Goal: Task Accomplishment & Management: Manage account settings

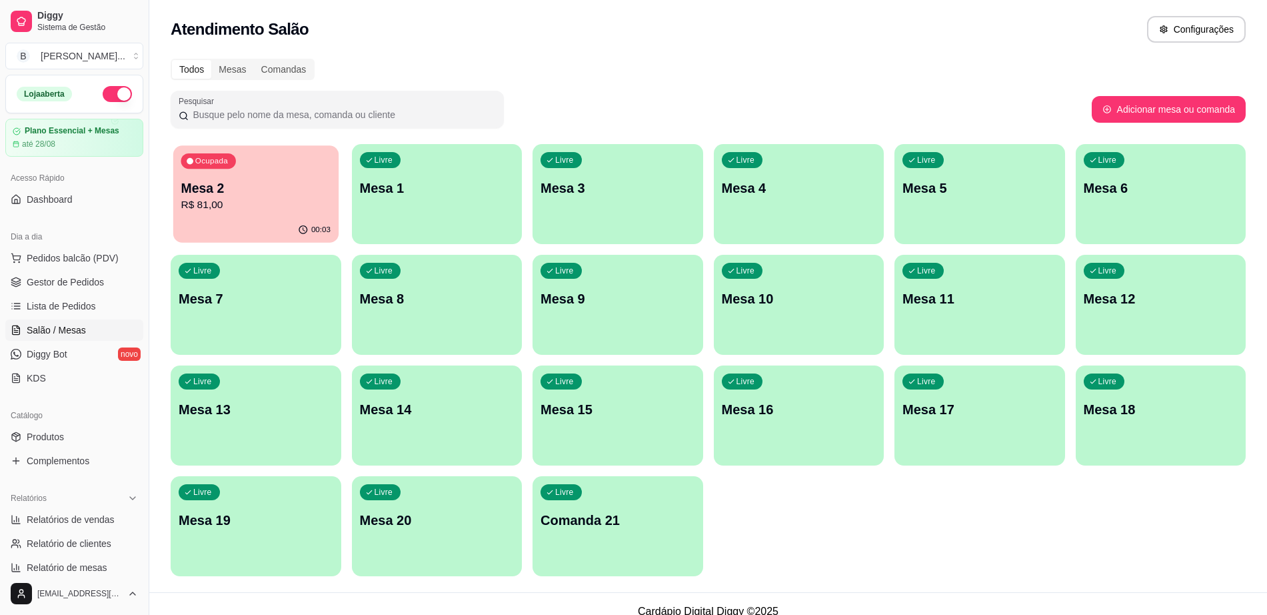
click at [295, 189] on p "Mesa 2" at bounding box center [256, 188] width 150 height 18
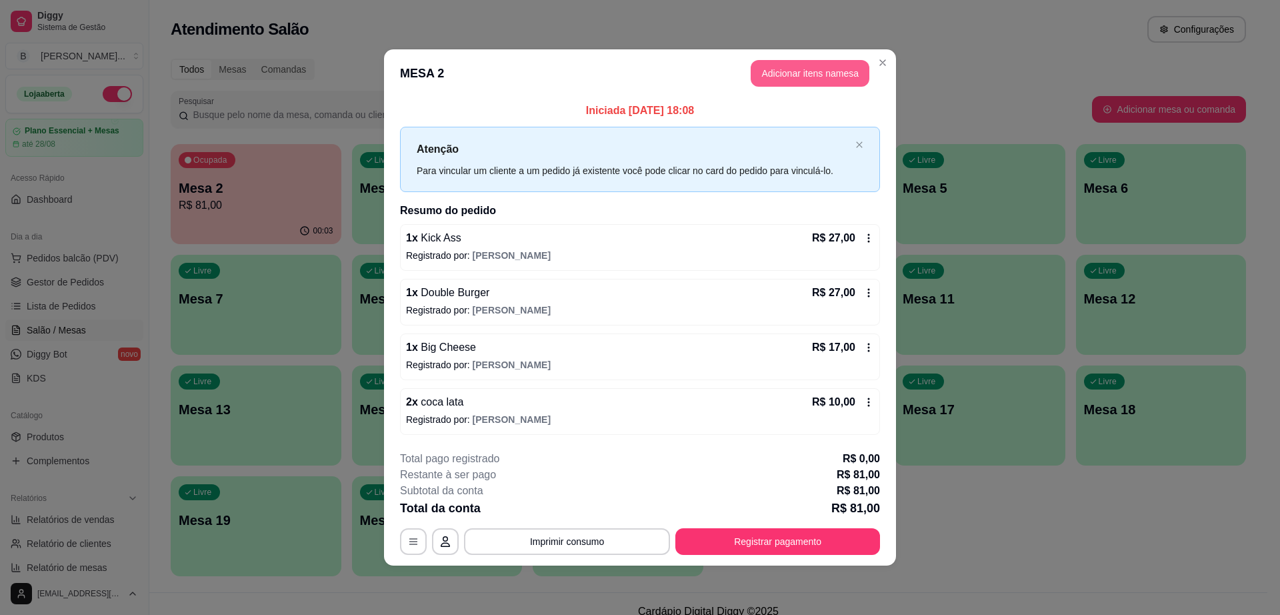
click at [807, 77] on button "Adicionar itens na mesa" at bounding box center [810, 73] width 119 height 27
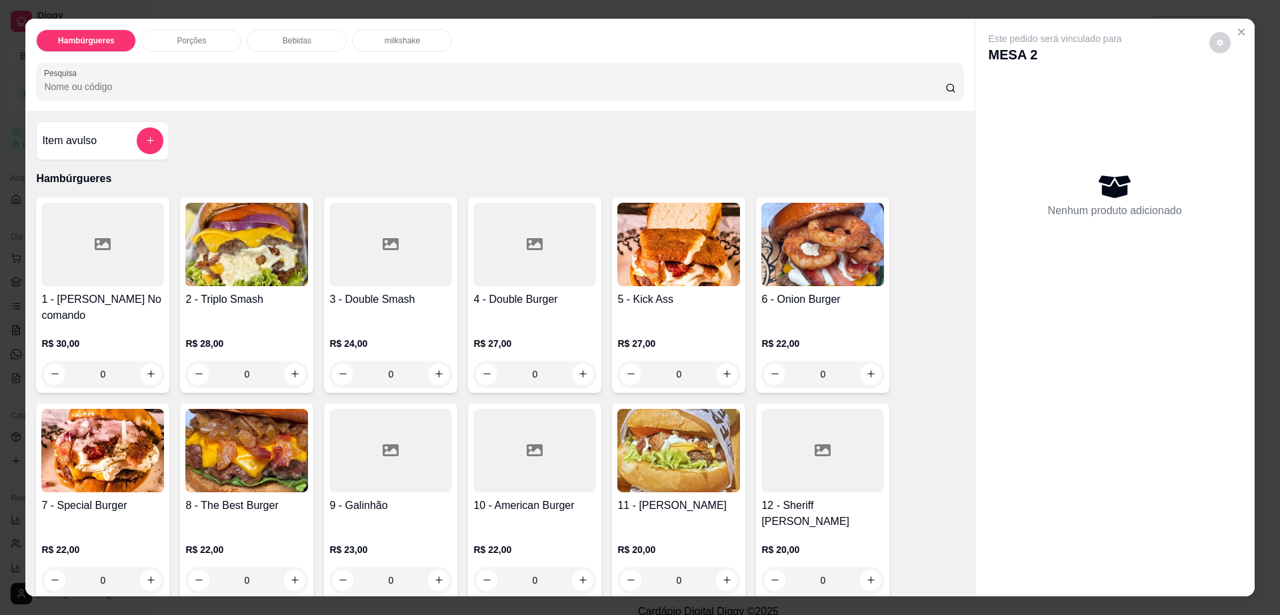
click at [197, 33] on div "Porções" at bounding box center [191, 40] width 100 height 23
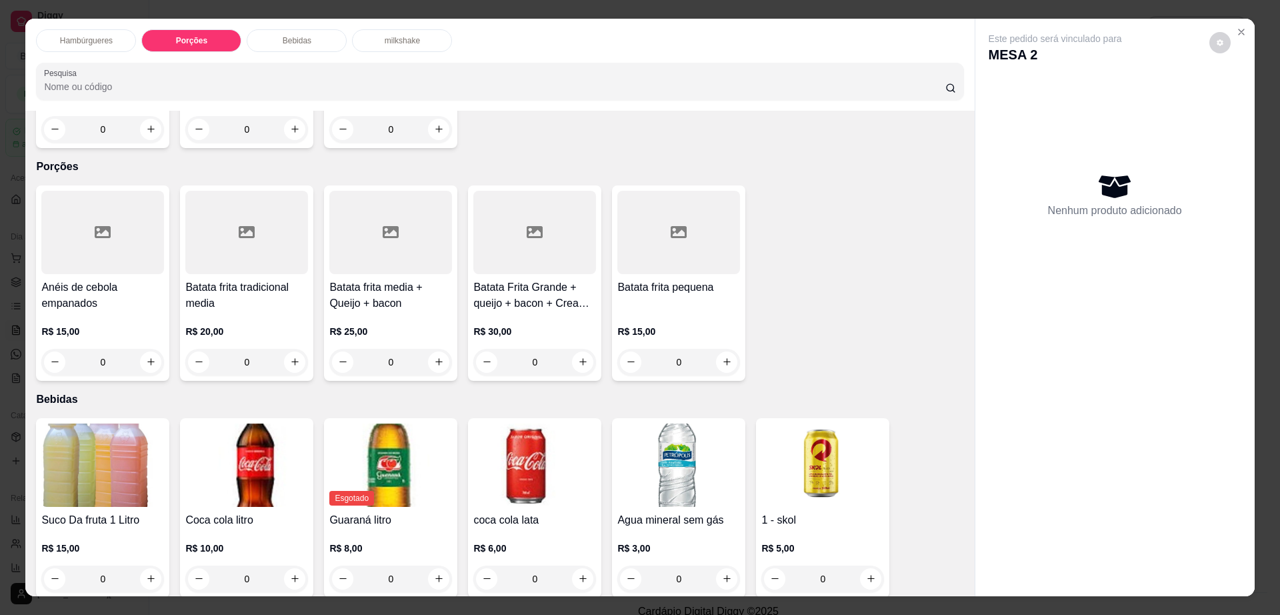
scroll to position [24, 0]
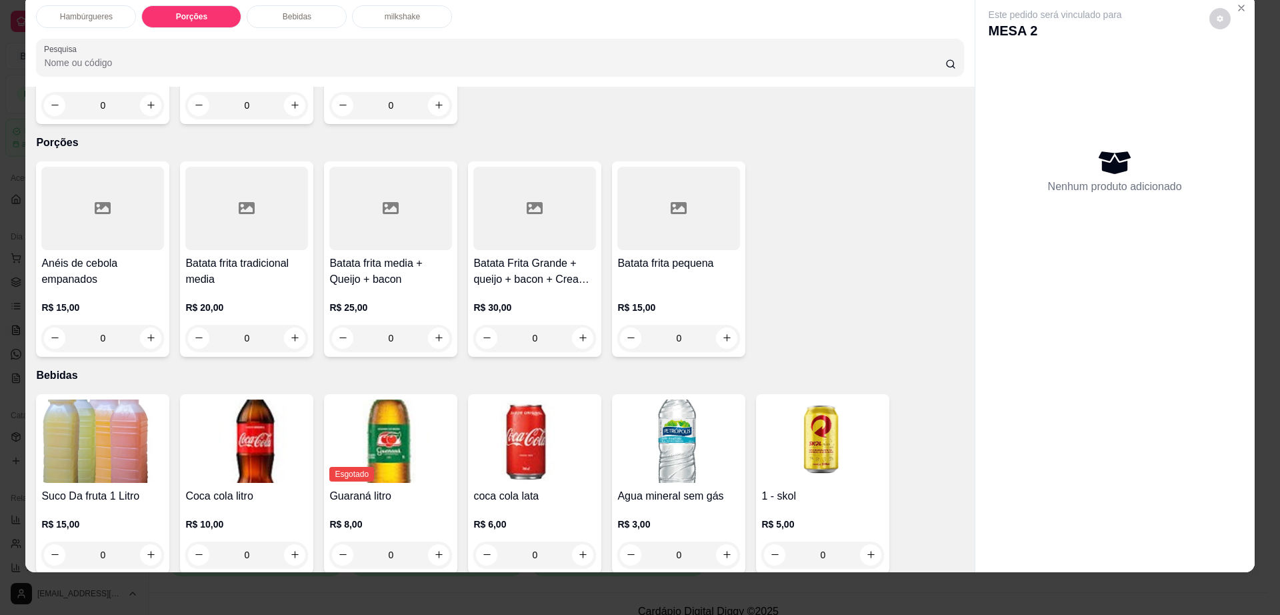
click at [197, 195] on div at bounding box center [246, 208] width 123 height 83
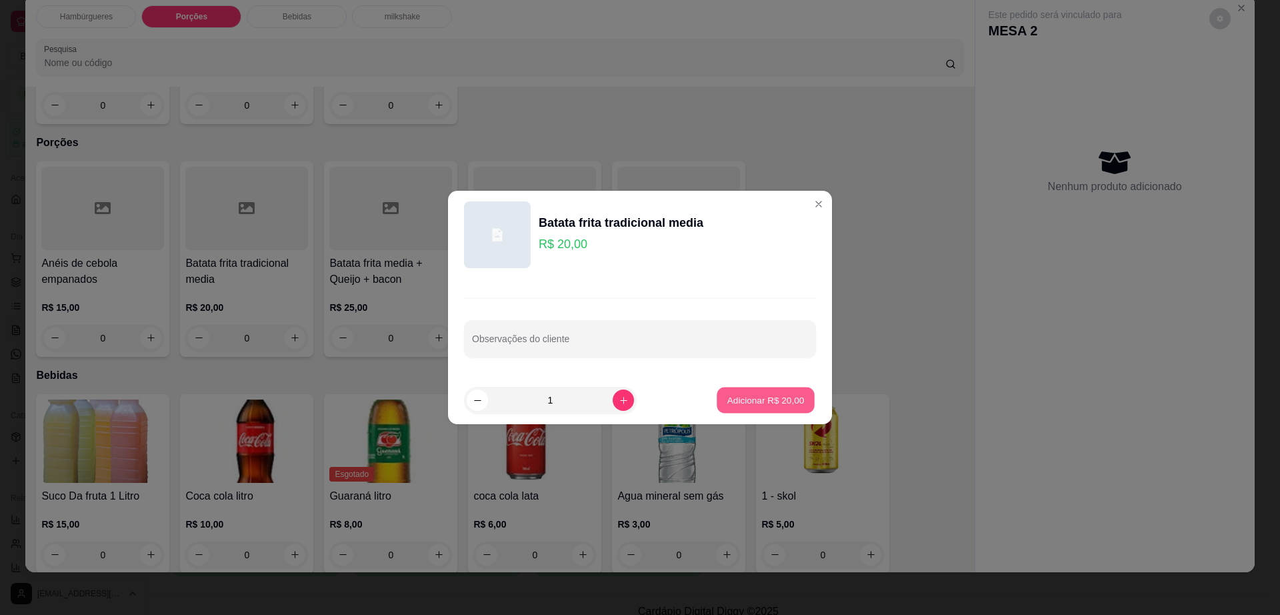
click at [763, 397] on p "Adicionar R$ 20,00" at bounding box center [765, 399] width 77 height 13
type input "1"
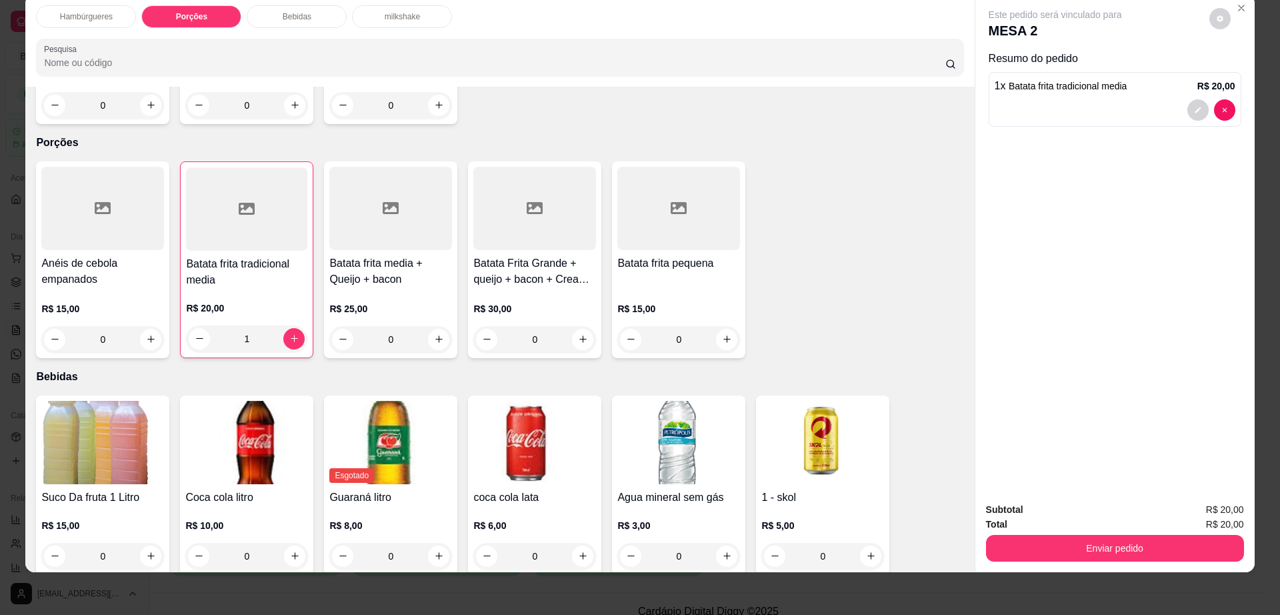
click at [1213, 13] on button "decrease-product-quantity" at bounding box center [1219, 18] width 21 height 21
click at [1237, 69] on span "Automatic updates" at bounding box center [1244, 72] width 27 height 16
click at [1237, 72] on input "Automatic updates" at bounding box center [1234, 76] width 9 height 9
checkbox input "false"
click at [1036, 539] on button "Enviar pedido" at bounding box center [1115, 548] width 258 height 27
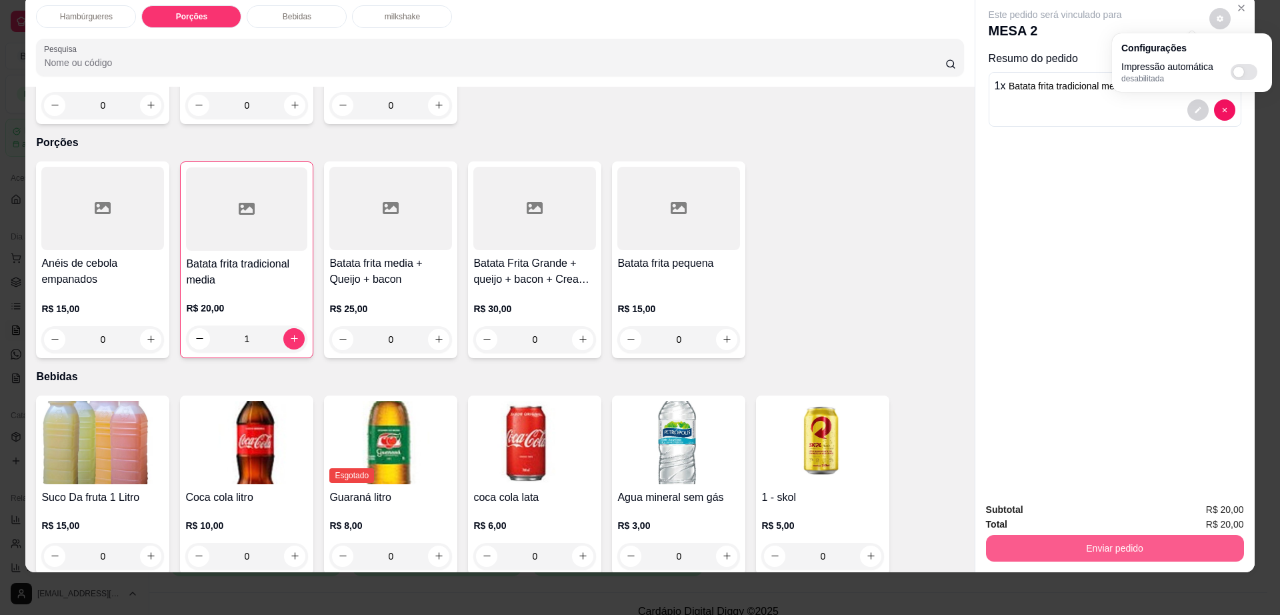
click at [1036, 539] on button "Enviar pedido" at bounding box center [1115, 548] width 258 height 27
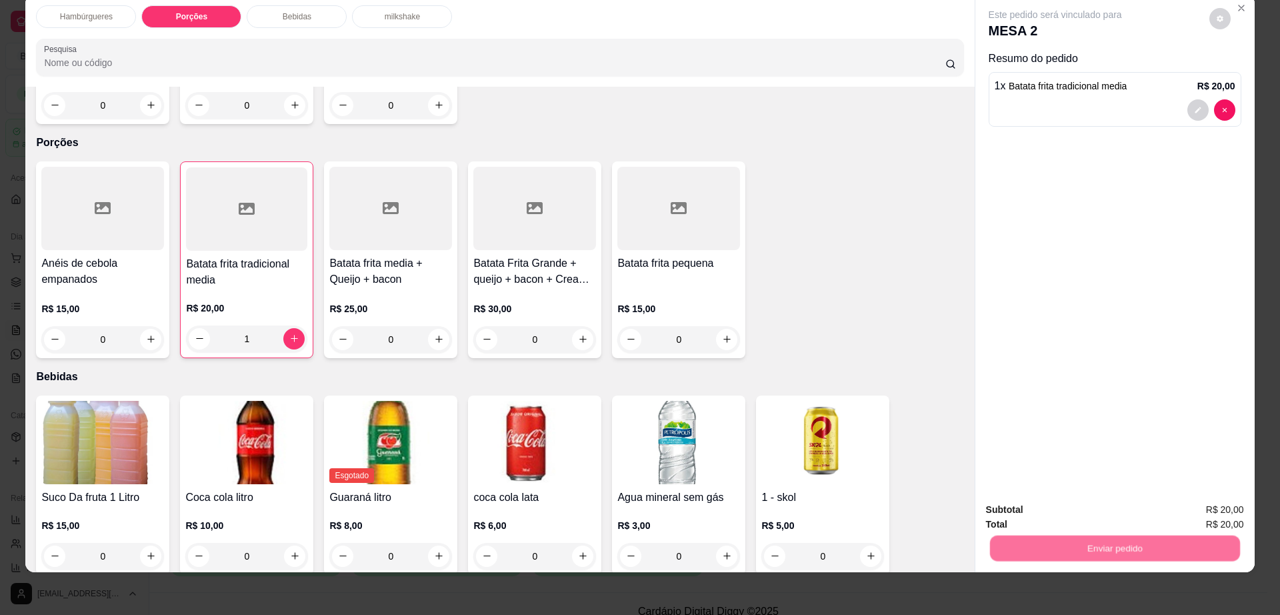
click at [1037, 515] on button "Não registrar e enviar pedido" at bounding box center [1069, 515] width 139 height 25
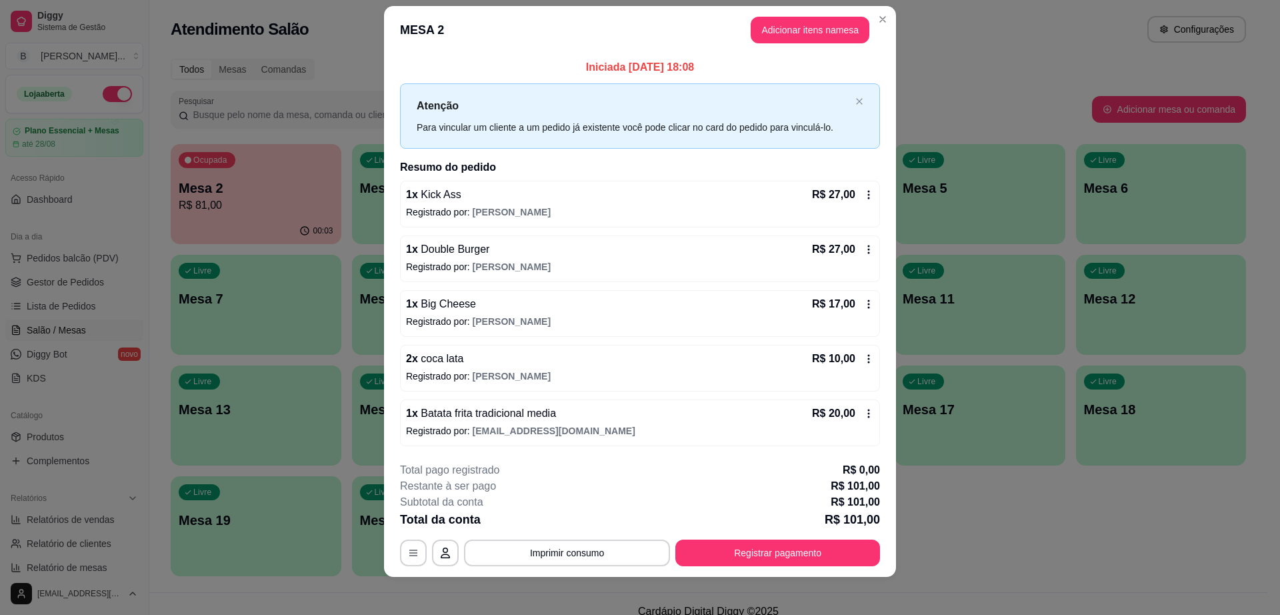
scroll to position [21, 0]
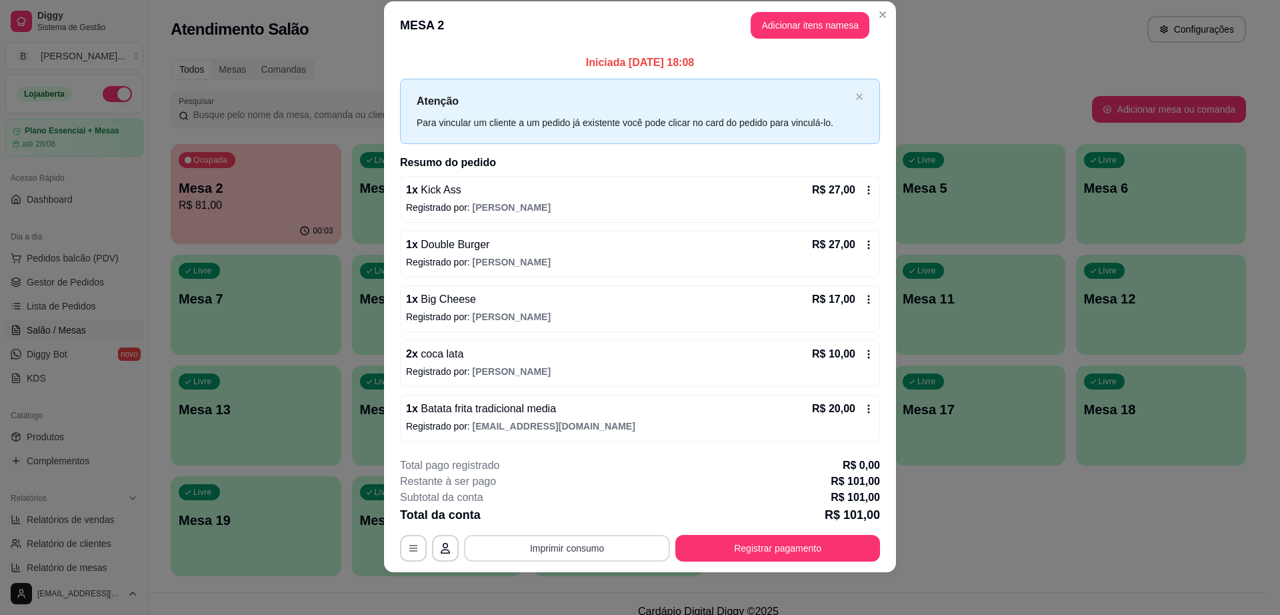
click at [568, 546] on button "Imprimir consumo" at bounding box center [567, 548] width 206 height 27
click at [559, 511] on button "Impressora cell" at bounding box center [565, 516] width 97 height 21
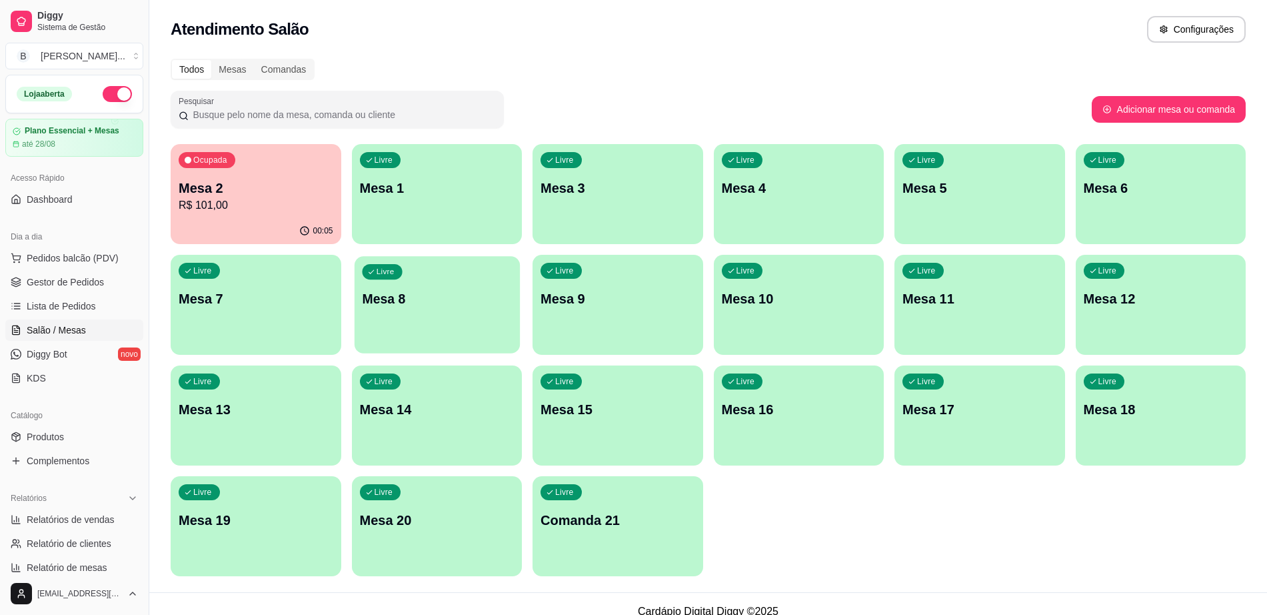
click at [383, 309] on div "Livre Mesa 8" at bounding box center [436, 296] width 165 height 81
click at [949, 291] on p "Mesa 11" at bounding box center [980, 299] width 150 height 18
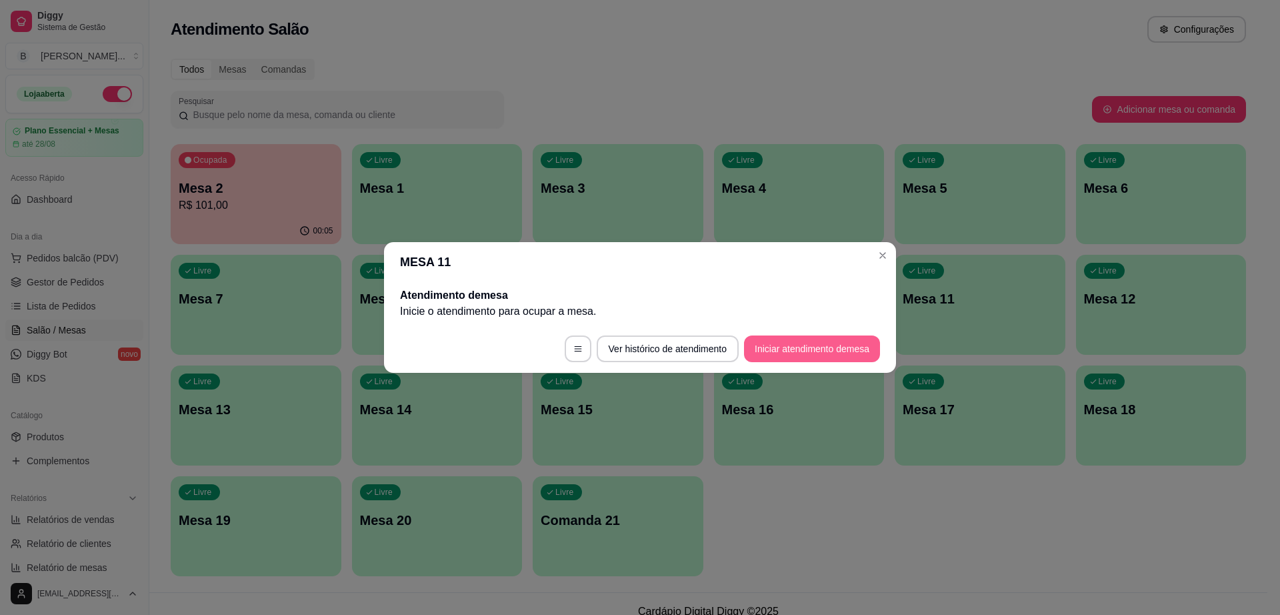
click at [794, 339] on button "Iniciar atendimento de mesa" at bounding box center [812, 348] width 136 height 27
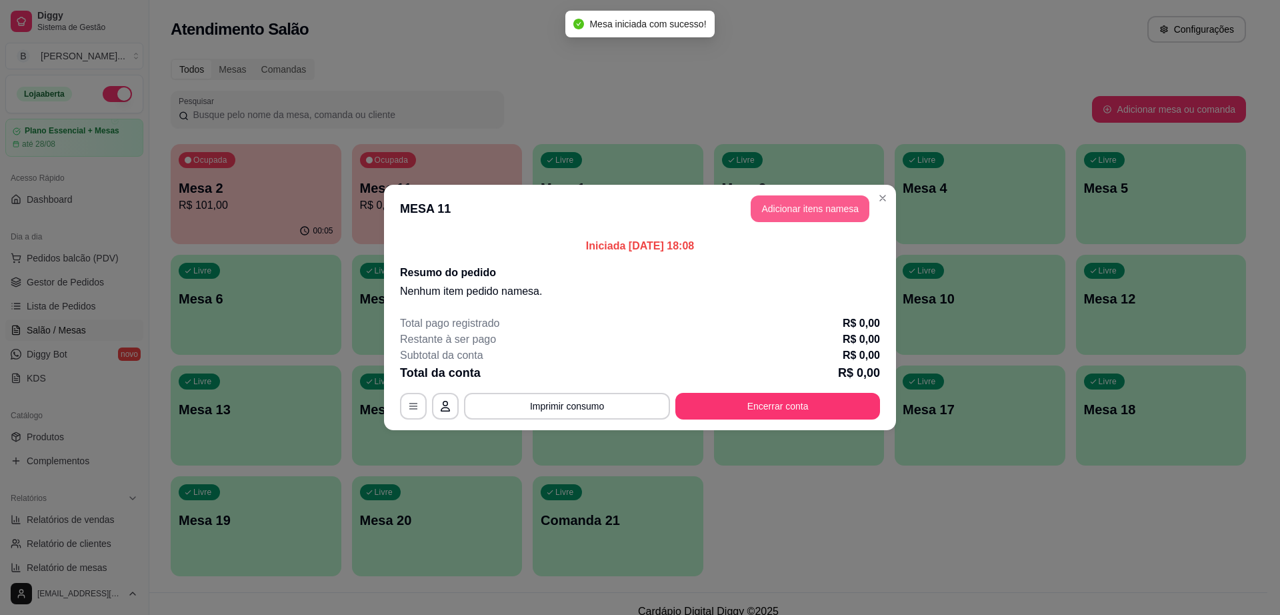
click at [813, 208] on button "Adicionar itens na mesa" at bounding box center [810, 208] width 119 height 27
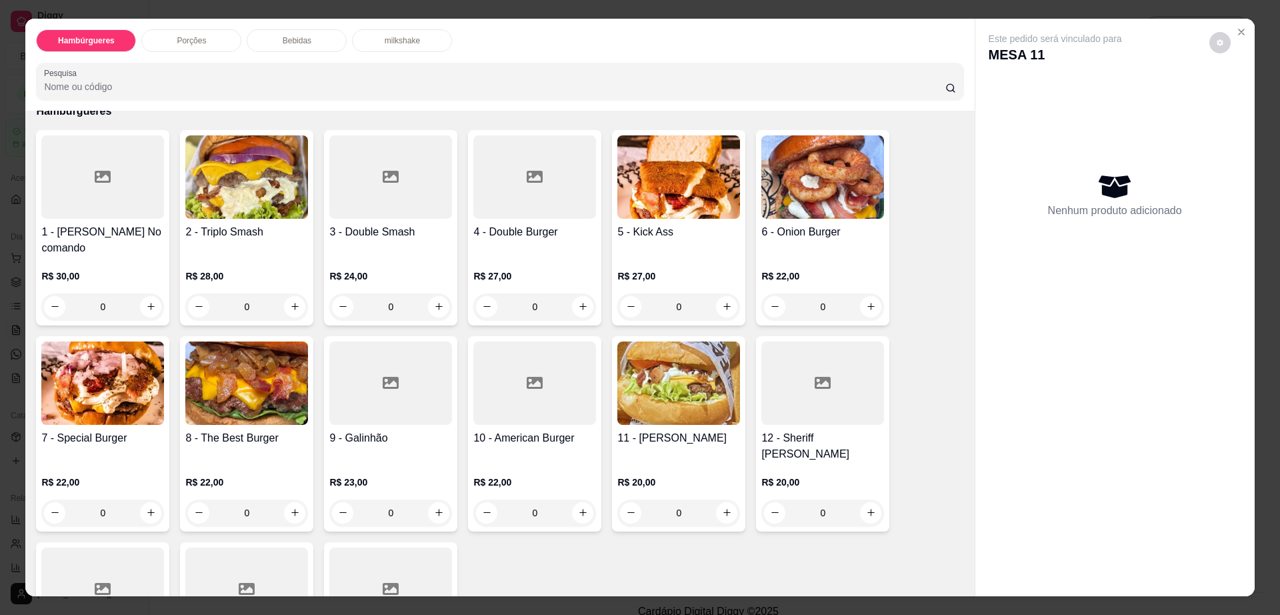
scroll to position [83, 0]
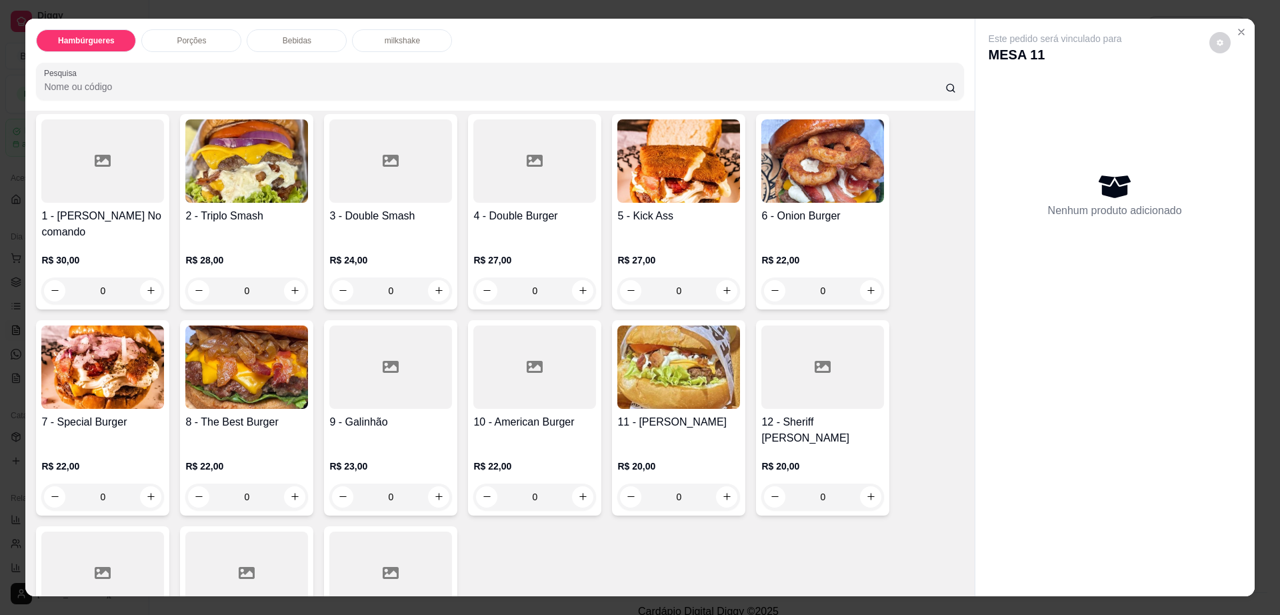
click at [532, 391] on div at bounding box center [534, 366] width 123 height 83
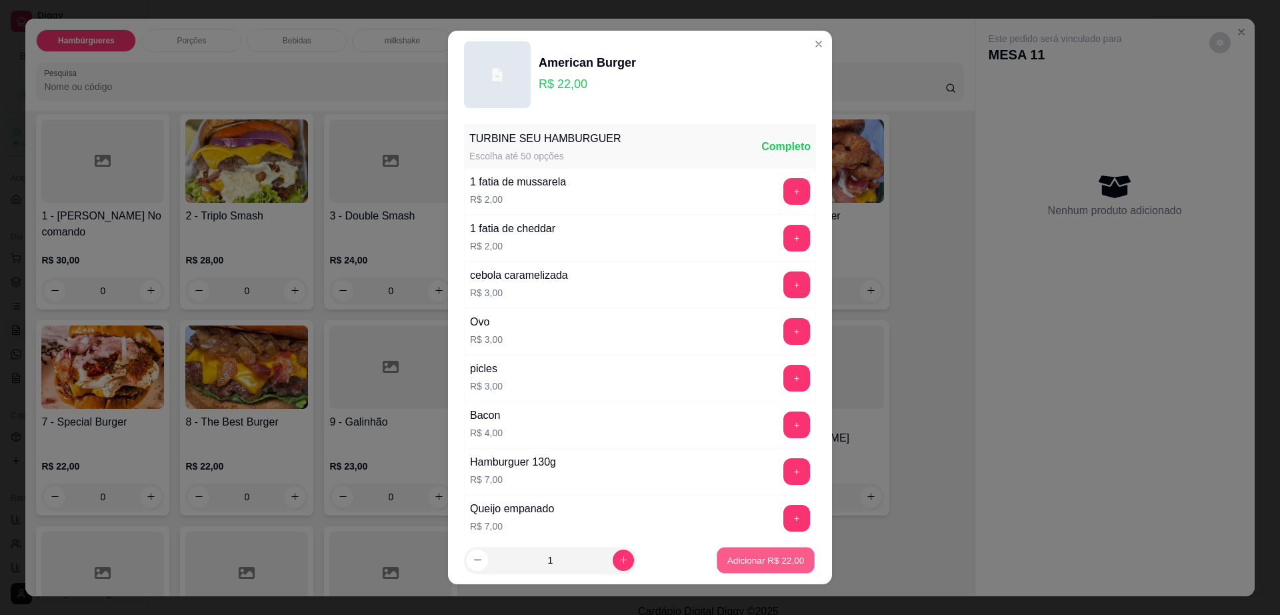
click at [755, 564] on p "Adicionar R$ 22,00" at bounding box center [765, 559] width 77 height 13
type input "1"
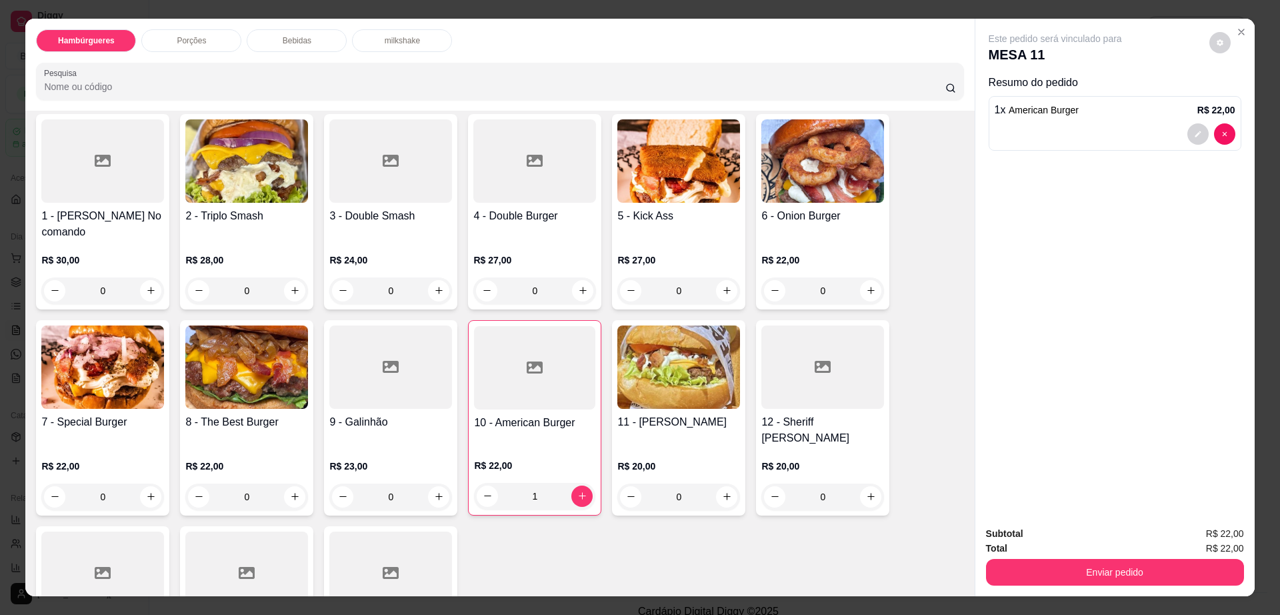
click at [1224, 44] on div "Este pedido será vinculado para MESA 11" at bounding box center [1110, 48] width 242 height 32
click at [1218, 44] on button "decrease-product-quantity" at bounding box center [1219, 42] width 21 height 21
click at [1238, 88] on span "Automatic updates" at bounding box center [1244, 96] width 27 height 16
click at [1238, 96] on input "Automatic updates" at bounding box center [1234, 100] width 9 height 9
checkbox input "true"
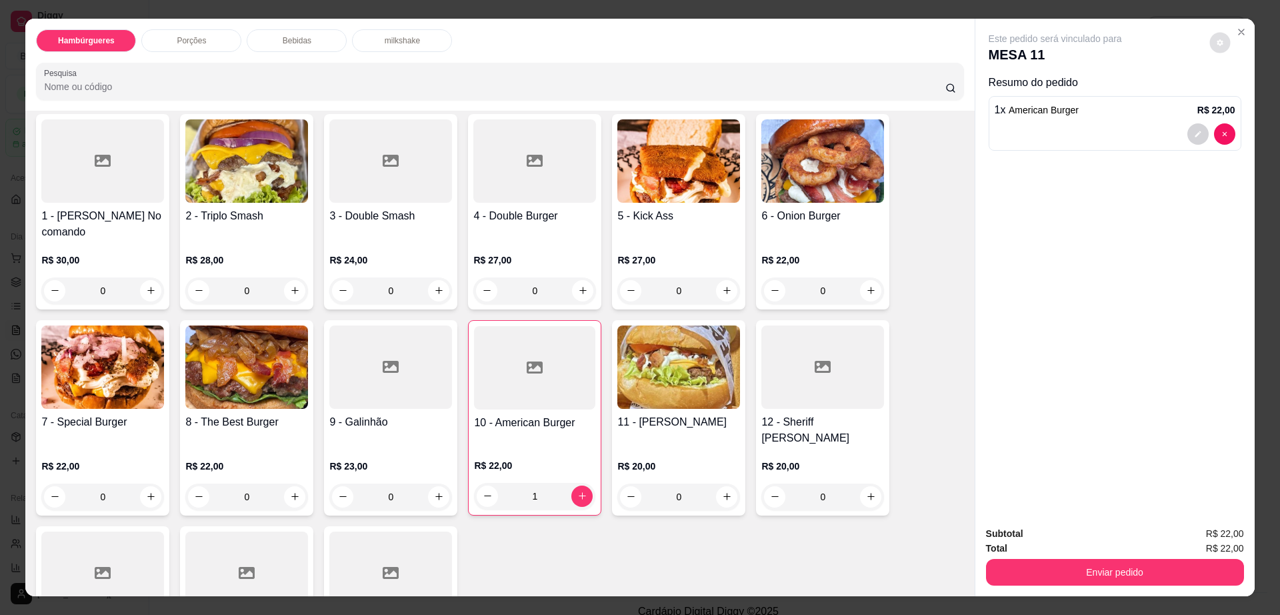
click at [1088, 591] on div "Subtotal R$ 22,00 Total R$ 22,00 Enviar pedido" at bounding box center [1114, 555] width 279 height 81
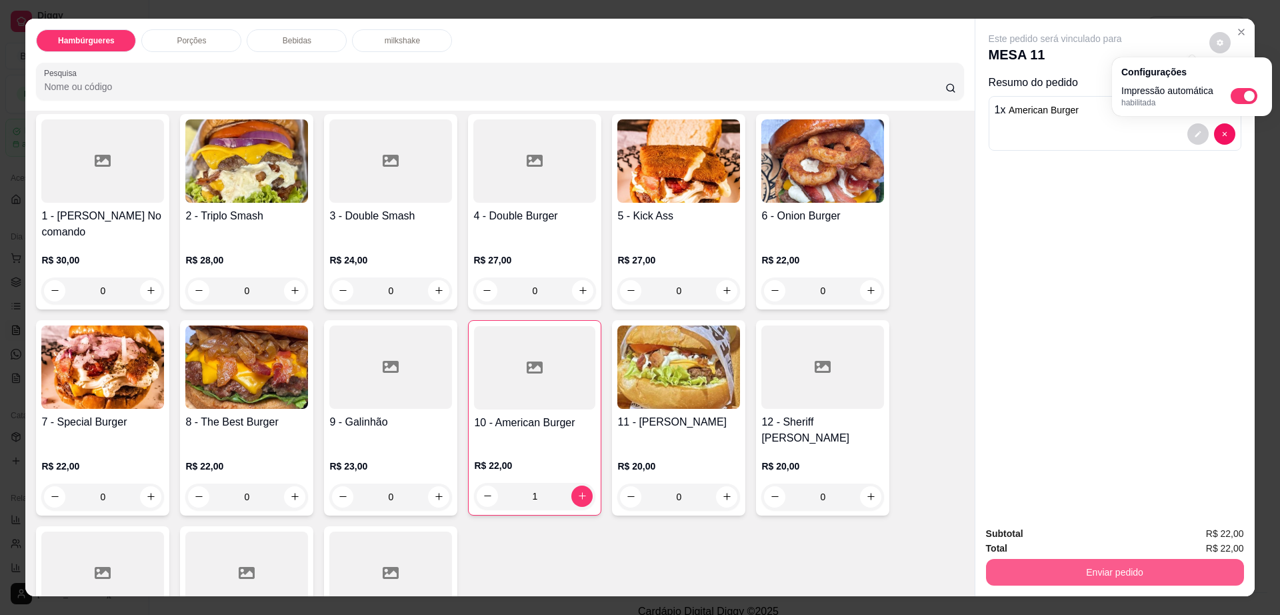
click at [1080, 557] on div "Enviar pedido" at bounding box center [1115, 570] width 258 height 30
click at [1075, 579] on button "Enviar pedido" at bounding box center [1114, 572] width 250 height 26
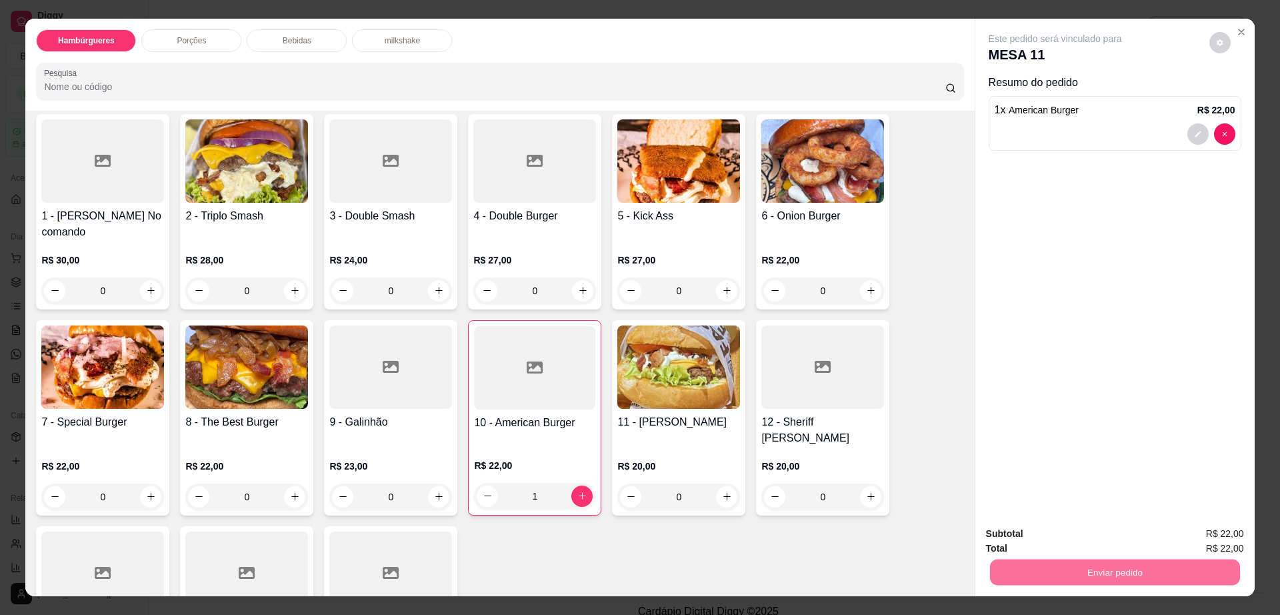
click at [1075, 541] on button "Não registrar e enviar pedido" at bounding box center [1069, 539] width 139 height 25
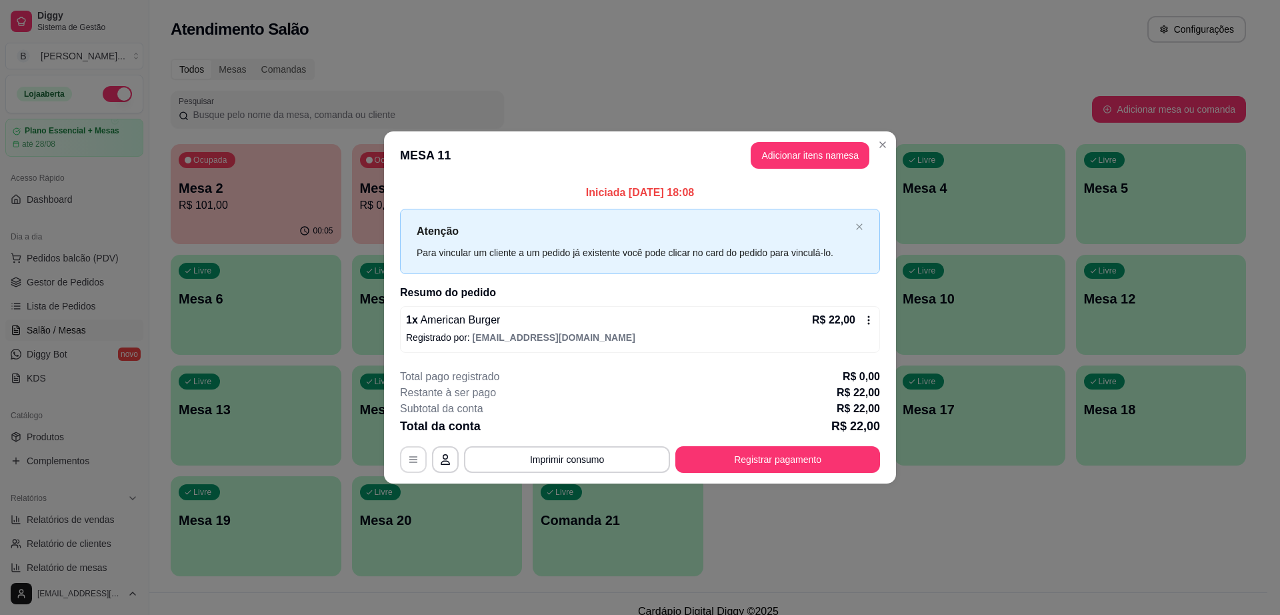
click at [423, 463] on button "button" at bounding box center [413, 459] width 27 height 27
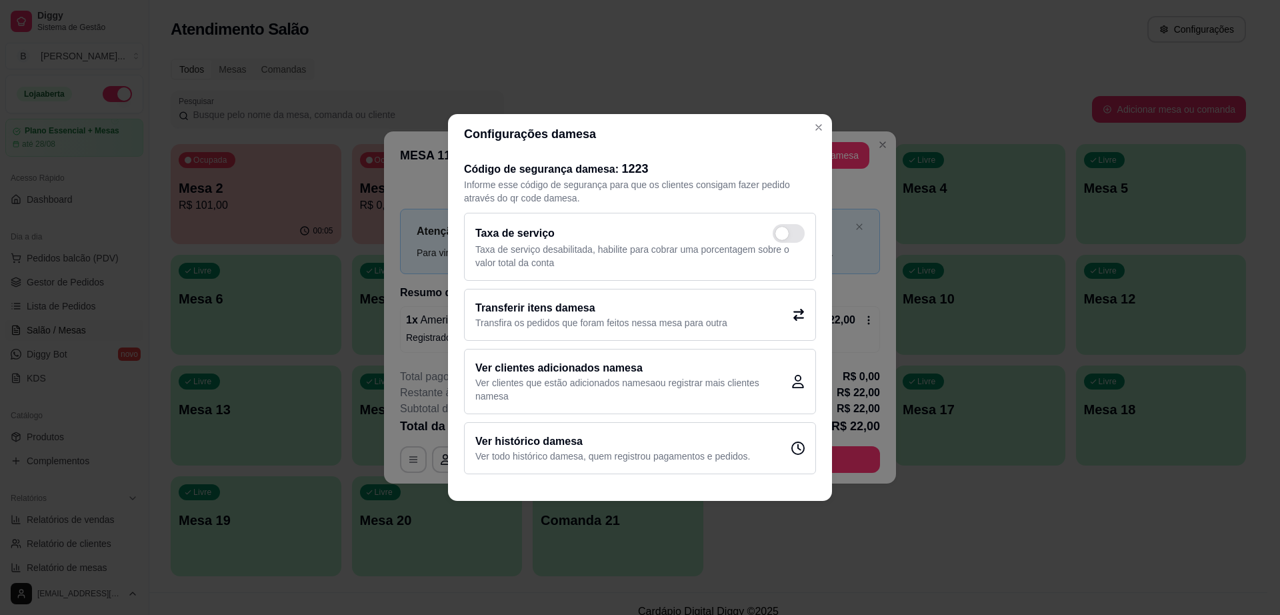
click at [577, 338] on div "Transferir itens da mesa Transfira os pedidos que foram feitos nessa mesa para …" at bounding box center [640, 315] width 352 height 52
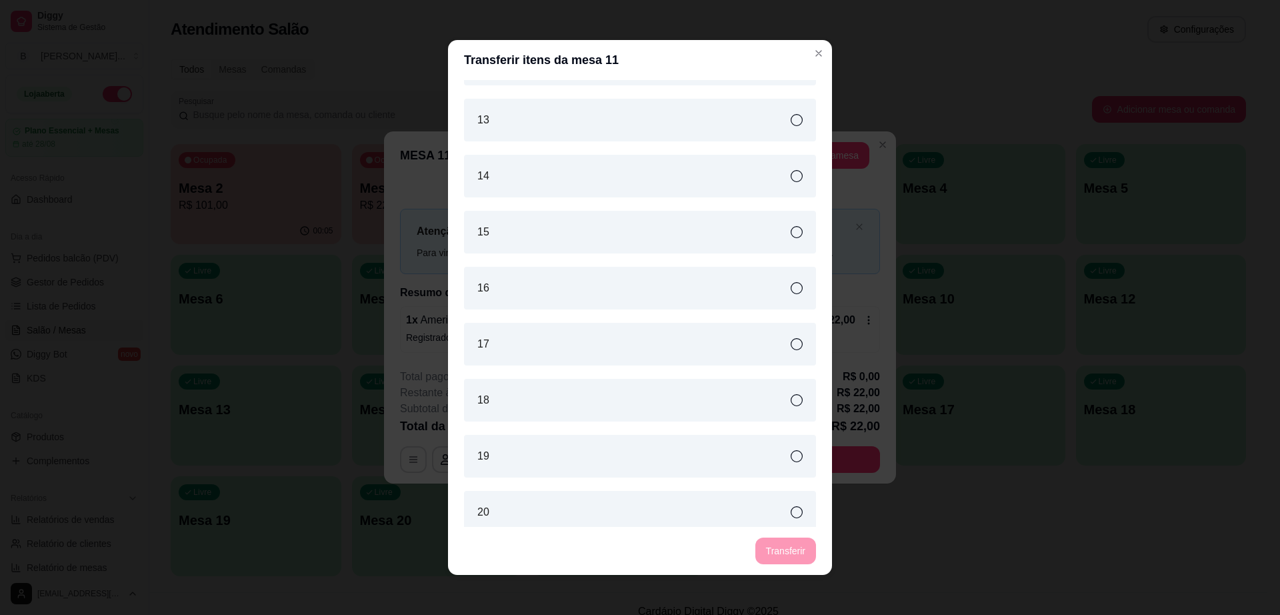
scroll to position [250, 0]
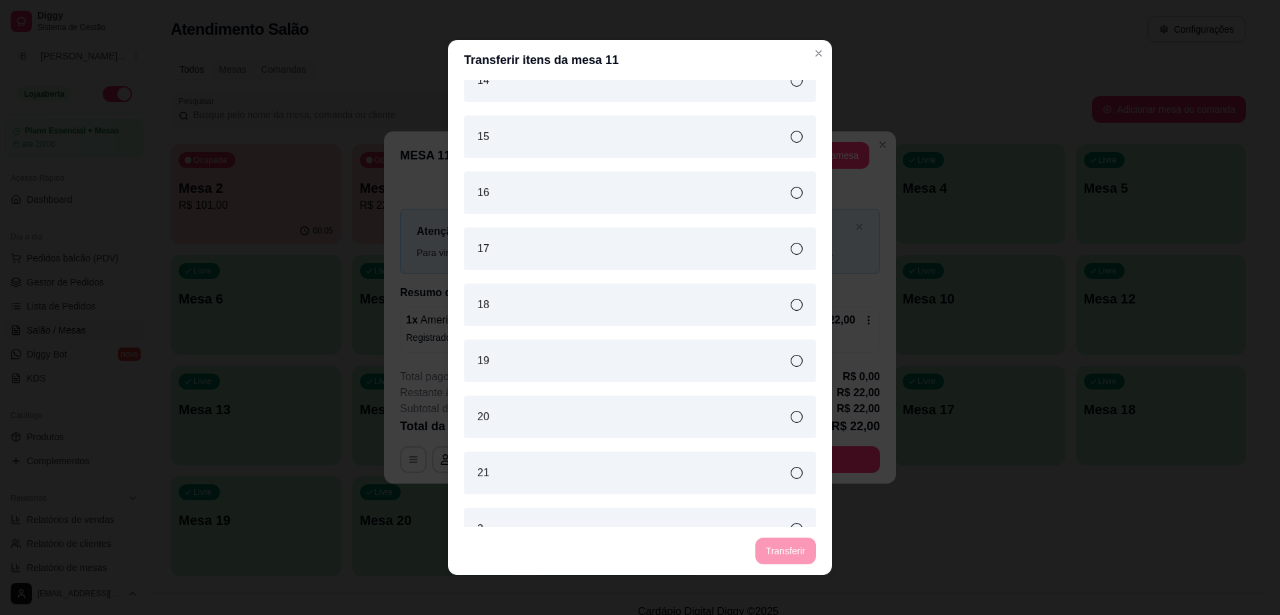
click at [579, 243] on div "17" at bounding box center [640, 248] width 352 height 43
click at [783, 544] on button "Transferir" at bounding box center [785, 550] width 61 height 27
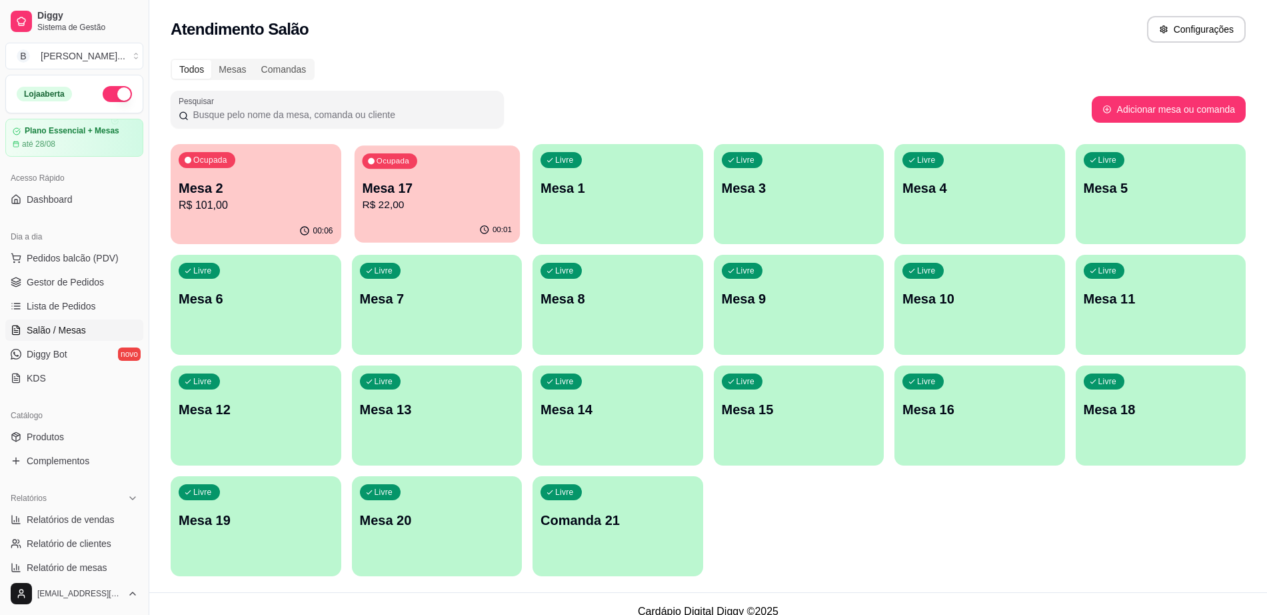
click at [419, 198] on p "R$ 22,00" at bounding box center [437, 204] width 150 height 15
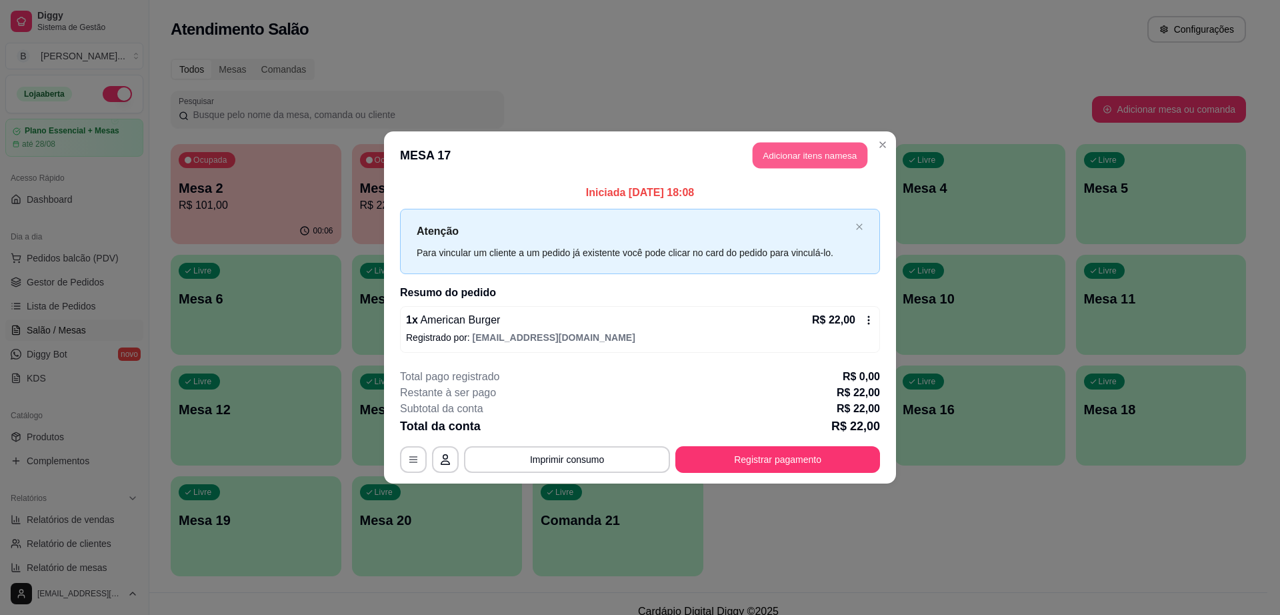
click at [792, 153] on button "Adicionar itens na mesa" at bounding box center [810, 156] width 115 height 26
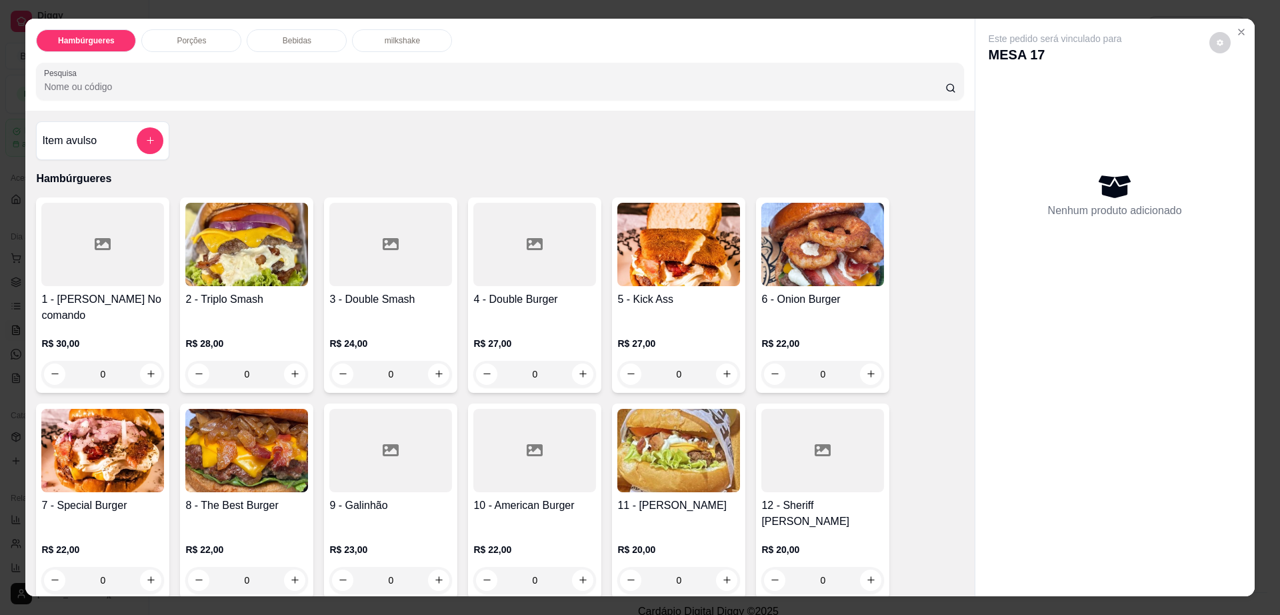
click at [501, 440] on div at bounding box center [534, 450] width 123 height 83
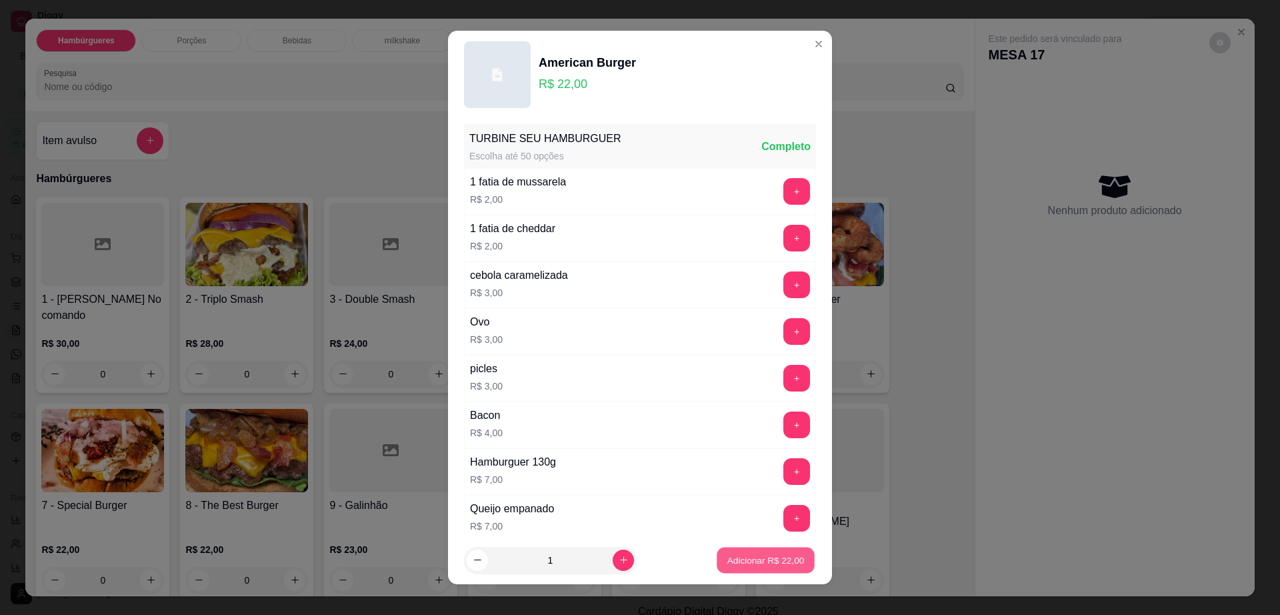
click at [755, 569] on button "Adicionar R$ 22,00" at bounding box center [766, 560] width 98 height 26
type input "1"
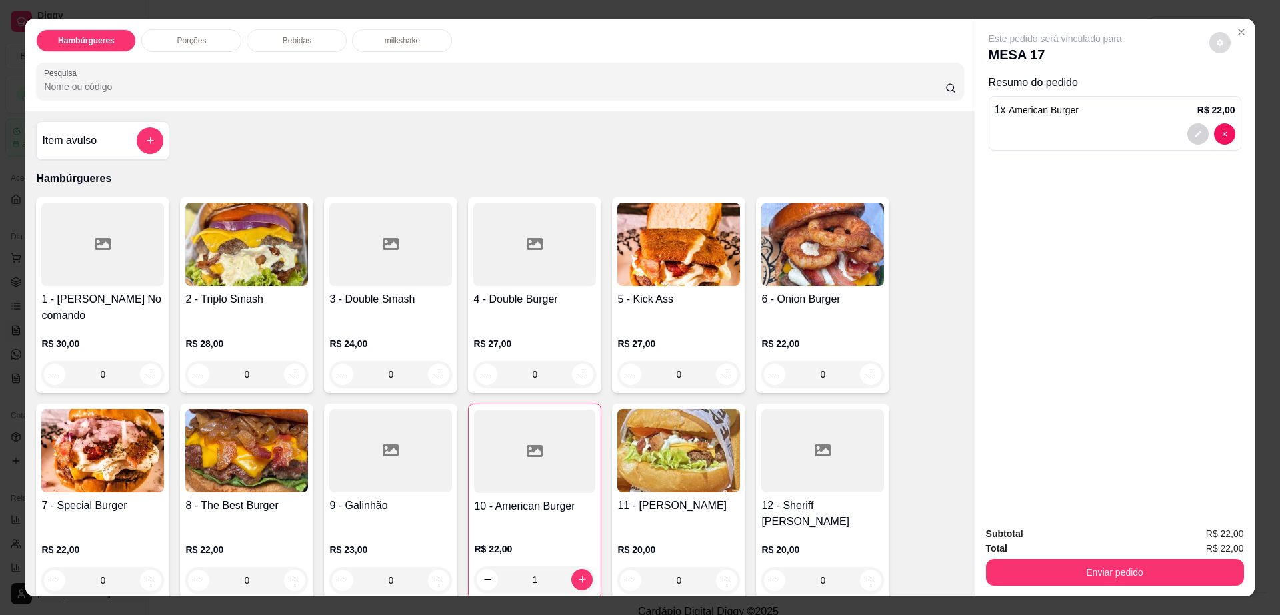
click at [1215, 35] on button "decrease-product-quantity" at bounding box center [1219, 42] width 21 height 21
click at [1240, 89] on span "Automatic updates" at bounding box center [1244, 96] width 27 height 16
click at [1239, 96] on input "Automatic updates" at bounding box center [1234, 100] width 9 height 9
checkbox input "false"
click at [1135, 569] on button "Enviar pedido" at bounding box center [1115, 572] width 258 height 27
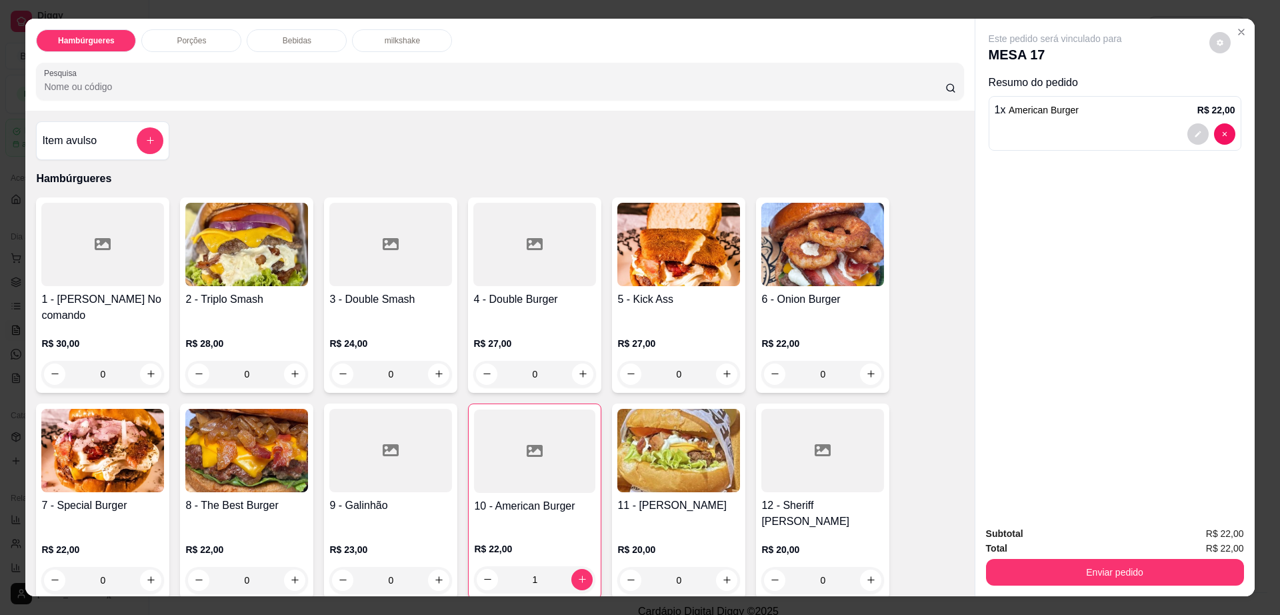
click at [577, 566] on div "1" at bounding box center [534, 579] width 121 height 27
click at [562, 529] on div "R$ 22,00 1" at bounding box center [534, 561] width 121 height 64
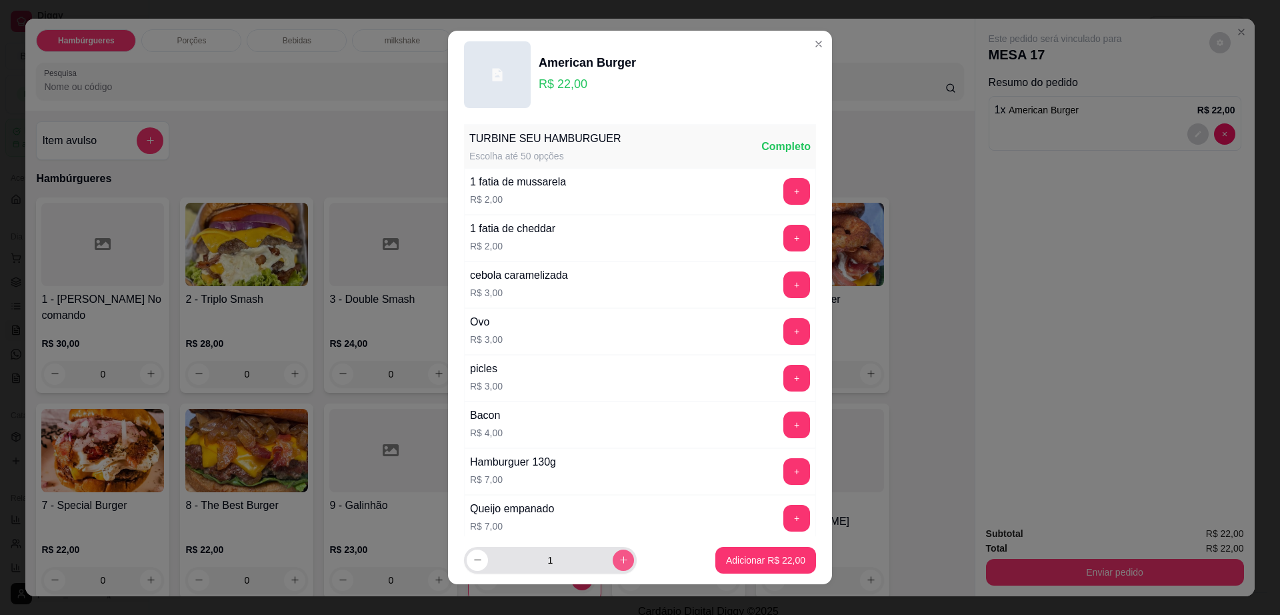
click at [619, 556] on icon "increase-product-quantity" at bounding box center [624, 560] width 10 height 10
type input "2"
click at [717, 552] on button "Adicionar R$ 44,00" at bounding box center [765, 560] width 101 height 27
type input "3"
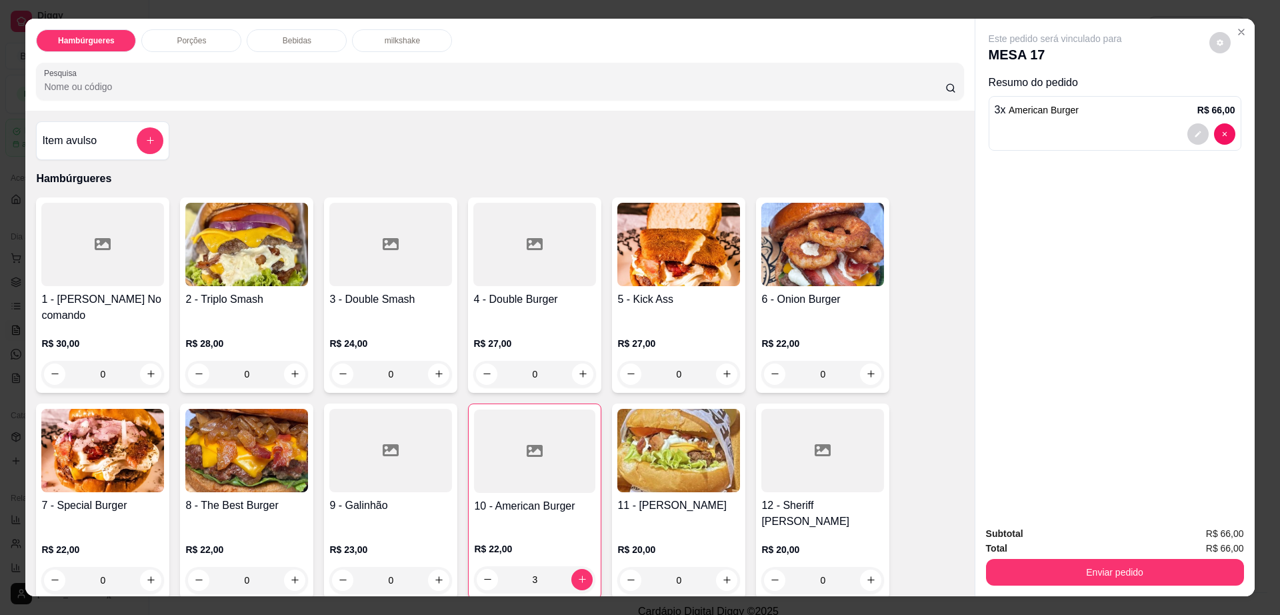
click at [1057, 125] on div at bounding box center [1115, 133] width 241 height 21
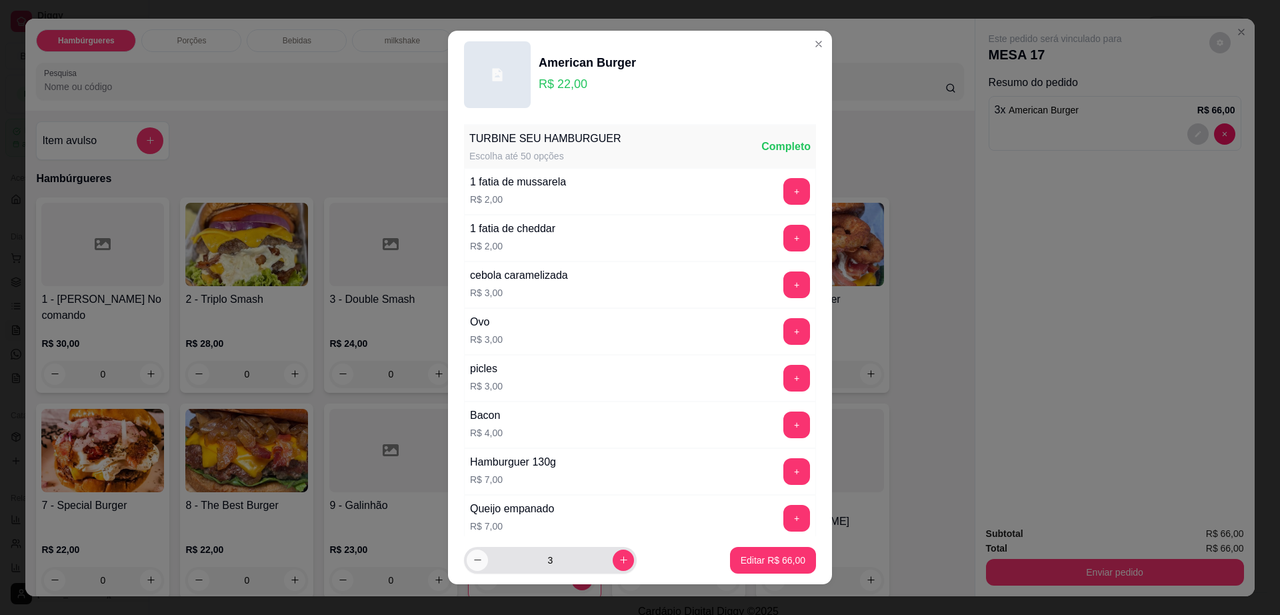
click at [474, 555] on icon "decrease-product-quantity" at bounding box center [478, 560] width 10 height 10
type input "2"
click at [769, 560] on p "Editar R$ 44,00" at bounding box center [772, 559] width 63 height 13
type input "2"
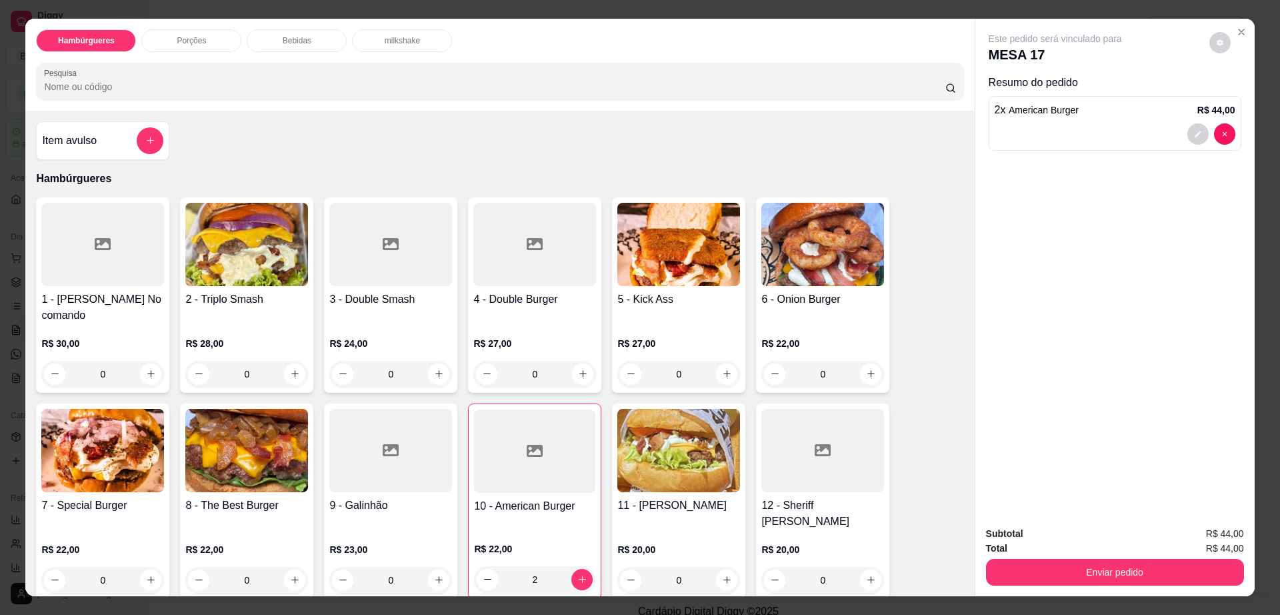
click at [1040, 555] on div "Total R$ 44,00" at bounding box center [1115, 548] width 258 height 15
click at [1039, 569] on button "Enviar pedido" at bounding box center [1115, 572] width 258 height 27
click at [1033, 540] on button "Não registrar e enviar pedido" at bounding box center [1069, 539] width 139 height 25
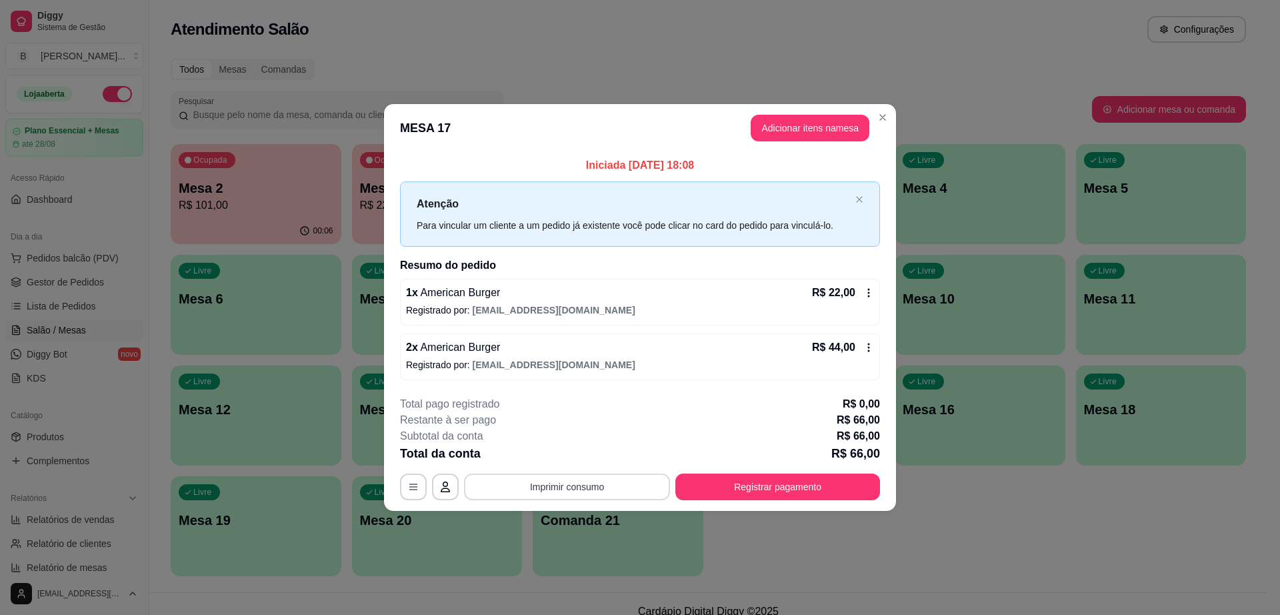
click at [527, 477] on button "Imprimir consumo" at bounding box center [567, 486] width 206 height 27
click at [564, 454] on button "Impressora cell" at bounding box center [571, 455] width 93 height 21
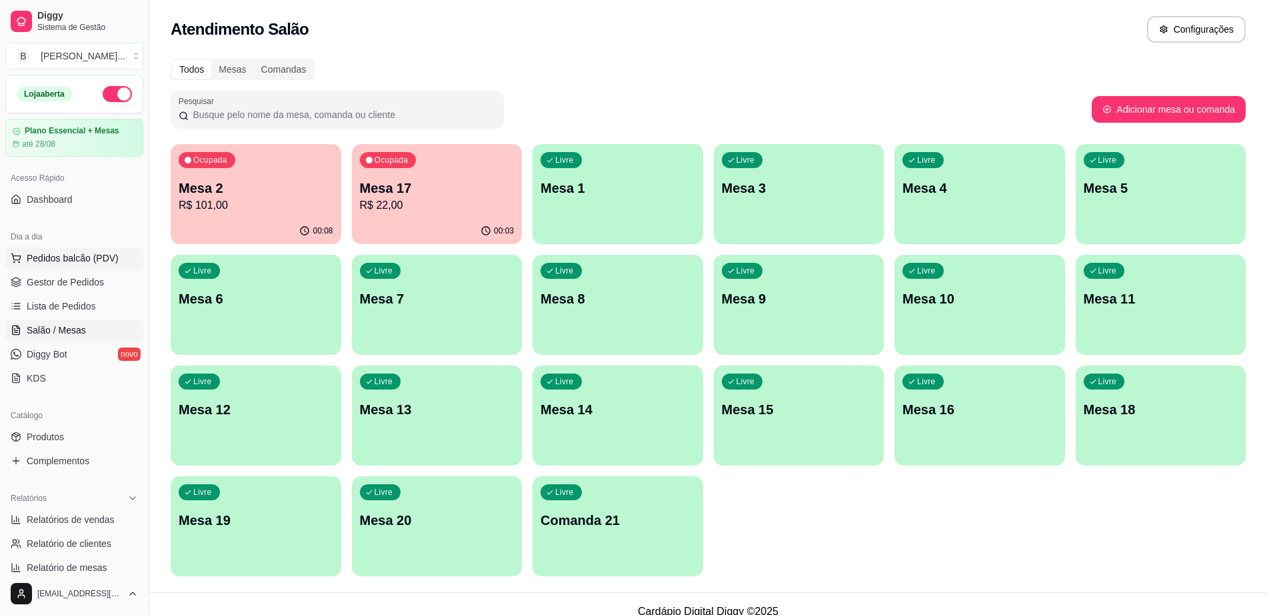
click at [79, 259] on span "Pedidos balcão (PDV)" at bounding box center [73, 257] width 92 height 13
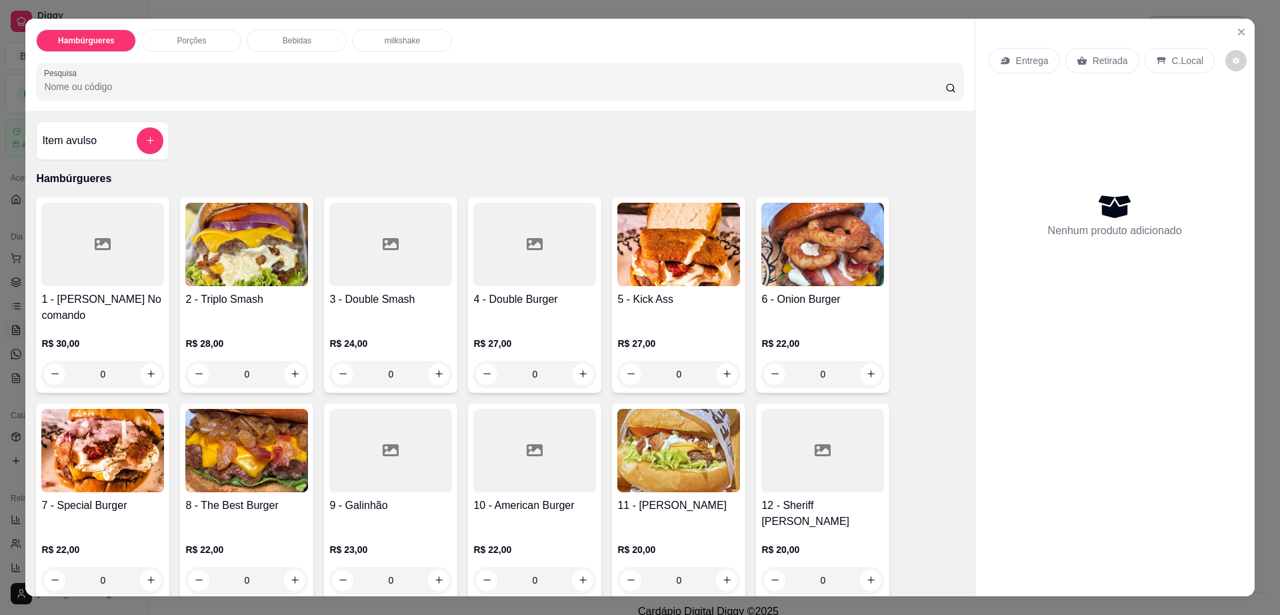
click at [211, 47] on div "Porções" at bounding box center [191, 40] width 100 height 23
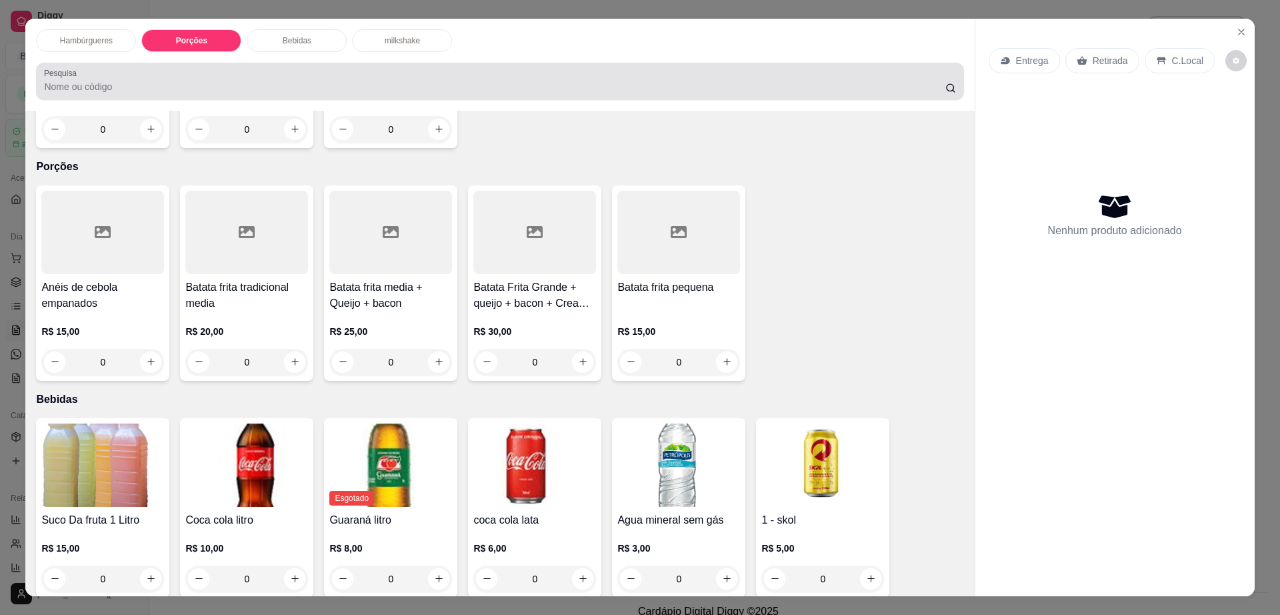
scroll to position [24, 0]
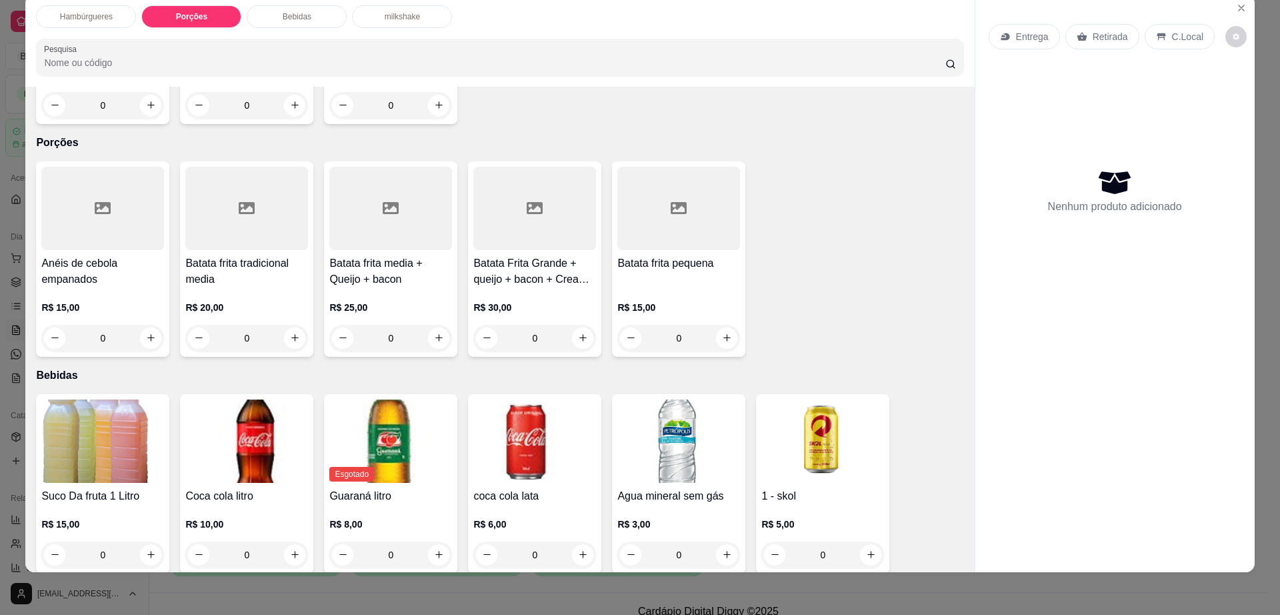
click at [399, 197] on div at bounding box center [390, 208] width 123 height 83
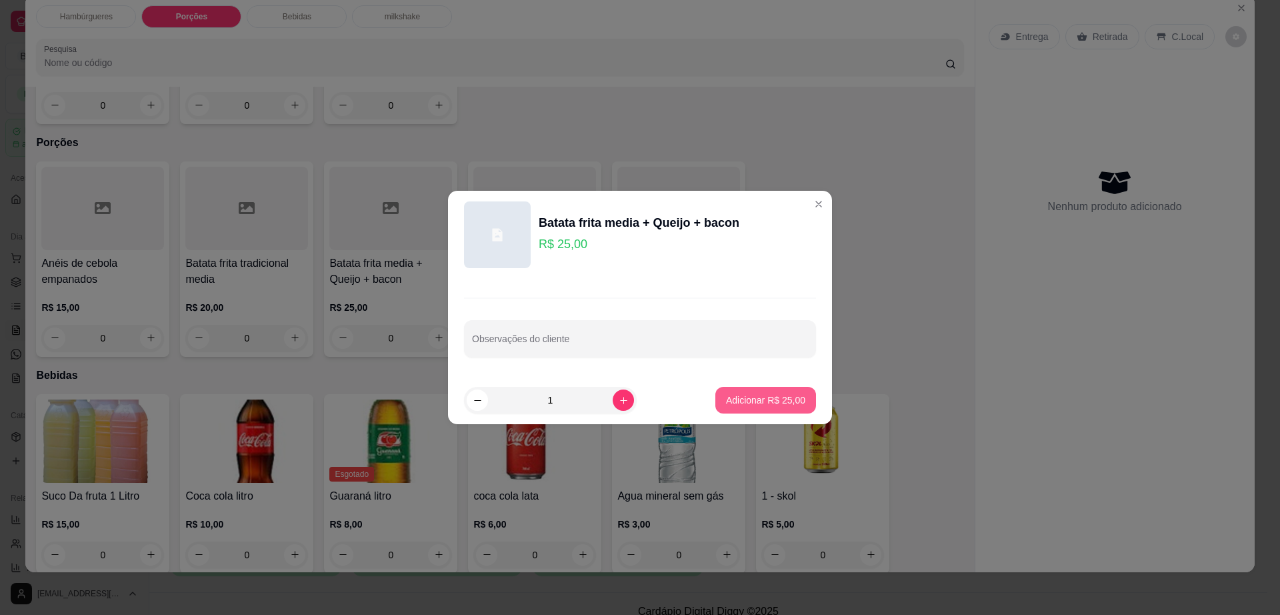
click at [756, 393] on p "Adicionar R$ 25,00" at bounding box center [765, 399] width 79 height 13
type input "1"
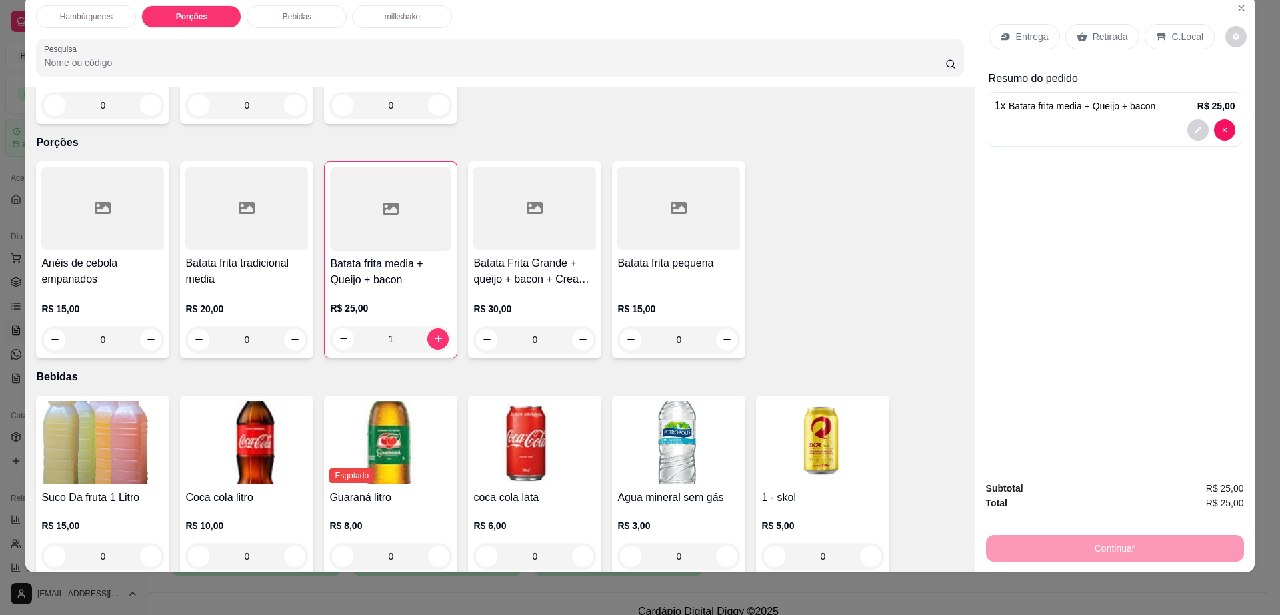
click at [1101, 37] on p "Retirada" at bounding box center [1110, 36] width 35 height 13
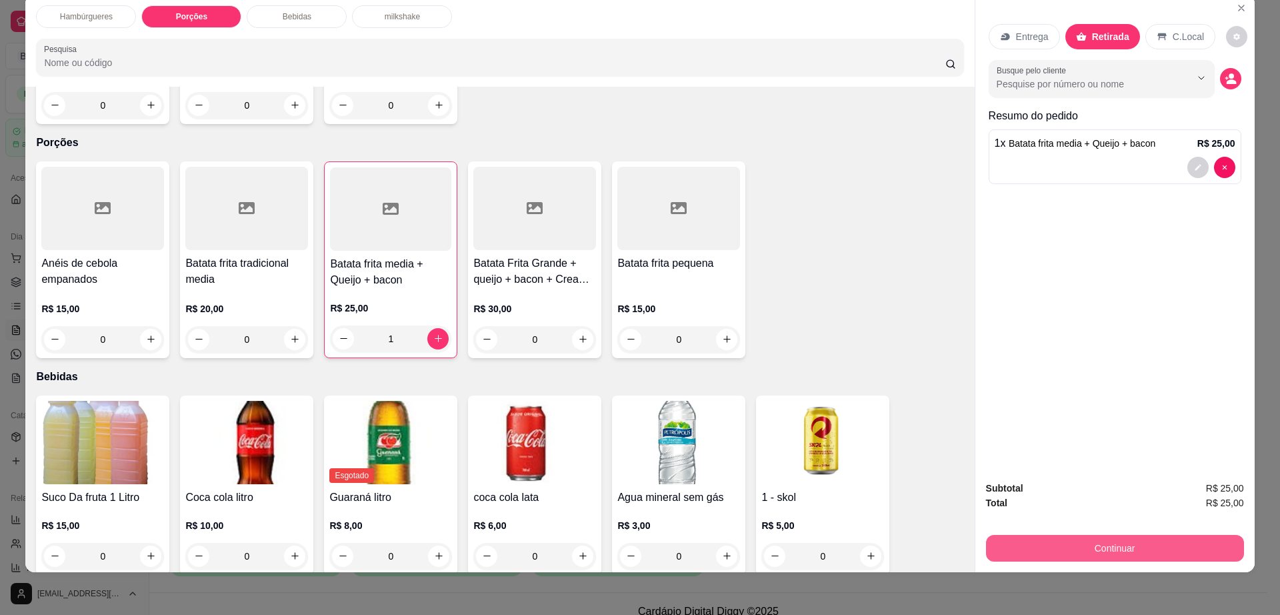
click at [1065, 545] on button "Continuar" at bounding box center [1115, 548] width 258 height 27
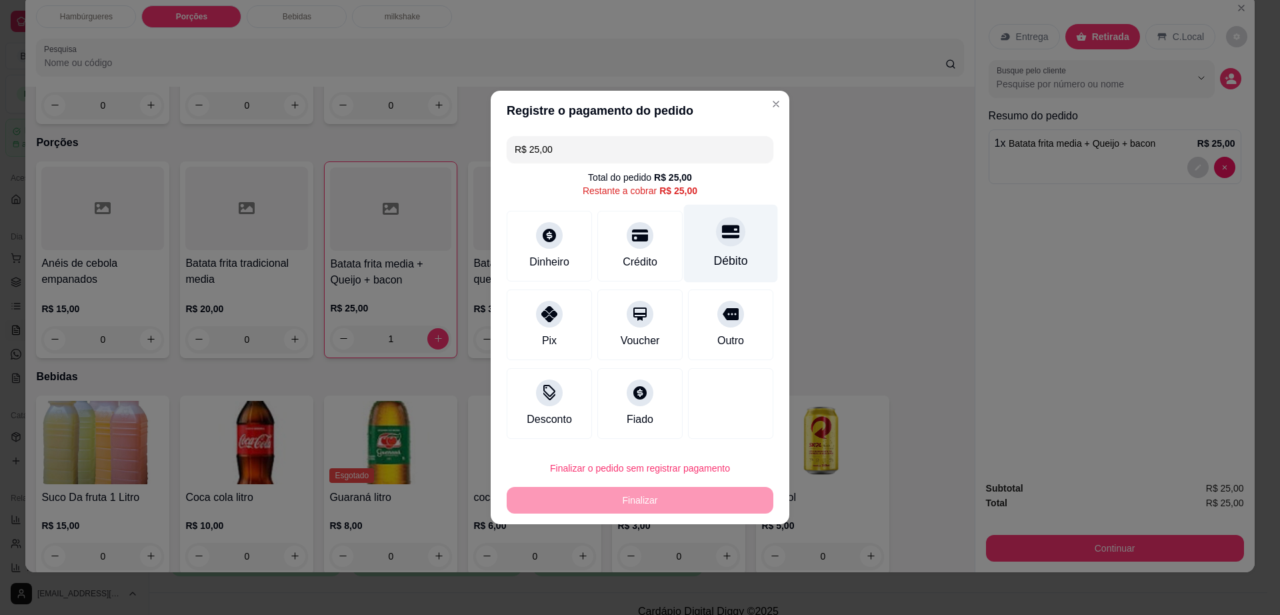
click at [729, 257] on div "Débito" at bounding box center [731, 260] width 34 height 17
type input "R$ 0,00"
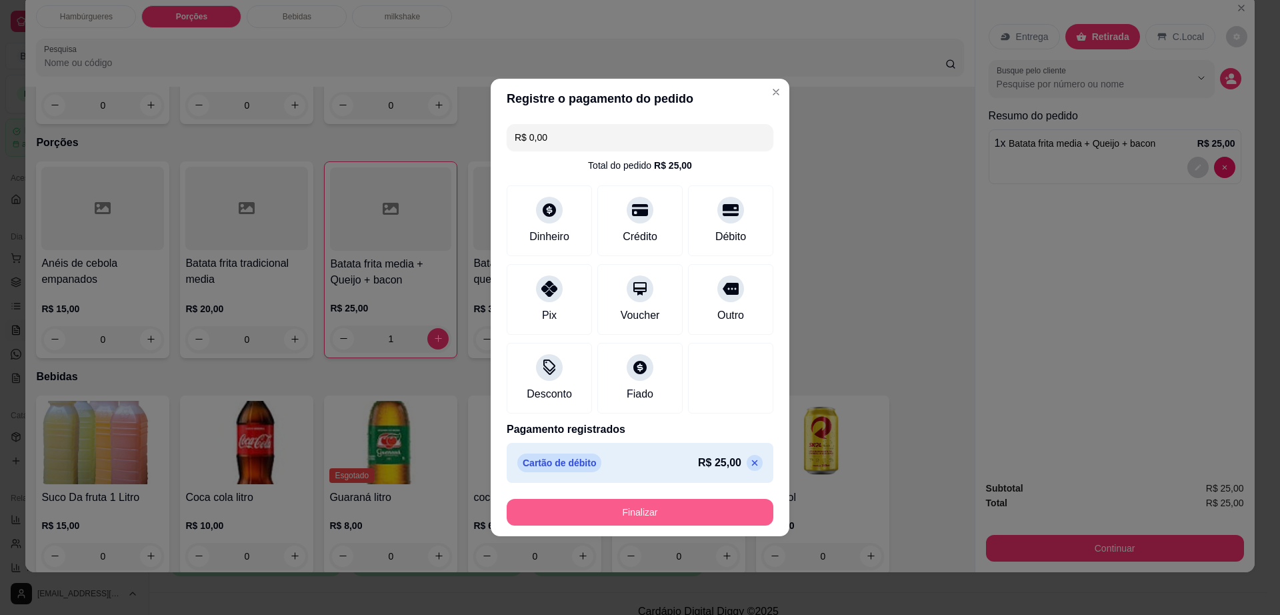
click at [705, 517] on button "Finalizar" at bounding box center [640, 512] width 267 height 27
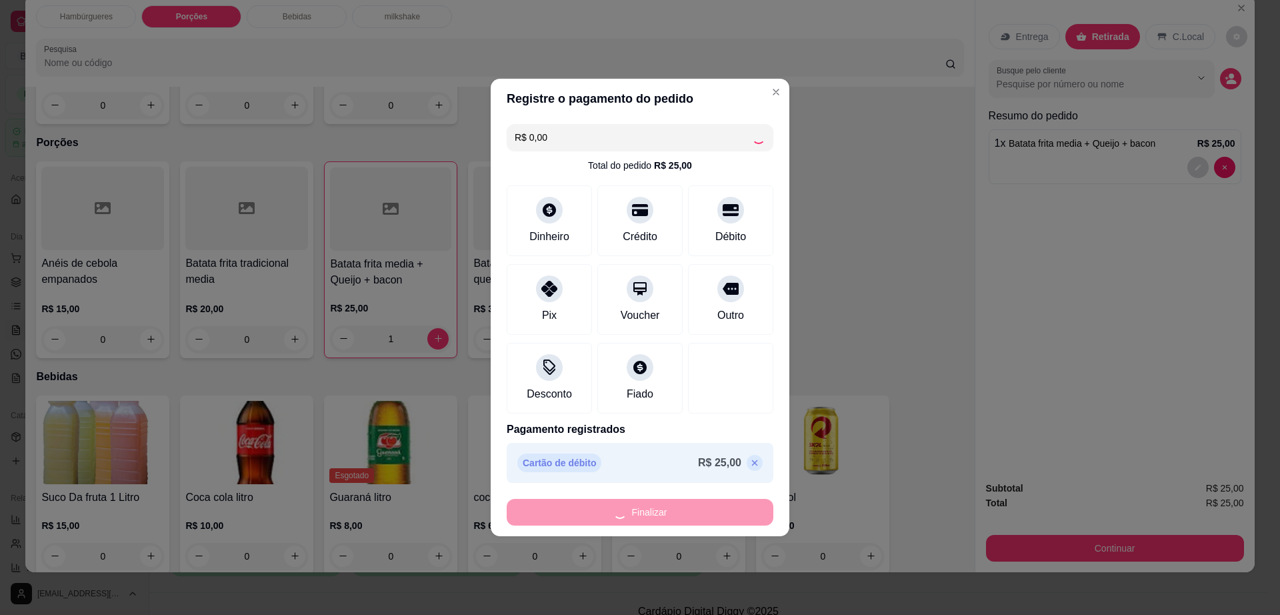
type input "0"
type input "-R$ 25,00"
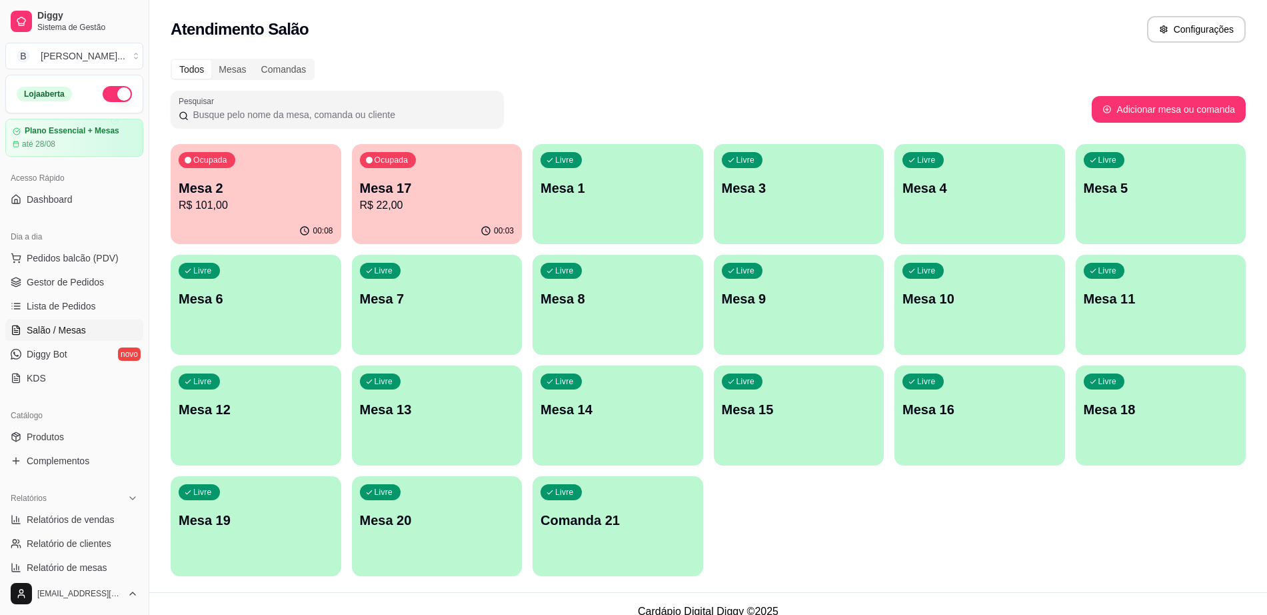
click at [471, 225] on div "00:03" at bounding box center [437, 231] width 171 height 26
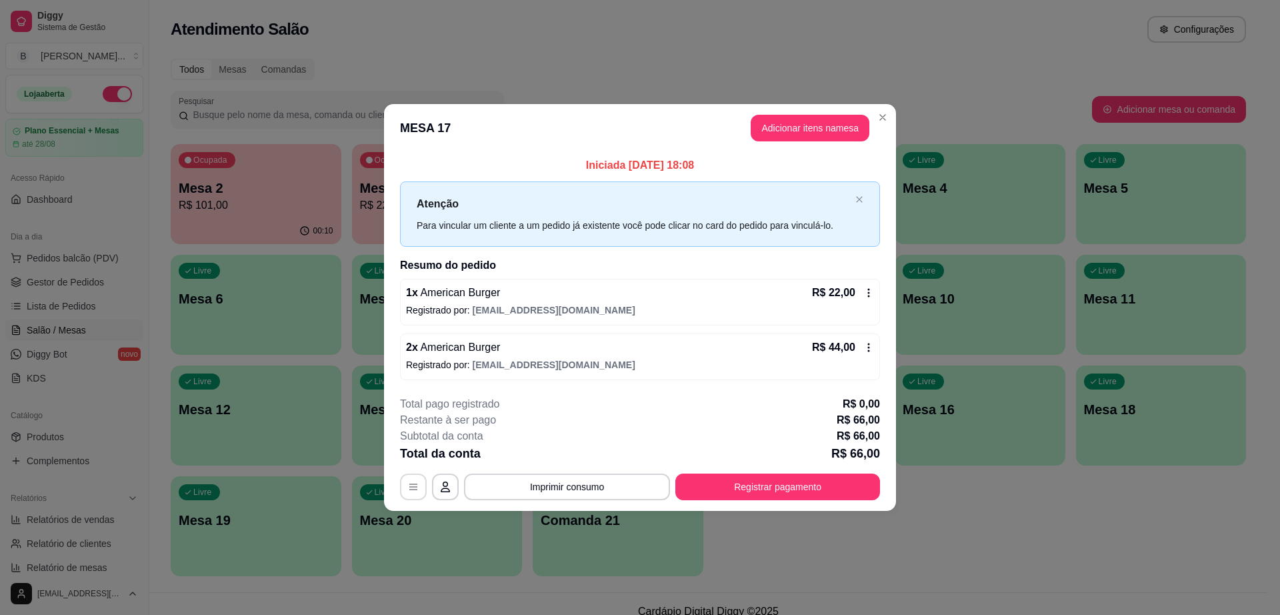
click at [423, 483] on button "button" at bounding box center [413, 486] width 27 height 27
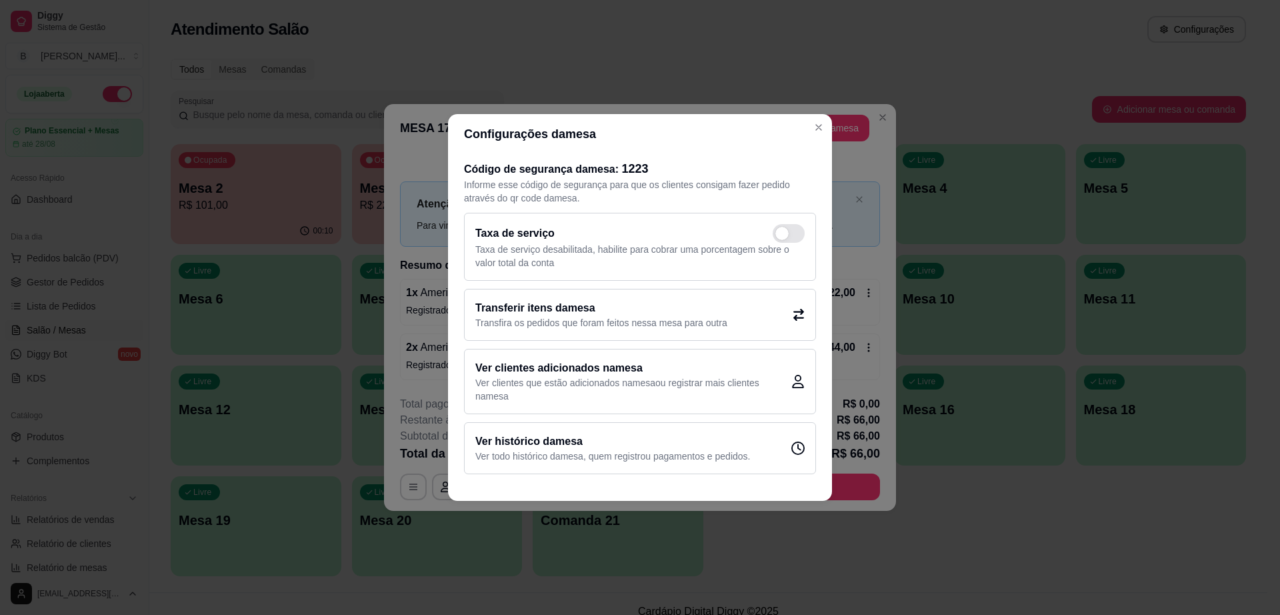
click at [575, 325] on p "Transfira os pedidos que foram feitos nessa mesa para outra" at bounding box center [601, 322] width 252 height 13
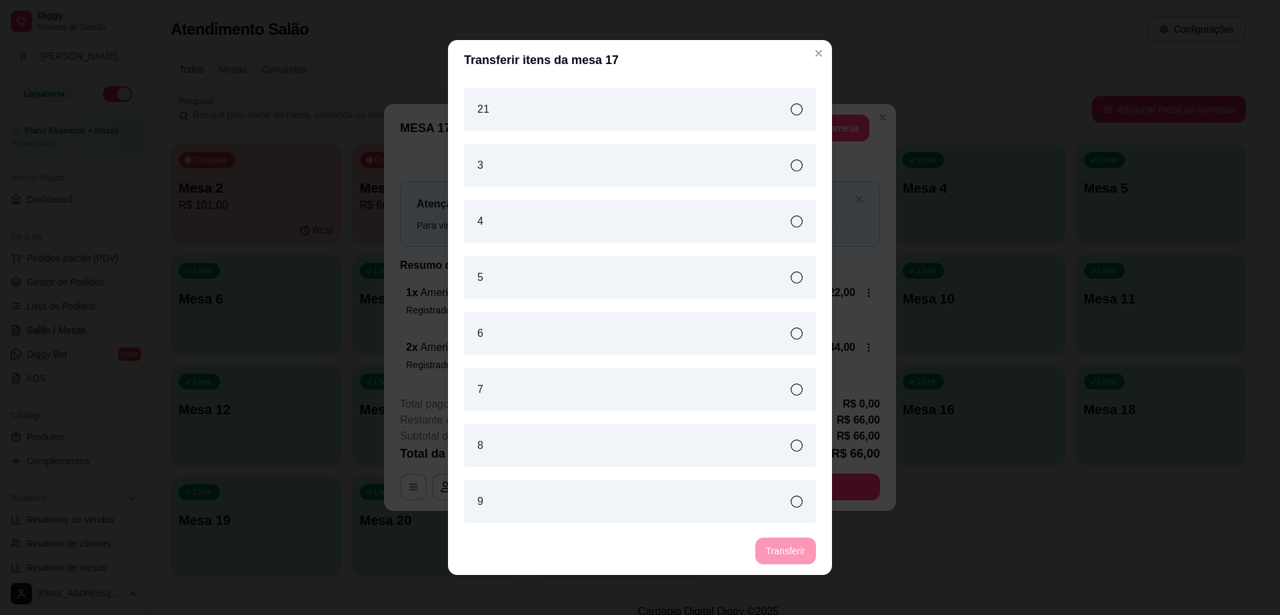
scroll to position [615, 0]
click at [568, 493] on div "9" at bounding box center [640, 500] width 352 height 43
click at [781, 551] on button "Transferir" at bounding box center [785, 550] width 61 height 27
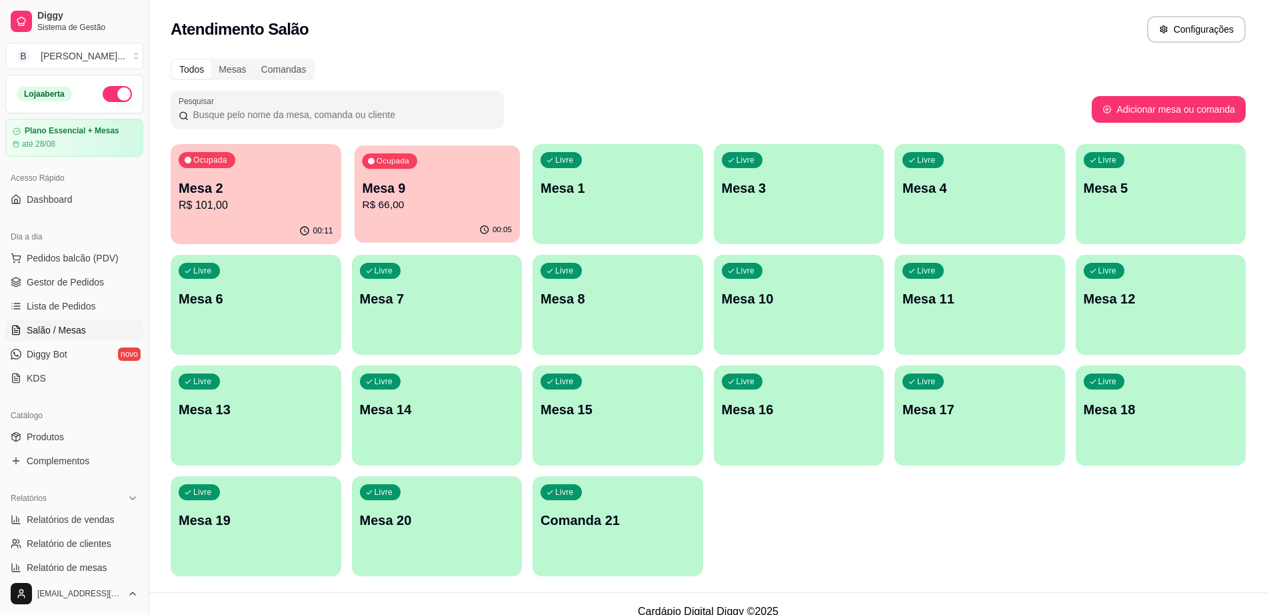
click at [451, 191] on p "Mesa 9" at bounding box center [437, 188] width 150 height 18
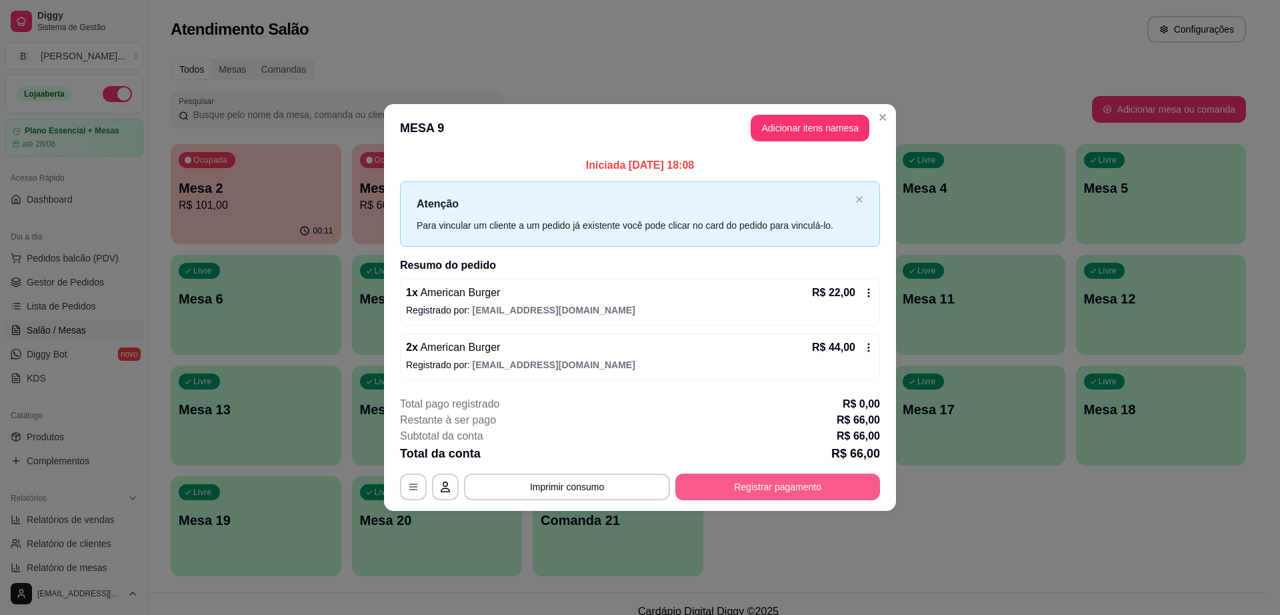
click at [791, 488] on button "Registrar pagamento" at bounding box center [777, 486] width 205 height 27
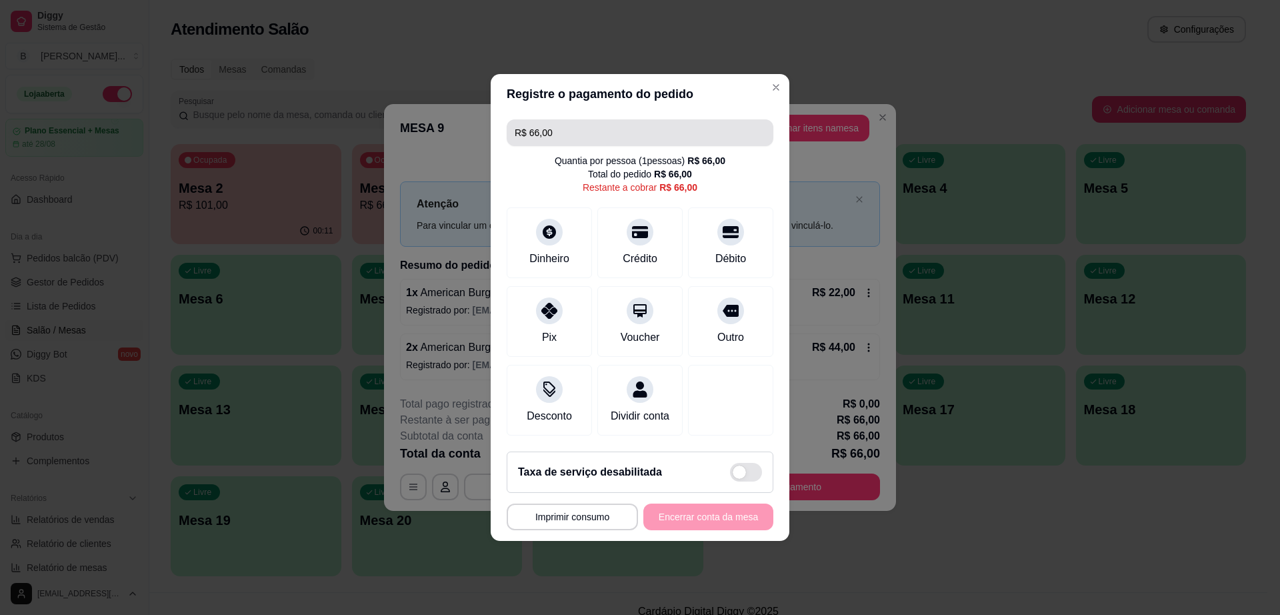
click at [613, 119] on input "R$ 66,00" at bounding box center [640, 132] width 251 height 27
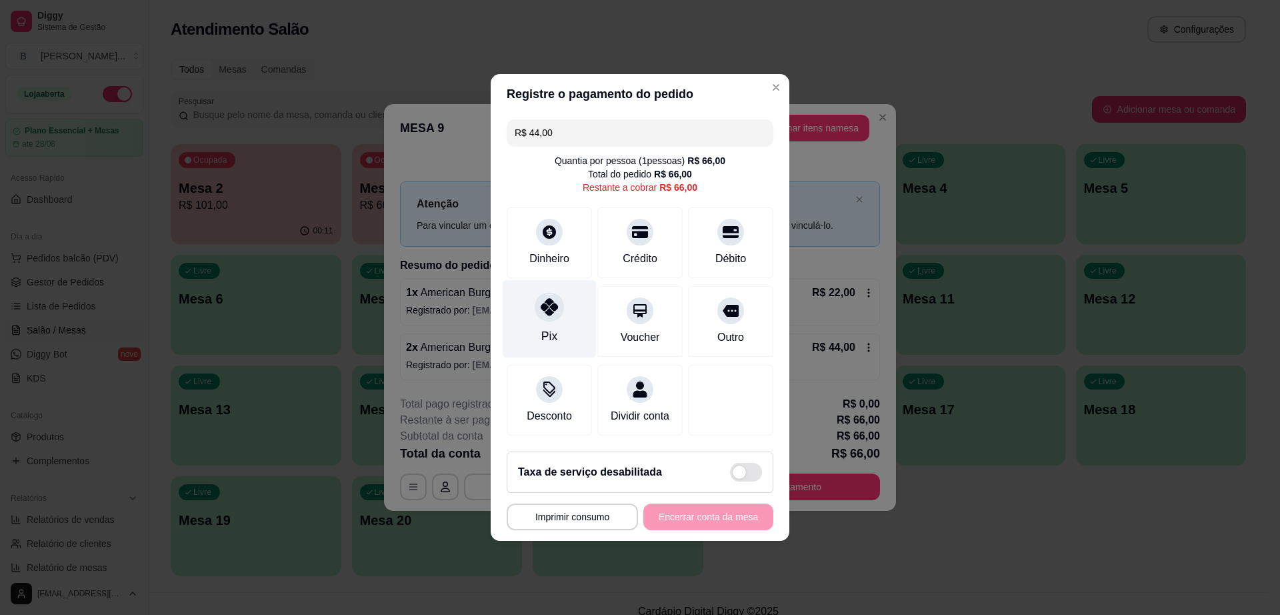
click at [563, 310] on div "Pix" at bounding box center [550, 319] width 94 height 78
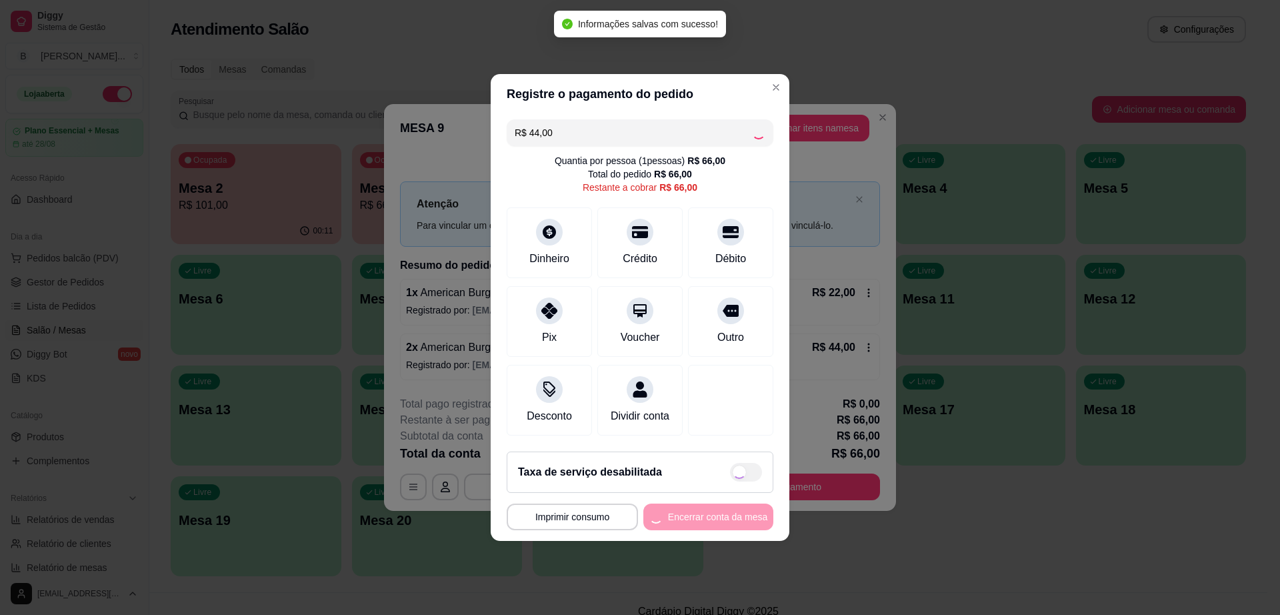
type input "R$ 22,00"
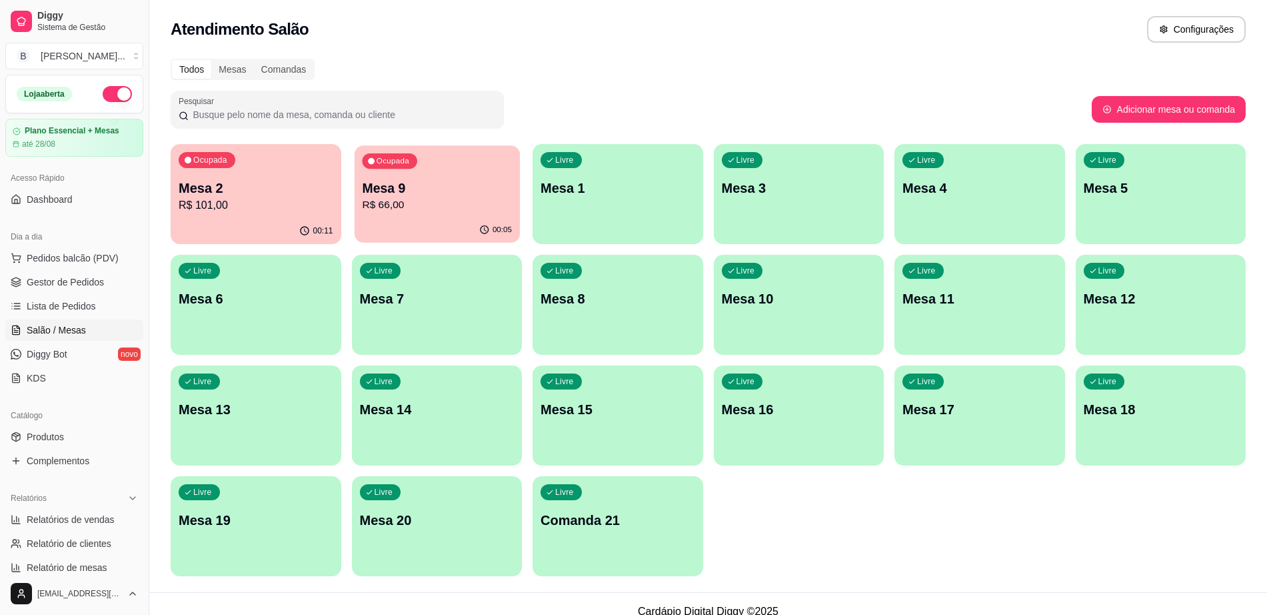
click at [418, 197] on p "R$ 66,00" at bounding box center [437, 204] width 150 height 15
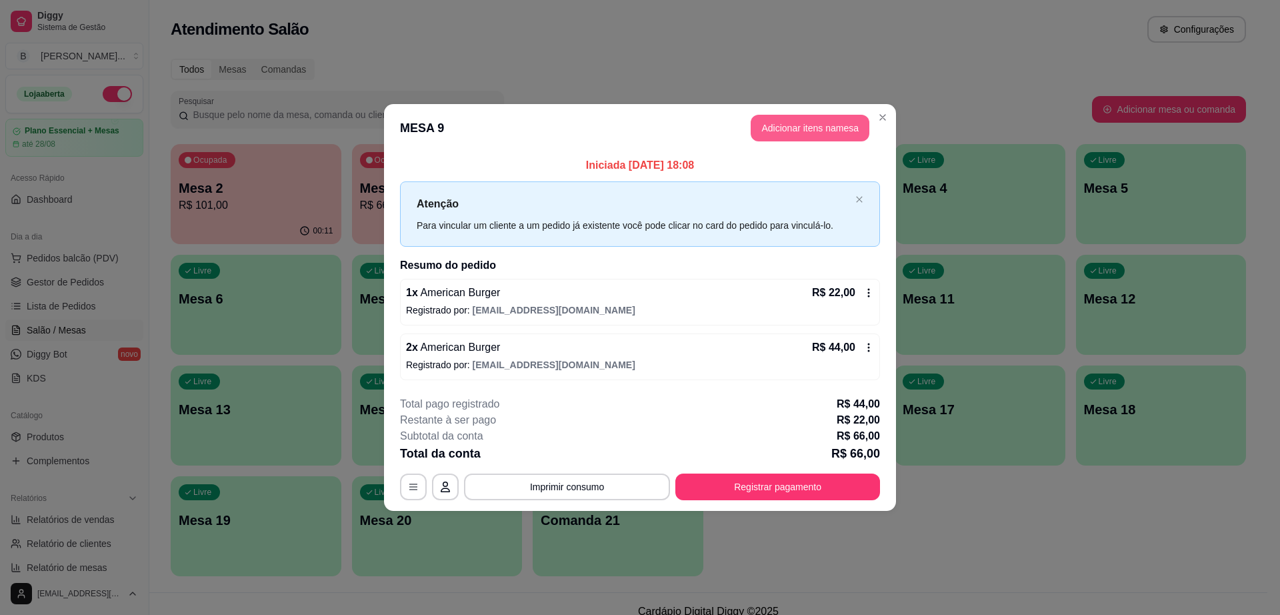
click at [791, 130] on button "Adicionar itens na mesa" at bounding box center [810, 128] width 119 height 27
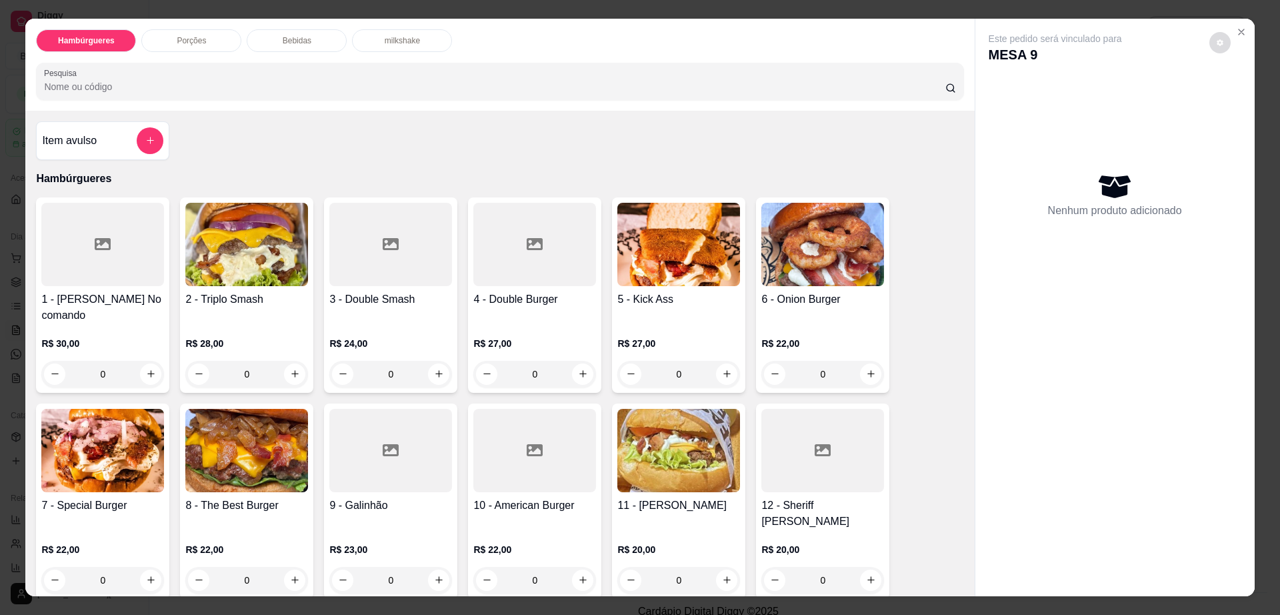
click at [1209, 39] on button "decrease-product-quantity" at bounding box center [1219, 42] width 21 height 21
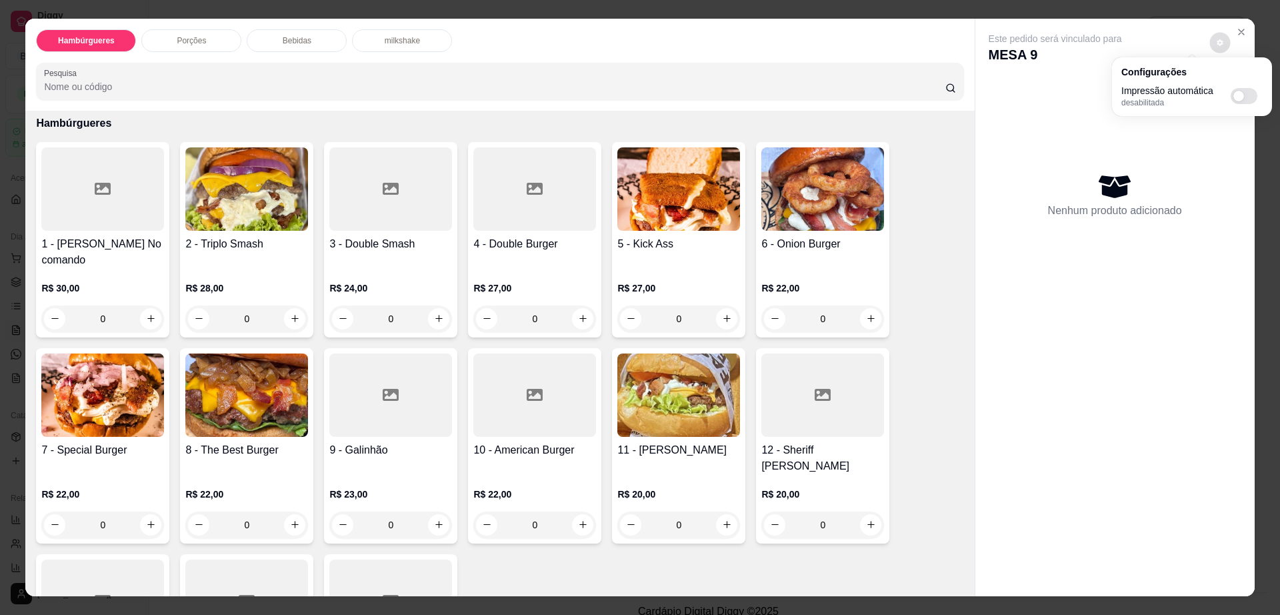
scroll to position [83, 0]
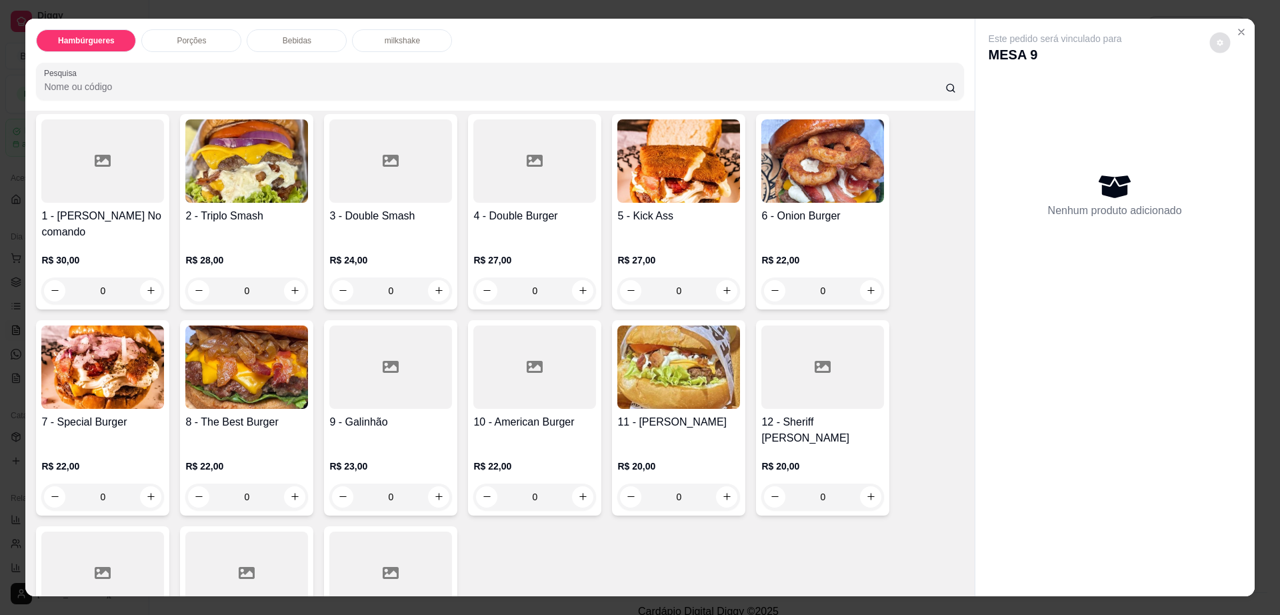
click at [515, 361] on div at bounding box center [534, 366] width 123 height 83
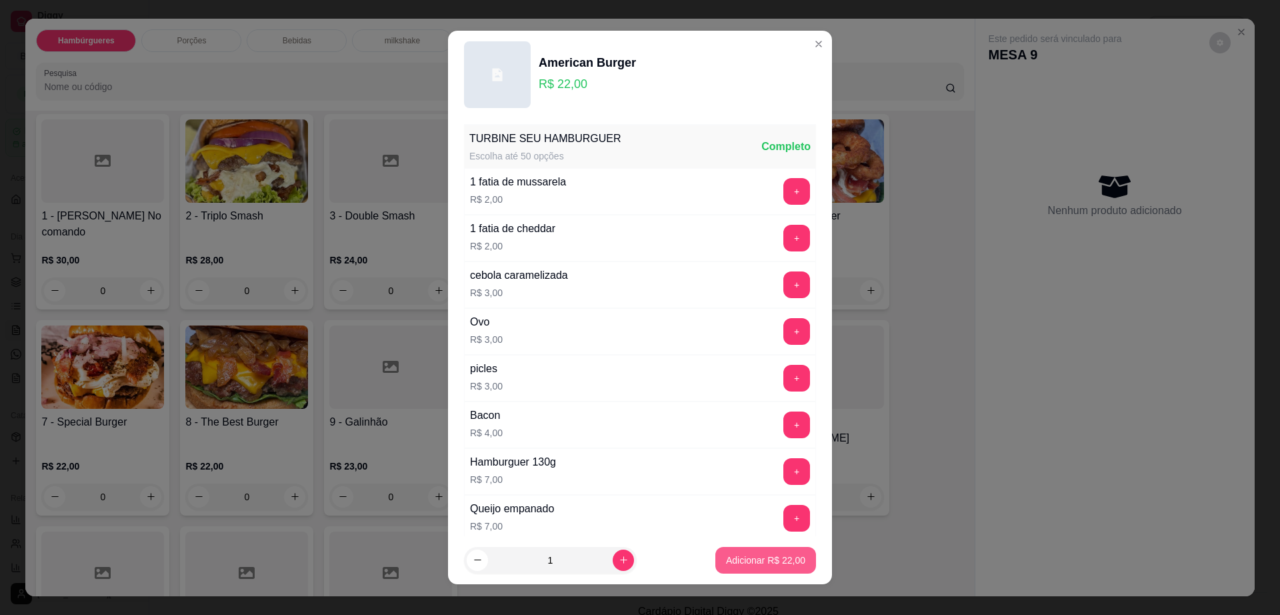
click at [744, 553] on p "Adicionar R$ 22,00" at bounding box center [765, 559] width 79 height 13
type input "1"
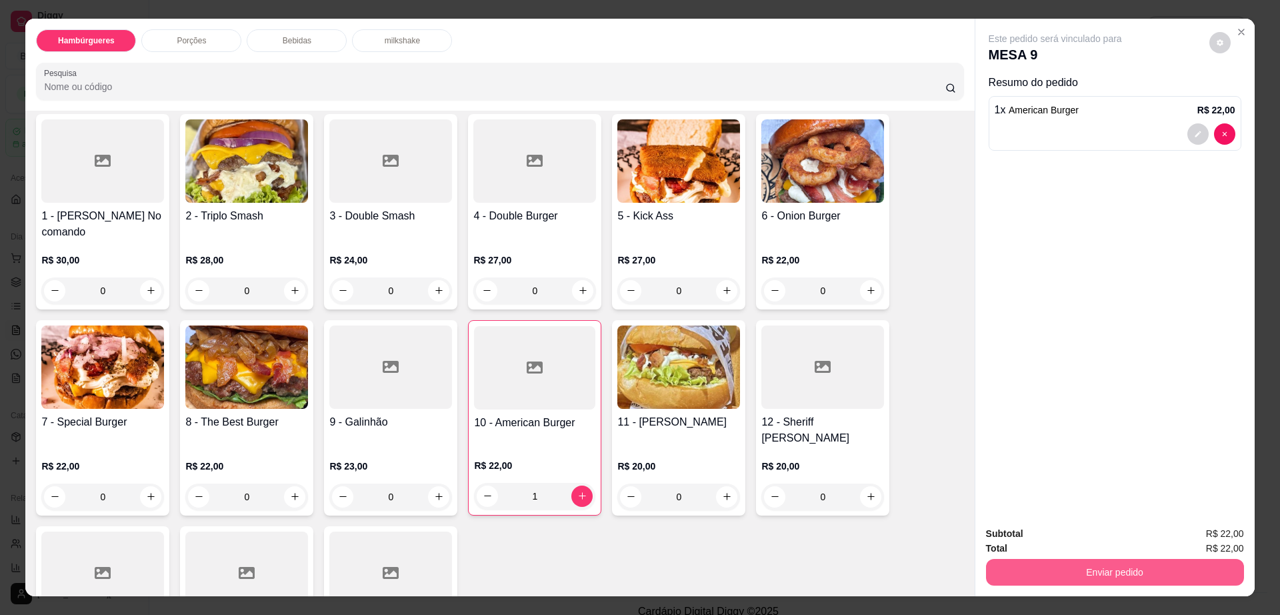
click at [1037, 581] on button "Enviar pedido" at bounding box center [1115, 572] width 258 height 27
click at [1037, 581] on button "Enviar pedido" at bounding box center [1114, 572] width 250 height 26
click at [1028, 568] on button "Enviar pedido" at bounding box center [1115, 572] width 258 height 27
click at [1042, 544] on button "Não registrar e enviar pedido" at bounding box center [1069, 539] width 135 height 25
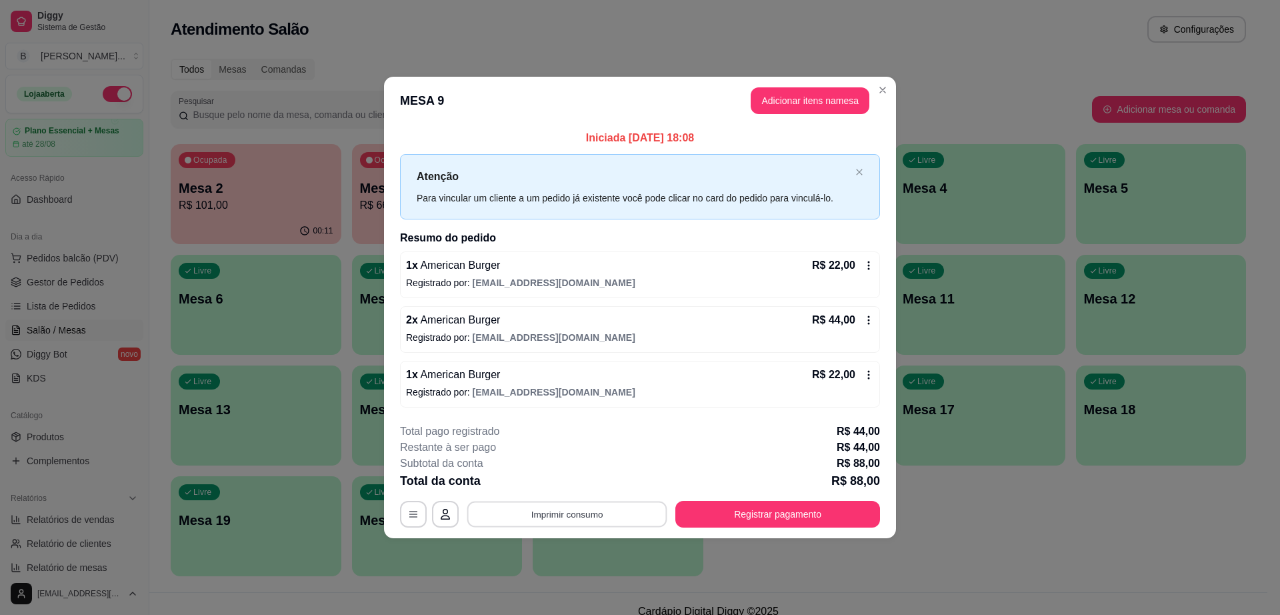
click at [558, 515] on button "Imprimir consumo" at bounding box center [567, 514] width 200 height 26
click at [558, 485] on button "Impressora cell" at bounding box center [571, 482] width 97 height 21
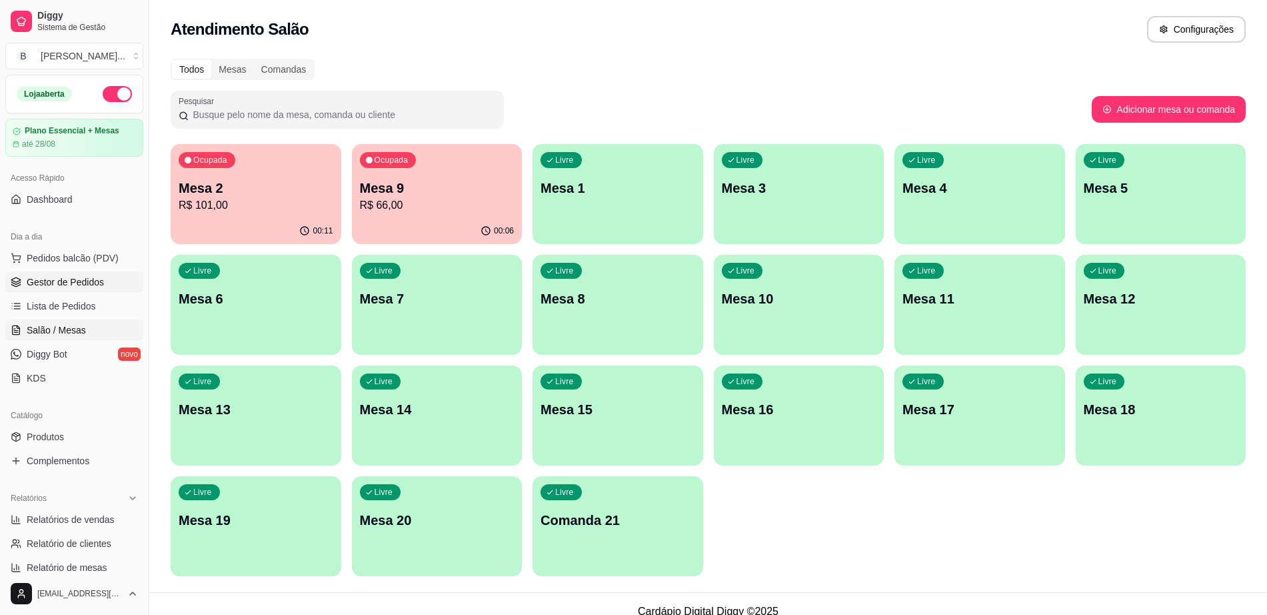
click at [103, 276] on link "Gestor de Pedidos" at bounding box center [74, 281] width 138 height 21
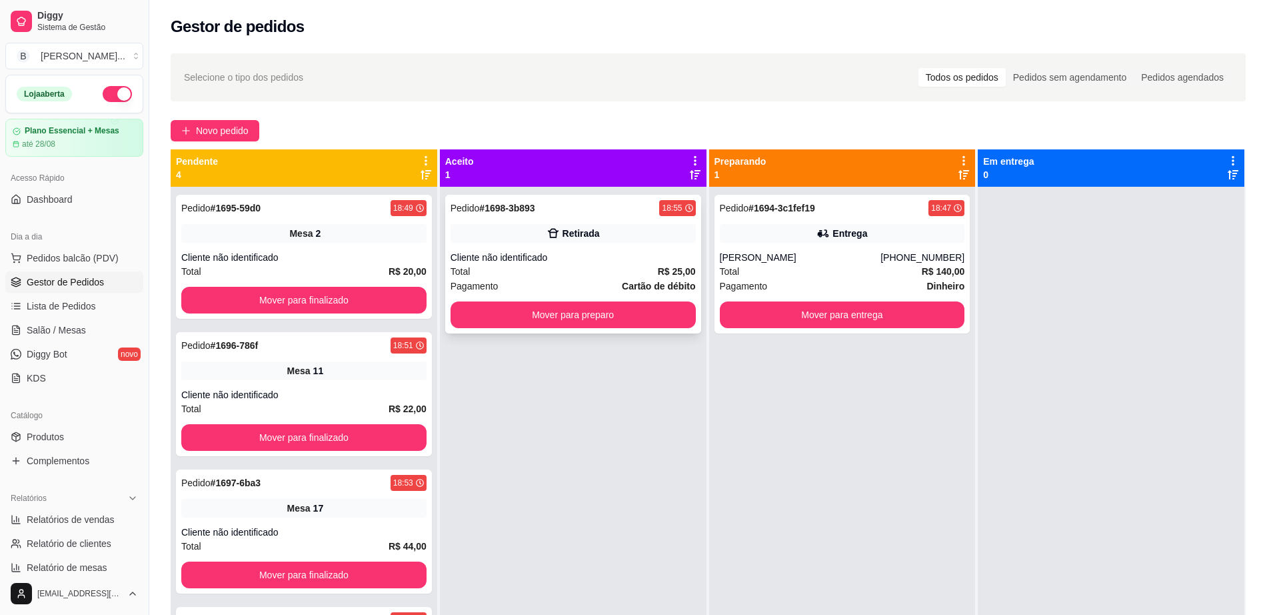
click at [593, 267] on div "Total R$ 25,00" at bounding box center [573, 271] width 245 height 15
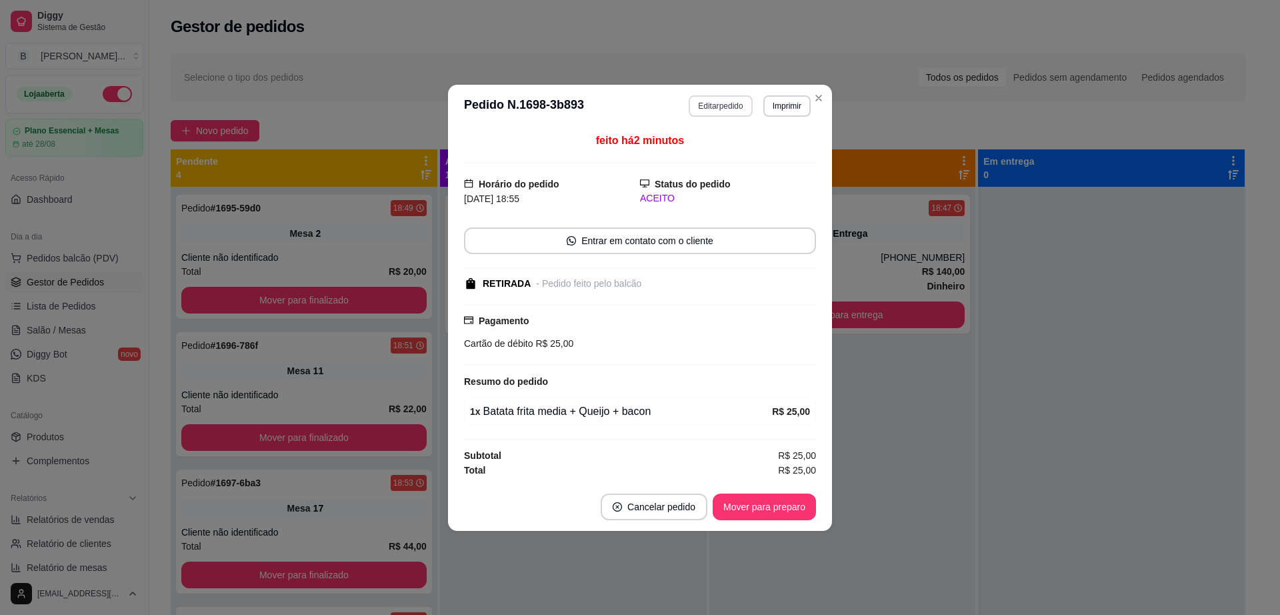
click at [711, 101] on button "Editar pedido" at bounding box center [720, 105] width 63 height 21
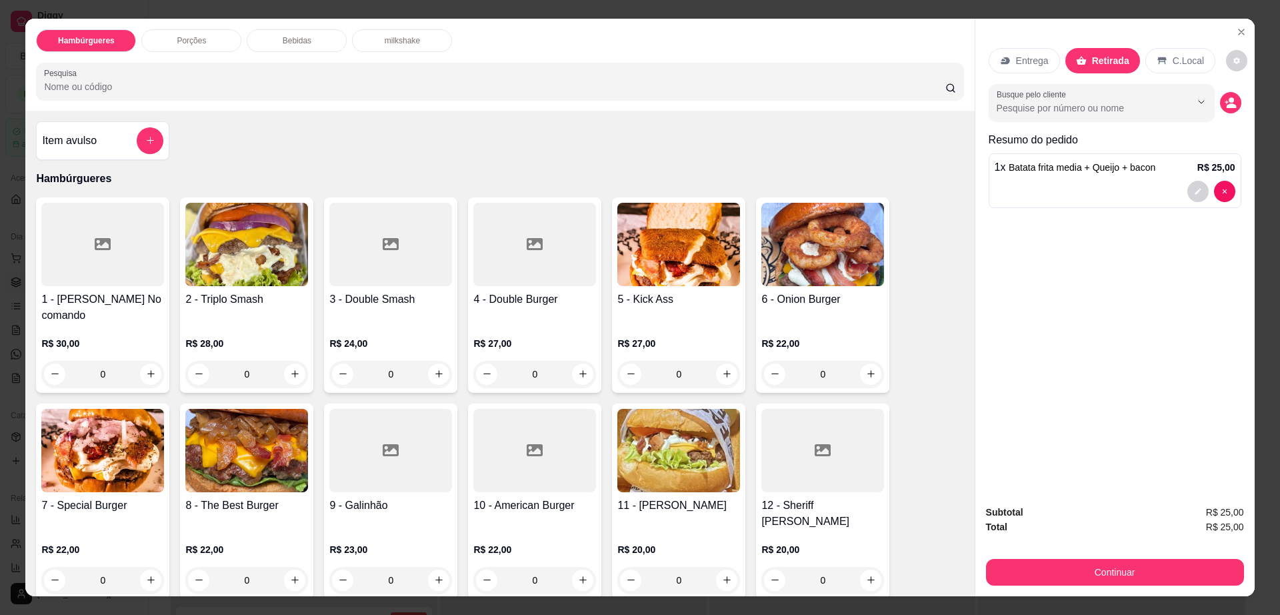
click at [1131, 198] on div at bounding box center [1115, 191] width 241 height 21
type input "0"
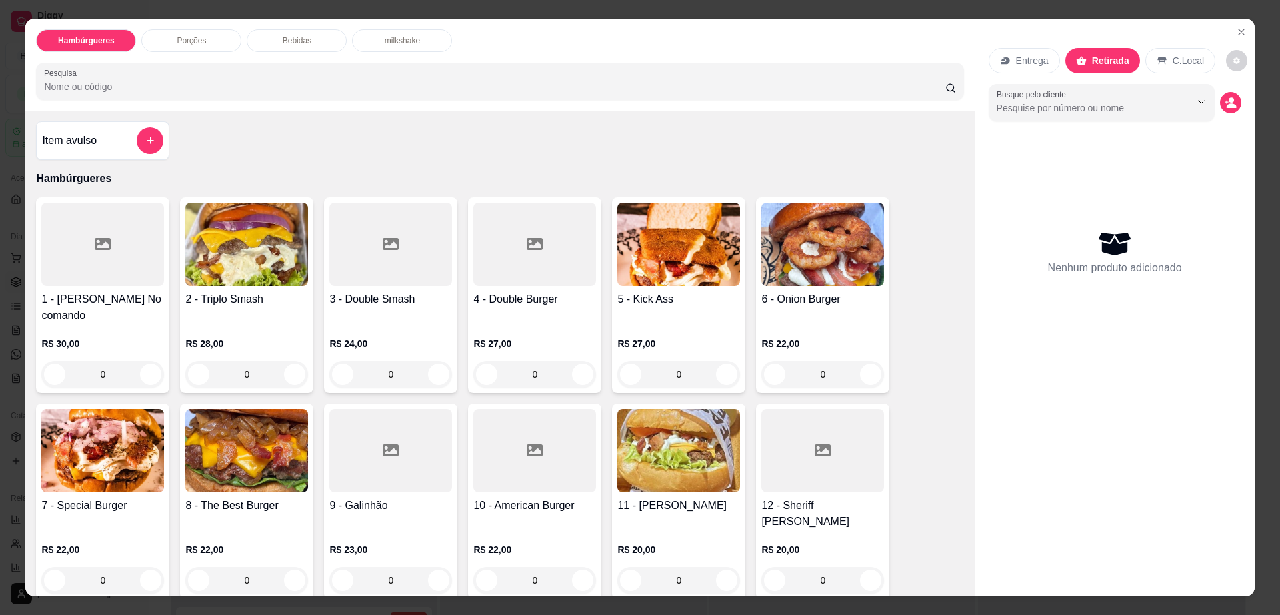
click at [202, 41] on div "Porções" at bounding box center [191, 40] width 100 height 23
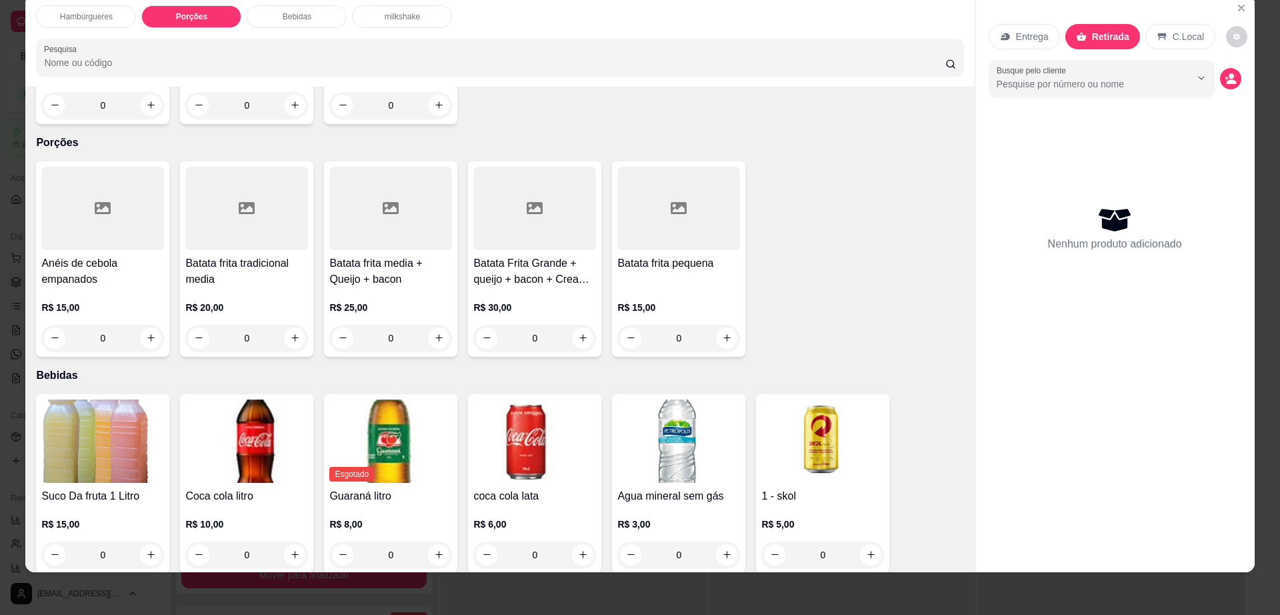
click at [536, 197] on div at bounding box center [534, 208] width 123 height 83
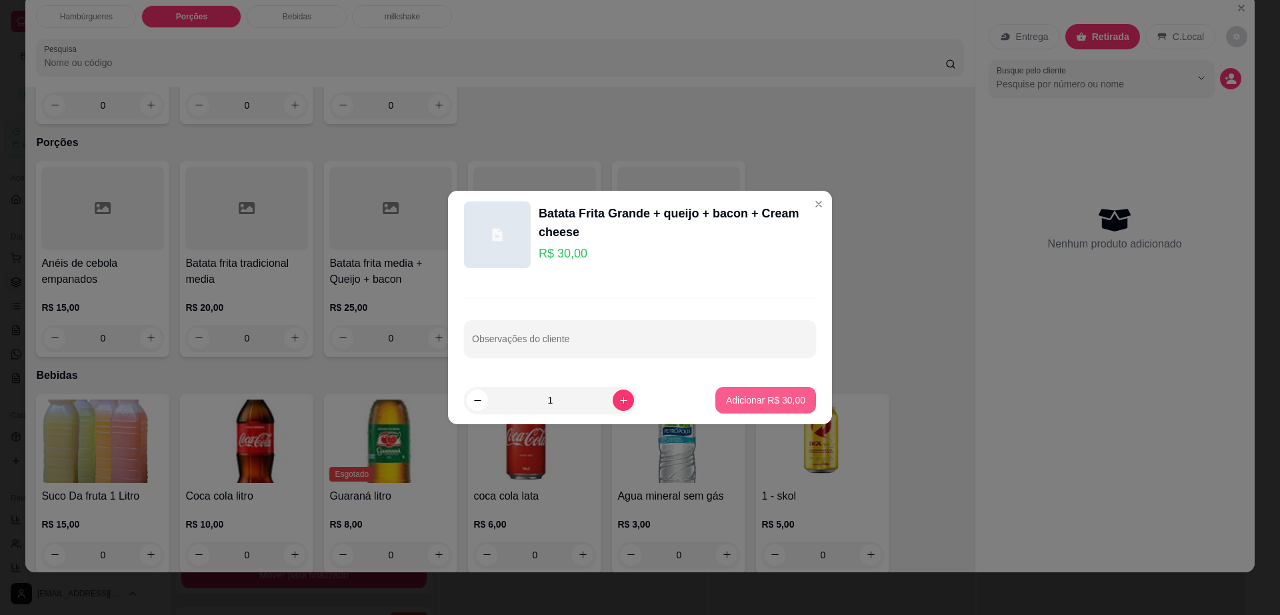
click at [760, 393] on p "Adicionar R$ 30,00" at bounding box center [765, 399] width 79 height 13
type input "1"
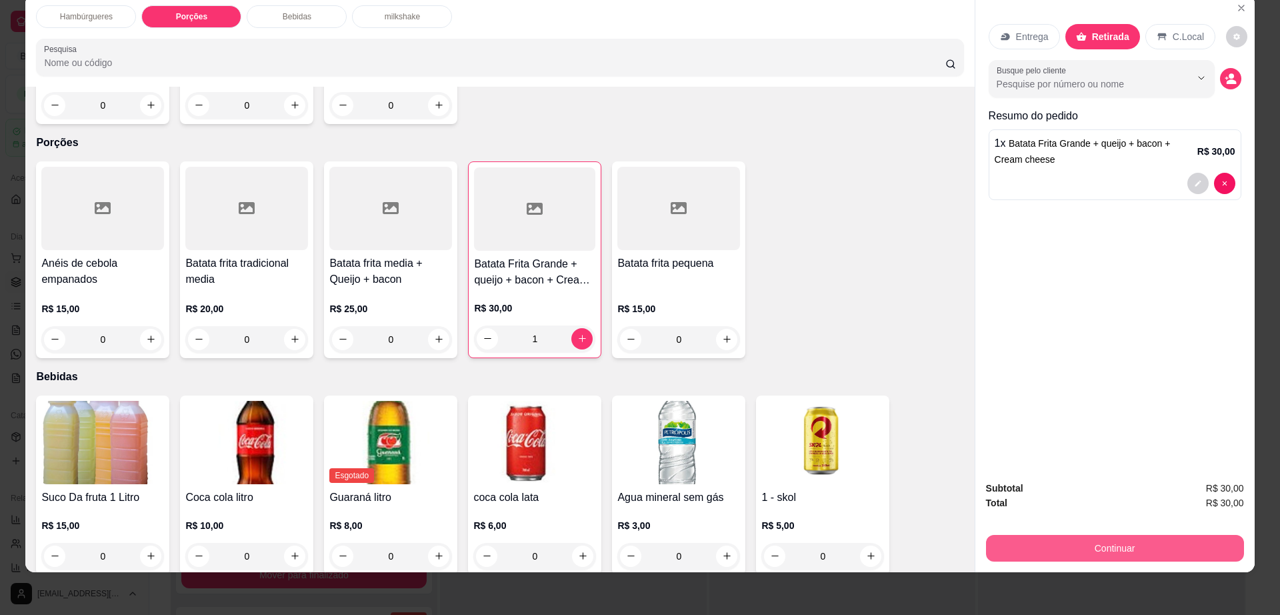
click at [1029, 541] on button "Continuar" at bounding box center [1115, 548] width 258 height 27
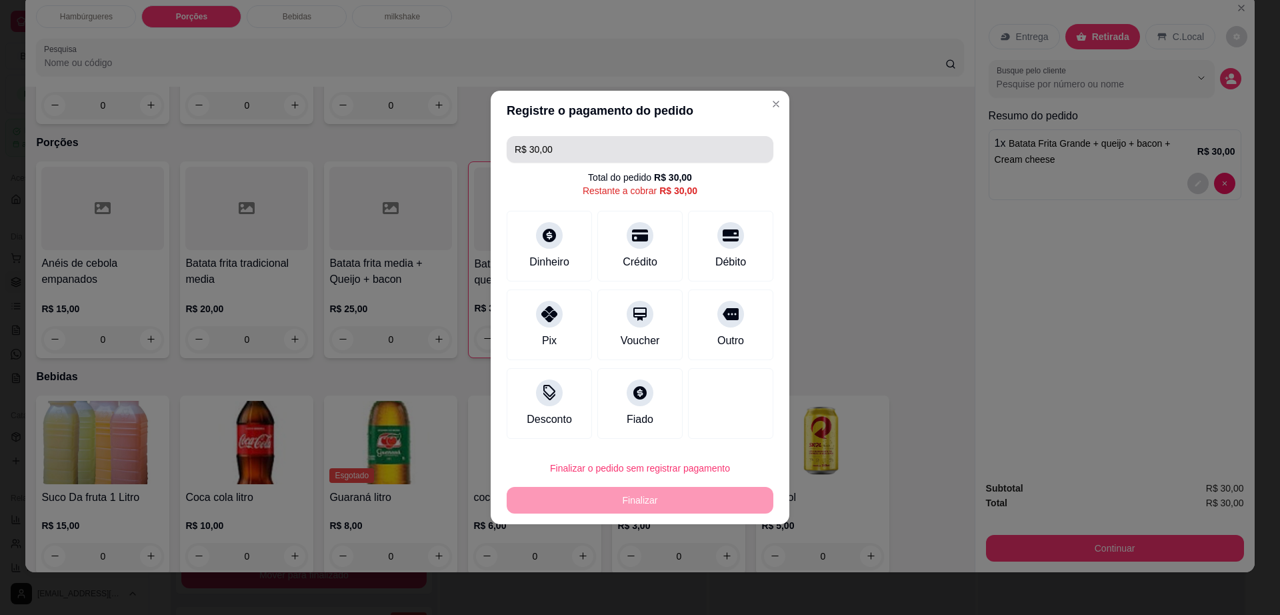
click at [609, 157] on input "R$ 30,00" at bounding box center [640, 149] width 251 height 27
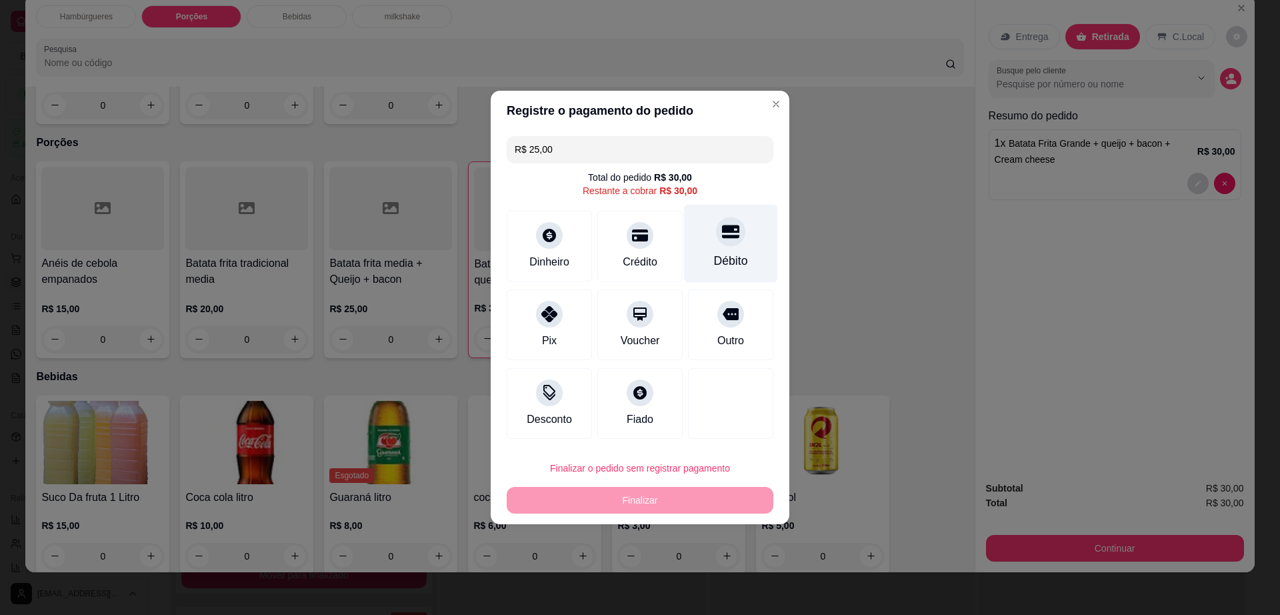
click at [714, 257] on div "Débito" at bounding box center [731, 260] width 34 height 17
type input "R$ 5,00"
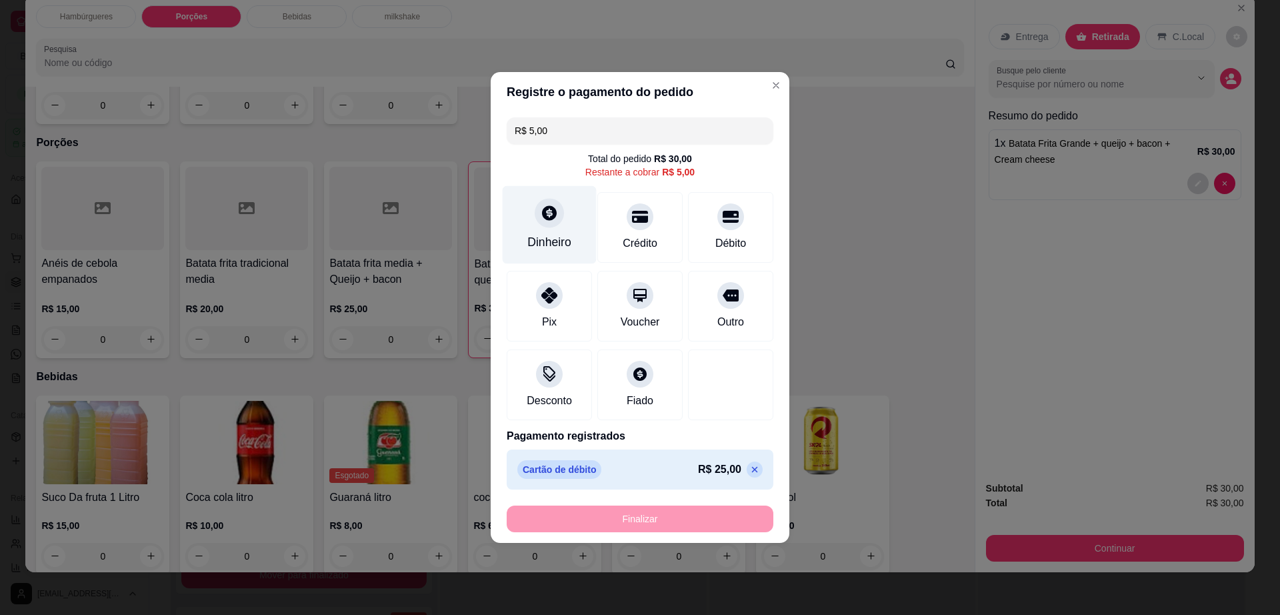
click at [549, 219] on icon at bounding box center [549, 212] width 15 height 15
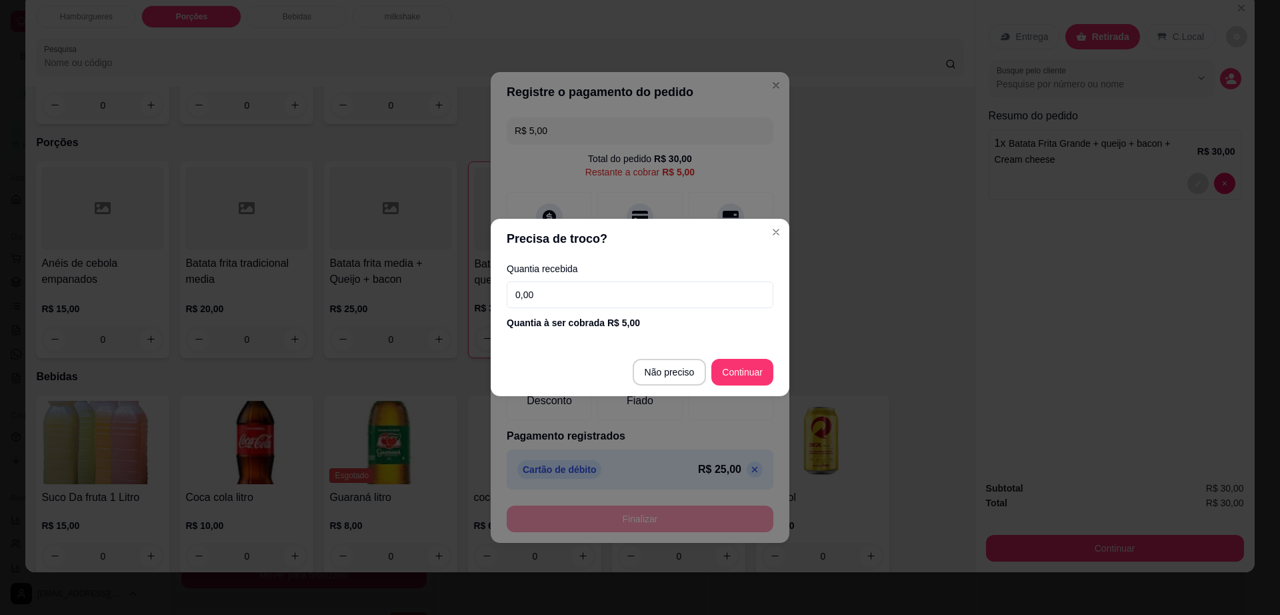
click at [617, 301] on input "0,00" at bounding box center [640, 294] width 267 height 27
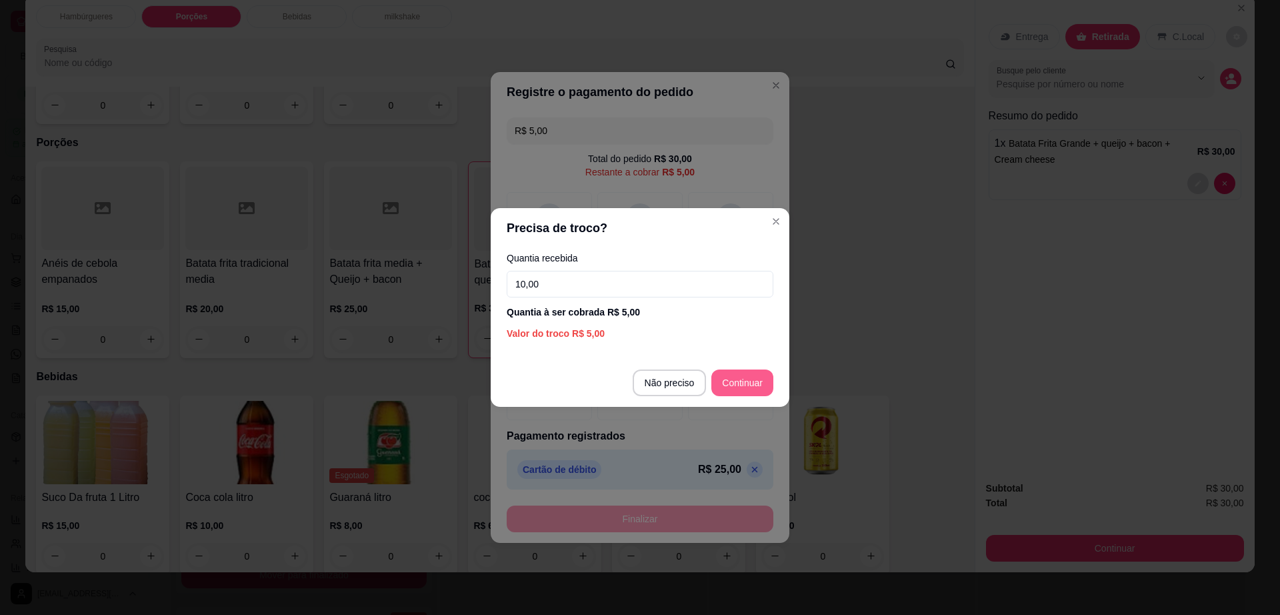
type input "10,00"
type input "R$ 0,00"
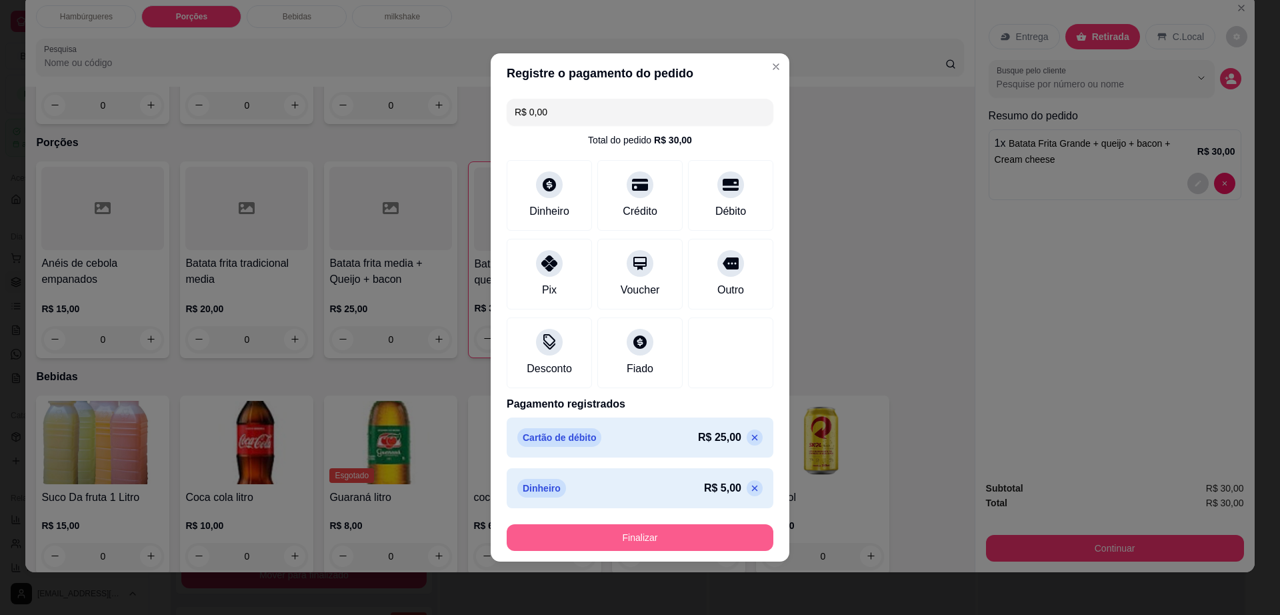
click at [702, 535] on button "Finalizar" at bounding box center [640, 537] width 267 height 27
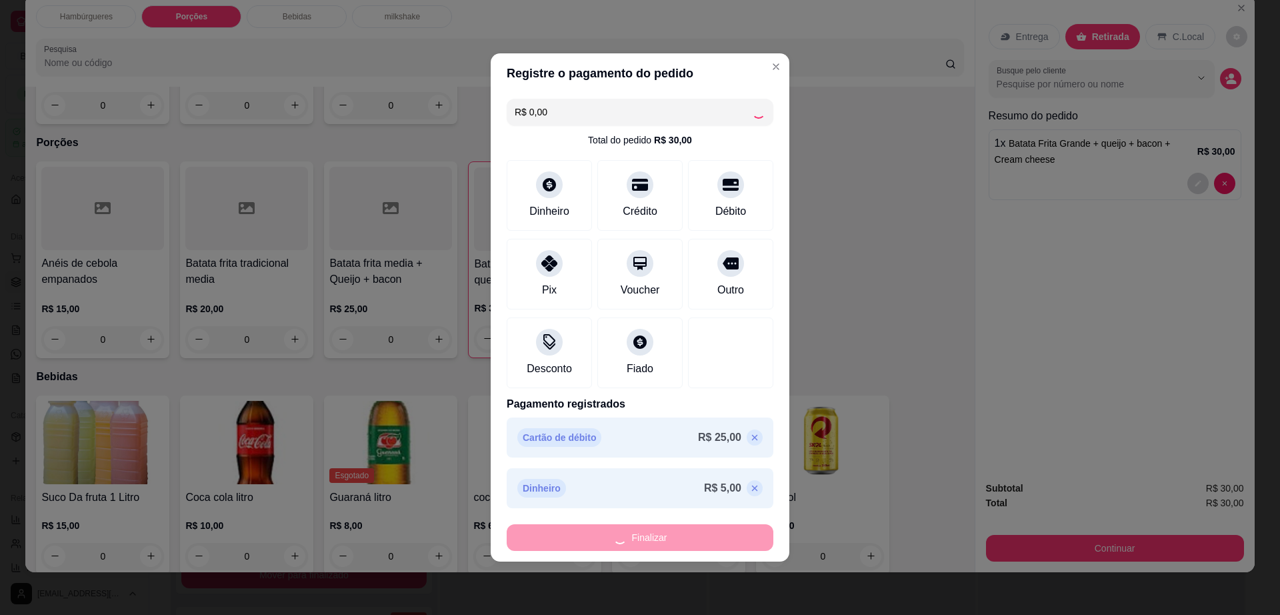
click at [702, 533] on div "Finalizar" at bounding box center [640, 537] width 267 height 27
type input "0"
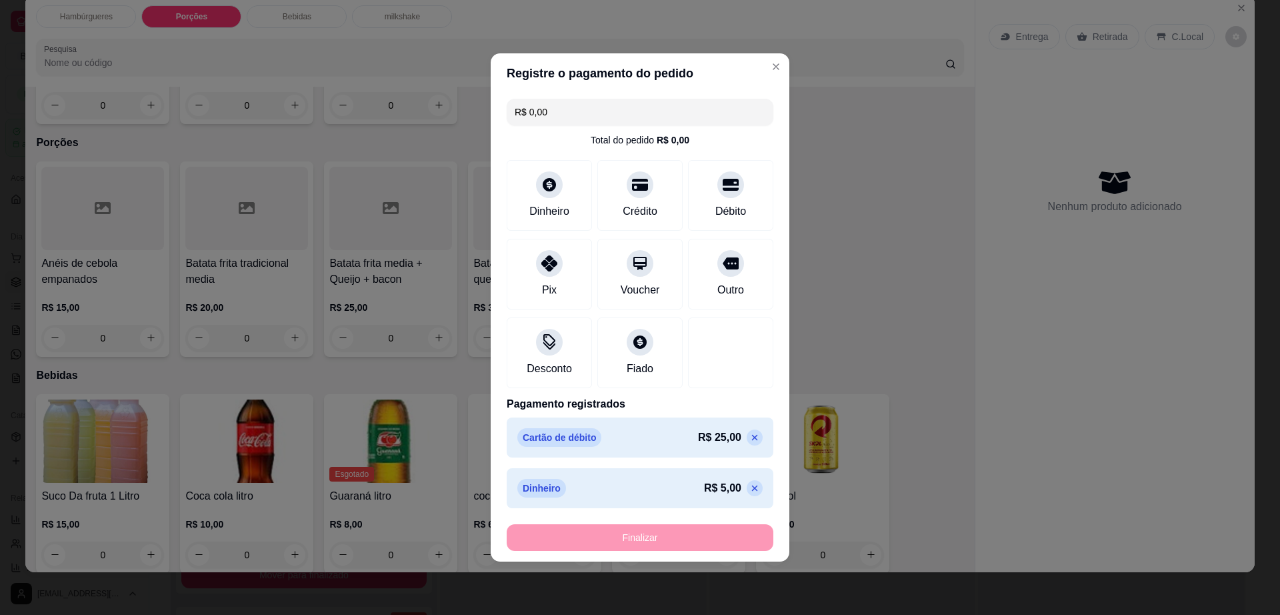
type input "-R$ 30,00"
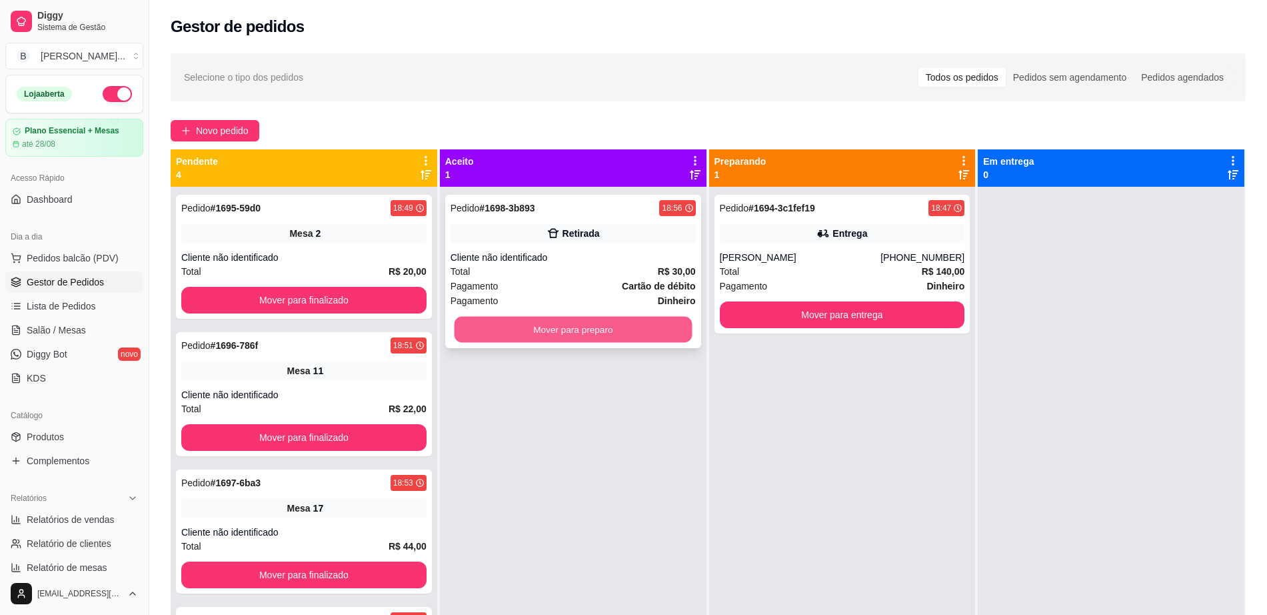
click at [475, 317] on button "Mover para preparo" at bounding box center [573, 330] width 238 height 26
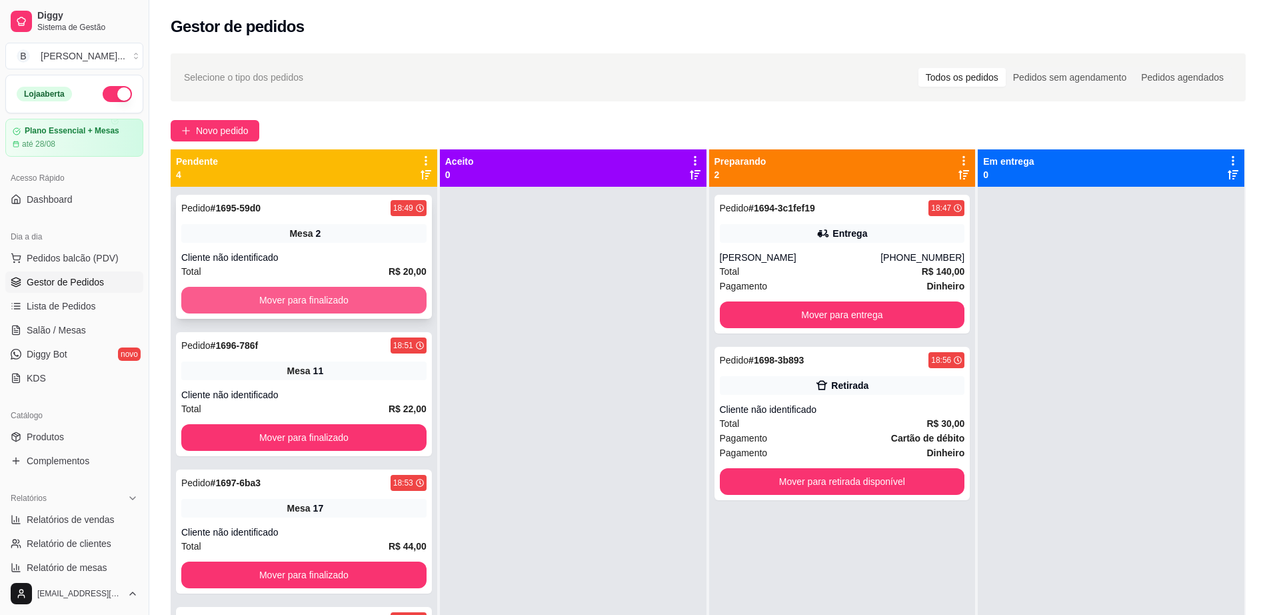
click at [347, 303] on button "Mover para finalizado" at bounding box center [303, 300] width 245 height 27
click at [347, 292] on button "Mover para finalizado" at bounding box center [303, 300] width 245 height 27
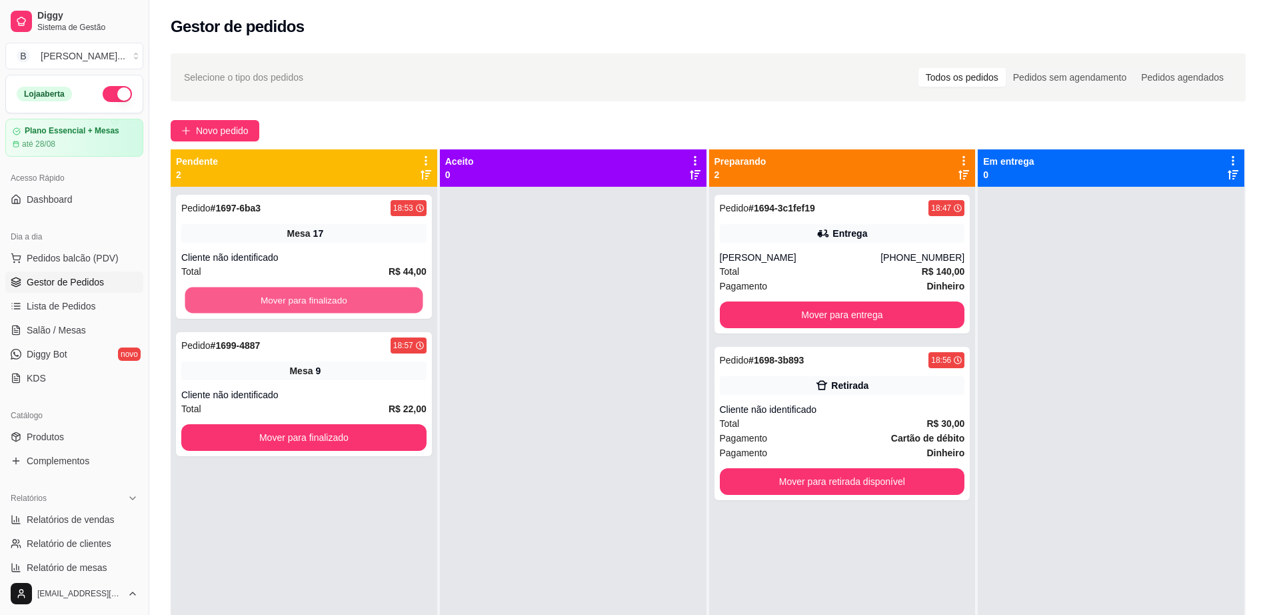
click at [347, 292] on button "Mover para finalizado" at bounding box center [304, 300] width 238 height 26
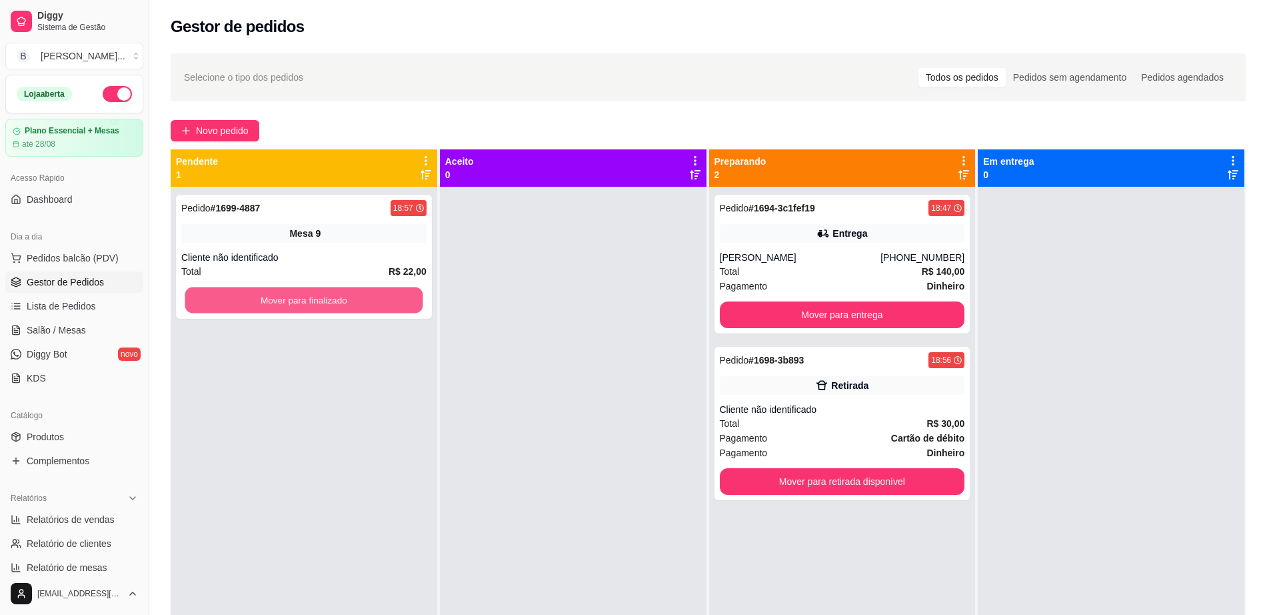
click at [347, 292] on button "Mover para finalizado" at bounding box center [304, 300] width 238 height 26
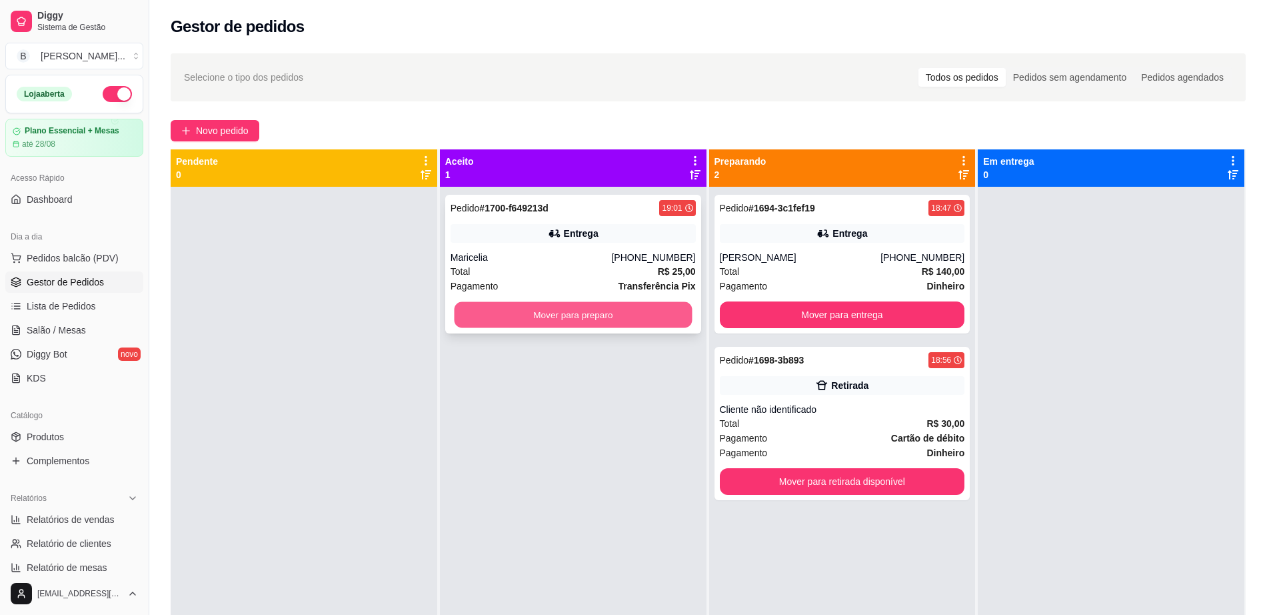
click at [541, 317] on button "Mover para preparo" at bounding box center [573, 315] width 238 height 26
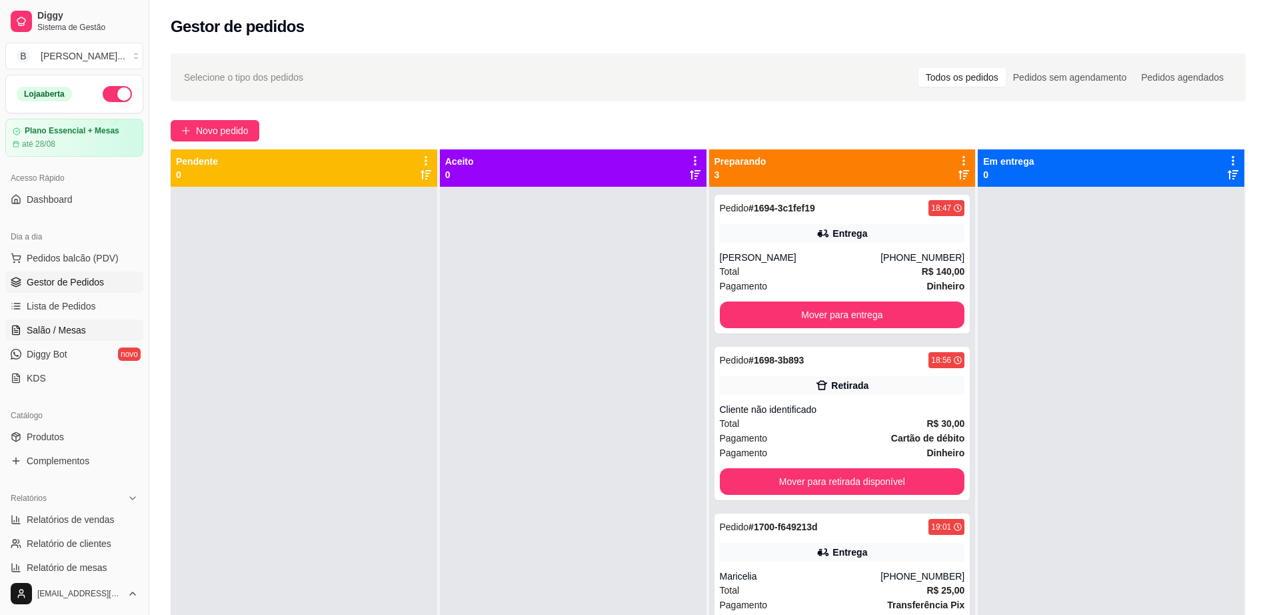
click at [54, 333] on span "Salão / Mesas" at bounding box center [56, 329] width 59 height 13
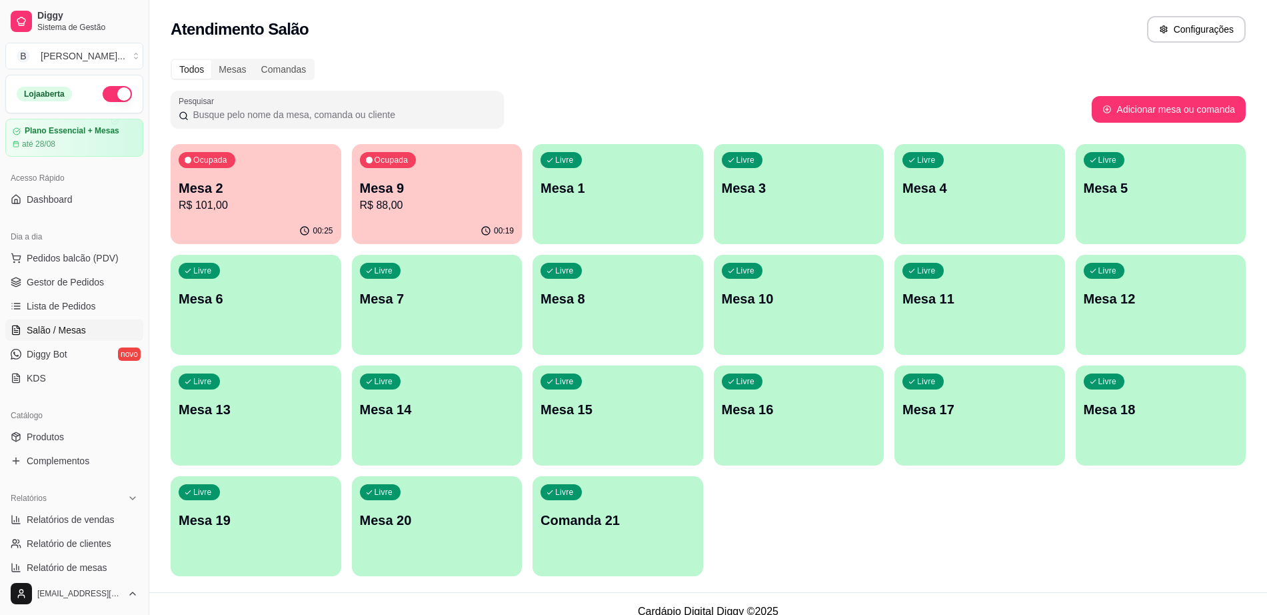
click at [277, 295] on p "Mesa 6" at bounding box center [256, 298] width 155 height 19
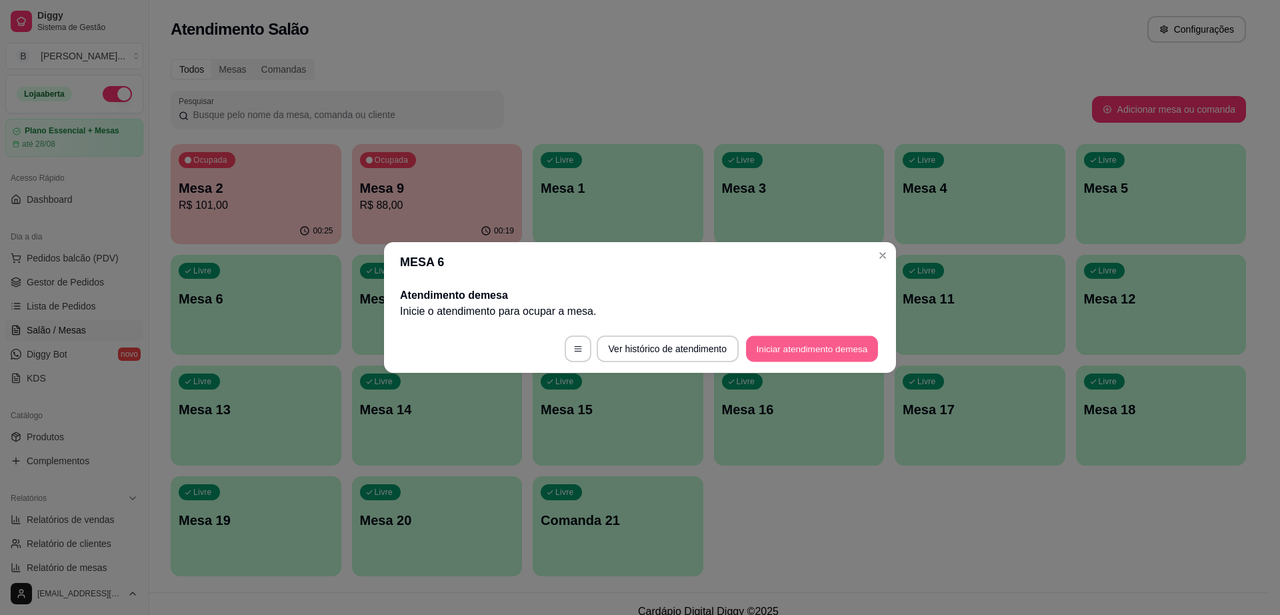
click at [802, 351] on button "Iniciar atendimento de mesa" at bounding box center [812, 349] width 132 height 26
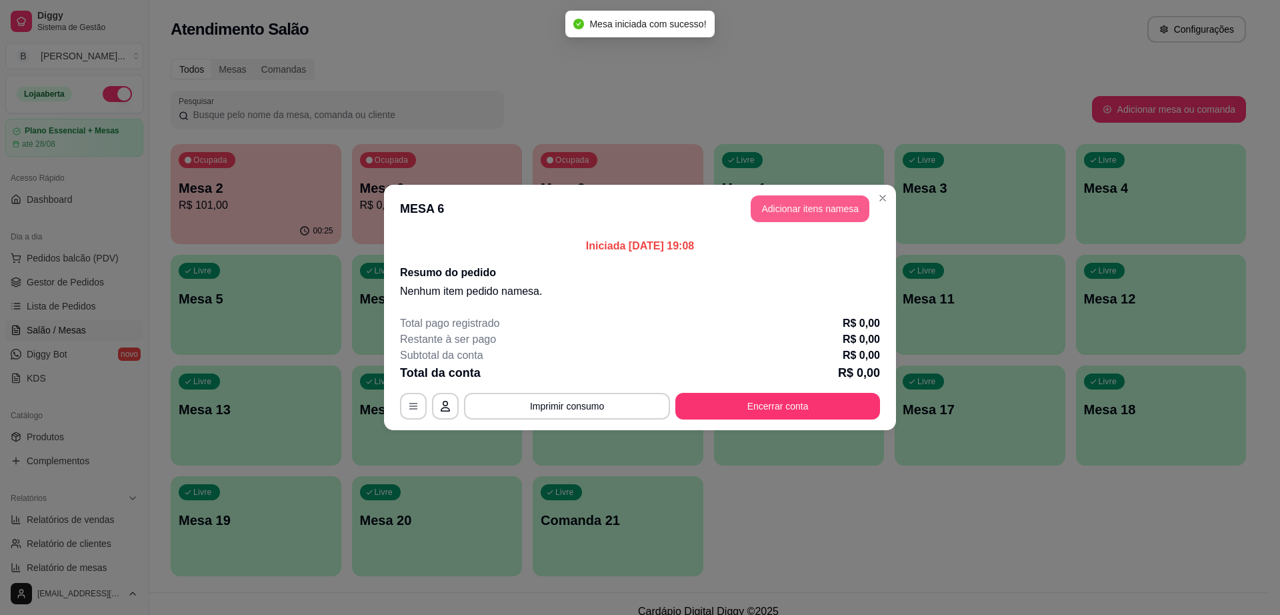
click at [773, 192] on header "MESA 6 Adicionar itens na mesa" at bounding box center [640, 209] width 512 height 48
click at [781, 217] on button "Adicionar itens na mesa" at bounding box center [810, 208] width 119 height 27
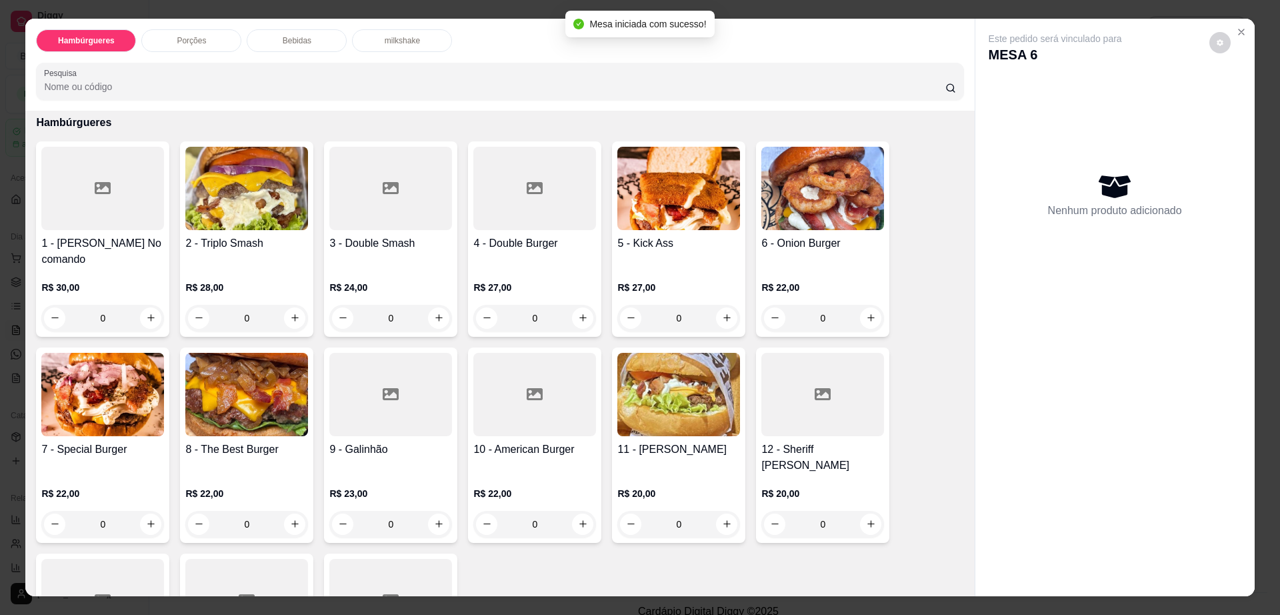
scroll to position [250, 0]
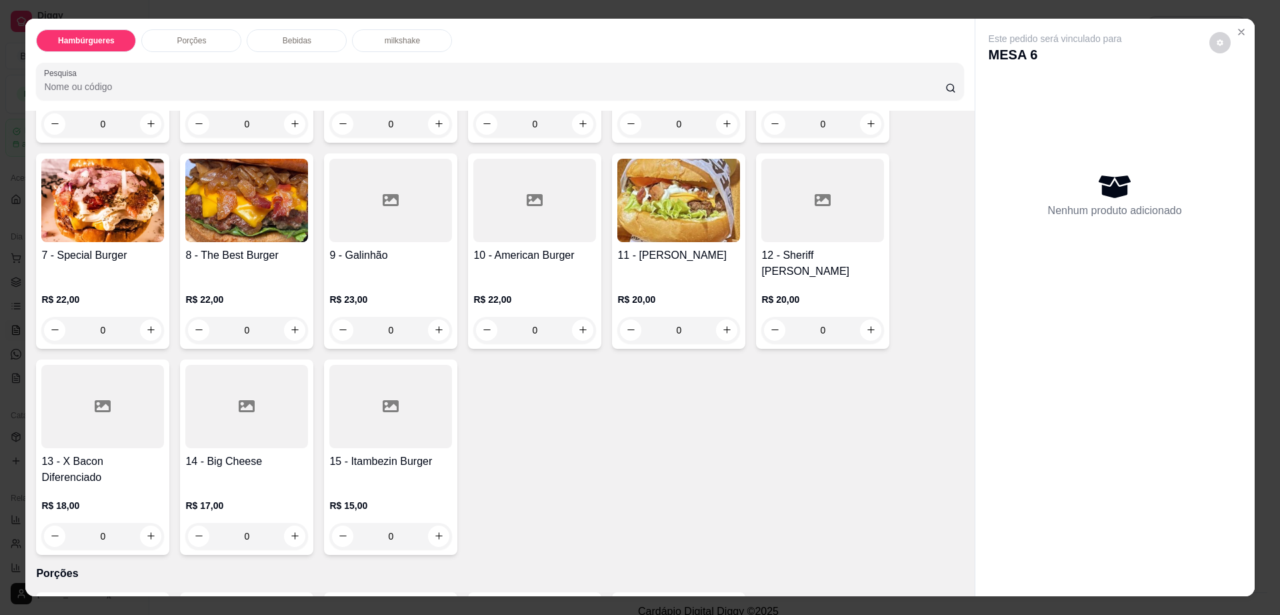
click at [99, 225] on img at bounding box center [102, 200] width 123 height 83
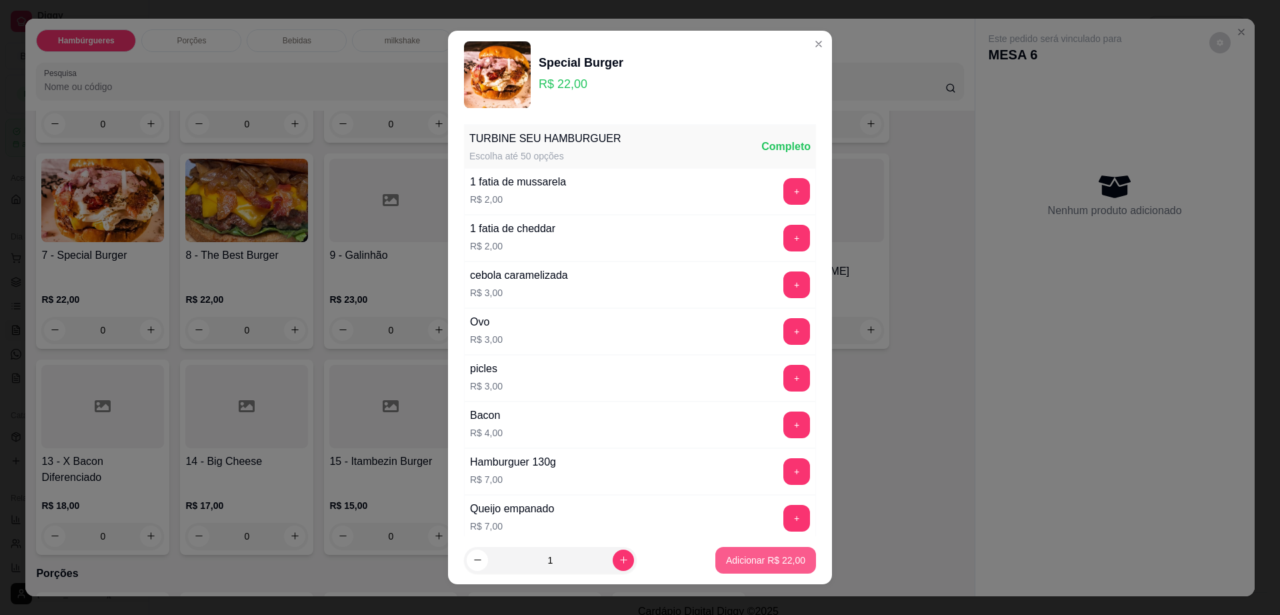
click at [759, 561] on p "Adicionar R$ 22,00" at bounding box center [765, 559] width 79 height 13
type input "1"
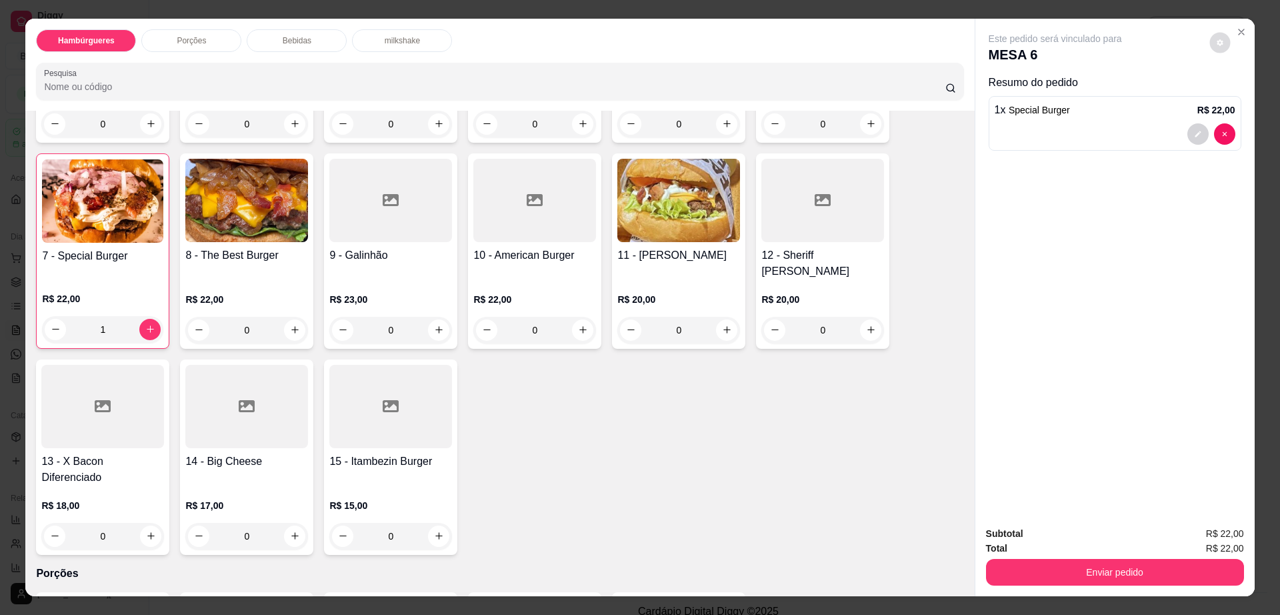
click at [1217, 41] on icon "decrease-product-quantity" at bounding box center [1220, 42] width 6 height 6
click at [1251, 89] on span "Automatic updates" at bounding box center [1244, 96] width 27 height 16
click at [1239, 96] on input "Automatic updates" at bounding box center [1234, 100] width 9 height 9
checkbox input "true"
click at [1073, 559] on button "Enviar pedido" at bounding box center [1115, 572] width 258 height 27
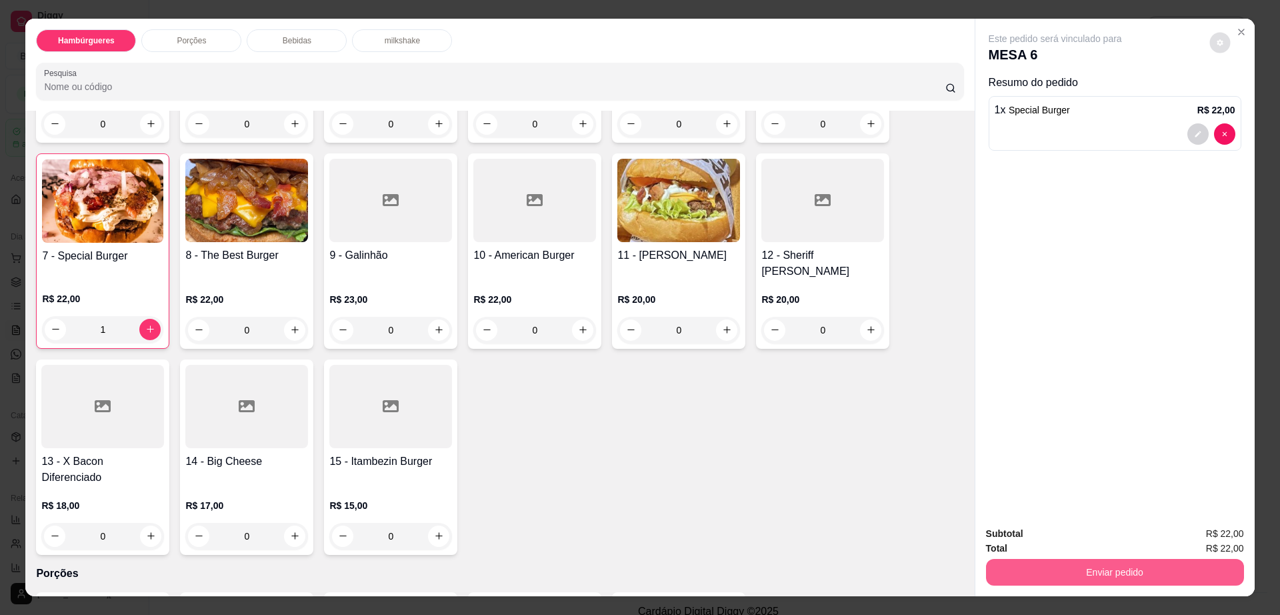
click at [1073, 559] on button "Enviar pedido" at bounding box center [1115, 572] width 258 height 27
click at [1063, 539] on button "Não registrar e enviar pedido" at bounding box center [1069, 539] width 139 height 25
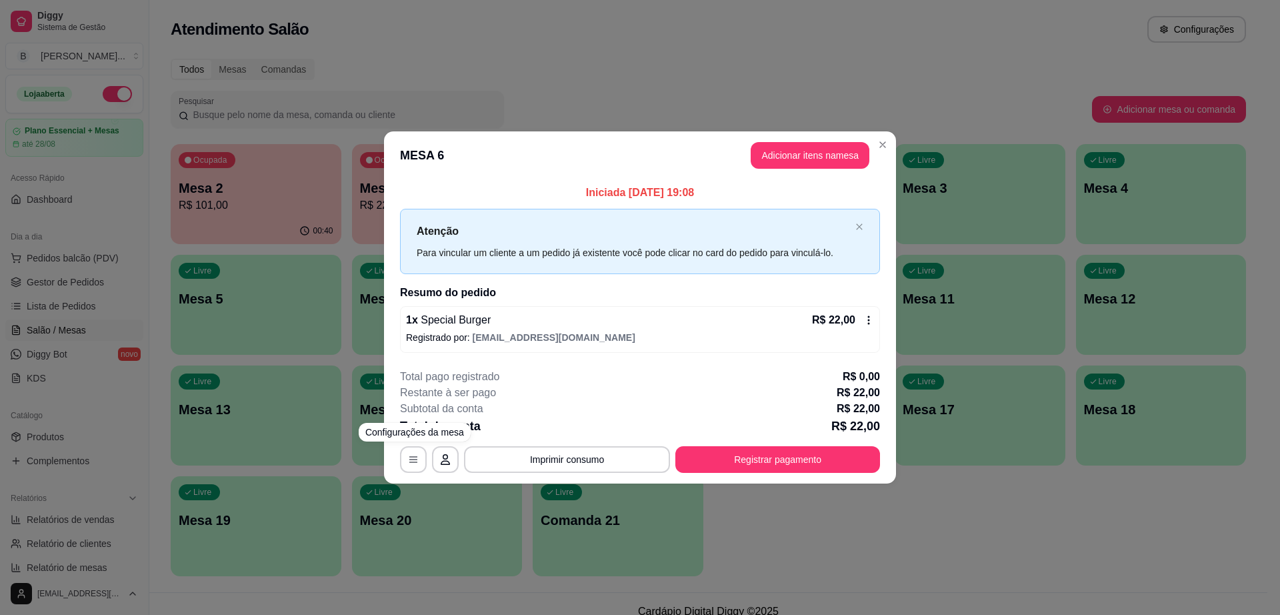
click at [316, 213] on div "**********" at bounding box center [640, 307] width 1280 height 615
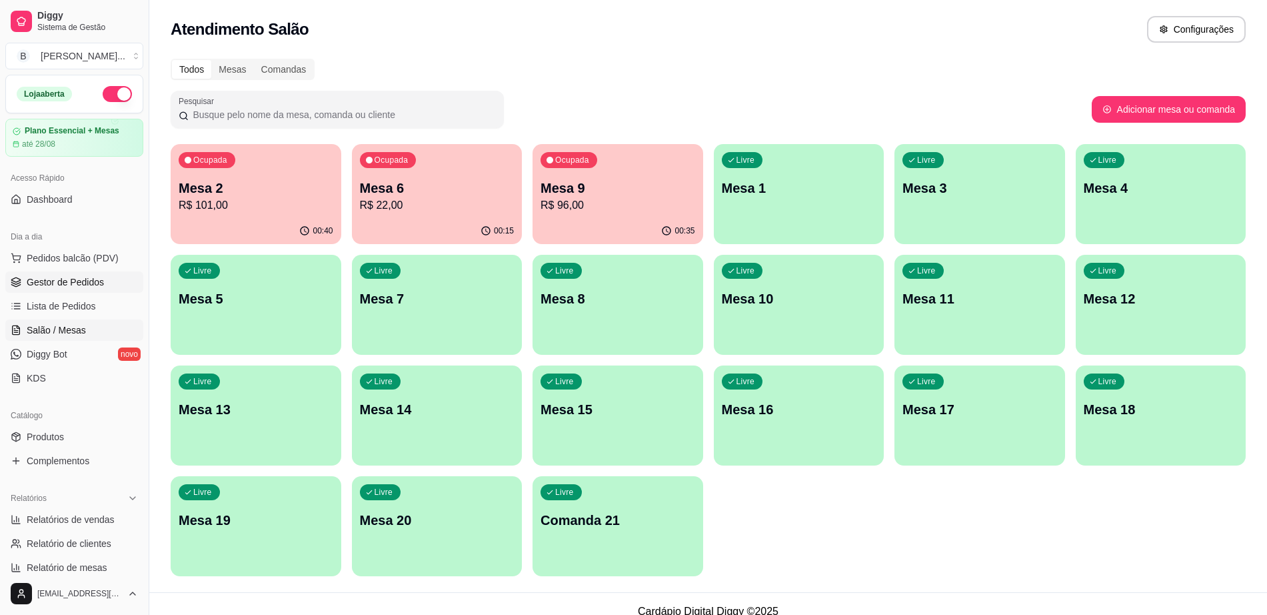
click at [109, 280] on link "Gestor de Pedidos" at bounding box center [74, 281] width 138 height 21
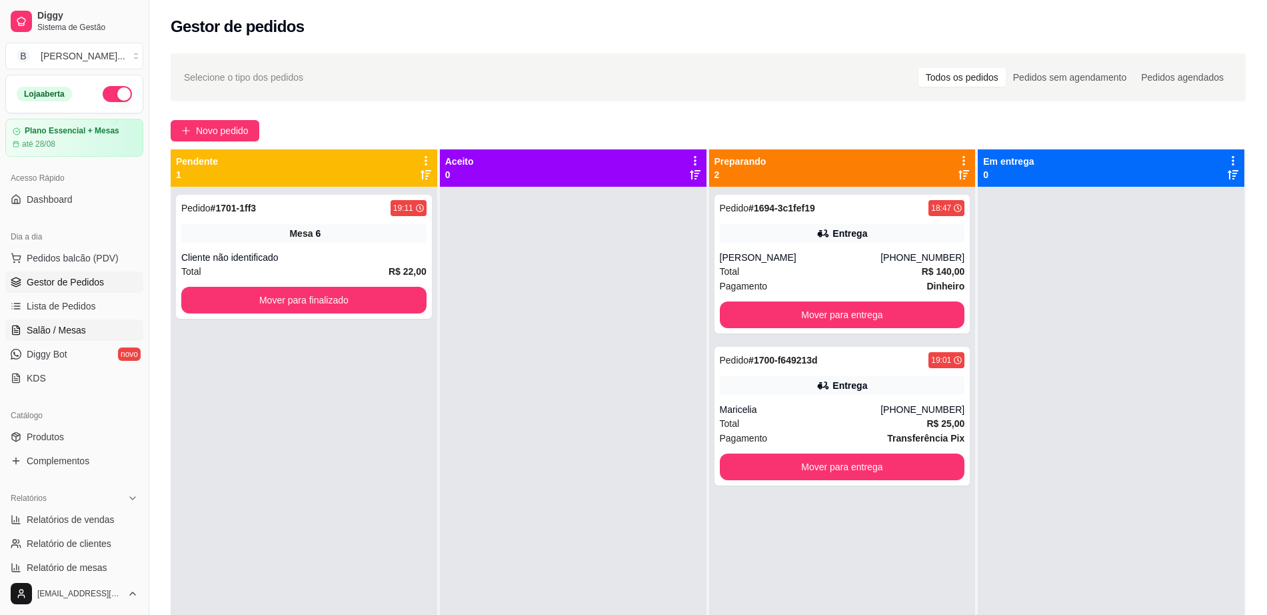
click at [82, 333] on span "Salão / Mesas" at bounding box center [56, 329] width 59 height 13
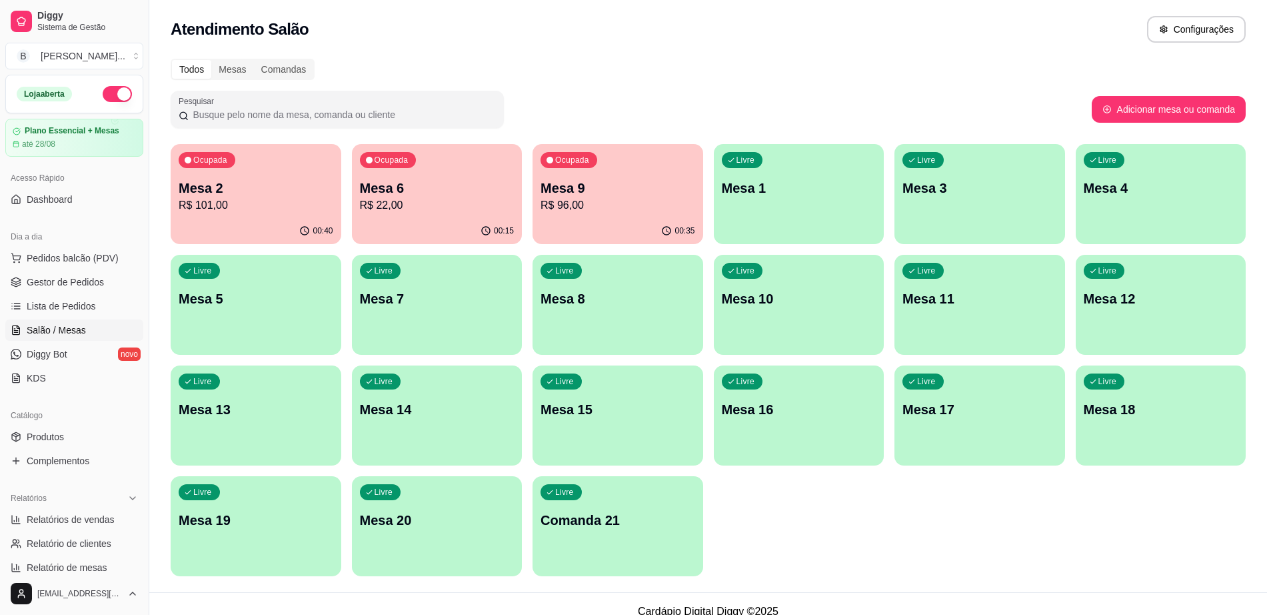
click at [613, 210] on p "R$ 96,00" at bounding box center [618, 205] width 155 height 16
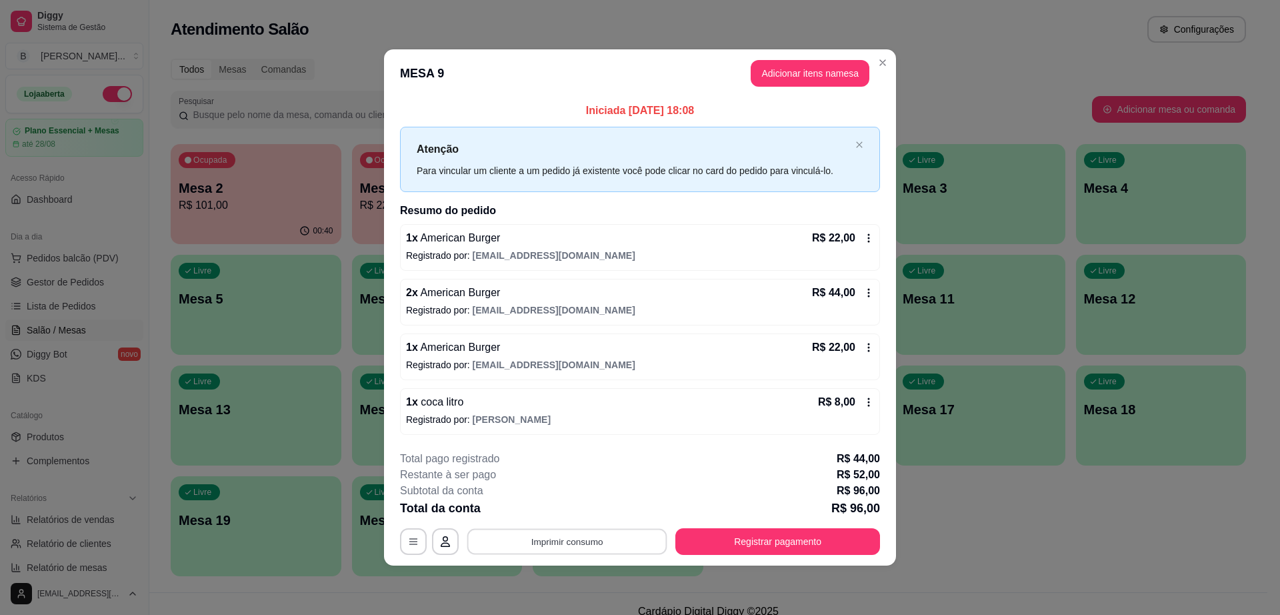
click at [563, 539] on button "Imprimir consumo" at bounding box center [567, 541] width 200 height 26
click at [586, 515] on button "Impressora cell" at bounding box center [571, 509] width 97 height 21
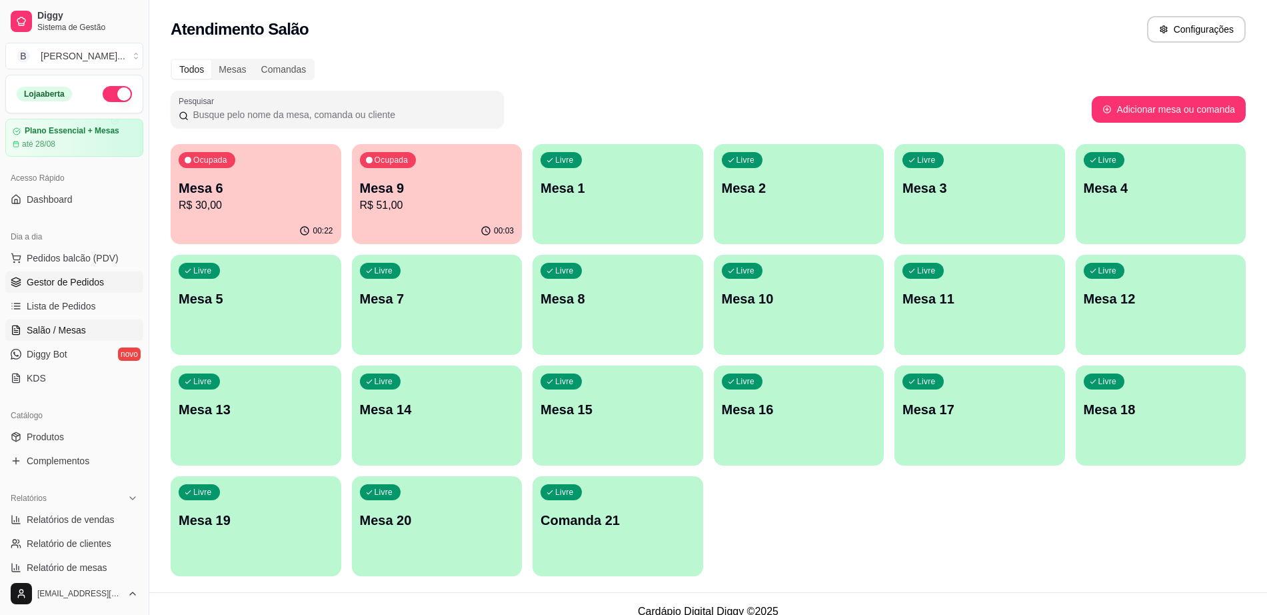
click at [107, 279] on link "Gestor de Pedidos" at bounding box center [74, 281] width 138 height 21
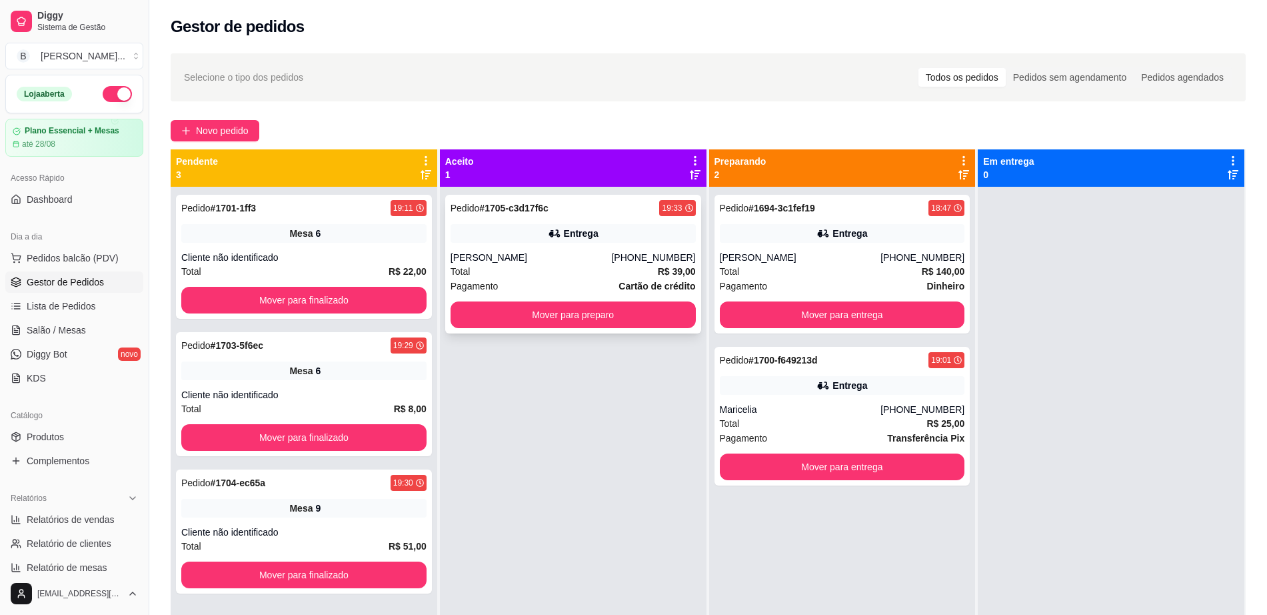
click at [525, 329] on div "Pedido # 1705-c3d17f6c 19:33 Entrega Marcela (77) 99921-1106 Total R$ 39,00 Pag…" at bounding box center [573, 264] width 256 height 139
click at [568, 315] on button "Mover para preparo" at bounding box center [573, 315] width 238 height 26
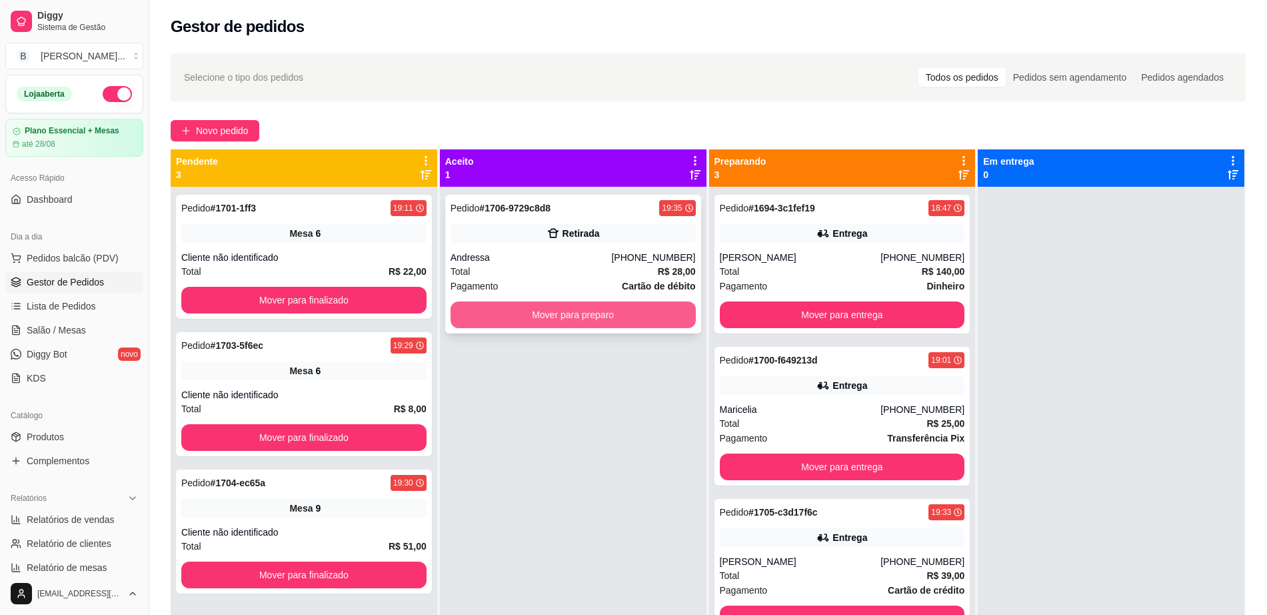
click at [643, 313] on button "Mover para preparo" at bounding box center [573, 314] width 245 height 27
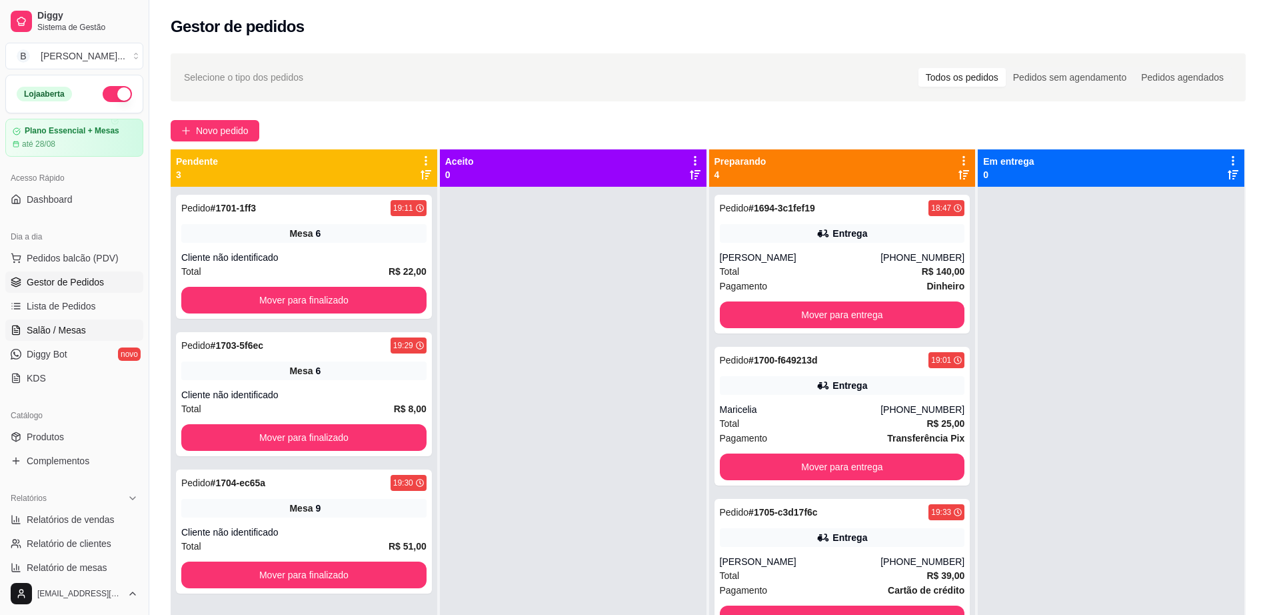
click at [66, 333] on span "Salão / Mesas" at bounding box center [56, 329] width 59 height 13
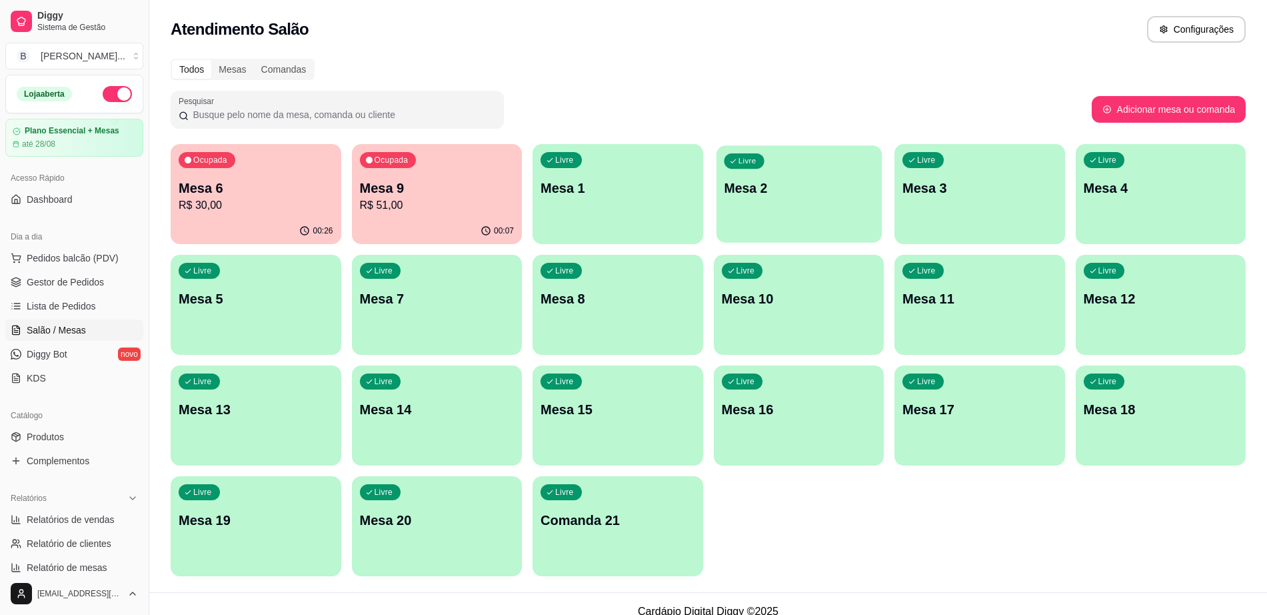
click at [737, 217] on div "Livre Mesa 2" at bounding box center [798, 185] width 165 height 81
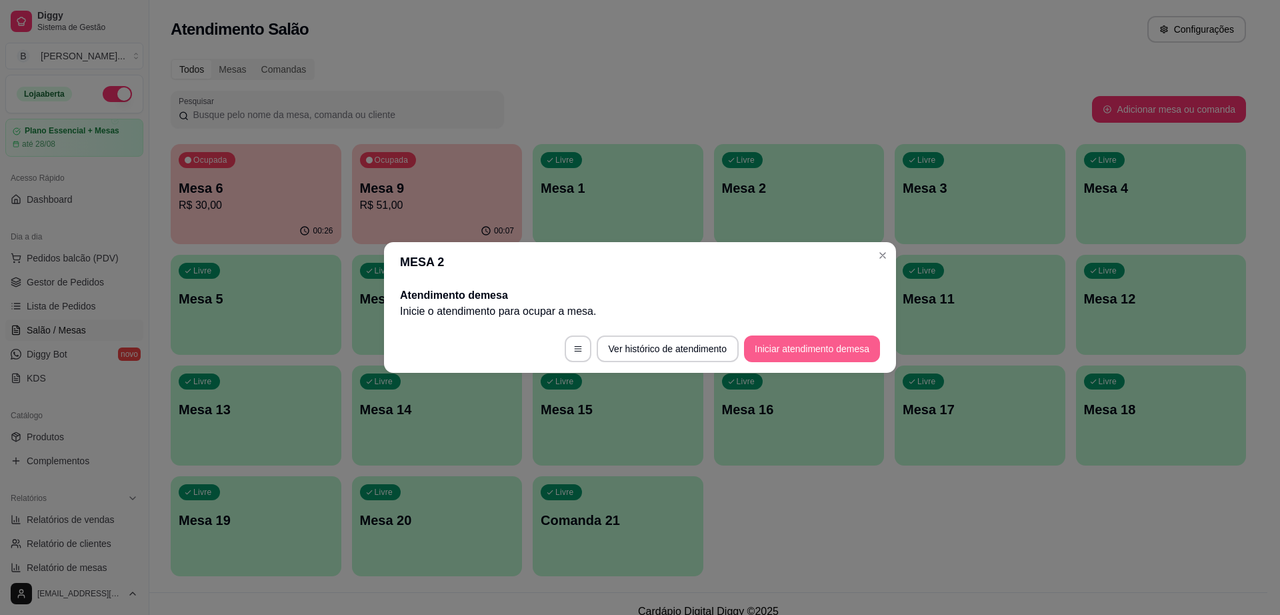
click at [793, 355] on button "Iniciar atendimento de mesa" at bounding box center [812, 348] width 136 height 27
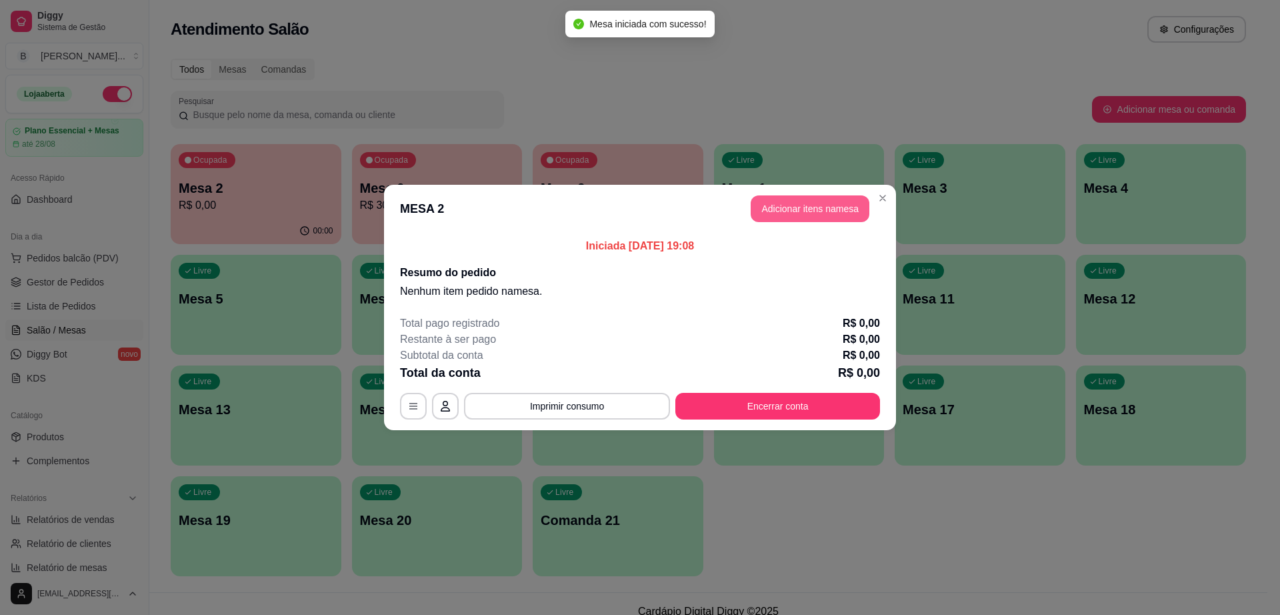
click at [774, 200] on button "Adicionar itens na mesa" at bounding box center [810, 208] width 119 height 27
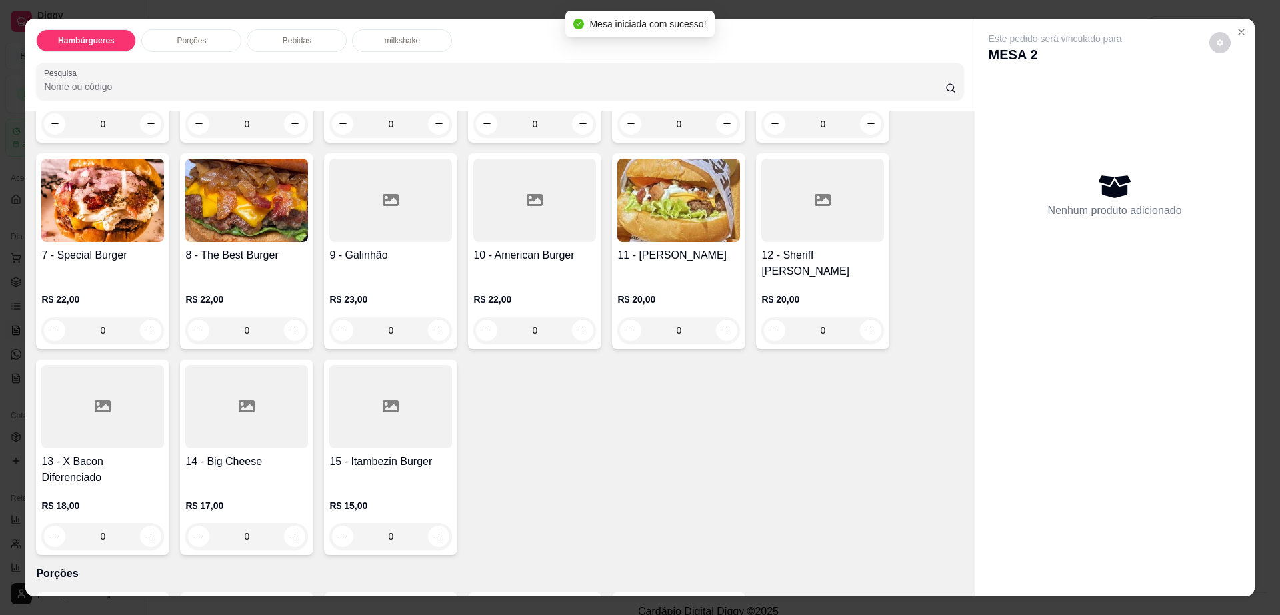
scroll to position [500, 0]
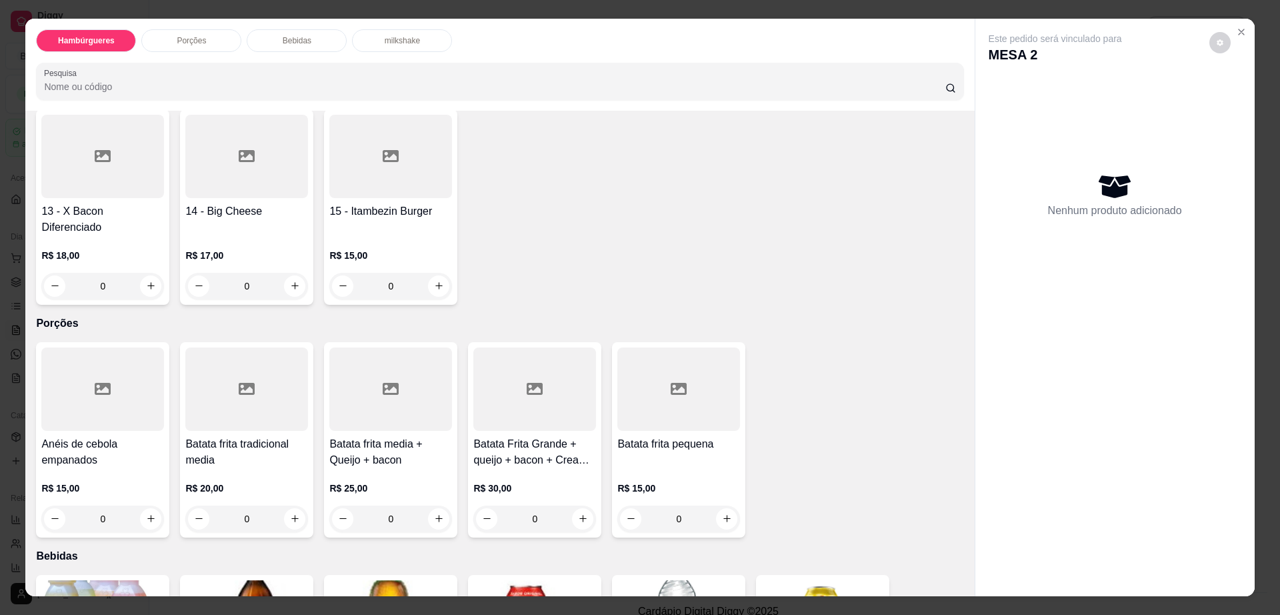
click at [501, 375] on div at bounding box center [534, 388] width 123 height 83
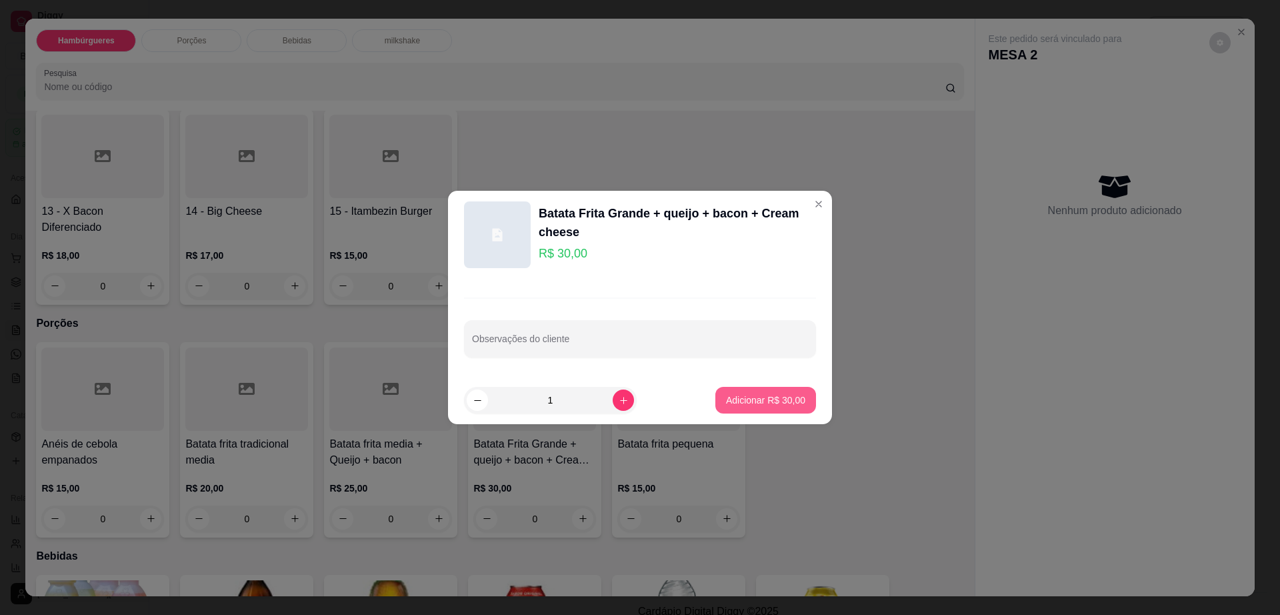
click at [747, 411] on button "Adicionar R$ 30,00" at bounding box center [765, 400] width 101 height 27
type input "1"
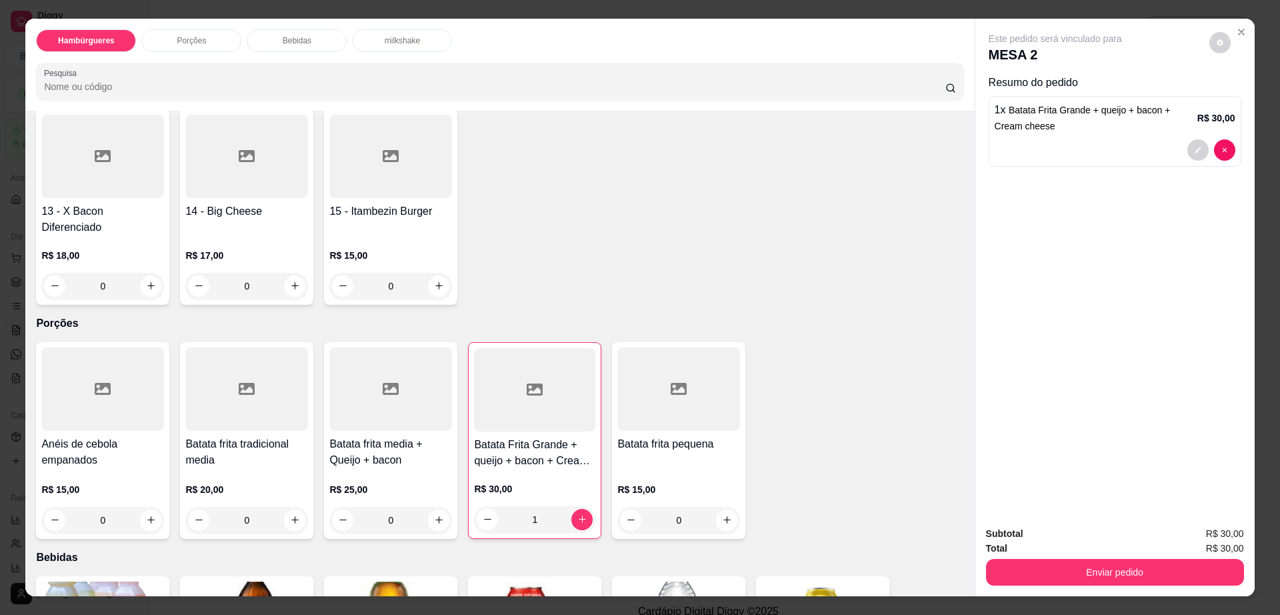
click at [1181, 146] on div at bounding box center [1115, 149] width 241 height 21
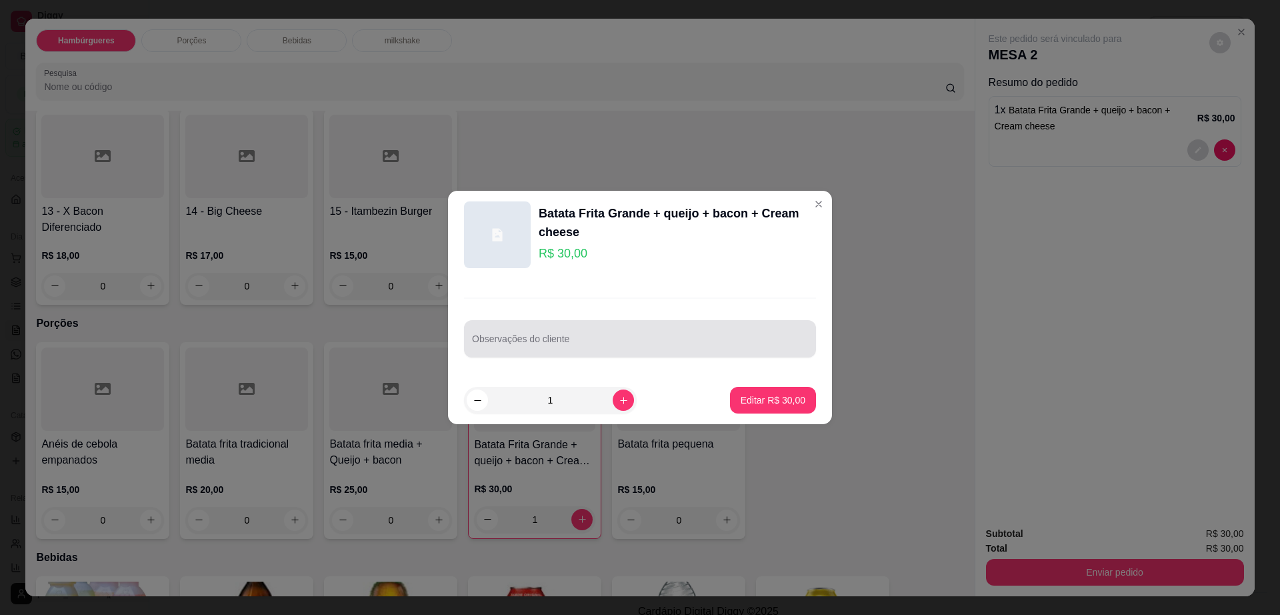
click at [515, 340] on input "Observações do cliente" at bounding box center [640, 343] width 336 height 13
type input "trocAR CREAM CHESSE POR MUSARELA, POR UMA PEQUENA QUANTIDADE SERAPADA EM UM RES…"
click at [775, 404] on p "Editar R$ 30,00" at bounding box center [773, 399] width 65 height 13
type input "0"
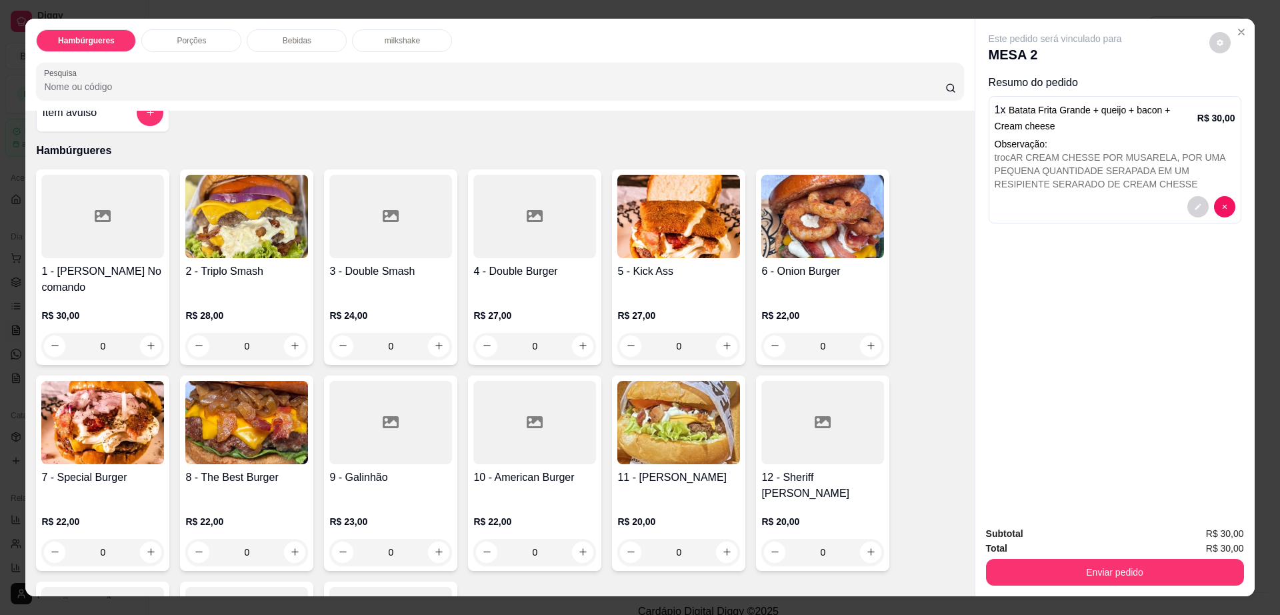
scroll to position [0, 0]
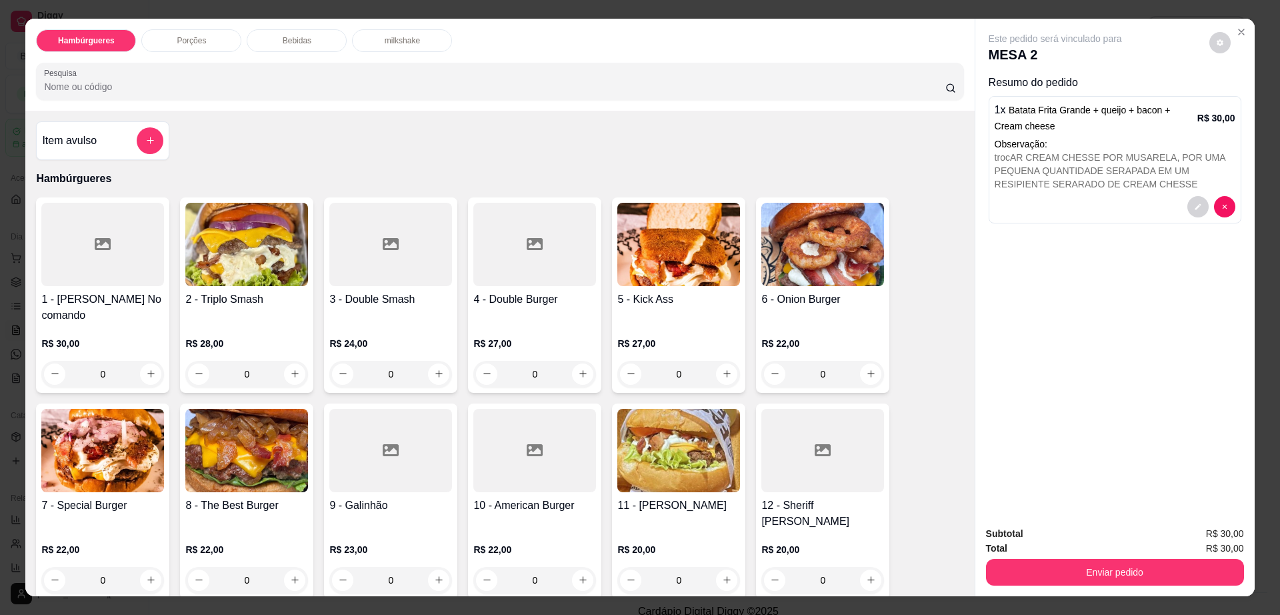
click at [249, 279] on img at bounding box center [246, 244] width 123 height 83
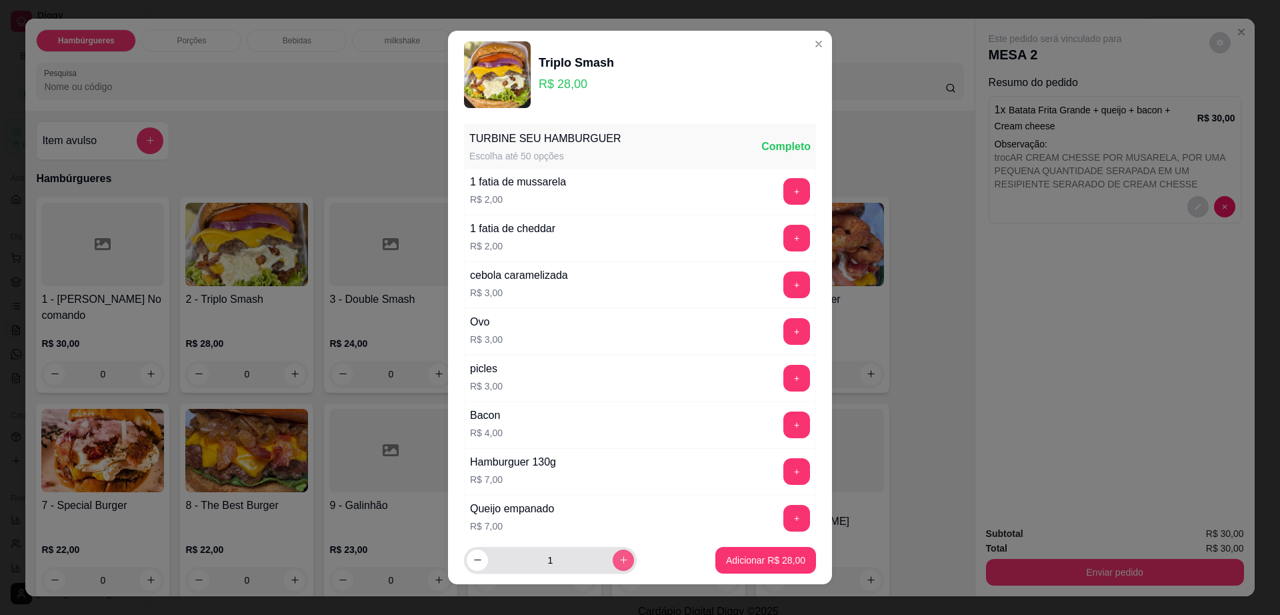
click at [619, 558] on icon "increase-product-quantity" at bounding box center [624, 560] width 10 height 10
type input "3"
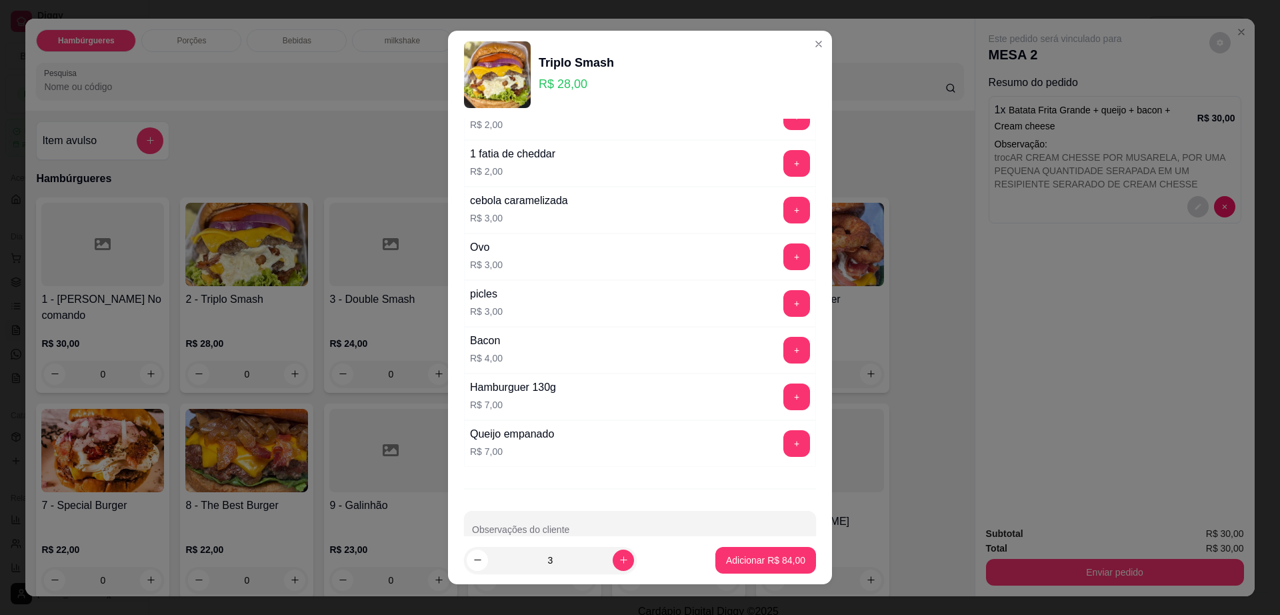
scroll to position [105, 0]
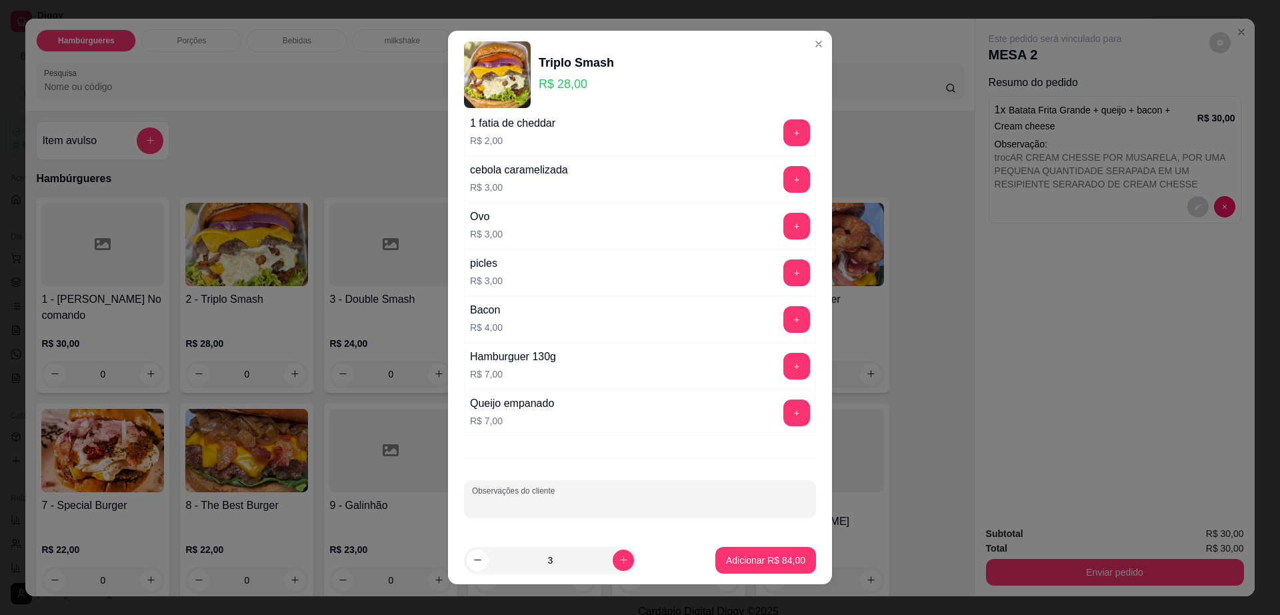
click at [589, 508] on input "Observações do cliente" at bounding box center [640, 503] width 336 height 13
type input "1 SEM SALADA, E OUTRO TROCAR CREAM CHESSE POR FRANGO"
click at [730, 551] on button "Adicionar R$ 84,00" at bounding box center [765, 560] width 101 height 27
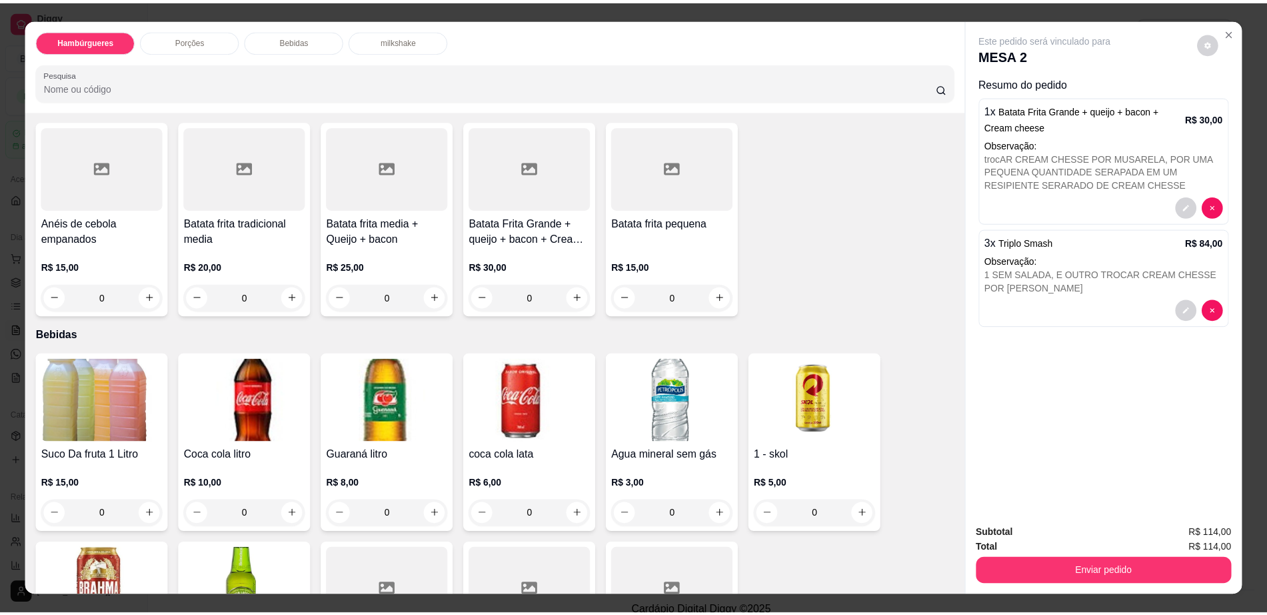
scroll to position [750, 0]
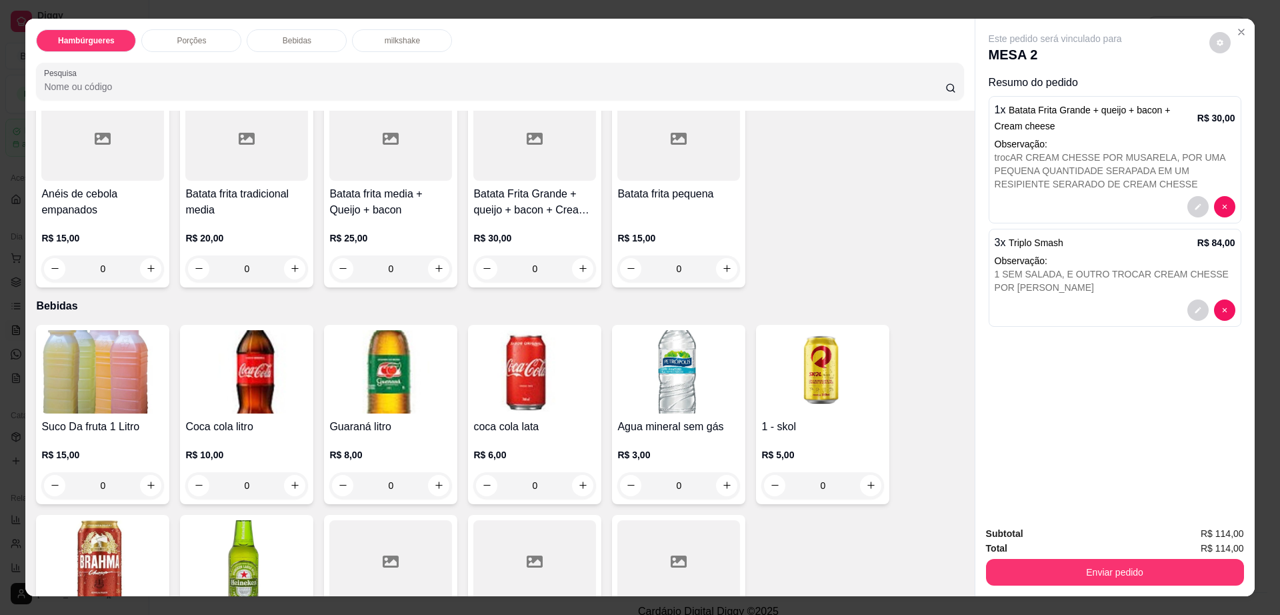
click at [482, 333] on img at bounding box center [534, 371] width 123 height 83
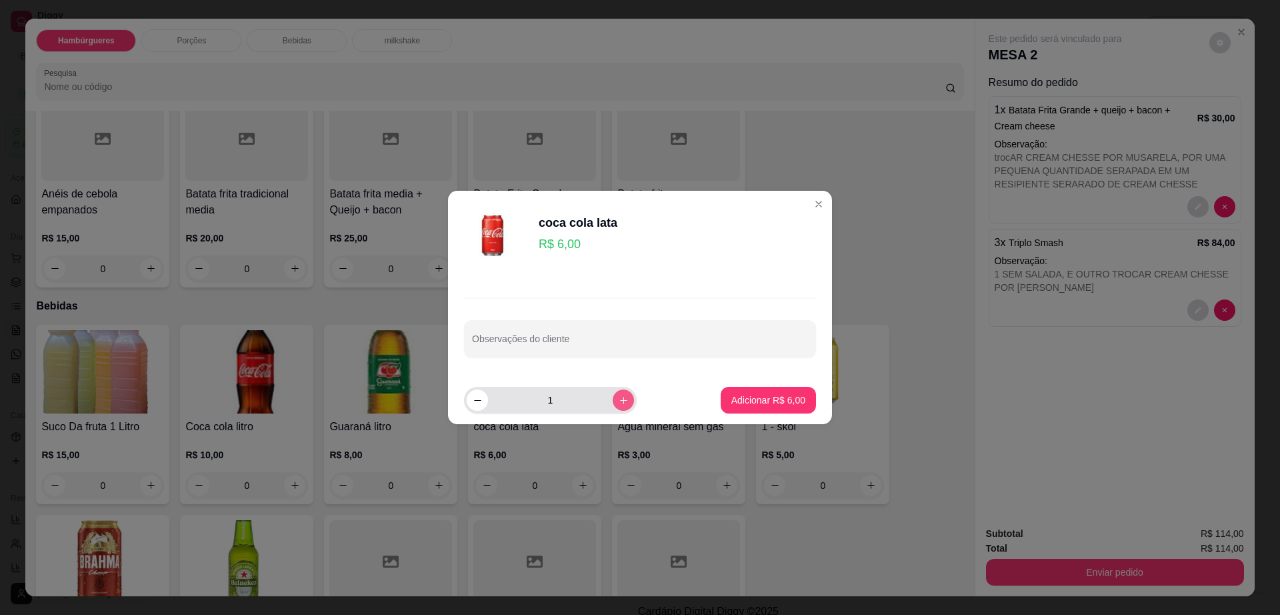
click at [619, 401] on icon "increase-product-quantity" at bounding box center [624, 400] width 10 height 10
type input "3"
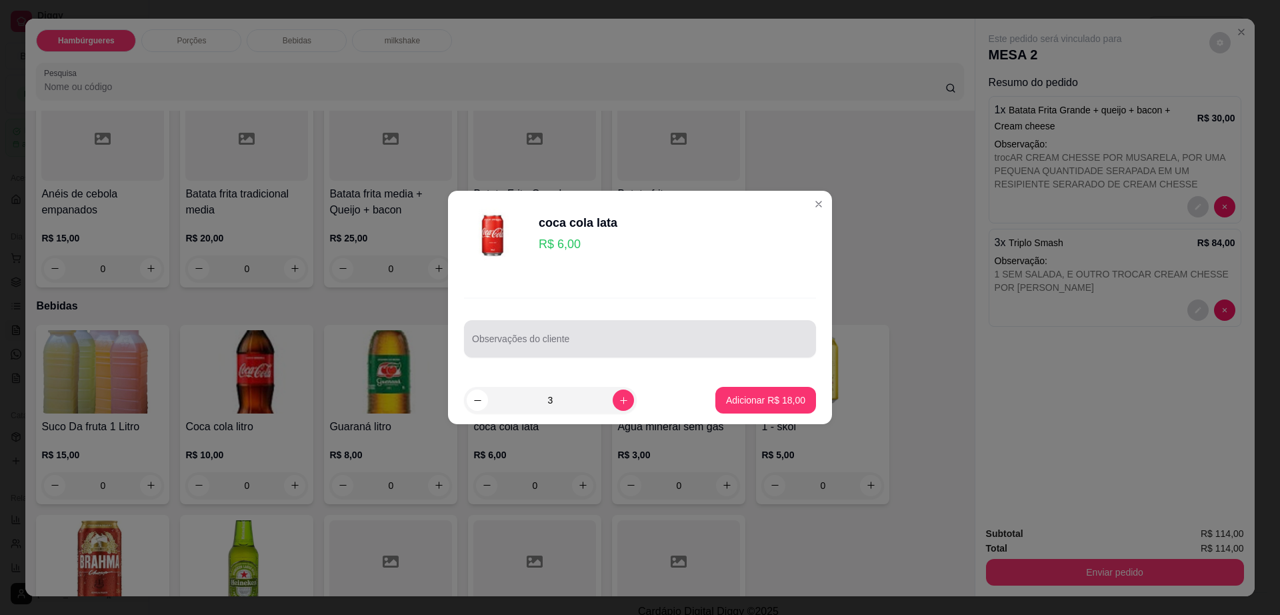
click at [579, 337] on input "Observações do cliente" at bounding box center [640, 343] width 336 height 13
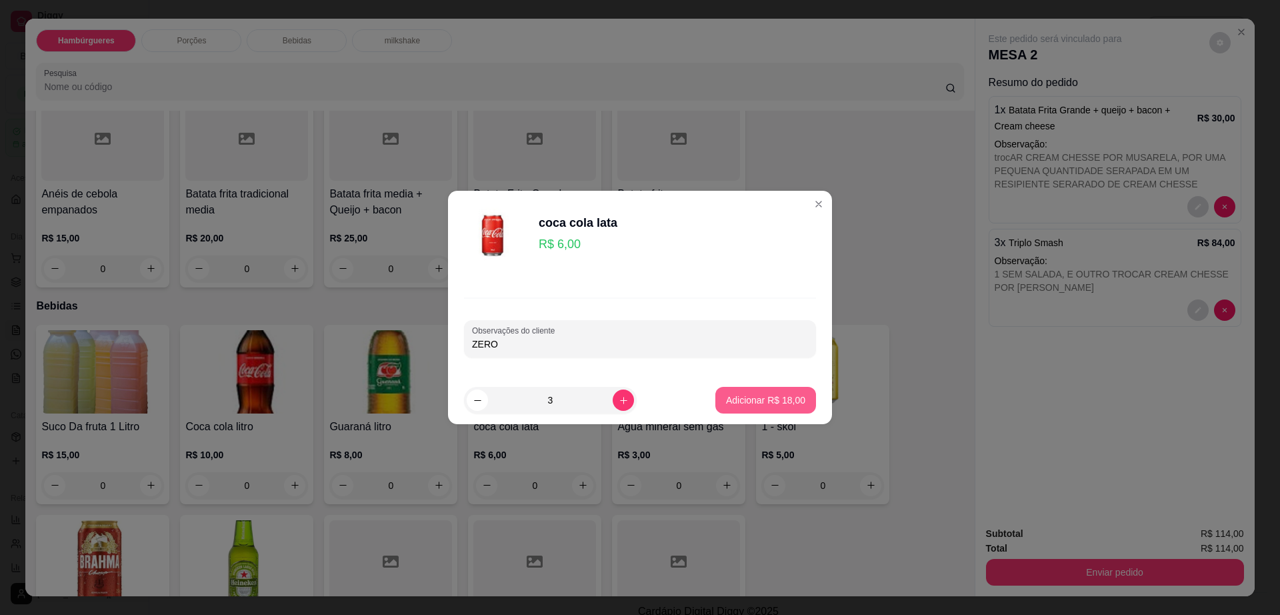
type input "ZERO"
click at [733, 393] on p "Adicionar R$ 18,00" at bounding box center [765, 399] width 79 height 13
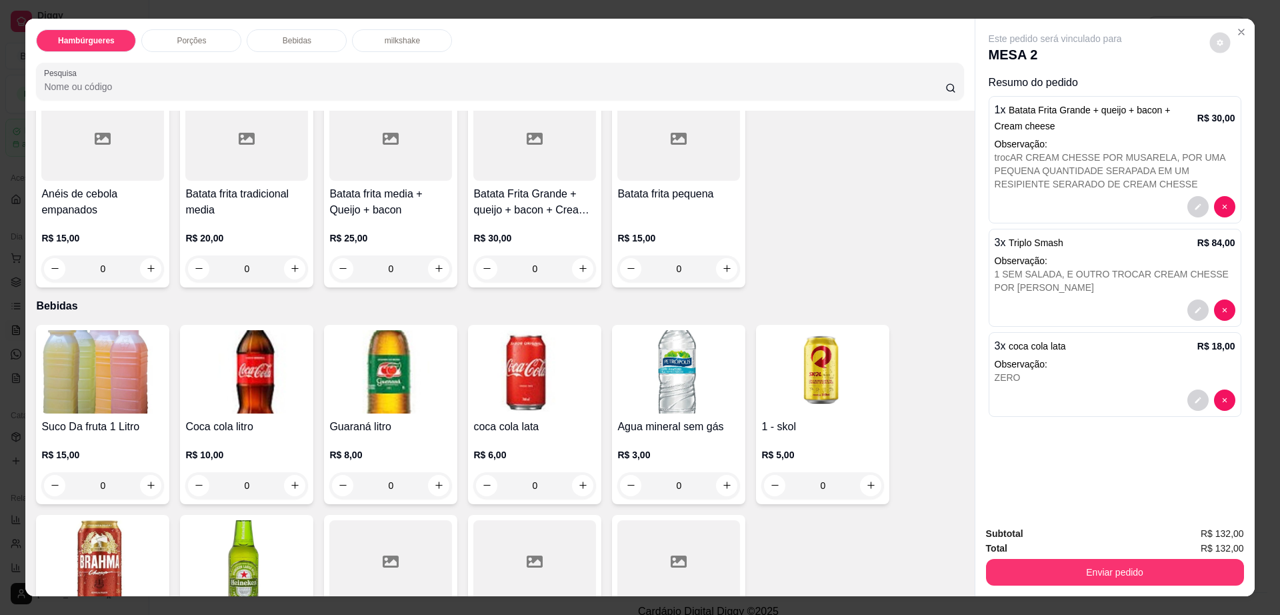
click at [1216, 43] on icon "decrease-product-quantity" at bounding box center [1220, 43] width 8 height 8
click at [1115, 579] on button "Enviar pedido" at bounding box center [1115, 572] width 258 height 27
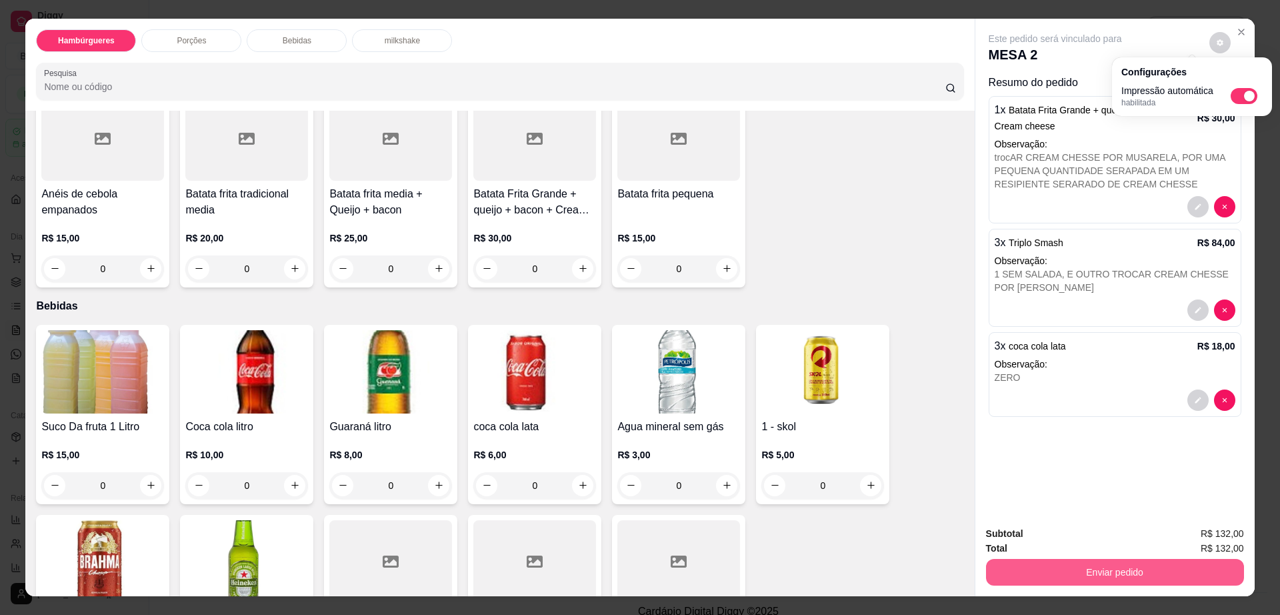
click at [1115, 579] on button "Enviar pedido" at bounding box center [1115, 572] width 258 height 27
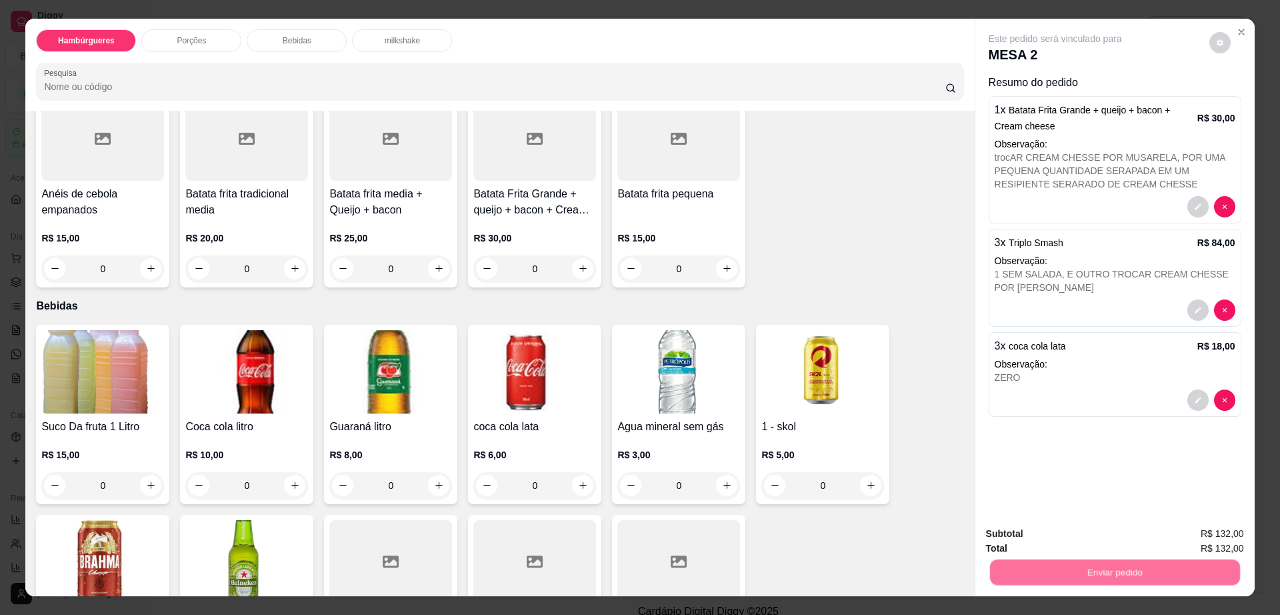
click at [1071, 541] on button "Não registrar e enviar pedido" at bounding box center [1069, 539] width 139 height 25
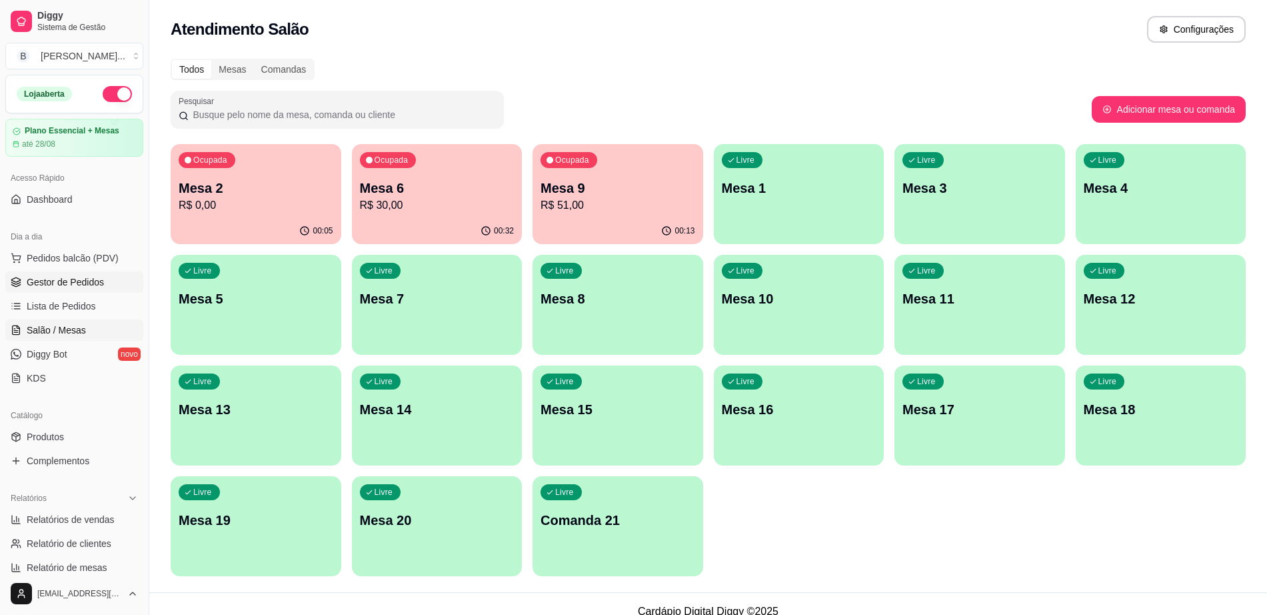
click at [31, 275] on span "Gestor de Pedidos" at bounding box center [65, 281] width 77 height 13
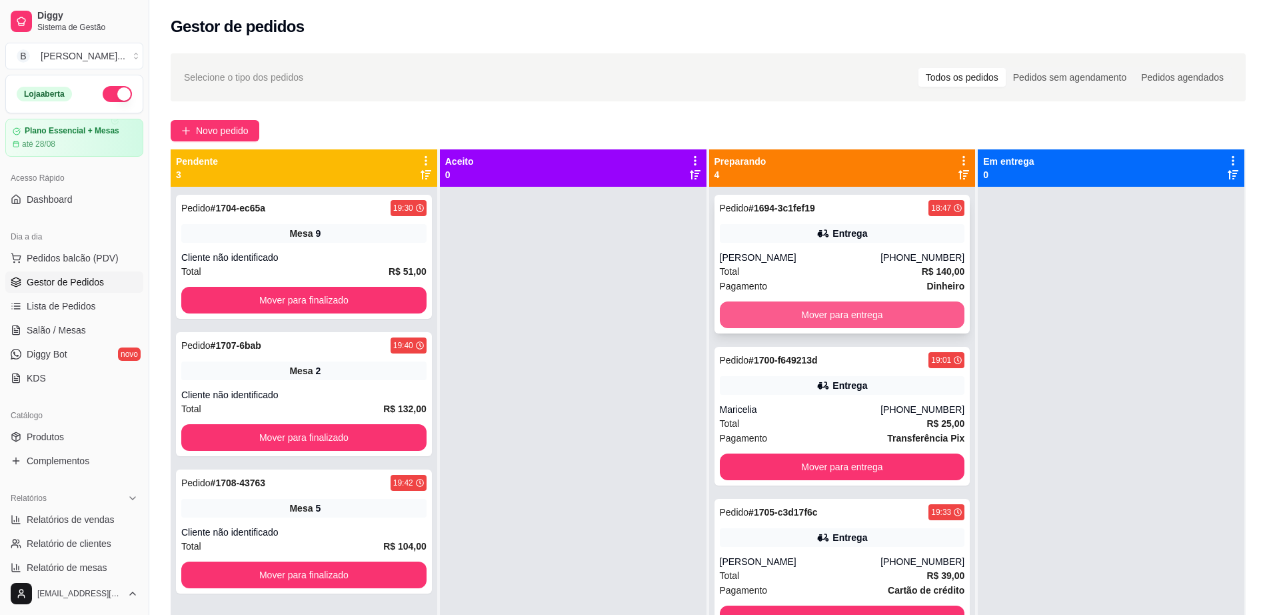
click at [796, 303] on button "Mover para entrega" at bounding box center [842, 314] width 245 height 27
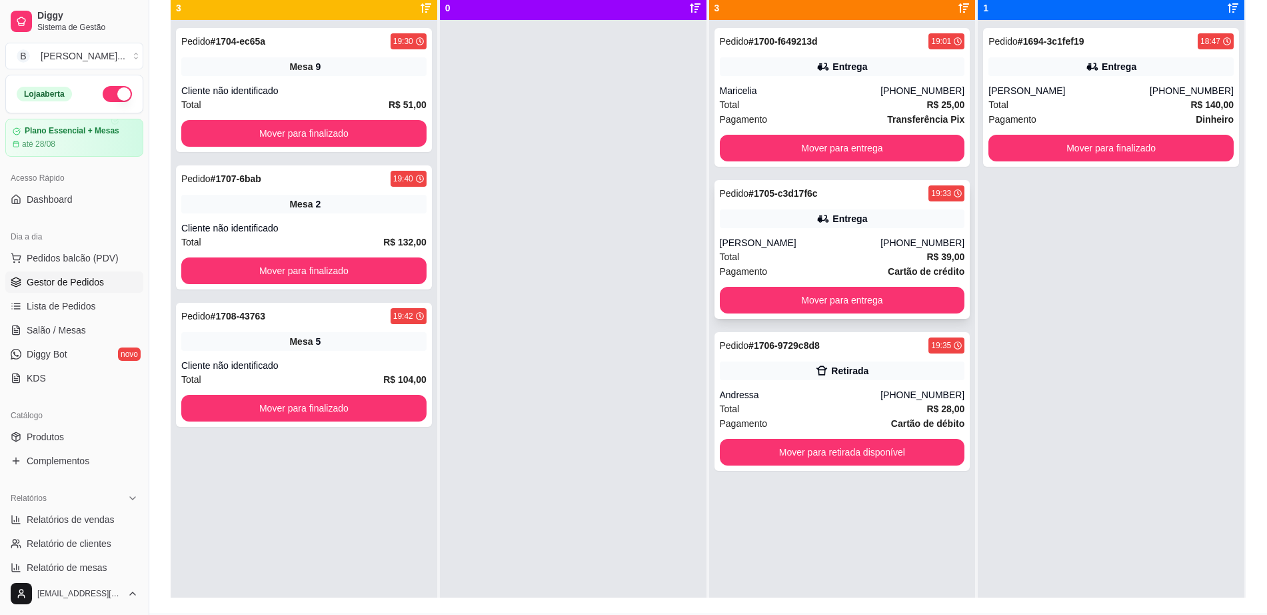
click at [878, 246] on div "Marcela" at bounding box center [800, 242] width 161 height 13
click at [899, 74] on div "Entrega" at bounding box center [842, 66] width 245 height 19
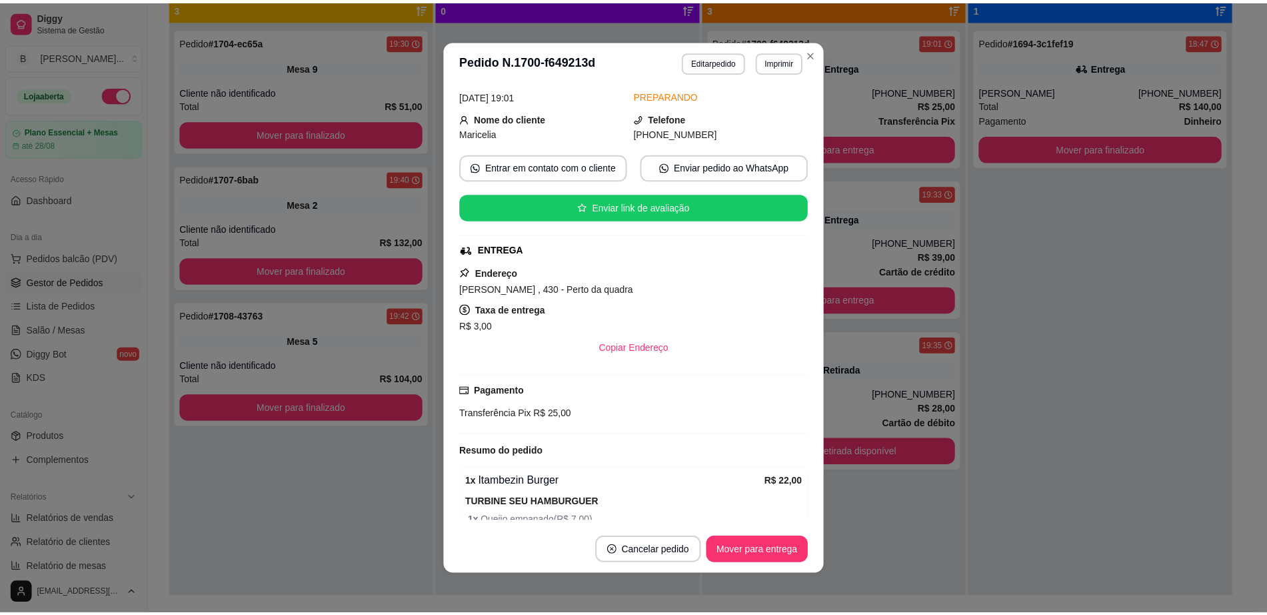
scroll to position [123, 0]
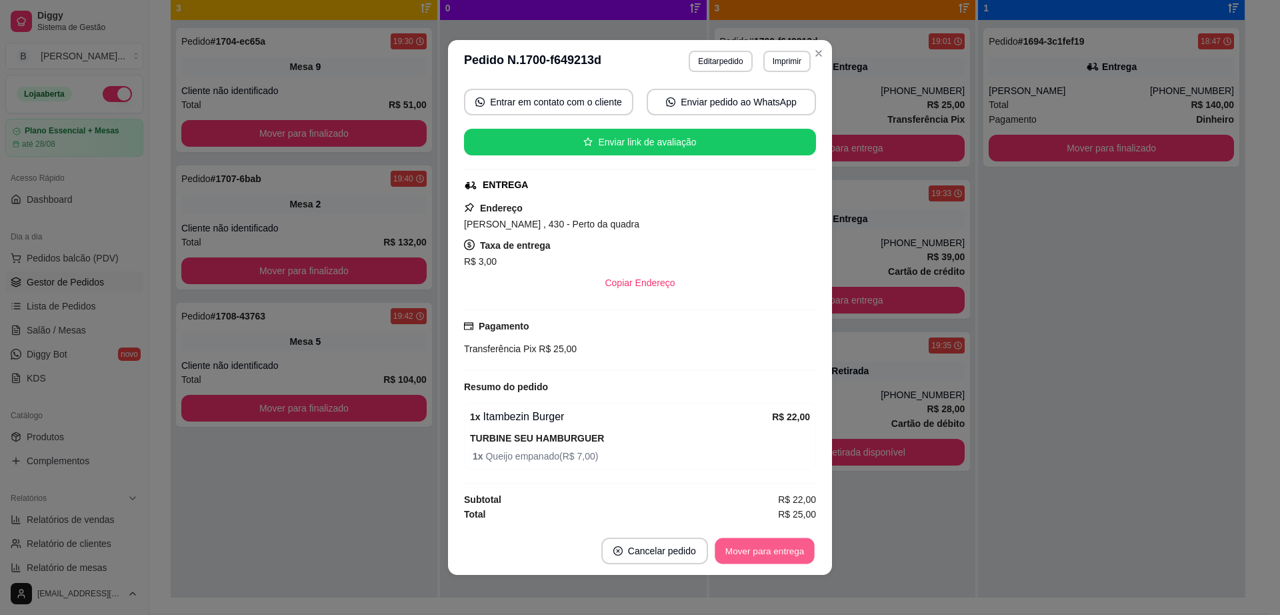
click at [777, 541] on button "Mover para entrega" at bounding box center [765, 551] width 100 height 26
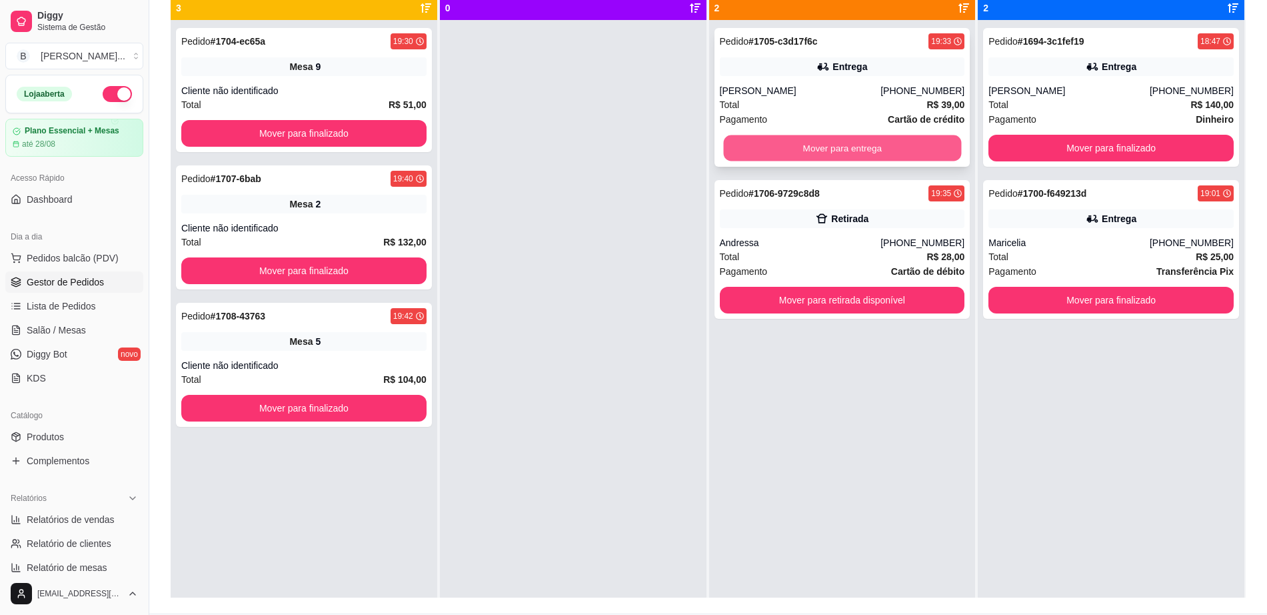
click at [832, 151] on button "Mover para entrega" at bounding box center [842, 148] width 238 height 26
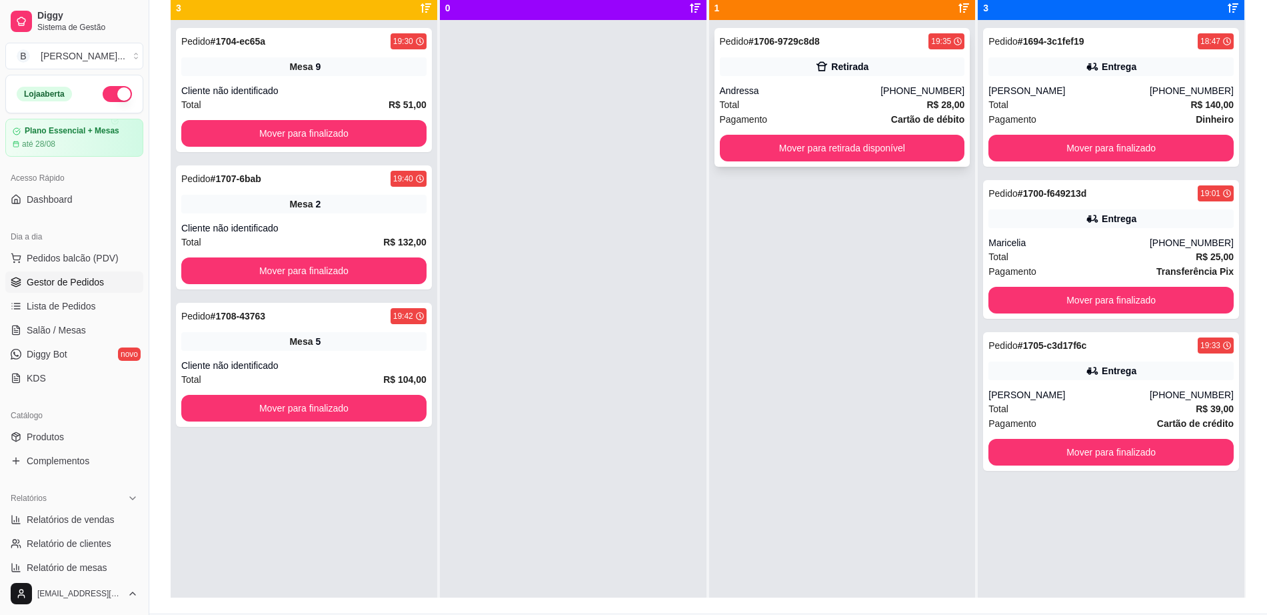
click at [865, 69] on div "Retirada" at bounding box center [842, 66] width 245 height 19
click at [402, 140] on button "Mover para finalizado" at bounding box center [304, 134] width 238 height 26
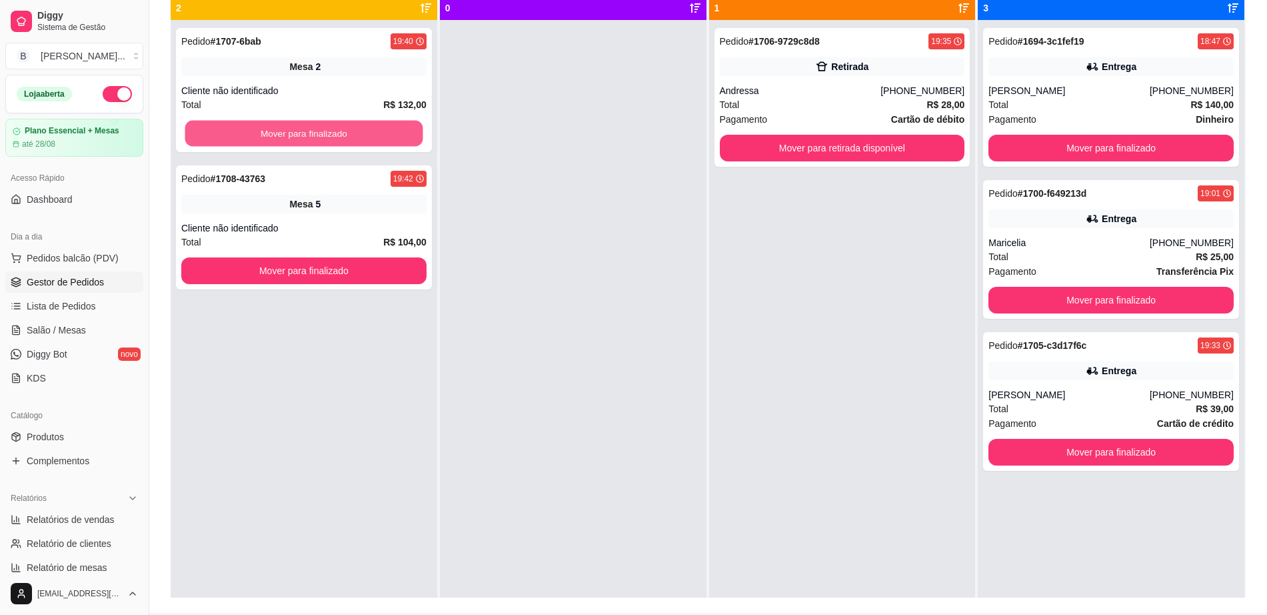
click at [399, 137] on button "Mover para finalizado" at bounding box center [304, 134] width 238 height 26
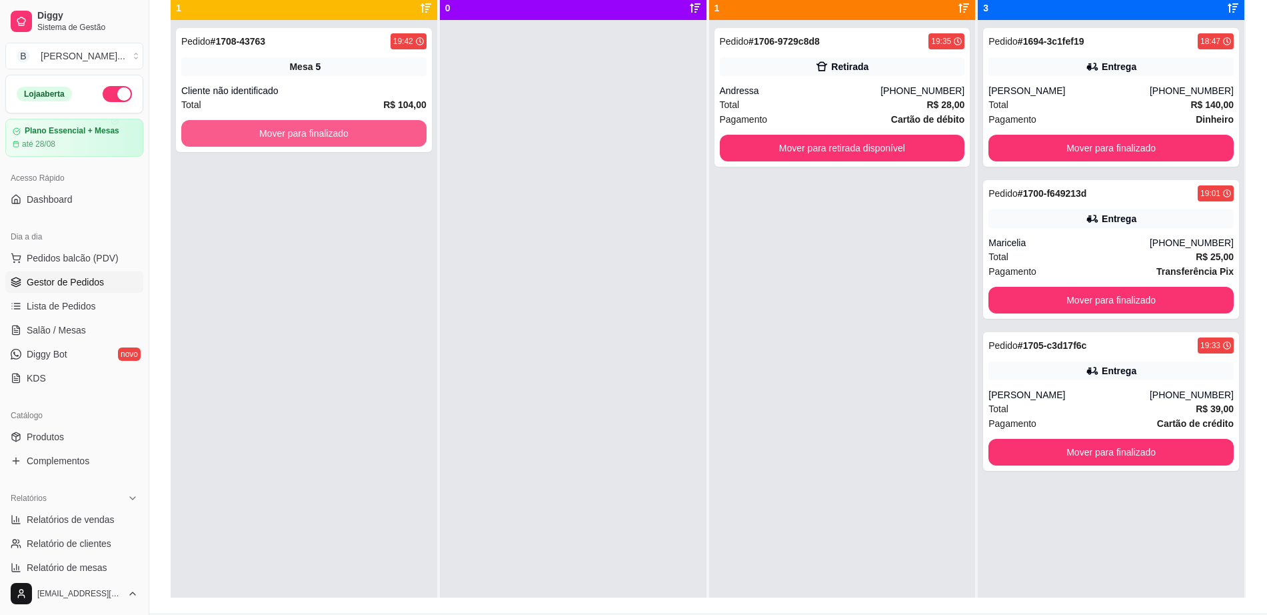
click at [399, 137] on button "Mover para finalizado" at bounding box center [303, 133] width 245 height 27
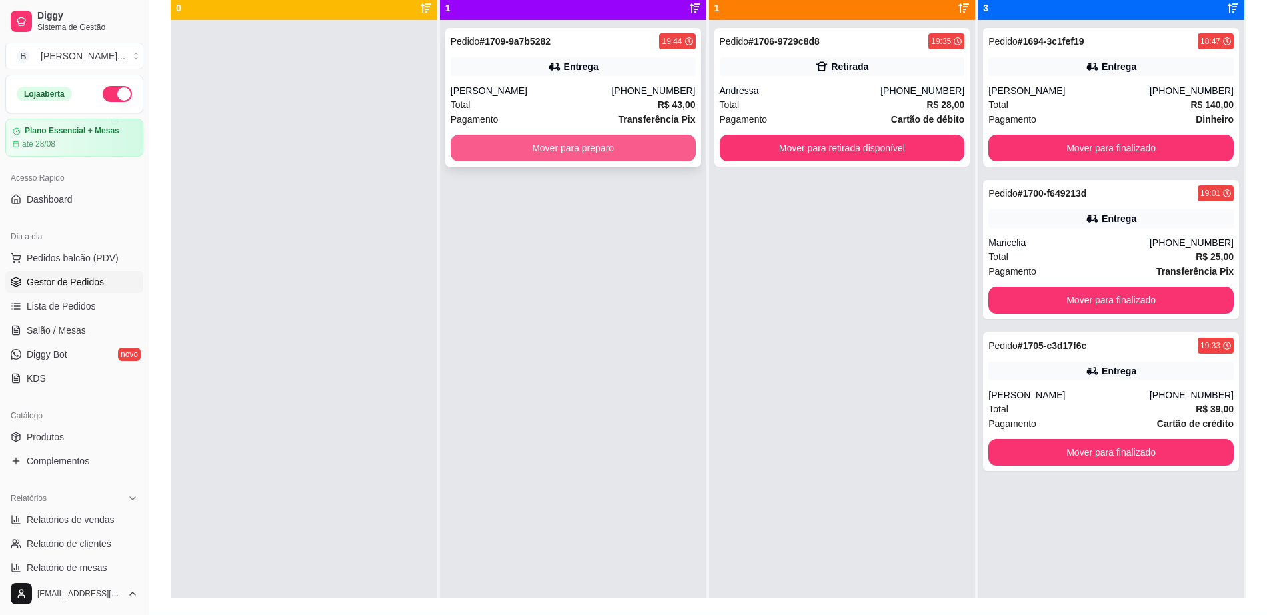
click at [533, 157] on button "Mover para preparo" at bounding box center [573, 148] width 245 height 27
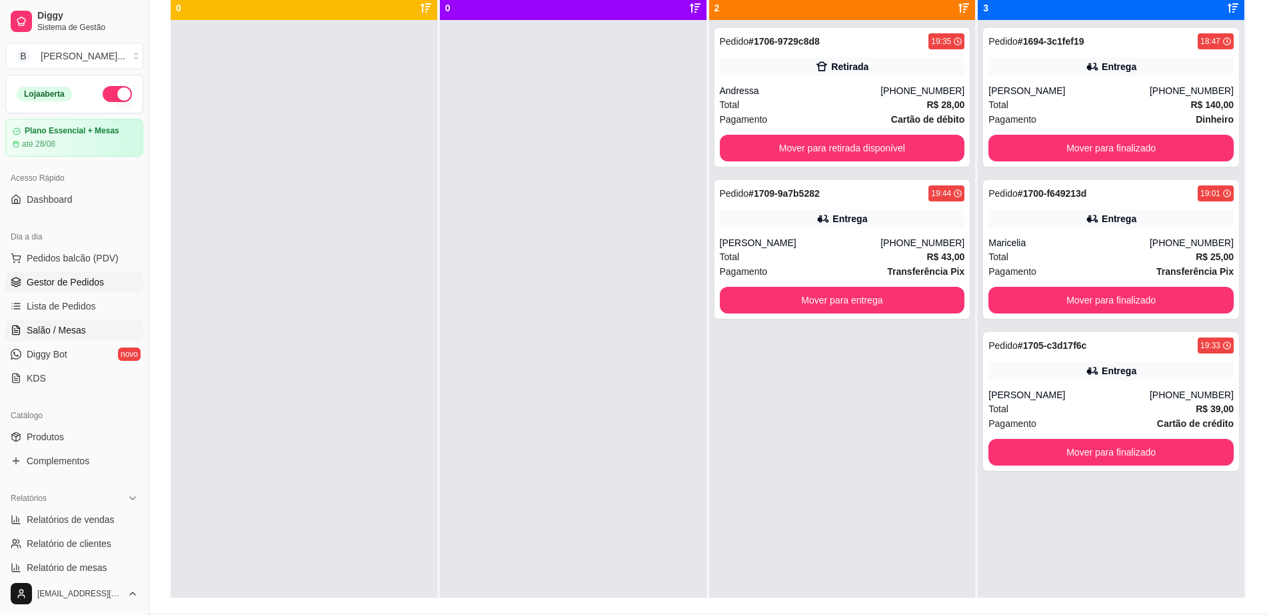
click at [96, 327] on link "Salão / Mesas" at bounding box center [74, 329] width 138 height 21
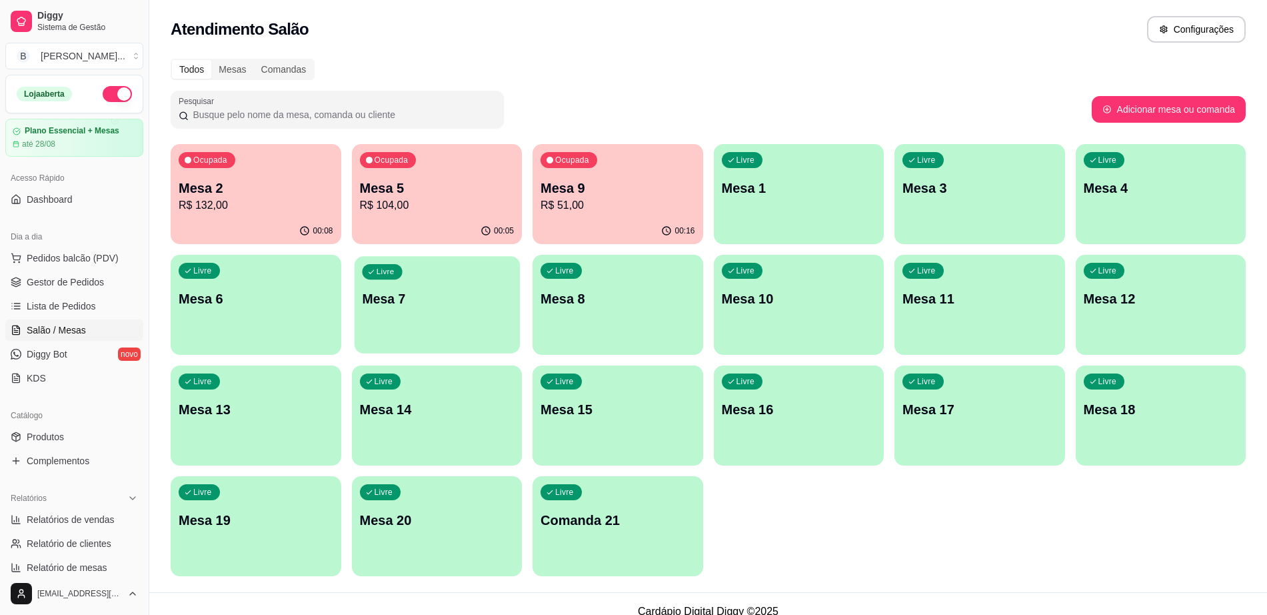
click at [502, 313] on div "Livre Mesa 7" at bounding box center [436, 296] width 165 height 81
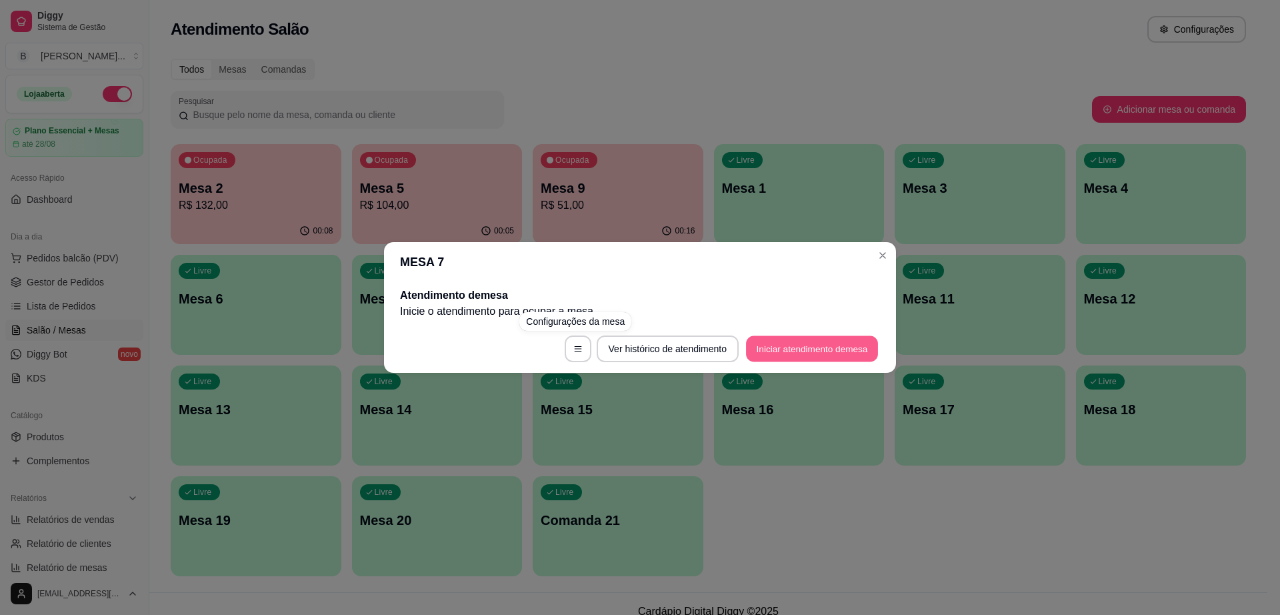
click at [804, 343] on button "Iniciar atendimento de mesa" at bounding box center [812, 349] width 132 height 26
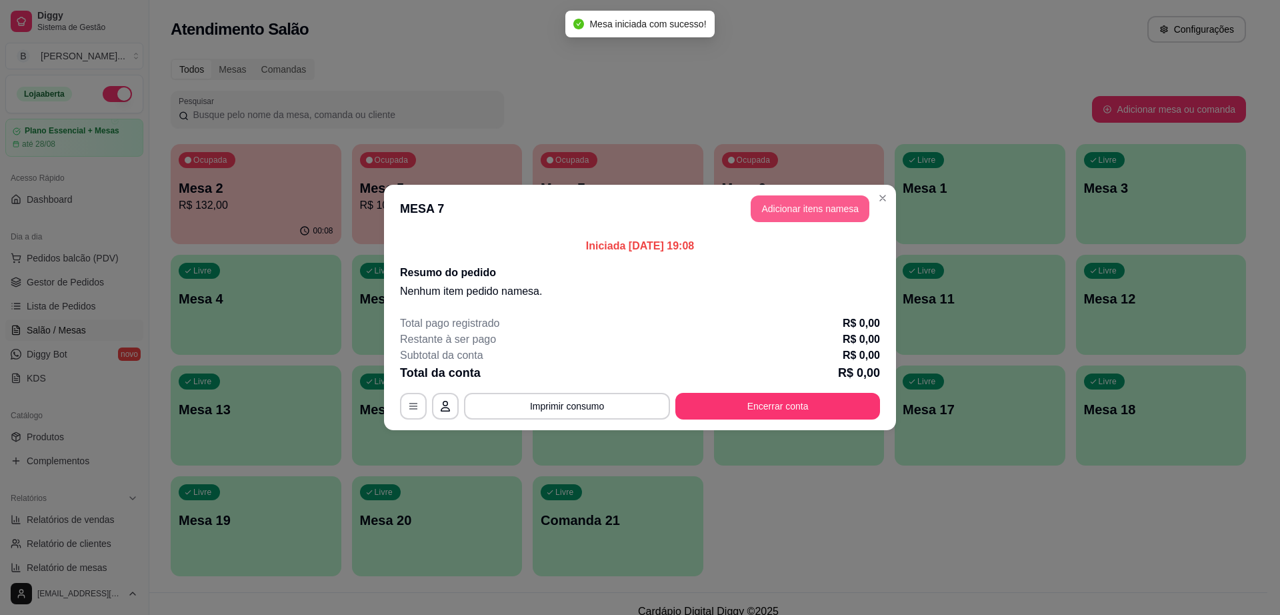
click at [829, 210] on button "Adicionar itens na mesa" at bounding box center [810, 208] width 119 height 27
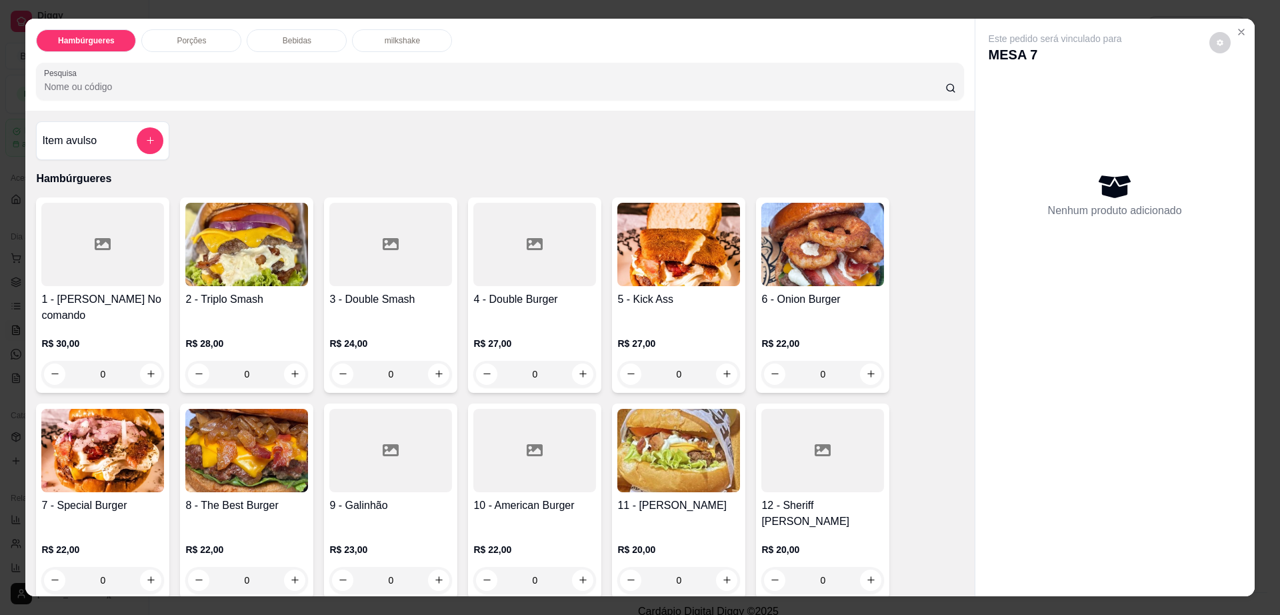
click at [194, 435] on img at bounding box center [246, 450] width 123 height 83
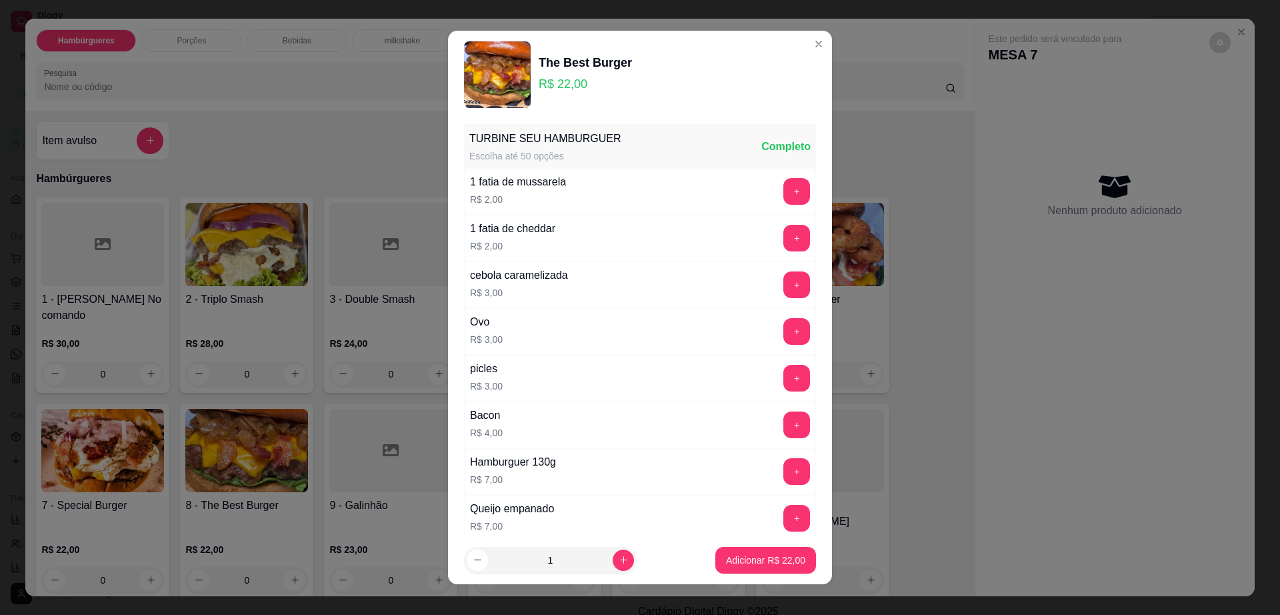
scroll to position [105, 0]
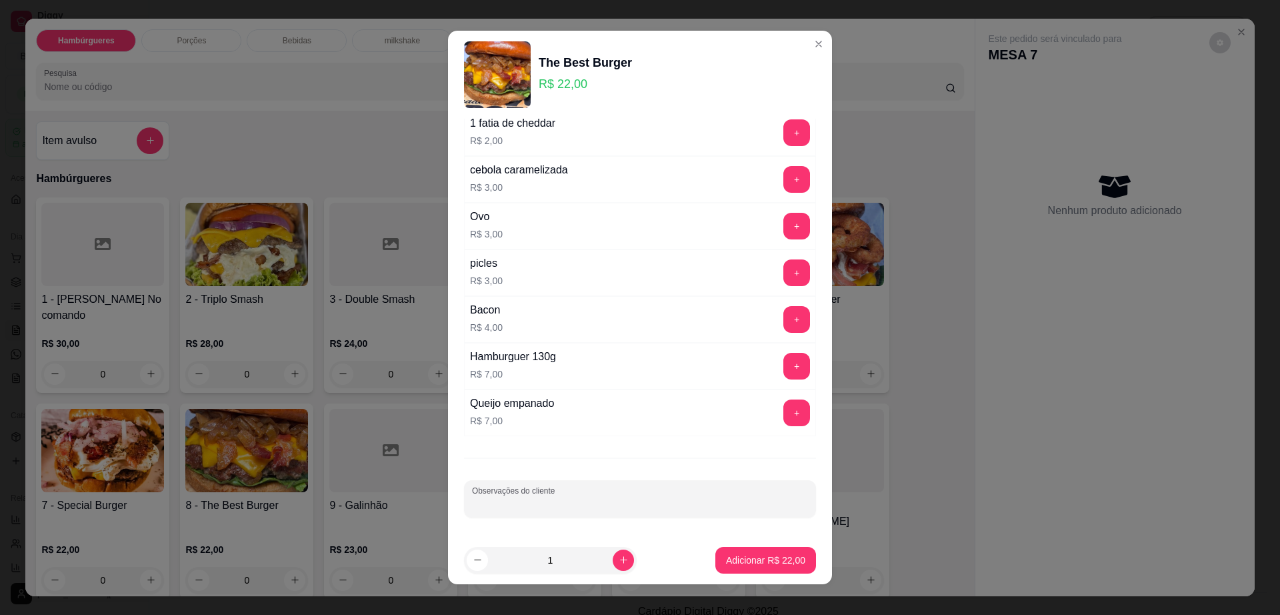
click at [501, 505] on input "Observações do cliente" at bounding box center [640, 503] width 336 height 13
type input "mal passado , com bastante cream cheese, adicional de cebbola empanada"
click at [750, 563] on p "Adicionar R$ 22,00" at bounding box center [765, 559] width 79 height 13
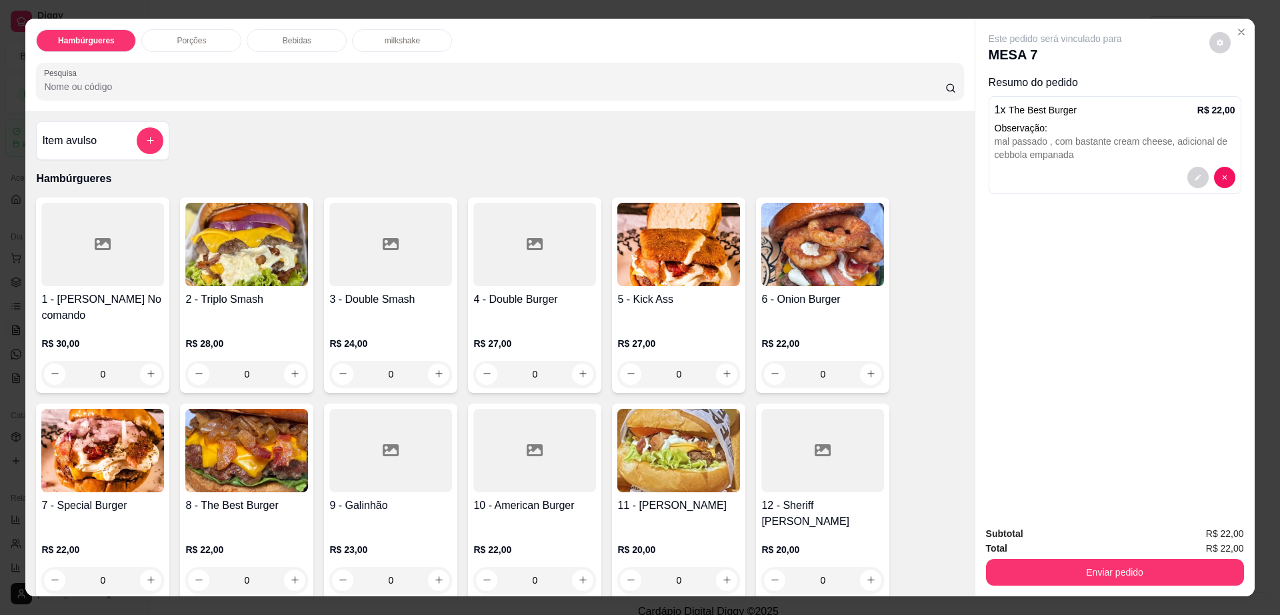
click at [245, 450] on img at bounding box center [246, 450] width 123 height 83
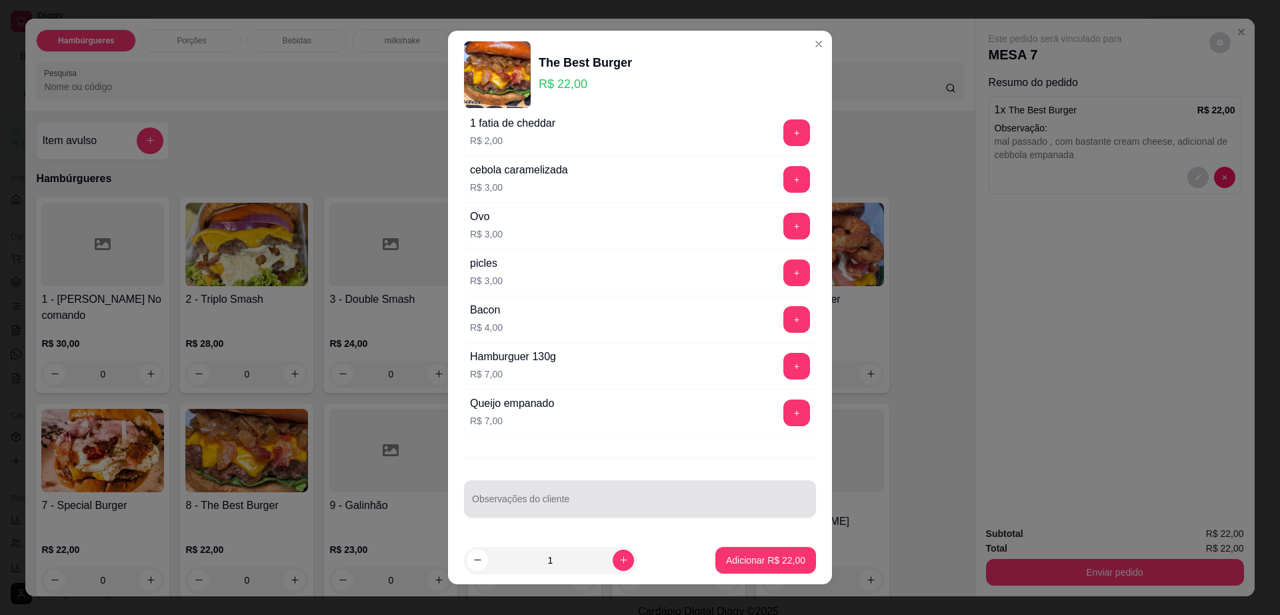
click at [505, 505] on input "Observações do cliente" at bounding box center [640, 503] width 336 height 13
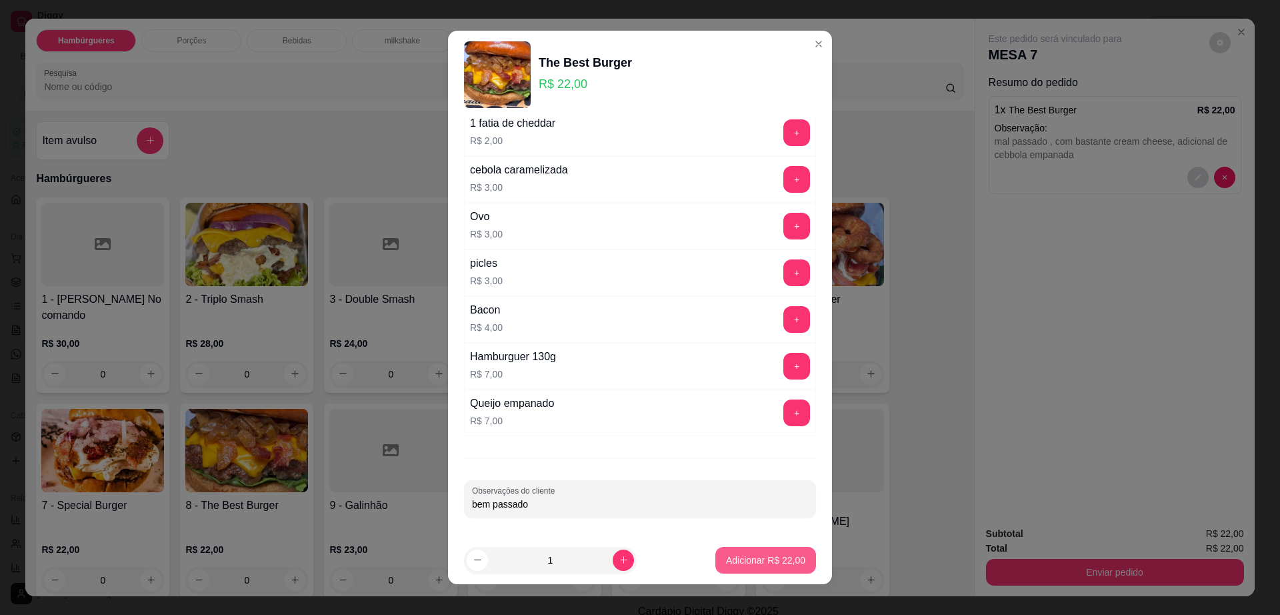
type input "bem passado"
click at [760, 551] on button "Adicionar R$ 22,00" at bounding box center [765, 560] width 101 height 27
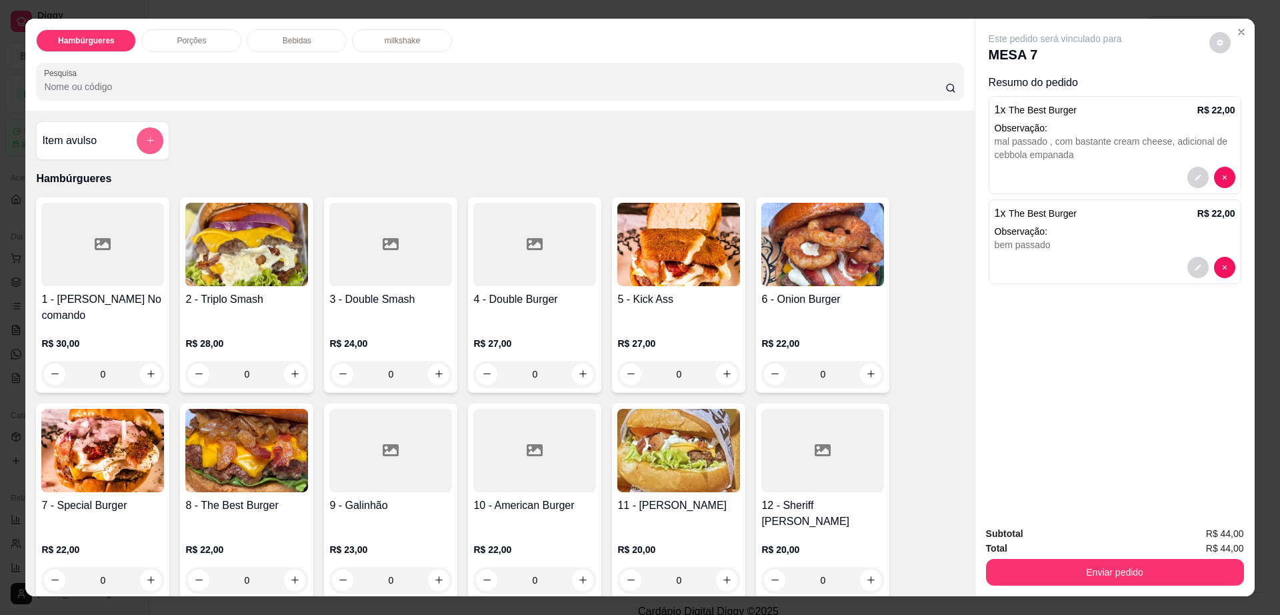
click at [147, 131] on button "add-separate-item" at bounding box center [150, 140] width 27 height 27
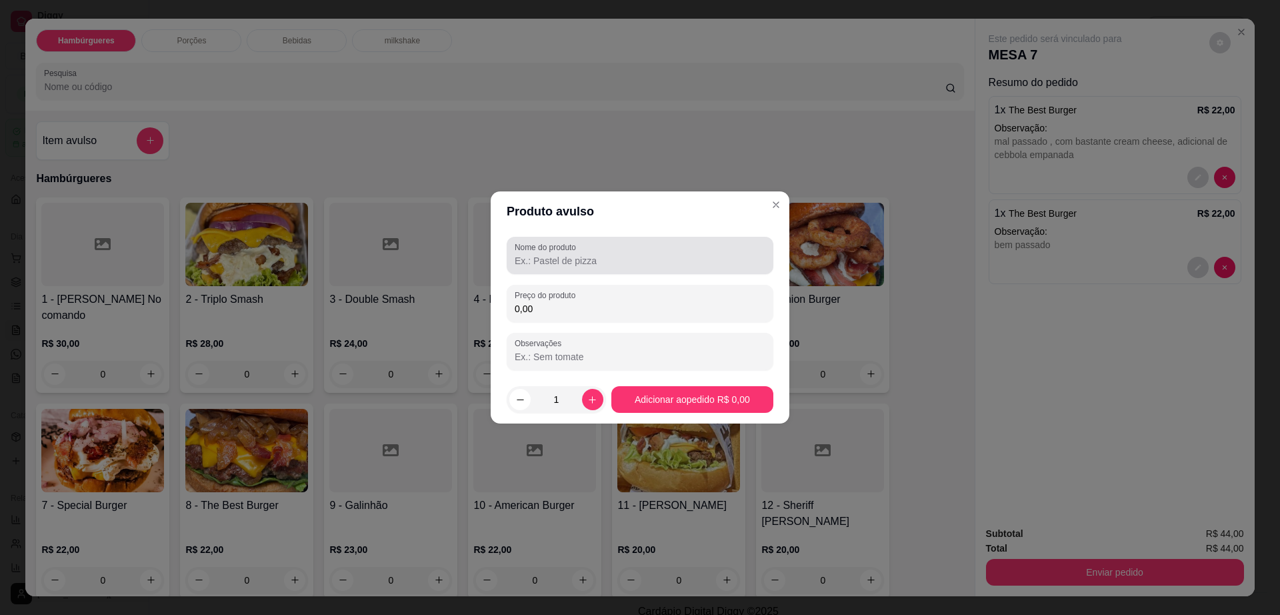
click at [579, 263] on input "Nome do produto" at bounding box center [640, 260] width 251 height 13
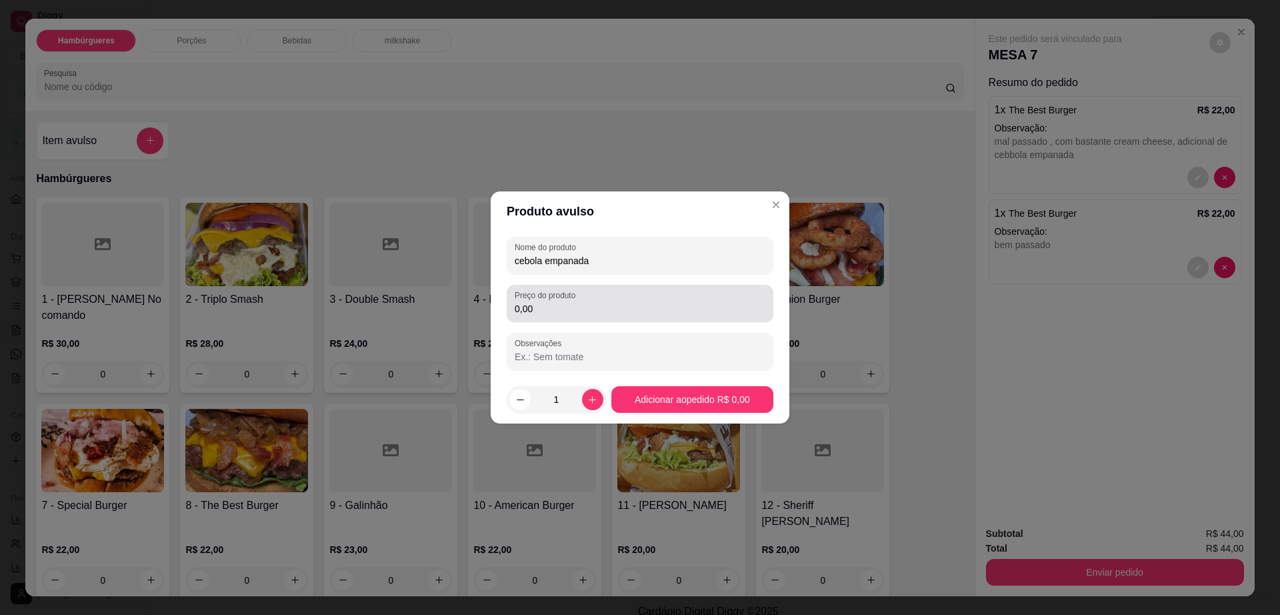
type input "cebola empanada"
click at [591, 318] on div "Preço do produto 0,00" at bounding box center [640, 303] width 267 height 37
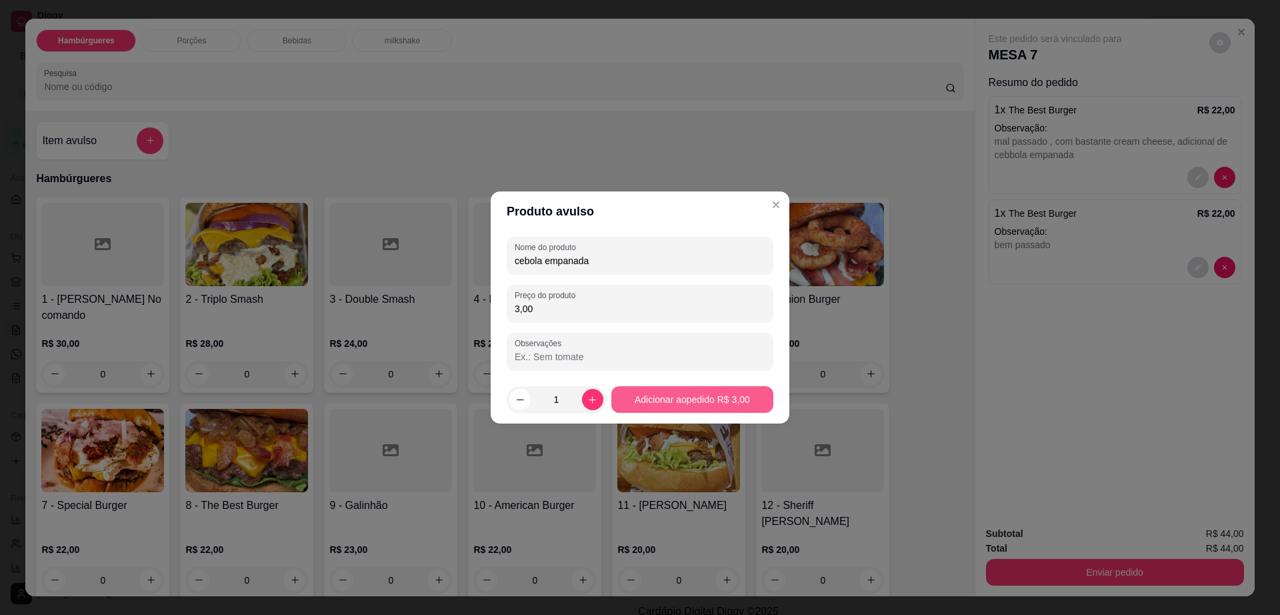
type input "3,00"
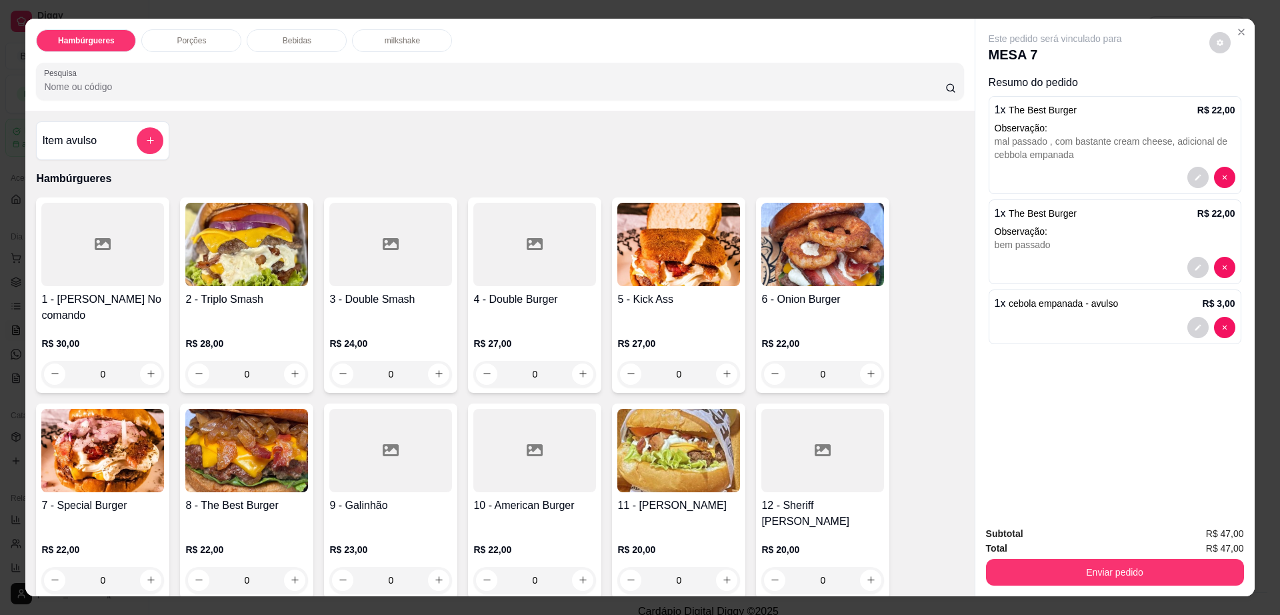
click at [295, 35] on p "Bebidas" at bounding box center [297, 40] width 29 height 11
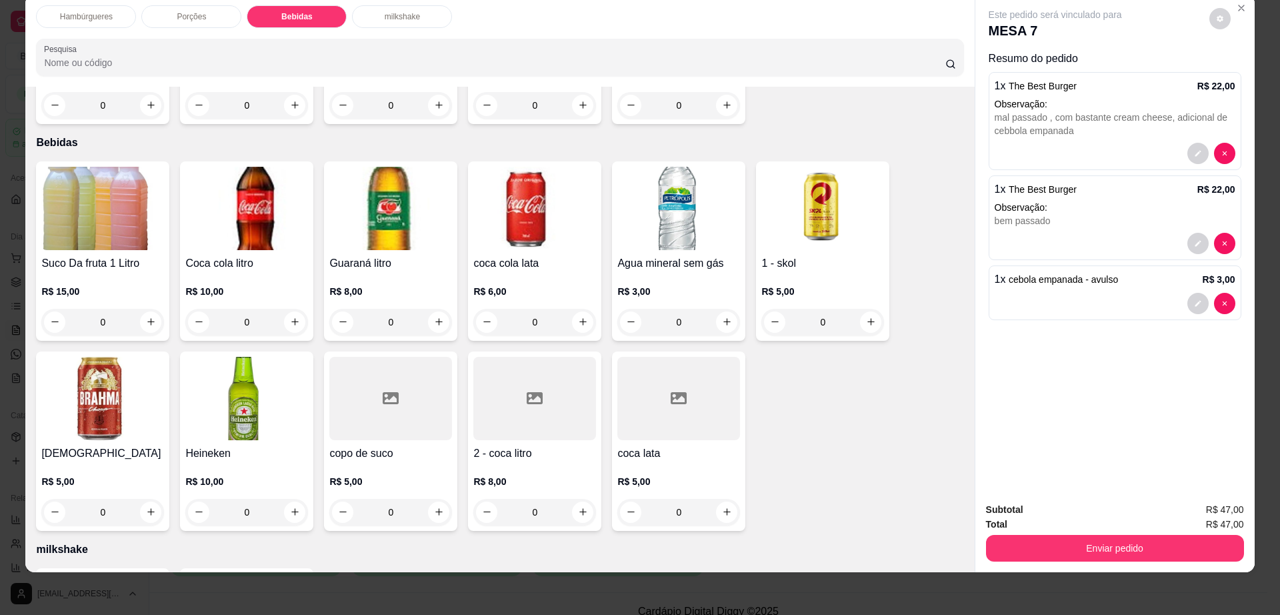
click at [497, 374] on div at bounding box center [534, 398] width 123 height 83
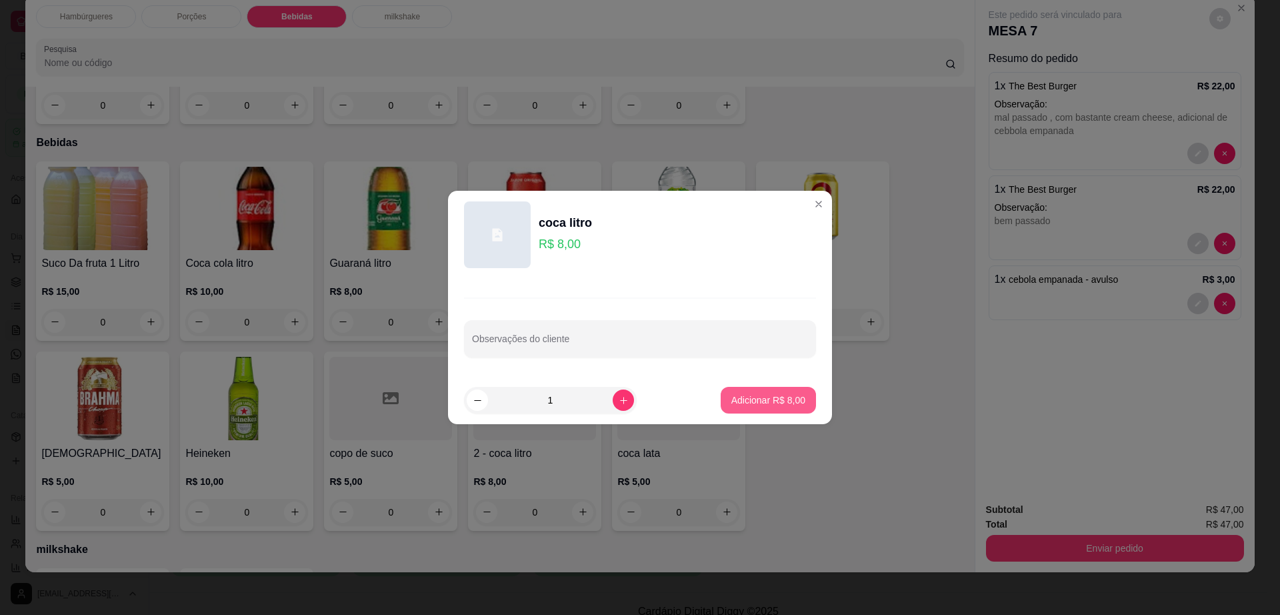
click at [775, 395] on p "Adicionar R$ 8,00" at bounding box center [768, 399] width 74 height 13
type input "1"
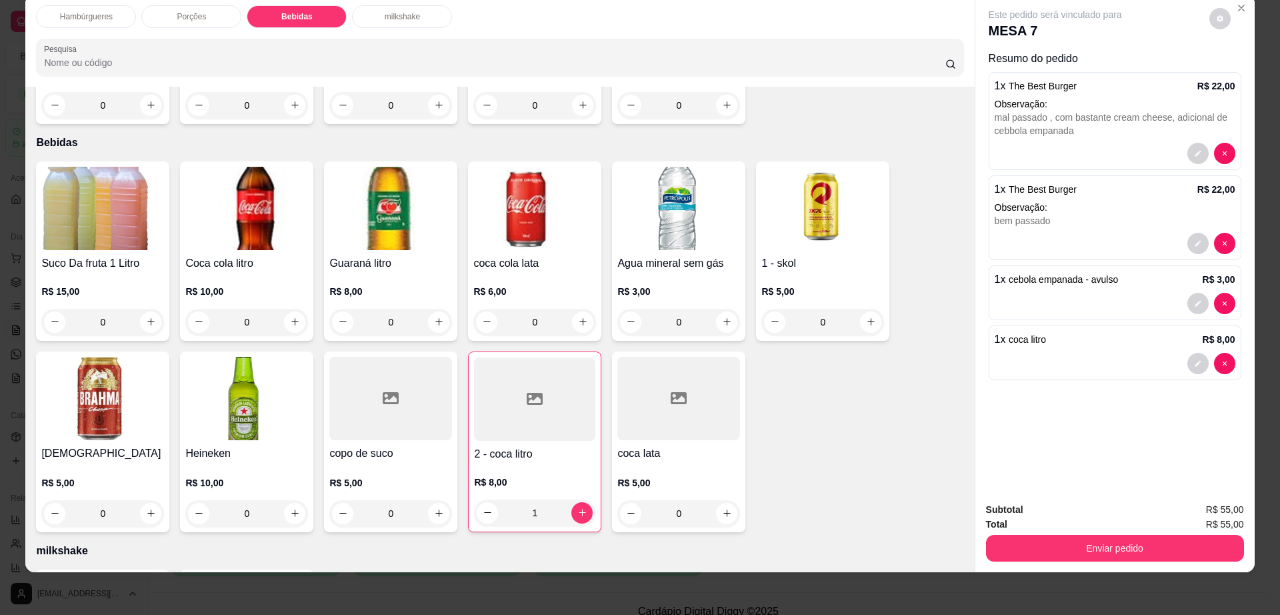
click at [1207, 31] on div "Este pedido será vinculado para MESA 7" at bounding box center [1110, 24] width 242 height 32
click at [1215, 23] on button "decrease-product-quantity" at bounding box center [1219, 18] width 21 height 21
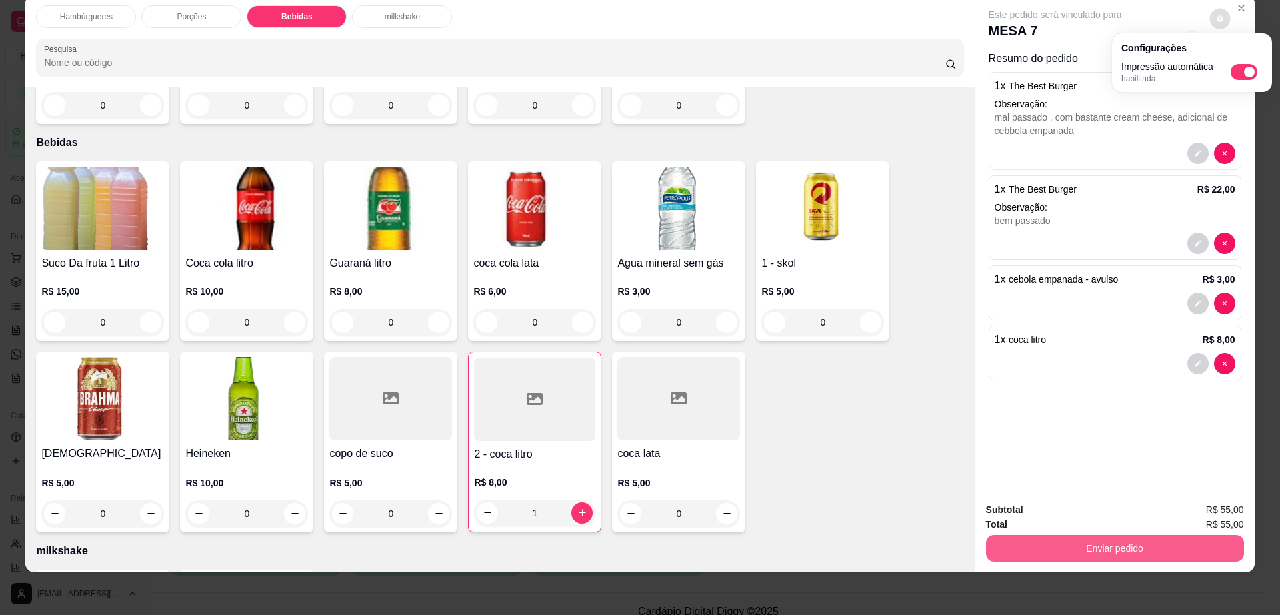
click at [1073, 553] on button "Enviar pedido" at bounding box center [1115, 548] width 258 height 27
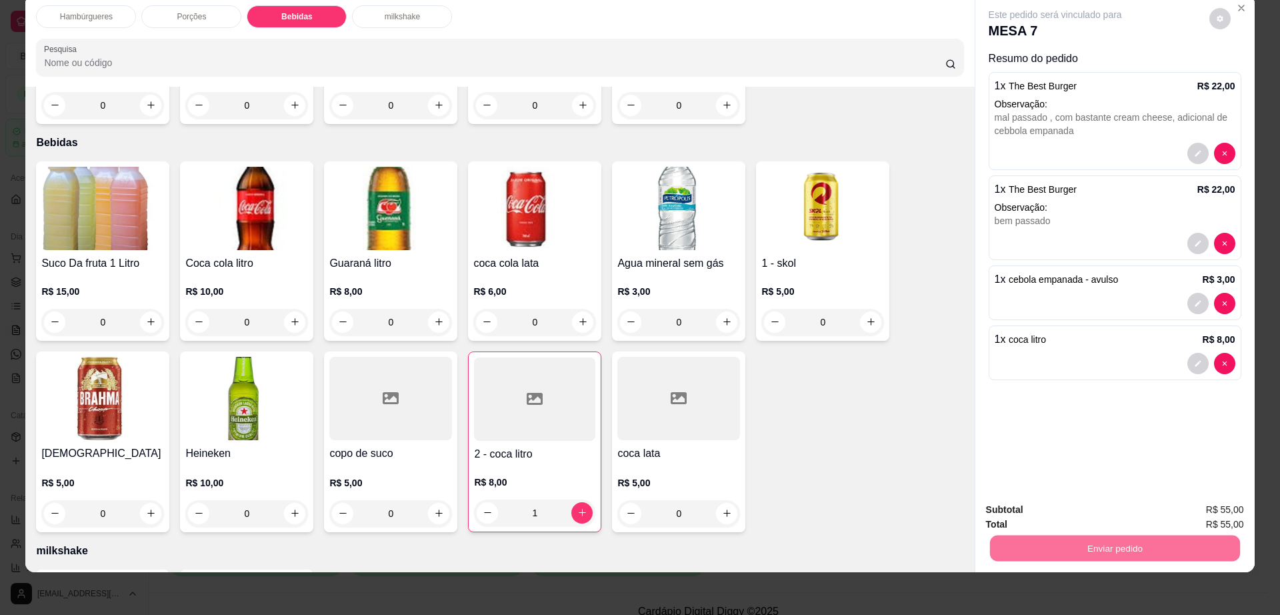
click at [1054, 522] on button "Não registrar e enviar pedido" at bounding box center [1069, 515] width 139 height 25
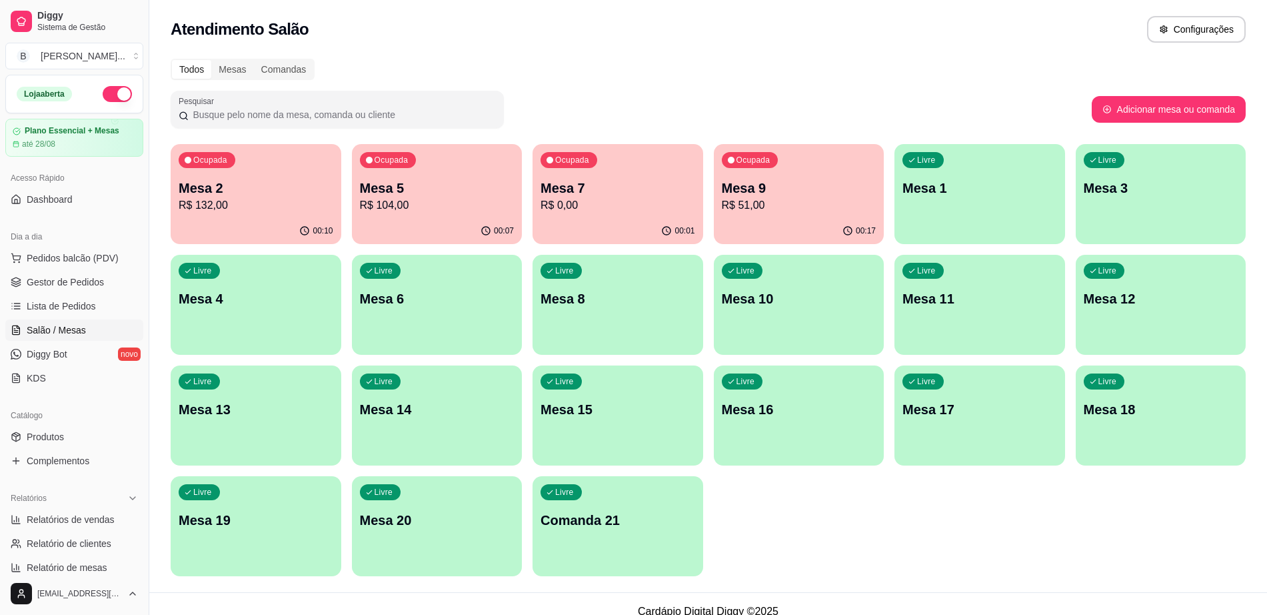
click at [297, 201] on p "R$ 132,00" at bounding box center [256, 205] width 155 height 16
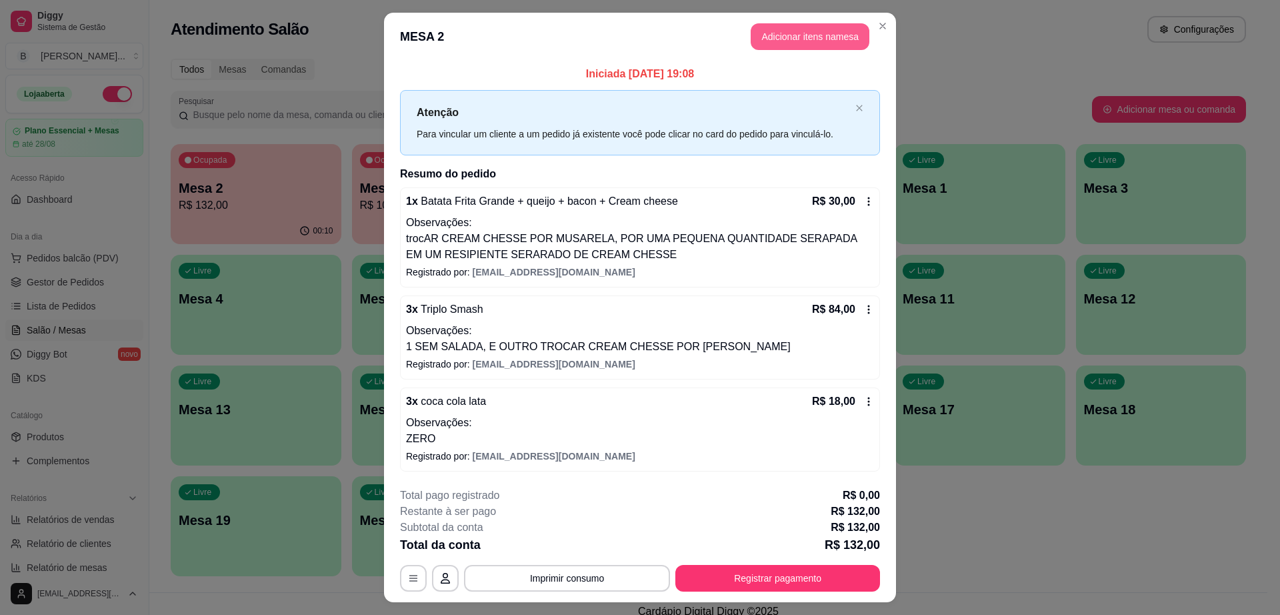
click at [785, 45] on button "Adicionar itens na mesa" at bounding box center [810, 36] width 119 height 27
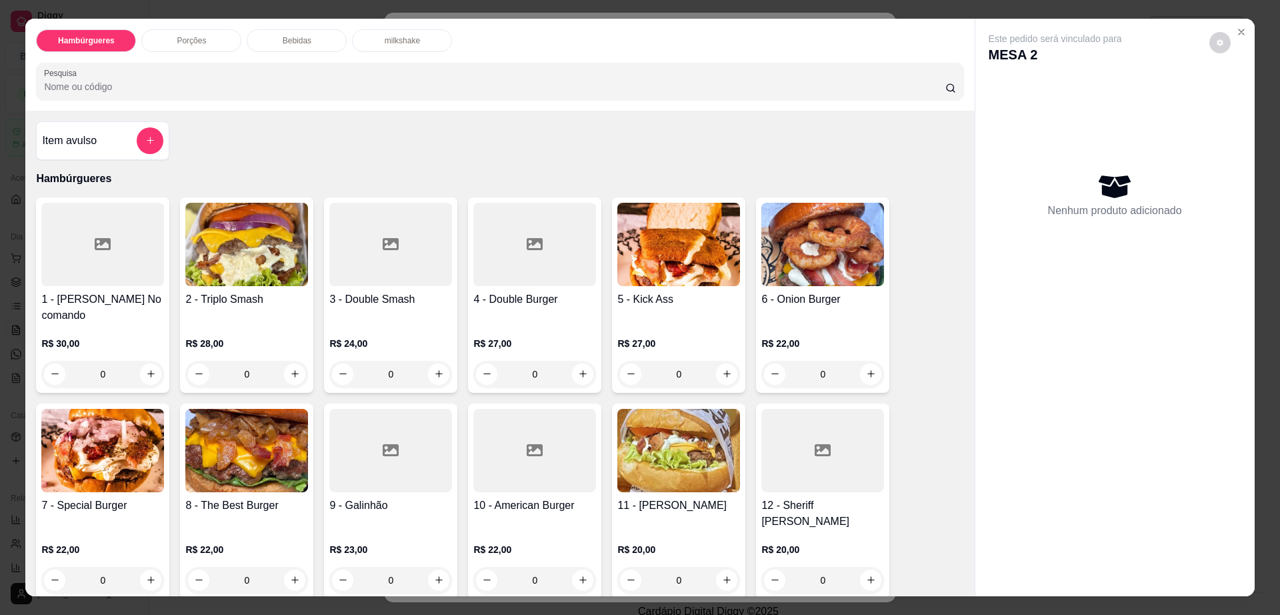
click at [290, 43] on p "Bebidas" at bounding box center [297, 40] width 29 height 11
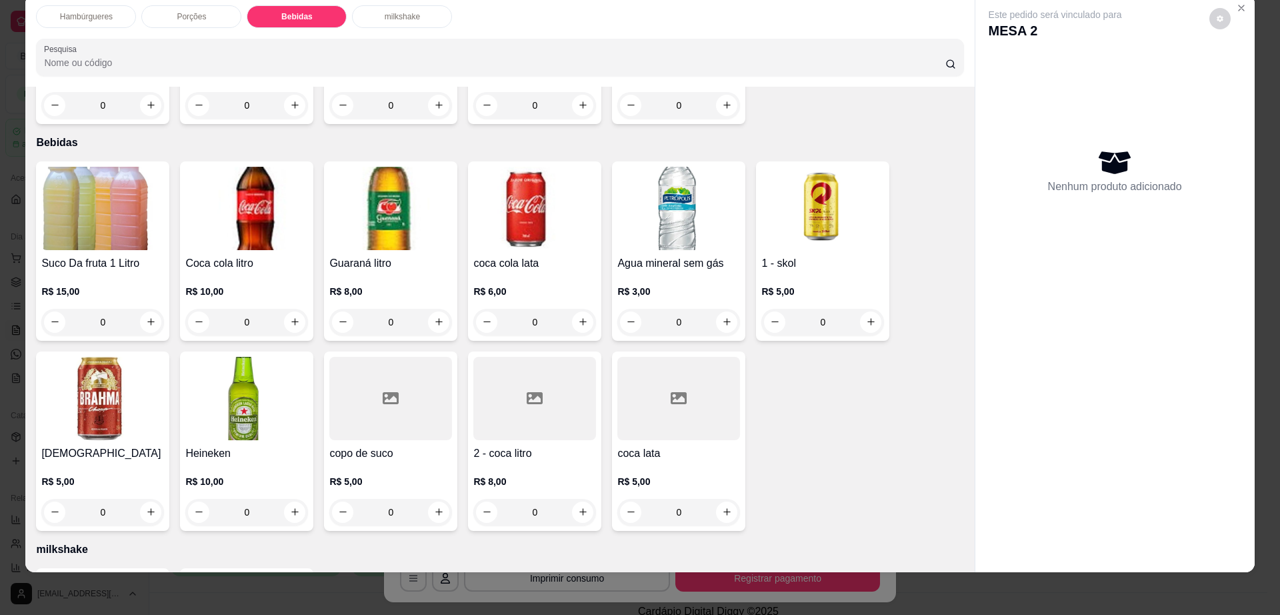
click at [677, 271] on div "R$ 3,00 0" at bounding box center [678, 303] width 123 height 64
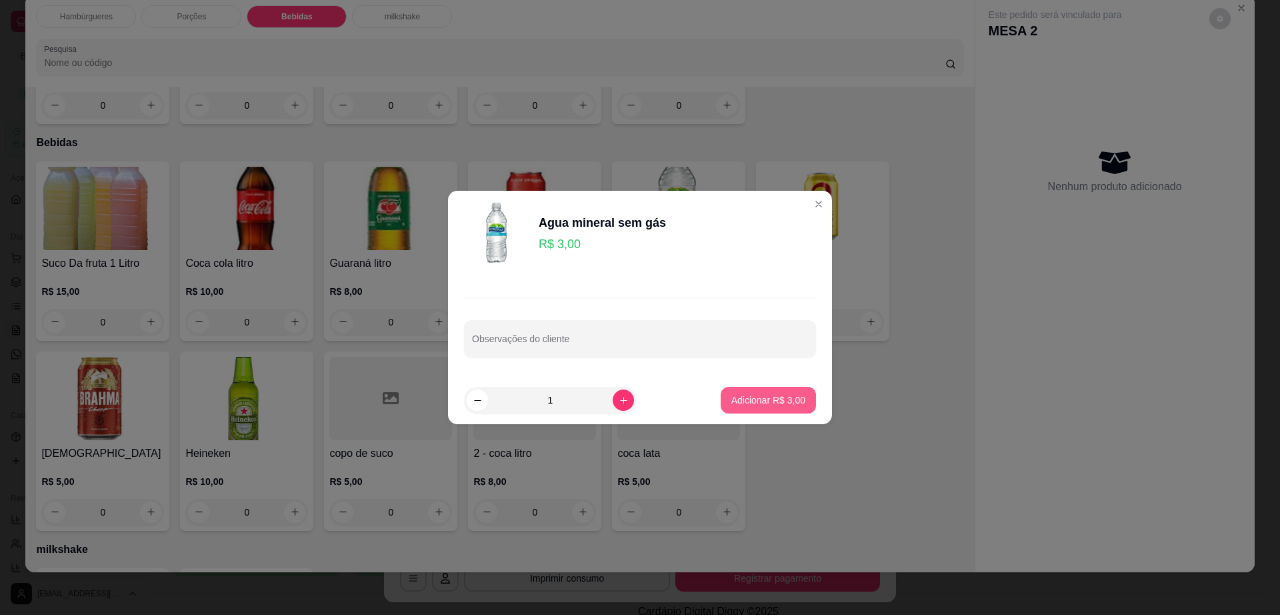
click at [721, 392] on button "Adicionar R$ 3,00" at bounding box center [768, 400] width 95 height 27
type input "1"
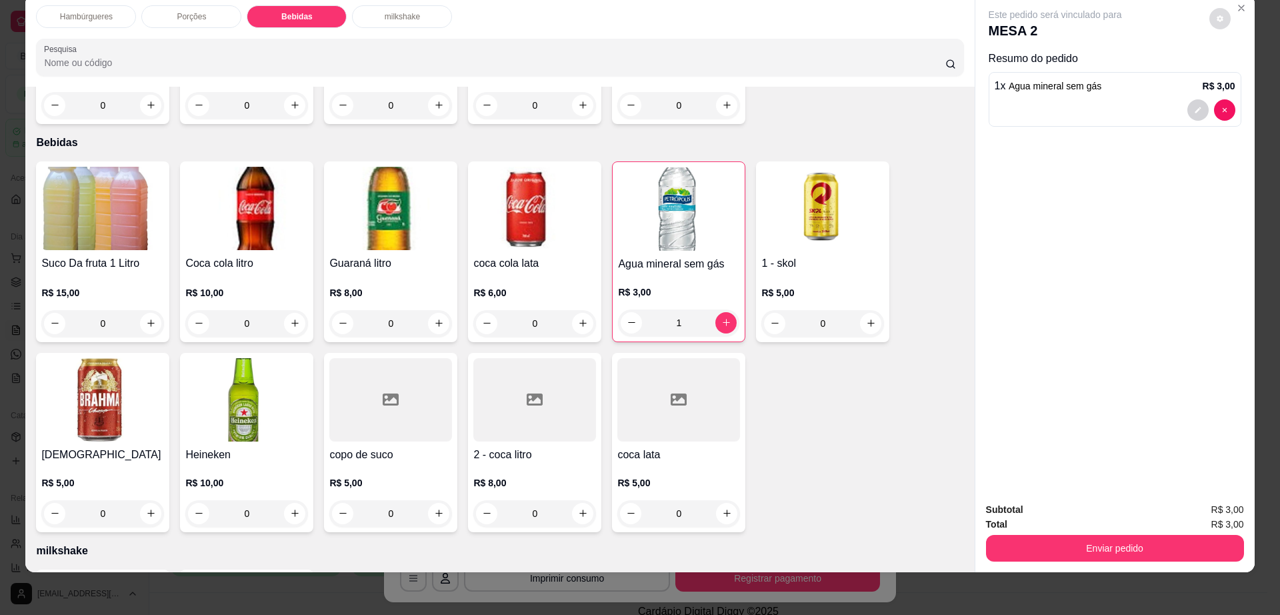
click at [1209, 15] on button "decrease-product-quantity" at bounding box center [1219, 18] width 21 height 21
click at [1249, 69] on span "Automatic updates" at bounding box center [1249, 72] width 11 height 11
click at [1239, 72] on input "Automatic updates" at bounding box center [1234, 76] width 9 height 9
checkbox input "false"
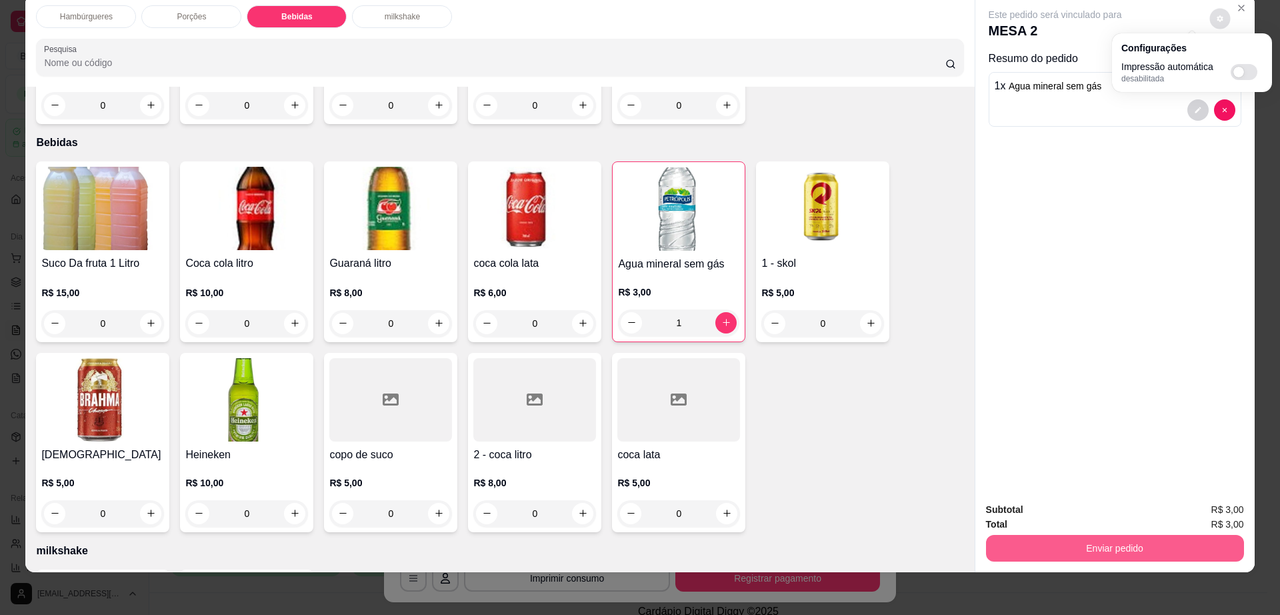
click at [1067, 557] on button "Enviar pedido" at bounding box center [1115, 548] width 258 height 27
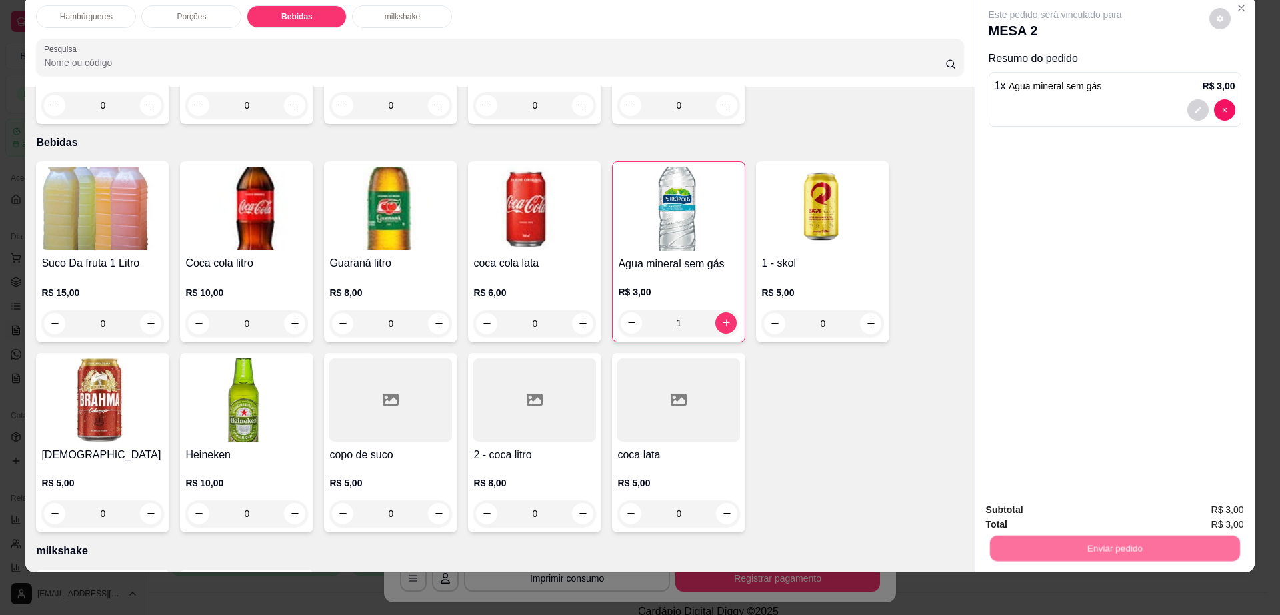
click at [1067, 513] on button "Não registrar e enviar pedido" at bounding box center [1069, 515] width 139 height 25
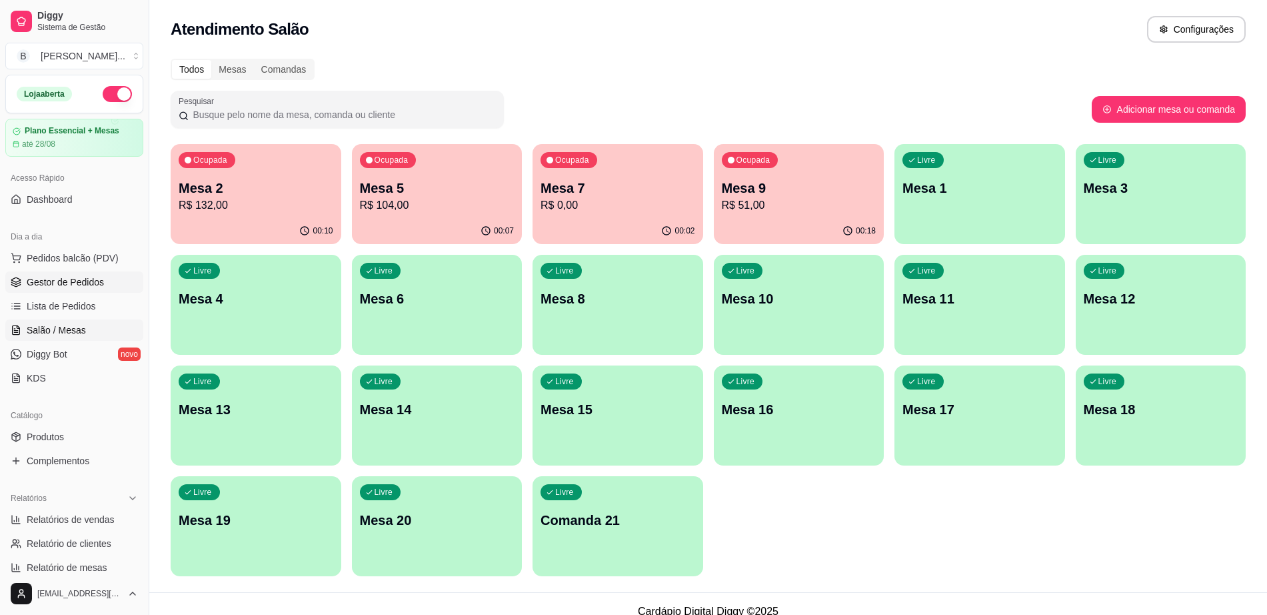
click at [101, 275] on span "Gestor de Pedidos" at bounding box center [65, 281] width 77 height 13
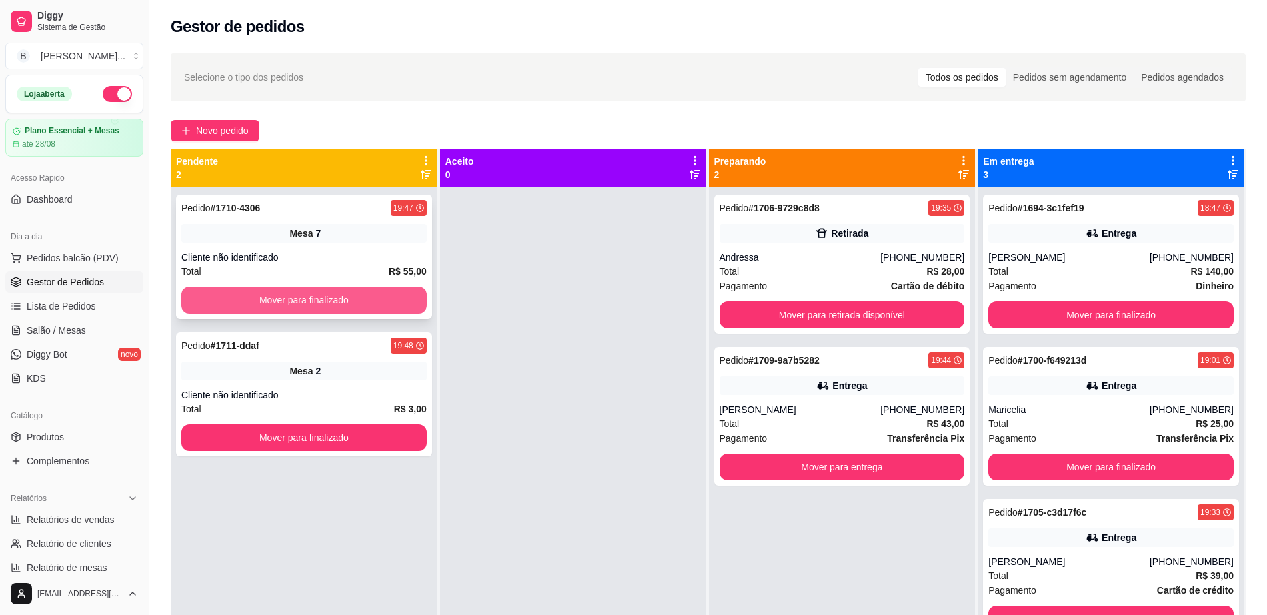
click at [309, 287] on button "Mover para finalizado" at bounding box center [303, 300] width 245 height 27
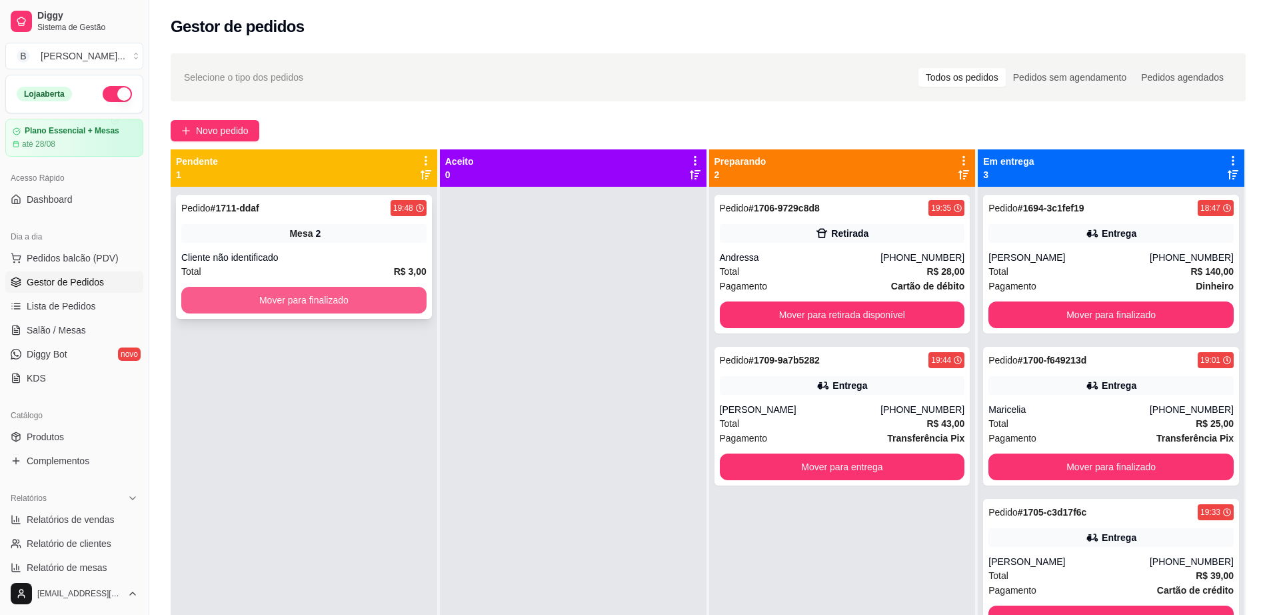
click at [319, 302] on button "Mover para finalizado" at bounding box center [303, 300] width 245 height 27
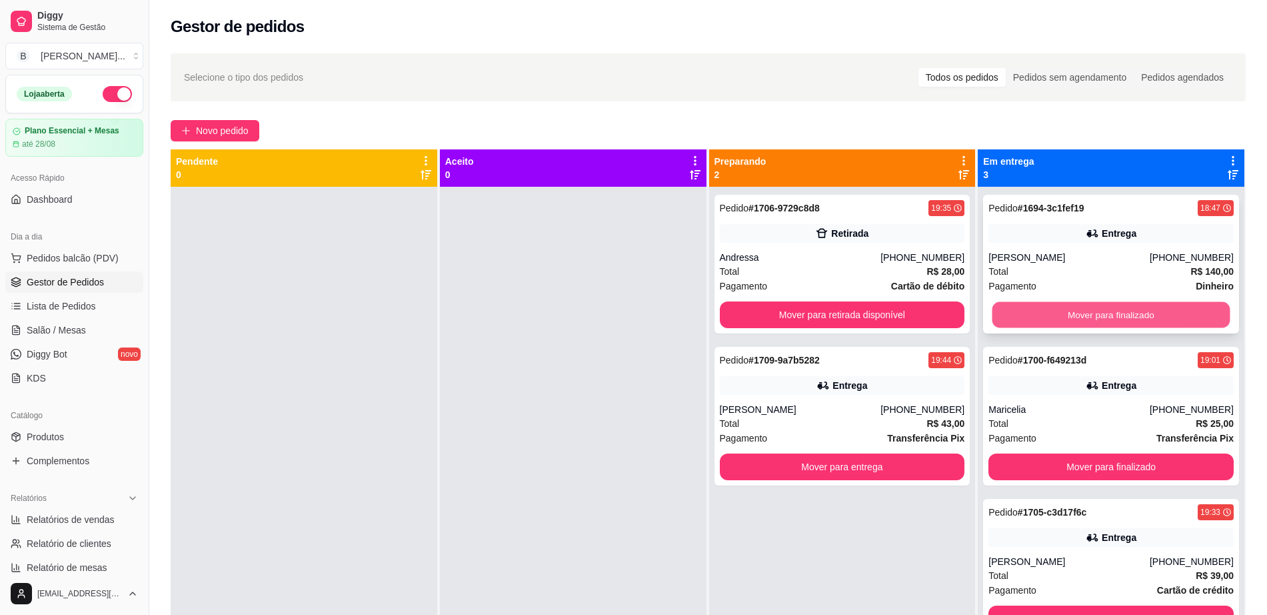
click at [1123, 318] on button "Mover para finalizado" at bounding box center [1112, 315] width 238 height 26
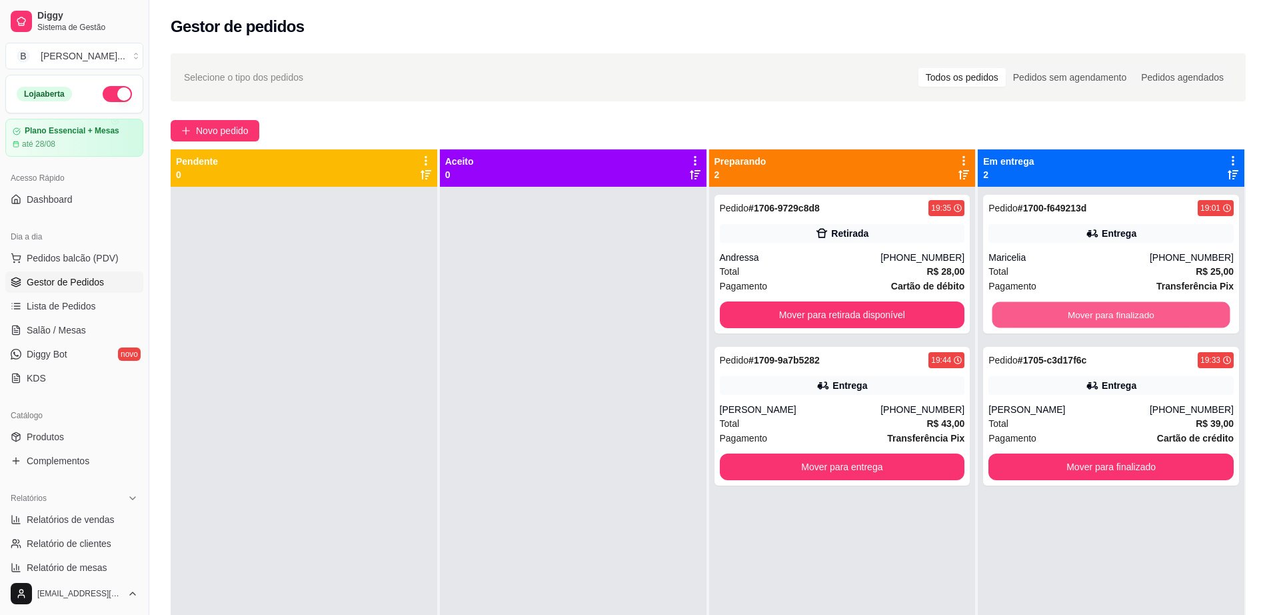
click at [1123, 318] on button "Mover para finalizado" at bounding box center [1112, 315] width 238 height 26
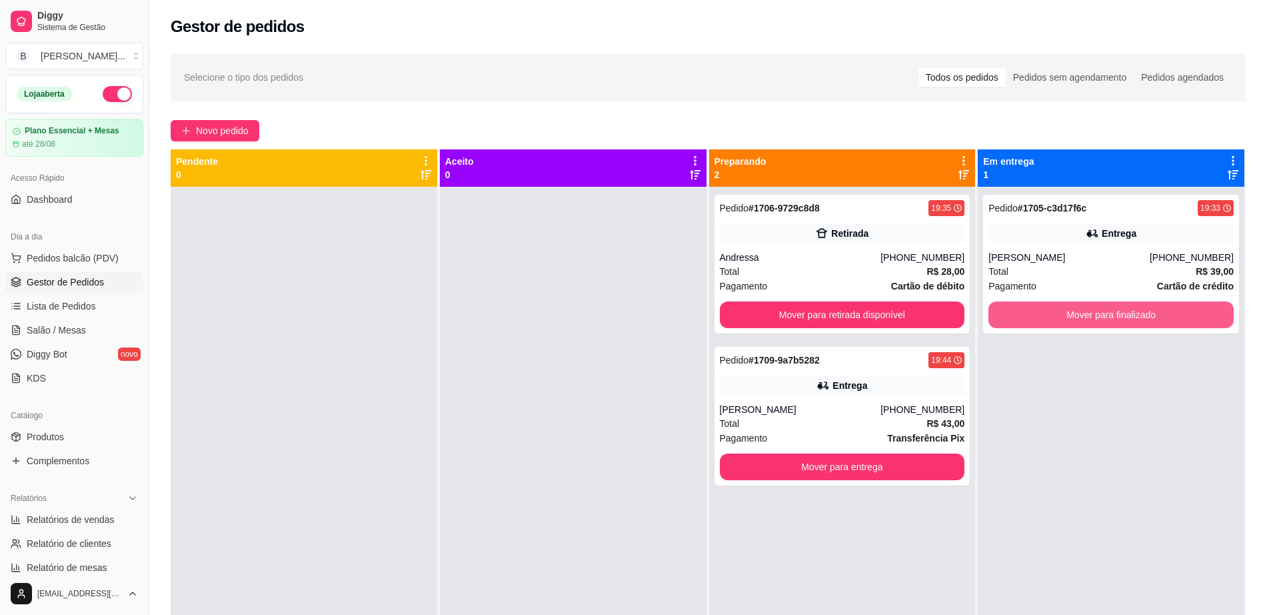
click at [1123, 317] on button "Mover para finalizado" at bounding box center [1111, 314] width 245 height 27
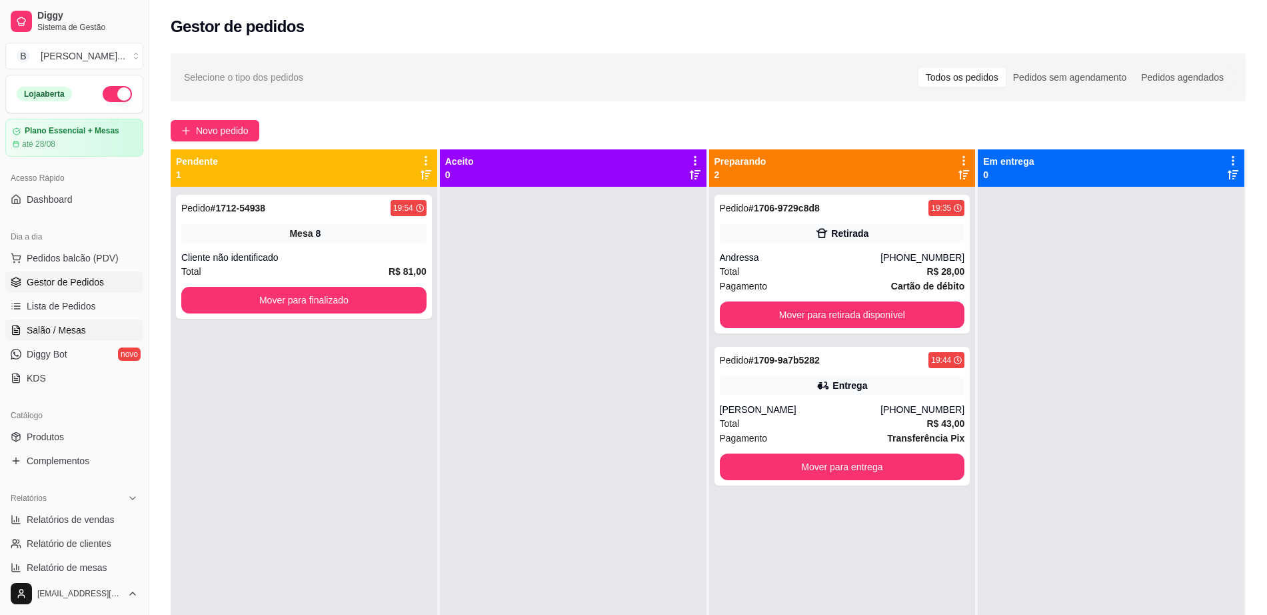
click at [81, 334] on span "Salão / Mesas" at bounding box center [56, 329] width 59 height 13
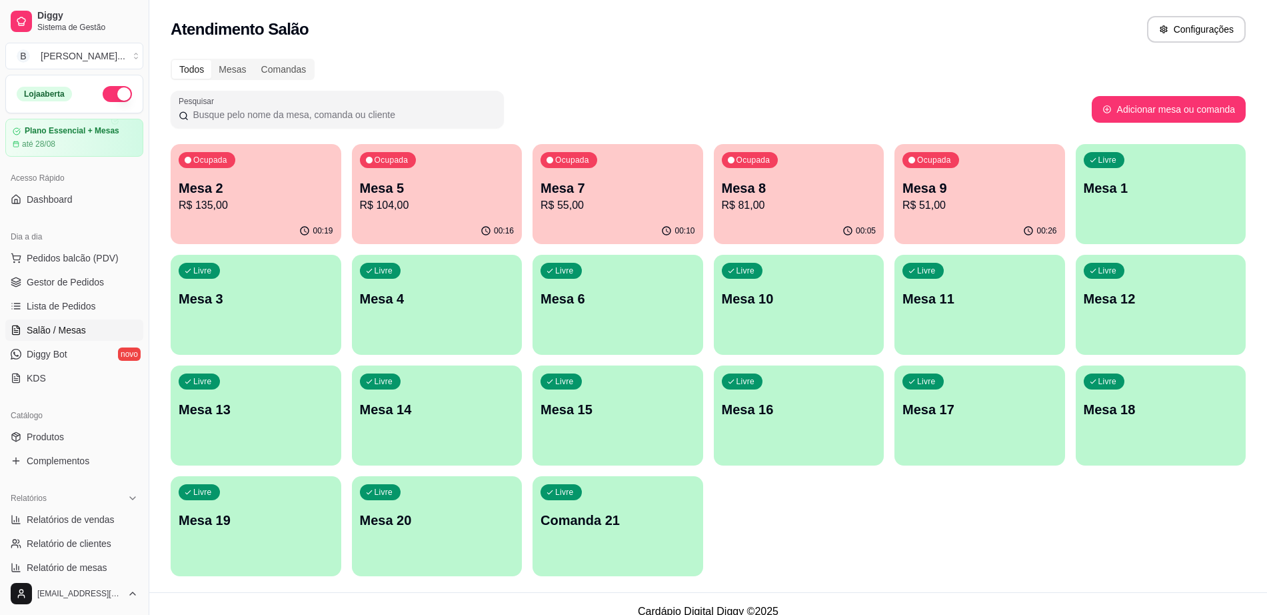
click at [435, 205] on p "R$ 104,00" at bounding box center [437, 205] width 155 height 16
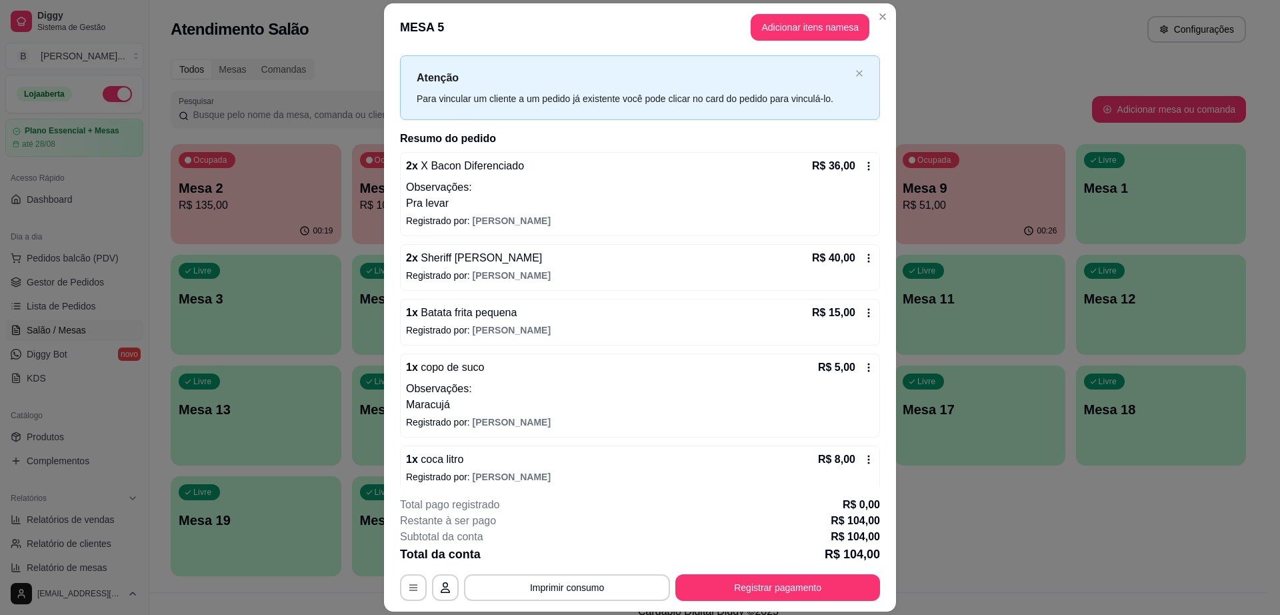
scroll to position [36, 0]
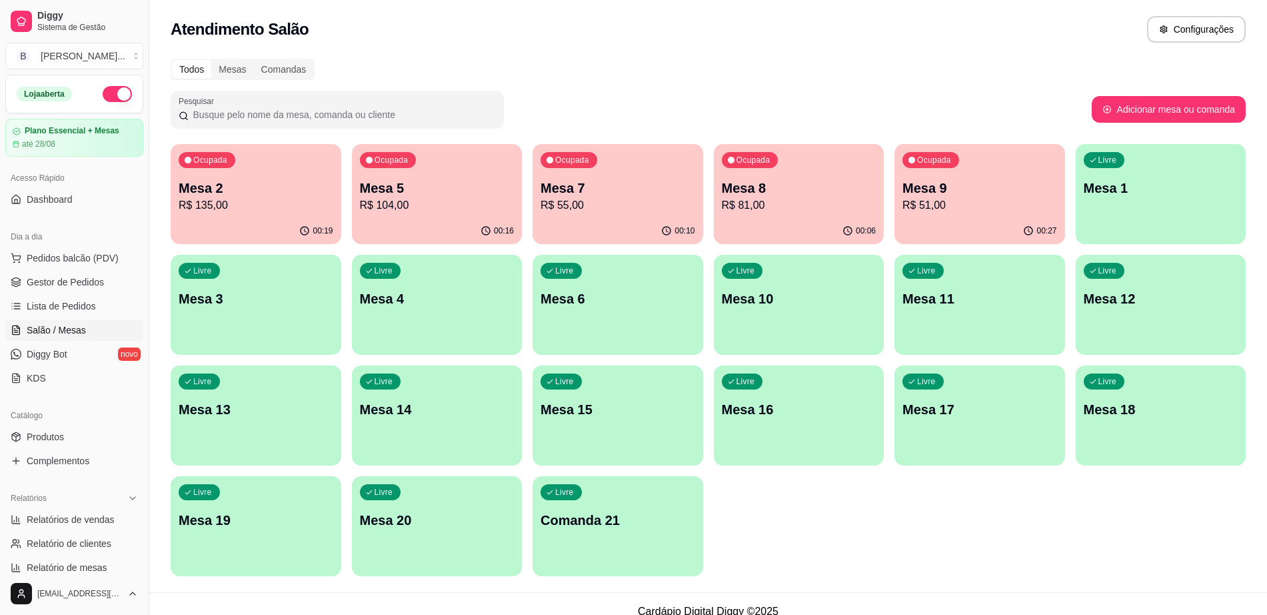
click at [1007, 198] on p "R$ 51,00" at bounding box center [980, 205] width 155 height 16
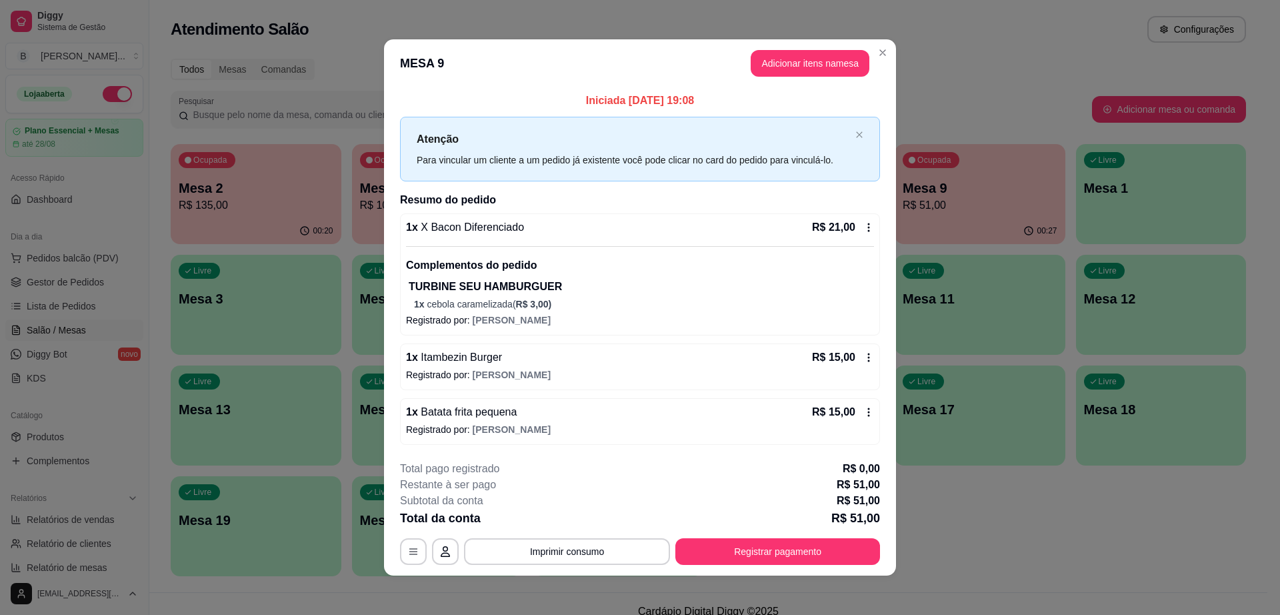
scroll to position [3, 0]
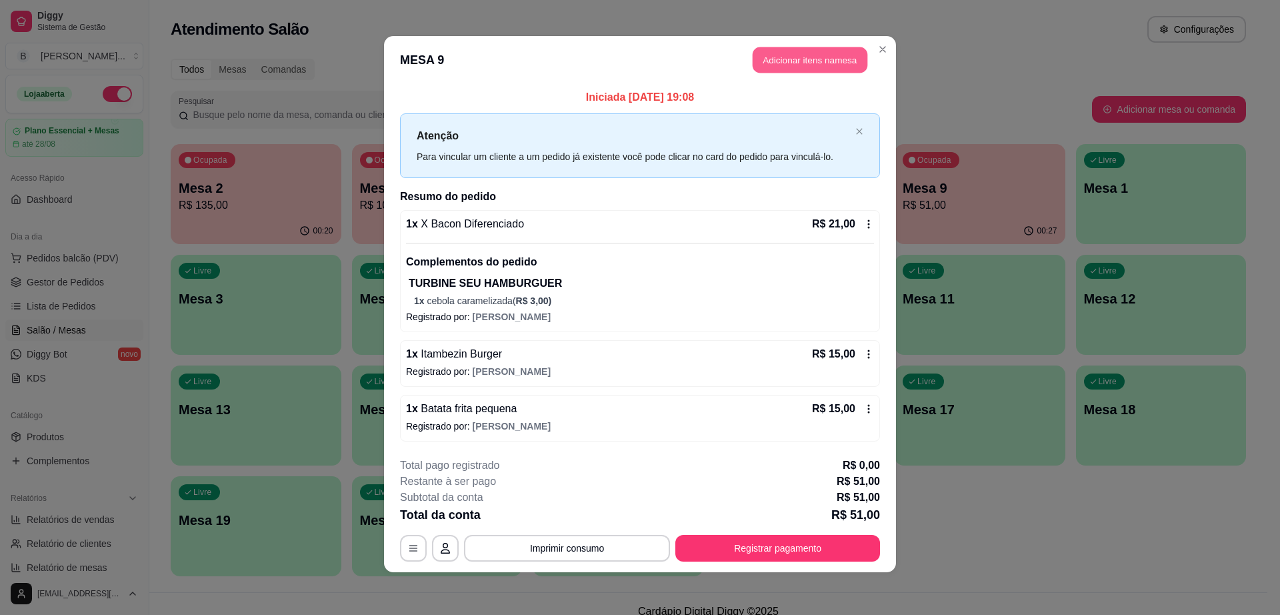
click at [765, 63] on button "Adicionar itens na mesa" at bounding box center [810, 60] width 115 height 26
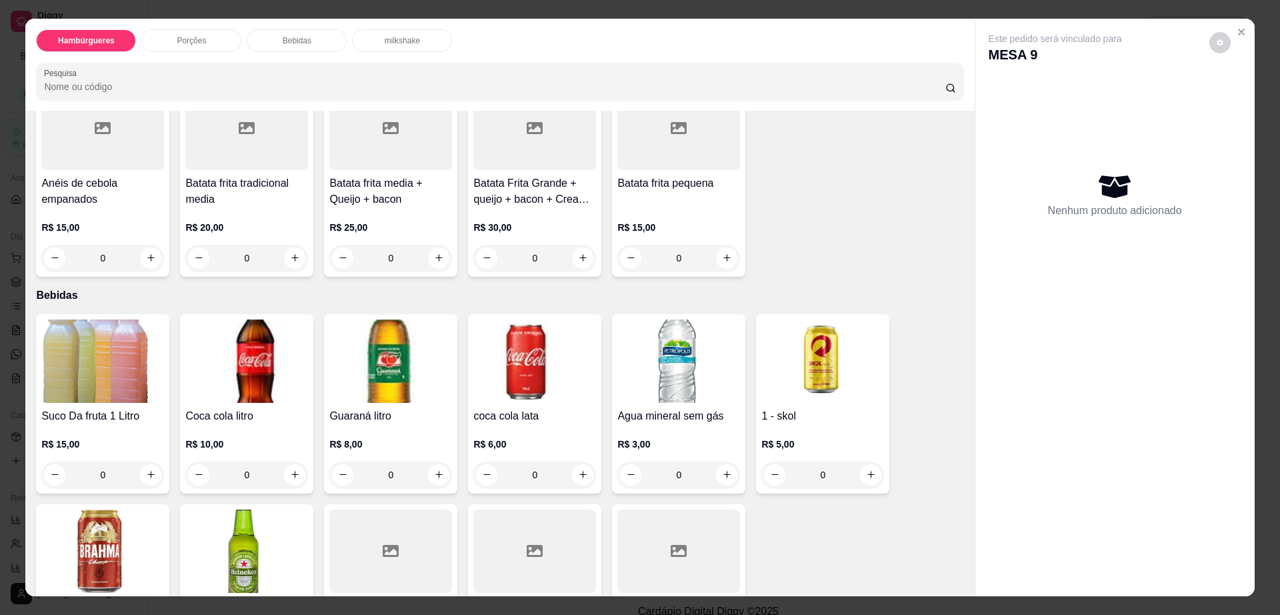
scroll to position [1000, 0]
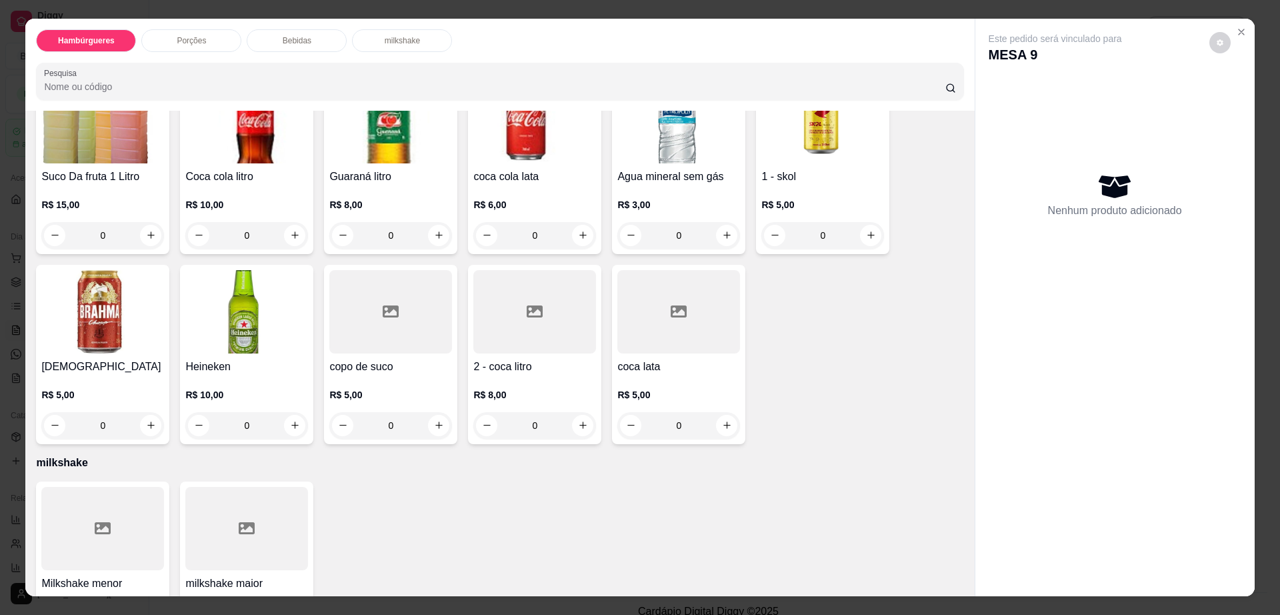
click at [541, 301] on div at bounding box center [534, 311] width 123 height 83
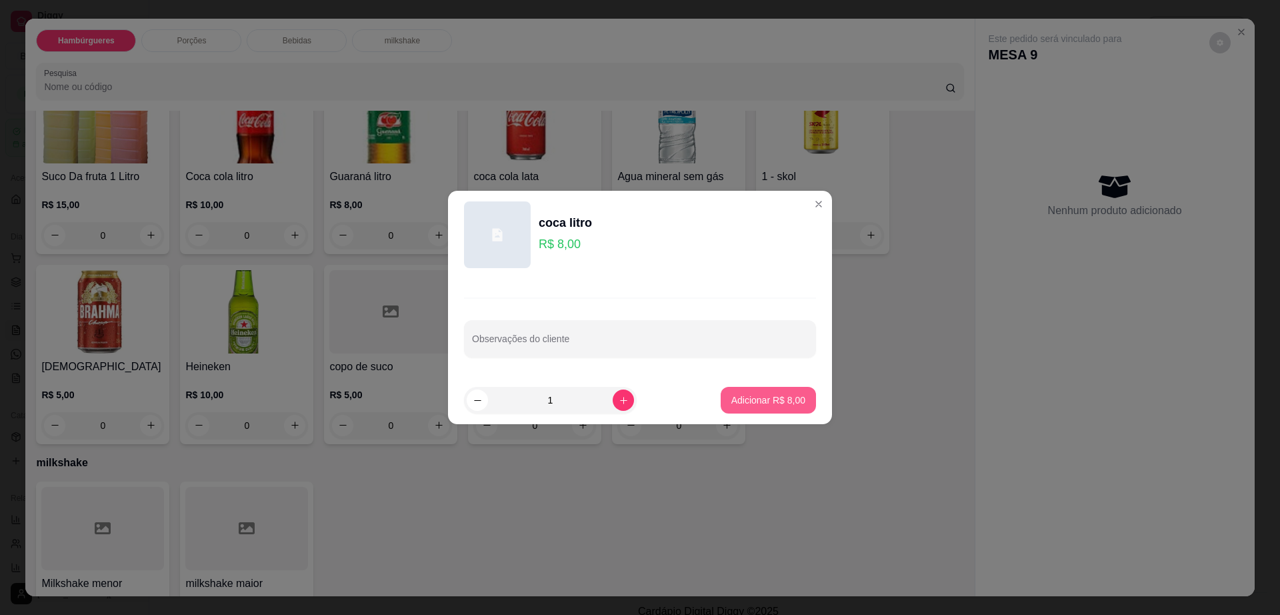
click at [774, 397] on p "Adicionar R$ 8,00" at bounding box center [768, 399] width 74 height 13
type input "1"
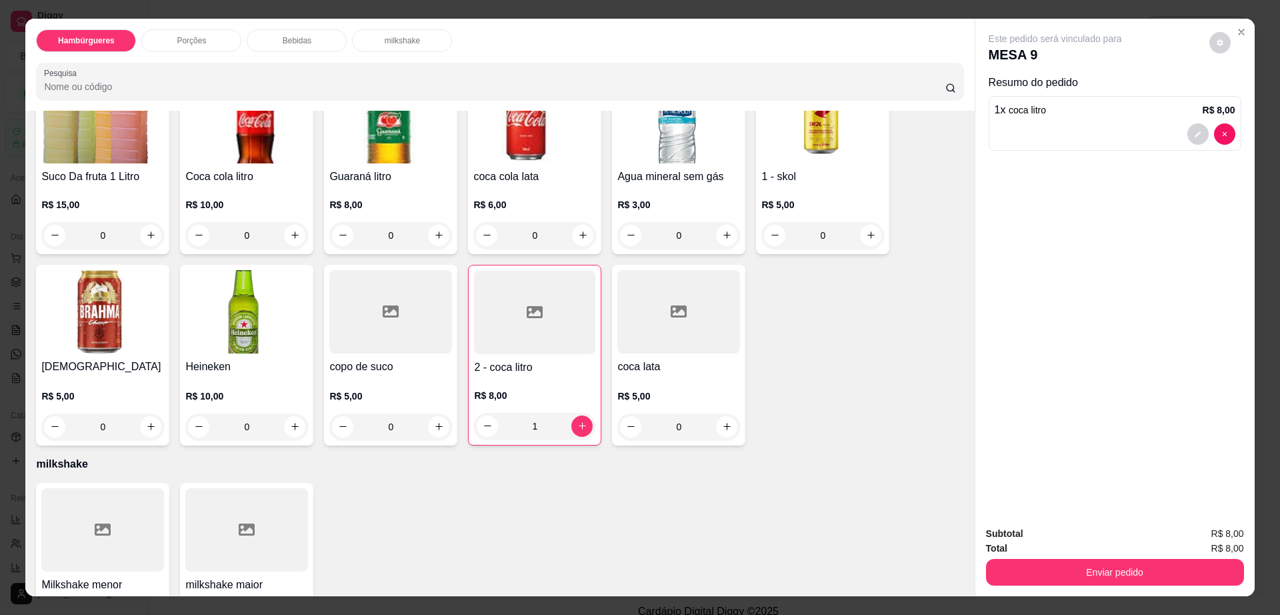
click at [1214, 29] on div "Este pedido será vinculado para MESA 9 Resumo do pedido 1 x coca litro R$ 8,00" at bounding box center [1114, 267] width 279 height 497
click at [1212, 38] on button "decrease-product-quantity" at bounding box center [1219, 42] width 21 height 21
click at [1079, 571] on button "Enviar pedido" at bounding box center [1115, 572] width 258 height 27
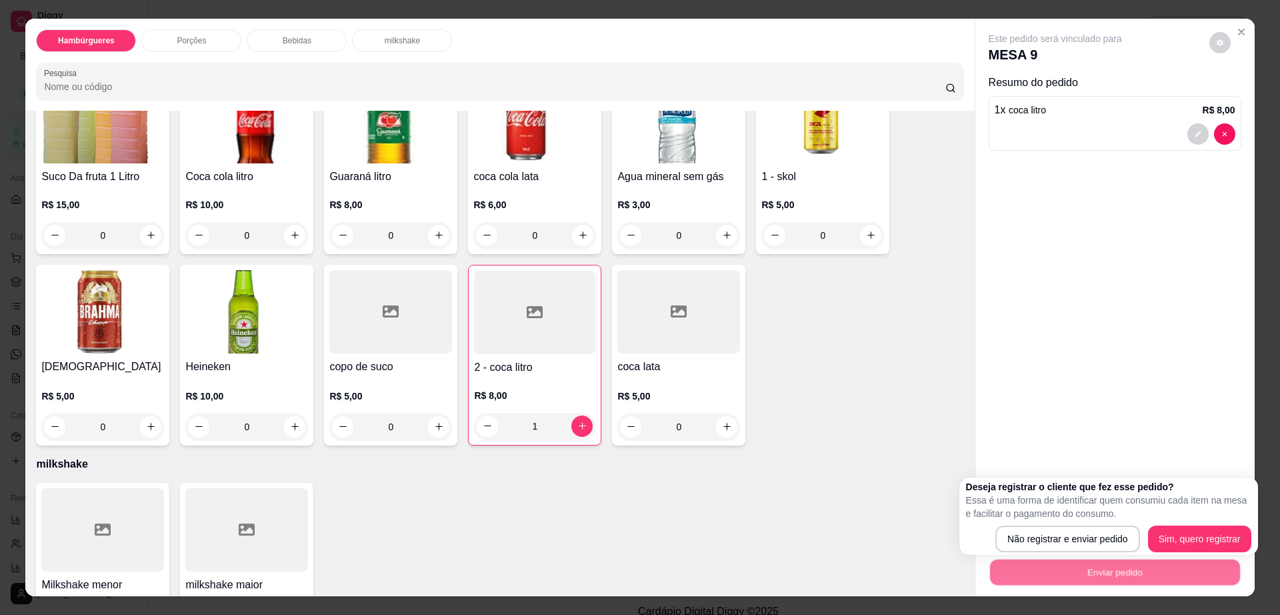
click at [1049, 519] on p "Essa é uma forma de identificar quem consumiu cada item na mesa e facilitar o p…" at bounding box center [1108, 506] width 285 height 27
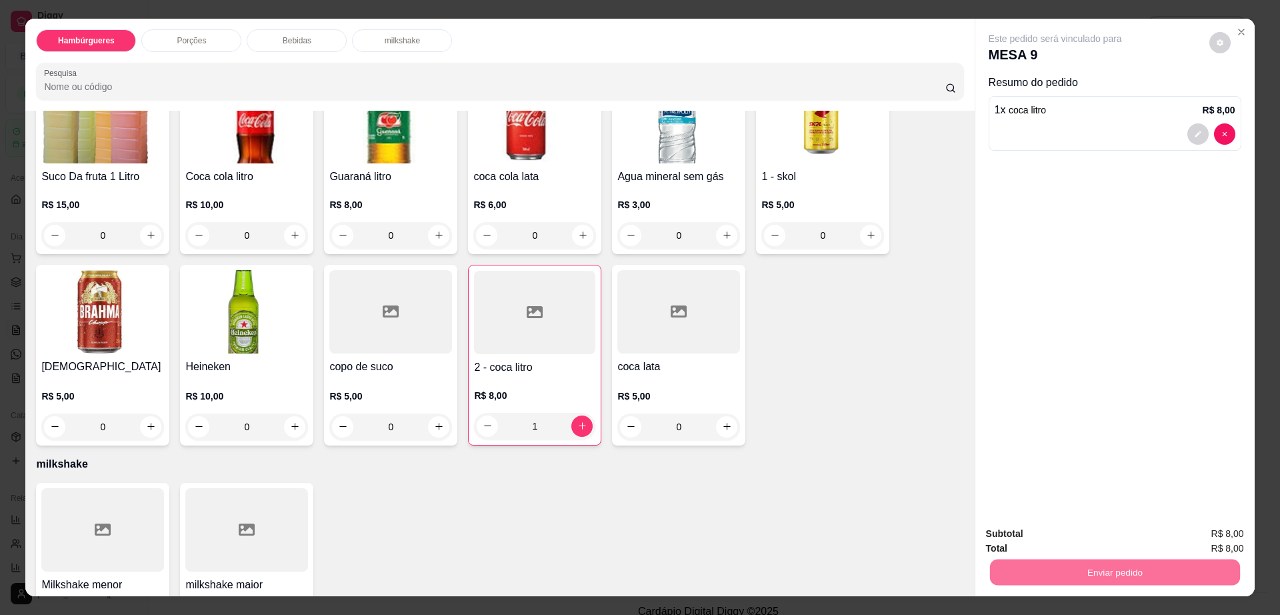
click at [1050, 533] on button "Não registrar e enviar pedido" at bounding box center [1069, 539] width 135 height 25
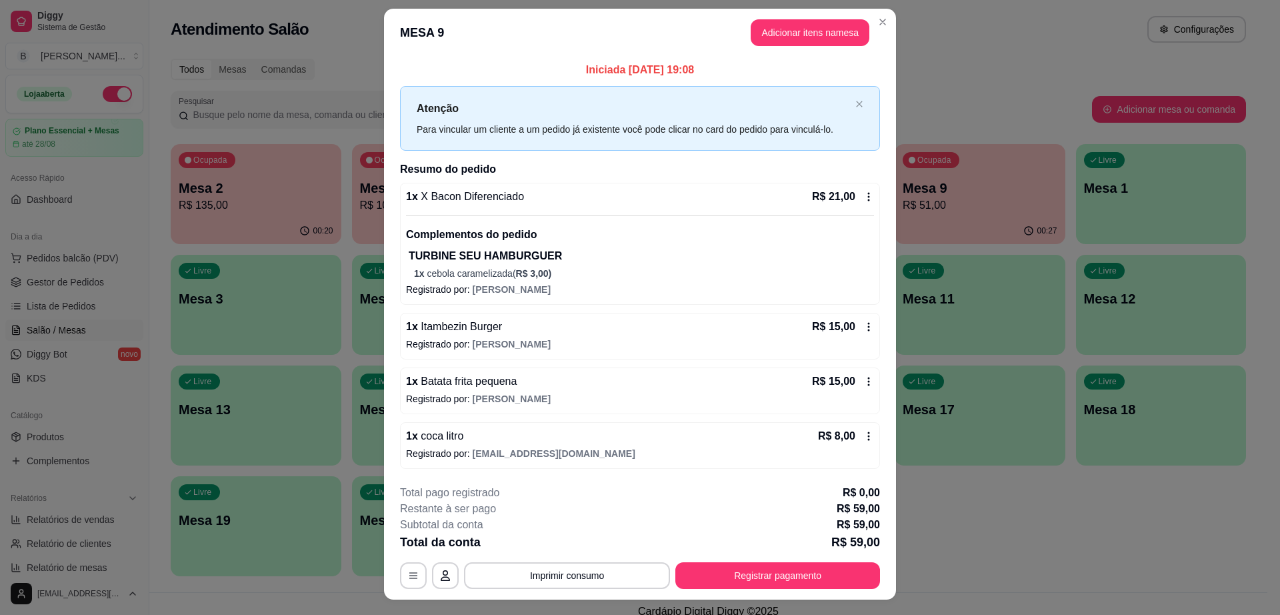
scroll to position [0, 0]
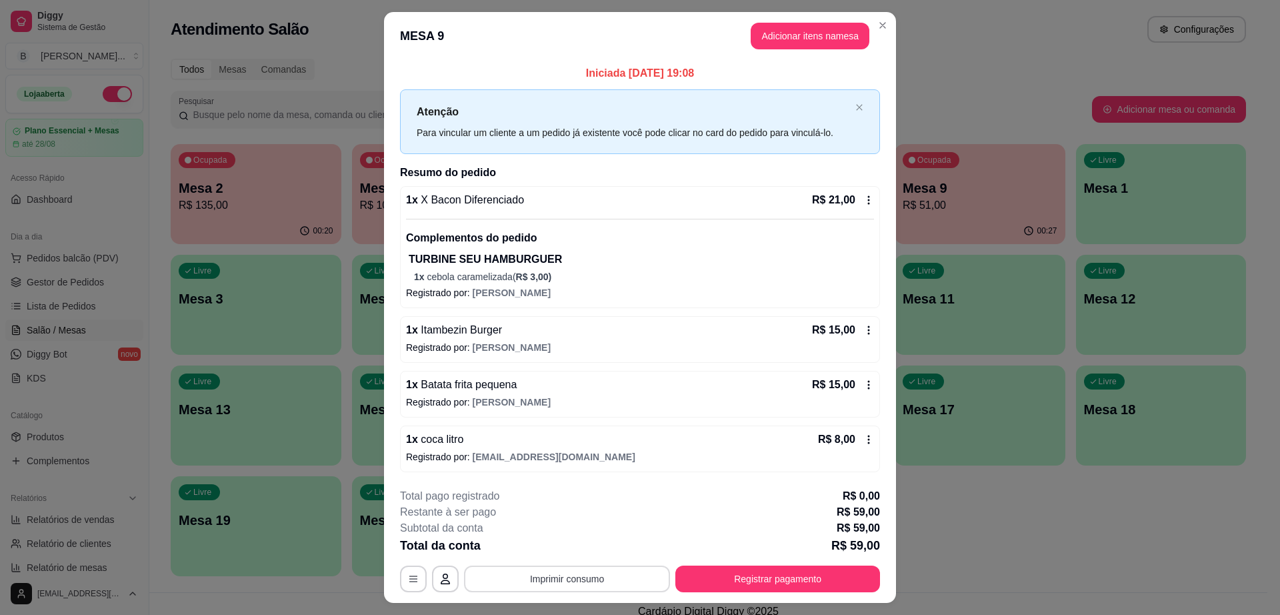
click at [609, 584] on button "Imprimir consumo" at bounding box center [567, 578] width 206 height 27
click at [589, 546] on button "Impressora cell" at bounding box center [565, 547] width 97 height 21
click at [157, 250] on div "**********" at bounding box center [640, 307] width 1280 height 615
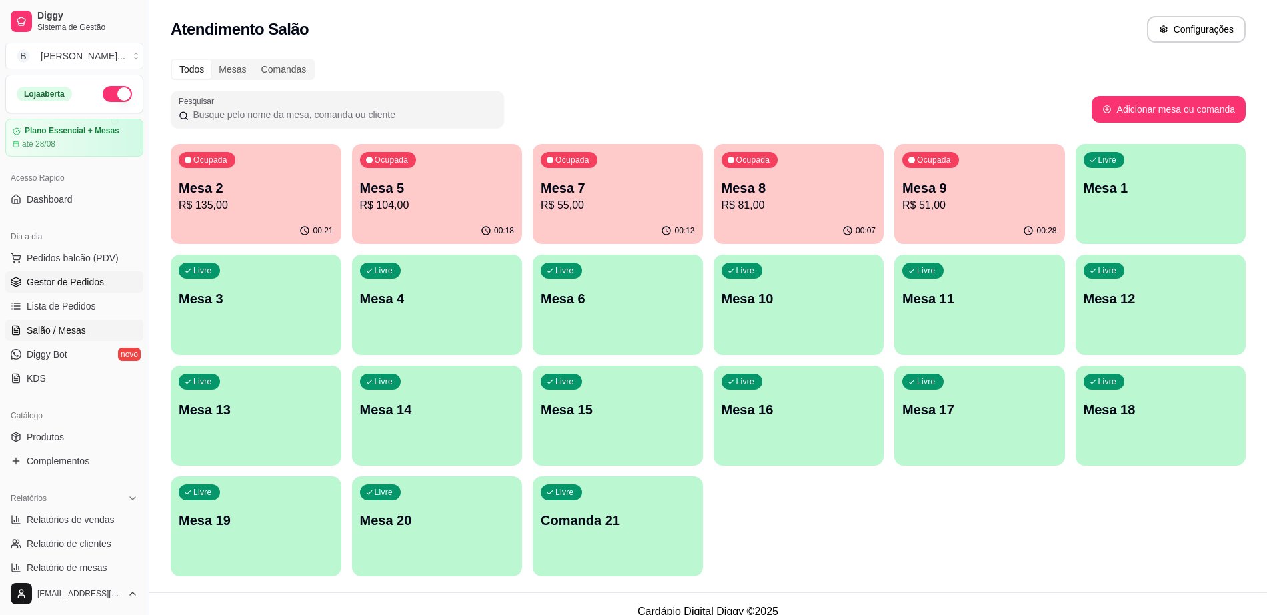
click at [87, 283] on span "Gestor de Pedidos" at bounding box center [65, 281] width 77 height 13
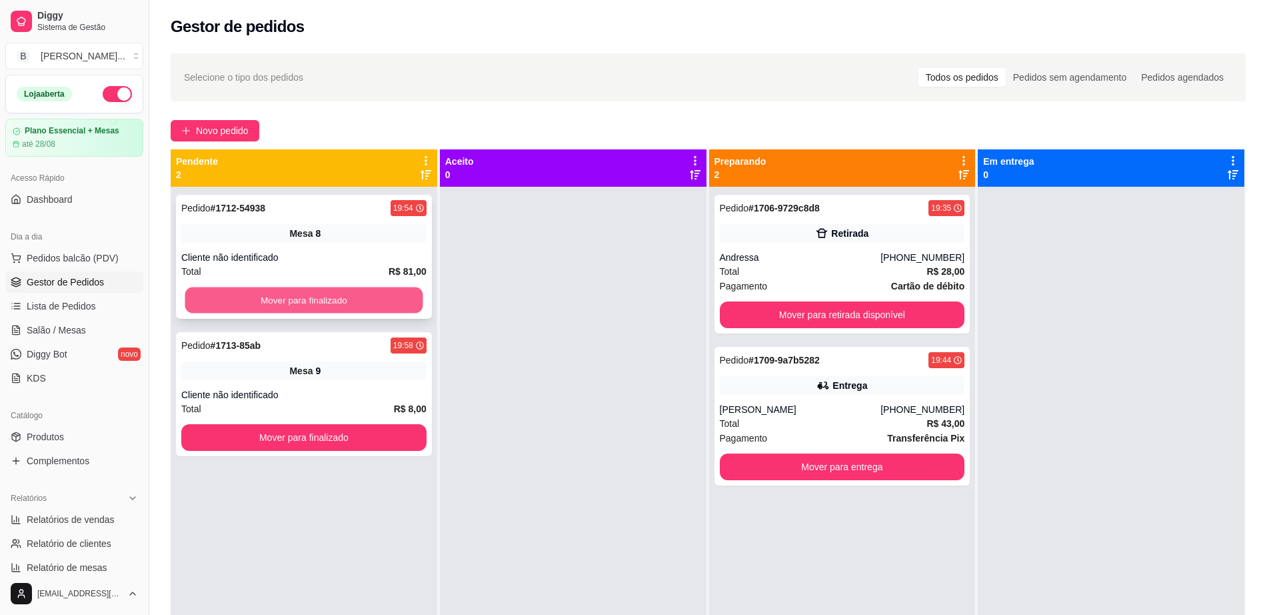
click at [303, 305] on button "Mover para finalizado" at bounding box center [304, 300] width 238 height 26
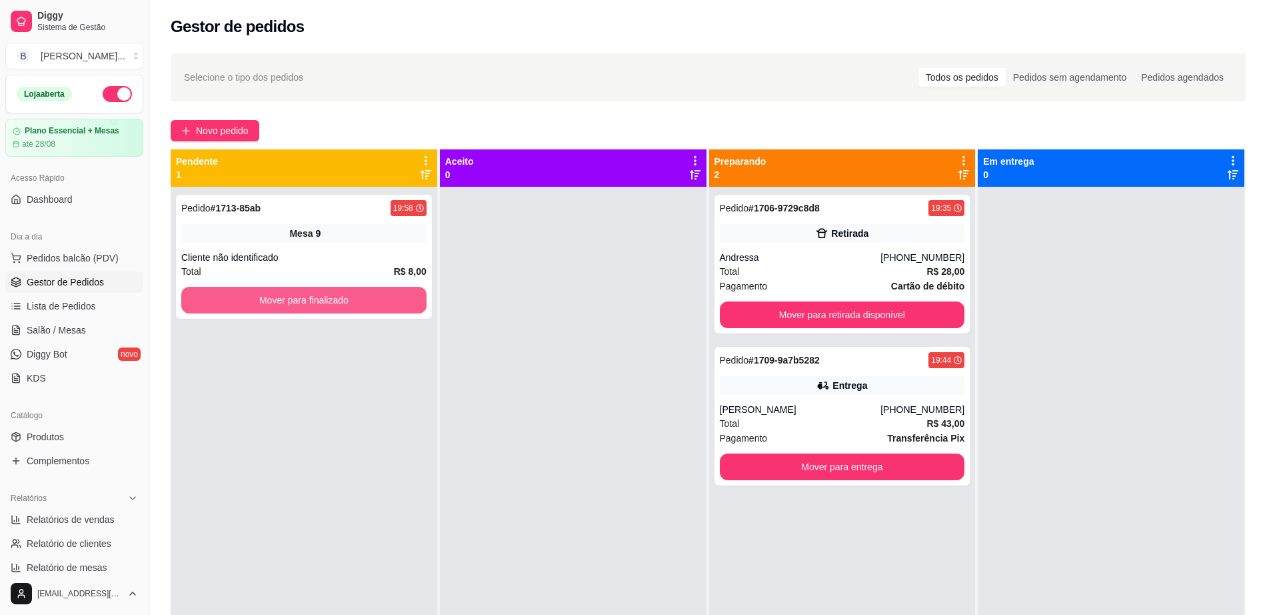
click at [303, 305] on button "Mover para finalizado" at bounding box center [303, 300] width 245 height 27
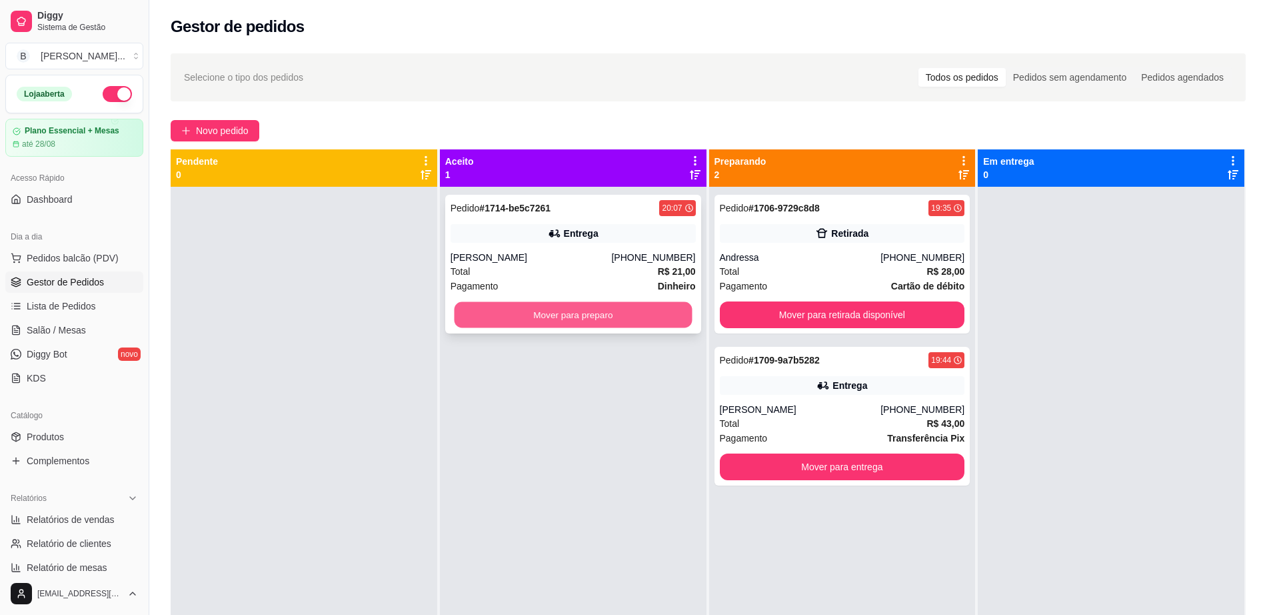
click at [569, 315] on button "Mover para preparo" at bounding box center [573, 315] width 238 height 26
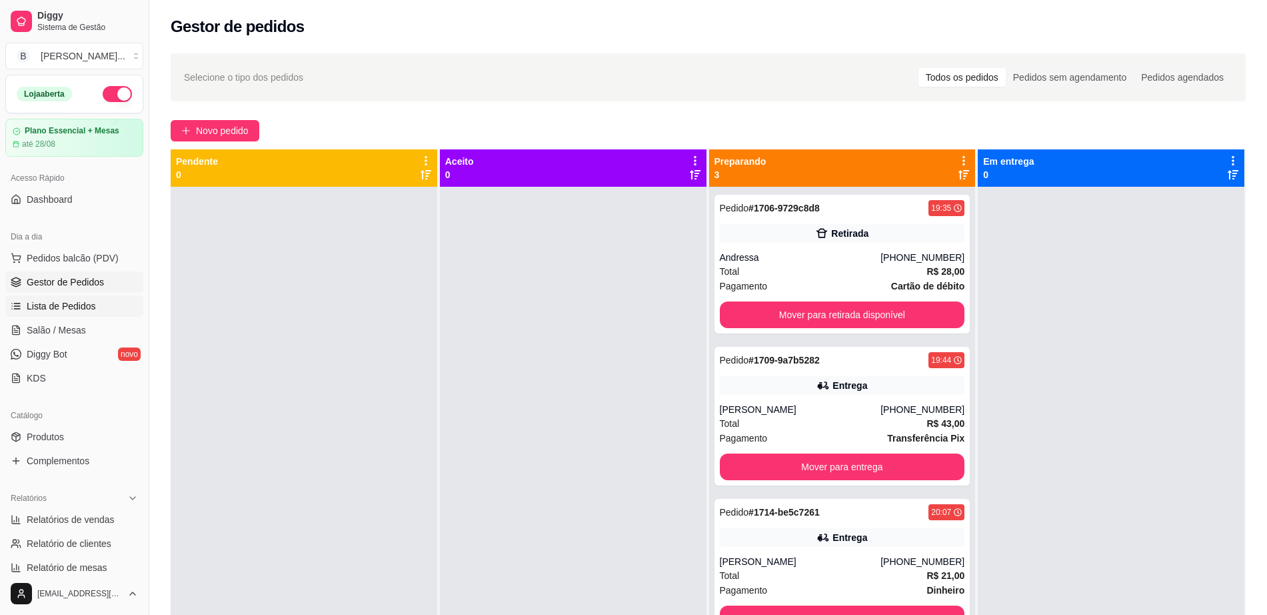
click at [85, 316] on link "Lista de Pedidos" at bounding box center [74, 305] width 138 height 21
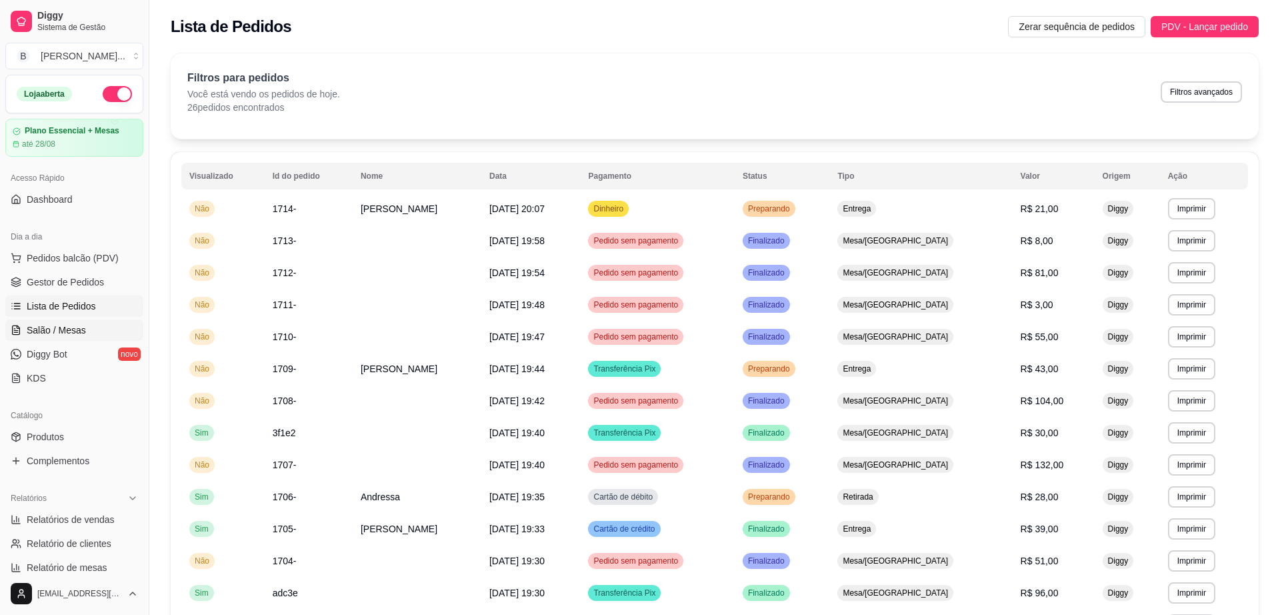
click at [87, 324] on link "Salão / Mesas" at bounding box center [74, 329] width 138 height 21
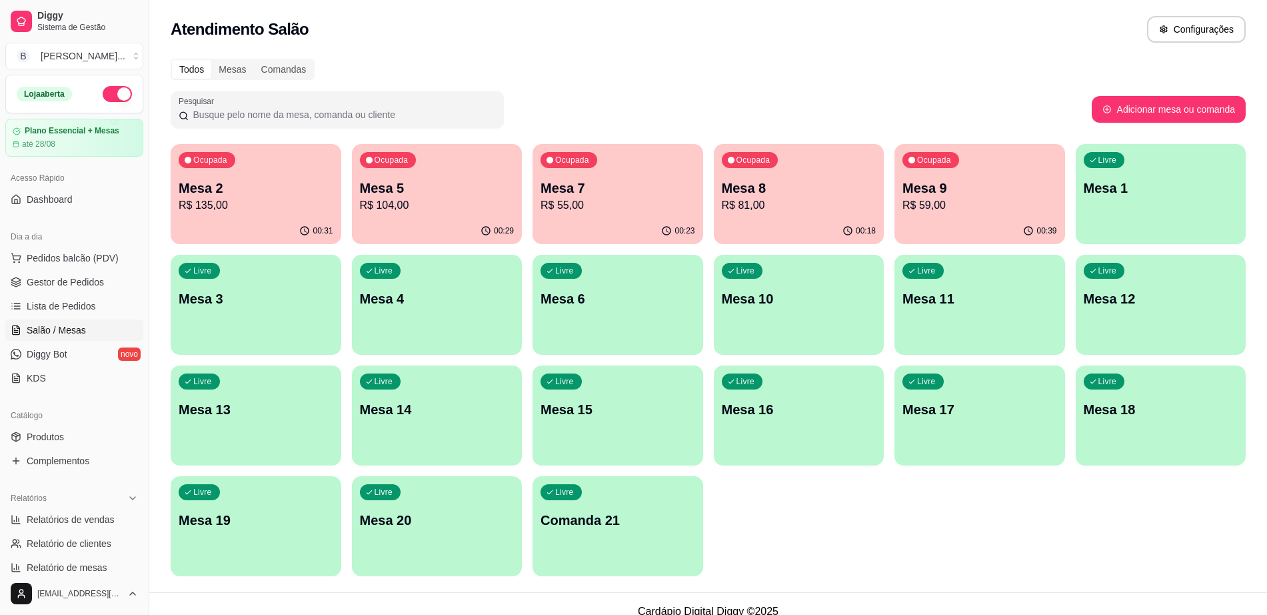
click at [443, 212] on p "R$ 104,00" at bounding box center [437, 205] width 155 height 16
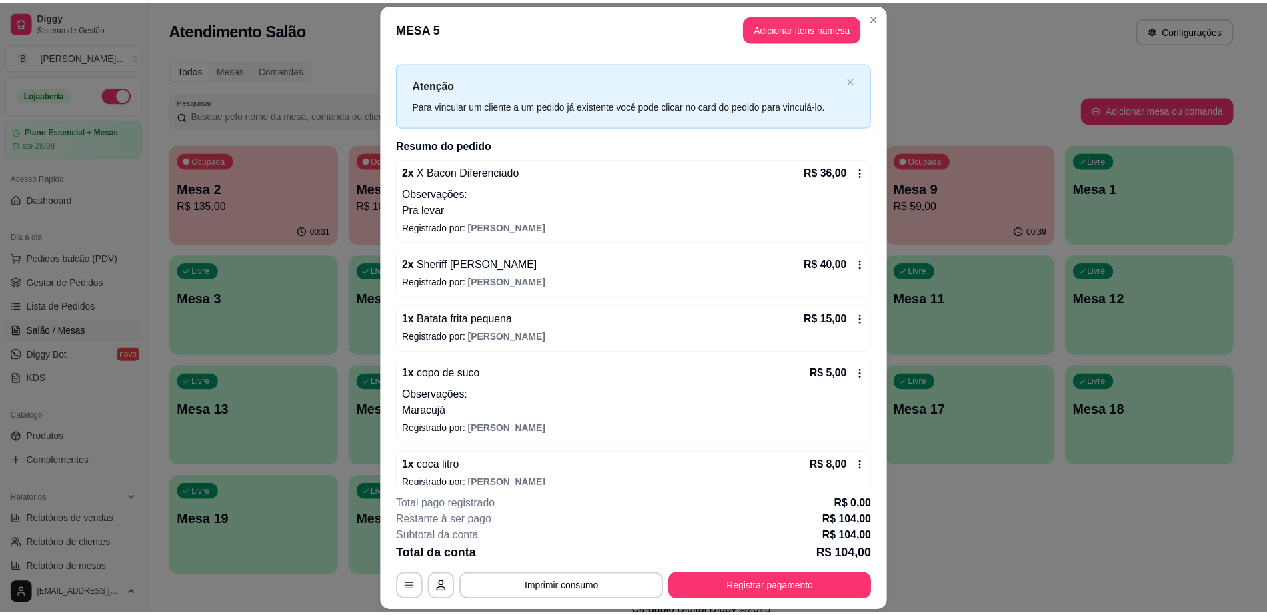
scroll to position [36, 0]
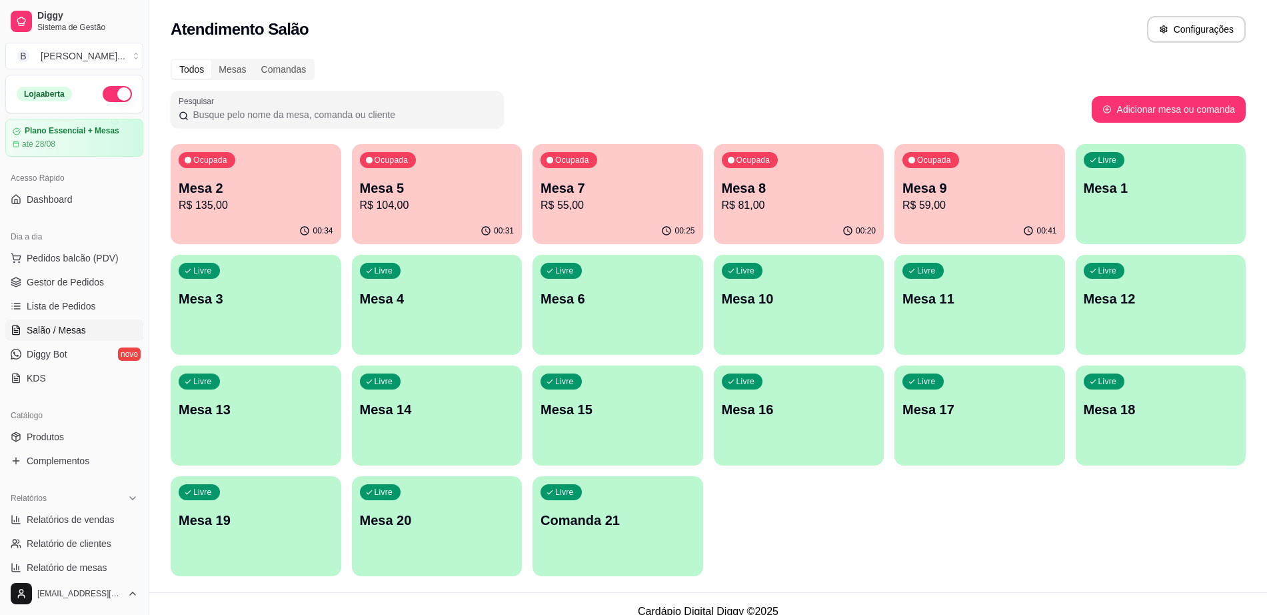
click at [103, 269] on ul "Pedidos balcão (PDV) Gestor de Pedidos Lista de Pedidos Salão / Mesas Diggy Bot…" at bounding box center [74, 317] width 138 height 141
click at [107, 293] on ul "Pedidos balcão (PDV) Gestor de Pedidos Lista de Pedidos Salão / Mesas Diggy Bot…" at bounding box center [74, 317] width 138 height 141
click at [105, 288] on link "Gestor de Pedidos" at bounding box center [74, 281] width 138 height 21
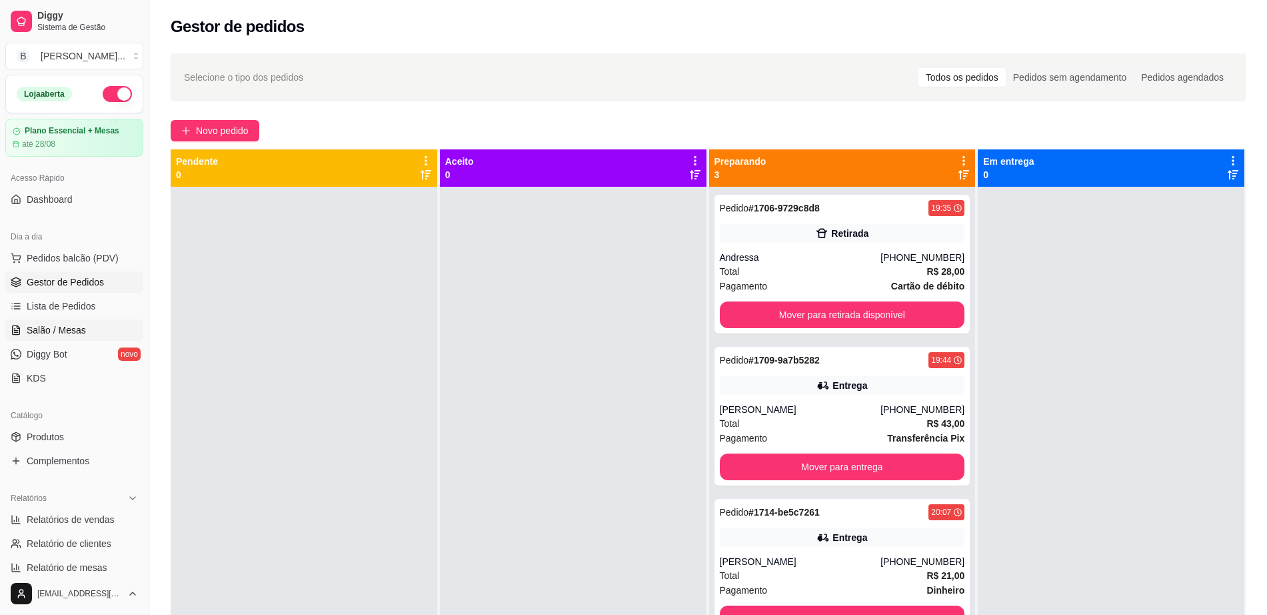
click at [48, 331] on span "Salão / Mesas" at bounding box center [56, 329] width 59 height 13
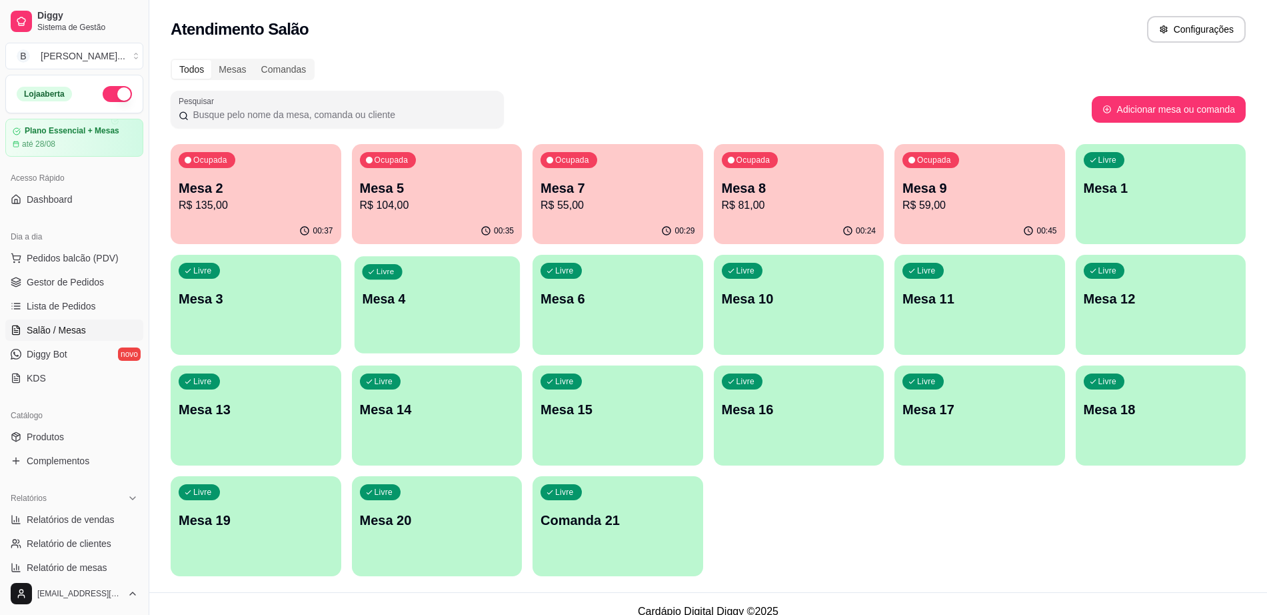
click at [431, 331] on div "Livre Mesa 4" at bounding box center [436, 296] width 165 height 81
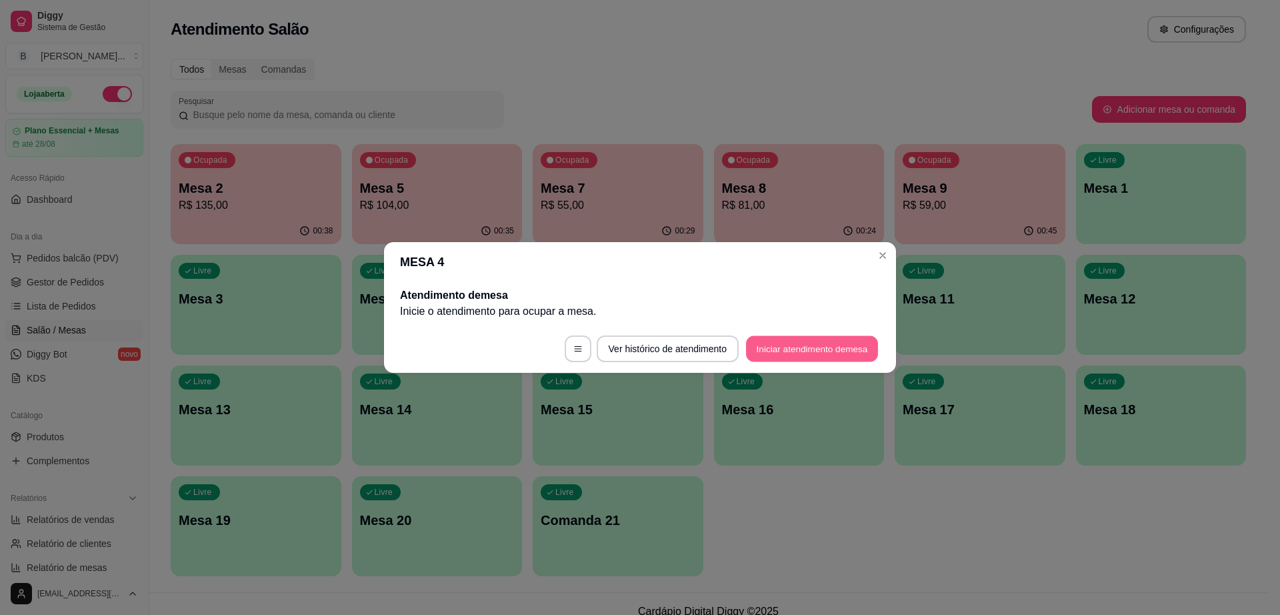
click at [801, 348] on button "Iniciar atendimento de mesa" at bounding box center [812, 349] width 132 height 26
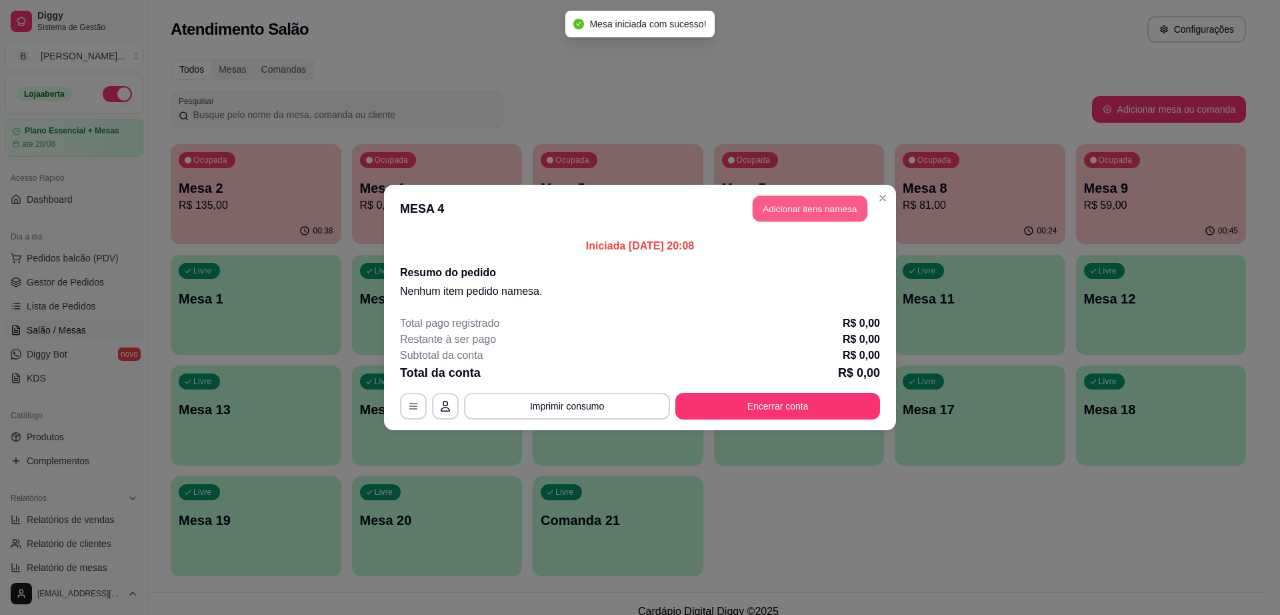
click at [833, 210] on button "Adicionar itens na mesa" at bounding box center [810, 209] width 115 height 26
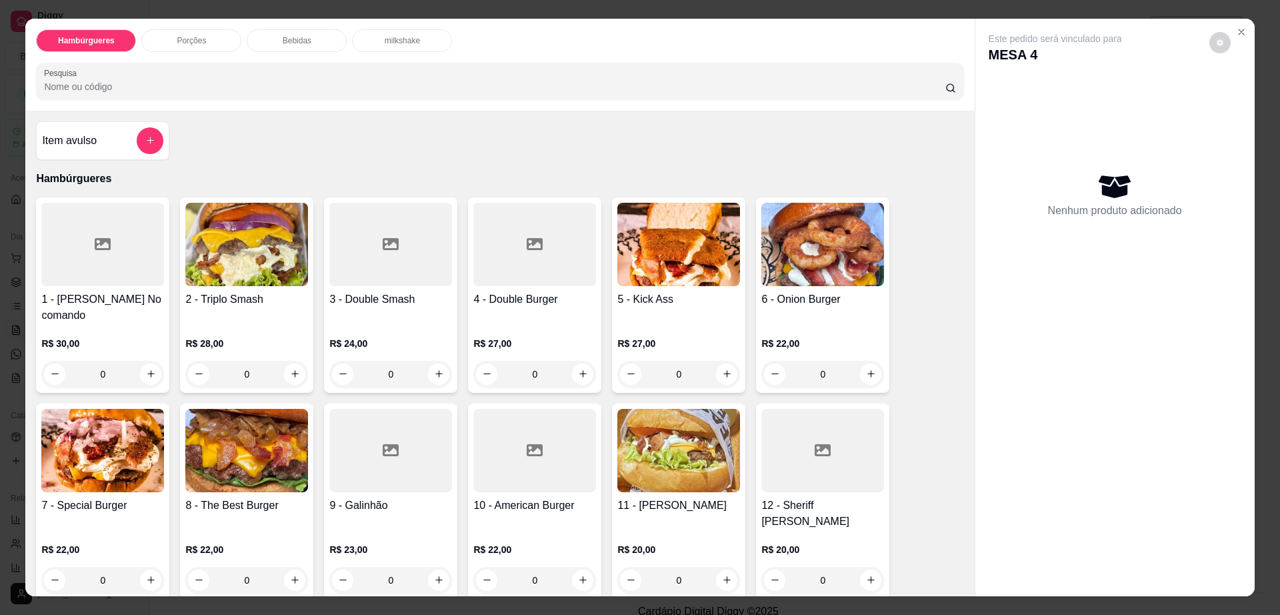
click at [285, 39] on p "Bebidas" at bounding box center [297, 40] width 29 height 11
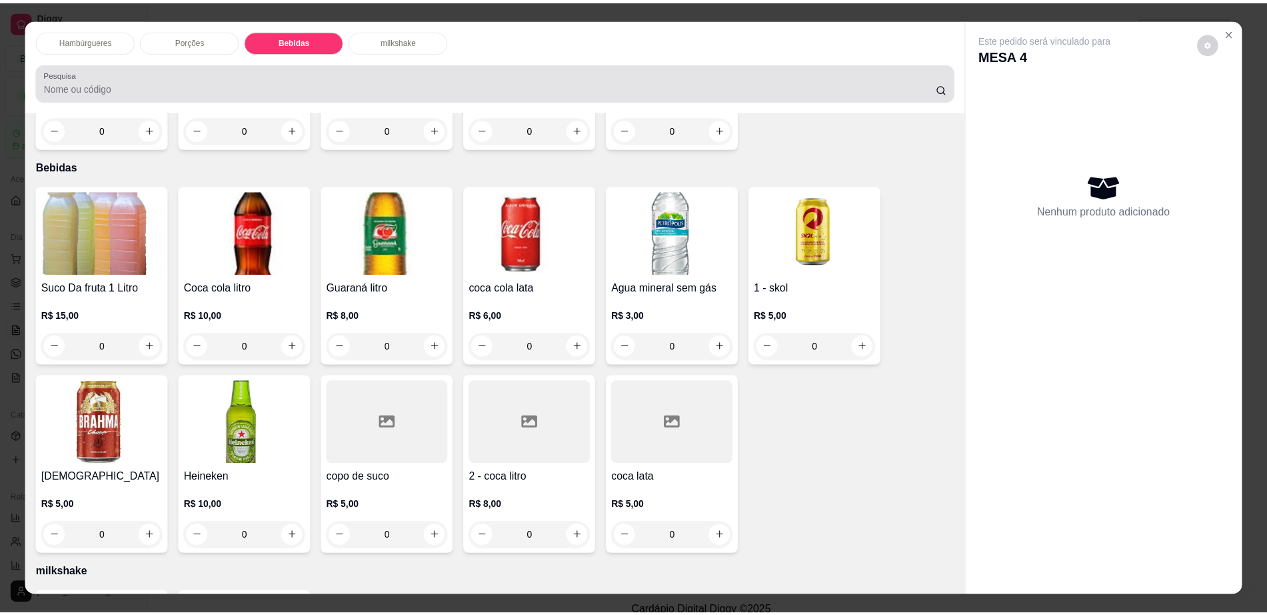
scroll to position [24, 0]
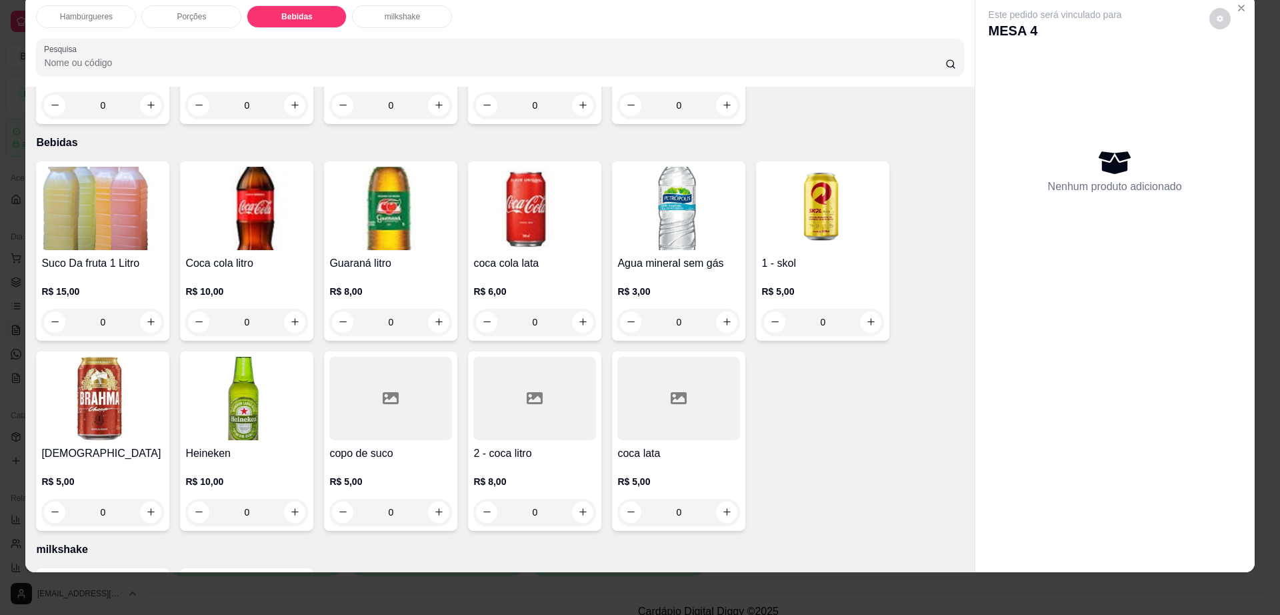
click at [821, 255] on h4 "1 - skol" at bounding box center [822, 263] width 123 height 16
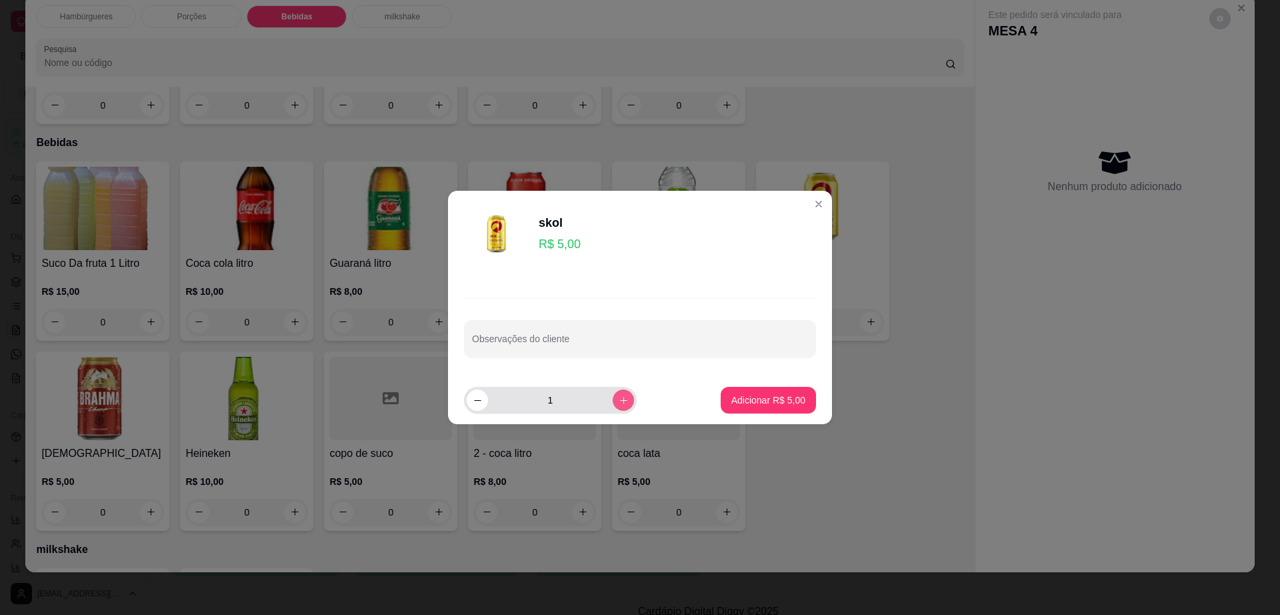
click at [619, 405] on icon "increase-product-quantity" at bounding box center [624, 400] width 10 height 10
type input "2"
click at [792, 399] on p "Adicionar R$ 10,00" at bounding box center [765, 399] width 79 height 13
type input "2"
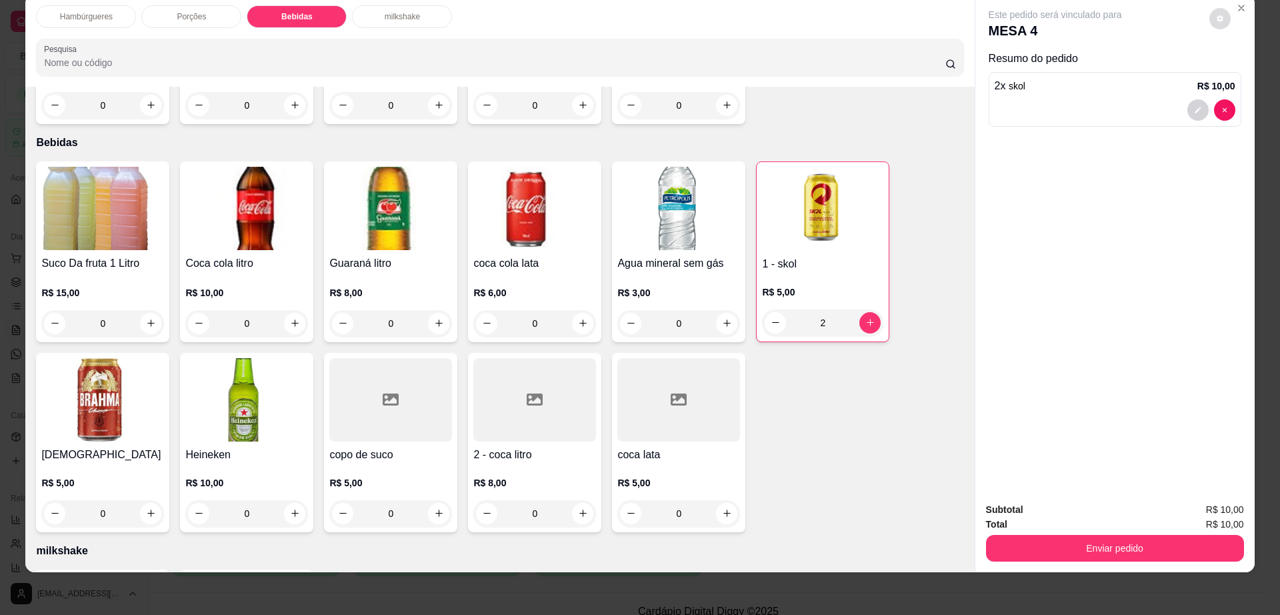
click at [1218, 20] on button "decrease-product-quantity" at bounding box center [1219, 18] width 21 height 21
click at [1063, 538] on button "Enviar pedido" at bounding box center [1115, 548] width 258 height 27
click at [1063, 538] on button "Enviar pedido" at bounding box center [1114, 548] width 250 height 26
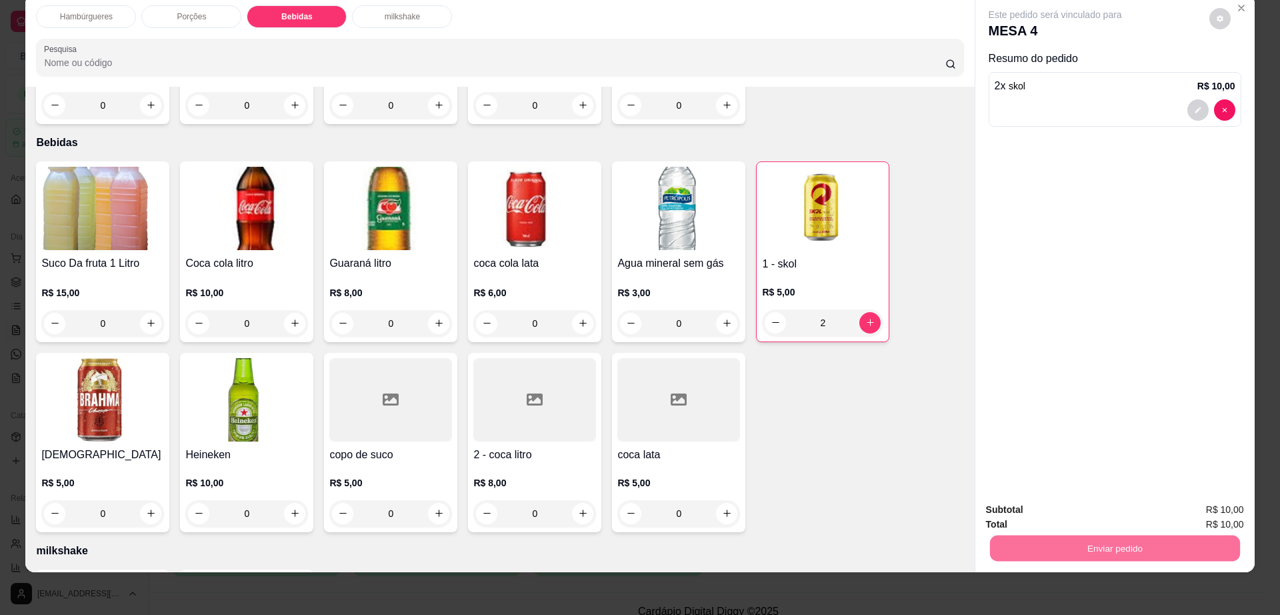
click at [1054, 515] on button "Não registrar e enviar pedido" at bounding box center [1069, 515] width 139 height 25
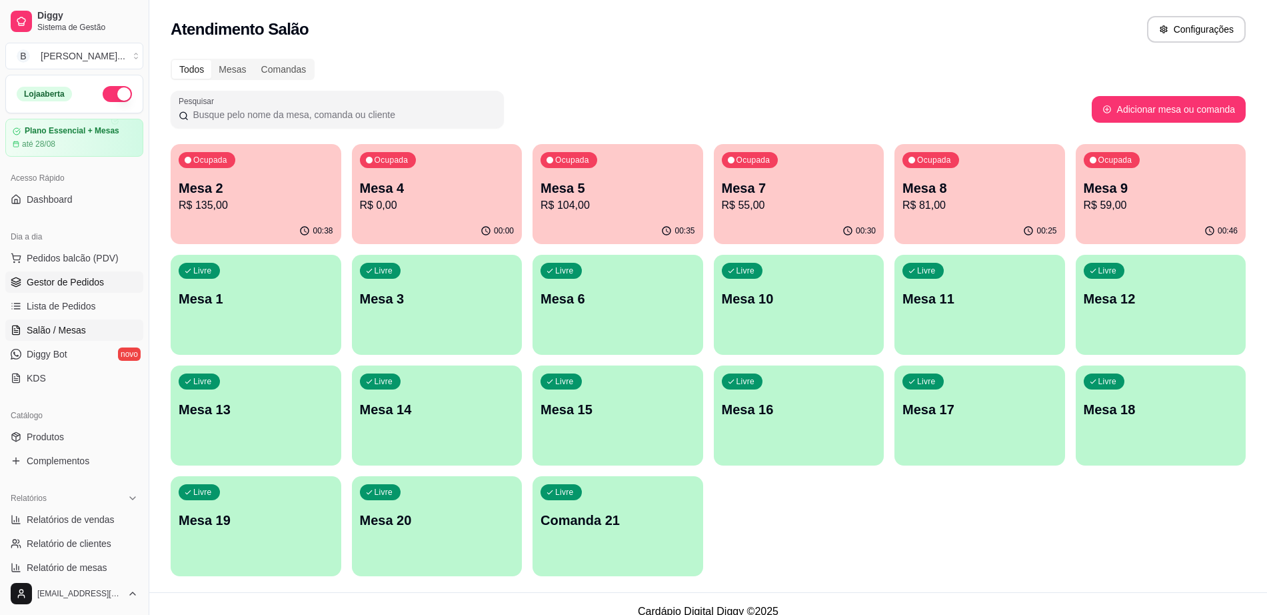
click at [93, 289] on link "Gestor de Pedidos" at bounding box center [74, 281] width 138 height 21
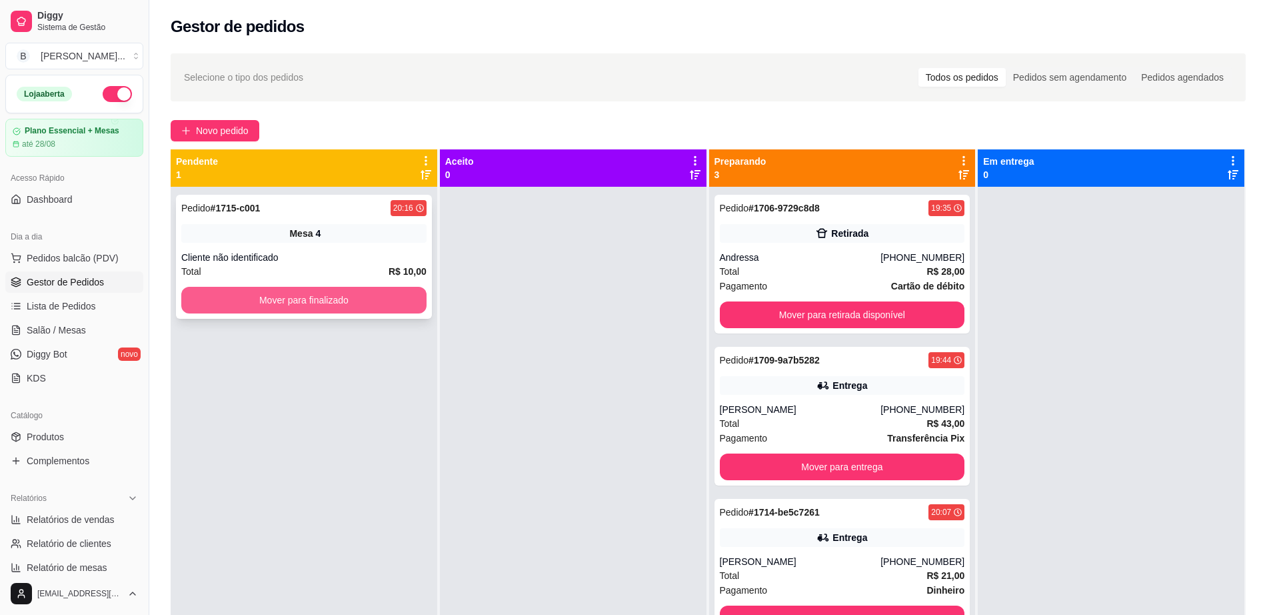
click at [336, 297] on button "Mover para finalizado" at bounding box center [303, 300] width 245 height 27
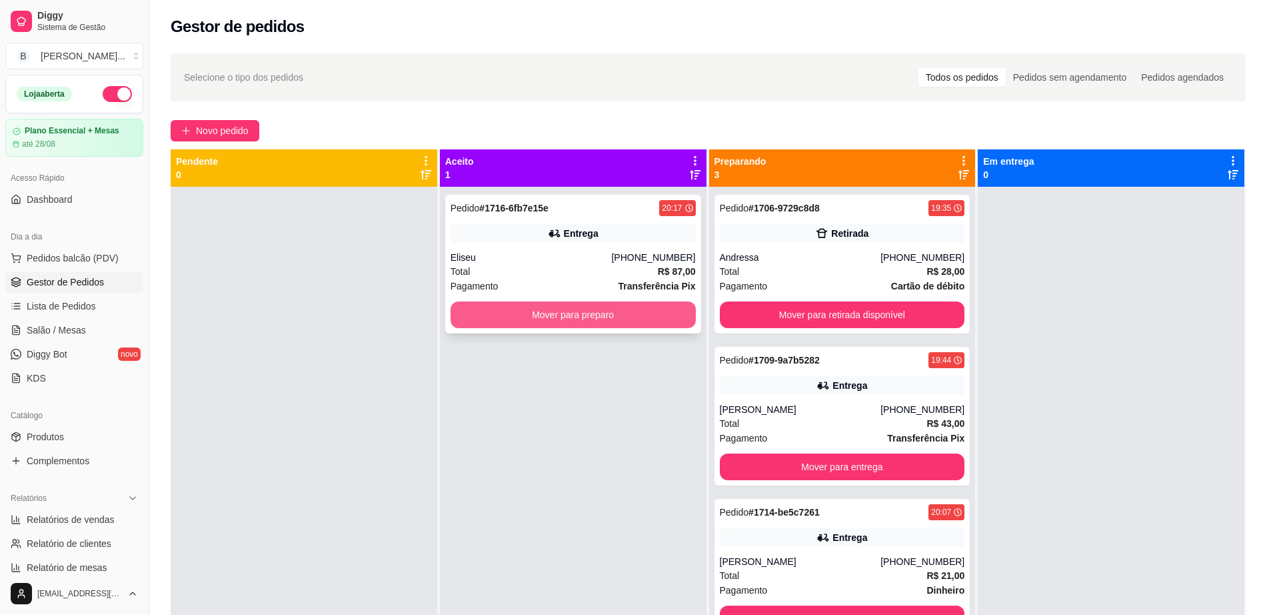
click at [550, 311] on button "Mover para preparo" at bounding box center [573, 314] width 245 height 27
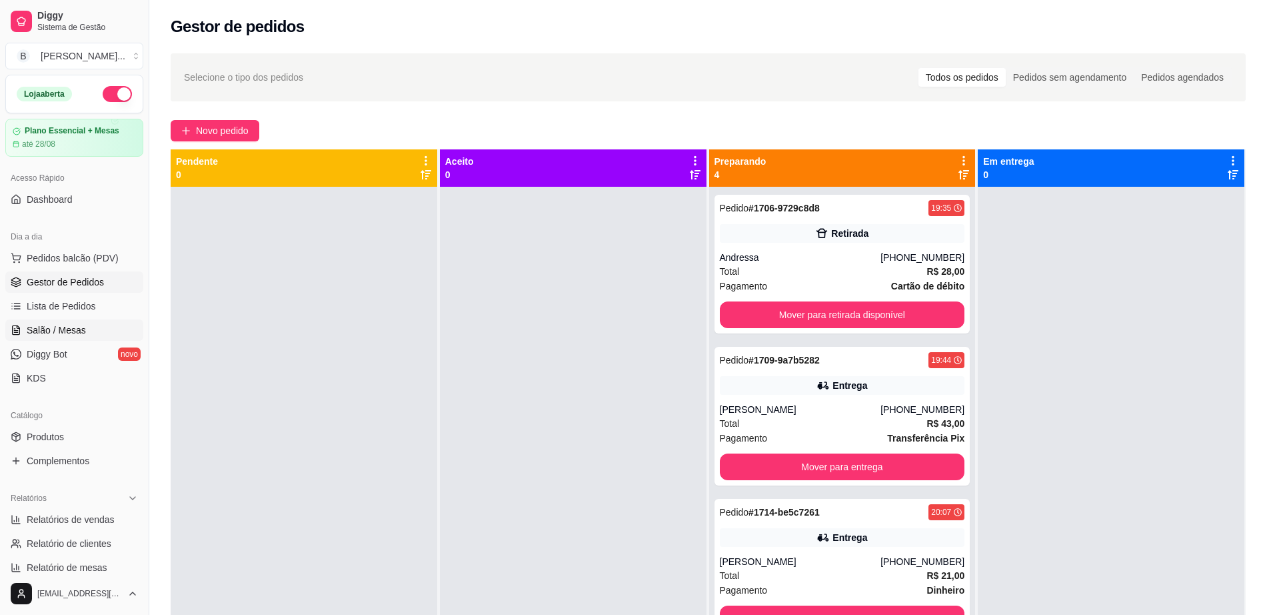
click at [64, 335] on span "Salão / Mesas" at bounding box center [56, 329] width 59 height 13
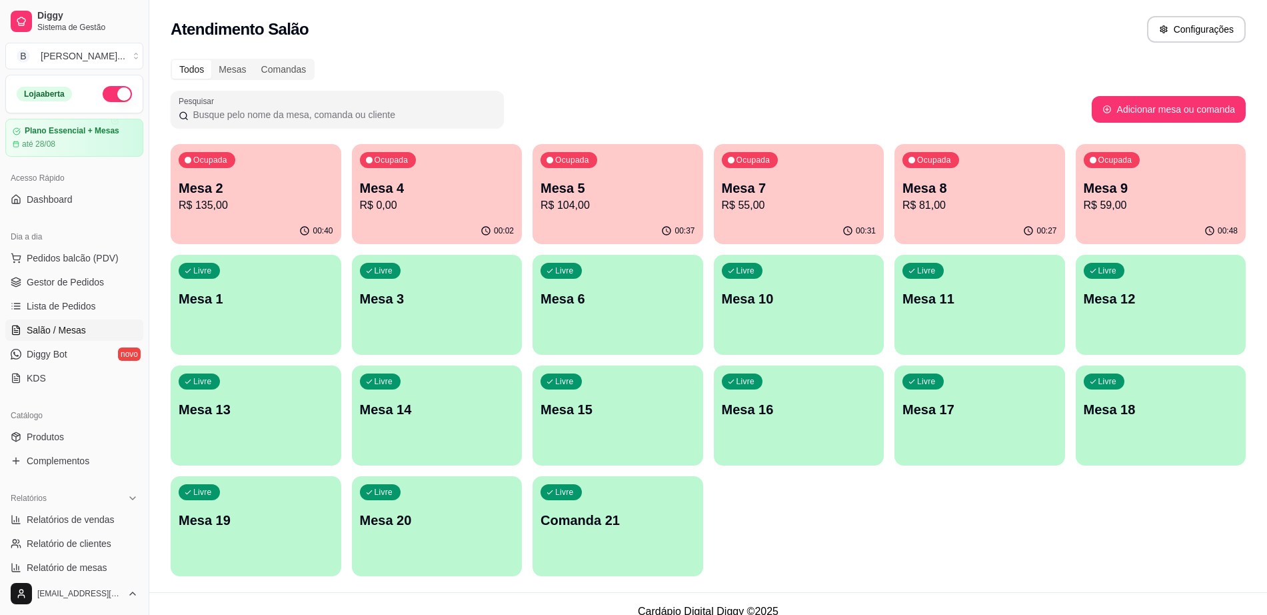
click at [431, 199] on p "R$ 0,00" at bounding box center [437, 205] width 155 height 16
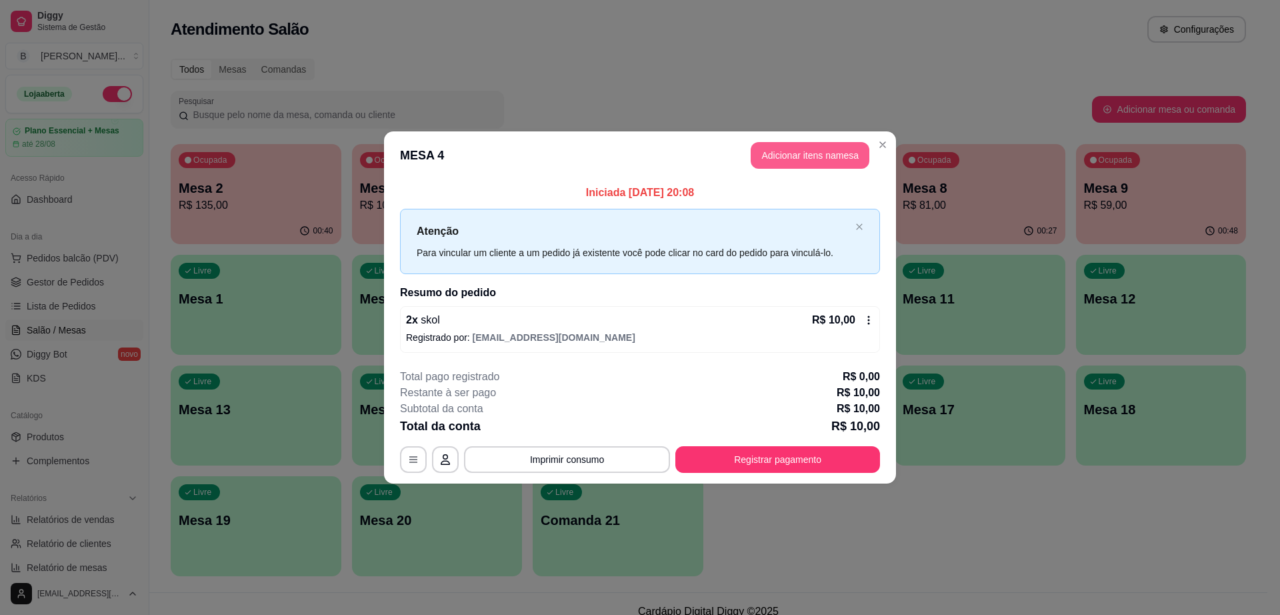
click at [785, 156] on button "Adicionar itens na mesa" at bounding box center [810, 155] width 119 height 27
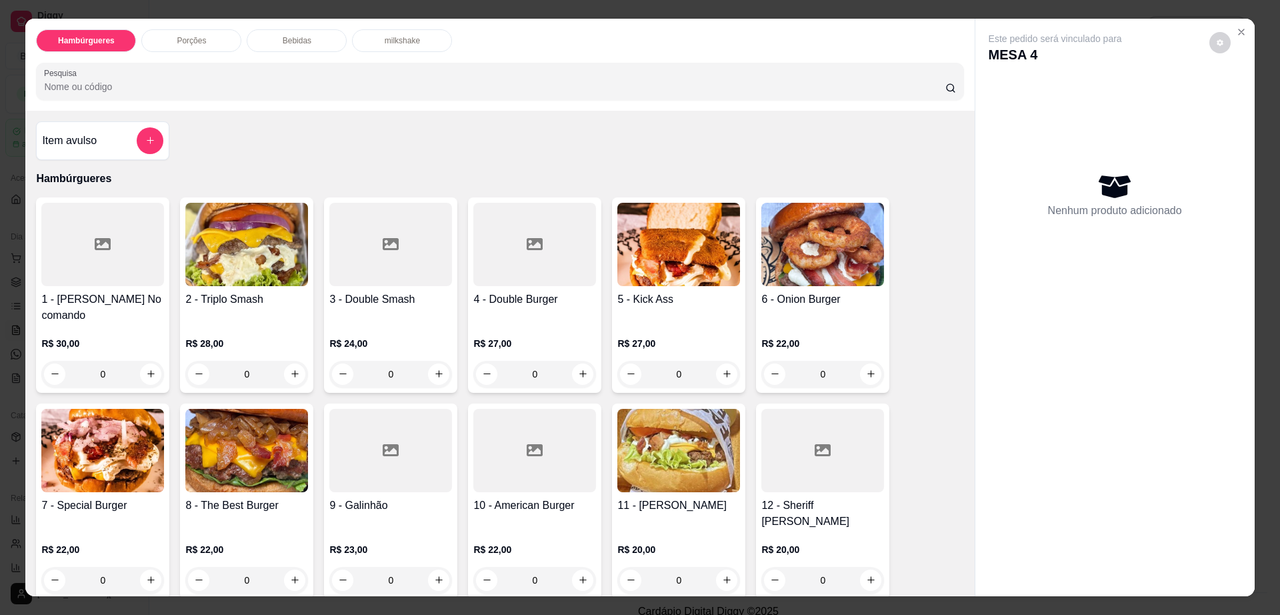
scroll to position [333, 0]
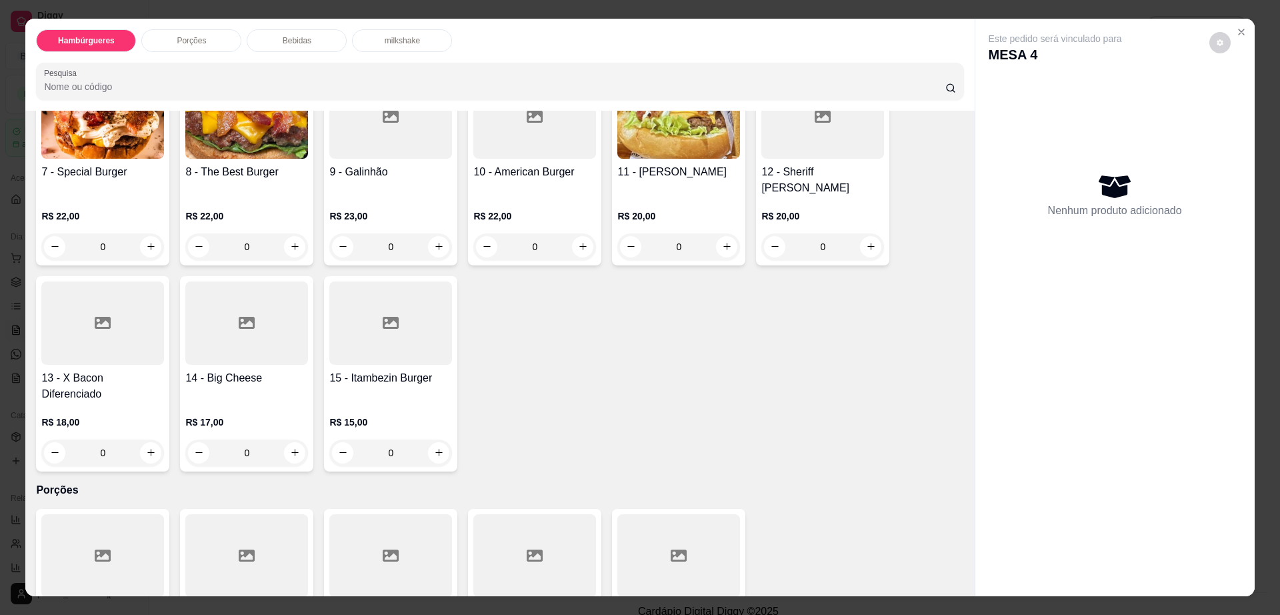
click at [114, 164] on h4 "7 - Special Burger" at bounding box center [102, 172] width 123 height 16
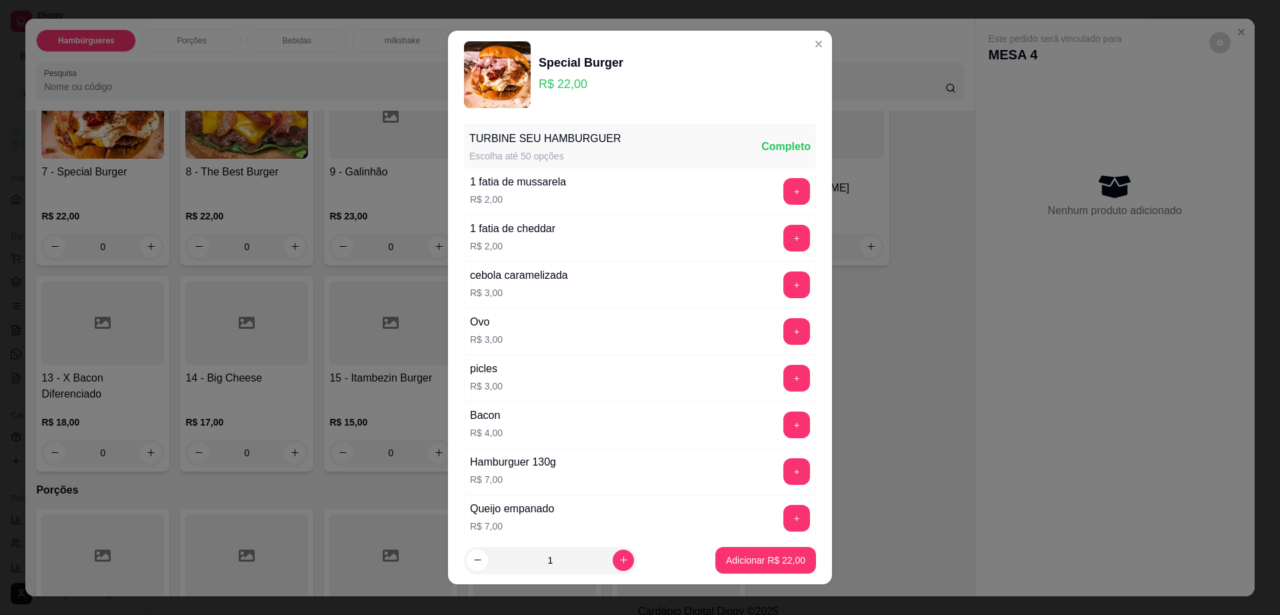
scroll to position [105, 0]
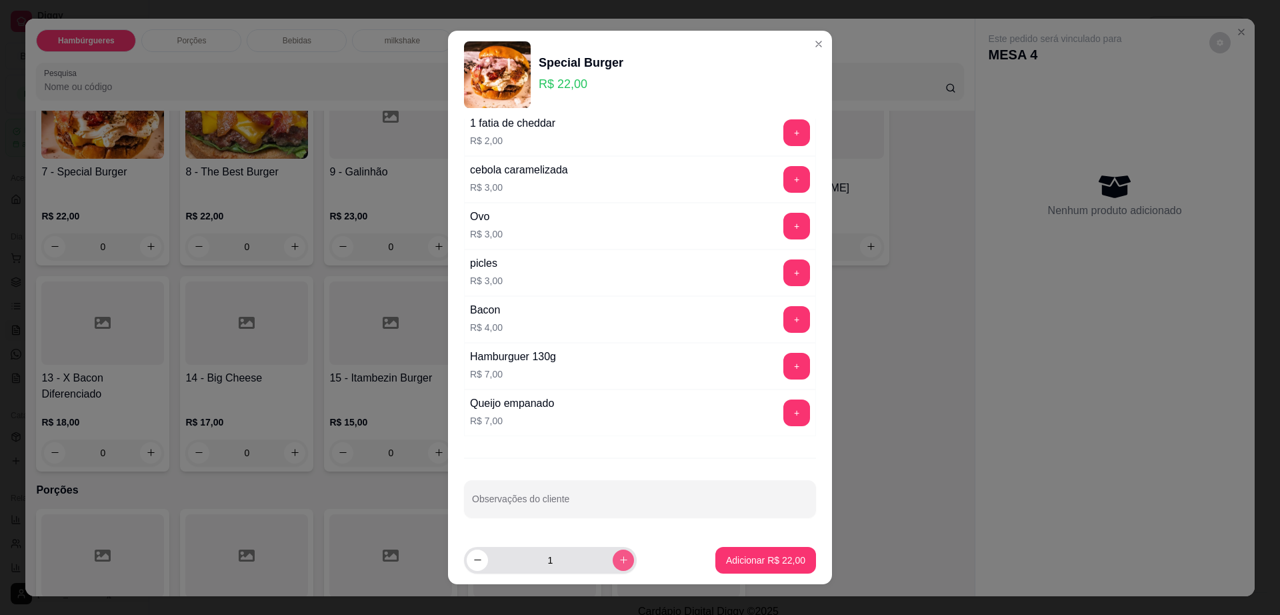
click at [619, 561] on icon "increase-product-quantity" at bounding box center [624, 560] width 10 height 10
type input "2"
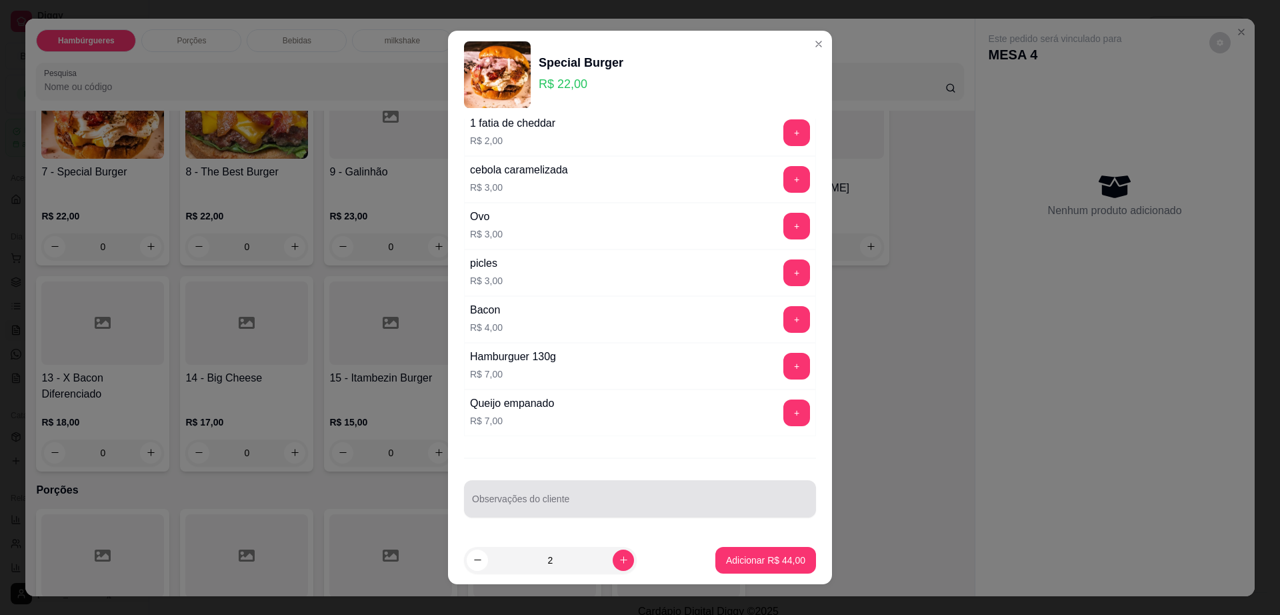
click at [633, 513] on div "Observações do cliente" at bounding box center [640, 498] width 352 height 37
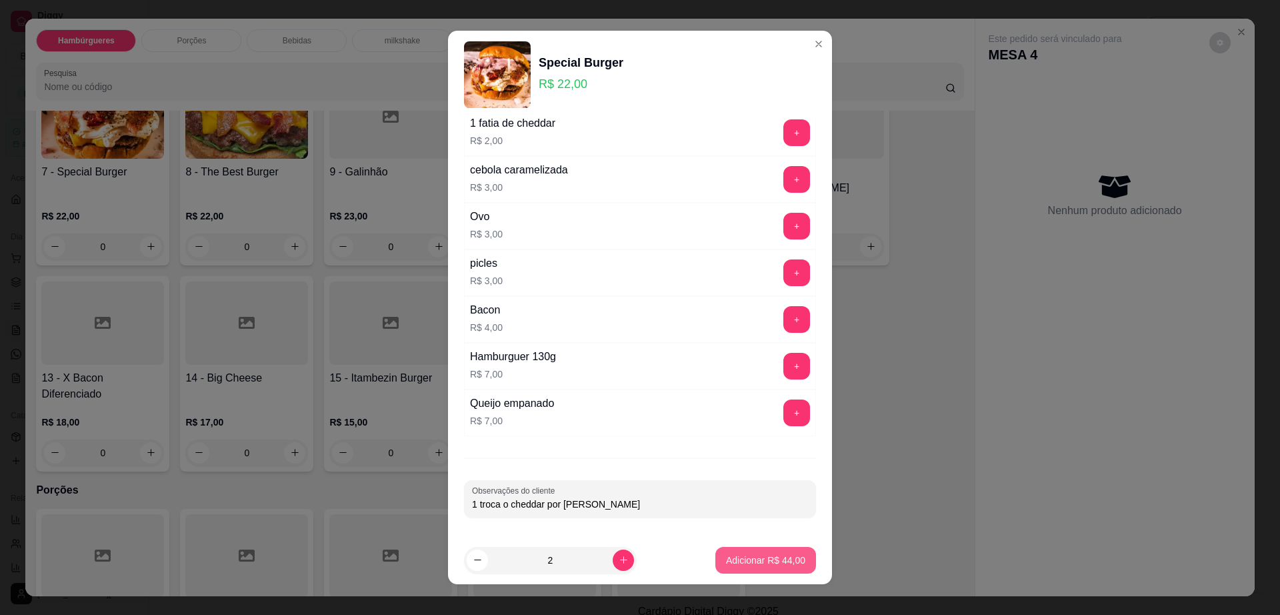
type input "1 troca o cheddar por [PERSON_NAME]"
click at [763, 559] on p "Adicionar R$ 44,00" at bounding box center [765, 559] width 79 height 13
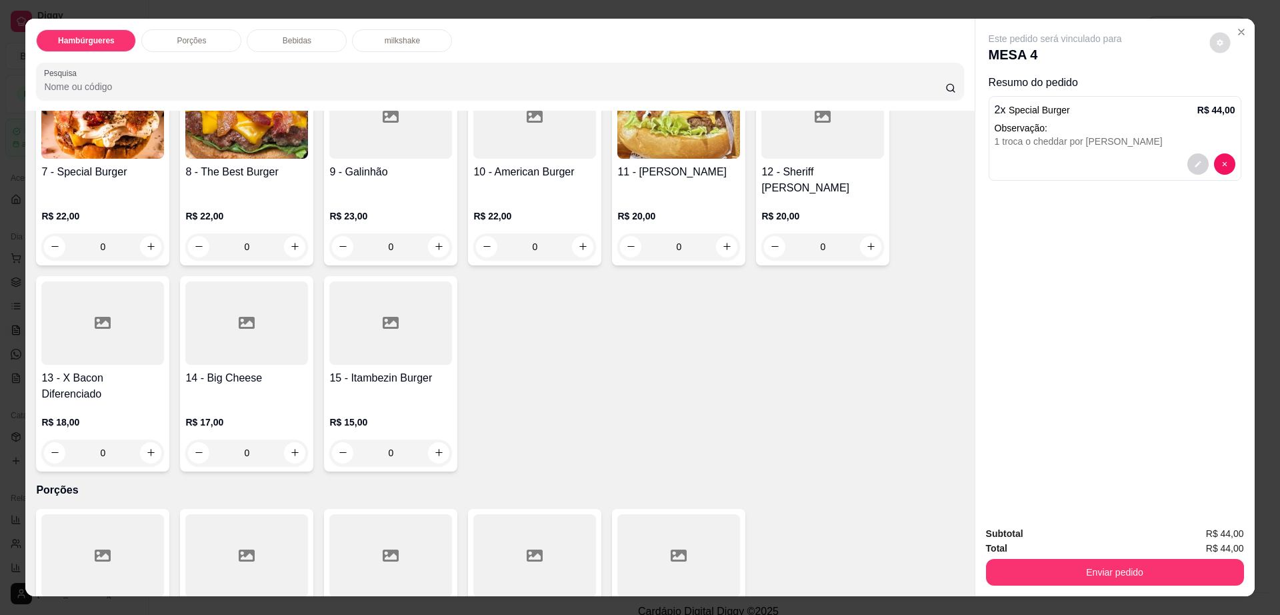
click at [1209, 41] on button "decrease-product-quantity" at bounding box center [1219, 42] width 21 height 21
click at [1247, 94] on span "Automatic updates" at bounding box center [1244, 96] width 27 height 16
click at [1239, 96] on input "Automatic updates" at bounding box center [1234, 100] width 9 height 9
checkbox input "true"
click at [1033, 581] on button "Enviar pedido" at bounding box center [1115, 572] width 258 height 27
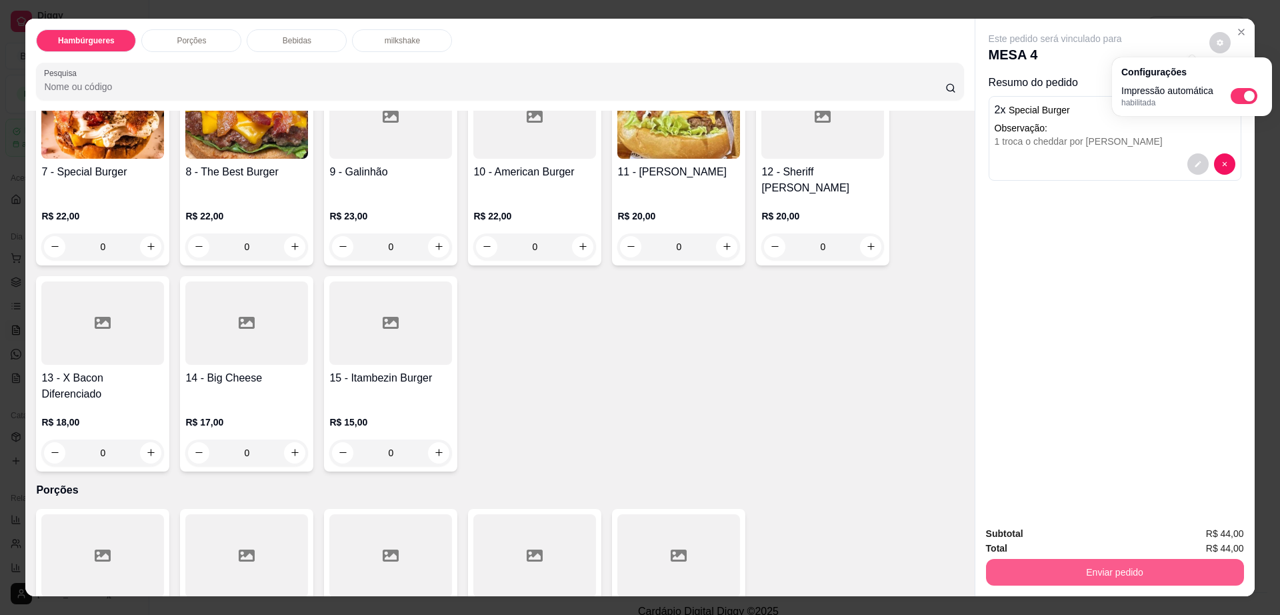
click at [1036, 575] on button "Enviar pedido" at bounding box center [1115, 572] width 258 height 27
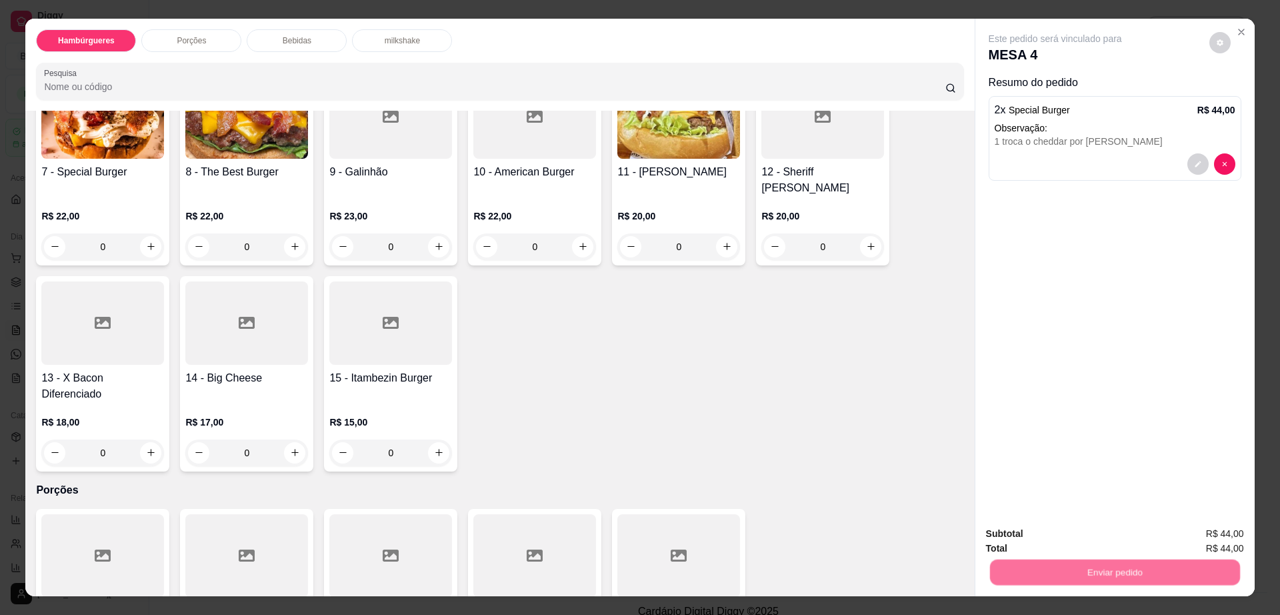
click at [1040, 546] on button "Não registrar e enviar pedido" at bounding box center [1069, 539] width 135 height 25
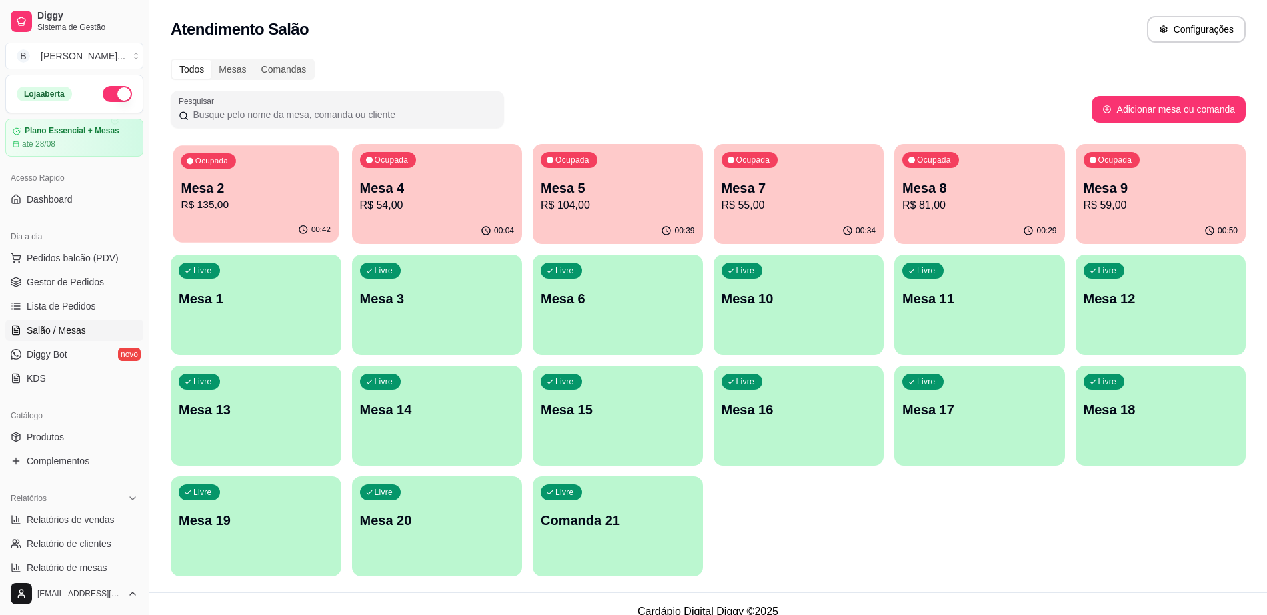
click at [275, 229] on div "00:42" at bounding box center [255, 229] width 165 height 25
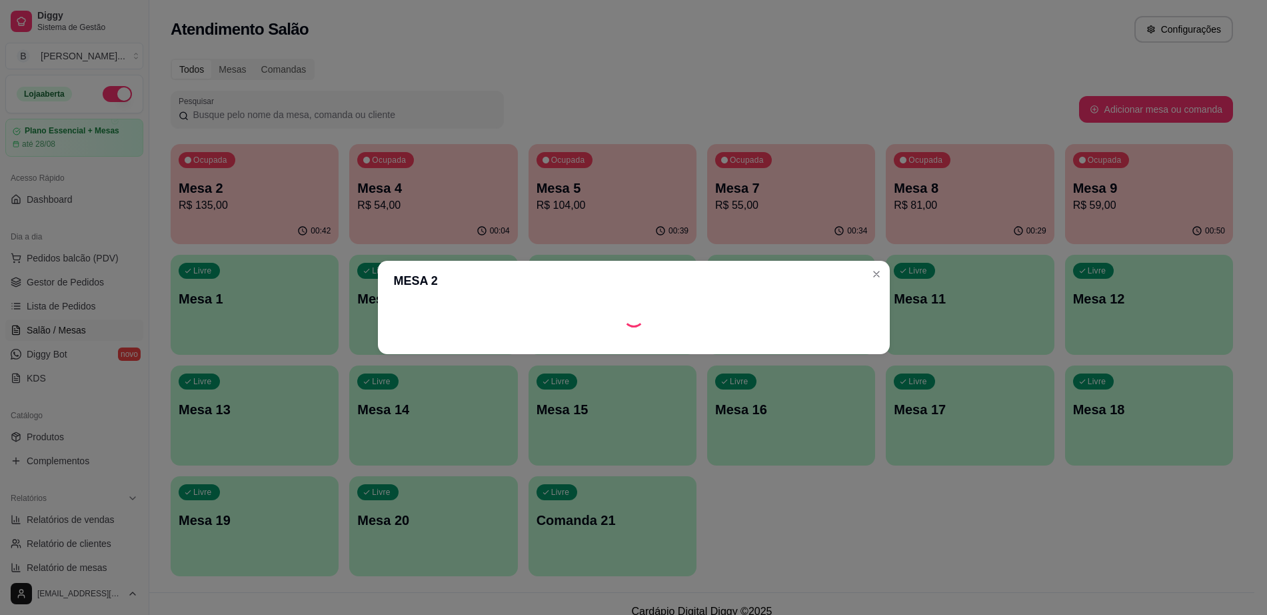
click at [531, 91] on div "Pesquisar" at bounding box center [625, 109] width 909 height 37
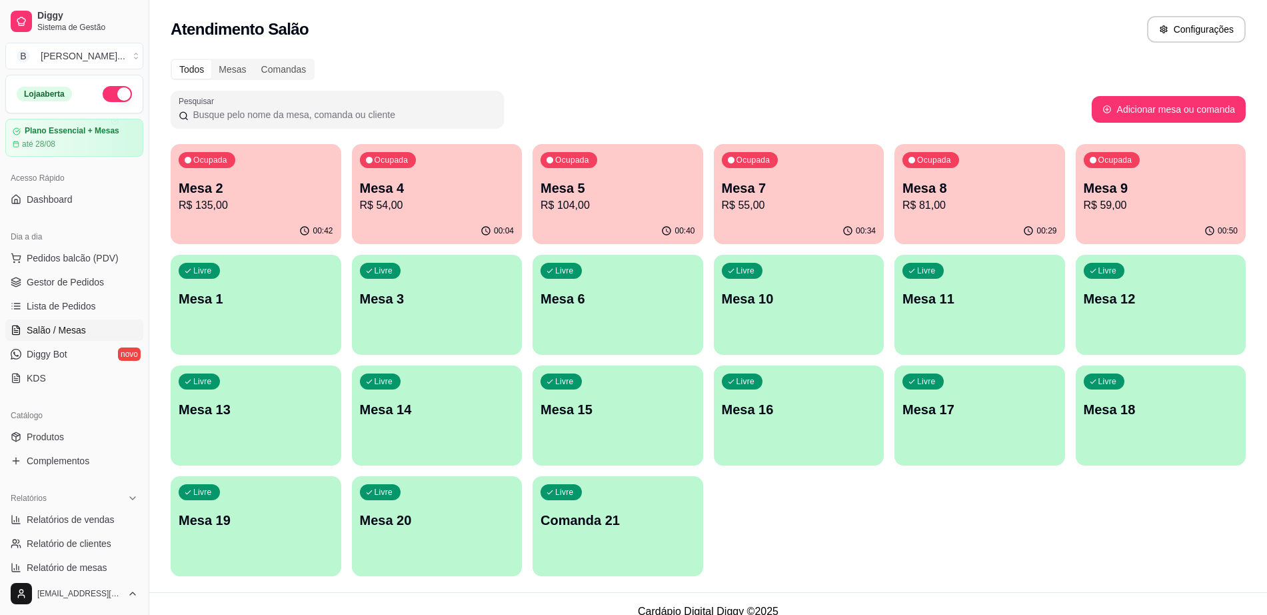
click at [235, 188] on p "Mesa 2" at bounding box center [256, 188] width 155 height 19
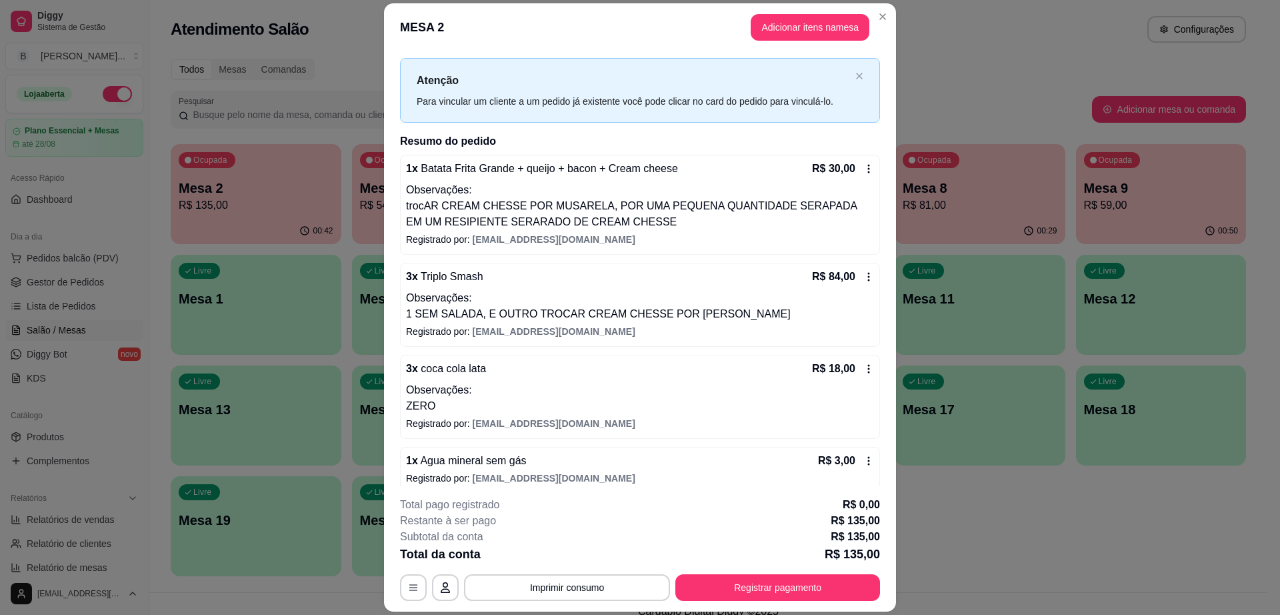
scroll to position [35, 0]
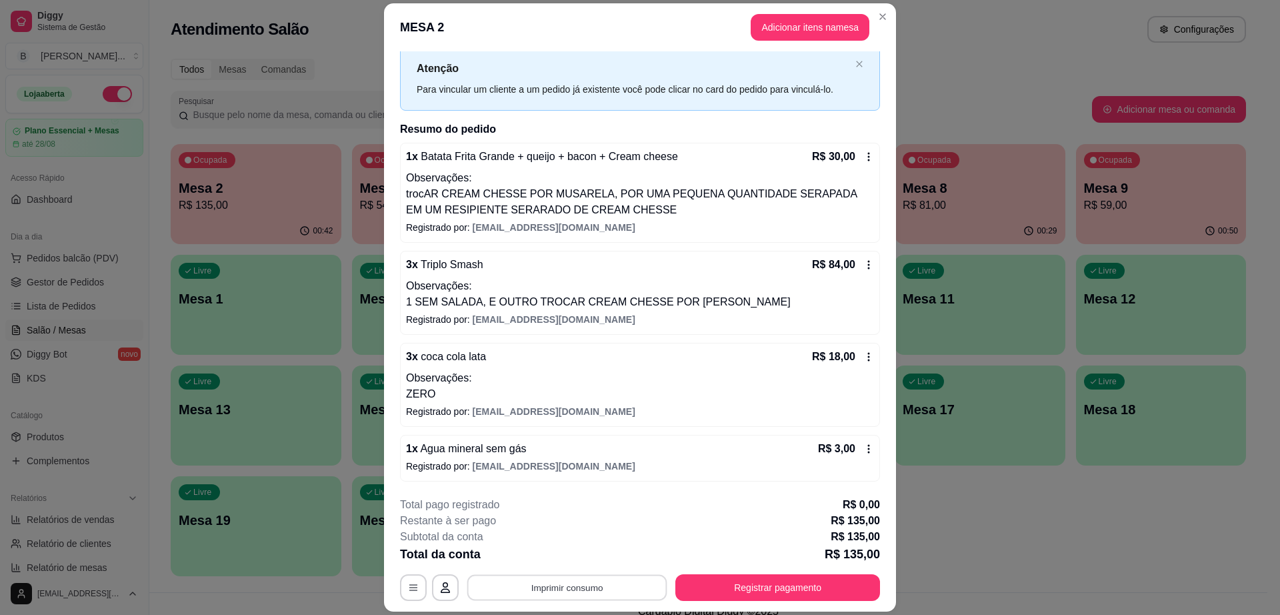
click at [561, 593] on button "Imprimir consumo" at bounding box center [567, 588] width 200 height 26
click at [585, 561] on button "Impressora cell" at bounding box center [564, 556] width 93 height 21
click at [708, 584] on button "Registrar pagamento" at bounding box center [777, 587] width 205 height 27
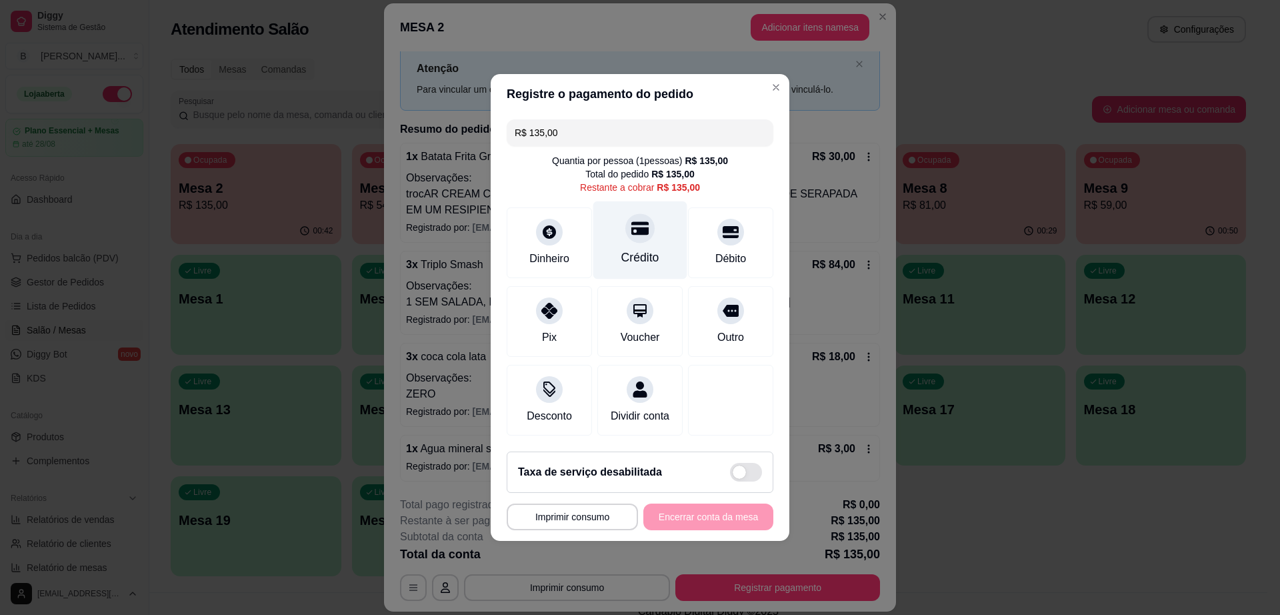
click at [643, 239] on div "Crédito" at bounding box center [640, 240] width 94 height 78
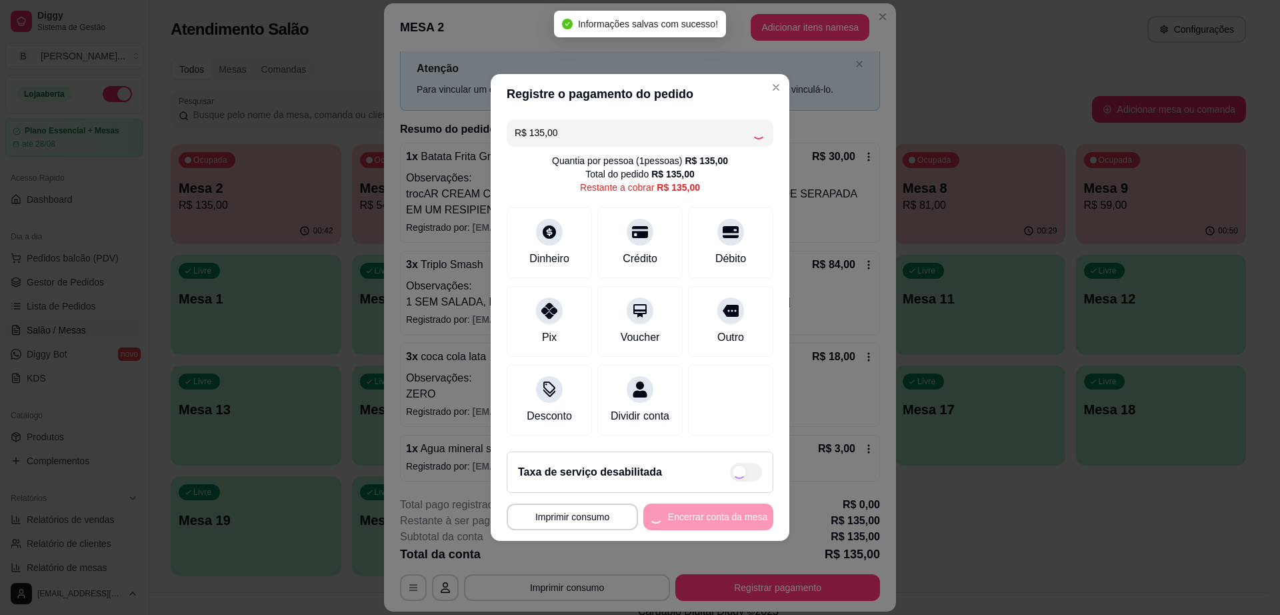
type input "R$ 0,00"
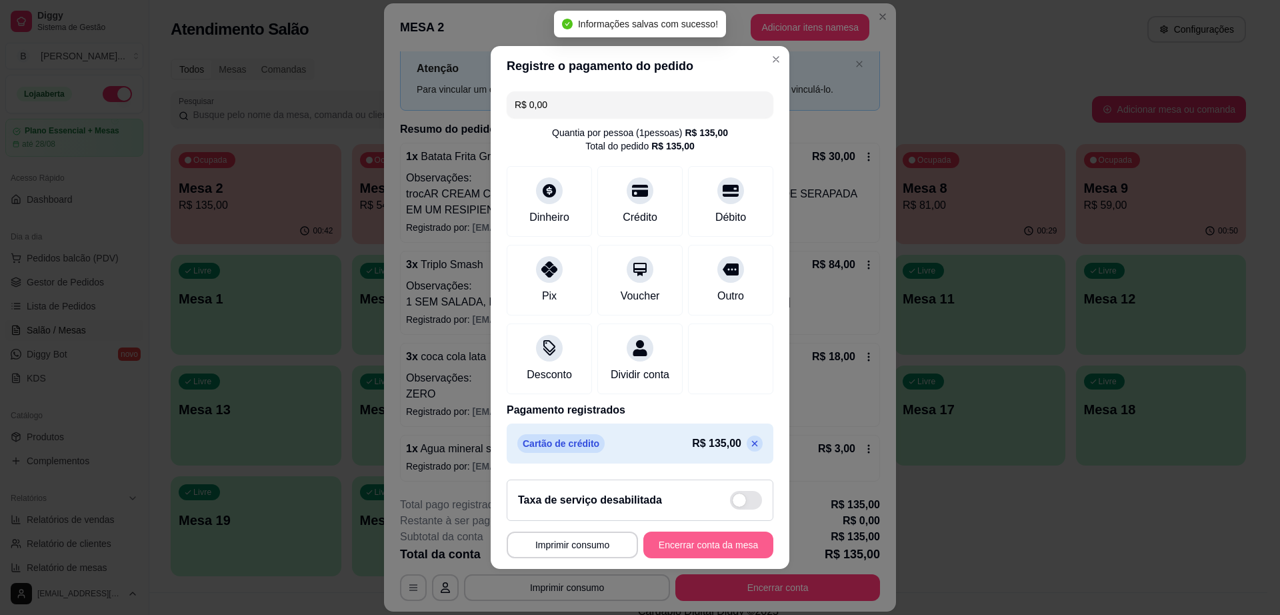
click at [701, 541] on button "Encerrar conta da mesa" at bounding box center [708, 544] width 130 height 27
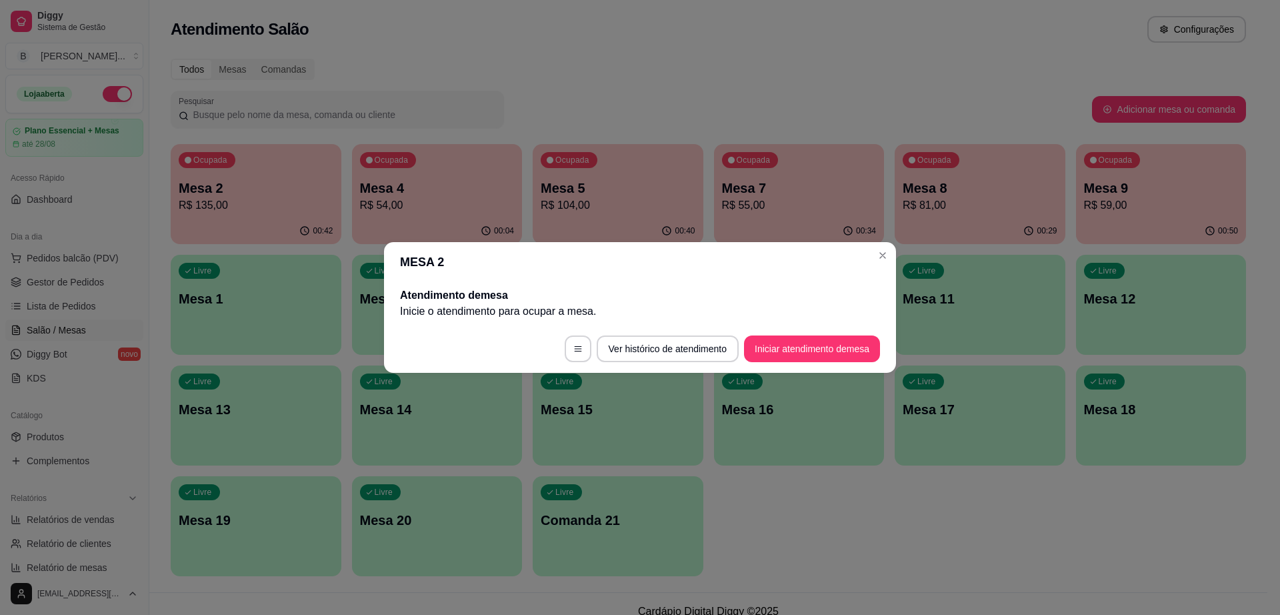
scroll to position [0, 0]
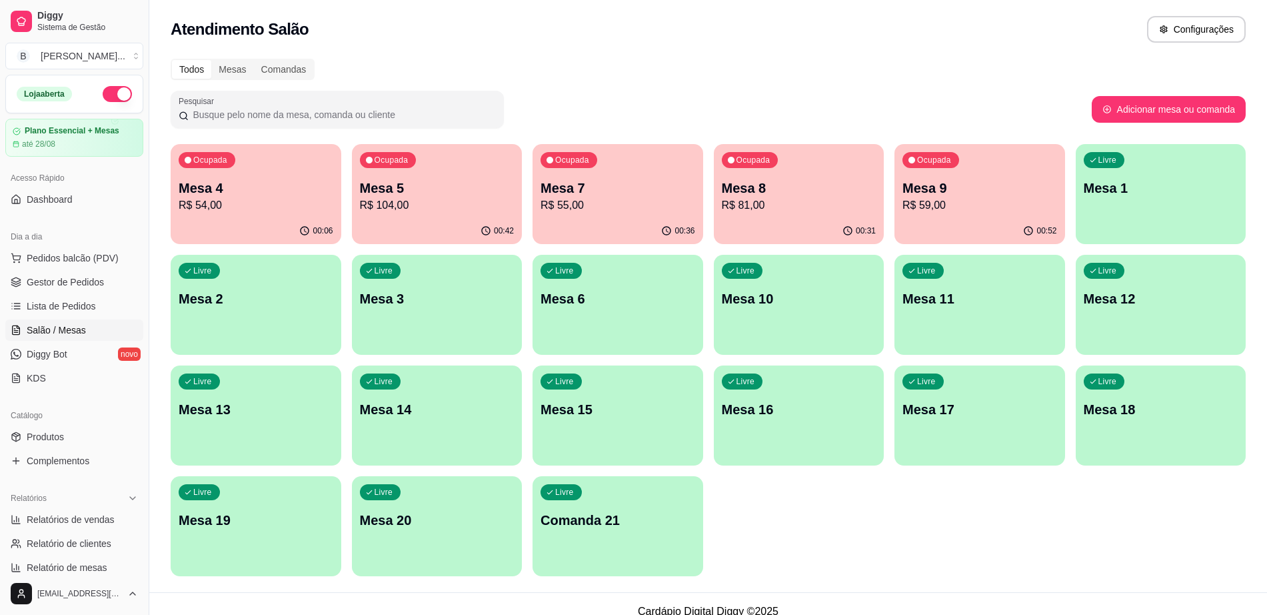
click at [453, 174] on div "Ocupada Mesa 5 R$ 104,00" at bounding box center [437, 181] width 171 height 74
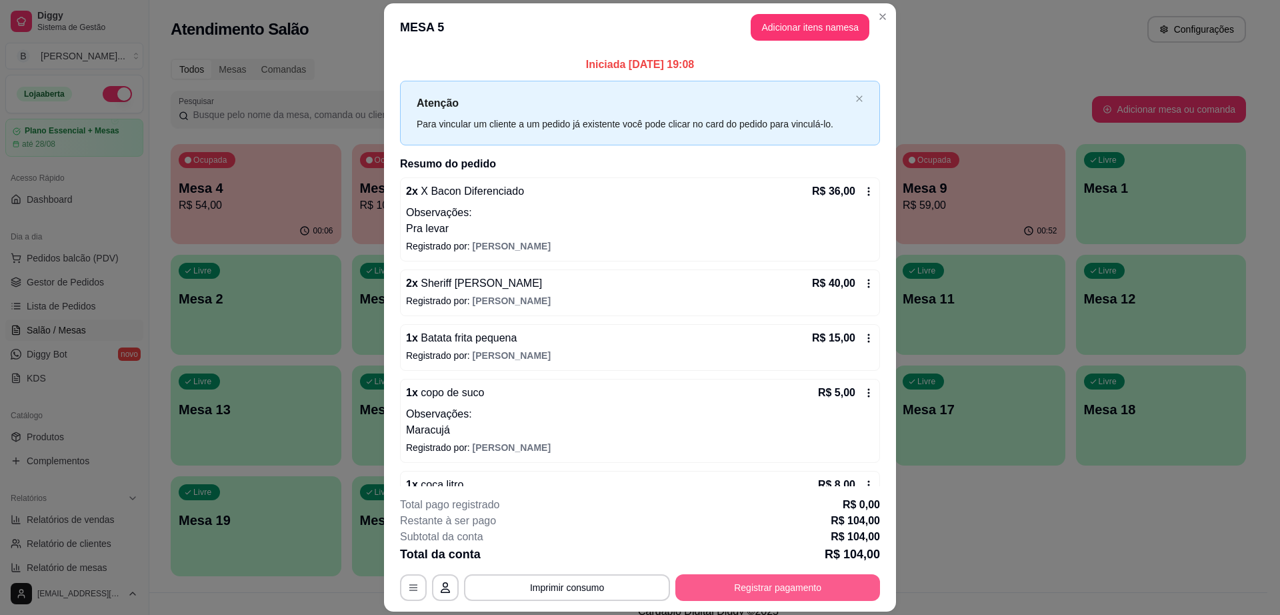
click at [749, 587] on button "Registrar pagamento" at bounding box center [777, 587] width 205 height 27
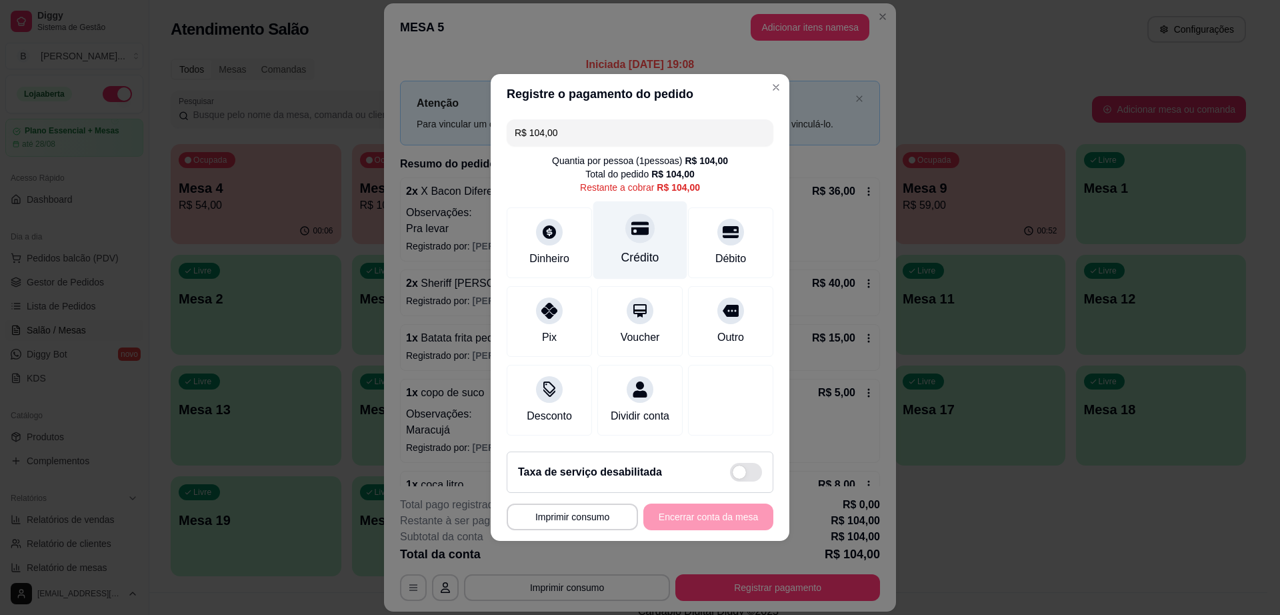
click at [649, 227] on div "Crédito" at bounding box center [640, 240] width 94 height 78
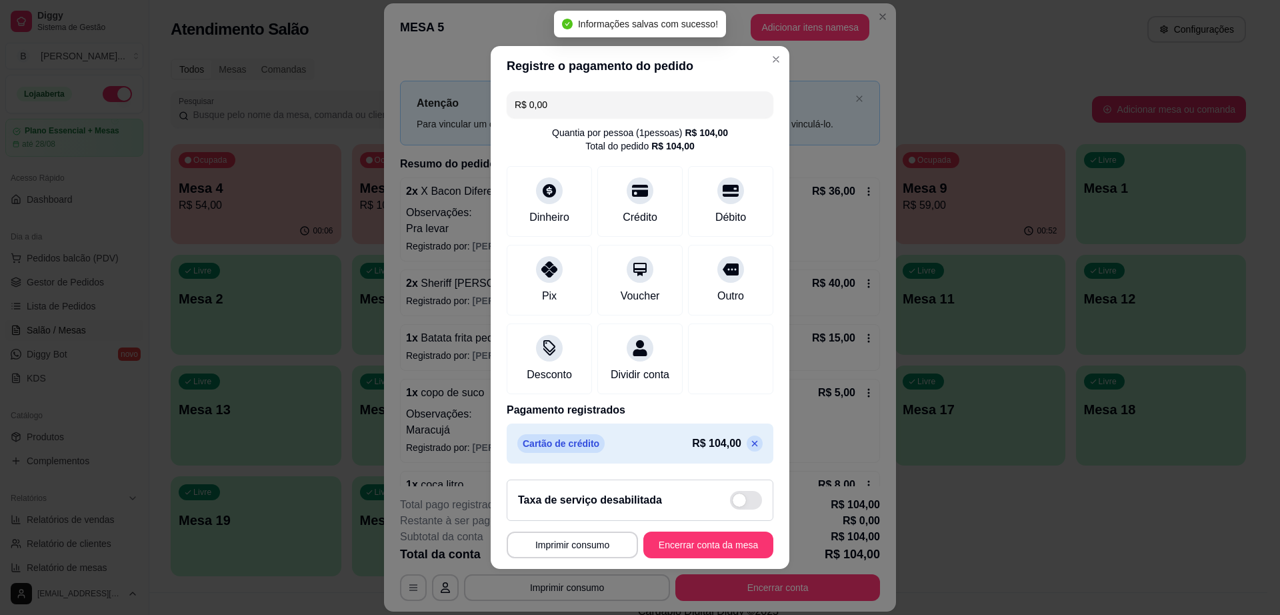
type input "R$ 0,00"
click at [676, 554] on button "Encerrar conta da mesa" at bounding box center [708, 545] width 126 height 26
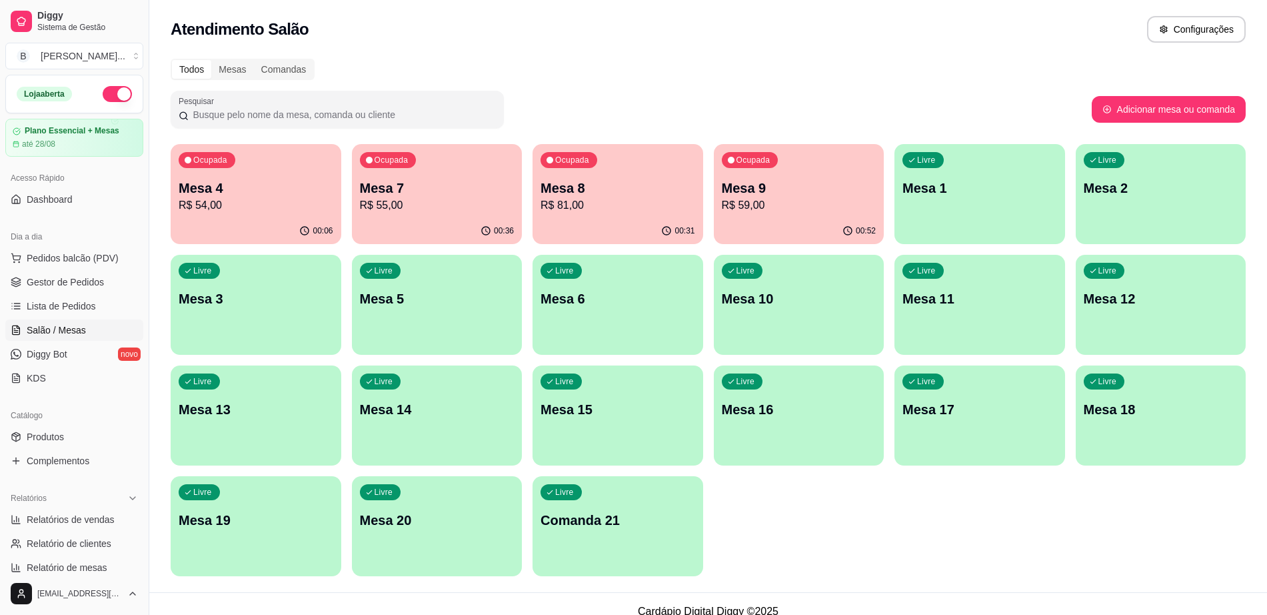
click at [69, 323] on span "Salão / Mesas" at bounding box center [56, 329] width 59 height 13
click at [76, 279] on span "Gestor de Pedidos" at bounding box center [65, 281] width 77 height 13
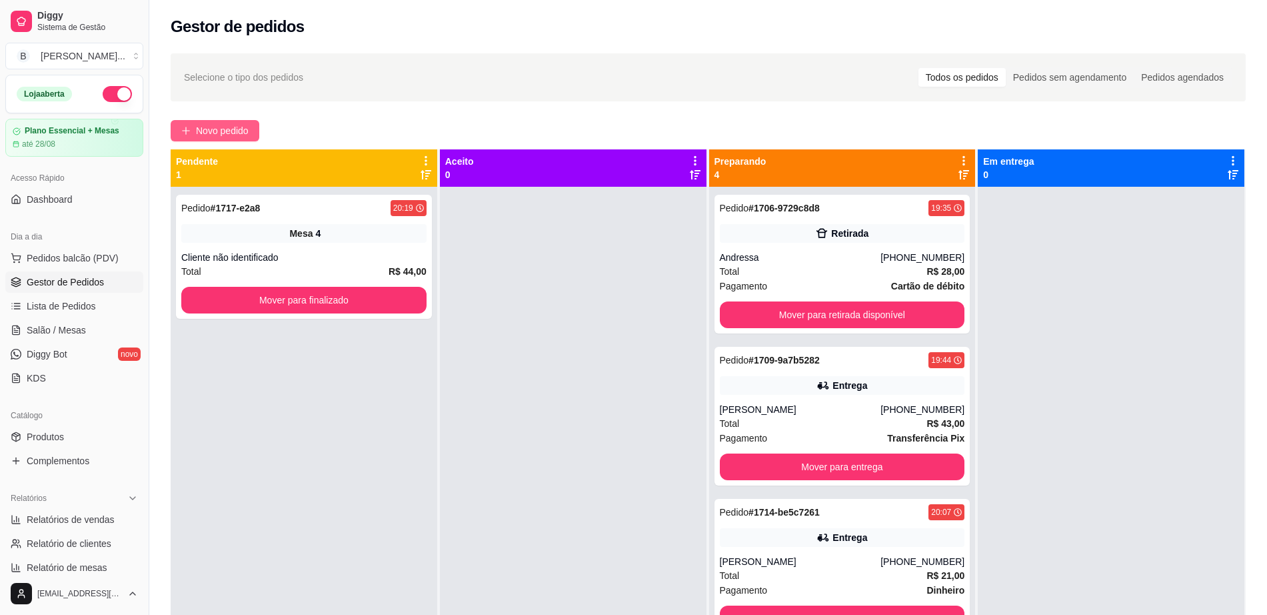
click at [204, 132] on span "Novo pedido" at bounding box center [222, 130] width 53 height 15
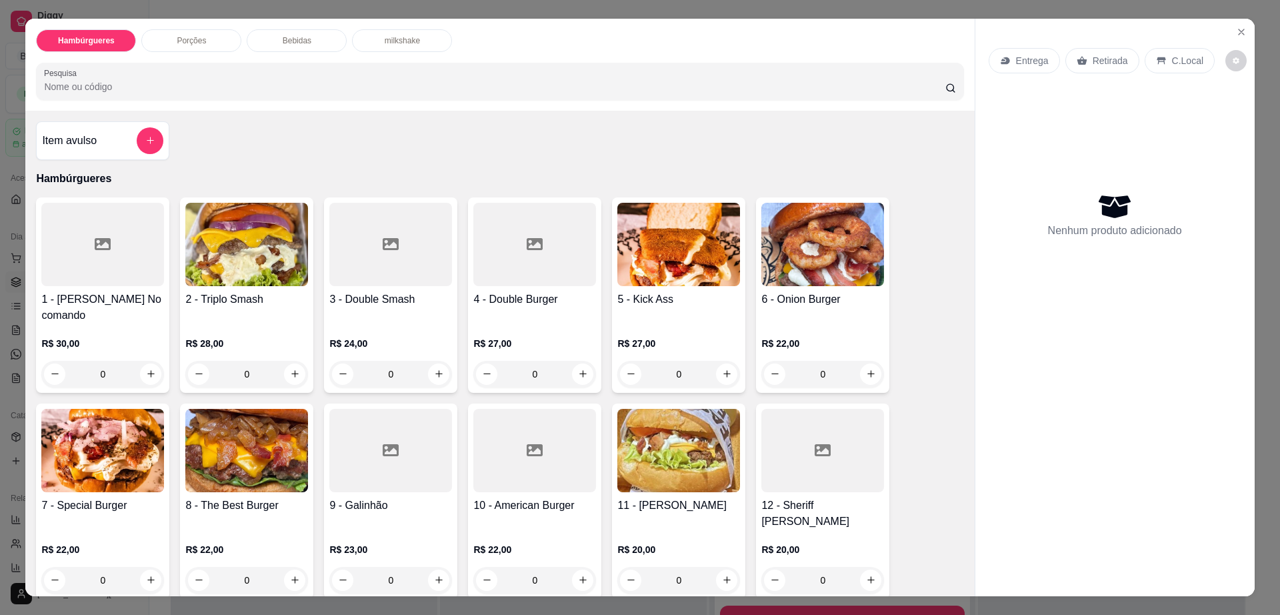
click at [54, 459] on img at bounding box center [102, 450] width 123 height 83
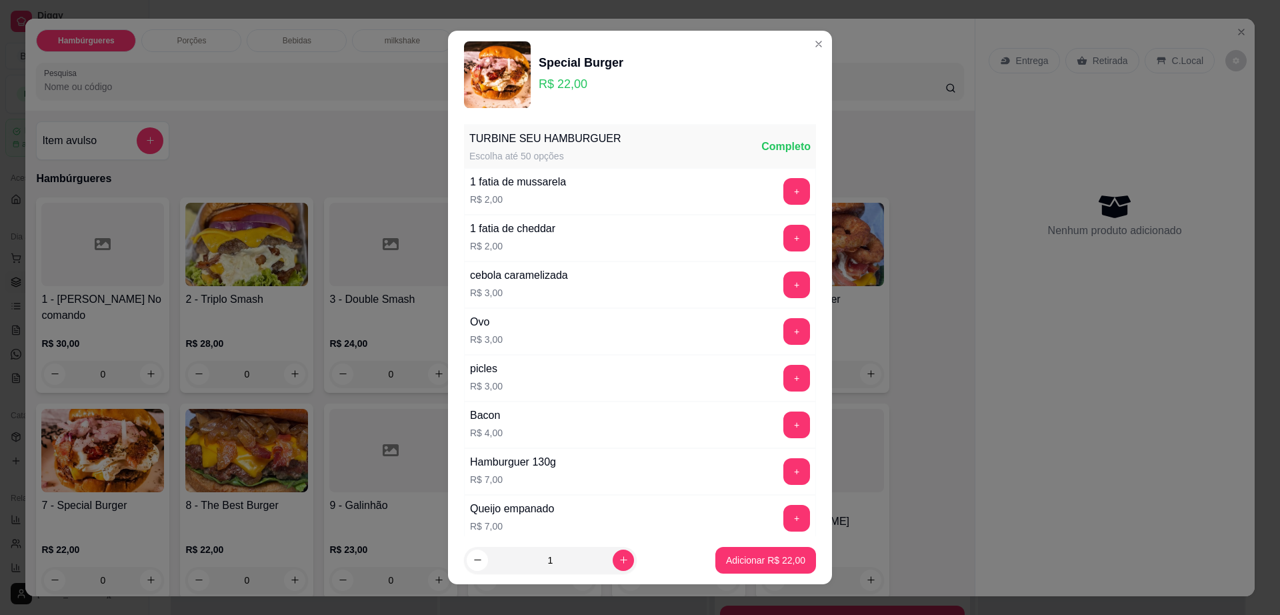
scroll to position [105, 0]
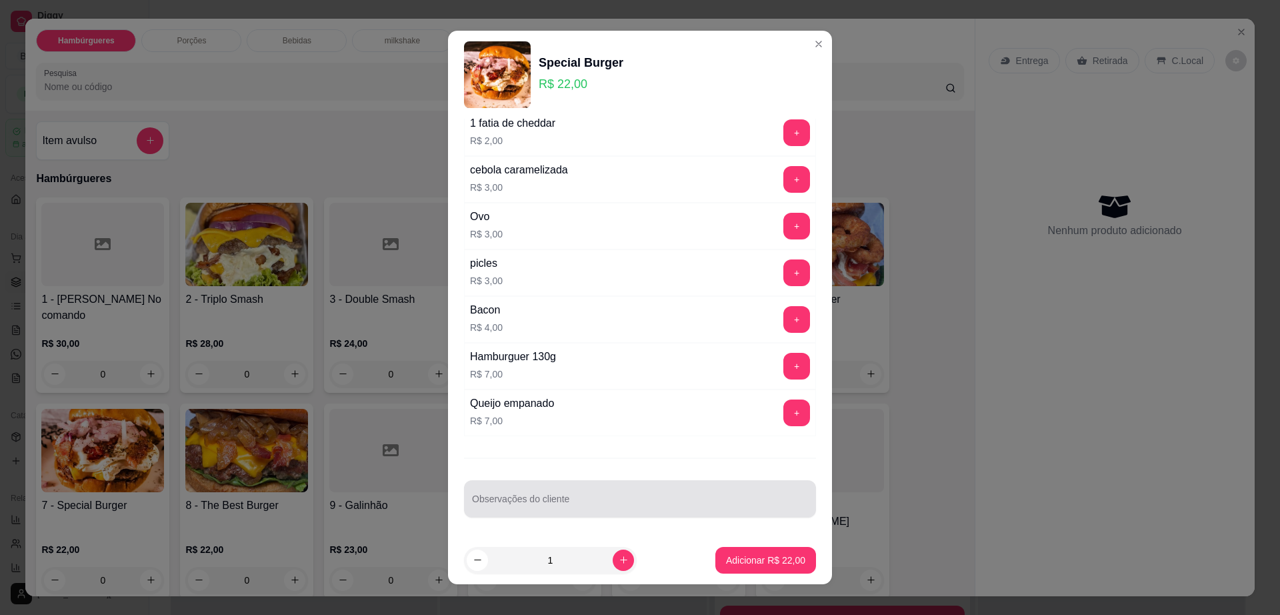
click at [606, 509] on input "Observações do cliente" at bounding box center [640, 503] width 336 height 13
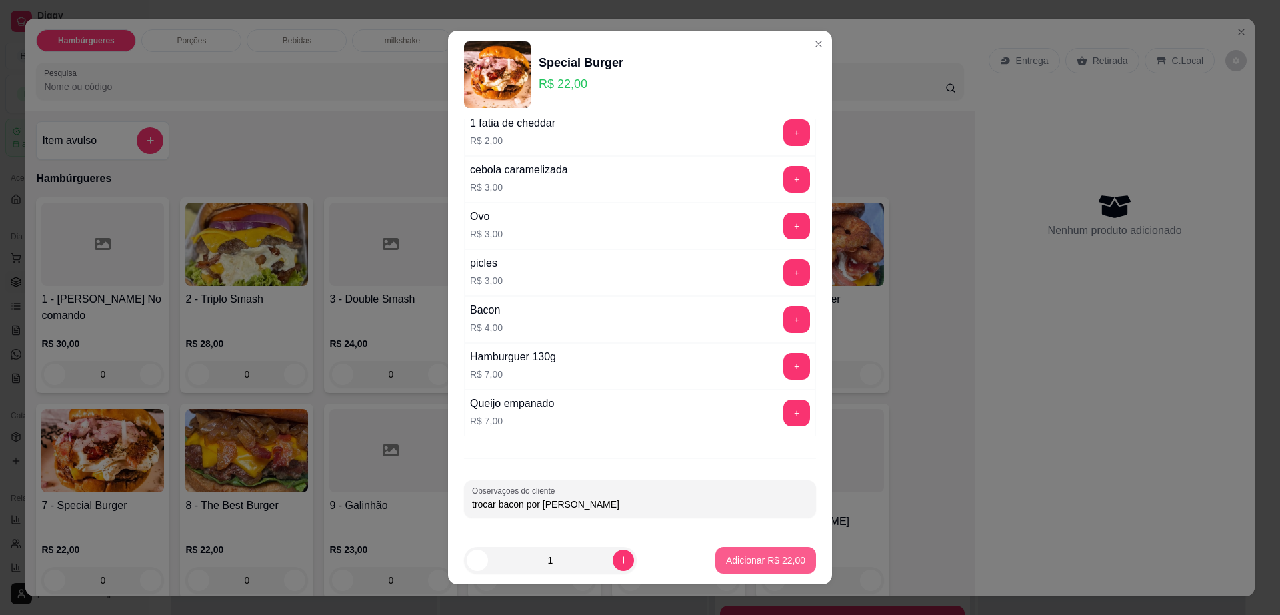
type input "trocar bacon por frango"
click at [766, 560] on p "Adicionar R$ 22,00" at bounding box center [765, 559] width 77 height 13
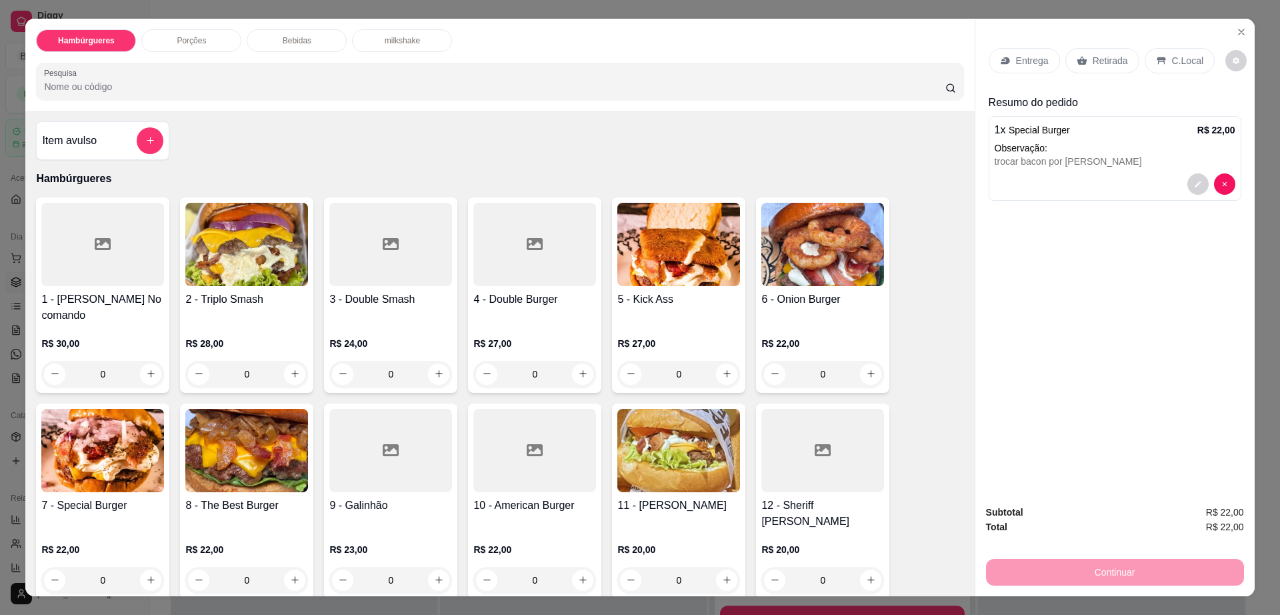
click at [113, 435] on img at bounding box center [102, 450] width 123 height 83
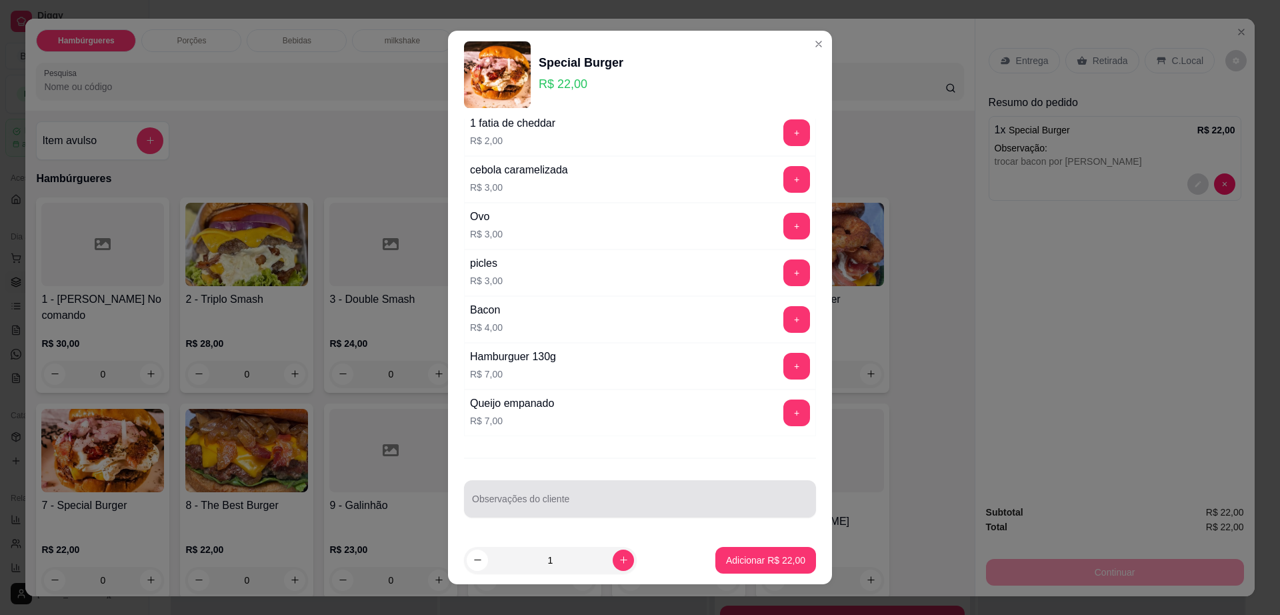
click at [619, 499] on input "Observações do cliente" at bounding box center [640, 503] width 336 height 13
type input "trocar a cebola por um pouquinho de bacon"
click at [790, 556] on button "Adicionar R$ 22,00" at bounding box center [765, 560] width 101 height 27
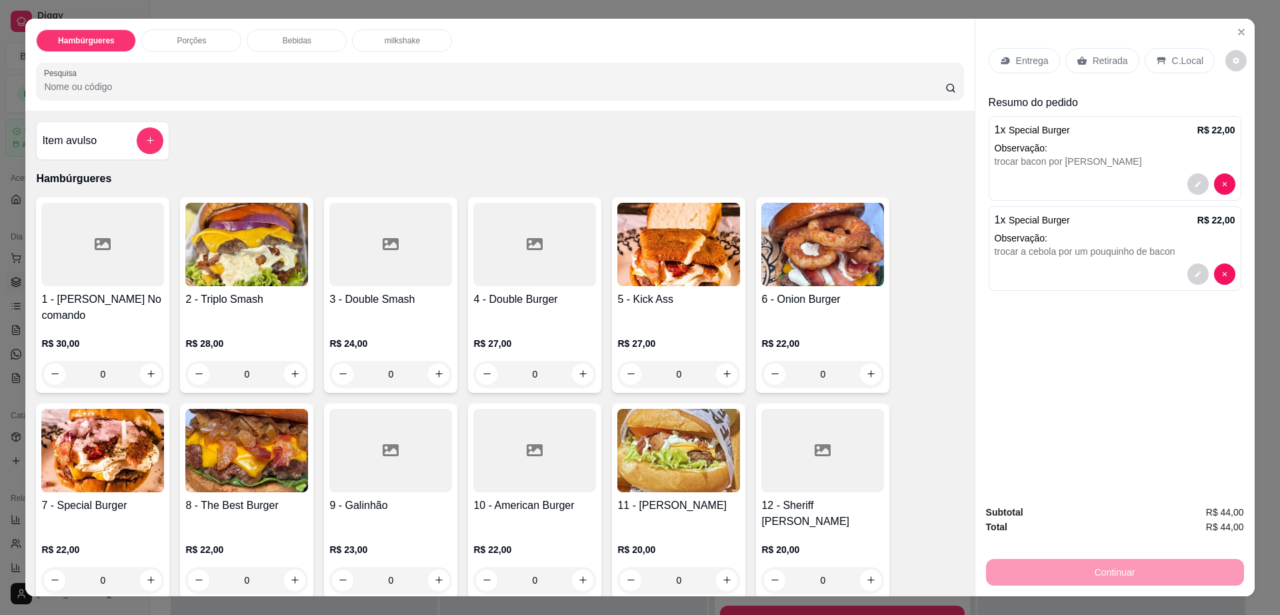
click at [1101, 64] on p "Retirada" at bounding box center [1110, 60] width 35 height 13
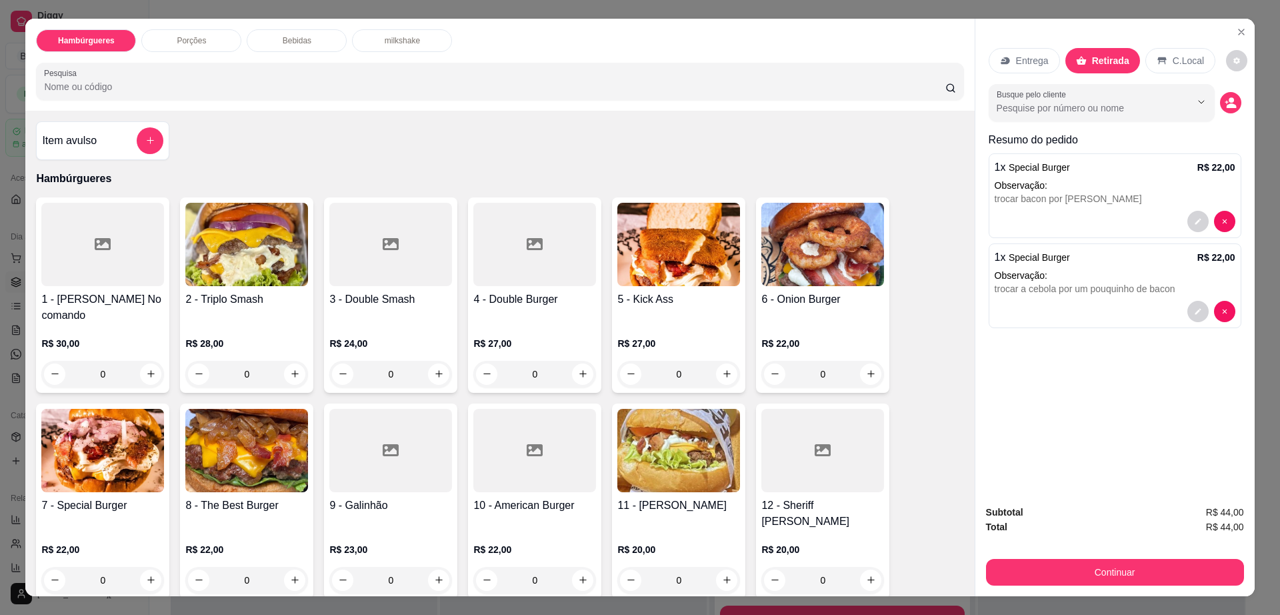
click at [1235, 68] on div "Entrega Retirada C.Local" at bounding box center [1115, 60] width 253 height 47
click at [1226, 63] on button "decrease-product-quantity" at bounding box center [1236, 60] width 21 height 21
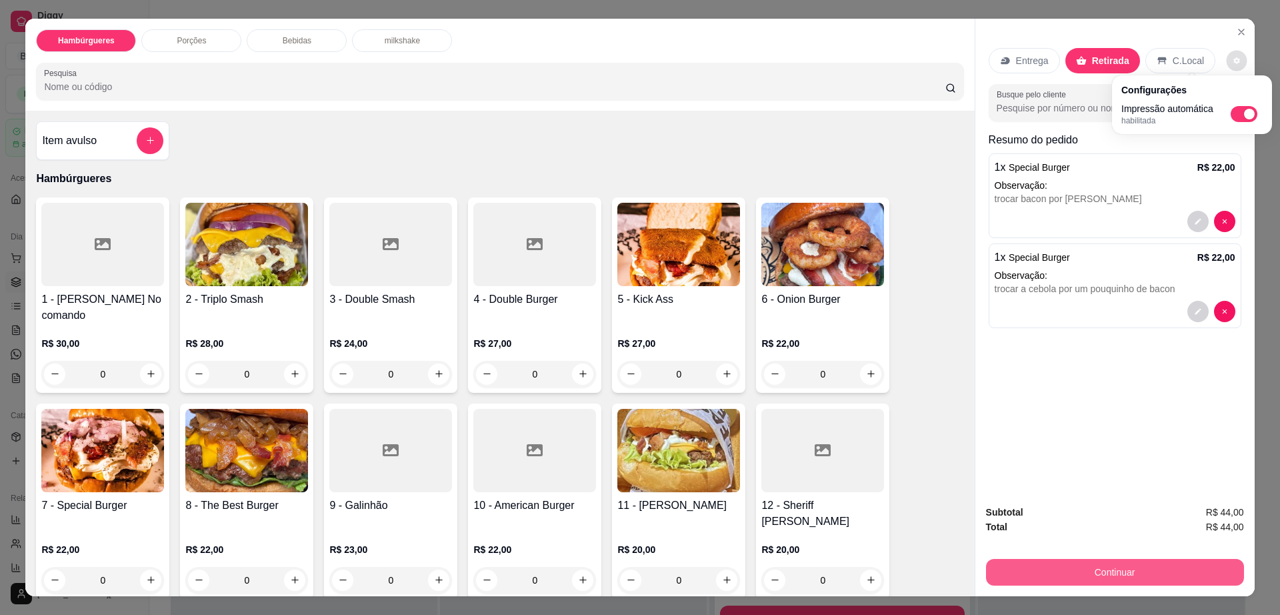
click at [1087, 571] on button "Continuar" at bounding box center [1115, 572] width 258 height 27
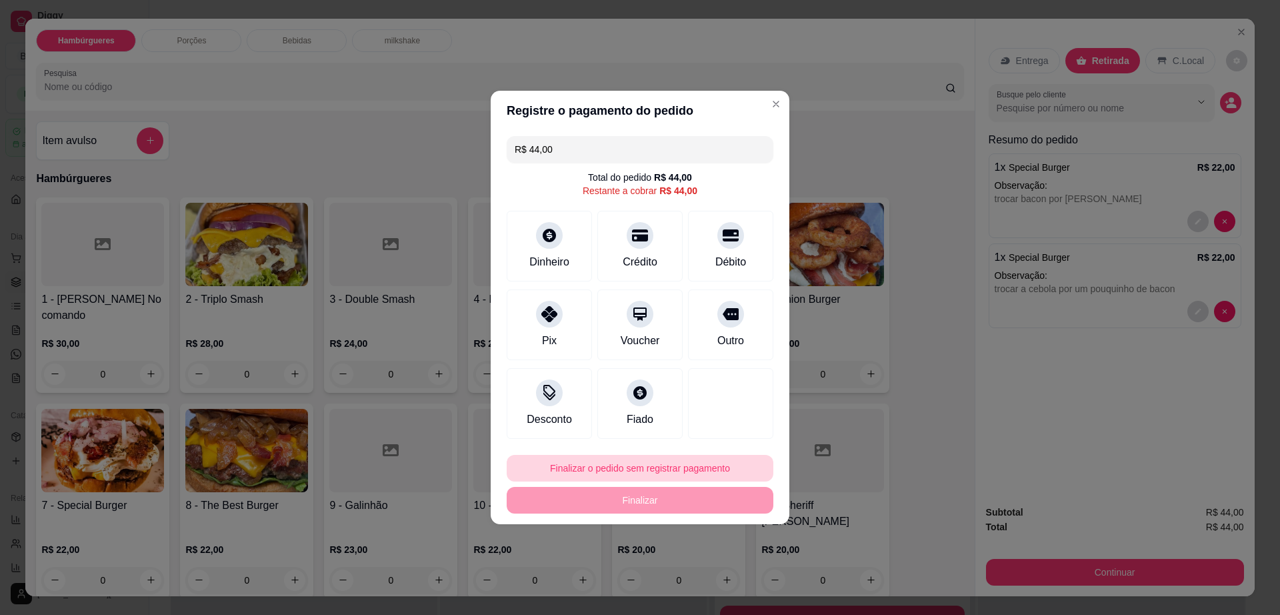
click at [603, 457] on button "Finalizar o pedido sem registrar pagamento" at bounding box center [640, 468] width 267 height 27
click at [715, 581] on button "Confirmar" at bounding box center [723, 577] width 47 height 20
type input "R$ 0,00"
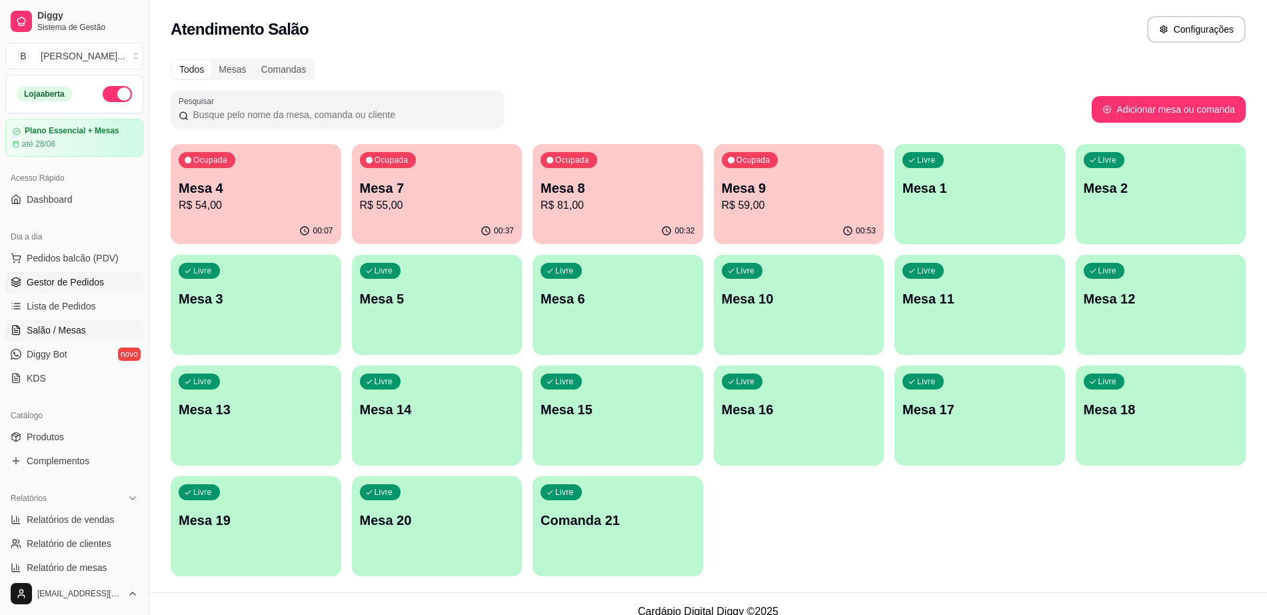
click at [69, 279] on span "Gestor de Pedidos" at bounding box center [65, 281] width 77 height 13
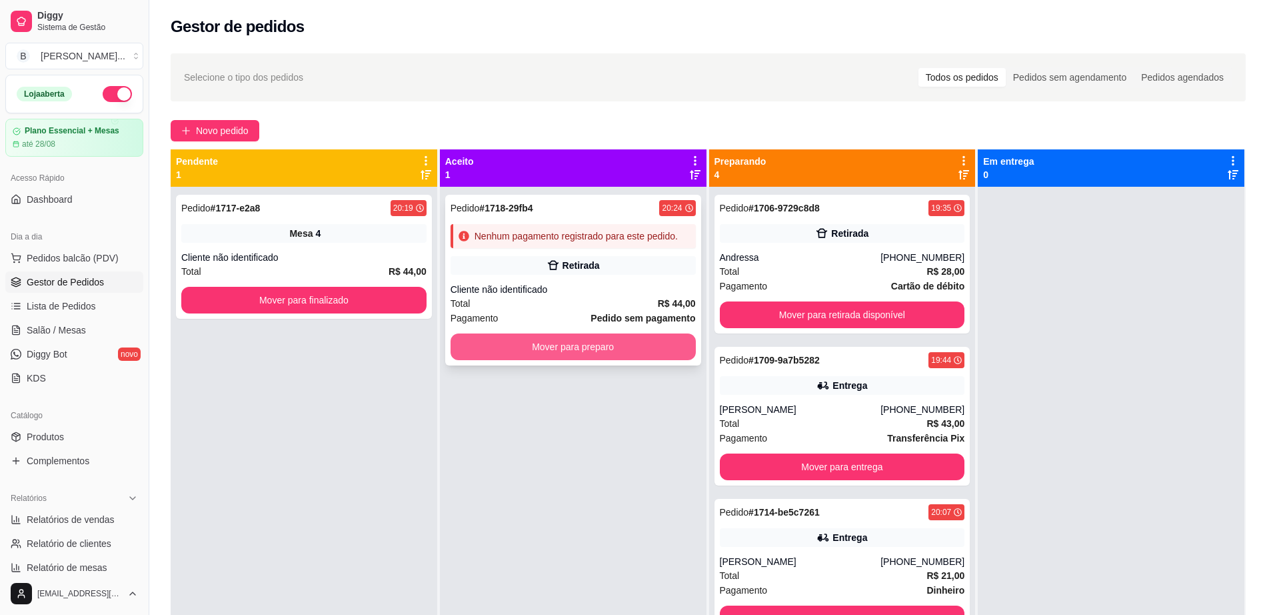
click at [543, 354] on button "Mover para preparo" at bounding box center [573, 346] width 245 height 27
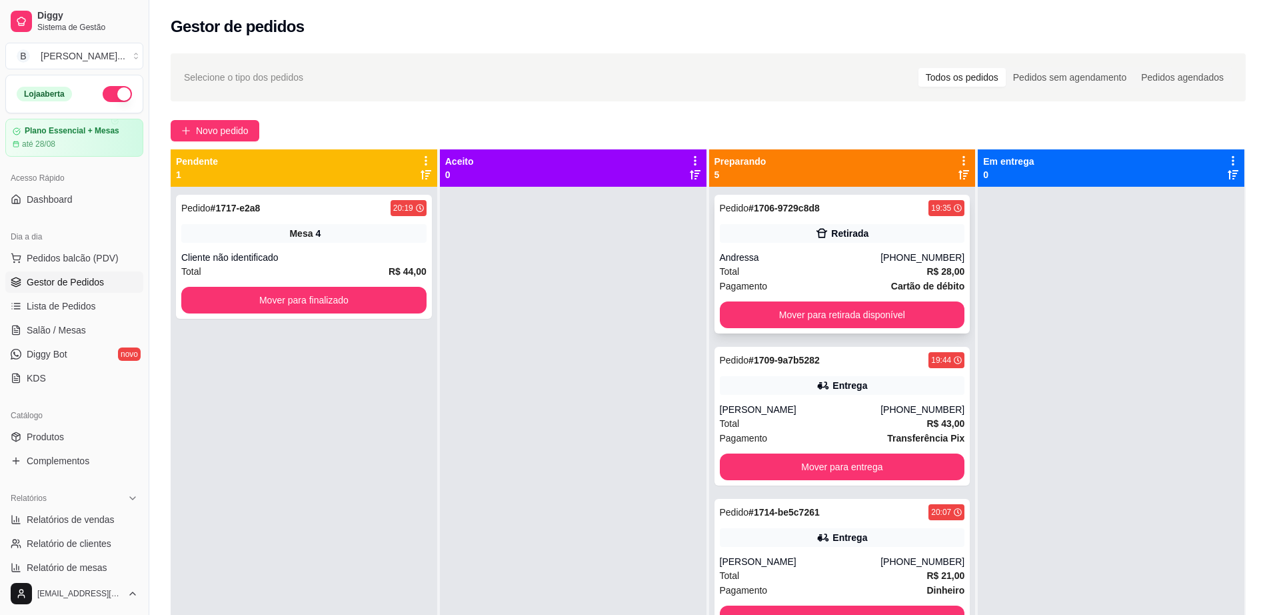
click at [850, 263] on div "Andressa" at bounding box center [800, 257] width 161 height 13
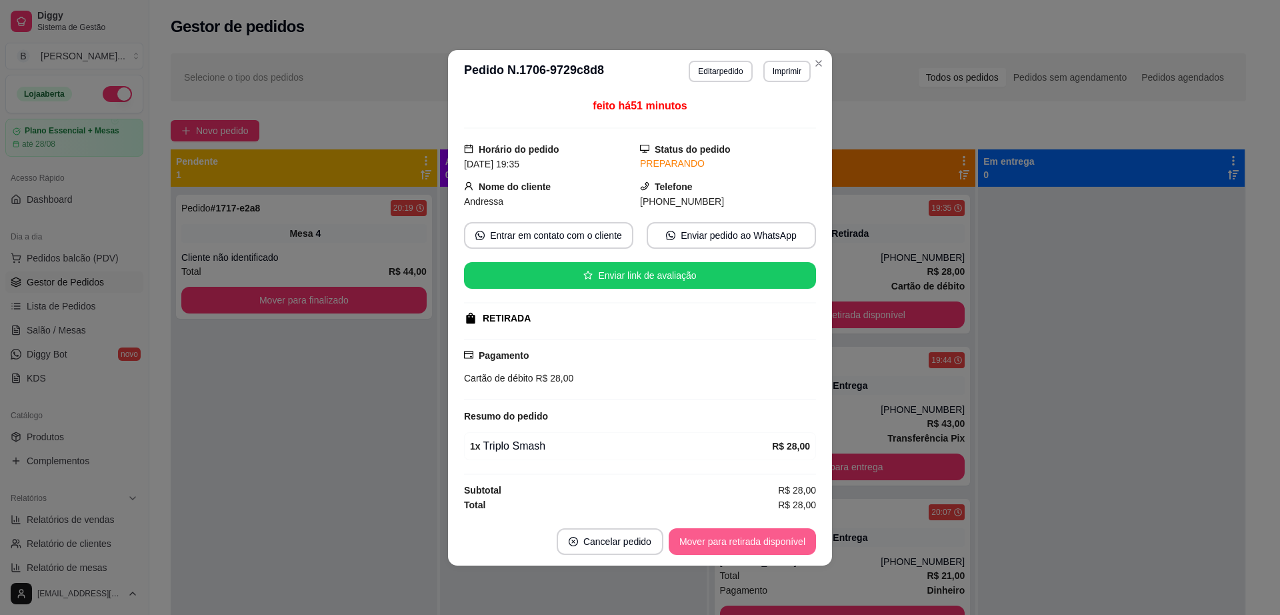
click at [711, 547] on button "Mover para retirada disponível" at bounding box center [742, 541] width 147 height 27
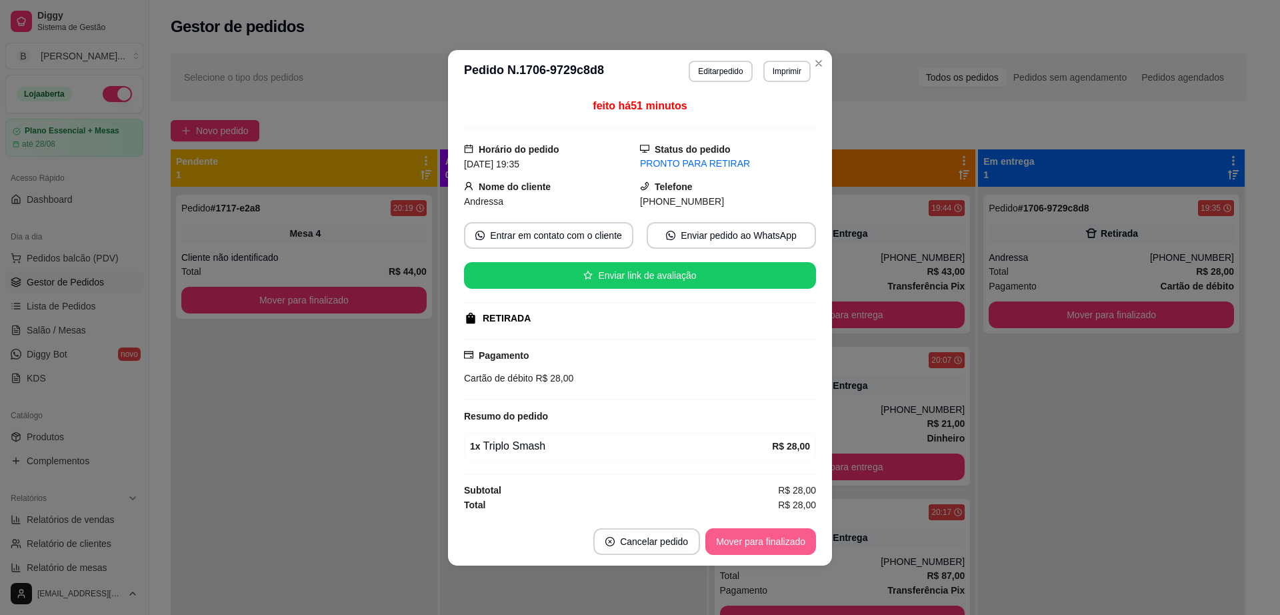
click at [745, 535] on button "Mover para finalizado" at bounding box center [760, 541] width 111 height 27
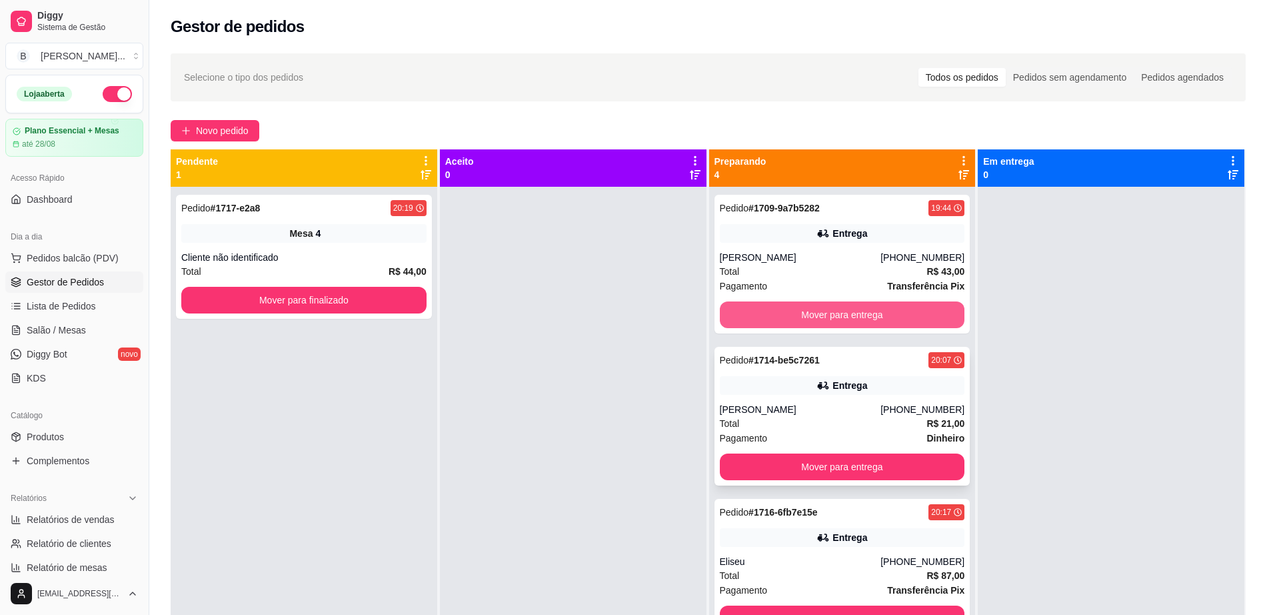
scroll to position [52, 0]
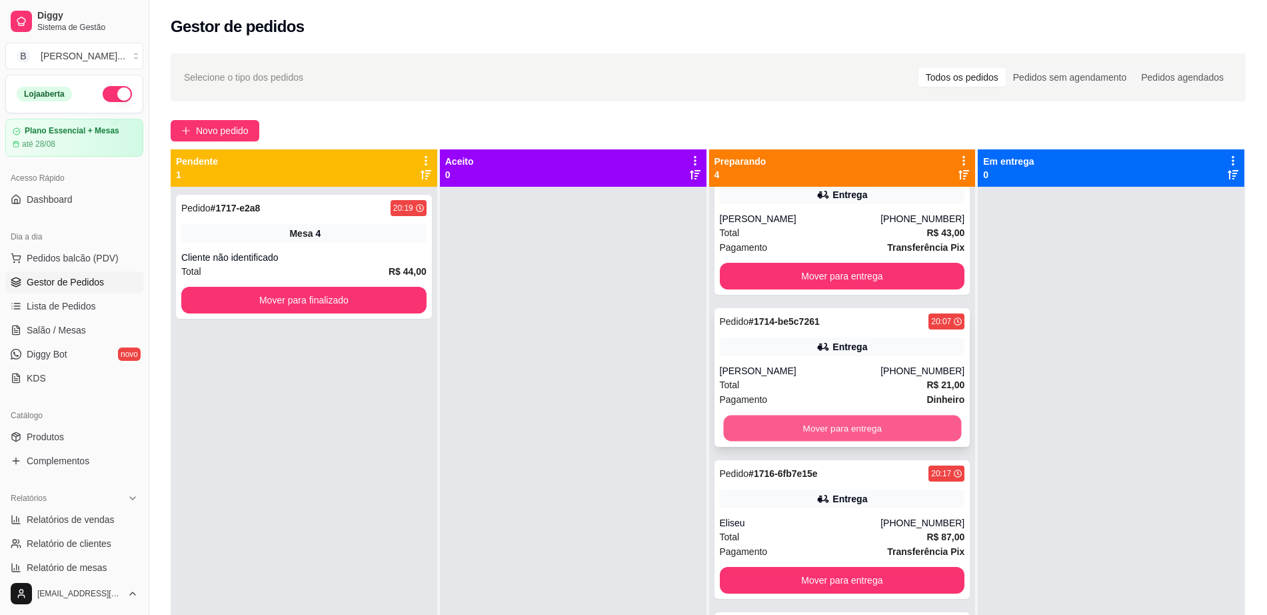
click at [877, 415] on button "Mover para entrega" at bounding box center [842, 428] width 238 height 26
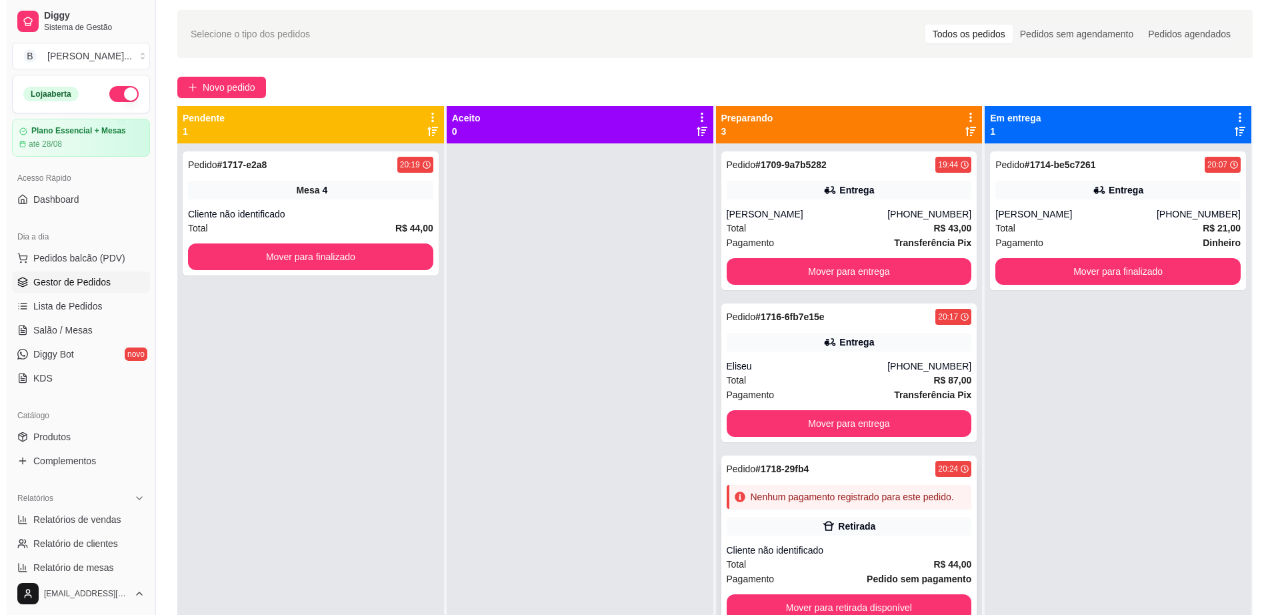
scroll to position [0, 0]
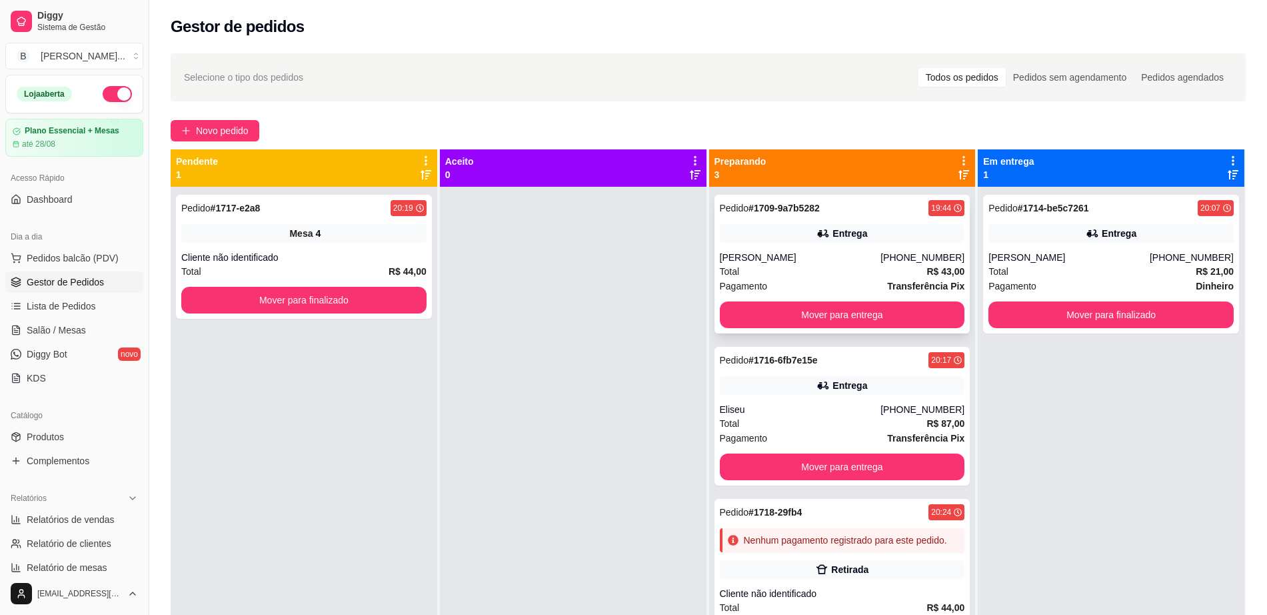
click at [898, 243] on div "Pedido # 1709-9a7b5282 19:44 Entrega Cássia Oliveira Assis (77) 99819-0319 Tota…" at bounding box center [843, 264] width 256 height 139
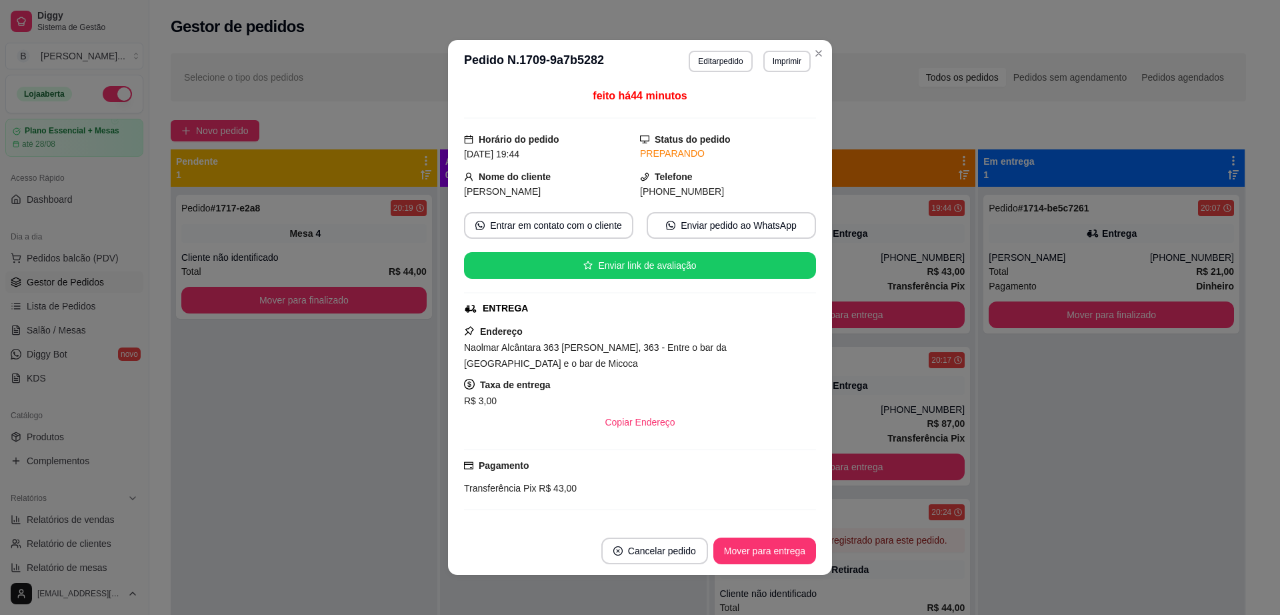
scroll to position [85, 0]
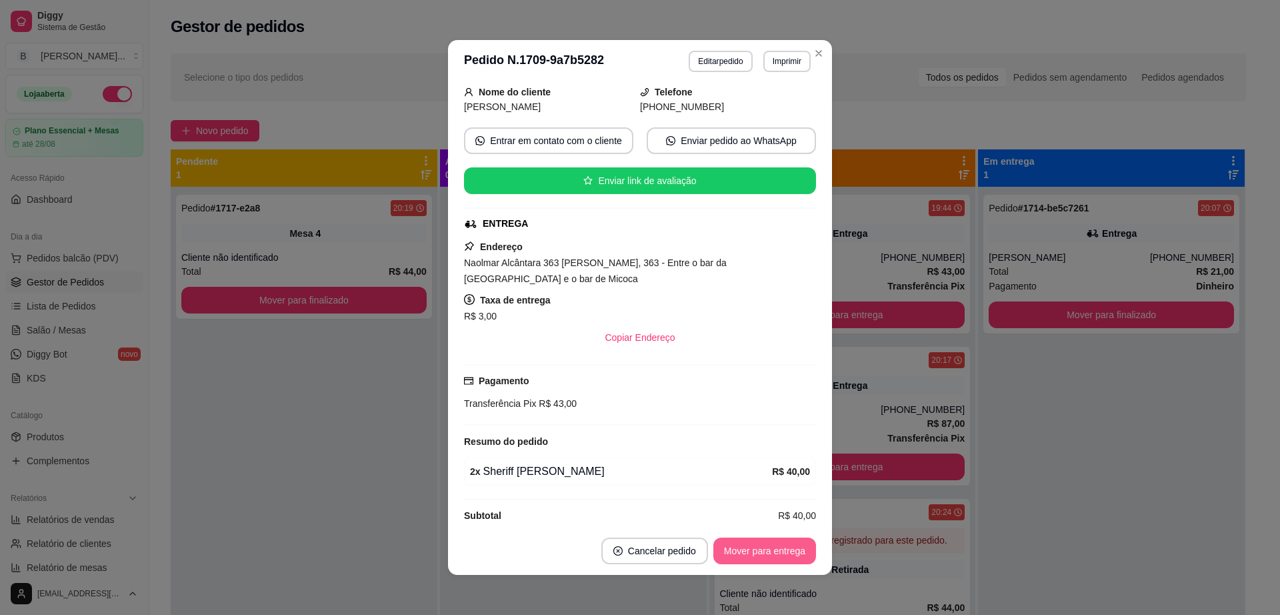
click at [753, 537] on button "Mover para entrega" at bounding box center [764, 550] width 103 height 27
click at [760, 559] on button "Mover para entrega" at bounding box center [764, 550] width 103 height 27
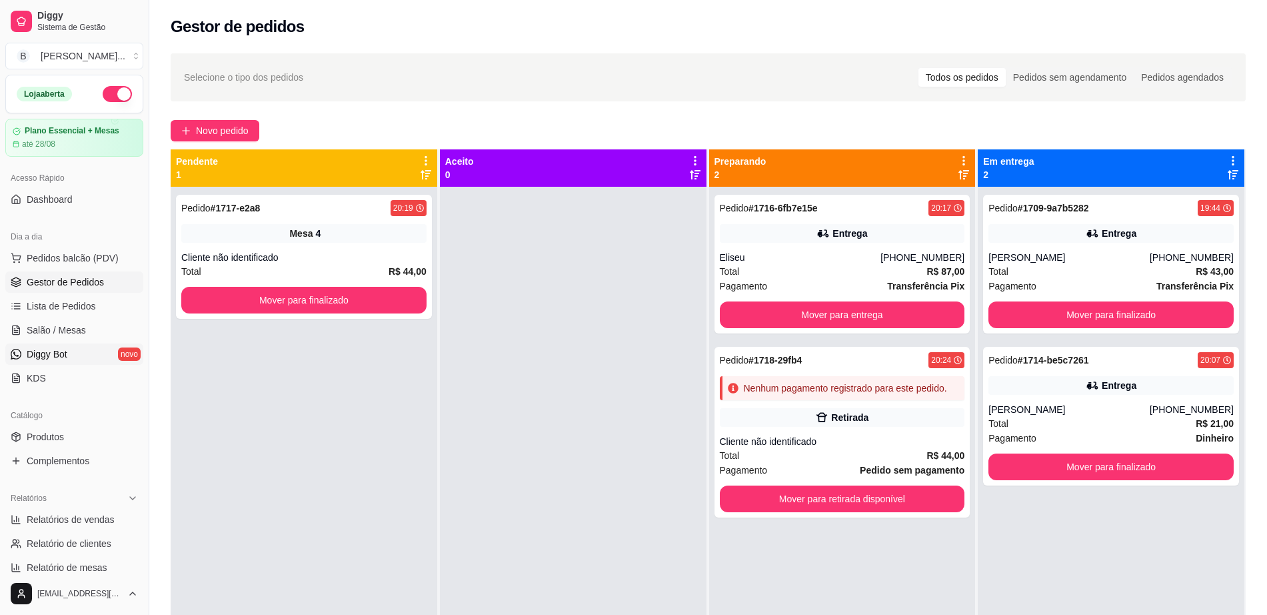
click at [89, 344] on link "Diggy Bot novo" at bounding box center [74, 353] width 138 height 21
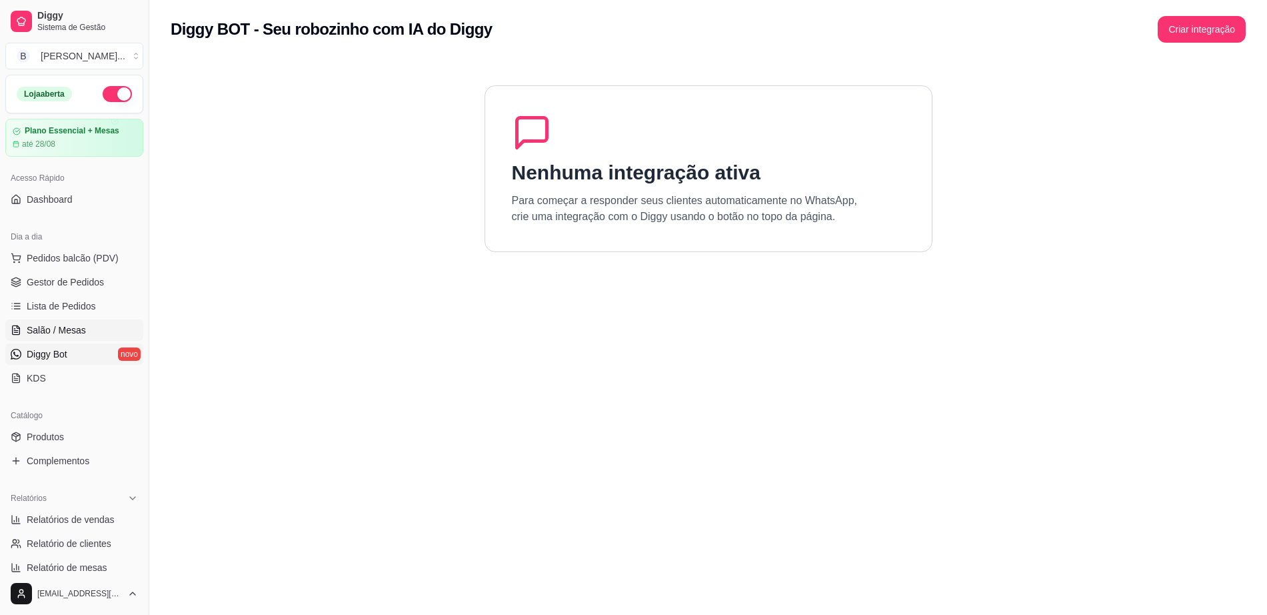
click at [89, 339] on link "Salão / Mesas" at bounding box center [74, 329] width 138 height 21
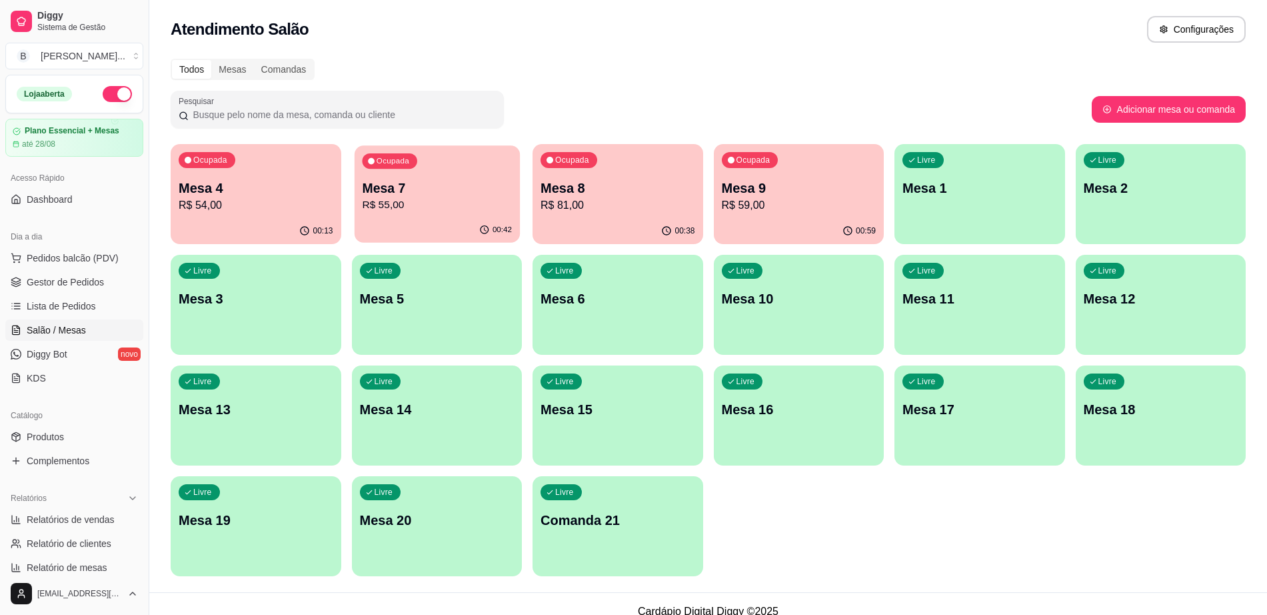
click at [403, 153] on div "Ocupada" at bounding box center [389, 160] width 55 height 15
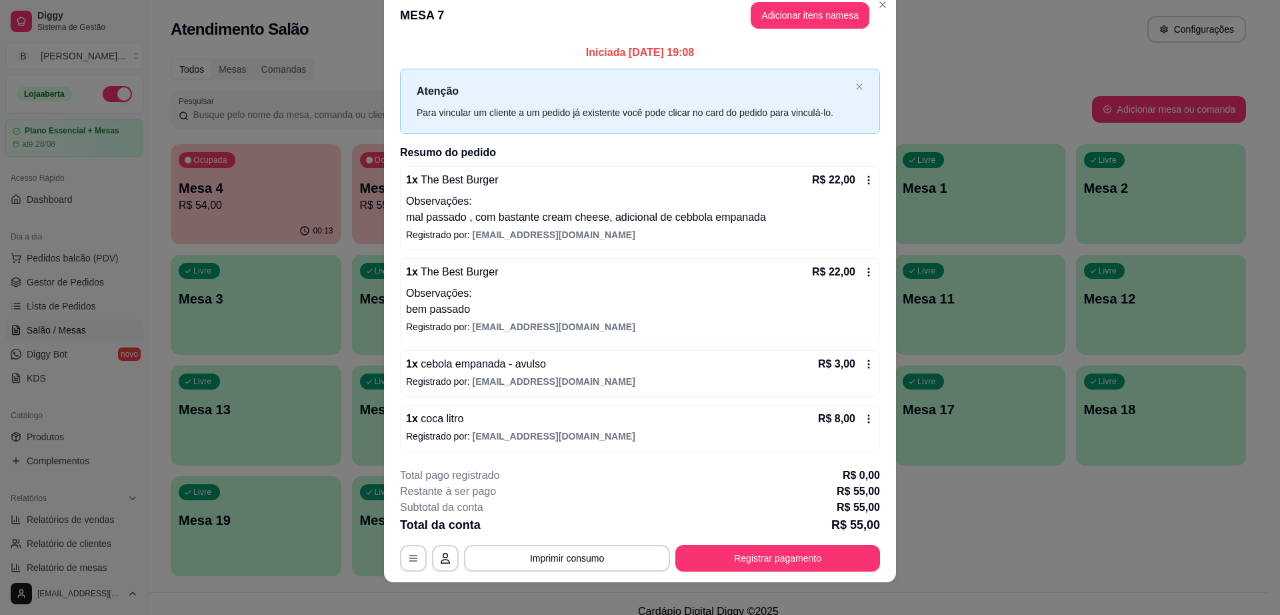
scroll to position [31, 0]
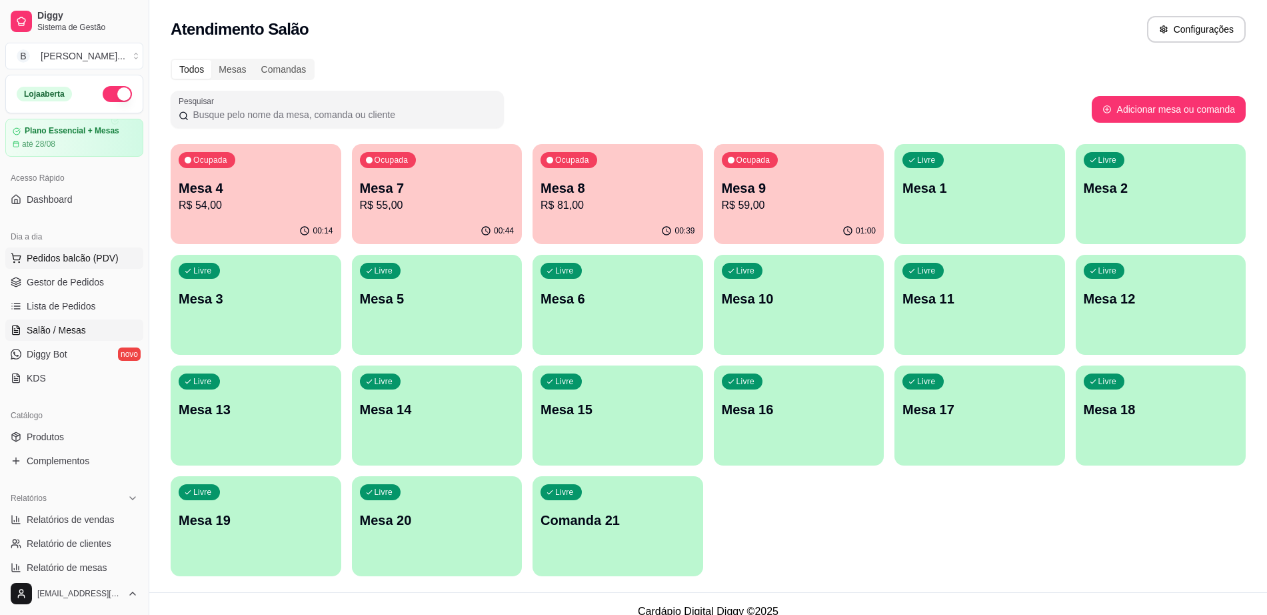
click at [83, 263] on span "Pedidos balcão (PDV)" at bounding box center [73, 257] width 92 height 13
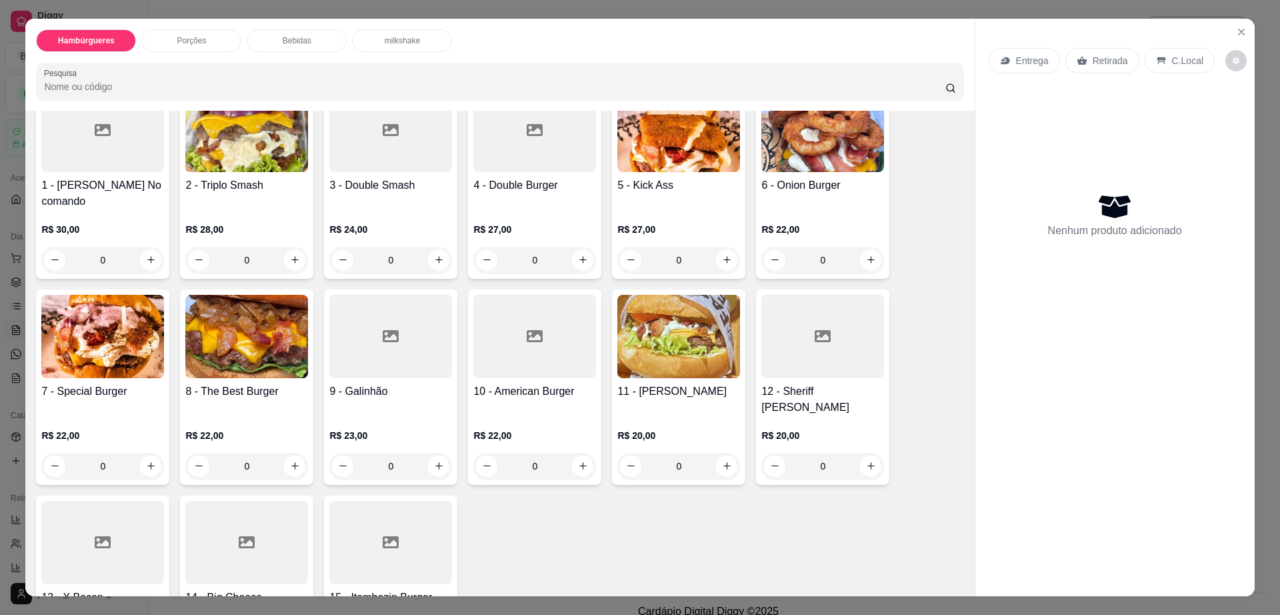
scroll to position [167, 0]
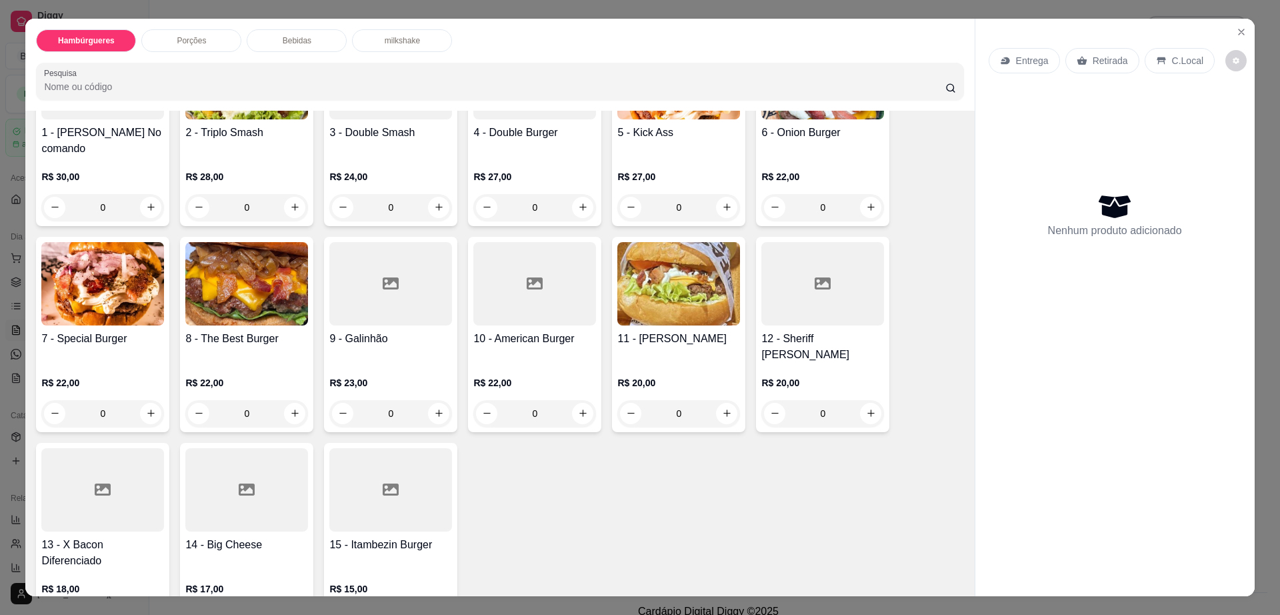
click at [216, 39] on div "Porções" at bounding box center [191, 40] width 100 height 23
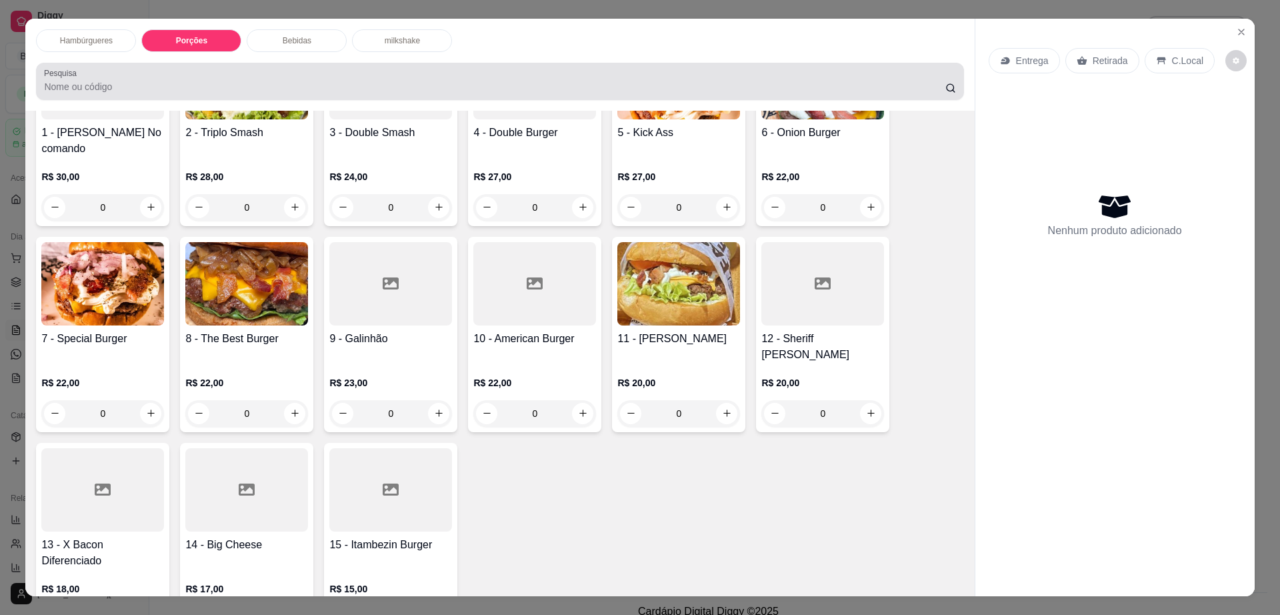
scroll to position [24, 0]
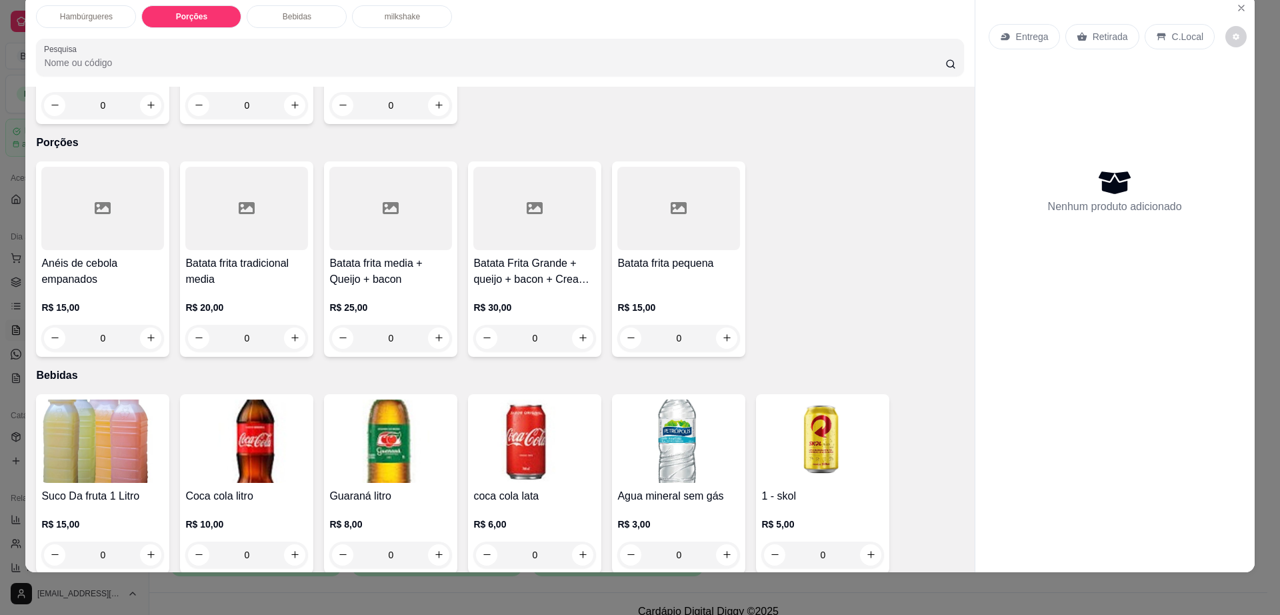
click at [531, 177] on div at bounding box center [534, 208] width 123 height 83
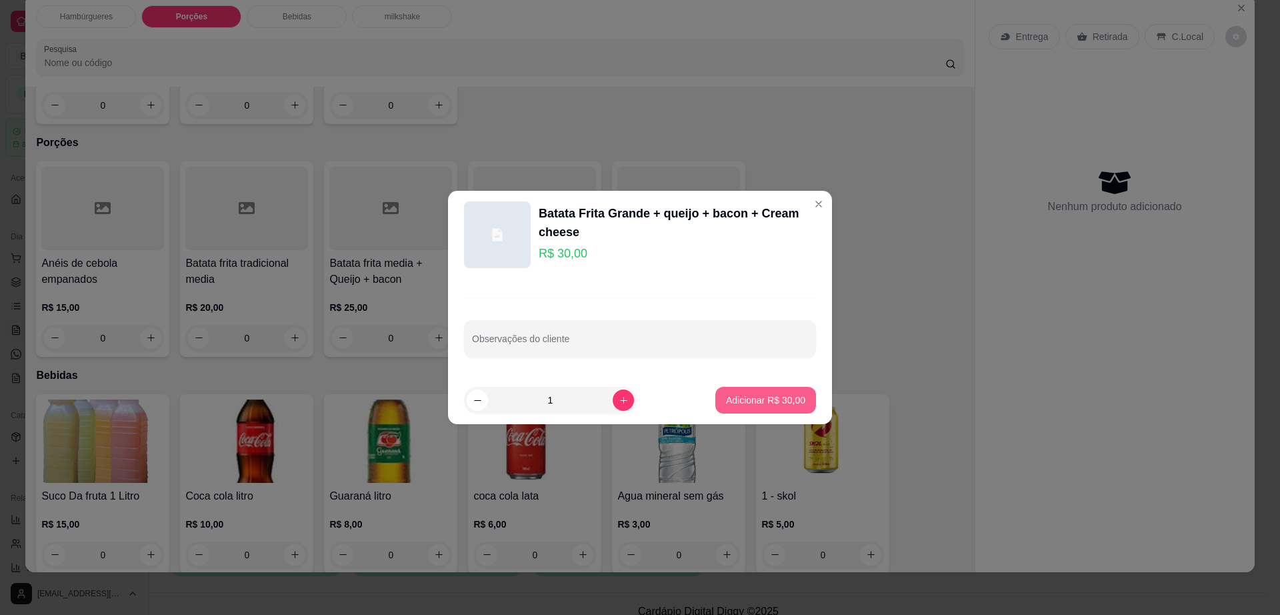
click at [754, 401] on p "Adicionar R$ 30,00" at bounding box center [765, 399] width 79 height 13
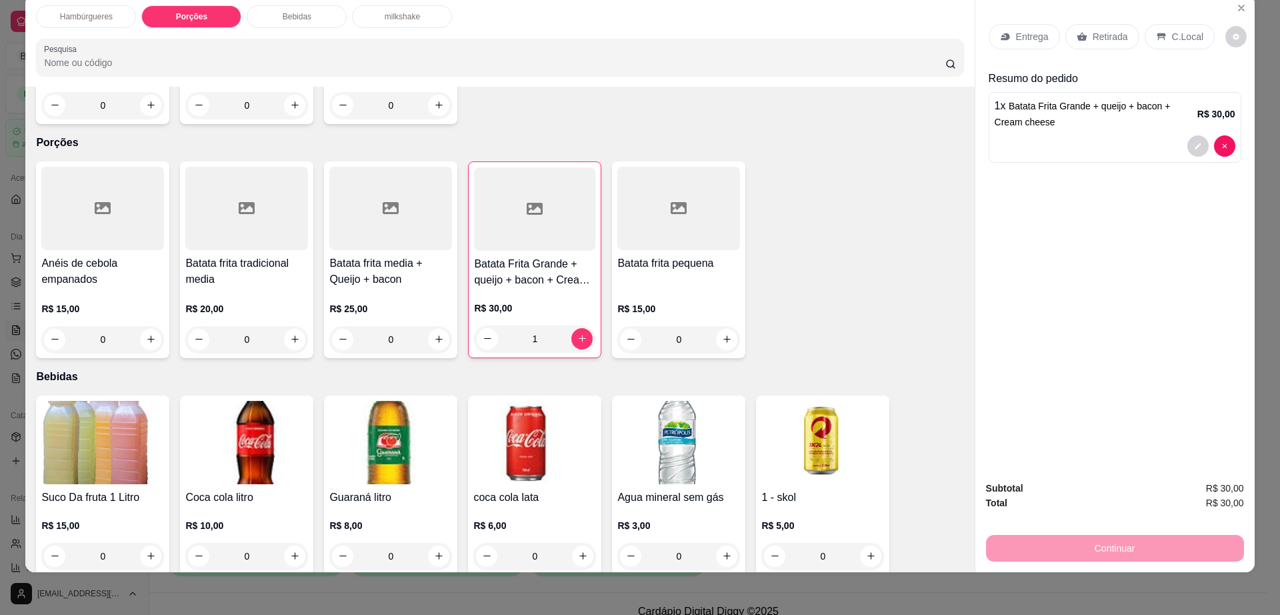
click at [1079, 35] on icon at bounding box center [1082, 36] width 11 height 11
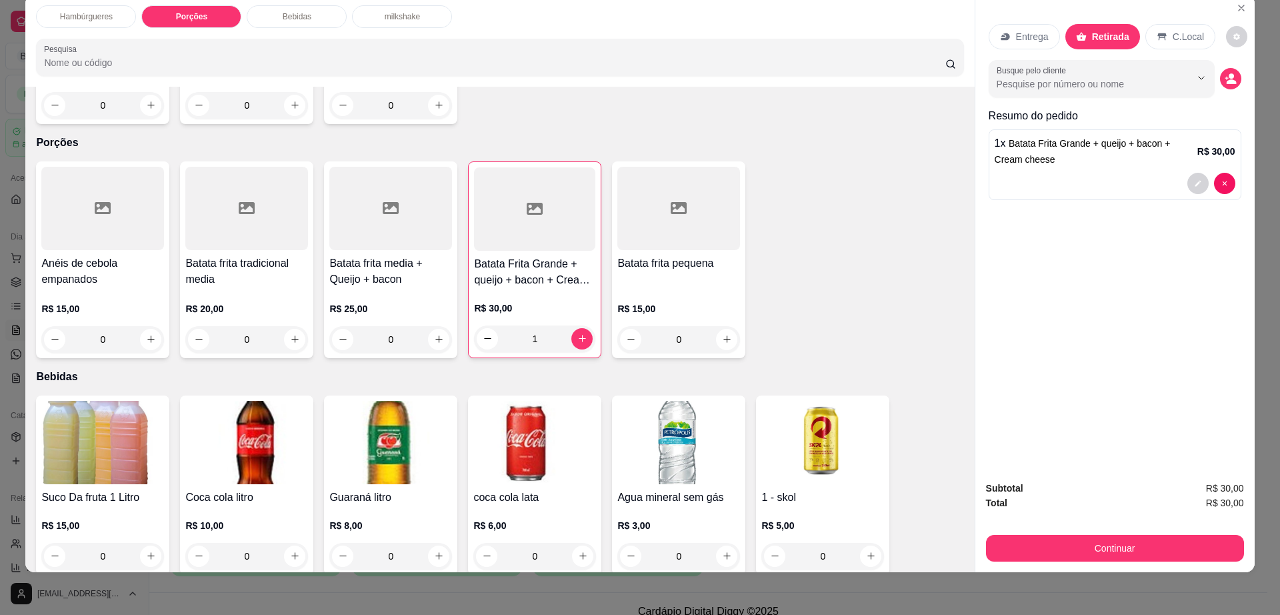
click at [1015, 553] on button "Continuar" at bounding box center [1115, 548] width 258 height 27
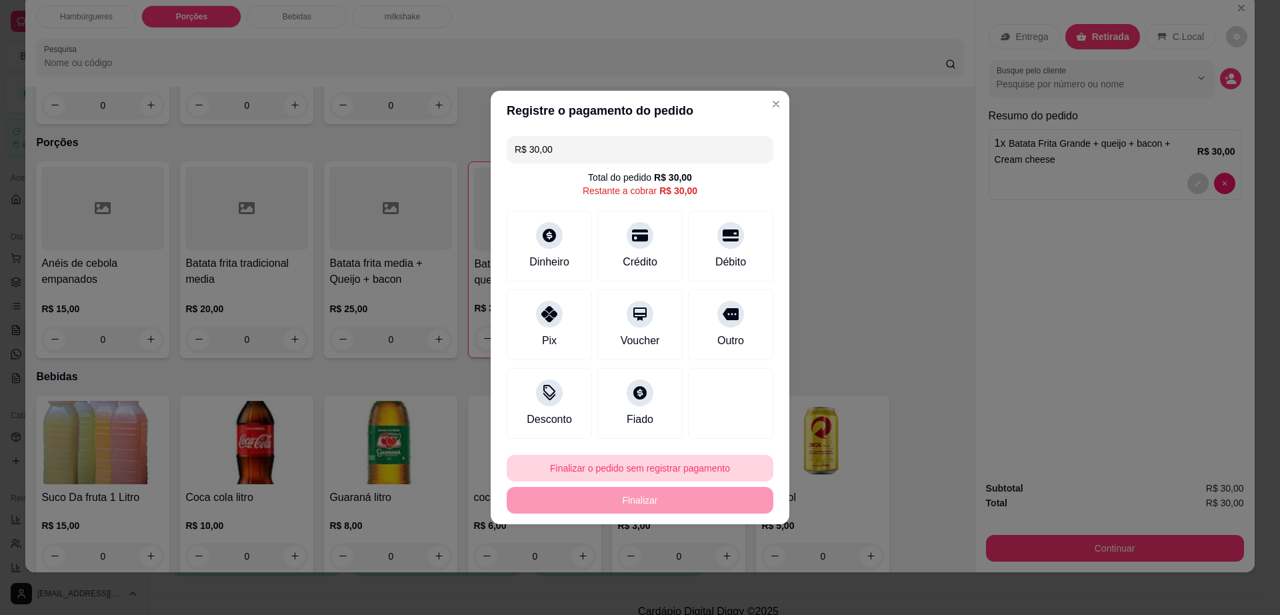
click at [689, 474] on button "Finalizar o pedido sem registrar pagamento" at bounding box center [640, 468] width 267 height 27
click at [735, 573] on button "Confirmar" at bounding box center [723, 577] width 49 height 21
type input "0"
type input "R$ 0,00"
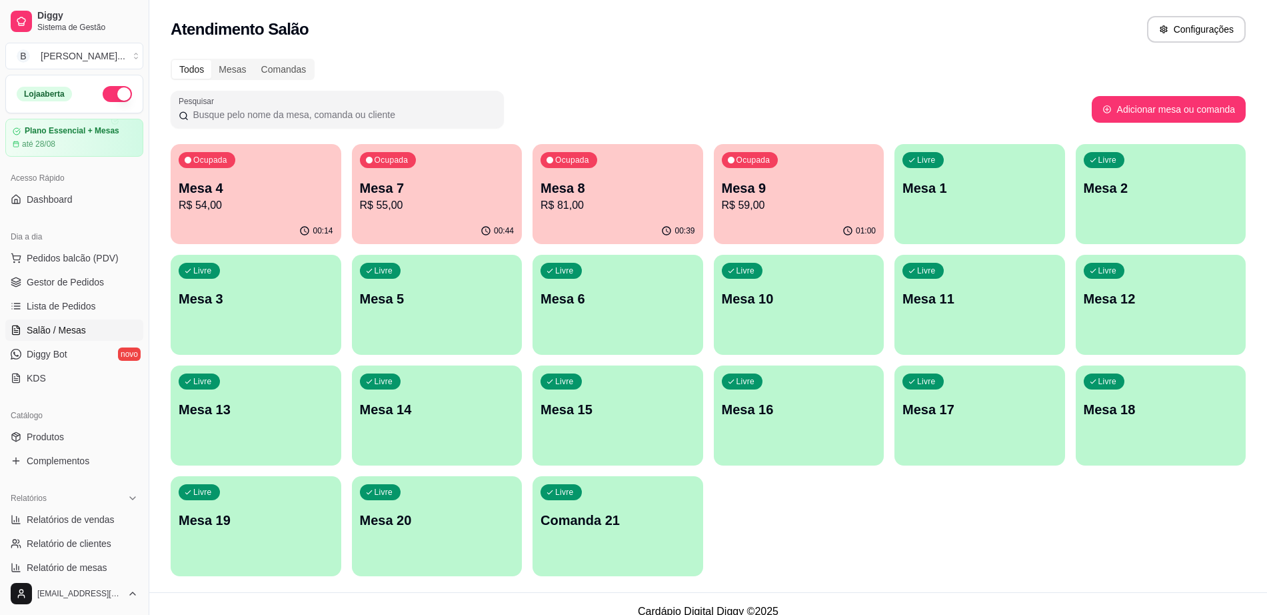
click at [279, 191] on p "Mesa 4" at bounding box center [256, 188] width 155 height 19
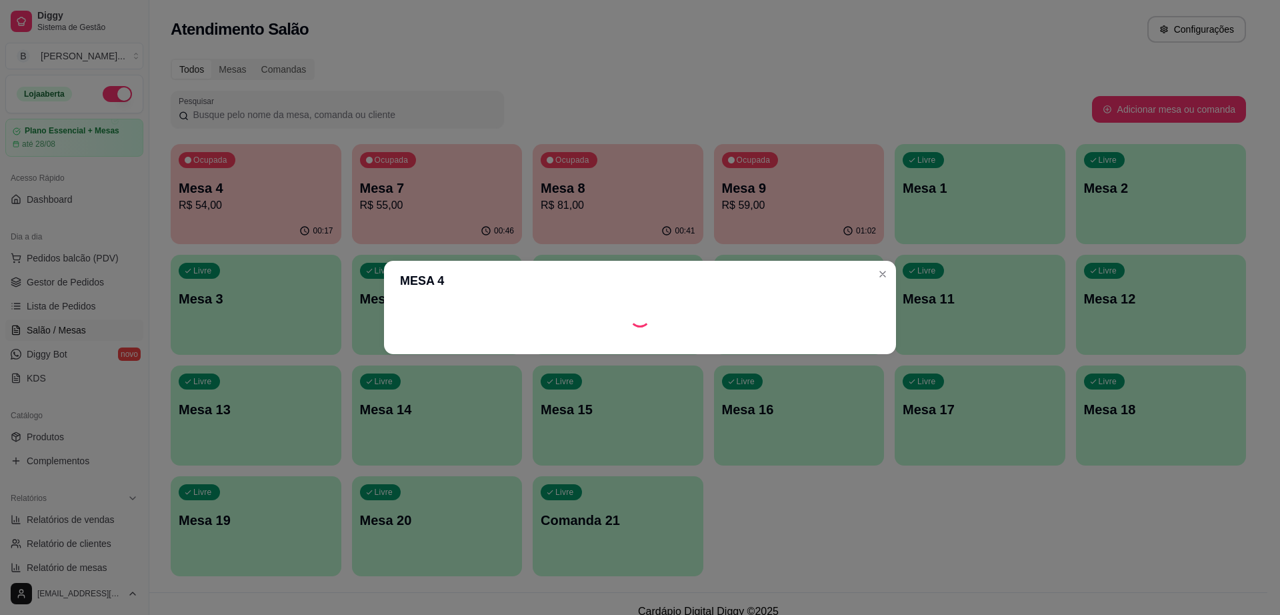
click at [442, 96] on div "MESA 4" at bounding box center [640, 307] width 1280 height 615
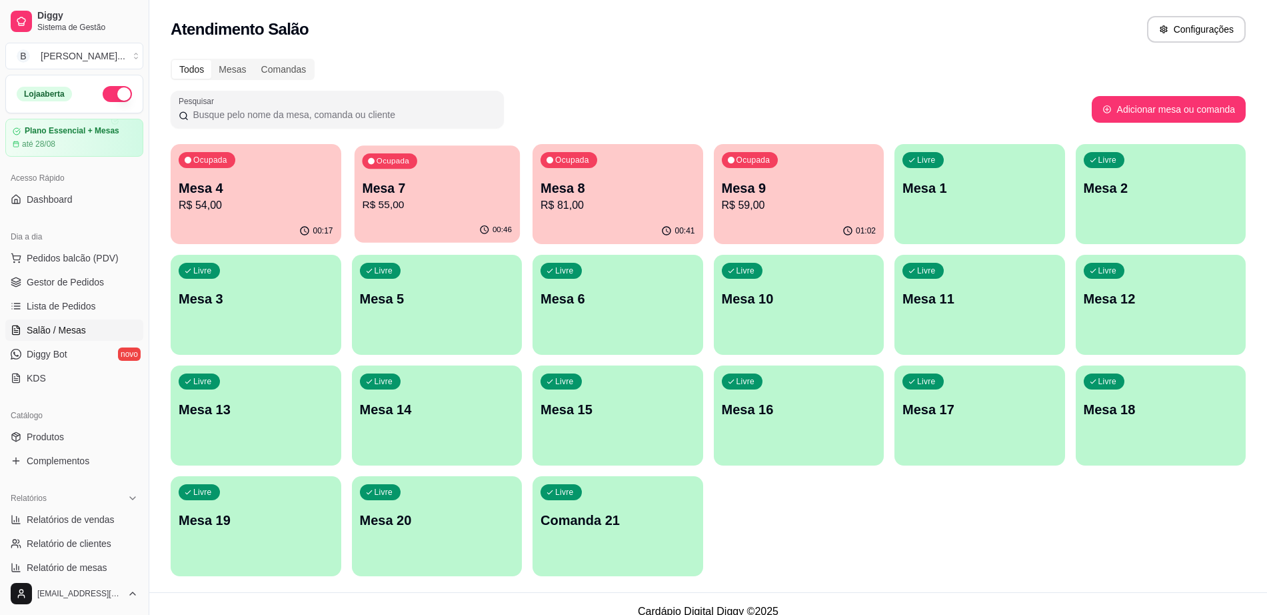
click at [433, 201] on p "R$ 55,00" at bounding box center [437, 204] width 150 height 15
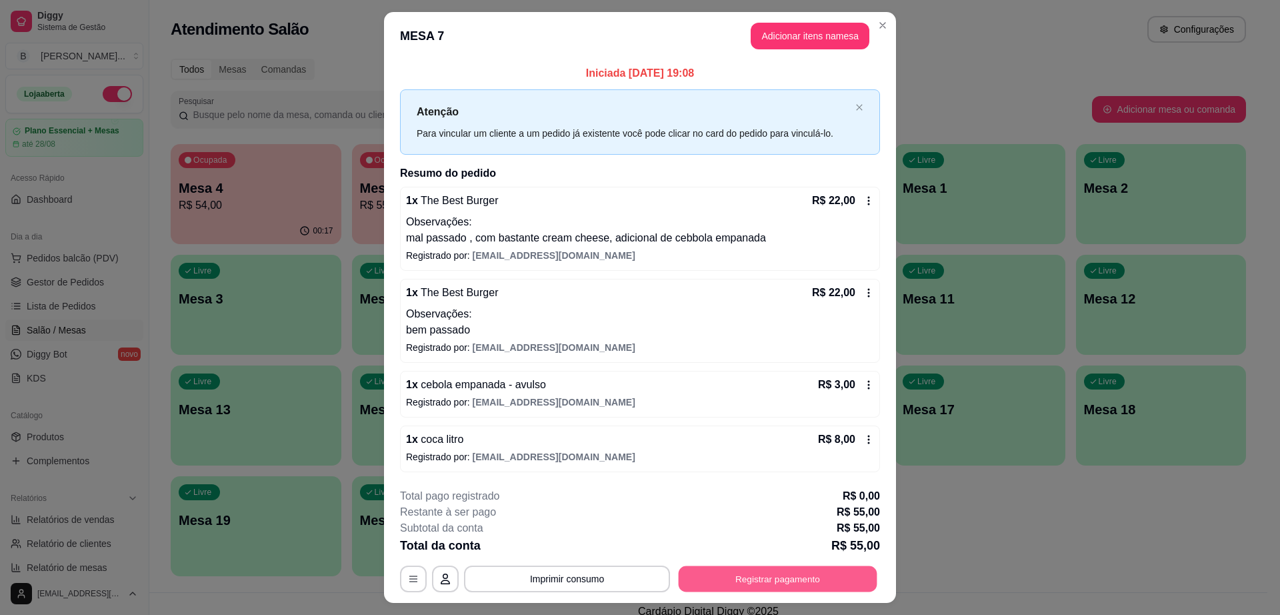
click at [720, 574] on button "Registrar pagamento" at bounding box center [778, 578] width 199 height 26
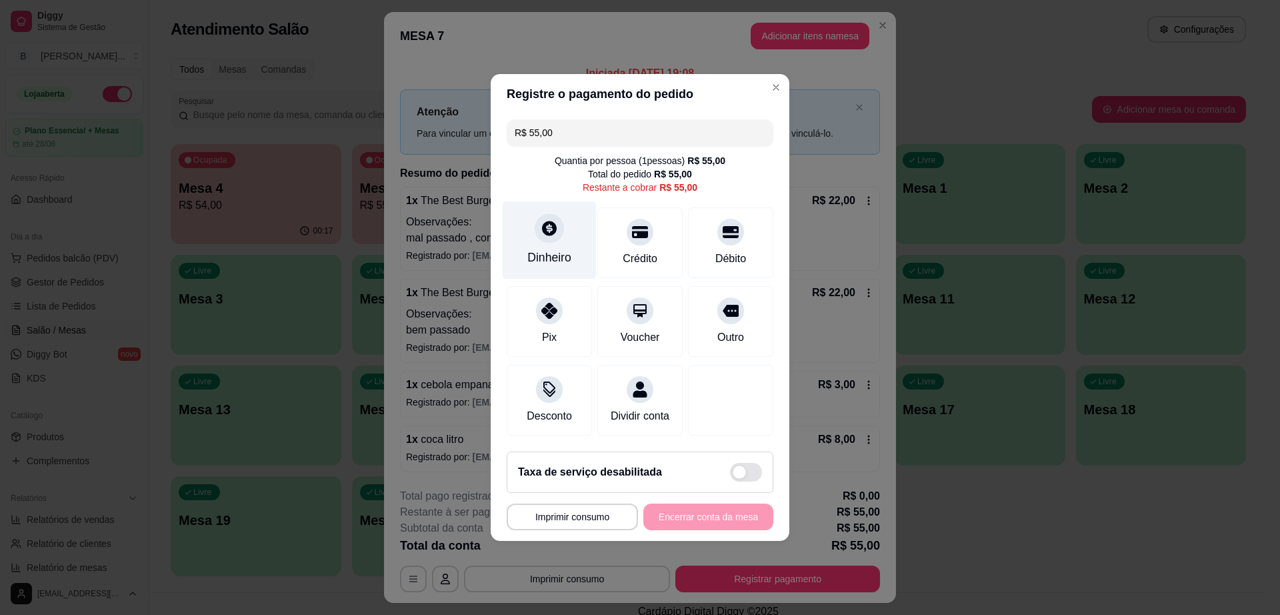
click at [554, 241] on div "Dinheiro" at bounding box center [550, 240] width 94 height 78
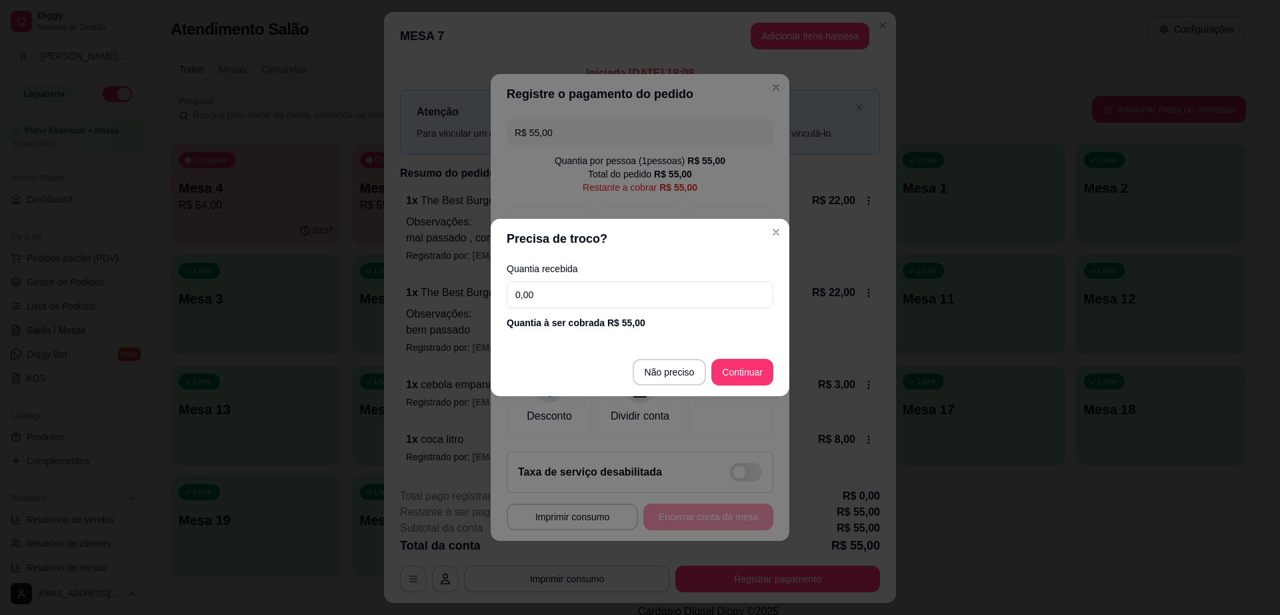
click at [667, 391] on footer "Não preciso Continuar" at bounding box center [640, 372] width 299 height 48
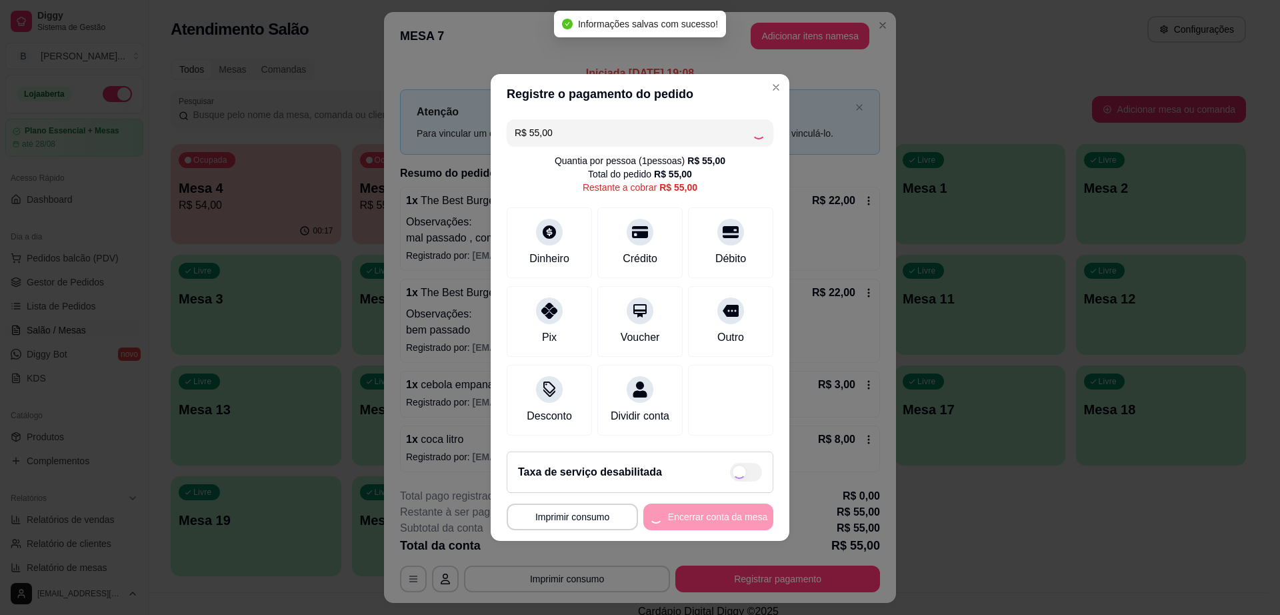
type input "R$ 0,00"
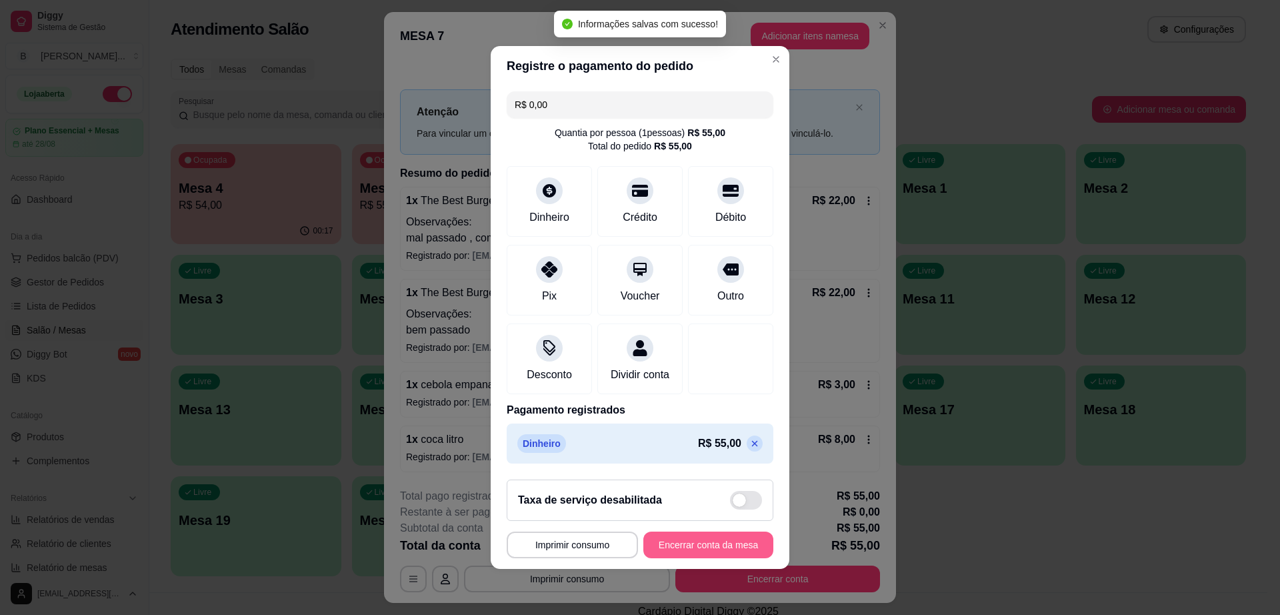
click at [719, 549] on button "Encerrar conta da mesa" at bounding box center [708, 544] width 130 height 27
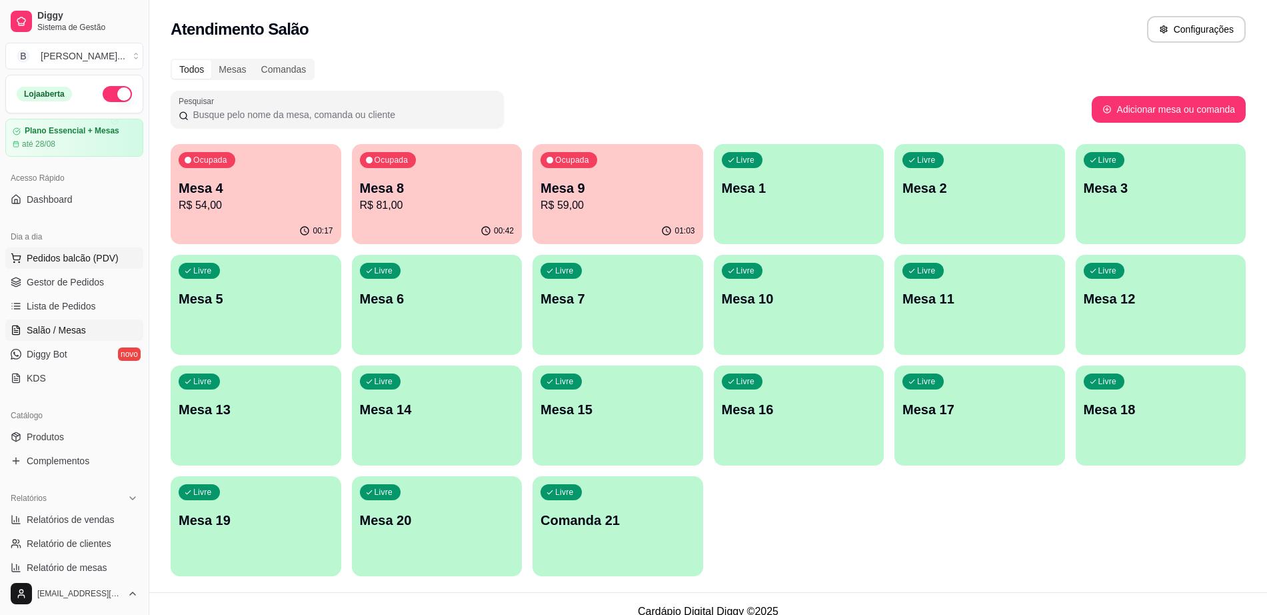
click at [80, 265] on button "Pedidos balcão (PDV)" at bounding box center [74, 257] width 138 height 21
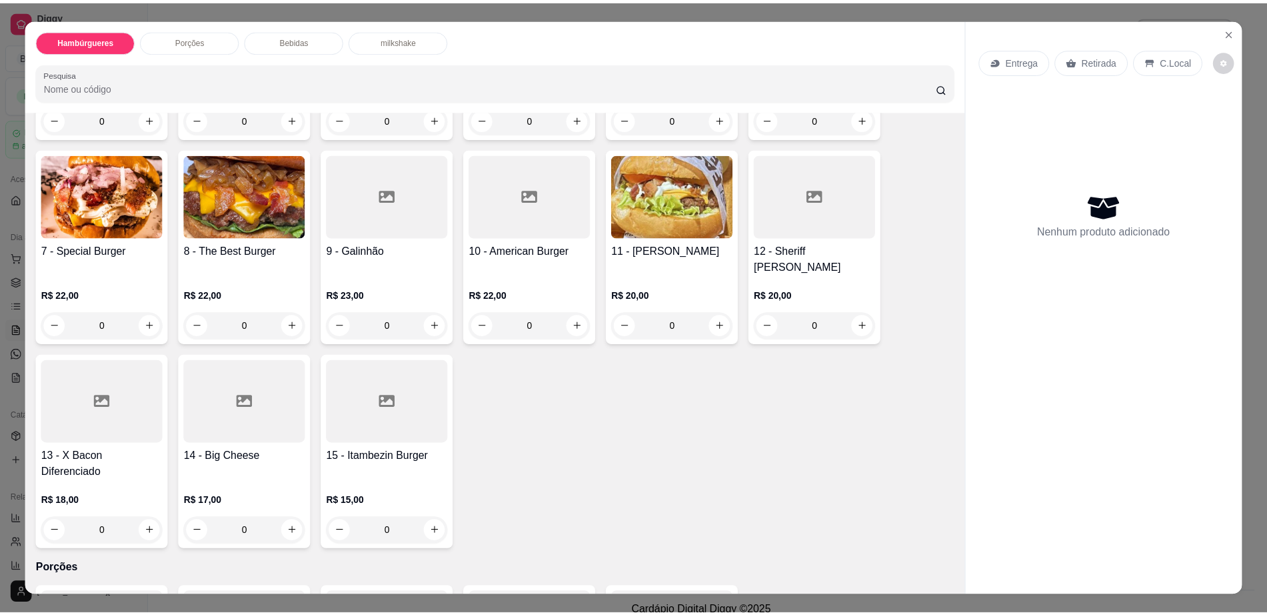
scroll to position [83, 0]
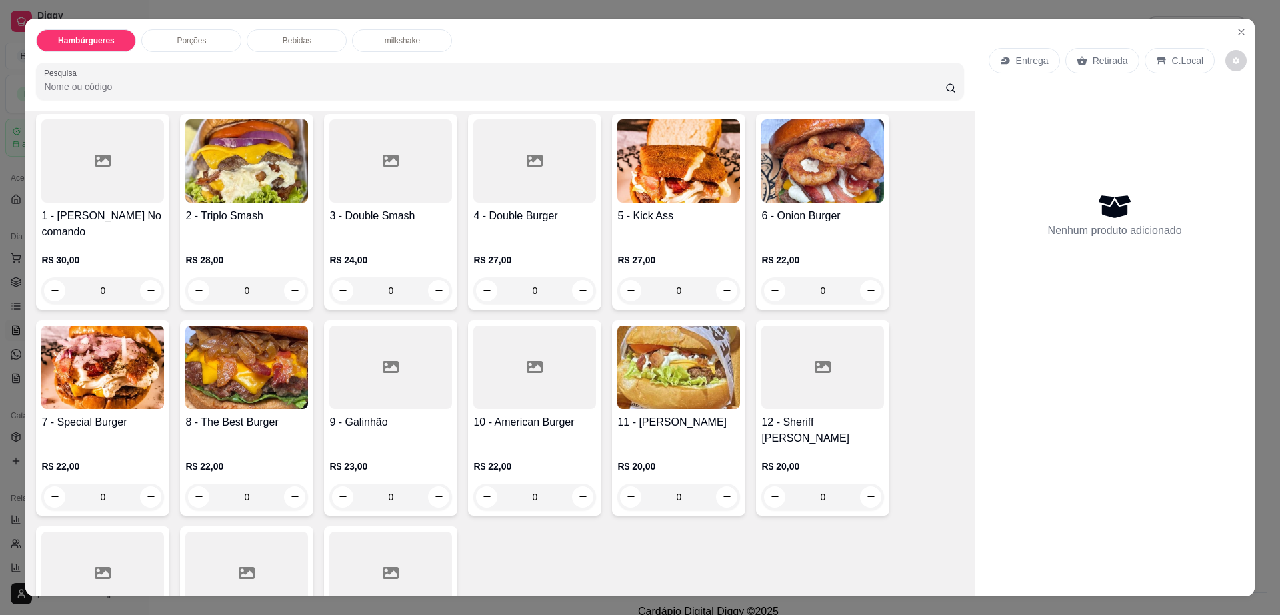
click at [72, 367] on img at bounding box center [102, 366] width 123 height 83
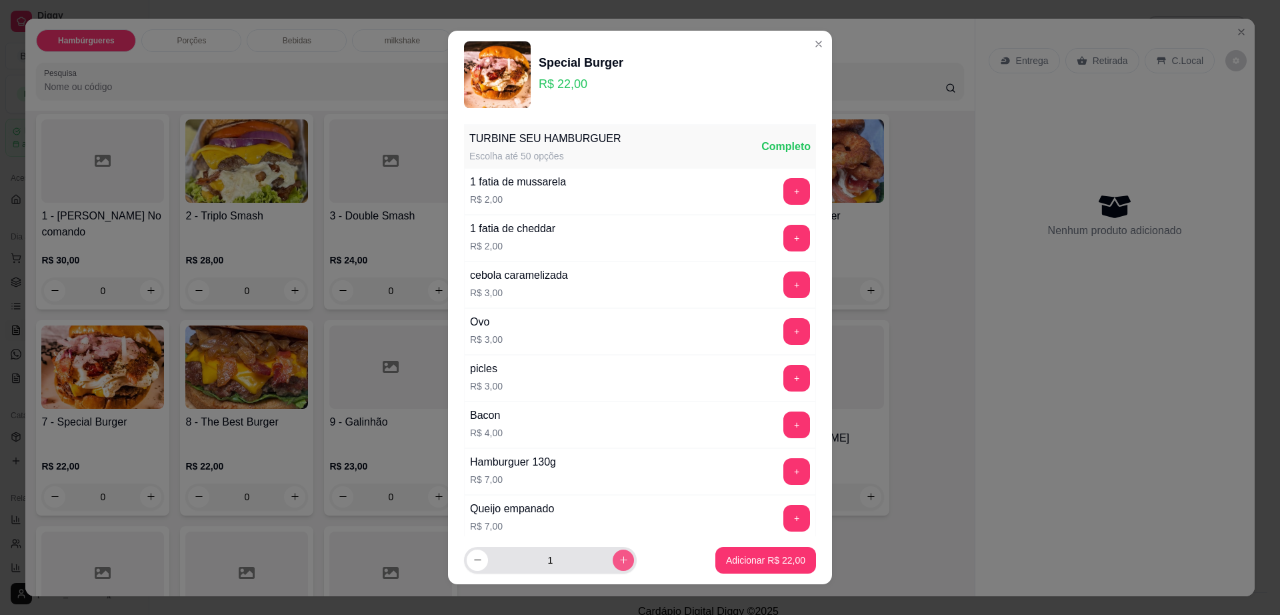
click at [613, 553] on button "increase-product-quantity" at bounding box center [623, 559] width 21 height 21
type input "2"
click at [761, 559] on p "Adicionar R$ 44,00" at bounding box center [765, 559] width 79 height 13
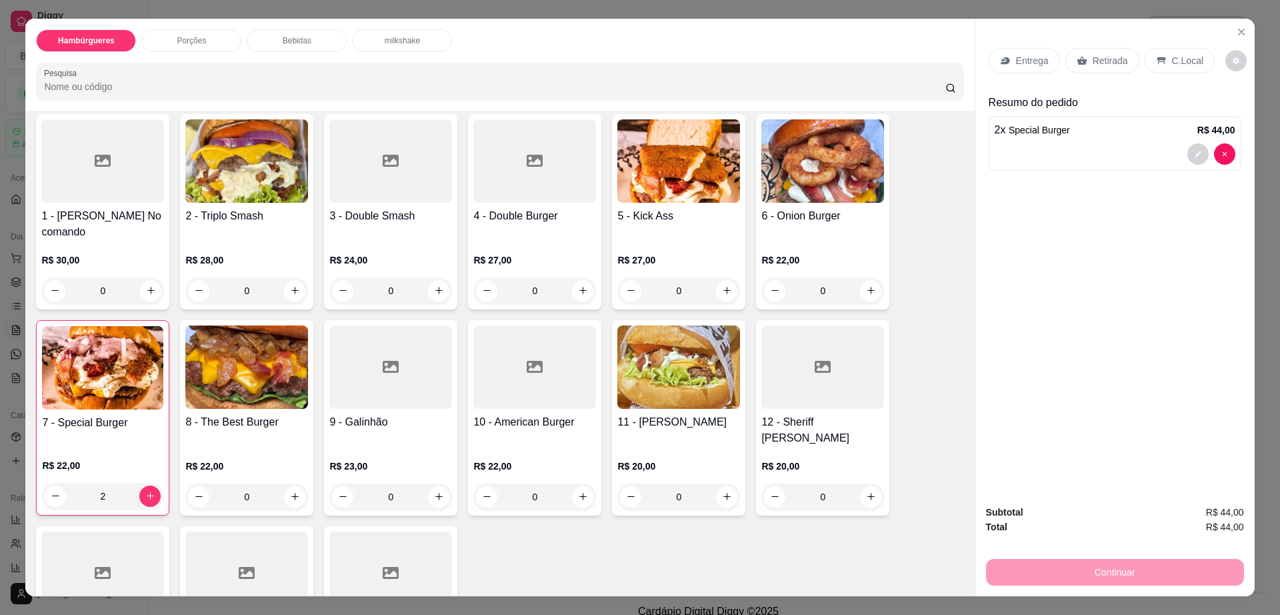
click at [1100, 51] on div "Retirada" at bounding box center [1102, 60] width 74 height 25
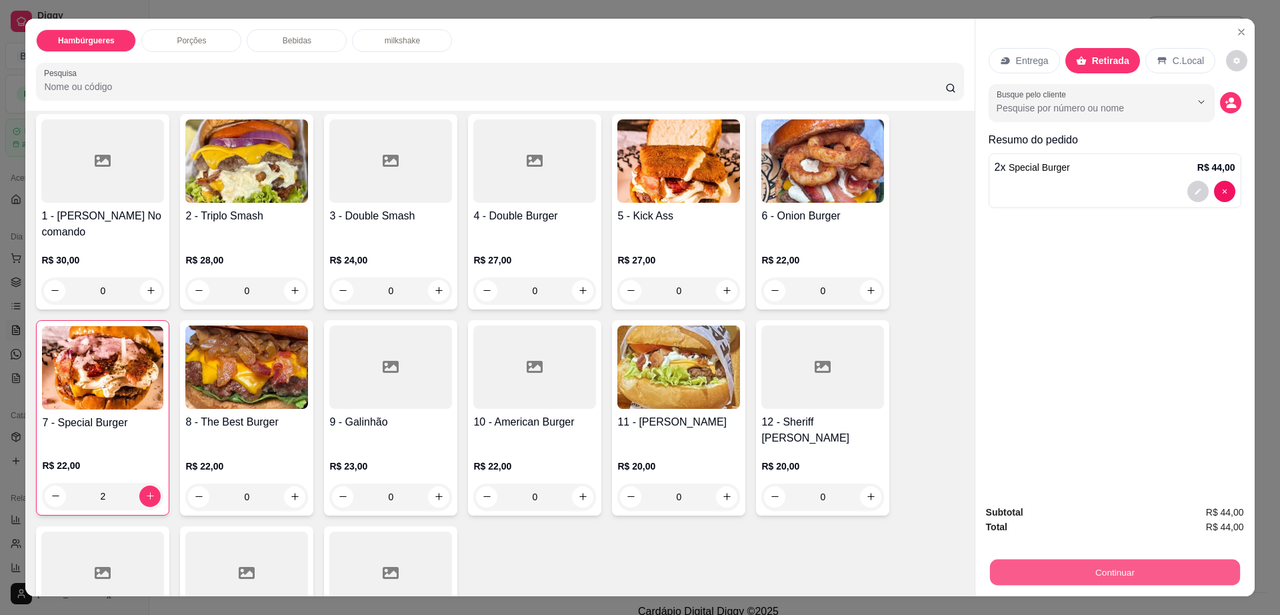
click at [1079, 561] on button "Continuar" at bounding box center [1114, 572] width 250 height 26
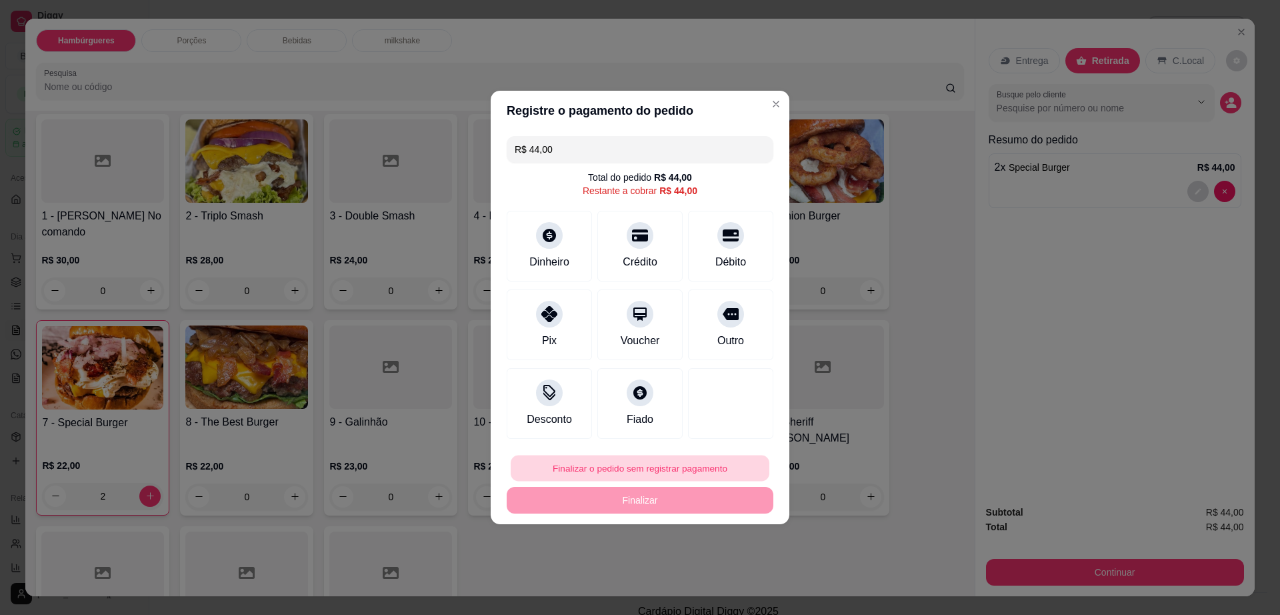
click at [647, 461] on button "Finalizar o pedido sem registrar pagamento" at bounding box center [640, 468] width 259 height 26
click at [718, 579] on button "Confirmar" at bounding box center [723, 577] width 49 height 21
type input "0"
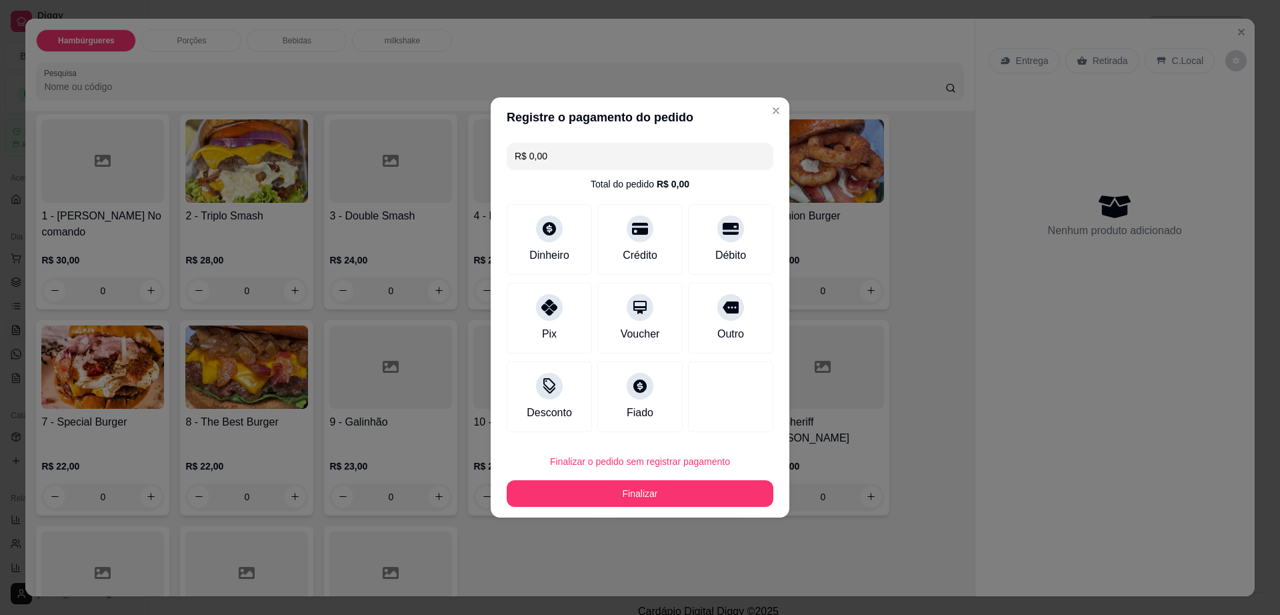
type input "R$ 0,00"
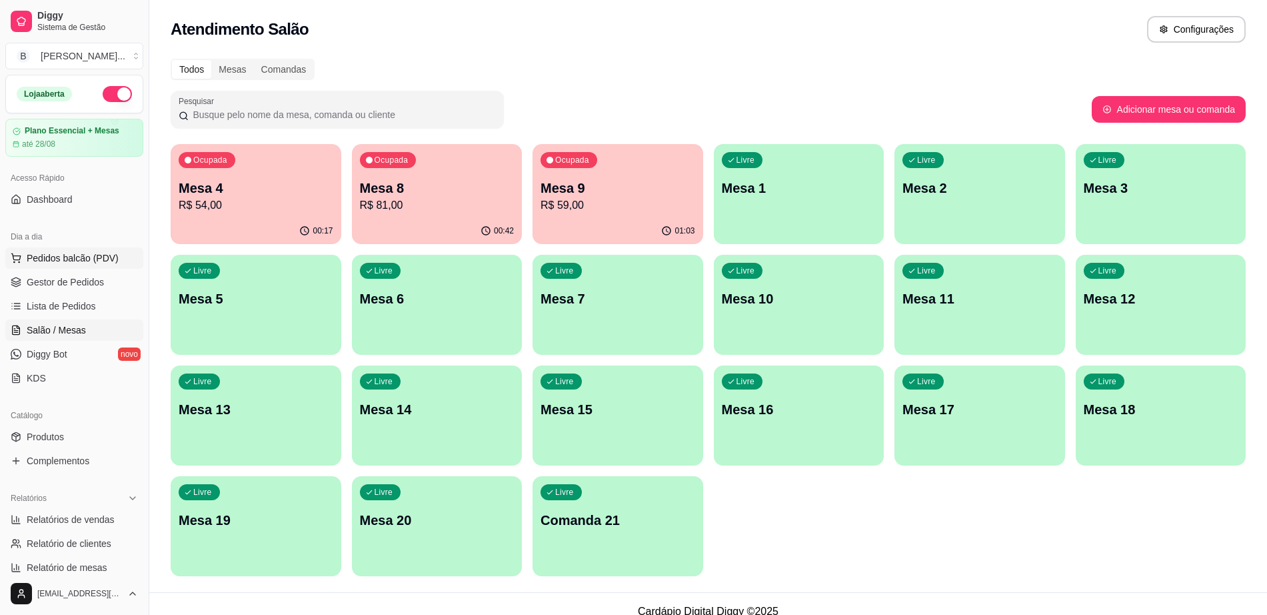
click at [65, 263] on span "Pedidos balcão (PDV)" at bounding box center [73, 257] width 92 height 13
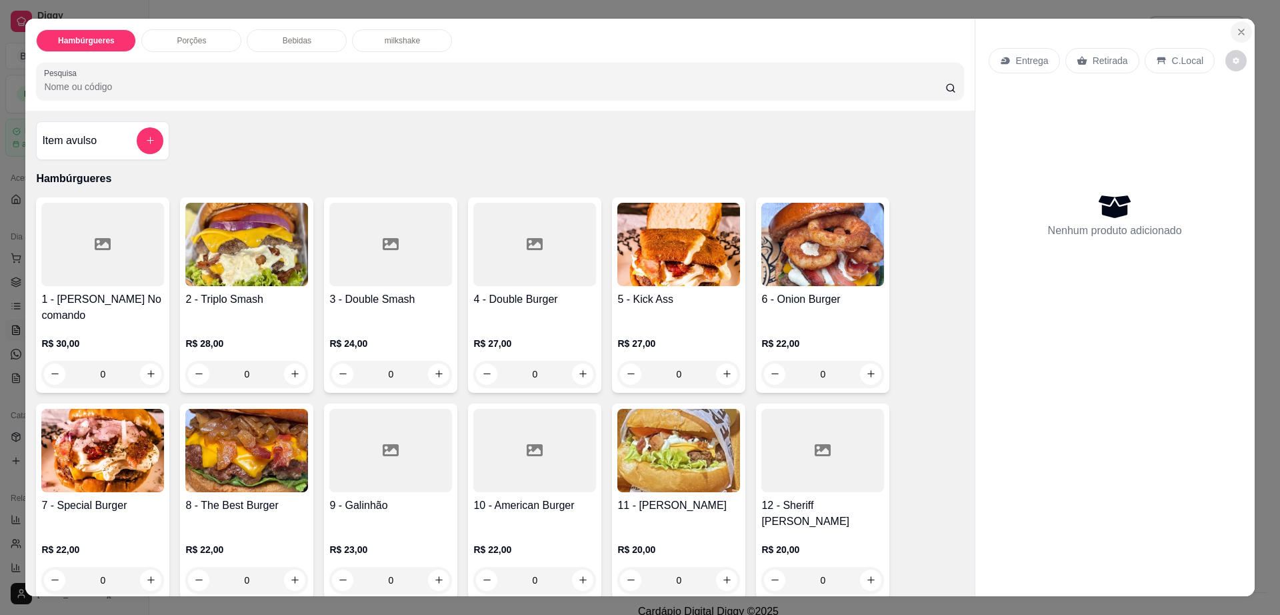
click at [1239, 31] on icon "Close" at bounding box center [1241, 31] width 5 height 5
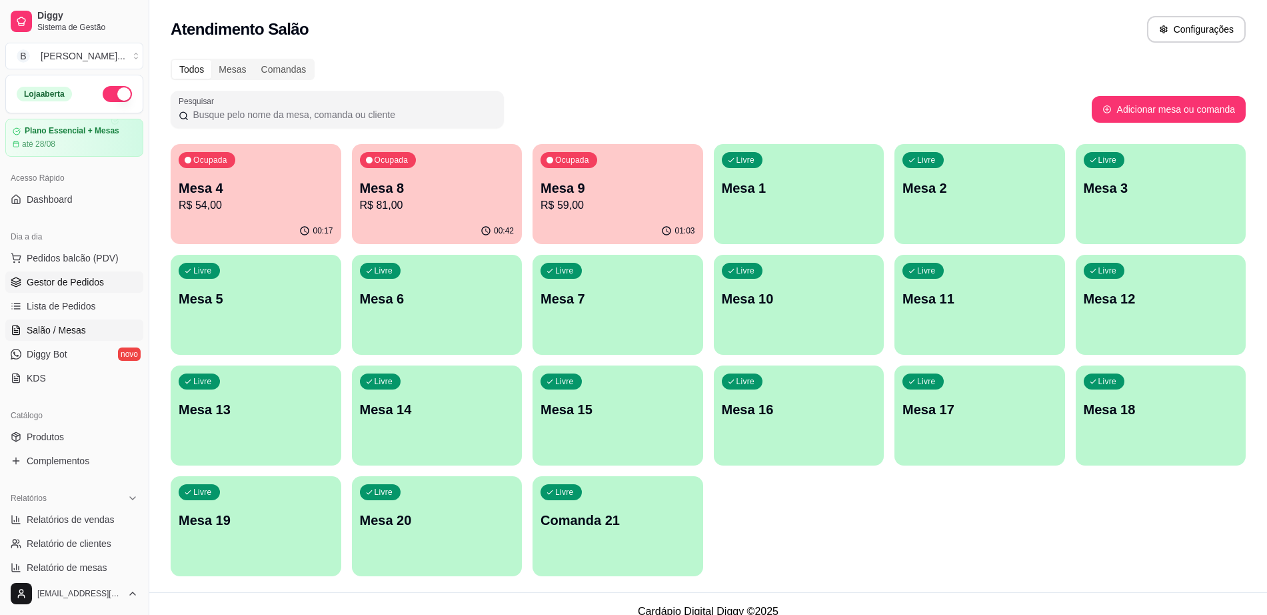
click at [65, 273] on link "Gestor de Pedidos" at bounding box center [74, 281] width 138 height 21
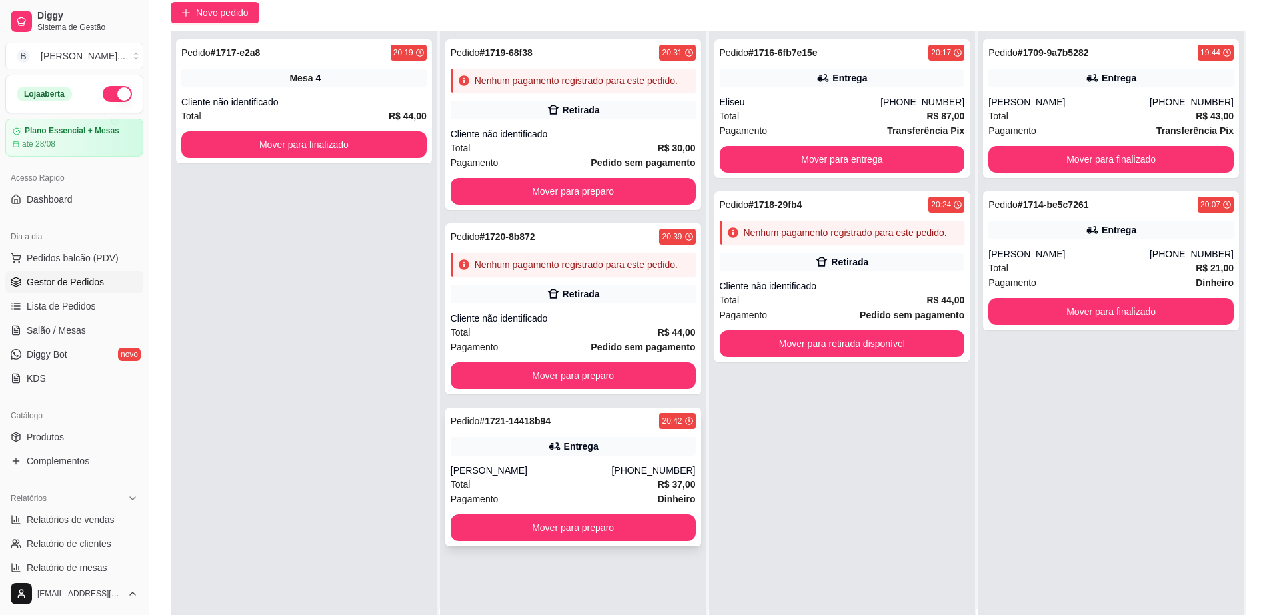
scroll to position [167, 0]
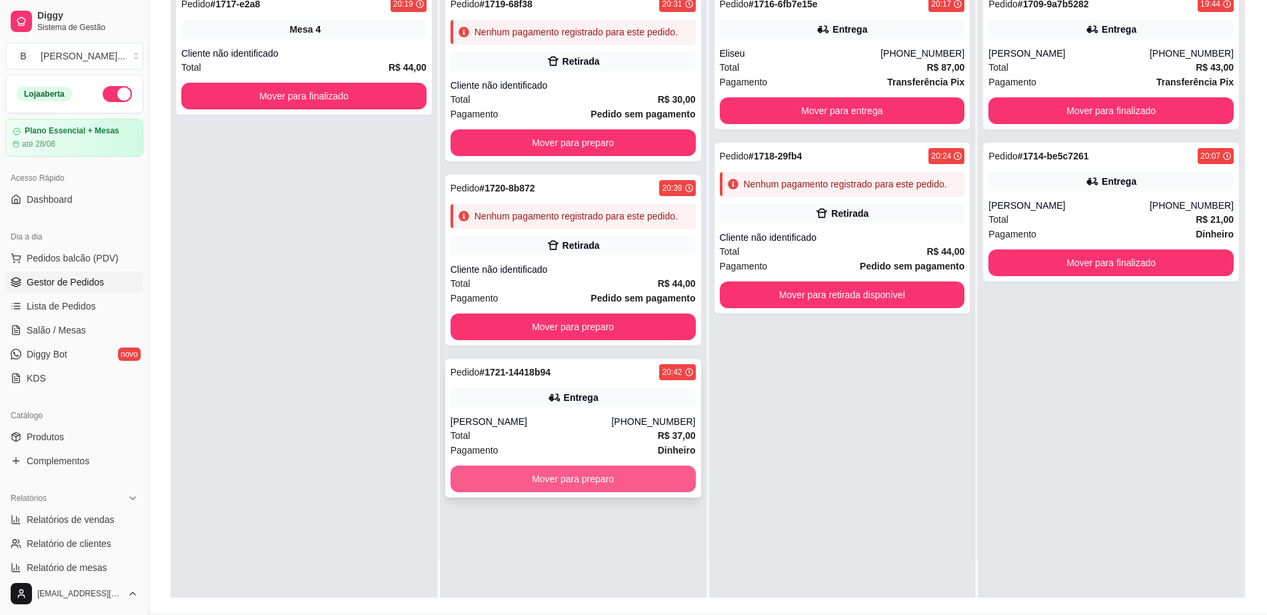
click at [552, 484] on button "Mover para preparo" at bounding box center [573, 478] width 245 height 27
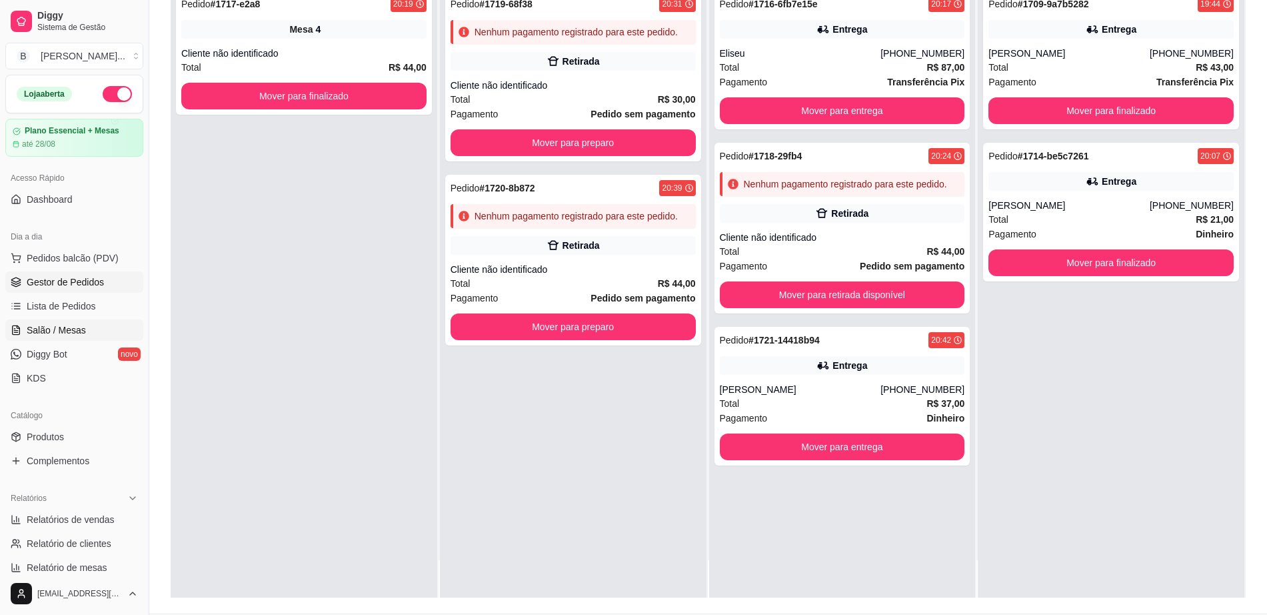
click at [97, 323] on link "Salão / Mesas" at bounding box center [74, 329] width 138 height 21
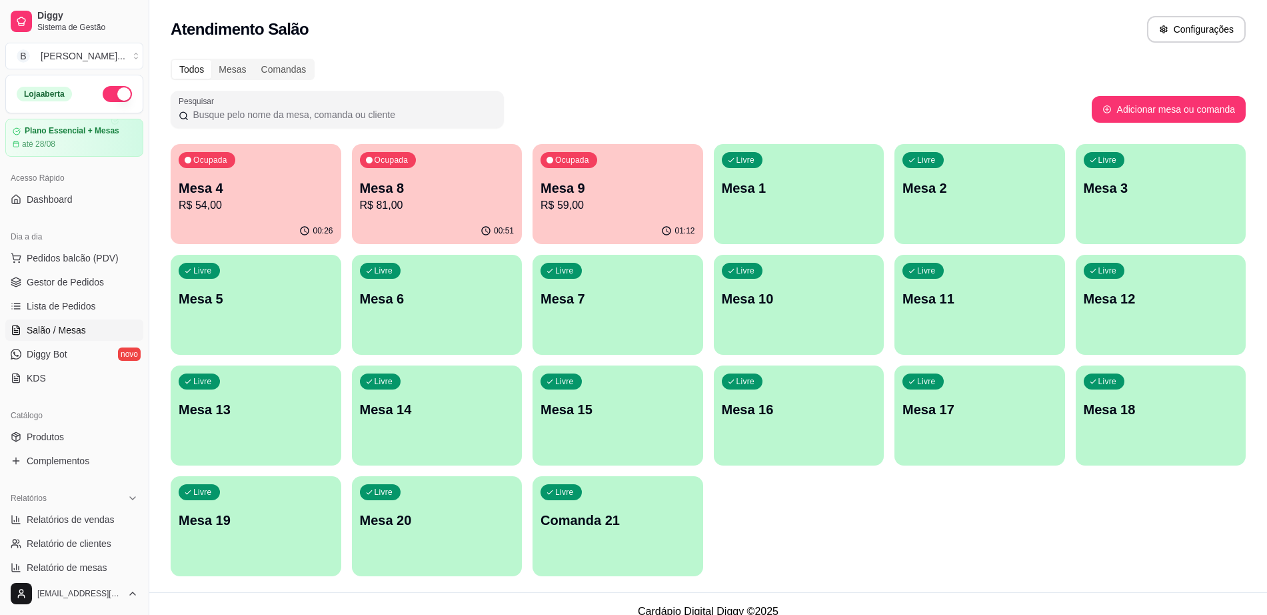
click at [1117, 207] on div "Livre Mesa 3" at bounding box center [1161, 186] width 171 height 84
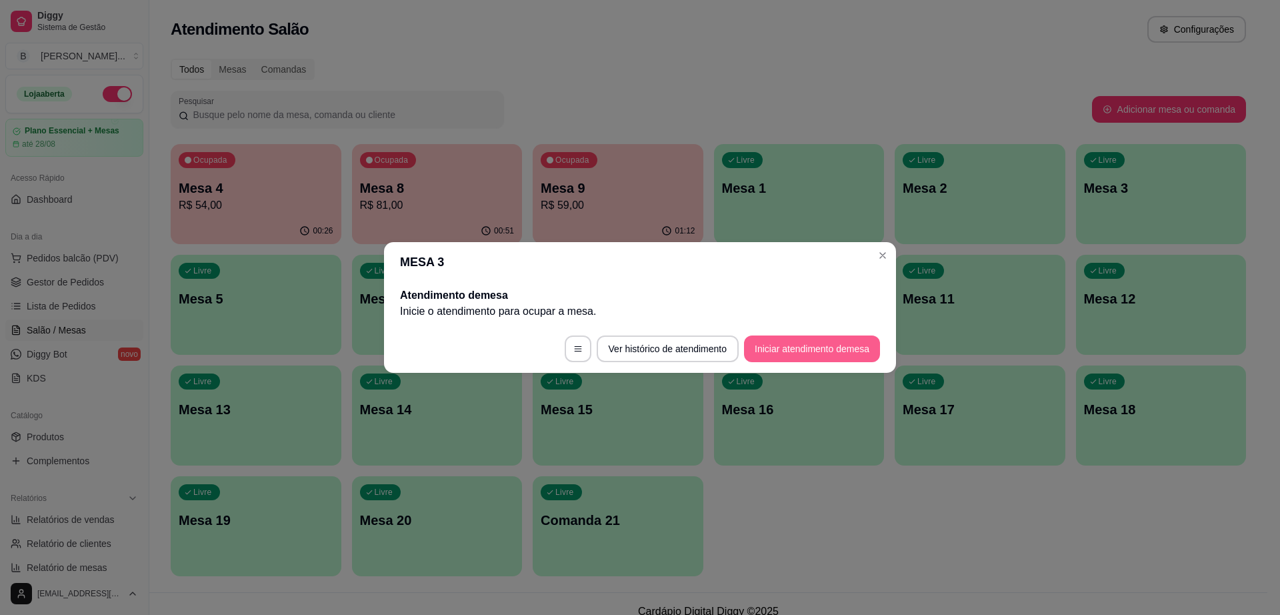
click at [801, 336] on button "Iniciar atendimento de mesa" at bounding box center [812, 348] width 136 height 27
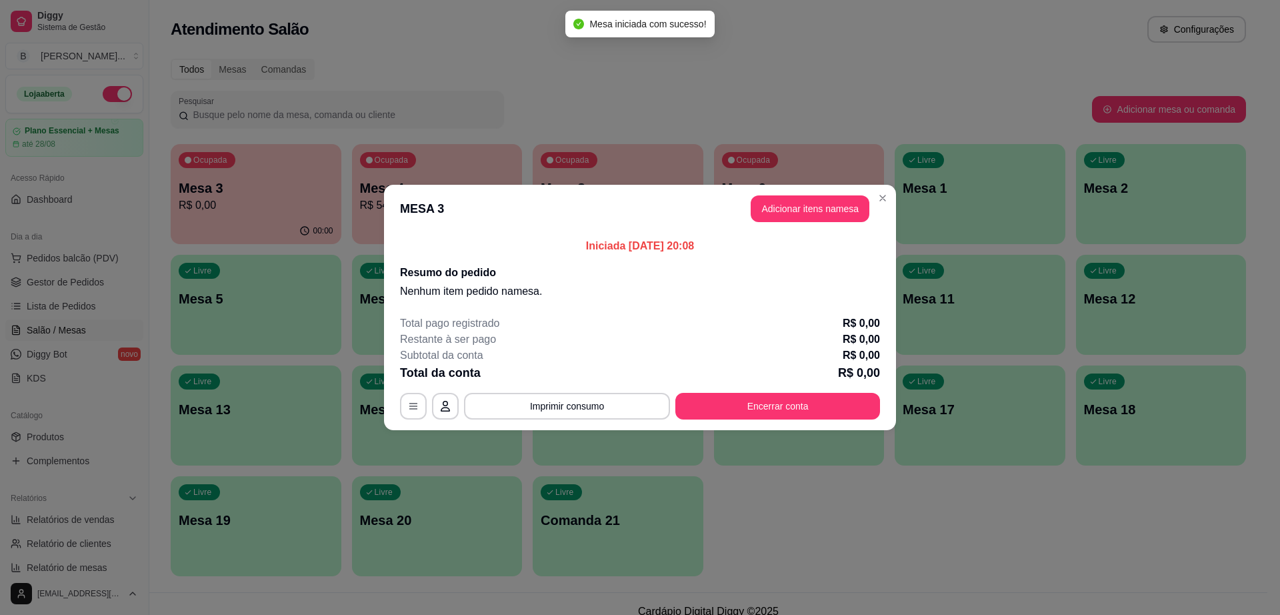
click at [769, 193] on header "MESA 3 Adicionar itens na mesa" at bounding box center [640, 209] width 512 height 48
click at [769, 204] on button "Adicionar itens na mesa" at bounding box center [810, 208] width 119 height 27
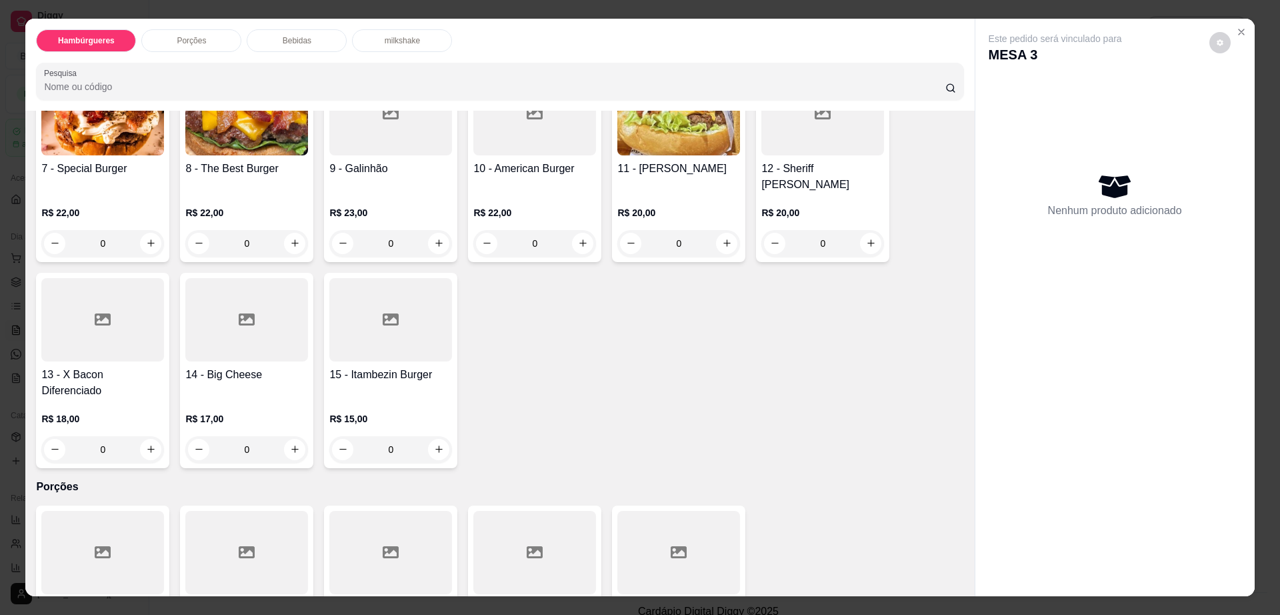
scroll to position [417, 0]
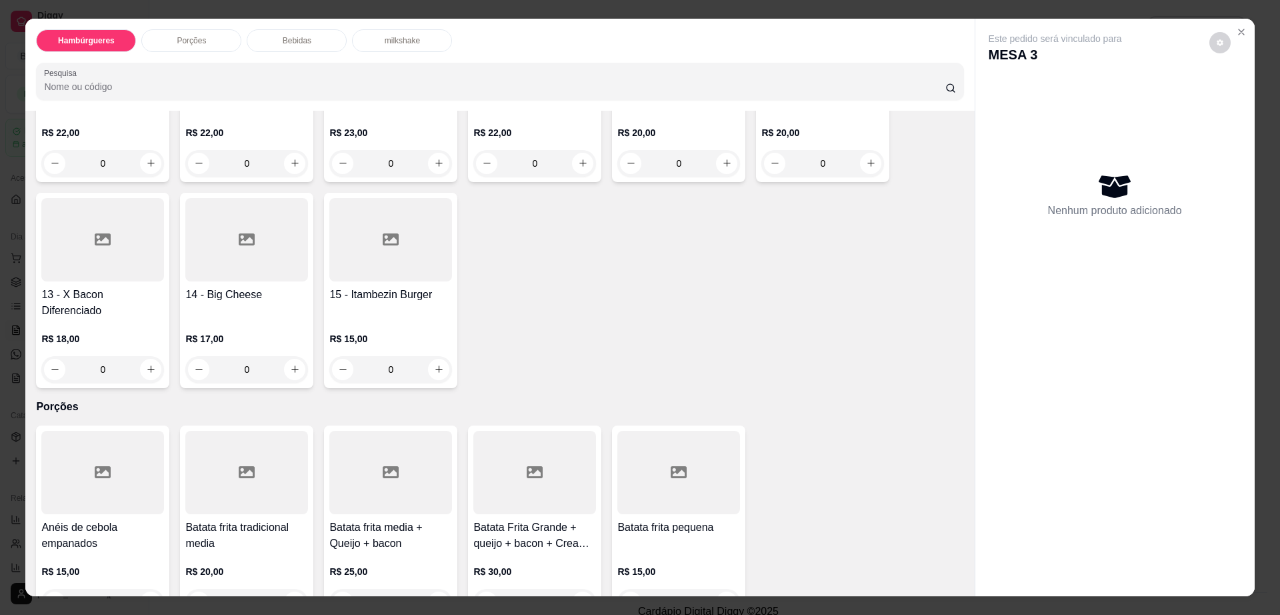
click at [385, 253] on div "15 - Itambezin Burger R$ 15,00 0" at bounding box center [390, 290] width 133 height 195
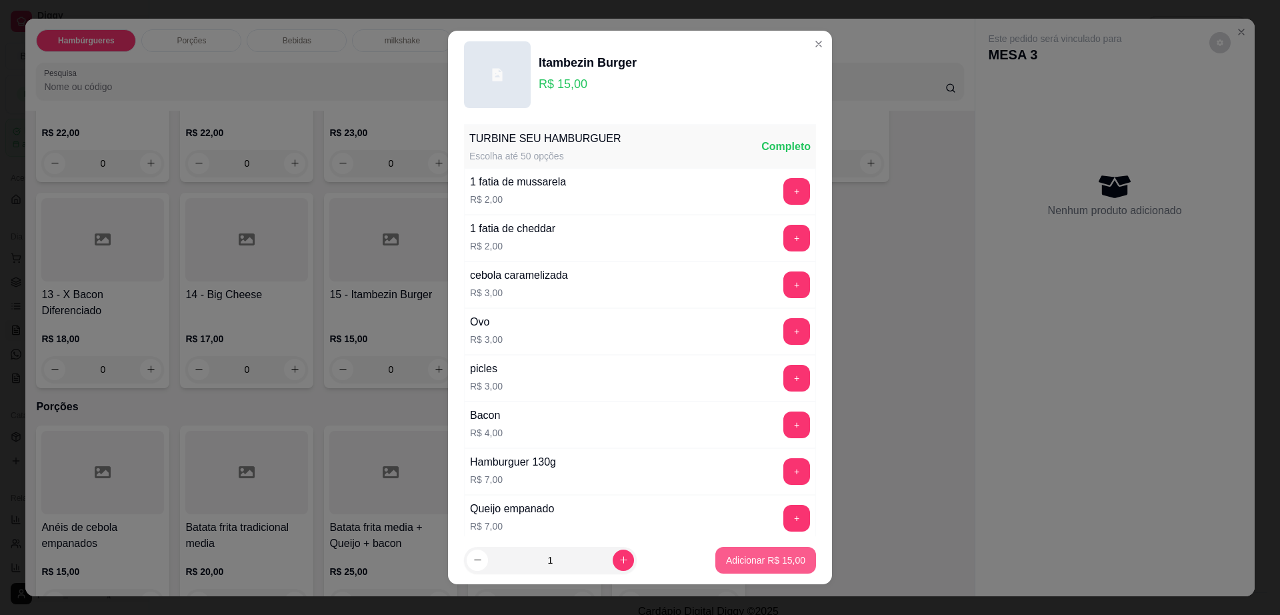
click at [765, 557] on p "Adicionar R$ 15,00" at bounding box center [765, 559] width 79 height 13
type input "1"
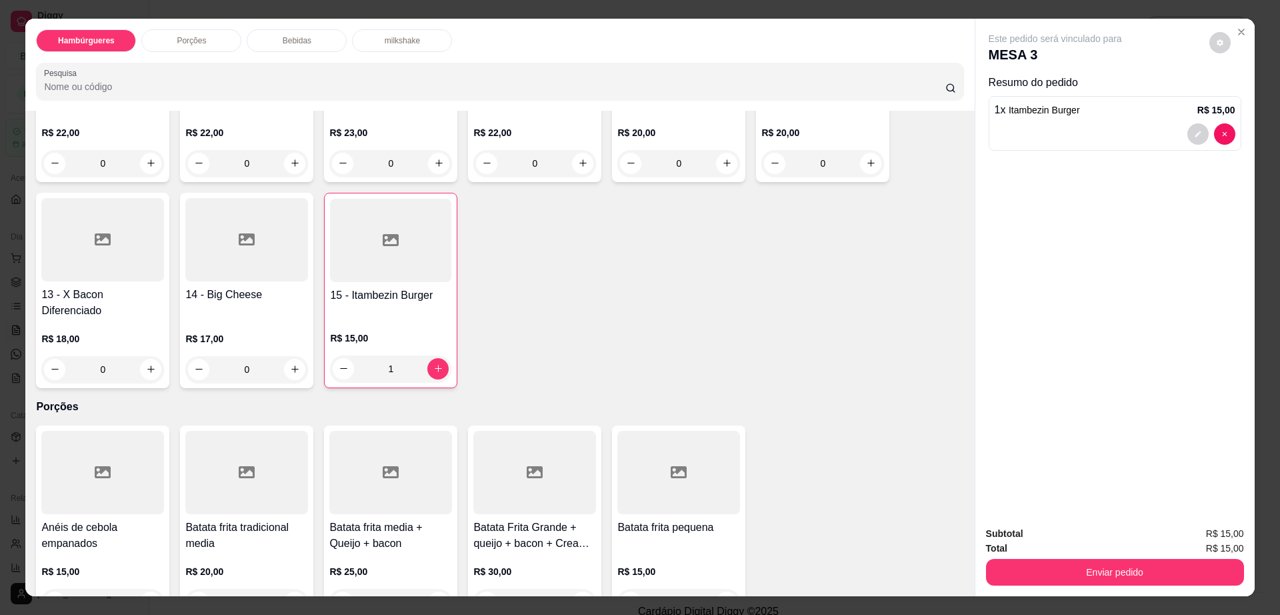
click at [88, 233] on div at bounding box center [102, 239] width 123 height 83
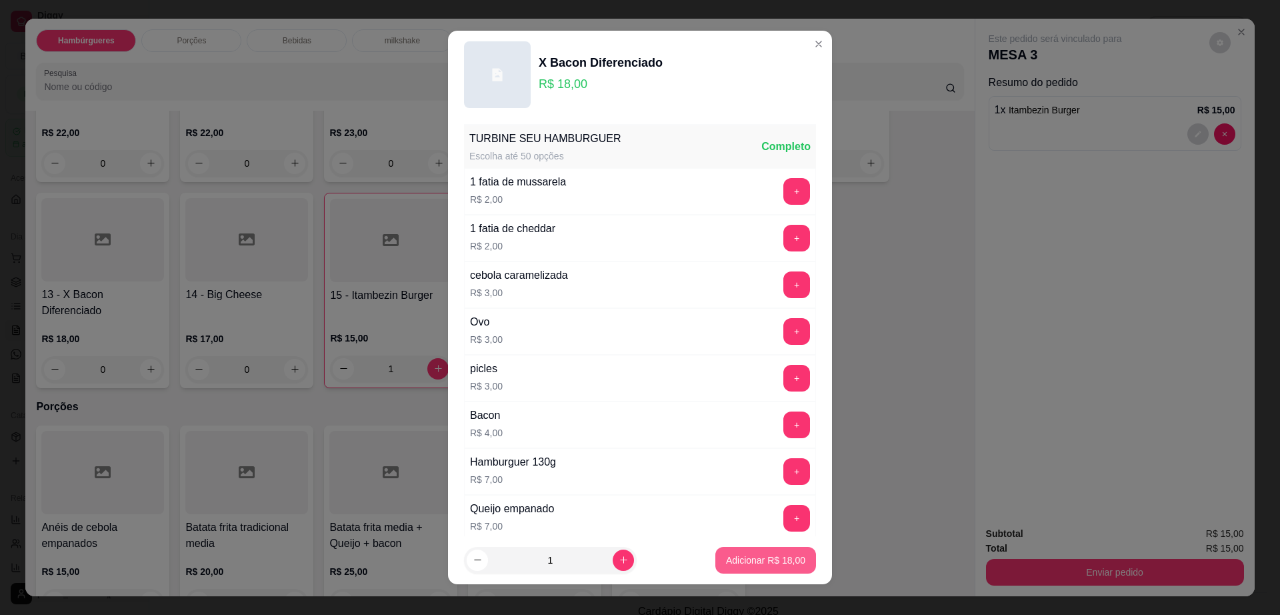
click at [749, 565] on p "Adicionar R$ 18,00" at bounding box center [765, 559] width 79 height 13
type input "1"
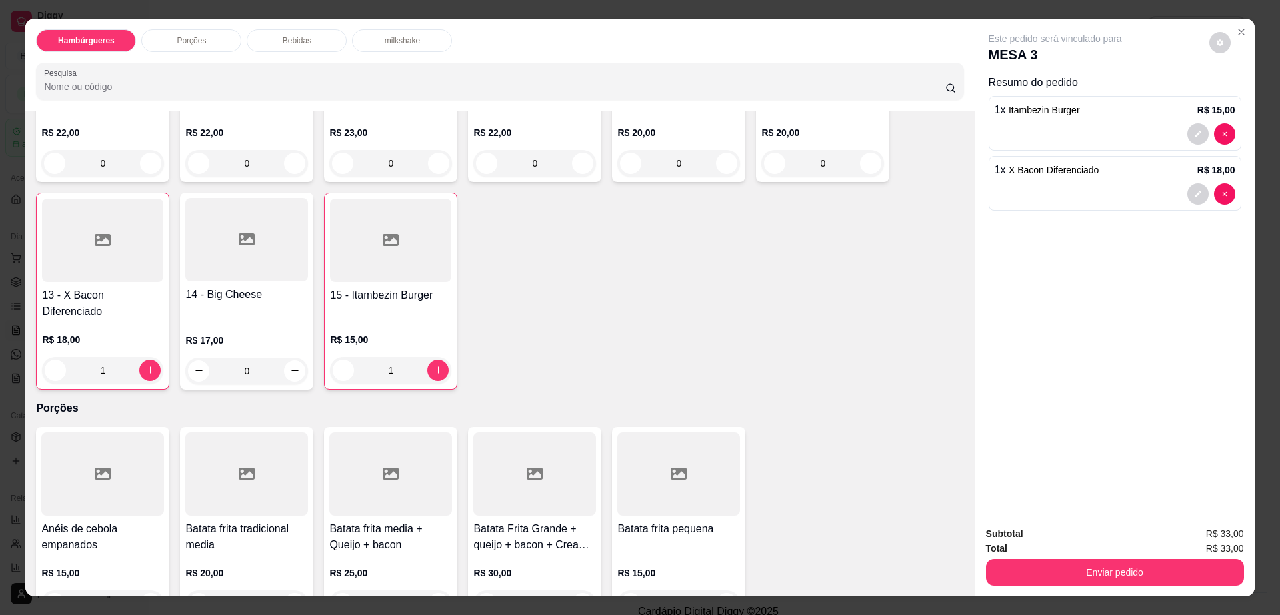
click at [290, 35] on p "Bebidas" at bounding box center [297, 40] width 29 height 11
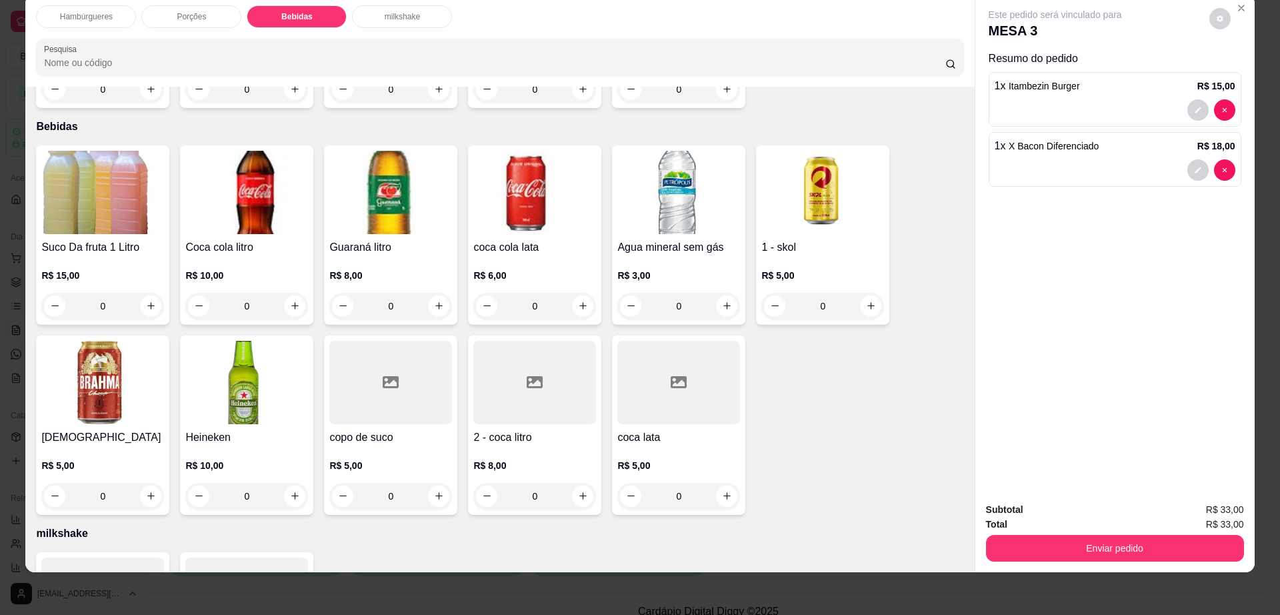
click at [513, 369] on div at bounding box center [534, 382] width 123 height 83
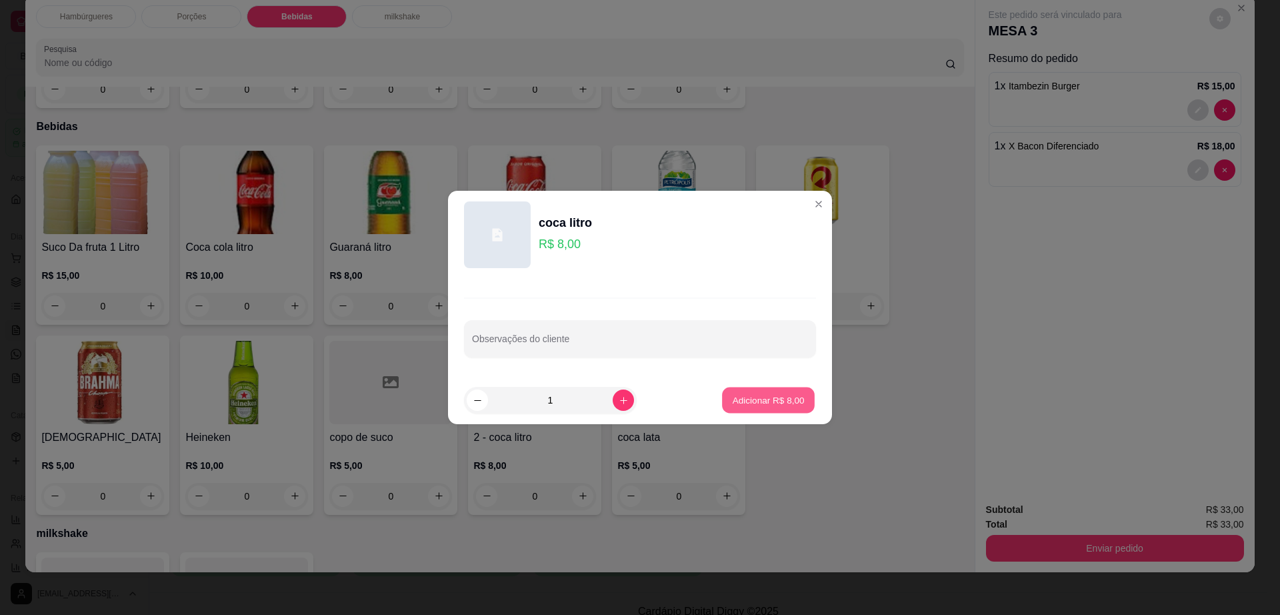
click at [778, 407] on button "Adicionar R$ 8,00" at bounding box center [768, 400] width 93 height 26
type input "1"
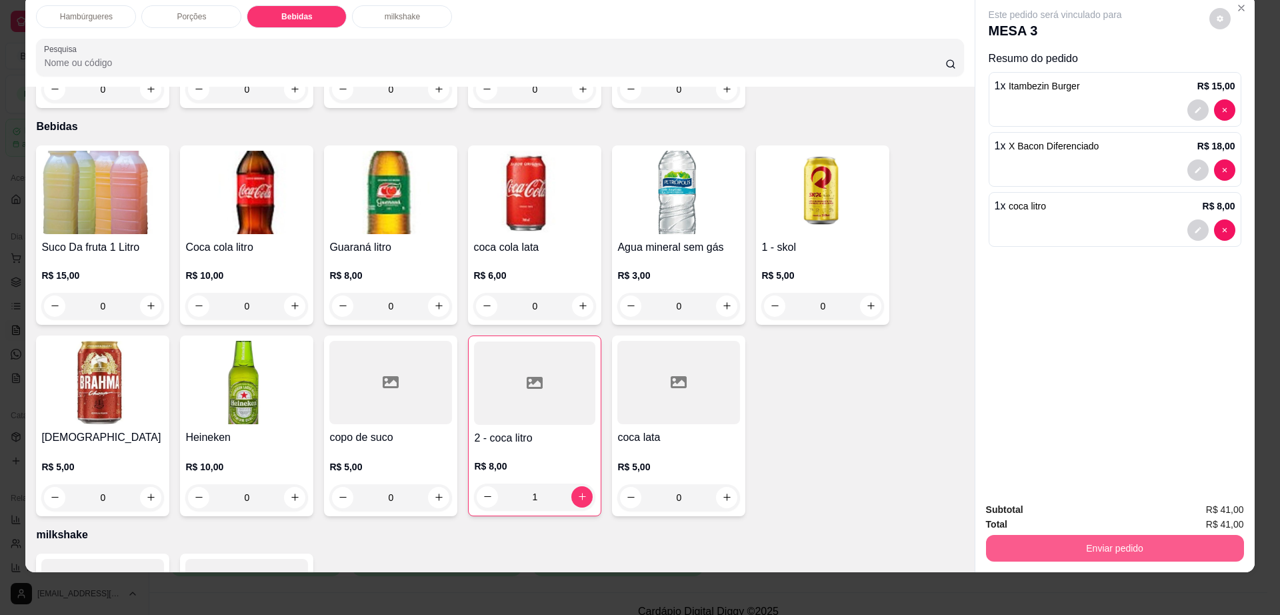
click at [1113, 551] on button "Enviar pedido" at bounding box center [1115, 548] width 258 height 27
click at [1178, 402] on div "Este pedido será vinculado para MESA 3 Resumo do pedido 1 x Itambezin Burger R$…" at bounding box center [1114, 243] width 279 height 497
click at [1215, 13] on button "decrease-product-quantity" at bounding box center [1219, 18] width 21 height 21
click at [1037, 545] on button "Enviar pedido" at bounding box center [1115, 548] width 258 height 27
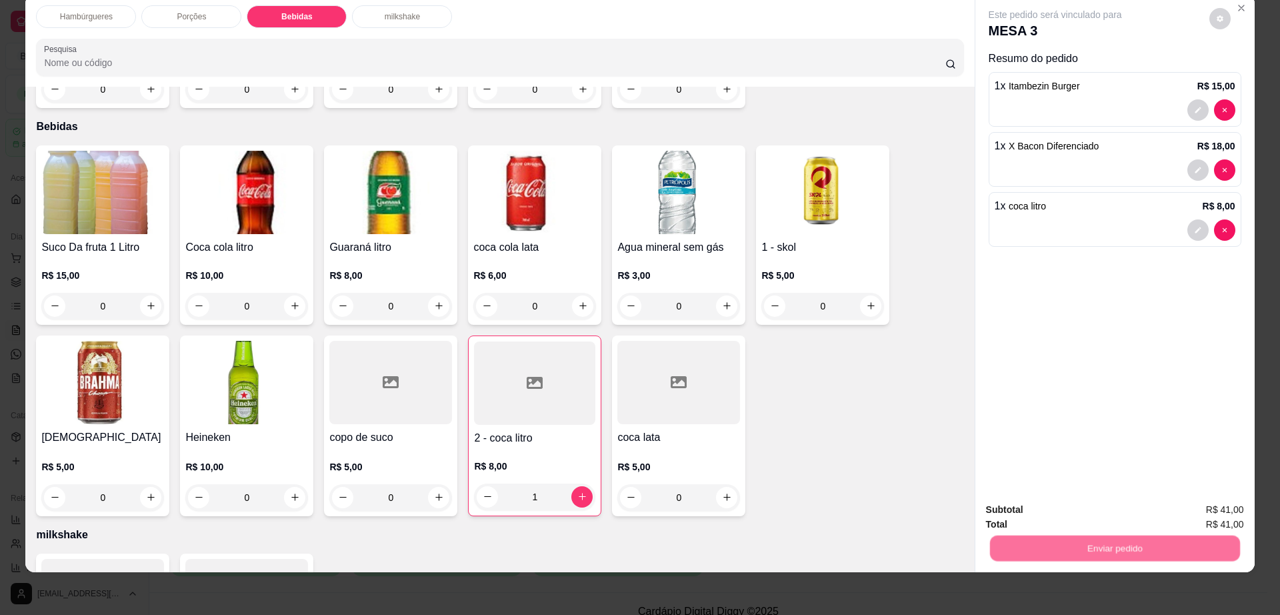
click at [1037, 506] on button "Não registrar e enviar pedido" at bounding box center [1069, 515] width 139 height 25
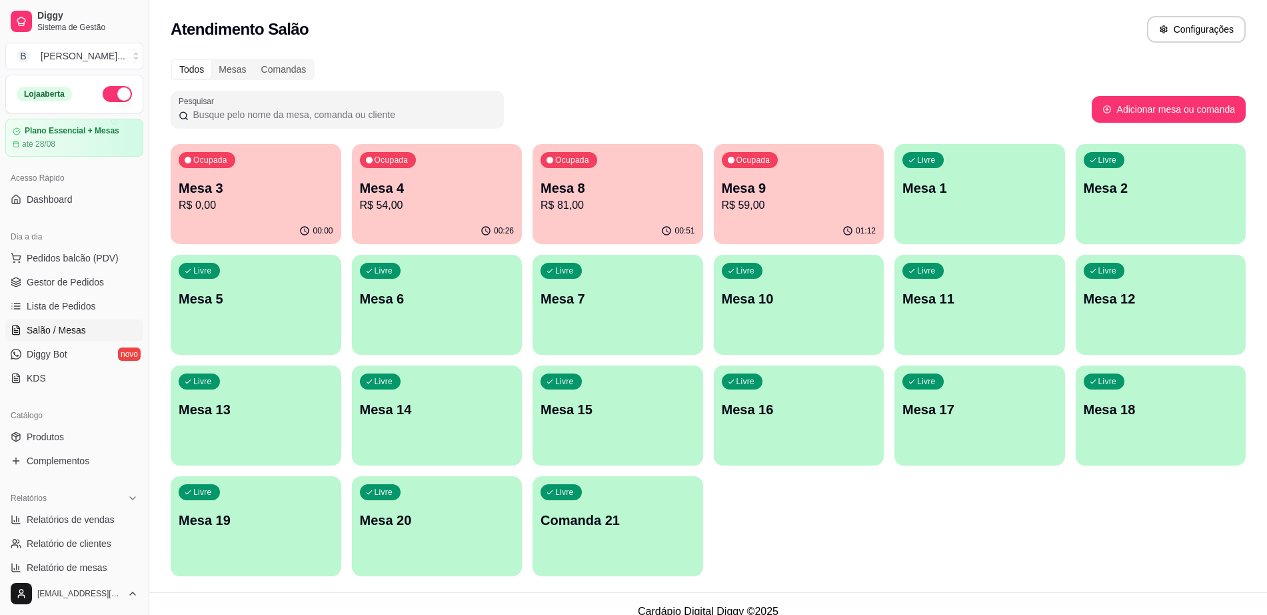
click at [209, 295] on p "Mesa 5" at bounding box center [256, 298] width 155 height 19
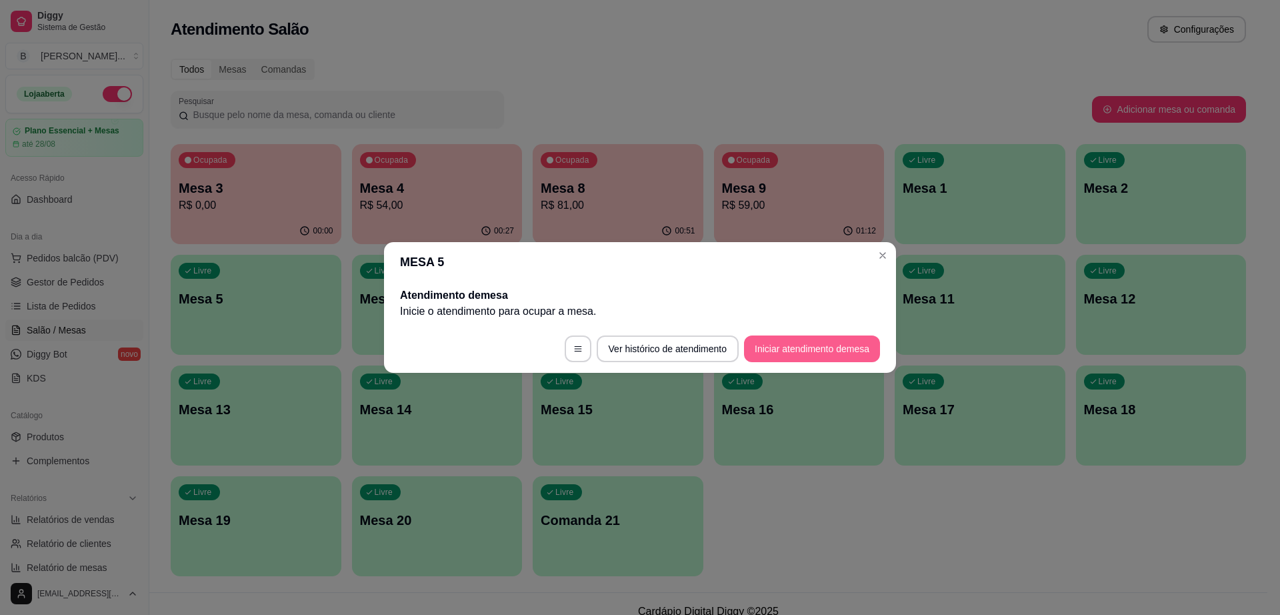
click at [819, 349] on button "Iniciar atendimento de mesa" at bounding box center [812, 348] width 136 height 27
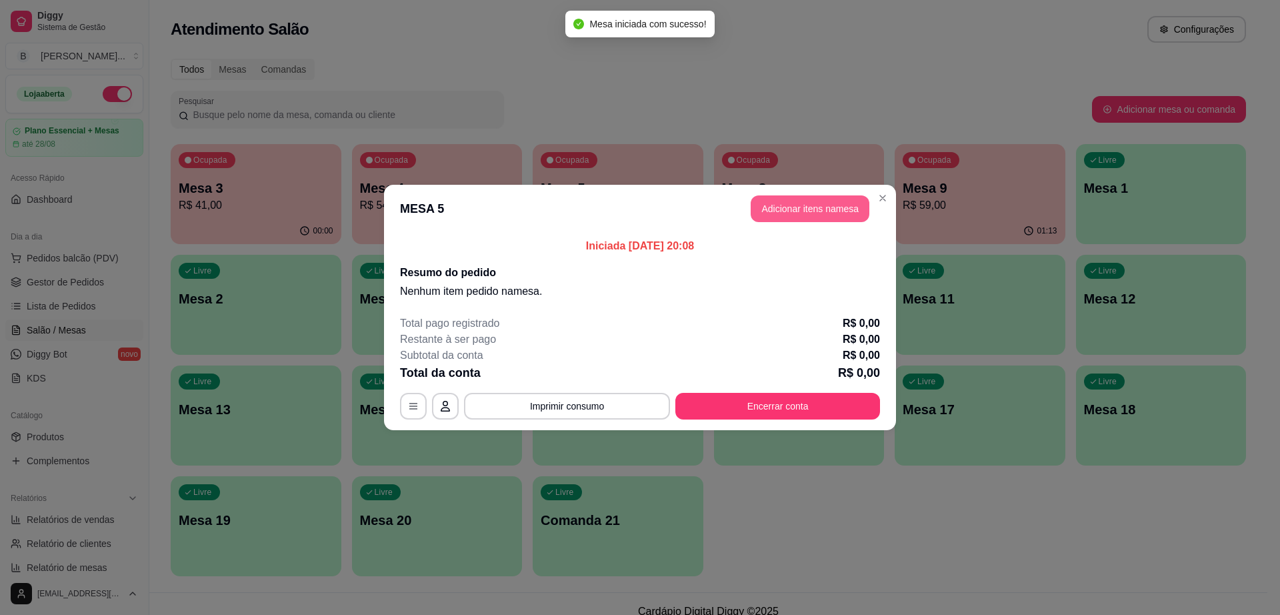
click at [829, 213] on button "Adicionar itens na mesa" at bounding box center [810, 208] width 119 height 27
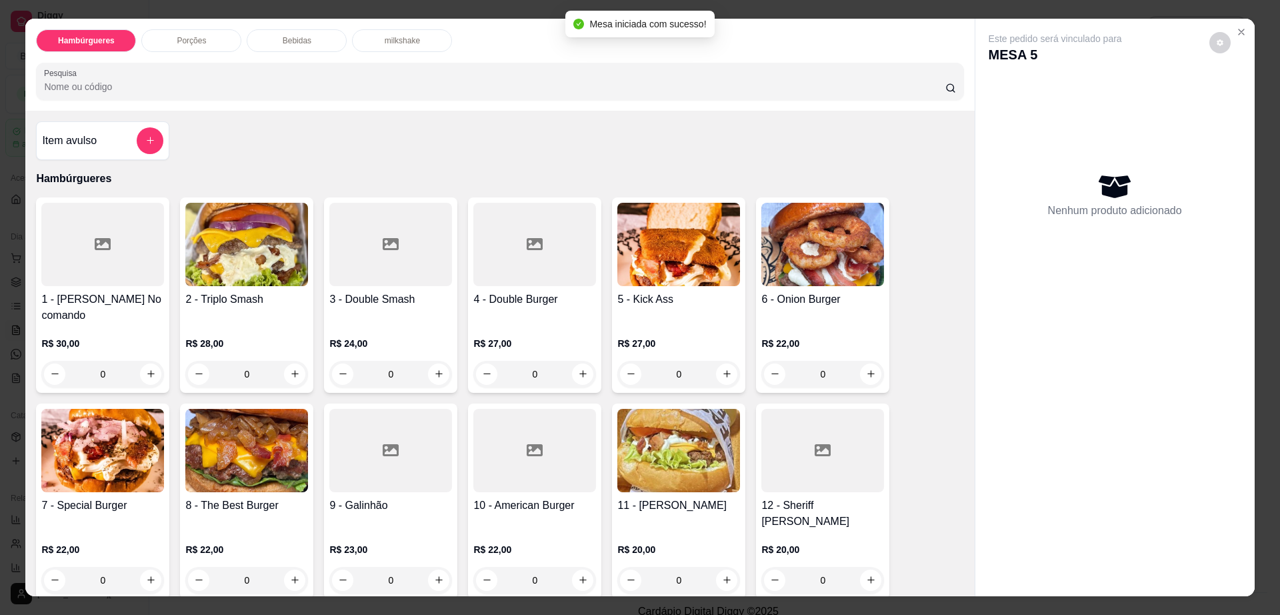
click at [97, 261] on div at bounding box center [102, 244] width 123 height 83
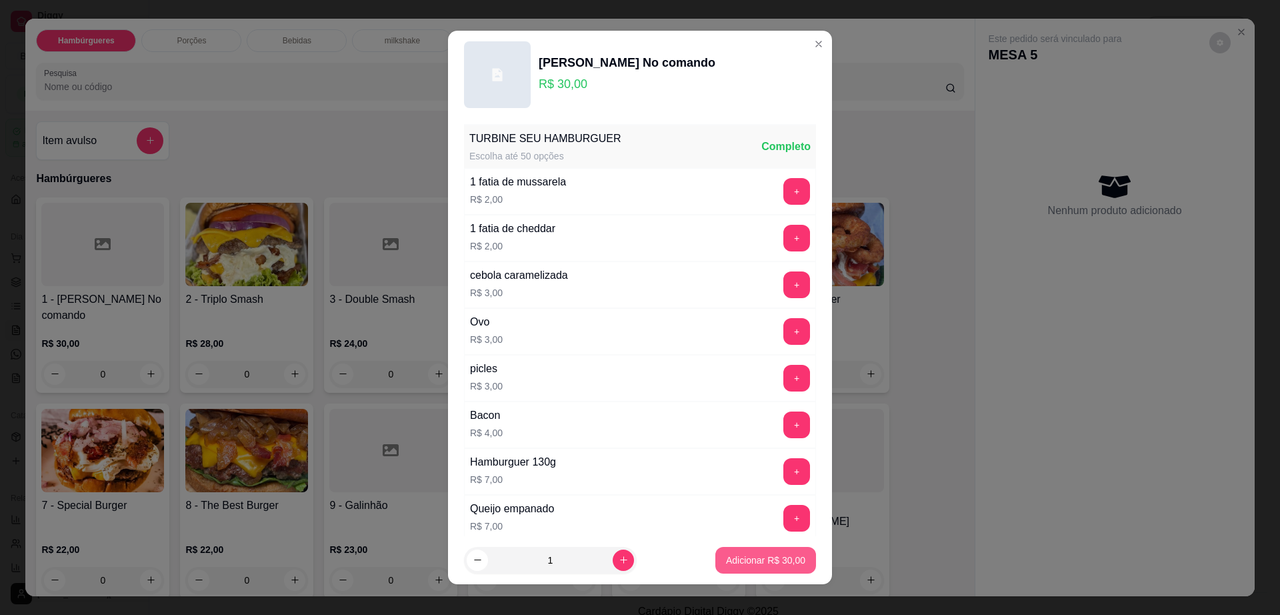
click at [760, 555] on p "Adicionar R$ 30,00" at bounding box center [765, 559] width 79 height 13
type input "1"
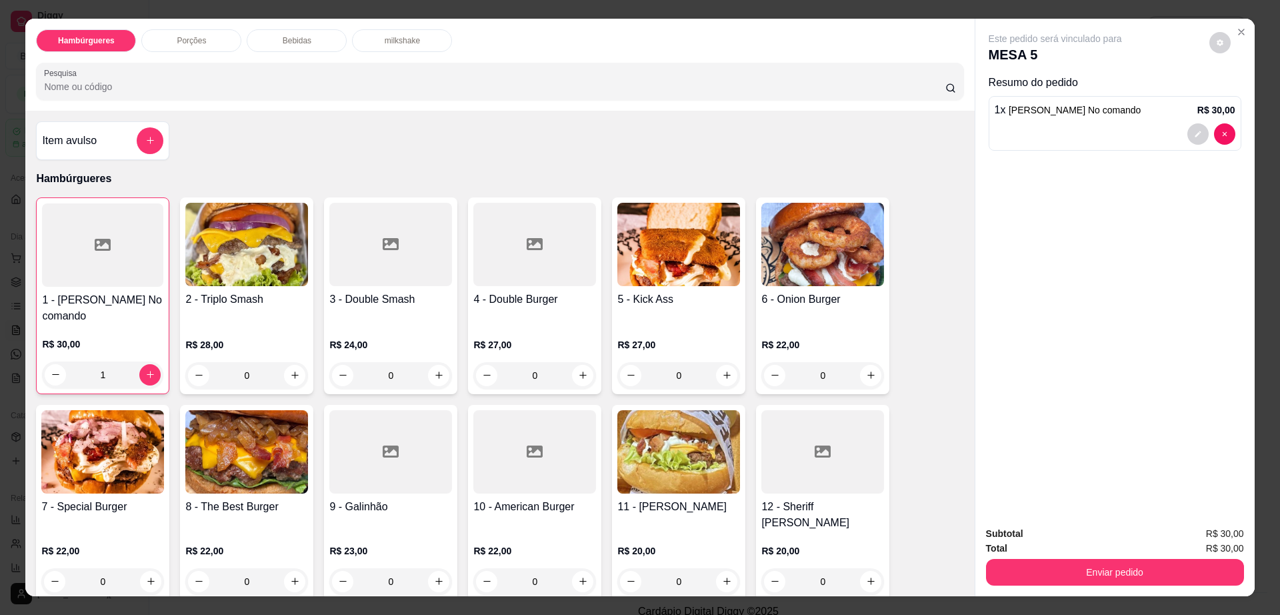
click at [270, 531] on div "R$ 22,00 0" at bounding box center [246, 563] width 123 height 64
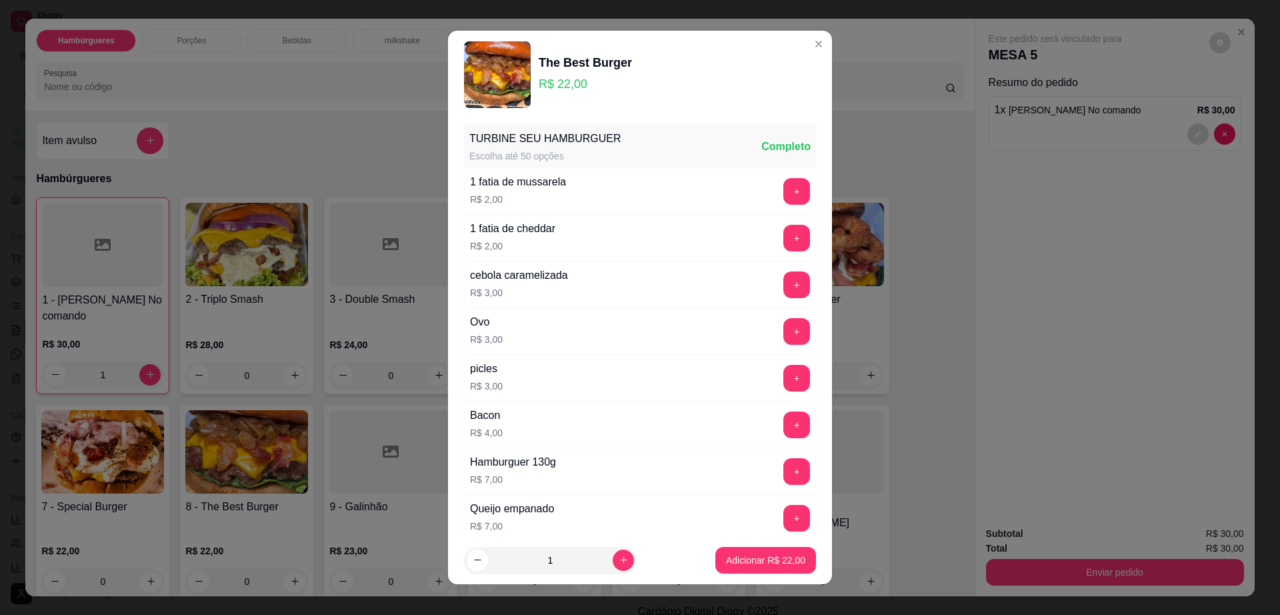
click at [715, 559] on button "Adicionar R$ 22,00" at bounding box center [765, 560] width 101 height 27
type input "1"
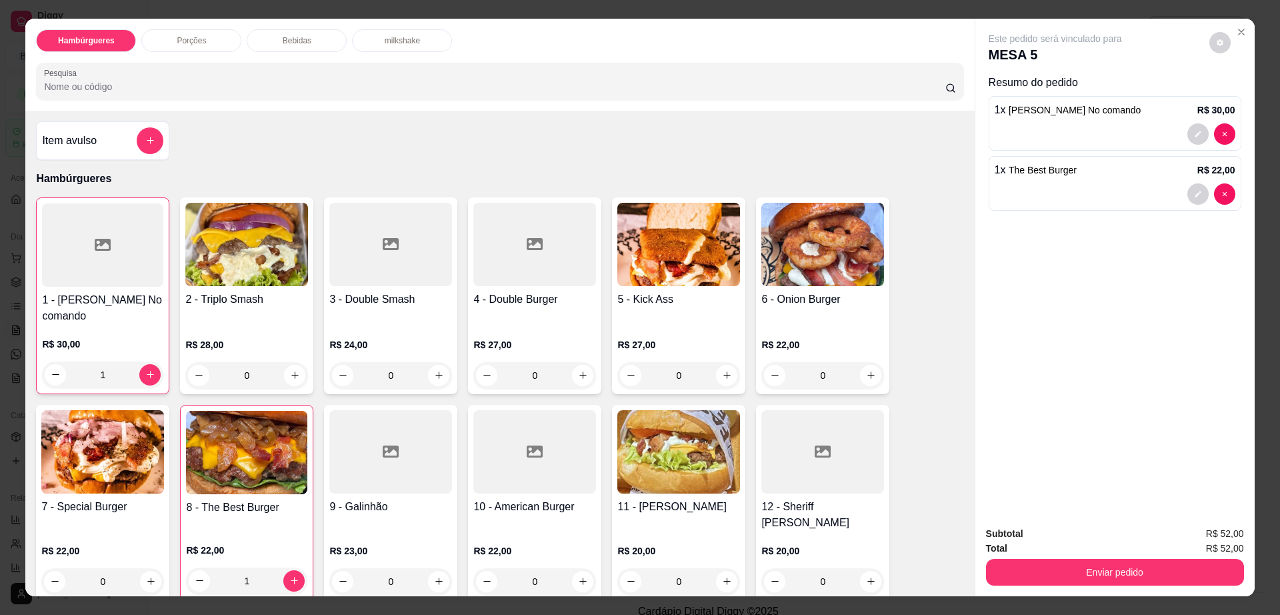
click at [303, 42] on p "Bebidas" at bounding box center [297, 40] width 29 height 11
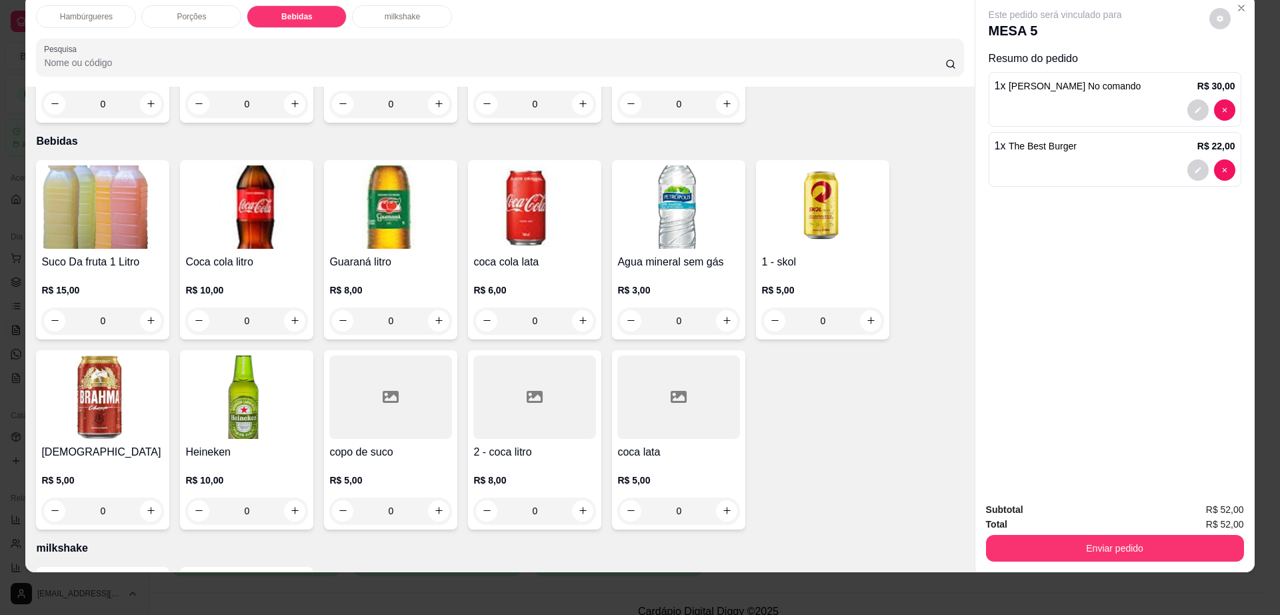
click at [127, 203] on div "Suco Da fruta 1 Litro R$ 15,00 0" at bounding box center [102, 249] width 133 height 179
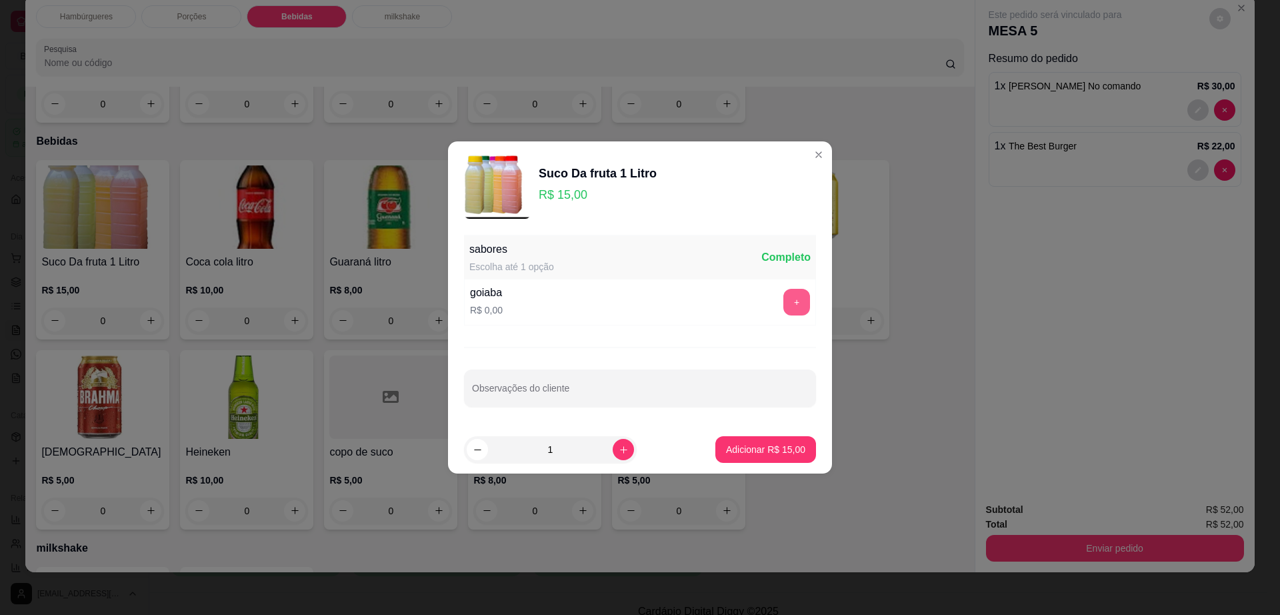
click at [793, 302] on button "+" at bounding box center [796, 302] width 27 height 27
click at [771, 447] on p "Adicionar R$ 15,00" at bounding box center [765, 449] width 79 height 13
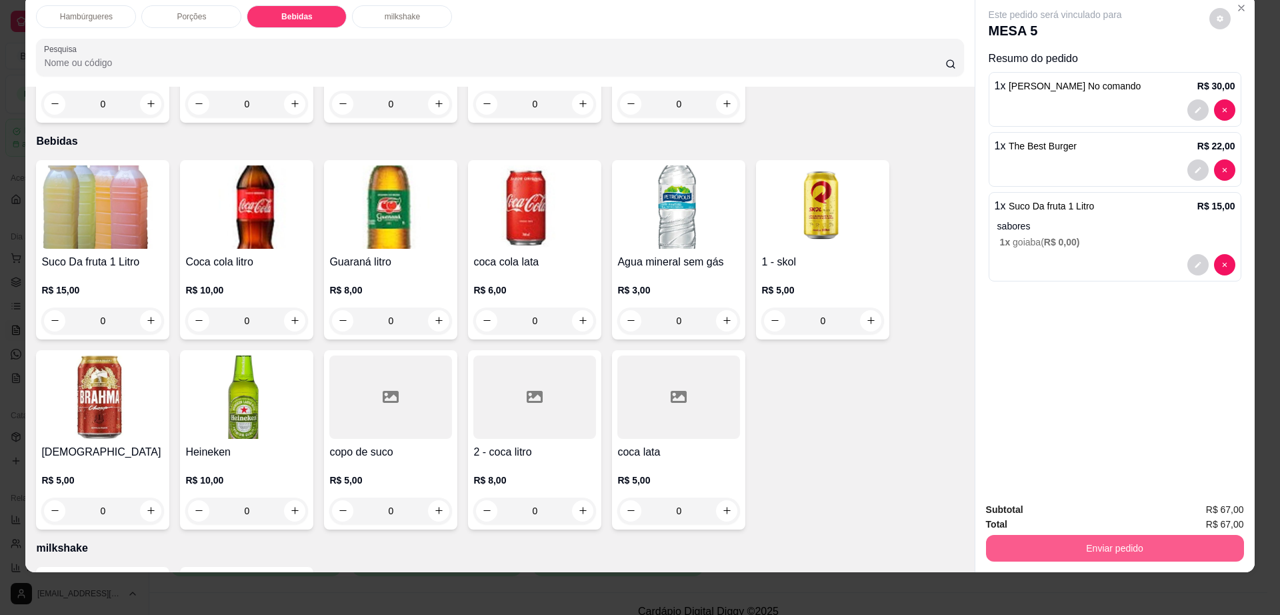
click at [1032, 561] on button "Enviar pedido" at bounding box center [1115, 548] width 258 height 27
click at [1036, 544] on button "Enviar pedido" at bounding box center [1114, 548] width 250 height 26
click at [1036, 539] on button "Enviar pedido" at bounding box center [1115, 548] width 258 height 27
click at [1041, 514] on button "Não registrar e enviar pedido" at bounding box center [1069, 515] width 139 height 25
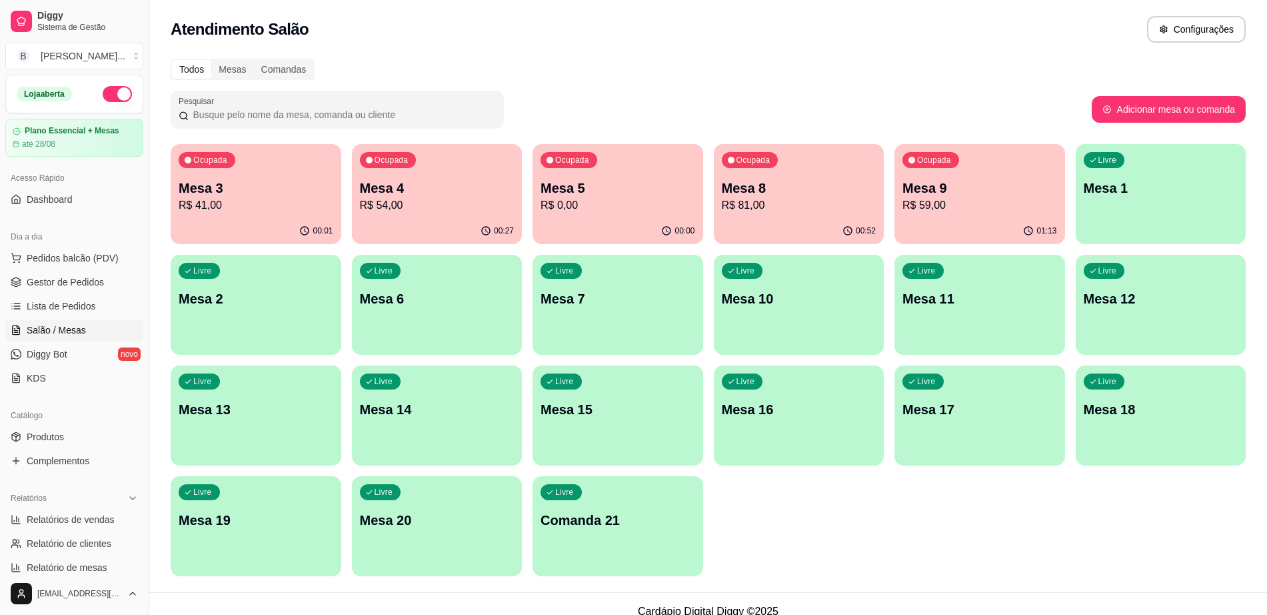
click at [805, 209] on p "R$ 81,00" at bounding box center [799, 205] width 155 height 16
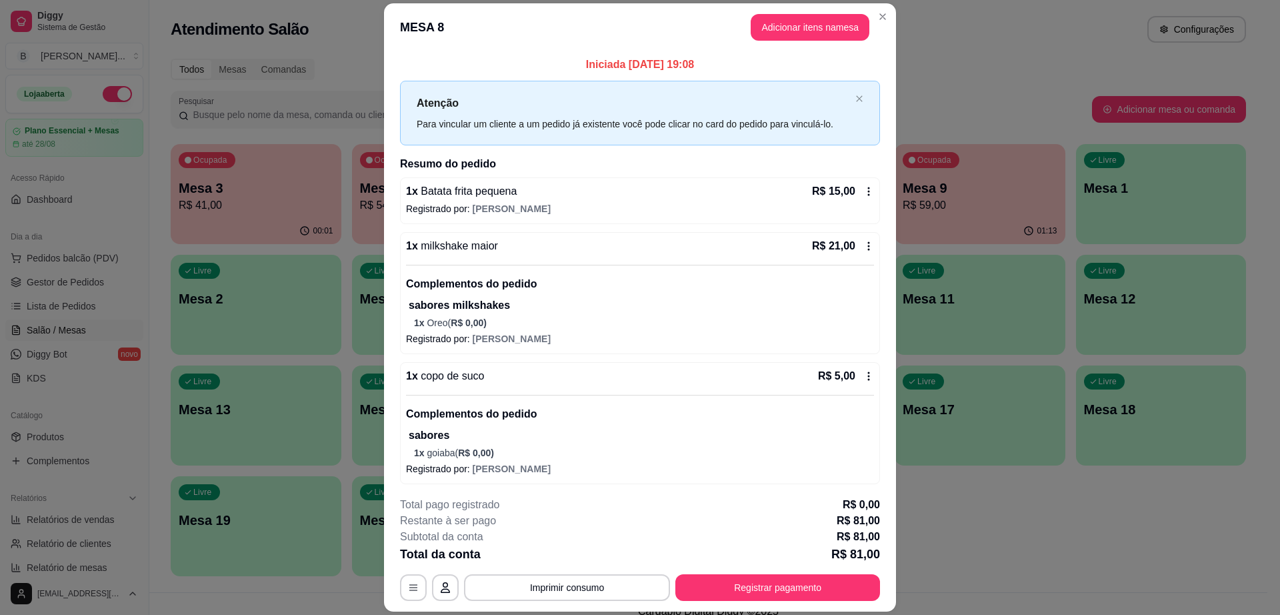
scroll to position [57, 0]
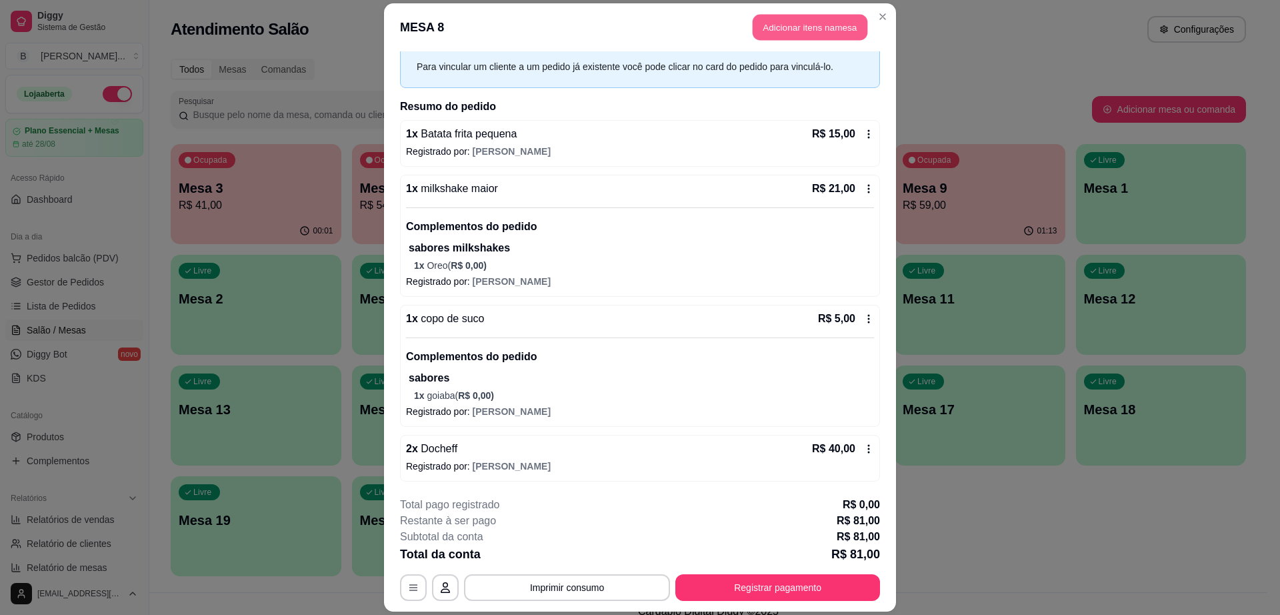
click at [780, 21] on button "Adicionar itens na mesa" at bounding box center [810, 27] width 115 height 26
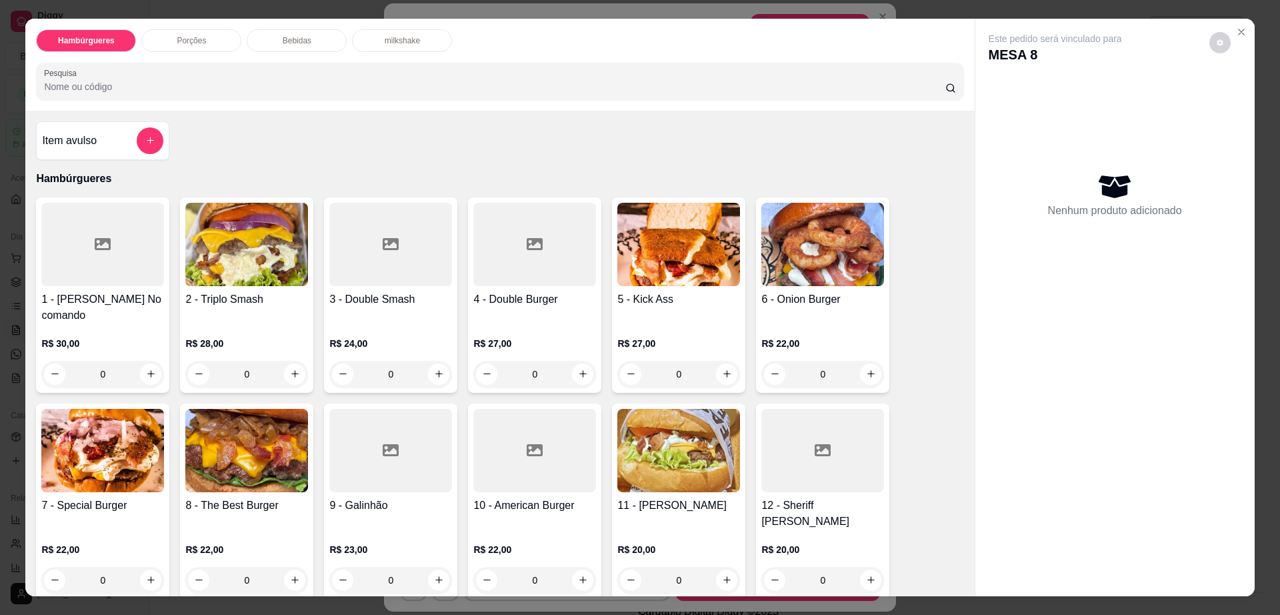
click at [288, 41] on p "Bebidas" at bounding box center [297, 40] width 29 height 11
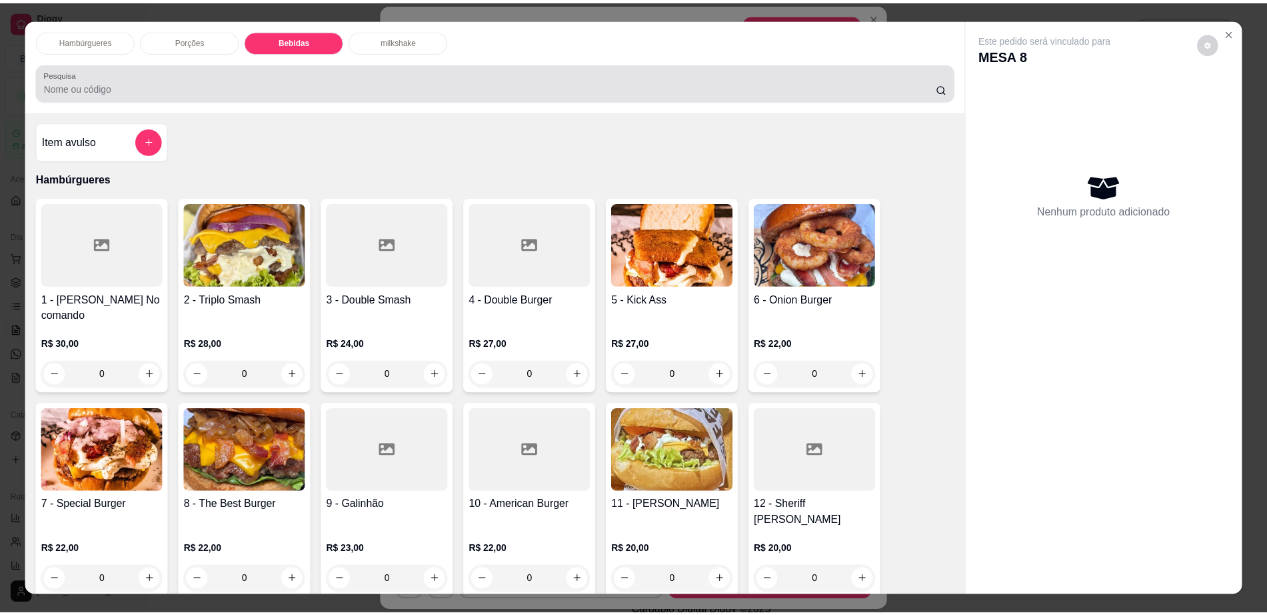
scroll to position [24, 0]
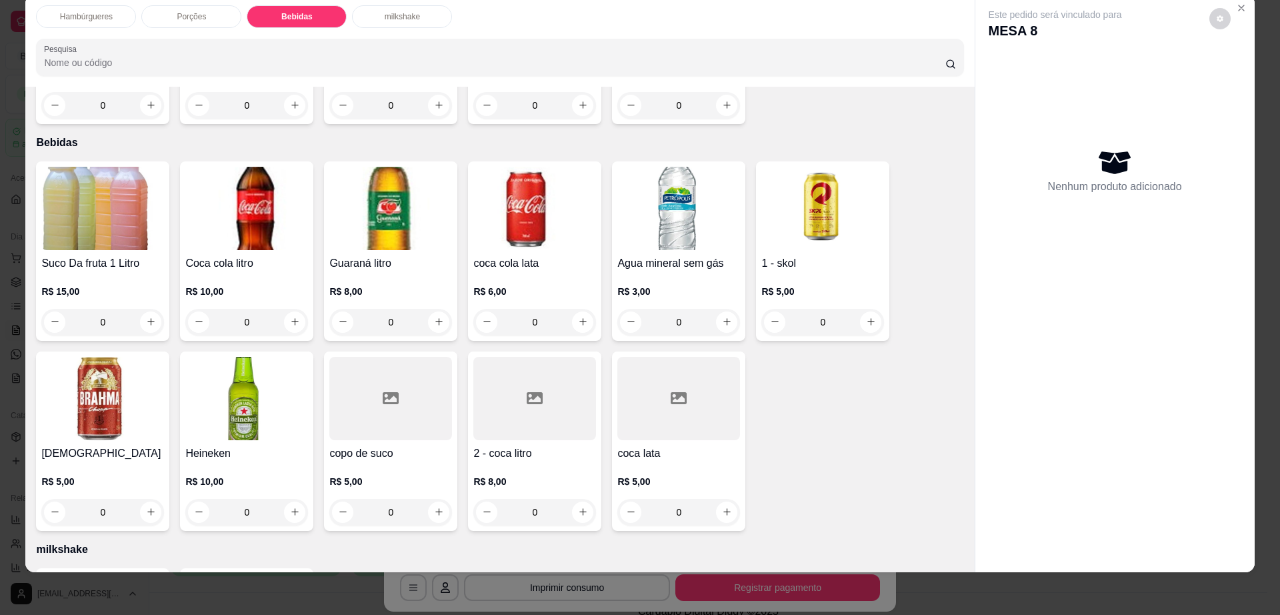
click at [684, 191] on img at bounding box center [678, 208] width 123 height 83
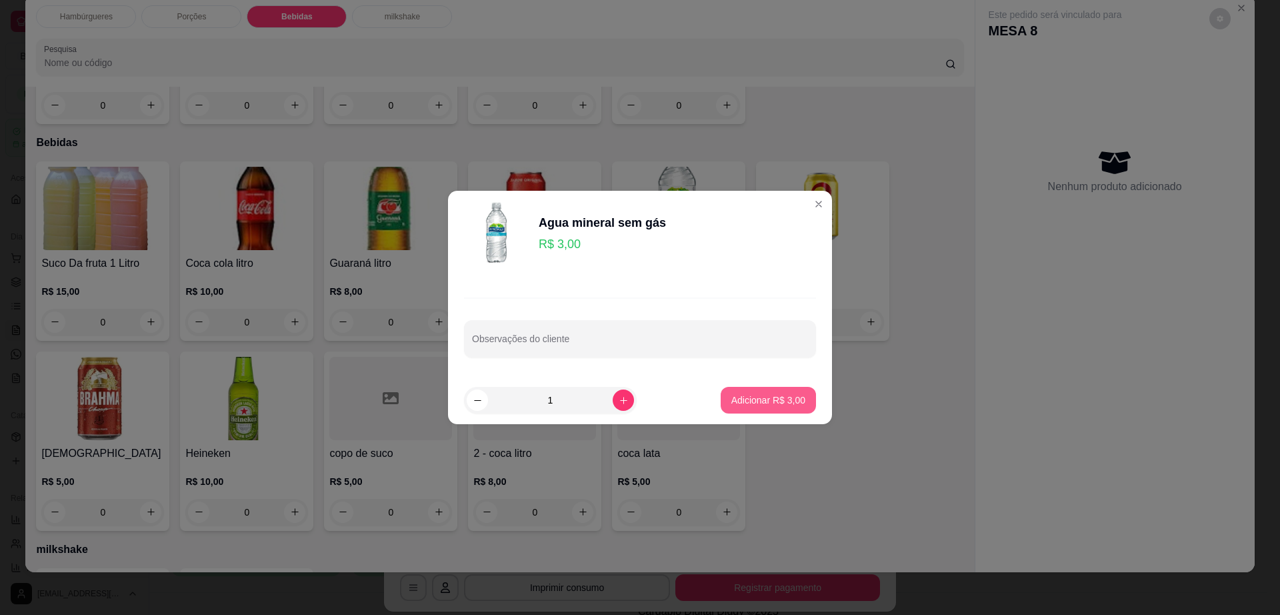
click at [788, 393] on p "Adicionar R$ 3,00" at bounding box center [768, 399] width 74 height 13
type input "1"
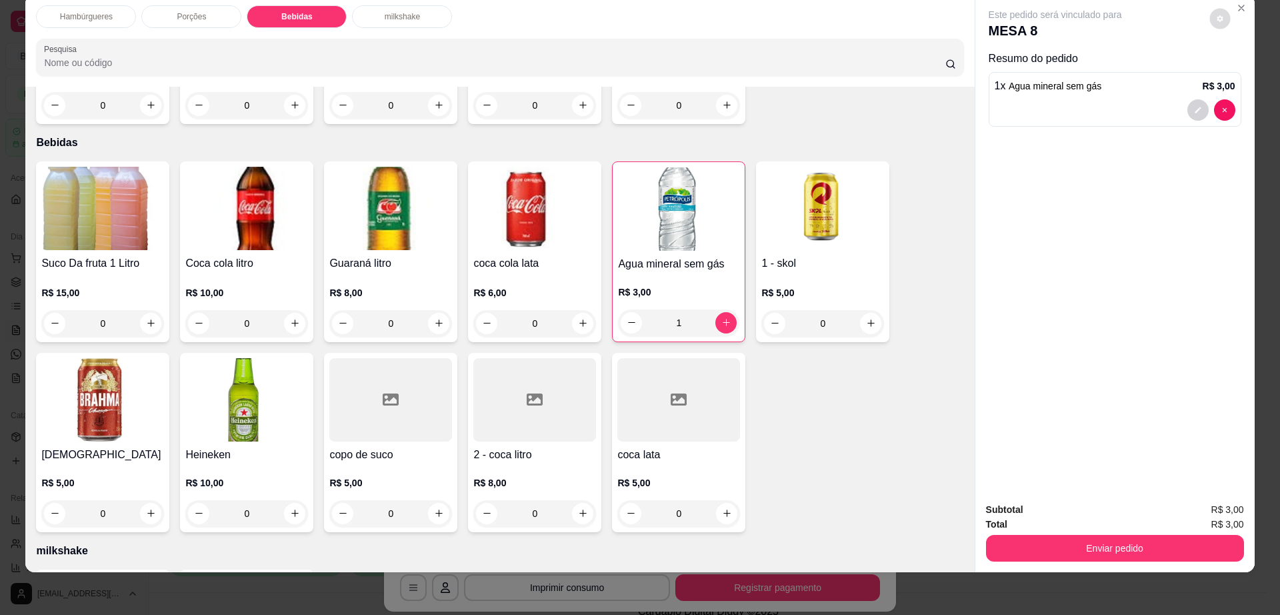
click at [1216, 21] on icon "decrease-product-quantity" at bounding box center [1220, 19] width 8 height 8
click at [1239, 75] on span "Automatic updates" at bounding box center [1244, 72] width 27 height 16
click at [1239, 75] on input "Automatic updates" at bounding box center [1234, 76] width 9 height 9
checkbox input "false"
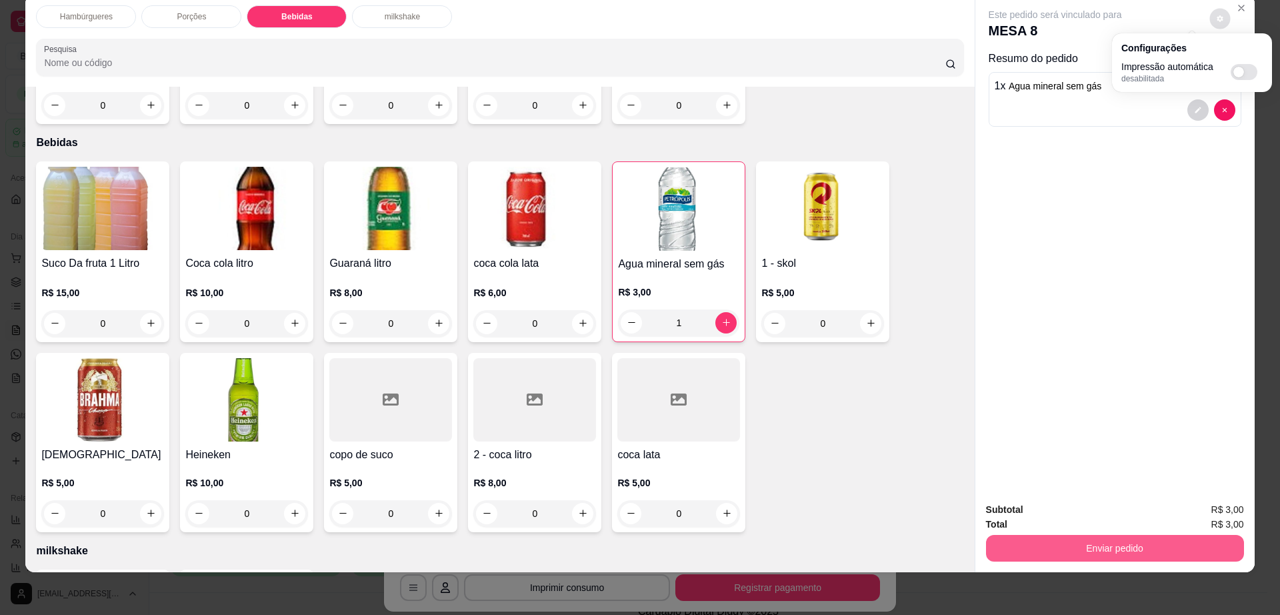
click at [1089, 555] on button "Enviar pedido" at bounding box center [1115, 548] width 258 height 27
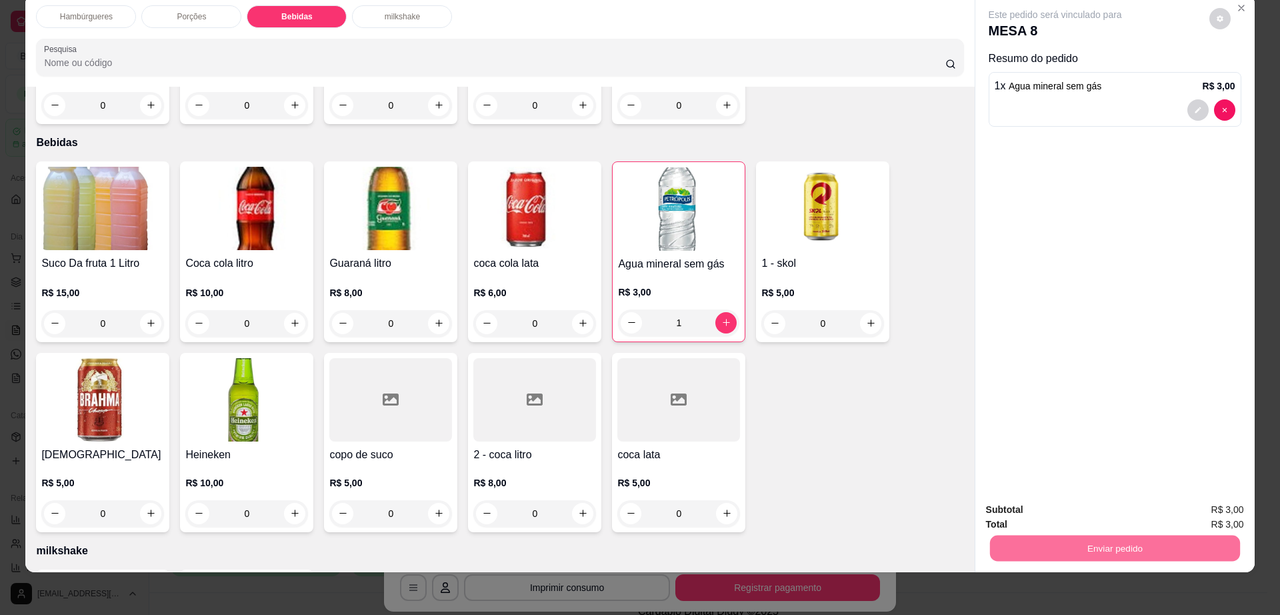
click at [1069, 507] on button "Não registrar e enviar pedido" at bounding box center [1069, 515] width 135 height 25
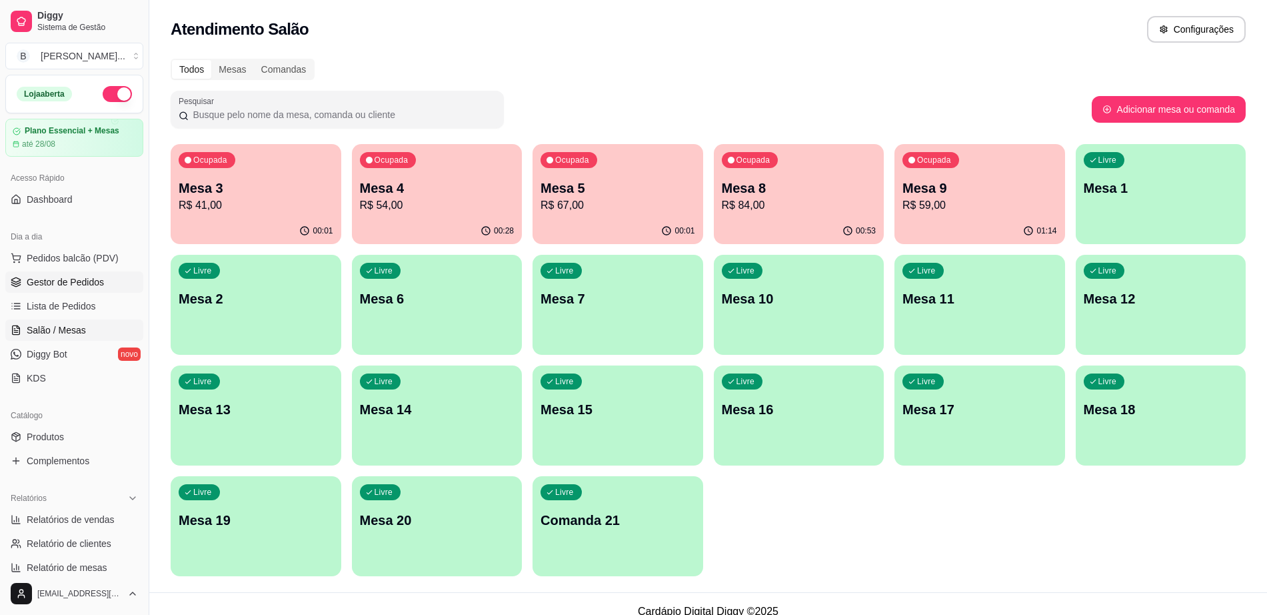
click at [54, 287] on span "Gestor de Pedidos" at bounding box center [65, 281] width 77 height 13
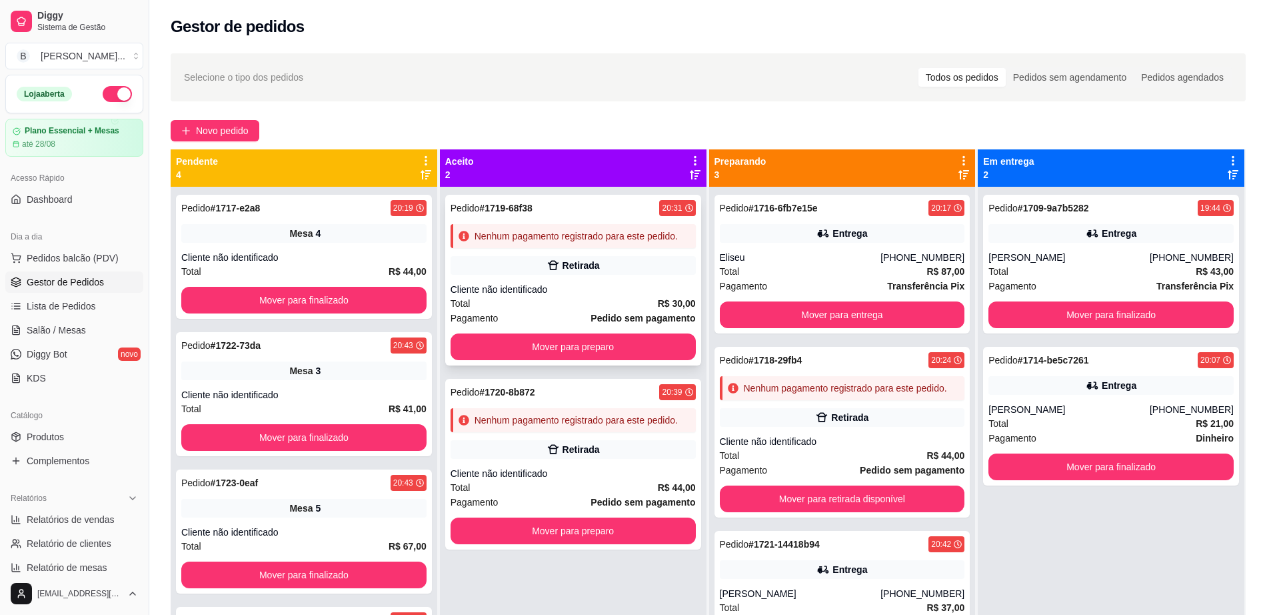
click at [611, 275] on div "Pedido # 1719-68f38 20:31 Nenhum pagamento registrado para este pedido. Retirad…" at bounding box center [573, 280] width 256 height 171
click at [531, 411] on div "Nenhum pagamento registrado para este pedido." at bounding box center [573, 420] width 245 height 24
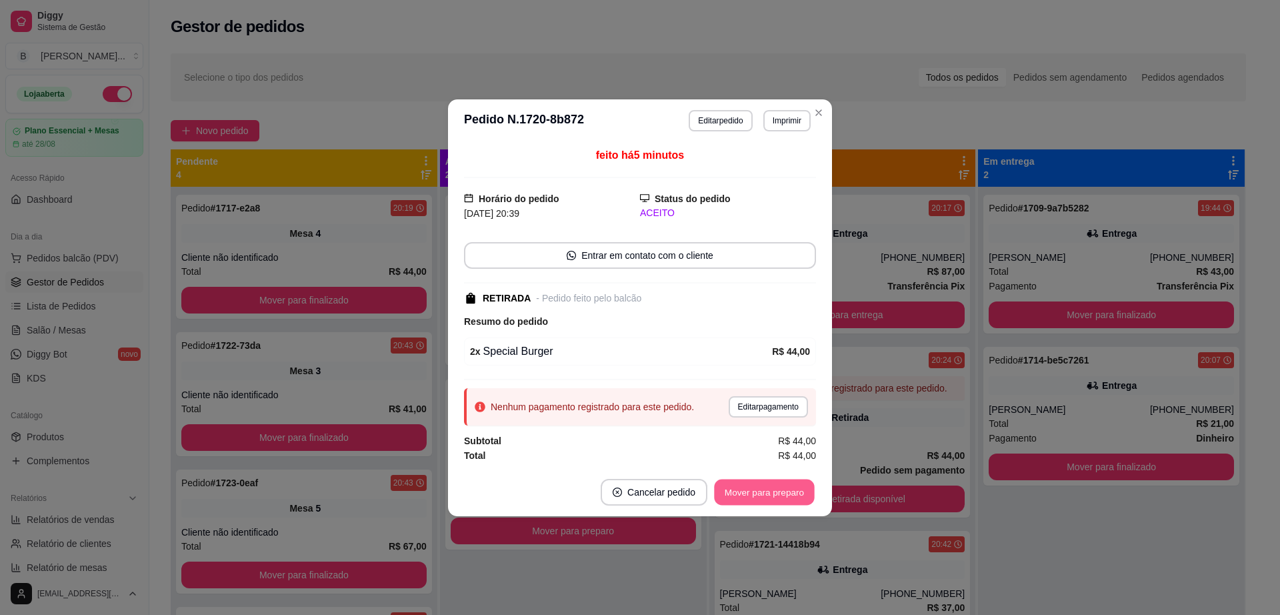
click at [765, 484] on button "Mover para preparo" at bounding box center [764, 492] width 100 height 26
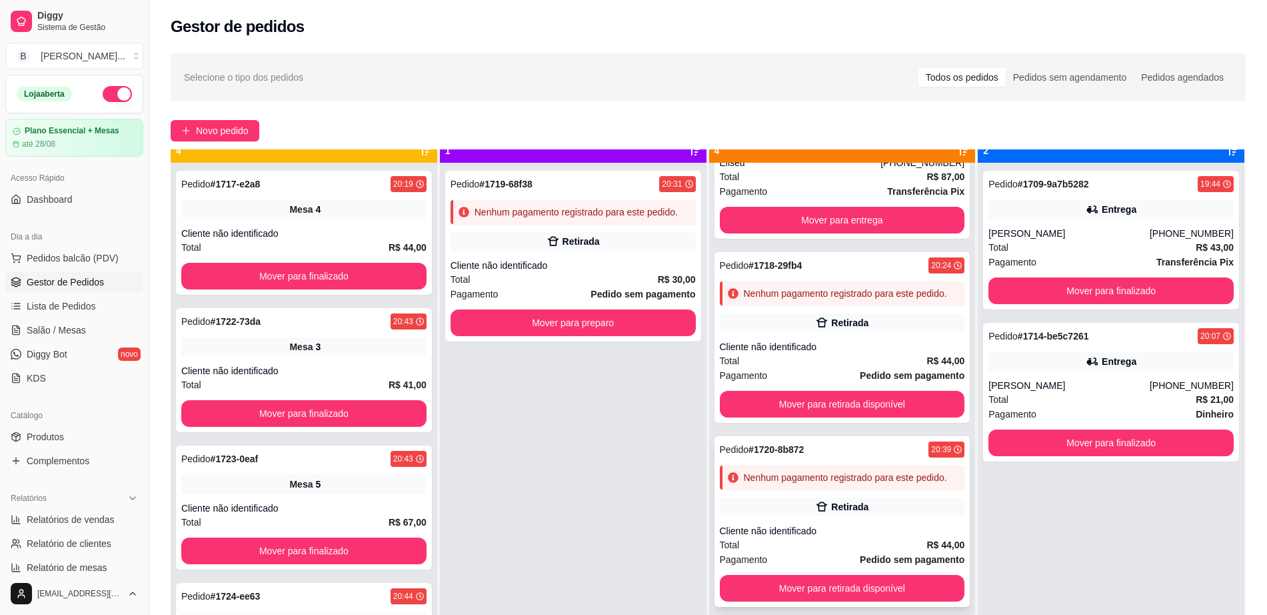
scroll to position [37, 0]
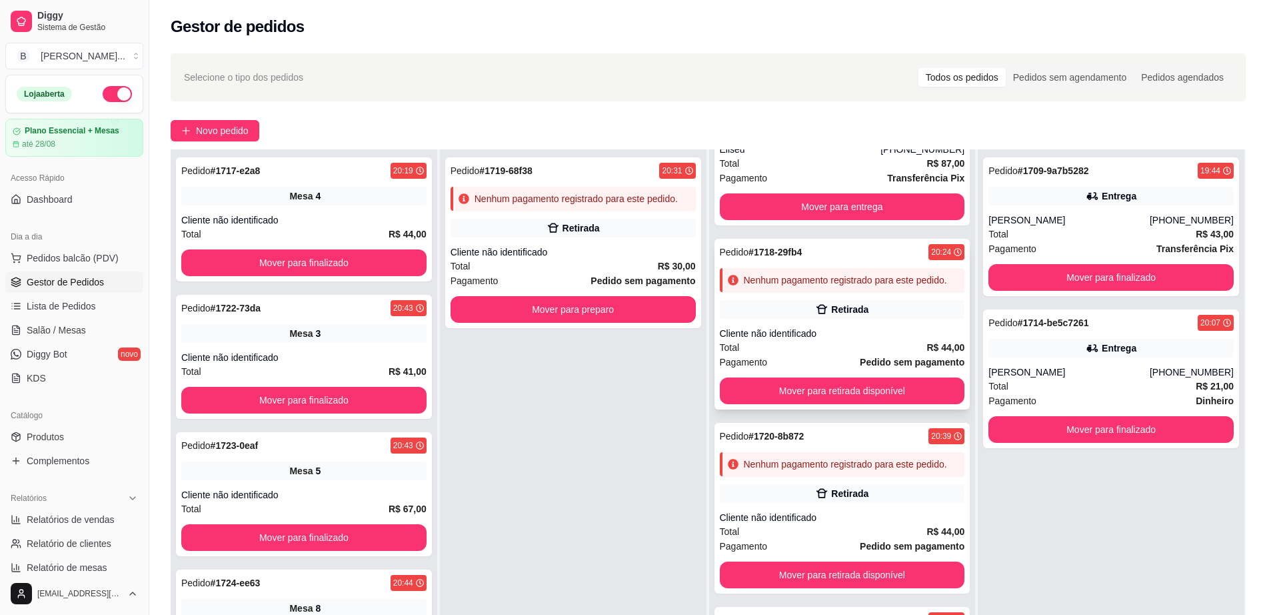
click at [843, 327] on div "Cliente não identificado" at bounding box center [842, 333] width 245 height 13
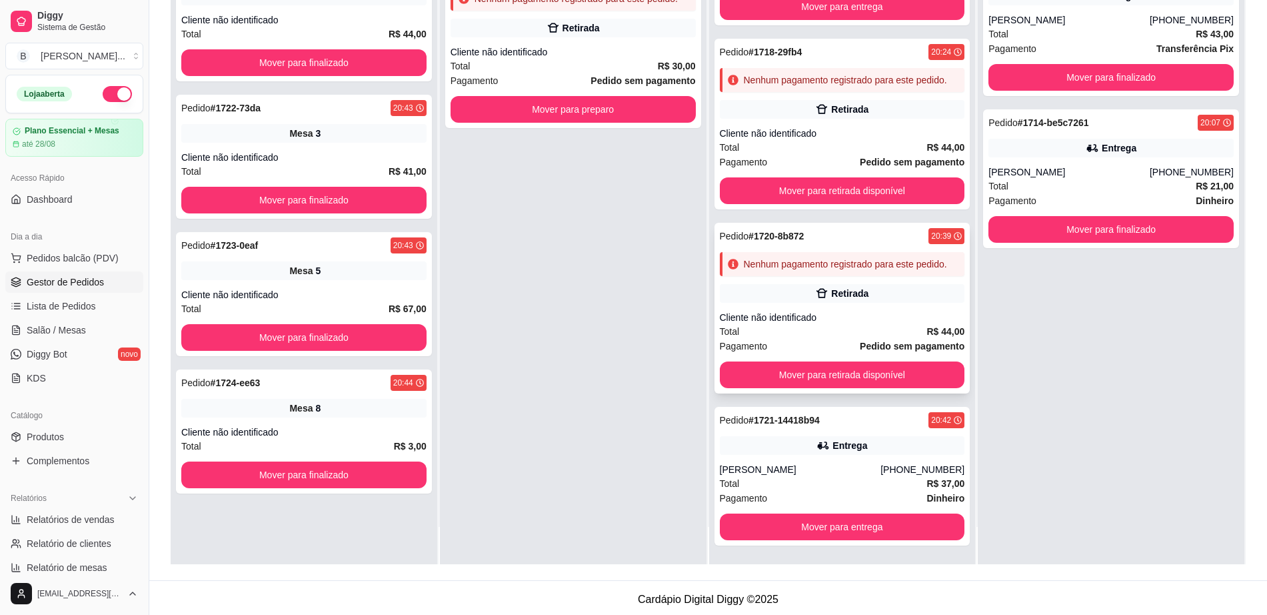
scroll to position [203, 0]
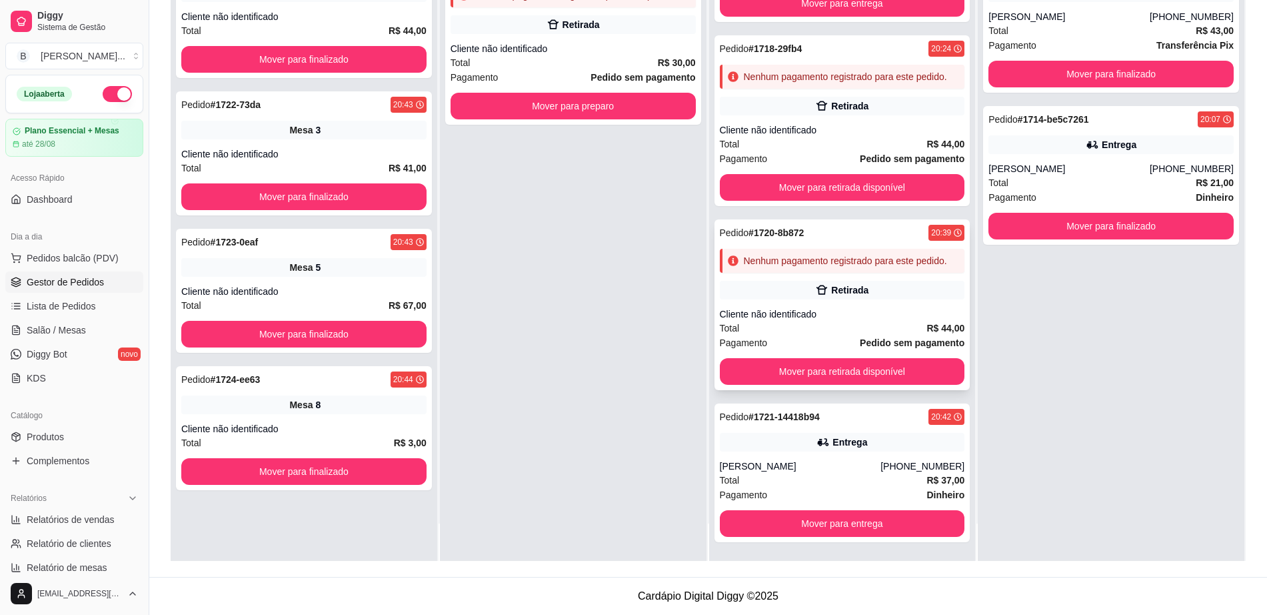
click at [800, 335] on div "Pagamento Pedido sem pagamento" at bounding box center [842, 342] width 245 height 15
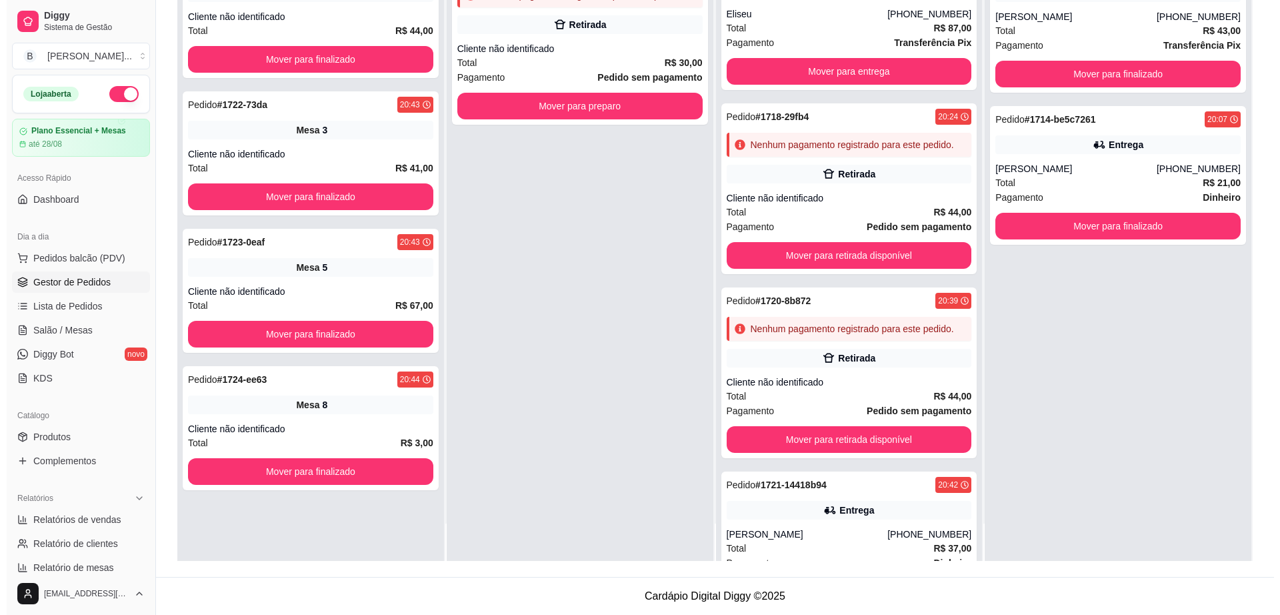
scroll to position [0, 0]
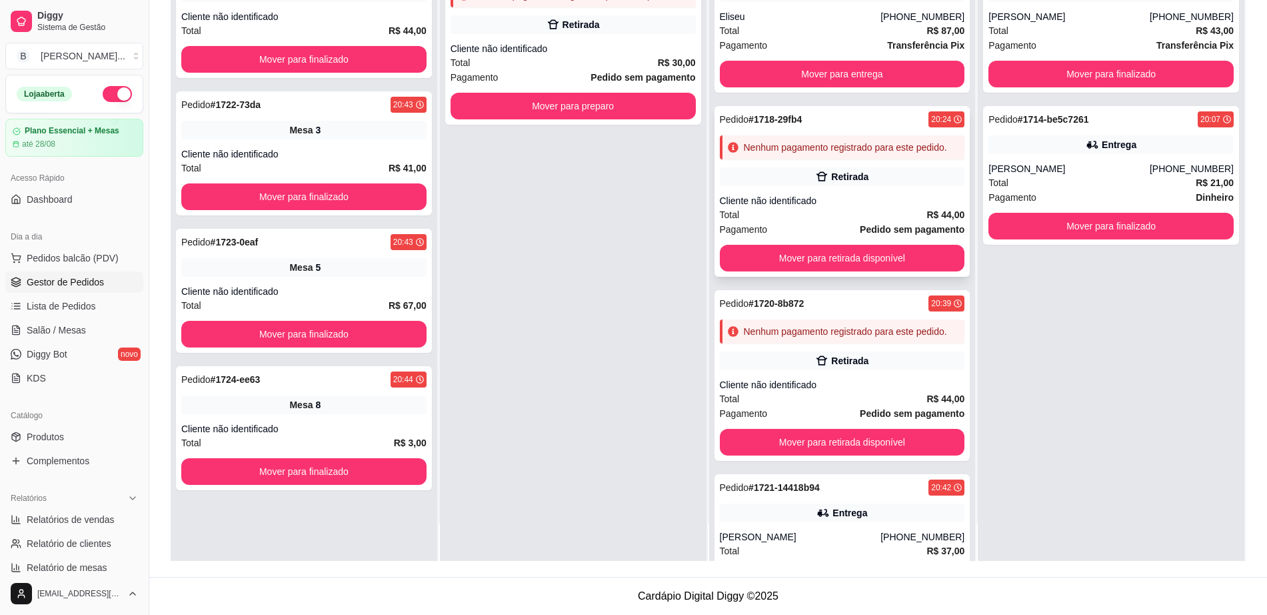
click at [847, 203] on div "Pedido # 1718-29fb4 20:24 Nenhum pagamento registrado para este pedido. Retirad…" at bounding box center [843, 191] width 256 height 171
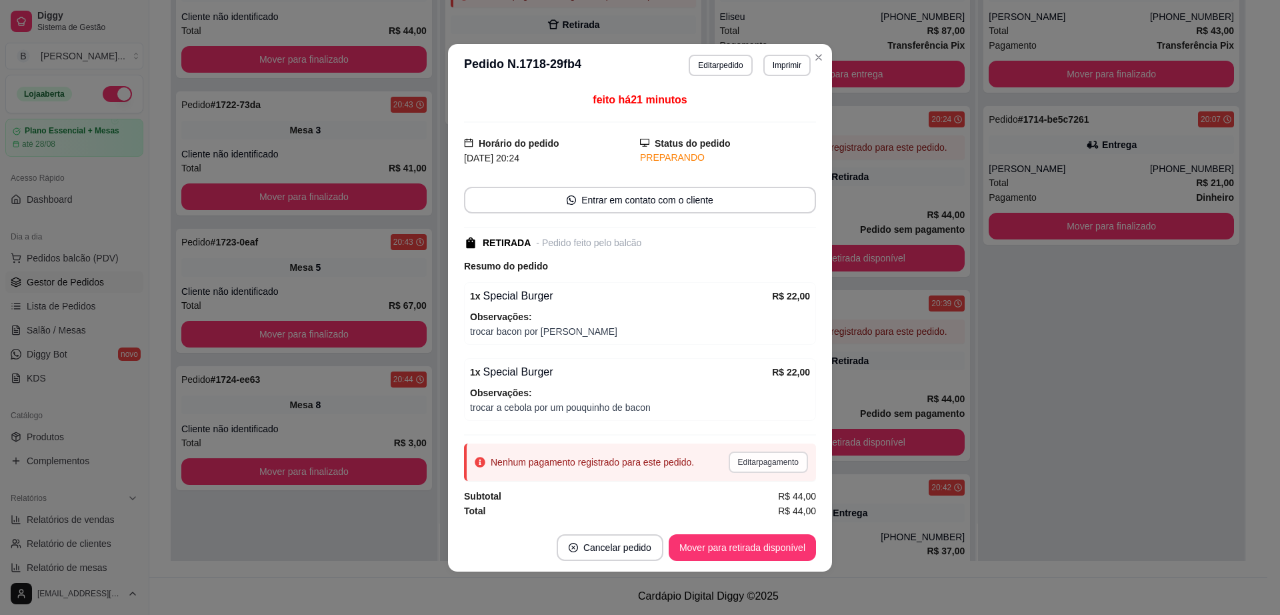
click at [748, 469] on button "Editar pagamento" at bounding box center [768, 461] width 79 height 21
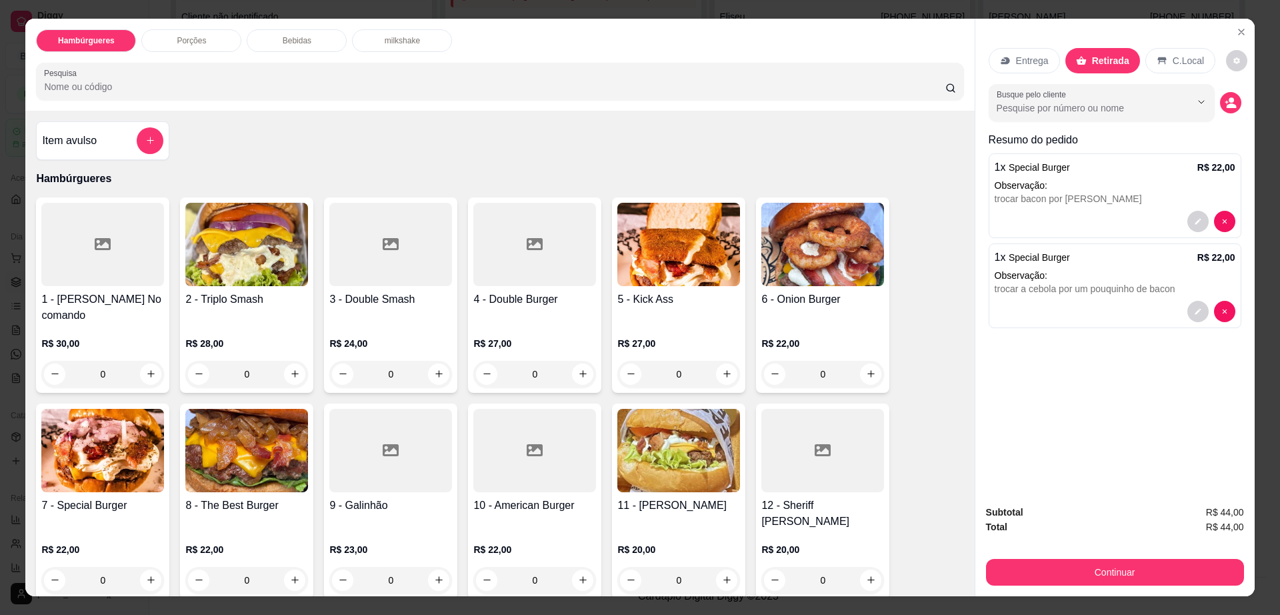
click at [283, 33] on div "Bebidas" at bounding box center [297, 40] width 100 height 23
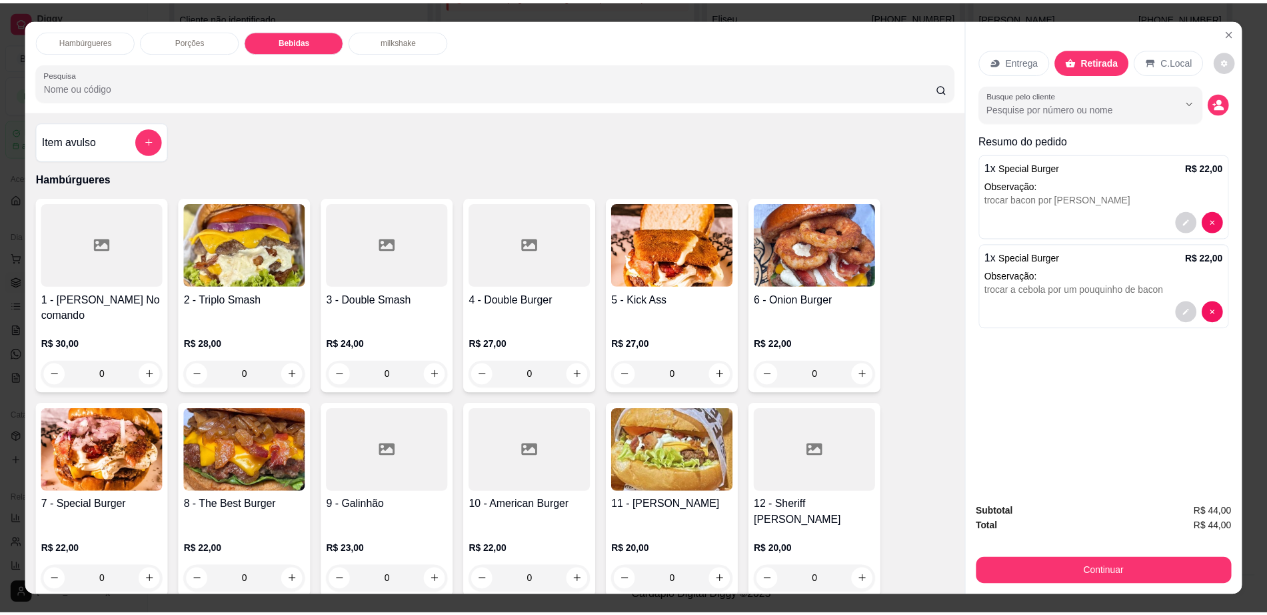
scroll to position [24, 0]
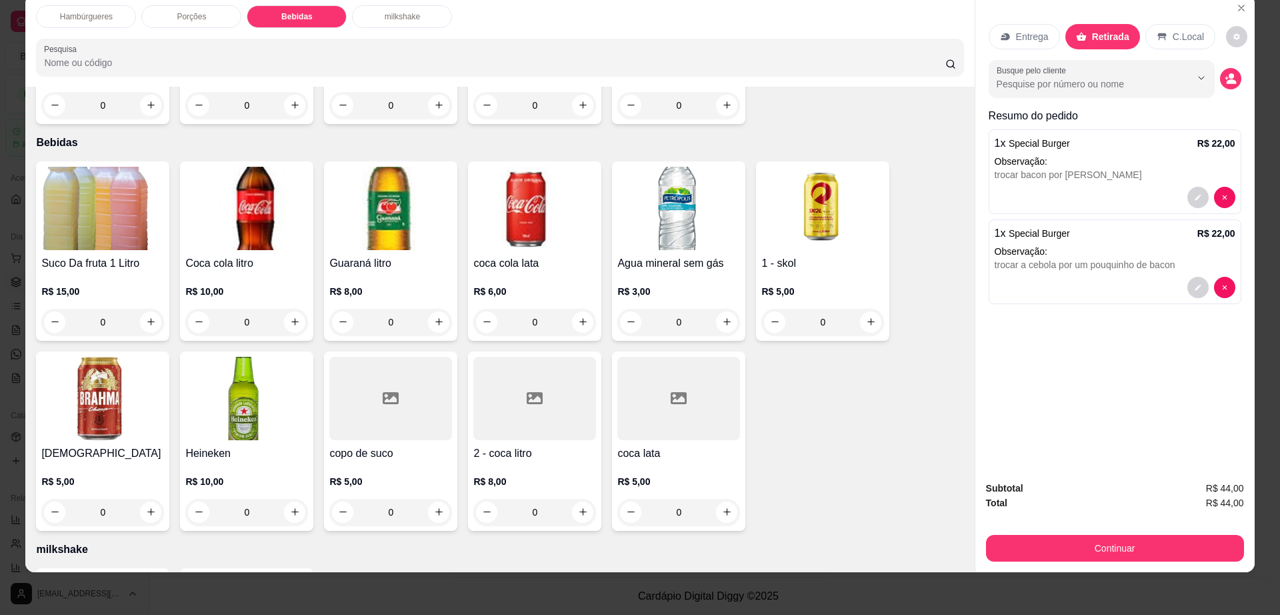
click at [652, 370] on div at bounding box center [678, 398] width 123 height 83
click at [486, 372] on div at bounding box center [534, 398] width 123 height 83
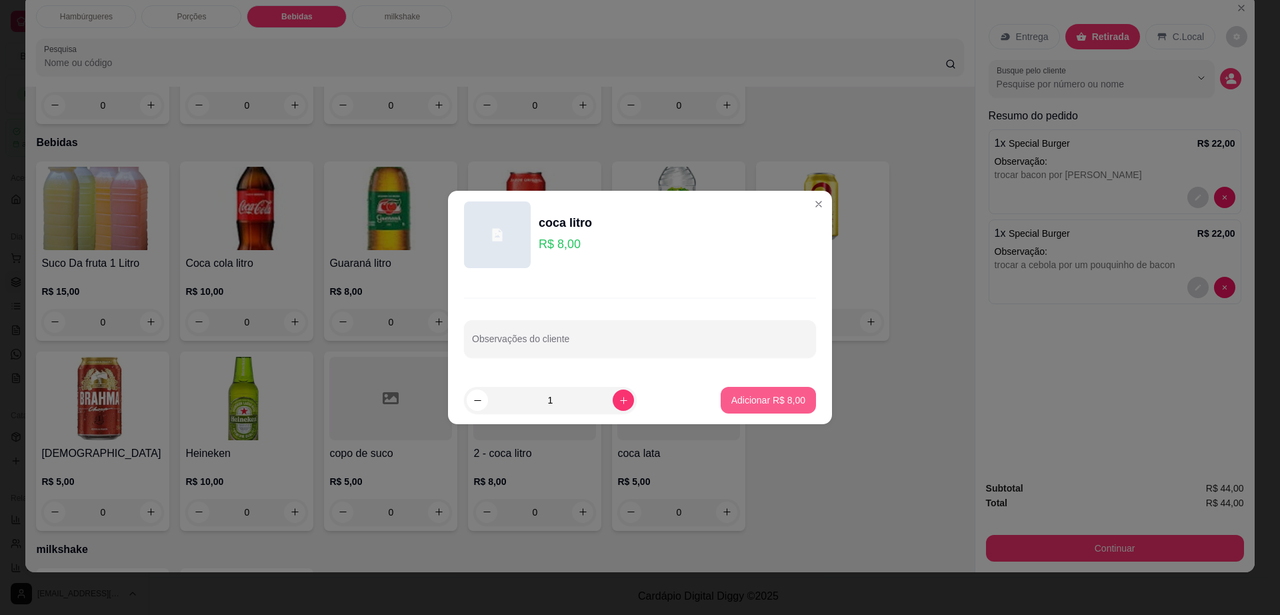
click at [784, 405] on p "Adicionar R$ 8,00" at bounding box center [768, 399] width 74 height 13
type input "1"
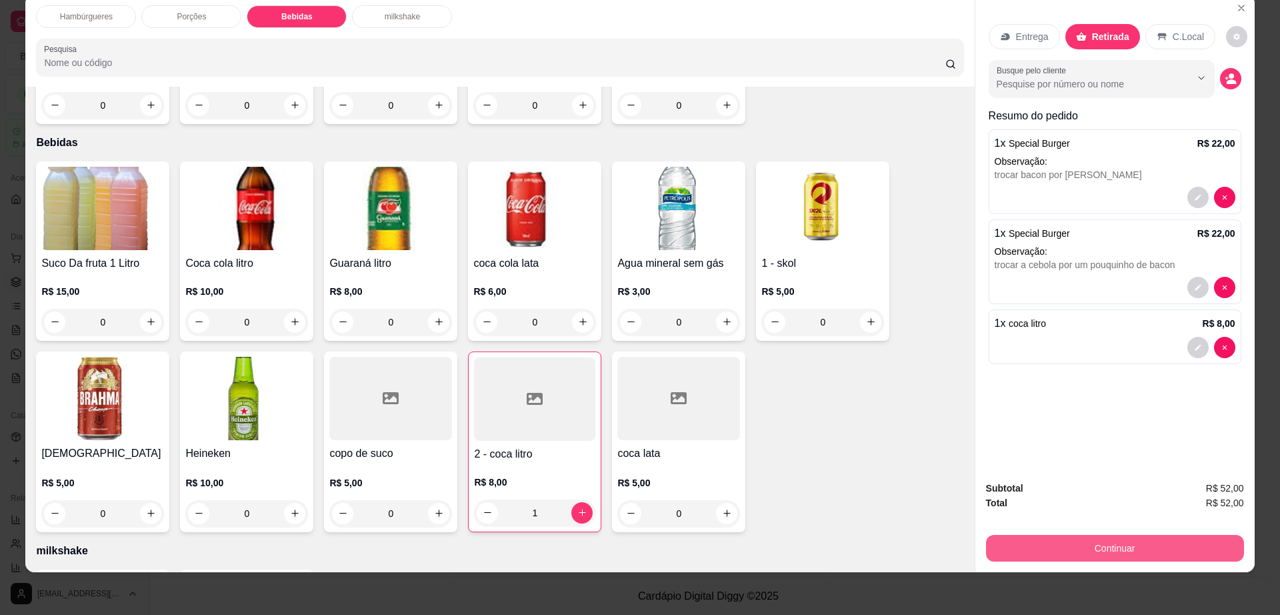
click at [1122, 545] on button "Continuar" at bounding box center [1115, 548] width 258 height 27
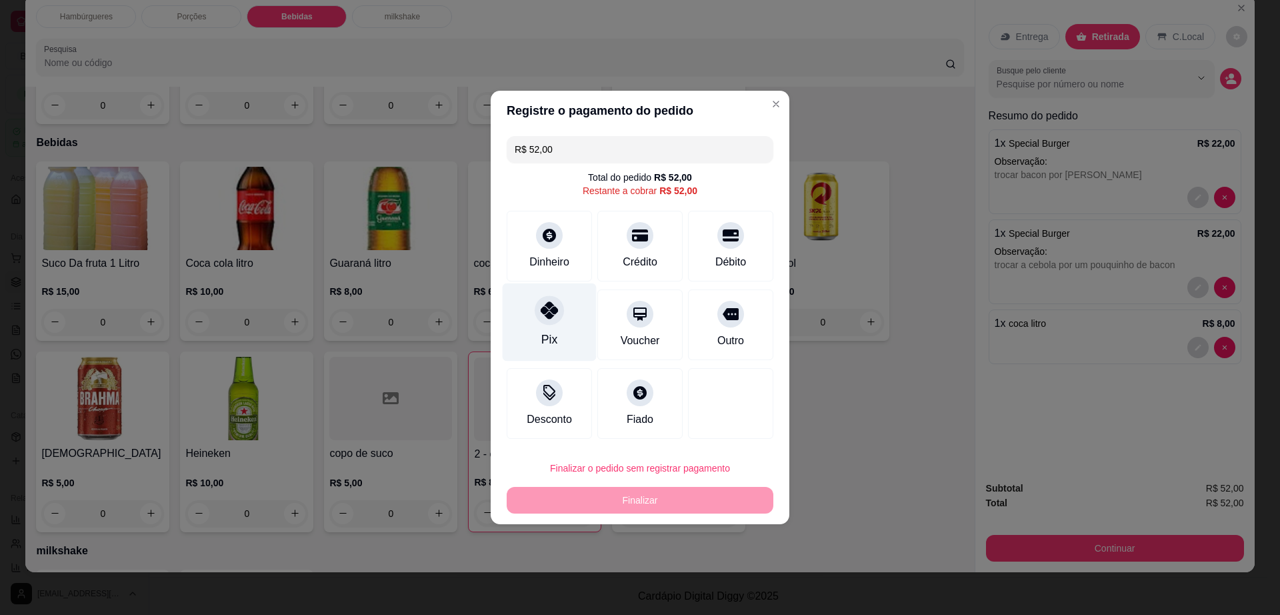
click at [516, 311] on div "Pix" at bounding box center [550, 322] width 94 height 78
type input "R$ 0,00"
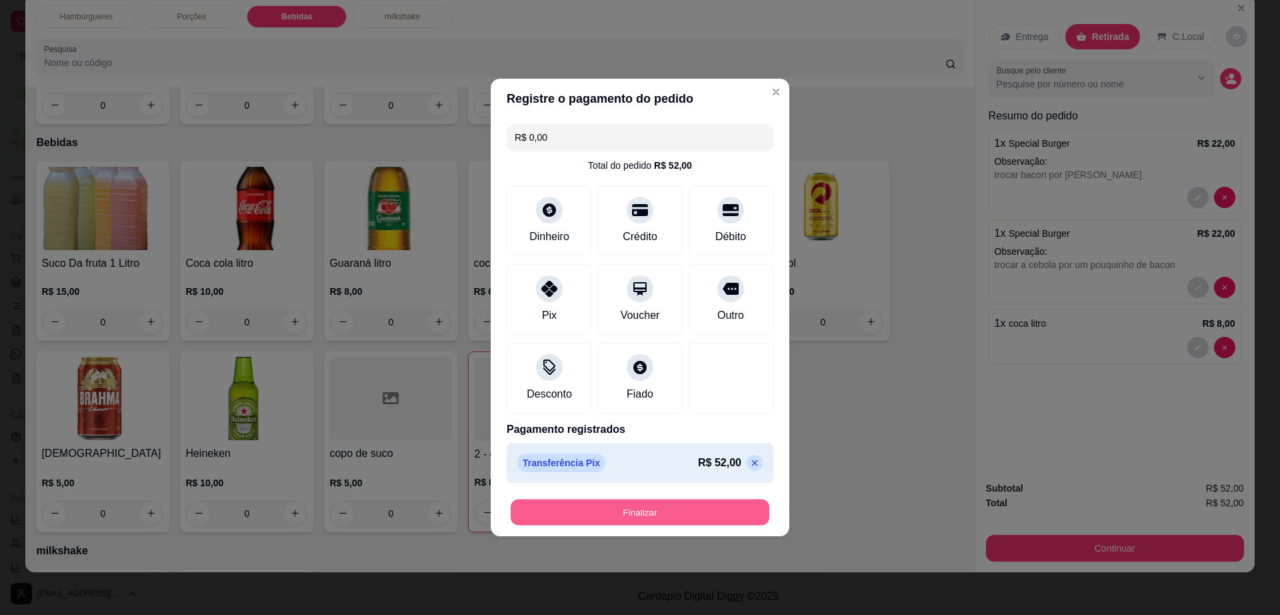
click at [635, 513] on button "Finalizar" at bounding box center [640, 512] width 259 height 26
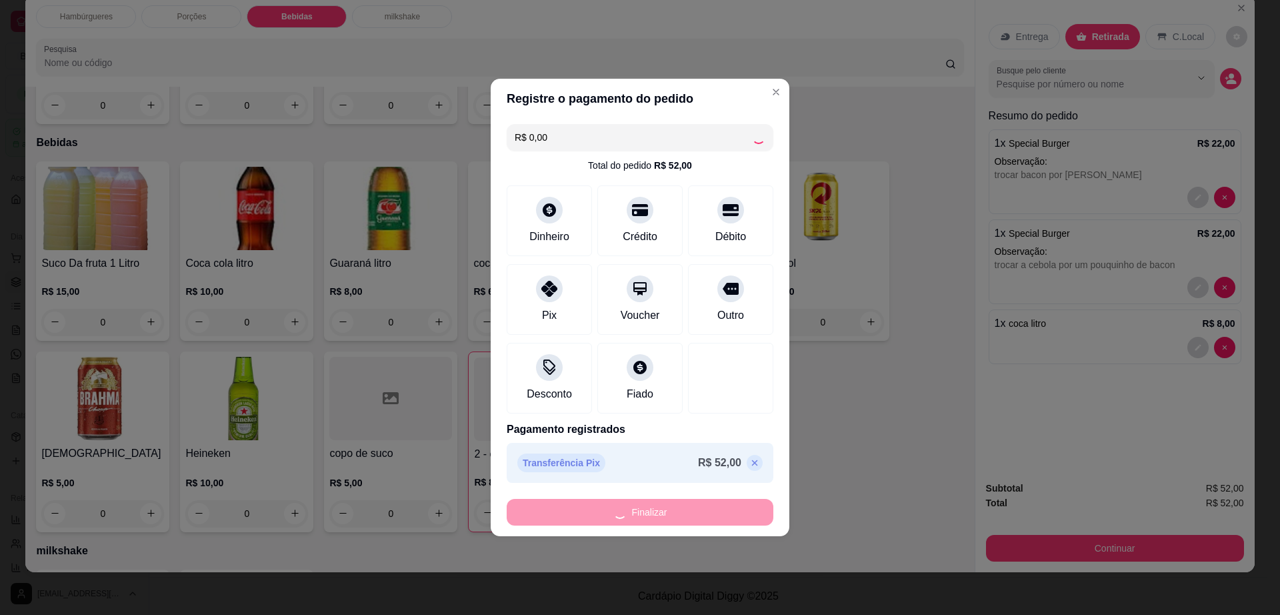
type input "0"
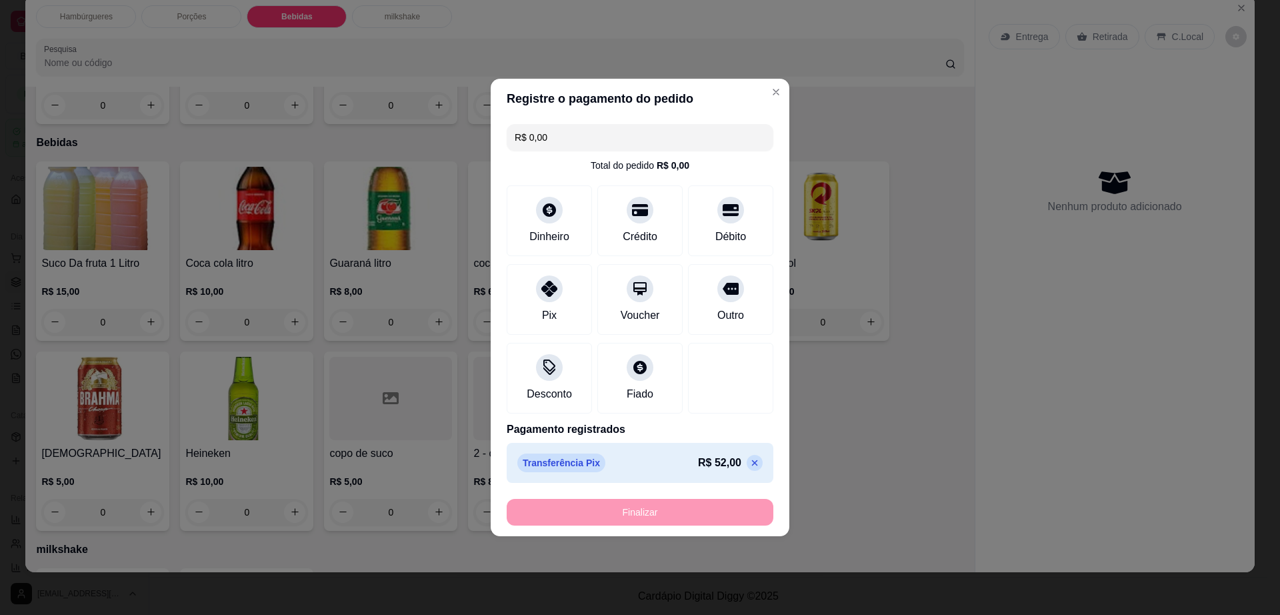
type input "-R$ 52,00"
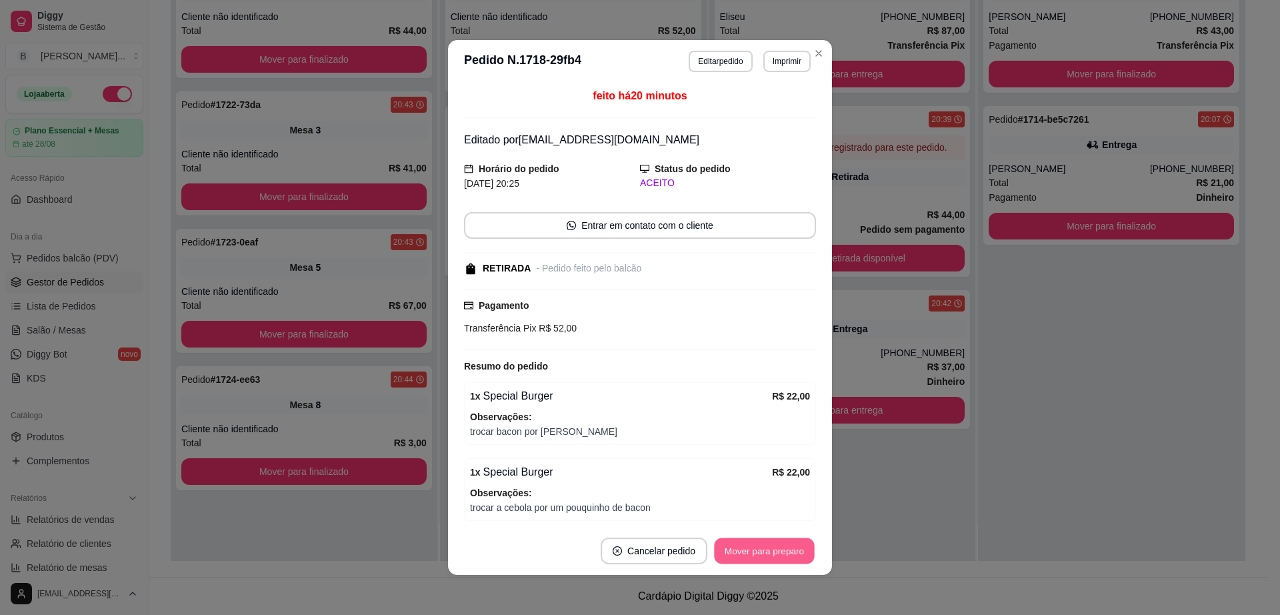
click at [769, 563] on button "Mover para preparo" at bounding box center [764, 551] width 100 height 26
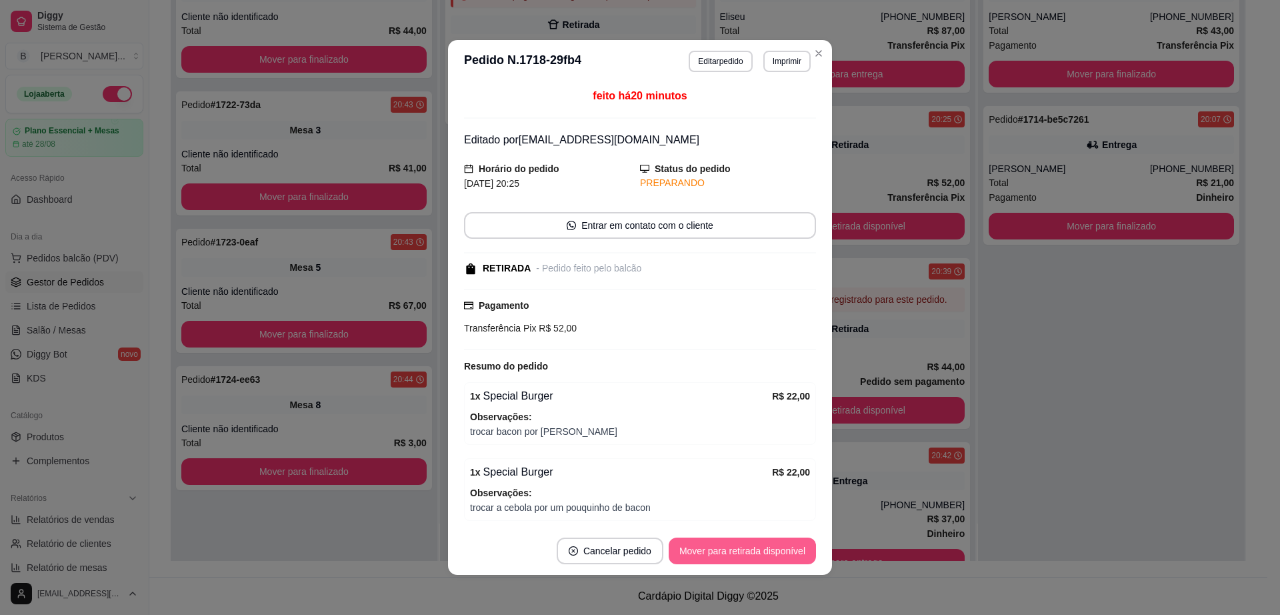
click at [769, 558] on button "Mover para retirada disponível" at bounding box center [742, 550] width 147 height 27
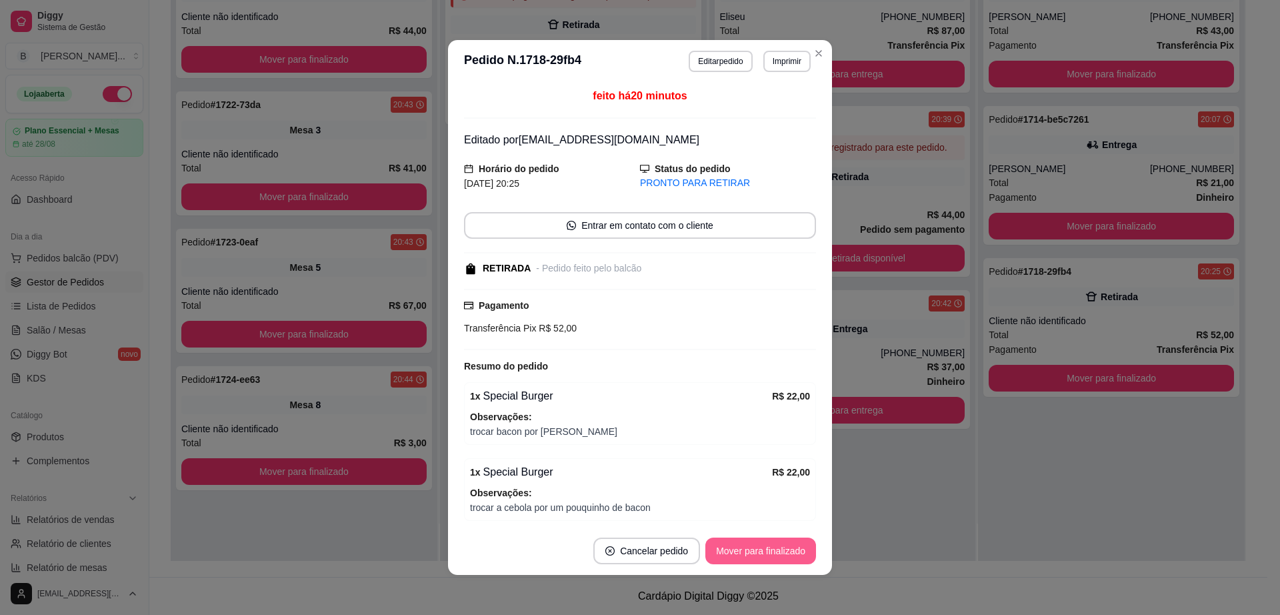
click at [775, 545] on button "Mover para finalizado" at bounding box center [760, 550] width 111 height 27
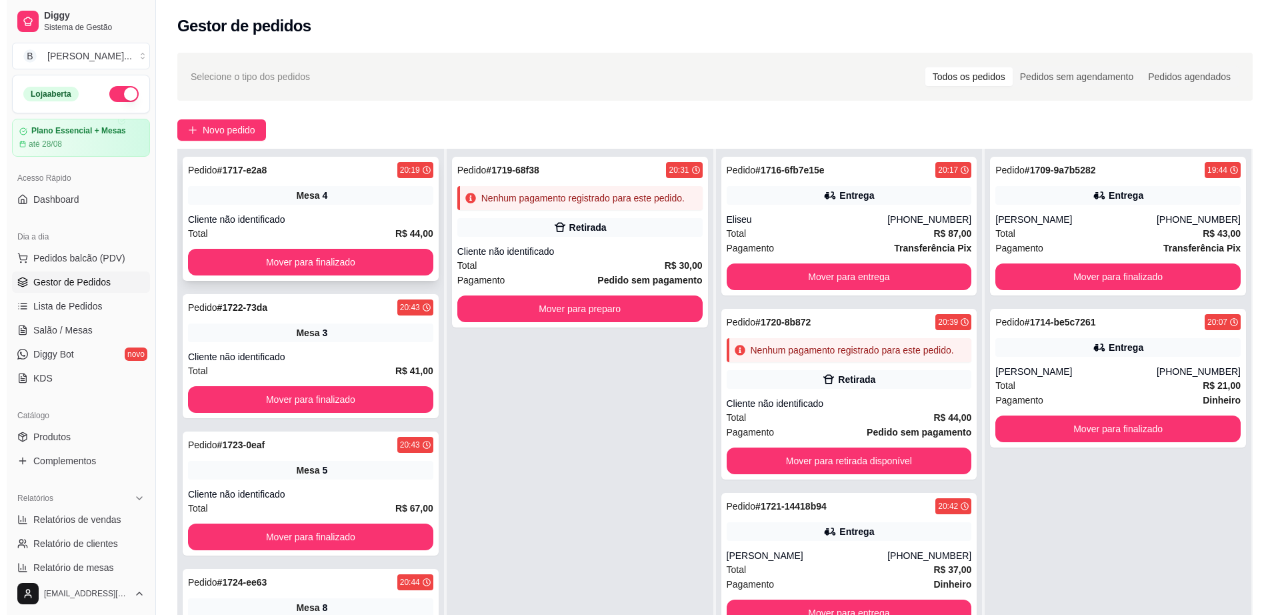
scroll to position [0, 0]
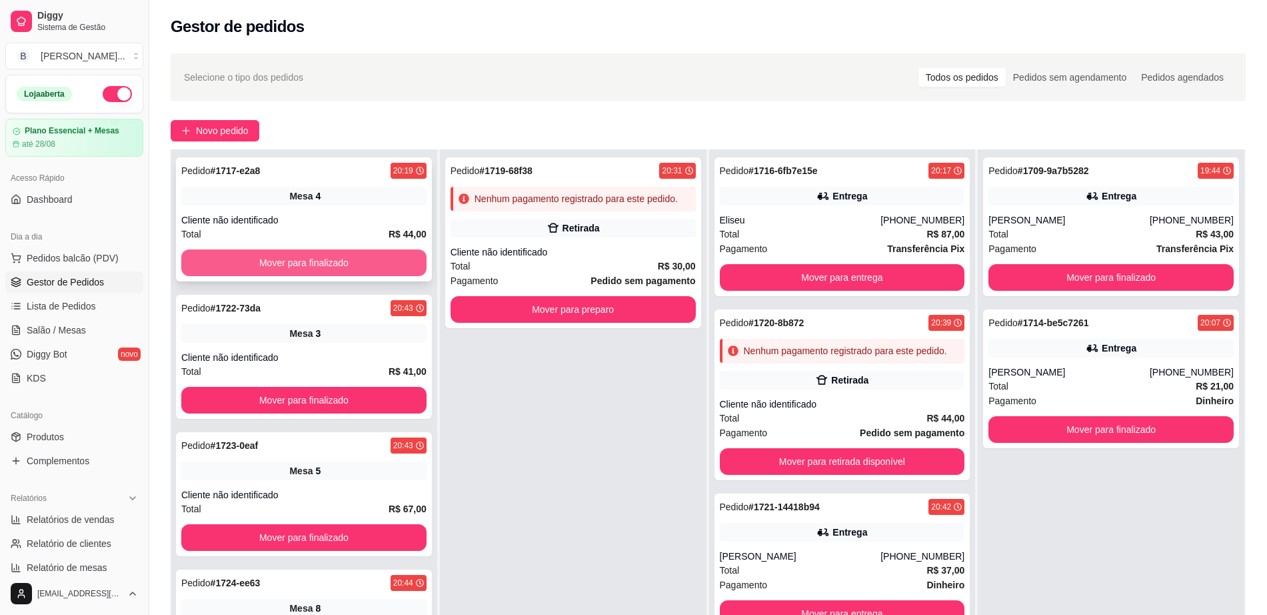
click at [351, 257] on button "Mover para finalizado" at bounding box center [303, 262] width 245 height 27
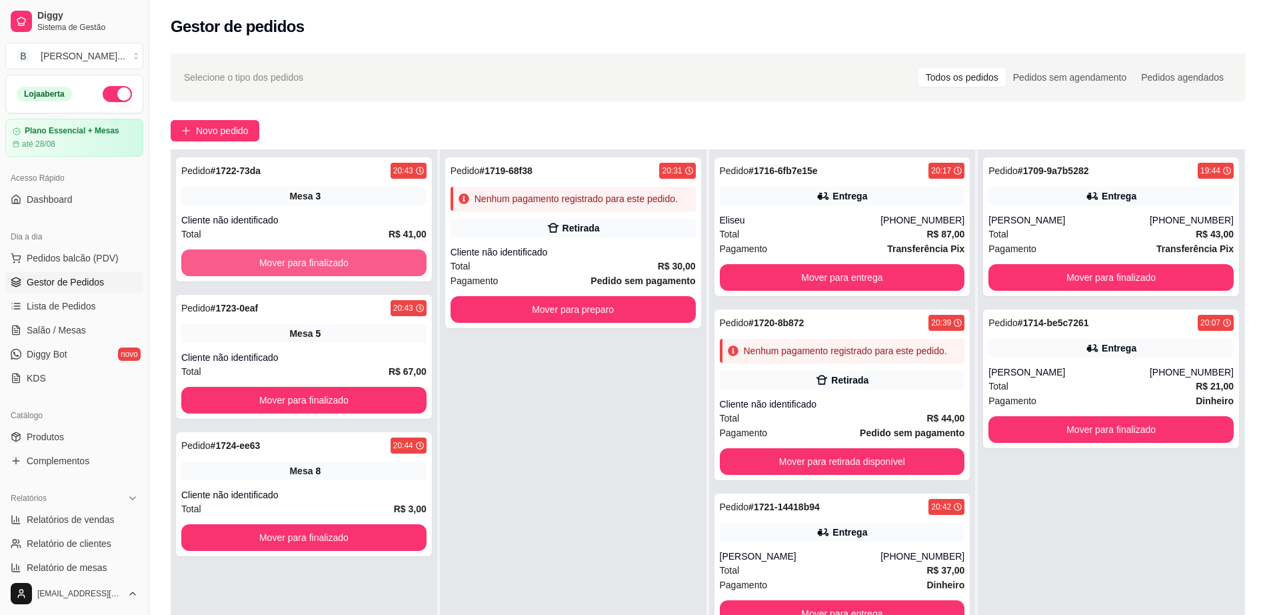
click at [351, 257] on button "Mover para finalizado" at bounding box center [303, 262] width 245 height 27
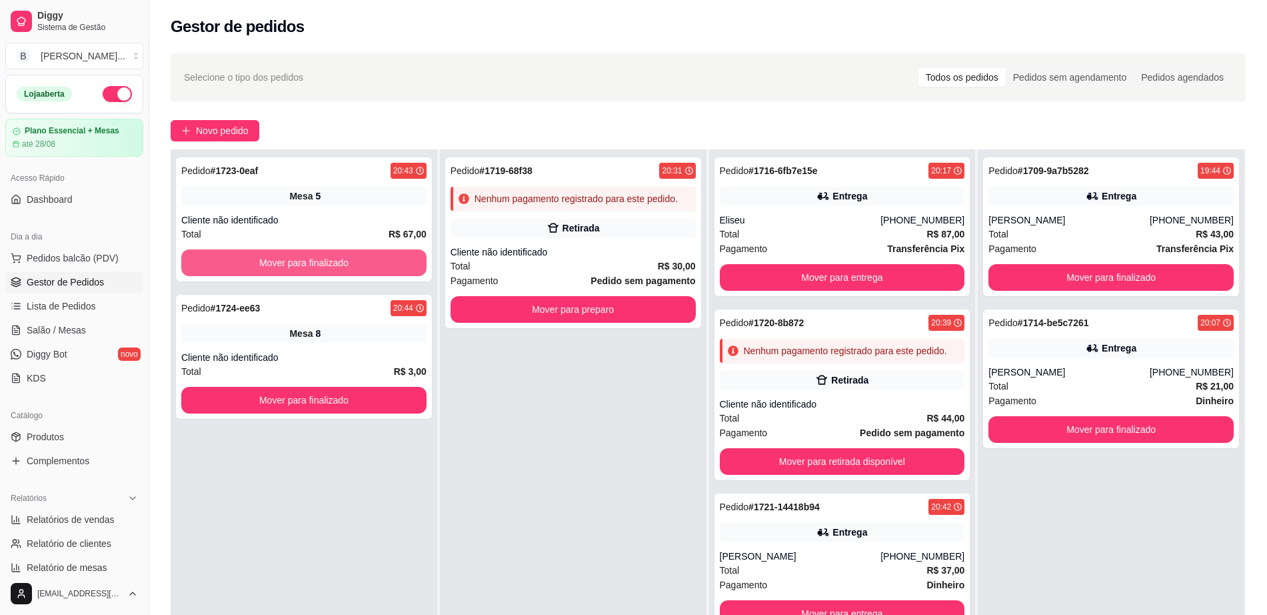
click at [351, 257] on button "Mover para finalizado" at bounding box center [303, 262] width 245 height 27
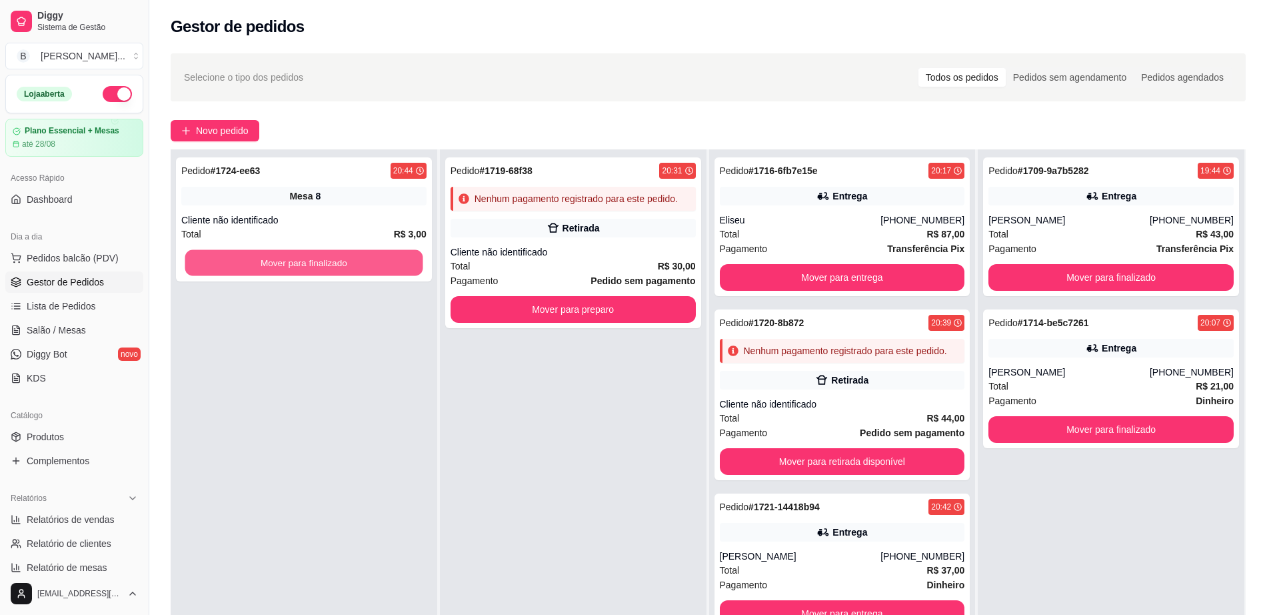
click at [351, 257] on button "Mover para finalizado" at bounding box center [304, 263] width 238 height 26
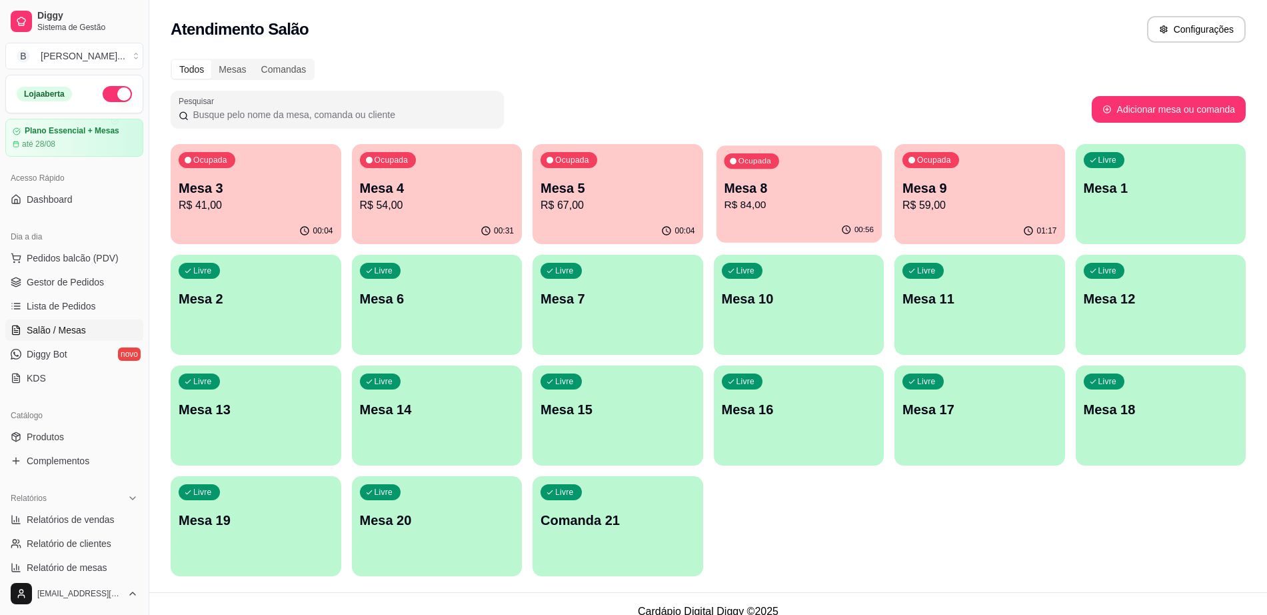
click at [787, 211] on p "R$ 84,00" at bounding box center [799, 204] width 150 height 15
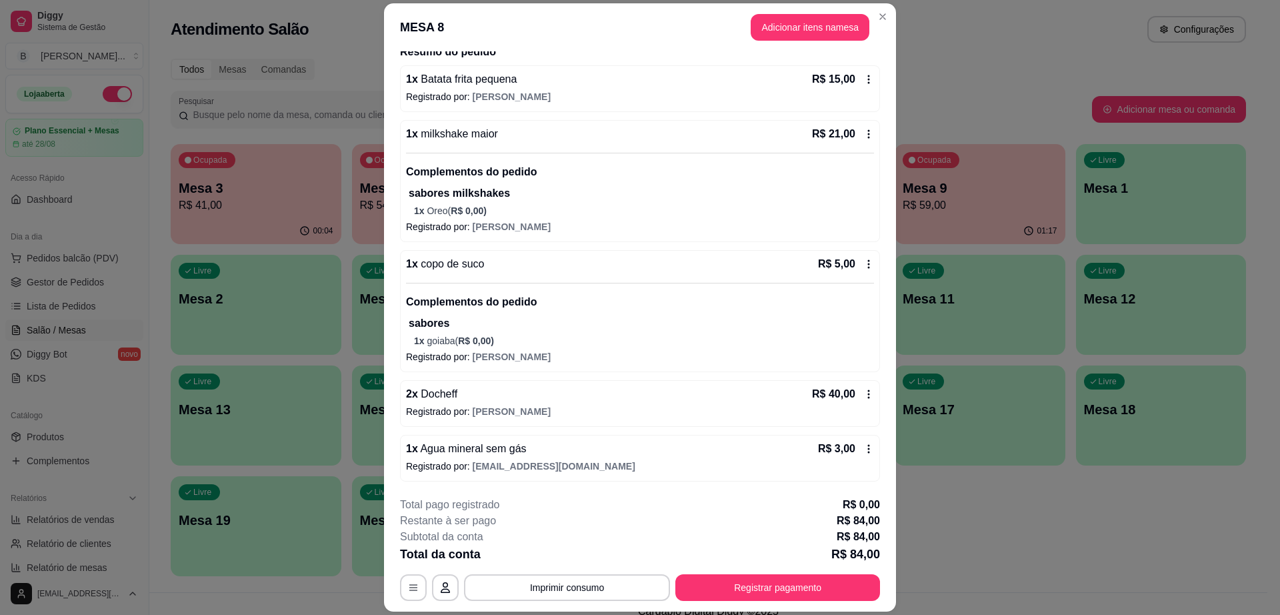
scroll to position [39, 0]
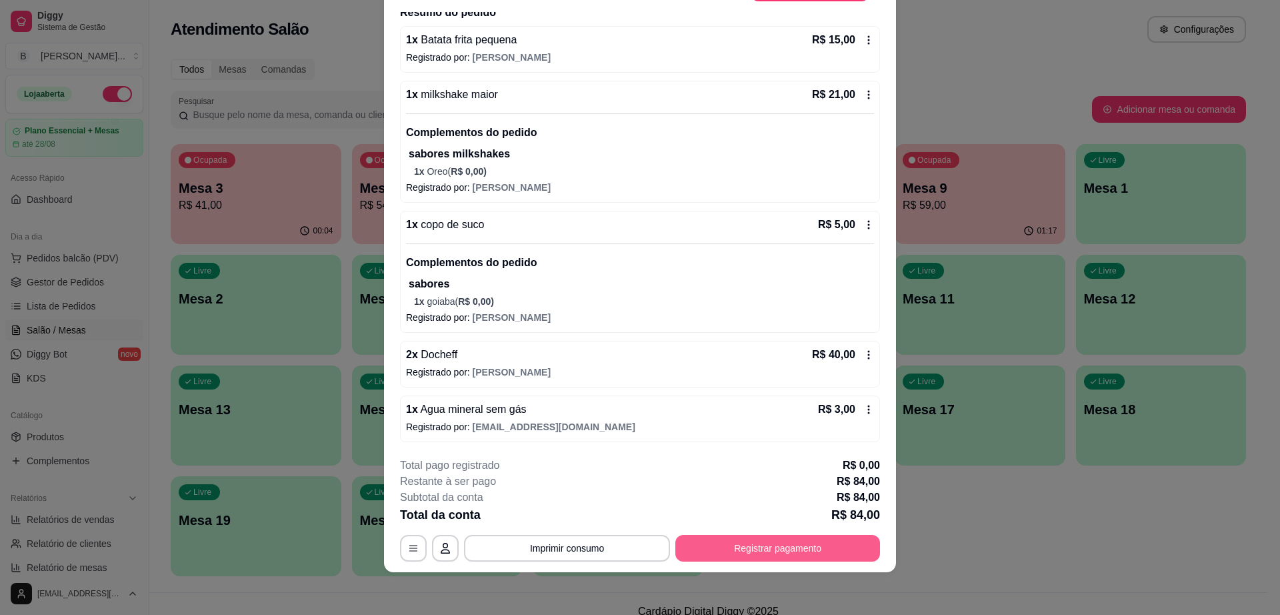
click at [811, 543] on button "Registrar pagamento" at bounding box center [777, 548] width 205 height 27
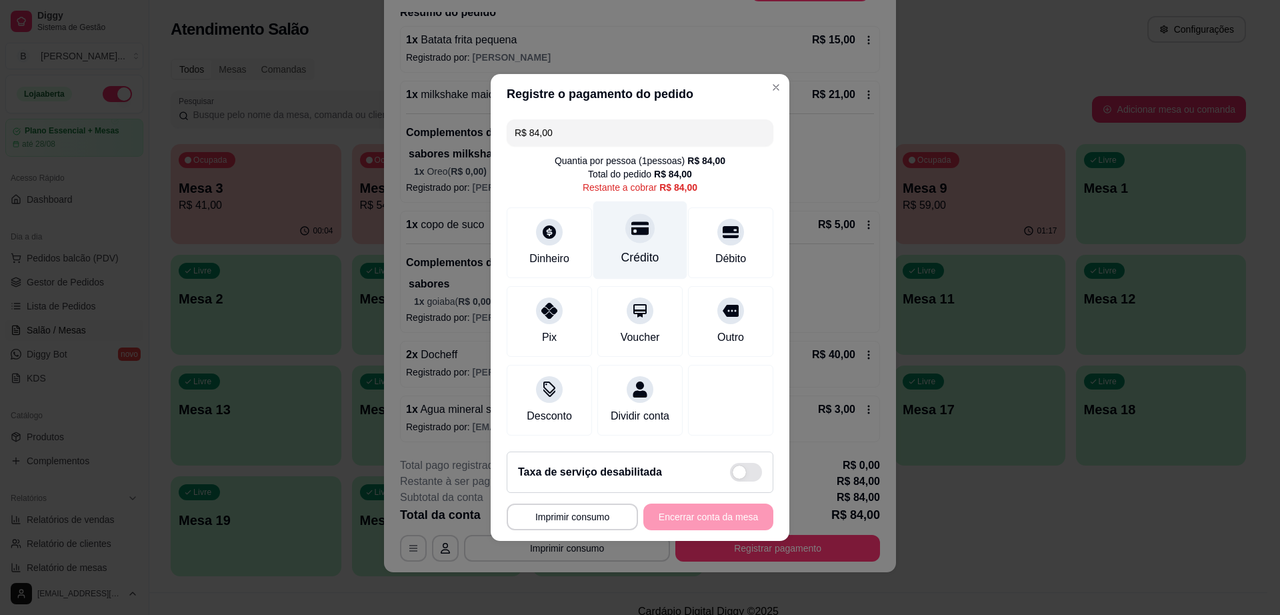
click at [646, 249] on div "Crédito" at bounding box center [640, 257] width 38 height 17
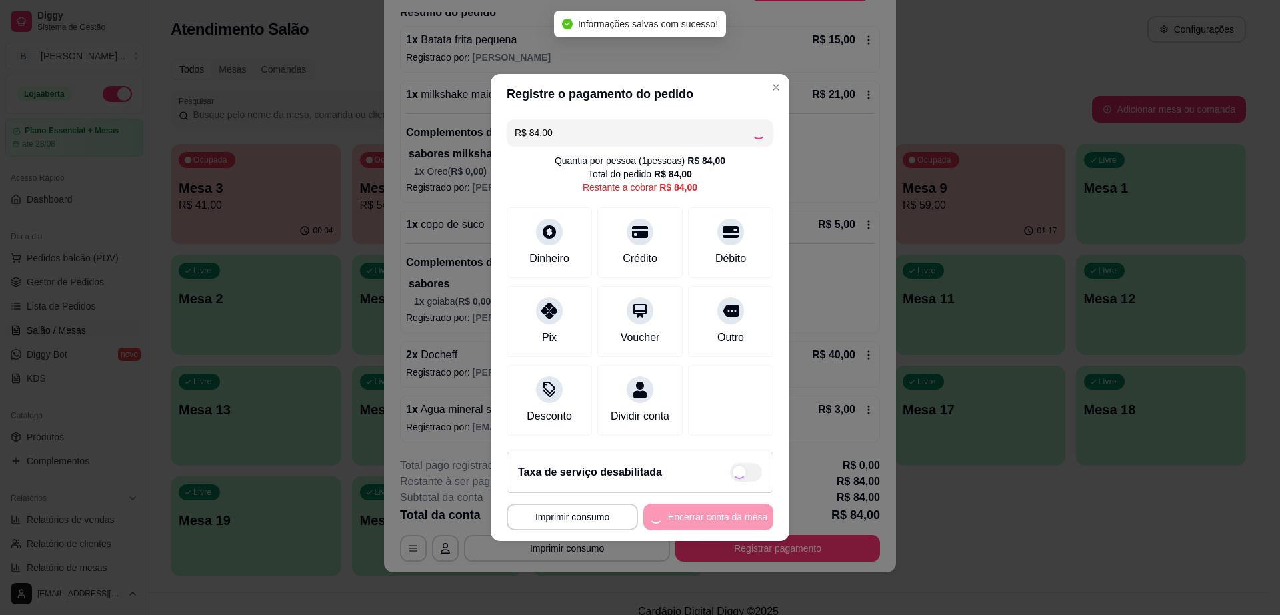
type input "R$ 0,00"
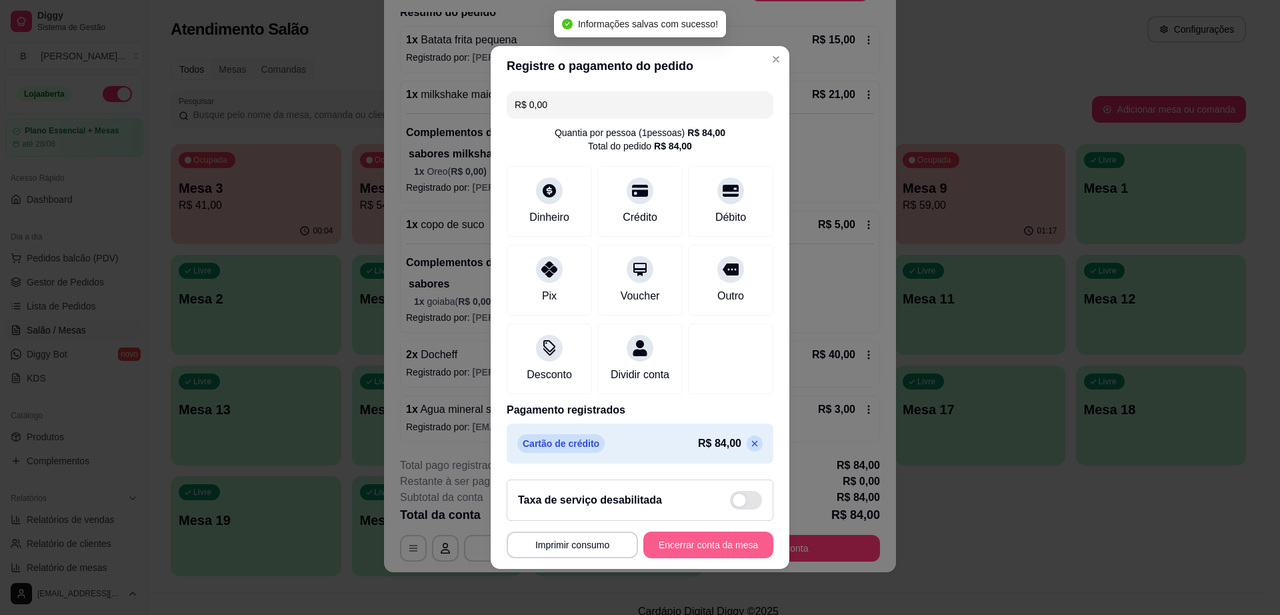
click at [712, 550] on button "Encerrar conta da mesa" at bounding box center [708, 544] width 130 height 27
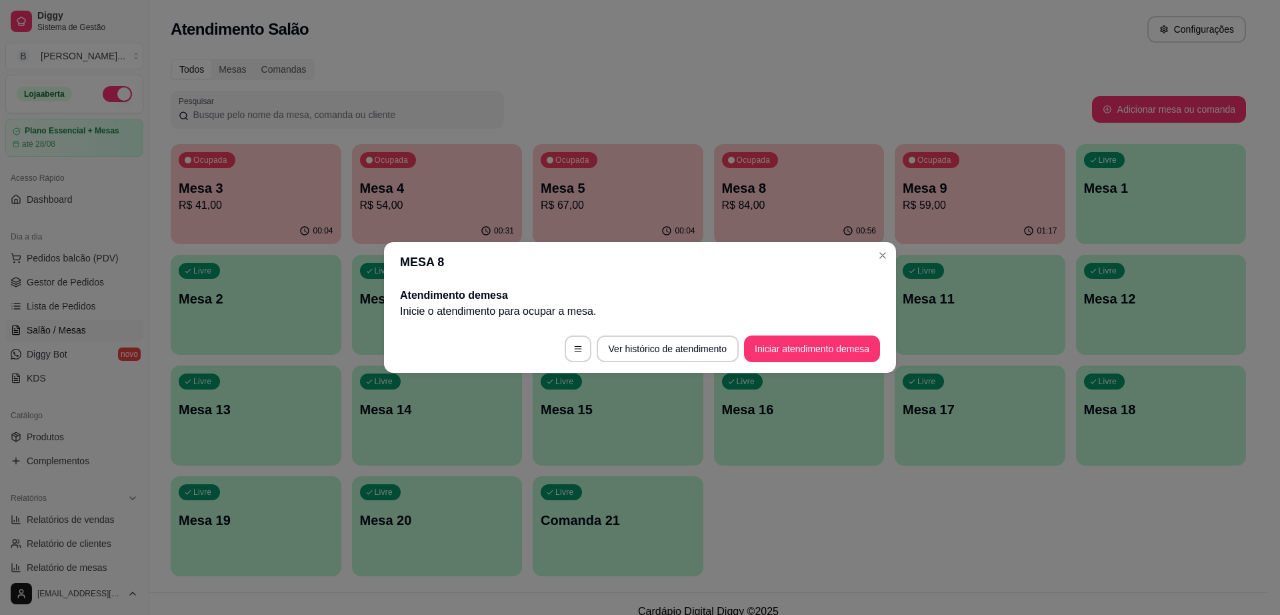
scroll to position [0, 0]
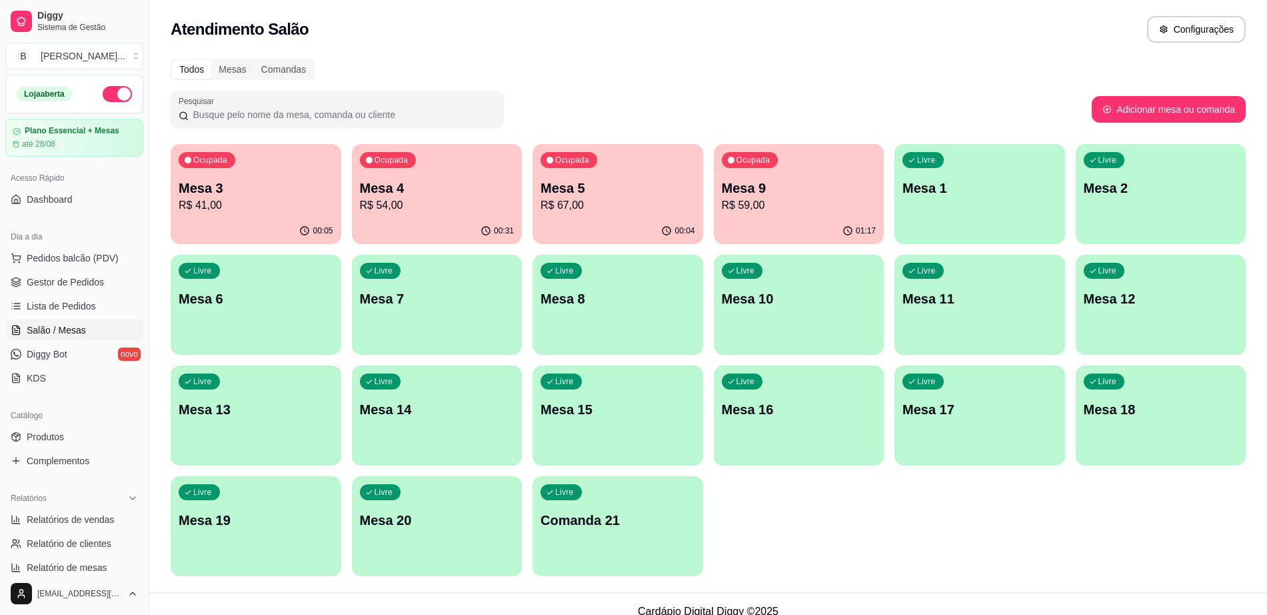
click at [791, 204] on p "R$ 59,00" at bounding box center [799, 205] width 155 height 16
click at [770, 197] on p "R$ 59,00" at bounding box center [799, 205] width 155 height 16
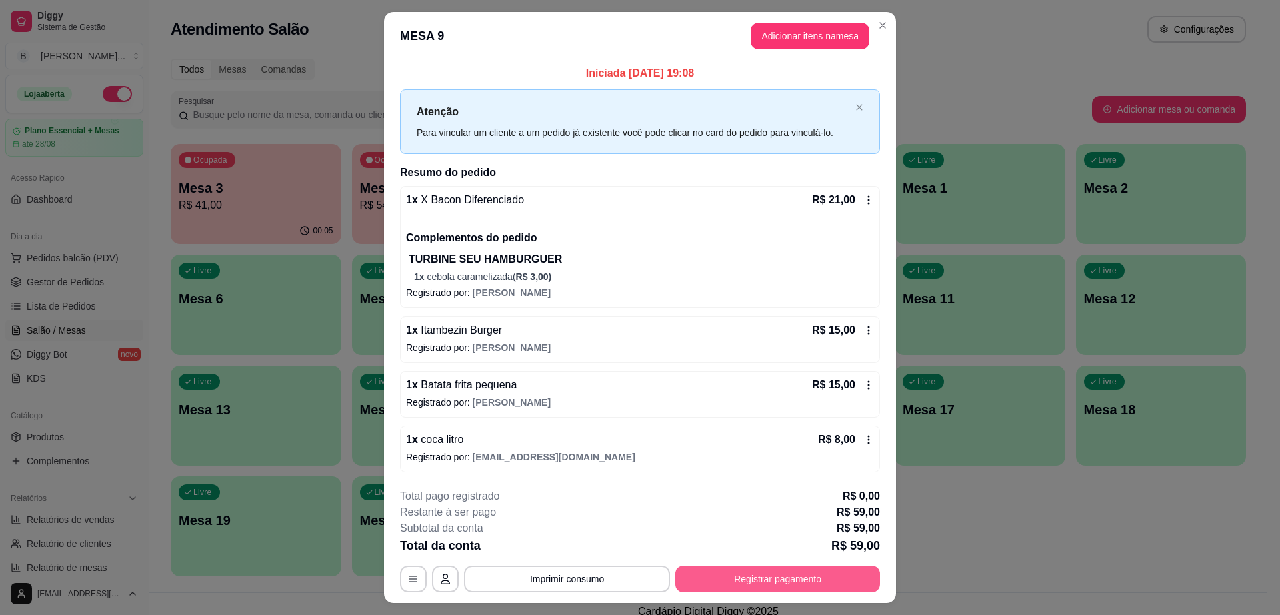
click at [792, 573] on button "Registrar pagamento" at bounding box center [777, 578] width 205 height 27
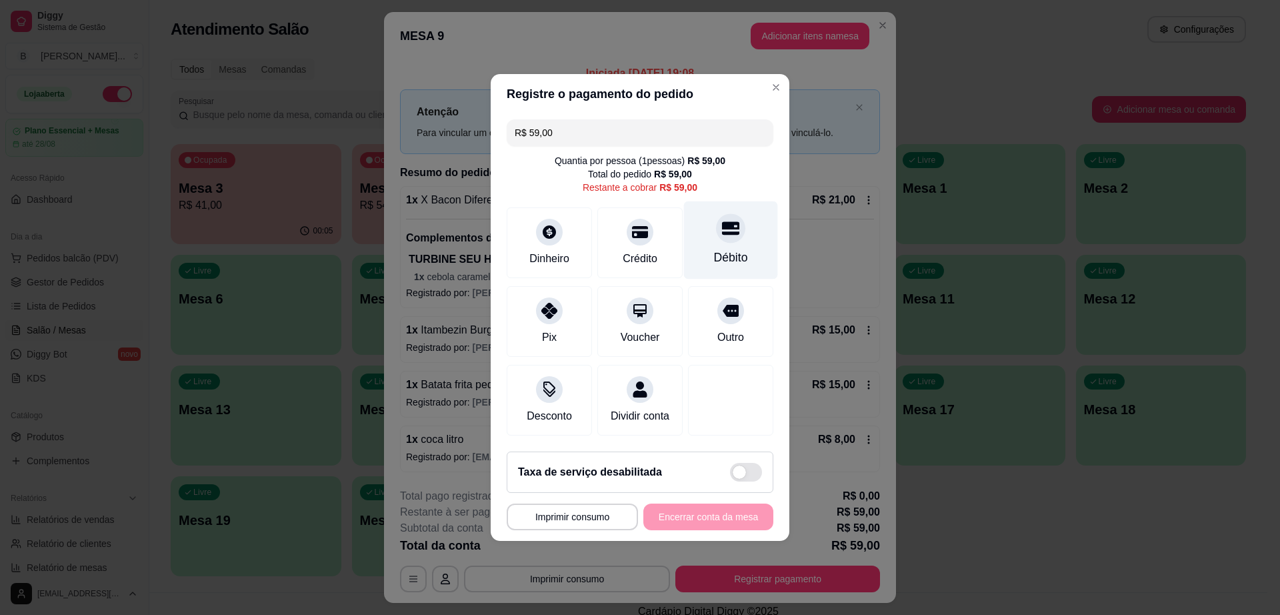
click at [727, 249] on div "Débito" at bounding box center [731, 257] width 34 height 17
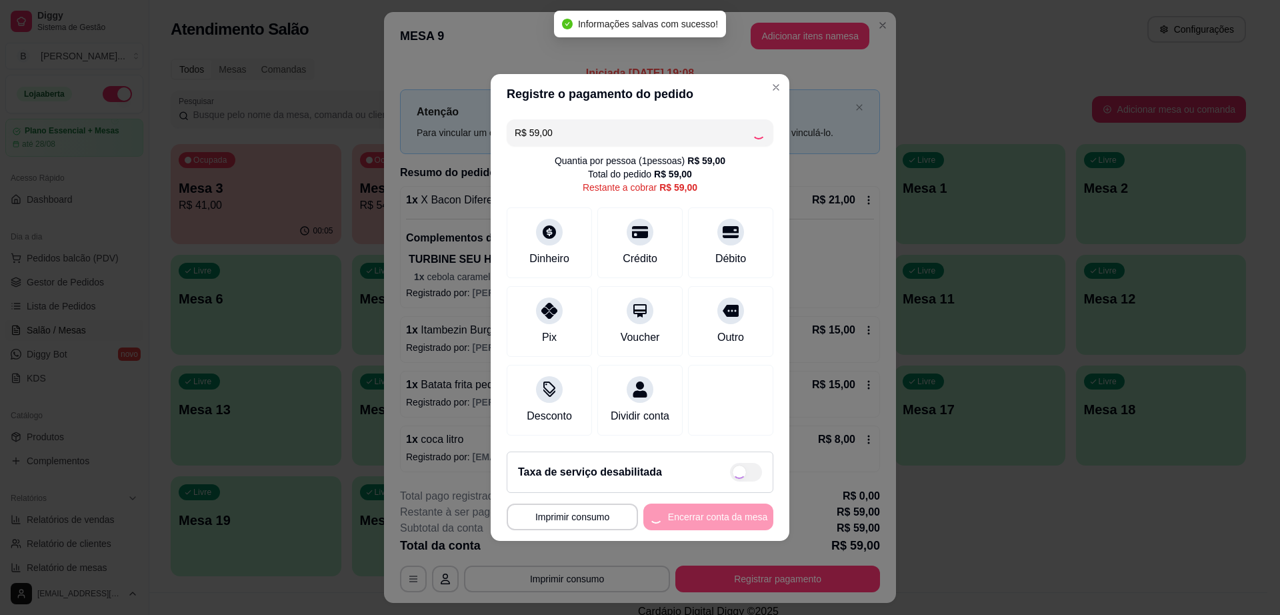
type input "R$ 0,00"
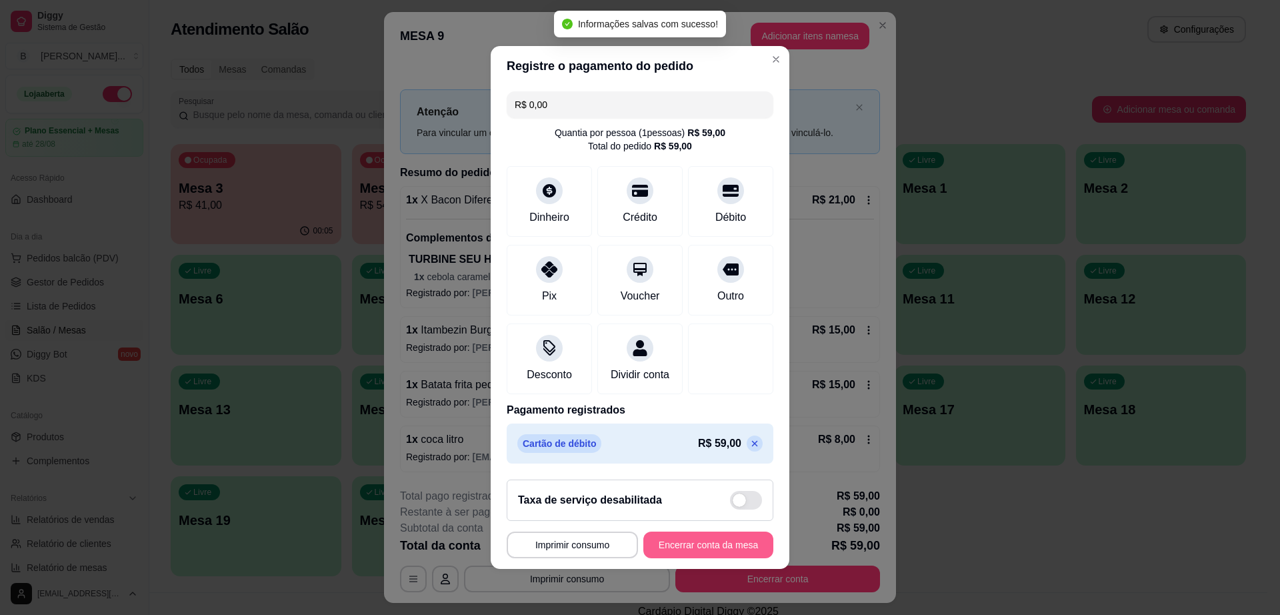
click at [723, 555] on button "Encerrar conta da mesa" at bounding box center [708, 544] width 130 height 27
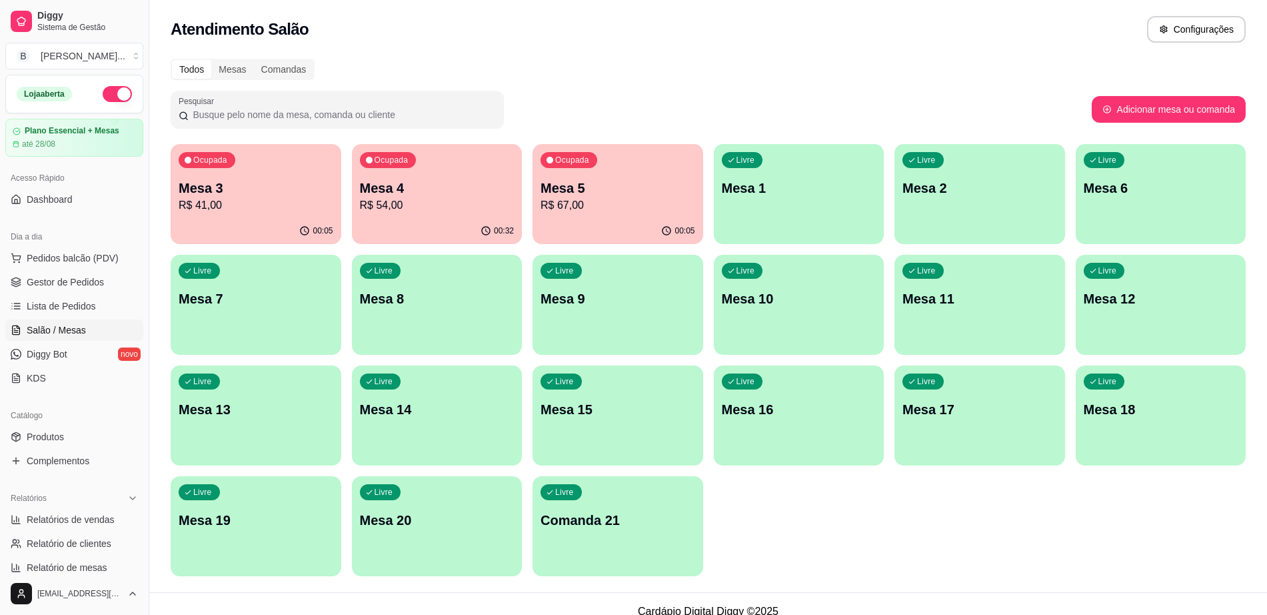
click at [780, 184] on p "Mesa 1" at bounding box center [799, 188] width 155 height 19
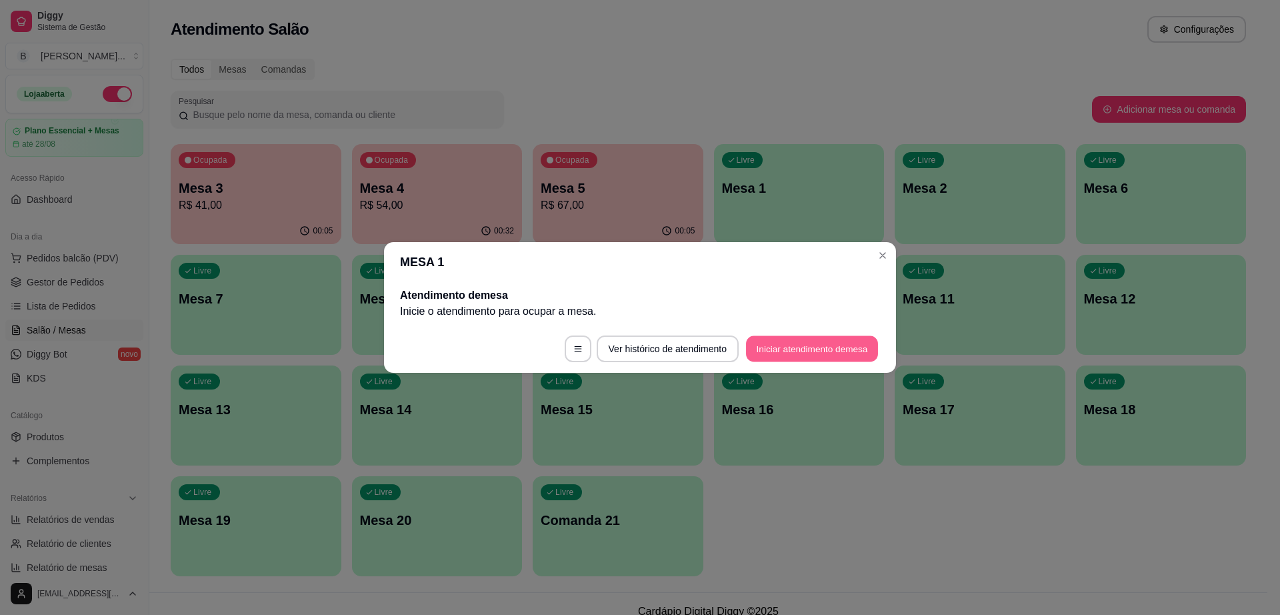
click at [845, 354] on button "Iniciar atendimento de mesa" at bounding box center [812, 349] width 132 height 26
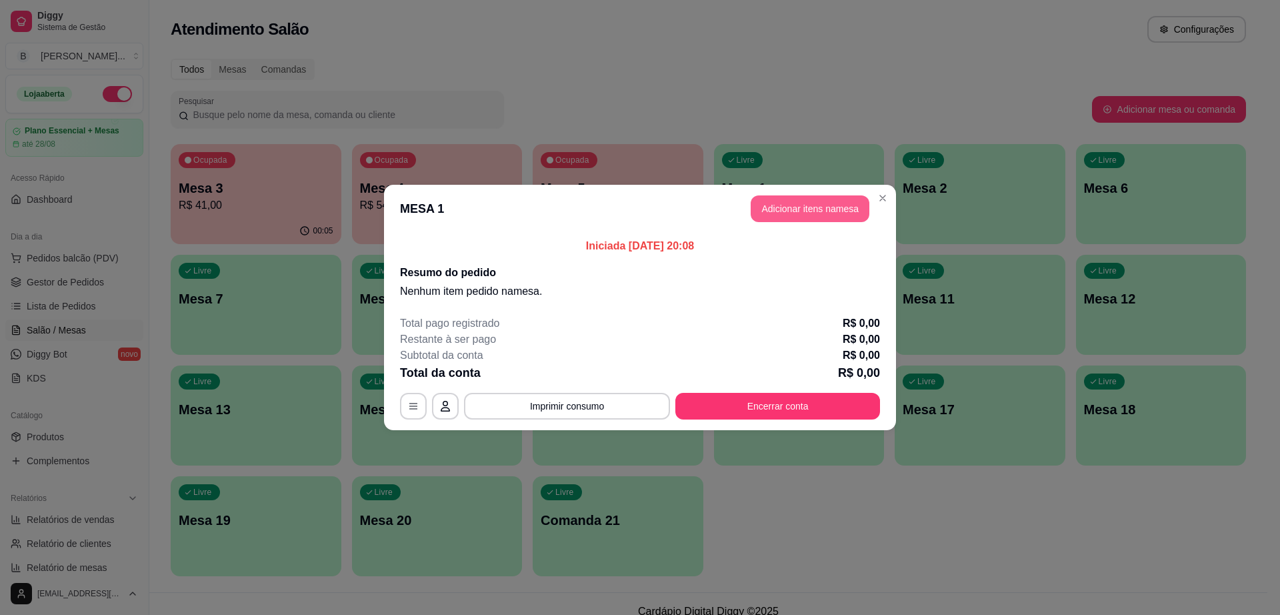
click at [809, 212] on button "Adicionar itens na mesa" at bounding box center [810, 208] width 119 height 27
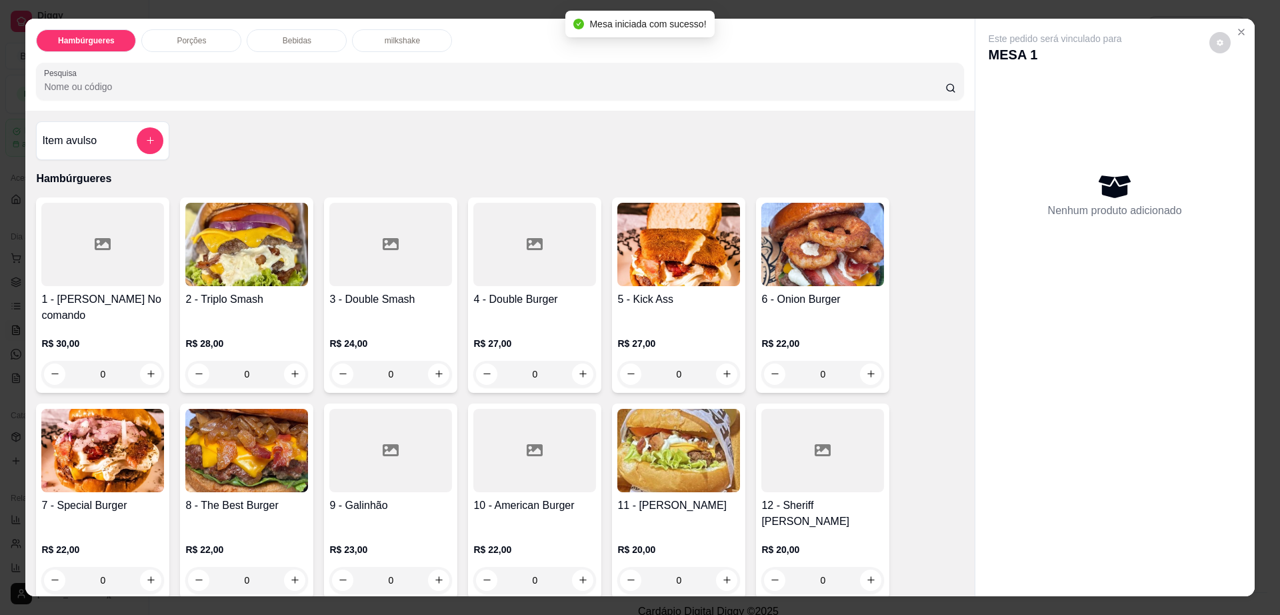
click at [305, 38] on div "Bebidas" at bounding box center [297, 40] width 100 height 23
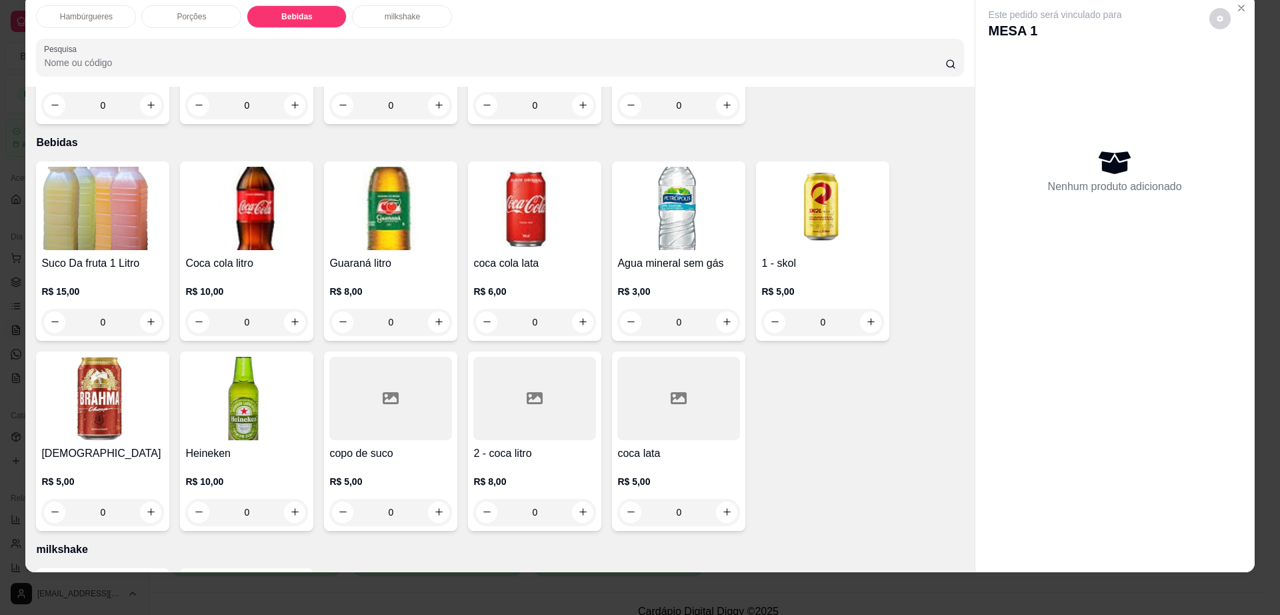
click at [70, 357] on img at bounding box center [102, 398] width 123 height 83
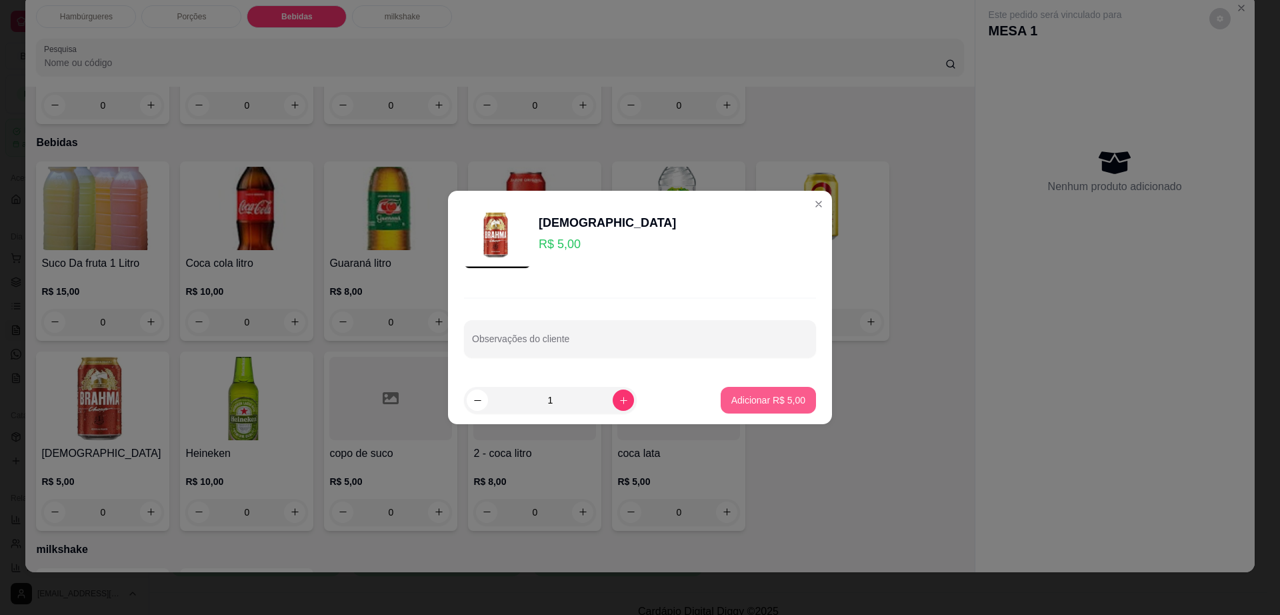
click at [763, 404] on p "Adicionar R$ 5,00" at bounding box center [768, 399] width 74 height 13
type input "1"
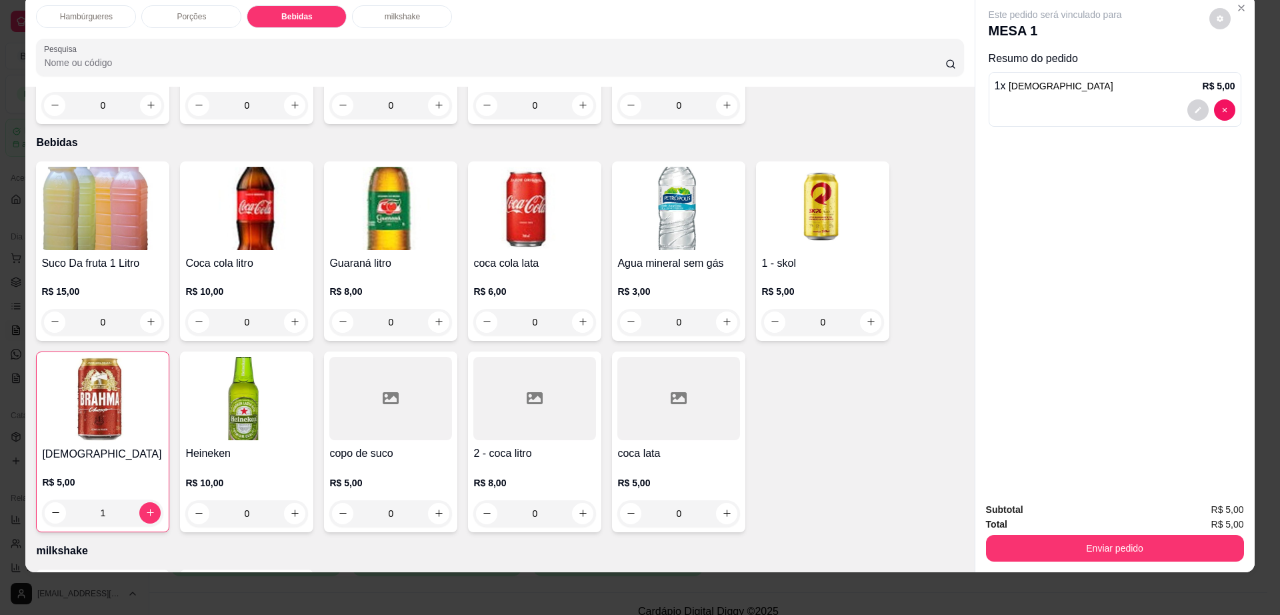
click at [679, 445] on h4 "coca lata" at bounding box center [678, 453] width 123 height 16
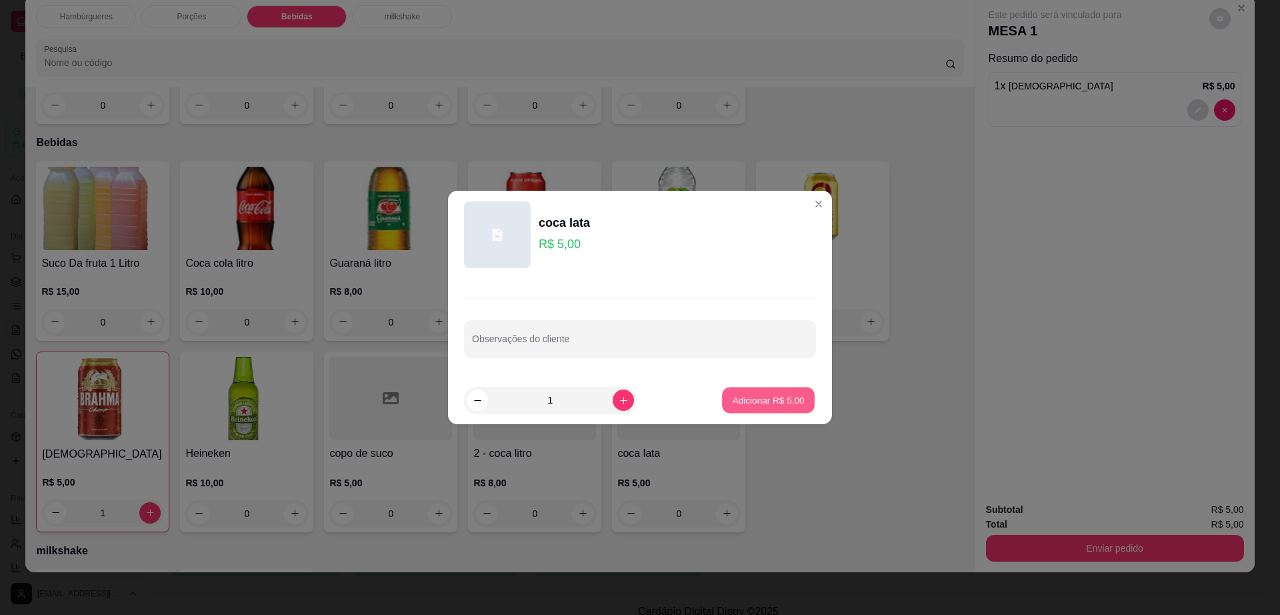
click at [768, 403] on p "Adicionar R$ 5,00" at bounding box center [768, 399] width 72 height 13
type input "1"
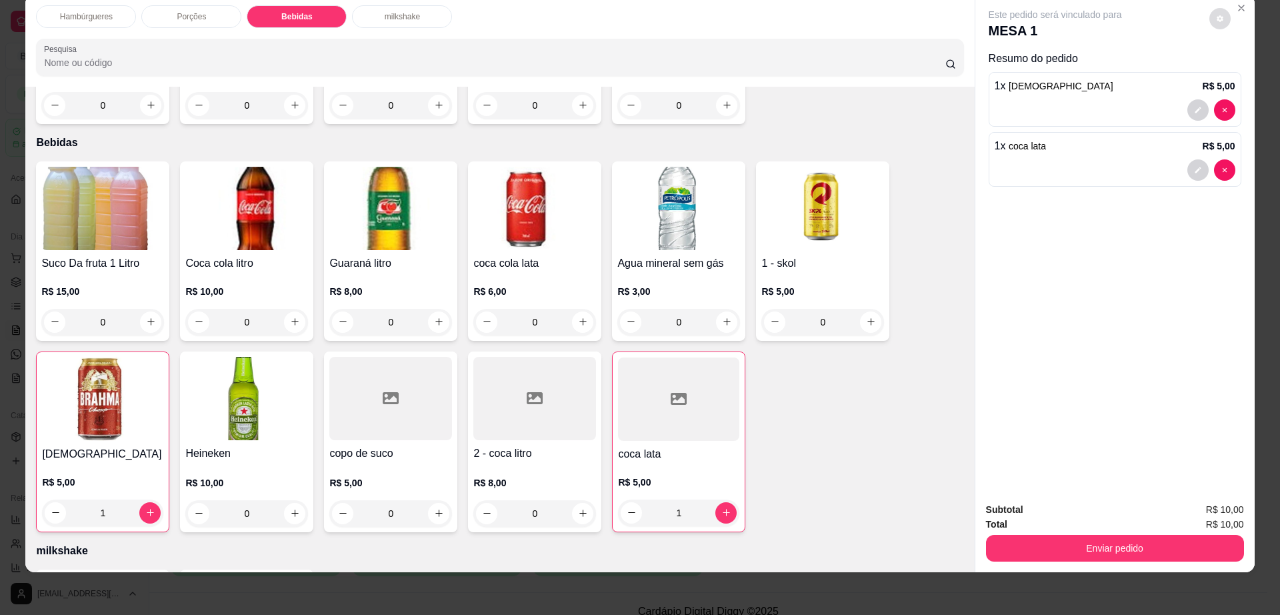
click at [1217, 19] on button "decrease-product-quantity" at bounding box center [1219, 18] width 21 height 21
click at [1060, 535] on button "Enviar pedido" at bounding box center [1115, 548] width 258 height 27
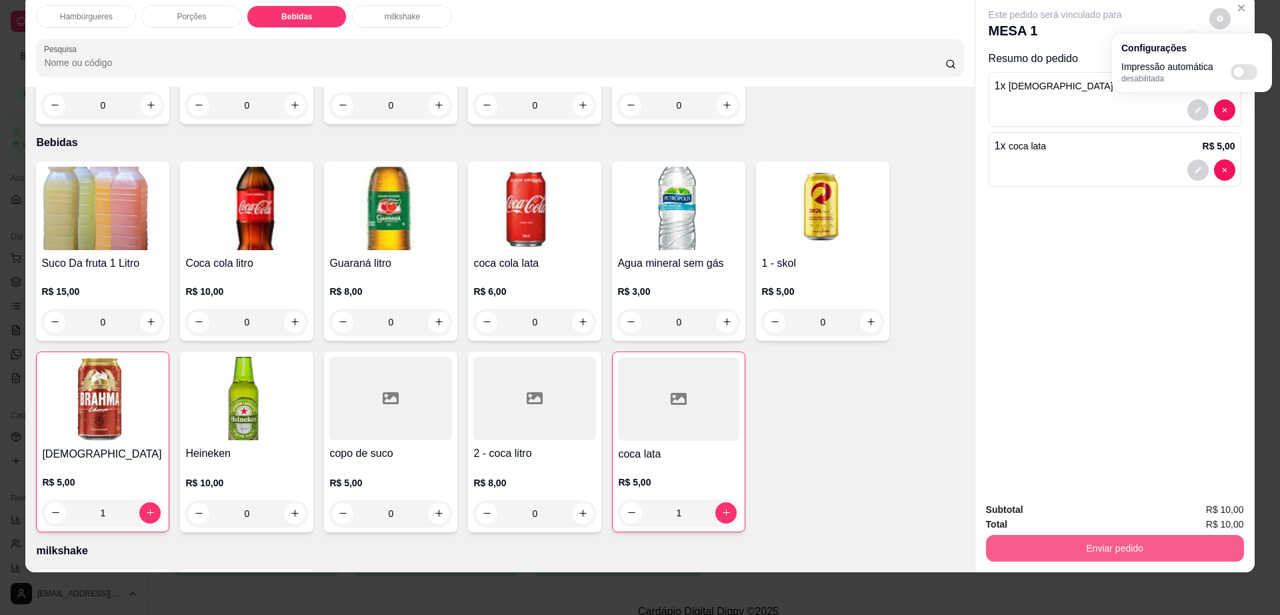
click at [1060, 535] on button "Enviar pedido" at bounding box center [1115, 548] width 258 height 27
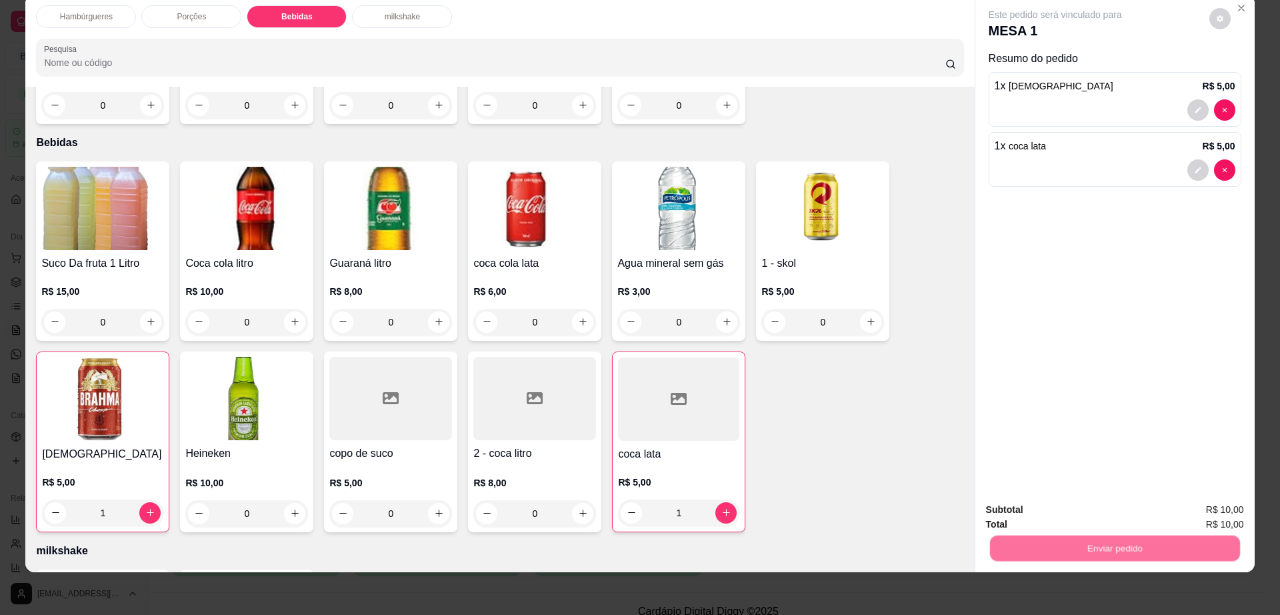
click at [1058, 515] on button "Não registrar e enviar pedido" at bounding box center [1069, 515] width 139 height 25
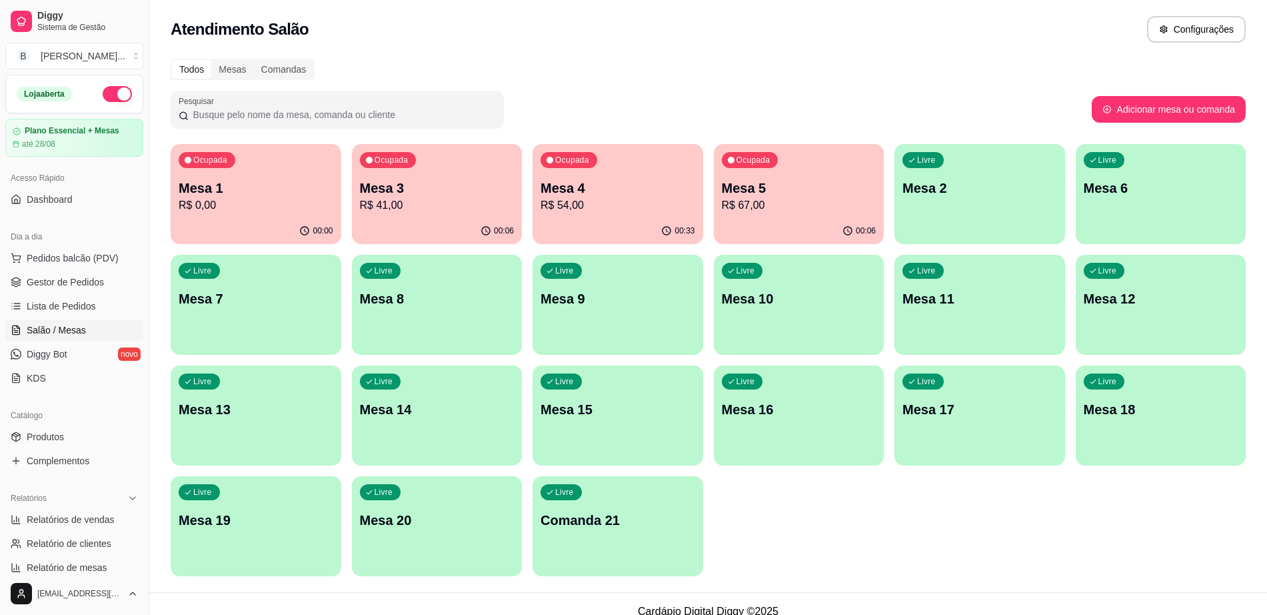
click at [315, 294] on p "Mesa 7" at bounding box center [256, 298] width 155 height 19
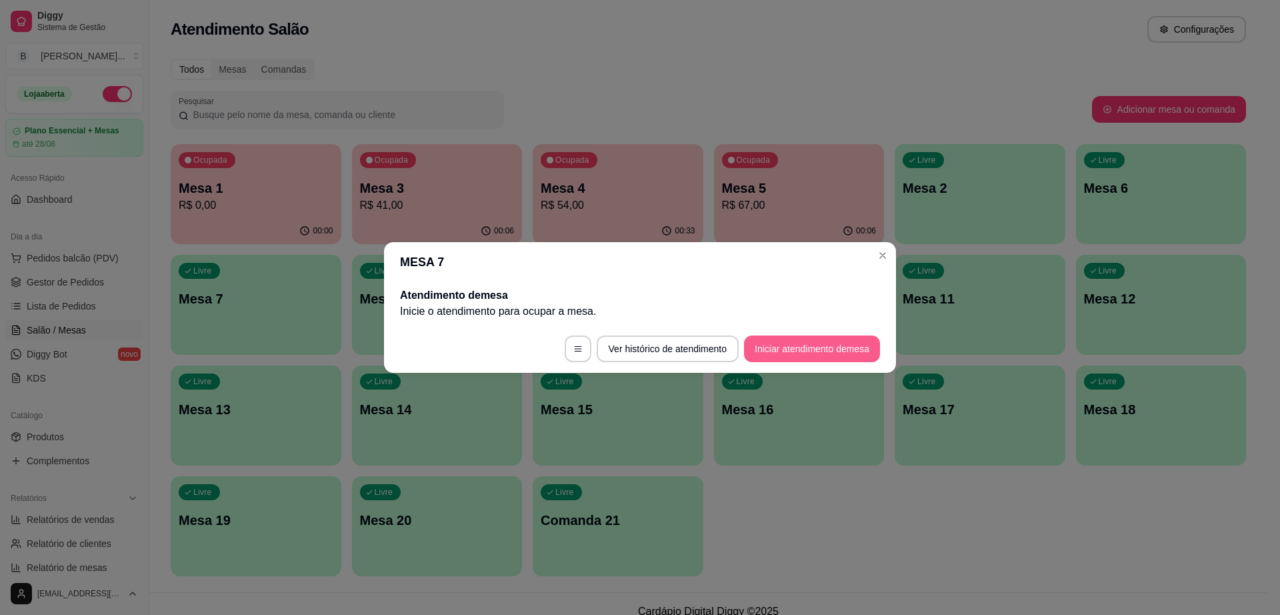
click at [817, 357] on button "Iniciar atendimento de mesa" at bounding box center [812, 348] width 136 height 27
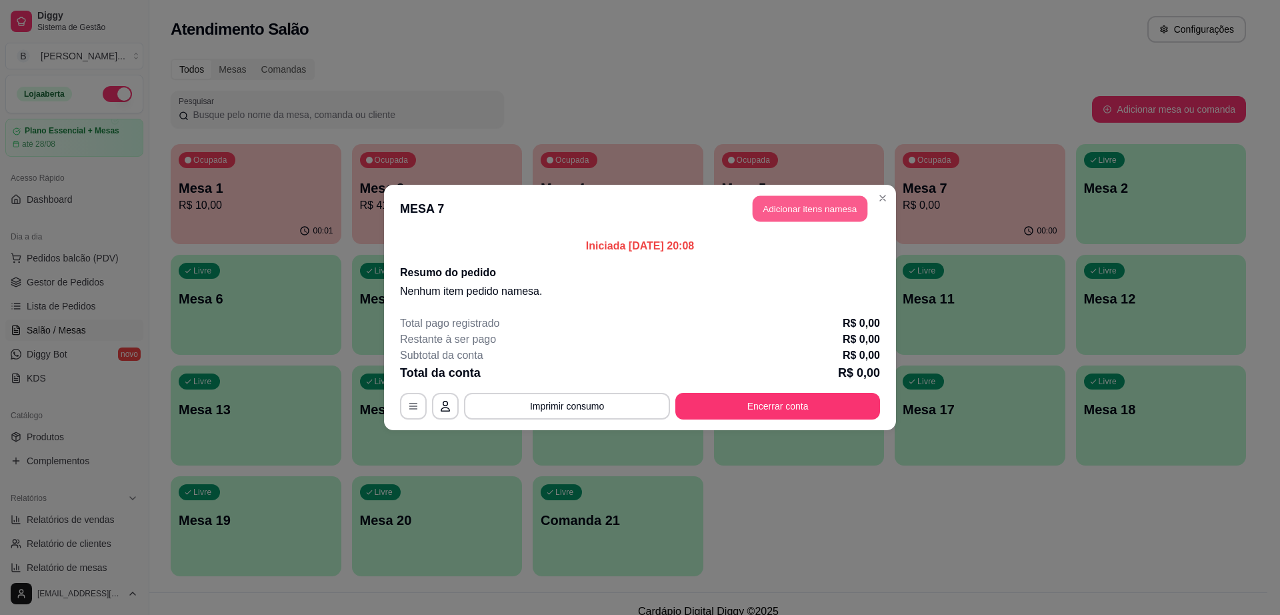
click at [813, 205] on button "Adicionar itens na mesa" at bounding box center [810, 209] width 115 height 26
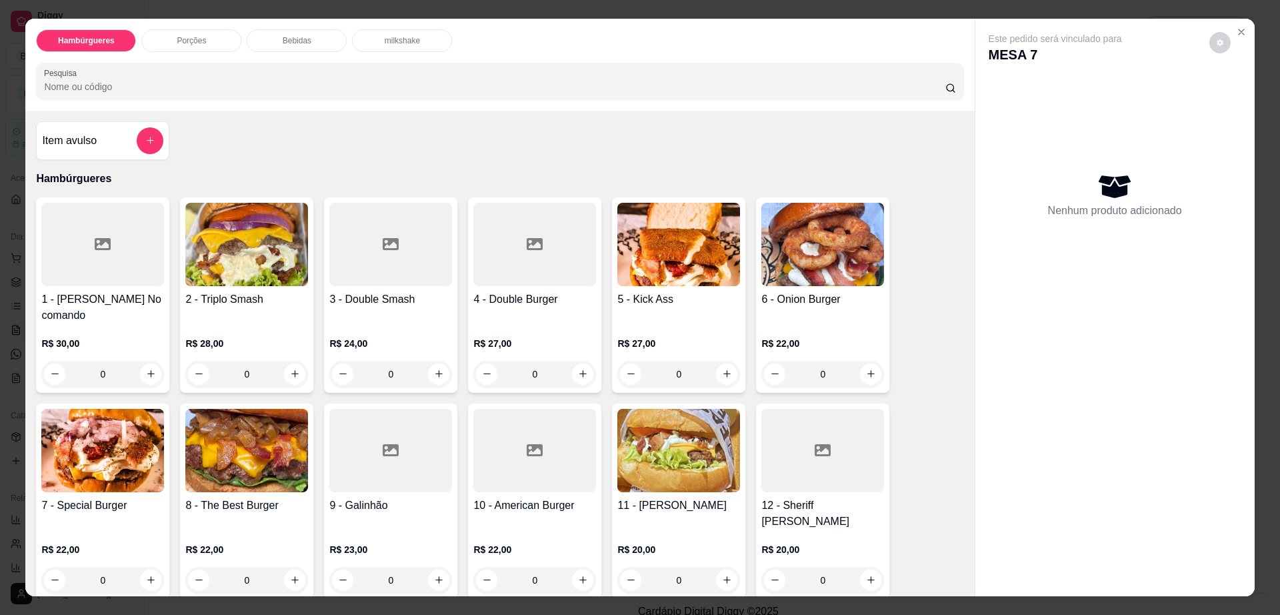
click at [293, 35] on p "Bebidas" at bounding box center [297, 40] width 29 height 11
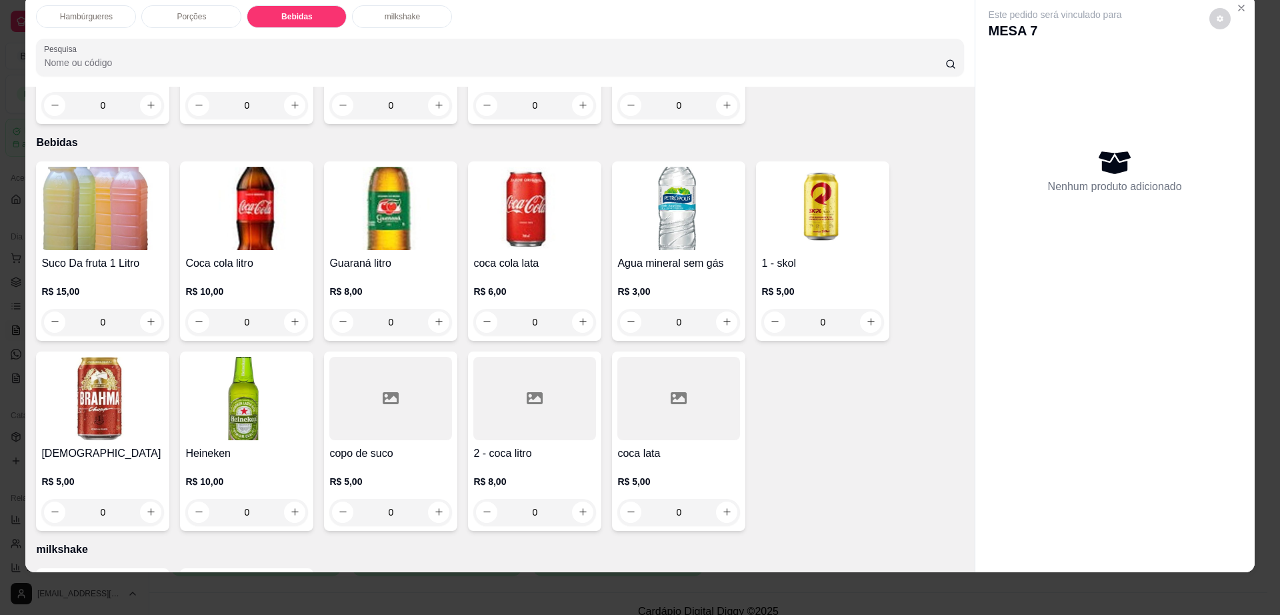
click at [194, 17] on p "Porções" at bounding box center [191, 16] width 29 height 11
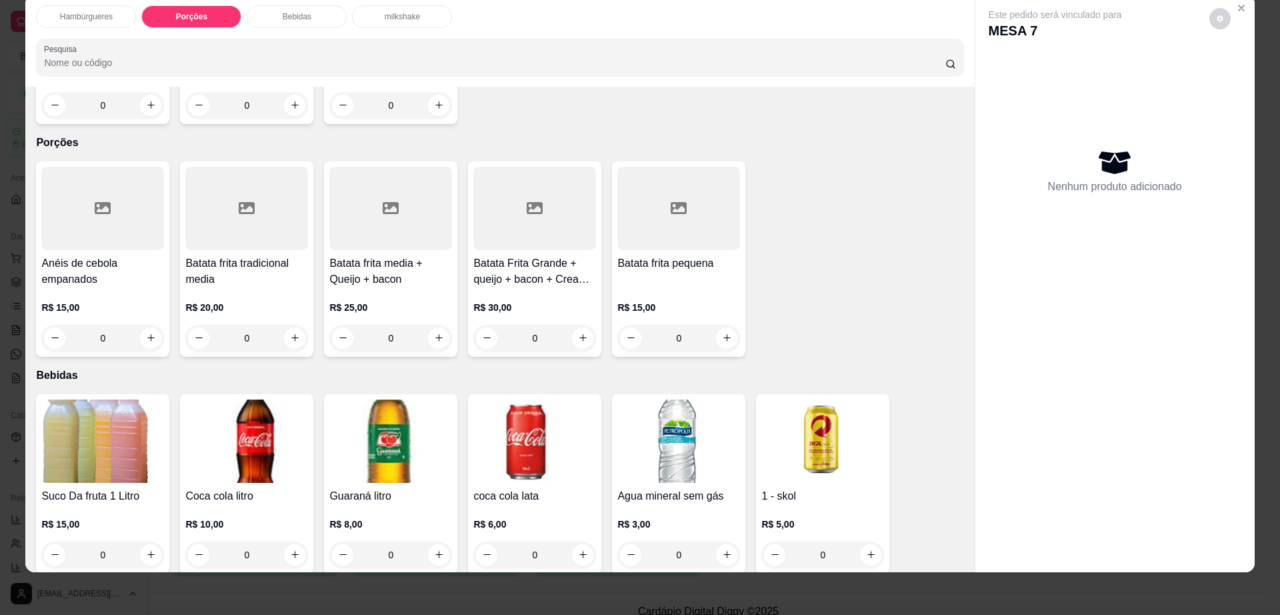
click at [727, 198] on div at bounding box center [678, 208] width 123 height 83
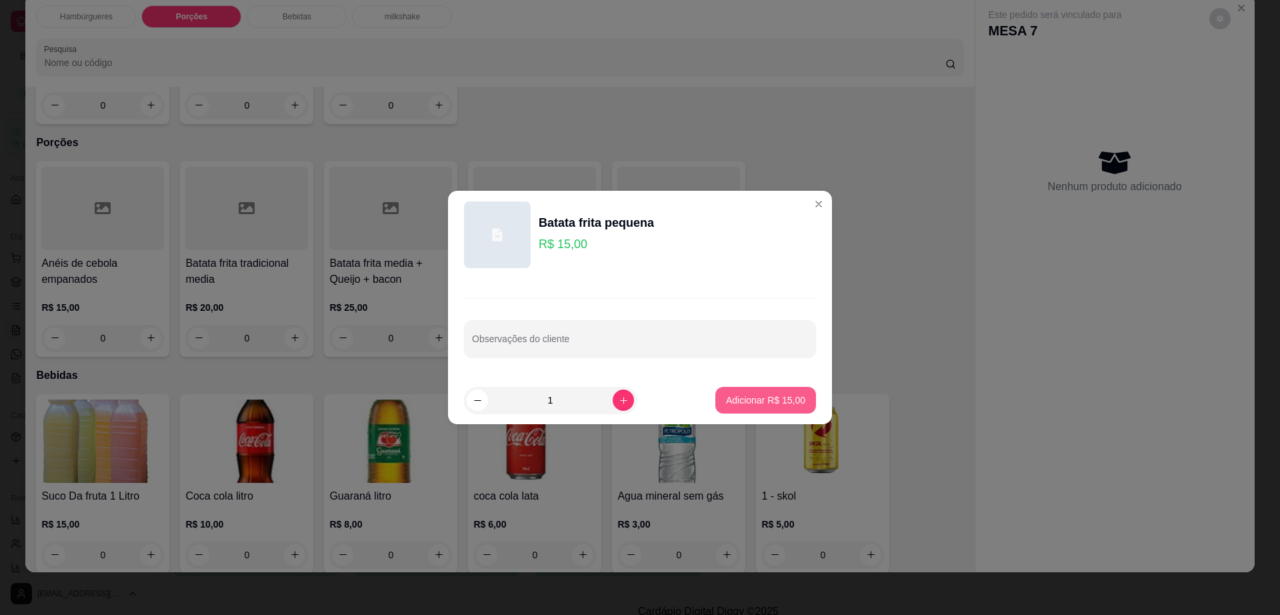
click at [761, 400] on p "Adicionar R$ 15,00" at bounding box center [765, 399] width 79 height 13
type input "1"
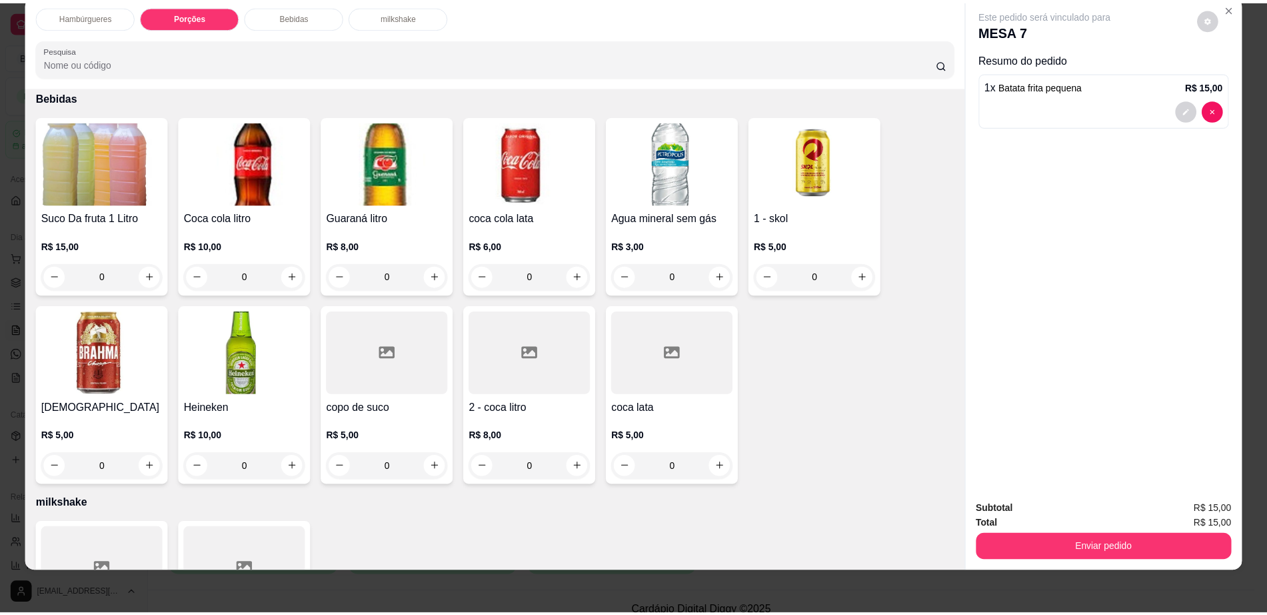
scroll to position [823, 0]
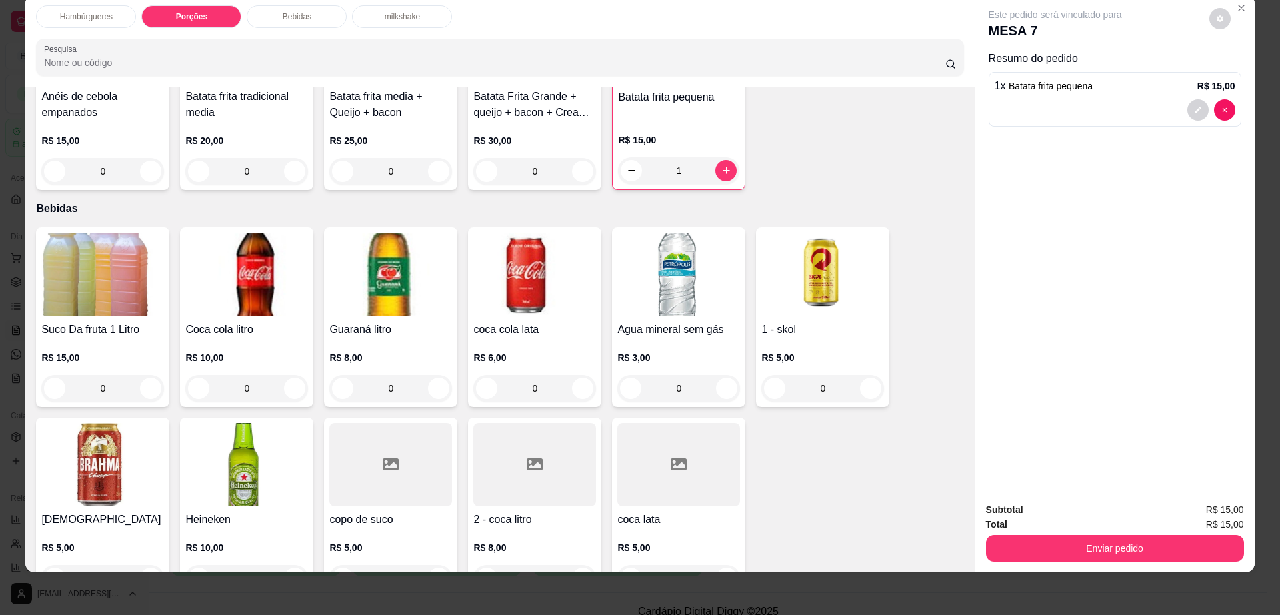
click at [778, 233] on img at bounding box center [822, 274] width 123 height 83
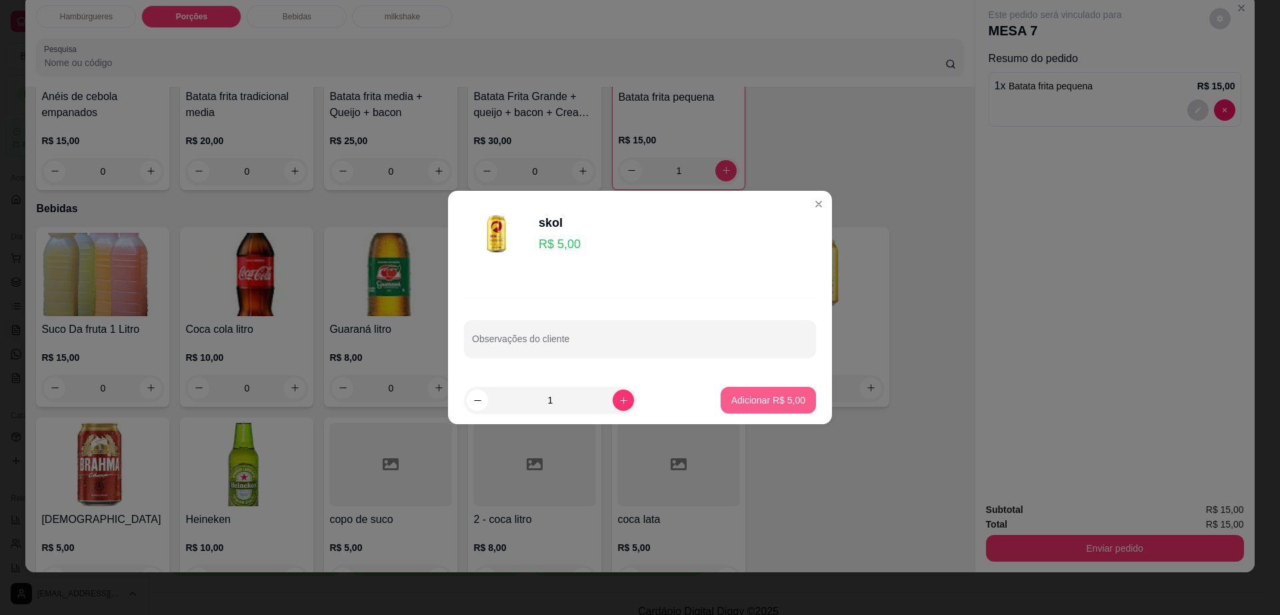
click at [759, 402] on p "Adicionar R$ 5,00" at bounding box center [768, 399] width 74 height 13
type input "1"
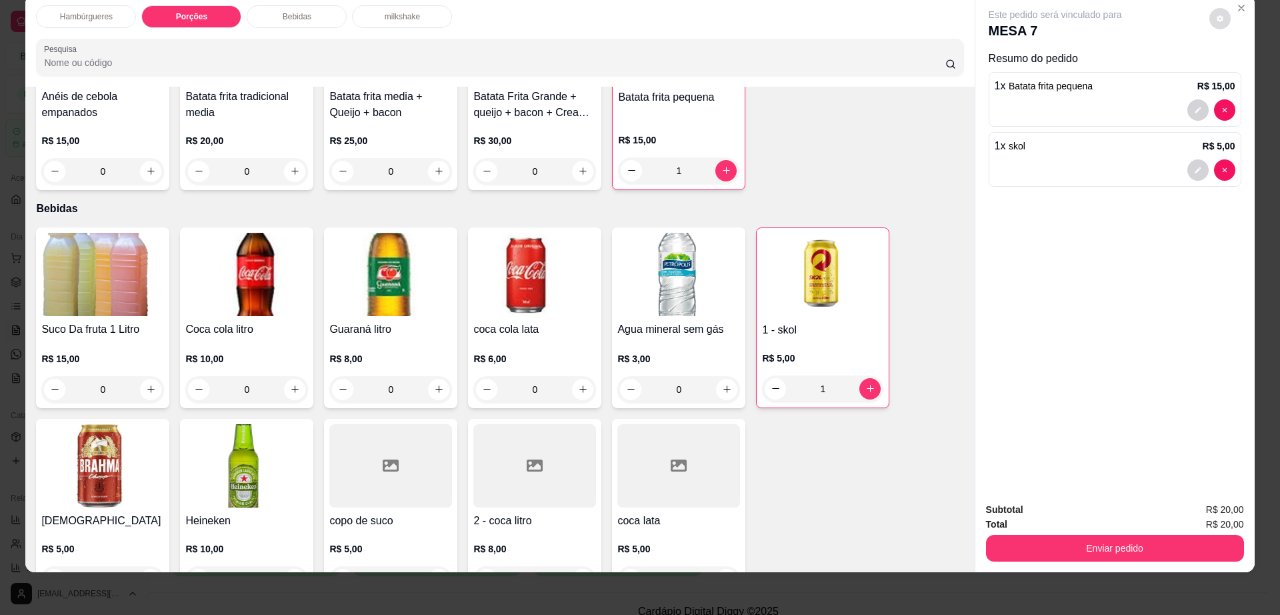
click at [1219, 13] on button "decrease-product-quantity" at bounding box center [1219, 18] width 21 height 21
click at [1234, 63] on div "Impressão automática desabilitada" at bounding box center [1191, 72] width 141 height 24
click at [1244, 71] on span "Automatic updates" at bounding box center [1244, 72] width 27 height 16
click at [1239, 72] on input "Automatic updates" at bounding box center [1234, 76] width 9 height 9
checkbox input "true"
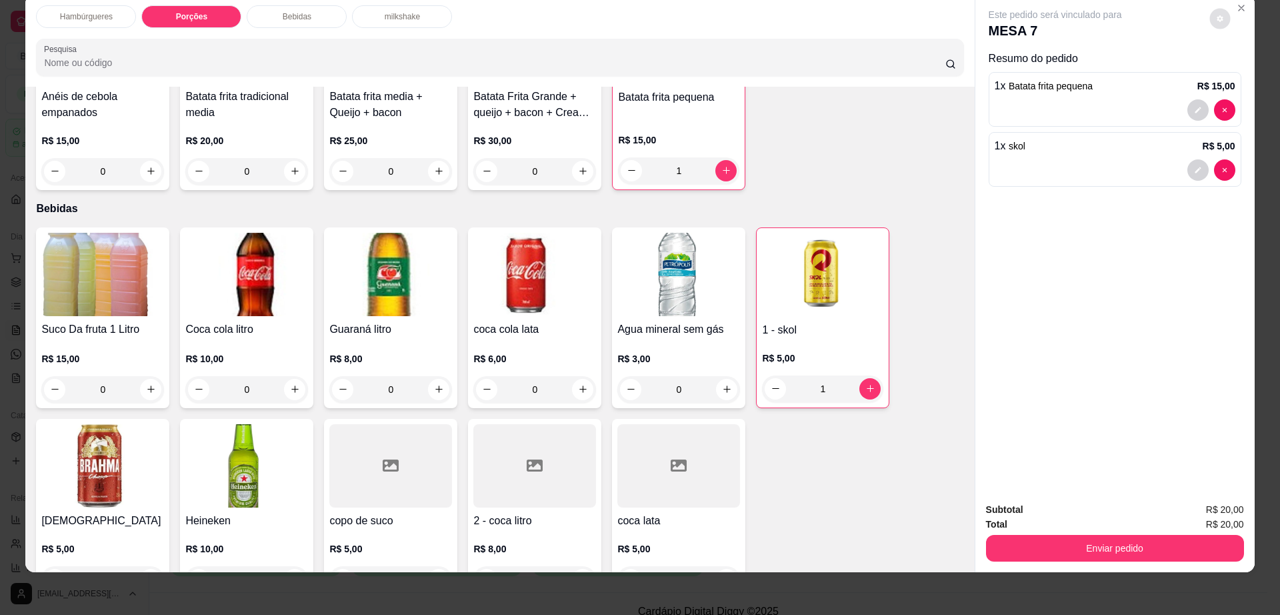
click at [1089, 548] on button "Enviar pedido" at bounding box center [1115, 548] width 258 height 27
click at [1037, 549] on button "Enviar pedido" at bounding box center [1115, 548] width 258 height 27
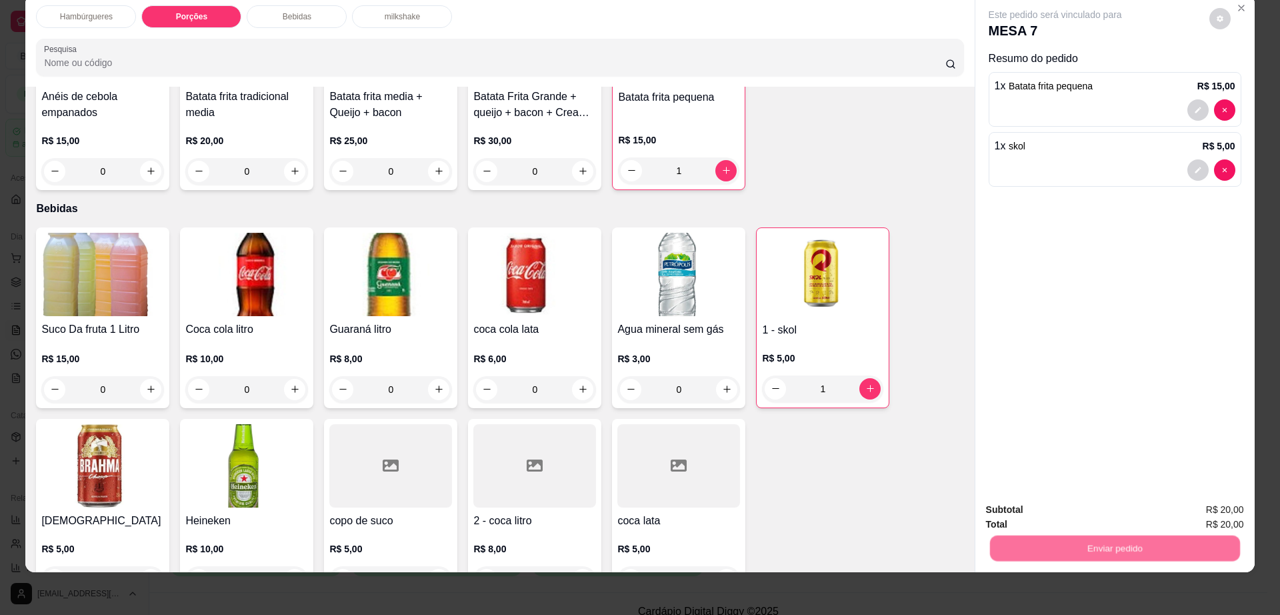
click at [1051, 517] on button "Não registrar e enviar pedido" at bounding box center [1069, 515] width 139 height 25
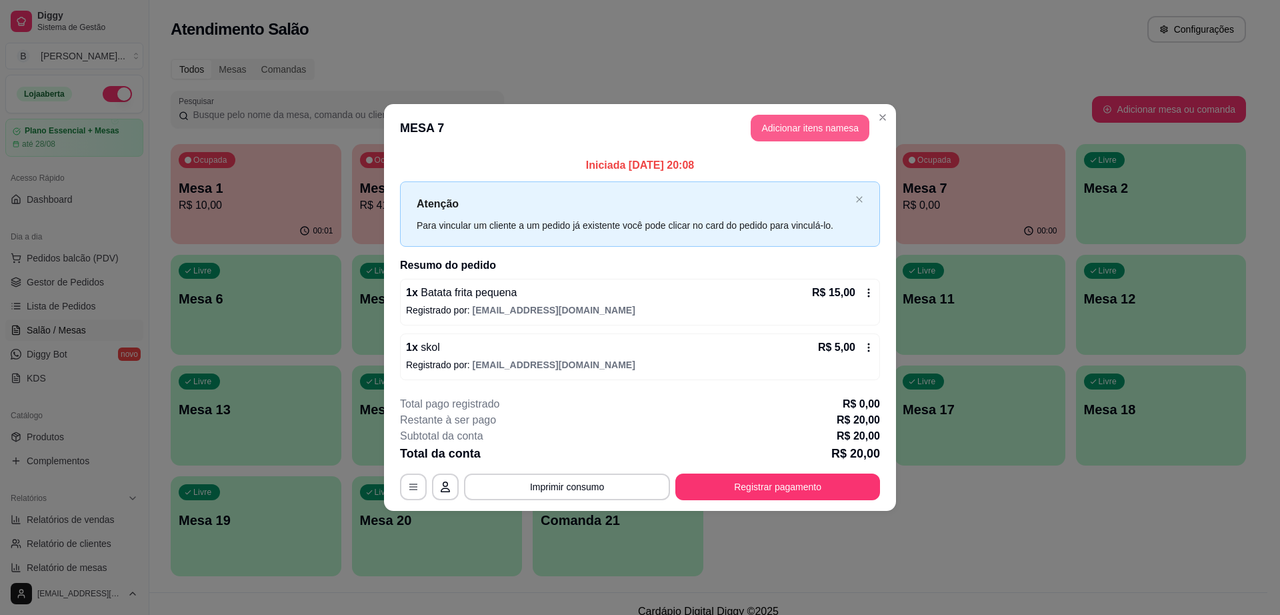
click at [818, 123] on button "Adicionar itens na mesa" at bounding box center [810, 128] width 119 height 27
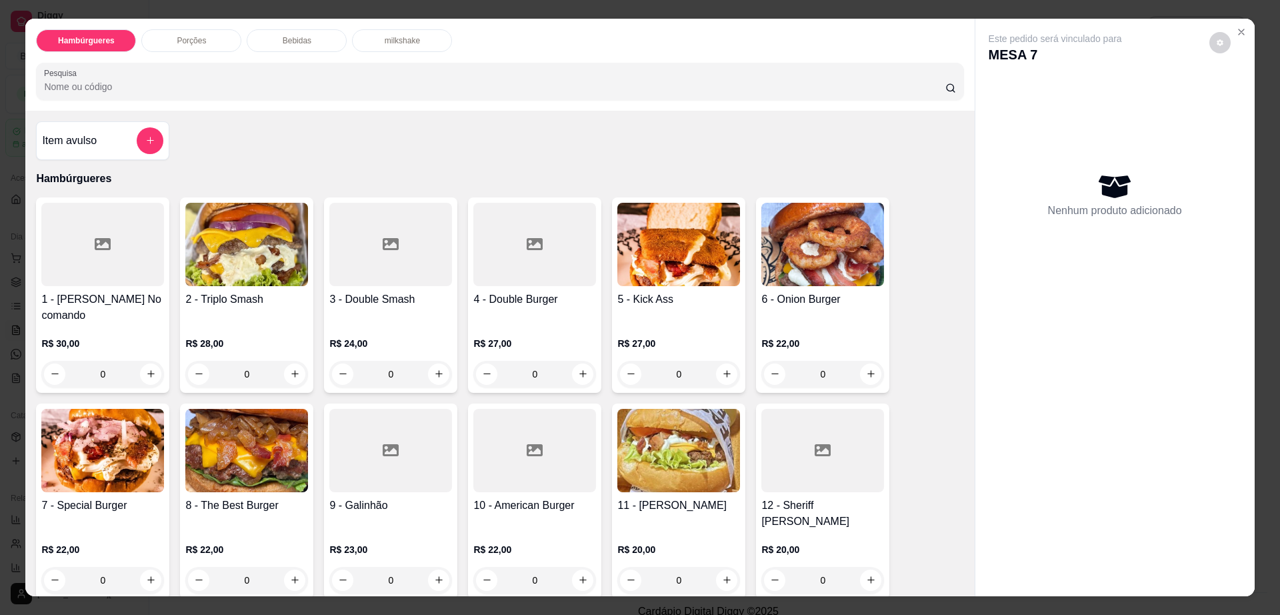
click at [225, 425] on img at bounding box center [246, 450] width 123 height 83
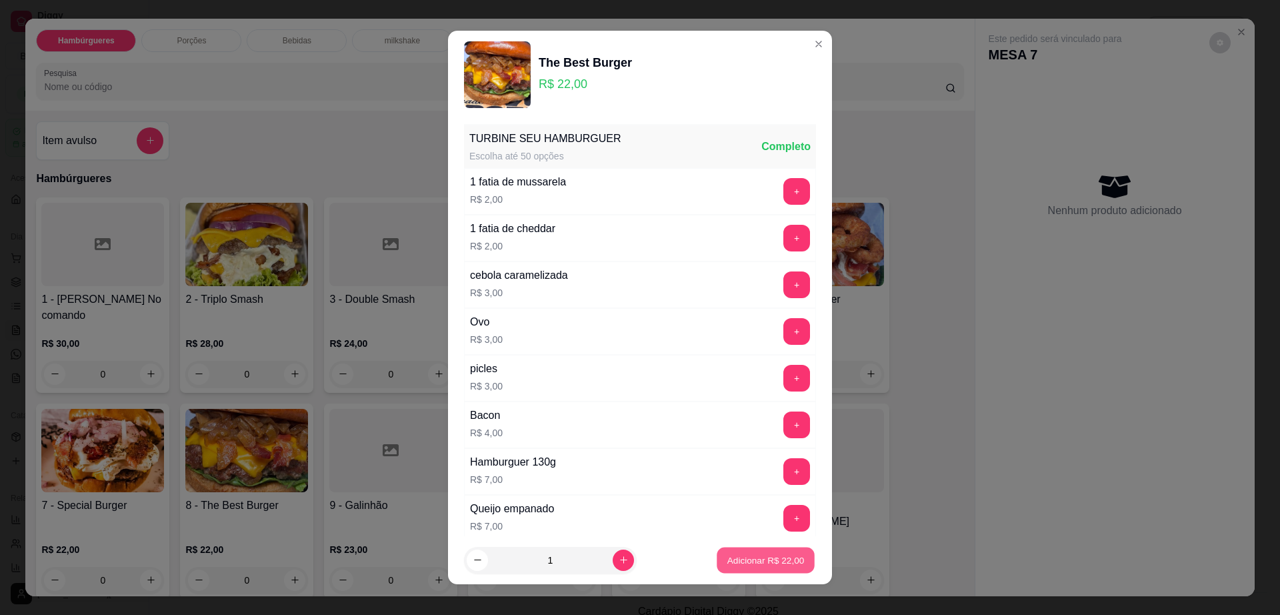
click at [769, 563] on p "Adicionar R$ 22,00" at bounding box center [765, 559] width 77 height 13
type input "1"
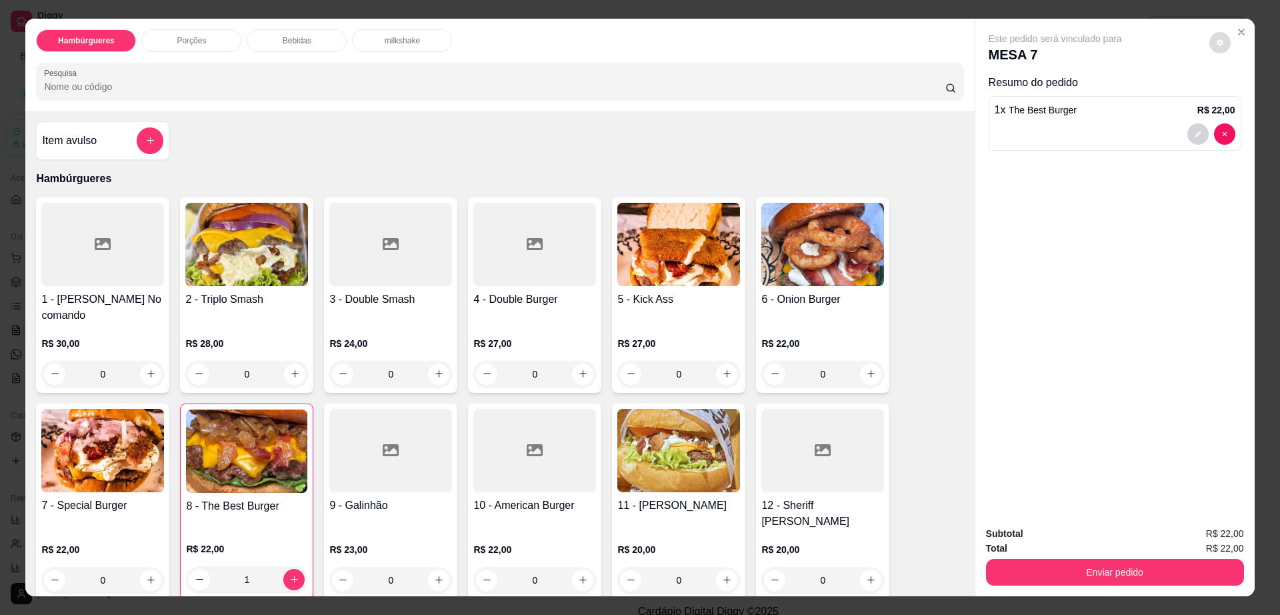
click at [1221, 48] on button "decrease-product-quantity" at bounding box center [1219, 42] width 21 height 21
click at [1244, 87] on div "Impressão automática habilitada" at bounding box center [1191, 96] width 141 height 24
click at [1236, 102] on span "Automatic updates" at bounding box center [1244, 96] width 27 height 16
click at [1236, 102] on input "Automatic updates" at bounding box center [1234, 100] width 9 height 9
checkbox input "false"
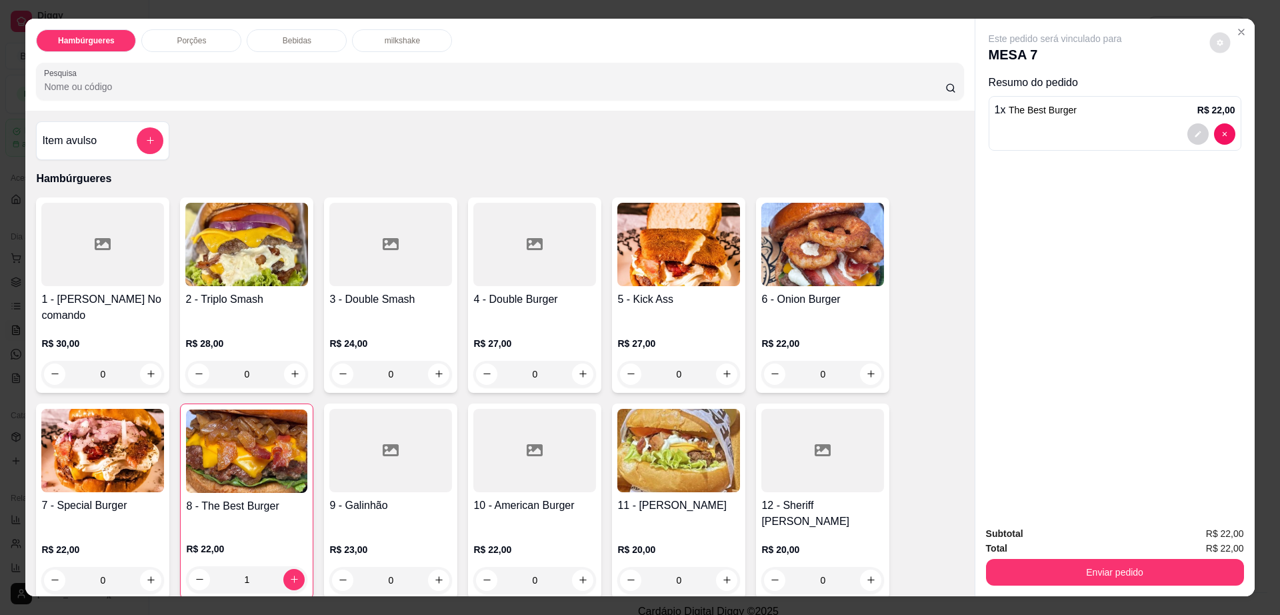
click at [1064, 557] on div "Enviar pedido" at bounding box center [1115, 570] width 258 height 30
click at [1060, 562] on button "Enviar pedido" at bounding box center [1115, 572] width 258 height 27
click at [1063, 543] on button "Não registrar e enviar pedido" at bounding box center [1069, 539] width 139 height 25
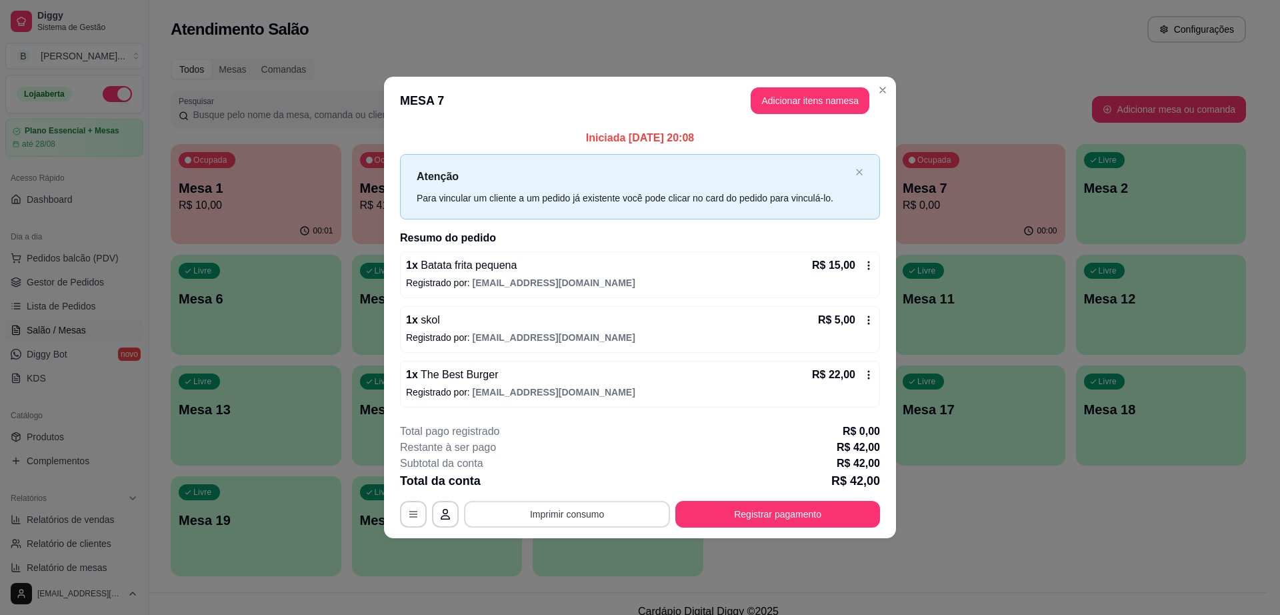
click at [589, 517] on button "Imprimir consumo" at bounding box center [567, 514] width 206 height 27
click at [585, 485] on button "Impressora cell" at bounding box center [571, 482] width 93 height 21
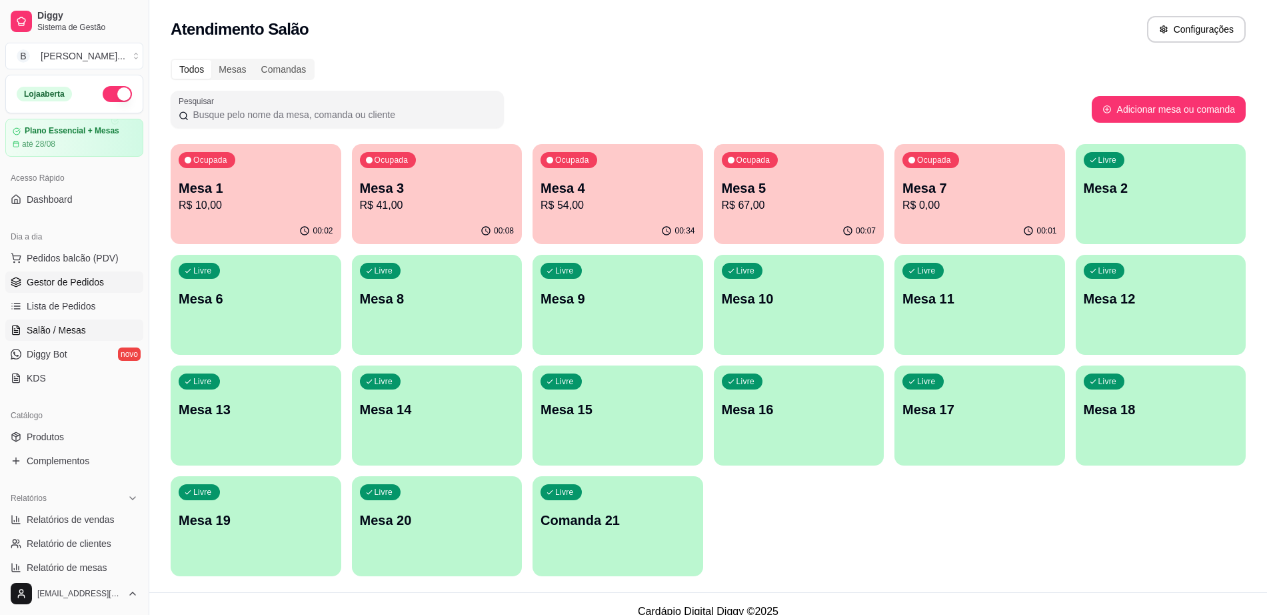
click at [97, 282] on span "Gestor de Pedidos" at bounding box center [65, 281] width 77 height 13
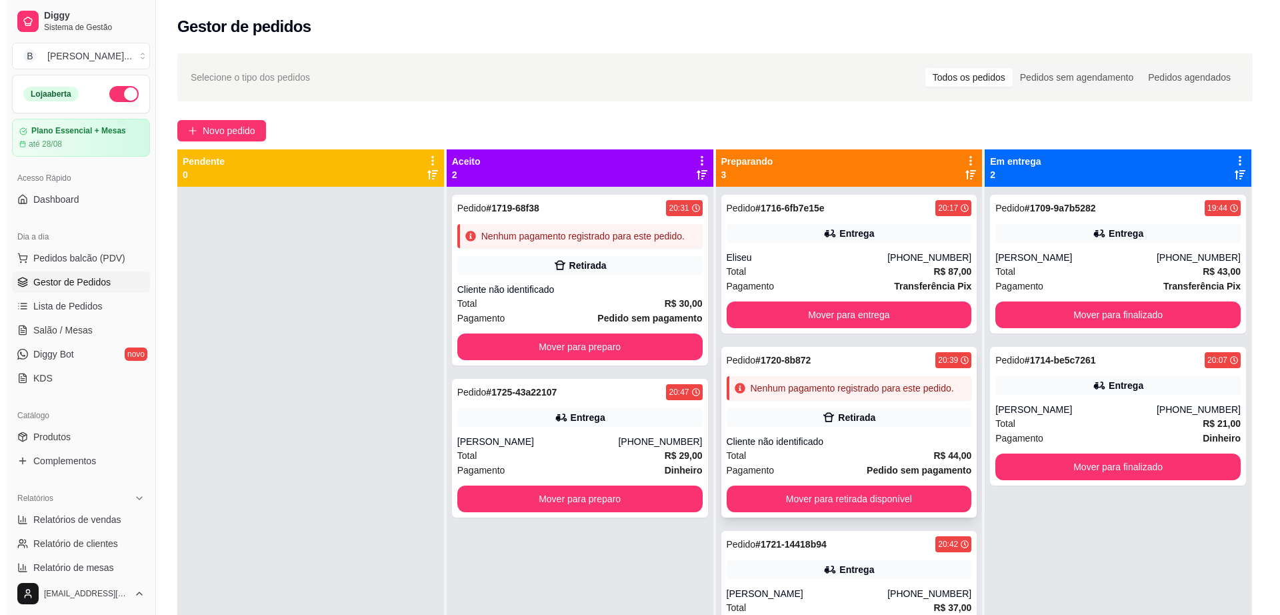
scroll to position [37, 0]
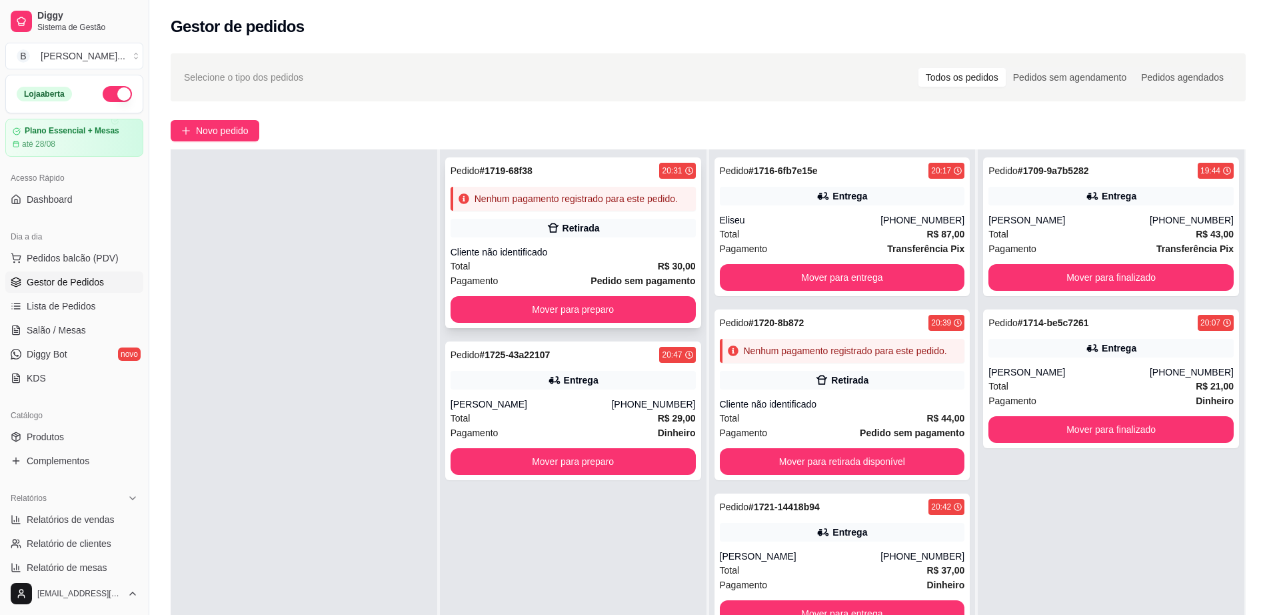
click at [661, 231] on div "Retirada" at bounding box center [573, 228] width 245 height 19
click at [565, 305] on button "Mover para preparo" at bounding box center [573, 309] width 245 height 27
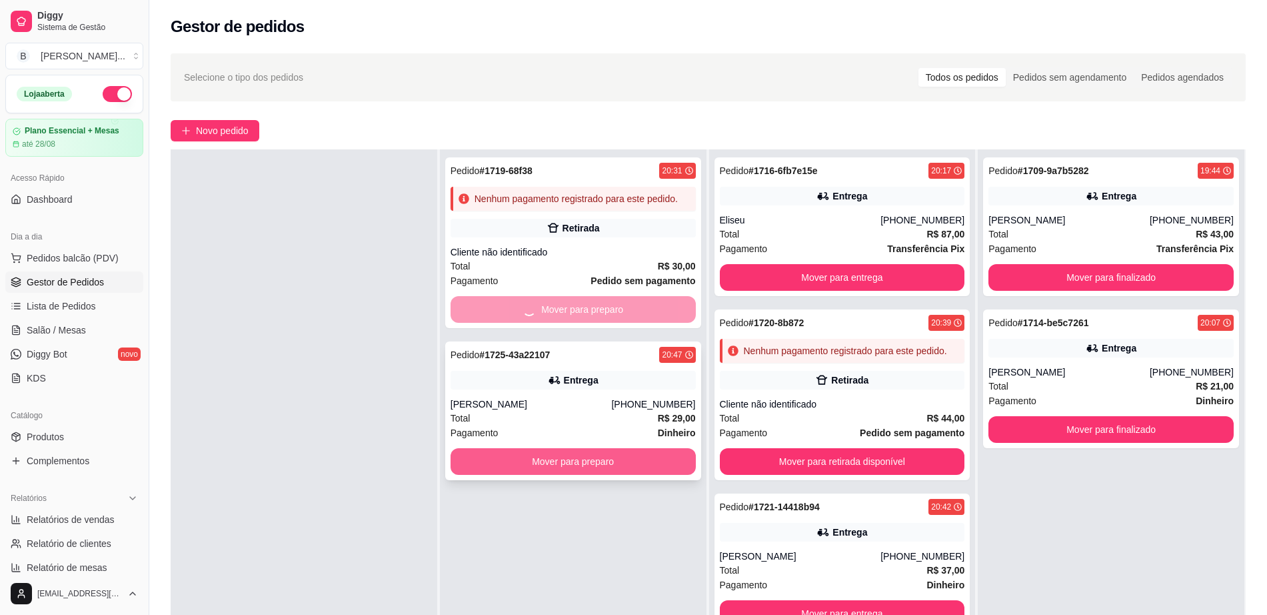
click at [613, 460] on button "Mover para preparo" at bounding box center [573, 461] width 245 height 27
click at [857, 400] on div "Cliente não identificado" at bounding box center [842, 403] width 245 height 13
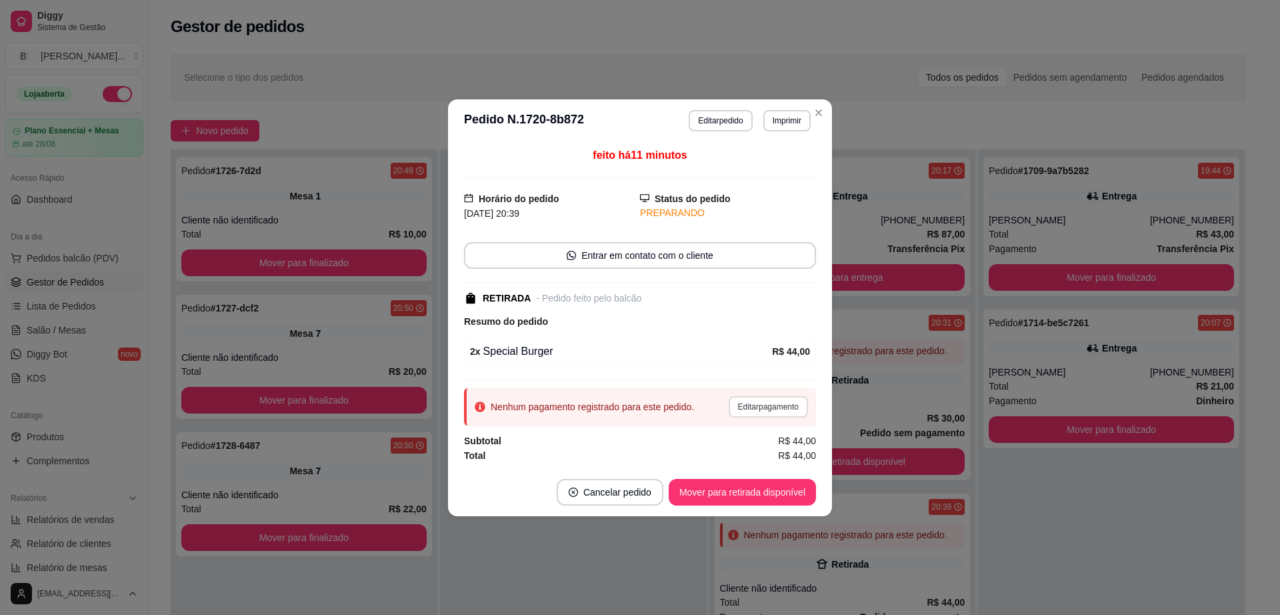
click at [781, 405] on button "Editar pagamento" at bounding box center [768, 406] width 79 height 21
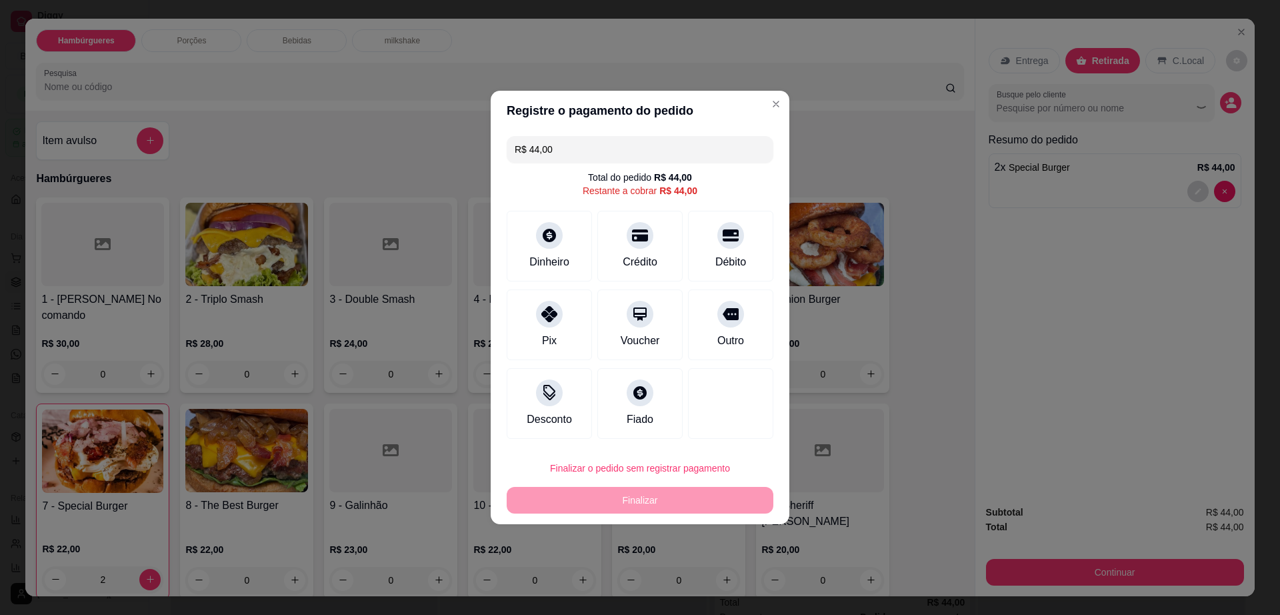
click at [723, 261] on div "Débito" at bounding box center [730, 262] width 31 height 16
type input "R$ 0,00"
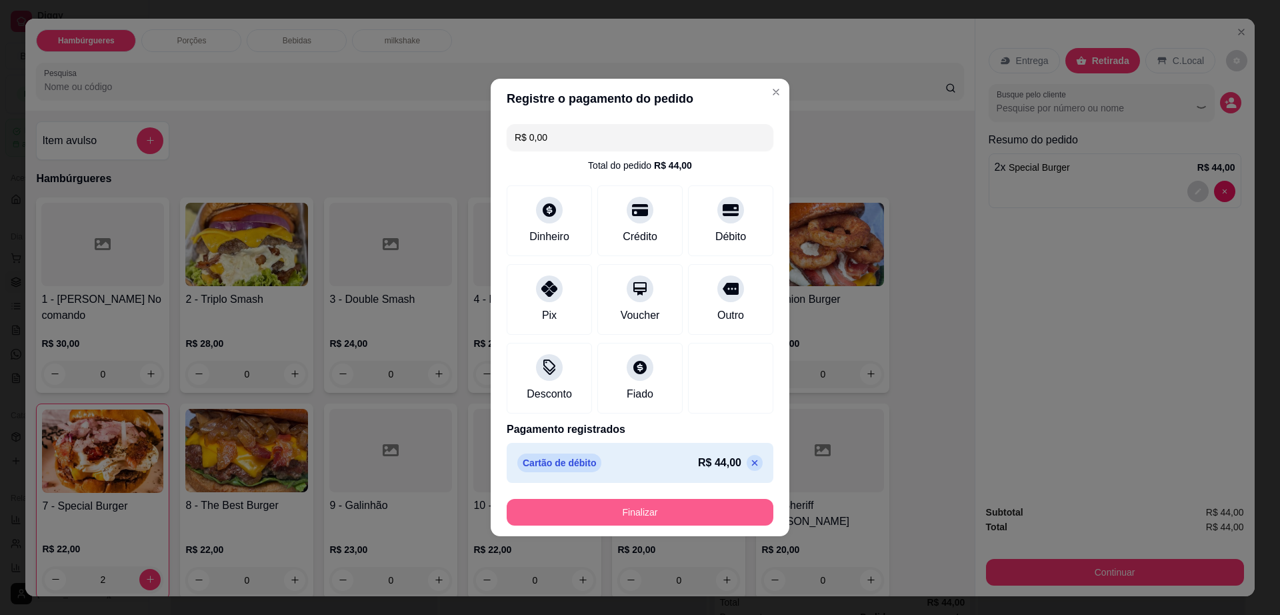
click at [703, 514] on button "Finalizar" at bounding box center [640, 512] width 267 height 27
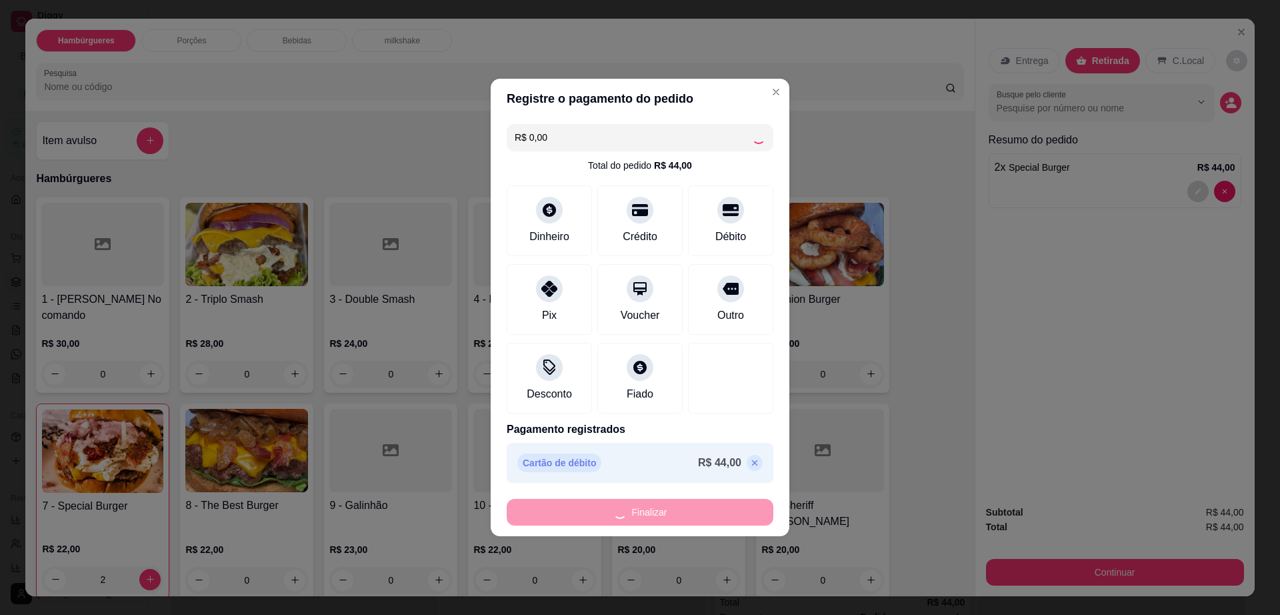
type input "0"
type input "-R$ 44,00"
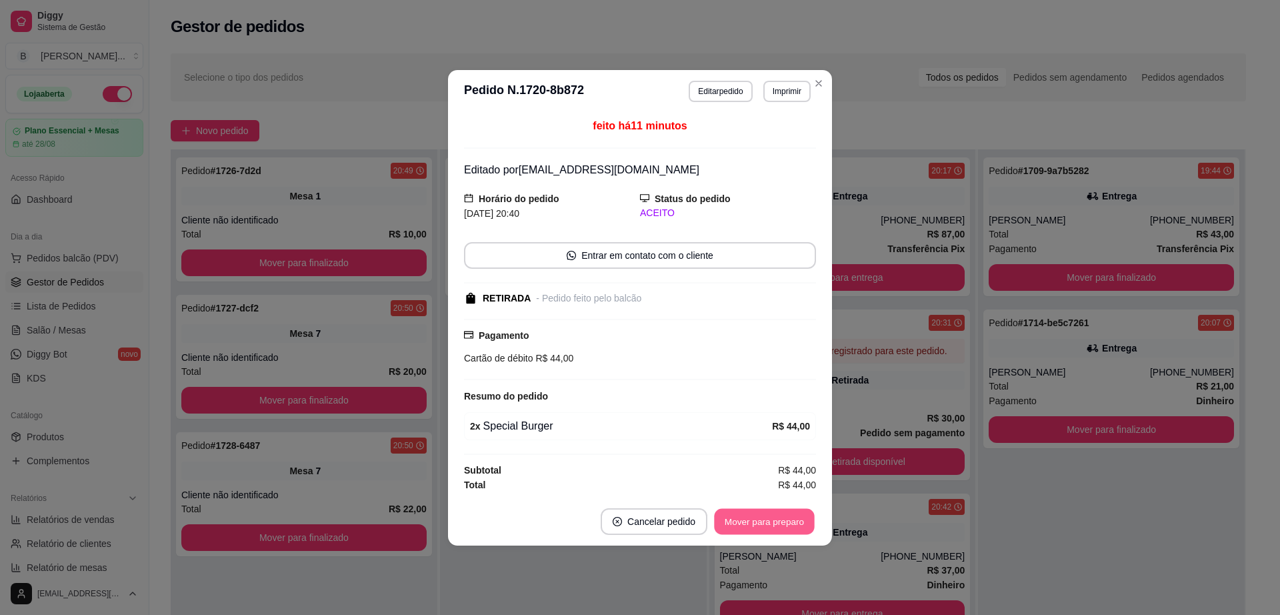
click at [801, 523] on button "Mover para preparo" at bounding box center [764, 521] width 100 height 26
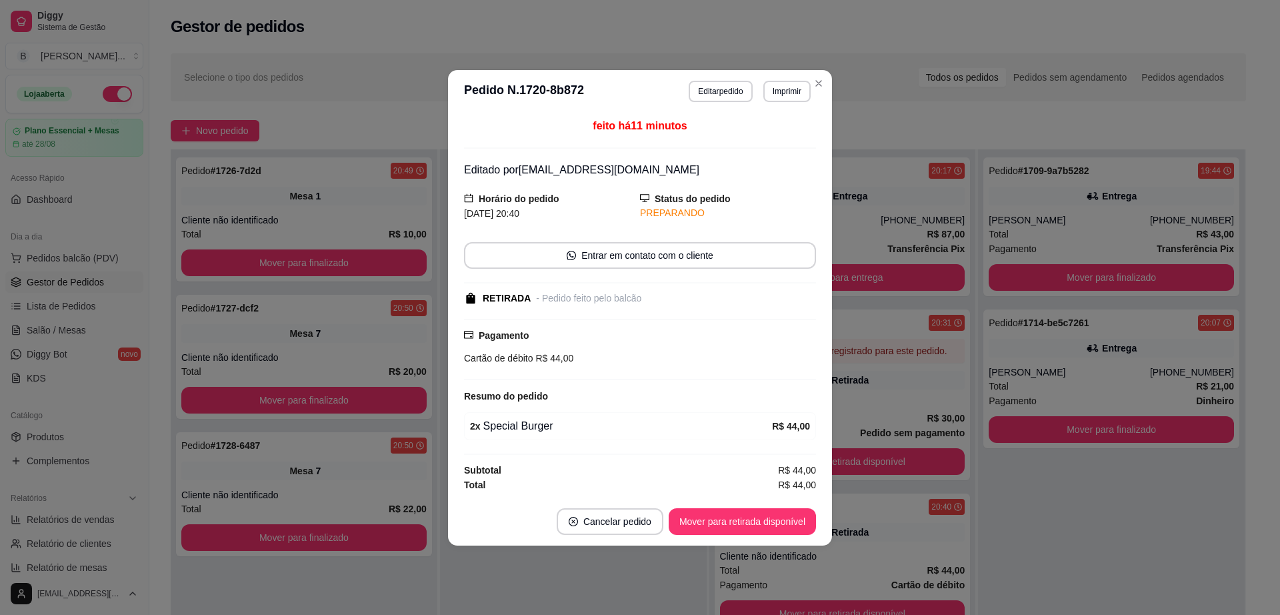
click at [729, 505] on footer "Cancelar pedido Mover para retirada disponível" at bounding box center [640, 521] width 384 height 48
click at [737, 519] on button "Mover para retirada disponível" at bounding box center [742, 521] width 147 height 27
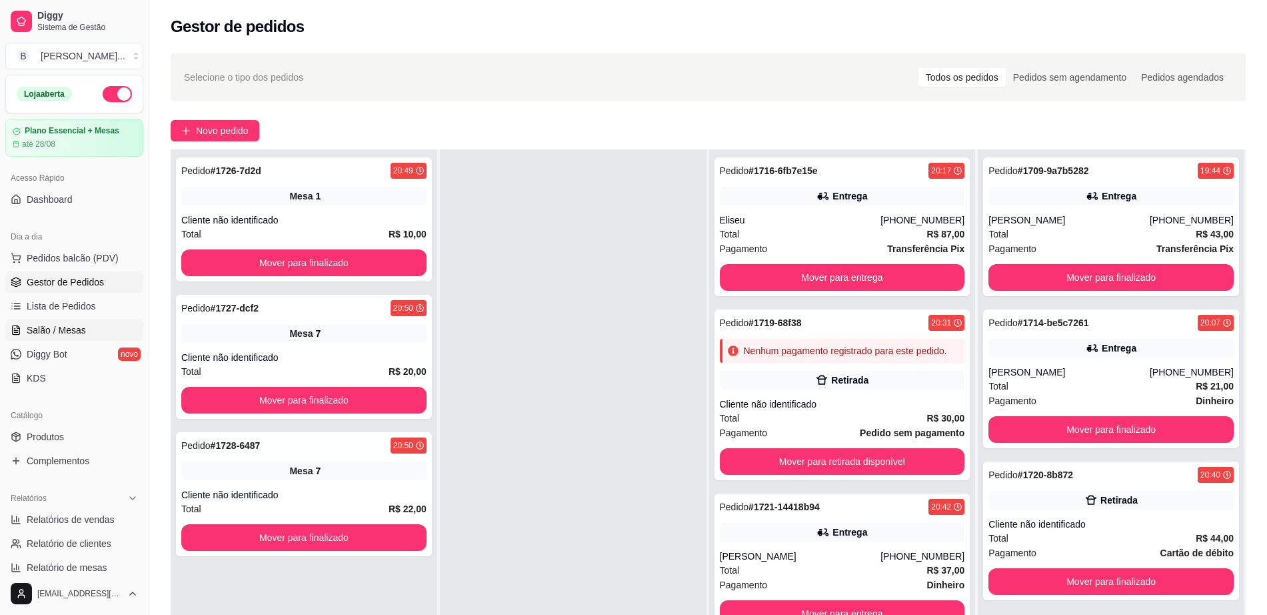
click at [39, 331] on span "Salão / Mesas" at bounding box center [56, 329] width 59 height 13
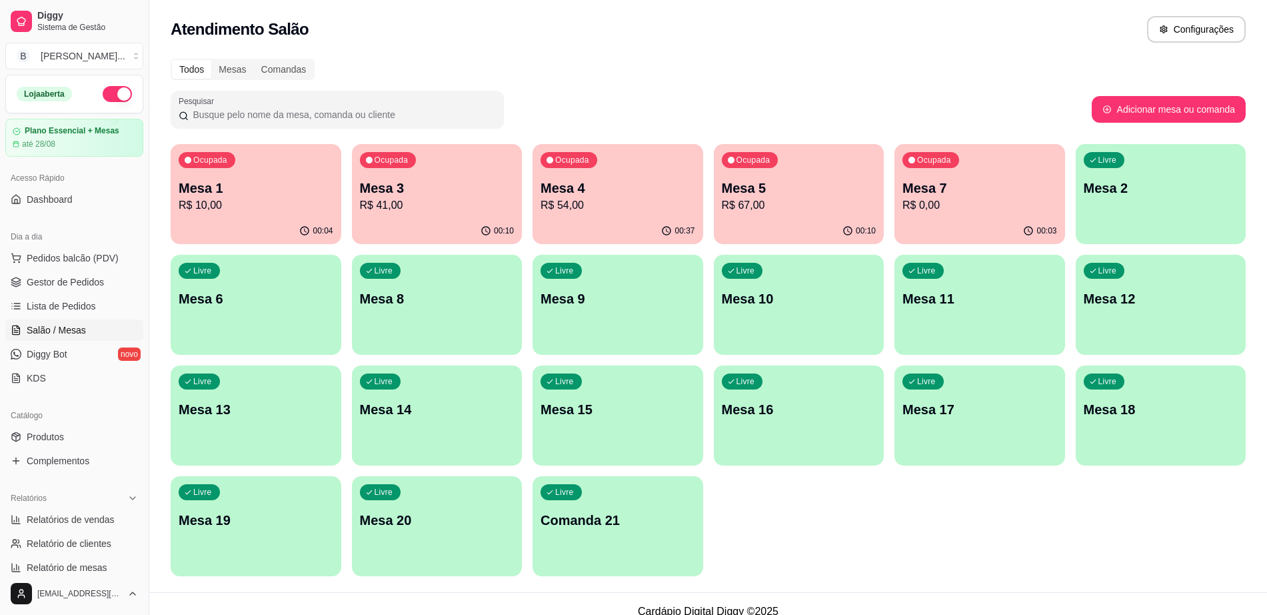
click at [662, 321] on div "Livre Mesa 9" at bounding box center [618, 297] width 171 height 84
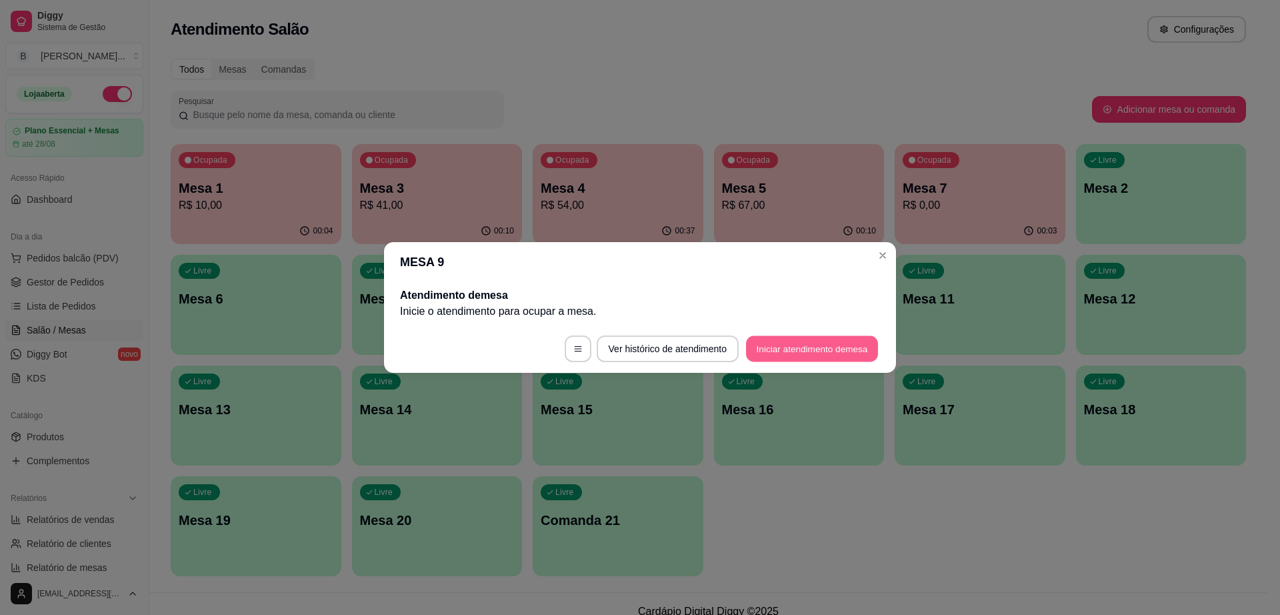
click at [841, 347] on button "Iniciar atendimento de mesa" at bounding box center [812, 349] width 132 height 26
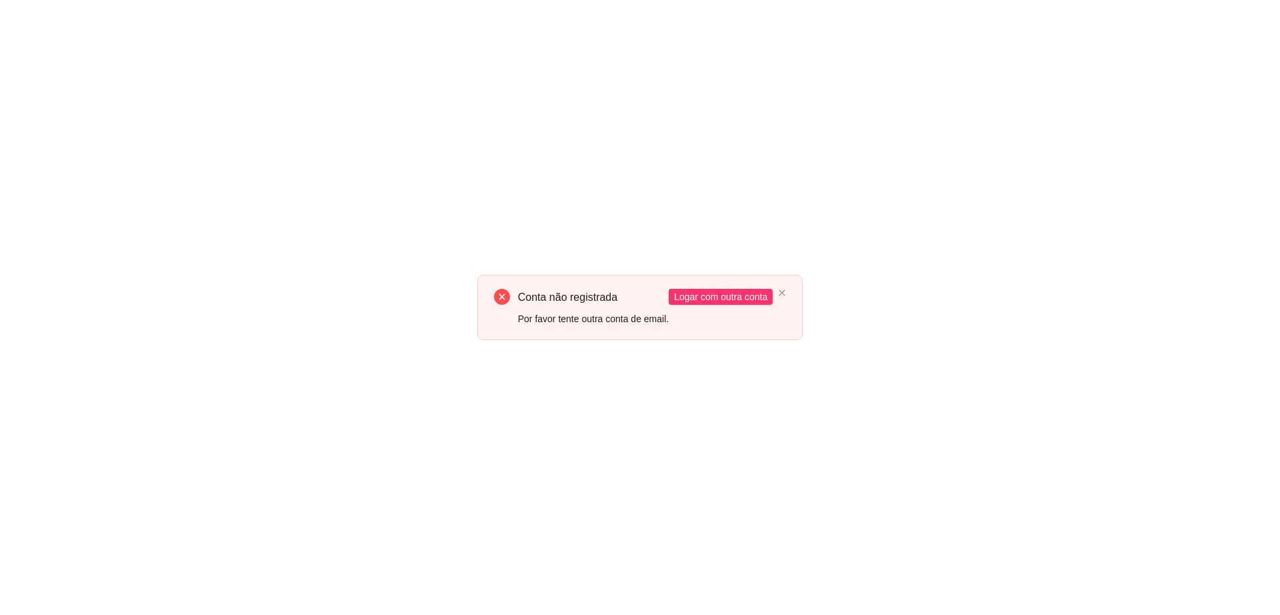
click at [869, 232] on div "Conta não registrada Por favor tente outra conta de email. Logar com outra conta" at bounding box center [640, 307] width 1280 height 615
click at [779, 293] on icon "close" at bounding box center [782, 293] width 8 height 8
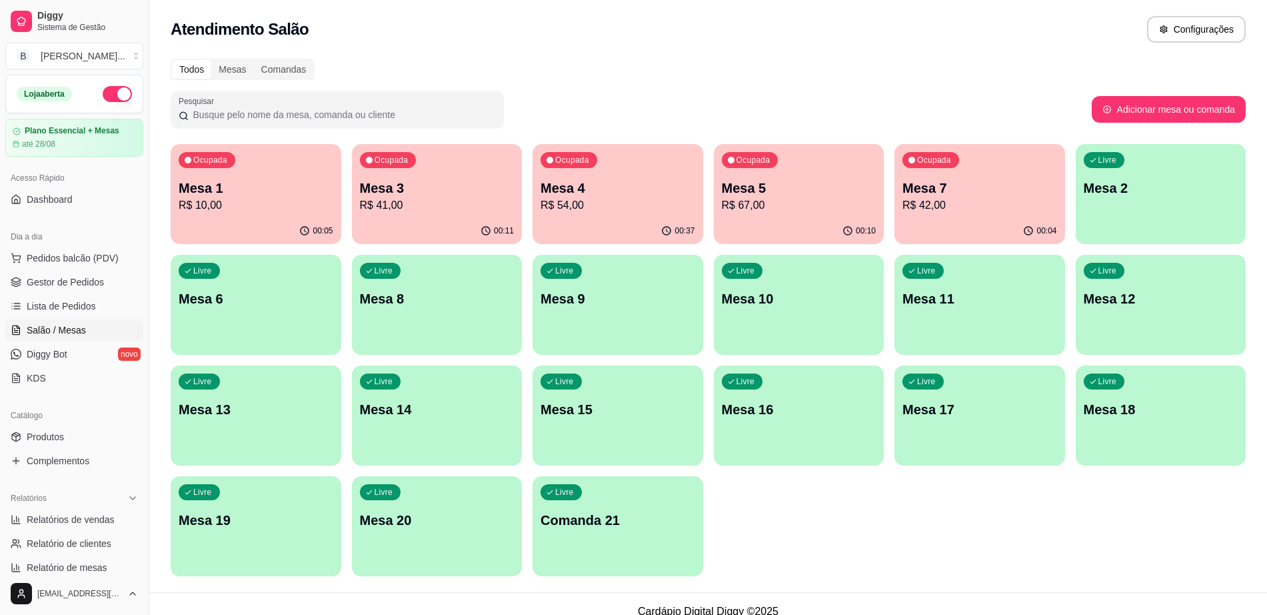
click at [550, 301] on p "Mesa 9" at bounding box center [618, 298] width 155 height 19
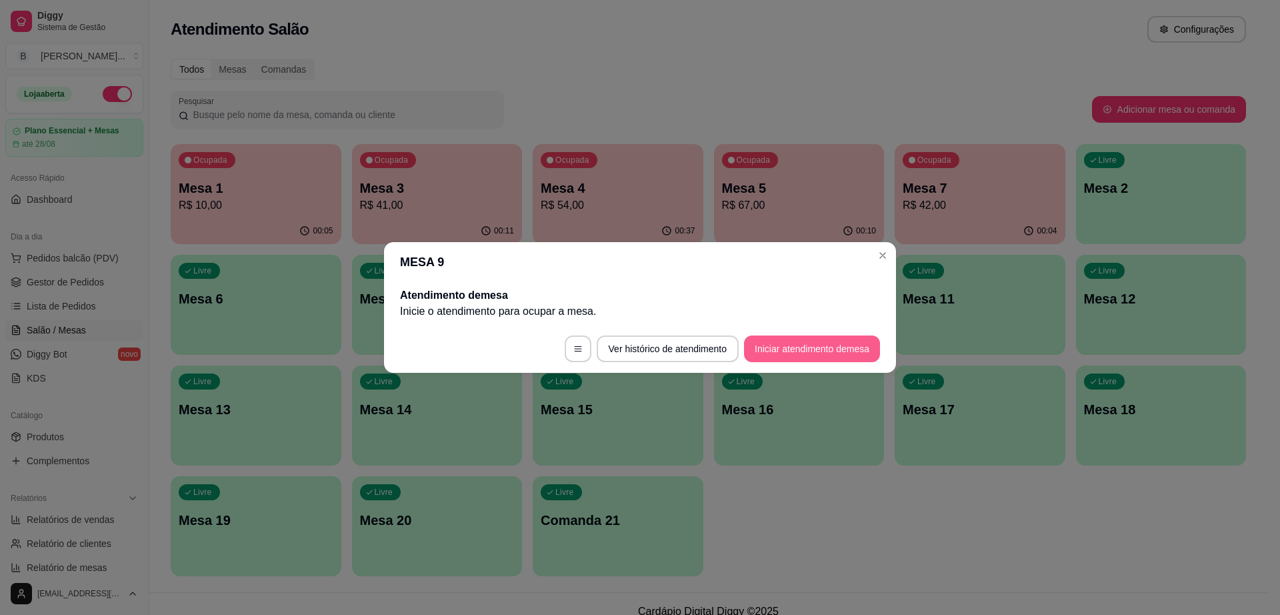
click at [793, 343] on button "Iniciar atendimento de mesa" at bounding box center [812, 348] width 136 height 27
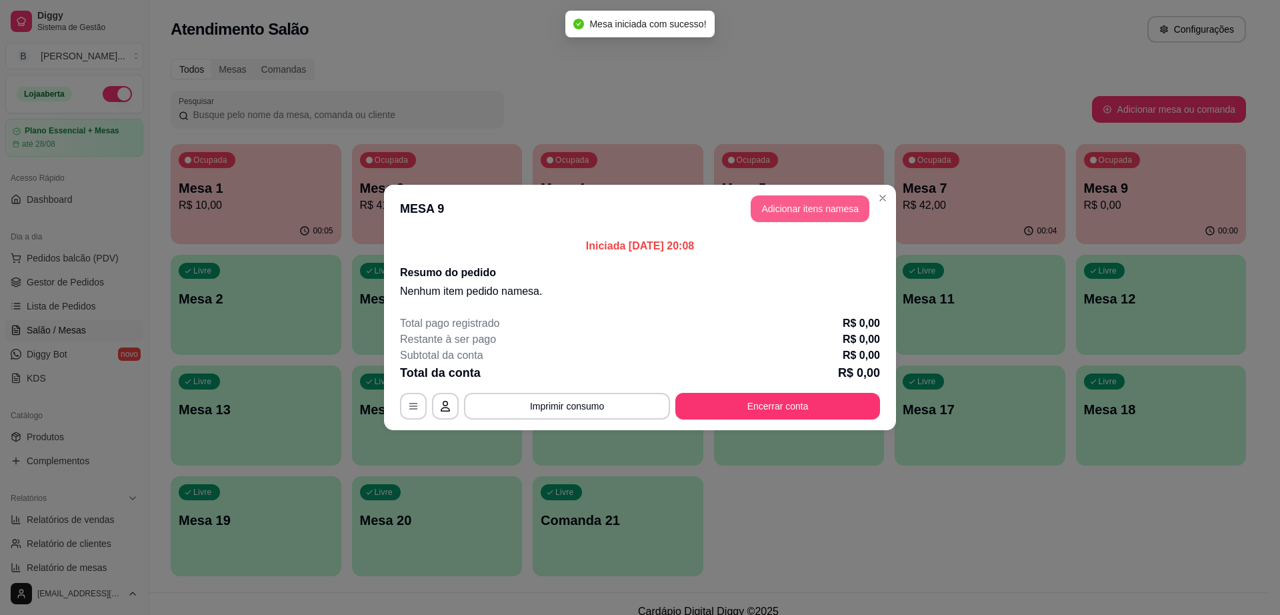
click at [795, 197] on button "Adicionar itens na mesa" at bounding box center [810, 208] width 119 height 27
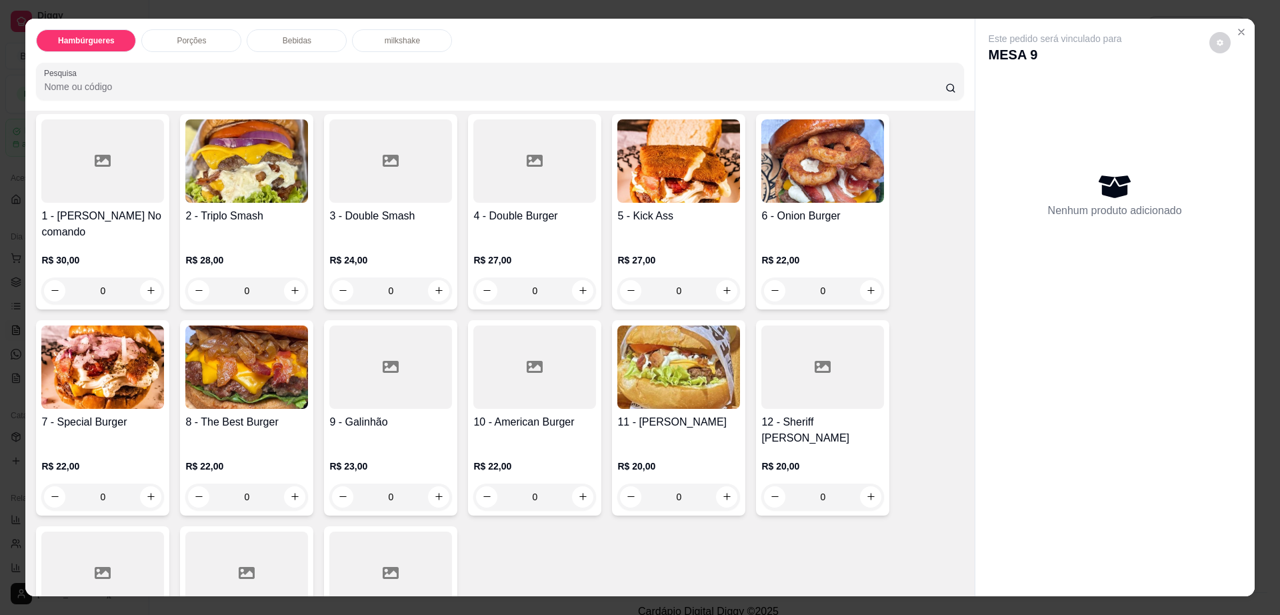
scroll to position [167, 0]
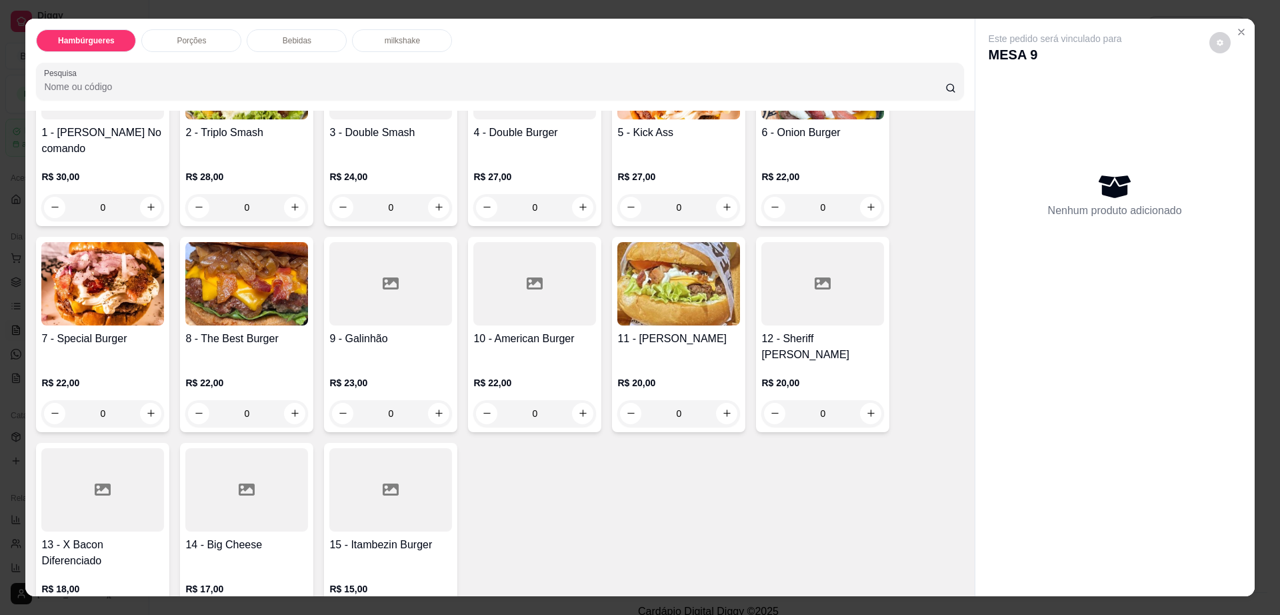
click at [239, 448] on div at bounding box center [246, 489] width 123 height 83
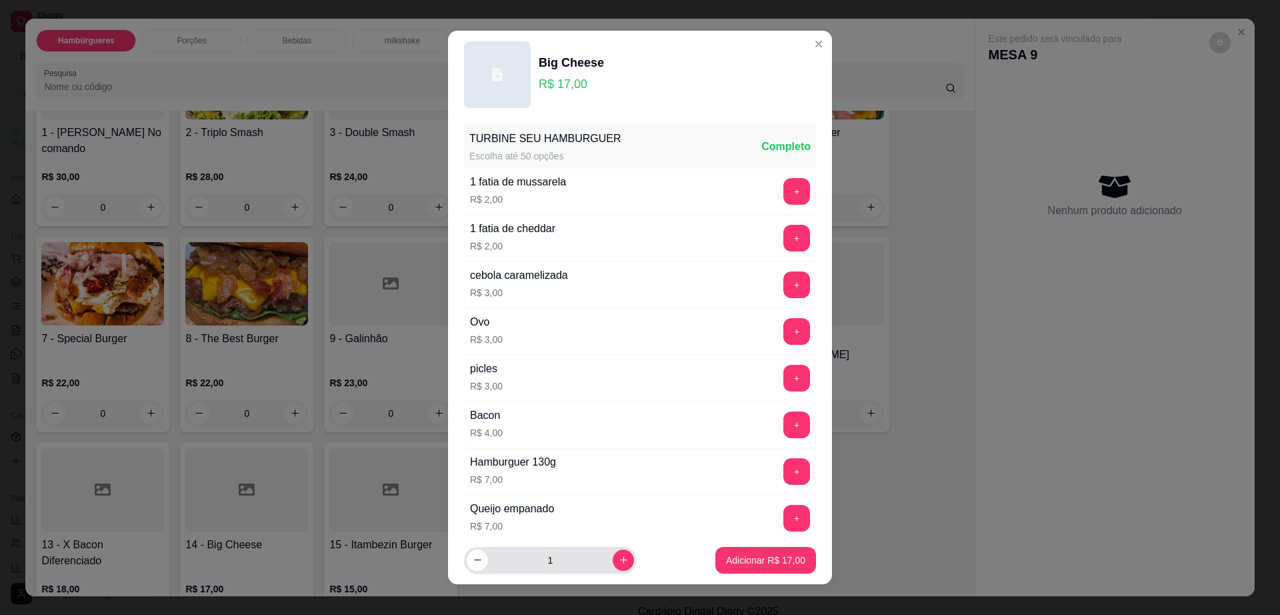
click at [599, 573] on div "1" at bounding box center [550, 560] width 167 height 27
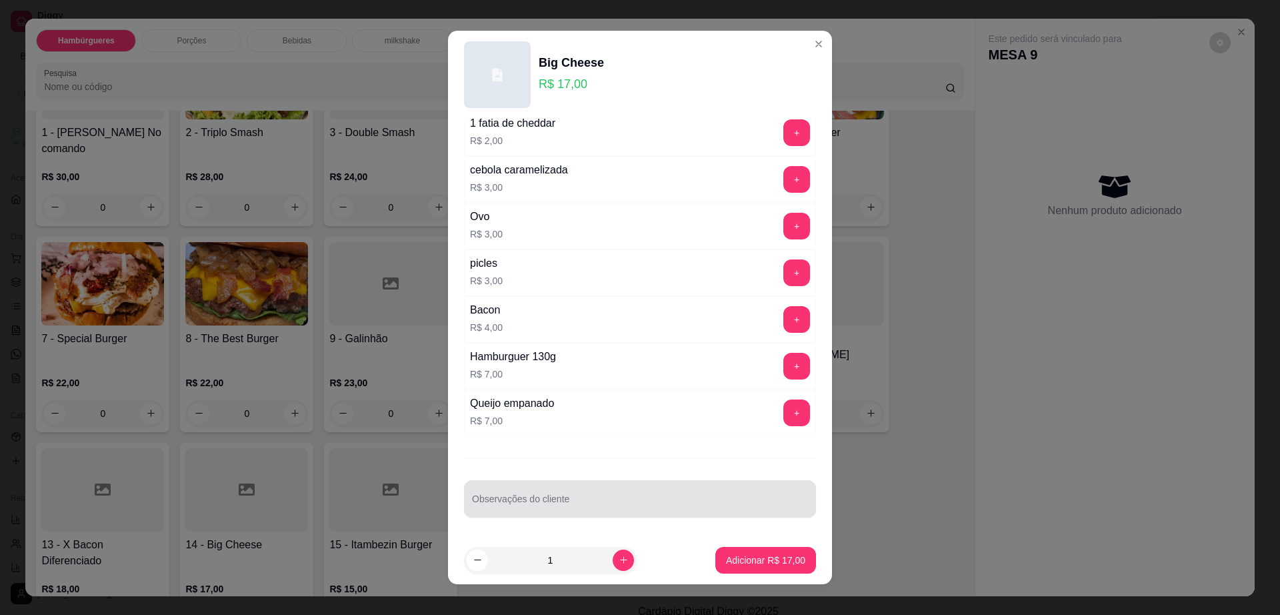
scroll to position [12, 0]
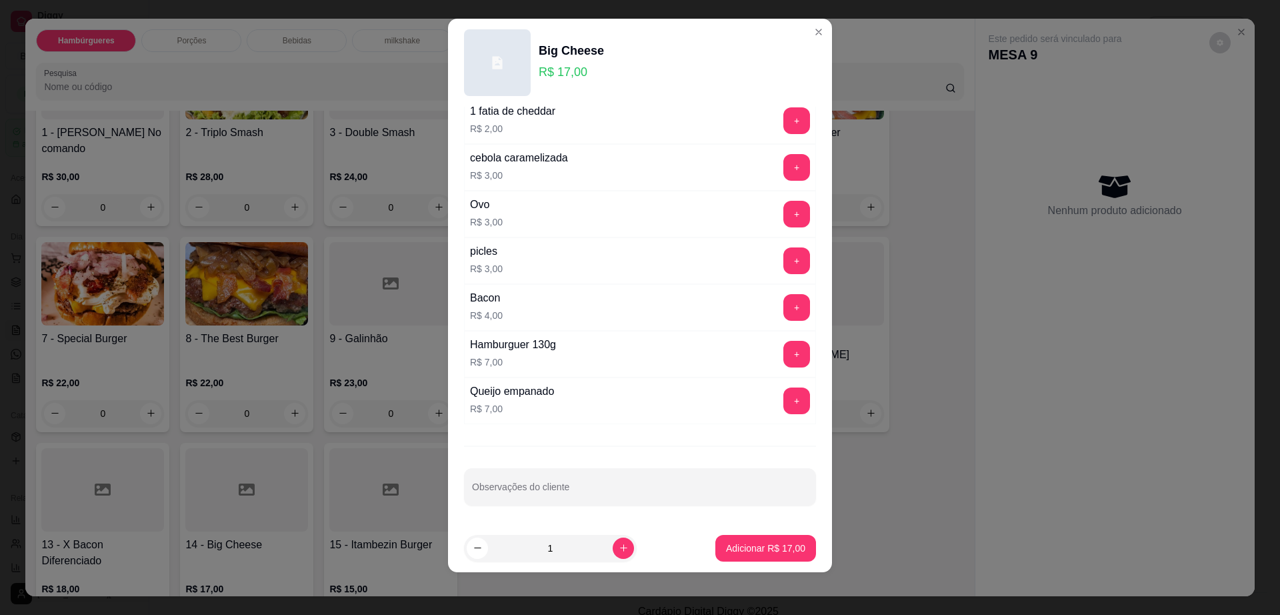
click at [613, 560] on div "1" at bounding box center [550, 548] width 167 height 27
click at [595, 543] on input "1" at bounding box center [550, 548] width 125 height 27
click at [619, 547] on icon "increase-product-quantity" at bounding box center [624, 548] width 10 height 10
type input "2"
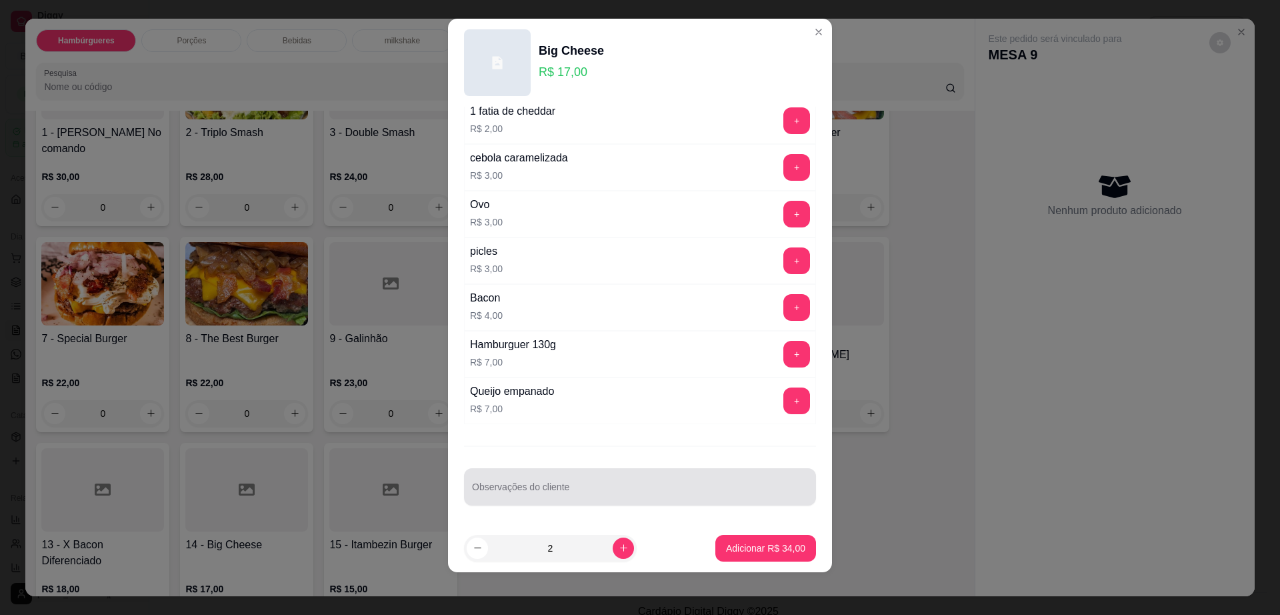
click at [532, 483] on div at bounding box center [640, 486] width 336 height 27
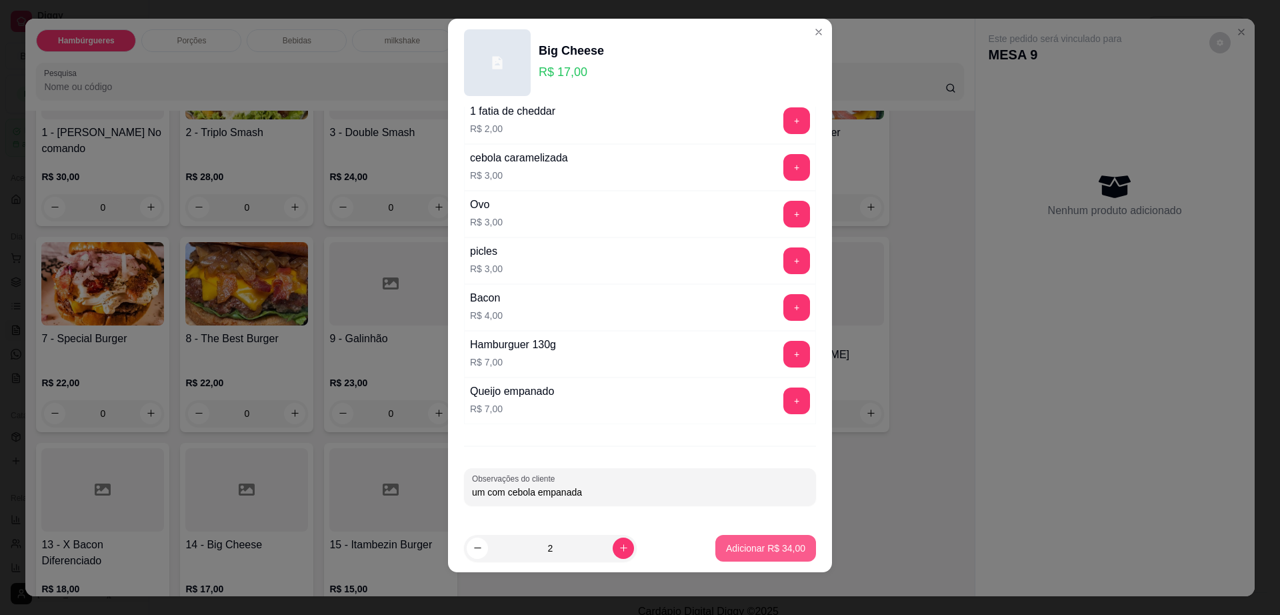
type input "um com cebola empanada"
click at [737, 541] on p "Adicionar R$ 34,00" at bounding box center [765, 547] width 79 height 13
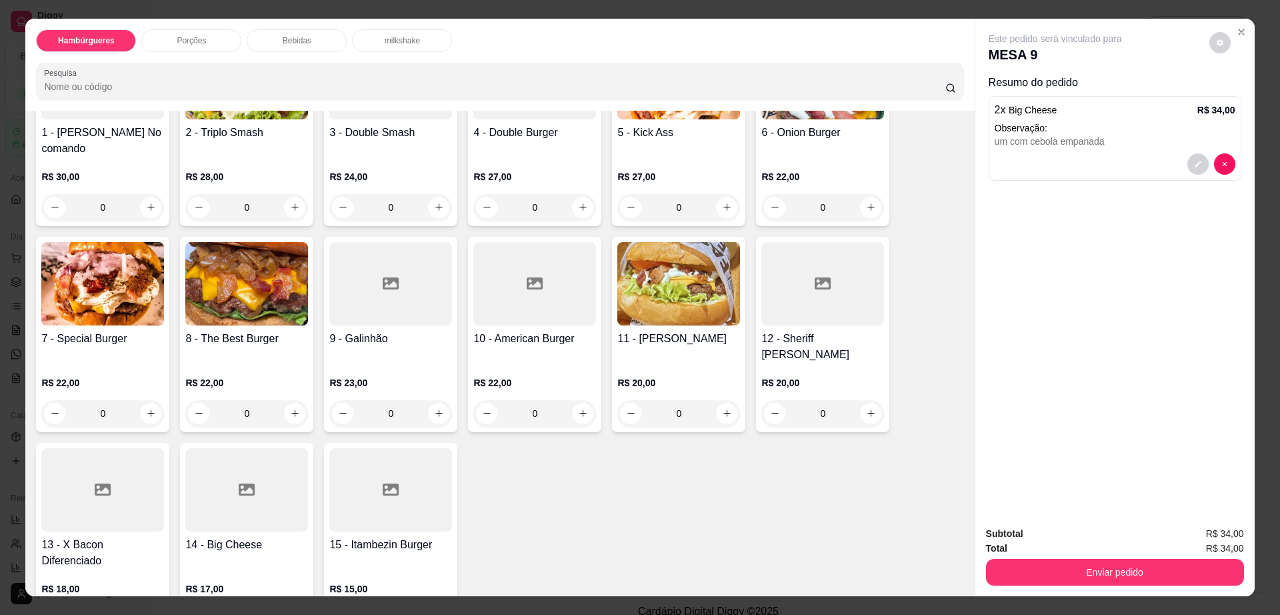
click at [391, 488] on div at bounding box center [390, 489] width 123 height 83
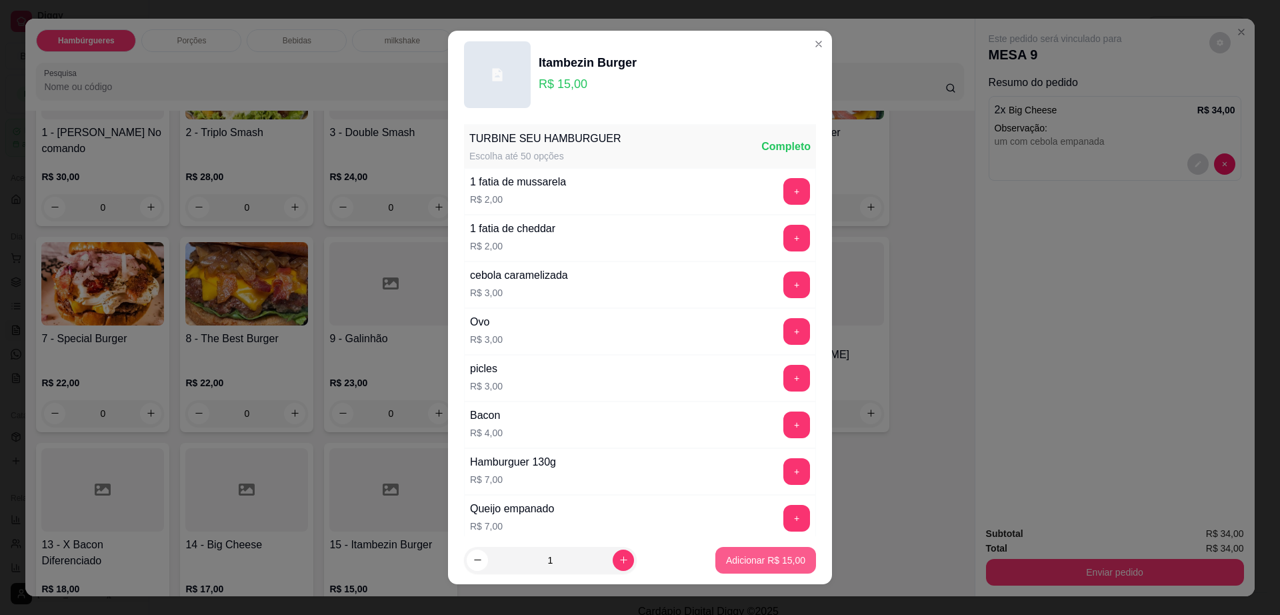
click at [726, 553] on p "Adicionar R$ 15,00" at bounding box center [765, 559] width 79 height 13
type input "1"
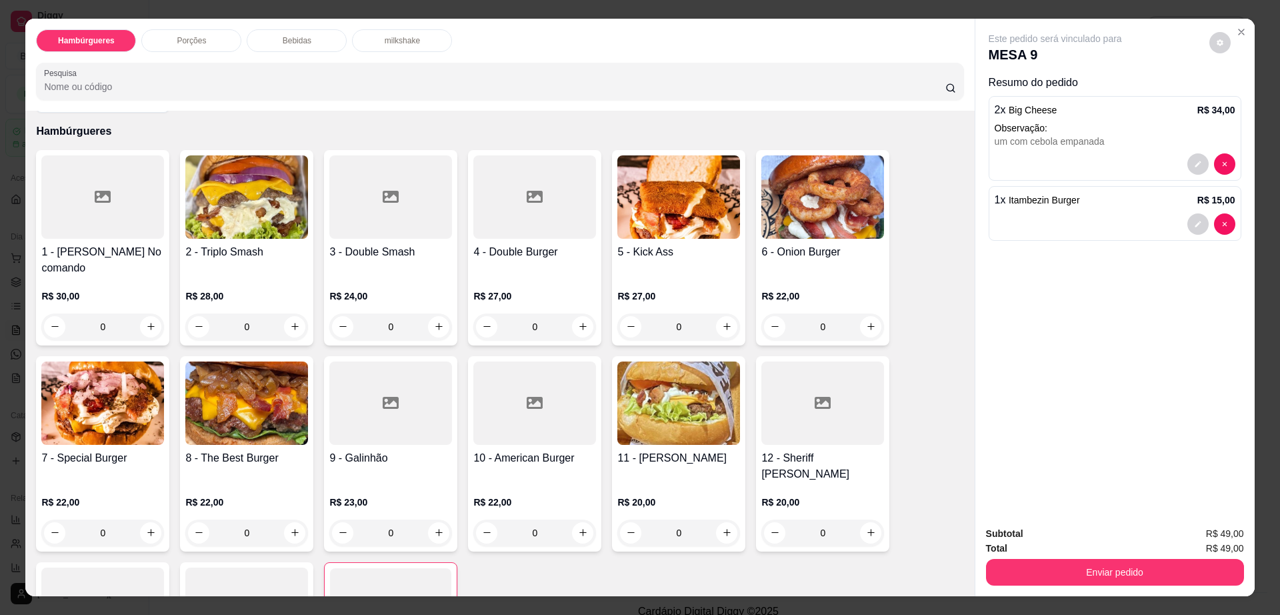
scroll to position [0, 0]
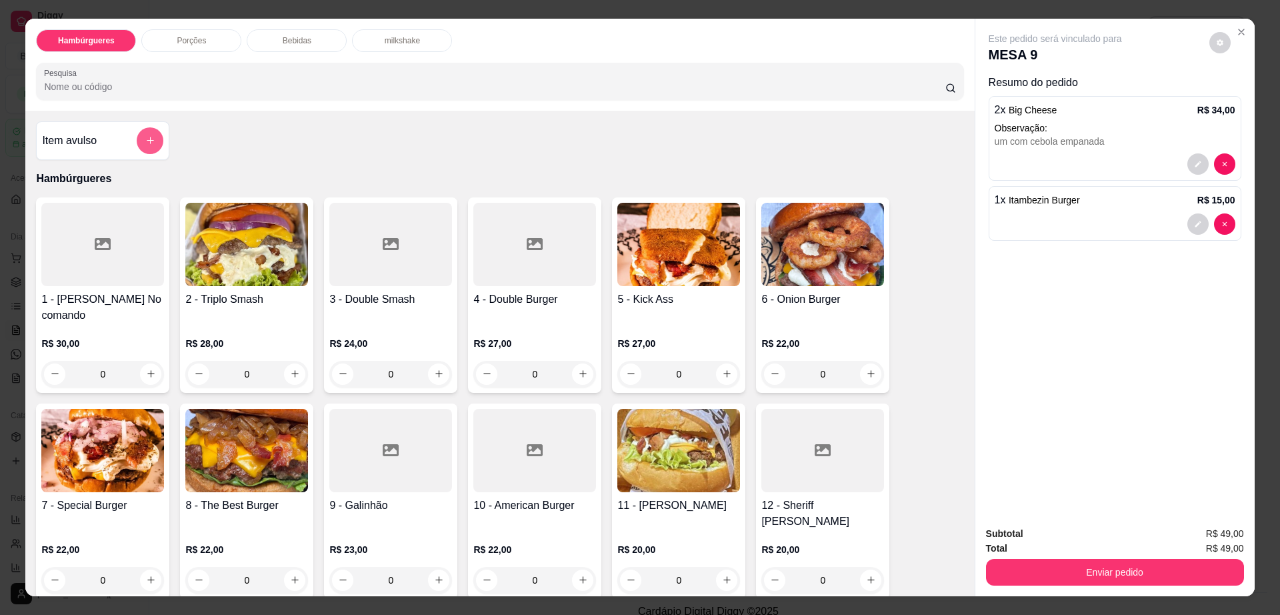
click at [137, 140] on button "add-separate-item" at bounding box center [150, 140] width 27 height 27
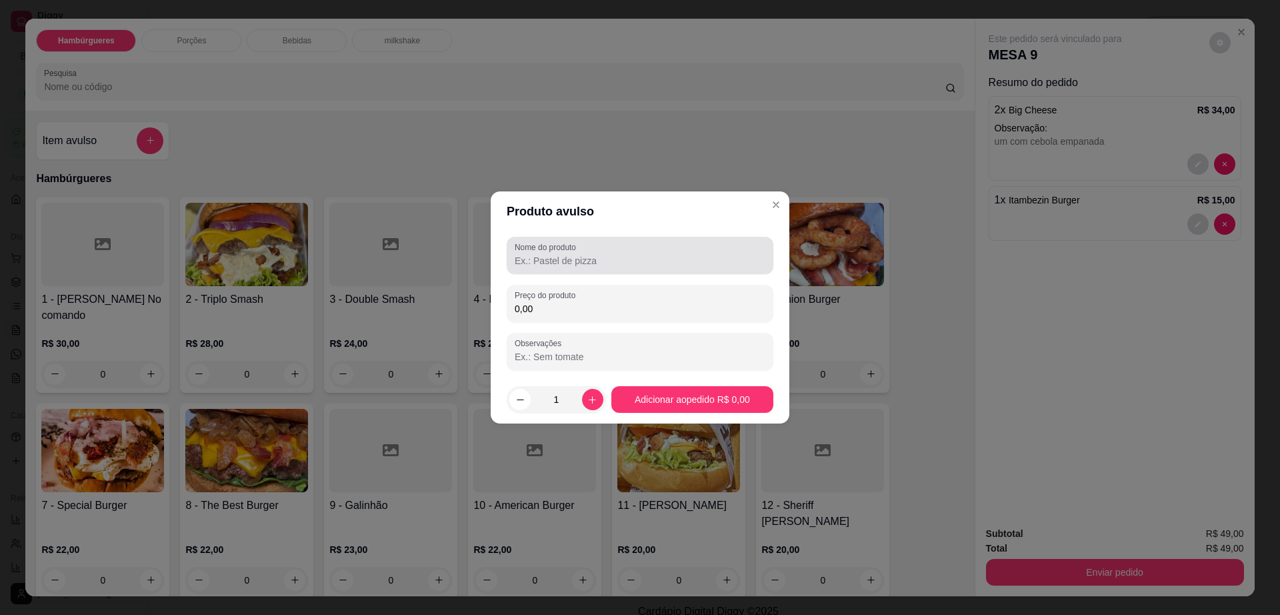
click at [588, 259] on input "Nome do produto" at bounding box center [640, 260] width 251 height 13
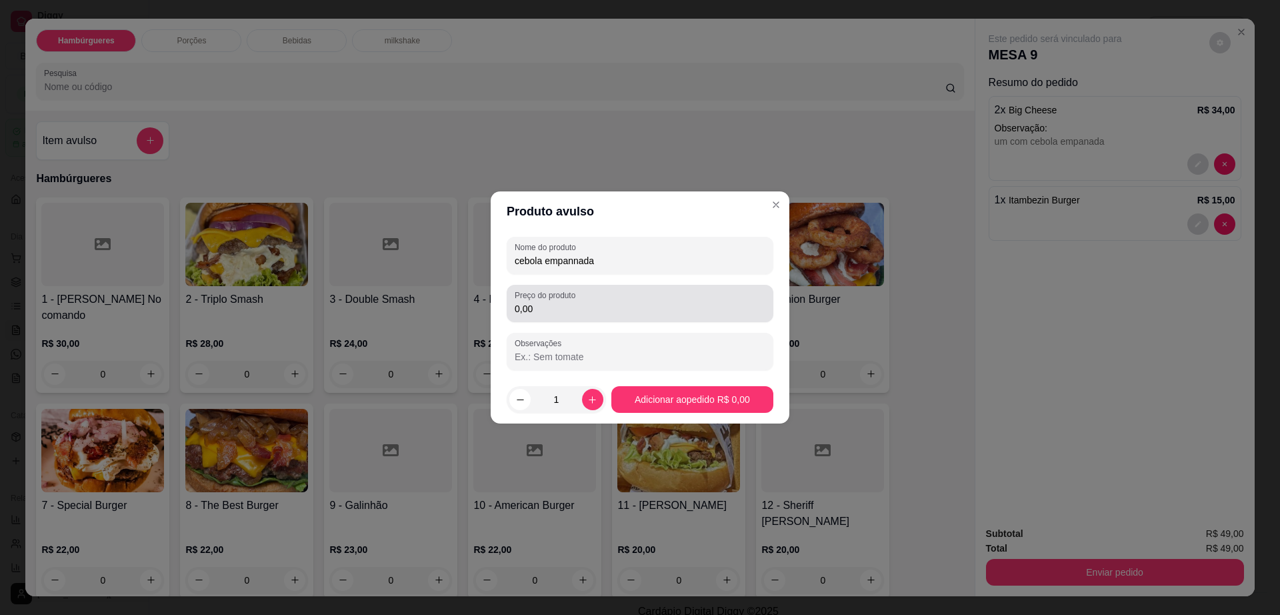
type input "cebola empannada"
click at [556, 316] on div "0,00" at bounding box center [640, 303] width 251 height 27
type input "3,00"
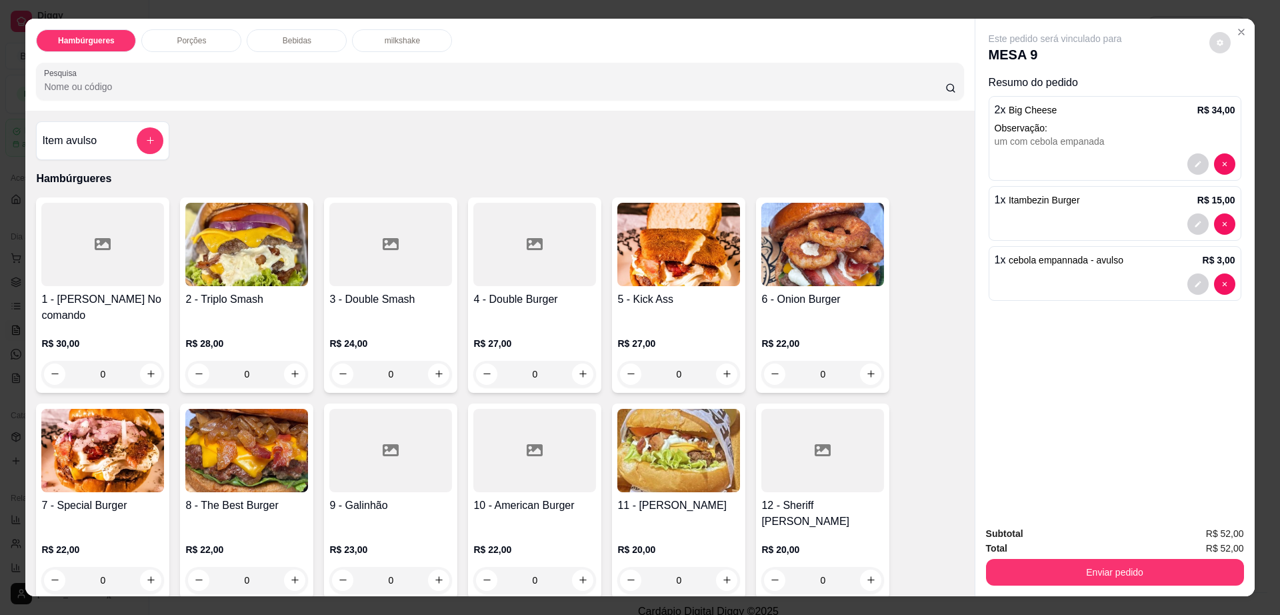
click at [1216, 33] on button "decrease-product-quantity" at bounding box center [1219, 42] width 21 height 21
click at [1247, 89] on span "Automatic updates" at bounding box center [1244, 96] width 27 height 16
click at [1239, 96] on input "Automatic updates" at bounding box center [1234, 100] width 9 height 9
checkbox input "true"
click at [1137, 565] on button "Enviar pedido" at bounding box center [1115, 572] width 258 height 27
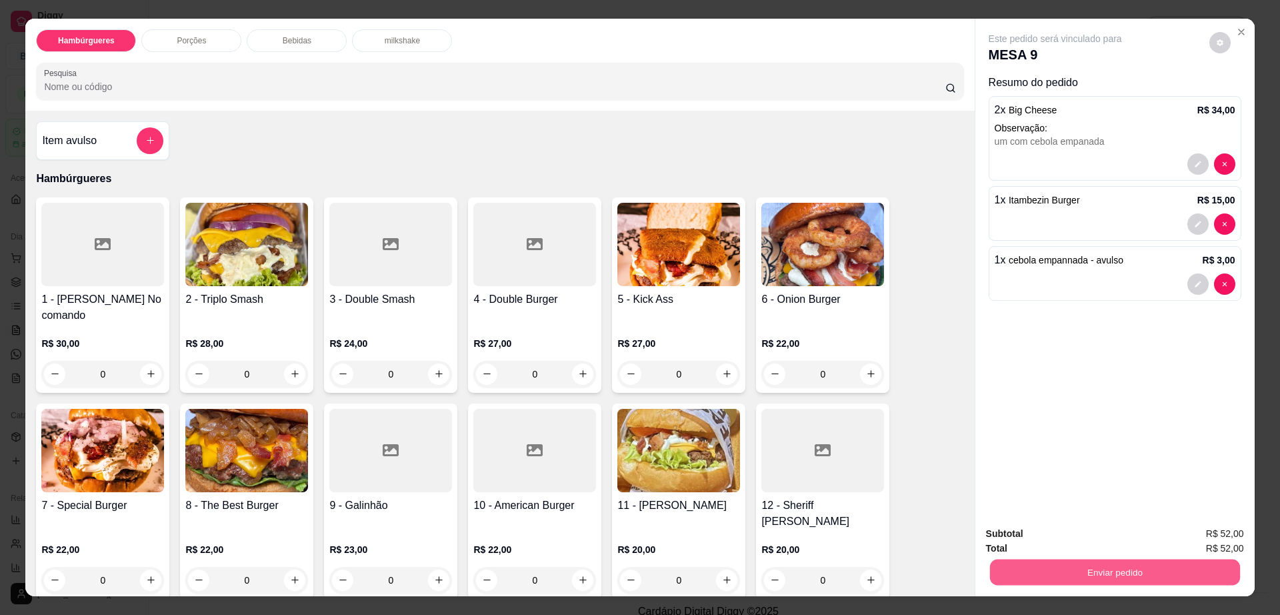
click at [1137, 565] on button "Enviar pedido" at bounding box center [1114, 572] width 250 height 26
click at [1069, 536] on button "Não registrar e enviar pedido" at bounding box center [1069, 539] width 135 height 25
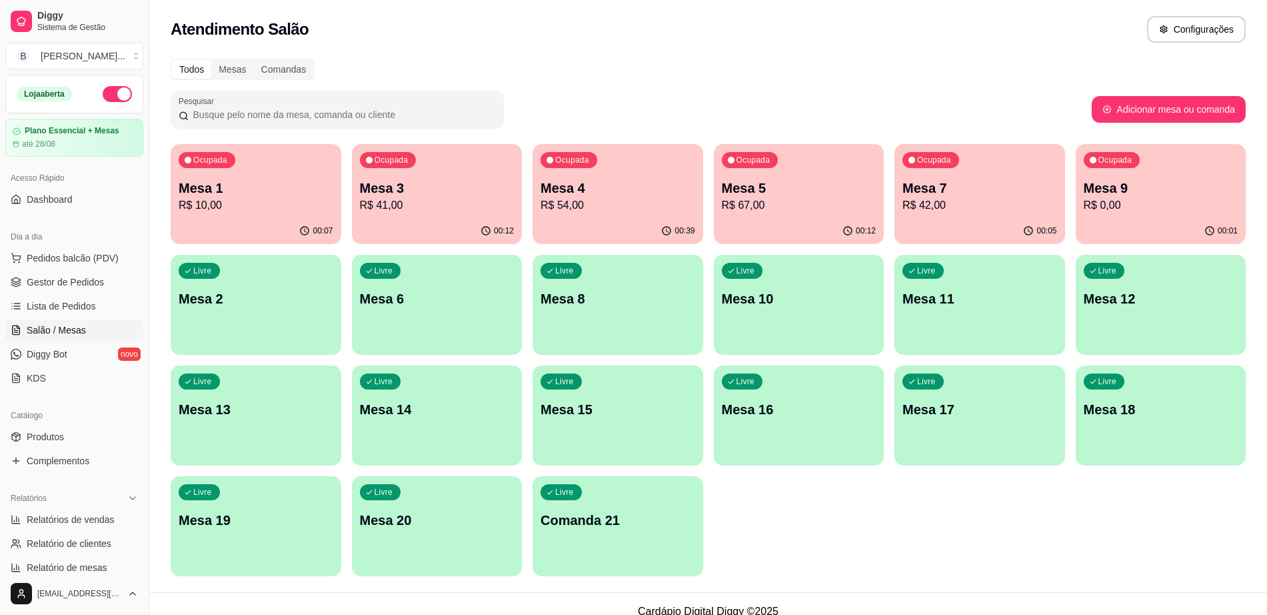
click at [587, 203] on p "R$ 54,00" at bounding box center [618, 205] width 155 height 16
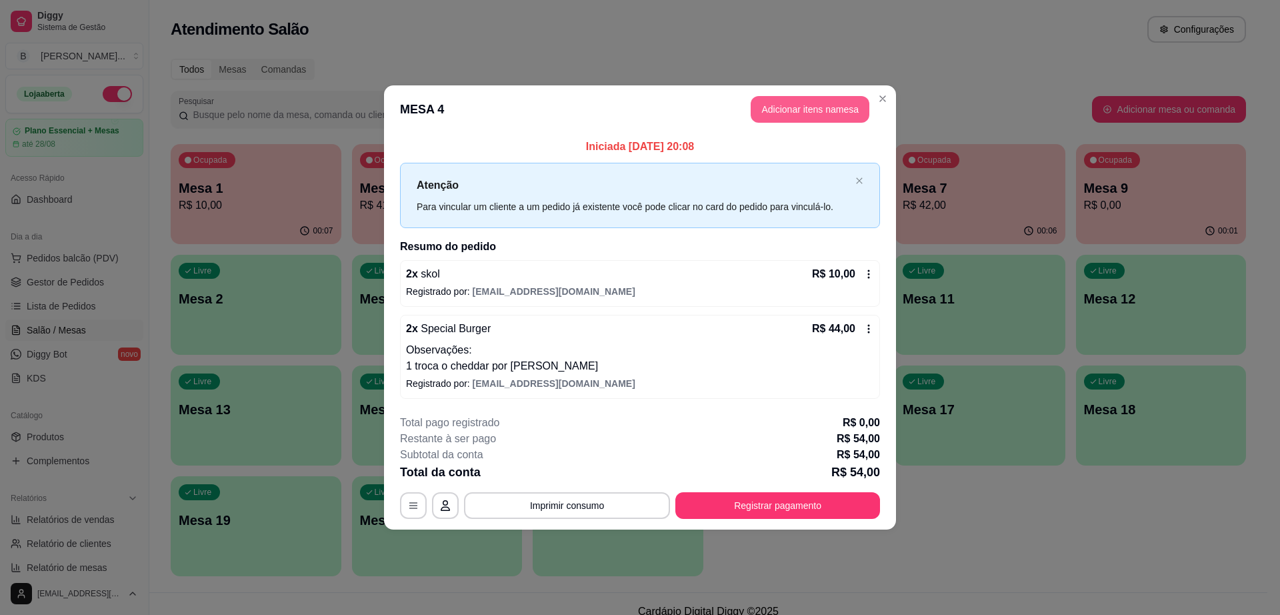
click at [779, 105] on button "Adicionar itens na mesa" at bounding box center [810, 109] width 119 height 27
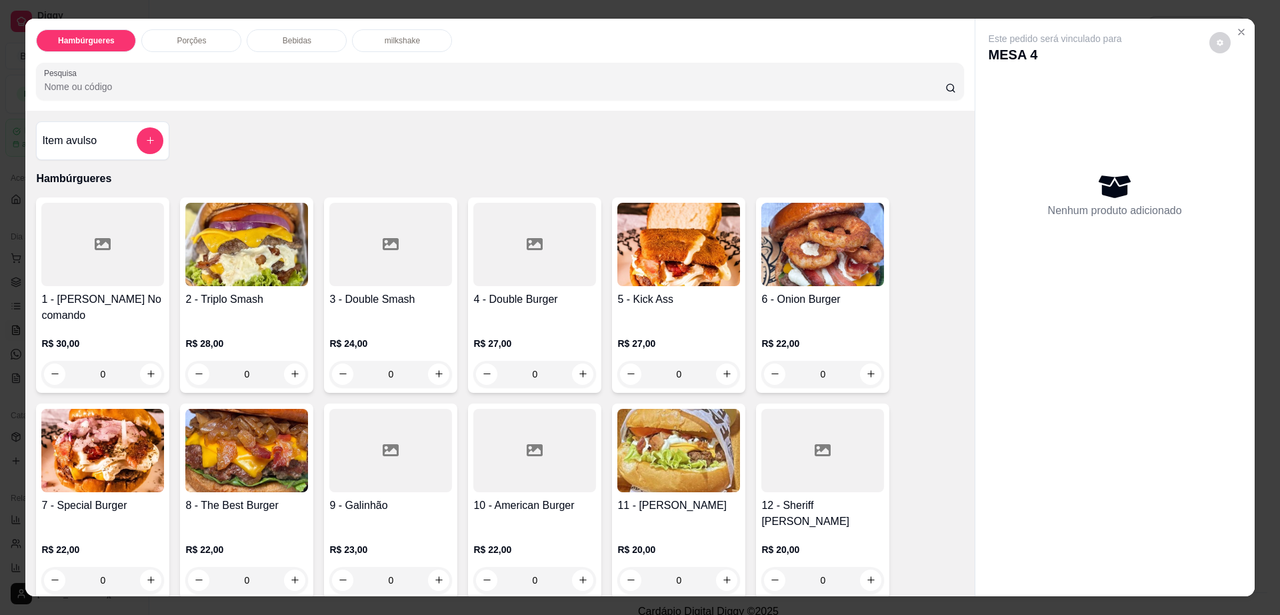
click at [309, 48] on div "Bebidas" at bounding box center [297, 40] width 100 height 23
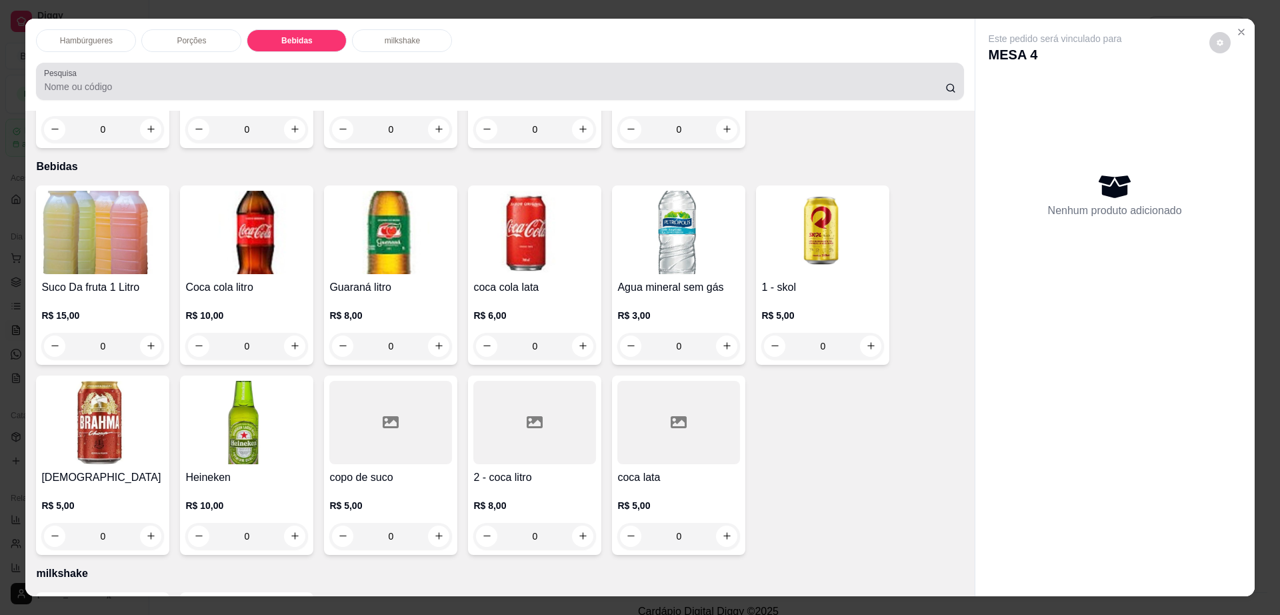
scroll to position [24, 0]
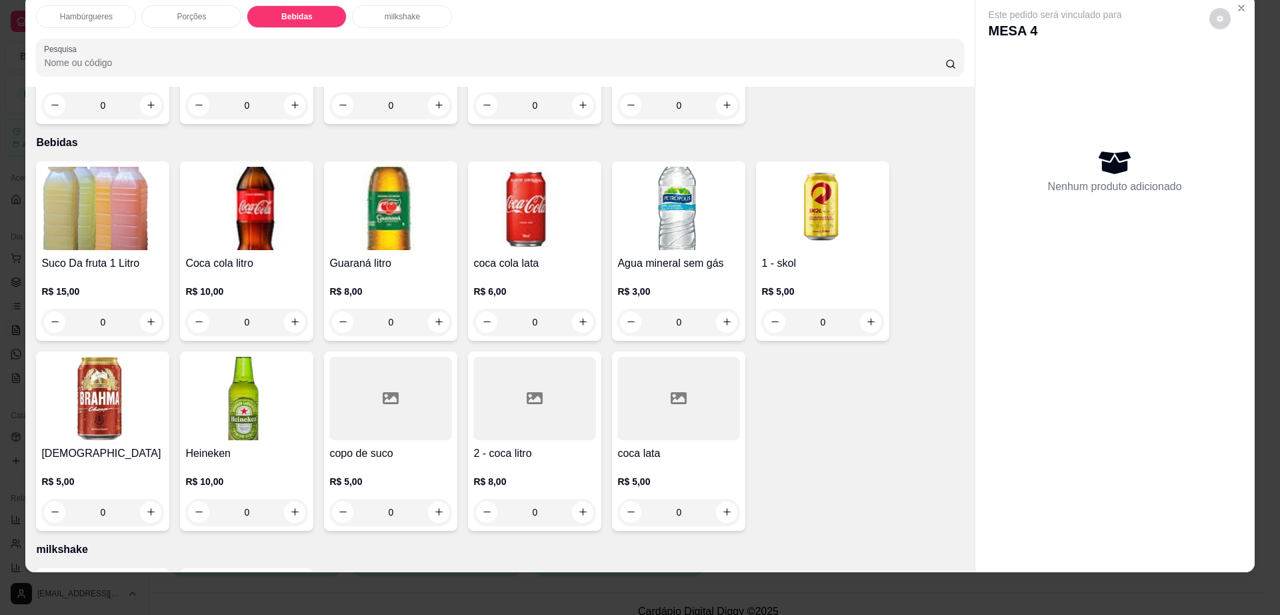
click at [808, 271] on div "R$ 5,00 0" at bounding box center [822, 303] width 123 height 64
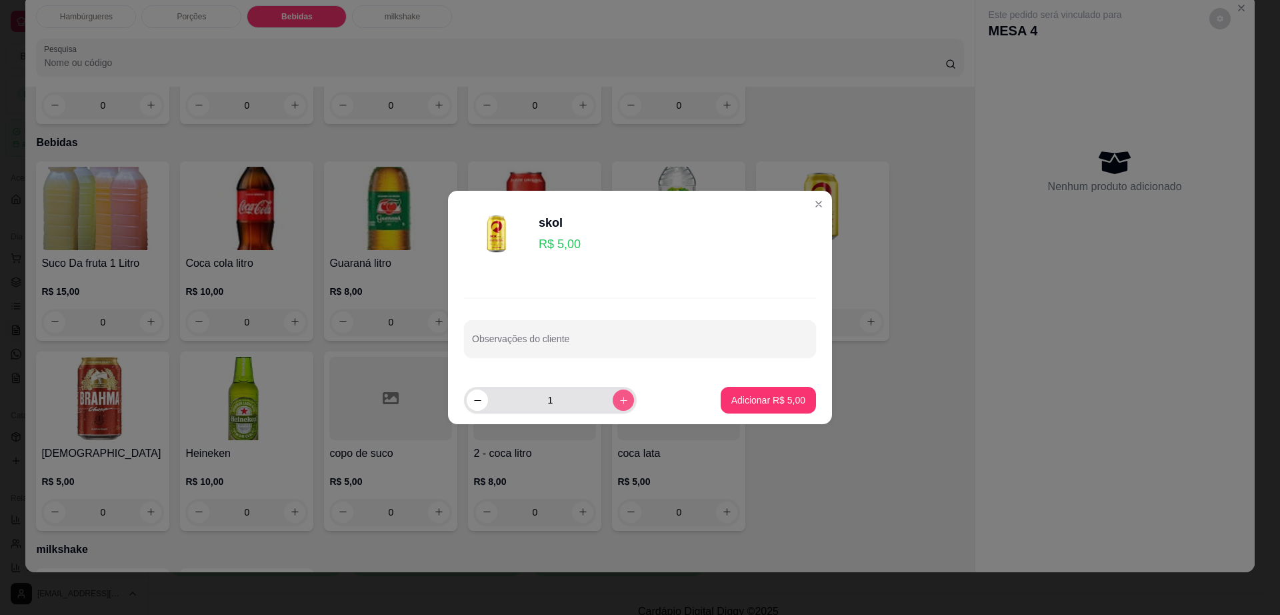
click at [622, 402] on button "increase-product-quantity" at bounding box center [623, 399] width 21 height 21
type input "4"
click at [763, 399] on p "Adicionar R$ 20,00" at bounding box center [765, 399] width 79 height 13
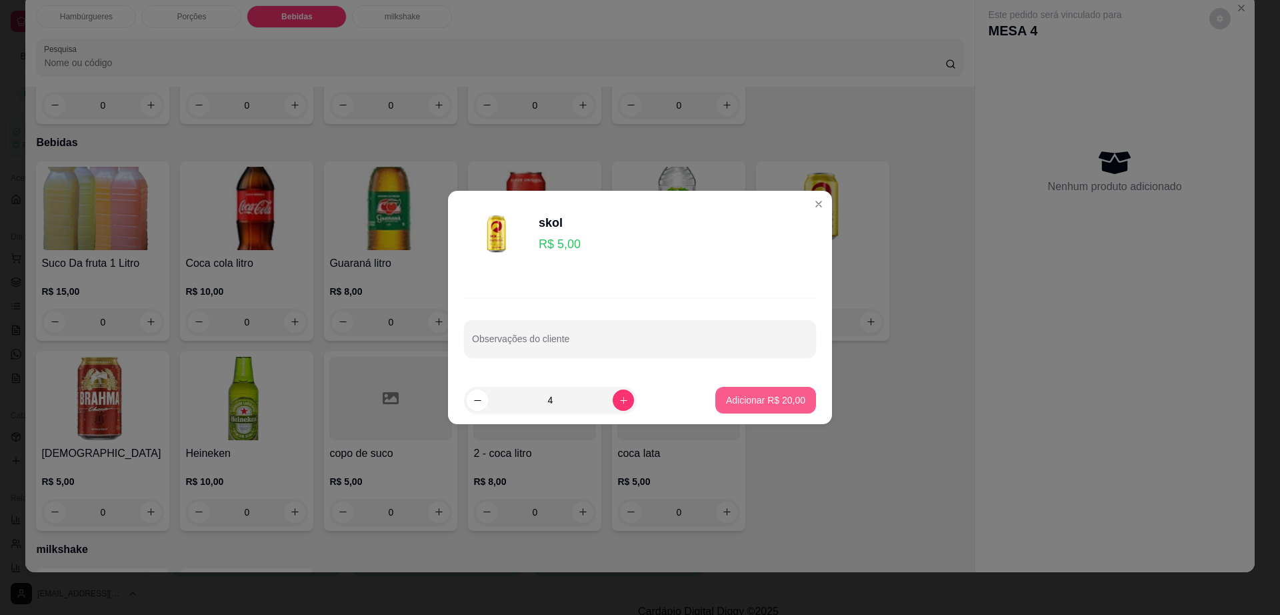
type input "4"
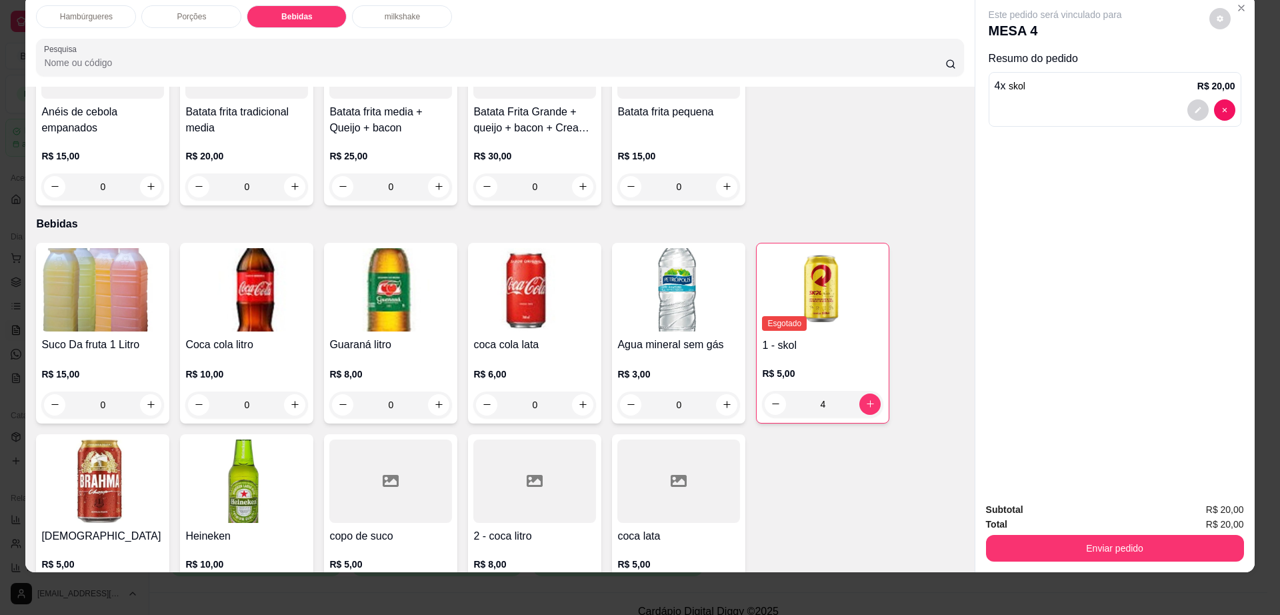
scroll to position [639, 0]
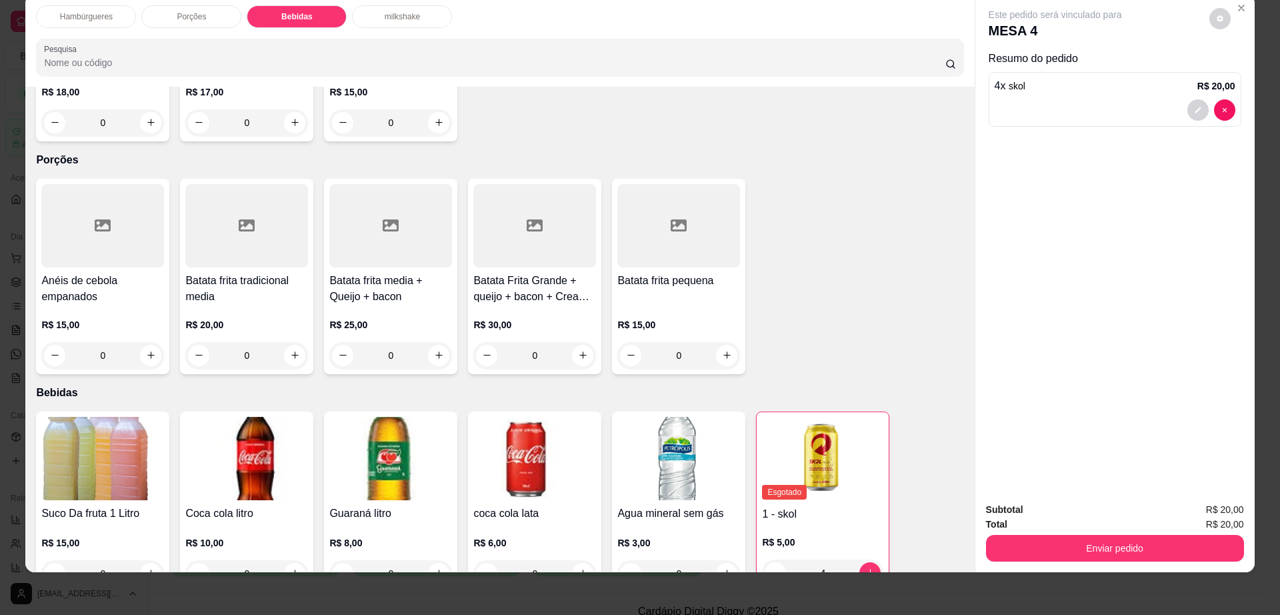
click at [249, 273] on h4 "Batata frita tradicional media" at bounding box center [246, 289] width 123 height 32
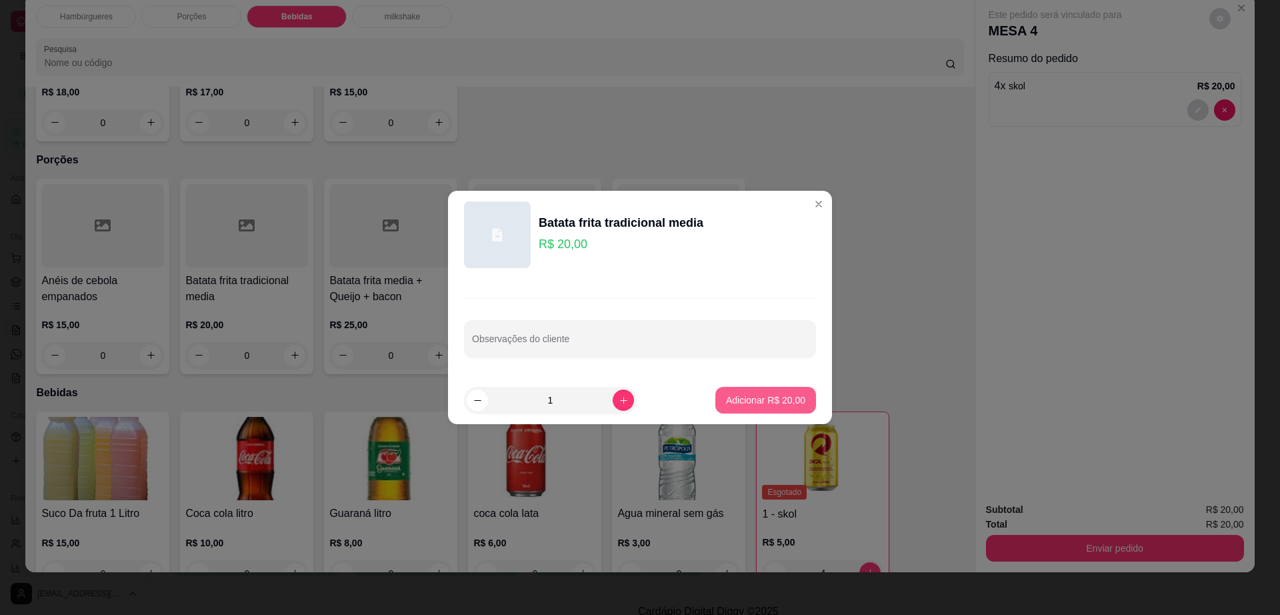
click at [745, 393] on p "Adicionar R$ 20,00" at bounding box center [765, 399] width 79 height 13
type input "1"
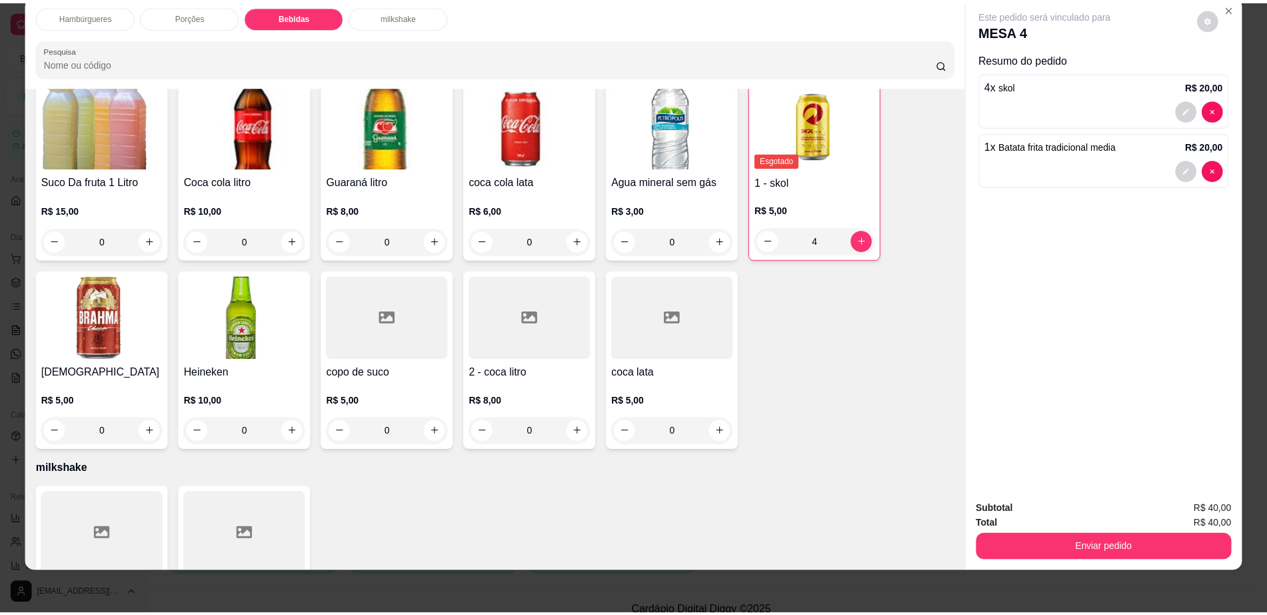
scroll to position [0, 0]
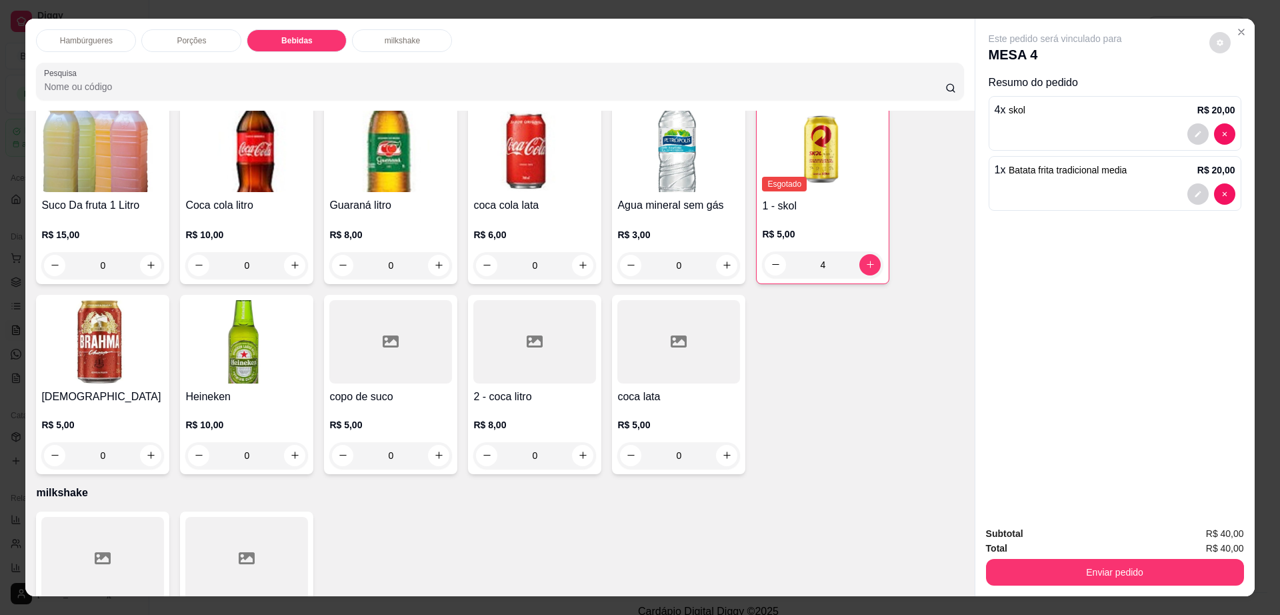
click at [1209, 45] on button "decrease-product-quantity" at bounding box center [1219, 42] width 21 height 21
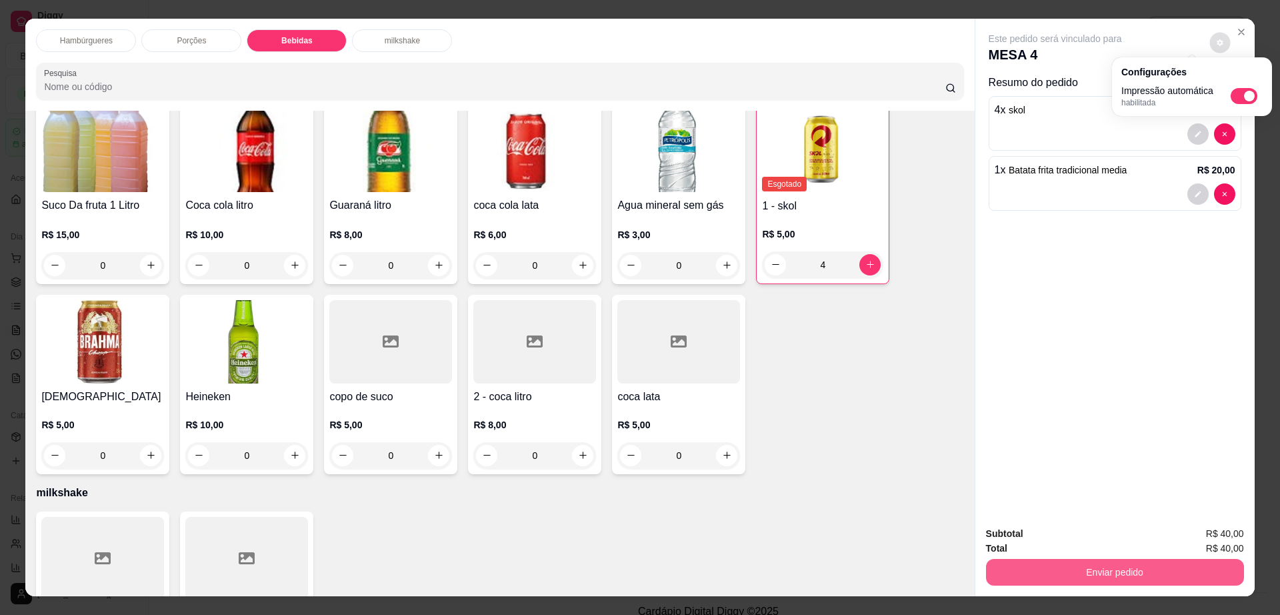
click at [1035, 573] on button "Enviar pedido" at bounding box center [1115, 572] width 258 height 27
click at [1035, 573] on button "Enviar pedido" at bounding box center [1114, 572] width 250 height 26
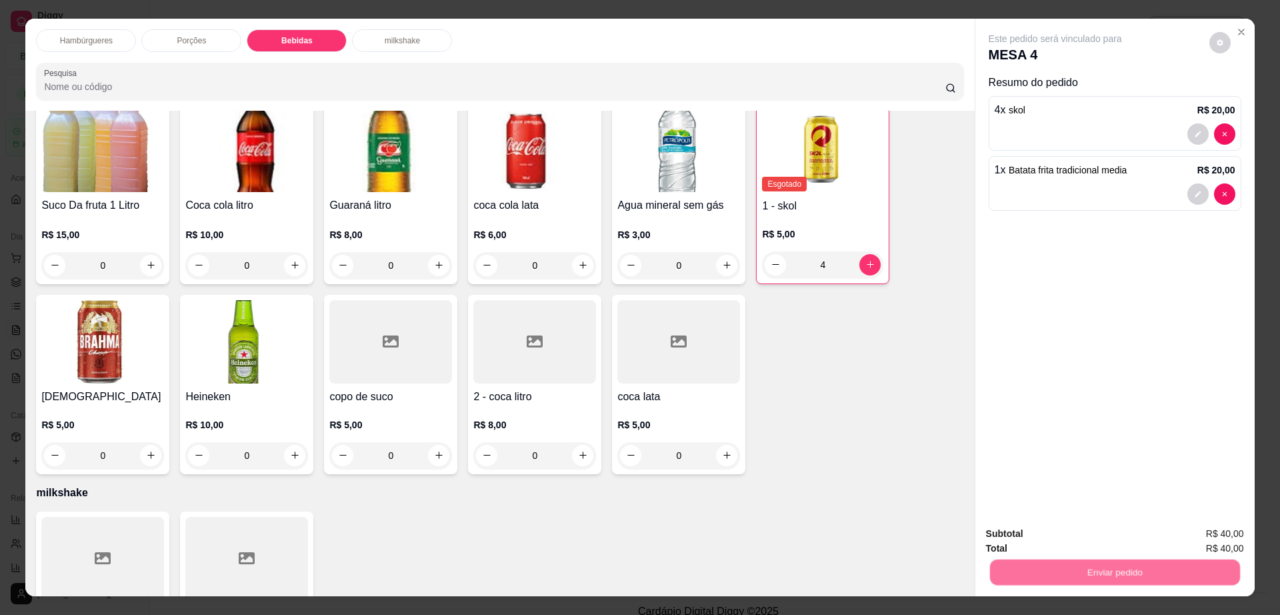
click at [1031, 541] on button "Não registrar e enviar pedido" at bounding box center [1069, 539] width 139 height 25
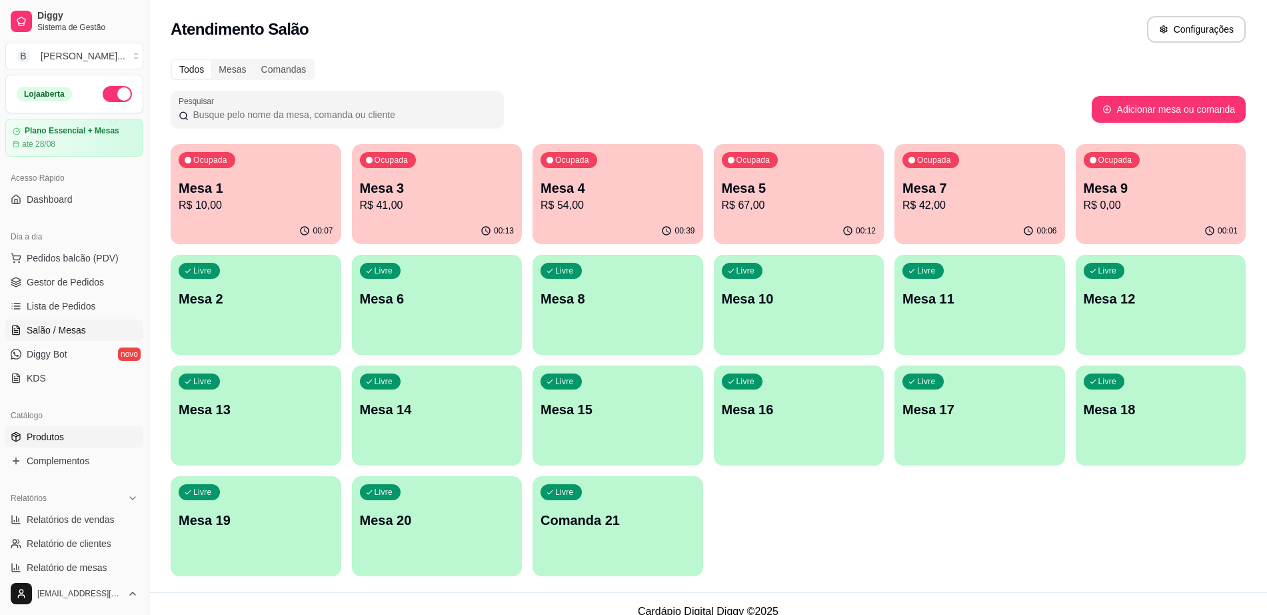
click at [97, 440] on link "Produtos" at bounding box center [74, 436] width 138 height 21
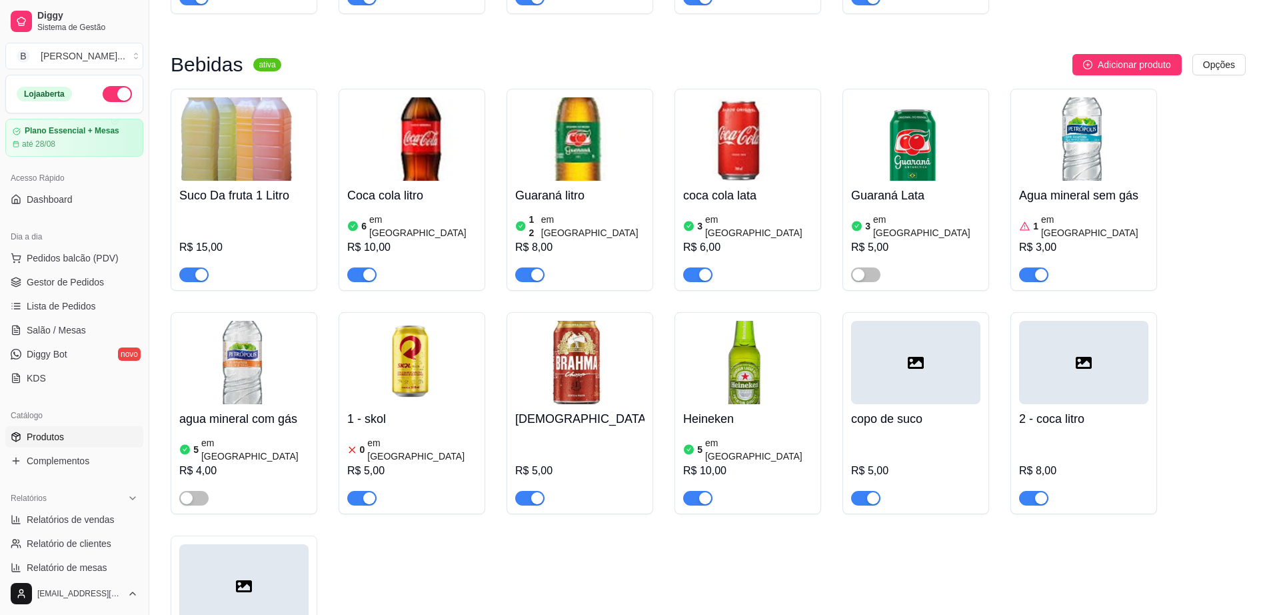
scroll to position [1167, 0]
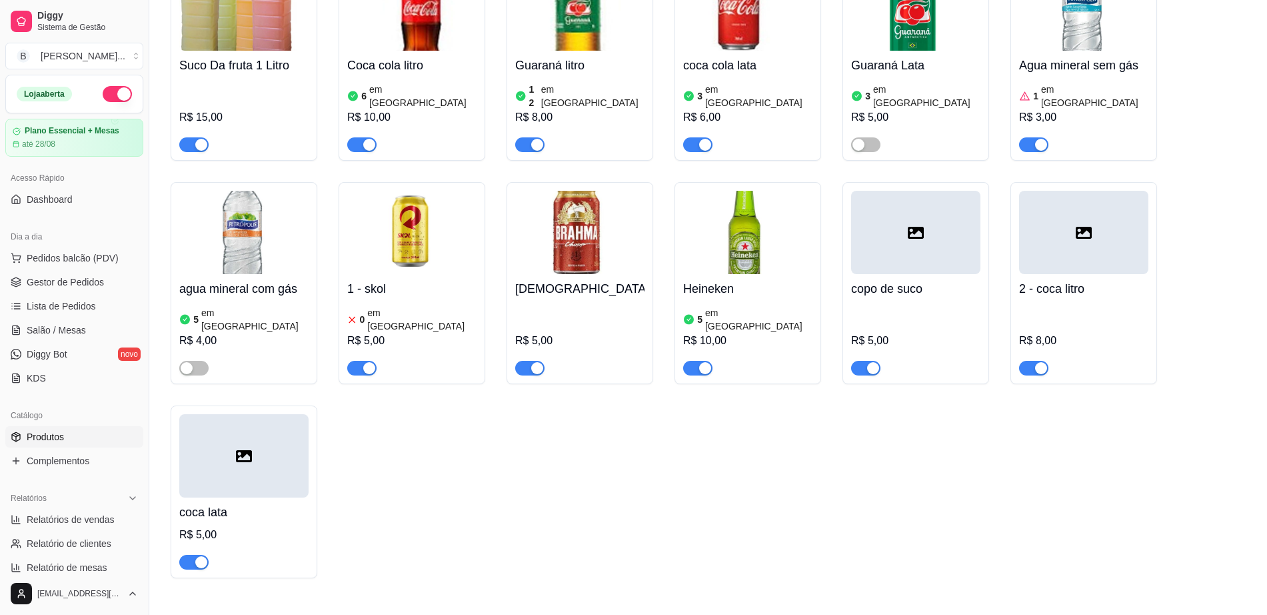
click at [341, 182] on div "1 - skol 0 em estoque R$ 5,00" at bounding box center [412, 283] width 147 height 202
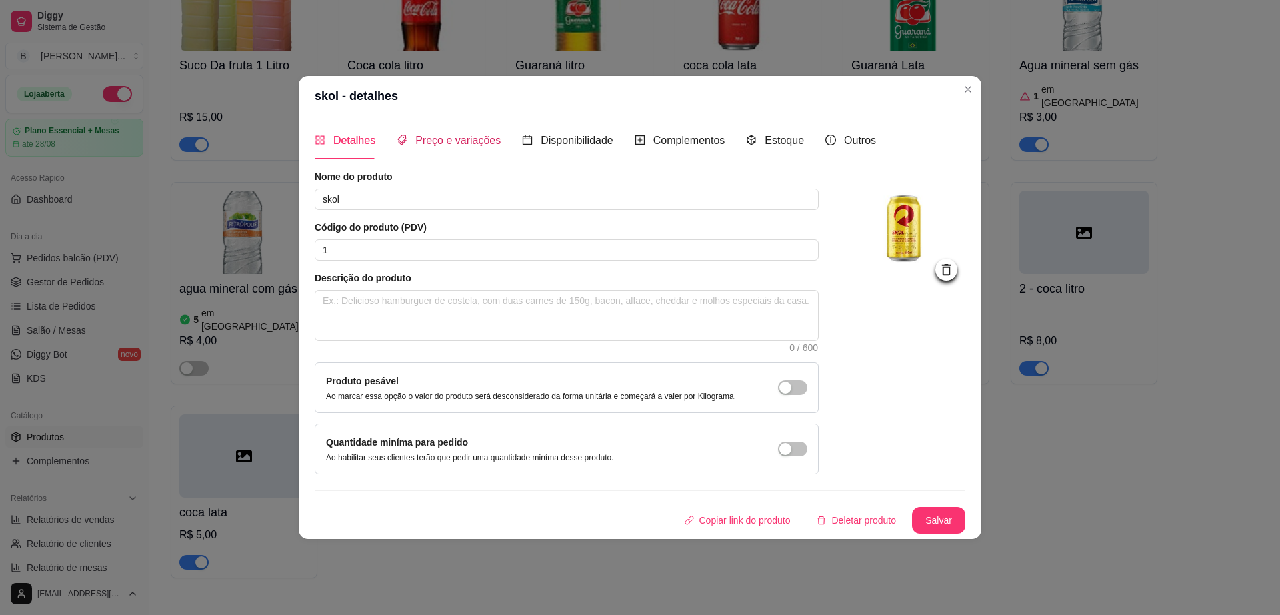
click at [439, 146] on span "Preço e variações" at bounding box center [457, 140] width 85 height 11
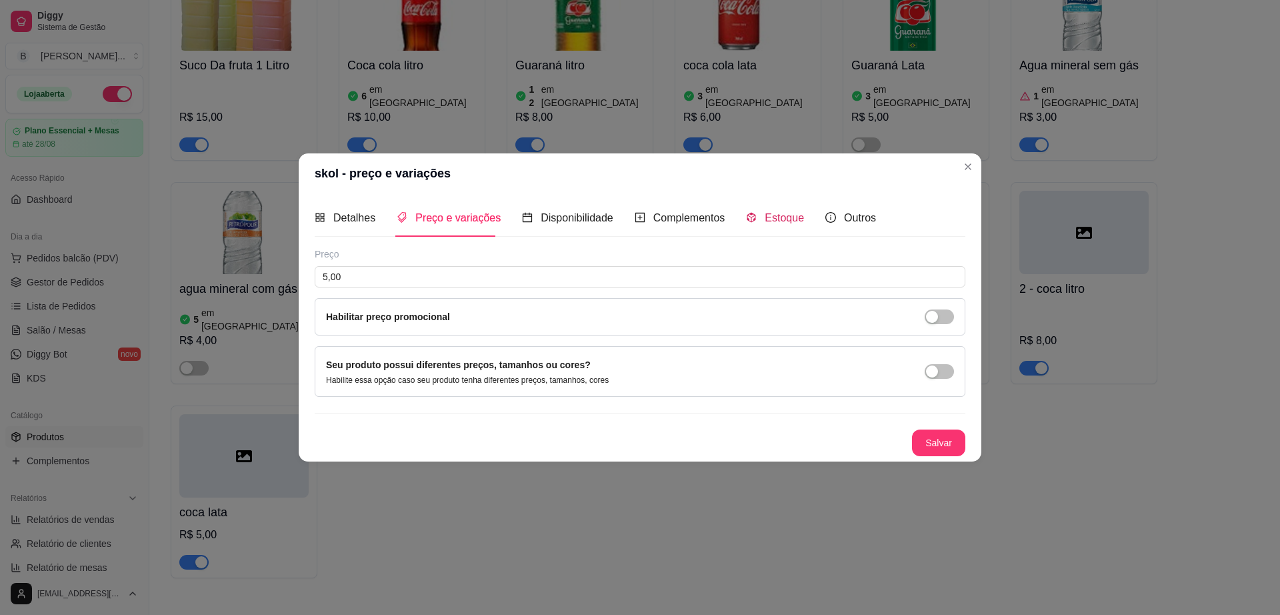
click at [775, 217] on span "Estoque" at bounding box center [784, 217] width 39 height 11
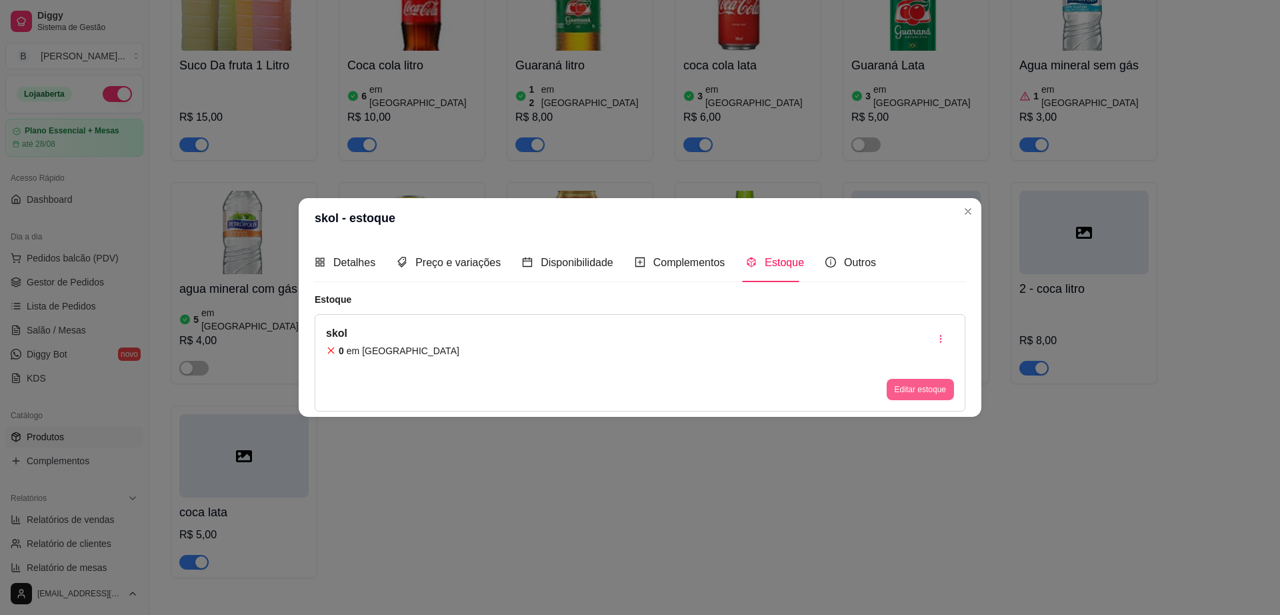
click at [895, 383] on button "Editar estoque" at bounding box center [920, 389] width 67 height 21
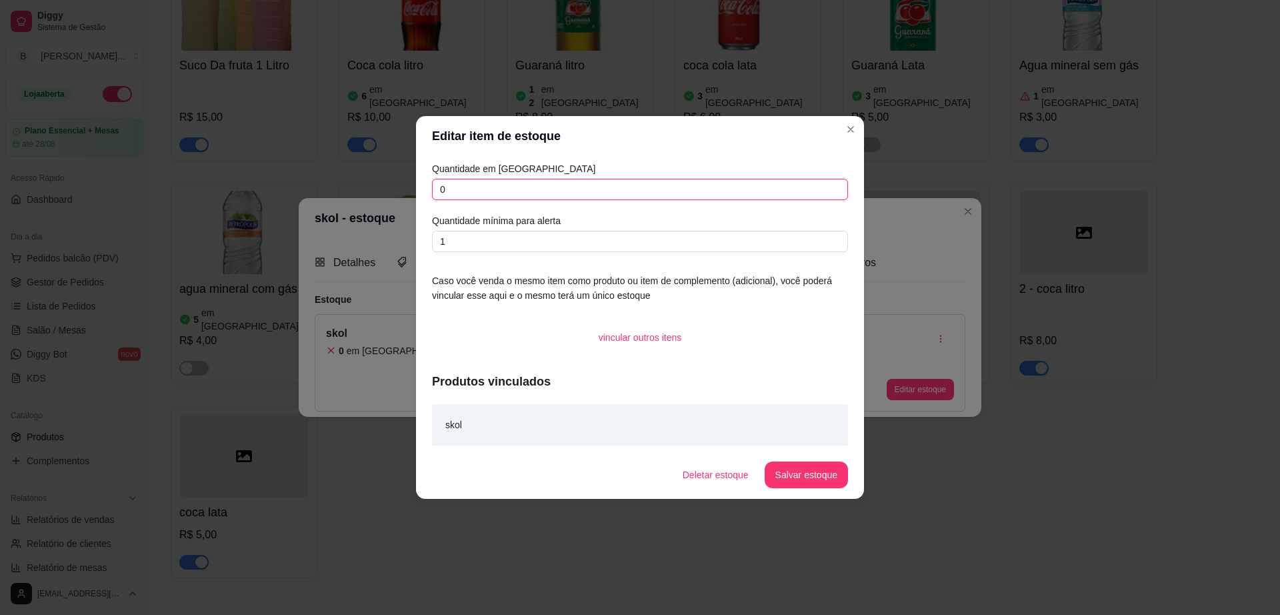
click at [557, 199] on input "0" at bounding box center [640, 189] width 416 height 21
type input "44"
click at [807, 470] on button "Salvar estoque" at bounding box center [806, 474] width 83 height 27
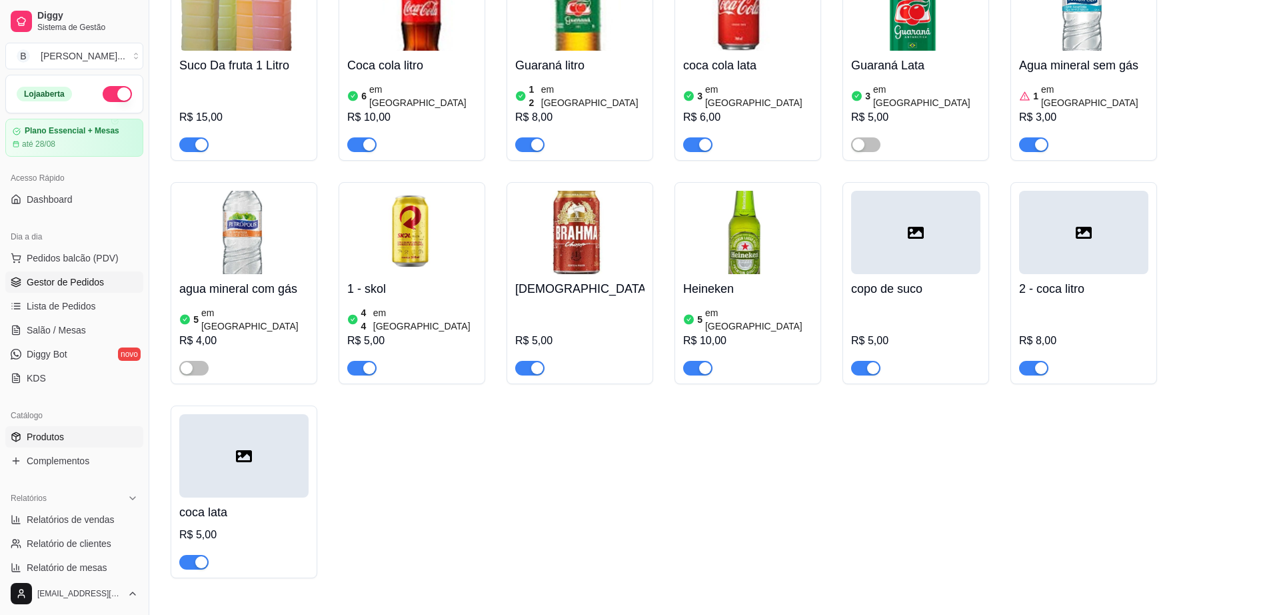
click at [64, 279] on span "Gestor de Pedidos" at bounding box center [65, 281] width 77 height 13
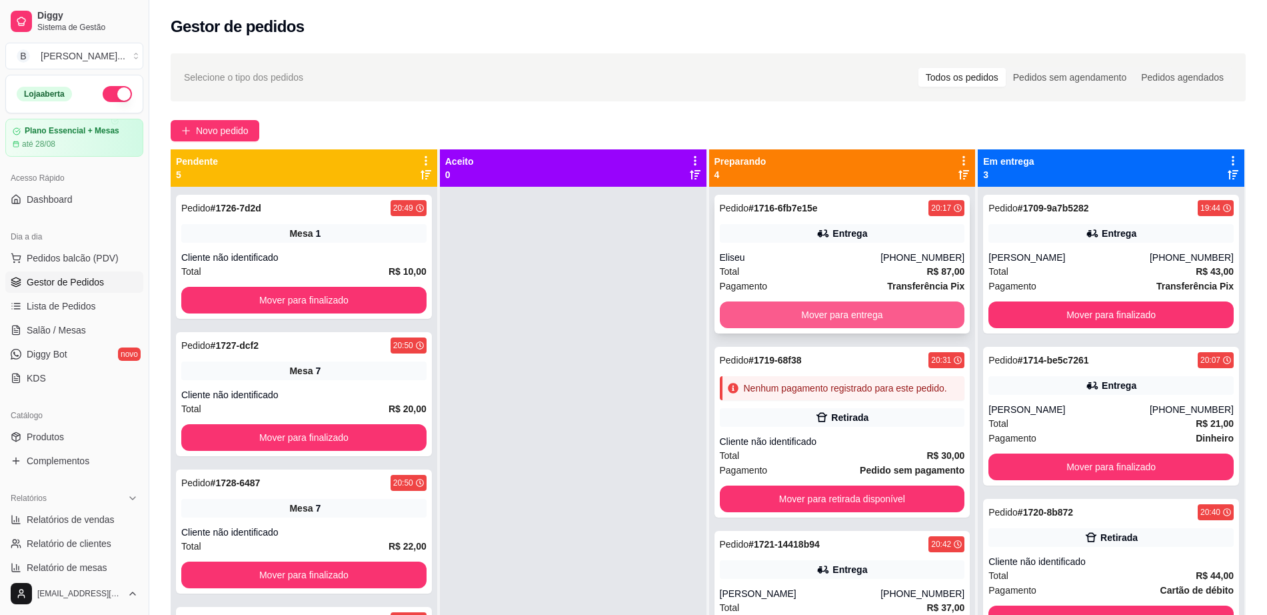
click at [841, 315] on button "Mover para entrega" at bounding box center [842, 314] width 245 height 27
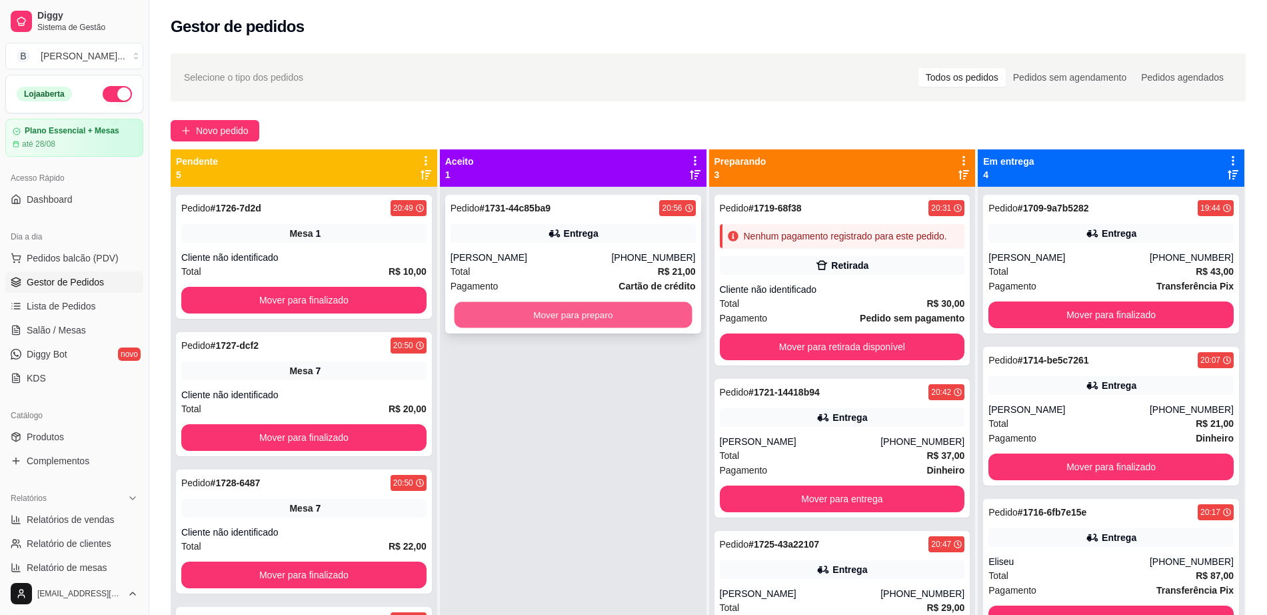
click at [595, 316] on button "Mover para preparo" at bounding box center [573, 315] width 238 height 26
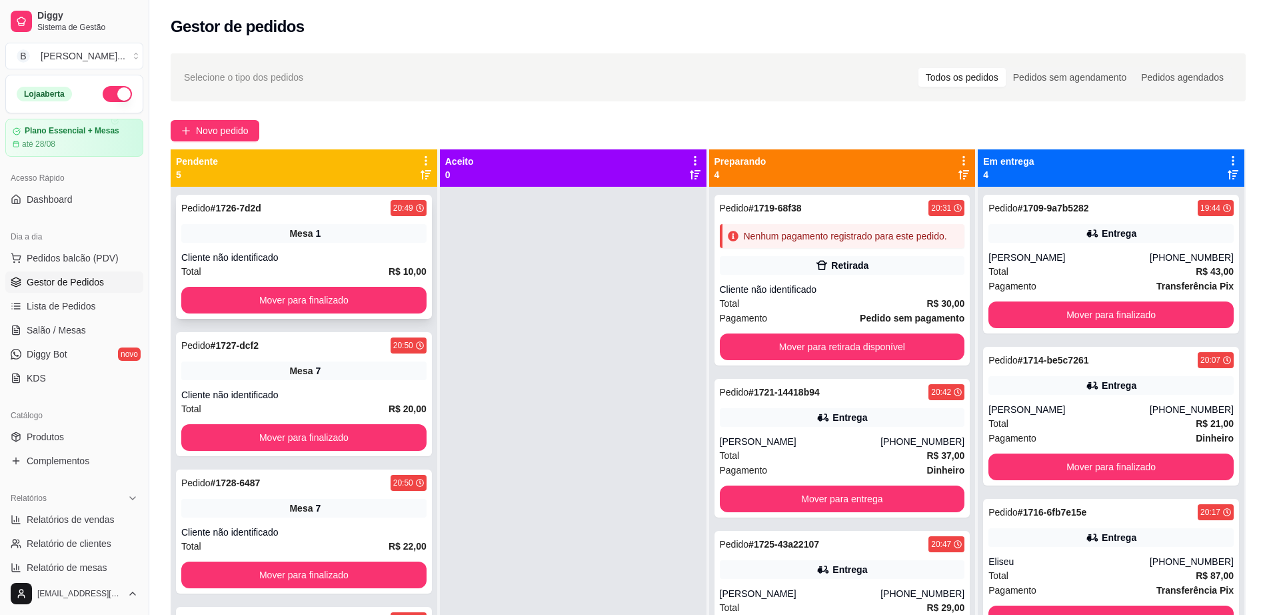
click at [221, 289] on button "Mover para finalizado" at bounding box center [303, 300] width 245 height 27
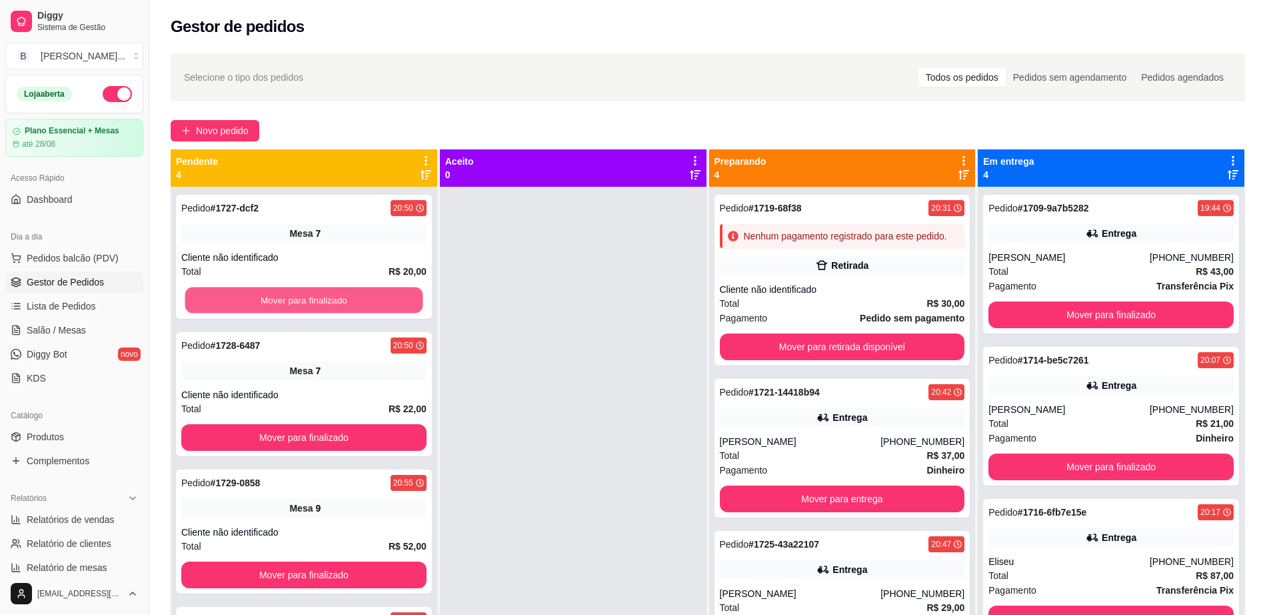
click at [221, 289] on button "Mover para finalizado" at bounding box center [304, 300] width 238 height 26
click at [221, 289] on button "Mover para finalizado" at bounding box center [303, 300] width 245 height 27
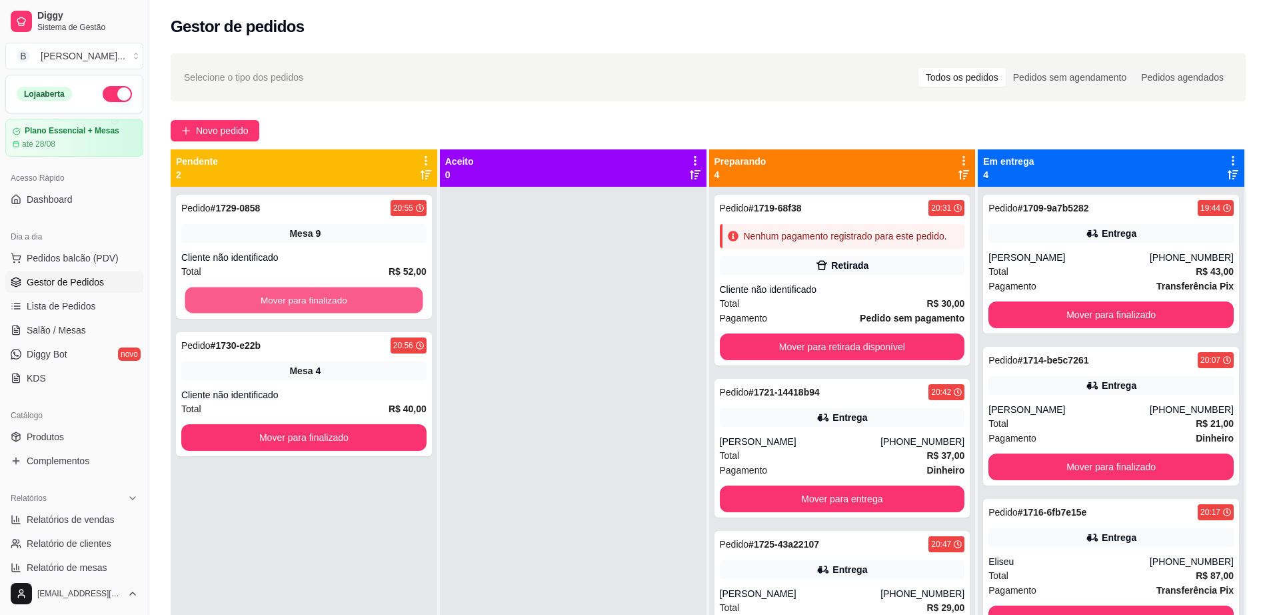
click at [221, 289] on button "Mover para finalizado" at bounding box center [304, 300] width 238 height 26
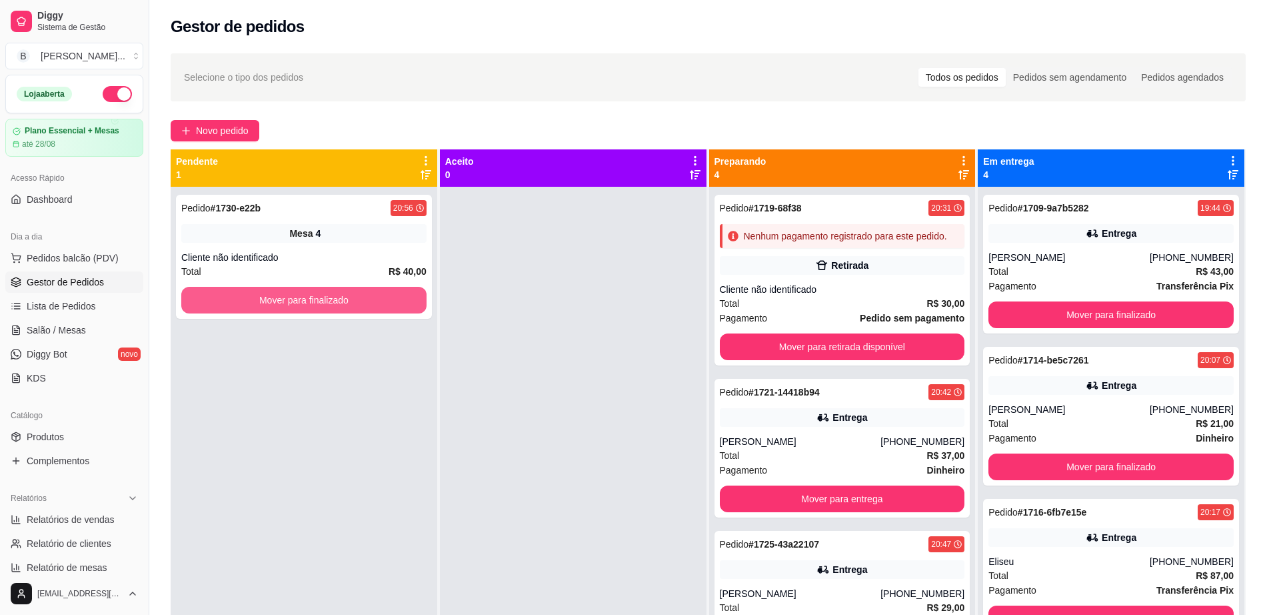
click at [221, 289] on button "Mover para finalizado" at bounding box center [303, 300] width 245 height 27
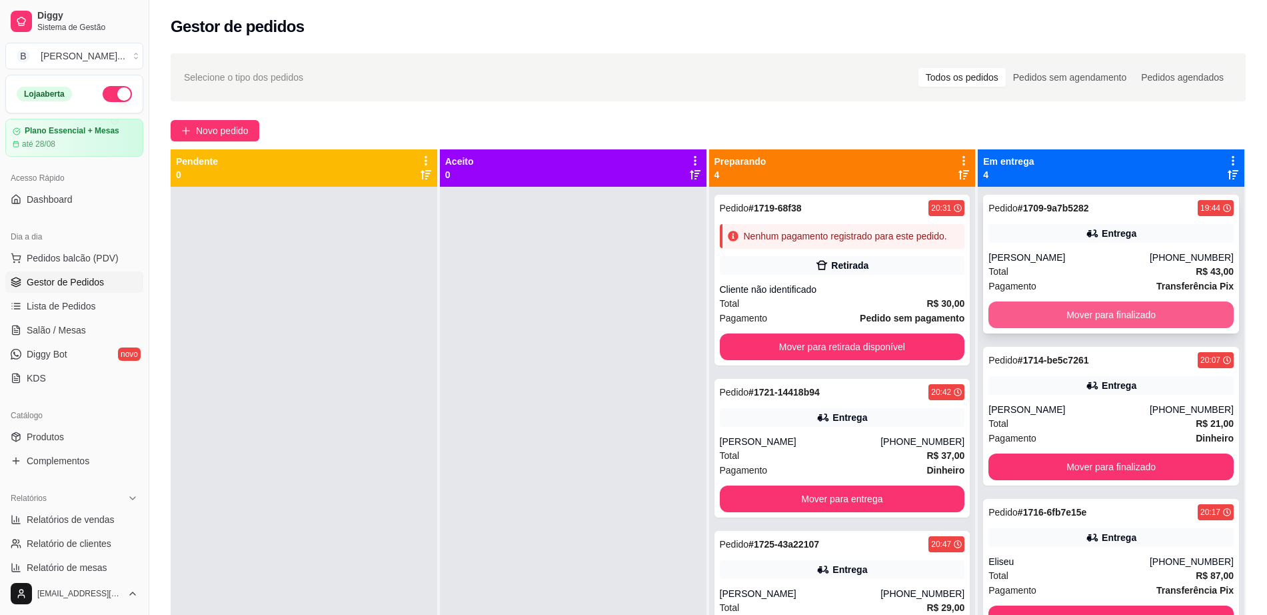
click at [1036, 313] on button "Mover para finalizado" at bounding box center [1111, 314] width 245 height 27
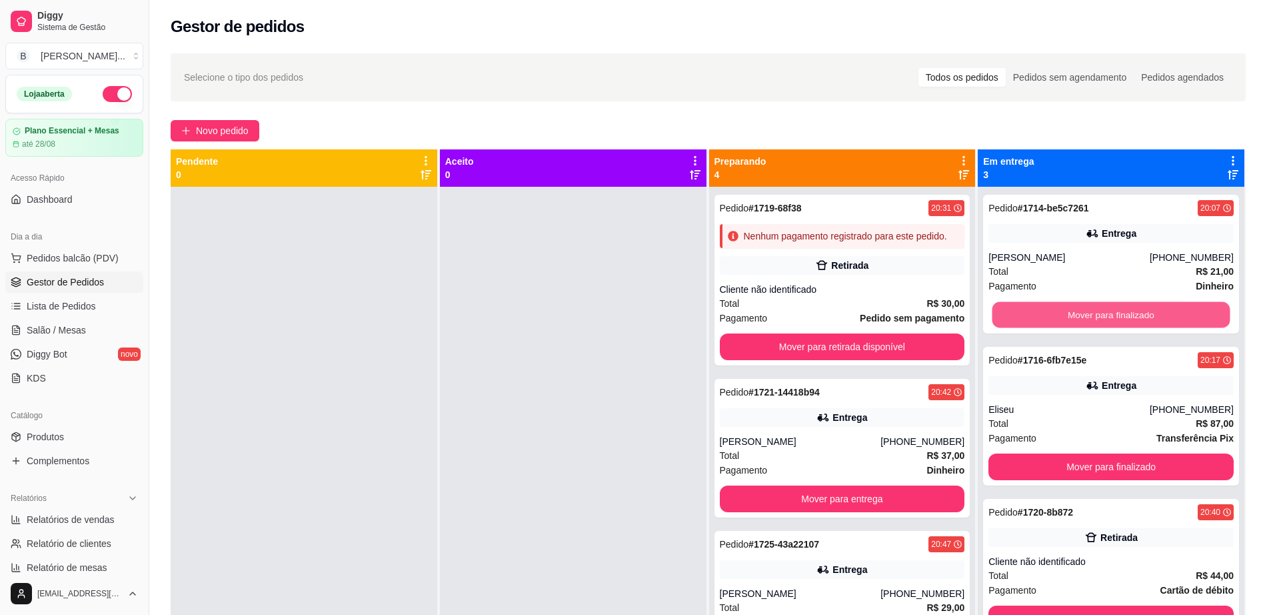
click at [1036, 313] on button "Mover para finalizado" at bounding box center [1112, 315] width 238 height 26
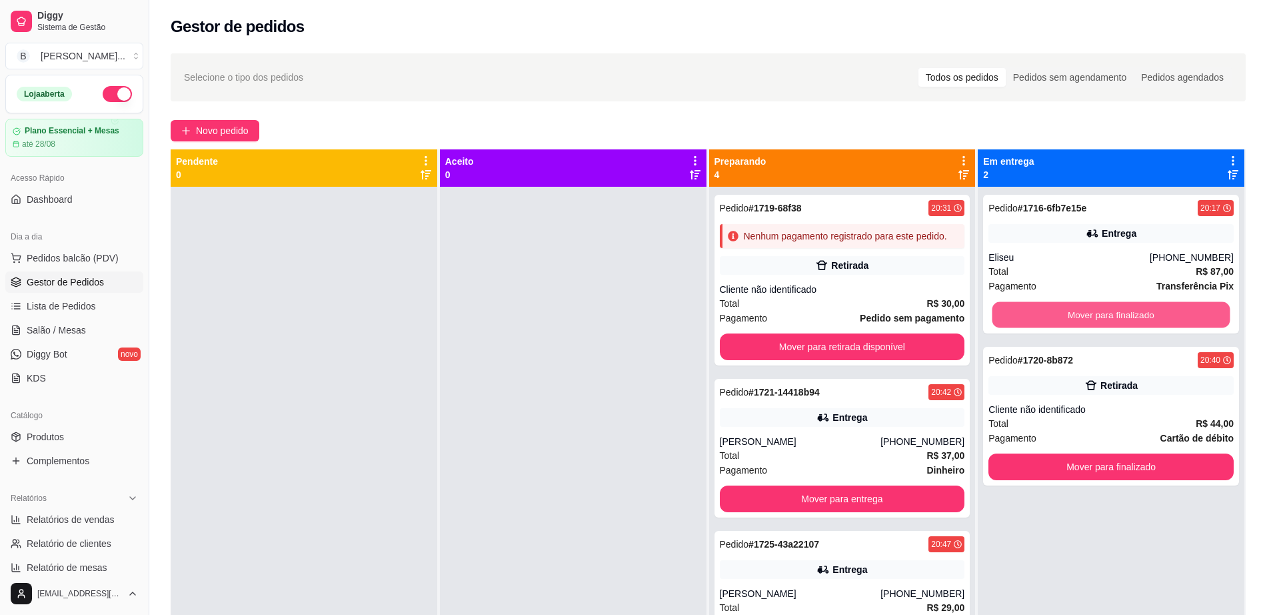
click at [1036, 313] on button "Mover para finalizado" at bounding box center [1112, 315] width 238 height 26
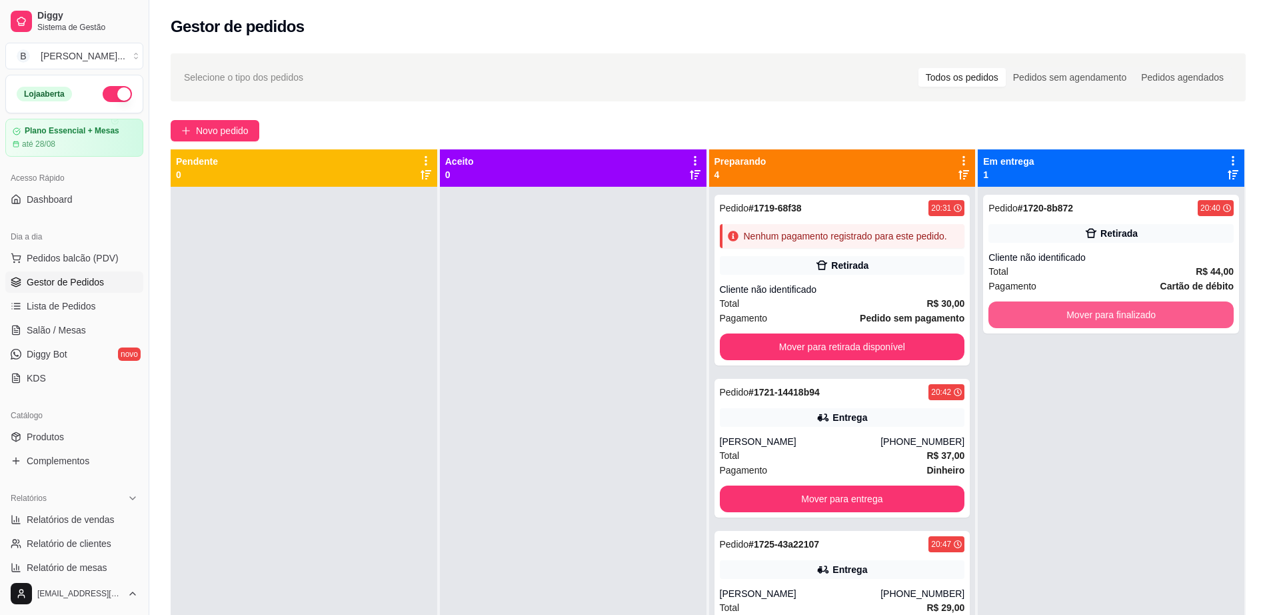
click at [1036, 313] on button "Mover para finalizado" at bounding box center [1111, 314] width 245 height 27
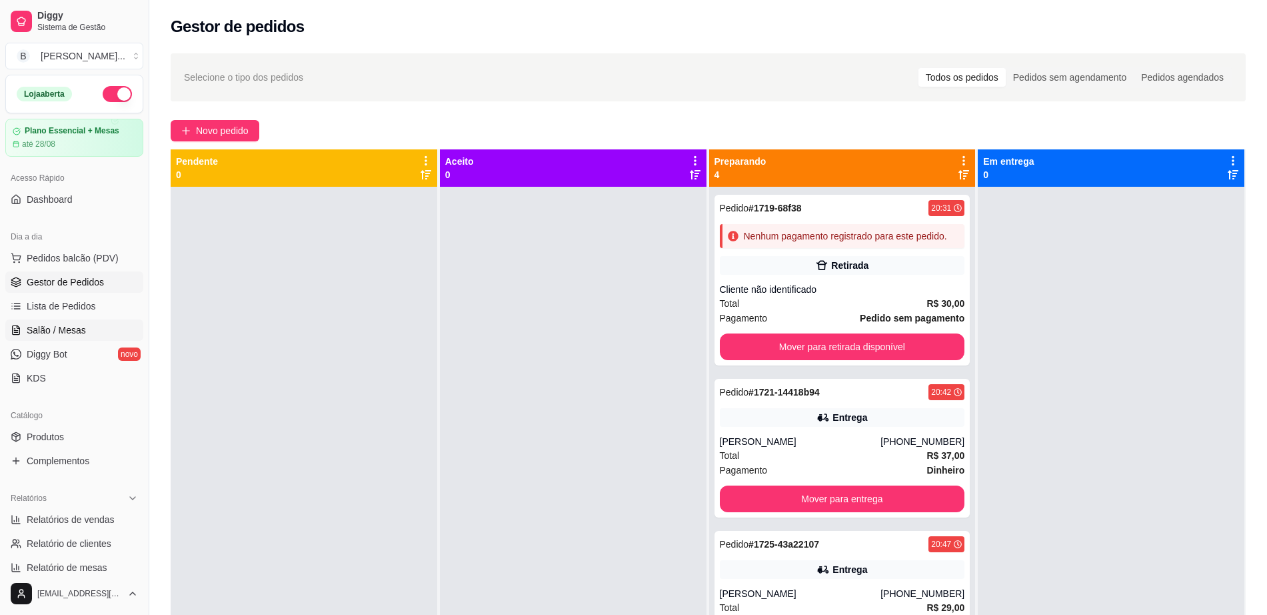
click at [97, 329] on link "Salão / Mesas" at bounding box center [74, 329] width 138 height 21
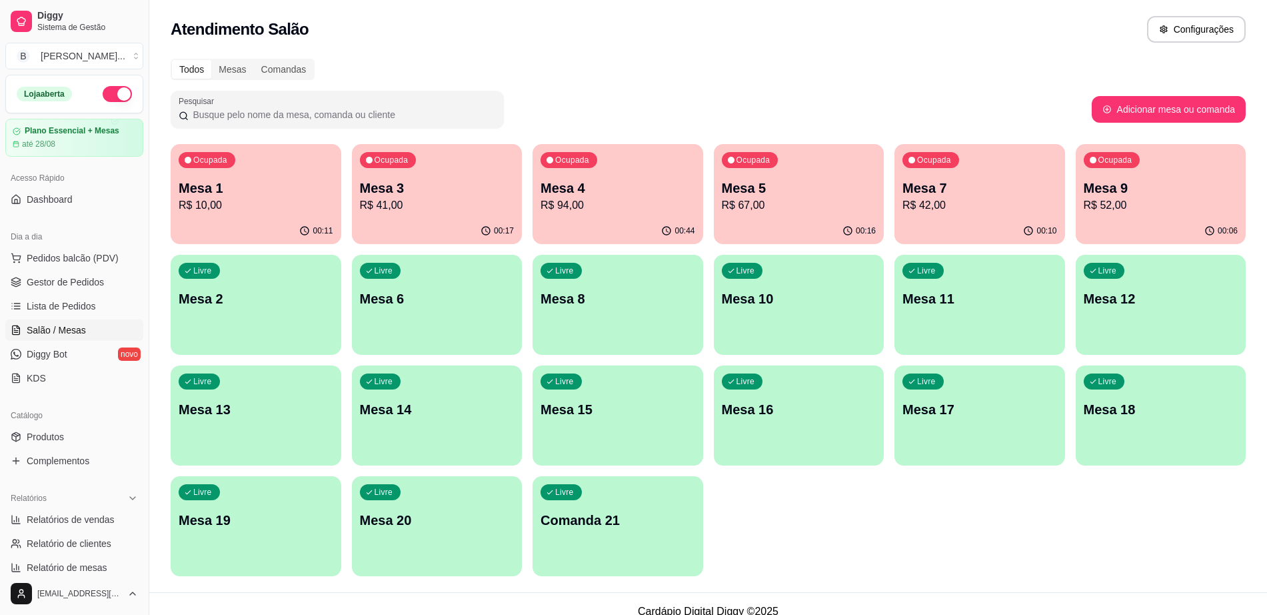
click at [251, 203] on p "R$ 10,00" at bounding box center [256, 205] width 155 height 16
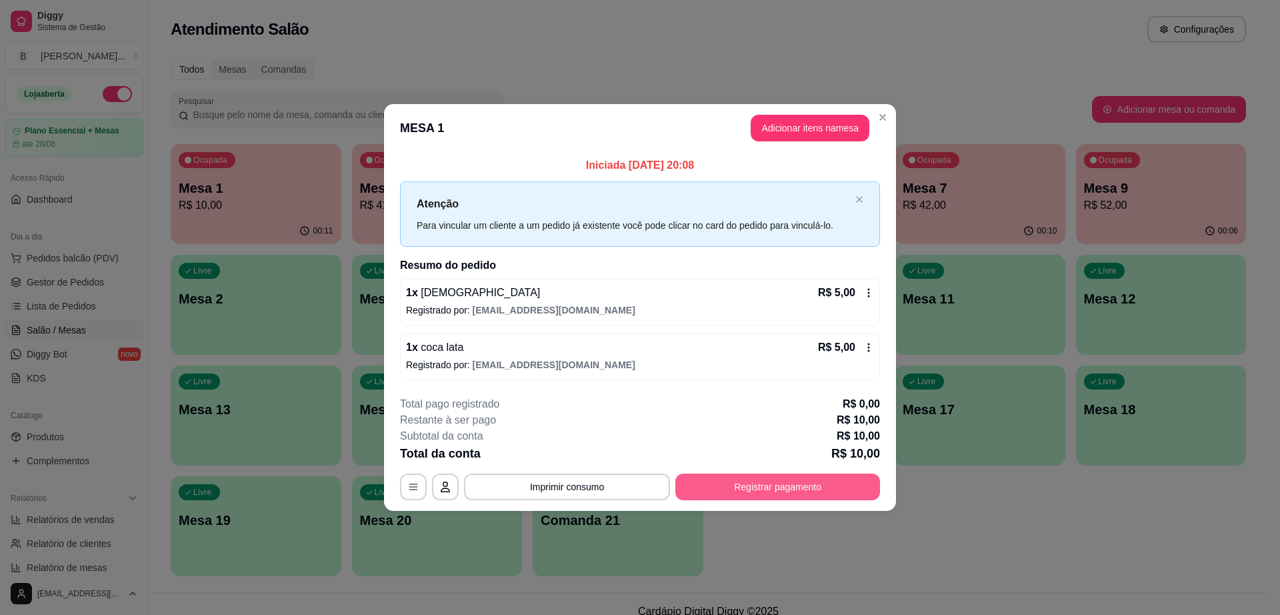
click at [759, 476] on button "Registrar pagamento" at bounding box center [777, 486] width 205 height 27
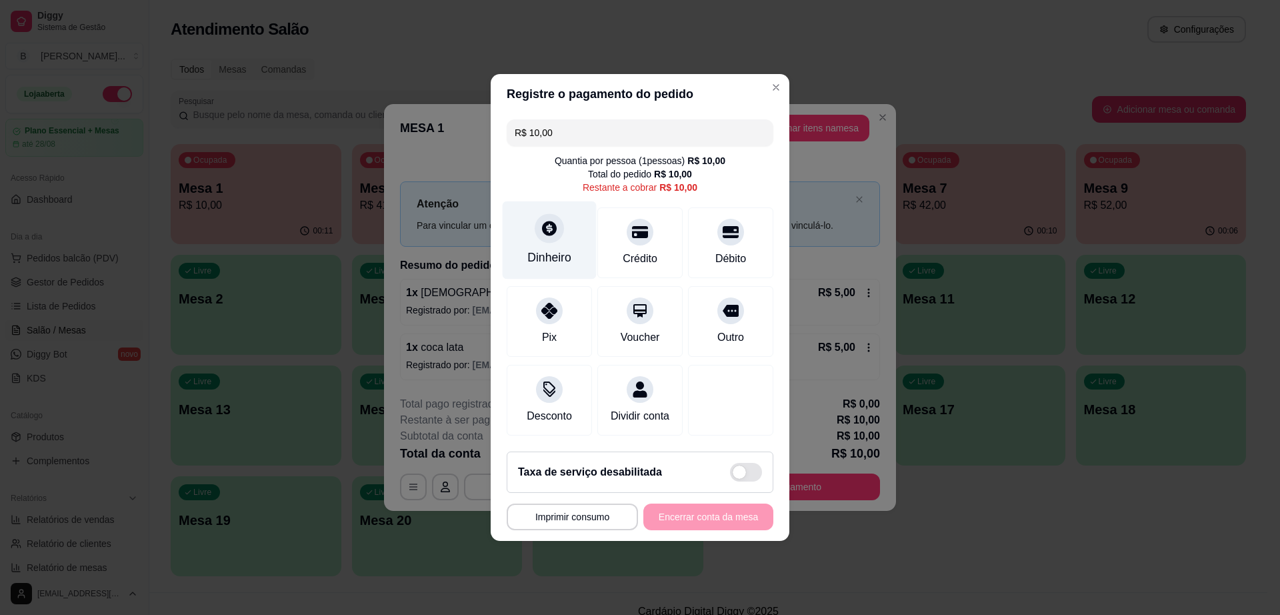
click at [554, 249] on div "Dinheiro" at bounding box center [549, 257] width 44 height 17
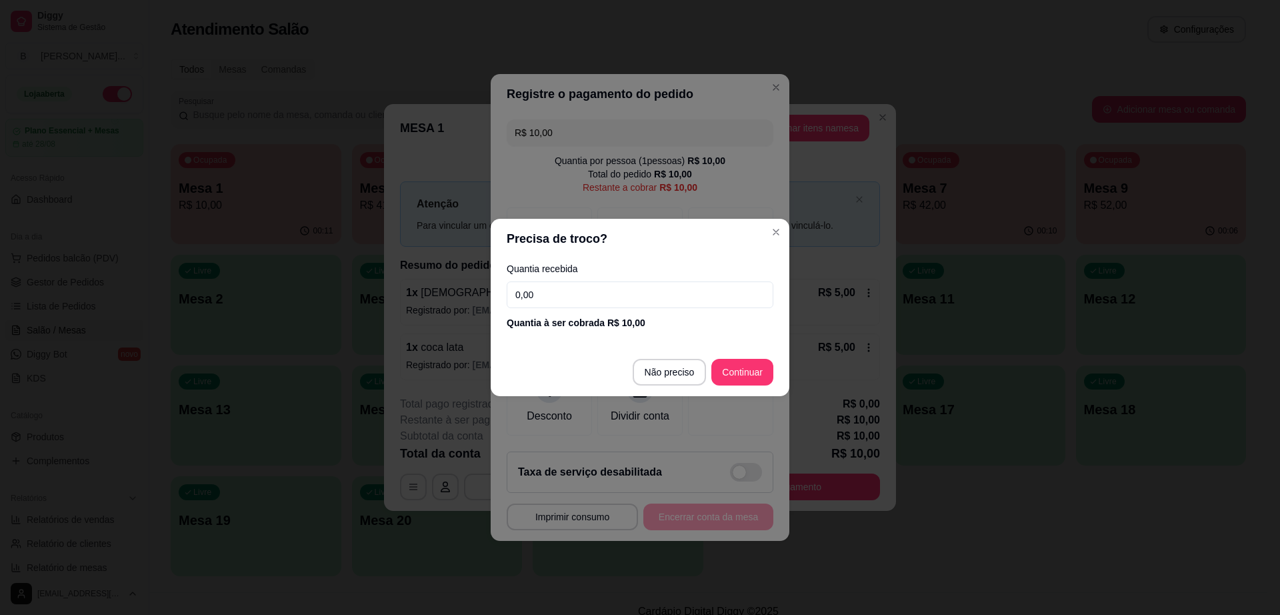
click at [564, 285] on input "0,00" at bounding box center [640, 294] width 267 height 27
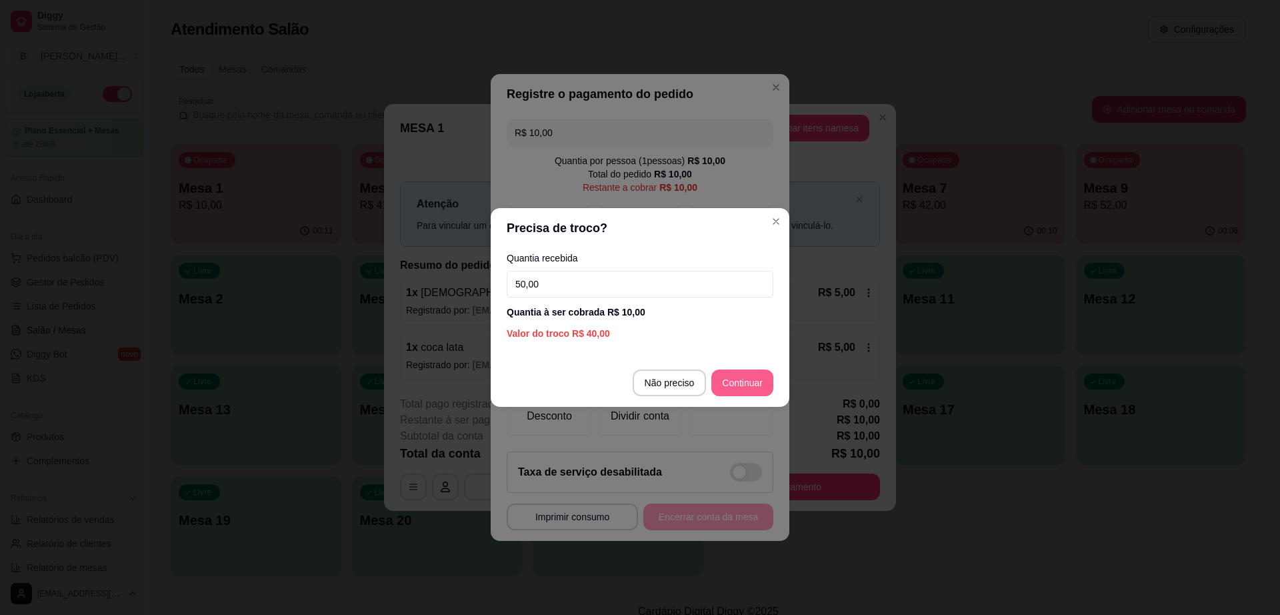
type input "50,00"
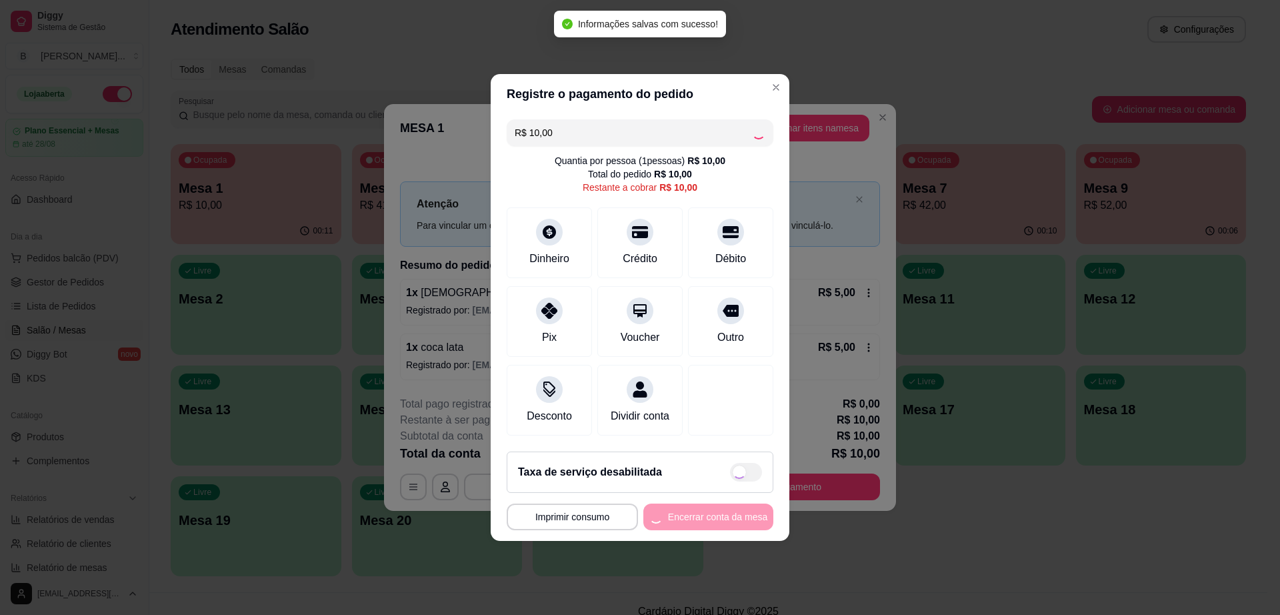
type input "R$ 0,00"
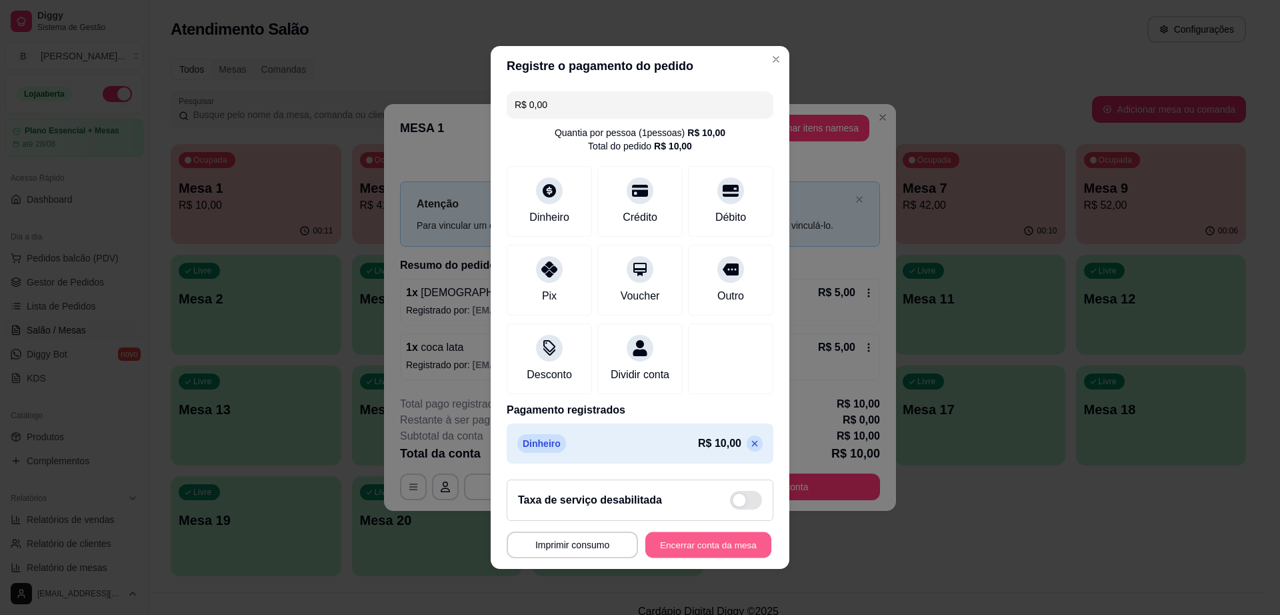
click at [696, 558] on button "Encerrar conta da mesa" at bounding box center [708, 545] width 126 height 26
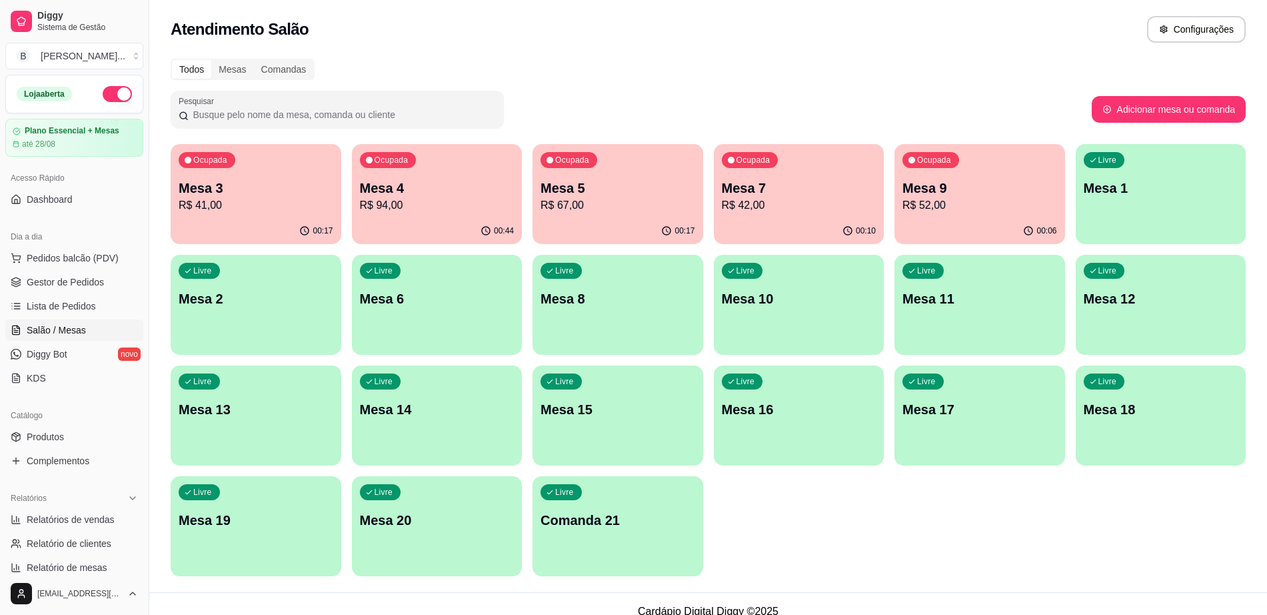
click at [661, 209] on p "R$ 67,00" at bounding box center [618, 205] width 155 height 16
click at [782, 209] on p "R$ 42,00" at bounding box center [799, 205] width 155 height 16
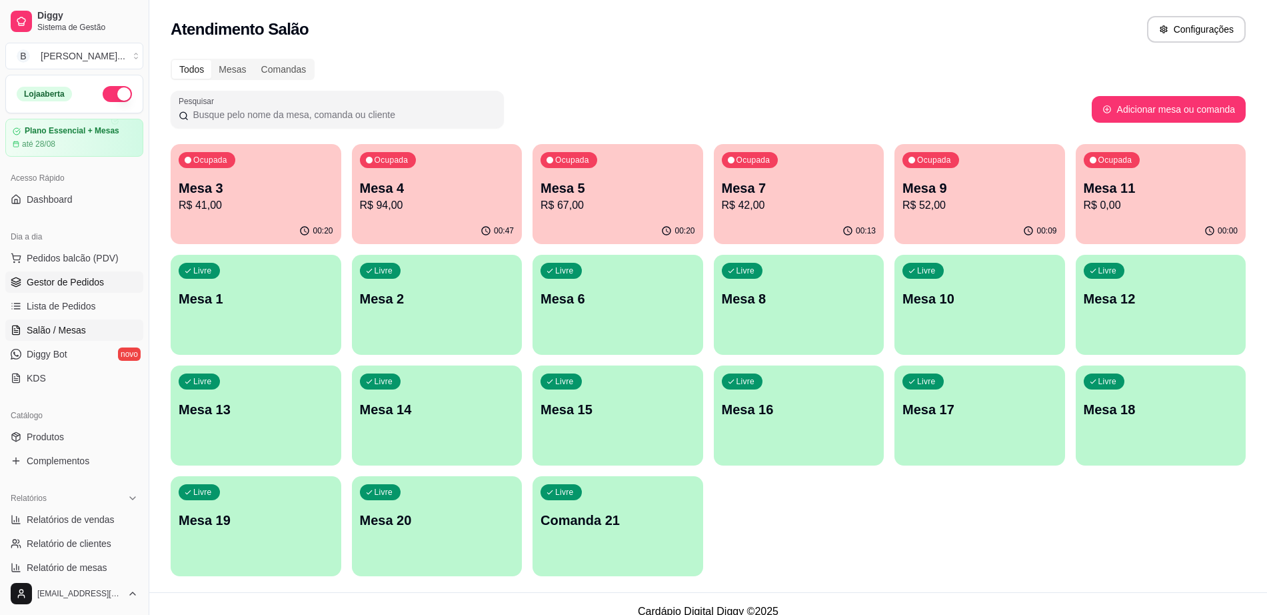
click at [49, 278] on span "Gestor de Pedidos" at bounding box center [65, 281] width 77 height 13
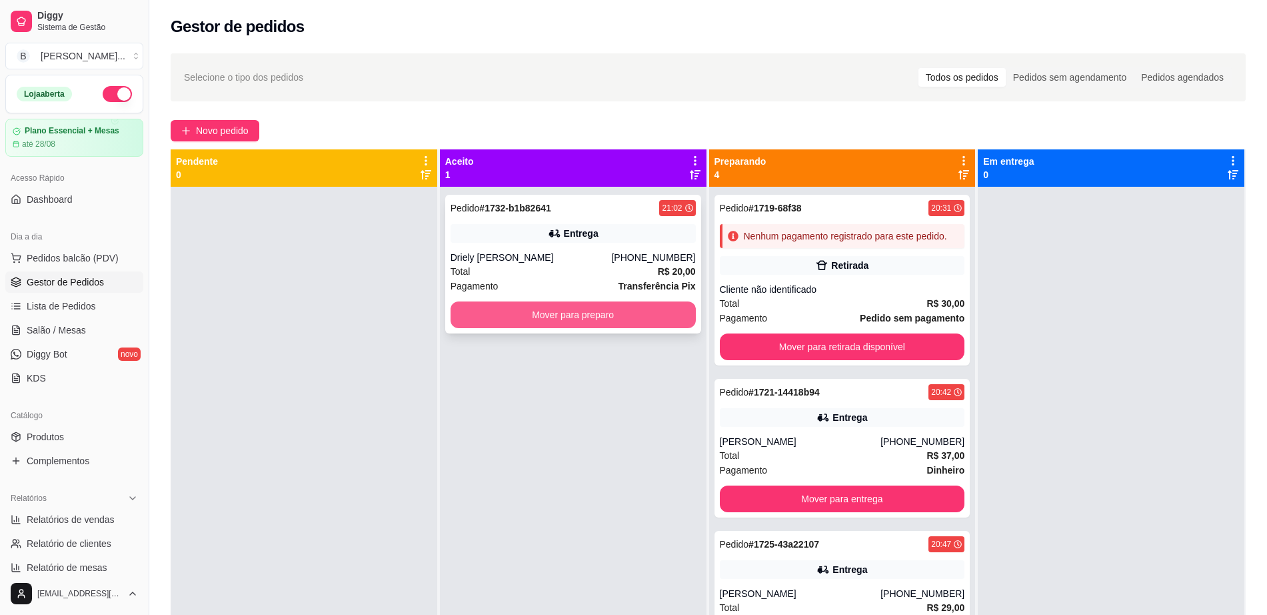
click at [562, 312] on button "Mover para preparo" at bounding box center [573, 314] width 245 height 27
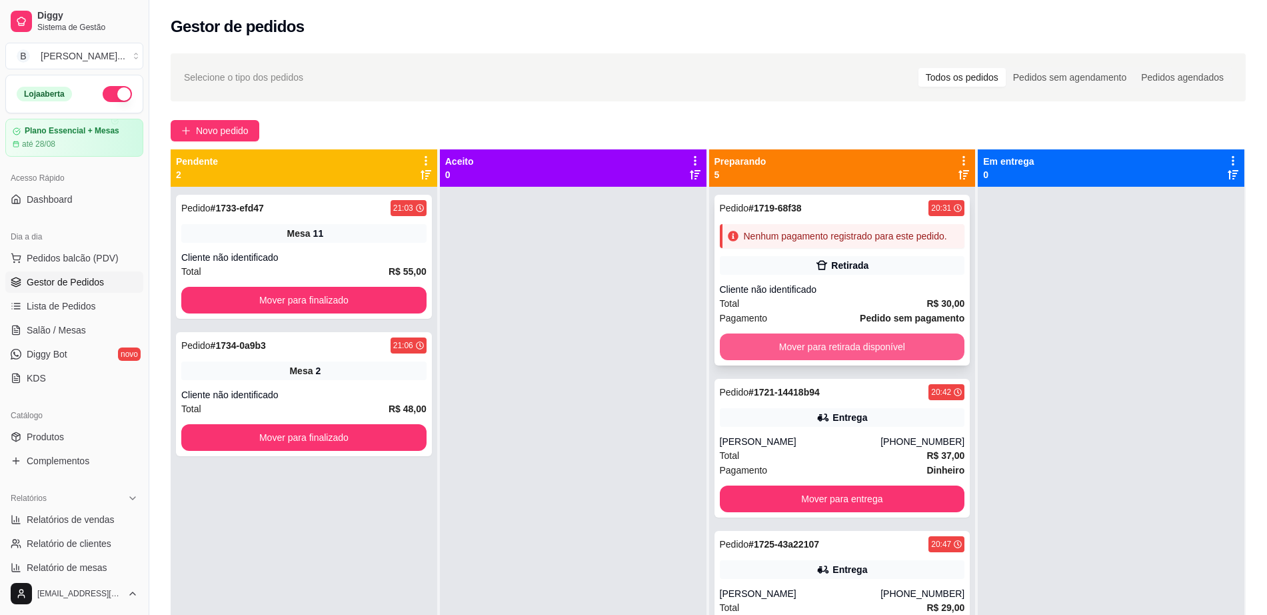
click at [890, 360] on button "Mover para retirada disponível" at bounding box center [842, 346] width 245 height 27
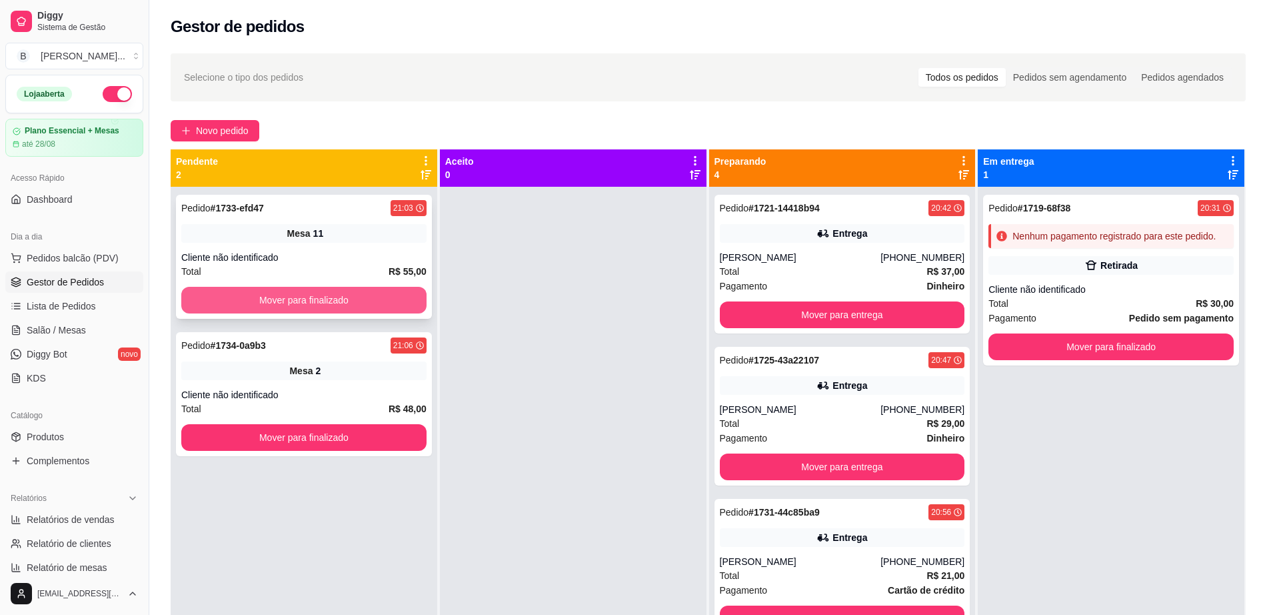
click at [411, 287] on button "Mover para finalizado" at bounding box center [303, 300] width 245 height 27
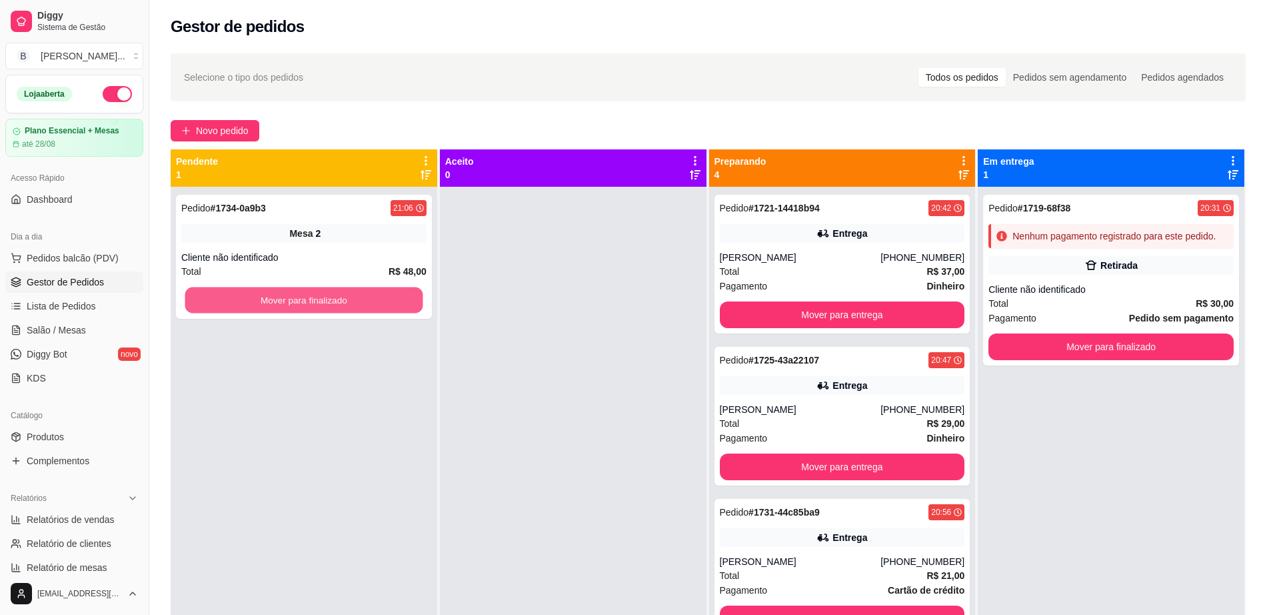
click at [411, 287] on button "Mover para finalizado" at bounding box center [304, 300] width 238 height 26
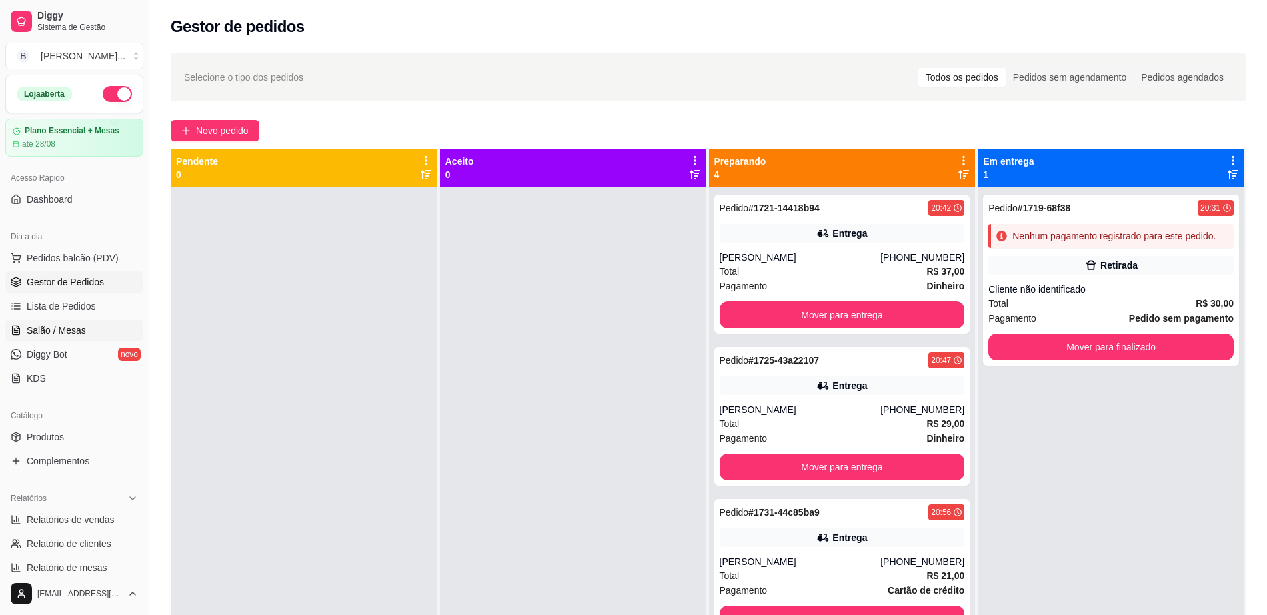
click at [75, 329] on span "Salão / Mesas" at bounding box center [56, 329] width 59 height 13
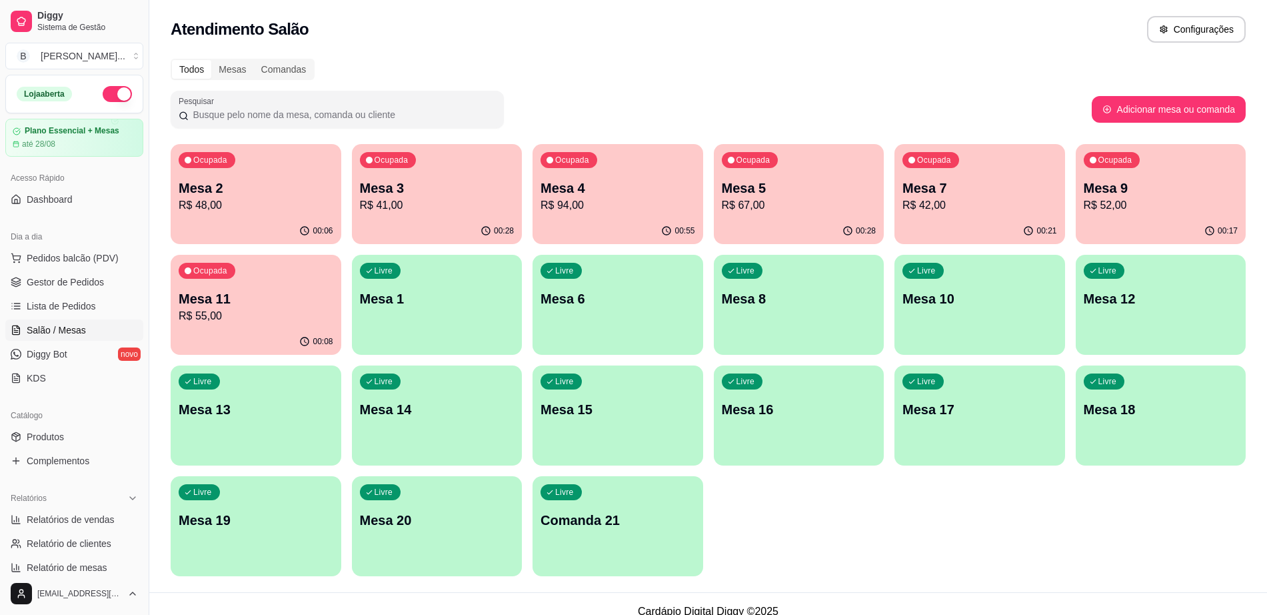
click at [1119, 346] on div "button" at bounding box center [1161, 347] width 171 height 16
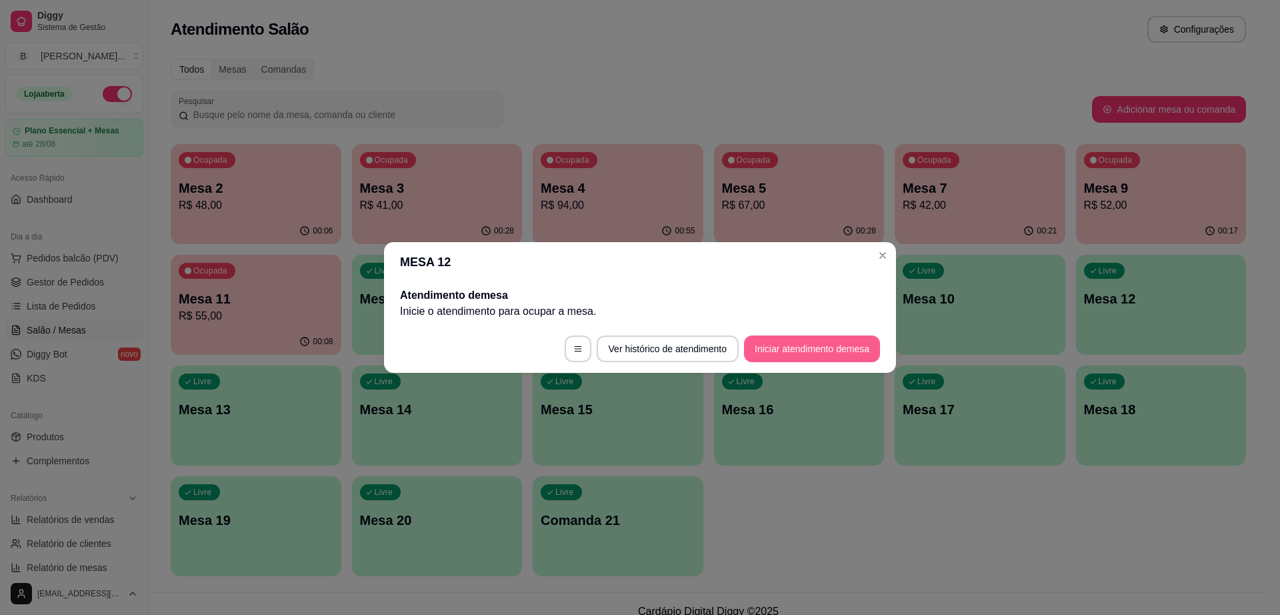
click at [812, 349] on button "Iniciar atendimento de mesa" at bounding box center [812, 348] width 136 height 27
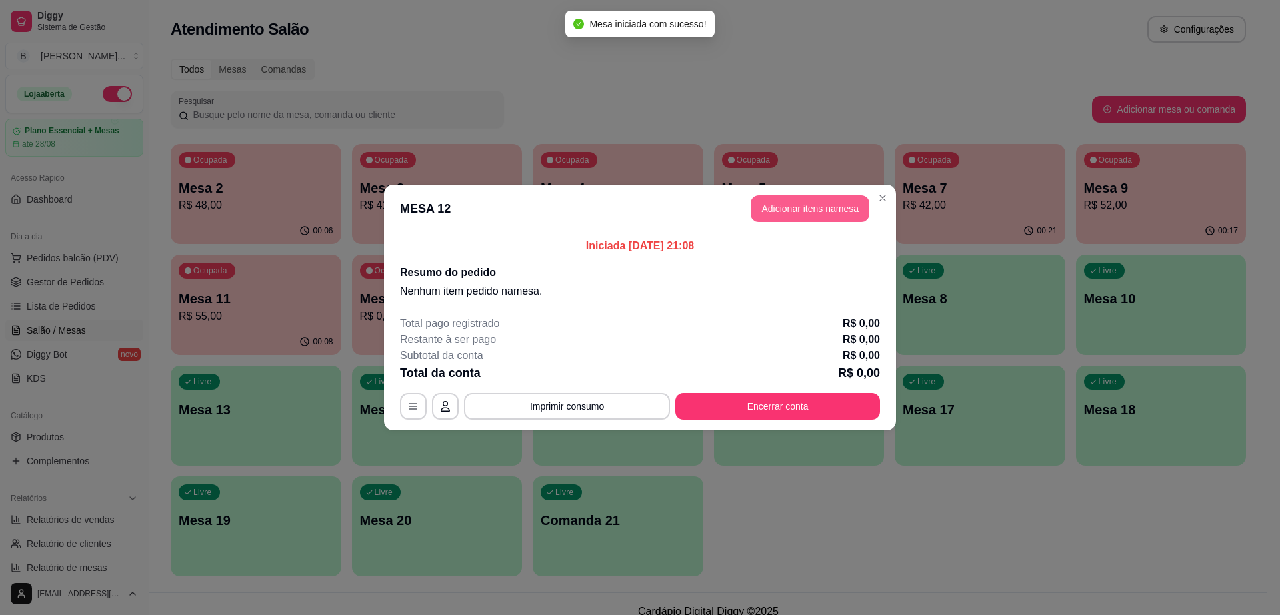
click at [795, 213] on button "Adicionar itens na mesa" at bounding box center [810, 208] width 119 height 27
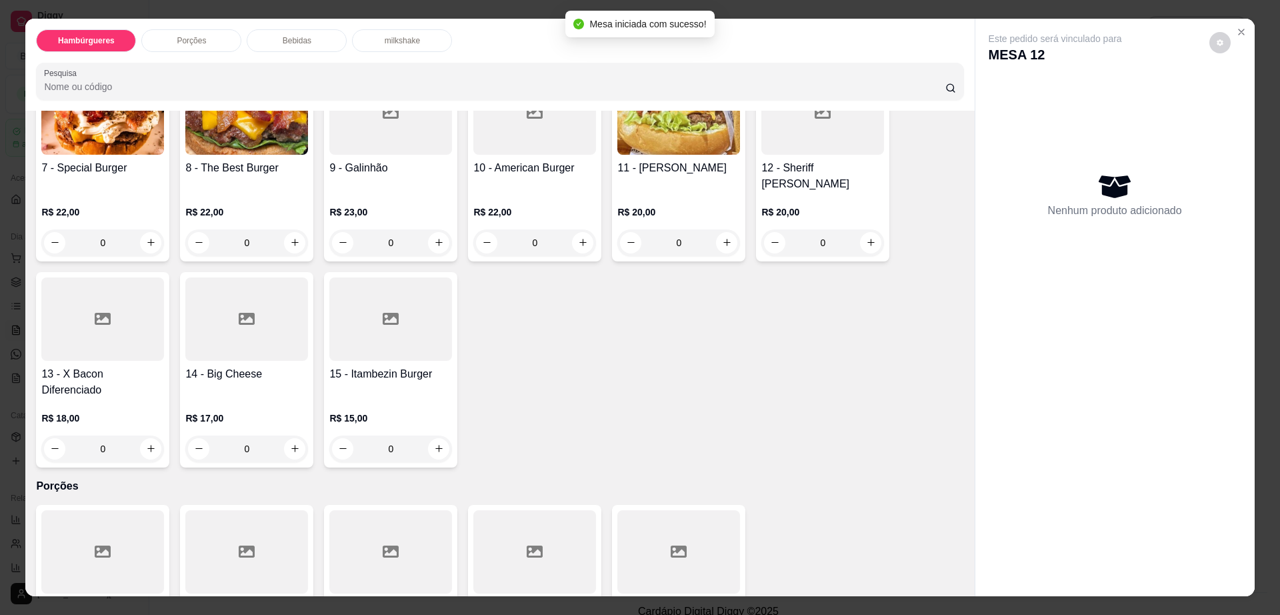
scroll to position [417, 0]
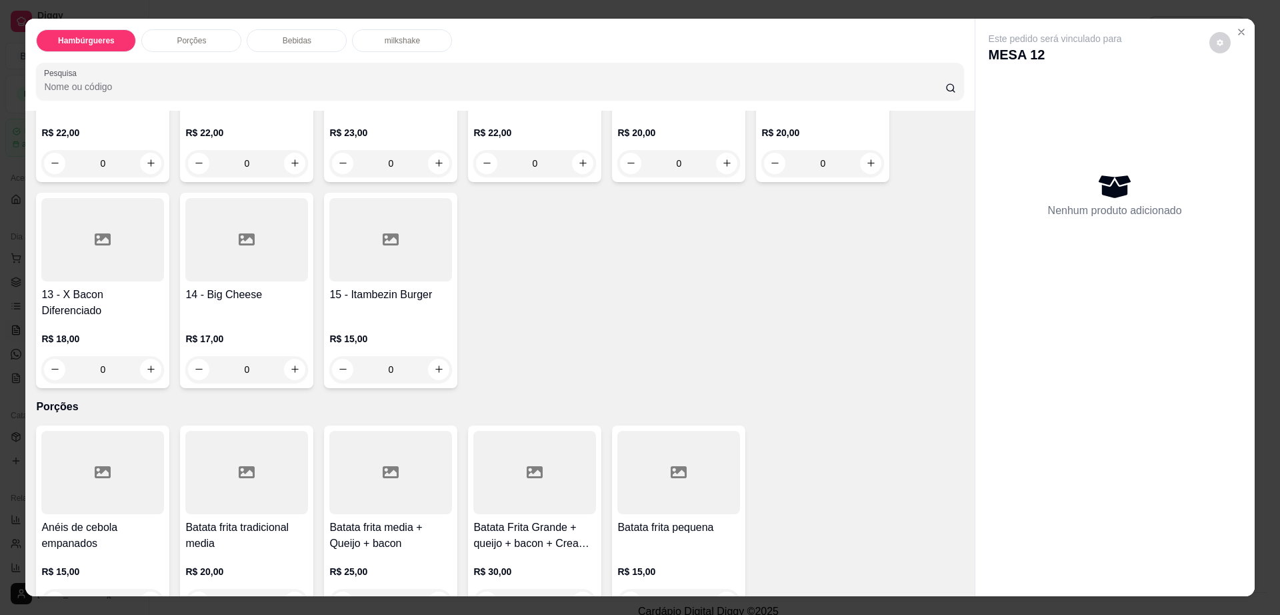
click at [360, 241] on div at bounding box center [390, 239] width 123 height 83
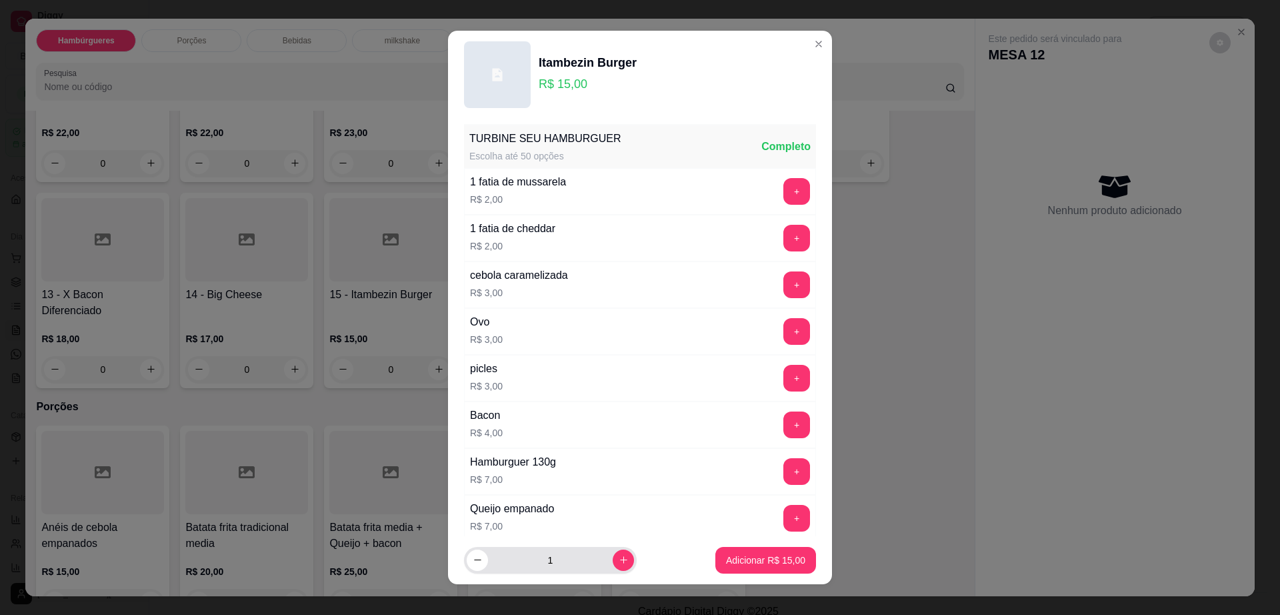
click at [604, 571] on div "1" at bounding box center [550, 560] width 167 height 27
click at [613, 561] on button "increase-product-quantity" at bounding box center [623, 559] width 21 height 21
type input "2"
click at [739, 571] on button "Adicionar R$ 30,00" at bounding box center [766, 560] width 98 height 26
type input "2"
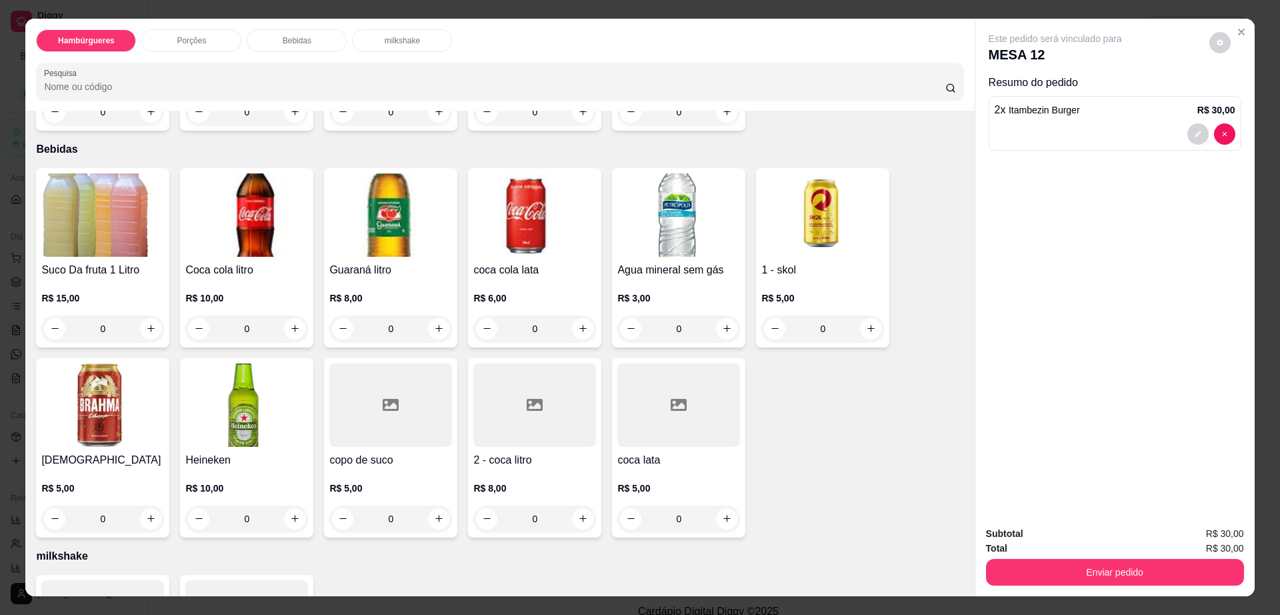
scroll to position [917, 0]
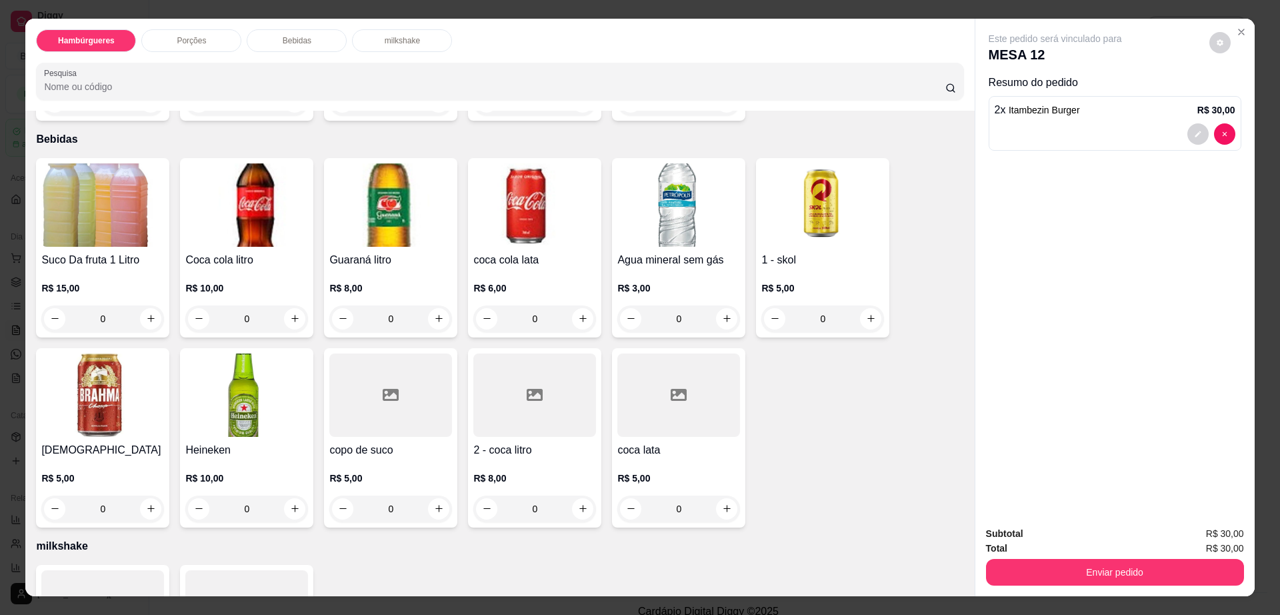
click at [87, 353] on img at bounding box center [102, 394] width 123 height 83
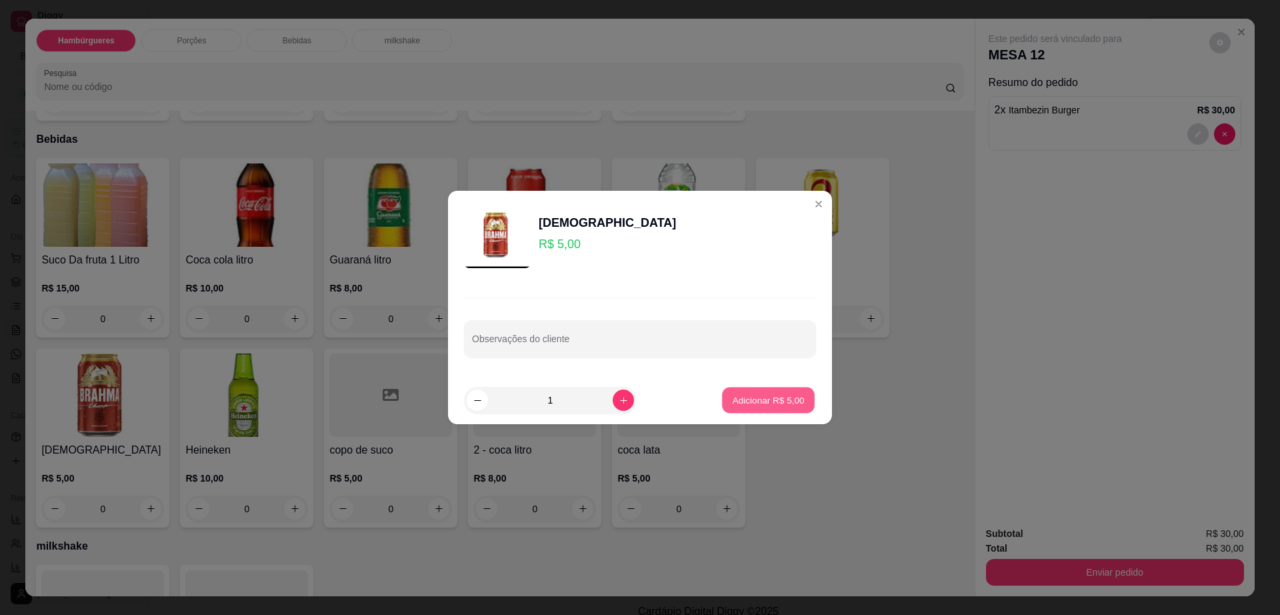
click at [732, 395] on p "Adicionar R$ 5,00" at bounding box center [768, 399] width 72 height 13
type input "1"
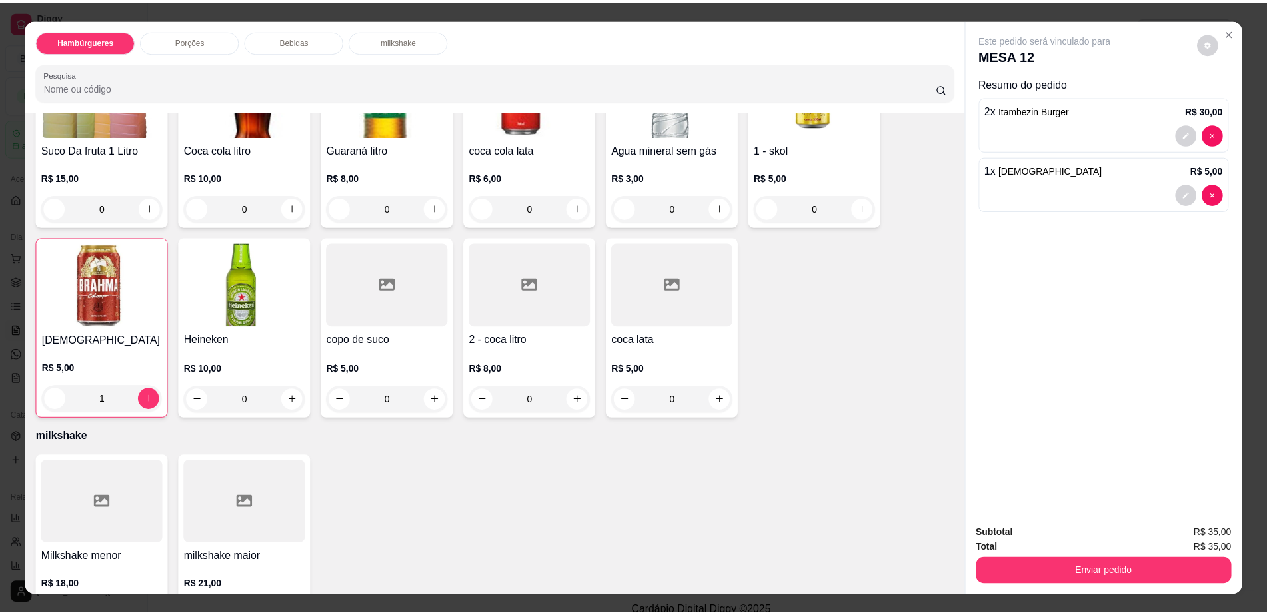
scroll to position [1029, 0]
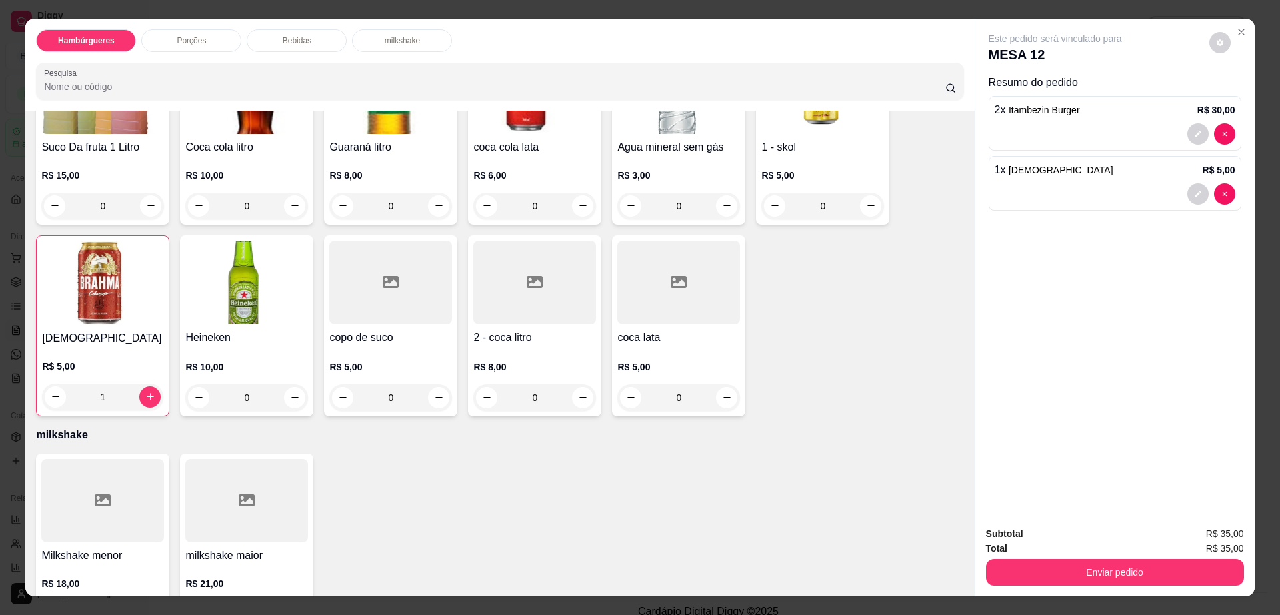
click at [394, 249] on div at bounding box center [390, 282] width 123 height 83
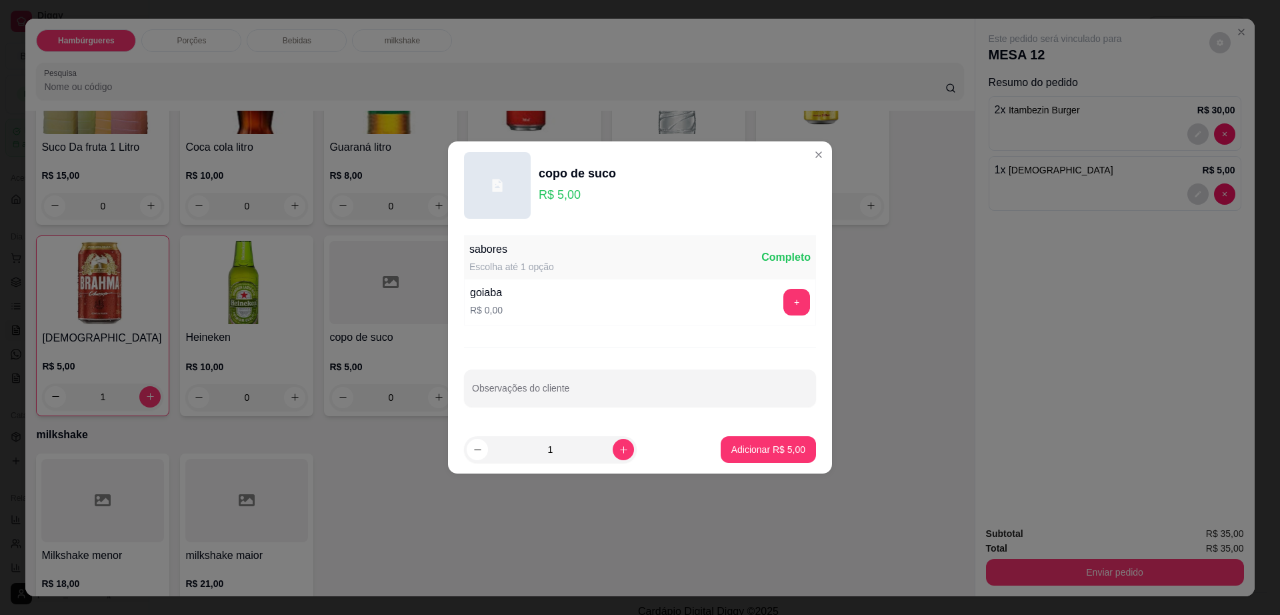
click at [797, 301] on div "+" at bounding box center [796, 302] width 37 height 27
click at [778, 304] on div "+" at bounding box center [796, 302] width 37 height 27
click at [783, 305] on button "+" at bounding box center [796, 302] width 27 height 27
click at [749, 457] on button "Adicionar R$ 5,00" at bounding box center [768, 449] width 95 height 27
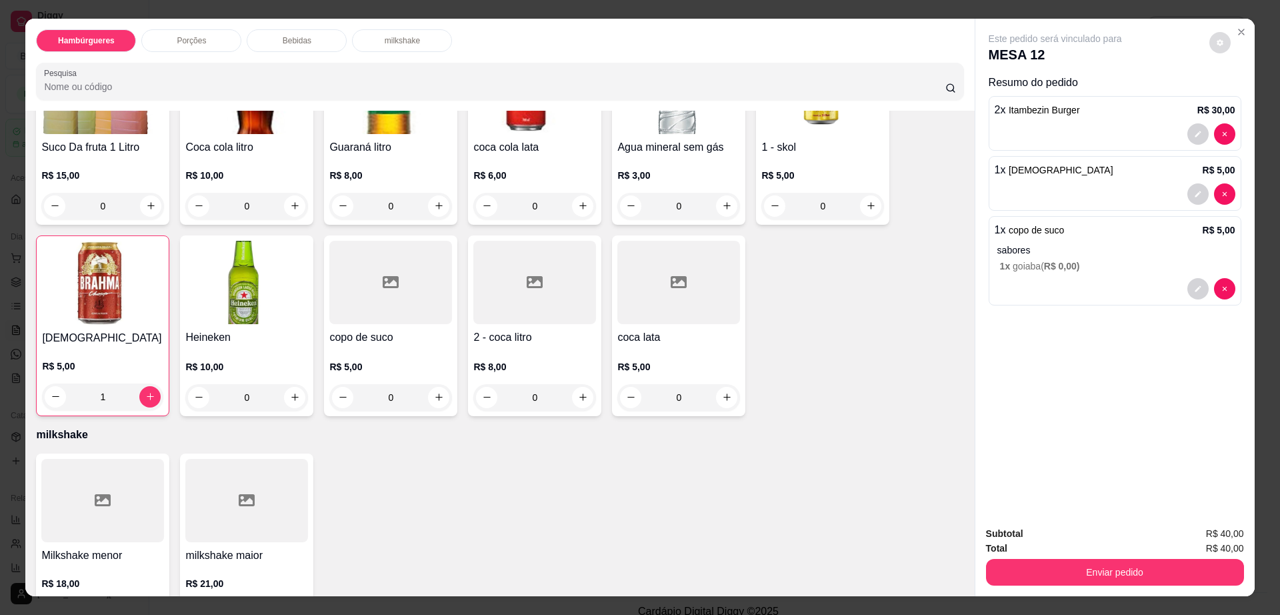
click at [1209, 41] on button "decrease-product-quantity" at bounding box center [1219, 42] width 21 height 21
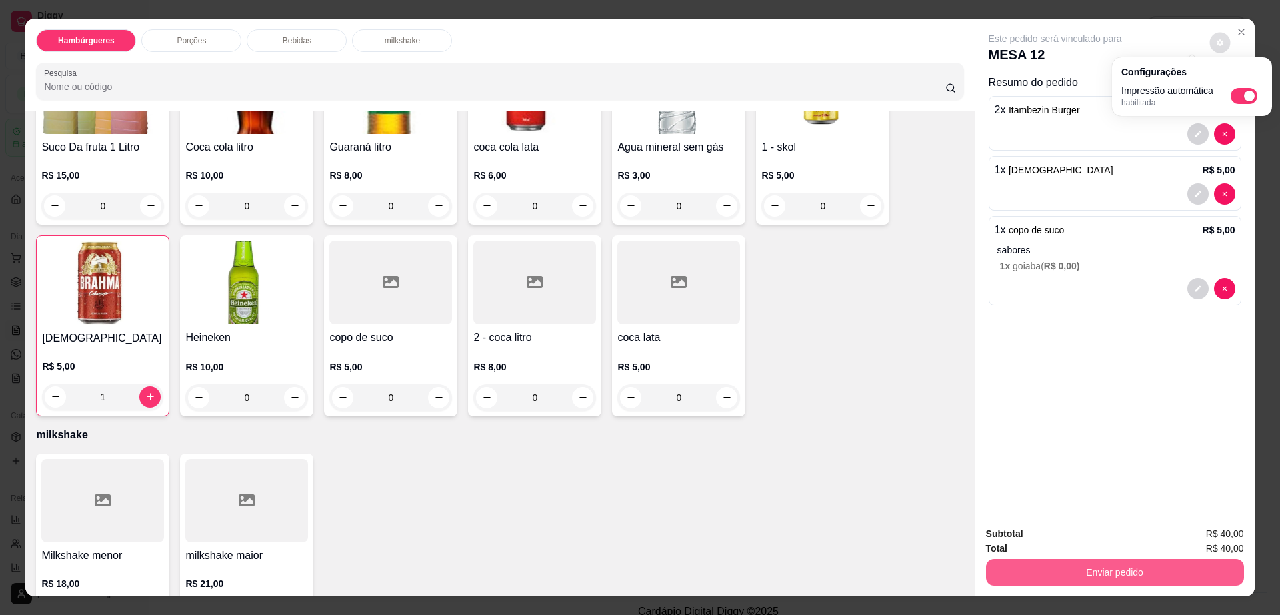
click at [1086, 567] on button "Enviar pedido" at bounding box center [1115, 572] width 258 height 27
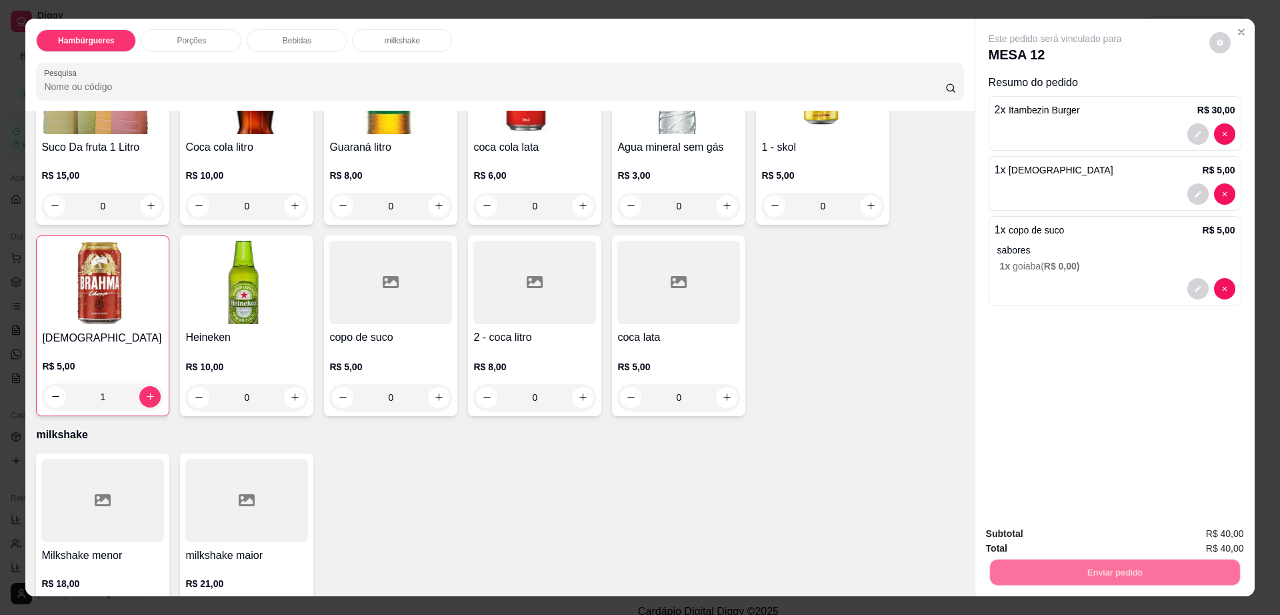
click at [1072, 543] on button "Não registrar e enviar pedido" at bounding box center [1069, 539] width 135 height 25
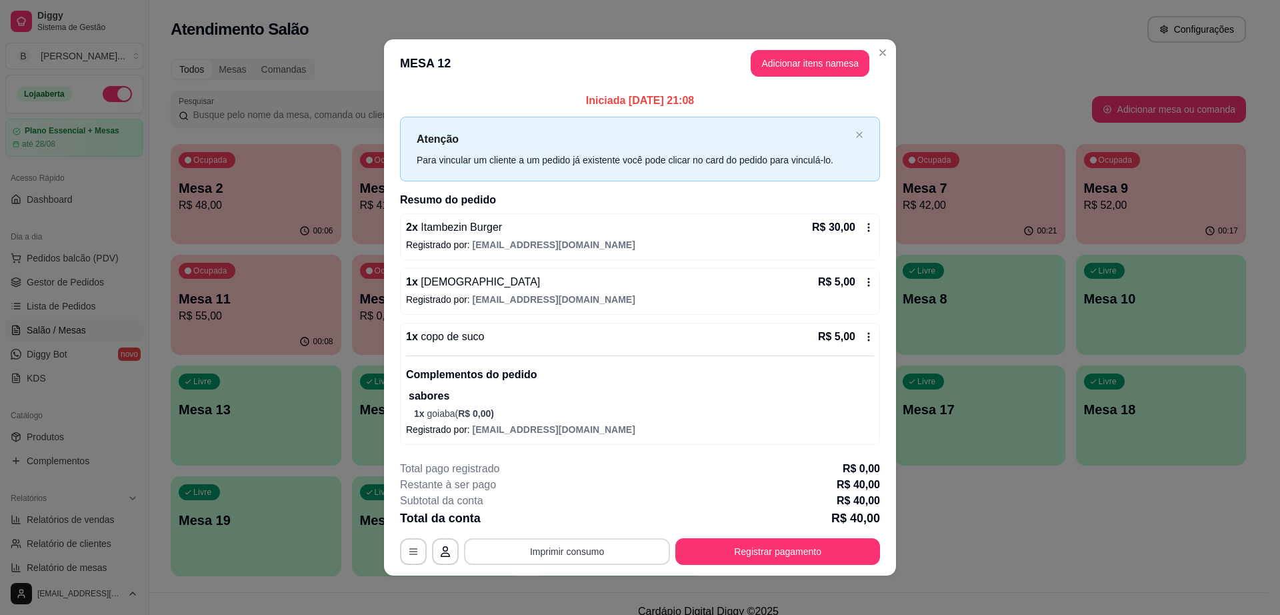
click at [539, 553] on button "Imprimir consumo" at bounding box center [567, 551] width 206 height 27
click at [304, 338] on div "**********" at bounding box center [640, 307] width 1280 height 615
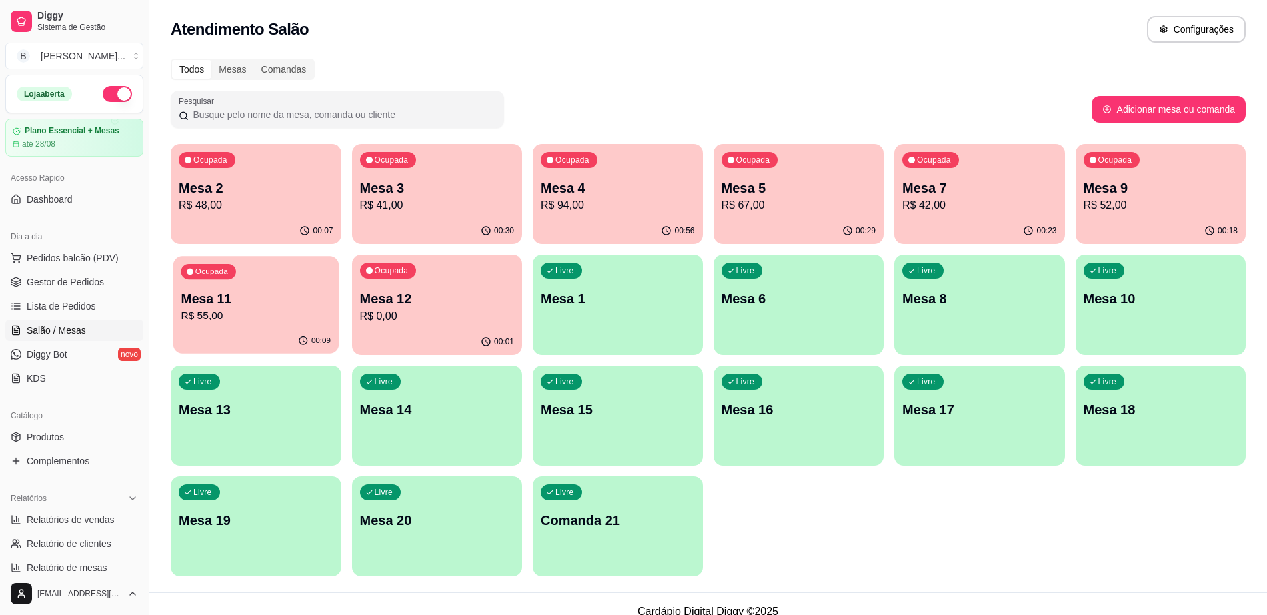
click at [297, 328] on div "Ocupada Mesa 11 R$ 55,00" at bounding box center [255, 292] width 165 height 72
click at [426, 325] on div "Ocupada Mesa 12 R$ 0,00" at bounding box center [437, 292] width 171 height 74
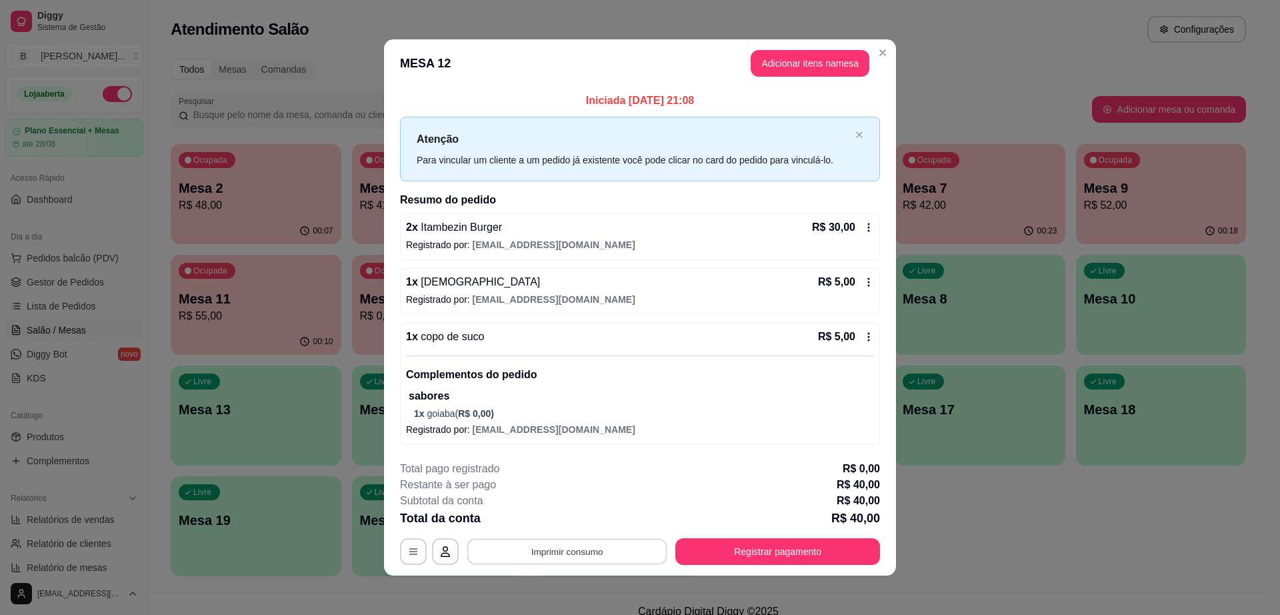
click at [556, 557] on button "Imprimir consumo" at bounding box center [567, 552] width 200 height 26
click at [571, 523] on button "Impressora cell" at bounding box center [565, 520] width 97 height 21
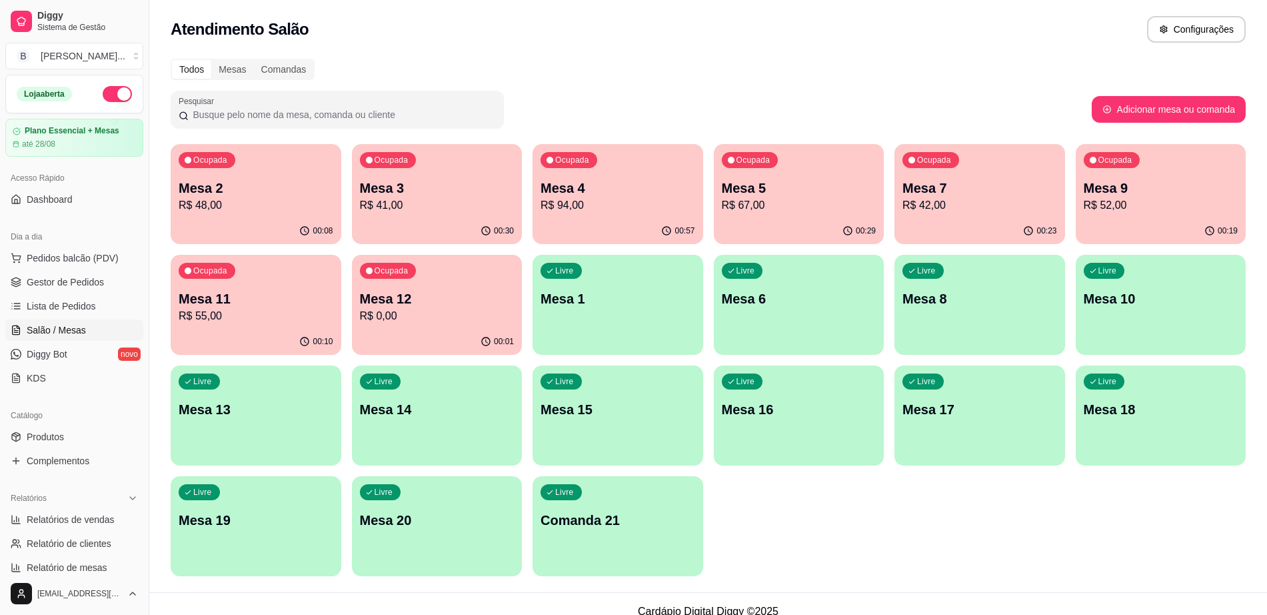
click at [442, 234] on div "00:30" at bounding box center [437, 231] width 171 height 26
click at [597, 206] on p "R$ 94,00" at bounding box center [618, 205] width 155 height 16
click at [796, 214] on div "Ocupada Mesa 5 R$ 67,00" at bounding box center [799, 181] width 171 height 74
click at [419, 221] on div "00:30" at bounding box center [437, 231] width 171 height 26
click at [432, 313] on p "R$ 0,00" at bounding box center [437, 316] width 155 height 16
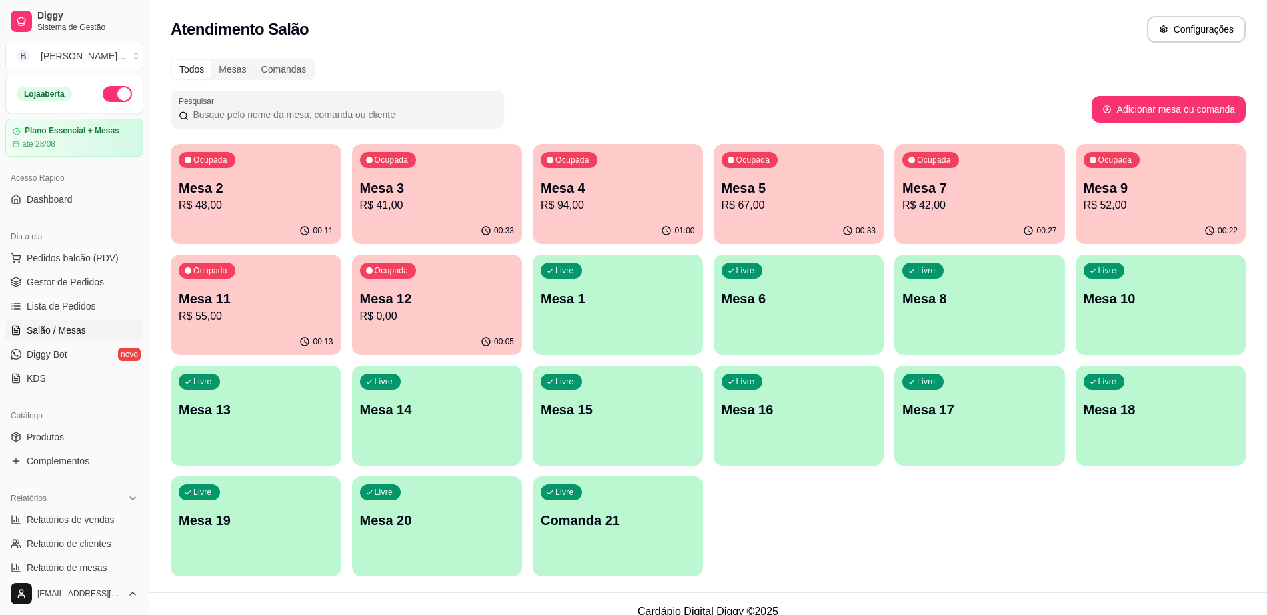
click at [807, 204] on p "R$ 67,00" at bounding box center [799, 205] width 155 height 16
click at [91, 284] on span "Gestor de Pedidos" at bounding box center [65, 281] width 77 height 13
click at [58, 281] on span "Gestor de Pedidos" at bounding box center [65, 281] width 77 height 13
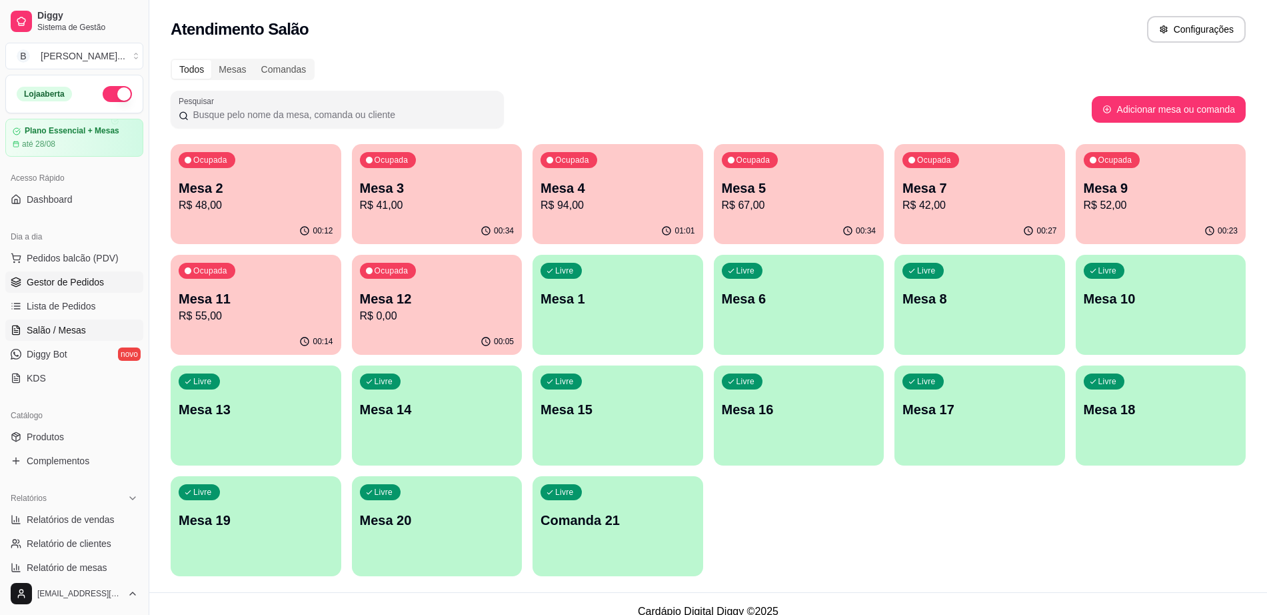
click at [58, 281] on span "Gestor de Pedidos" at bounding box center [65, 281] width 77 height 13
click at [32, 277] on span "Gestor de Pedidos" at bounding box center [65, 281] width 77 height 13
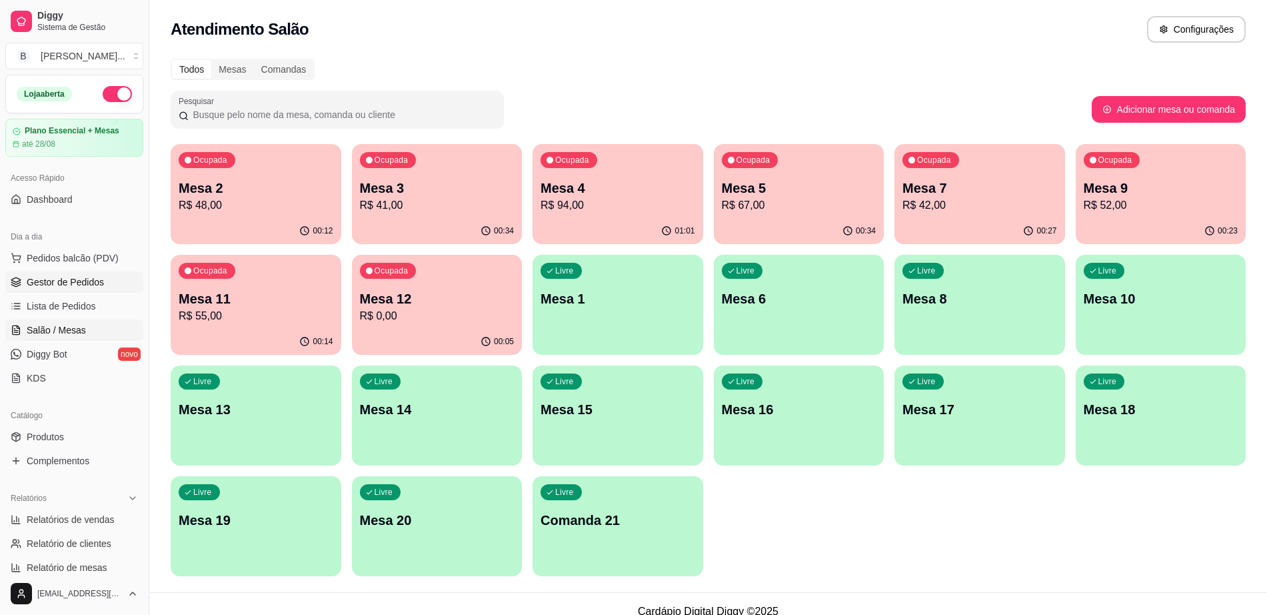
click at [32, 277] on span "Gestor de Pedidos" at bounding box center [65, 281] width 77 height 13
click at [56, 283] on span "Gestor de Pedidos" at bounding box center [65, 281] width 77 height 13
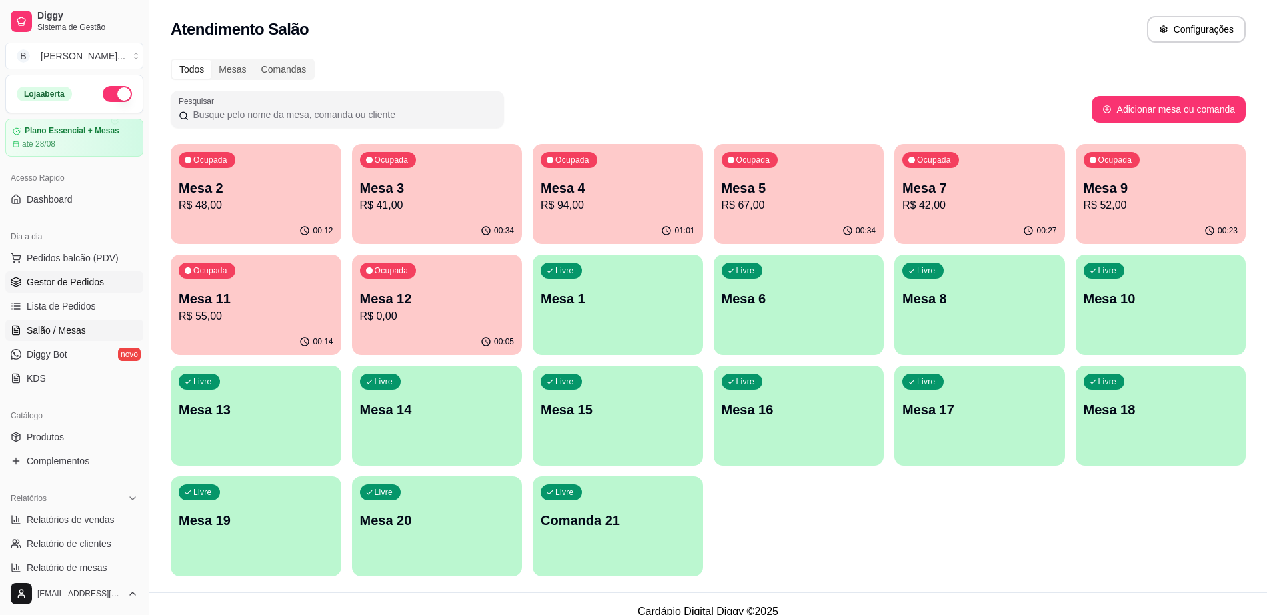
click at [56, 283] on span "Gestor de Pedidos" at bounding box center [65, 281] width 77 height 13
click at [61, 307] on span "Lista de Pedidos" at bounding box center [61, 305] width 69 height 13
click at [86, 271] on link "Gestor de Pedidos" at bounding box center [74, 281] width 138 height 21
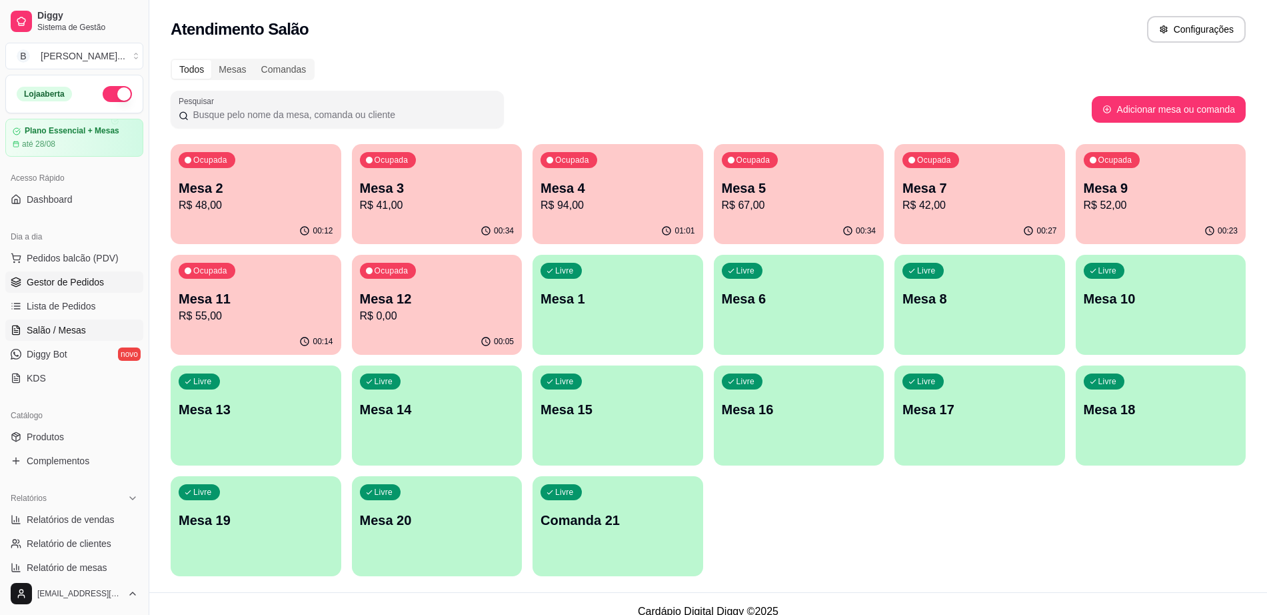
click at [86, 271] on link "Gestor de Pedidos" at bounding box center [74, 281] width 138 height 21
click at [107, 271] on link "Gestor de Pedidos" at bounding box center [74, 281] width 138 height 21
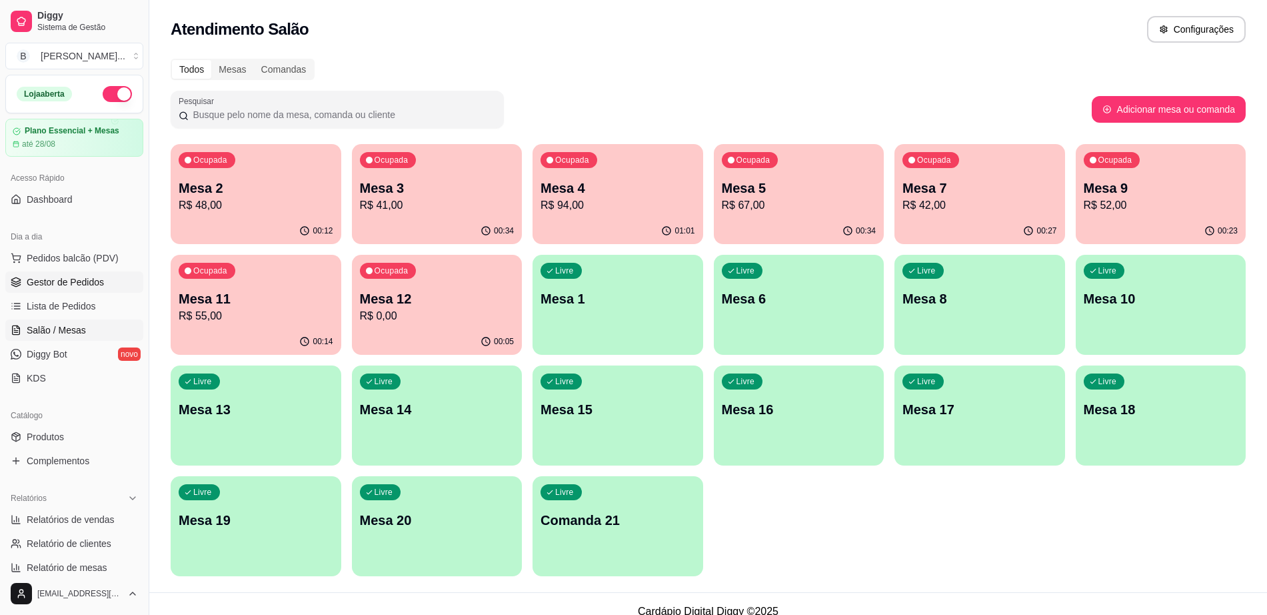
click at [63, 278] on span "Gestor de Pedidos" at bounding box center [65, 281] width 77 height 13
click at [73, 303] on span "Lista de Pedidos" at bounding box center [61, 305] width 69 height 13
click at [69, 269] on ul "Pedidos balcão (PDV) Gestor de Pedidos Lista de Pedidos Salão / Mesas Diggy Bot…" at bounding box center [74, 317] width 138 height 141
click at [69, 273] on link "Gestor de Pedidos" at bounding box center [74, 281] width 138 height 21
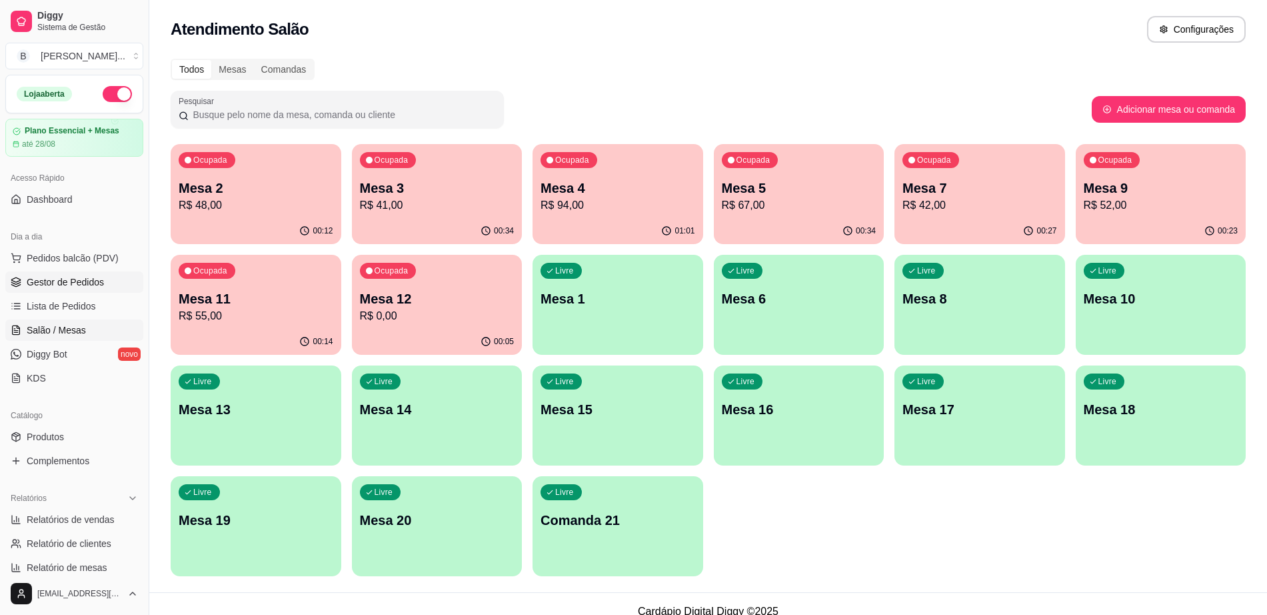
click at [69, 273] on link "Gestor de Pedidos" at bounding box center [74, 281] width 138 height 21
click at [71, 271] on link "Gestor de Pedidos" at bounding box center [74, 281] width 138 height 21
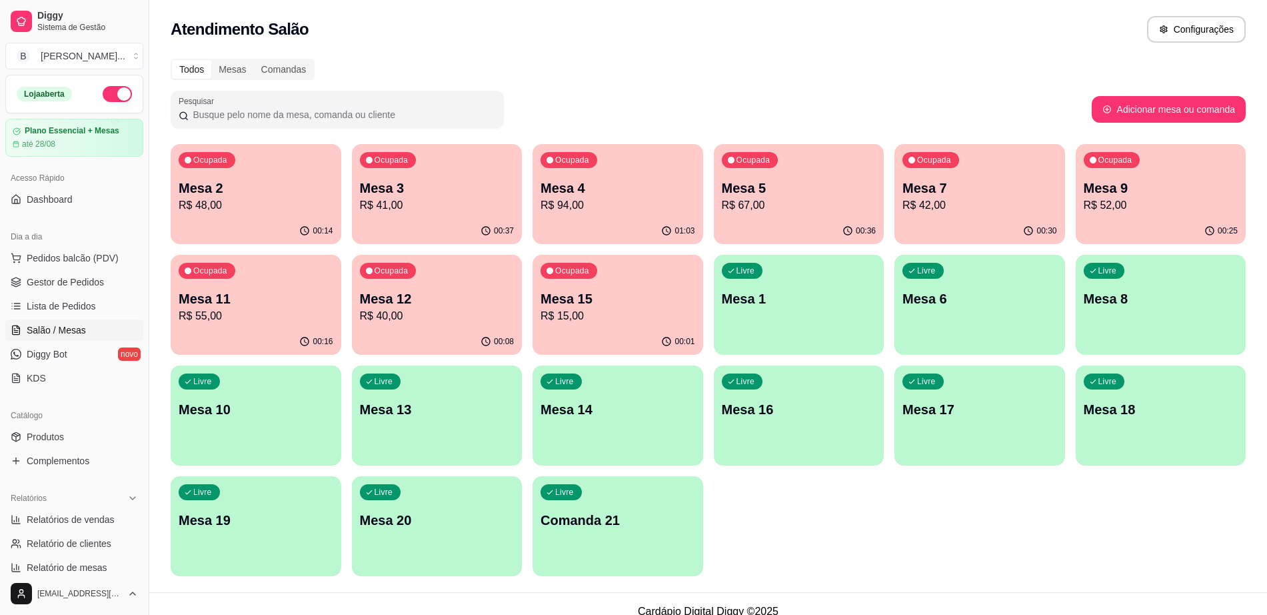
click at [413, 294] on p "Mesa 12" at bounding box center [437, 298] width 155 height 19
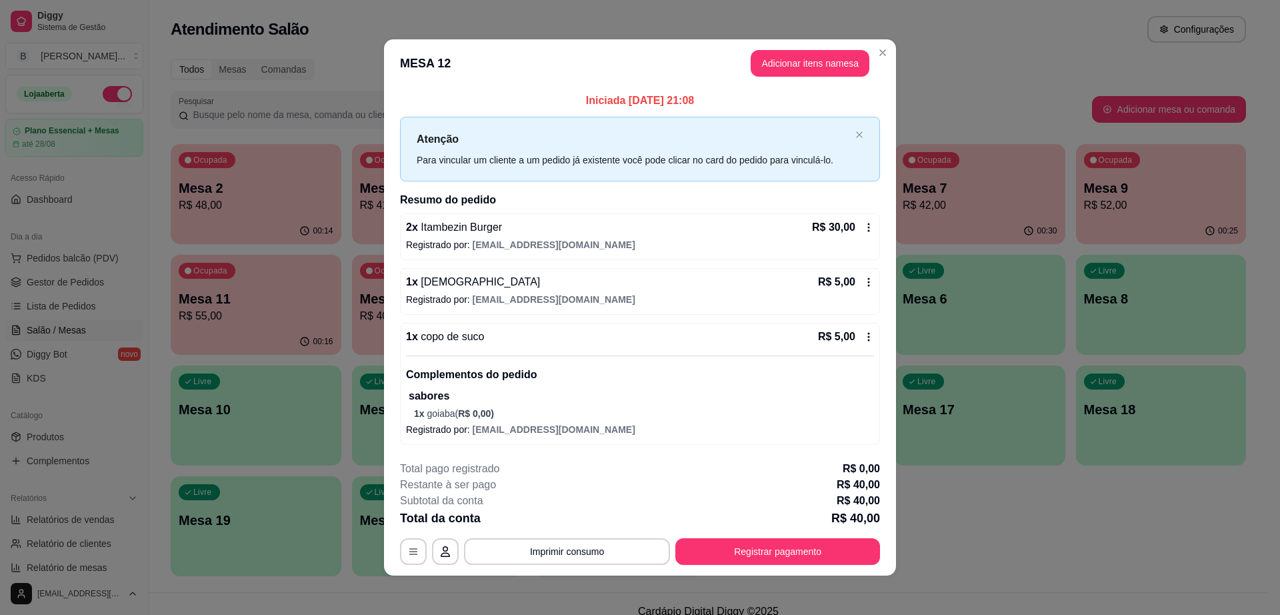
click at [787, 70] on button "Adicionar itens na mesa" at bounding box center [810, 63] width 119 height 27
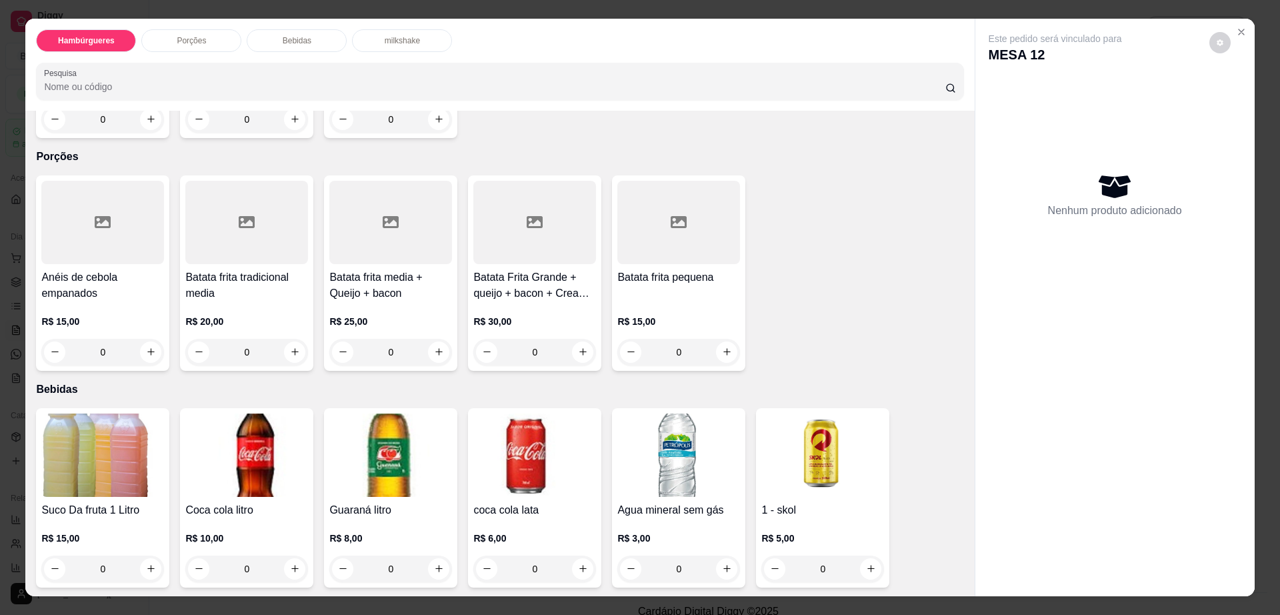
scroll to position [917, 0]
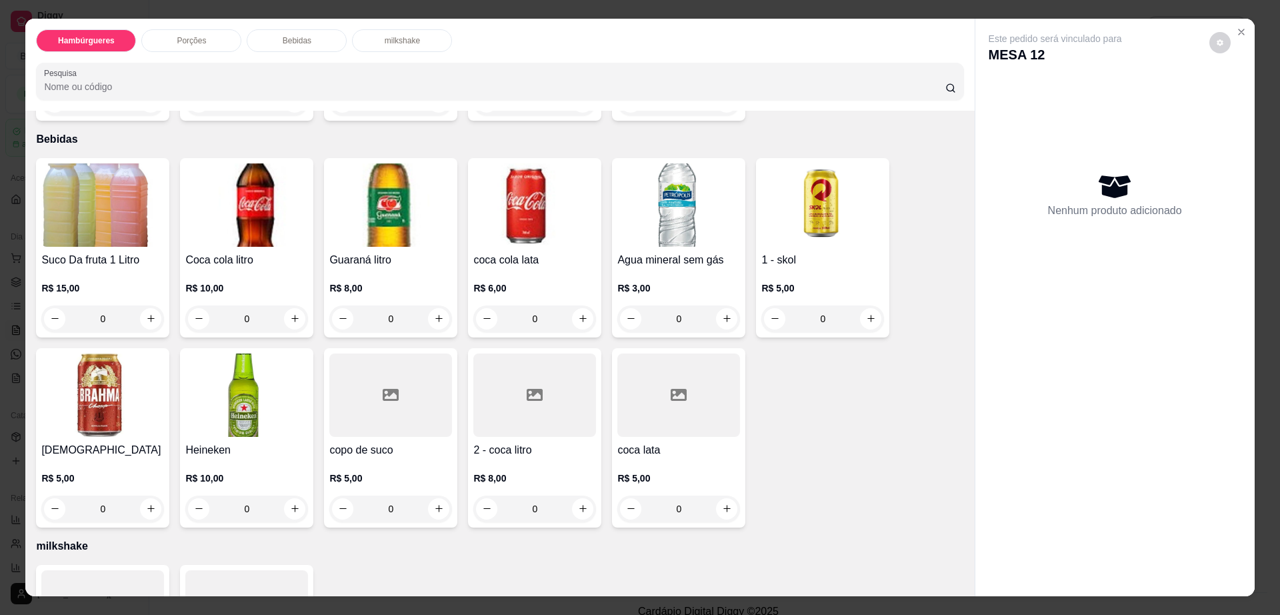
click at [389, 388] on div at bounding box center [390, 394] width 123 height 83
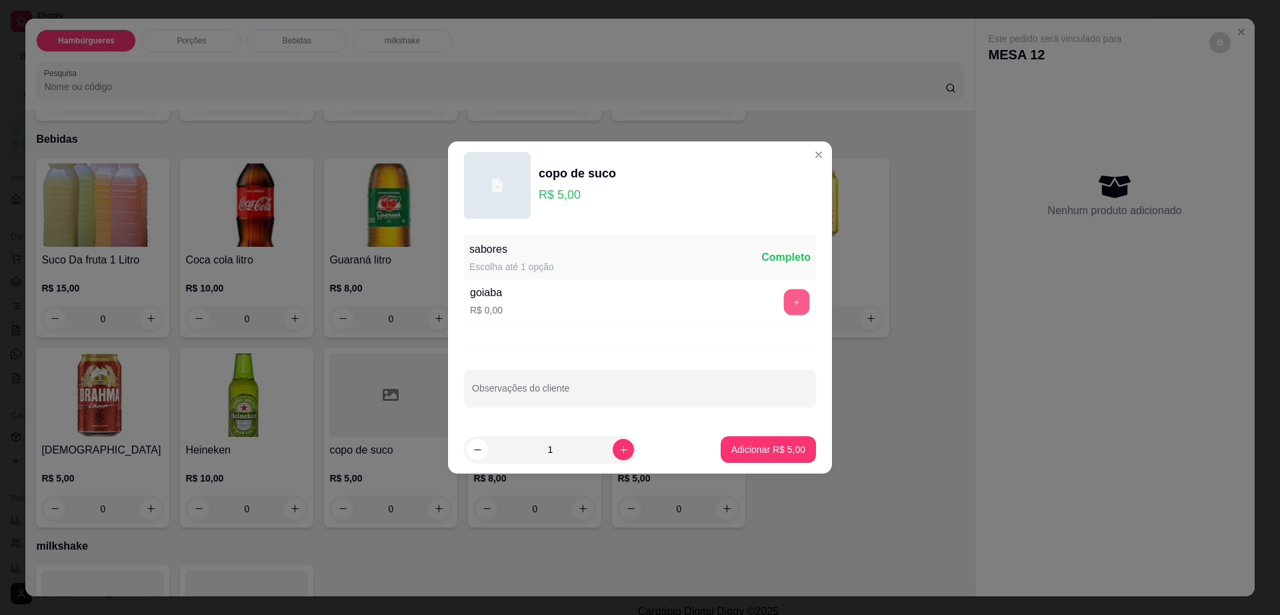
click at [785, 299] on button "+" at bounding box center [797, 302] width 26 height 26
click at [762, 445] on p "Adicionar R$ 5,00" at bounding box center [768, 449] width 74 height 13
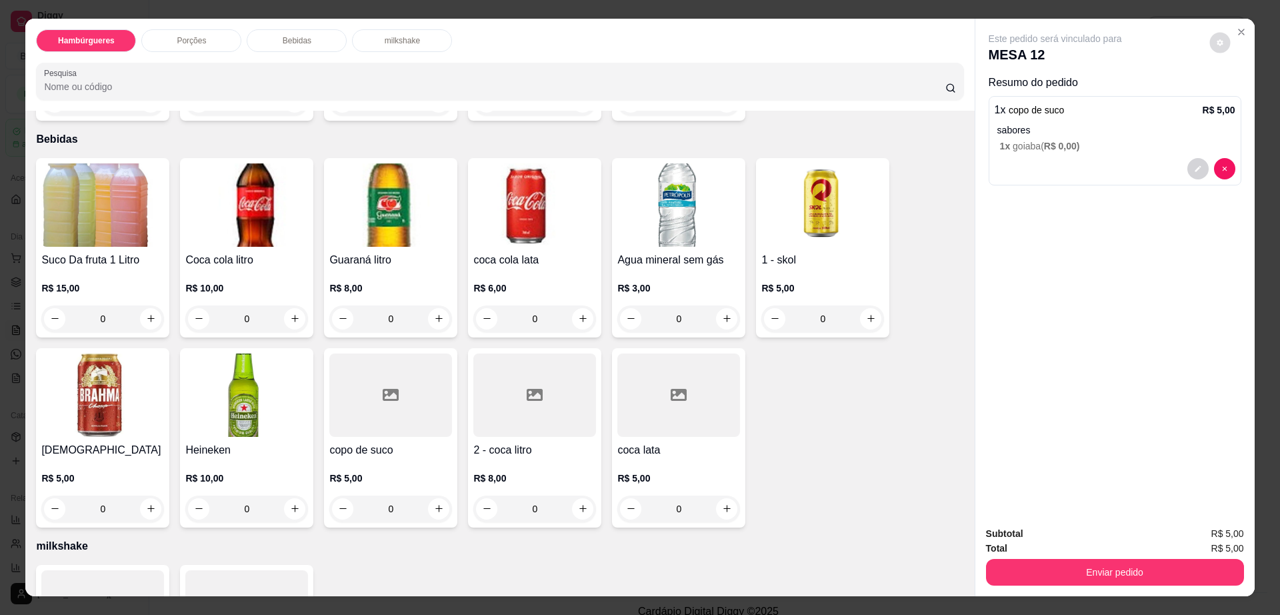
click at [1212, 50] on button "decrease-product-quantity" at bounding box center [1219, 42] width 21 height 21
click at [1247, 95] on span "Automatic updates" at bounding box center [1247, 96] width 13 height 11
click at [1239, 96] on input "Automatic updates" at bounding box center [1234, 100] width 9 height 9
checkbox input "false"
click at [1095, 559] on button "Enviar pedido" at bounding box center [1115, 572] width 258 height 27
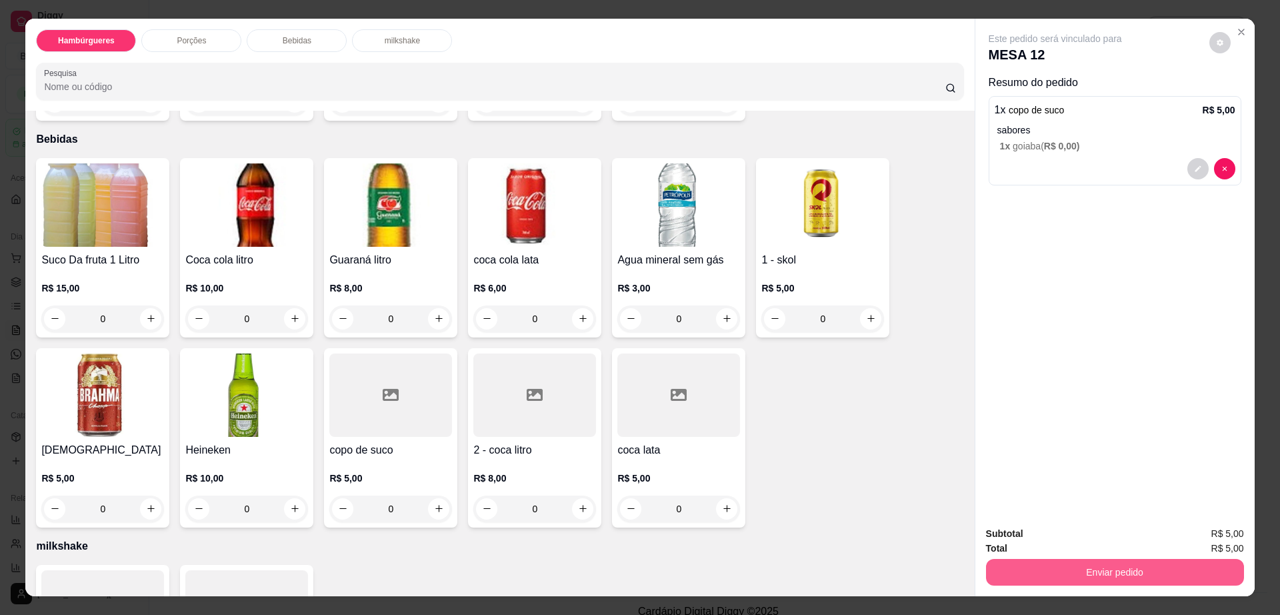
click at [1095, 561] on button "Enviar pedido" at bounding box center [1115, 572] width 258 height 27
click at [1087, 545] on button "Não registrar e enviar pedido" at bounding box center [1069, 539] width 139 height 25
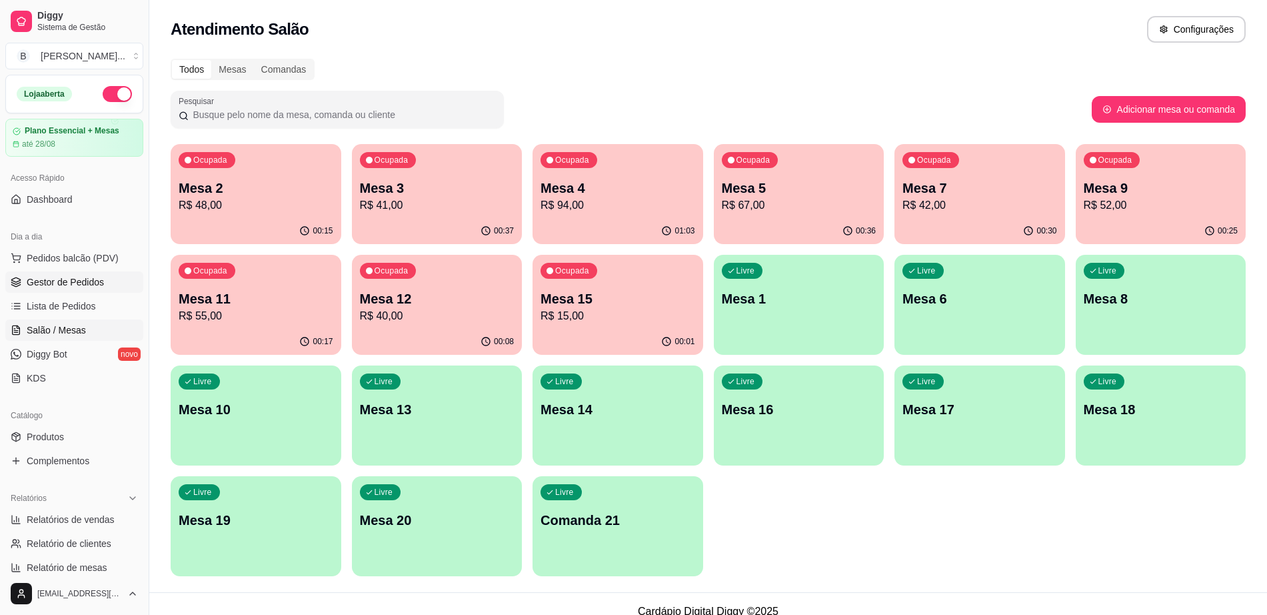
click at [64, 279] on span "Gestor de Pedidos" at bounding box center [65, 281] width 77 height 13
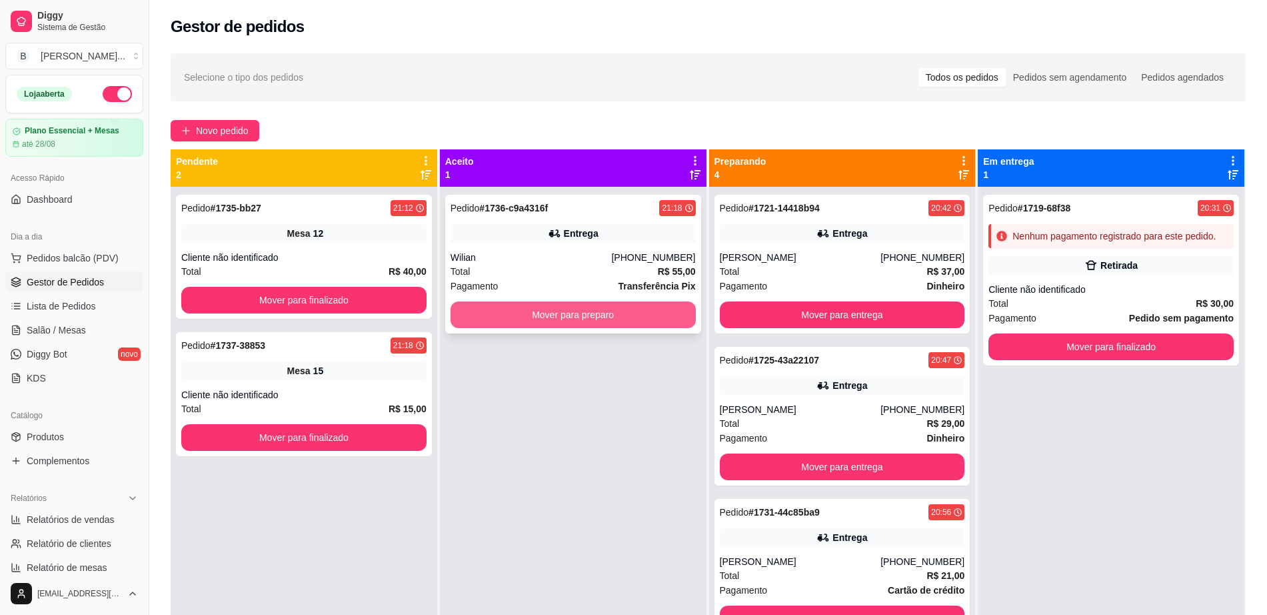
click at [510, 323] on button "Mover para preparo" at bounding box center [573, 314] width 245 height 27
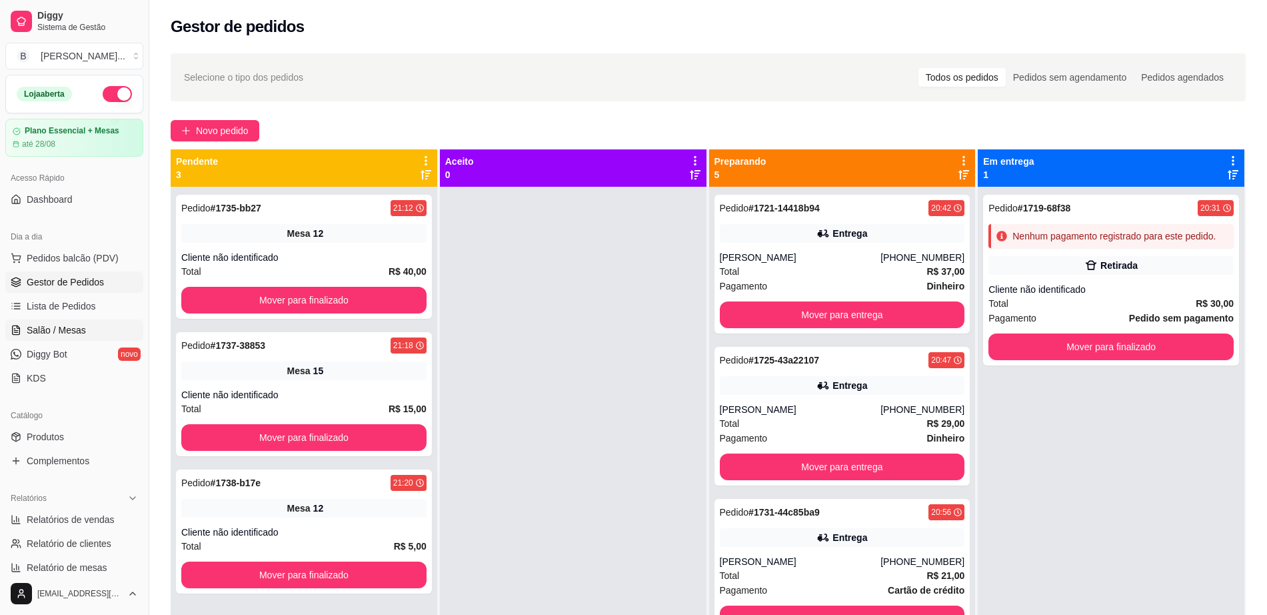
click at [61, 329] on span "Salão / Mesas" at bounding box center [56, 329] width 59 height 13
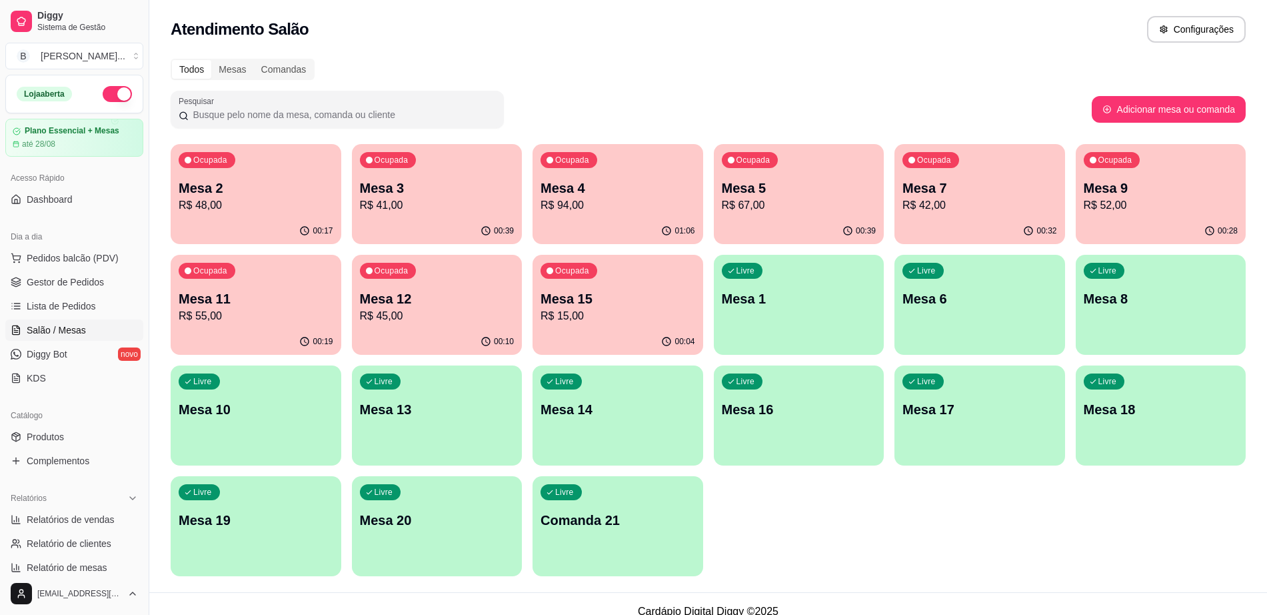
click at [250, 417] on p "Mesa 10" at bounding box center [256, 409] width 155 height 19
click at [238, 322] on p "R$ 55,00" at bounding box center [256, 316] width 155 height 16
click at [225, 433] on div "Livre Mesa 10" at bounding box center [256, 407] width 171 height 84
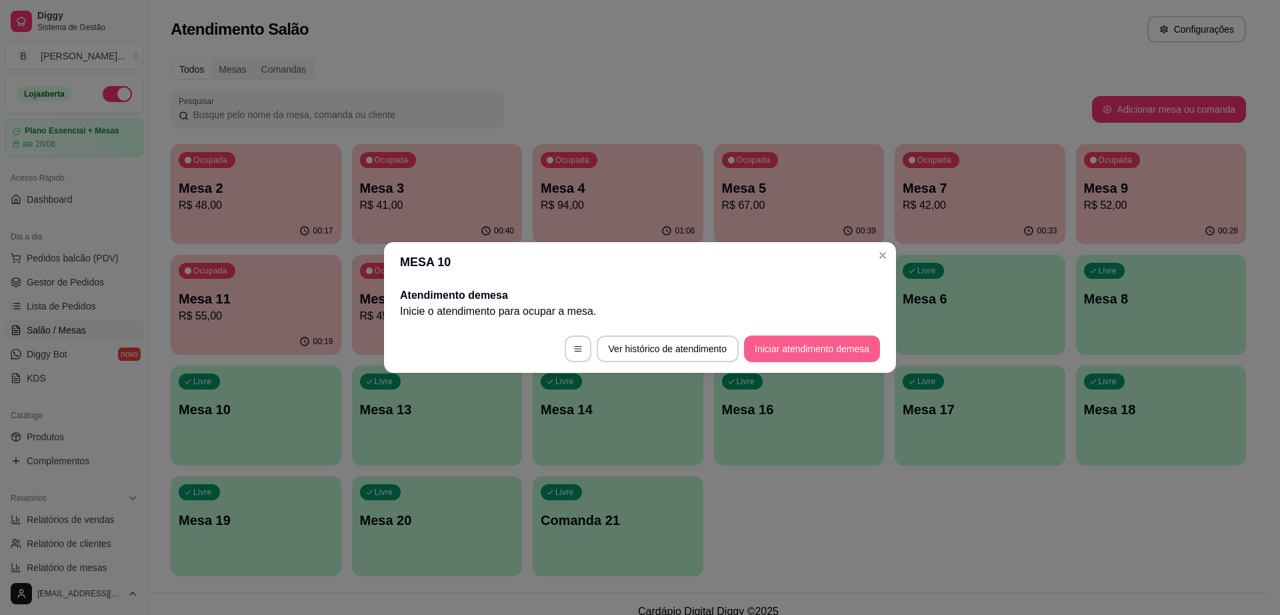
click at [769, 355] on button "Iniciar atendimento de mesa" at bounding box center [812, 348] width 136 height 27
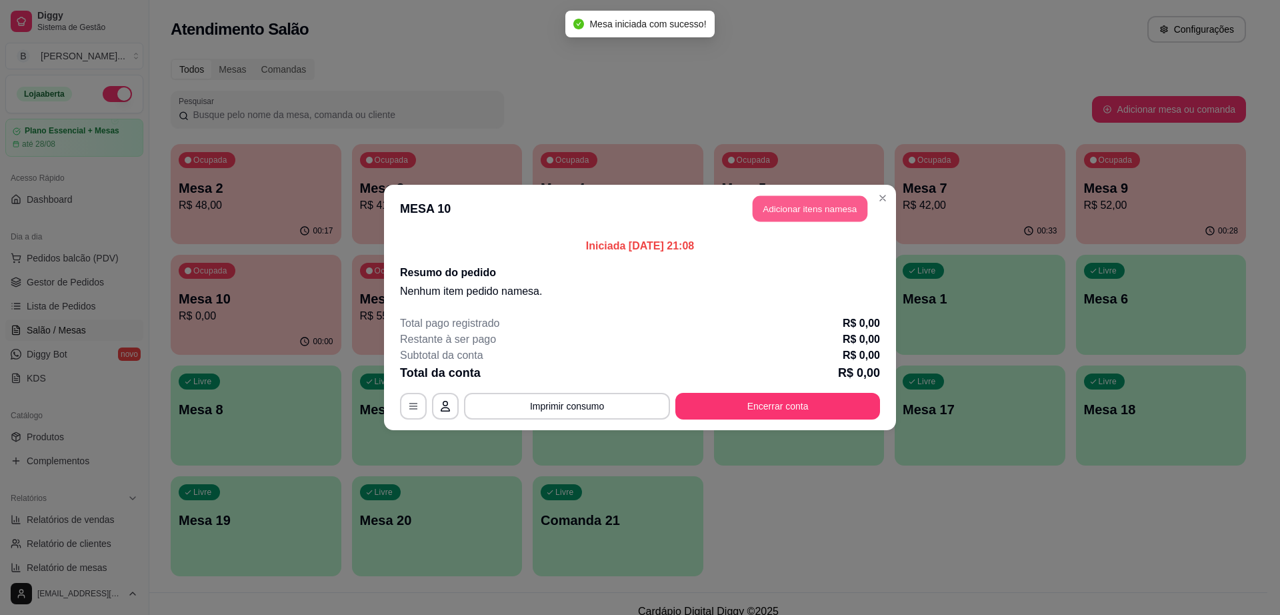
click at [771, 197] on button "Adicionar itens na mesa" at bounding box center [810, 209] width 115 height 26
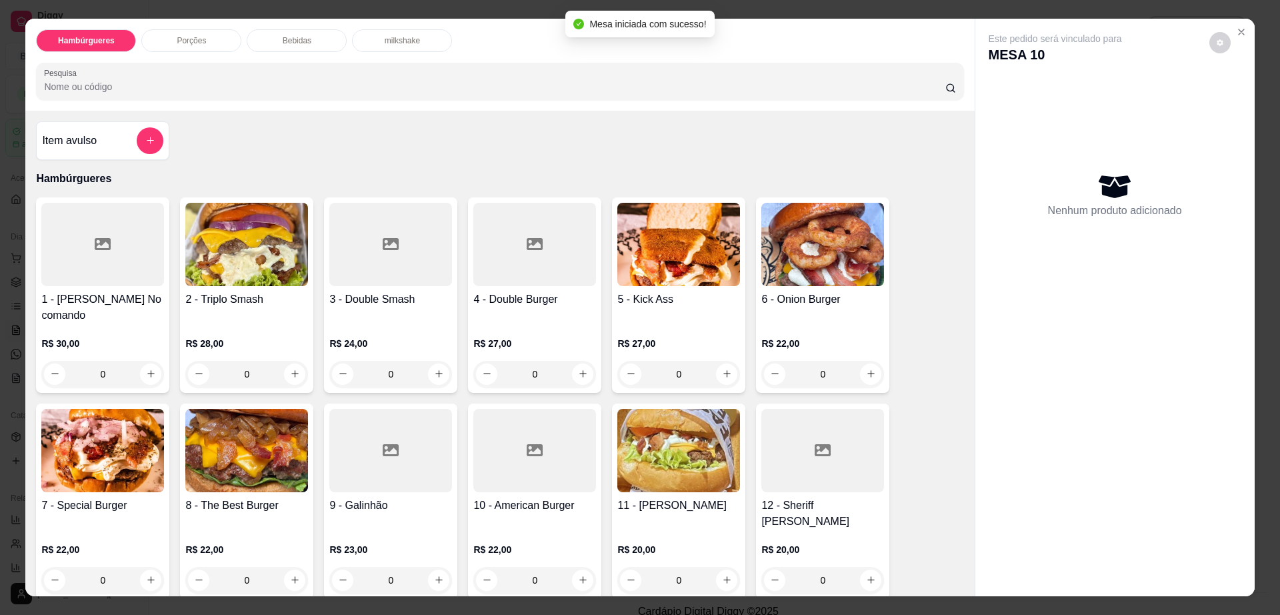
scroll to position [250, 0]
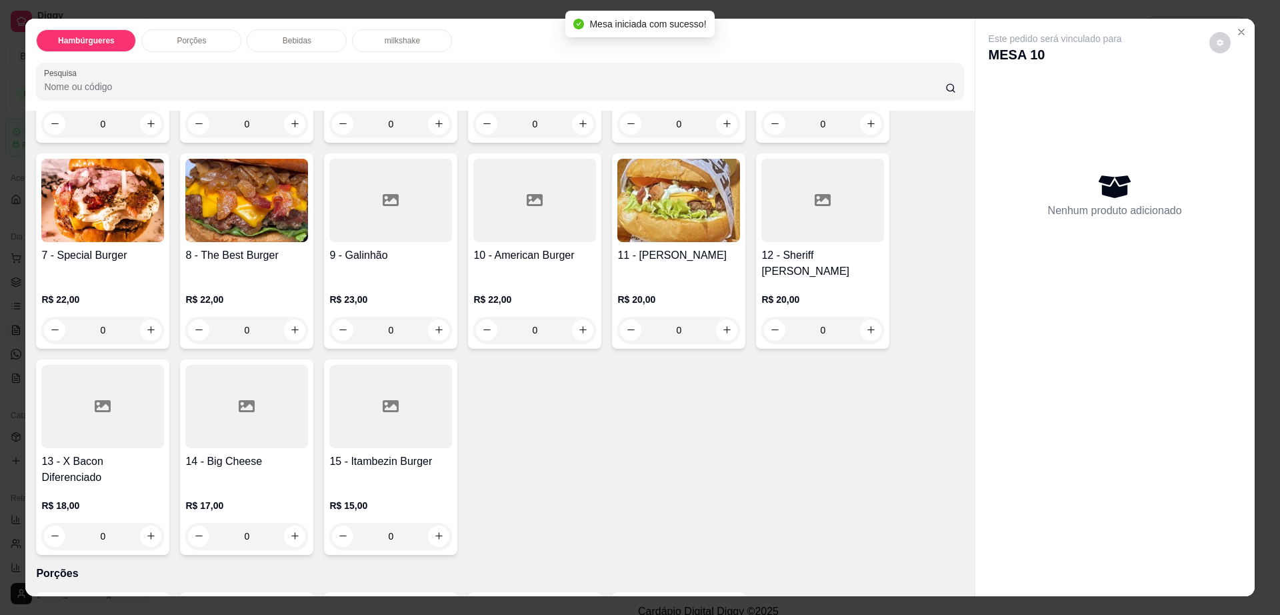
click at [383, 404] on div at bounding box center [390, 406] width 123 height 83
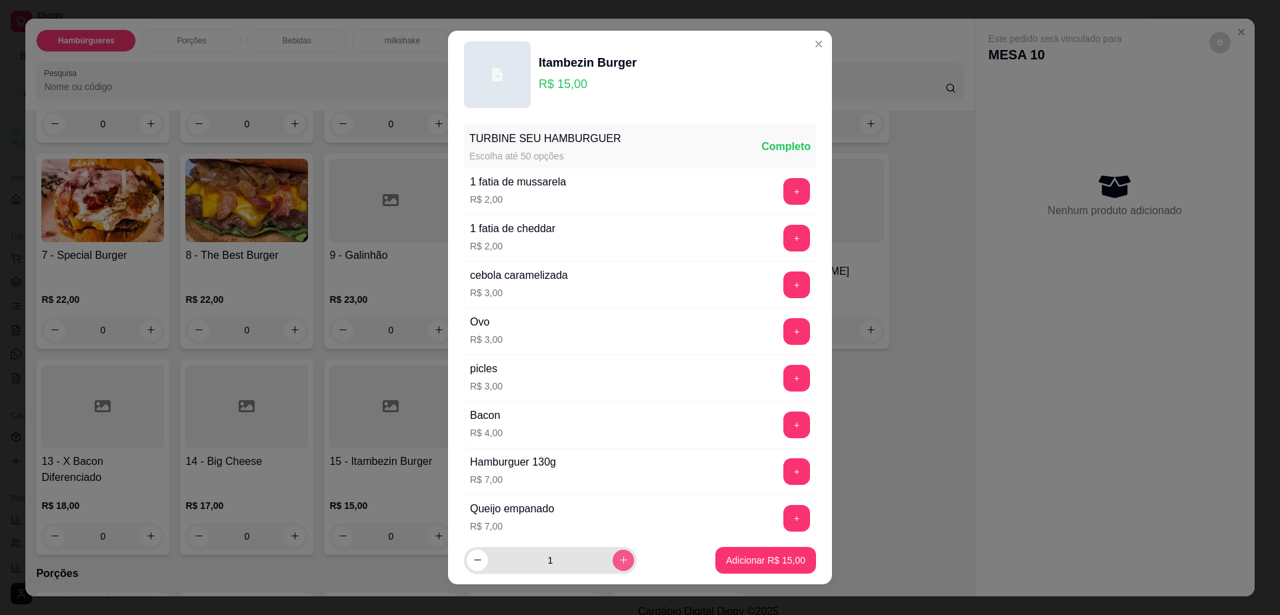
click at [613, 565] on button "increase-product-quantity" at bounding box center [623, 559] width 21 height 21
type input "2"
click at [726, 556] on p "Adicionar R$ 30,00" at bounding box center [765, 559] width 79 height 13
type input "2"
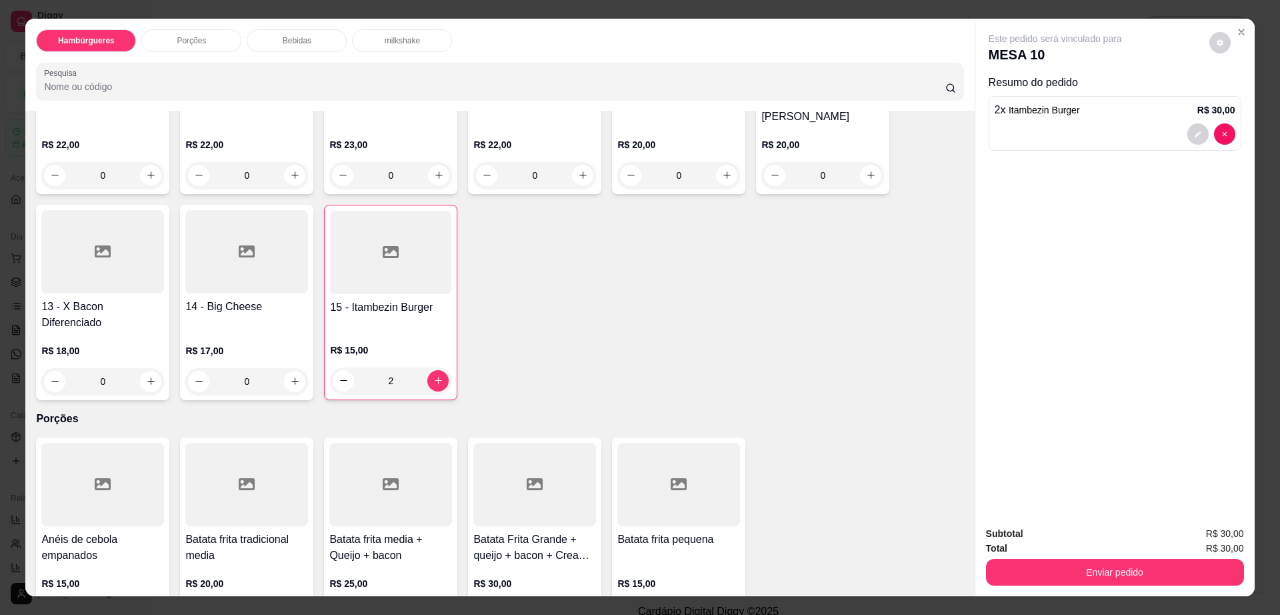
scroll to position [417, 0]
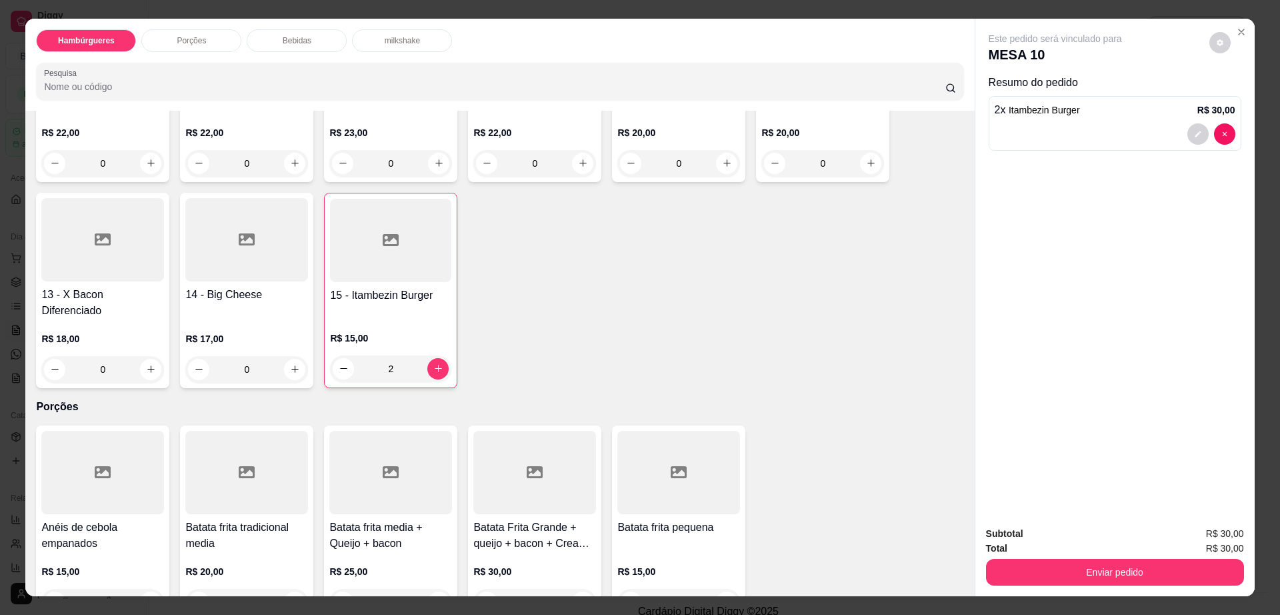
click at [245, 519] on h4 "Batata frita tradicional media" at bounding box center [246, 535] width 123 height 32
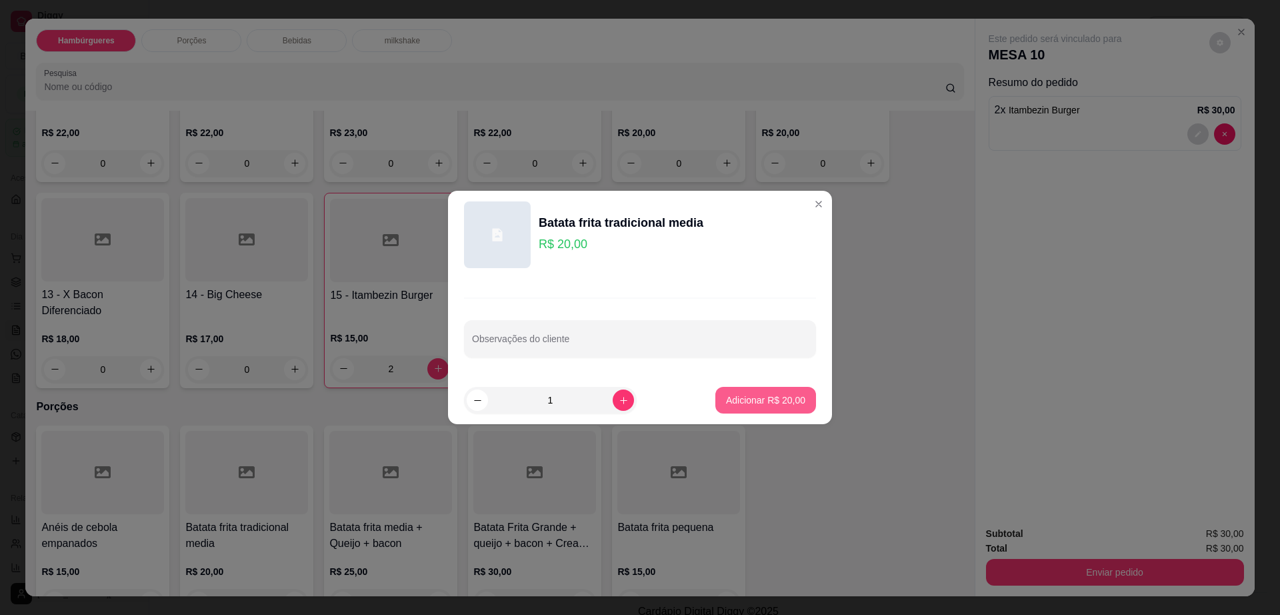
click at [729, 401] on p "Adicionar R$ 20,00" at bounding box center [765, 399] width 79 height 13
type input "1"
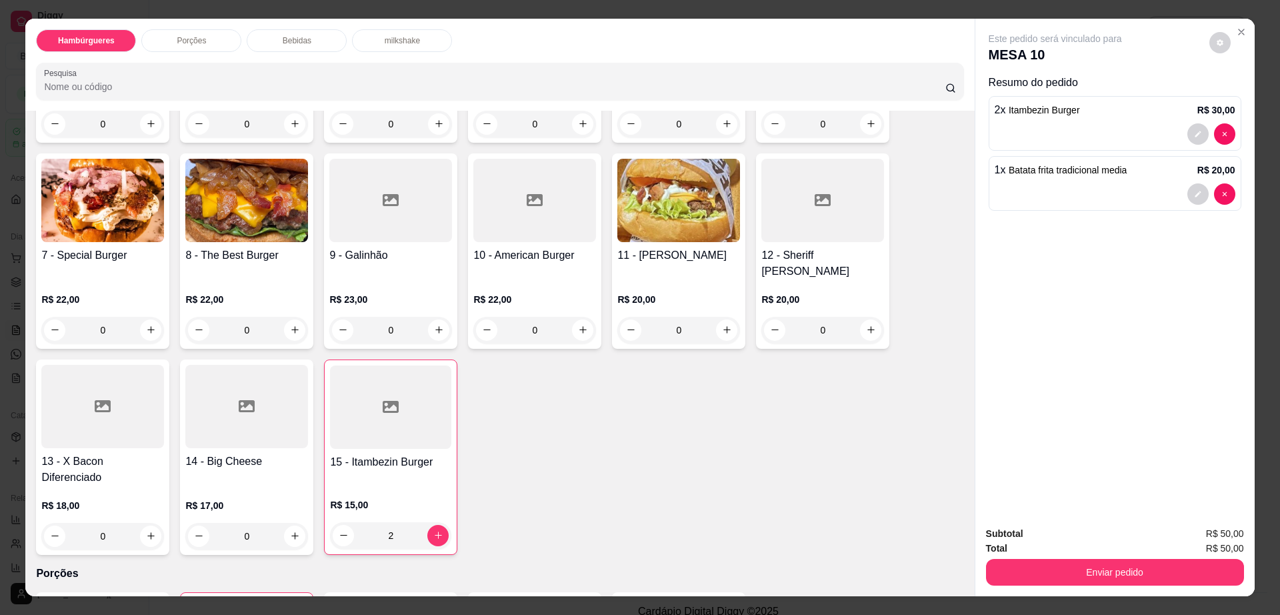
scroll to position [83, 0]
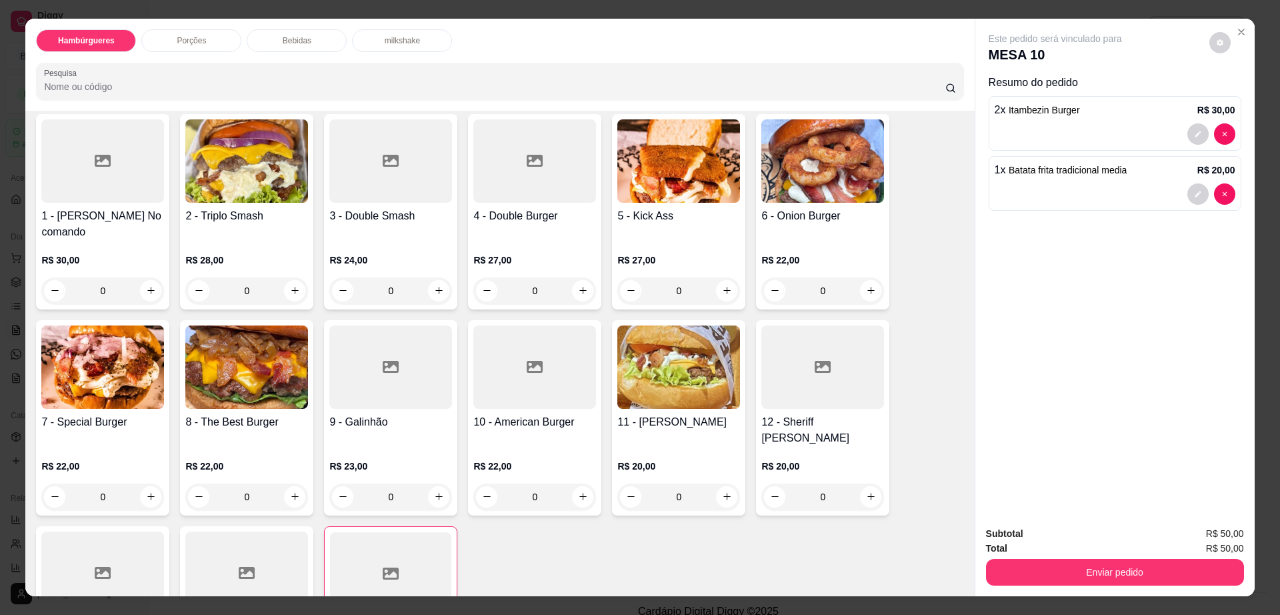
click at [649, 173] on img at bounding box center [678, 160] width 123 height 83
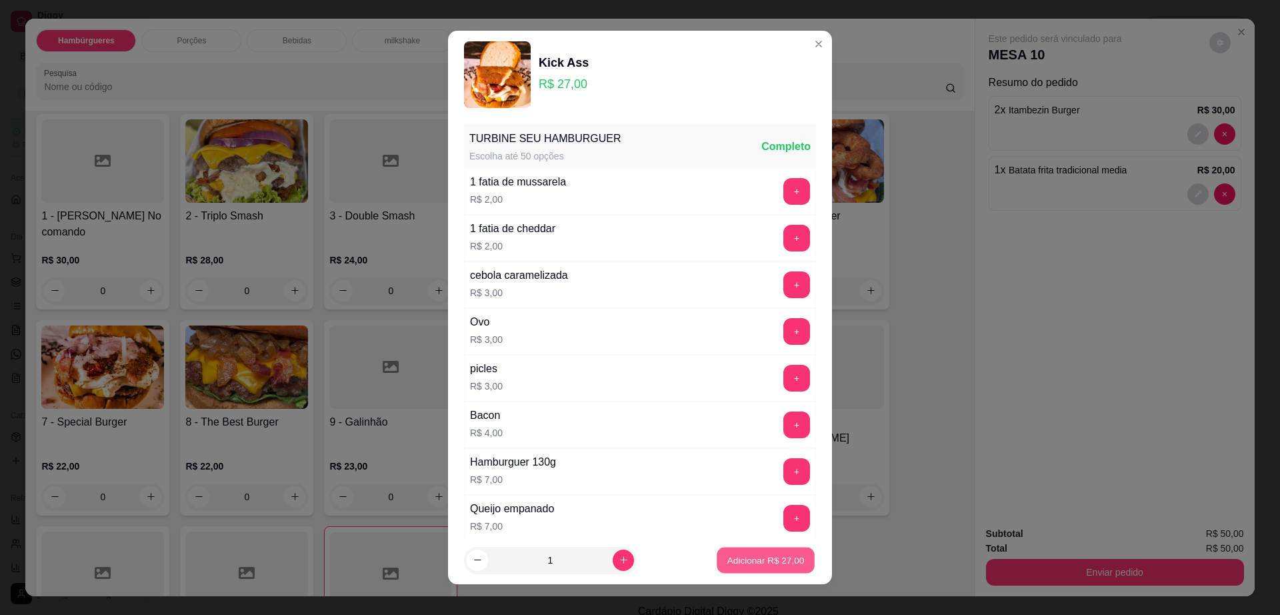
click at [761, 569] on button "Adicionar R$ 27,00" at bounding box center [766, 560] width 98 height 26
type input "1"
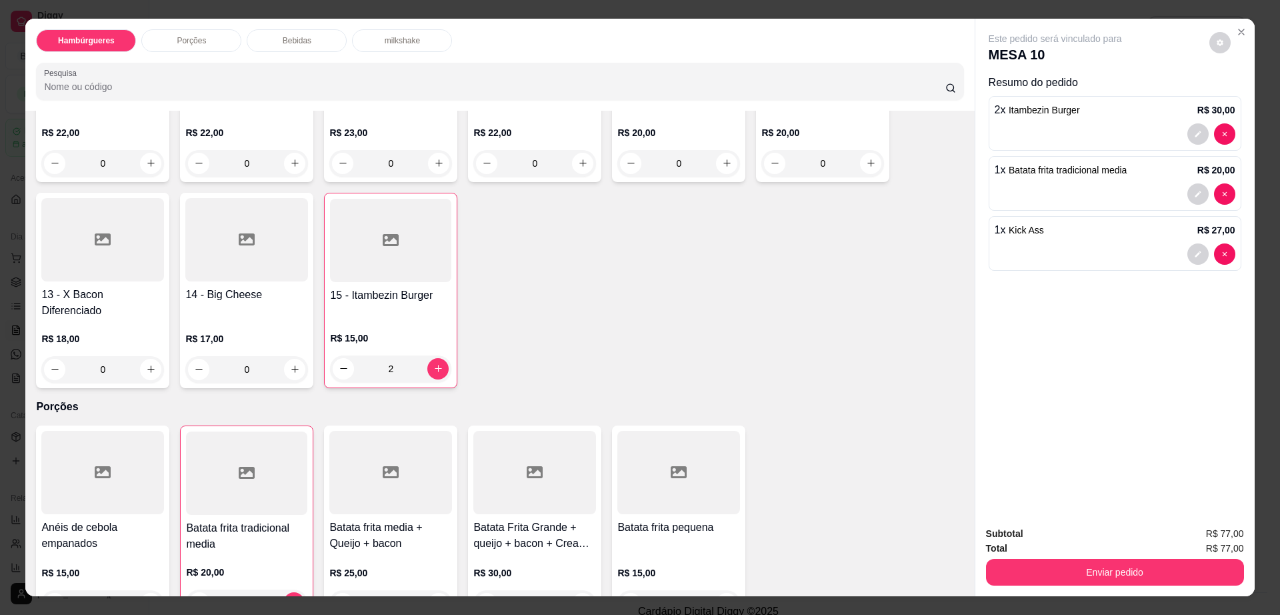
scroll to position [667, 0]
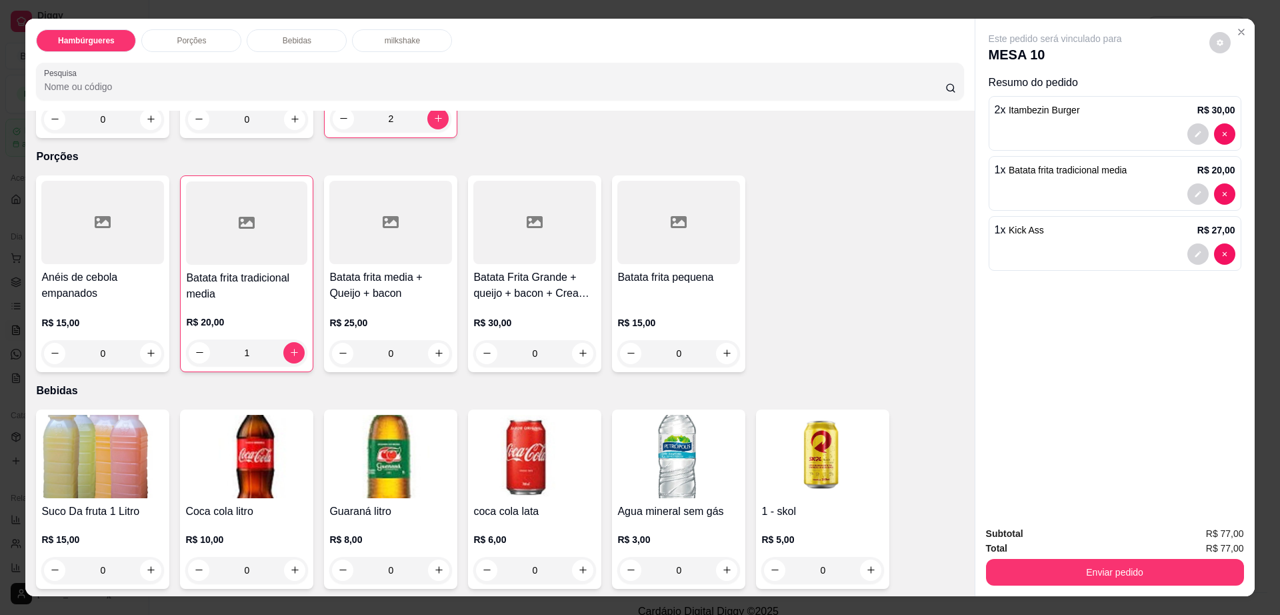
click at [0, 423] on div "Hambúrgueres Porções Bebidas milkshake Pesquisa Item avulso Hambúrgueres 1 - Bo…" at bounding box center [640, 307] width 1280 height 615
click at [79, 419] on img at bounding box center [102, 456] width 123 height 83
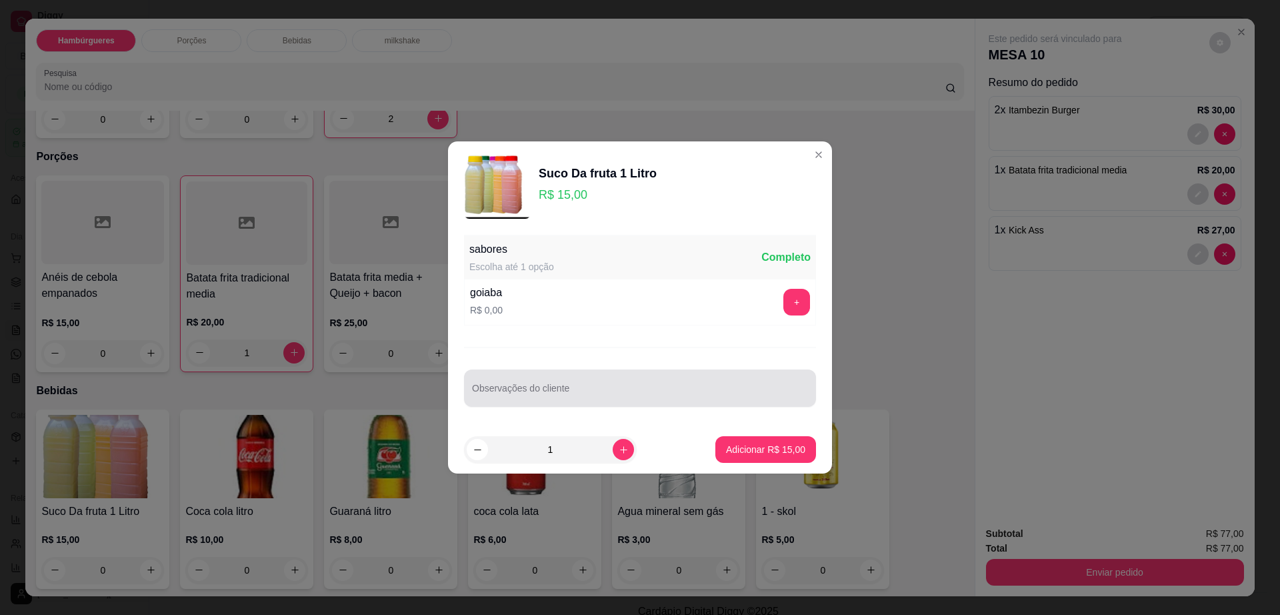
click at [633, 405] on div "Observações do cliente" at bounding box center [640, 387] width 352 height 37
type input "abacaxi"
click at [726, 456] on button "Adicionar R$ 15,00" at bounding box center [765, 449] width 101 height 27
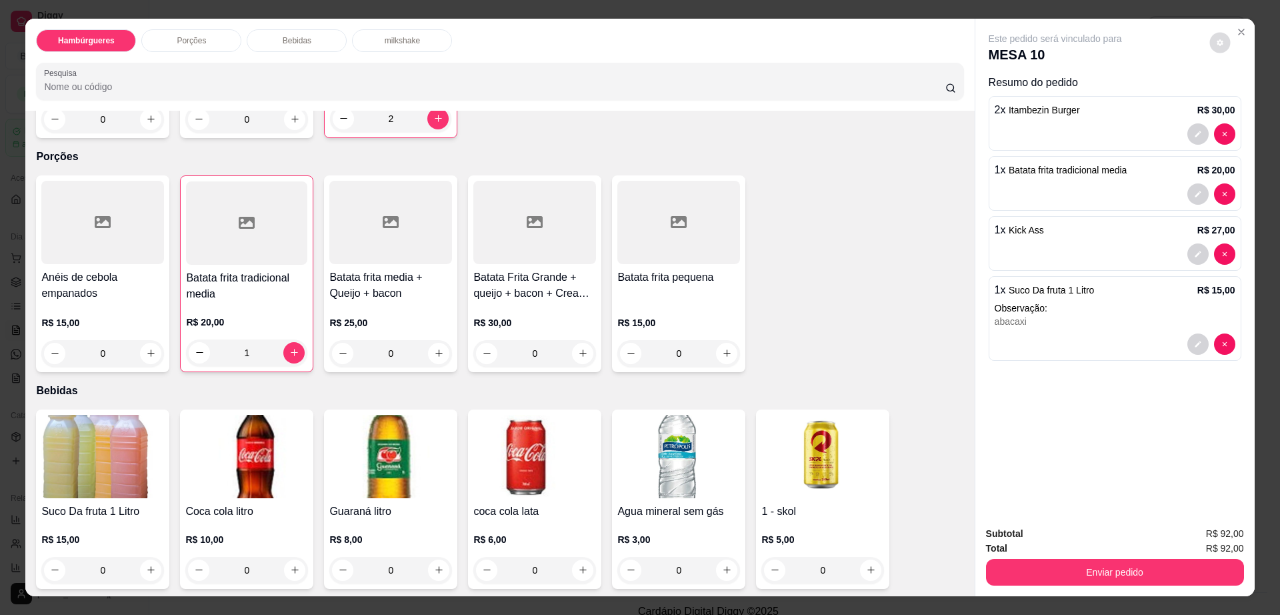
click at [1211, 36] on button "decrease-product-quantity" at bounding box center [1219, 42] width 21 height 21
click at [1239, 93] on span "Automatic updates" at bounding box center [1238, 96] width 11 height 11
click at [1239, 96] on input "Automatic updates" at bounding box center [1234, 100] width 9 height 9
checkbox input "true"
click at [1153, 579] on button "Enviar pedido" at bounding box center [1115, 572] width 258 height 27
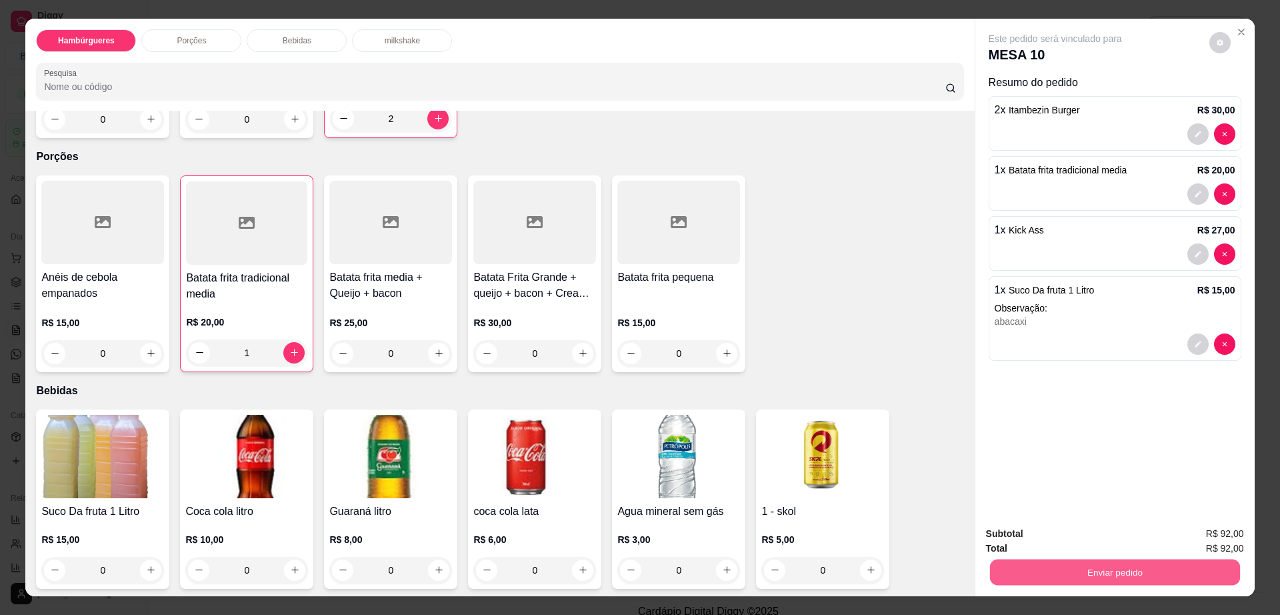
click at [1153, 579] on button "Enviar pedido" at bounding box center [1114, 572] width 250 height 26
click at [1050, 545] on button "Não registrar e enviar pedido" at bounding box center [1069, 539] width 135 height 25
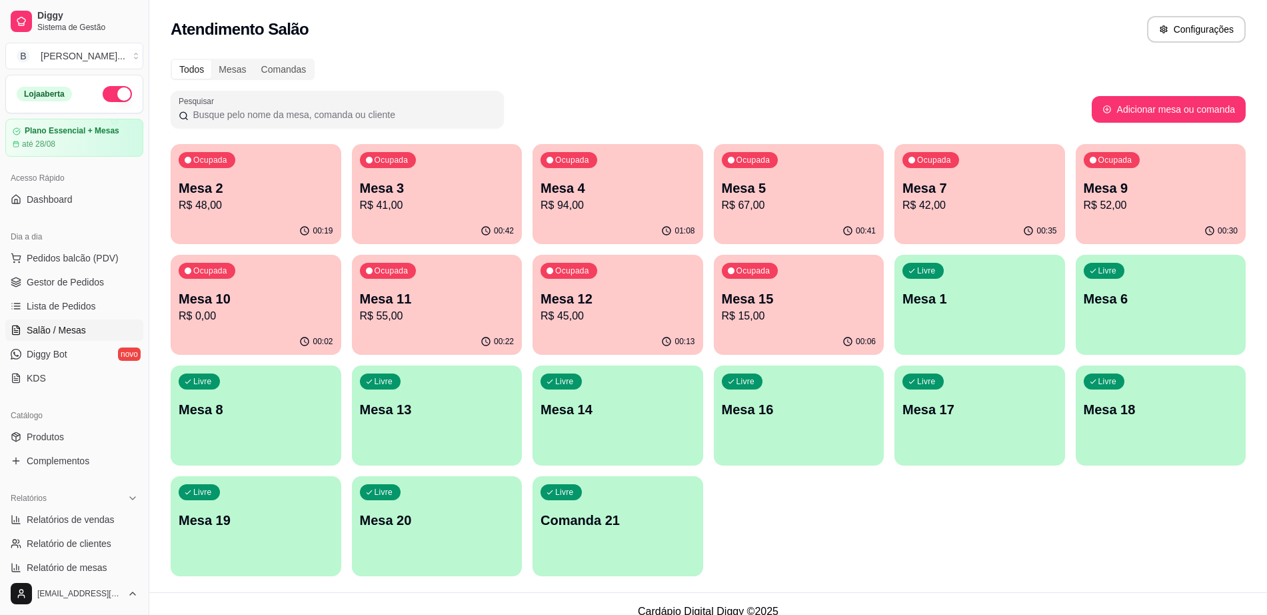
click at [463, 205] on p "R$ 41,00" at bounding box center [437, 205] width 155 height 16
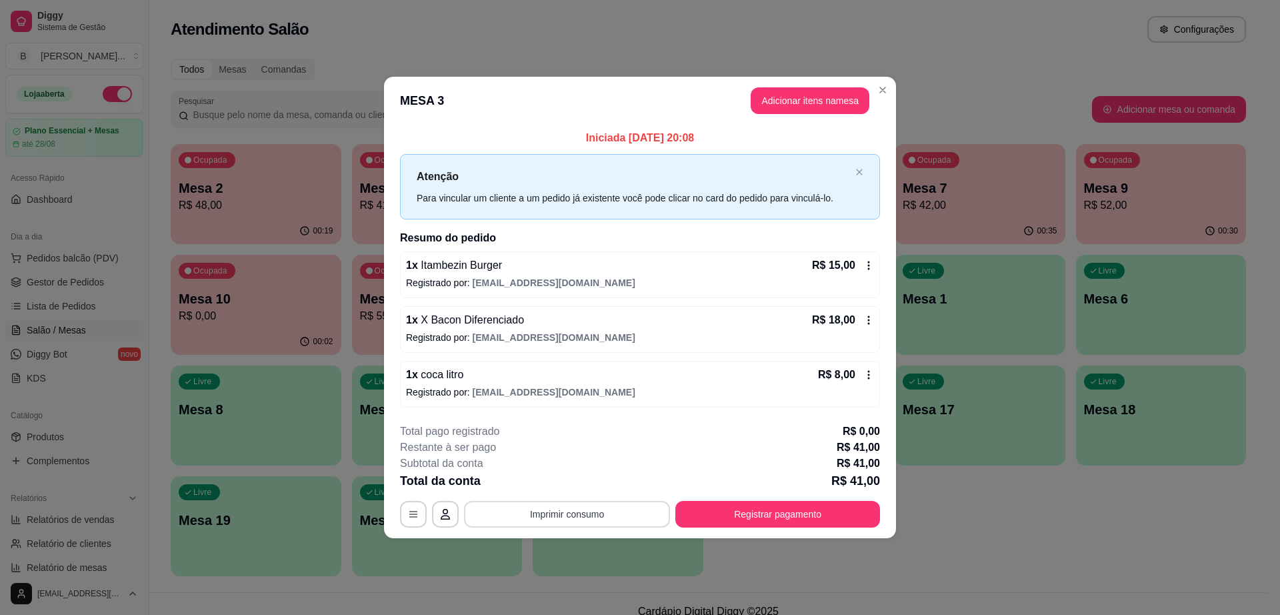
click at [597, 509] on button "Imprimir consumo" at bounding box center [567, 514] width 206 height 27
click at [605, 480] on button "Impressora cell" at bounding box center [571, 482] width 97 height 21
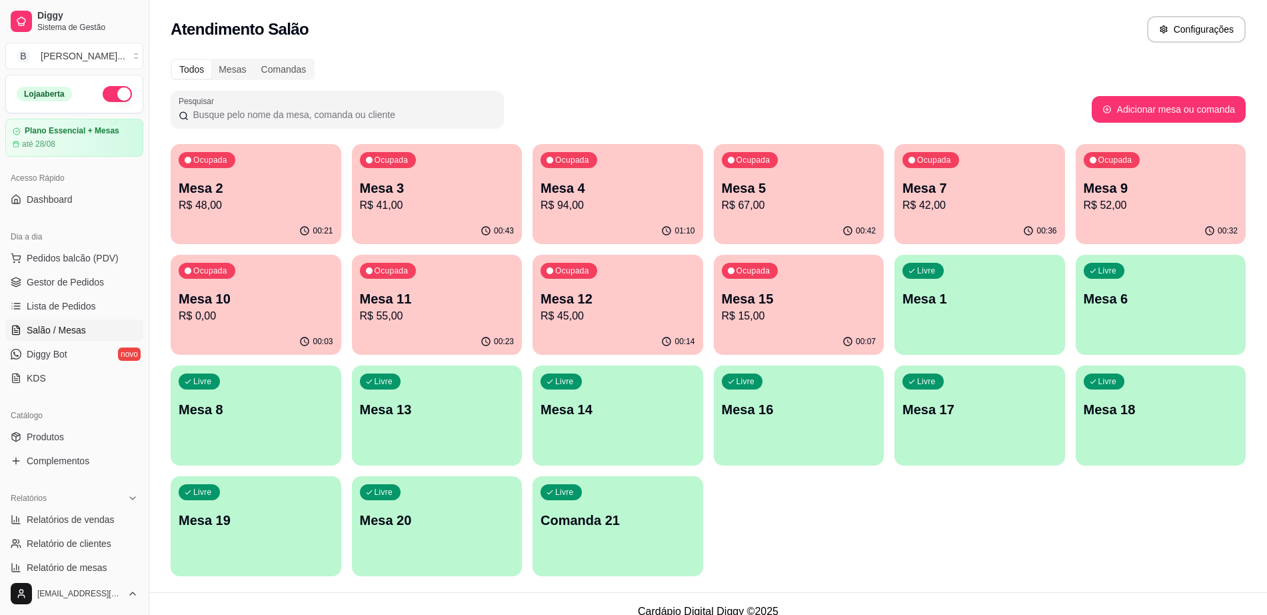
click at [475, 205] on p "R$ 41,00" at bounding box center [437, 205] width 155 height 16
click at [616, 185] on p "Mesa 4" at bounding box center [618, 188] width 150 height 18
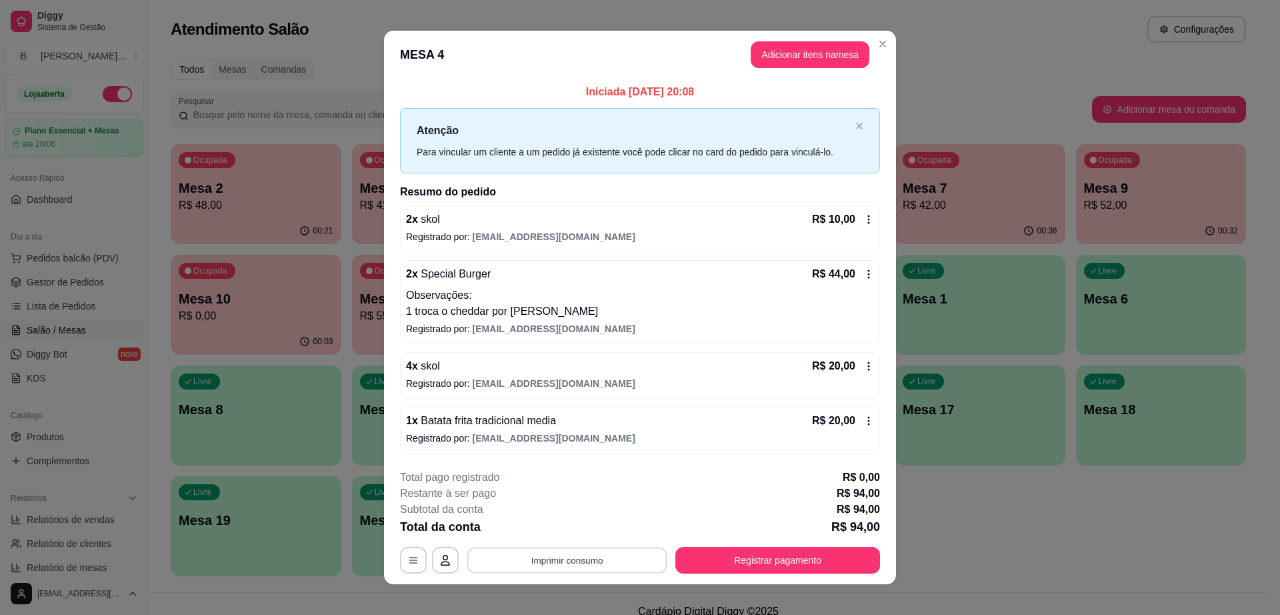
click at [579, 561] on button "Imprimir consumo" at bounding box center [567, 560] width 200 height 26
click at [581, 528] on button "Impressora cell" at bounding box center [565, 528] width 97 height 21
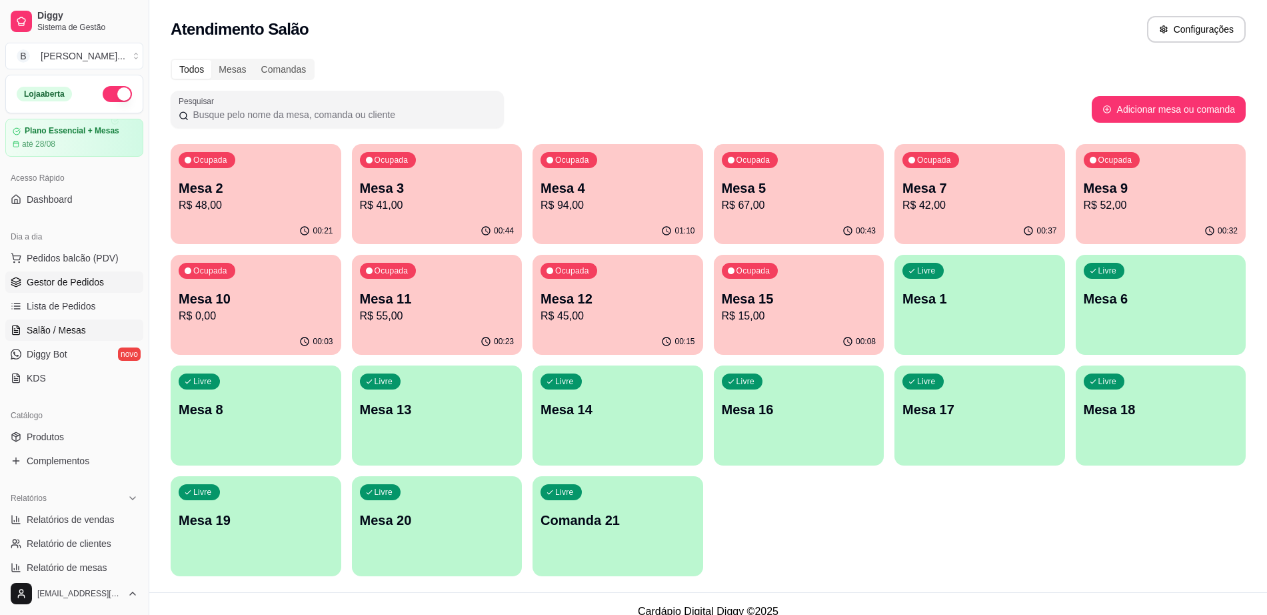
click at [91, 283] on span "Gestor de Pedidos" at bounding box center [65, 281] width 77 height 13
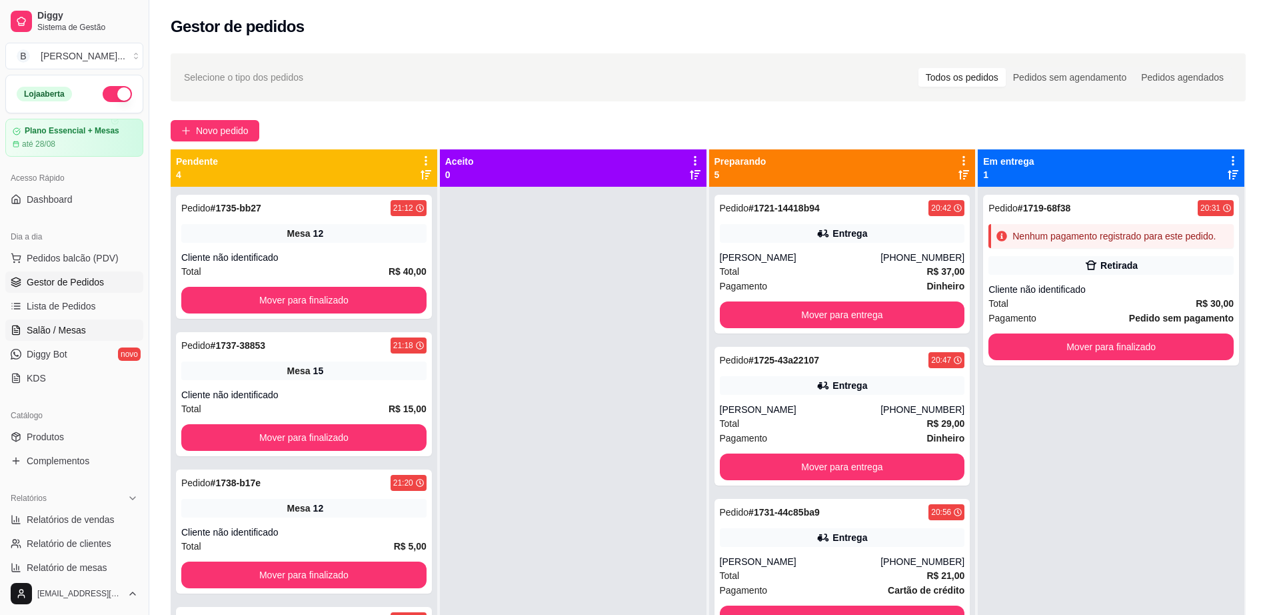
click at [84, 321] on link "Salão / Mesas" at bounding box center [74, 329] width 138 height 21
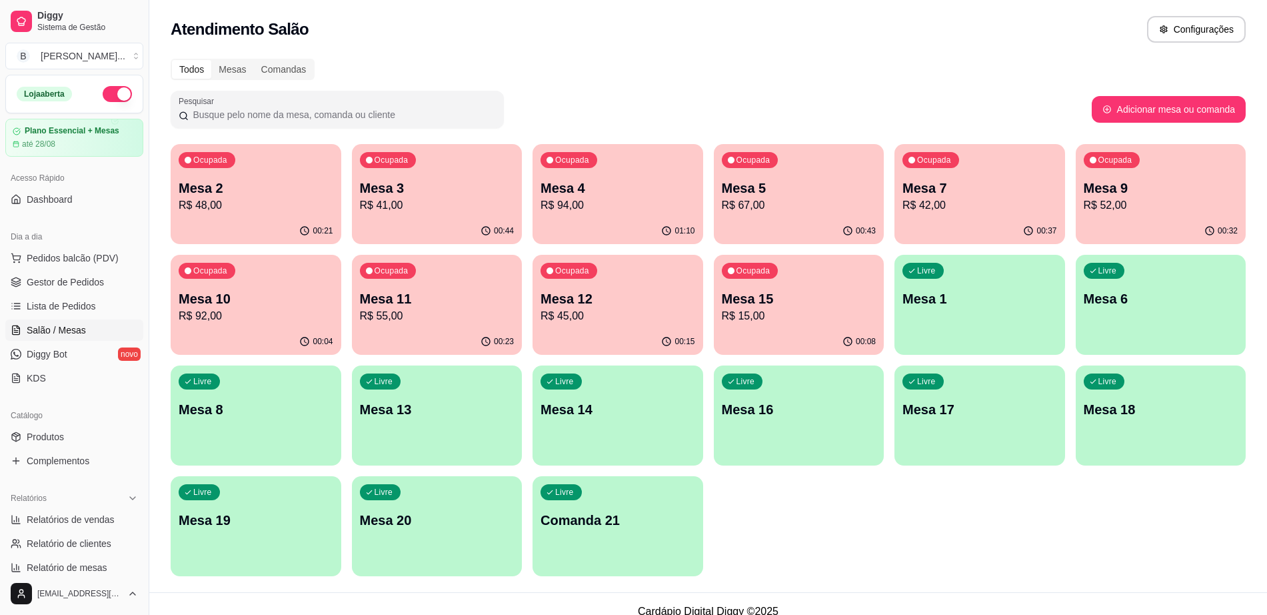
click at [1149, 210] on p "R$ 52,00" at bounding box center [1161, 205] width 155 height 16
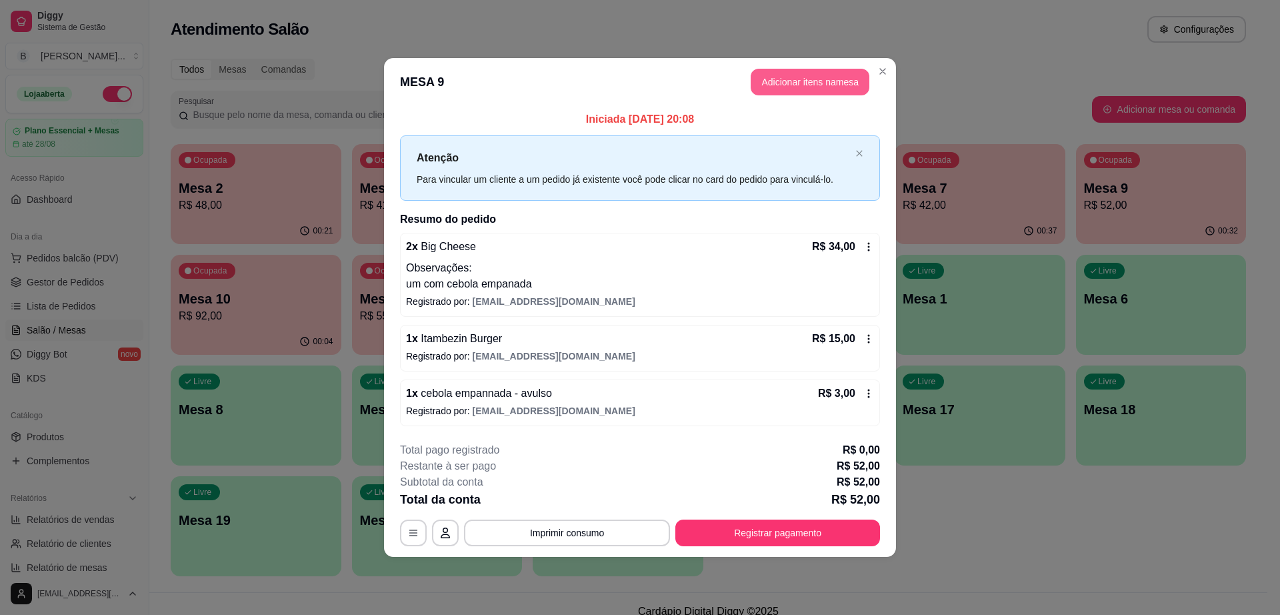
click at [784, 84] on button "Adicionar itens na mesa" at bounding box center [810, 82] width 119 height 27
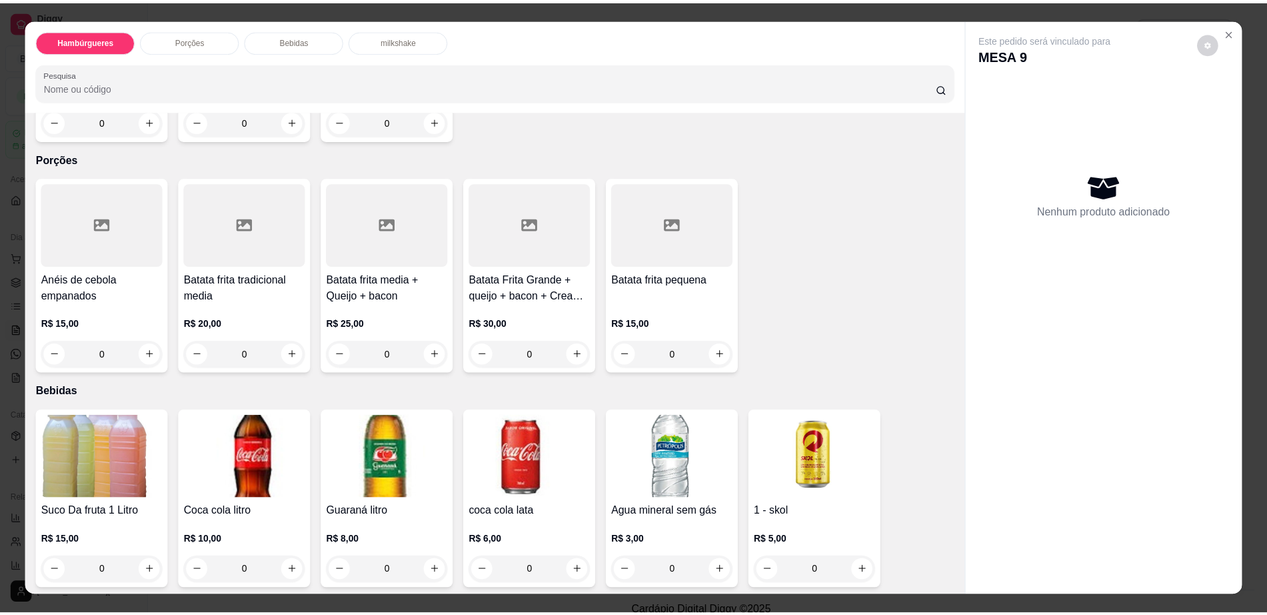
scroll to position [667, 0]
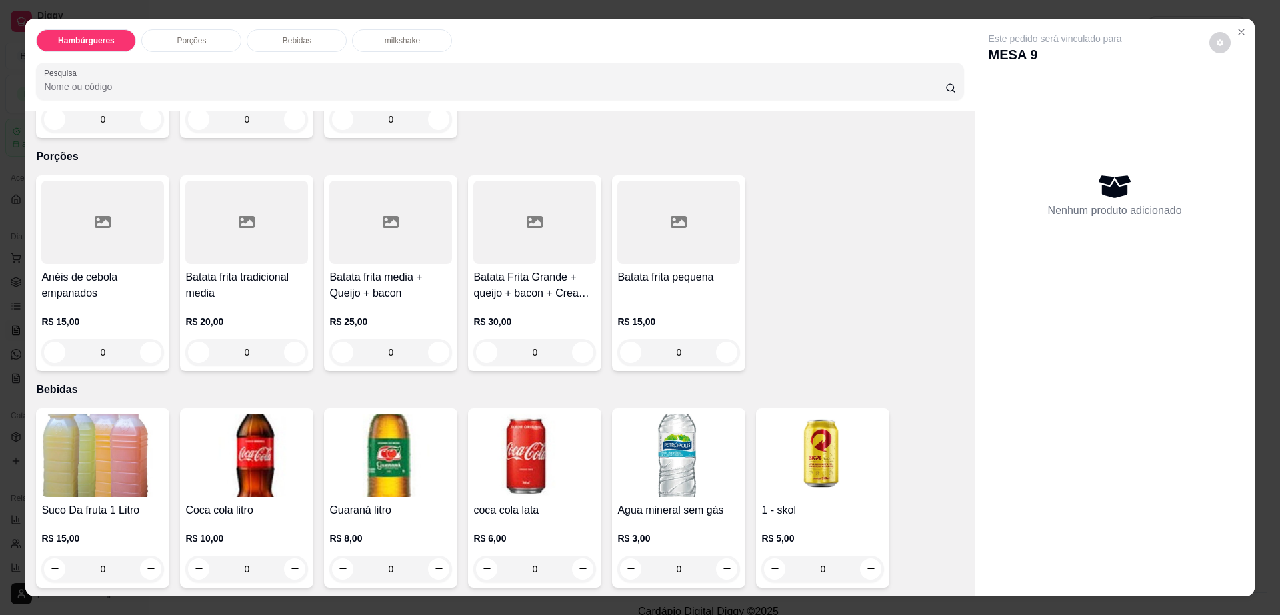
click at [117, 420] on img at bounding box center [102, 454] width 123 height 83
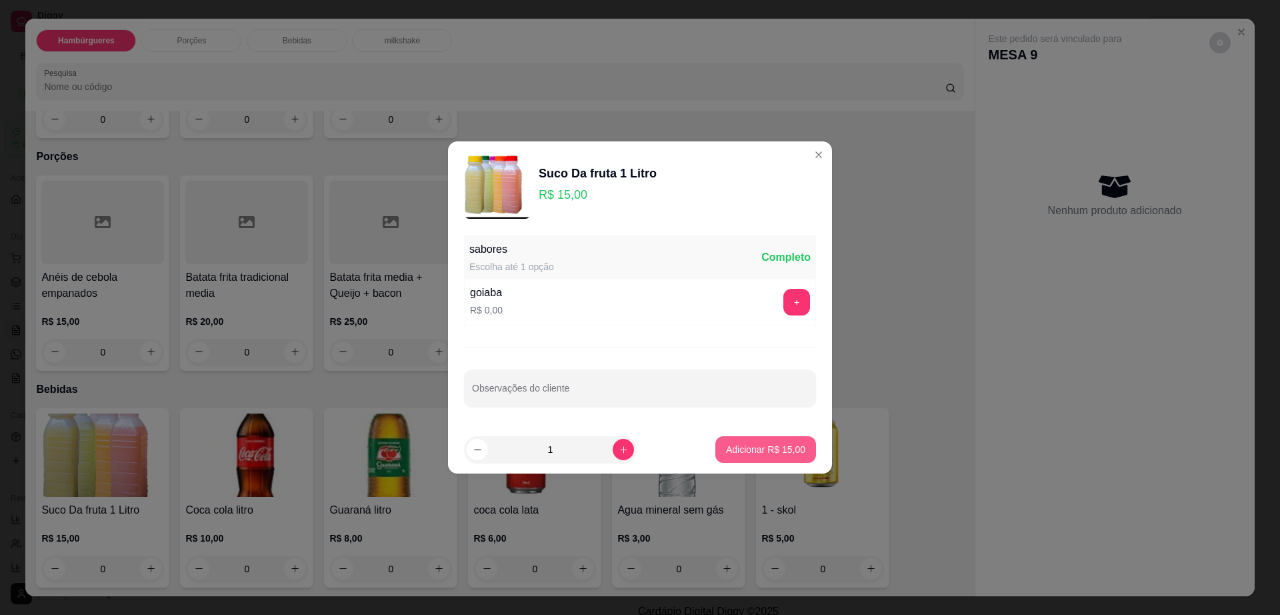
click at [762, 437] on button "Adicionar R$ 15,00" at bounding box center [765, 449] width 101 height 27
type input "1"
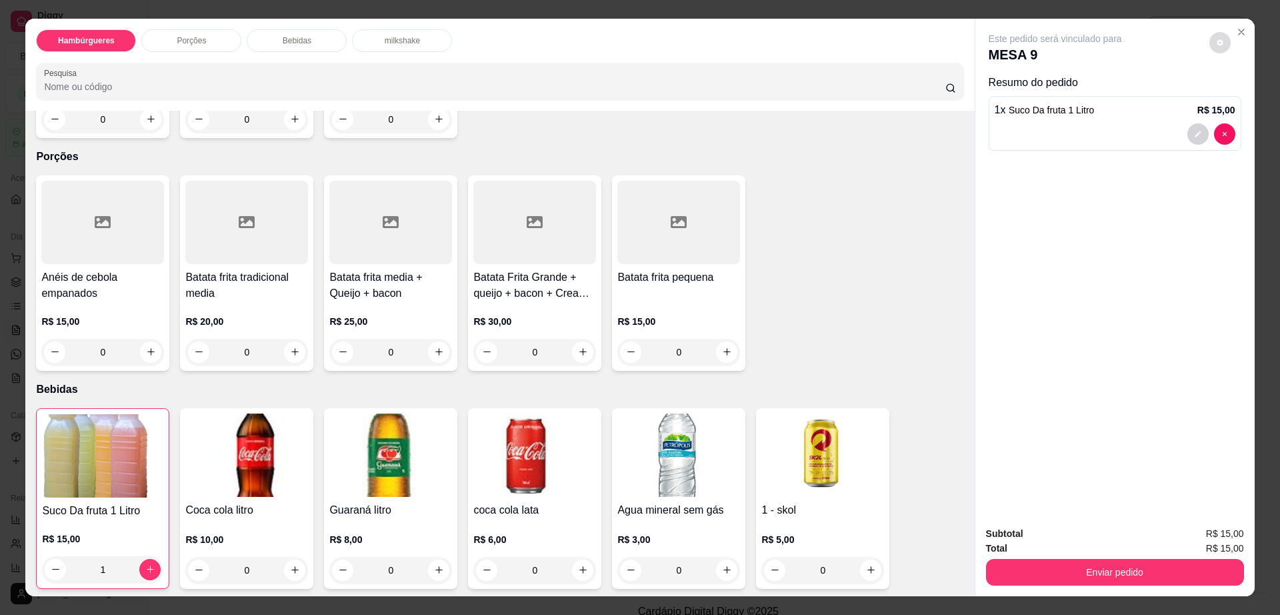
click at [1216, 39] on icon "decrease-product-quantity" at bounding box center [1220, 43] width 8 height 8
click at [1239, 92] on span "Automatic updates" at bounding box center [1244, 96] width 27 height 16
click at [1239, 96] on input "Automatic updates" at bounding box center [1234, 100] width 9 height 9
checkbox input "false"
click at [1019, 571] on button "Enviar pedido" at bounding box center [1115, 572] width 258 height 27
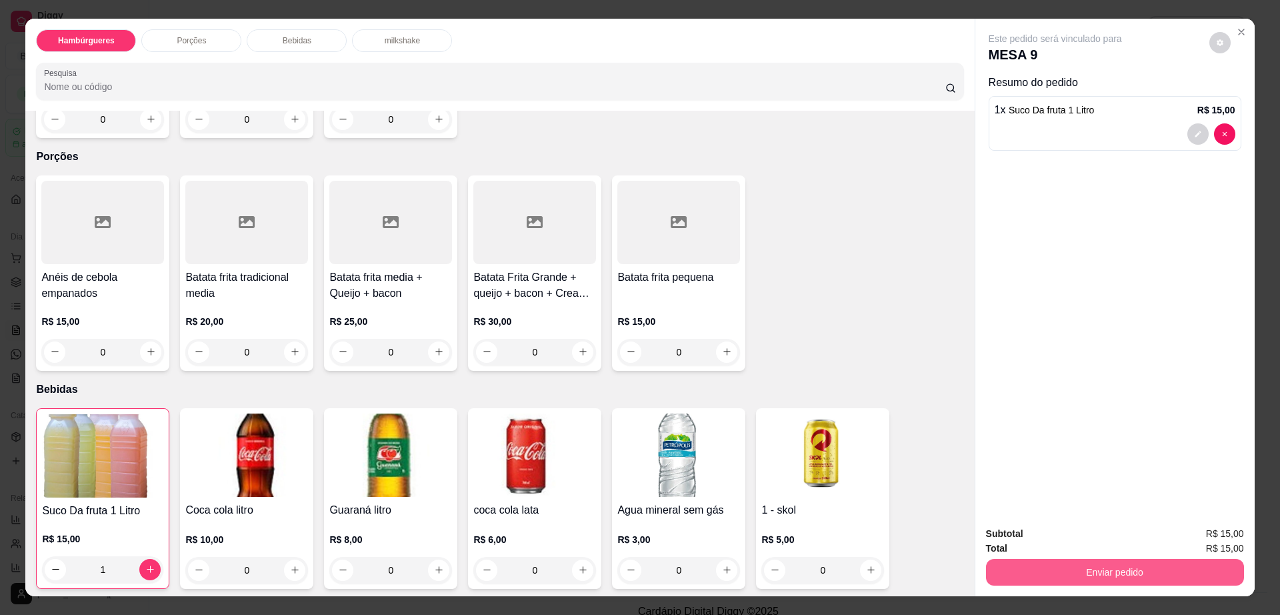
click at [1019, 571] on button "Enviar pedido" at bounding box center [1115, 572] width 258 height 27
click at [1020, 539] on button "Não registrar e enviar pedido" at bounding box center [1069, 539] width 135 height 25
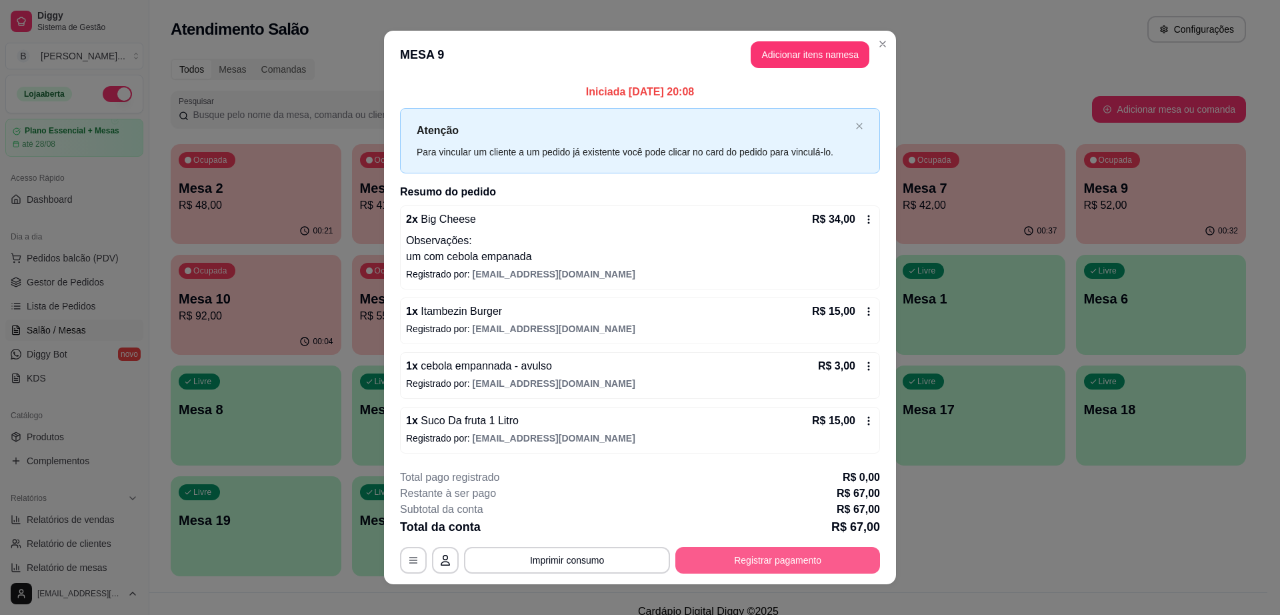
click at [751, 559] on button "Registrar pagamento" at bounding box center [777, 560] width 205 height 27
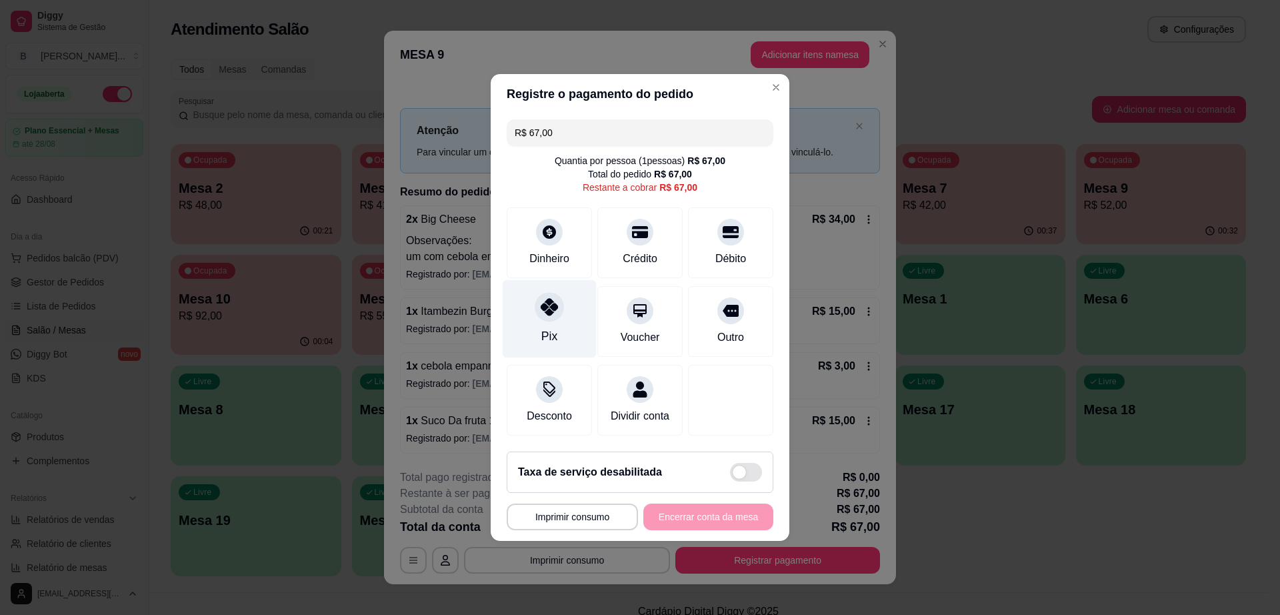
click at [553, 302] on icon at bounding box center [549, 306] width 17 height 17
type input "R$ 0,00"
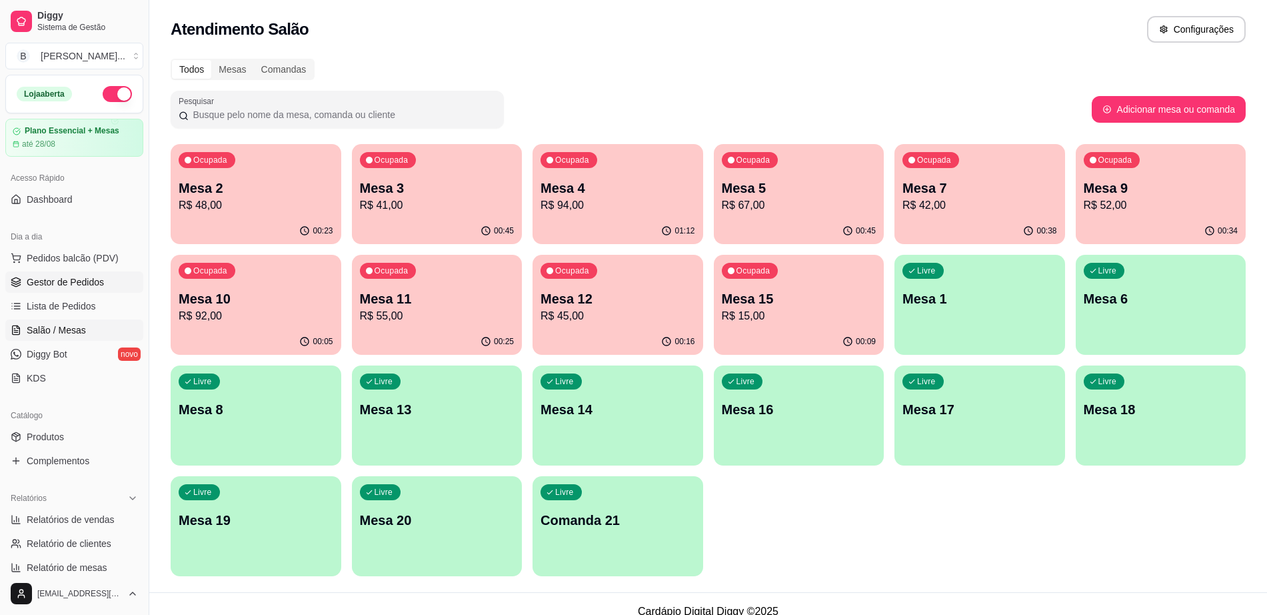
click at [64, 283] on span "Gestor de Pedidos" at bounding box center [65, 281] width 77 height 13
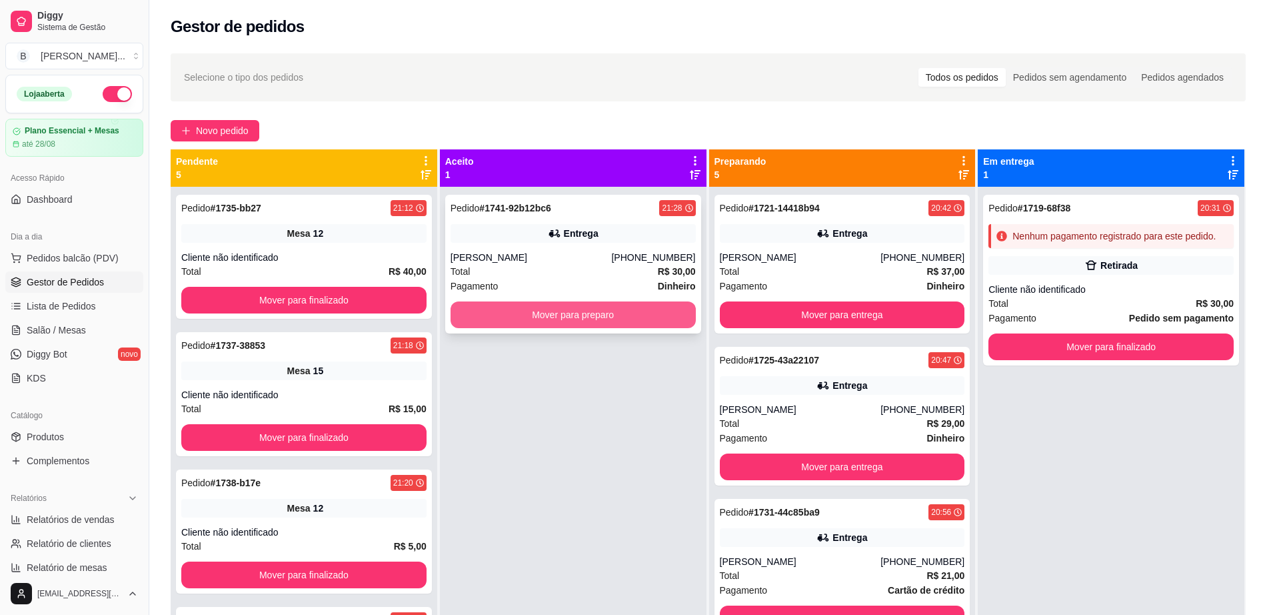
click at [528, 319] on button "Mover para preparo" at bounding box center [573, 314] width 245 height 27
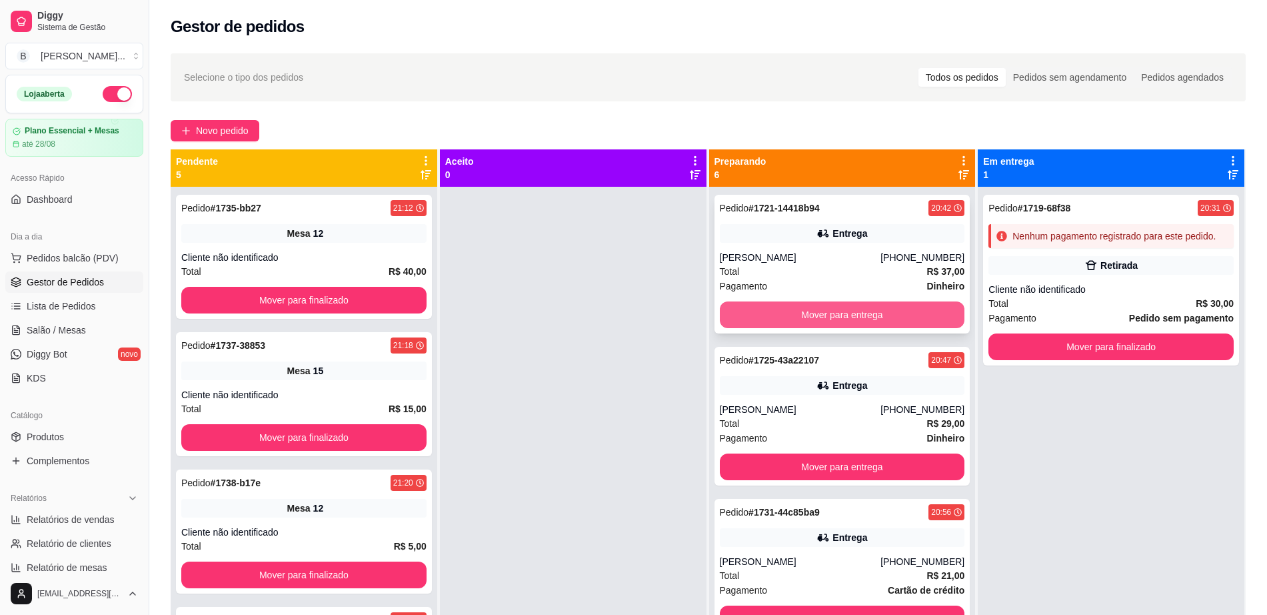
click at [804, 317] on button "Mover para entrega" at bounding box center [842, 314] width 245 height 27
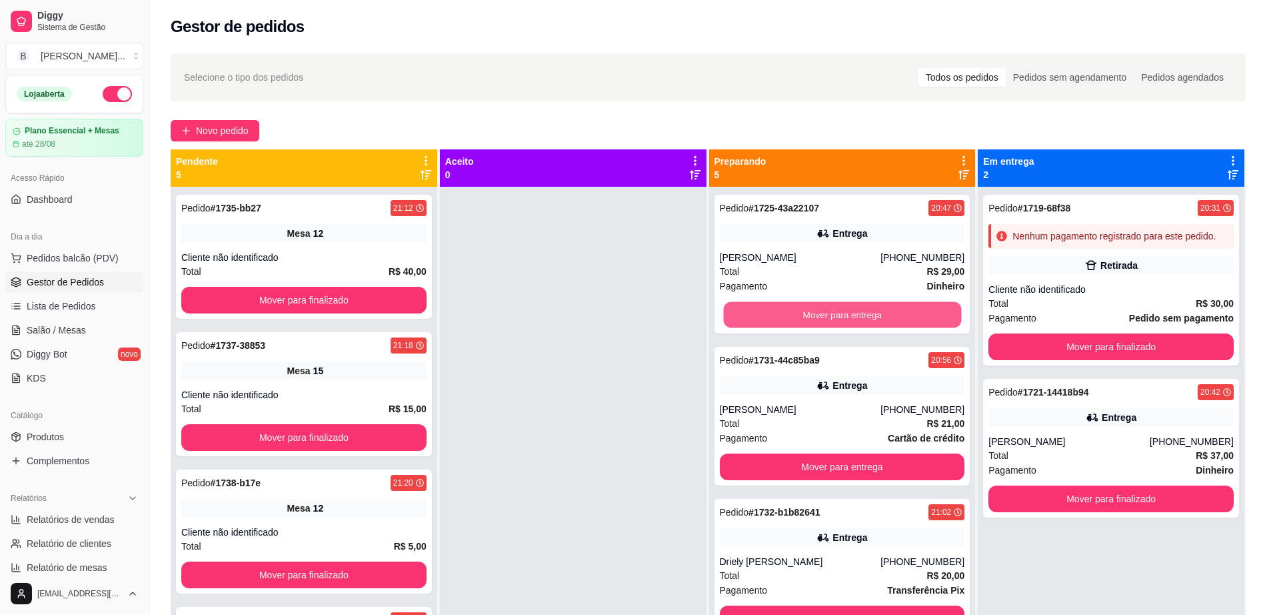
click at [804, 317] on button "Mover para entrega" at bounding box center [842, 315] width 238 height 26
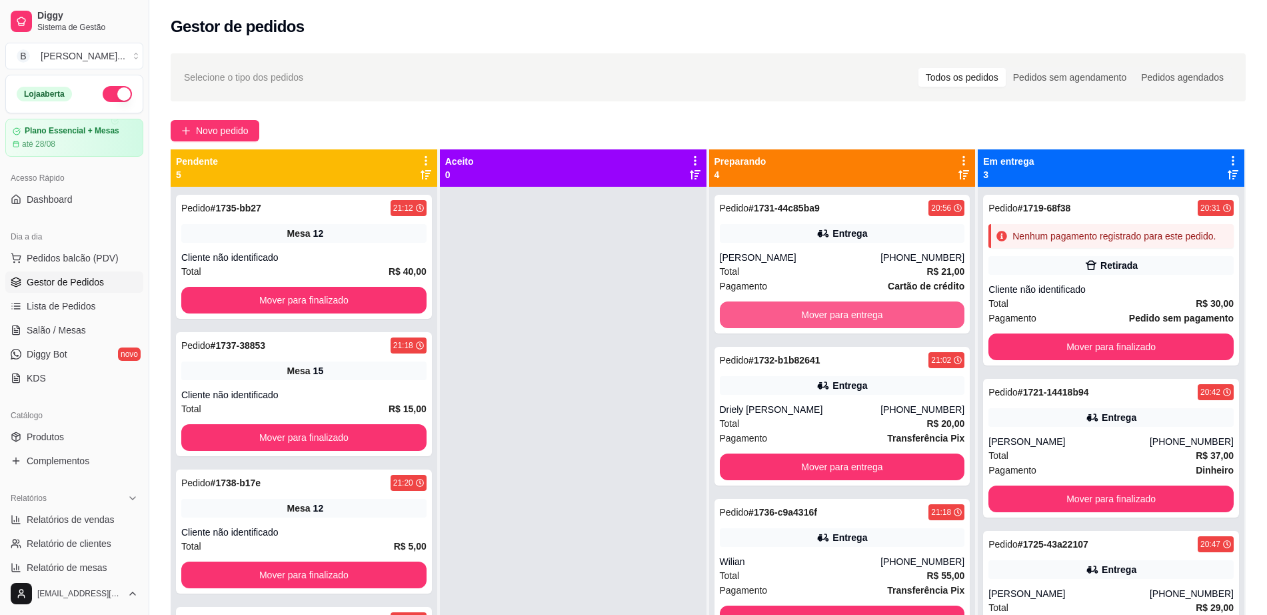
click at [804, 317] on button "Mover para entrega" at bounding box center [842, 314] width 245 height 27
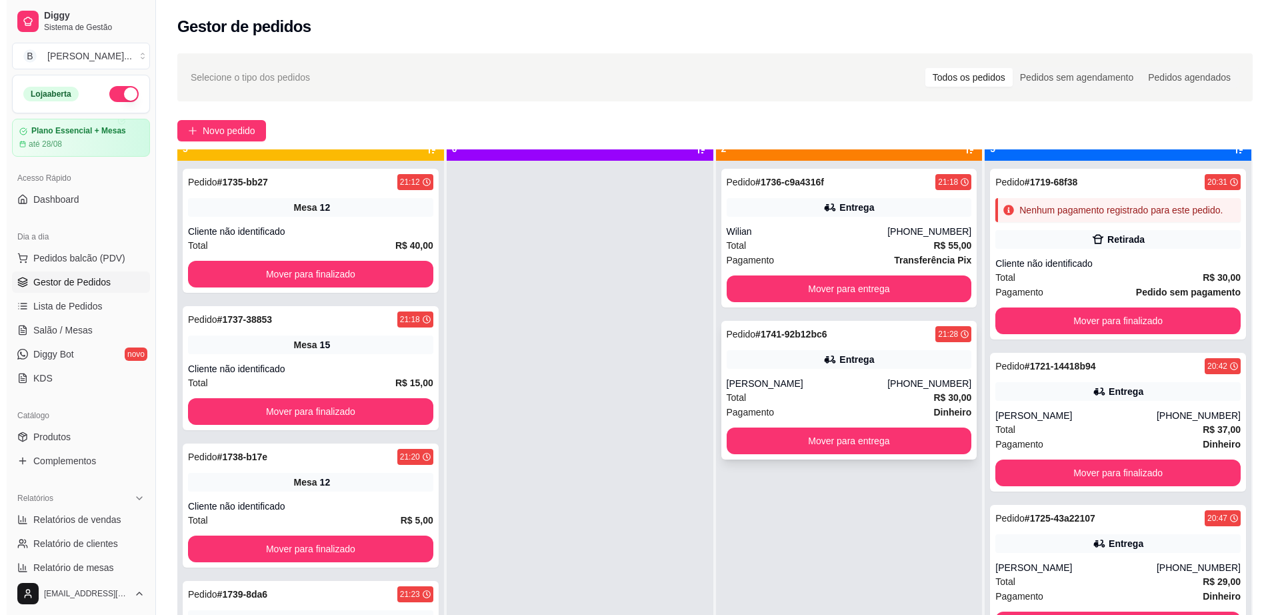
scroll to position [37, 0]
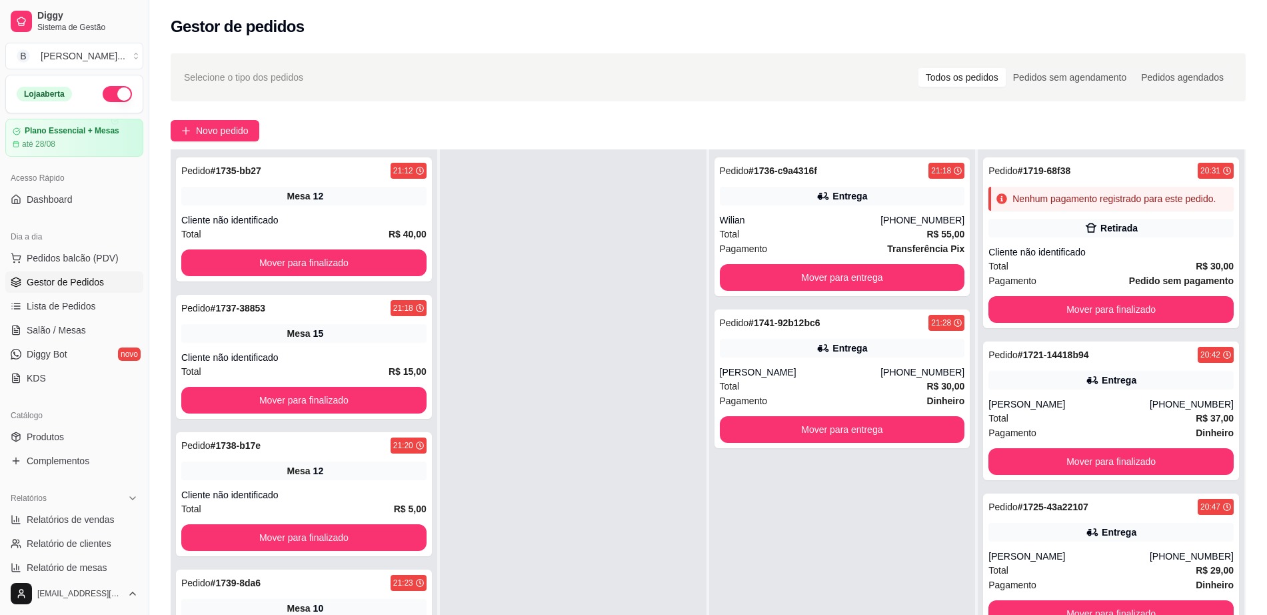
click at [72, 281] on span "Gestor de Pedidos" at bounding box center [65, 281] width 77 height 13
click at [49, 325] on span "Salão / Mesas" at bounding box center [56, 329] width 59 height 13
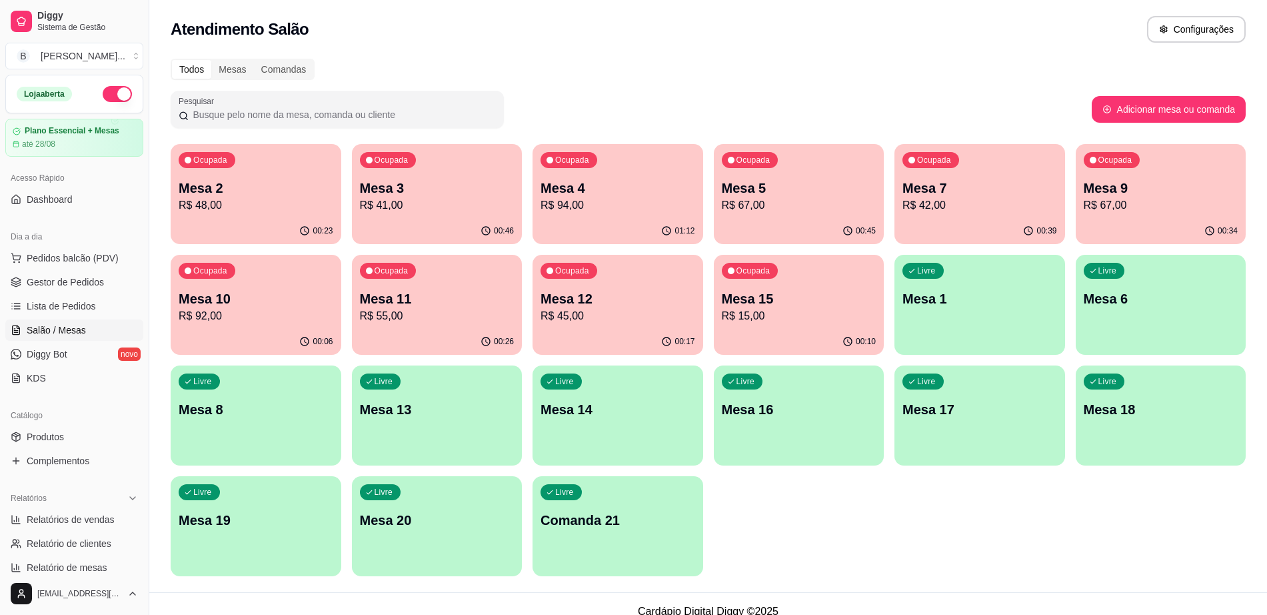
click at [972, 337] on div "Livre Mesa 1" at bounding box center [980, 297] width 171 height 84
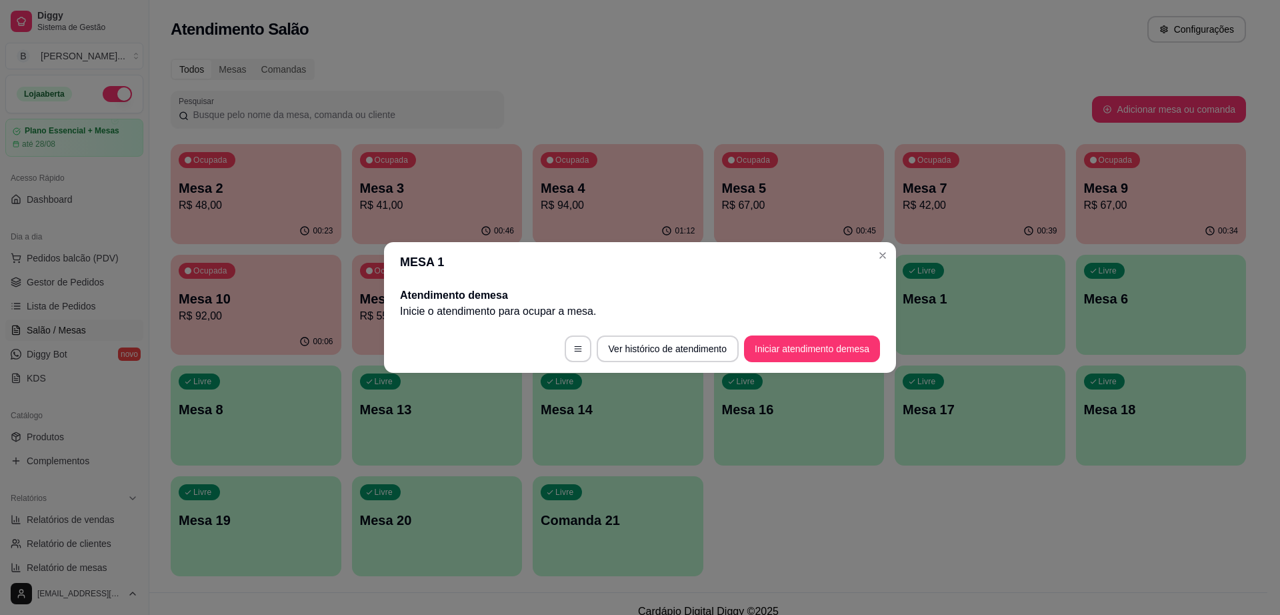
click at [820, 347] on button "Iniciar atendimento de mesa" at bounding box center [812, 348] width 136 height 27
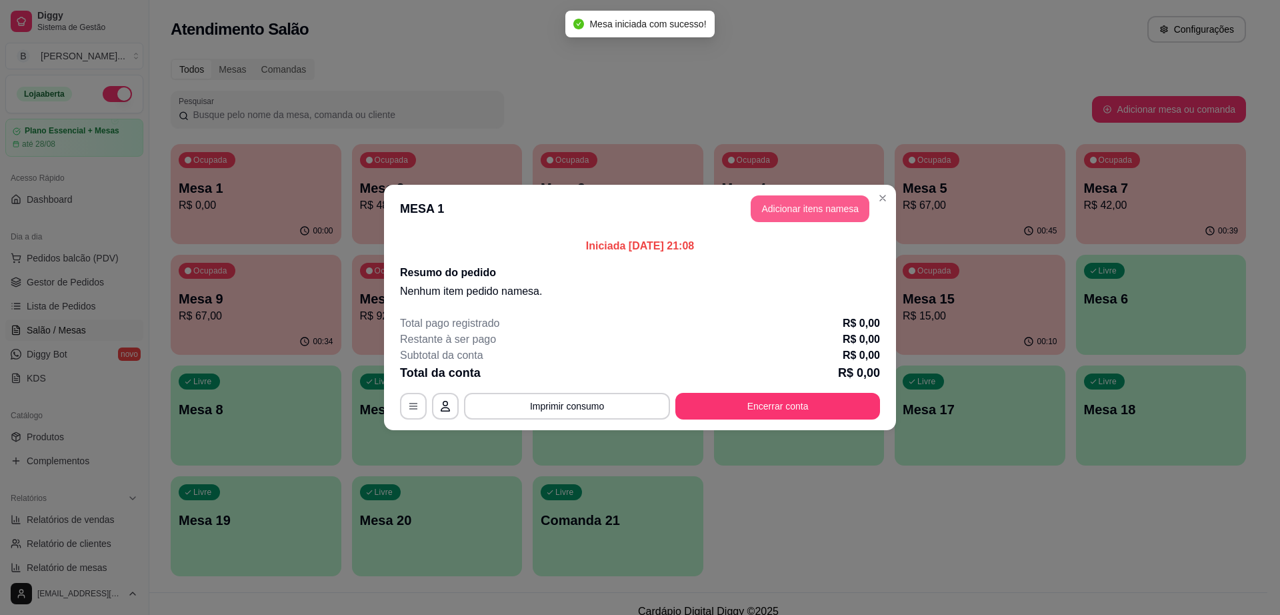
click at [776, 215] on button "Adicionar itens na mesa" at bounding box center [810, 208] width 119 height 27
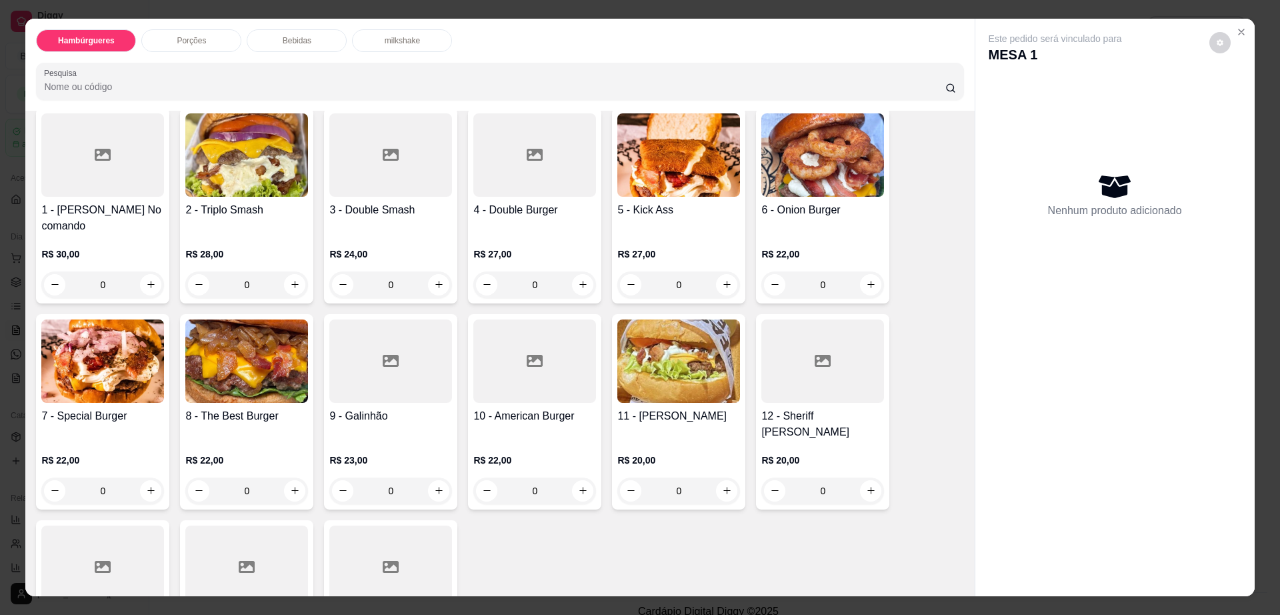
scroll to position [83, 0]
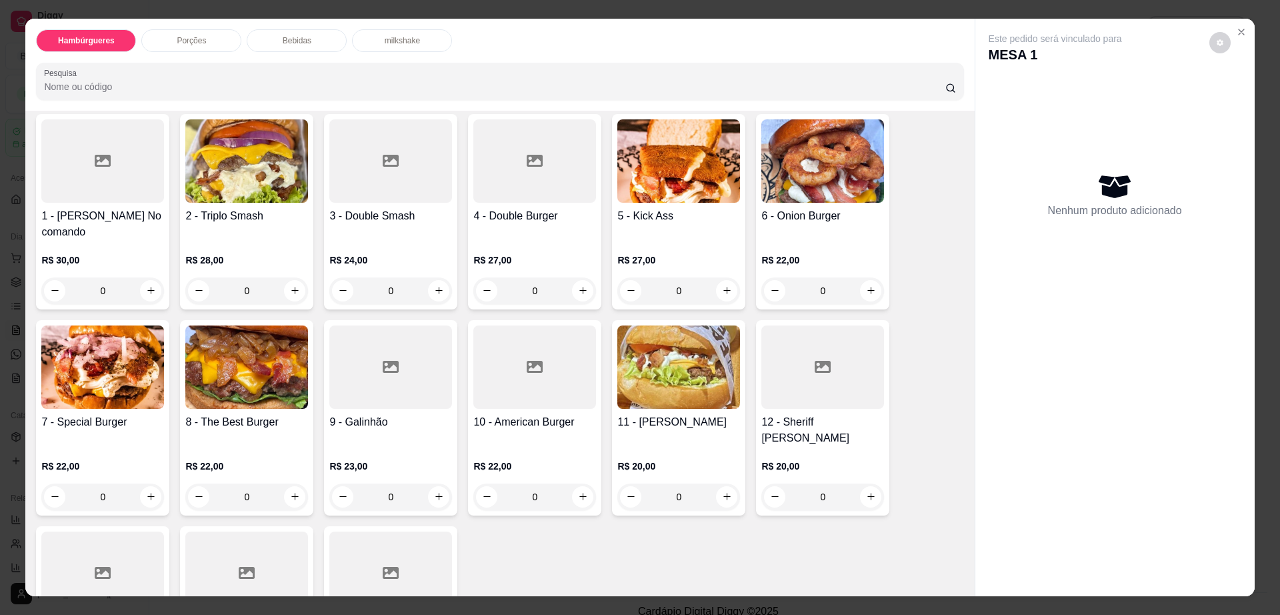
click at [388, 197] on div at bounding box center [390, 160] width 123 height 83
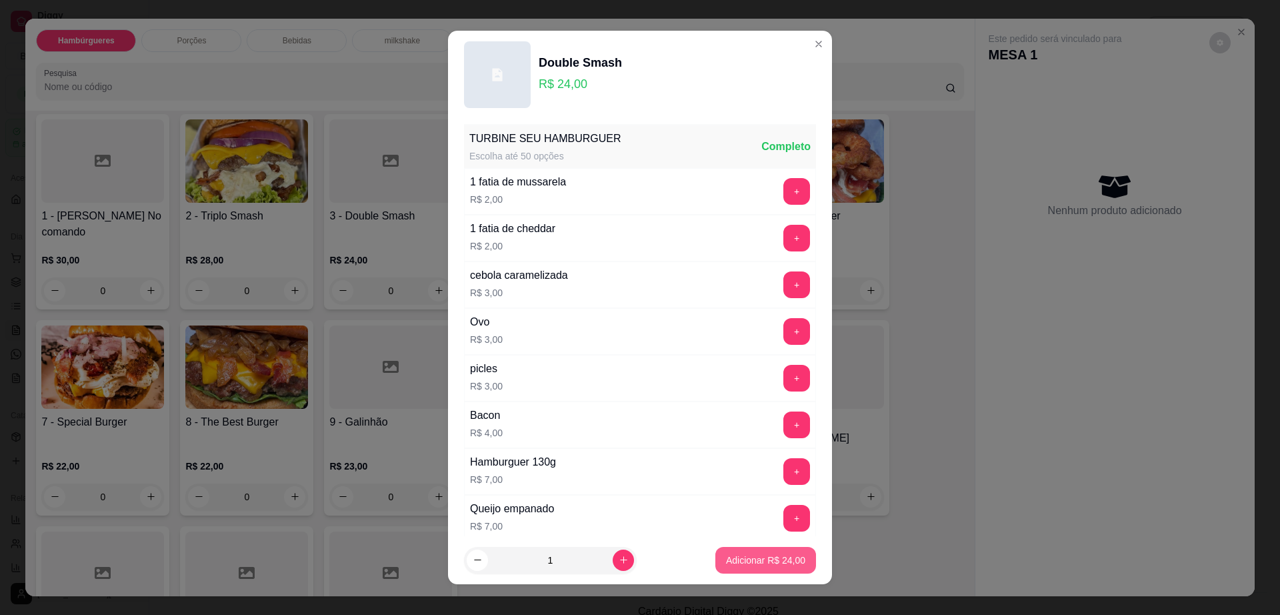
click at [733, 555] on p "Adicionar R$ 24,00" at bounding box center [765, 559] width 79 height 13
type input "1"
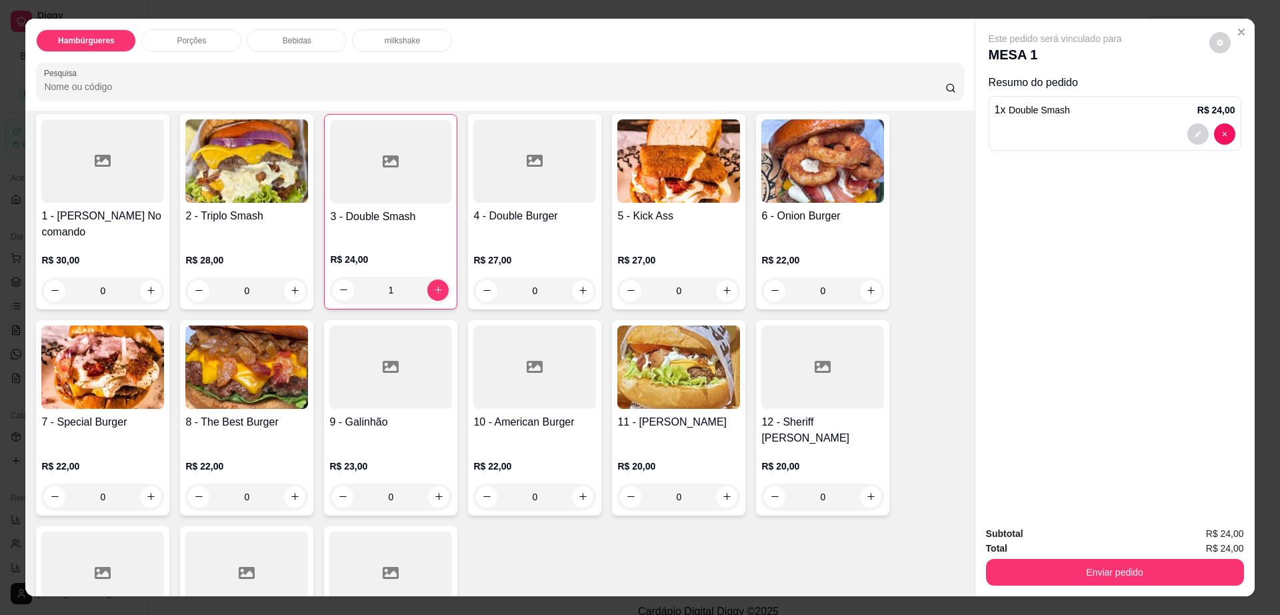
click at [531, 384] on div at bounding box center [534, 366] width 123 height 83
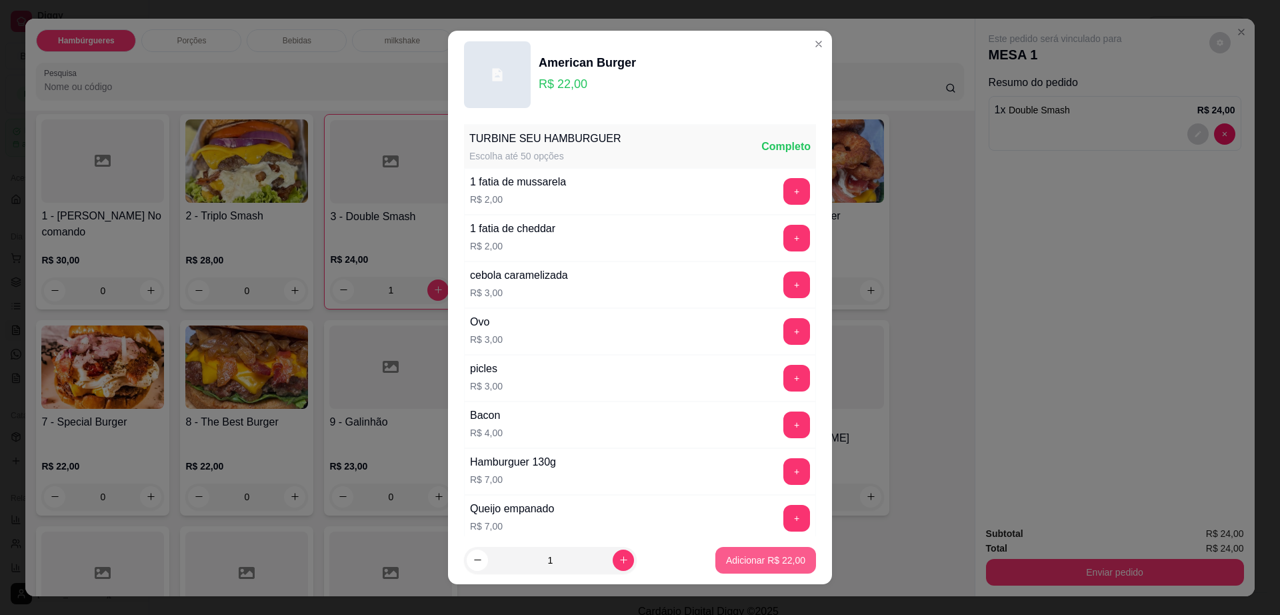
click at [781, 563] on p "Adicionar R$ 22,00" at bounding box center [765, 559] width 79 height 13
type input "1"
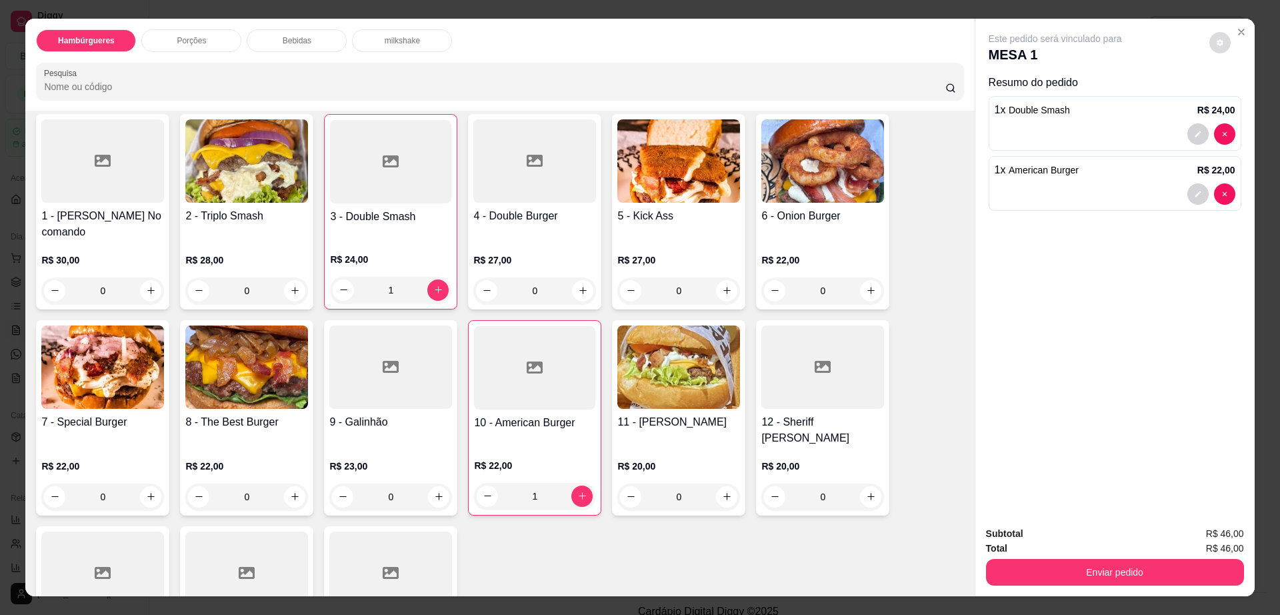
click at [1218, 40] on button "decrease-product-quantity" at bounding box center [1219, 42] width 21 height 21
click at [1237, 98] on span "Automatic updates" at bounding box center [1238, 96] width 11 height 11
click at [1237, 98] on input "Automatic updates" at bounding box center [1234, 100] width 9 height 9
checkbox input "true"
click at [1135, 569] on button "Enviar pedido" at bounding box center [1115, 572] width 258 height 27
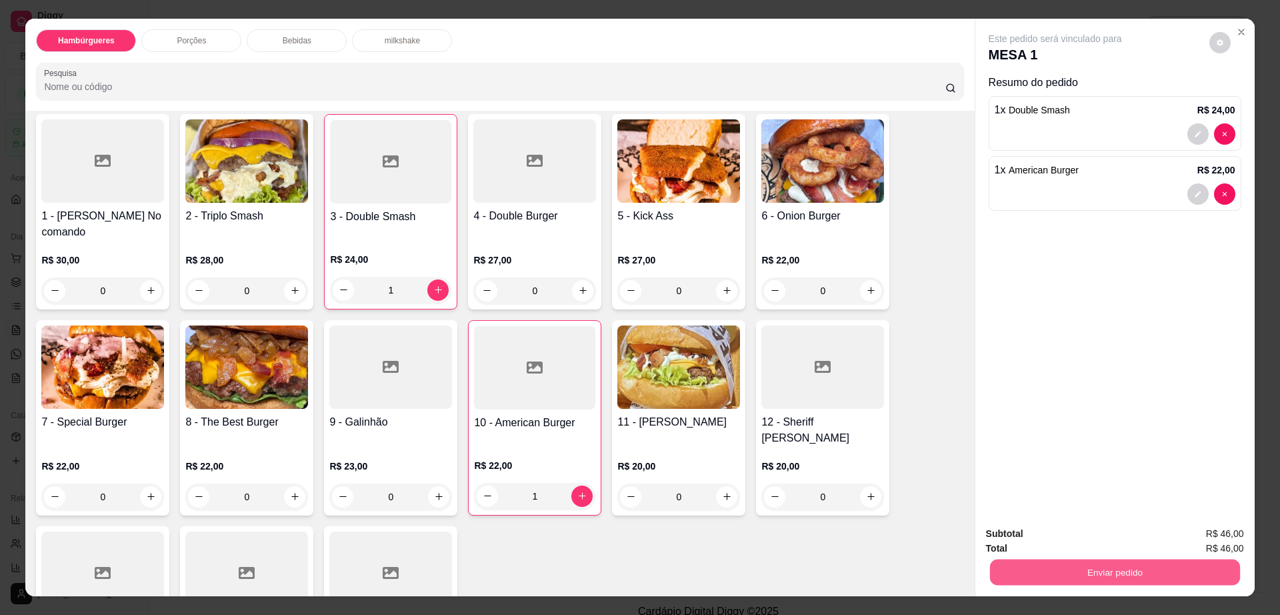
click at [1094, 563] on button "Enviar pedido" at bounding box center [1114, 572] width 250 height 26
click at [1084, 538] on button "Não registrar e enviar pedido" at bounding box center [1069, 539] width 139 height 25
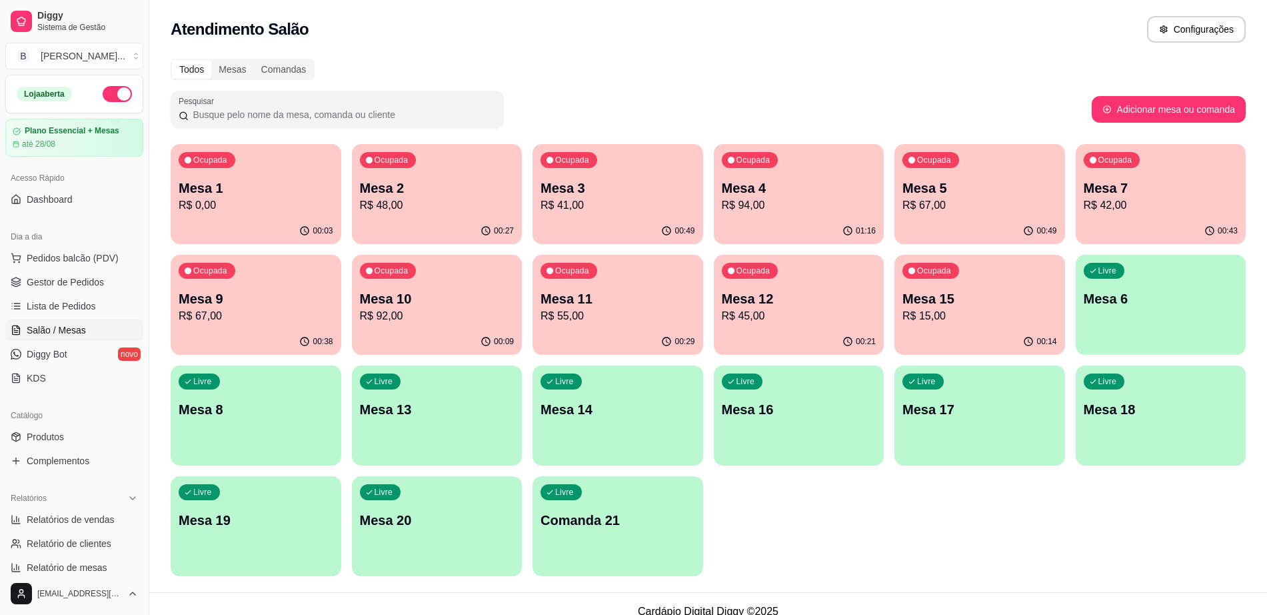
click at [1159, 240] on div "00:43" at bounding box center [1161, 231] width 171 height 26
click at [74, 252] on span "Pedidos balcão (PDV)" at bounding box center [73, 257] width 92 height 13
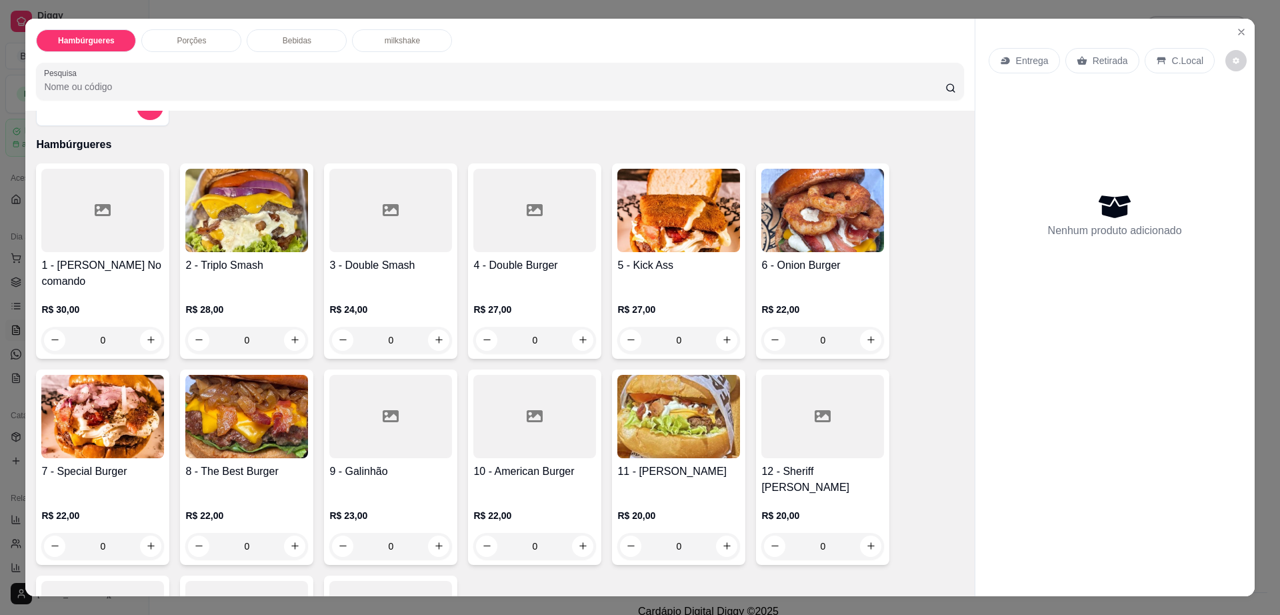
scroll to position [250, 0]
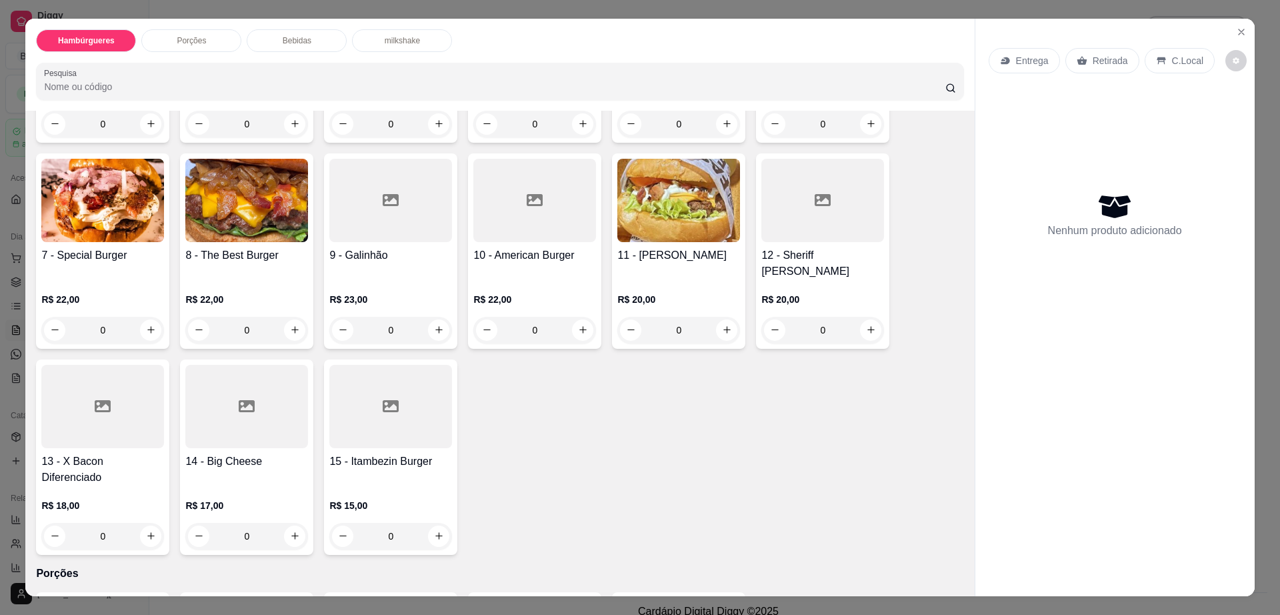
click at [399, 453] on h4 "15 - Itambezin Burger" at bounding box center [390, 461] width 123 height 16
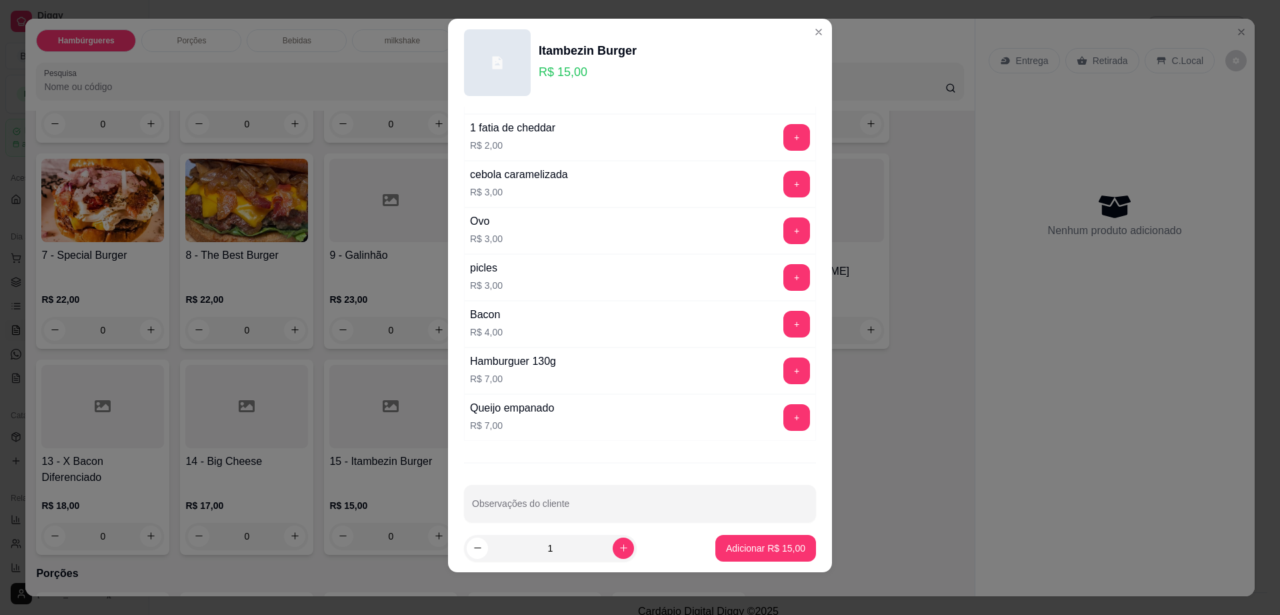
scroll to position [105, 0]
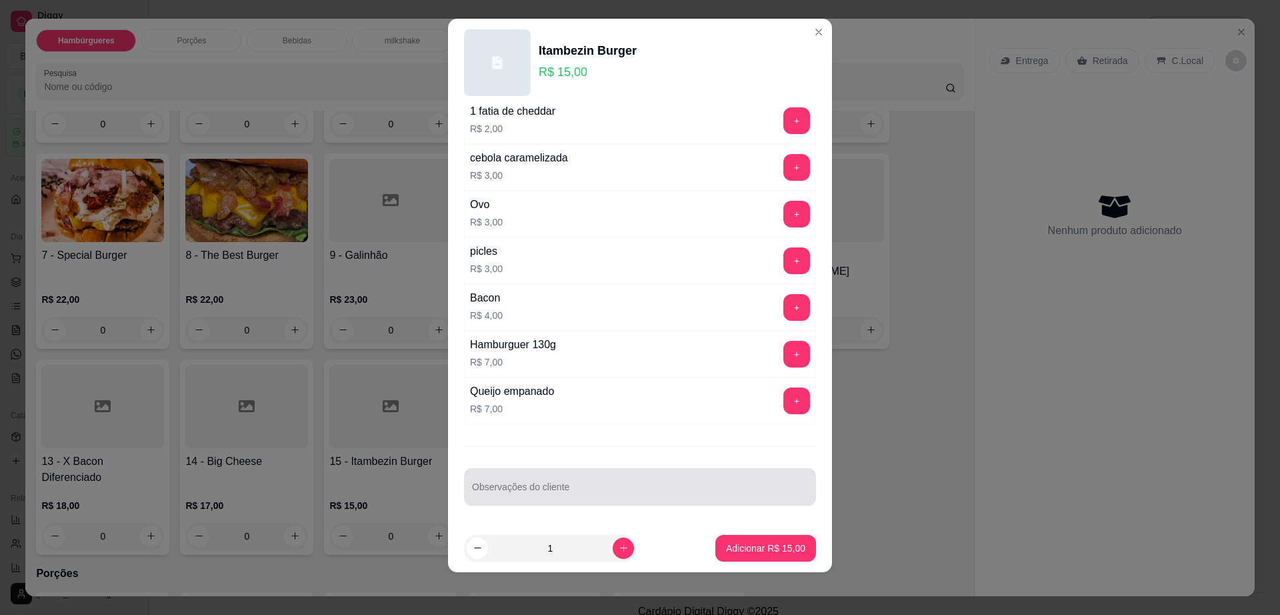
click at [588, 496] on input "Observações do cliente" at bounding box center [640, 491] width 336 height 13
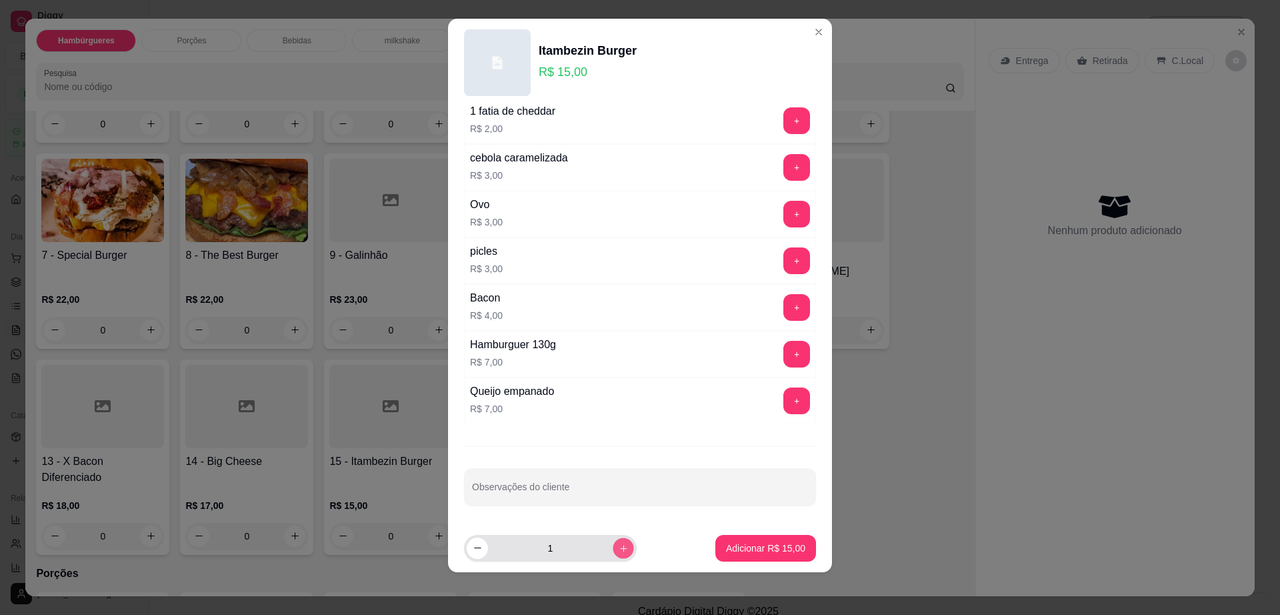
click at [613, 541] on button "increase-product-quantity" at bounding box center [623, 547] width 21 height 21
type input "2"
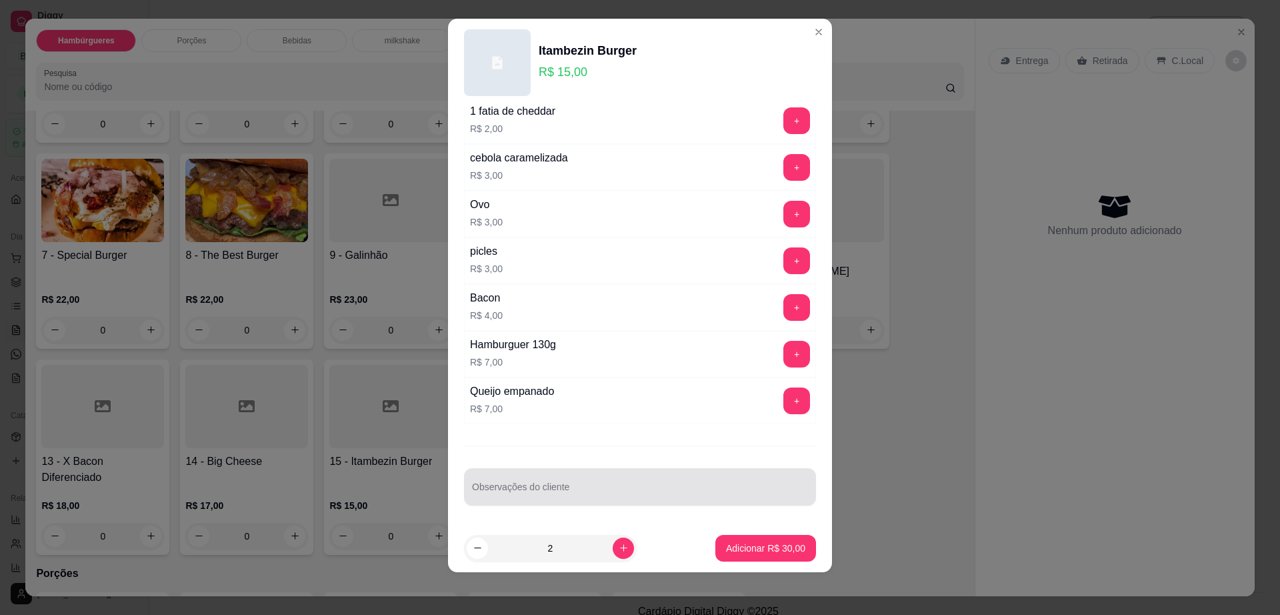
click at [629, 491] on input "Observações do cliente" at bounding box center [640, 491] width 336 height 13
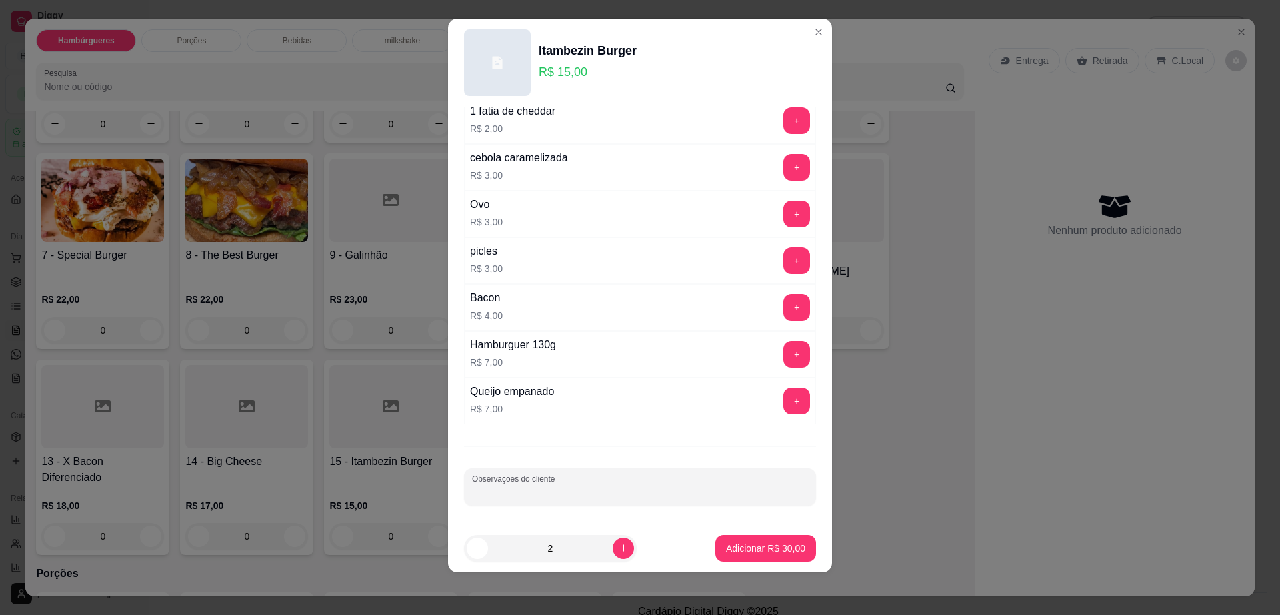
click at [626, 491] on input "Observações do cliente" at bounding box center [640, 491] width 336 height 13
type input "sem salada , 1 troca cheddar por [PERSON_NAME]"
click at [741, 554] on p "Adicionar R$ 30,00" at bounding box center [765, 547] width 79 height 13
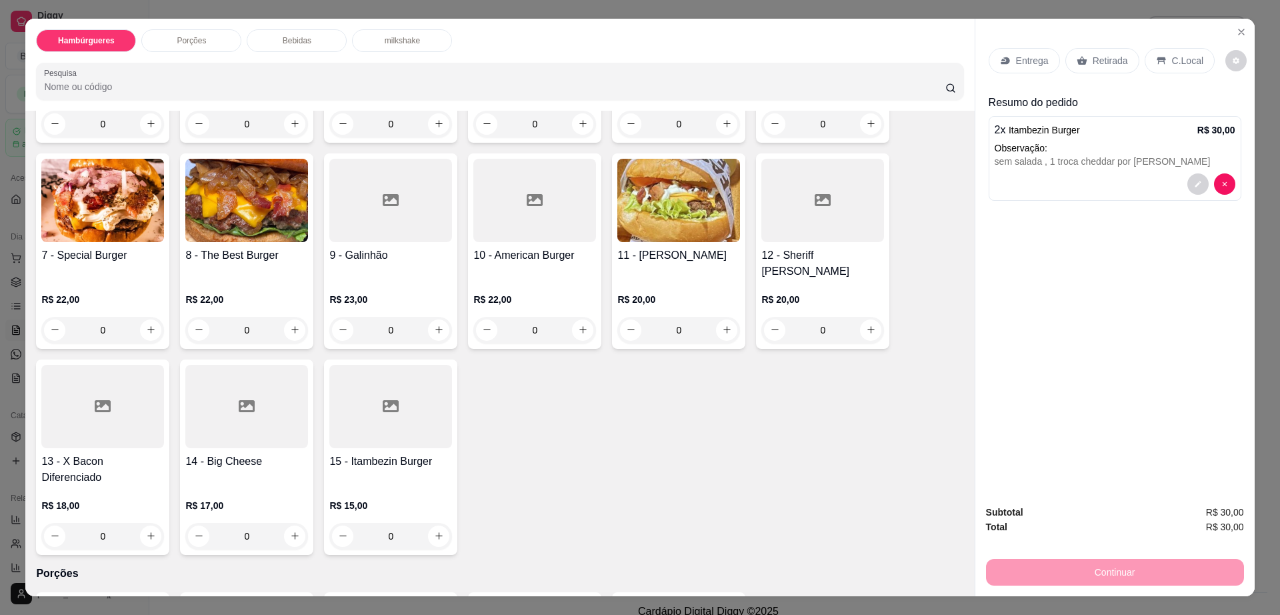
click at [1017, 57] on p "Entrega" at bounding box center [1032, 60] width 33 height 13
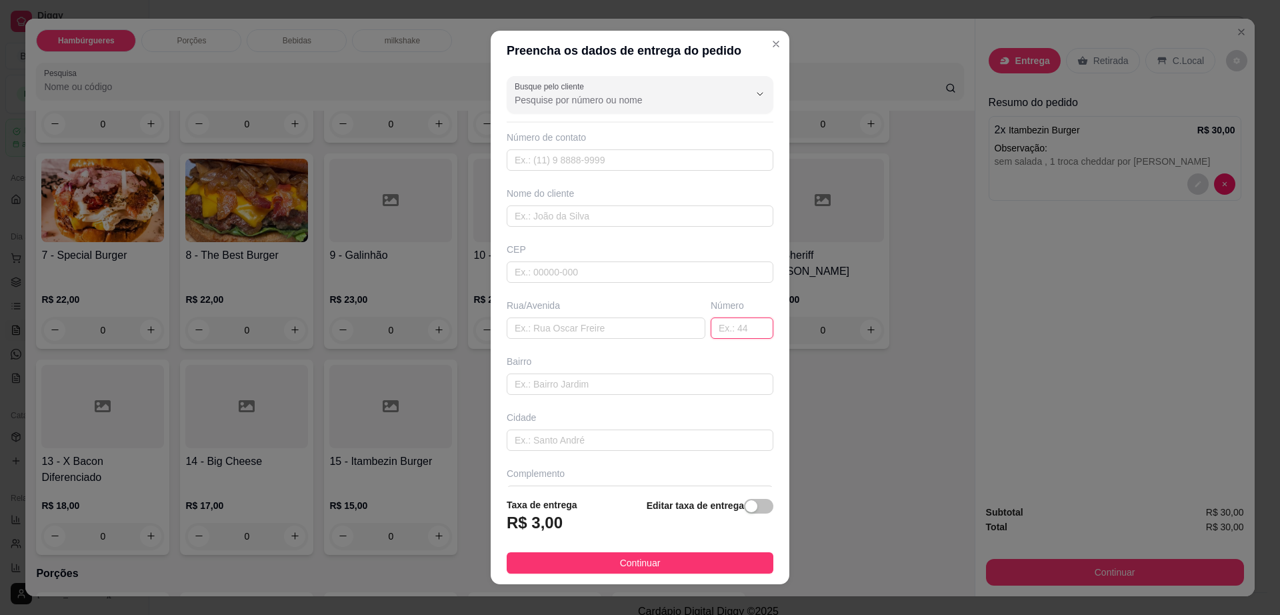
click at [717, 335] on input "text" at bounding box center [742, 327] width 63 height 21
type input "267"
click at [643, 477] on div "Busque pelo cliente Número de contato Nome do cliente CEP Rua/[GEOGRAPHIC_DATA]" at bounding box center [640, 279] width 299 height 416
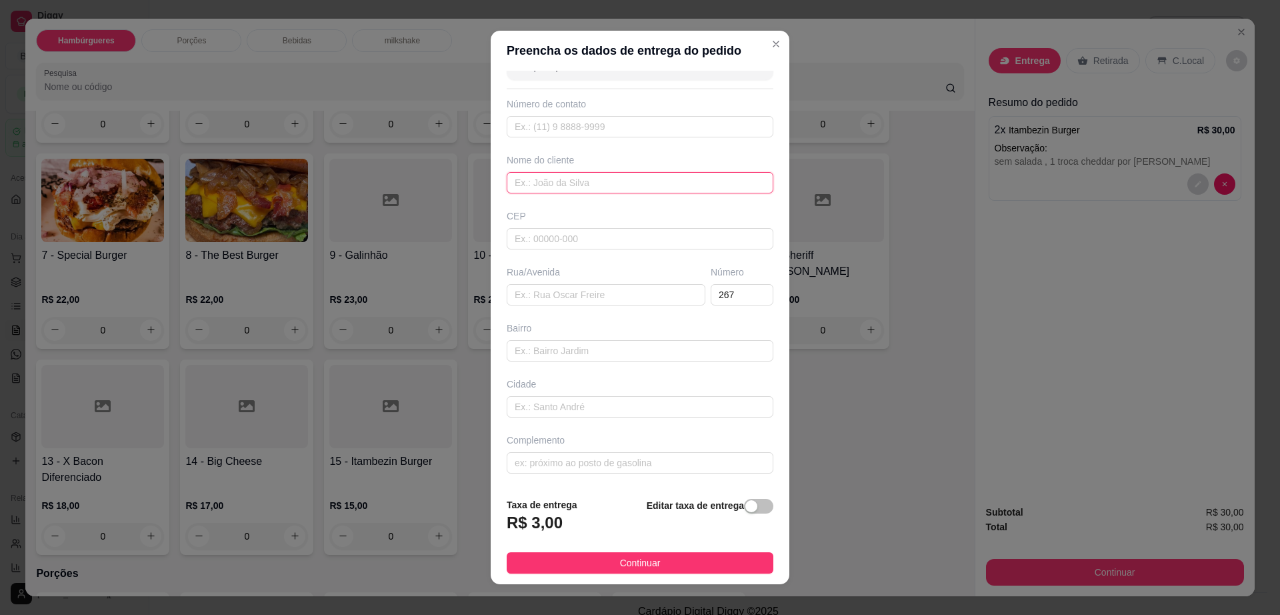
click at [543, 174] on input "text" at bounding box center [640, 182] width 267 height 21
type input "jamille"
click at [604, 293] on input "text" at bounding box center [606, 294] width 199 height 21
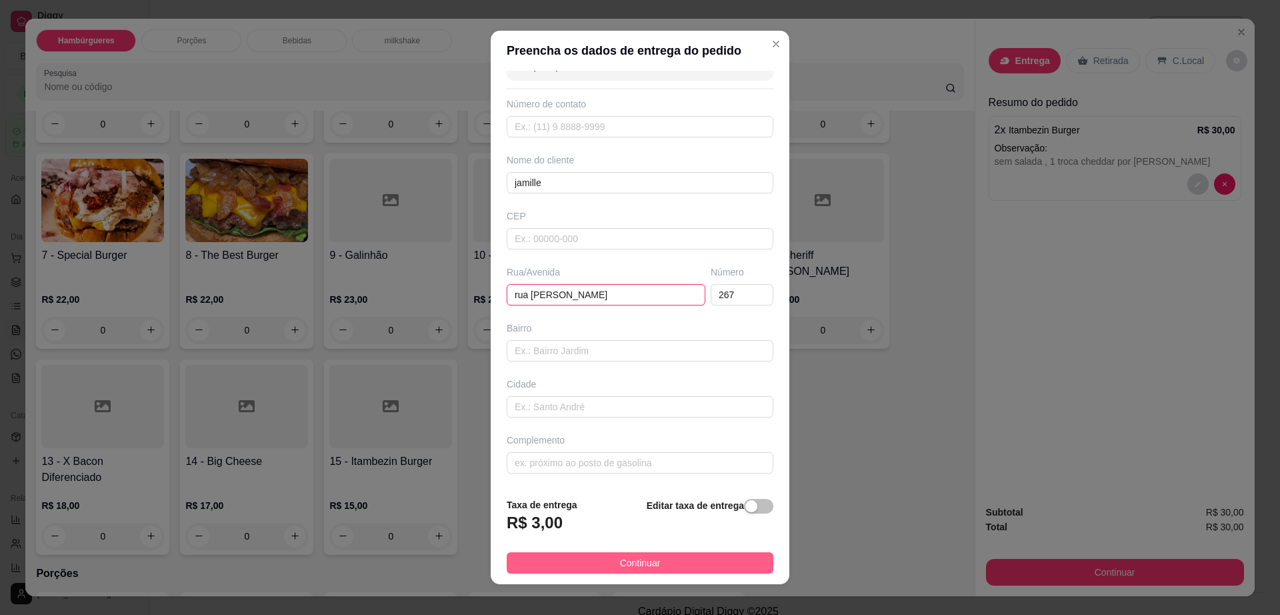
type input "rua [PERSON_NAME]"
click at [628, 565] on span "Continuar" at bounding box center [640, 562] width 41 height 15
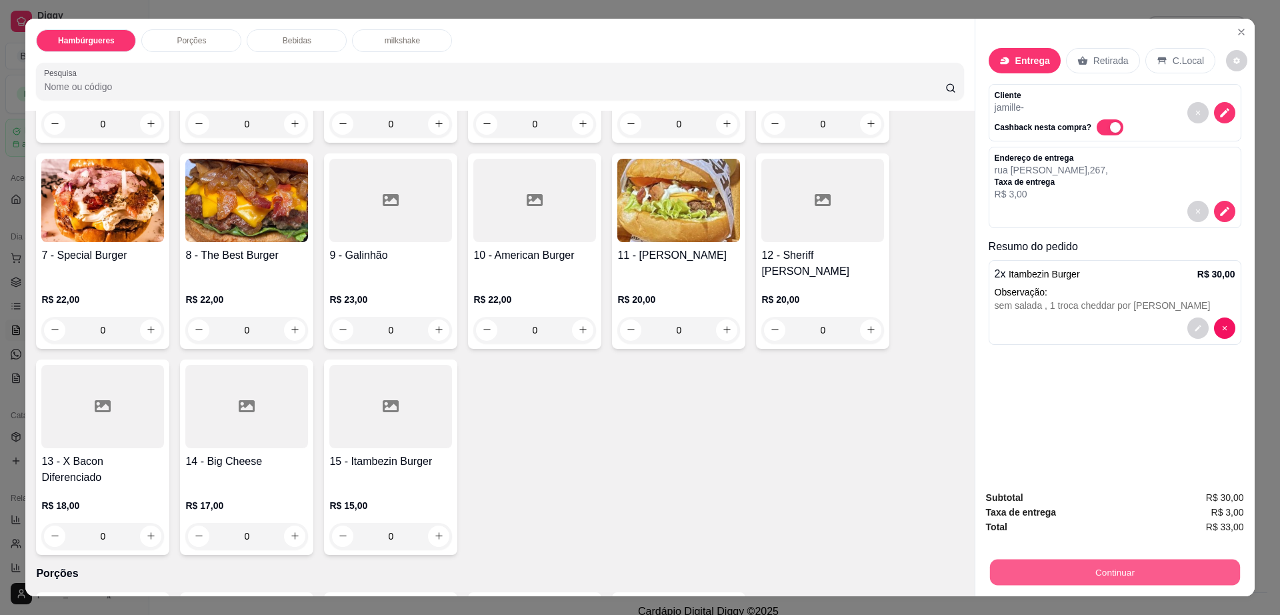
click at [1045, 571] on button "Continuar" at bounding box center [1114, 572] width 250 height 26
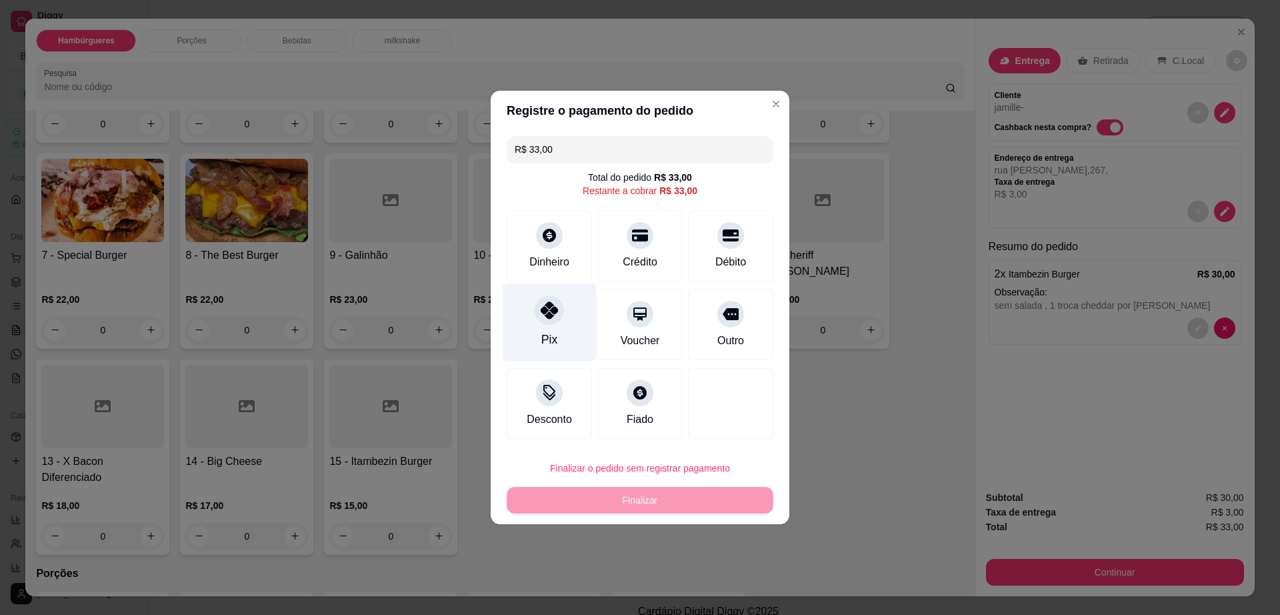
click at [553, 317] on icon at bounding box center [549, 309] width 17 height 17
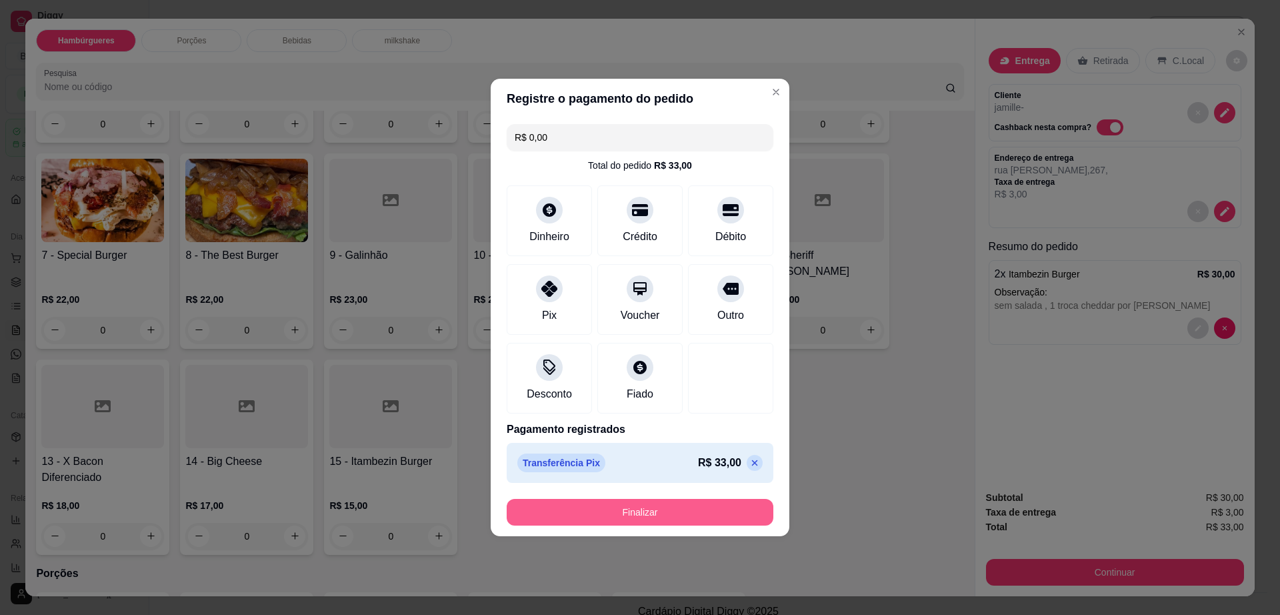
click at [640, 501] on button "Finalizar" at bounding box center [640, 512] width 267 height 27
click at [692, 505] on button "Finalizar" at bounding box center [640, 512] width 267 height 27
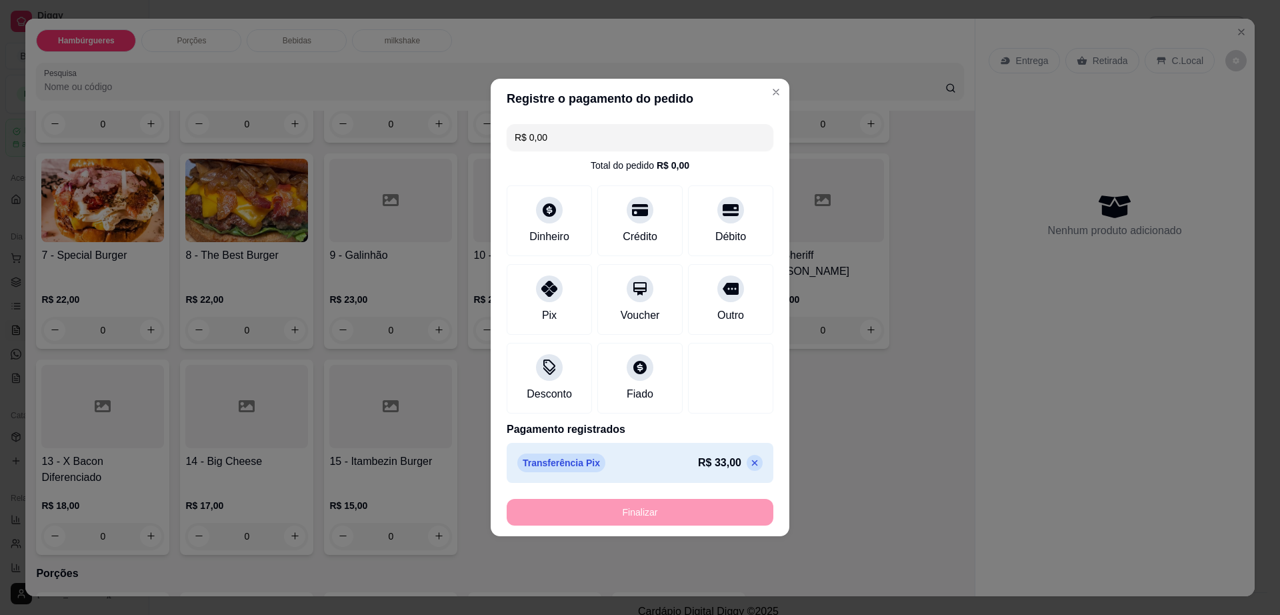
type input "-R$ 33,00"
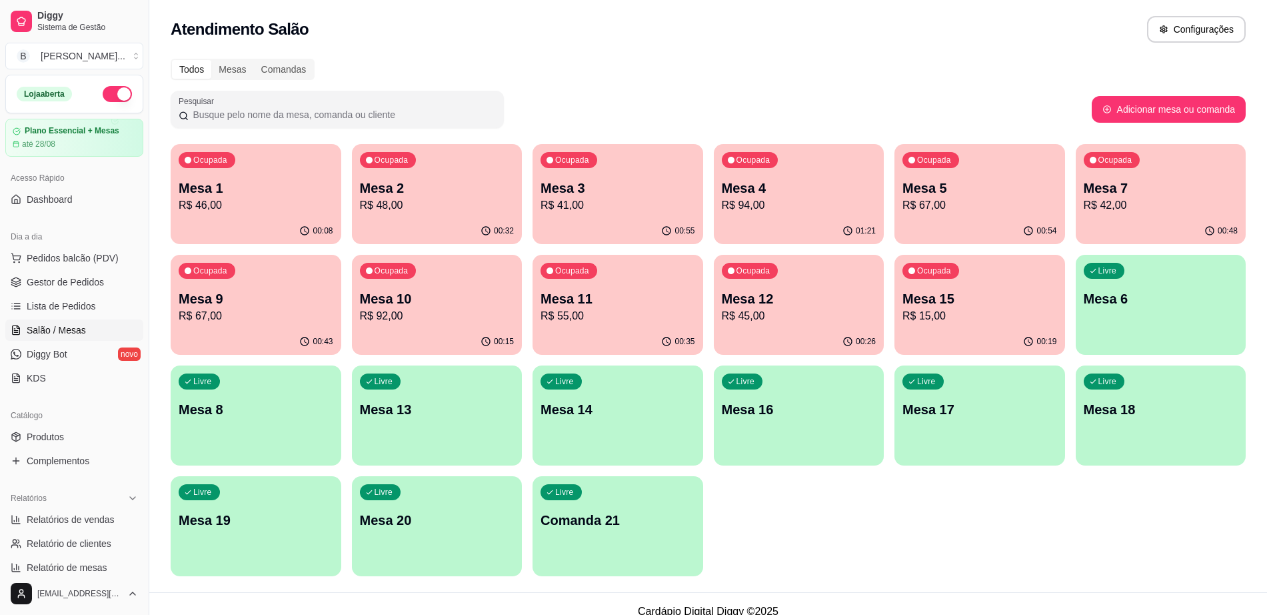
click at [956, 189] on p "Mesa 5" at bounding box center [980, 188] width 155 height 19
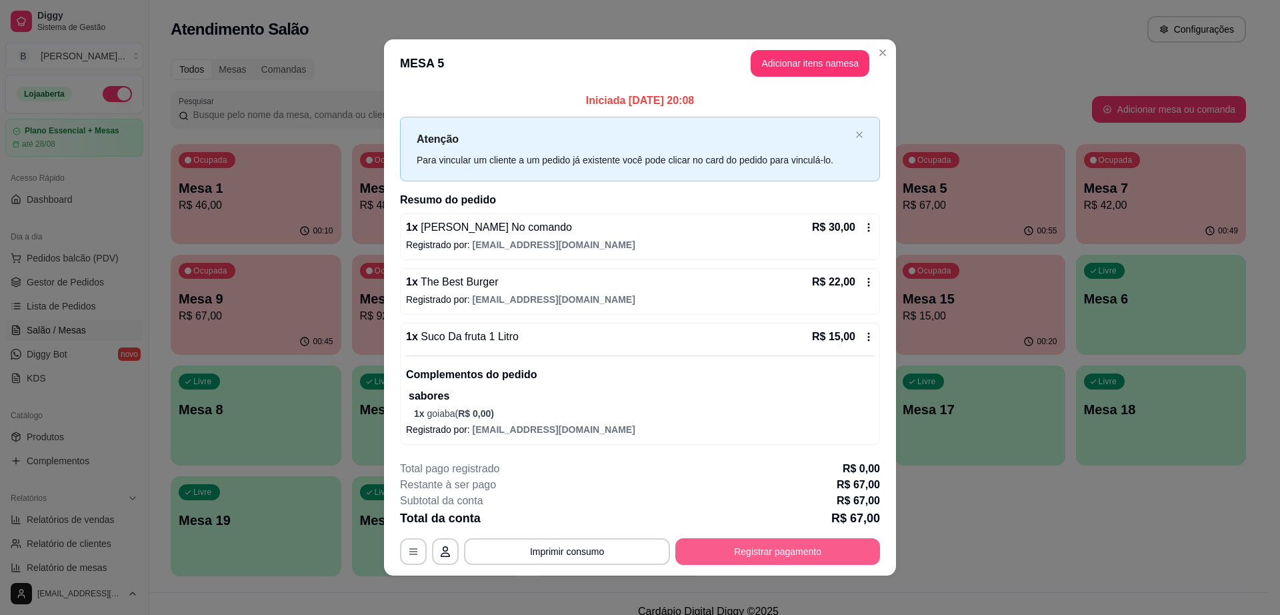
click at [747, 549] on button "Registrar pagamento" at bounding box center [777, 551] width 205 height 27
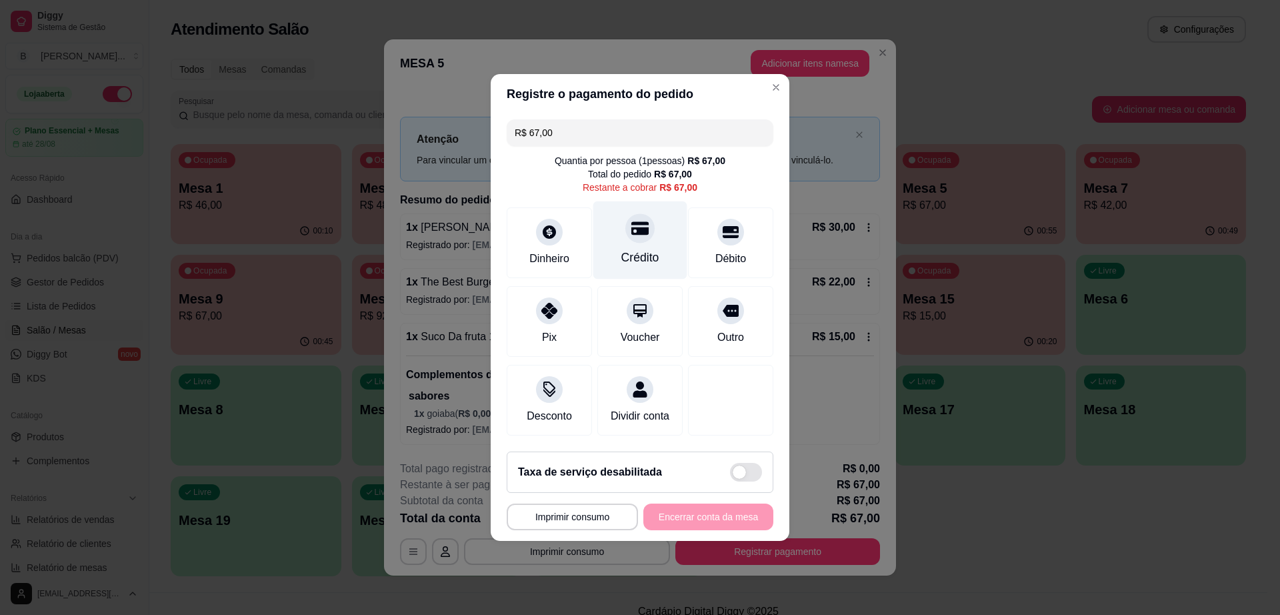
click at [651, 239] on div "Crédito" at bounding box center [640, 240] width 94 height 78
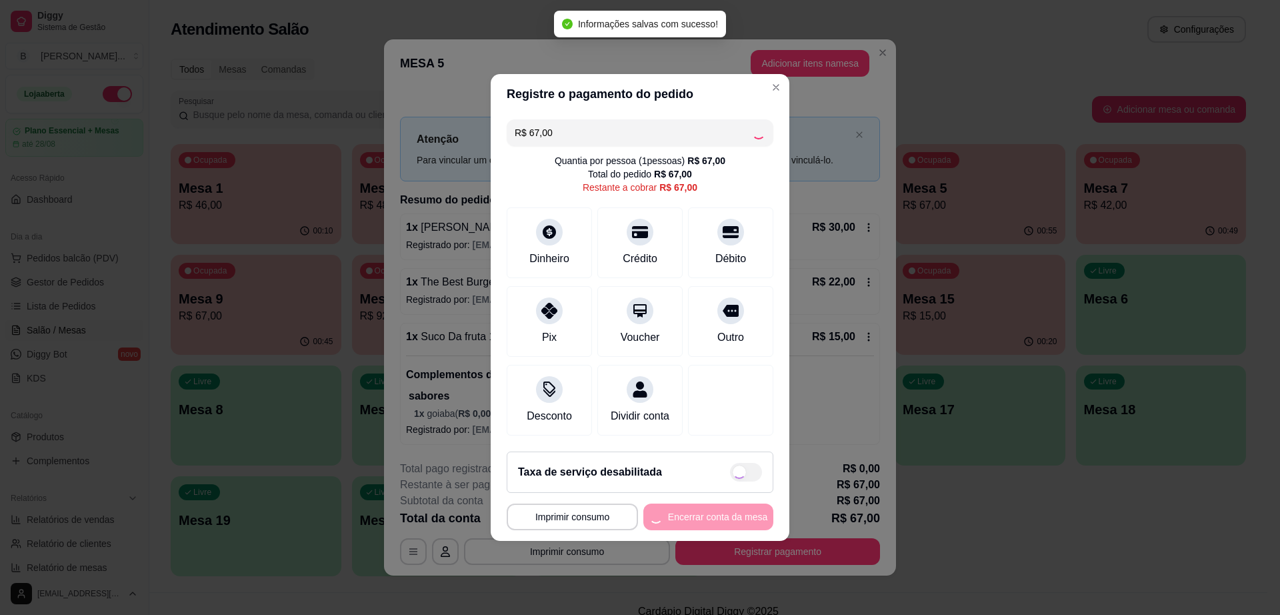
type input "R$ 0,00"
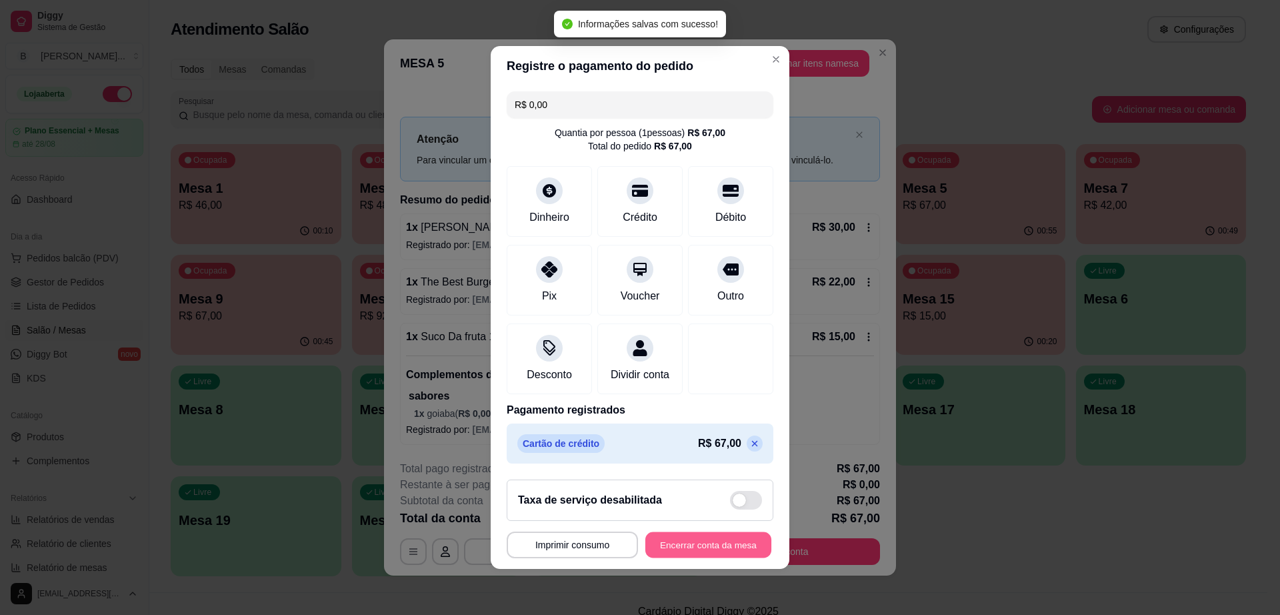
click at [715, 548] on button "Encerrar conta da mesa" at bounding box center [708, 545] width 126 height 26
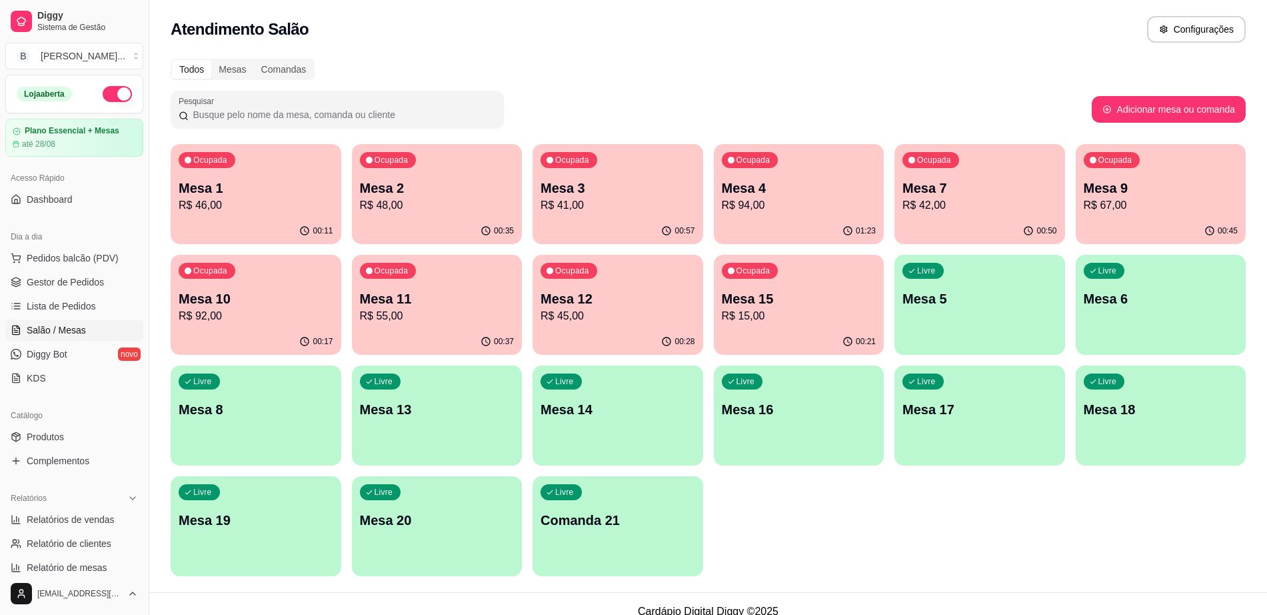
click at [393, 299] on p "Mesa 11" at bounding box center [437, 298] width 155 height 19
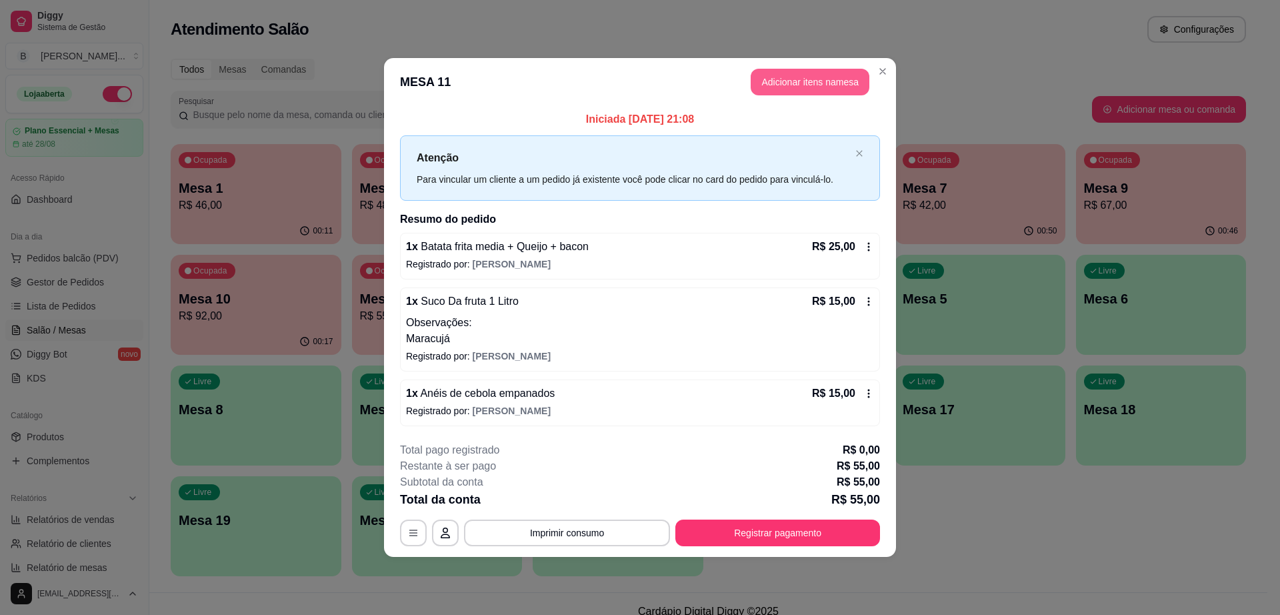
click at [829, 89] on button "Adicionar itens na mesa" at bounding box center [810, 82] width 119 height 27
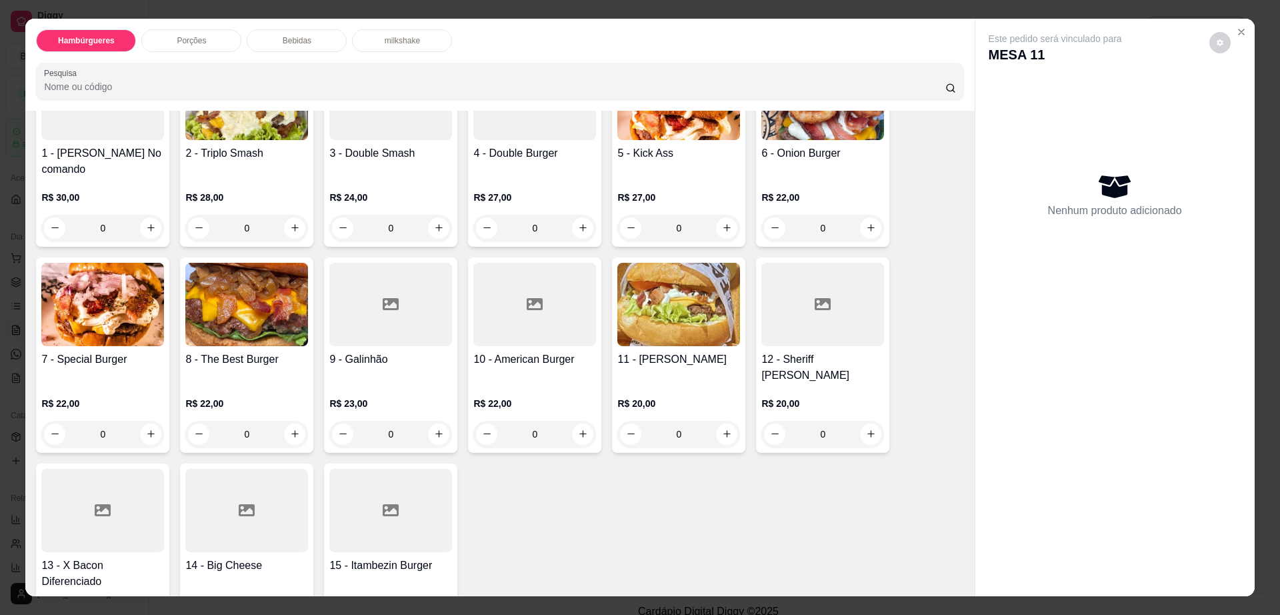
scroll to position [167, 0]
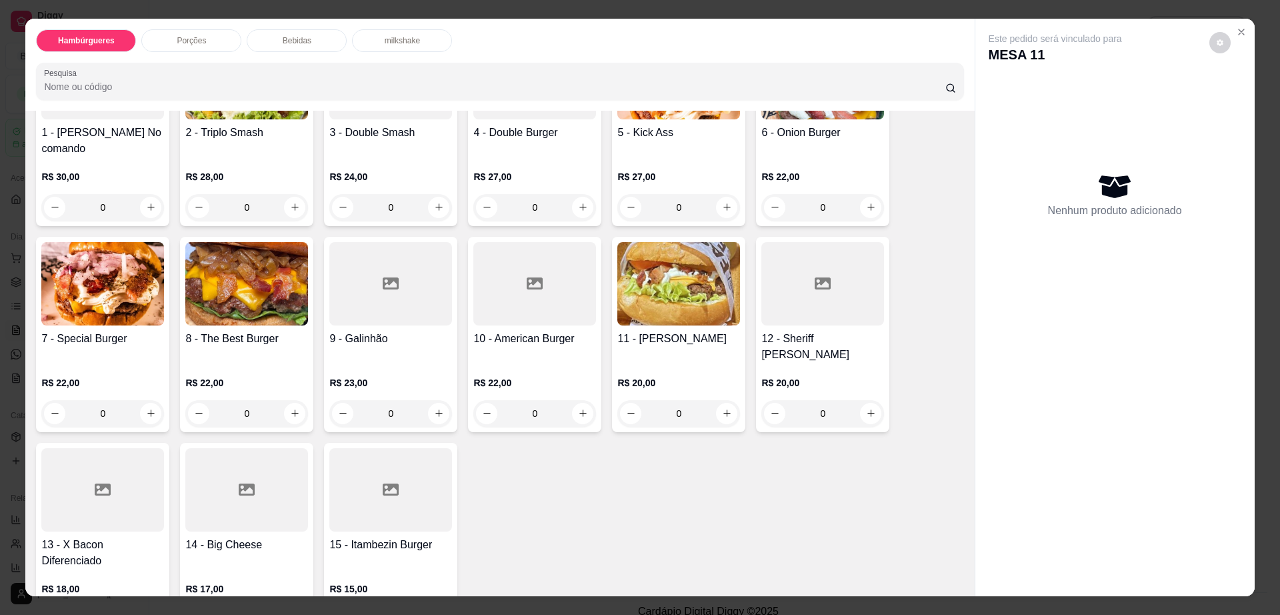
click at [242, 448] on div at bounding box center [246, 489] width 123 height 83
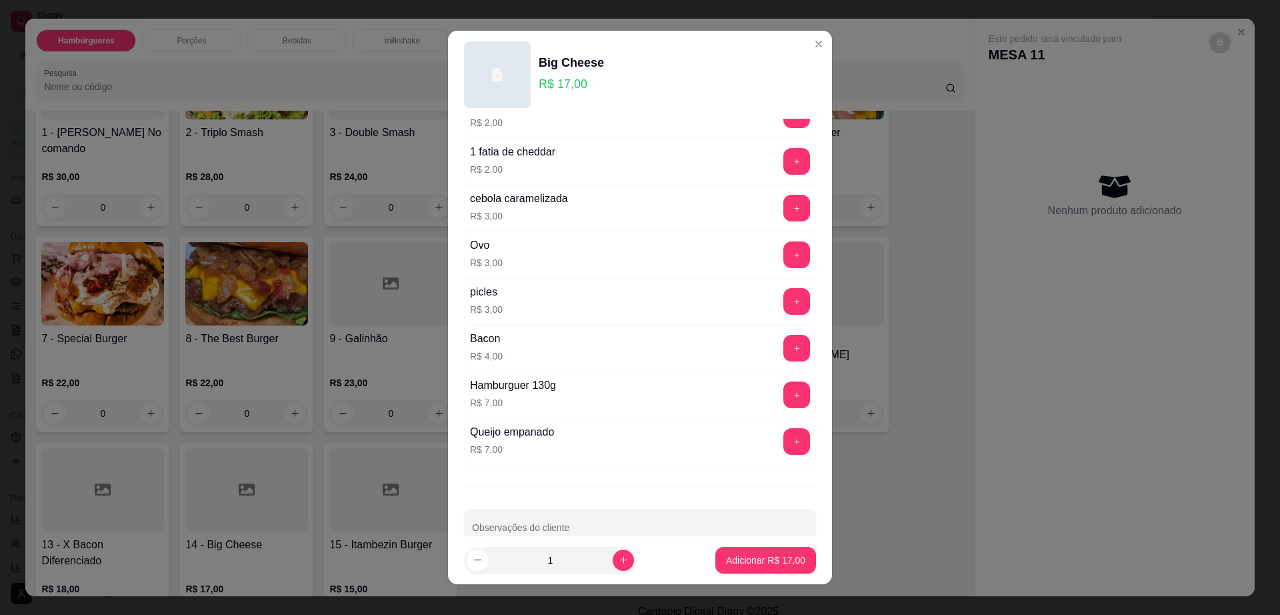
scroll to position [105, 0]
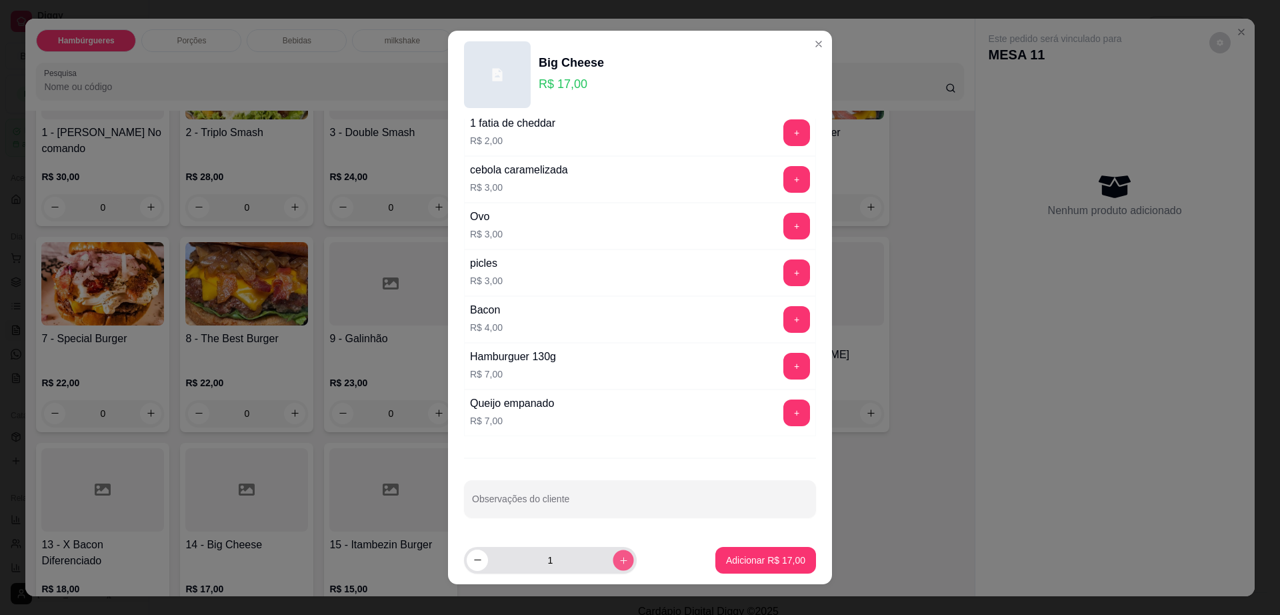
click at [619, 562] on icon "increase-product-quantity" at bounding box center [624, 560] width 10 height 10
type input "3"
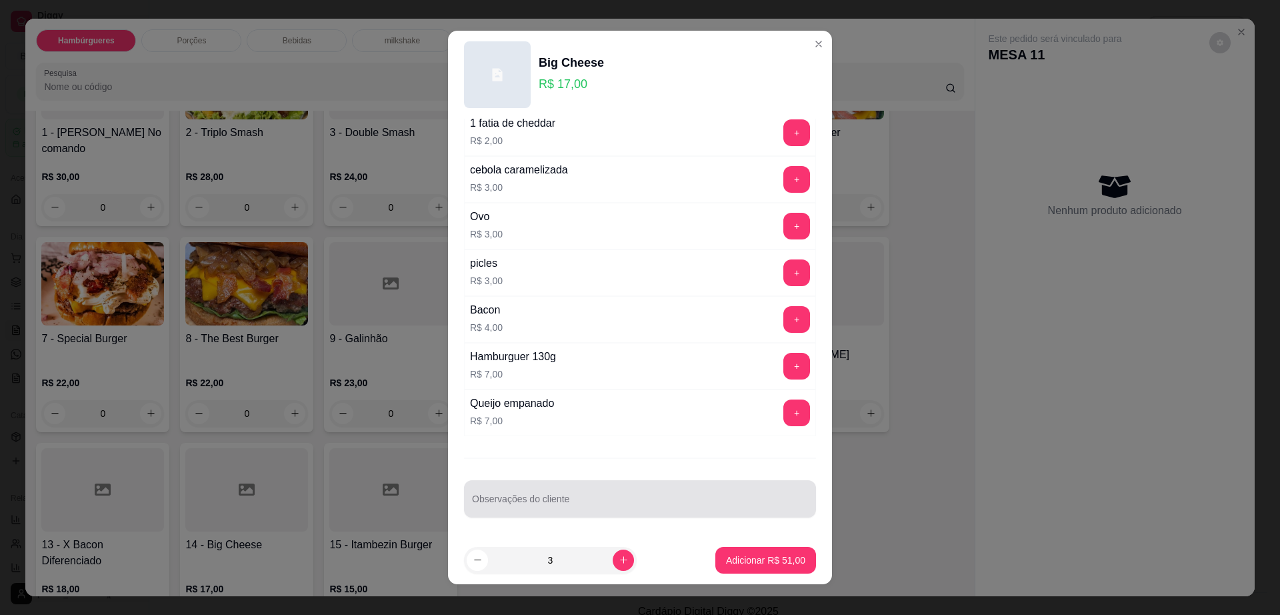
click at [623, 505] on input "Observações do cliente" at bounding box center [640, 503] width 336 height 13
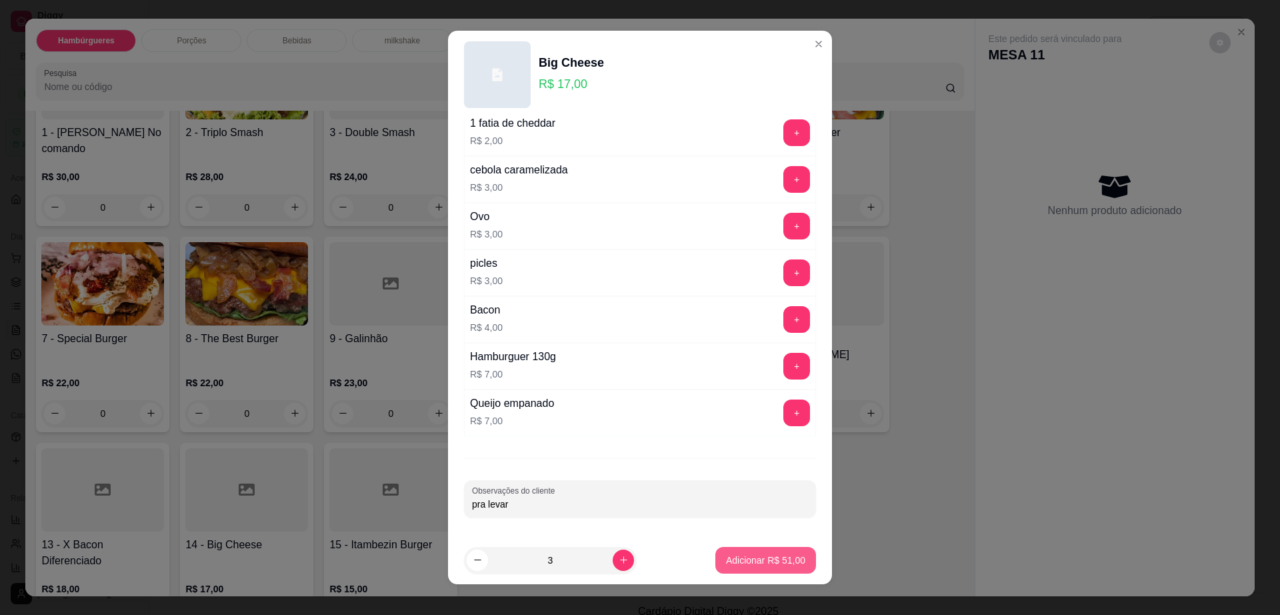
type input "pra levar"
click at [789, 572] on button "Adicionar R$ 51,00" at bounding box center [766, 560] width 98 height 26
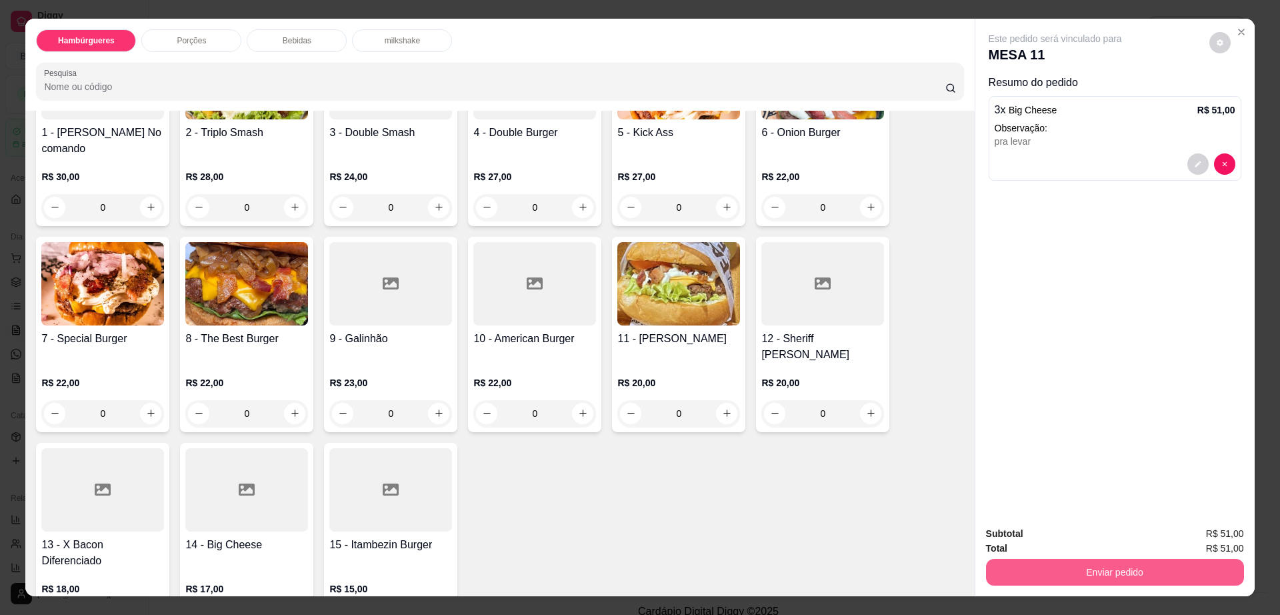
click at [1167, 571] on button "Enviar pedido" at bounding box center [1115, 572] width 258 height 27
click at [1117, 531] on button "Não registrar e enviar pedido" at bounding box center [1069, 539] width 135 height 25
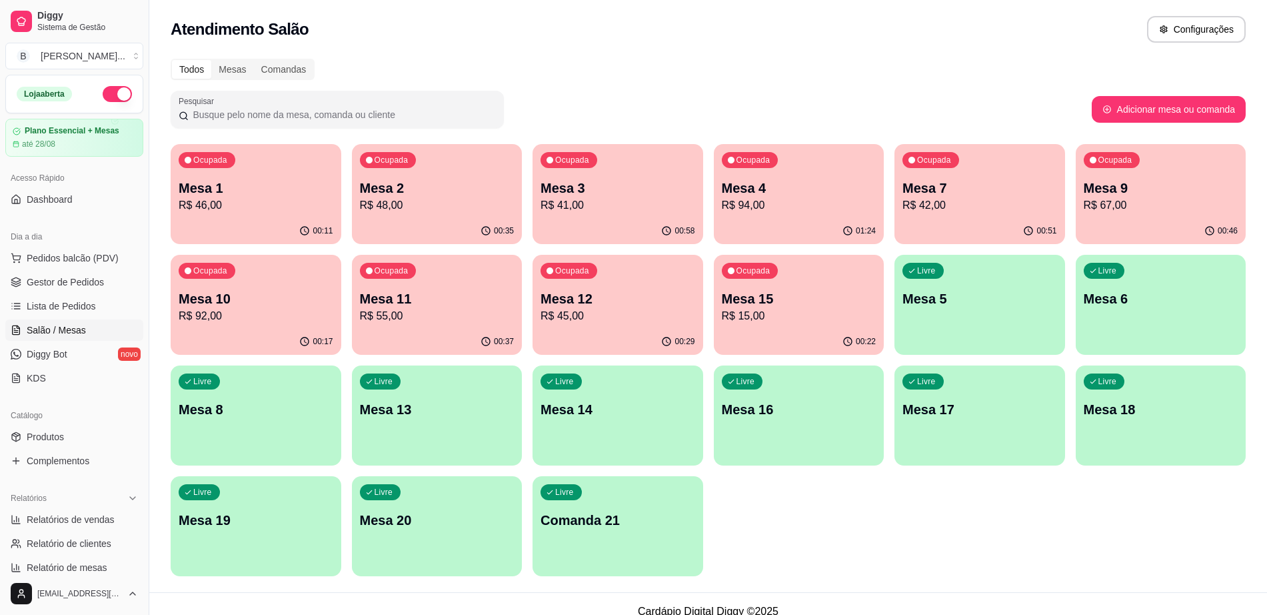
click at [287, 311] on p "R$ 92,00" at bounding box center [256, 316] width 155 height 16
click at [293, 288] on div "Ocupada Mesa 10 R$ 92,00" at bounding box center [256, 292] width 171 height 74
click at [957, 193] on p "Mesa 7" at bounding box center [980, 188] width 155 height 19
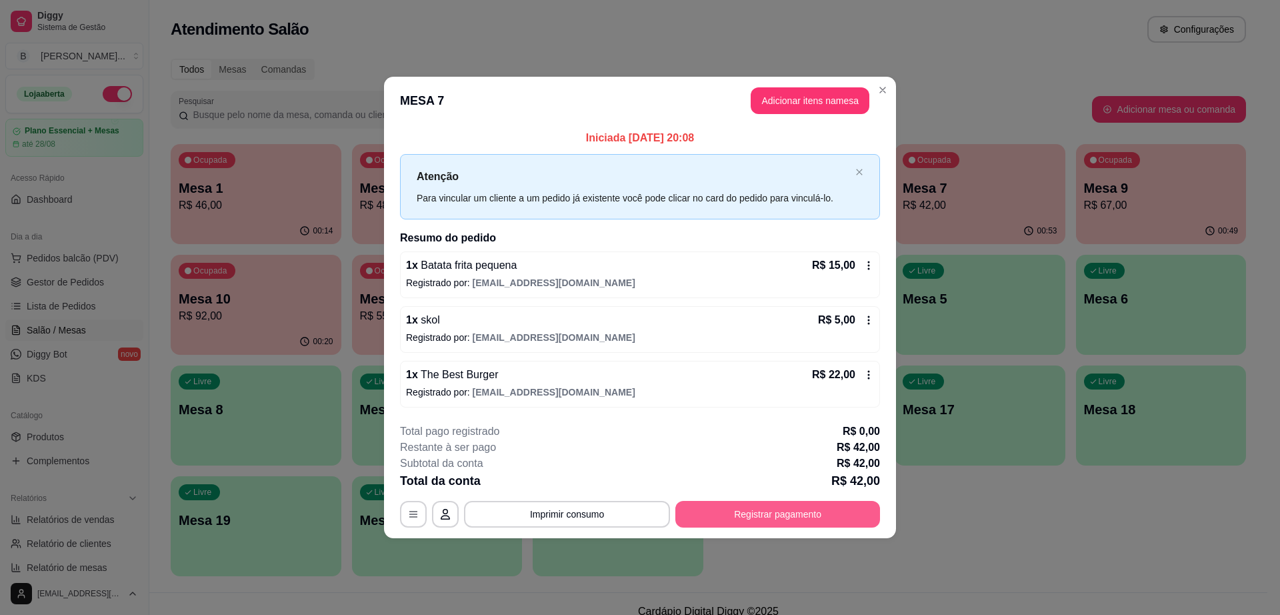
click at [722, 505] on button "Registrar pagamento" at bounding box center [777, 514] width 205 height 27
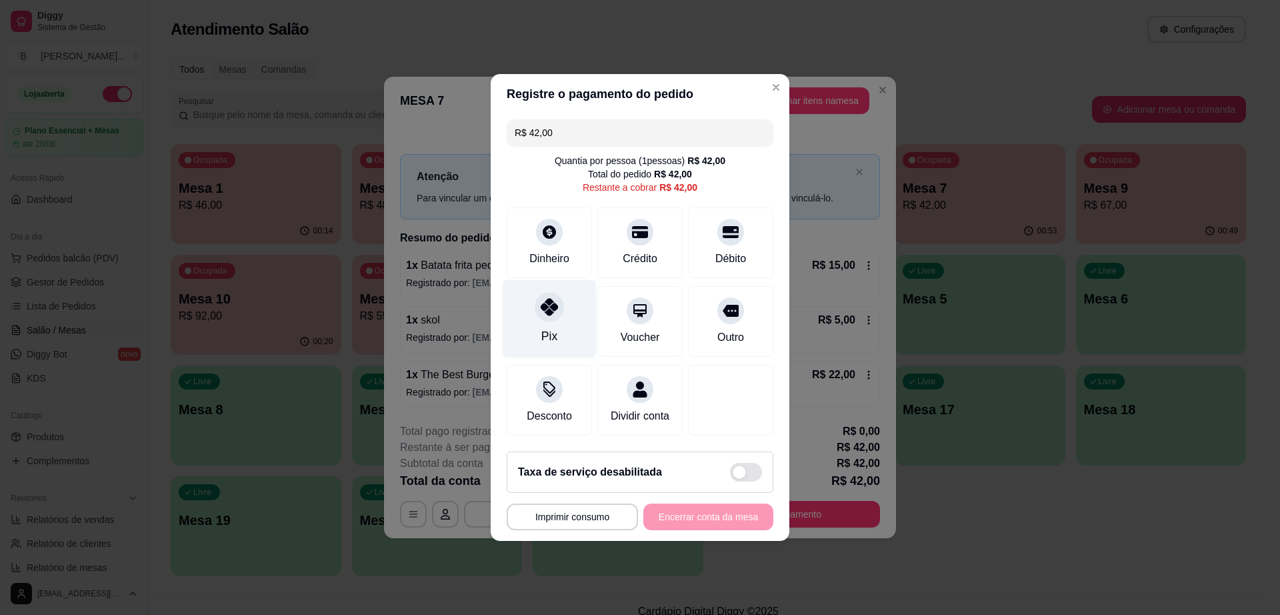
click at [564, 318] on div "Pix" at bounding box center [550, 319] width 94 height 78
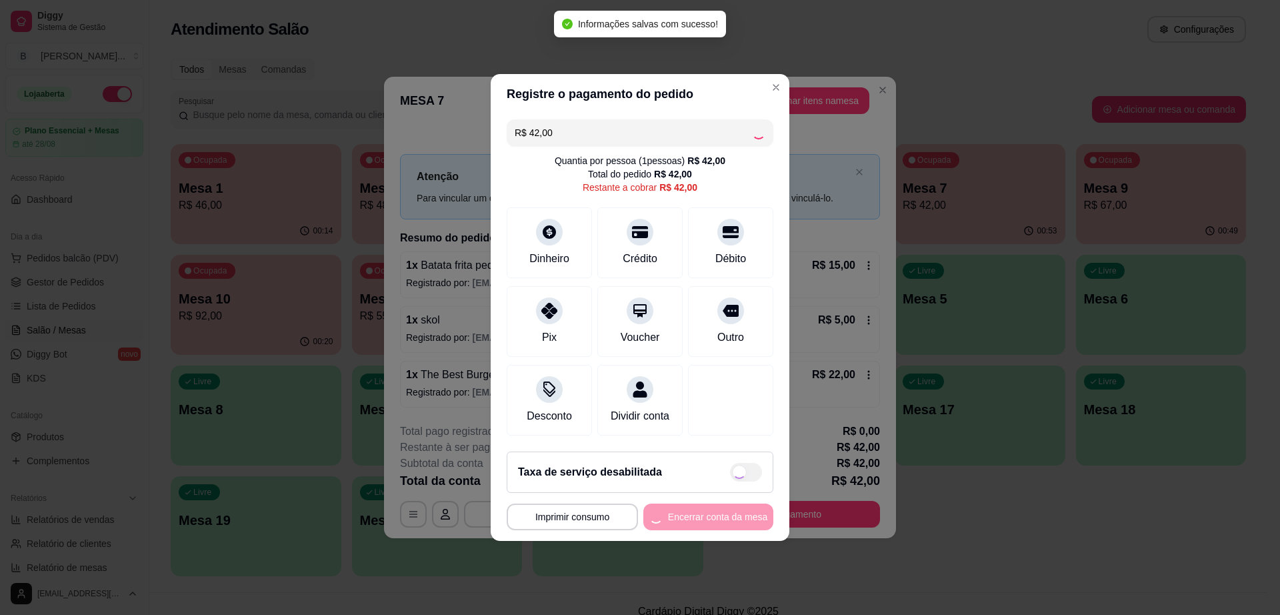
type input "R$ 0,00"
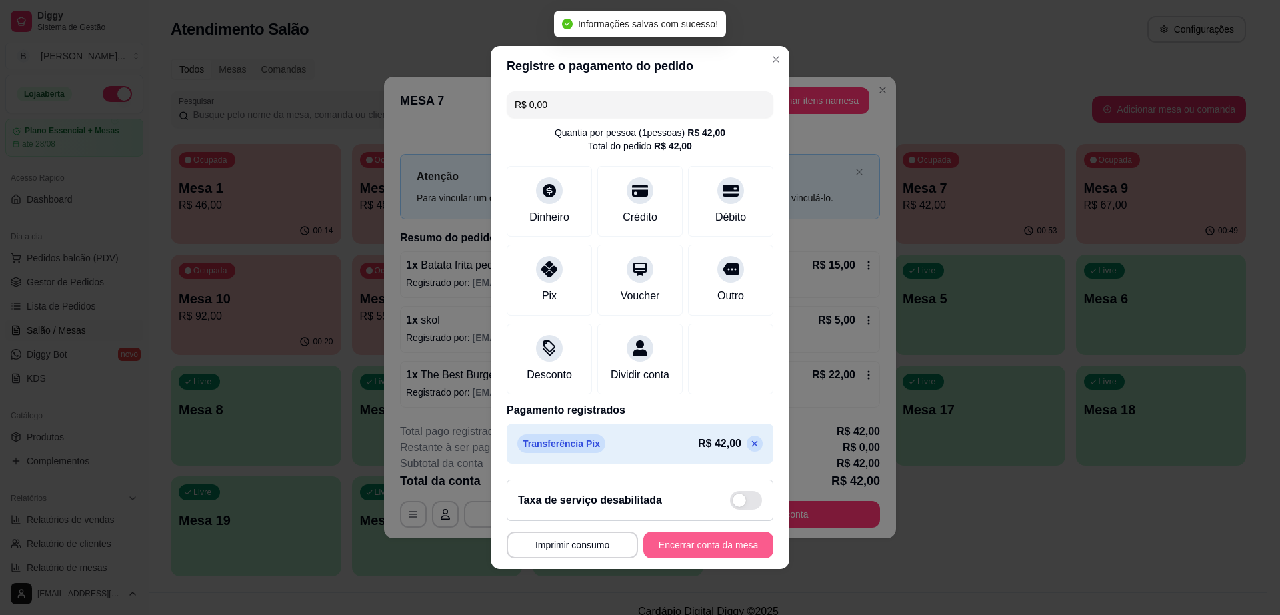
click at [705, 557] on button "Encerrar conta da mesa" at bounding box center [708, 544] width 130 height 27
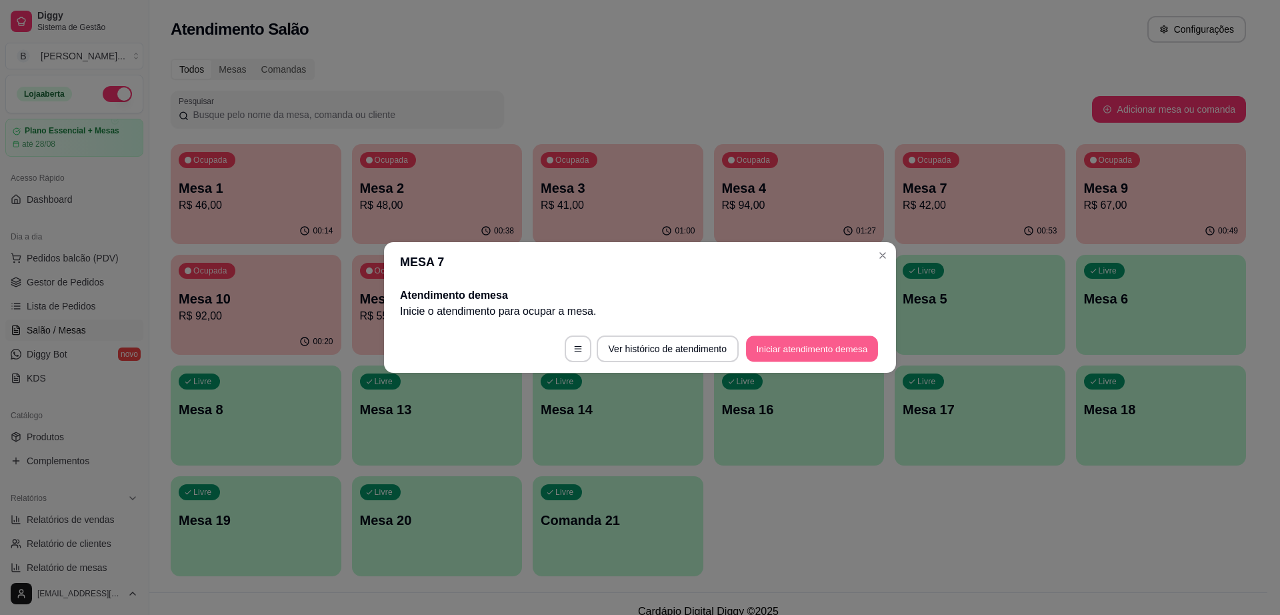
click at [839, 354] on button "Iniciar atendimento de mesa" at bounding box center [812, 349] width 132 height 26
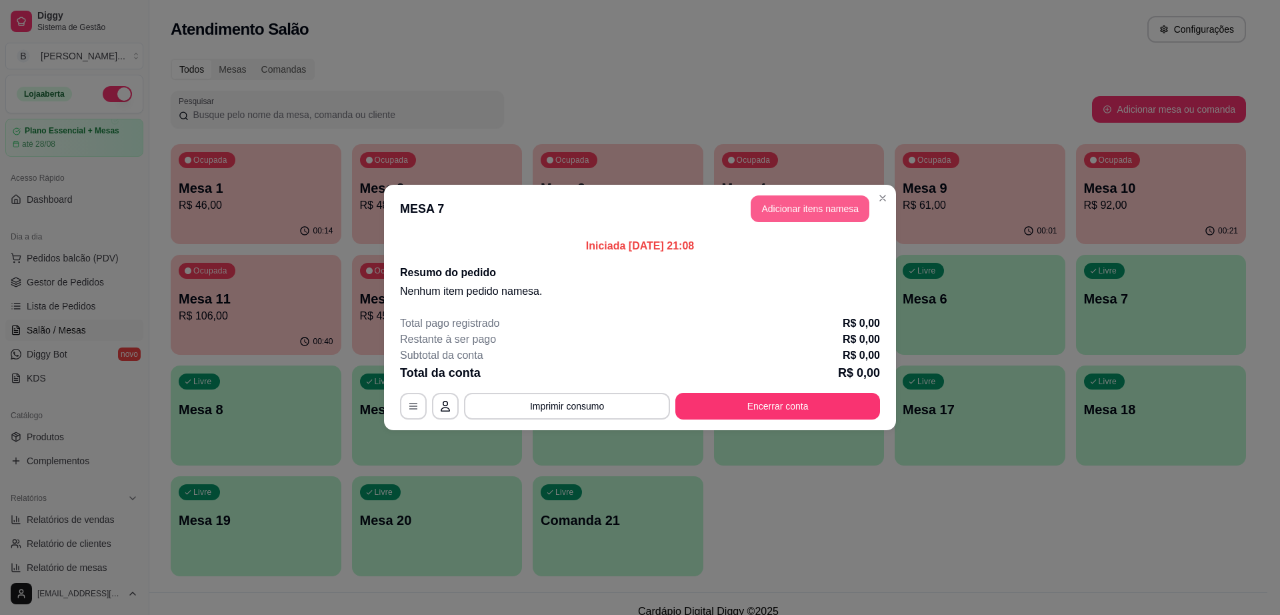
click at [787, 204] on button "Adicionar itens na mesa" at bounding box center [810, 208] width 119 height 27
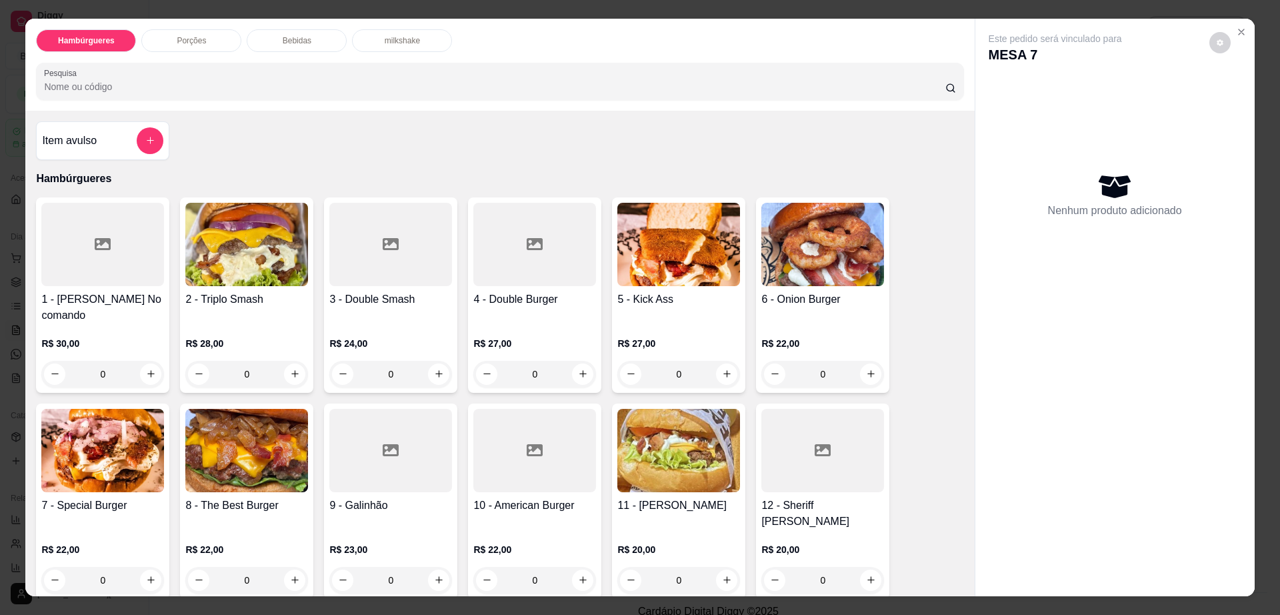
click at [390, 444] on icon at bounding box center [391, 450] width 16 height 12
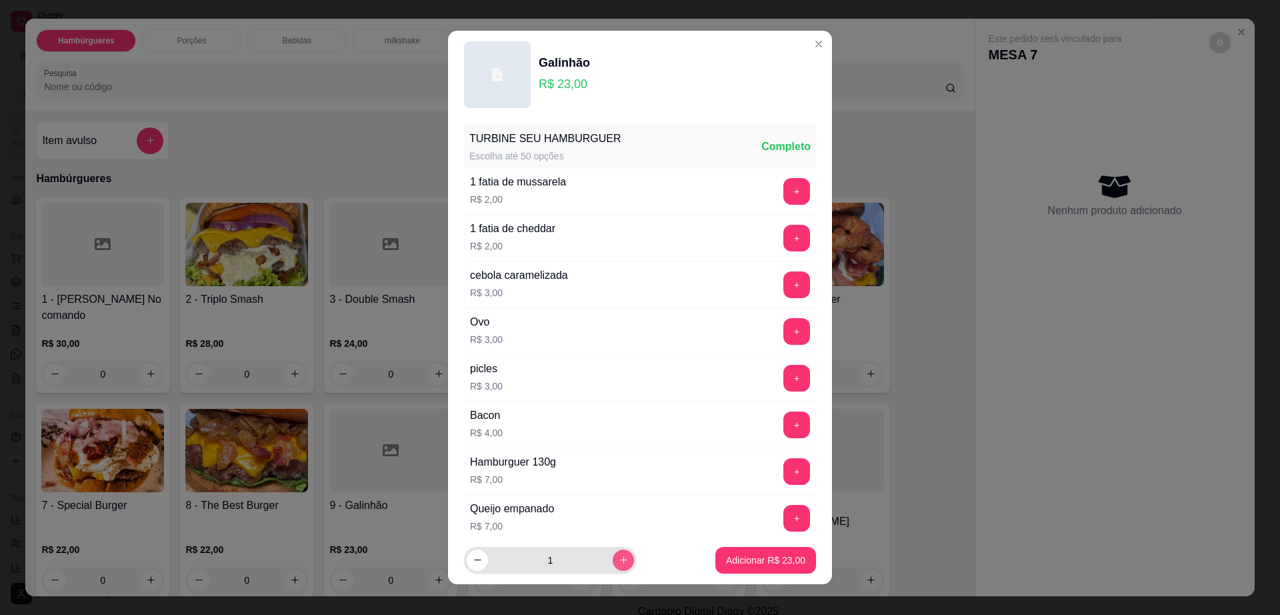
click at [619, 555] on icon "increase-product-quantity" at bounding box center [624, 560] width 10 height 10
type input "2"
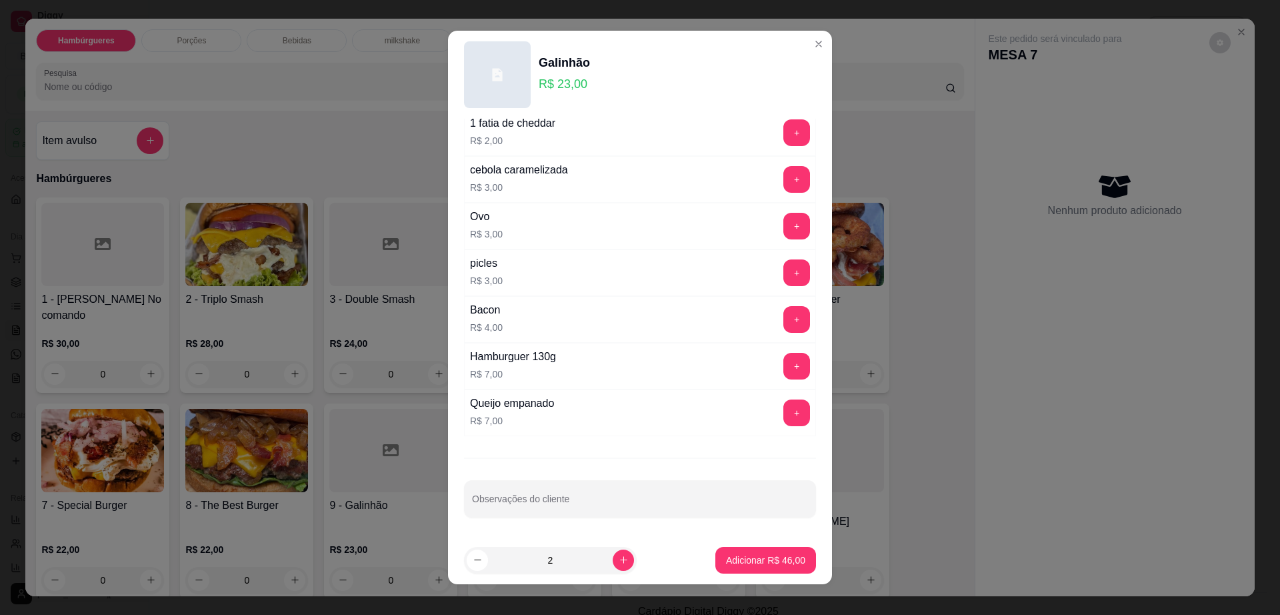
click at [621, 497] on input "Observações do cliente" at bounding box center [640, 503] width 336 height 13
type input "1 sem bacon"
click at [750, 548] on button "Adicionar R$ 46,00" at bounding box center [765, 560] width 101 height 27
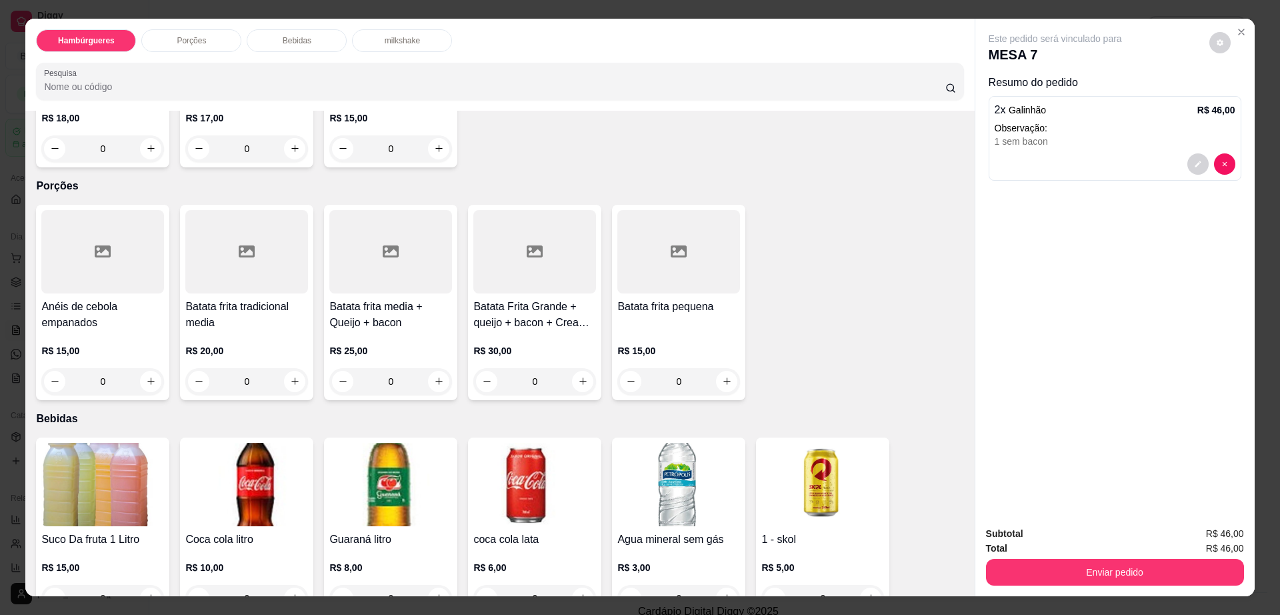
scroll to position [667, 0]
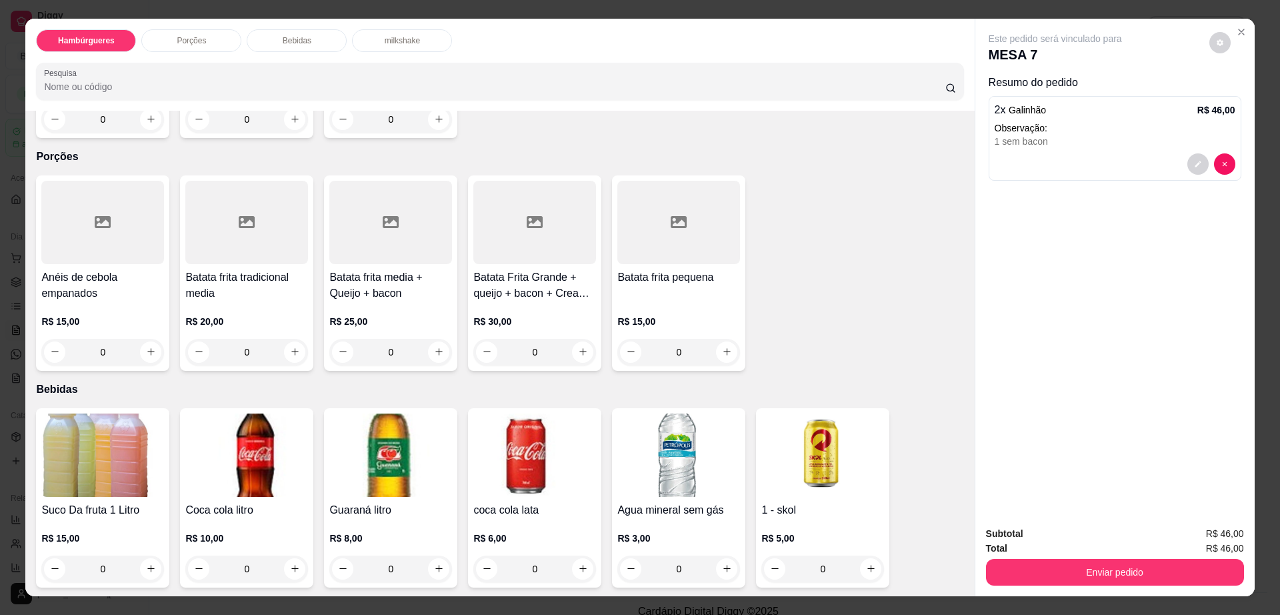
click at [95, 447] on img at bounding box center [102, 454] width 123 height 83
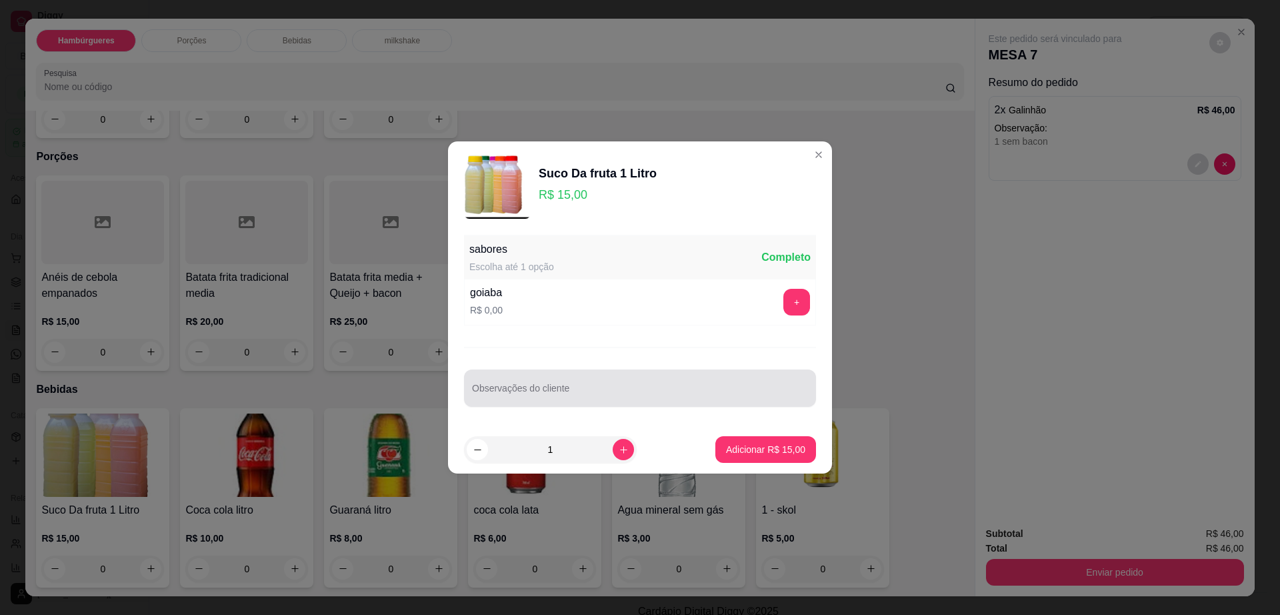
click at [619, 394] on input "Observações do cliente" at bounding box center [640, 393] width 336 height 13
type input "maracujs"
click at [737, 437] on button "Adicionar R$ 15,00" at bounding box center [765, 449] width 101 height 27
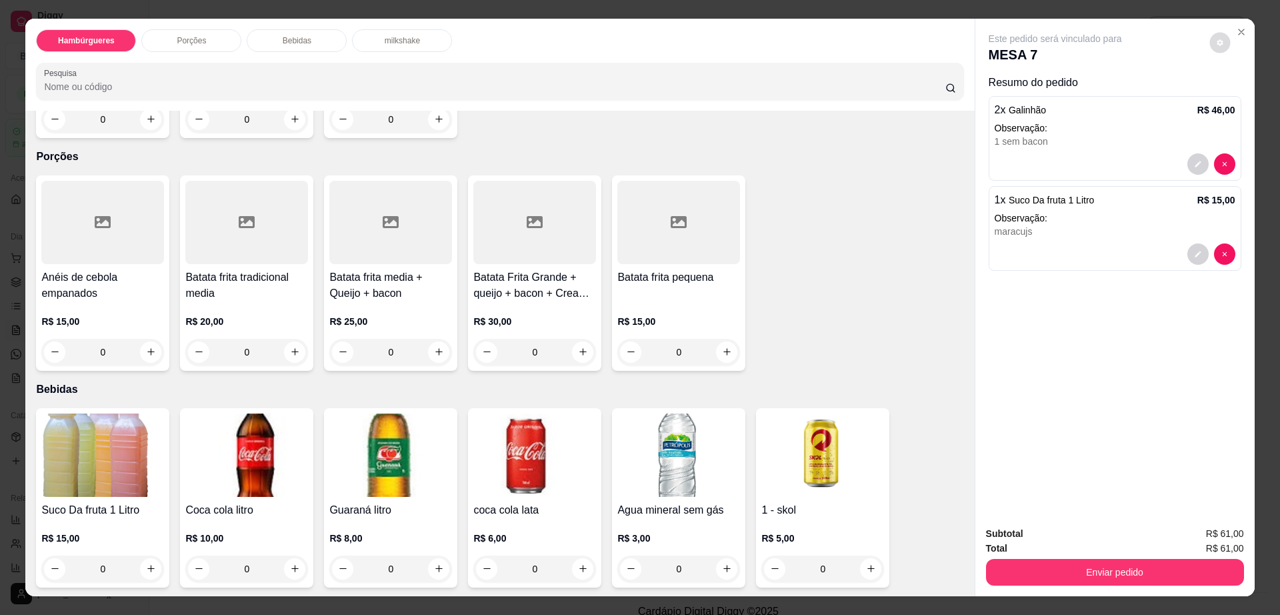
click at [1216, 46] on icon "decrease-product-quantity" at bounding box center [1220, 43] width 8 height 8
click at [1129, 572] on button "Enviar pedido" at bounding box center [1115, 572] width 258 height 27
click at [1129, 572] on button "Enviar pedido" at bounding box center [1114, 572] width 250 height 26
click at [1071, 532] on button "Não registrar e enviar pedido" at bounding box center [1069, 539] width 139 height 25
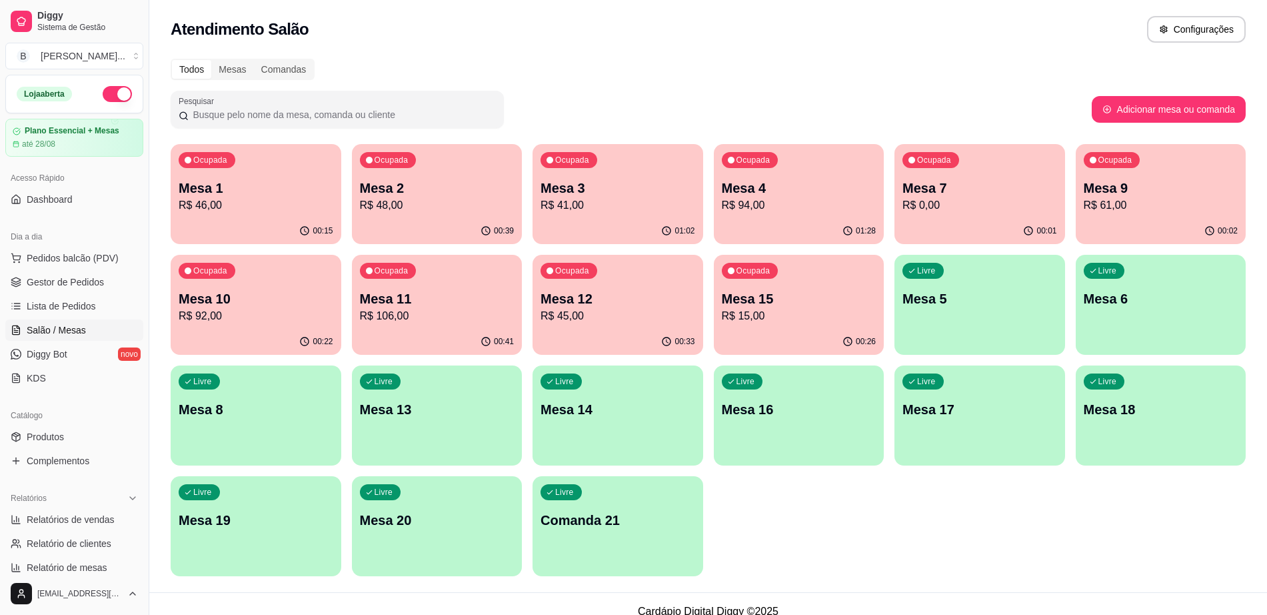
click at [785, 218] on div "01:28" at bounding box center [799, 231] width 171 height 26
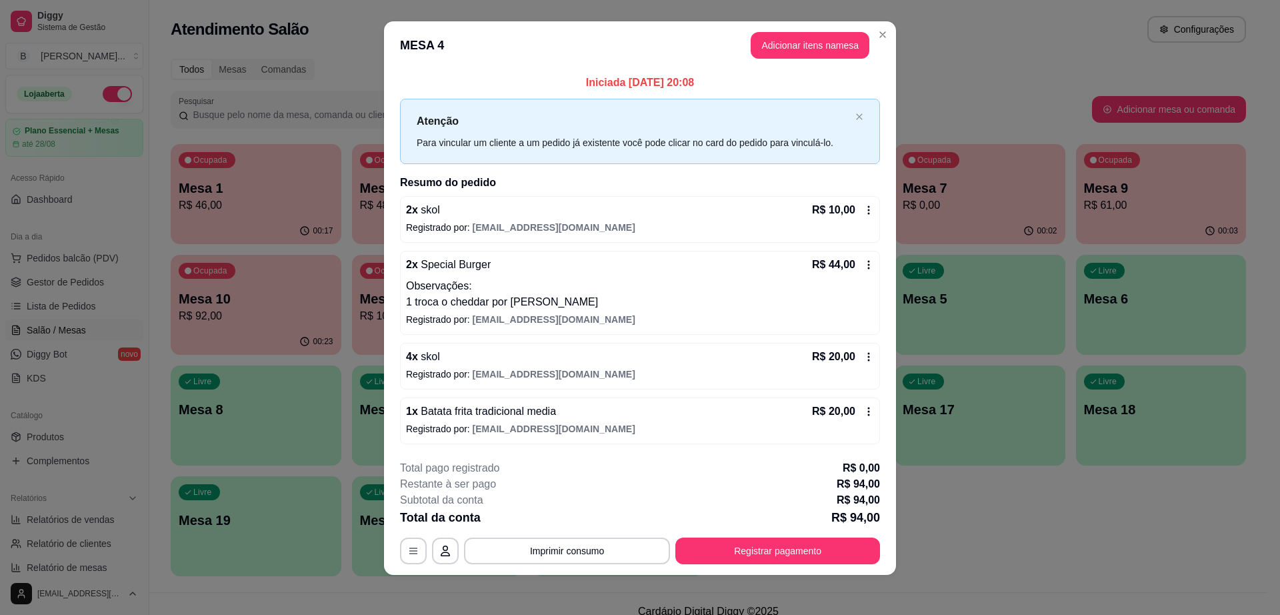
scroll to position [12, 0]
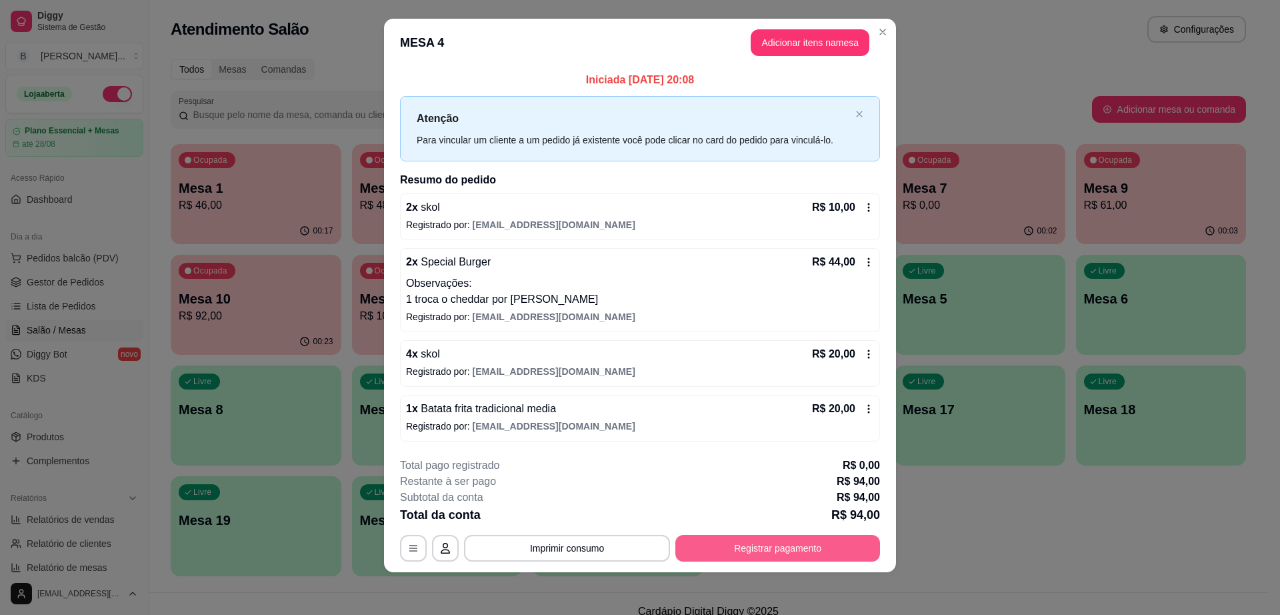
click at [743, 542] on button "Registrar pagamento" at bounding box center [777, 548] width 205 height 27
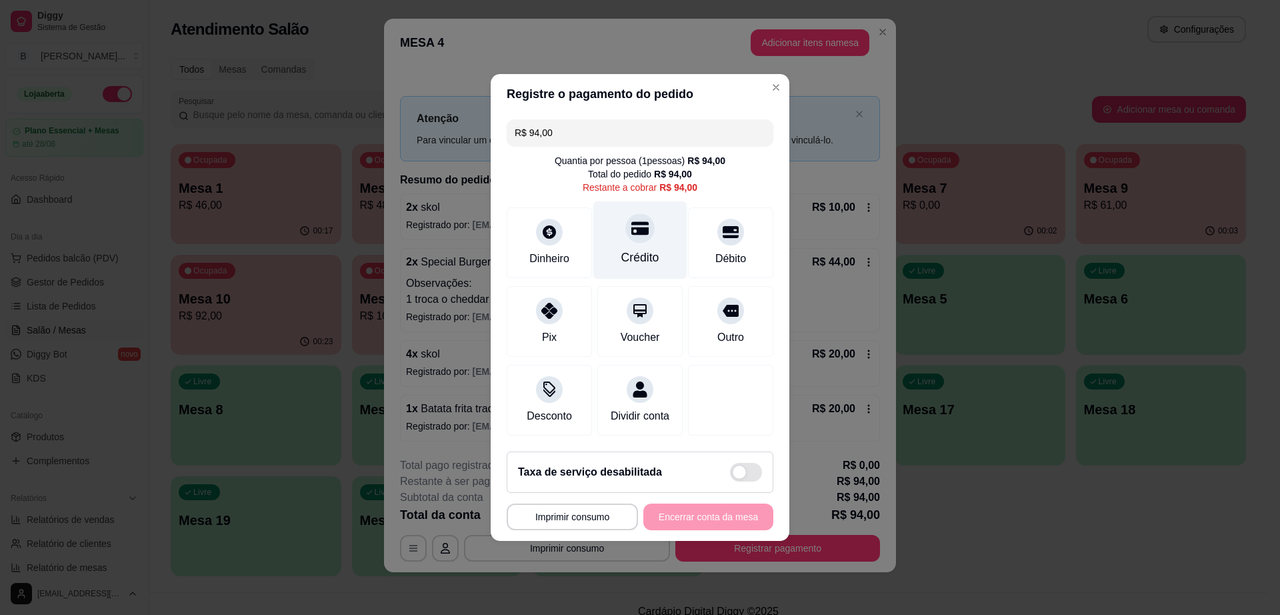
click at [636, 249] on div "Crédito" at bounding box center [640, 257] width 38 height 17
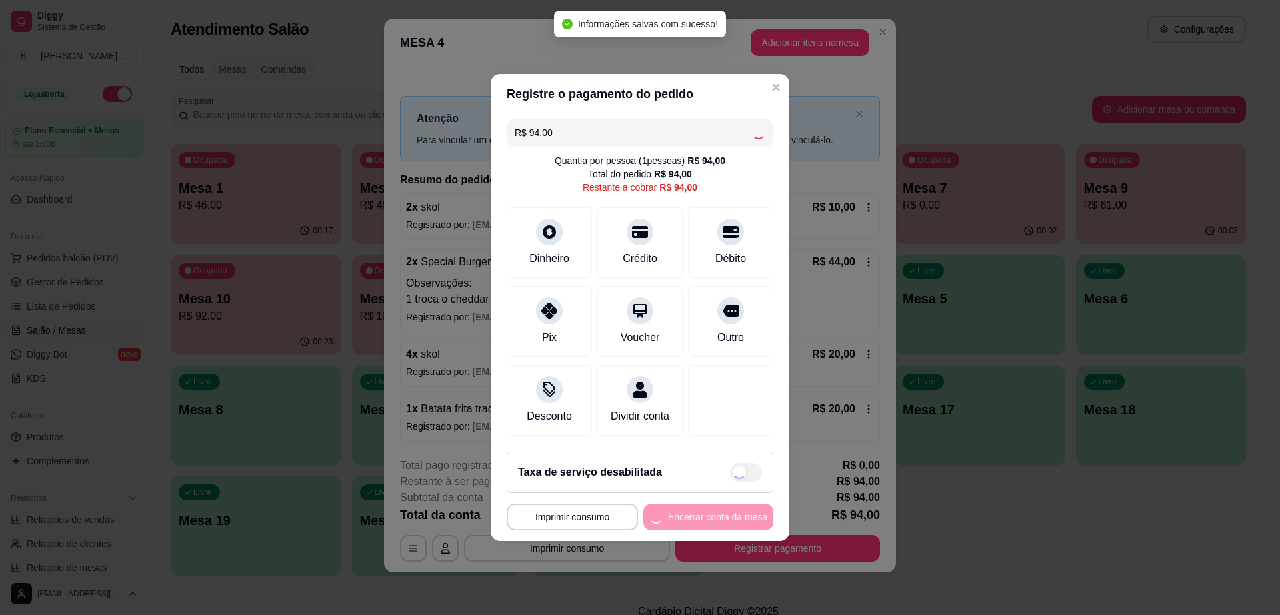
type input "R$ 0,00"
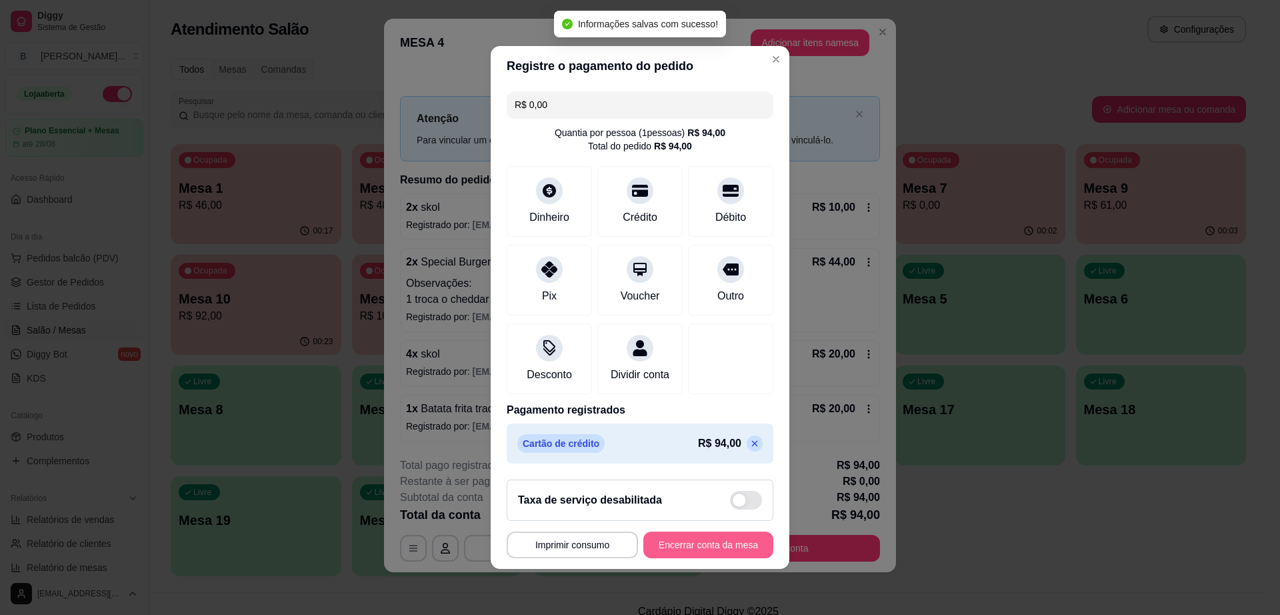
click at [713, 545] on button "Encerrar conta da mesa" at bounding box center [708, 544] width 130 height 27
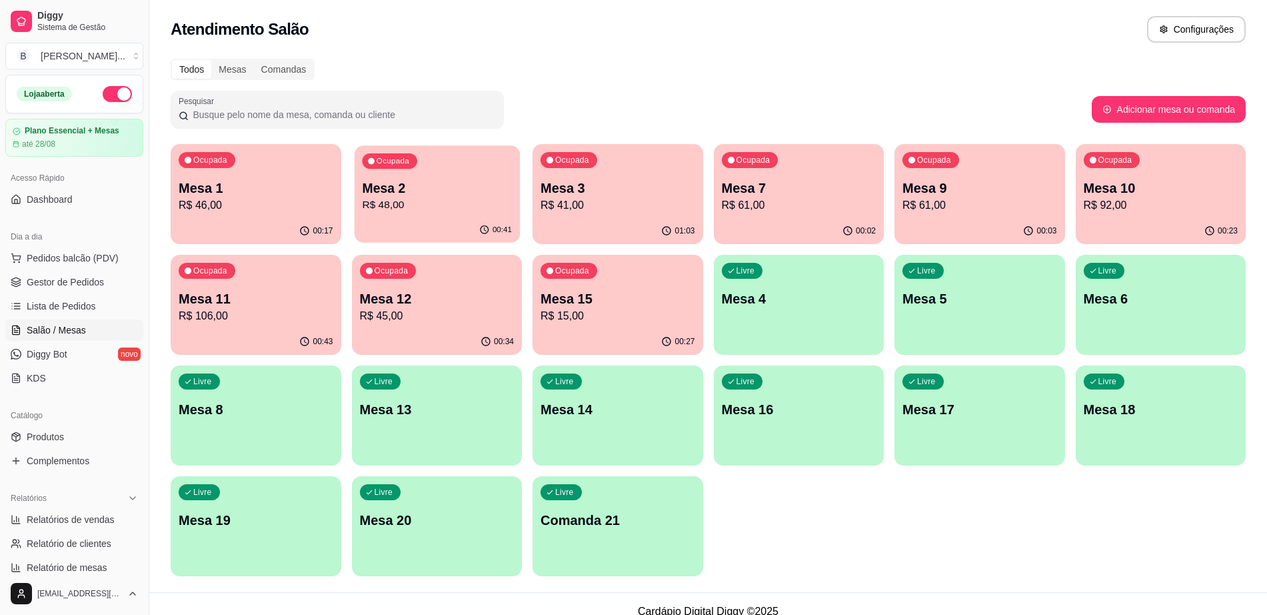
click at [455, 199] on p "R$ 48,00" at bounding box center [437, 204] width 150 height 15
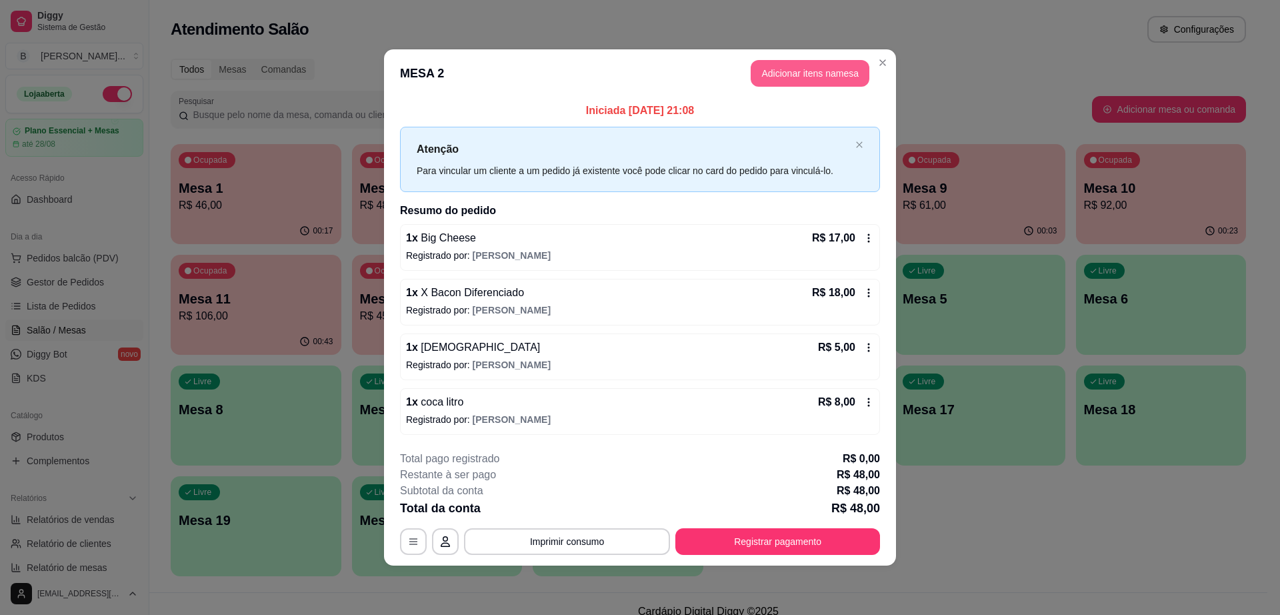
click at [781, 66] on button "Adicionar itens na mesa" at bounding box center [810, 73] width 119 height 27
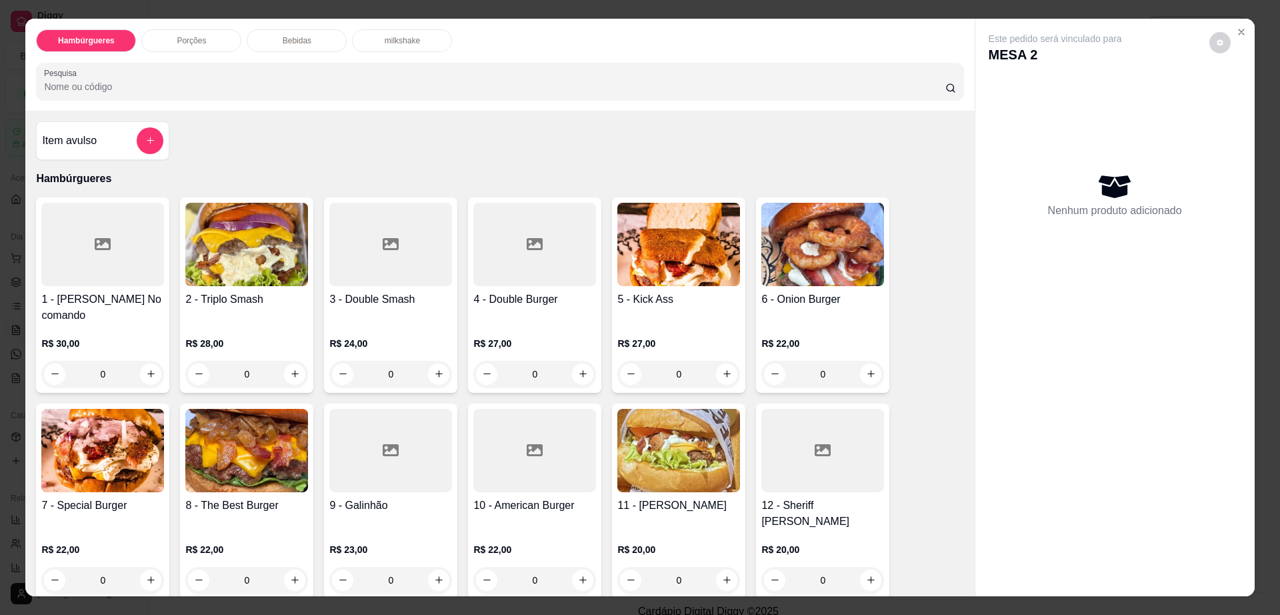
scroll to position [333, 0]
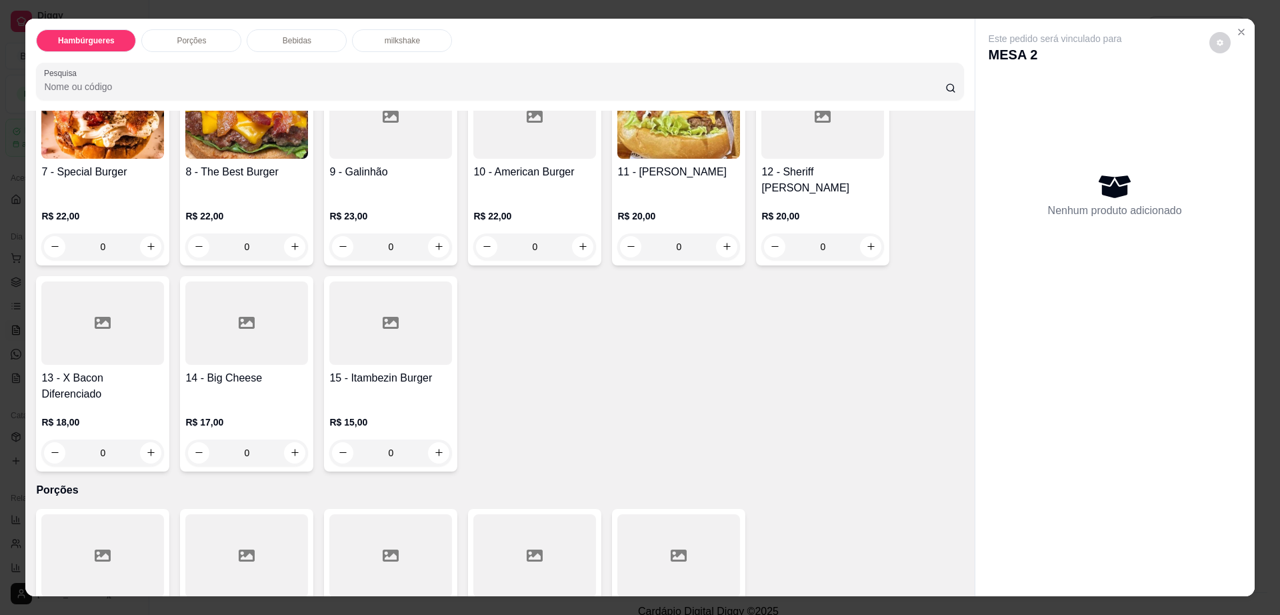
click at [225, 323] on div at bounding box center [246, 322] width 123 height 83
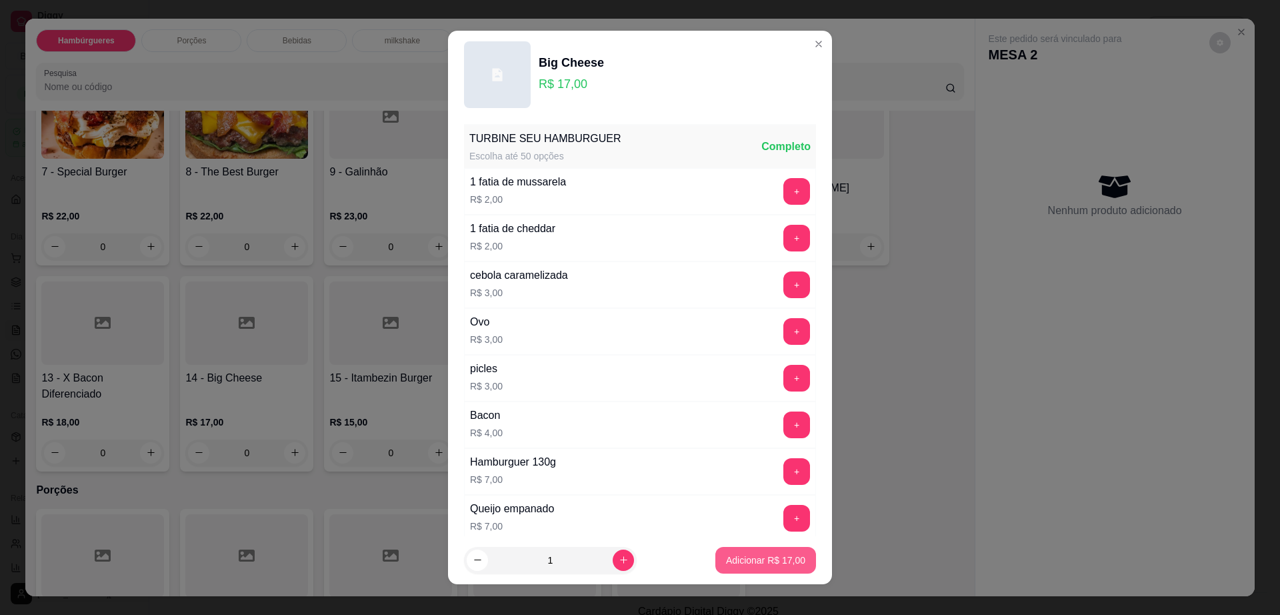
click at [771, 554] on p "Adicionar R$ 17,00" at bounding box center [765, 559] width 79 height 13
type input "1"
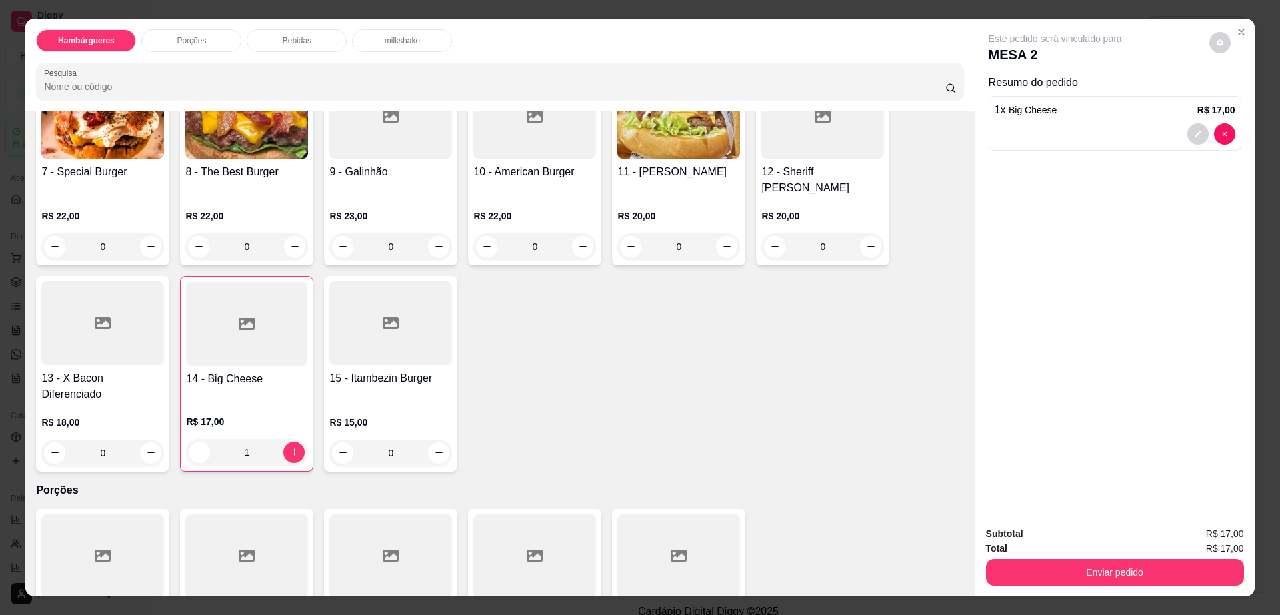
click at [111, 281] on div at bounding box center [102, 322] width 123 height 83
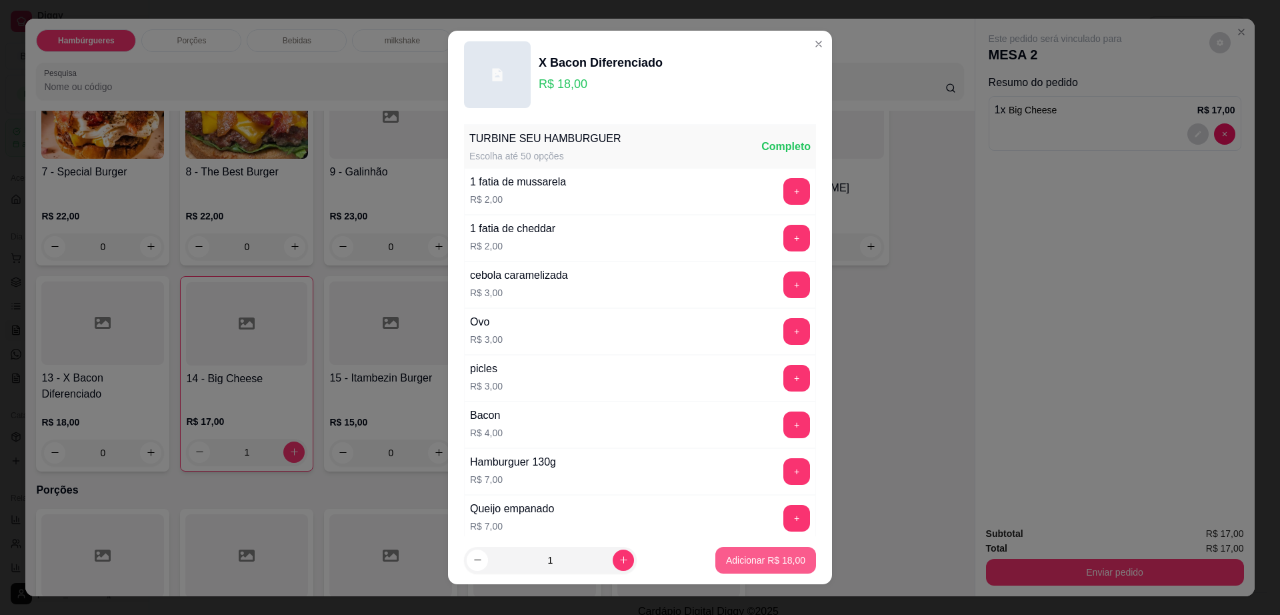
click at [781, 563] on p "Adicionar R$ 18,00" at bounding box center [765, 559] width 79 height 13
type input "1"
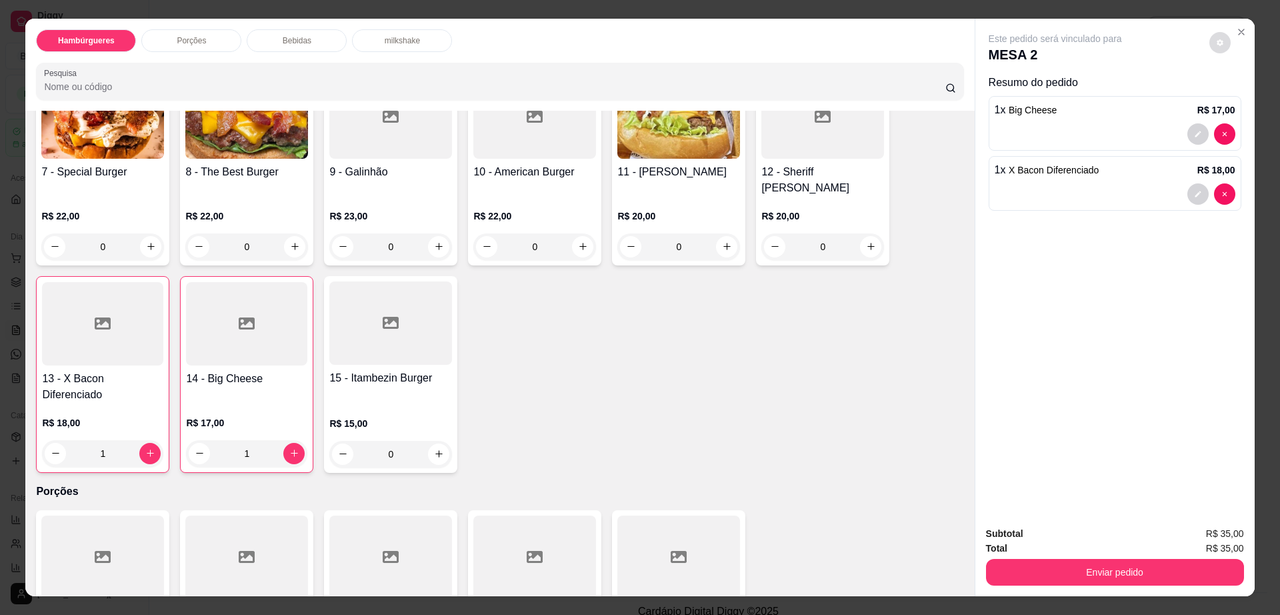
click at [1217, 43] on icon "decrease-product-quantity" at bounding box center [1220, 42] width 7 height 7
click at [294, 46] on div "Bebidas" at bounding box center [297, 40] width 100 height 23
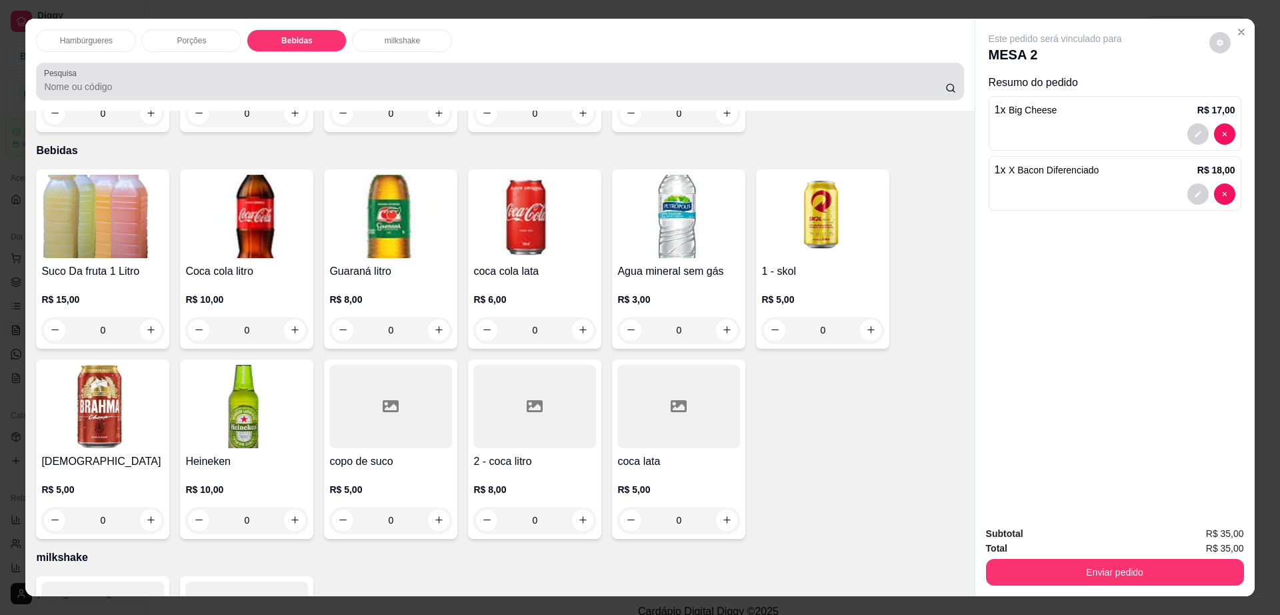
scroll to position [24, 0]
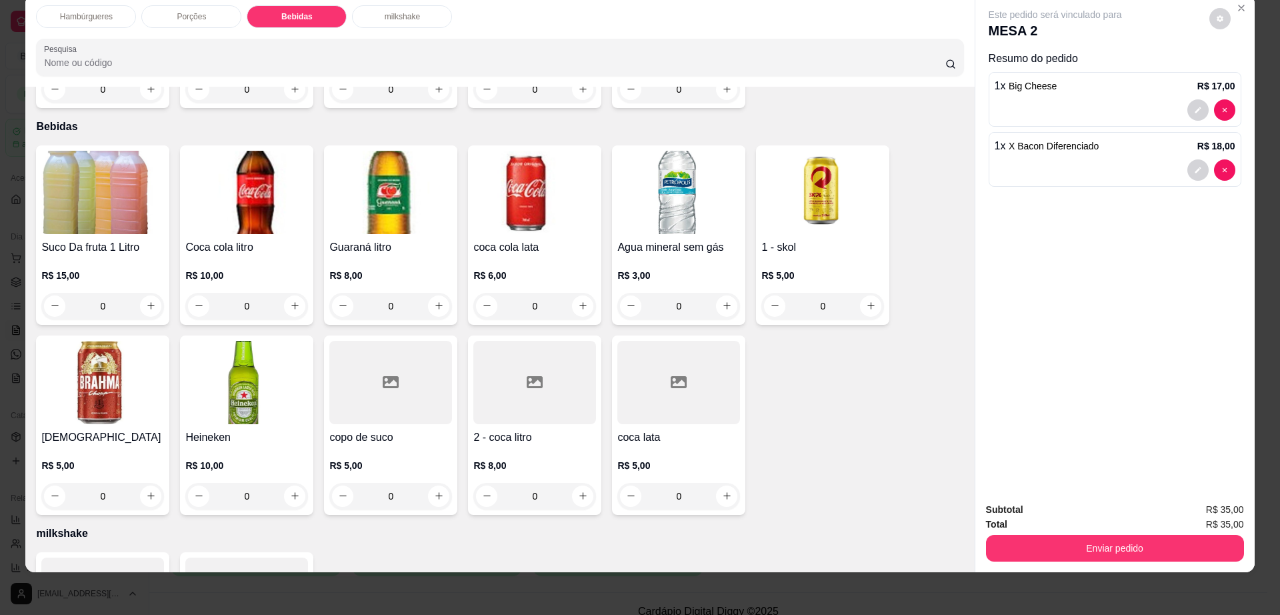
click at [487, 393] on div "2 - coca litro R$ 8,00 0" at bounding box center [534, 424] width 133 height 179
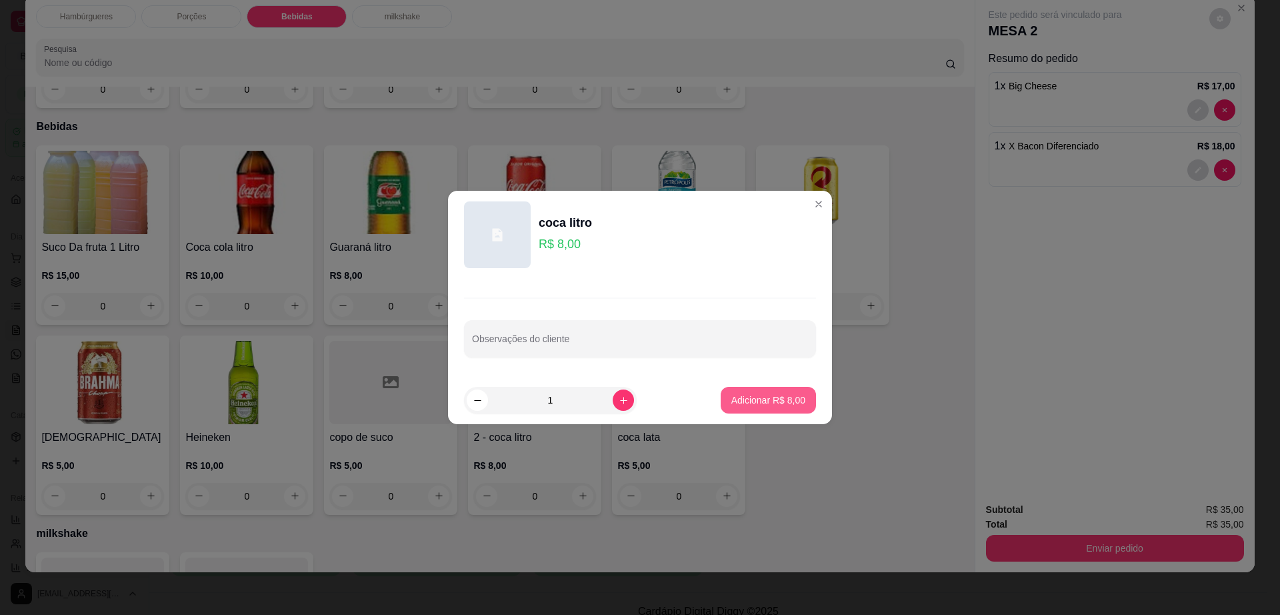
click at [785, 399] on p "Adicionar R$ 8,00" at bounding box center [768, 399] width 74 height 13
type input "1"
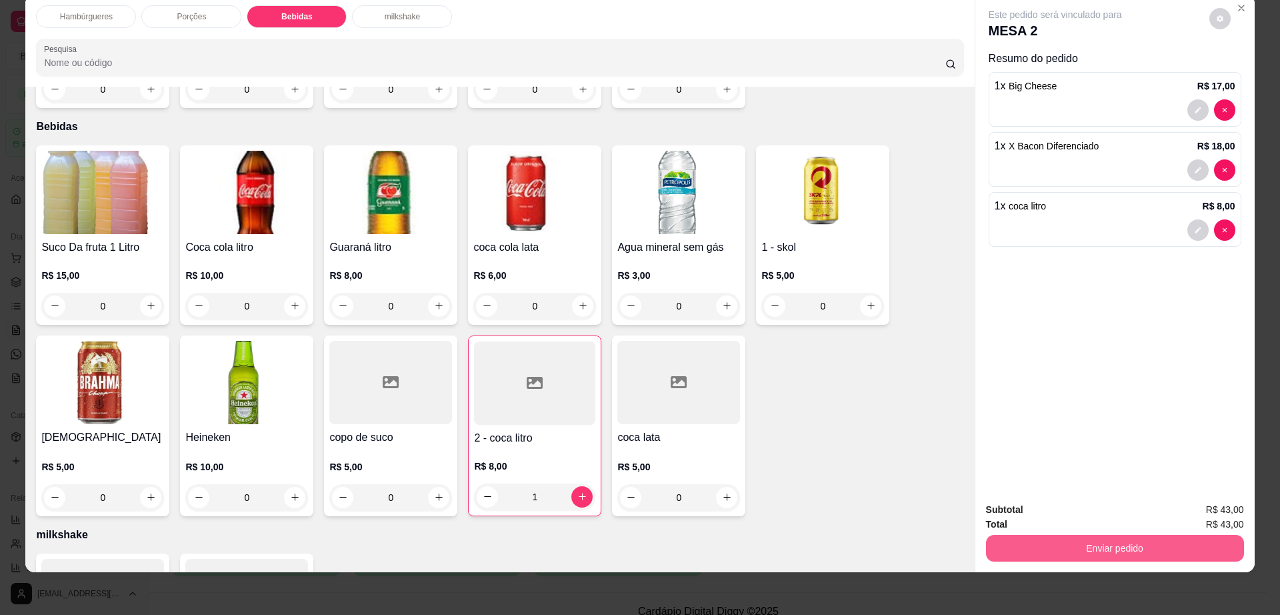
click at [1024, 536] on button "Enviar pedido" at bounding box center [1115, 548] width 258 height 27
click at [1027, 512] on button "Não registrar e enviar pedido" at bounding box center [1069, 515] width 139 height 25
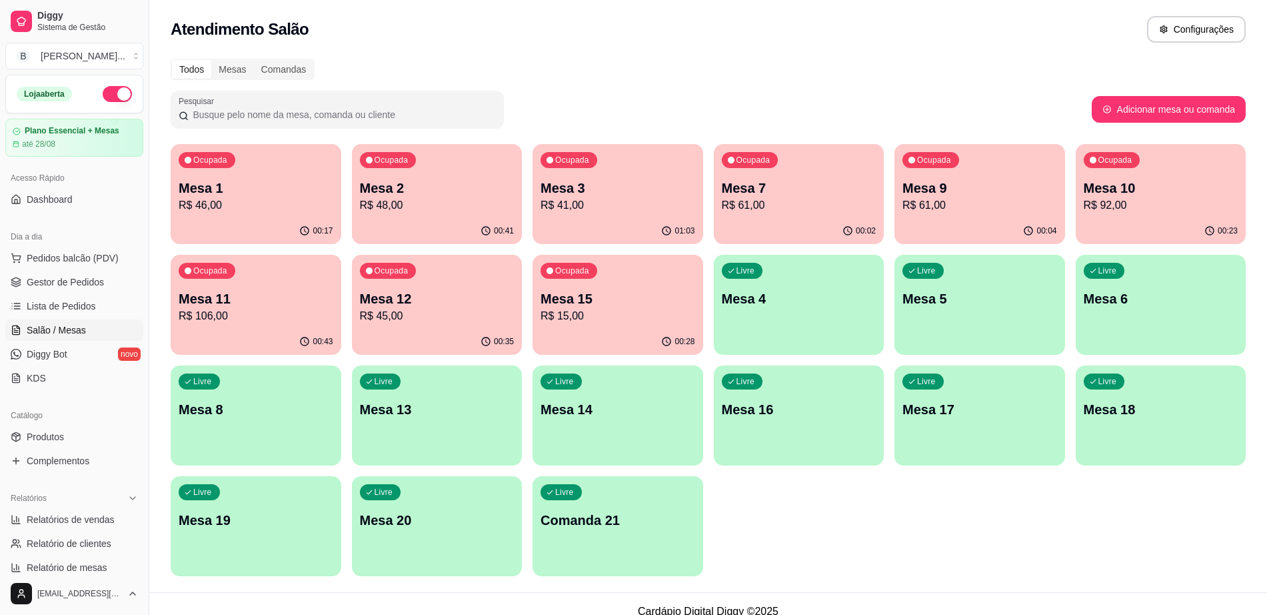
click at [633, 213] on p "R$ 41,00" at bounding box center [618, 205] width 155 height 16
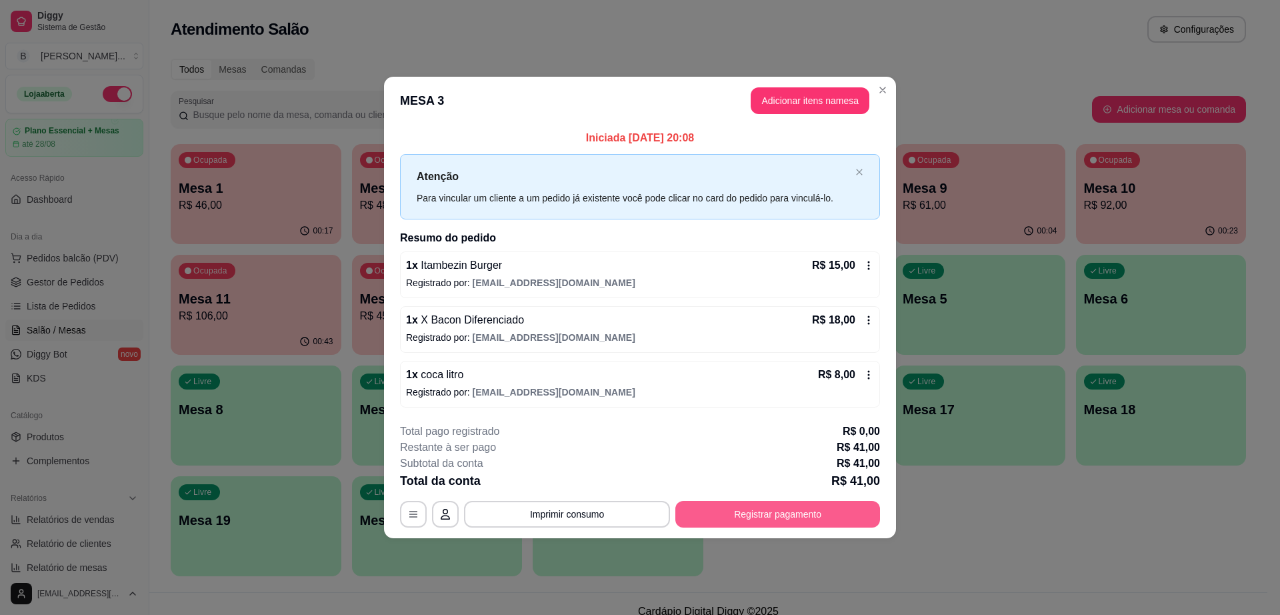
click at [792, 521] on button "Registrar pagamento" at bounding box center [777, 514] width 205 height 27
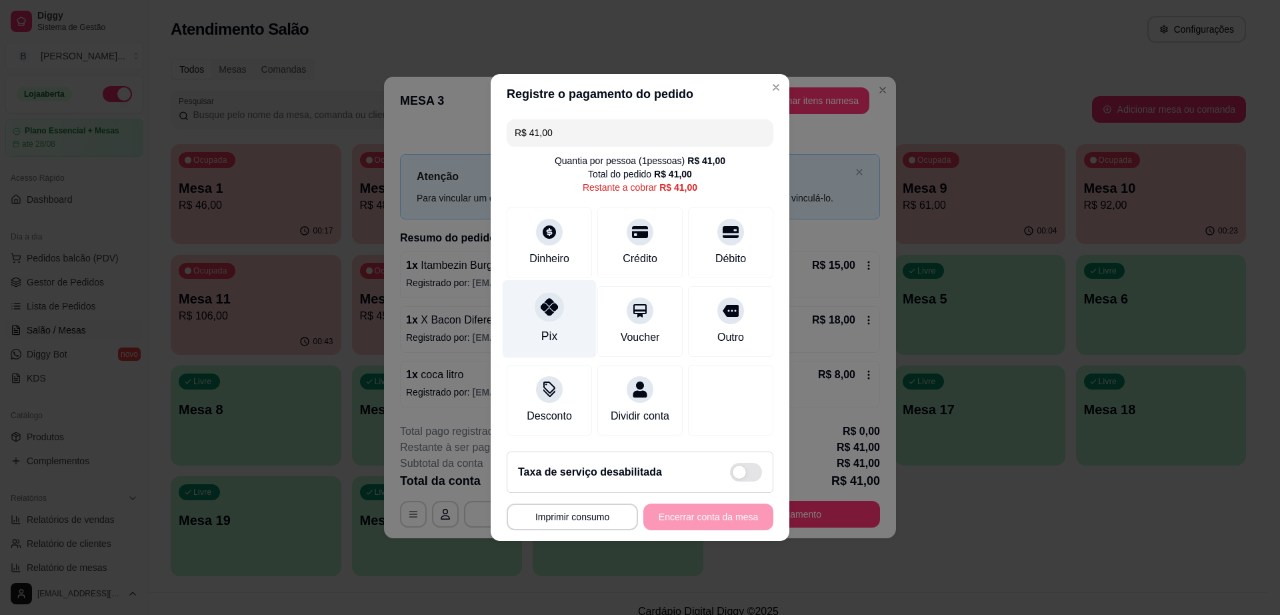
click at [535, 298] on div at bounding box center [549, 306] width 29 height 29
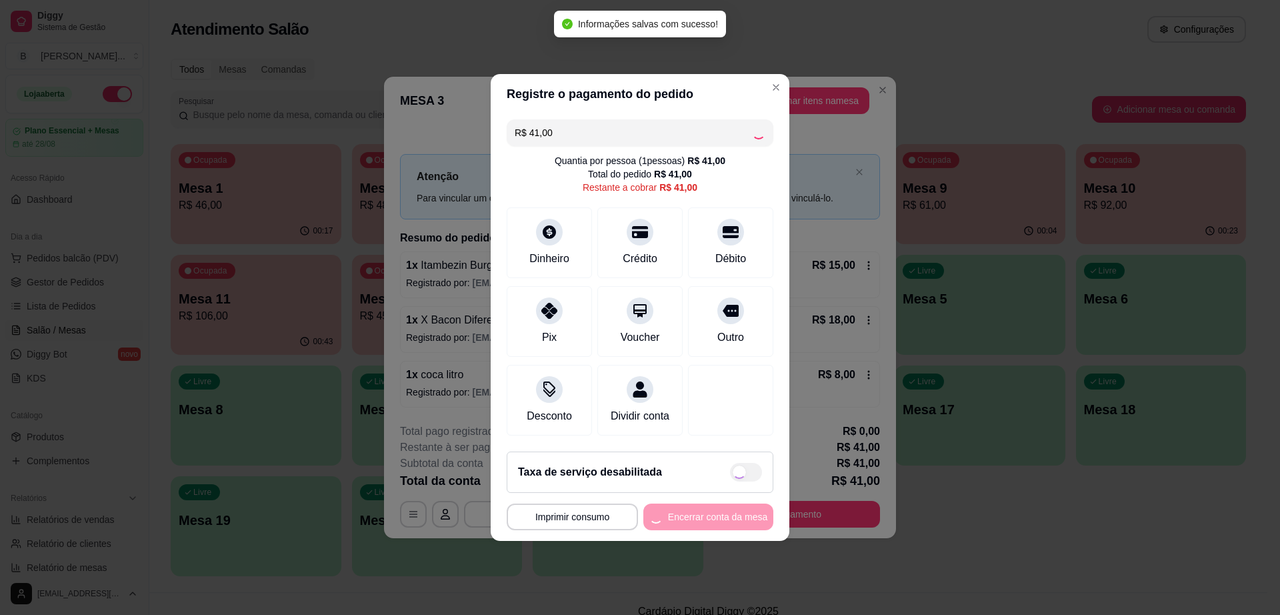
type input "R$ 0,00"
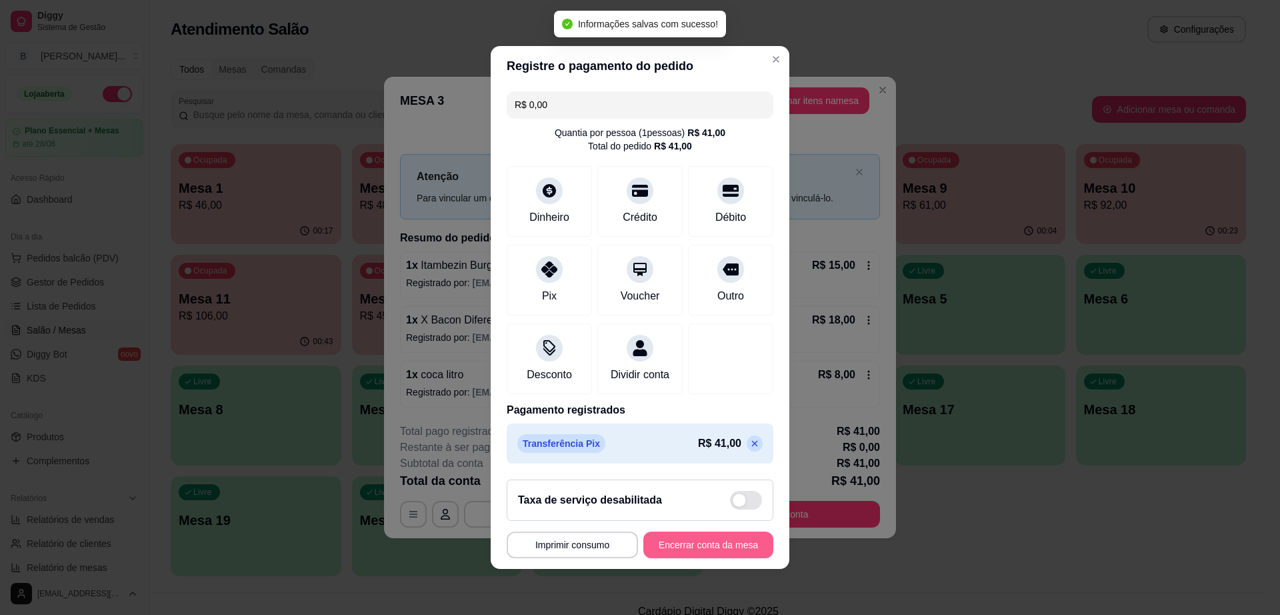
click at [716, 543] on button "Encerrar conta da mesa" at bounding box center [708, 544] width 130 height 27
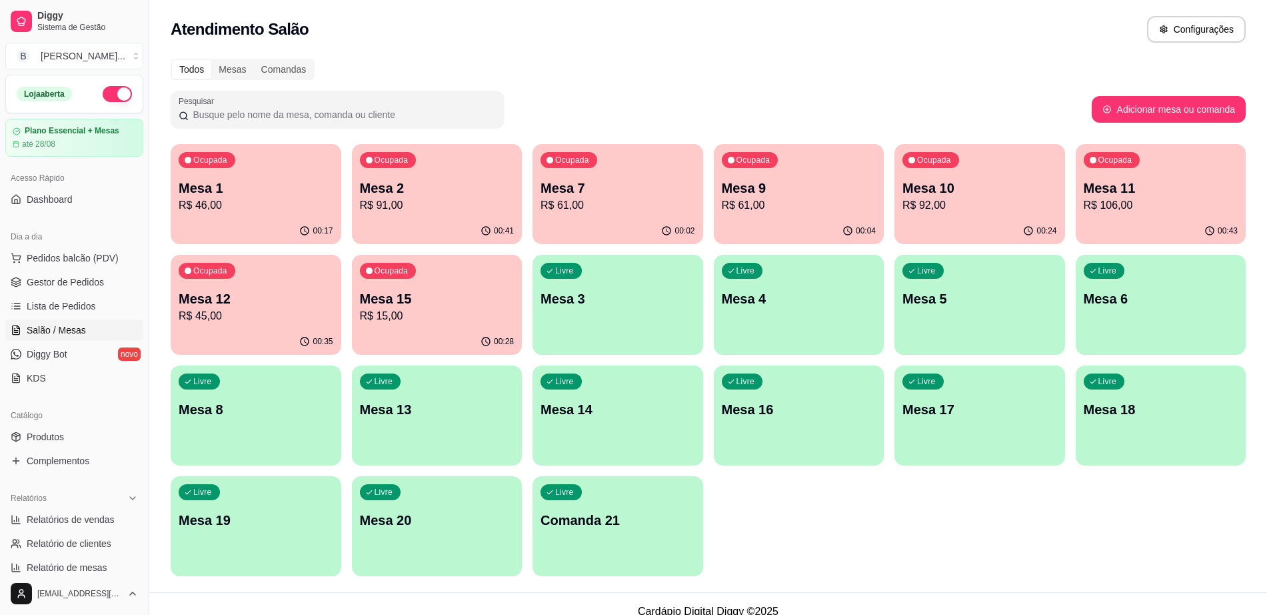
click at [1093, 455] on div "button" at bounding box center [1161, 457] width 171 height 16
click at [605, 179] on p "Mesa 7" at bounding box center [618, 188] width 155 height 19
click at [287, 313] on p "R$ 45,00" at bounding box center [256, 316] width 155 height 16
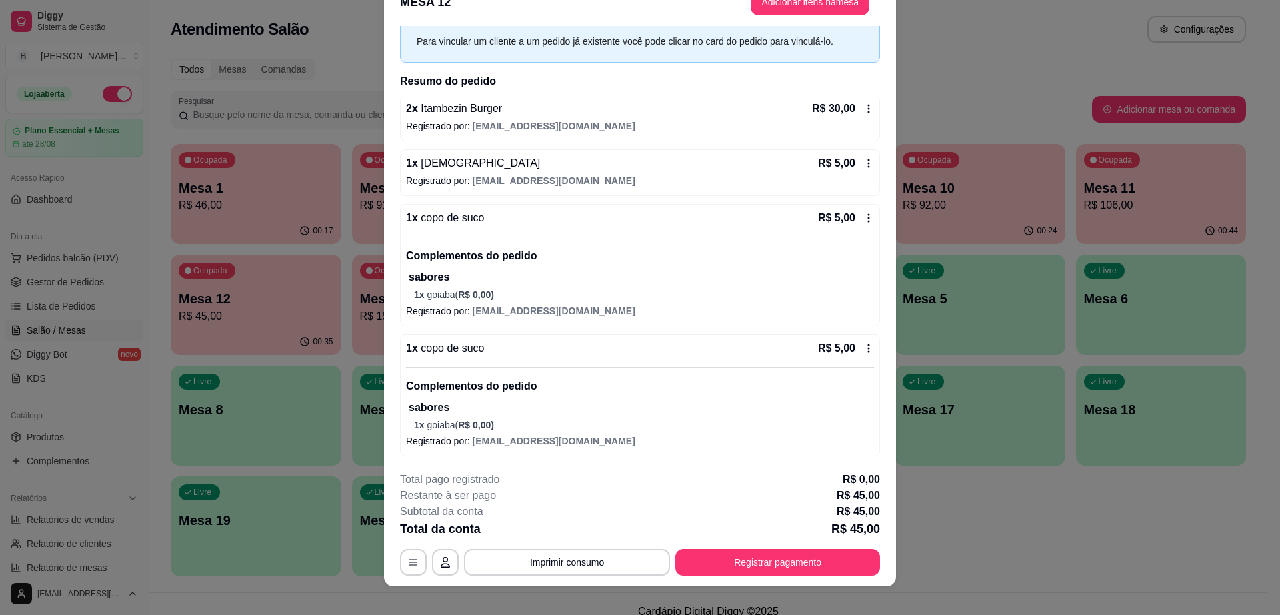
scroll to position [39, 0]
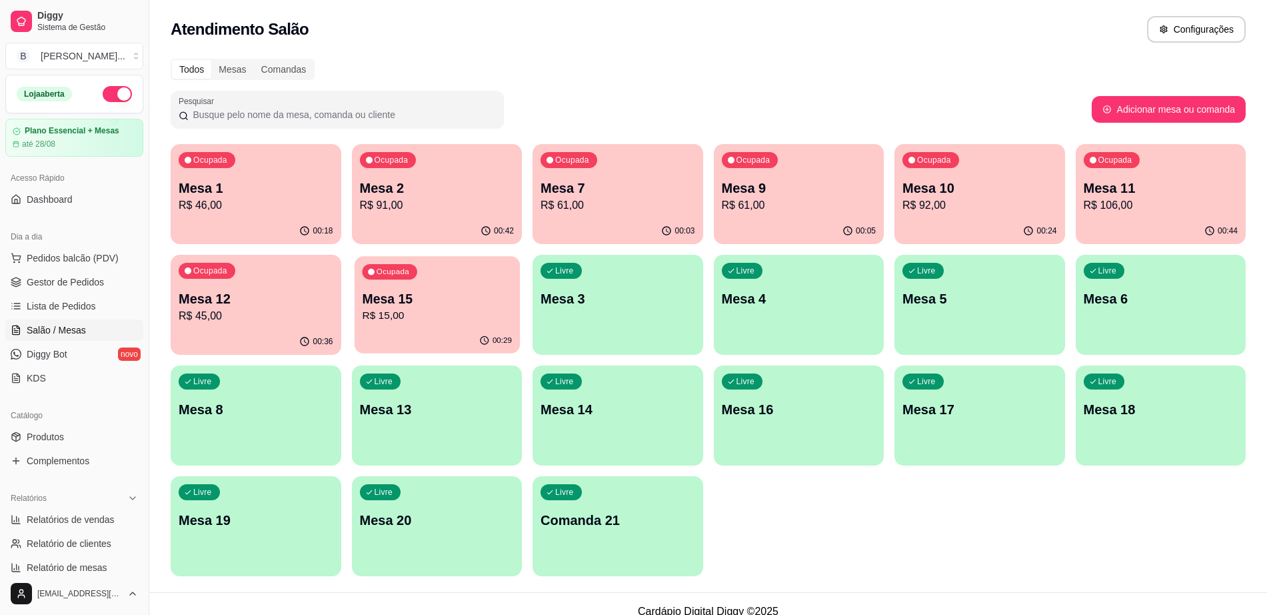
click at [442, 321] on p "R$ 15,00" at bounding box center [437, 315] width 150 height 15
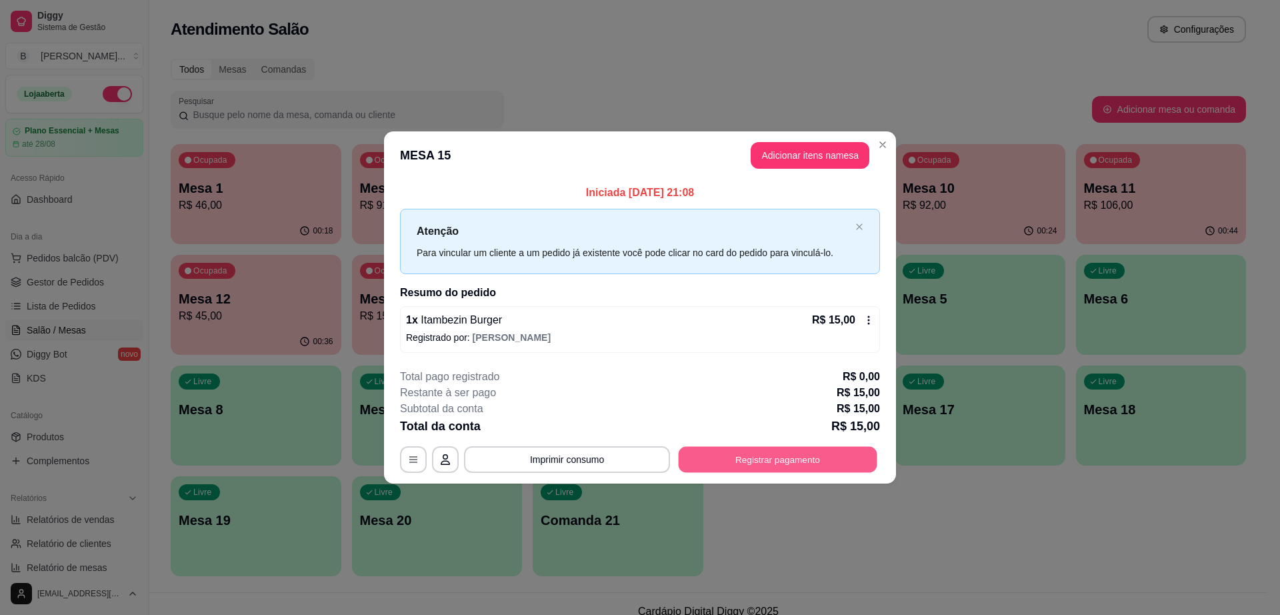
click at [745, 453] on button "Registrar pagamento" at bounding box center [778, 459] width 199 height 26
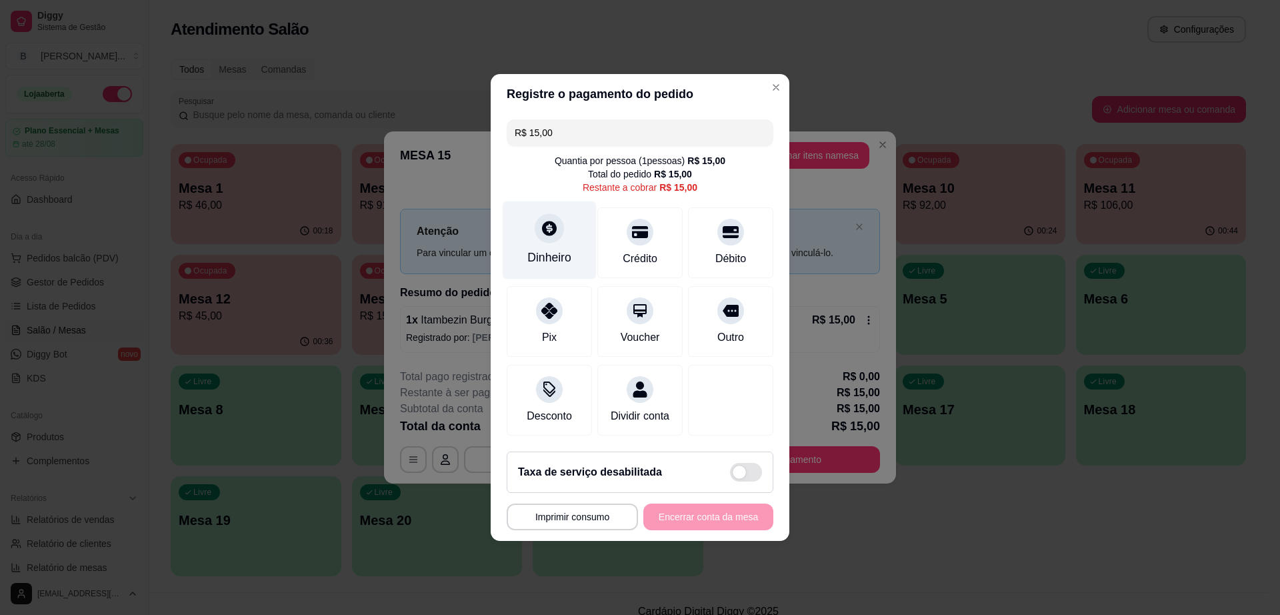
click at [544, 249] on div "Dinheiro" at bounding box center [549, 257] width 44 height 17
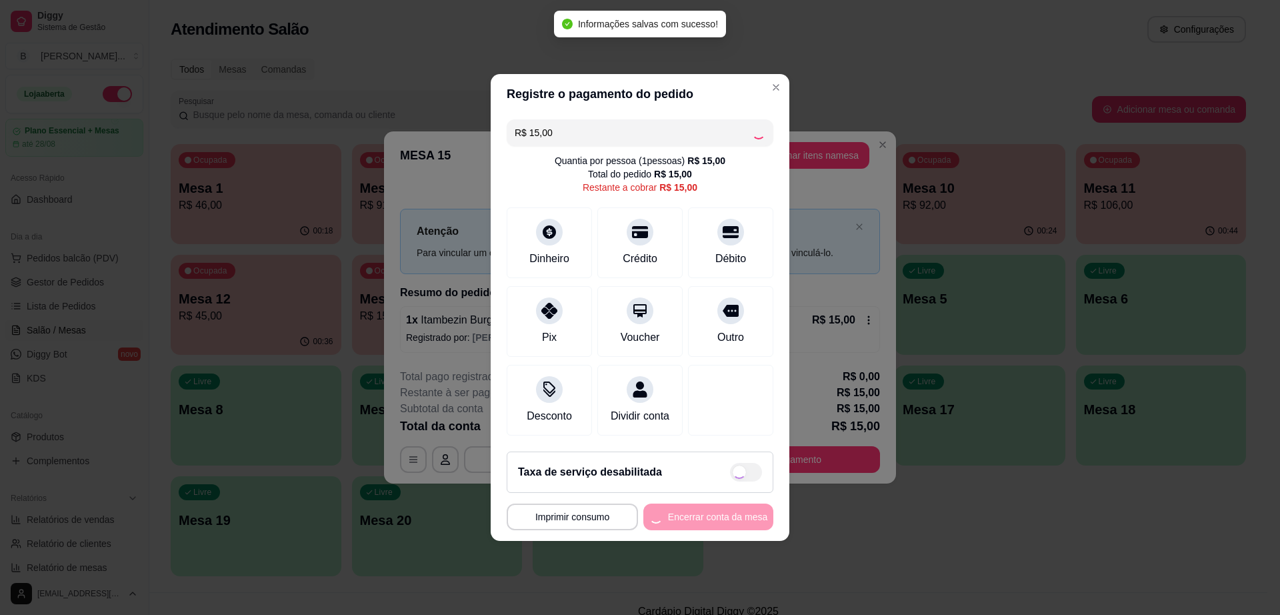
type input "R$ 0,00"
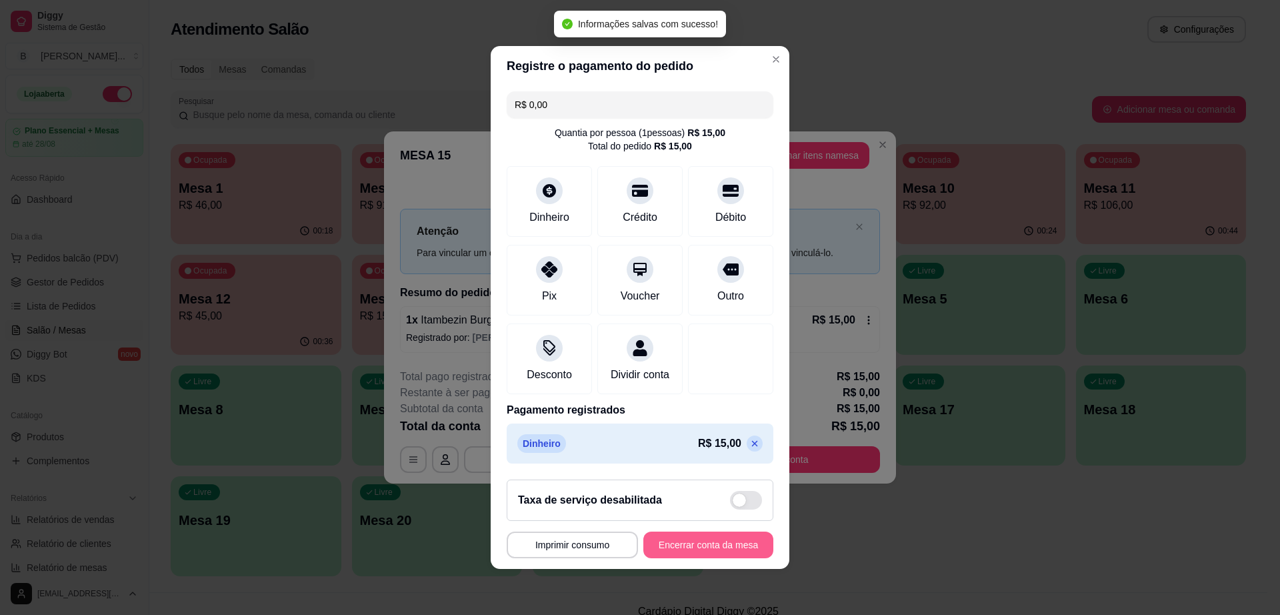
click at [729, 549] on button "Encerrar conta da mesa" at bounding box center [708, 544] width 130 height 27
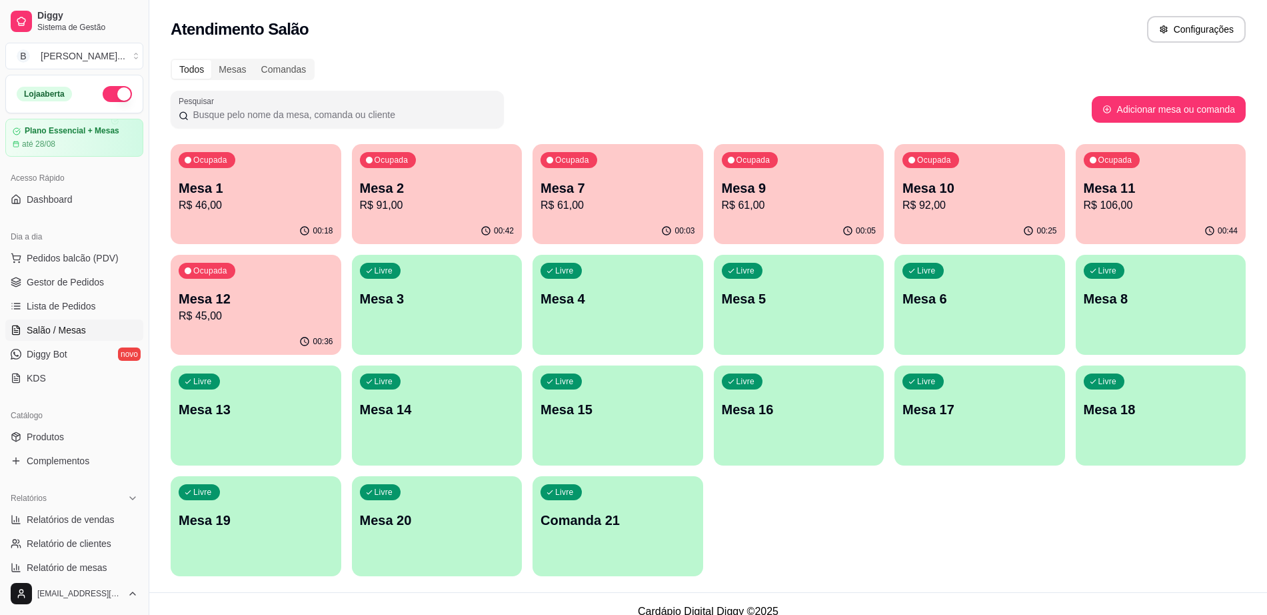
click at [243, 187] on p "Mesa 1" at bounding box center [256, 188] width 155 height 19
click at [1152, 209] on p "R$ 106,00" at bounding box center [1161, 205] width 155 height 16
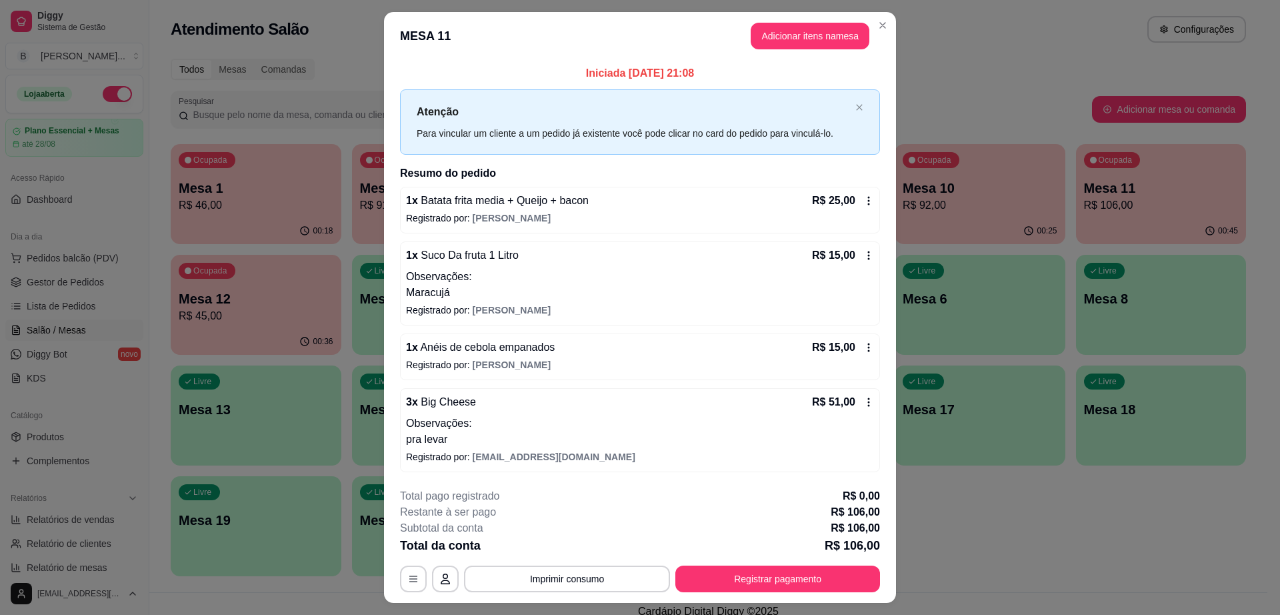
scroll to position [31, 0]
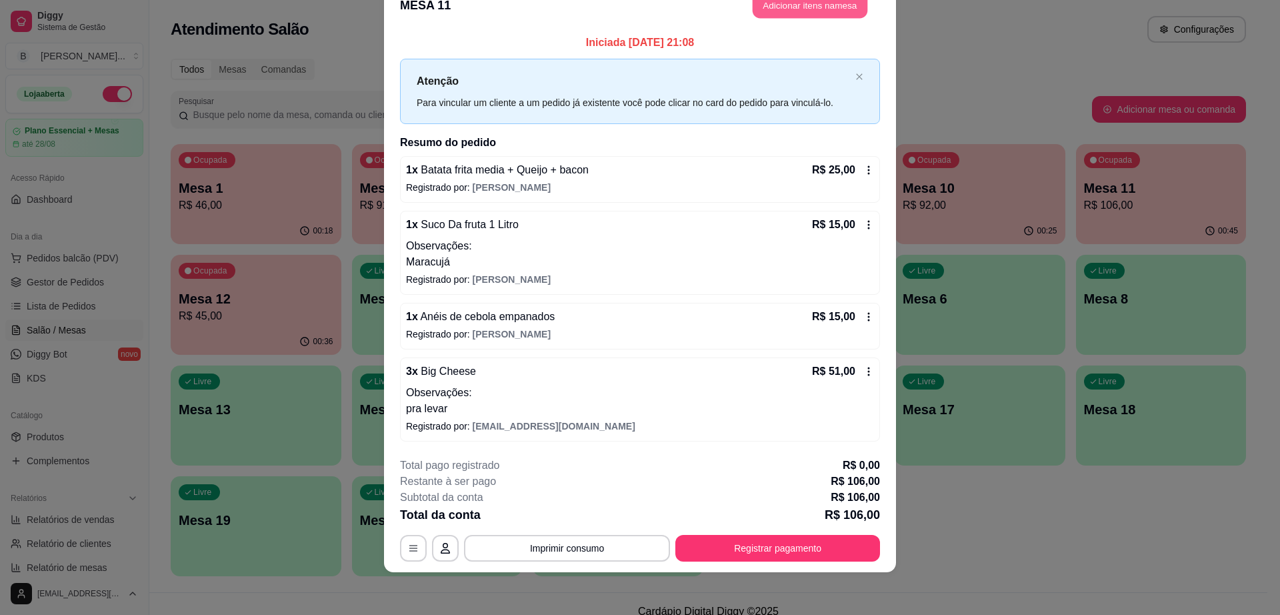
click at [807, 8] on button "Adicionar itens na mesa" at bounding box center [810, 6] width 115 height 26
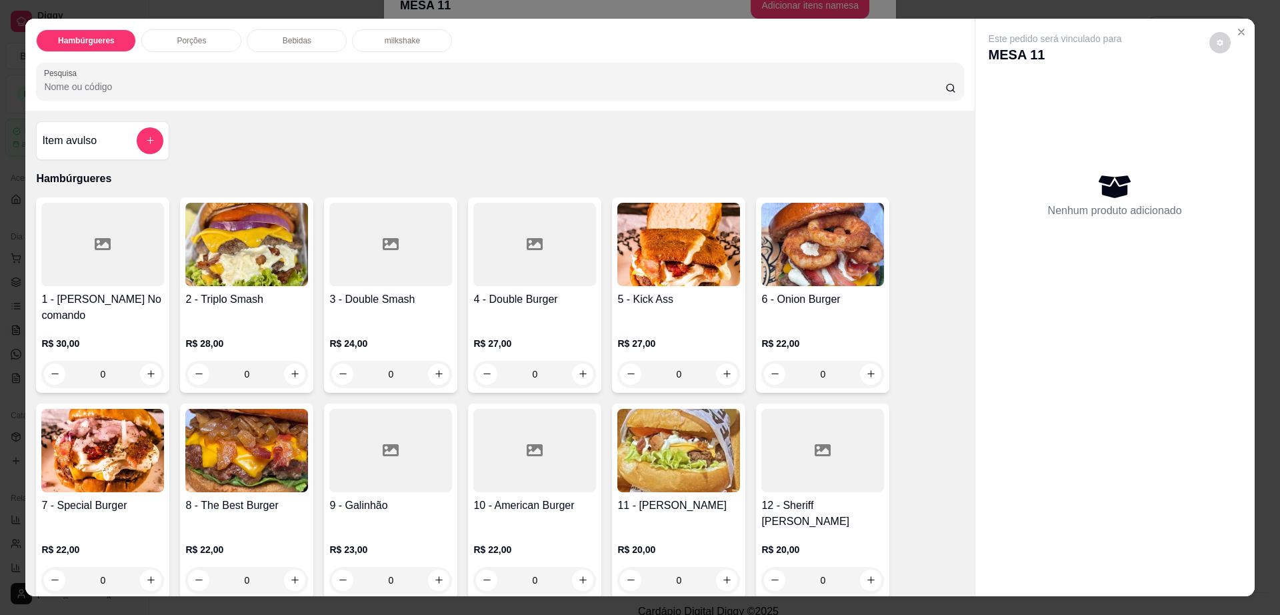
click at [397, 36] on p "milkshake" at bounding box center [402, 40] width 35 height 11
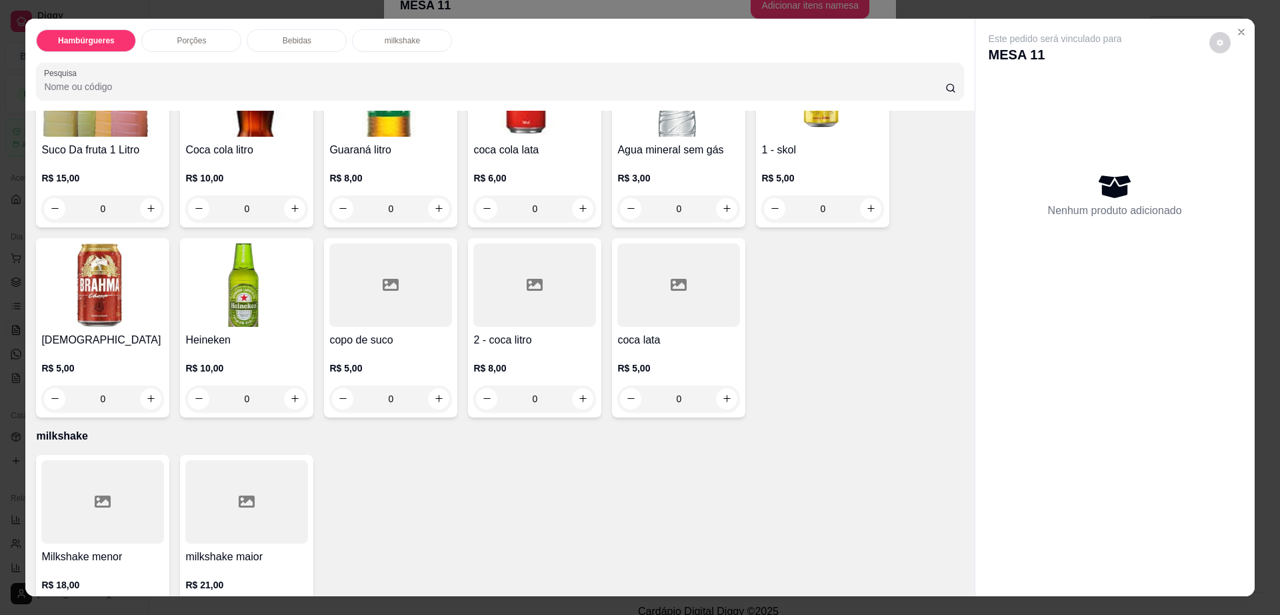
scroll to position [24, 0]
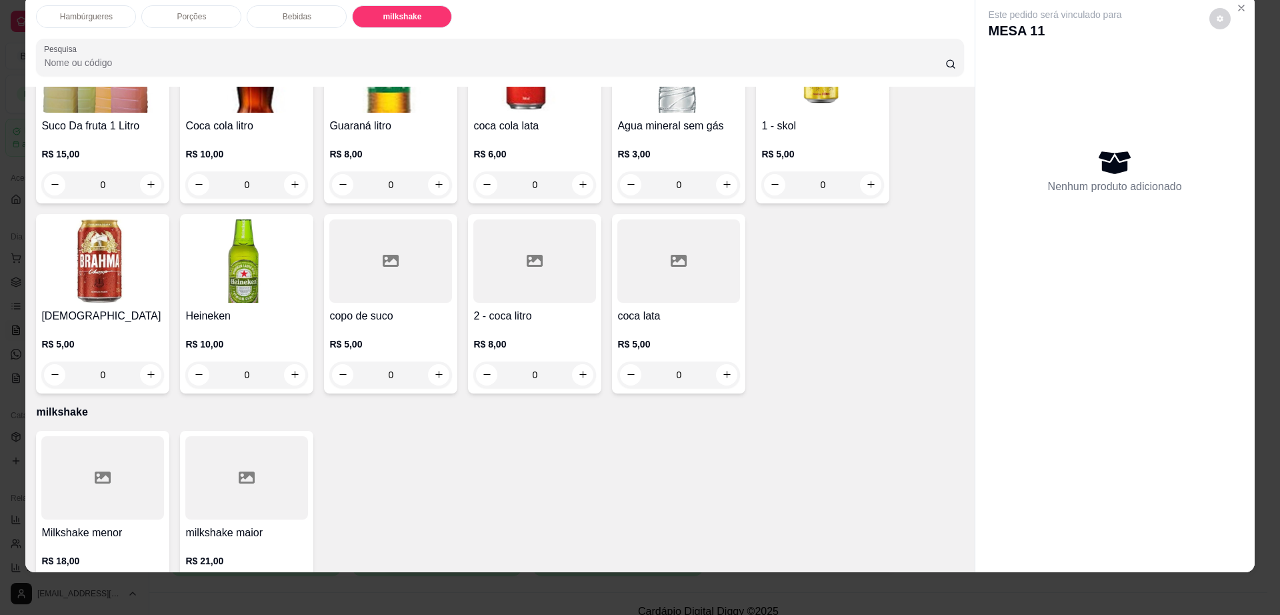
click at [102, 541] on div "R$ 18,00 0" at bounding box center [102, 573] width 123 height 64
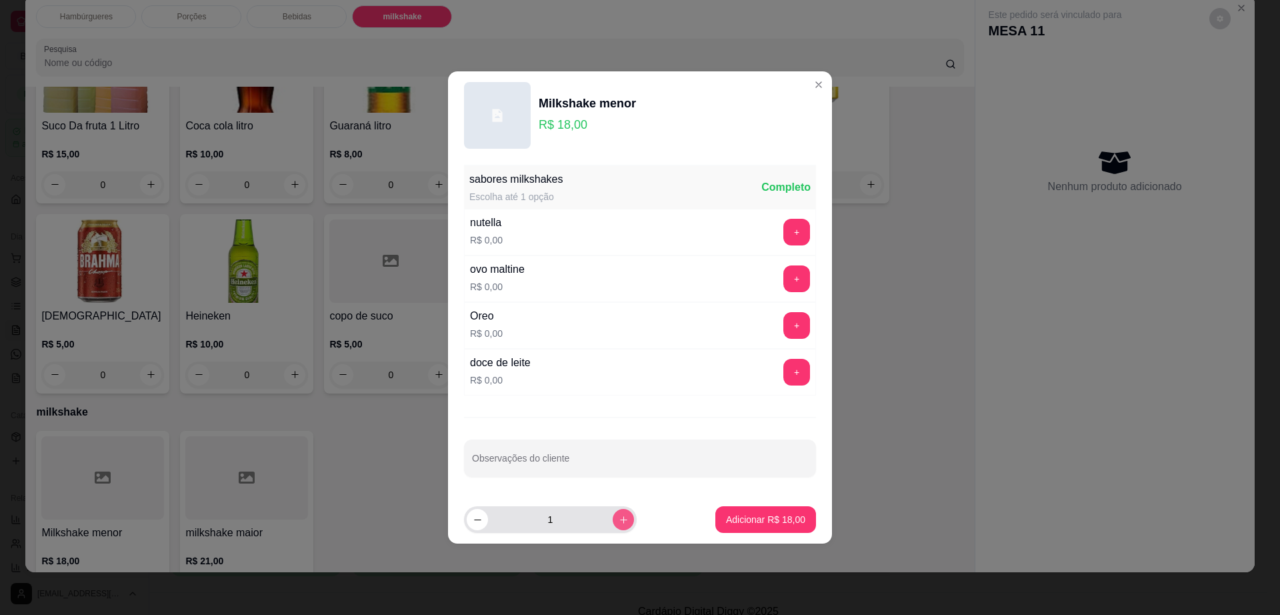
click at [619, 516] on button "increase-product-quantity" at bounding box center [623, 519] width 21 height 21
type input "3"
click at [783, 329] on button "+" at bounding box center [796, 325] width 27 height 27
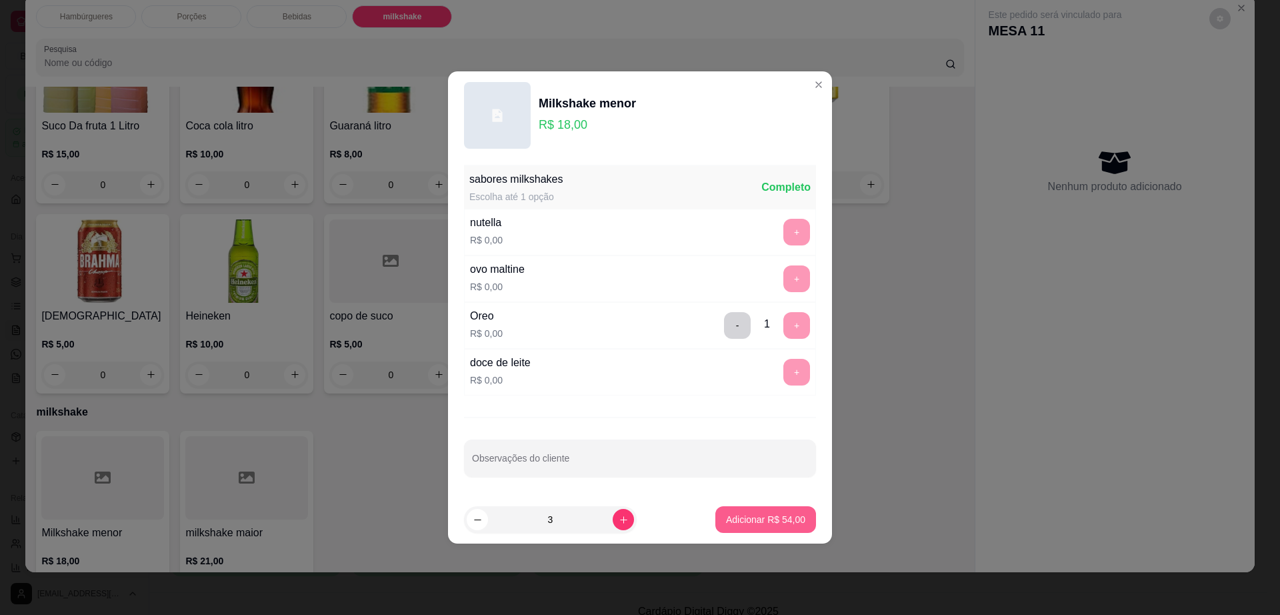
click at [754, 509] on button "Adicionar R$ 54,00" at bounding box center [765, 519] width 101 height 27
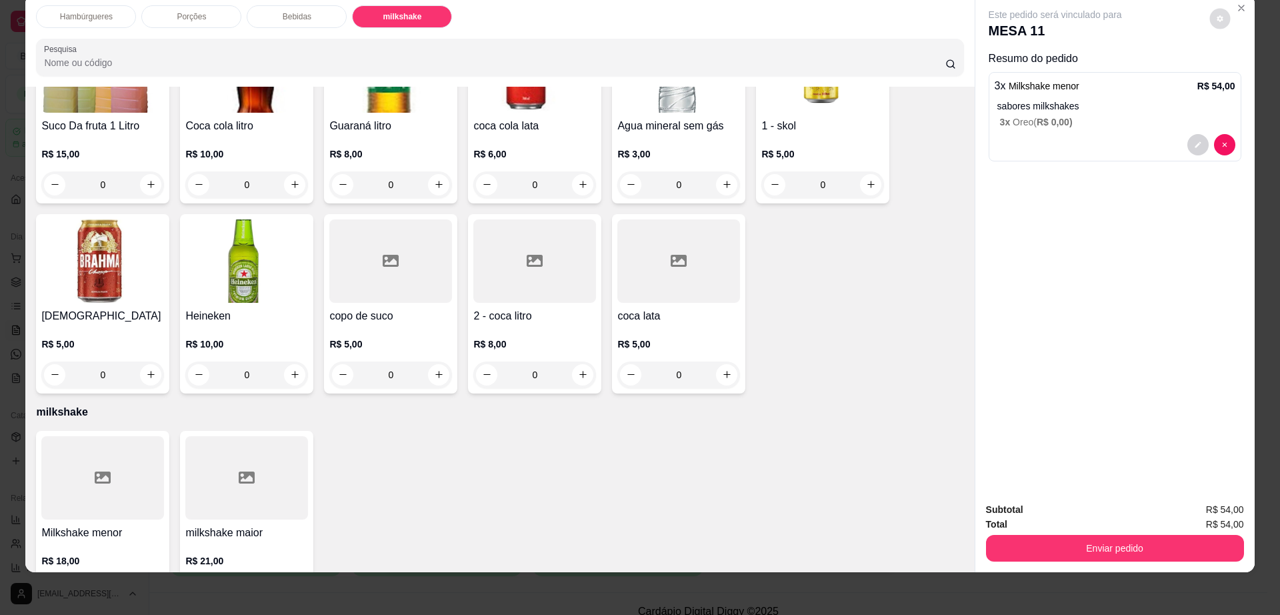
click at [1211, 28] on button "decrease-product-quantity" at bounding box center [1219, 18] width 21 height 21
click at [1241, 60] on div "Impressão automática habilitada" at bounding box center [1191, 72] width 141 height 24
click at [1239, 65] on span "Automatic updates" at bounding box center [1244, 72] width 27 height 16
click at [1239, 72] on input "Automatic updates" at bounding box center [1234, 76] width 9 height 9
checkbox input "false"
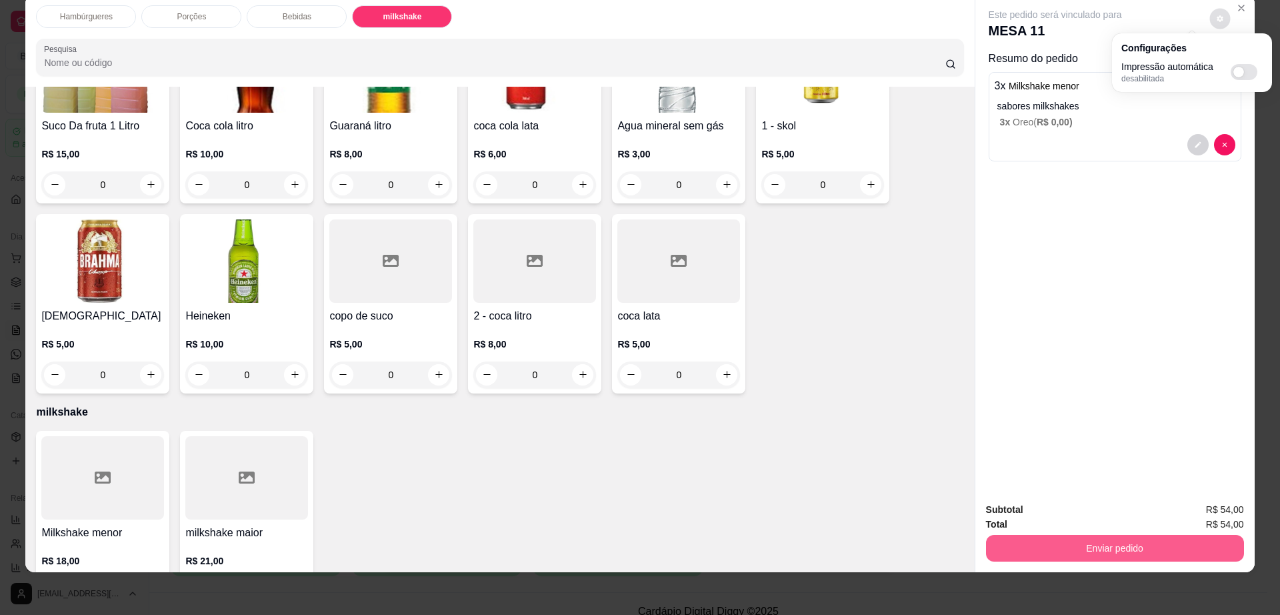
click at [1058, 552] on button "Enviar pedido" at bounding box center [1115, 548] width 258 height 27
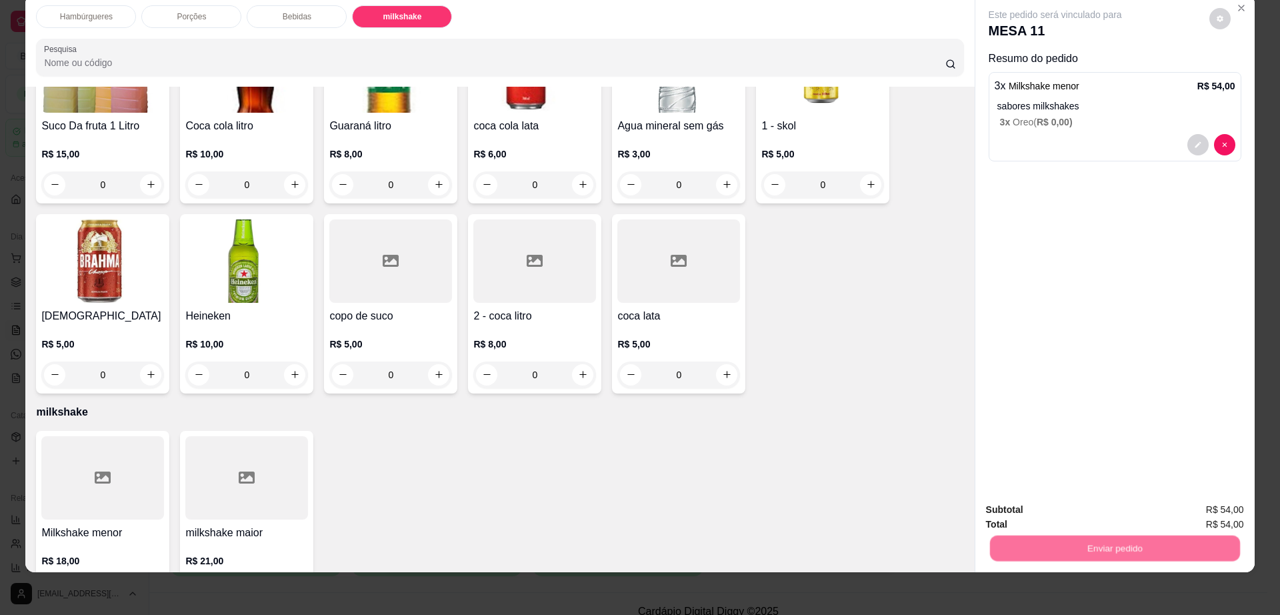
click at [1052, 514] on button "Não registrar e enviar pedido" at bounding box center [1069, 515] width 139 height 25
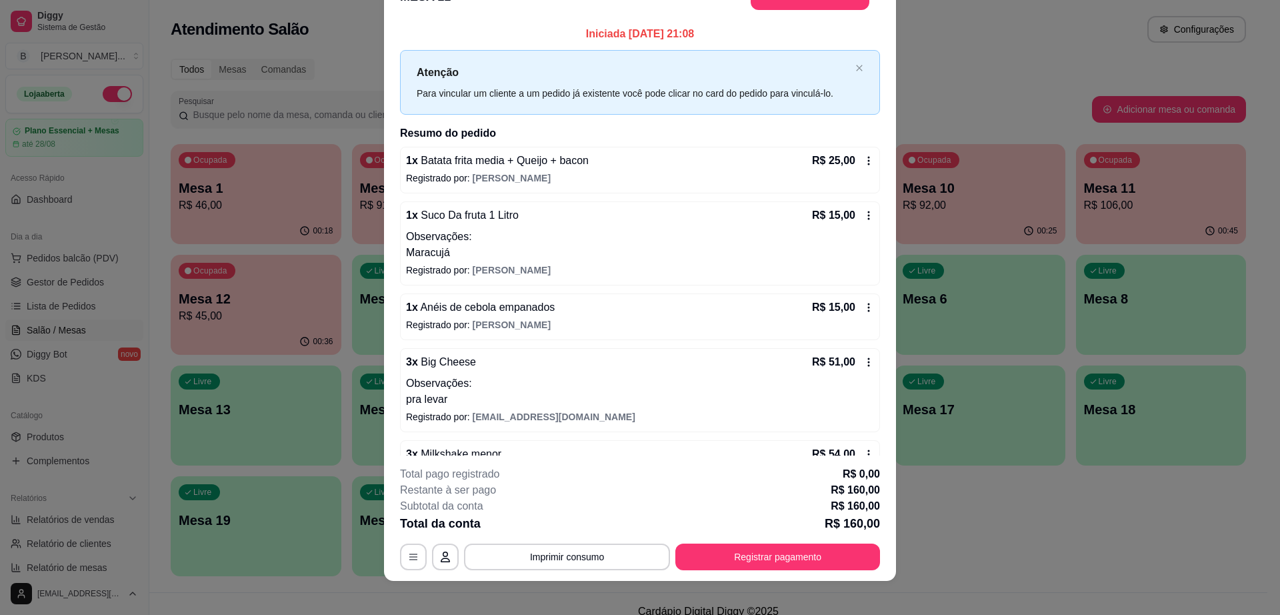
scroll to position [22, 0]
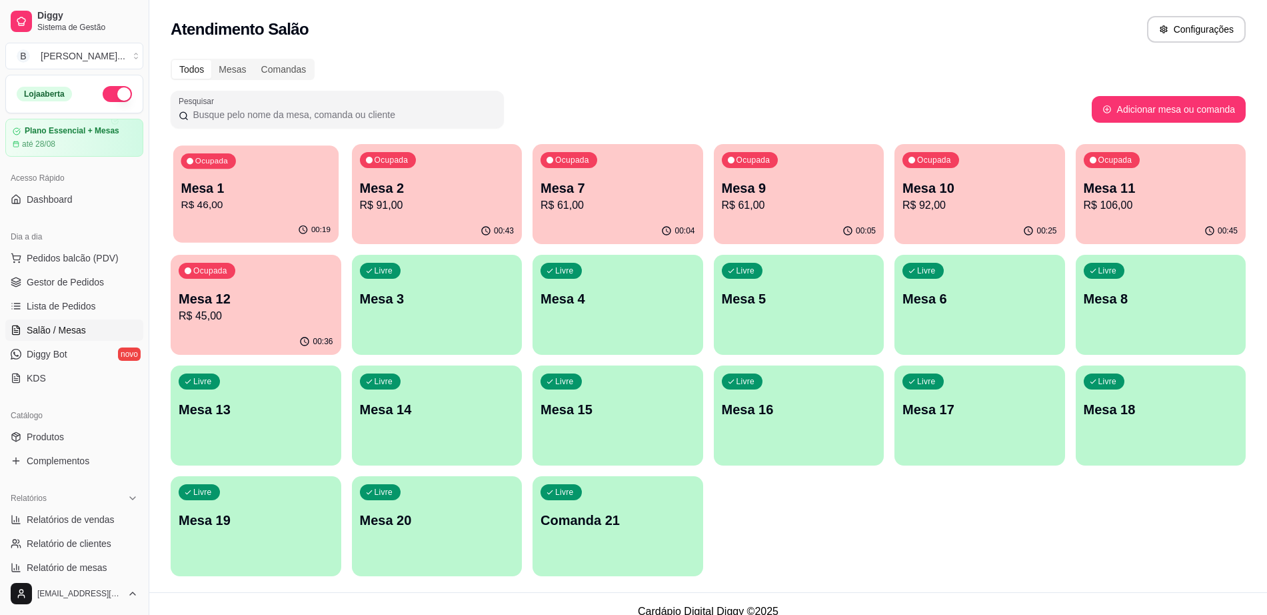
click at [267, 239] on div "00:19" at bounding box center [255, 229] width 165 height 25
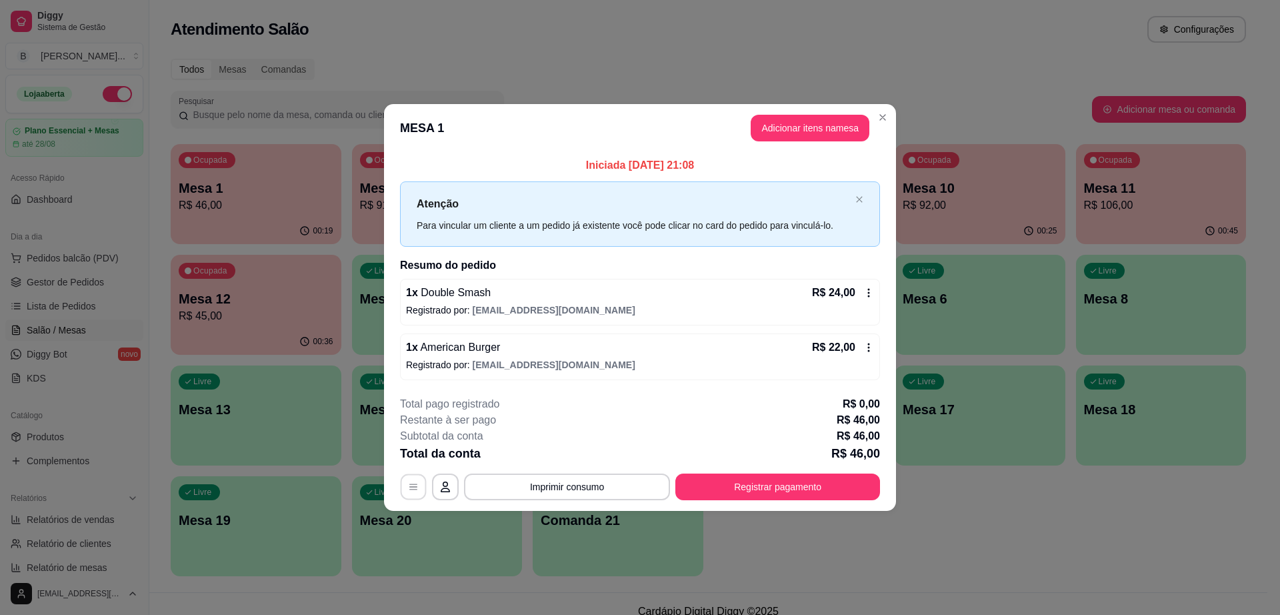
click at [422, 493] on button "button" at bounding box center [414, 486] width 26 height 26
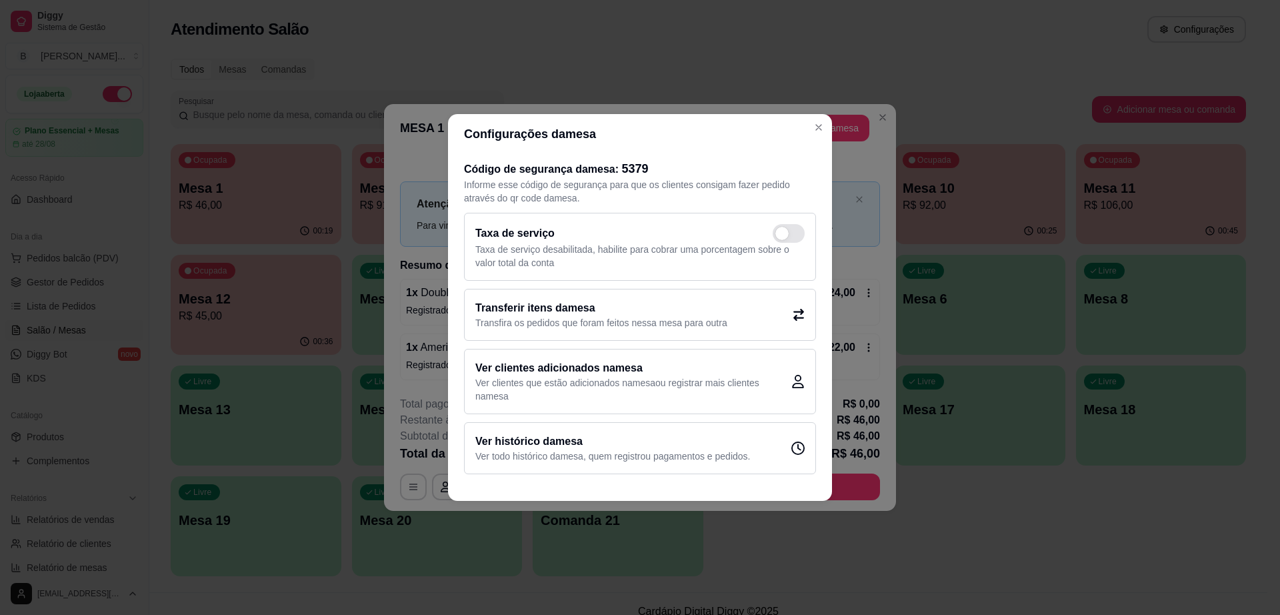
click at [653, 321] on p "Transfira os pedidos que foram feitos nessa mesa para outra" at bounding box center [601, 322] width 252 height 13
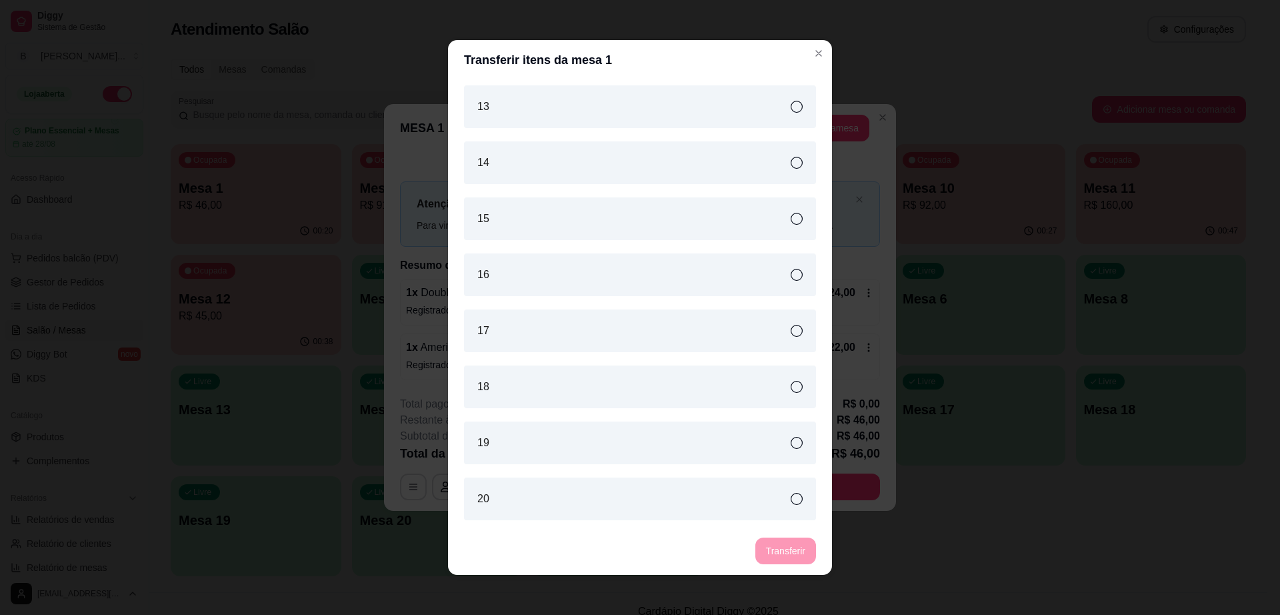
scroll to position [333, 0]
click at [543, 405] on div "5" at bounding box center [640, 389] width 352 height 43
click at [785, 538] on button "Transferir" at bounding box center [785, 550] width 61 height 27
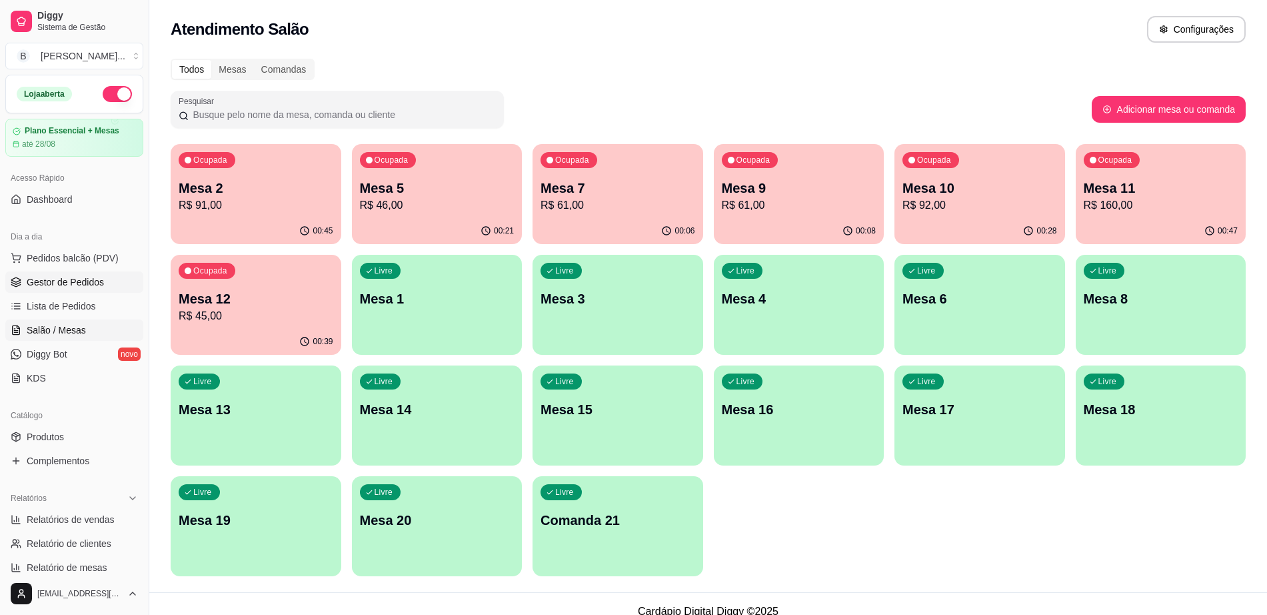
click at [109, 277] on link "Gestor de Pedidos" at bounding box center [74, 281] width 138 height 21
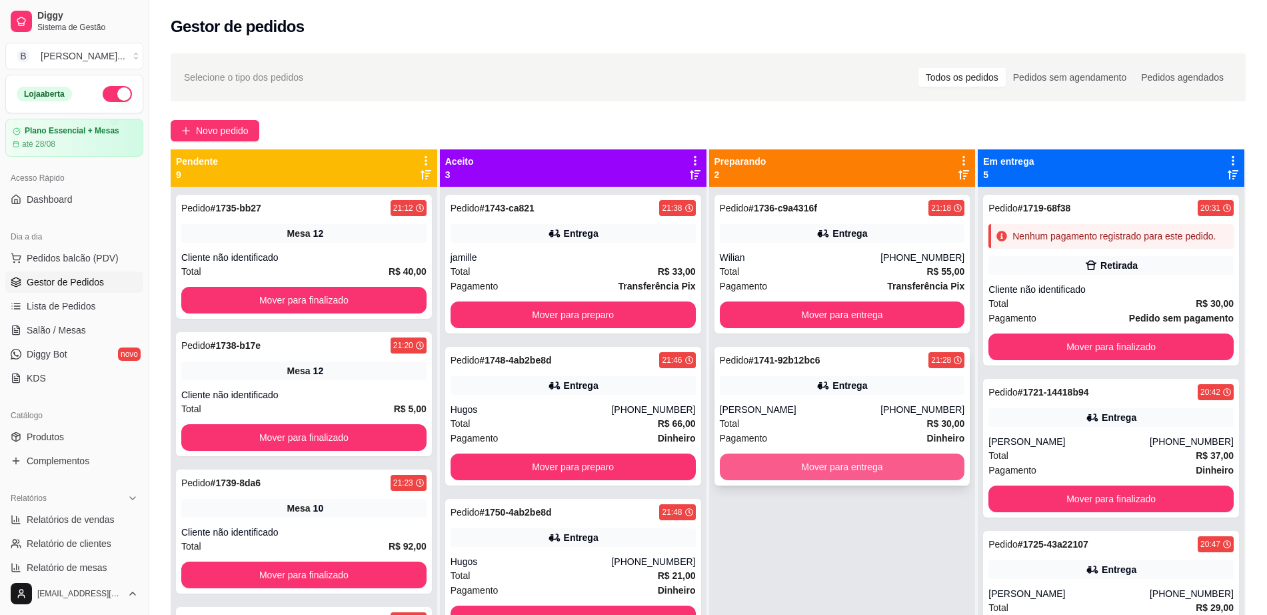
click at [753, 463] on button "Mover para entrega" at bounding box center [842, 466] width 245 height 27
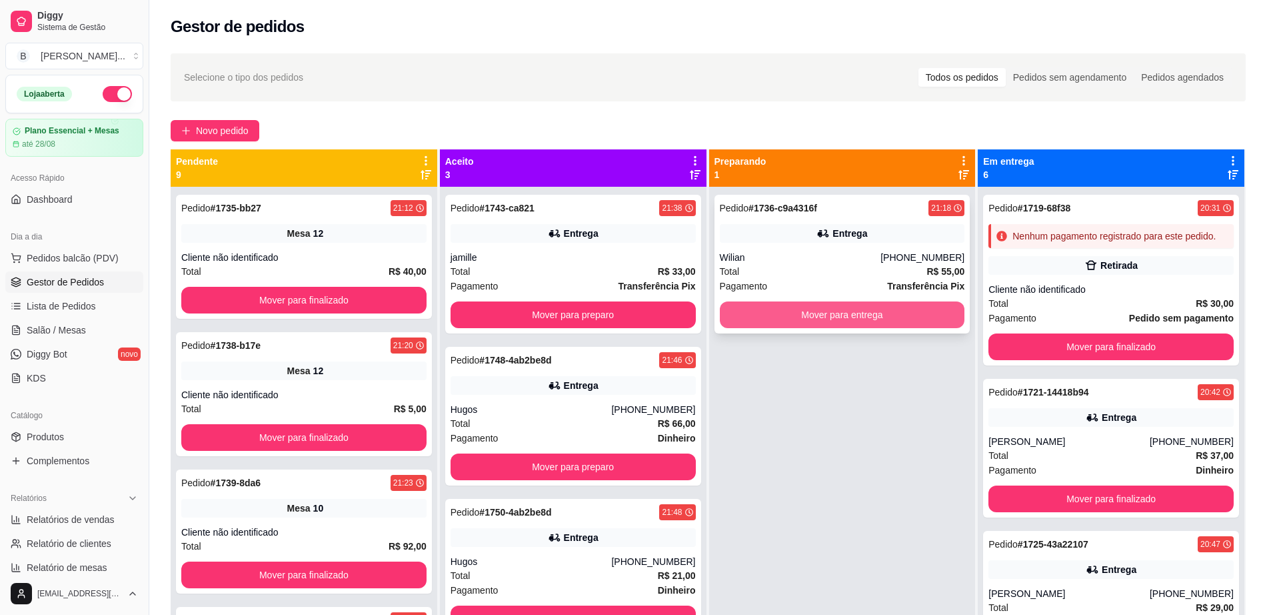
click at [792, 313] on button "Mover para entrega" at bounding box center [842, 314] width 245 height 27
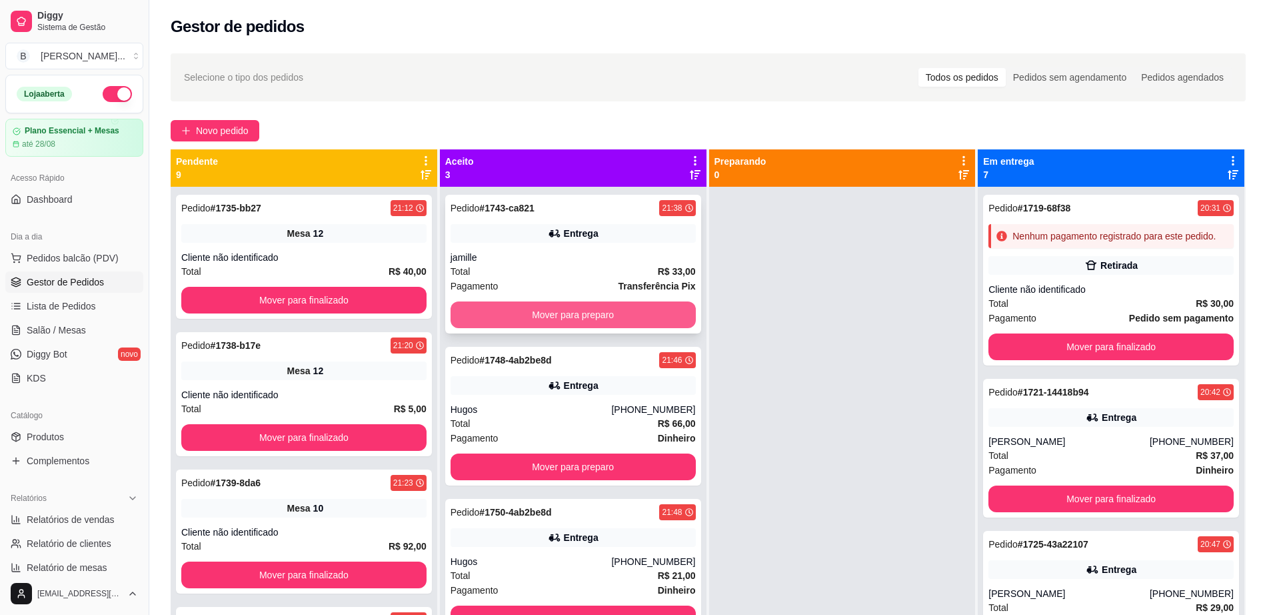
click at [585, 311] on button "Mover para preparo" at bounding box center [573, 314] width 245 height 27
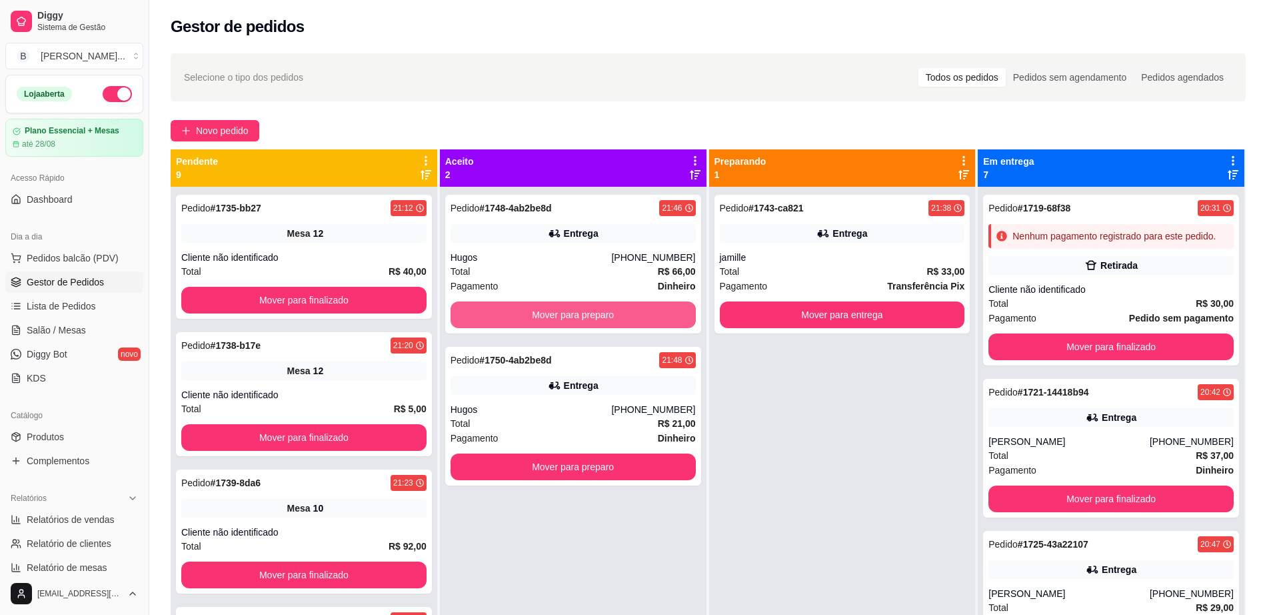
click at [585, 311] on button "Mover para preparo" at bounding box center [573, 314] width 245 height 27
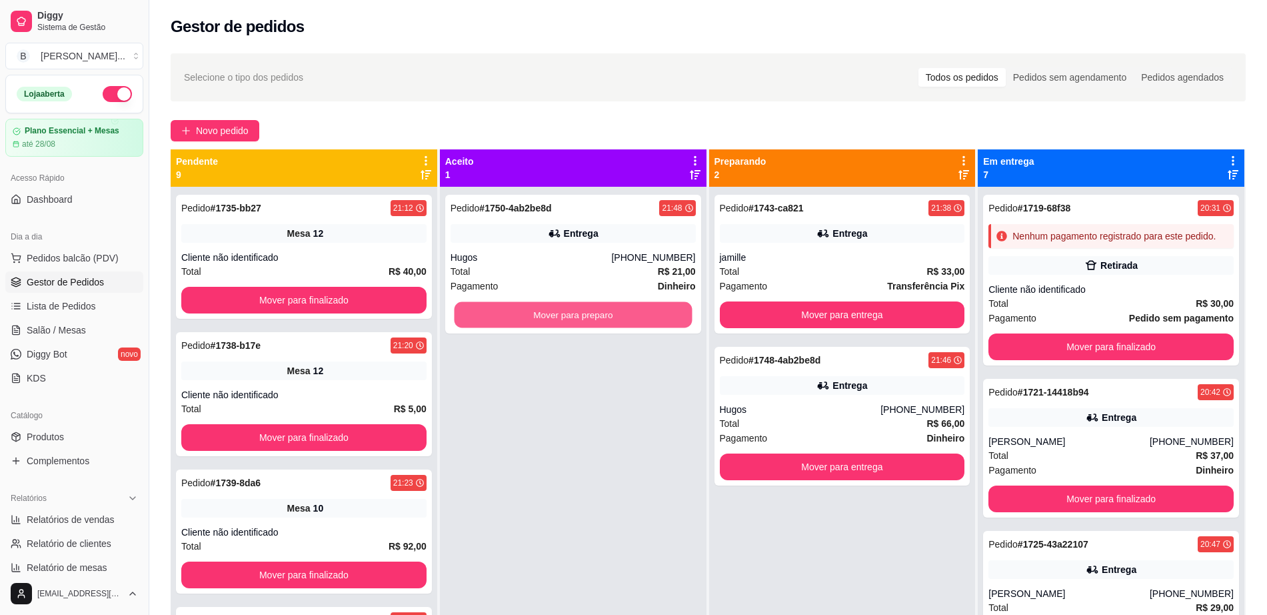
click at [585, 311] on button "Mover para preparo" at bounding box center [573, 315] width 238 height 26
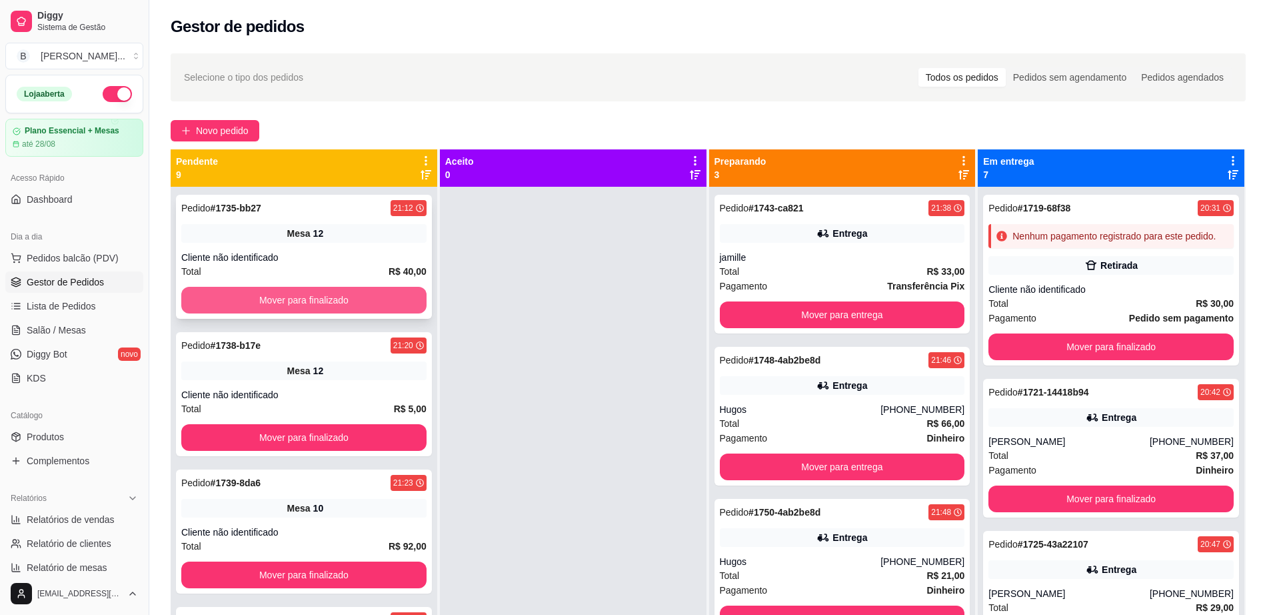
click at [331, 294] on button "Mover para finalizado" at bounding box center [303, 300] width 245 height 27
click at [332, 294] on button "Mover para finalizado" at bounding box center [303, 300] width 245 height 27
click at [332, 294] on button "Mover para finalizado" at bounding box center [304, 300] width 238 height 26
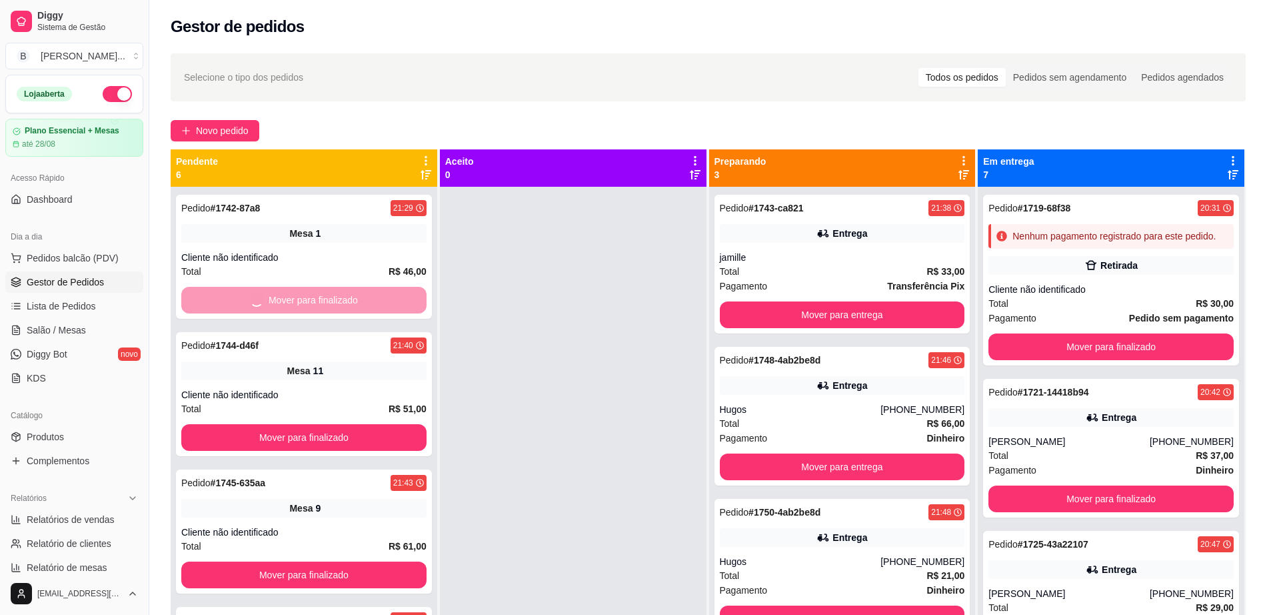
click at [332, 424] on button "Mover para finalizado" at bounding box center [303, 437] width 245 height 27
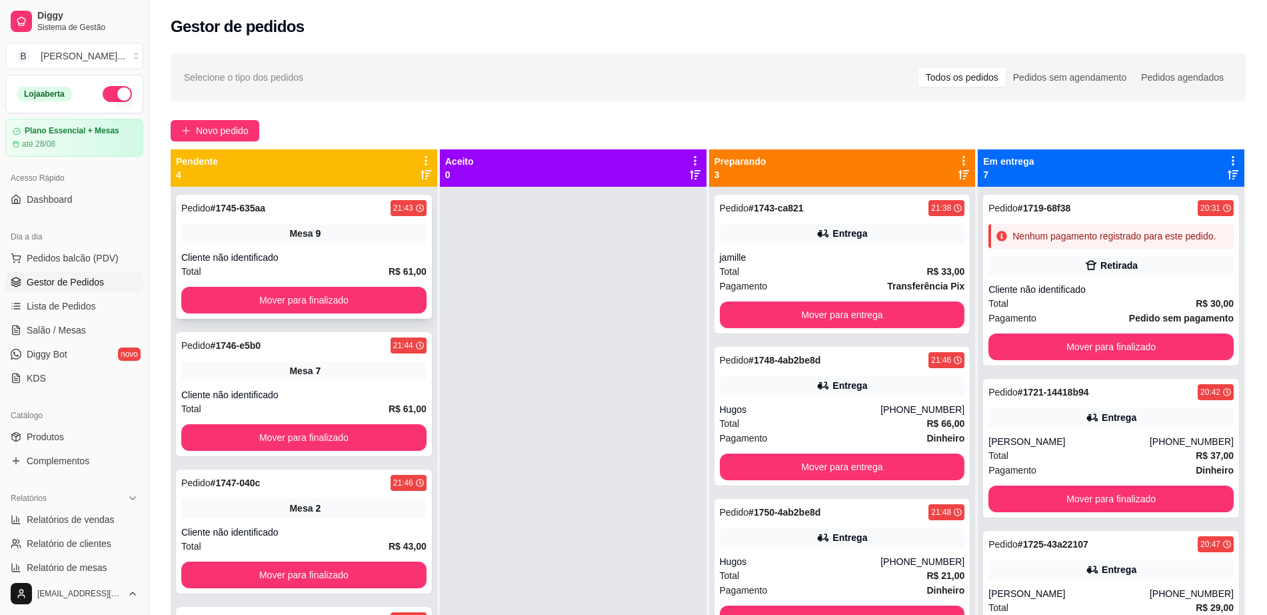
click at [309, 263] on div "Cliente não identificado" at bounding box center [303, 257] width 245 height 13
click at [389, 289] on button "Mover para finalizado" at bounding box center [304, 300] width 238 height 26
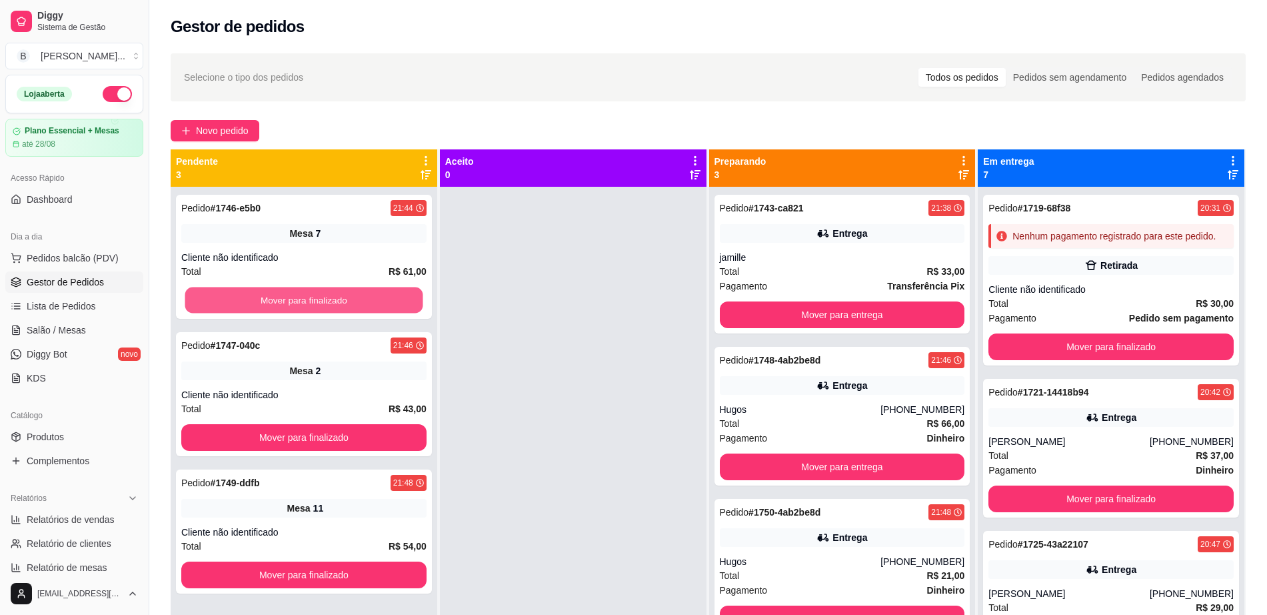
click at [389, 289] on button "Mover para finalizado" at bounding box center [304, 300] width 238 height 26
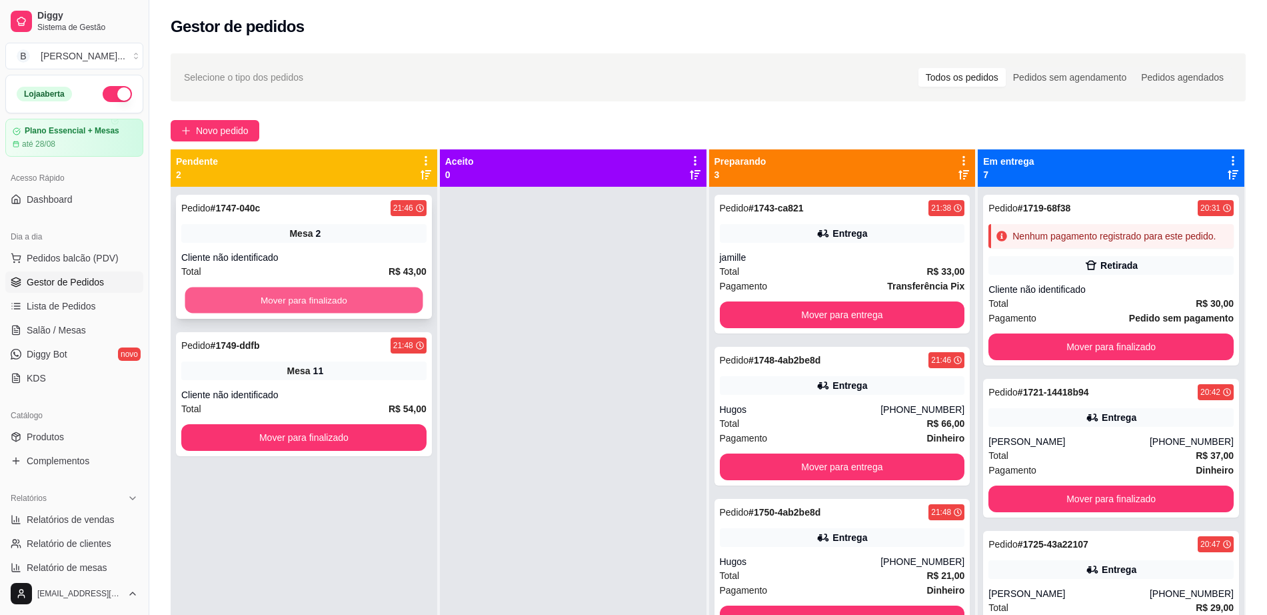
click at [395, 295] on button "Mover para finalizado" at bounding box center [304, 300] width 238 height 26
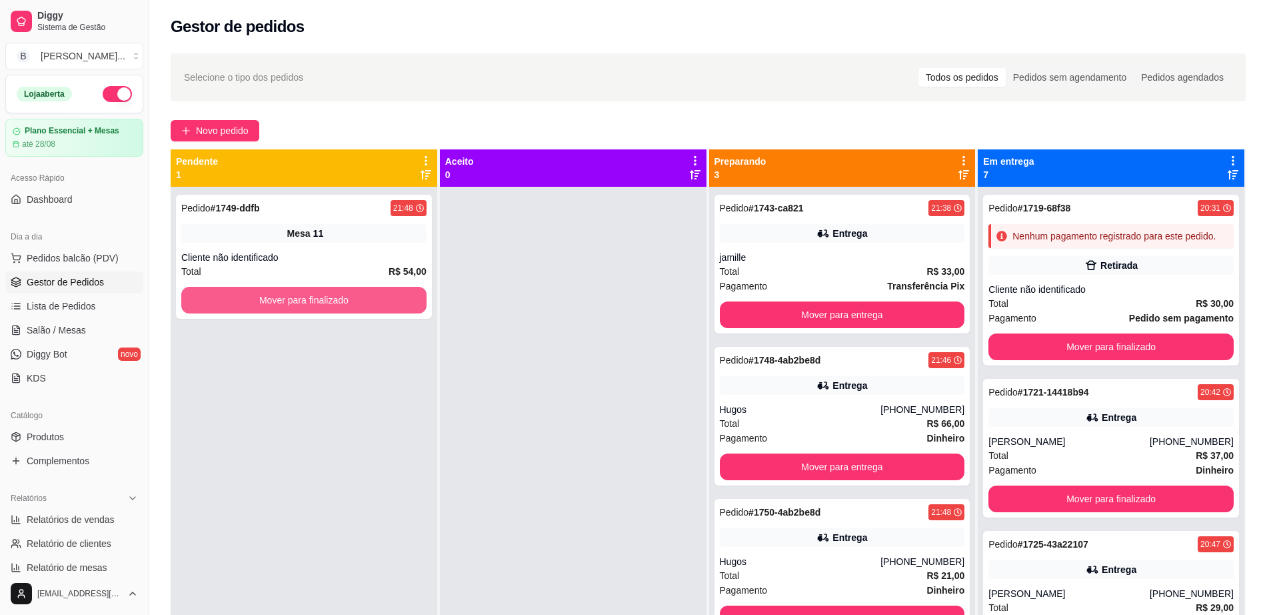
click at [395, 295] on button "Mover para finalizado" at bounding box center [303, 300] width 245 height 27
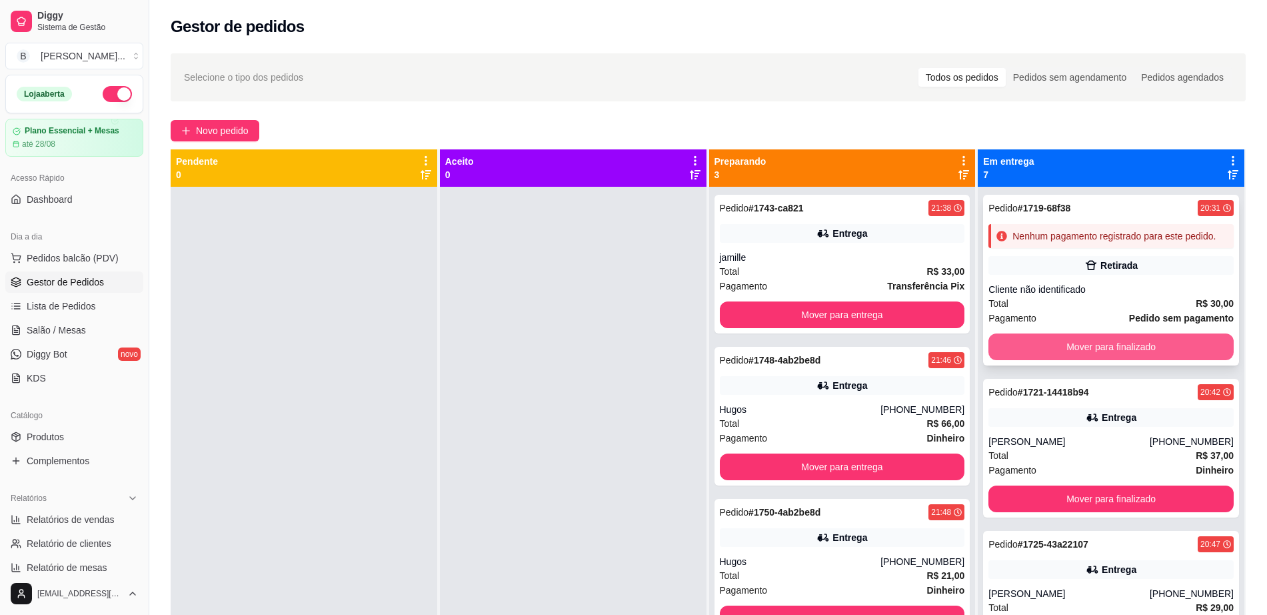
click at [1015, 353] on button "Mover para finalizado" at bounding box center [1111, 346] width 245 height 27
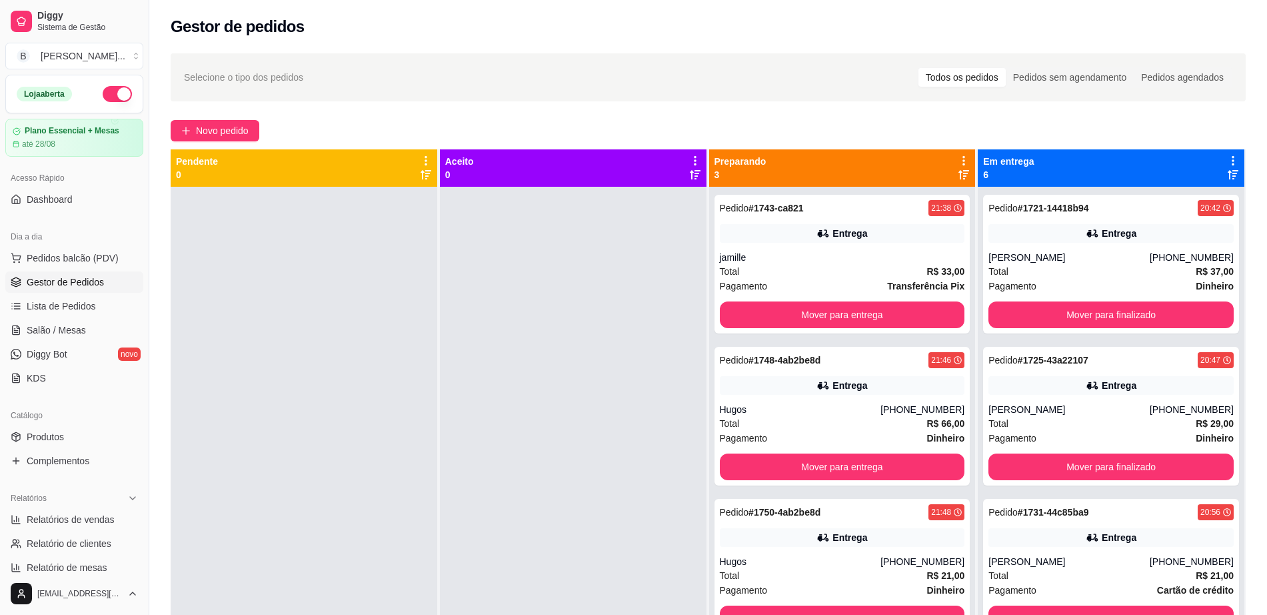
click at [1018, 355] on strong "# 1725-43a22107" at bounding box center [1053, 360] width 71 height 11
click at [1013, 323] on button "Mover para finalizado" at bounding box center [1111, 314] width 245 height 27
click at [93, 328] on link "Salão / Mesas" at bounding box center [74, 329] width 138 height 21
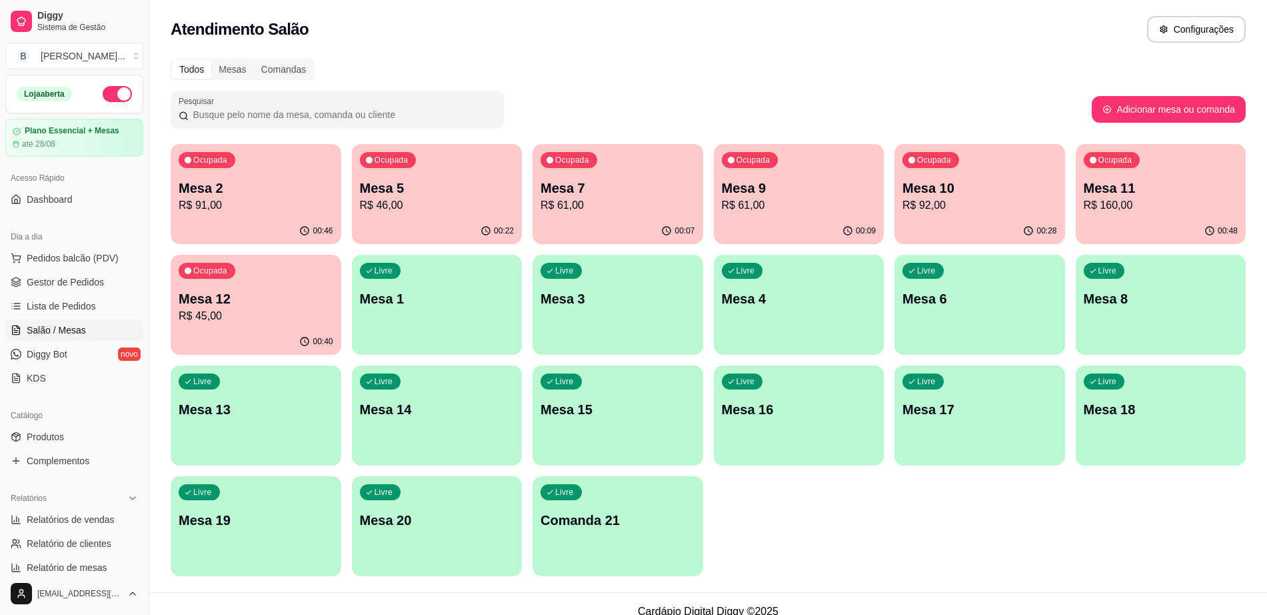
click at [297, 288] on div "Ocupada Mesa 12 R$ 45,00" at bounding box center [256, 292] width 171 height 74
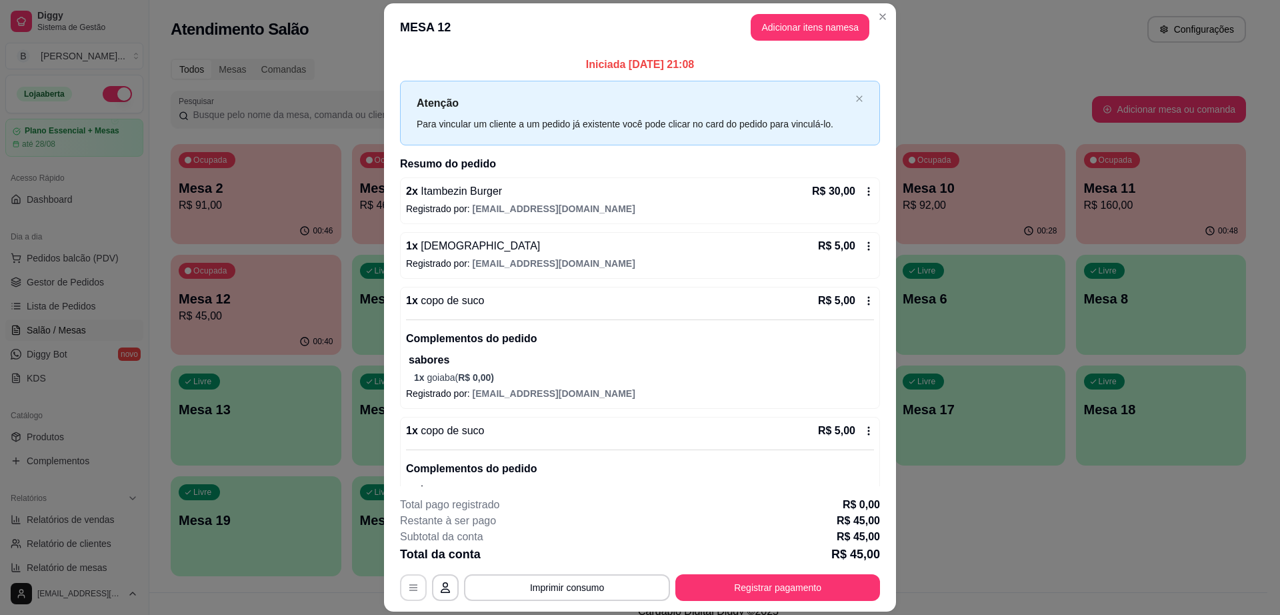
click at [400, 581] on button "button" at bounding box center [413, 587] width 27 height 27
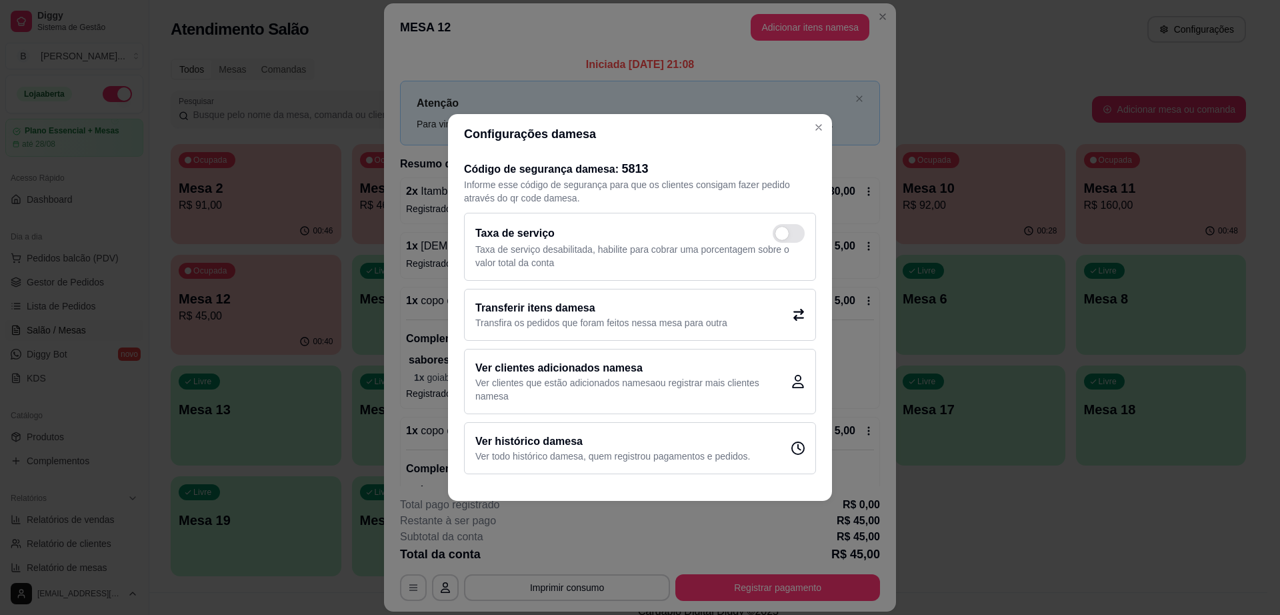
click at [536, 308] on h2 "Transferir itens da mesa" at bounding box center [601, 308] width 252 height 16
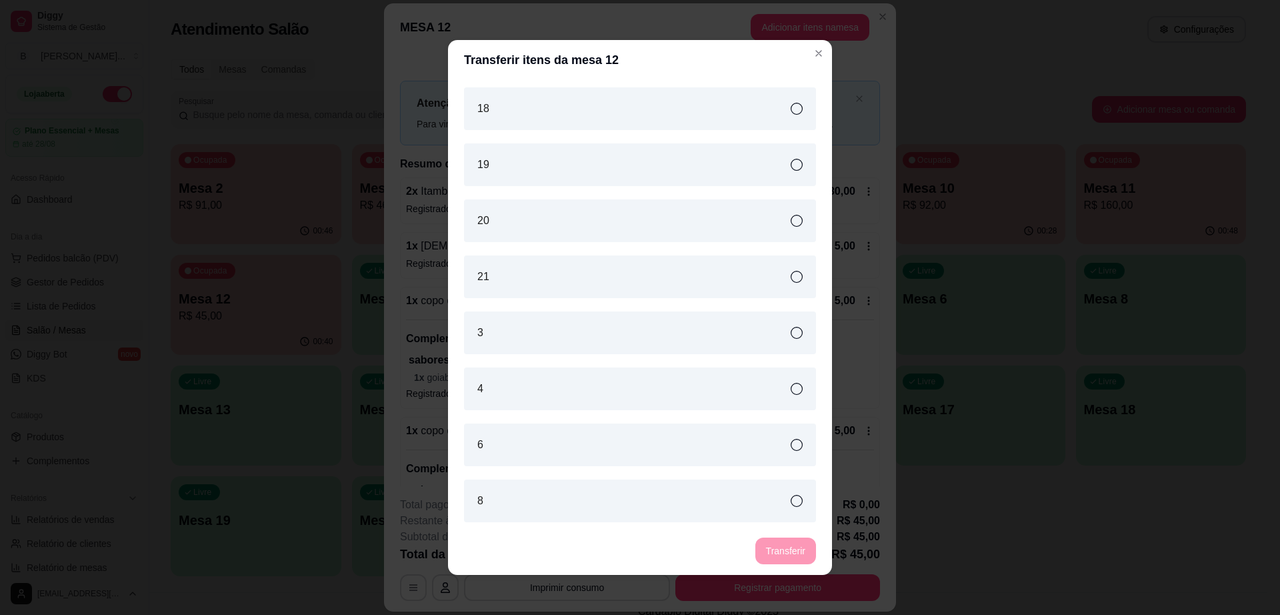
scroll to position [335, 0]
click at [572, 439] on div "6" at bounding box center [640, 444] width 352 height 43
click at [779, 549] on button "Transferir" at bounding box center [785, 550] width 61 height 27
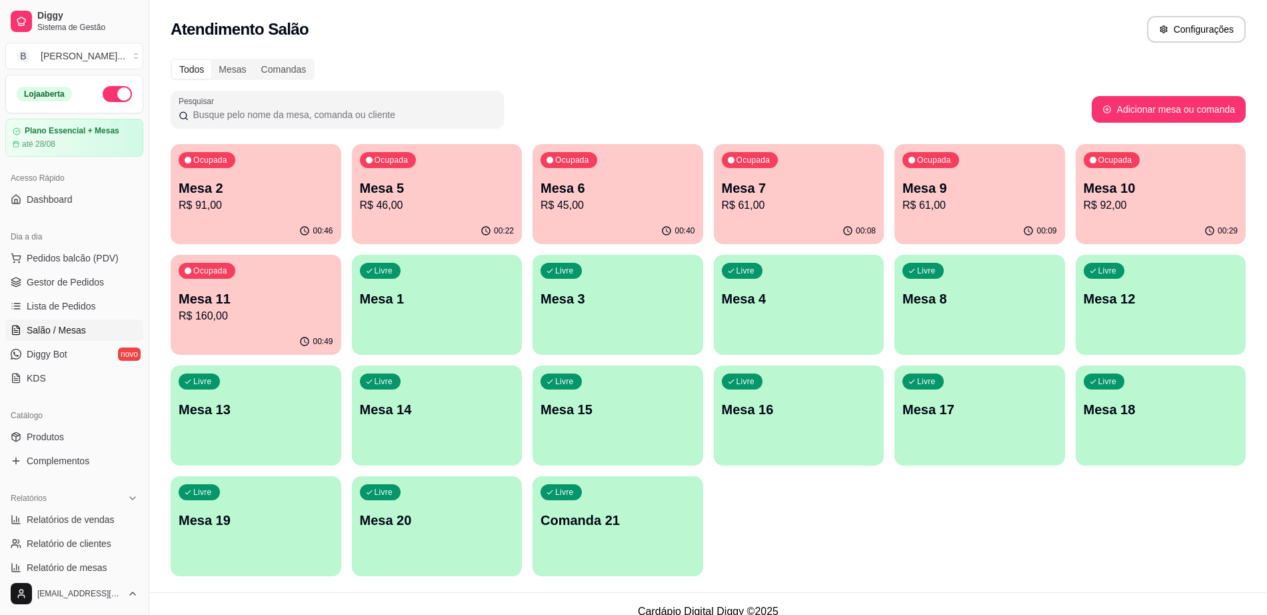
click at [1124, 268] on div "Livre Mesa 12" at bounding box center [1161, 297] width 171 height 84
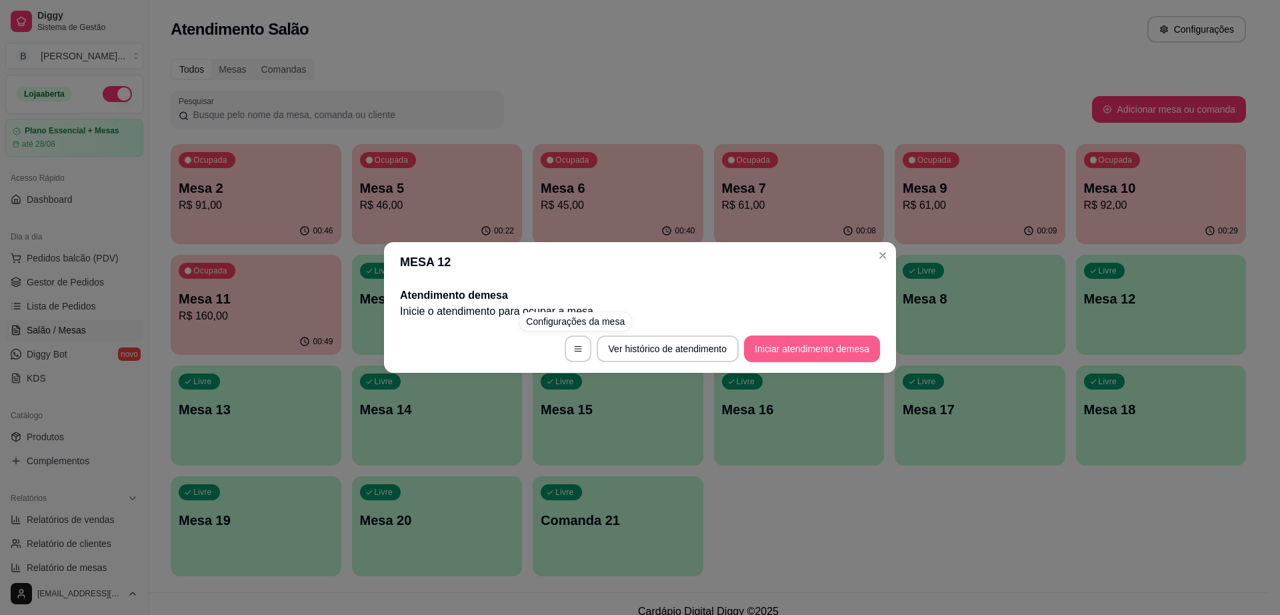
click at [781, 348] on button "Iniciar atendimento de mesa" at bounding box center [812, 348] width 136 height 27
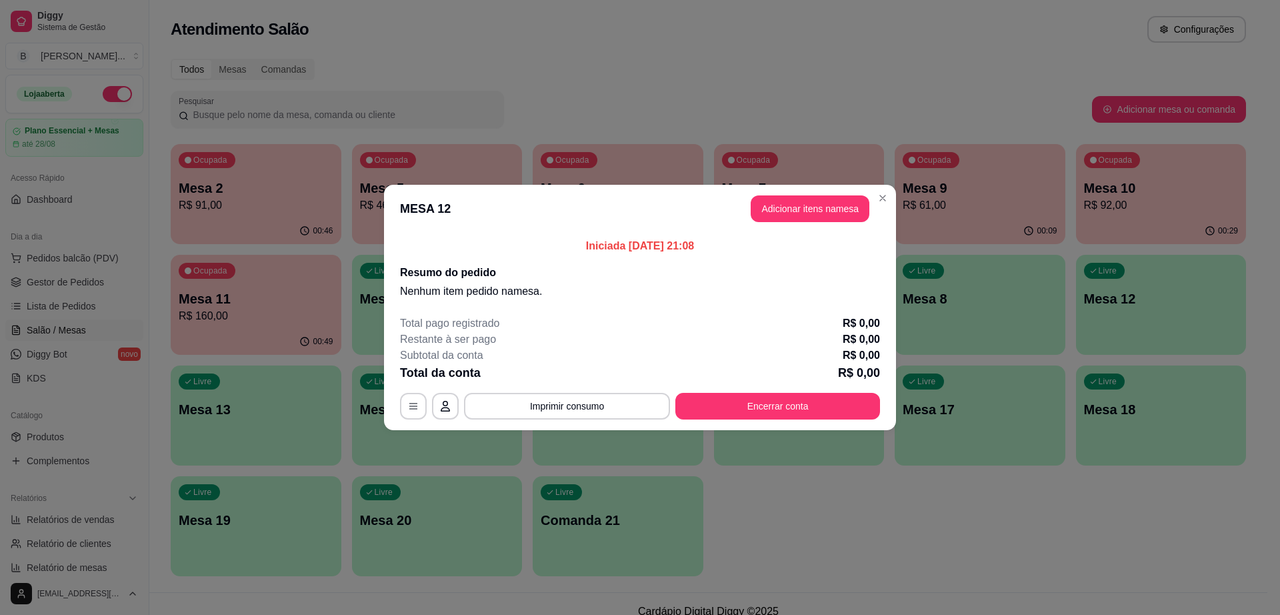
click at [776, 195] on button "Adicionar itens na mesa" at bounding box center [810, 208] width 119 height 27
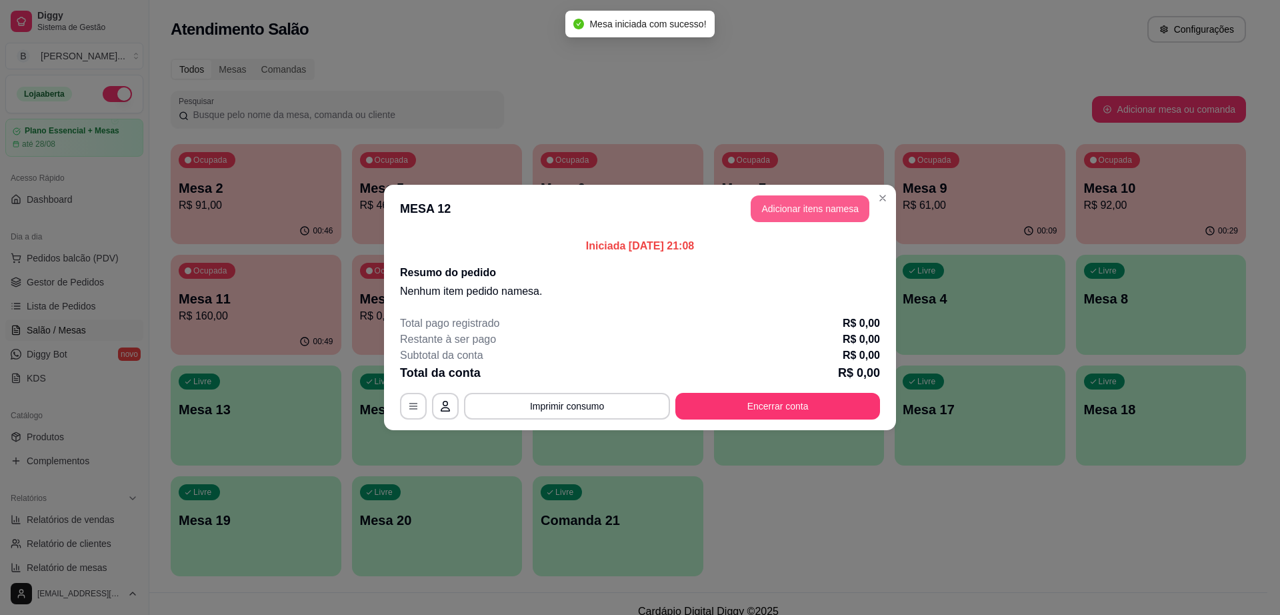
click at [773, 218] on button "Adicionar itens na mesa" at bounding box center [810, 208] width 119 height 27
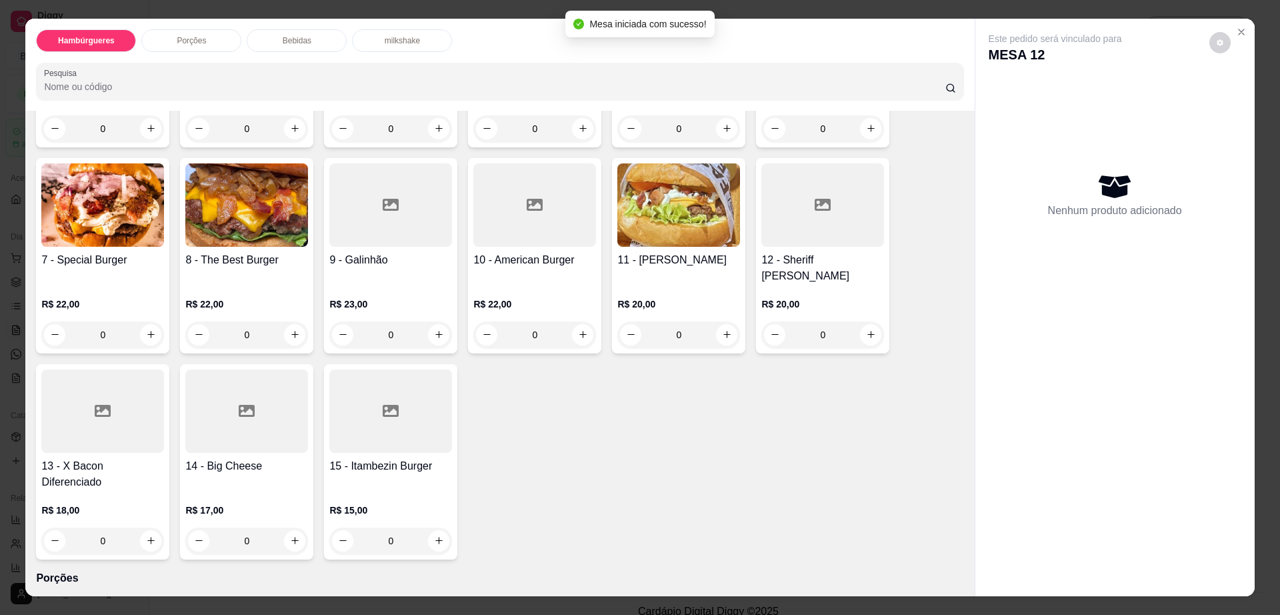
scroll to position [250, 0]
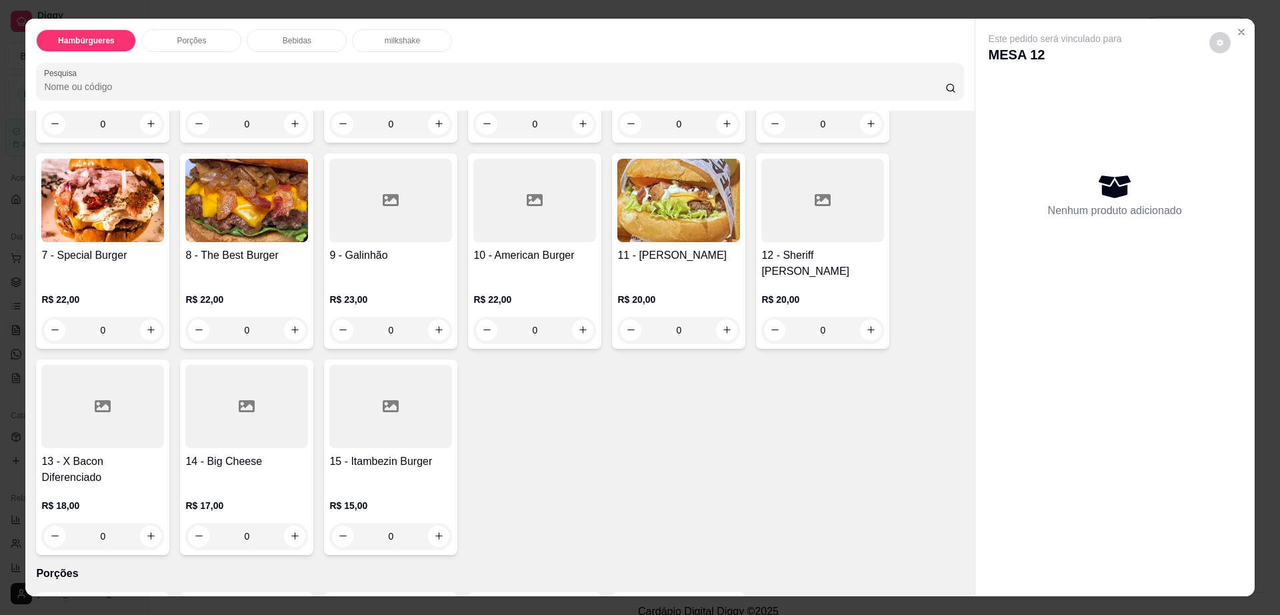
click at [815, 214] on div at bounding box center [822, 200] width 123 height 83
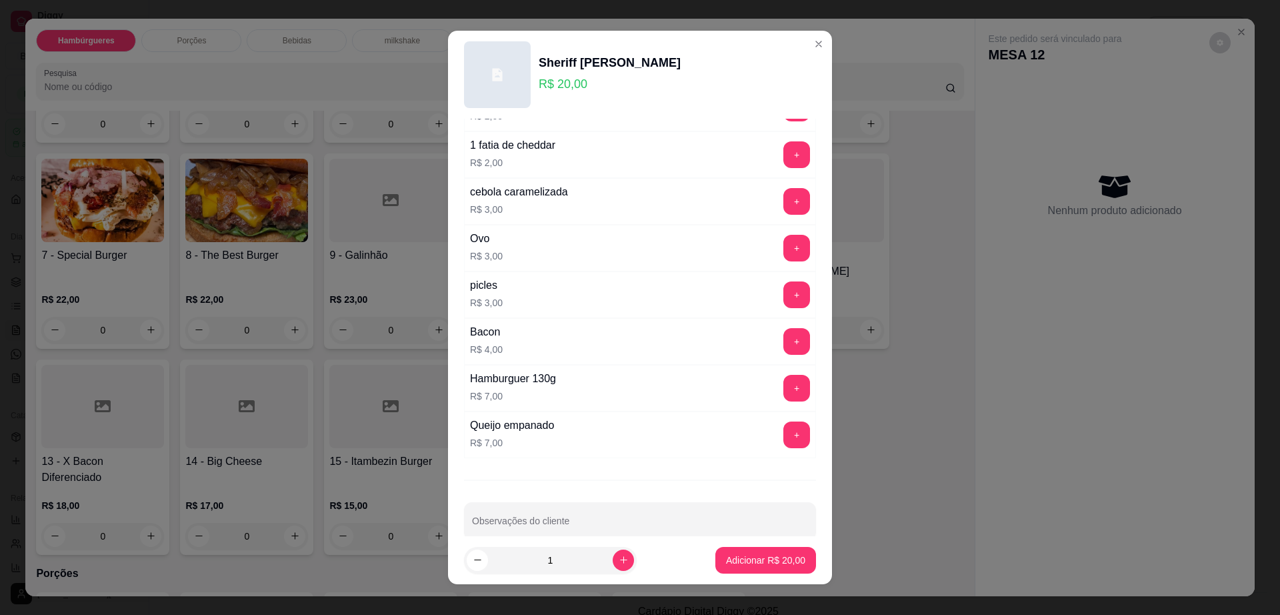
scroll to position [105, 0]
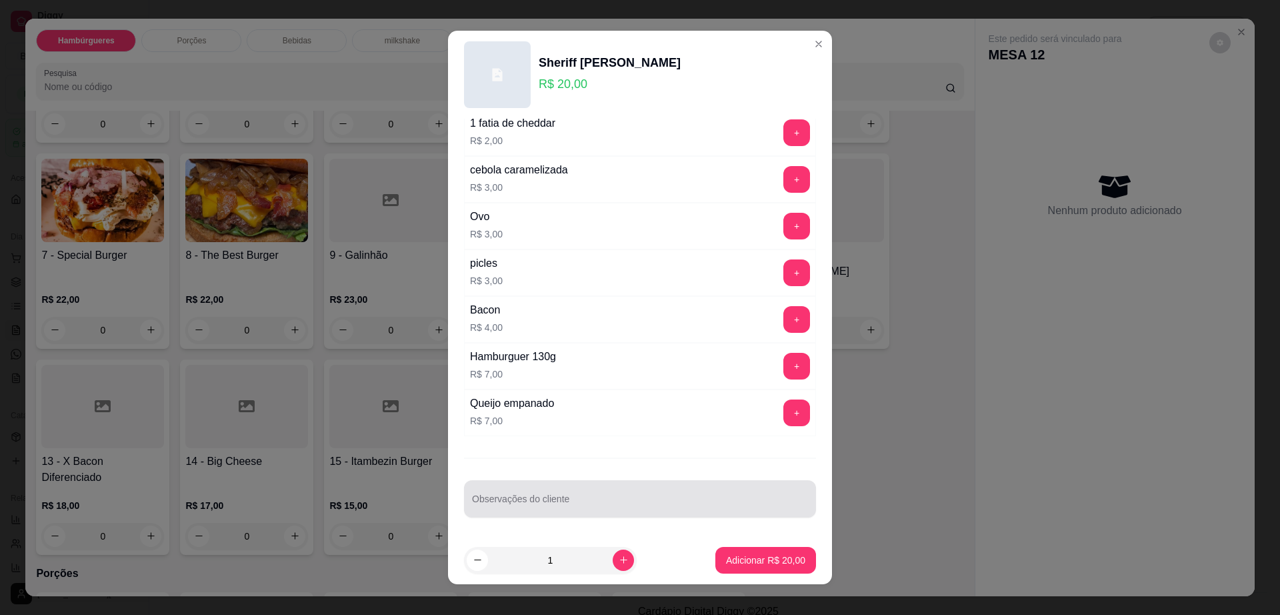
click at [573, 492] on div at bounding box center [640, 498] width 336 height 27
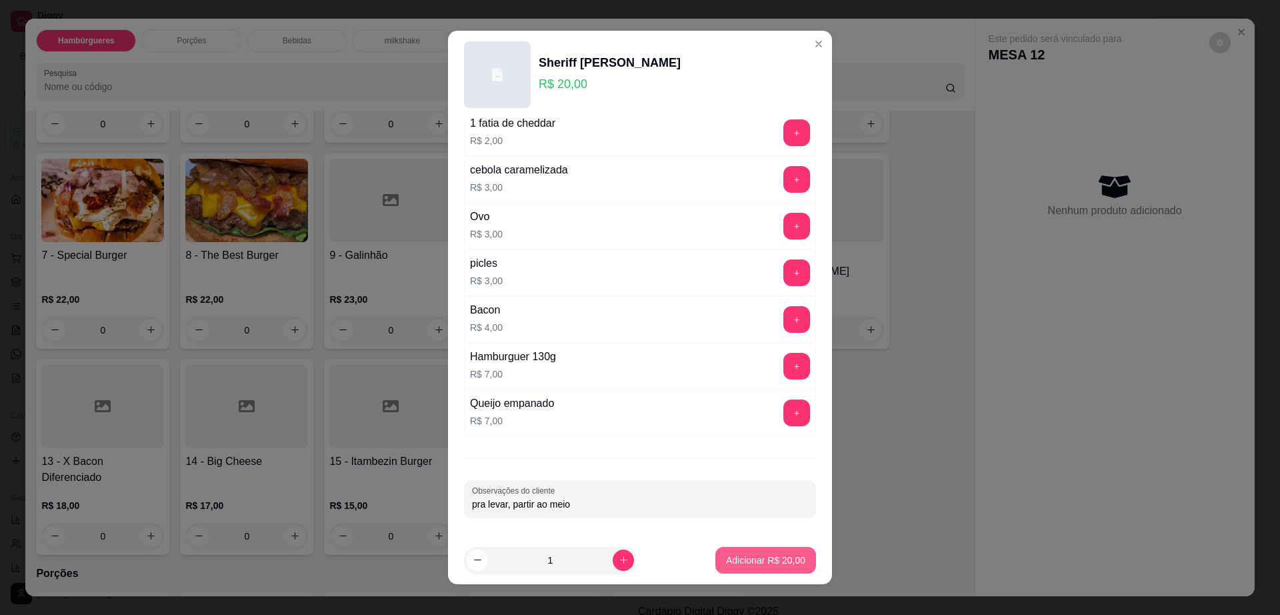
type input "pra levar, partir ao meio"
click at [715, 550] on button "Adicionar R$ 20,00" at bounding box center [765, 560] width 101 height 27
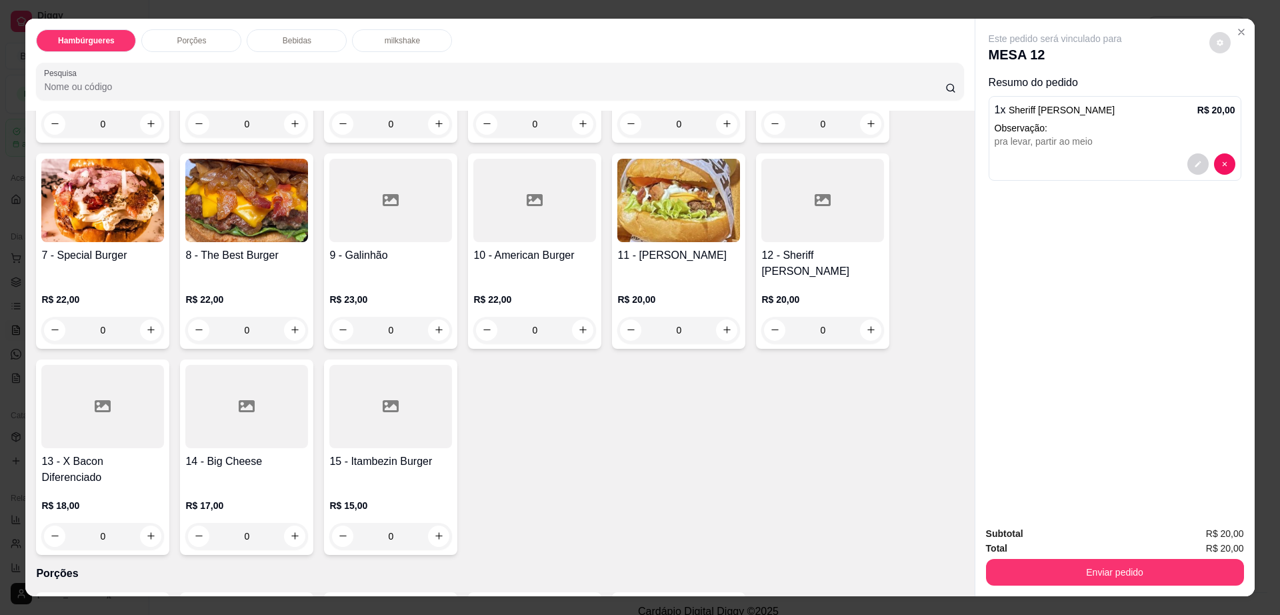
click at [1209, 38] on button "decrease-product-quantity" at bounding box center [1219, 42] width 21 height 21
click at [1252, 95] on span "Automatic updates" at bounding box center [1244, 96] width 27 height 16
click at [1239, 96] on input "Automatic updates" at bounding box center [1234, 100] width 9 height 9
checkbox input "true"
click at [290, 42] on p "Bebidas" at bounding box center [297, 40] width 29 height 11
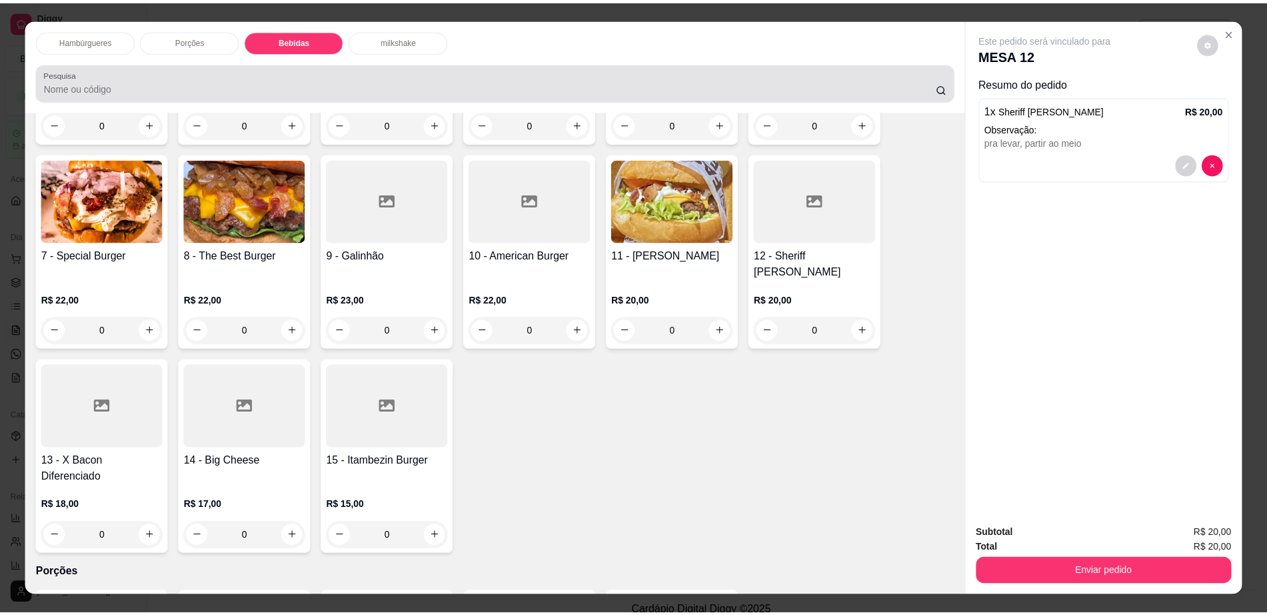
scroll to position [24, 0]
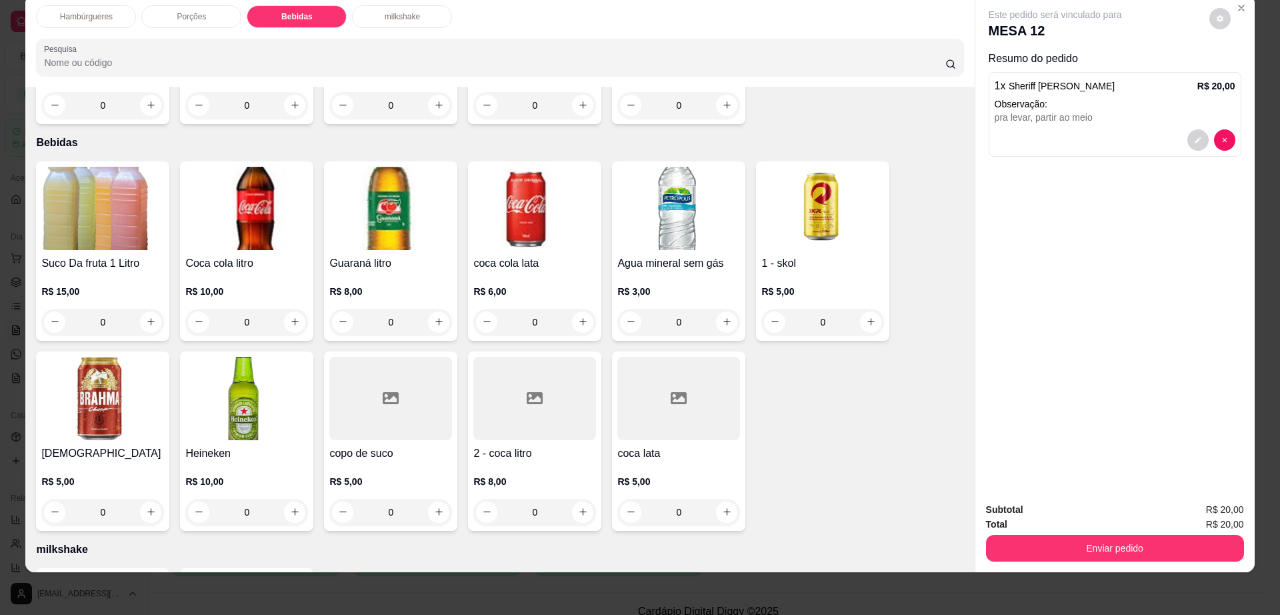
click at [827, 200] on img at bounding box center [822, 208] width 123 height 83
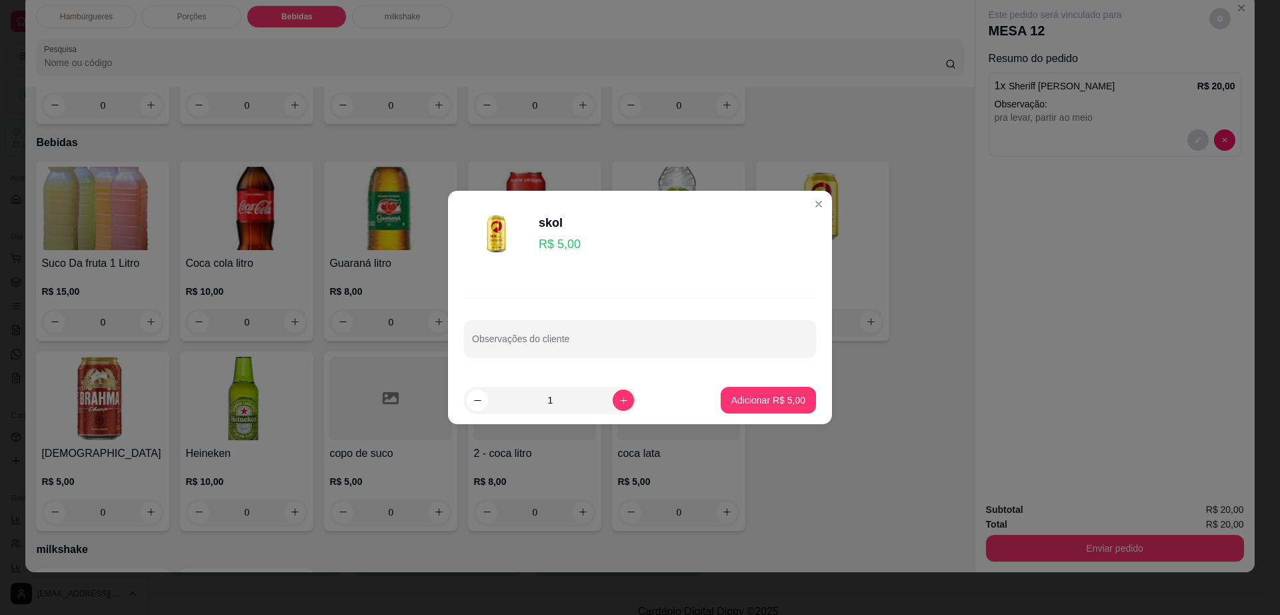
click at [781, 382] on footer "1 Adicionar R$ 5,00" at bounding box center [640, 400] width 384 height 48
click at [781, 394] on p "Adicionar R$ 5,00" at bounding box center [768, 399] width 74 height 13
type input "1"
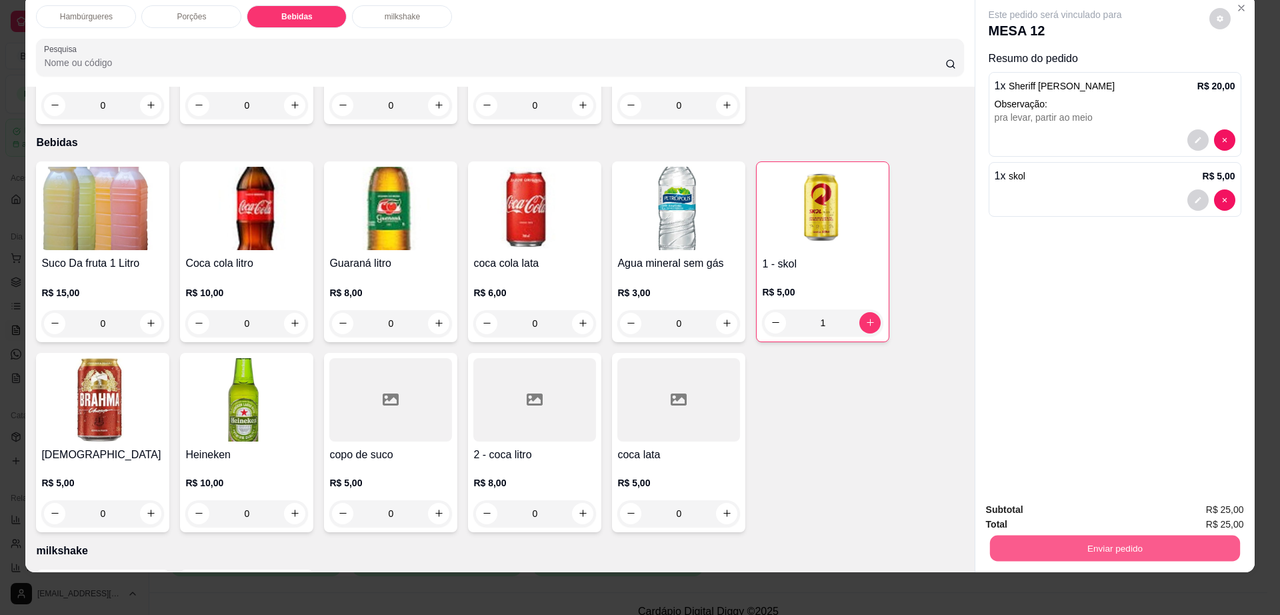
click at [1001, 552] on button "Enviar pedido" at bounding box center [1114, 548] width 250 height 26
click at [1021, 516] on button "Não registrar e enviar pedido" at bounding box center [1069, 515] width 139 height 25
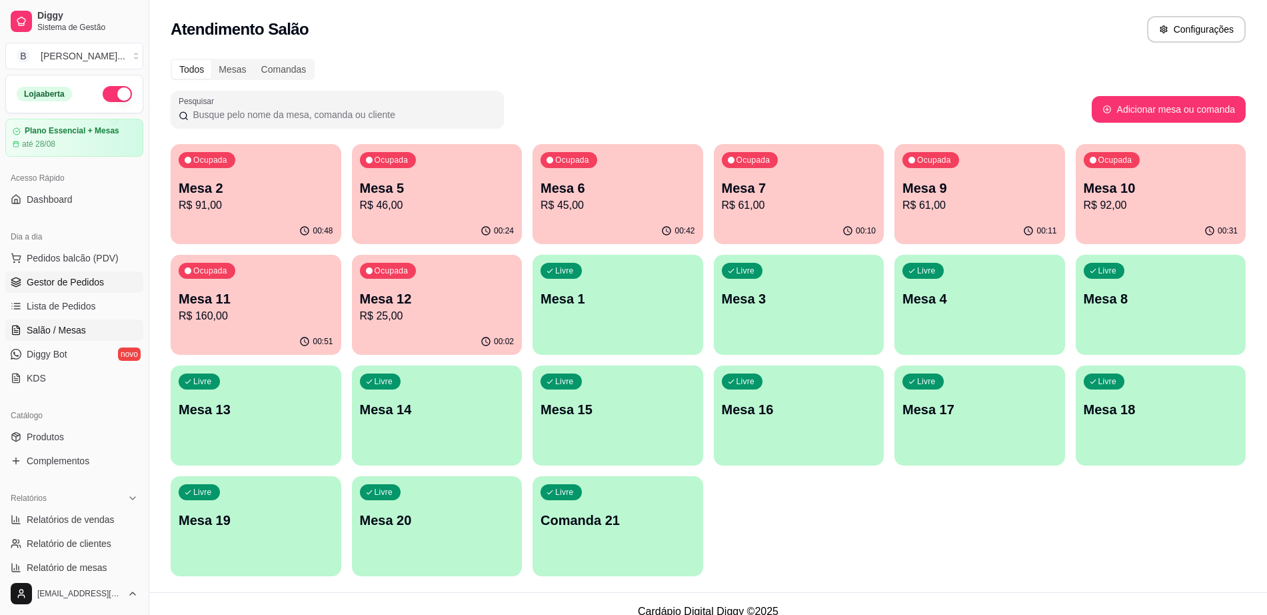
click at [94, 286] on span "Gestor de Pedidos" at bounding box center [65, 281] width 77 height 13
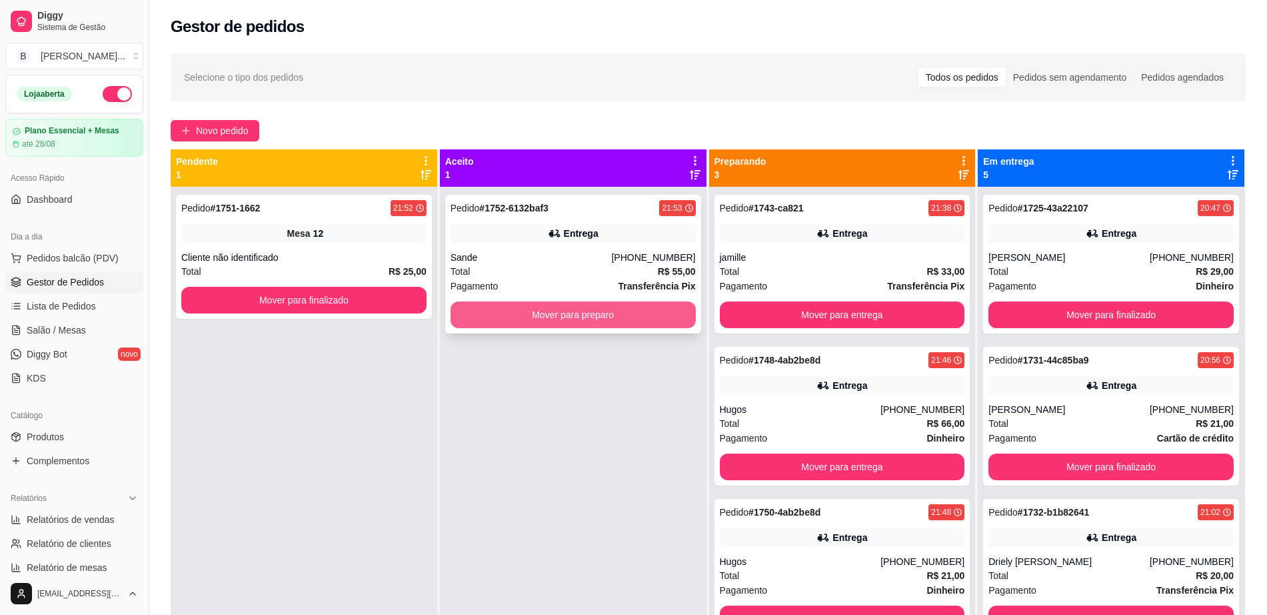
click at [521, 315] on button "Mover para preparo" at bounding box center [573, 314] width 245 height 27
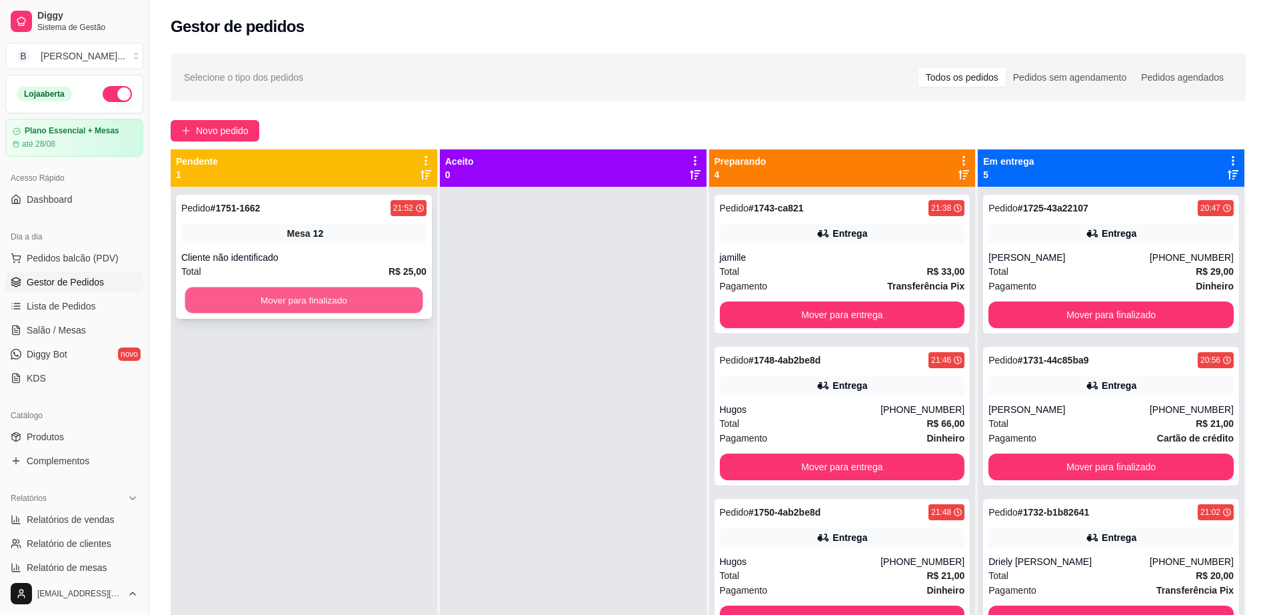
click at [273, 294] on button "Mover para finalizado" at bounding box center [304, 300] width 238 height 26
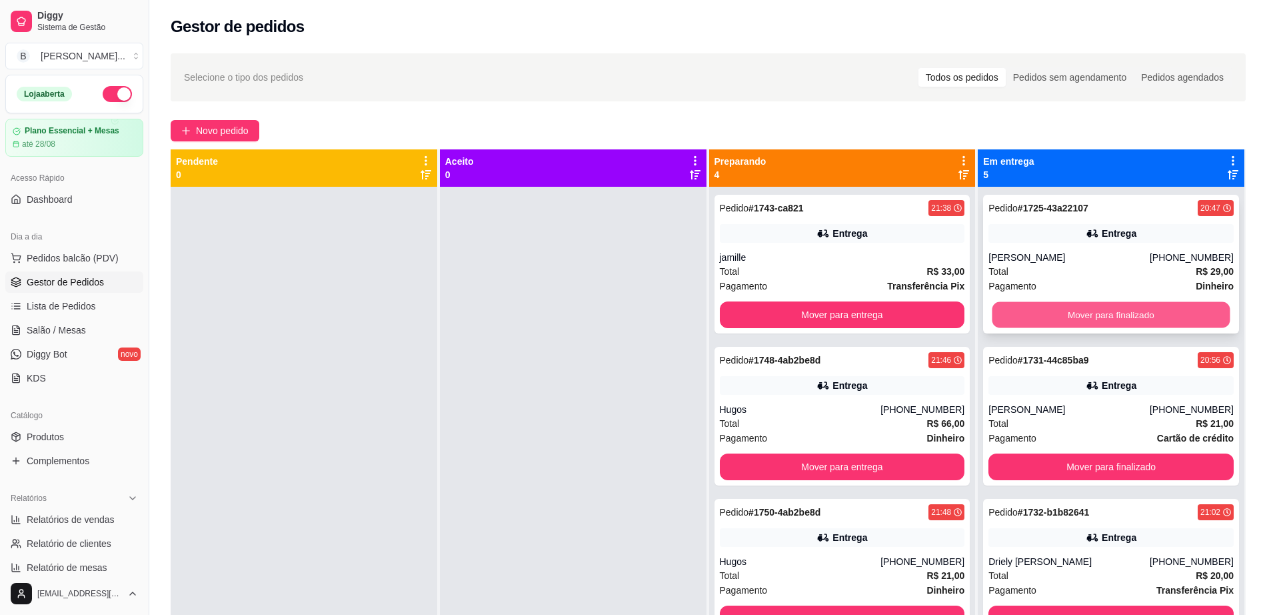
click at [1124, 306] on button "Mover para finalizado" at bounding box center [1112, 315] width 238 height 26
click at [1129, 307] on button "Mover para finalizado" at bounding box center [1111, 314] width 245 height 27
click at [1123, 312] on button "Mover para finalizado" at bounding box center [1111, 314] width 245 height 27
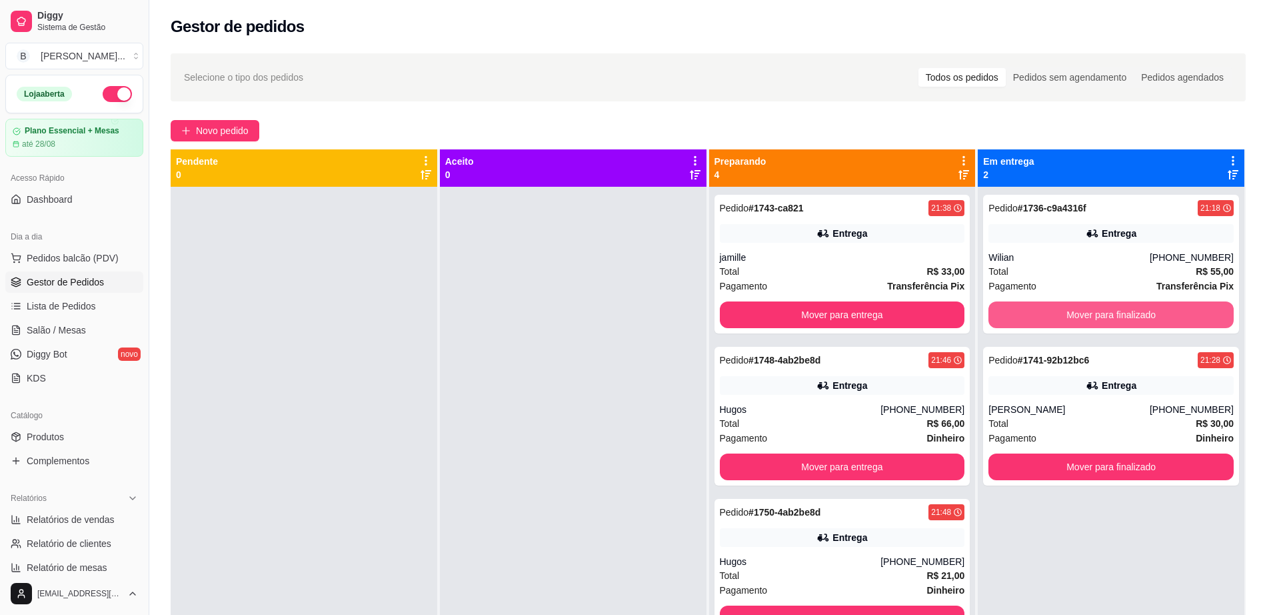
click at [1123, 312] on button "Mover para finalizado" at bounding box center [1111, 314] width 245 height 27
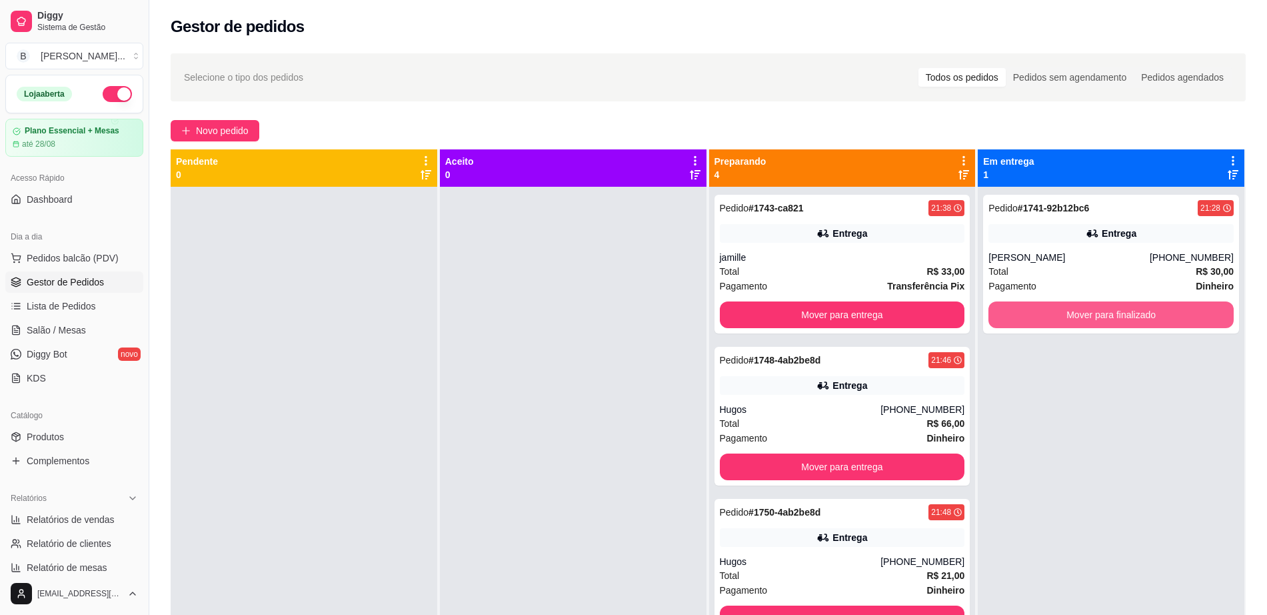
click at [1123, 312] on button "Mover para finalizado" at bounding box center [1111, 314] width 245 height 27
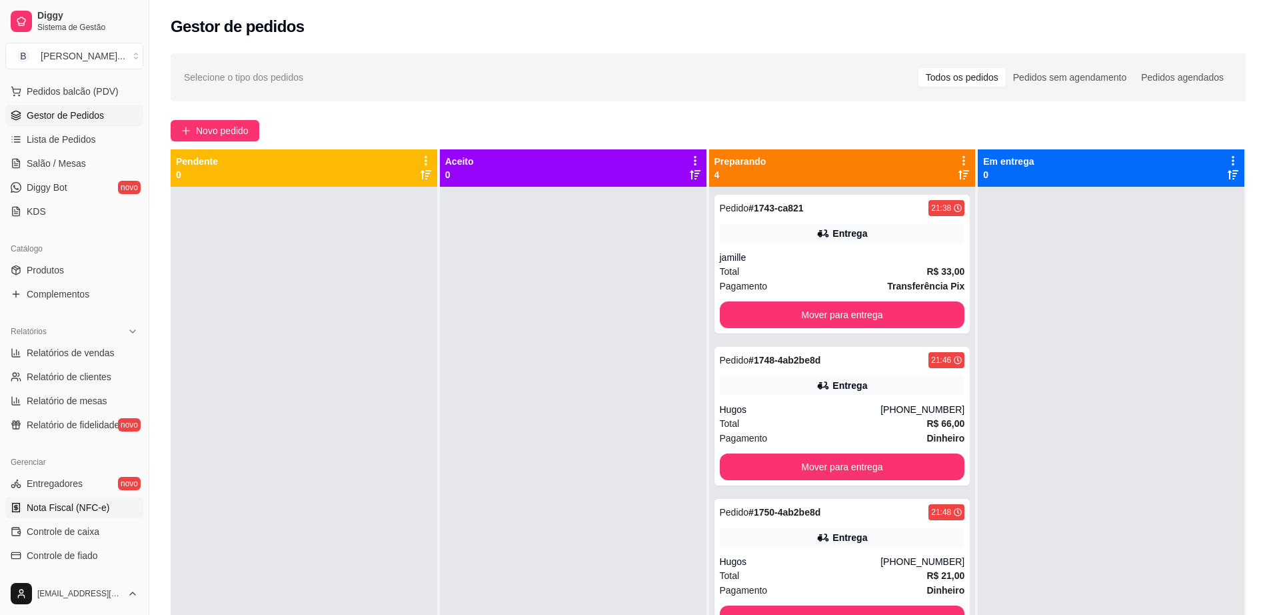
scroll to position [250, 0]
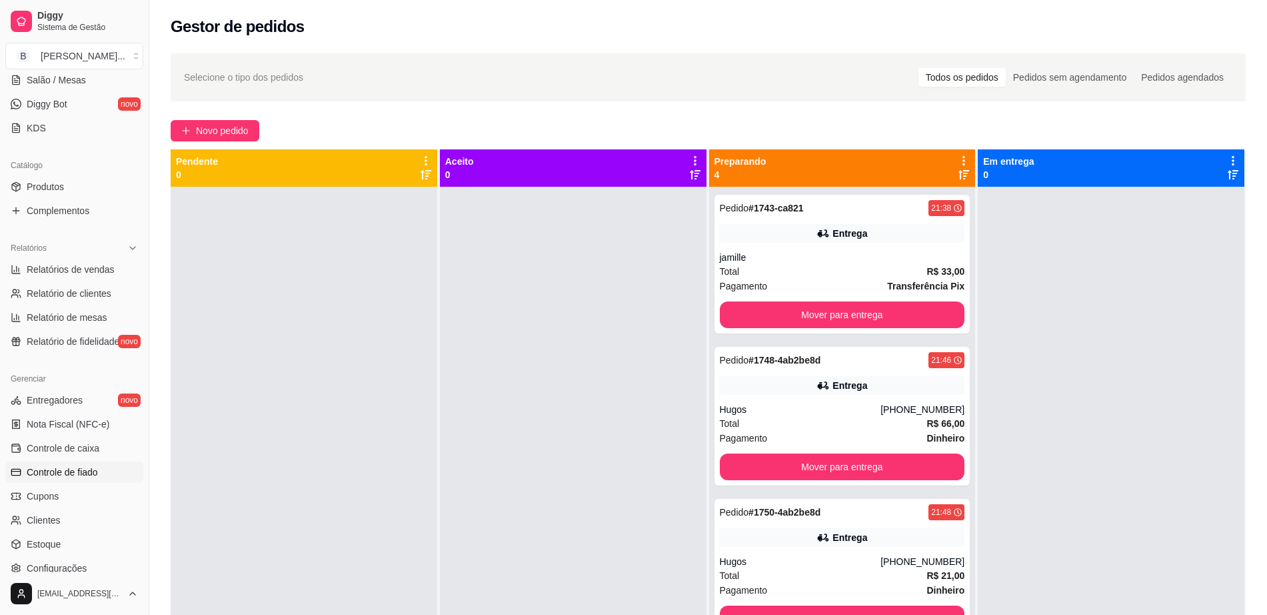
click at [90, 472] on span "Controle de fiado" at bounding box center [62, 471] width 71 height 13
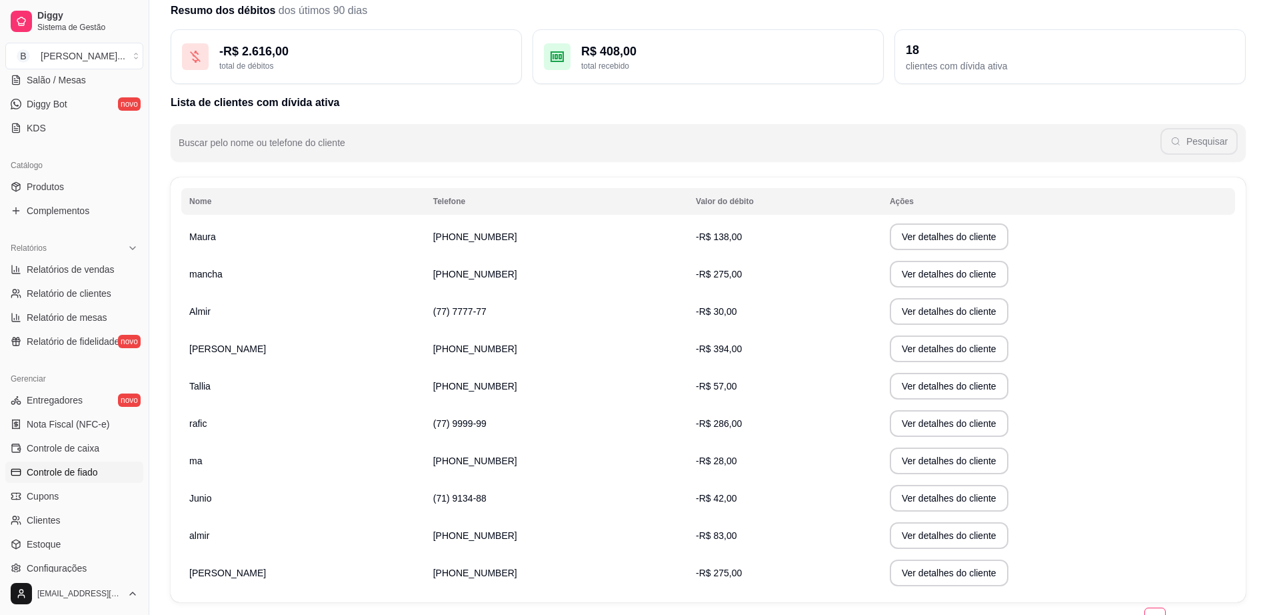
scroll to position [83, 0]
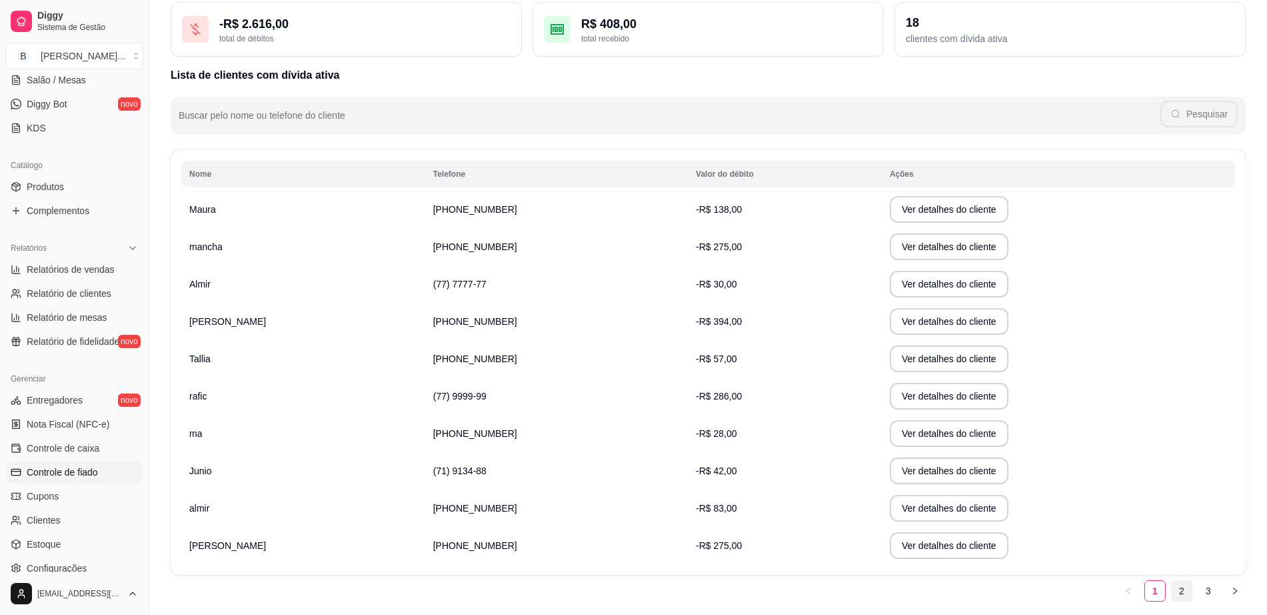
click at [1179, 589] on link "2" at bounding box center [1182, 591] width 20 height 20
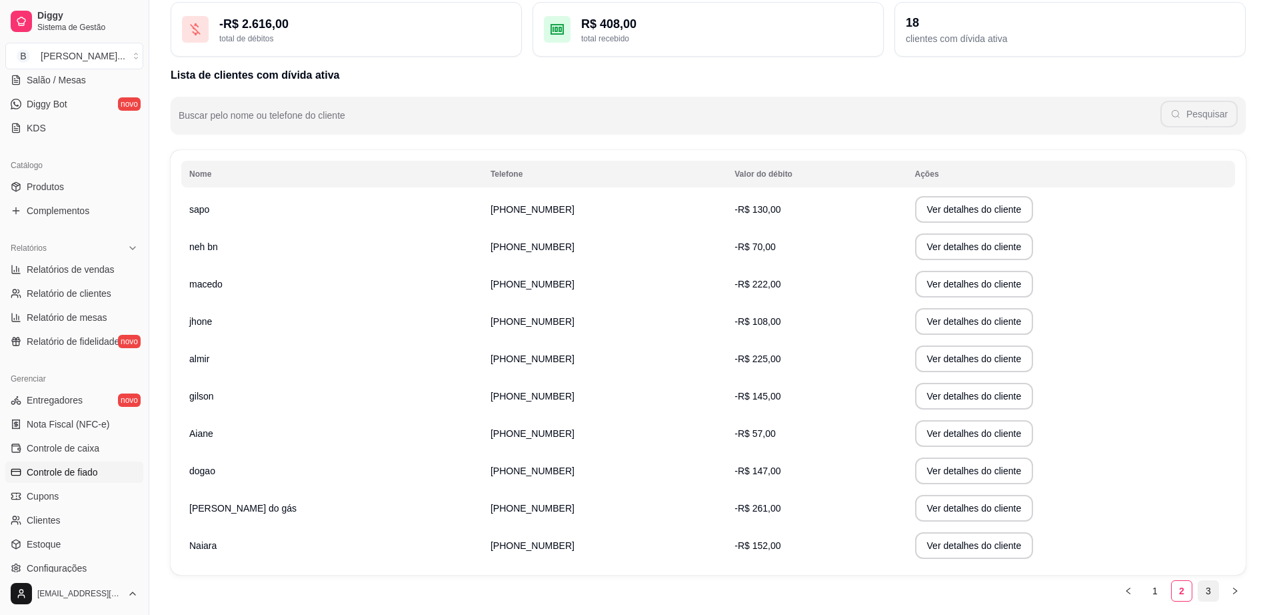
click at [1211, 587] on link "3" at bounding box center [1209, 591] width 20 height 20
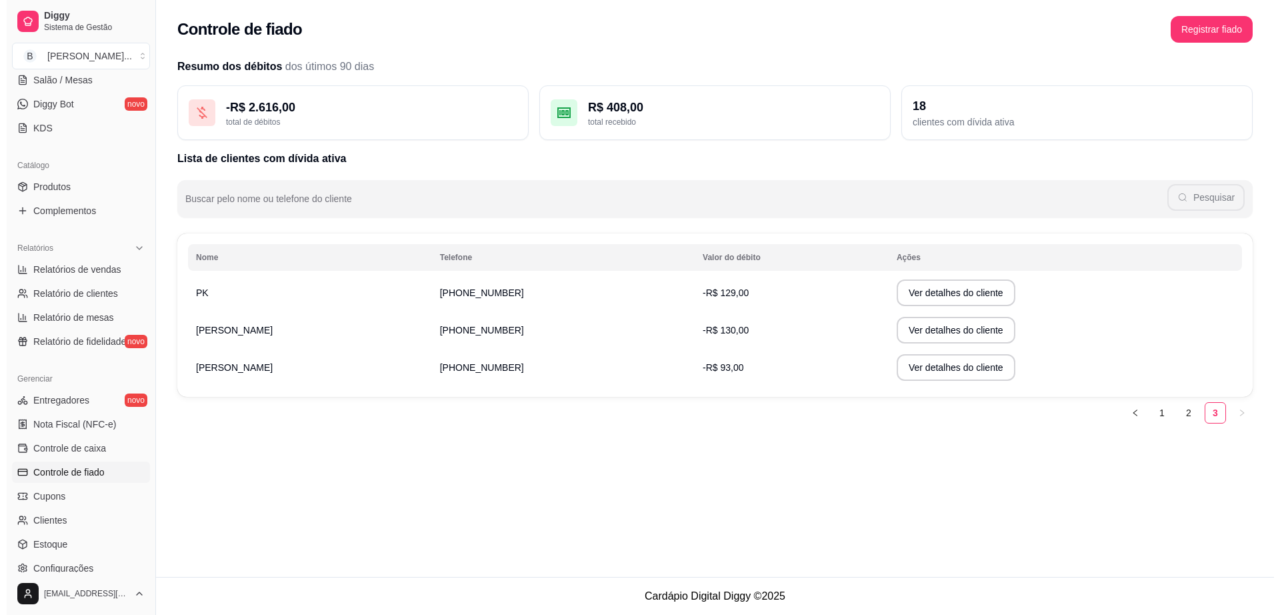
scroll to position [0, 0]
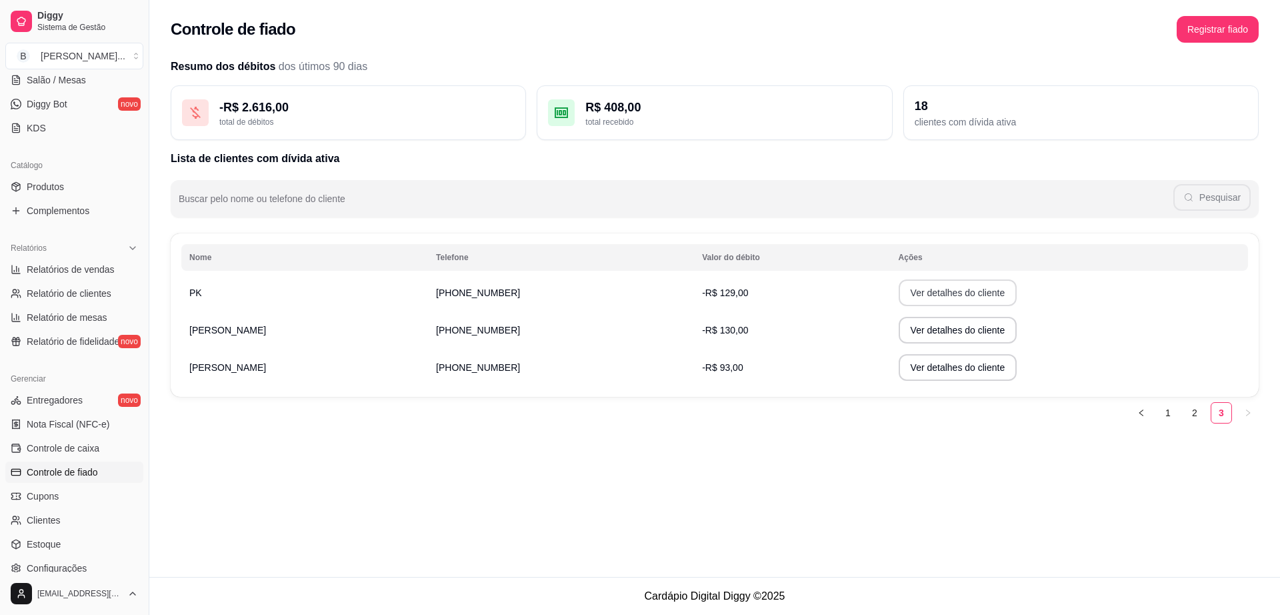
click at [913, 283] on button "Ver detalhes do cliente" at bounding box center [958, 292] width 119 height 27
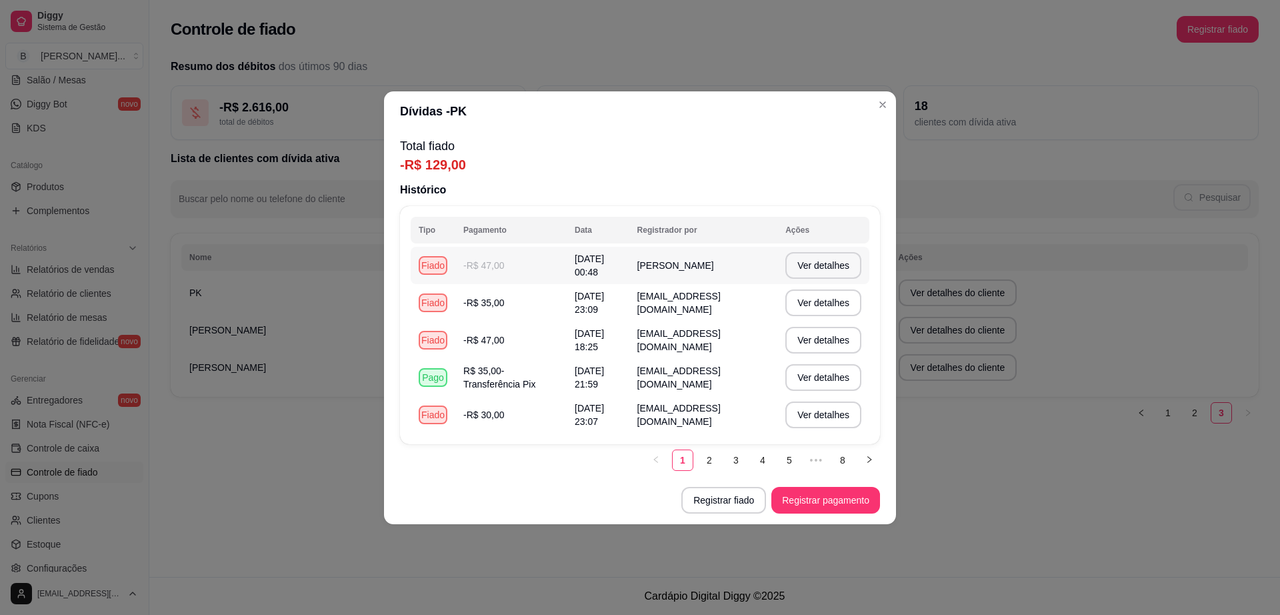
click at [621, 271] on td "[DATE] 00:48" at bounding box center [598, 265] width 63 height 37
click at [822, 271] on button "Ver detalhes" at bounding box center [823, 265] width 73 height 26
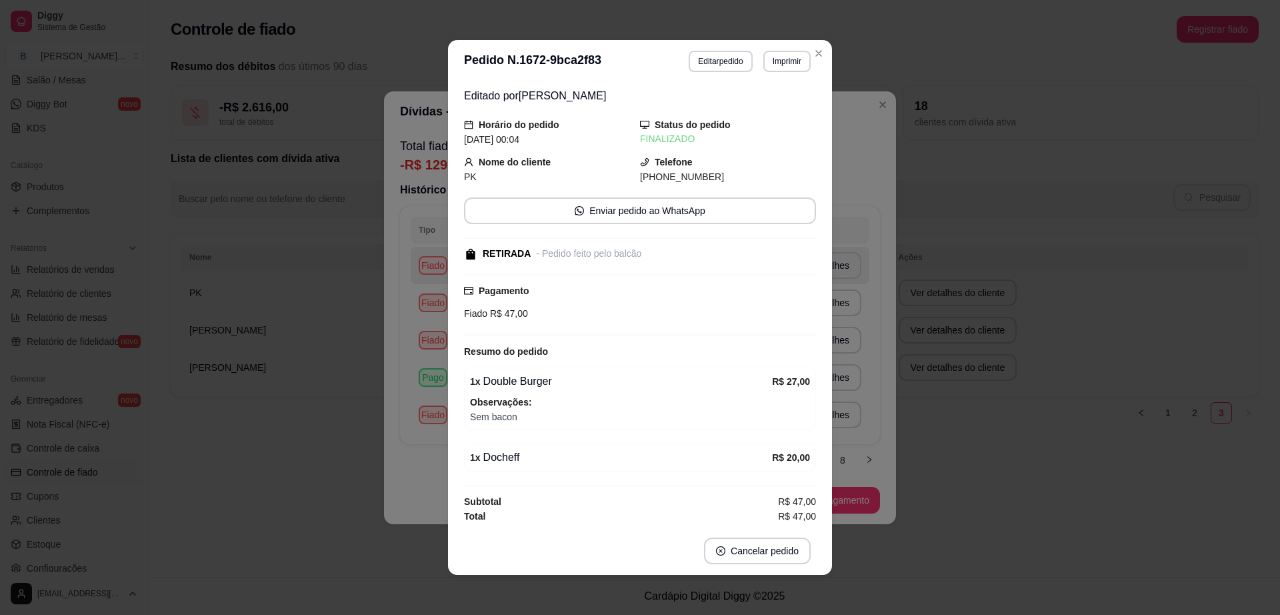
scroll to position [2, 0]
click at [992, 277] on div "**********" at bounding box center [640, 307] width 1280 height 615
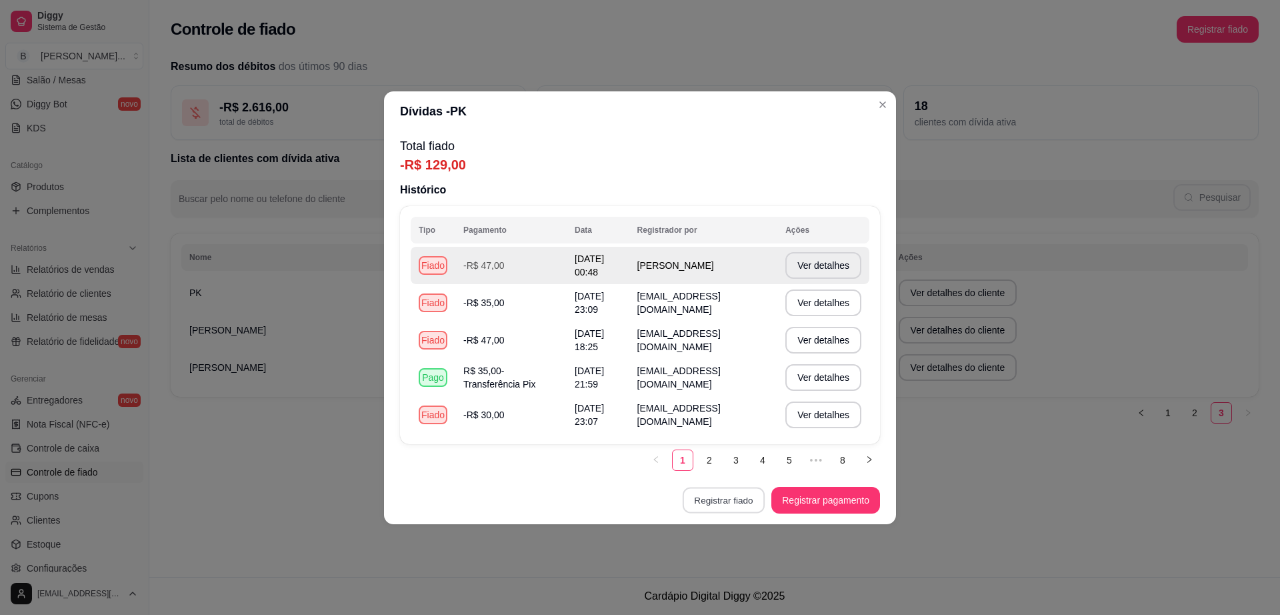
click at [741, 497] on button "Registrar fiado" at bounding box center [724, 500] width 82 height 26
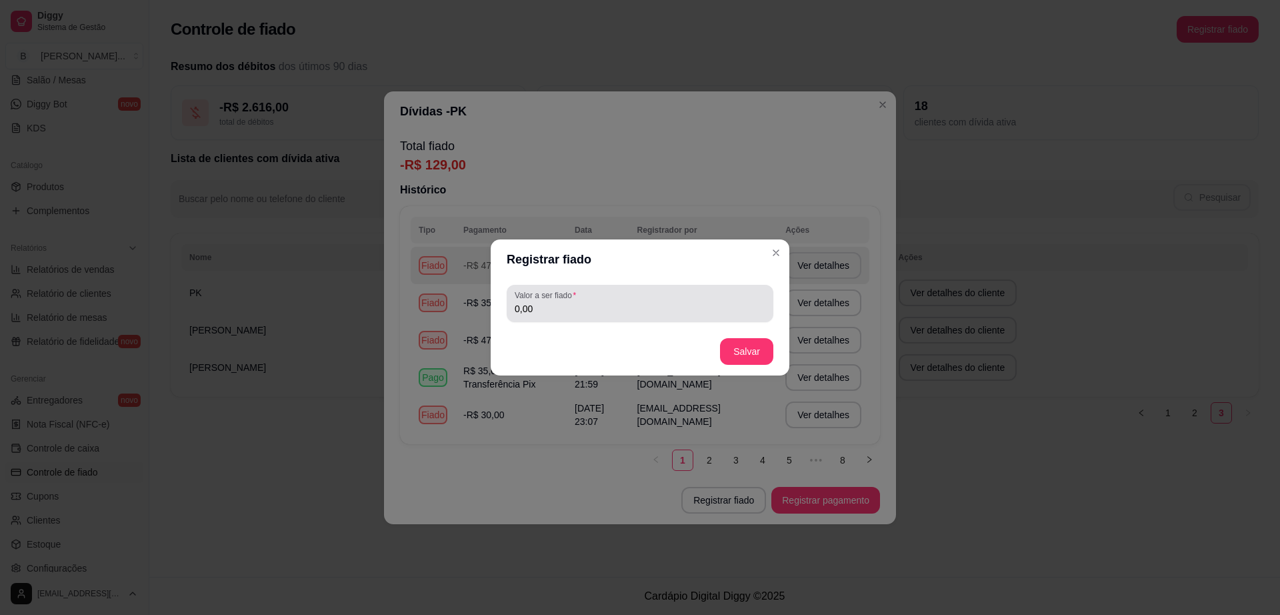
click at [678, 315] on div "0,00" at bounding box center [640, 303] width 251 height 27
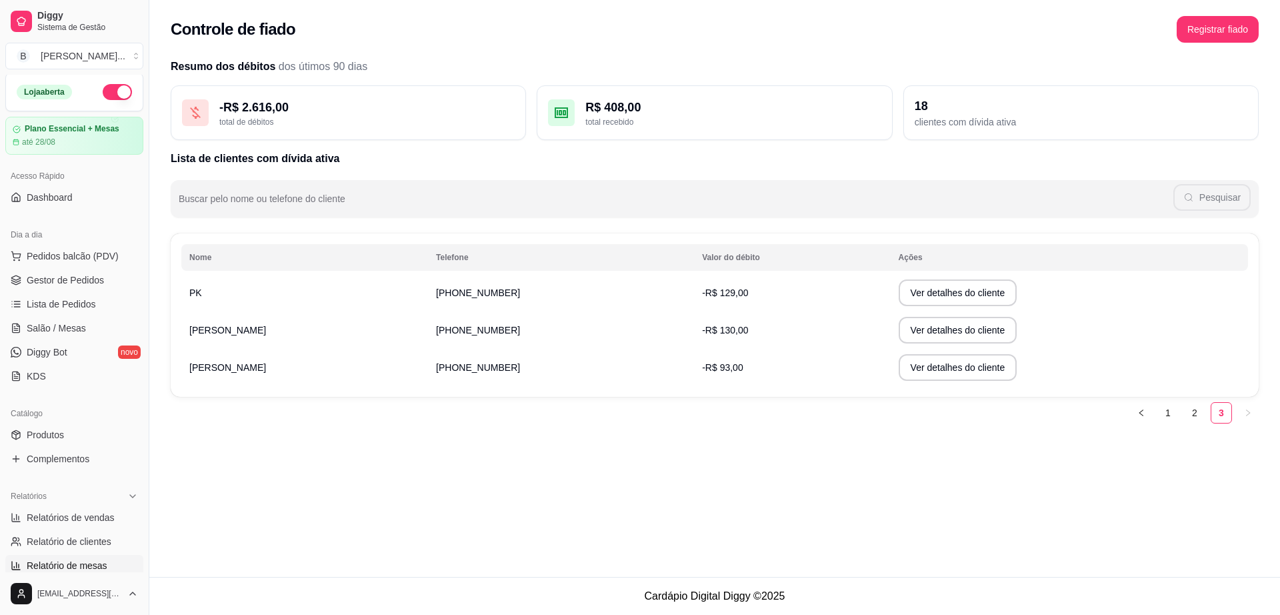
scroll to position [0, 0]
click at [117, 327] on link "Salão / Mesas" at bounding box center [74, 329] width 138 height 21
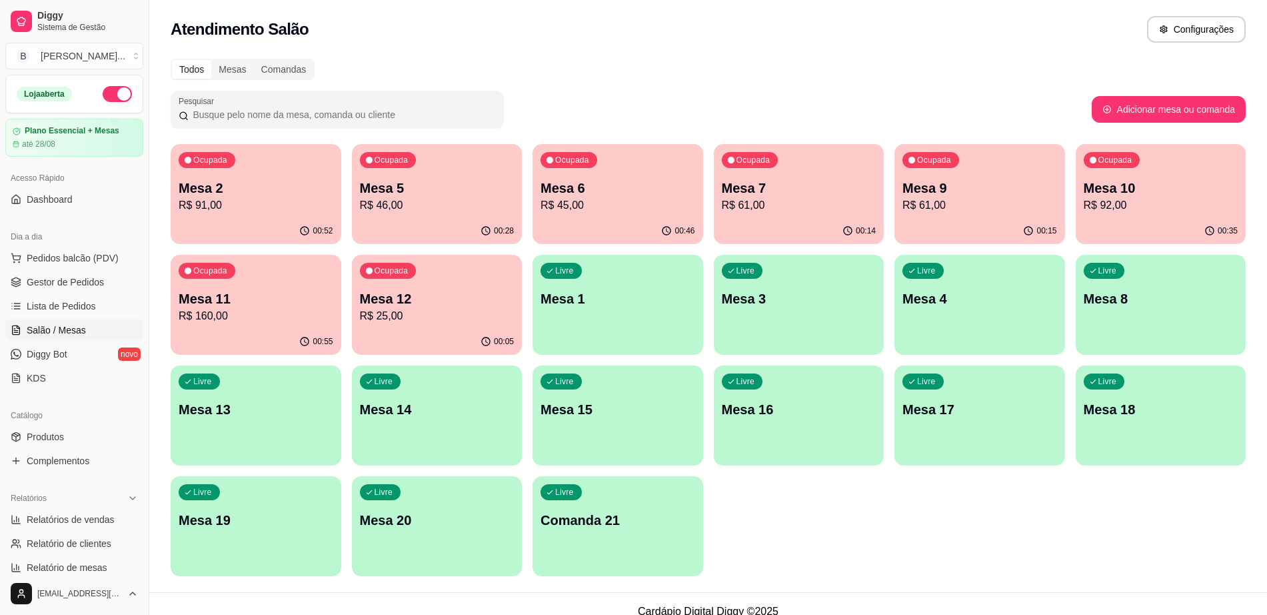
click at [279, 303] on p "Mesa 11" at bounding box center [256, 298] width 155 height 19
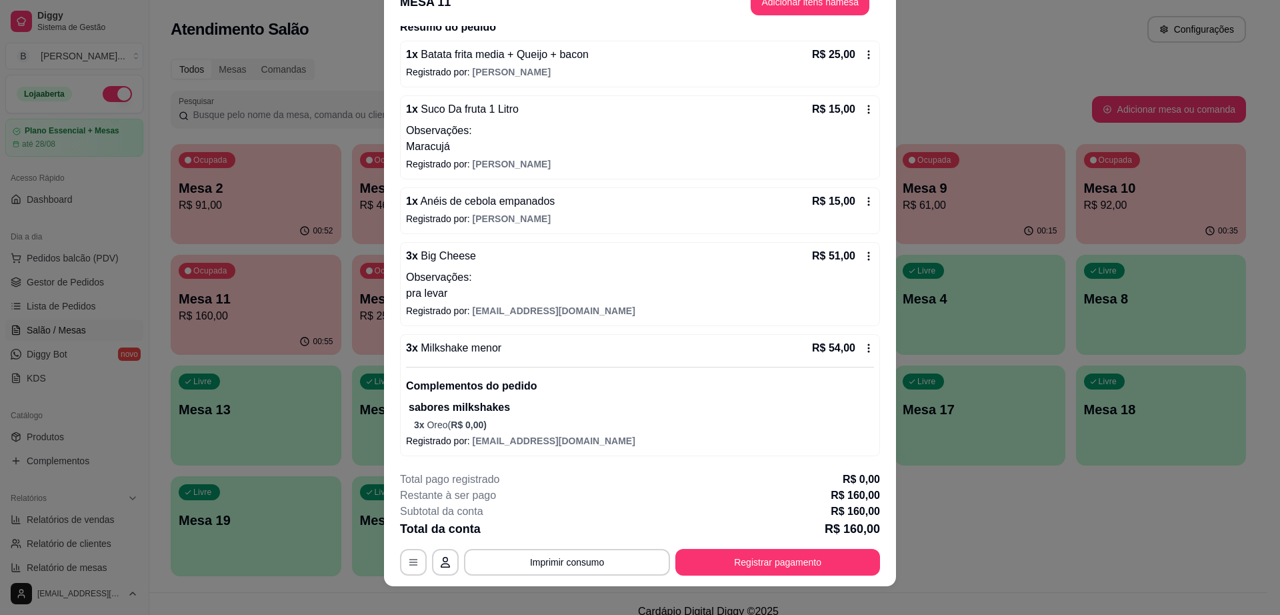
scroll to position [39, 0]
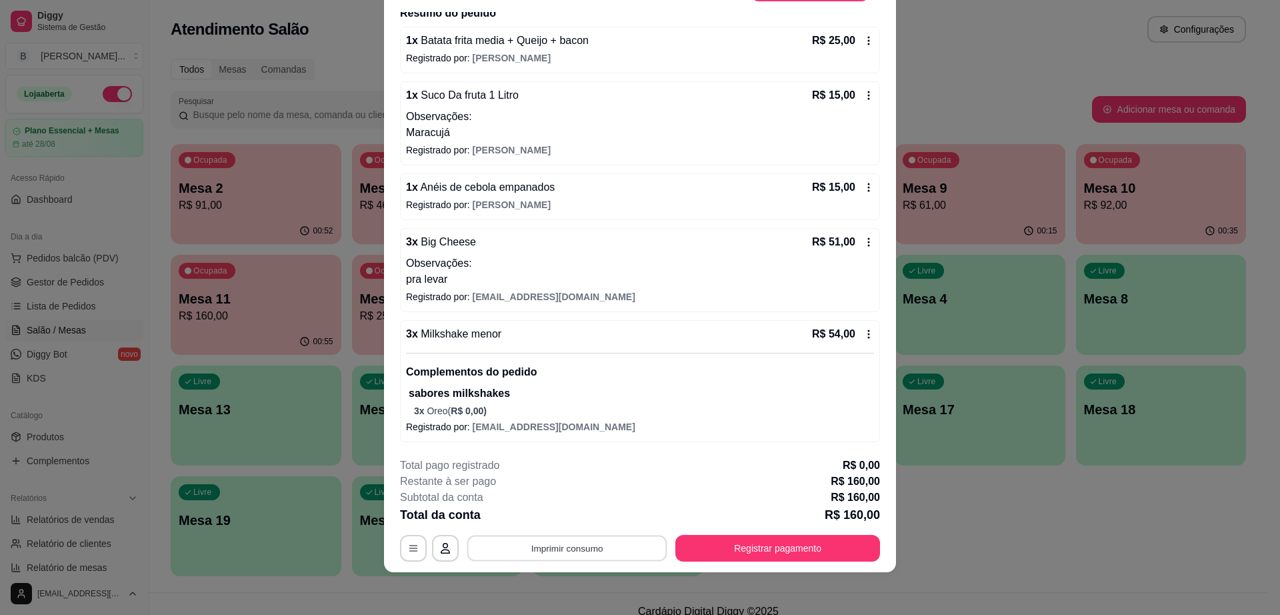
click at [581, 555] on button "Imprimir consumo" at bounding box center [567, 548] width 200 height 26
click at [571, 517] on button "Impressora cell" at bounding box center [565, 517] width 97 height 21
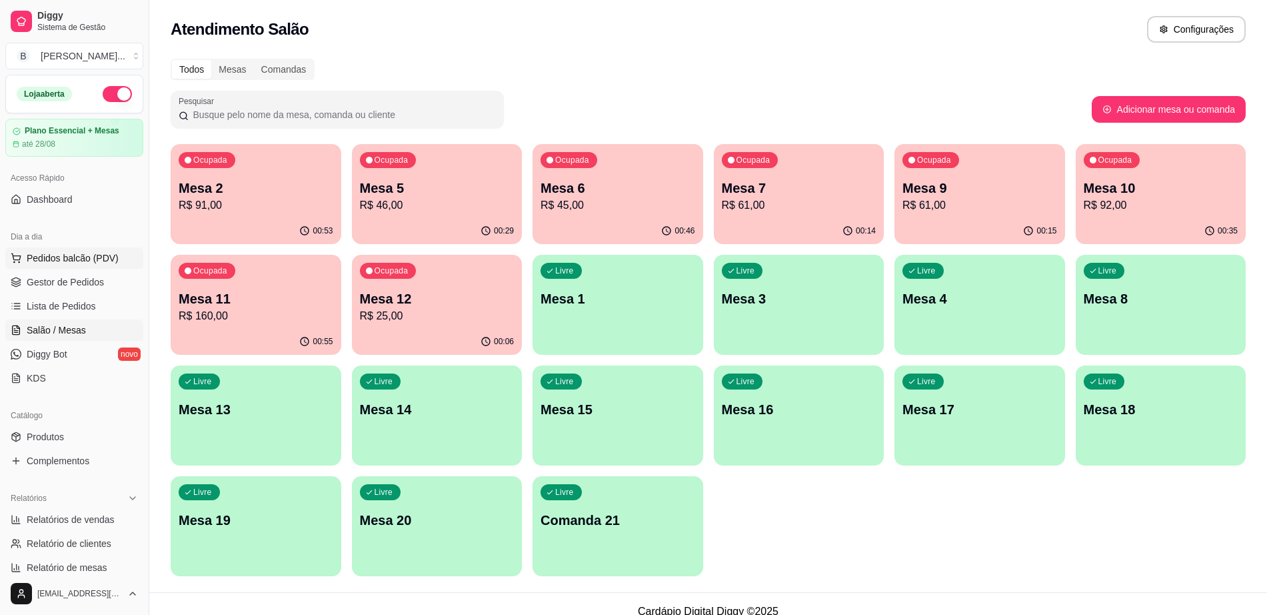
click at [92, 252] on span "Pedidos balcão (PDV)" at bounding box center [73, 257] width 92 height 13
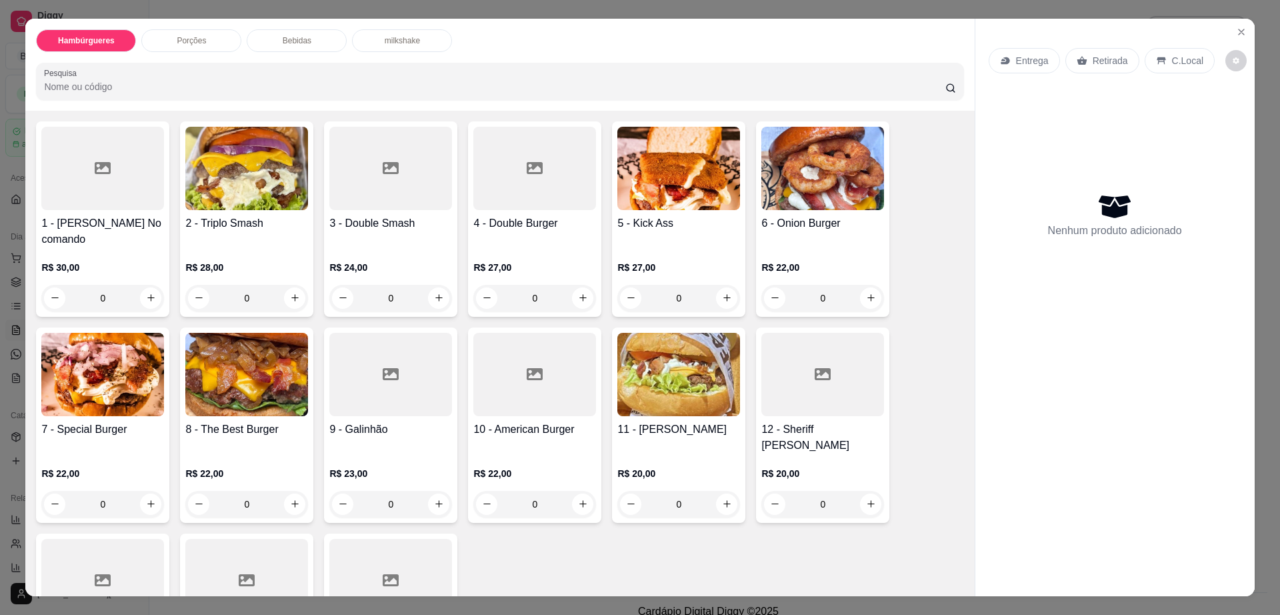
scroll to position [250, 0]
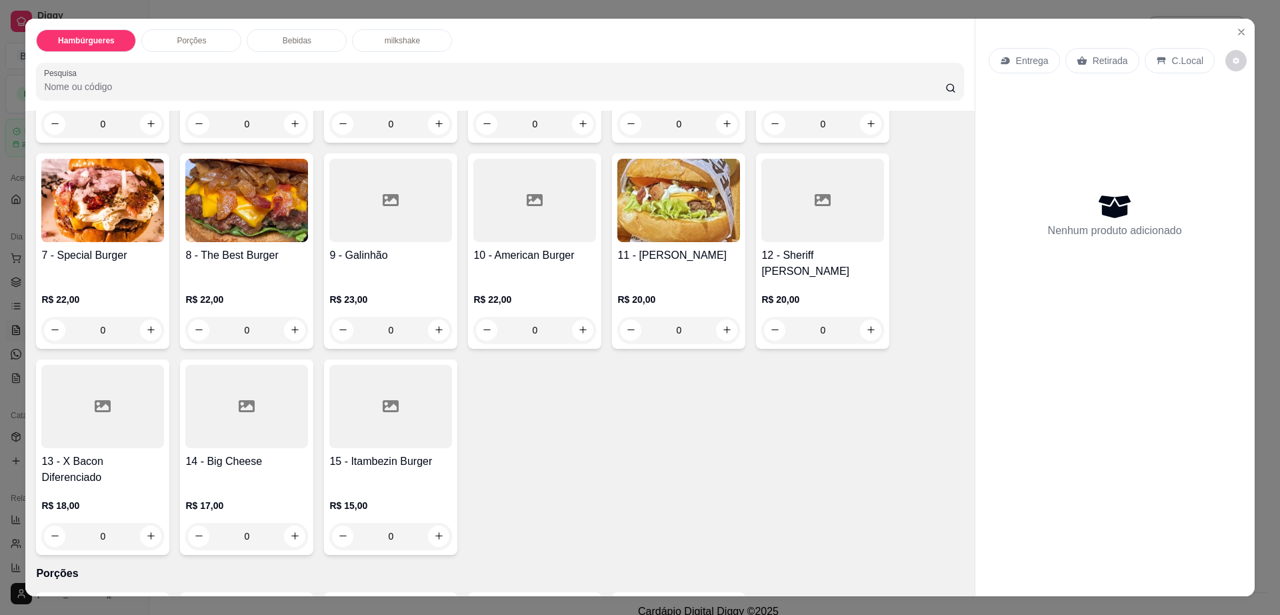
click at [814, 247] on h4 "12 - Sheriff [PERSON_NAME]" at bounding box center [822, 263] width 123 height 32
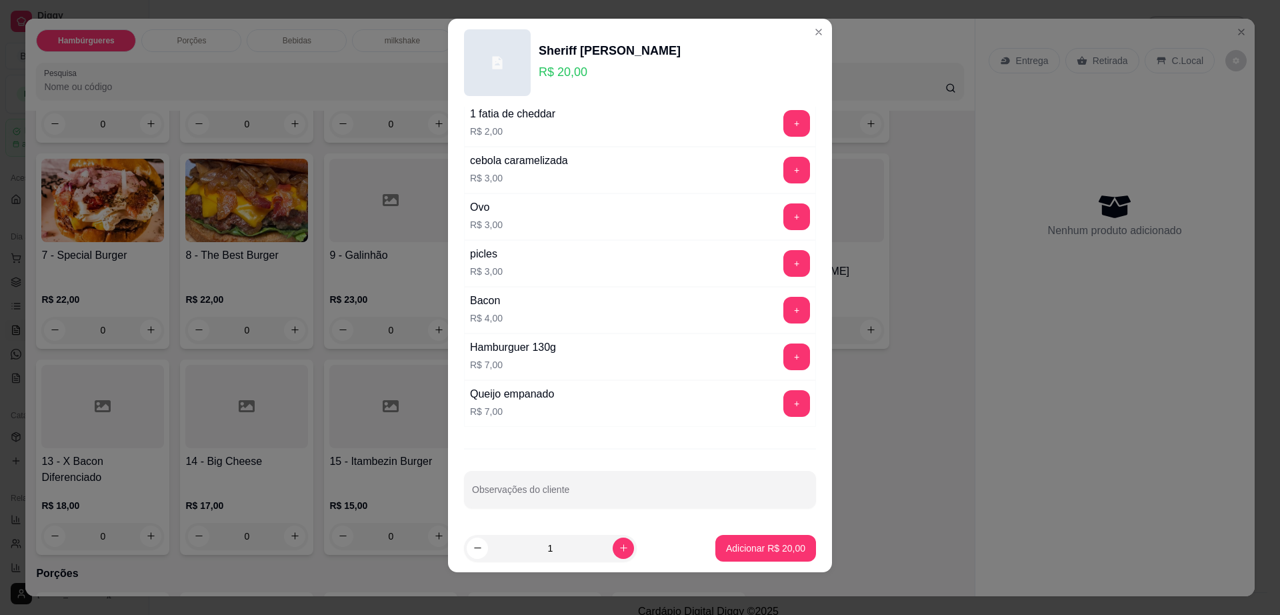
scroll to position [105, 0]
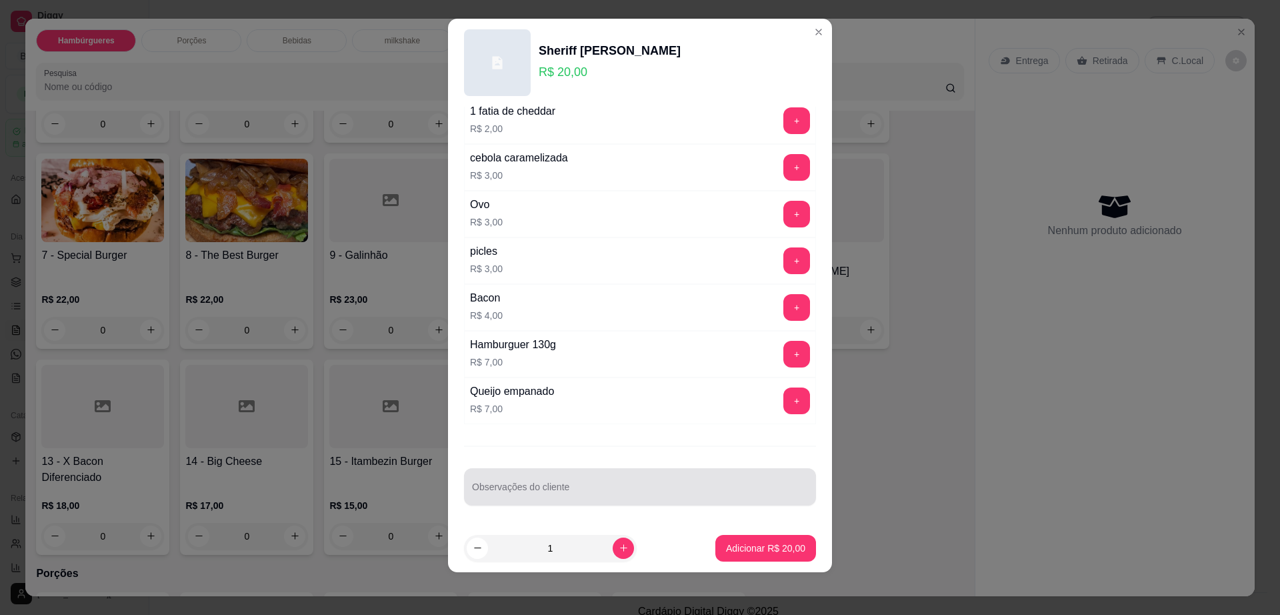
click at [621, 483] on div at bounding box center [640, 486] width 336 height 27
type input "troca cheddar por [PERSON_NAME]"
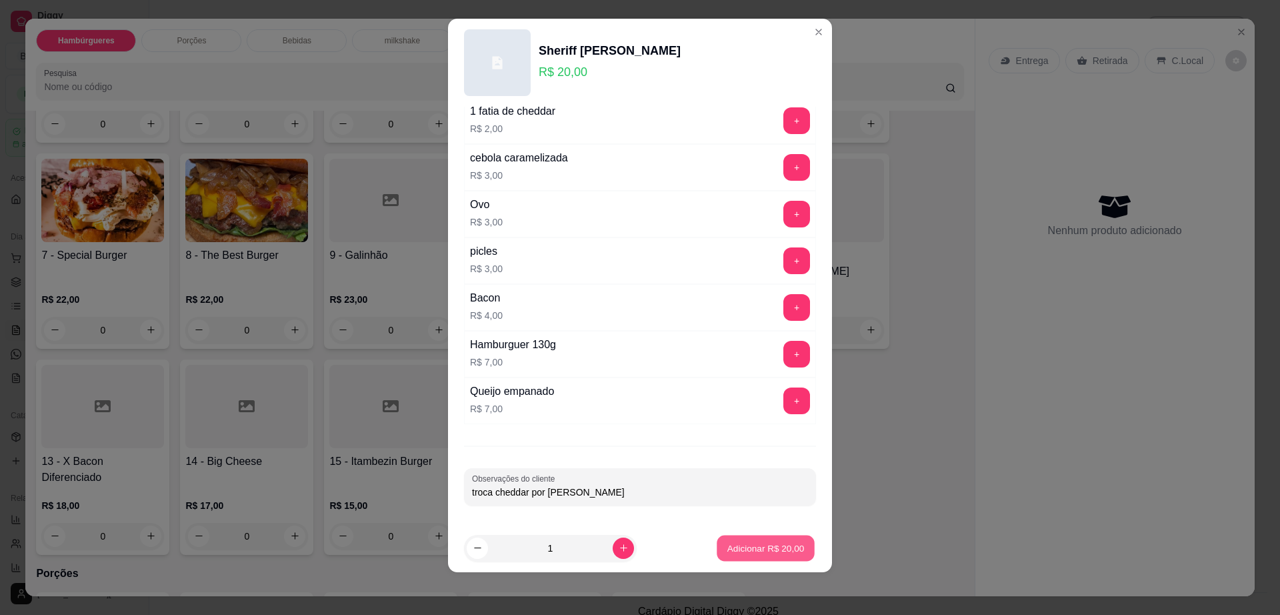
click at [758, 553] on p "Adicionar R$ 20,00" at bounding box center [765, 547] width 77 height 13
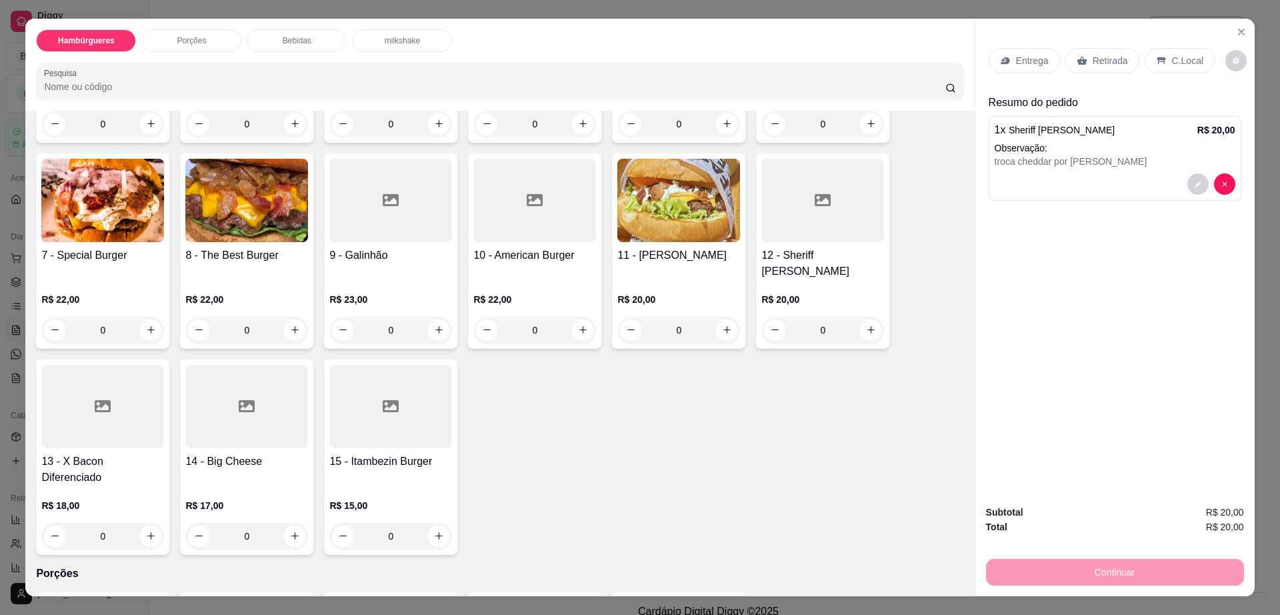
click at [72, 402] on div at bounding box center [102, 406] width 123 height 83
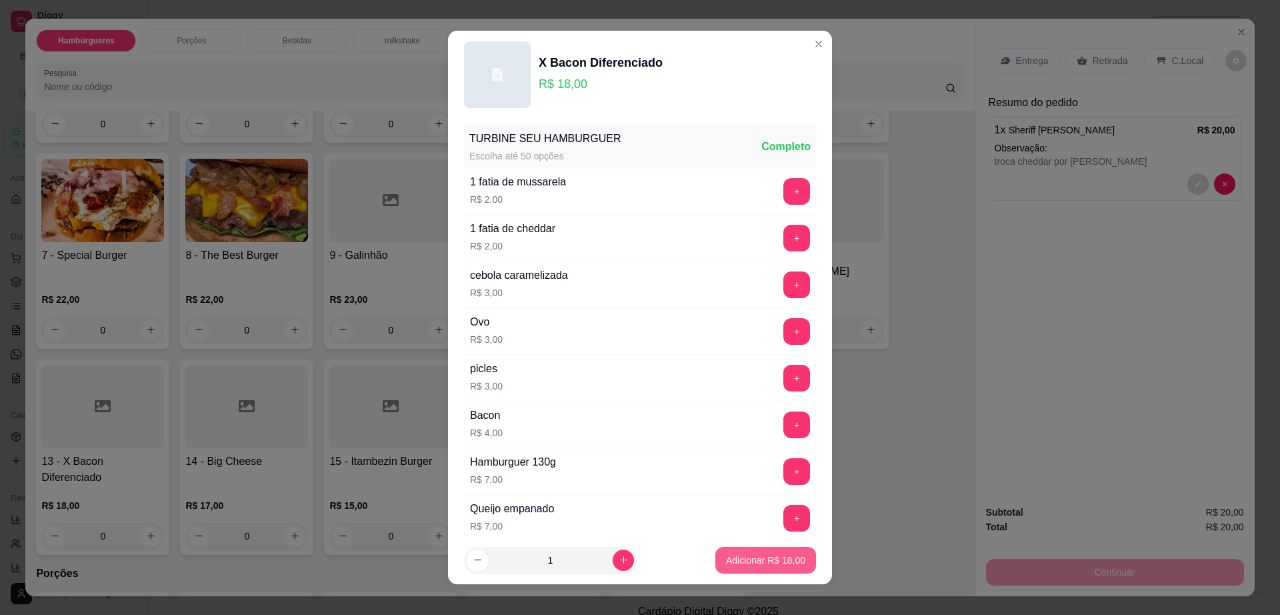
click at [768, 555] on p "Adicionar R$ 18,00" at bounding box center [765, 559] width 79 height 13
type input "1"
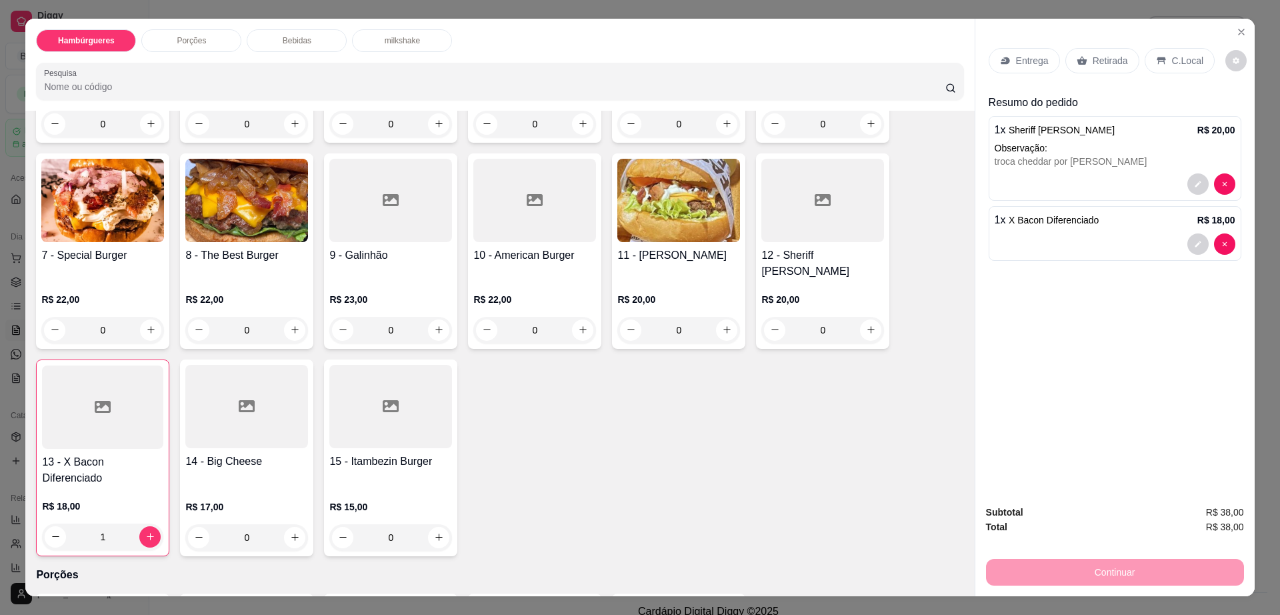
click at [1090, 49] on div "Retirada" at bounding box center [1102, 60] width 74 height 25
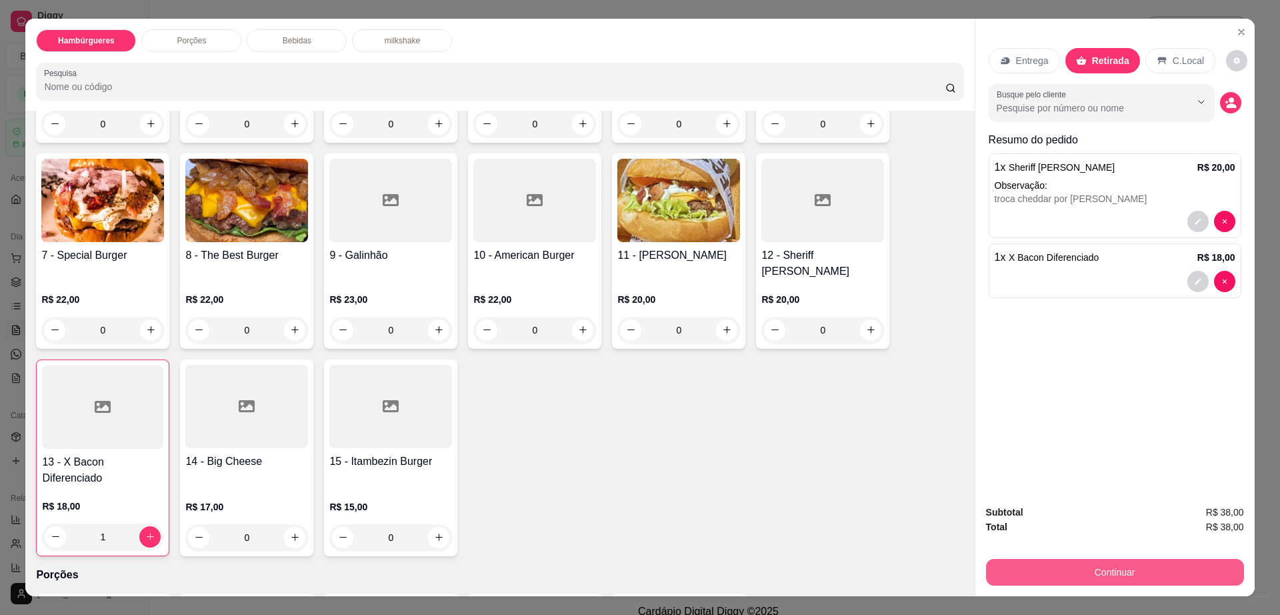
click at [1037, 562] on button "Continuar" at bounding box center [1115, 572] width 258 height 27
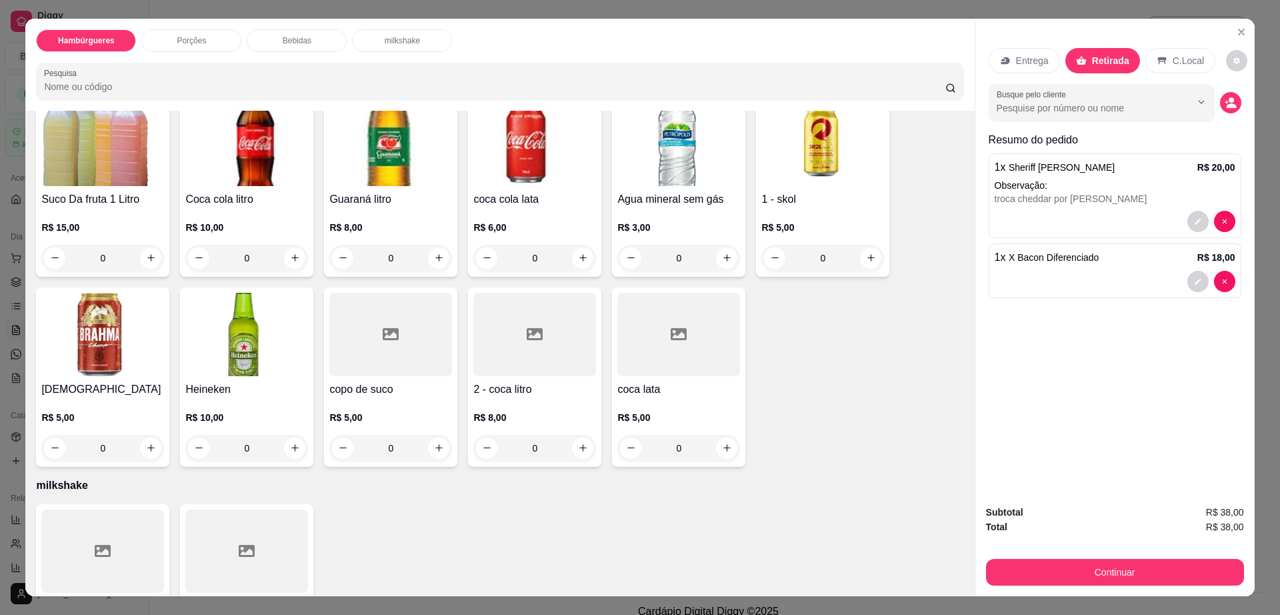
scroll to position [1044, 0]
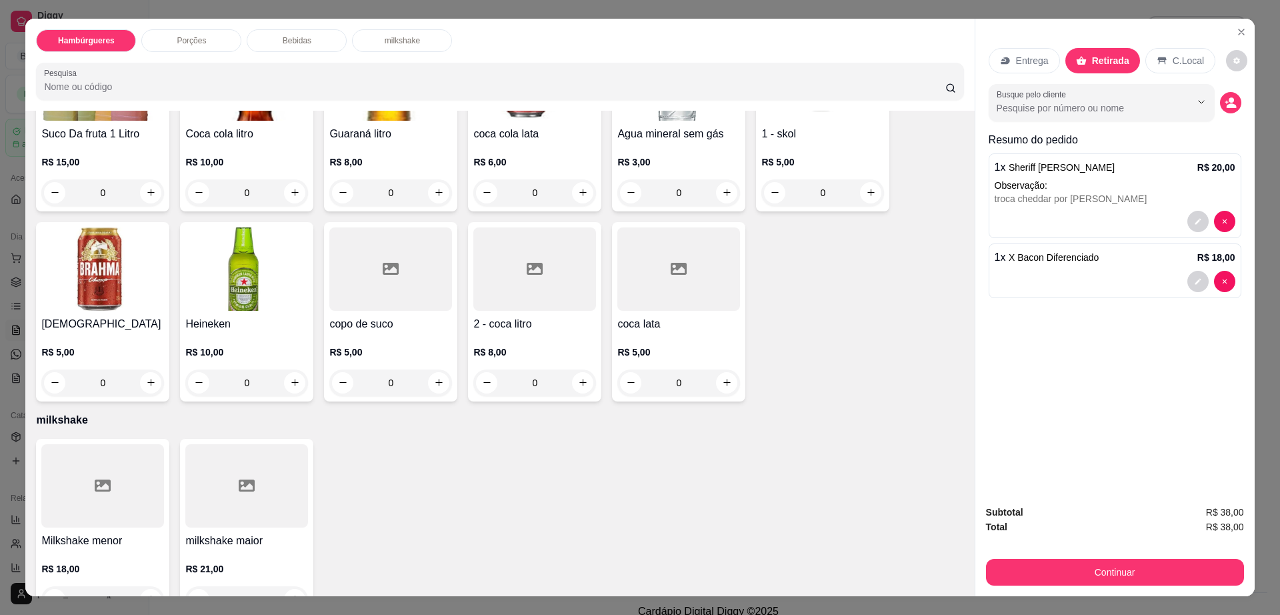
click at [541, 277] on div at bounding box center [534, 268] width 123 height 83
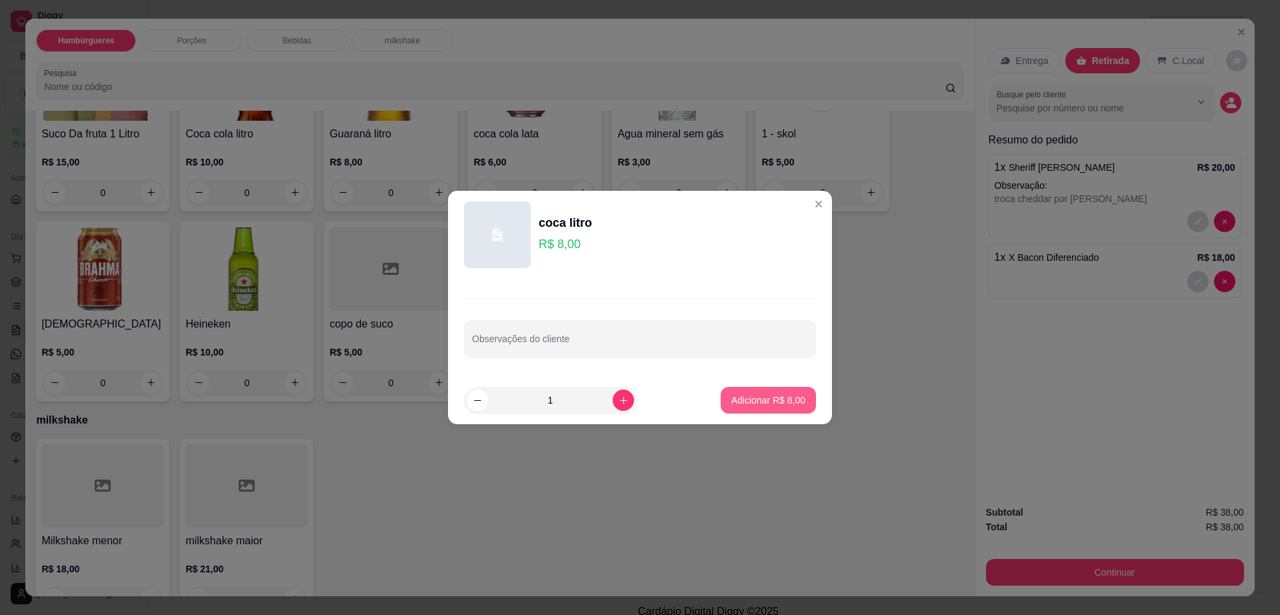
click at [789, 403] on p "Adicionar R$ 8,00" at bounding box center [768, 399] width 74 height 13
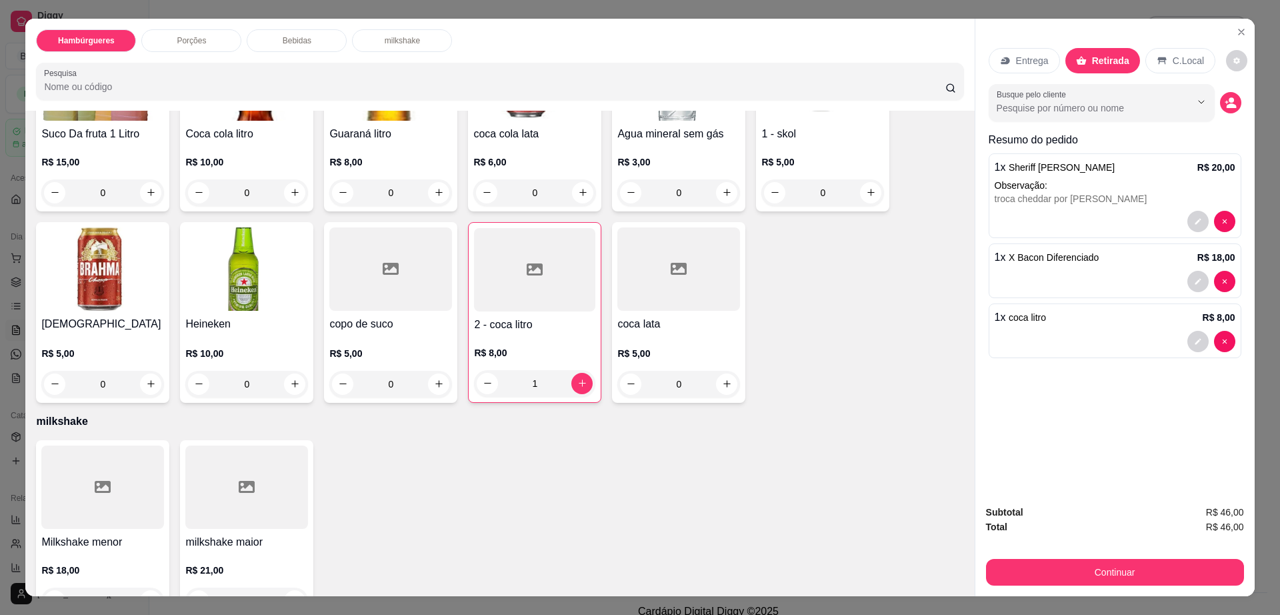
type input "1"
click at [1035, 563] on button "Continuar" at bounding box center [1115, 572] width 258 height 27
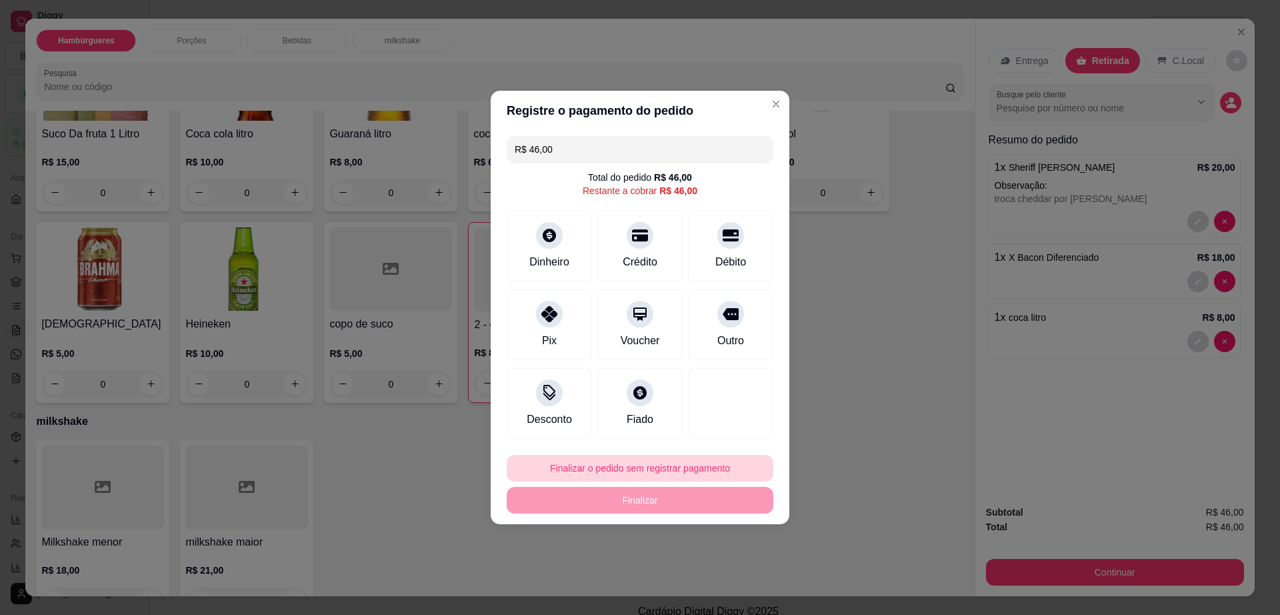
click at [677, 457] on button "Finalizar o pedido sem registrar pagamento" at bounding box center [640, 468] width 267 height 27
click at [719, 587] on button "Confirmar" at bounding box center [723, 577] width 49 height 21
type input "0"
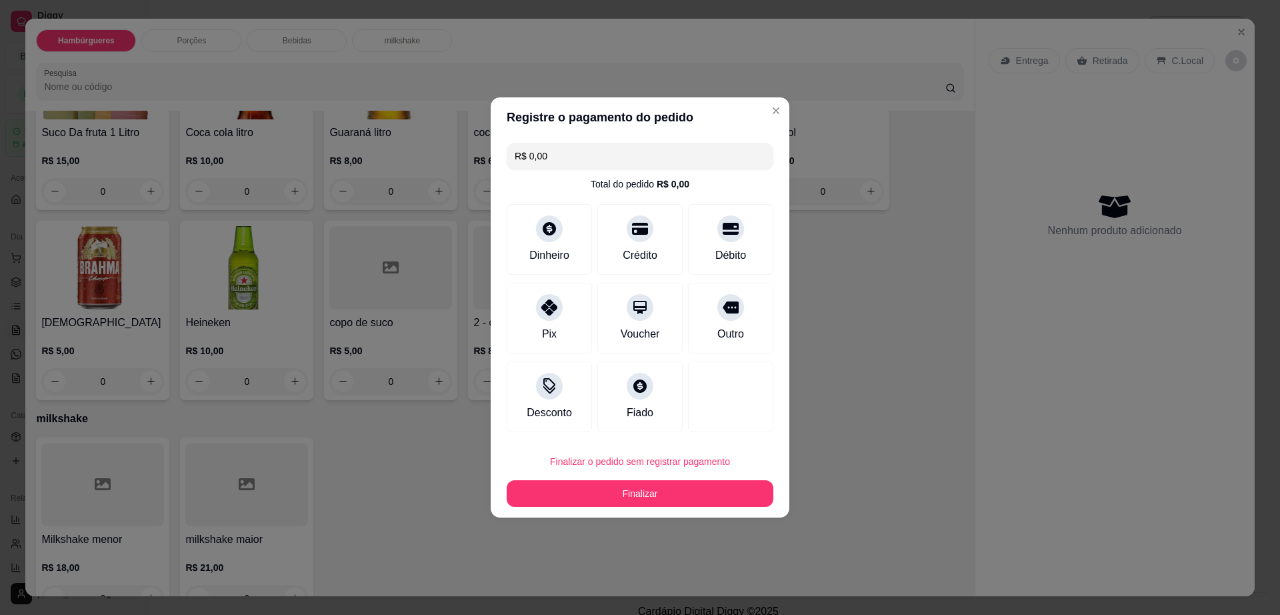
type input "R$ 0,00"
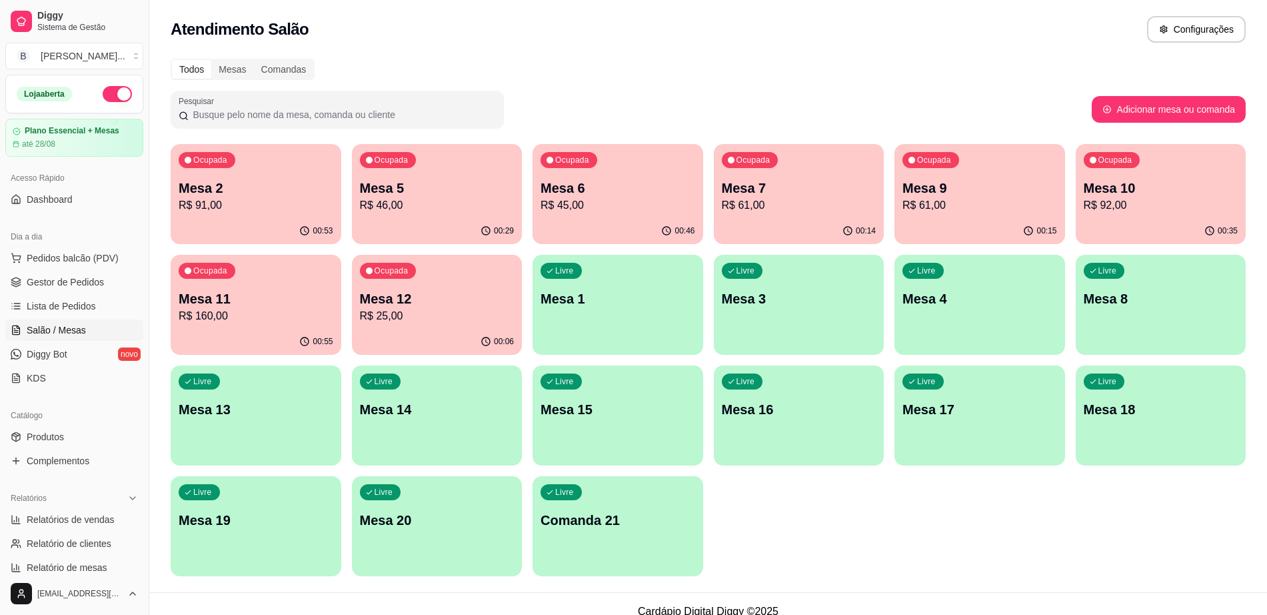
click at [1198, 221] on div "00:35" at bounding box center [1161, 231] width 171 height 26
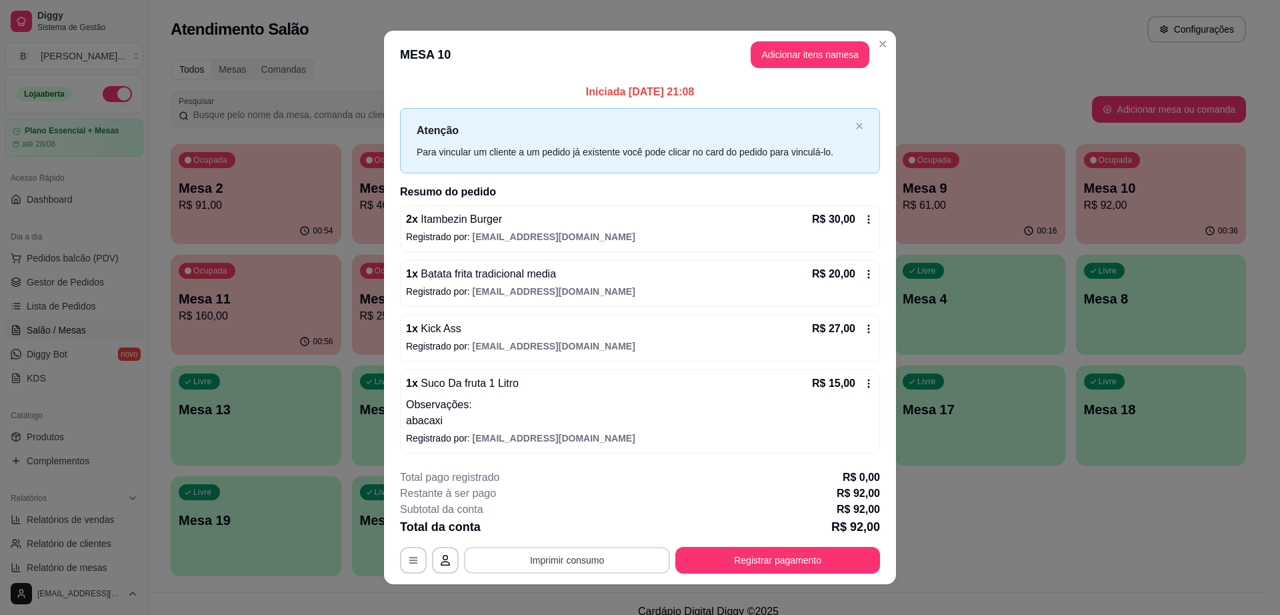
click at [558, 556] on button "Imprimir consumo" at bounding box center [567, 560] width 206 height 27
click at [553, 520] on button "Impressora cell" at bounding box center [565, 528] width 97 height 21
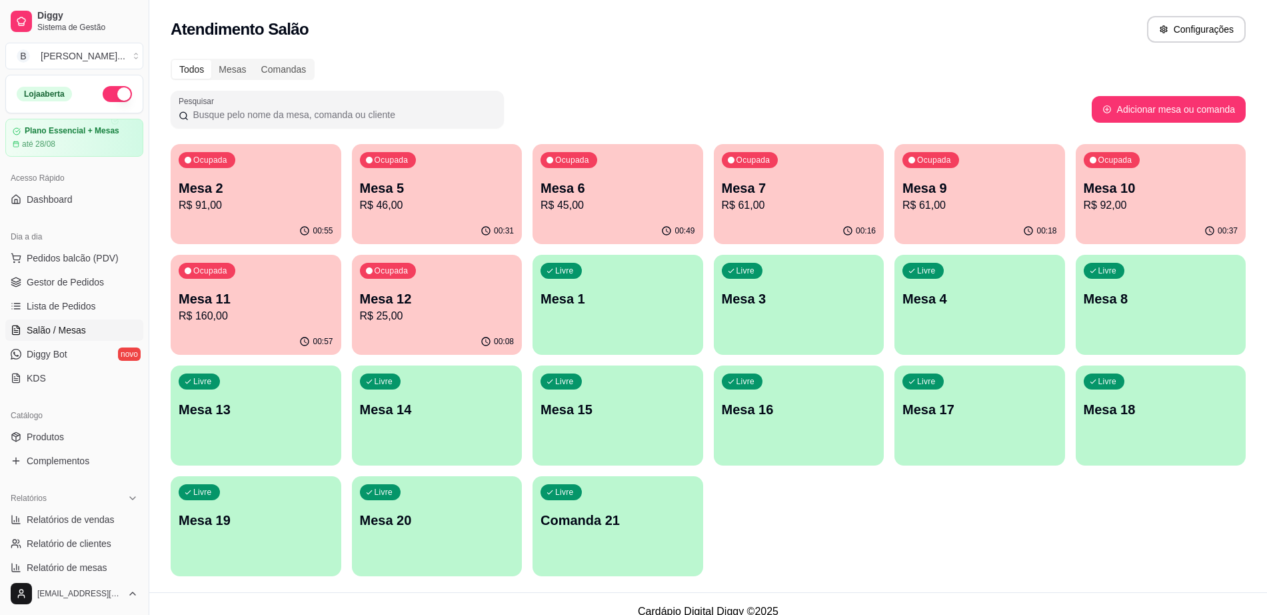
click at [998, 203] on p "R$ 61,00" at bounding box center [980, 205] width 155 height 16
click at [584, 185] on p "Mesa 6" at bounding box center [618, 188] width 155 height 19
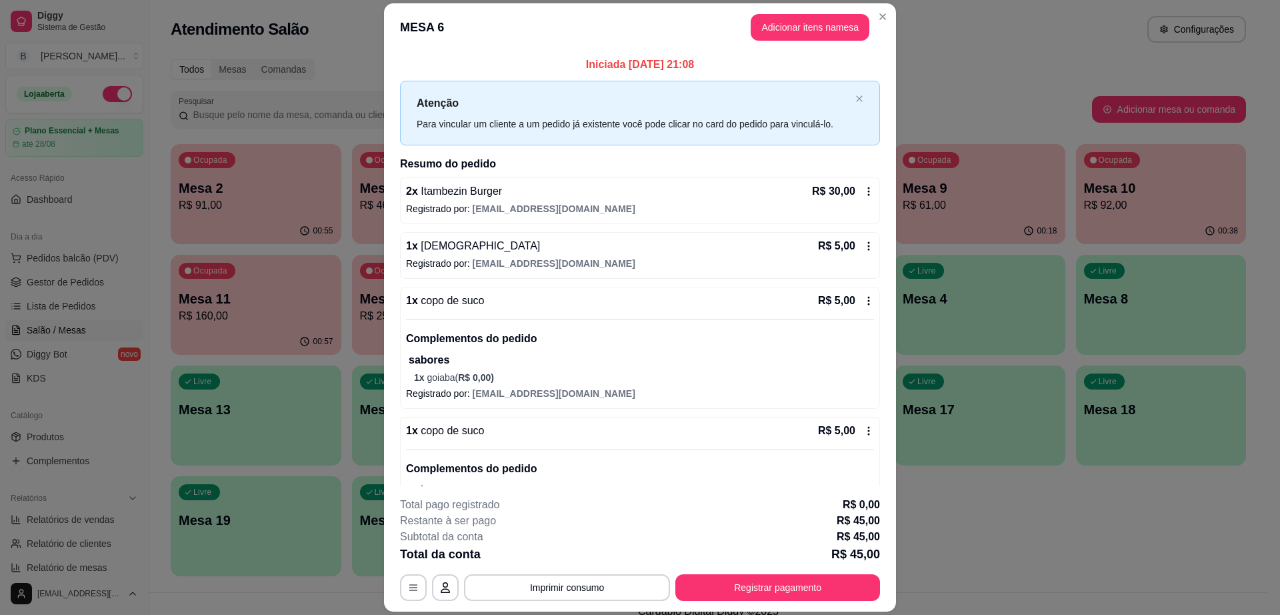
scroll to position [57, 0]
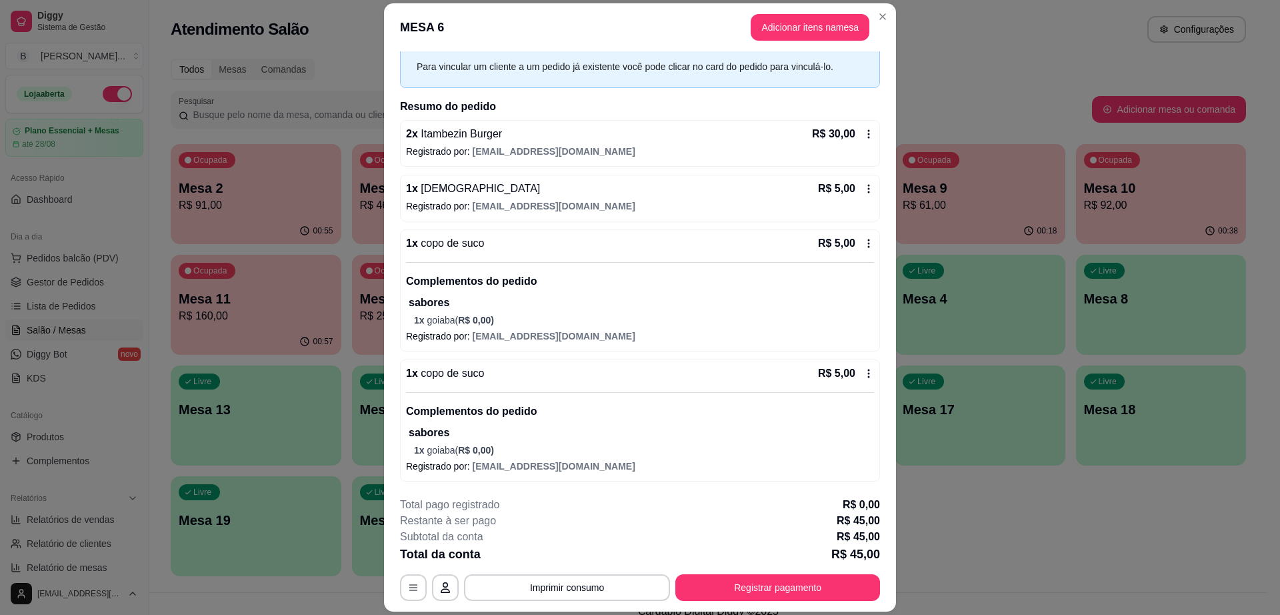
click at [889, 323] on div "Iniciada [DATE] 21:08 Atenção Para vincular um cliente a um pedido já existente…" at bounding box center [640, 268] width 512 height 435
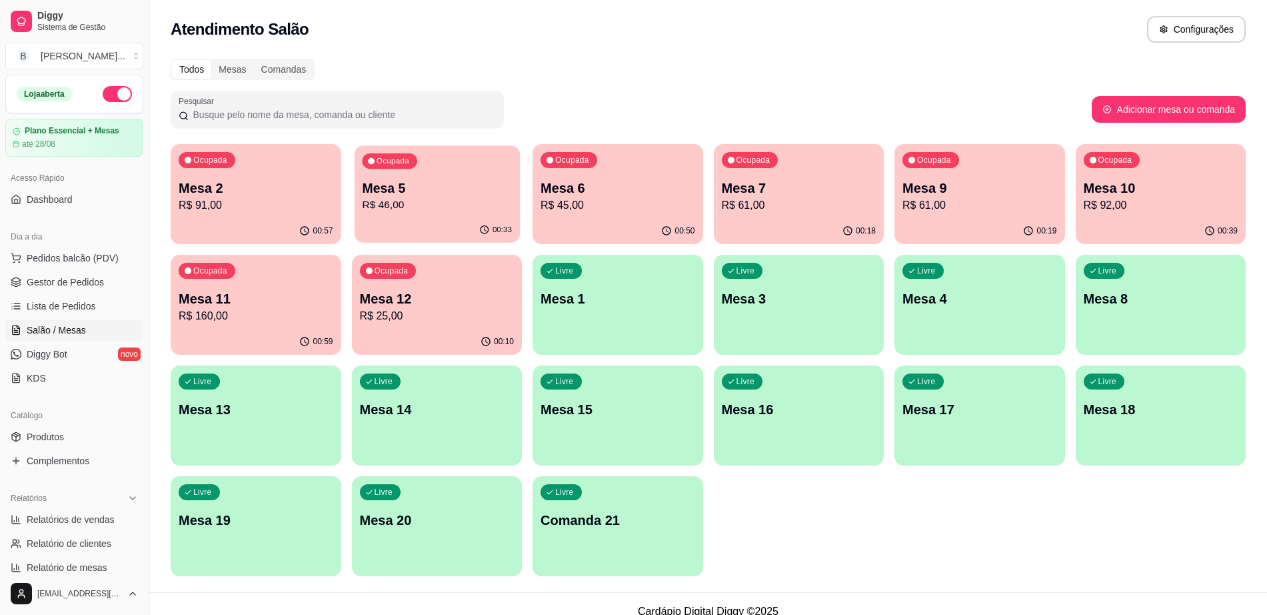
click at [425, 222] on div "00:33" at bounding box center [436, 229] width 165 height 25
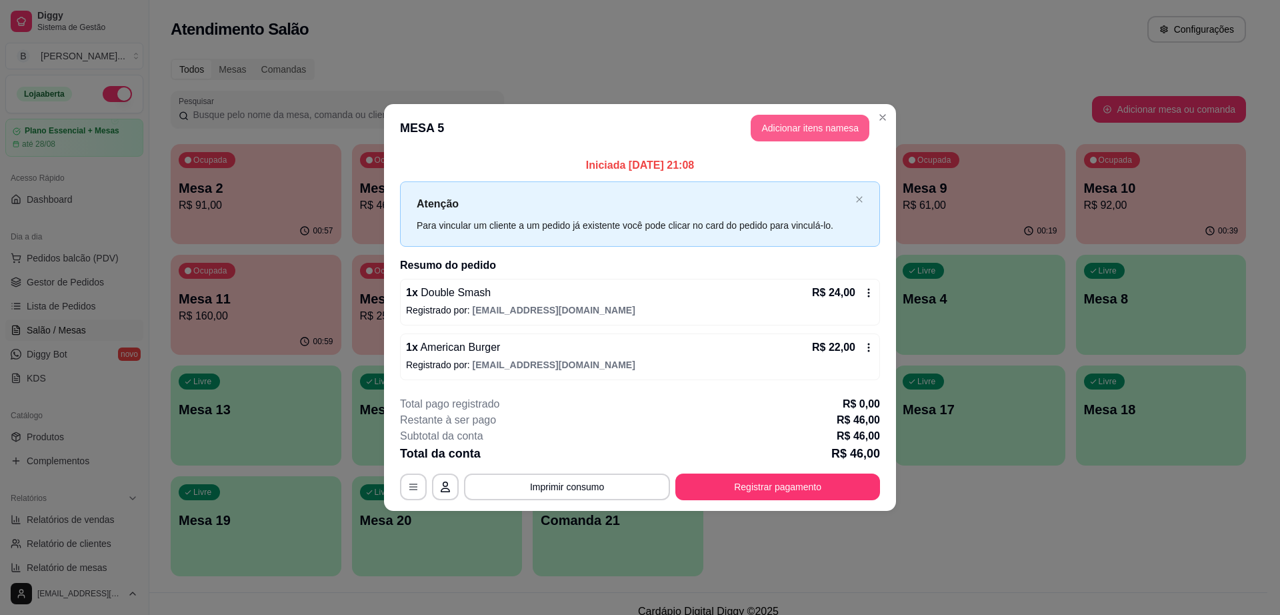
click at [811, 123] on button "Adicionar itens na mesa" at bounding box center [810, 128] width 119 height 27
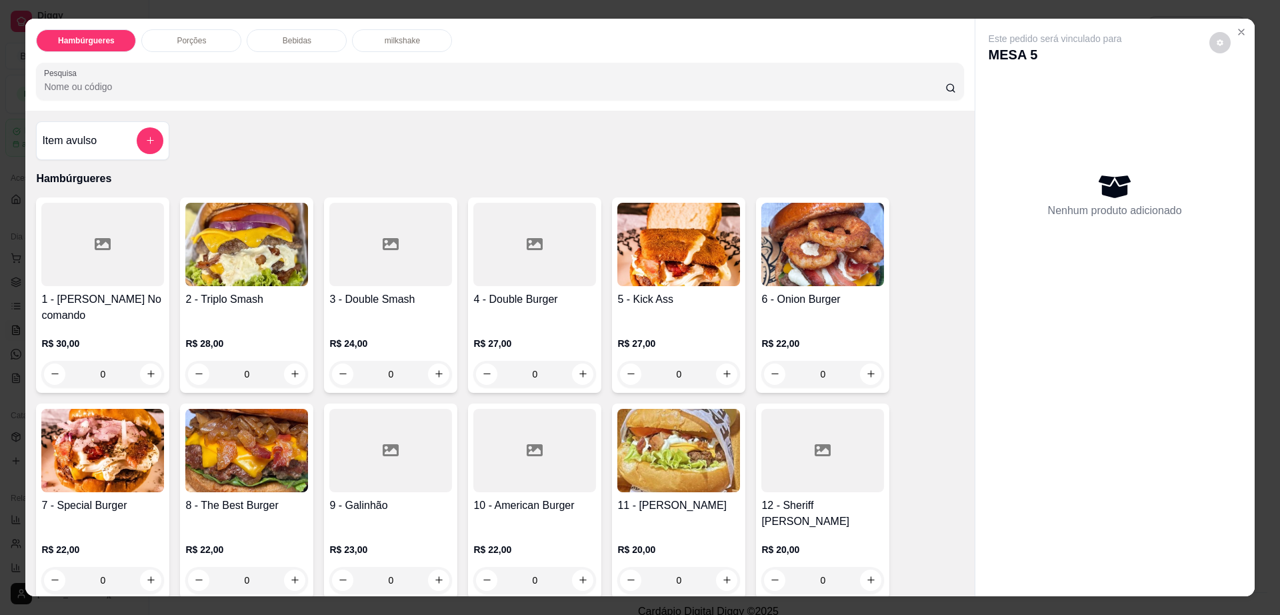
click at [275, 42] on div "Bebidas" at bounding box center [297, 40] width 100 height 23
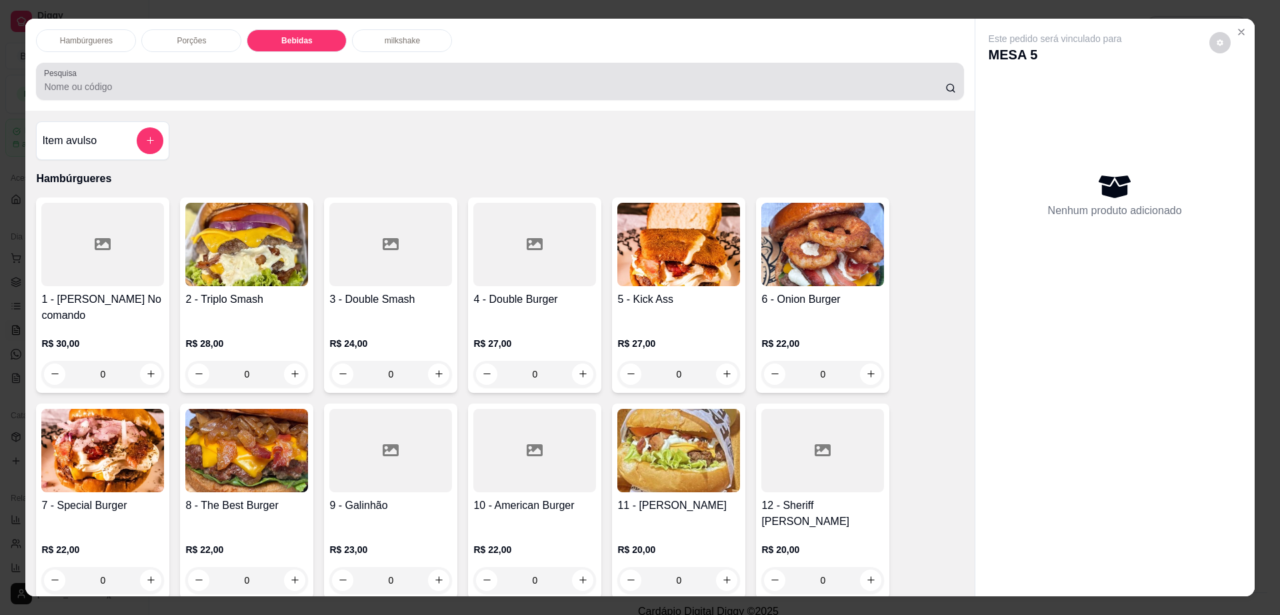
scroll to position [24, 0]
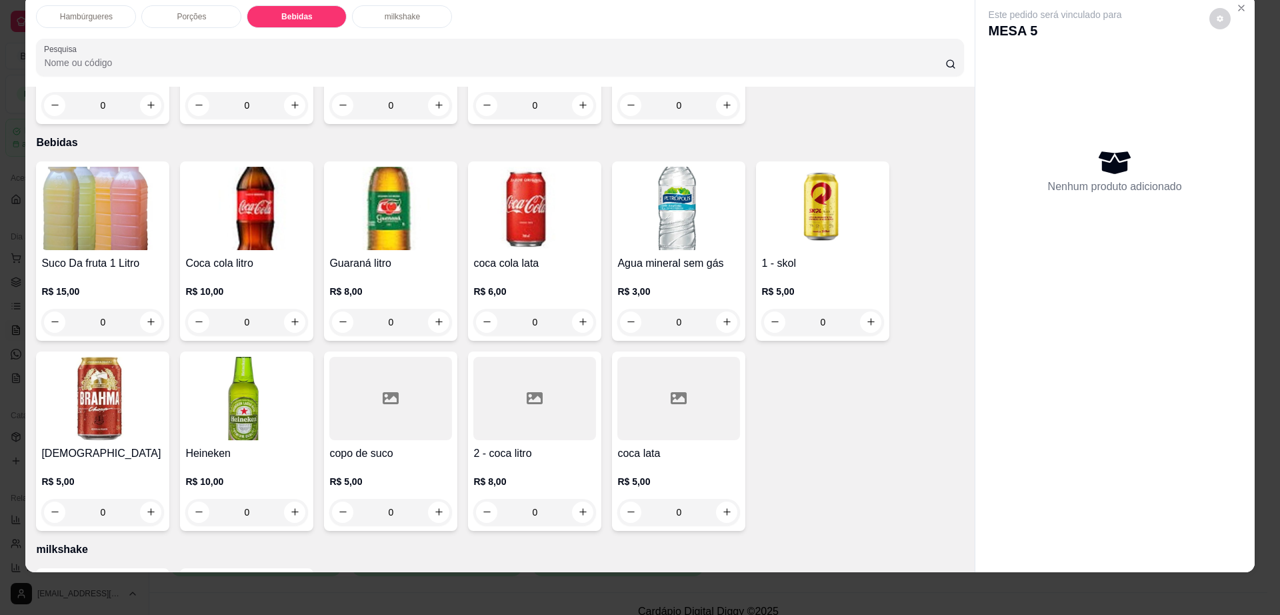
click at [93, 172] on img at bounding box center [102, 208] width 123 height 83
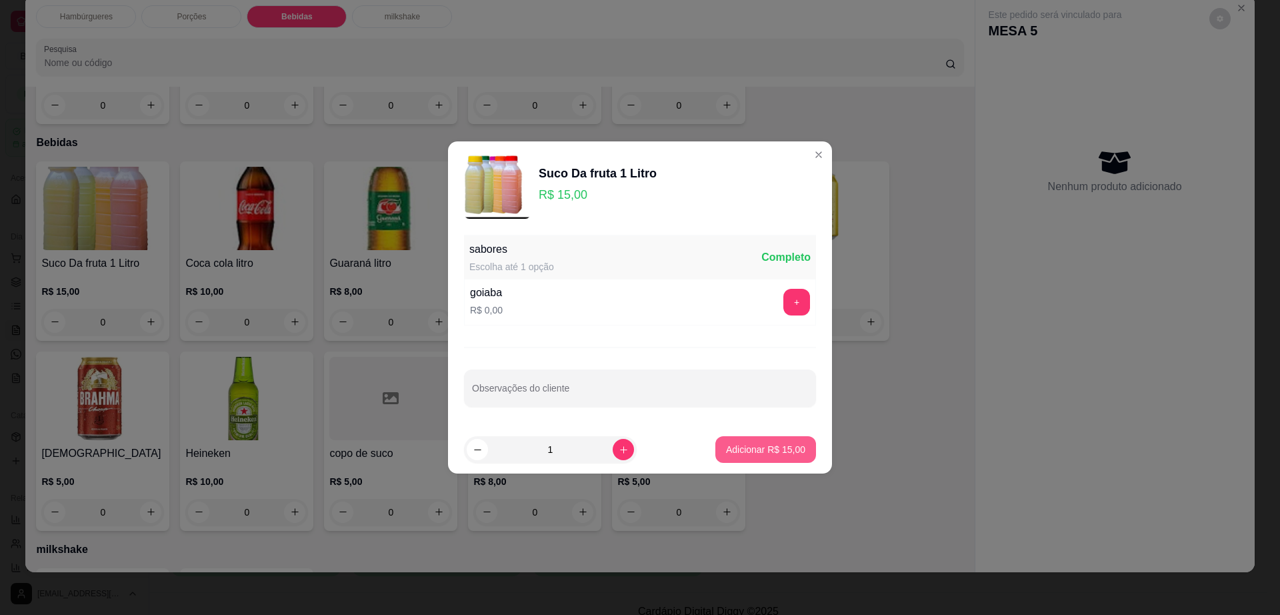
click at [751, 449] on p "Adicionar R$ 15,00" at bounding box center [765, 449] width 79 height 13
type input "1"
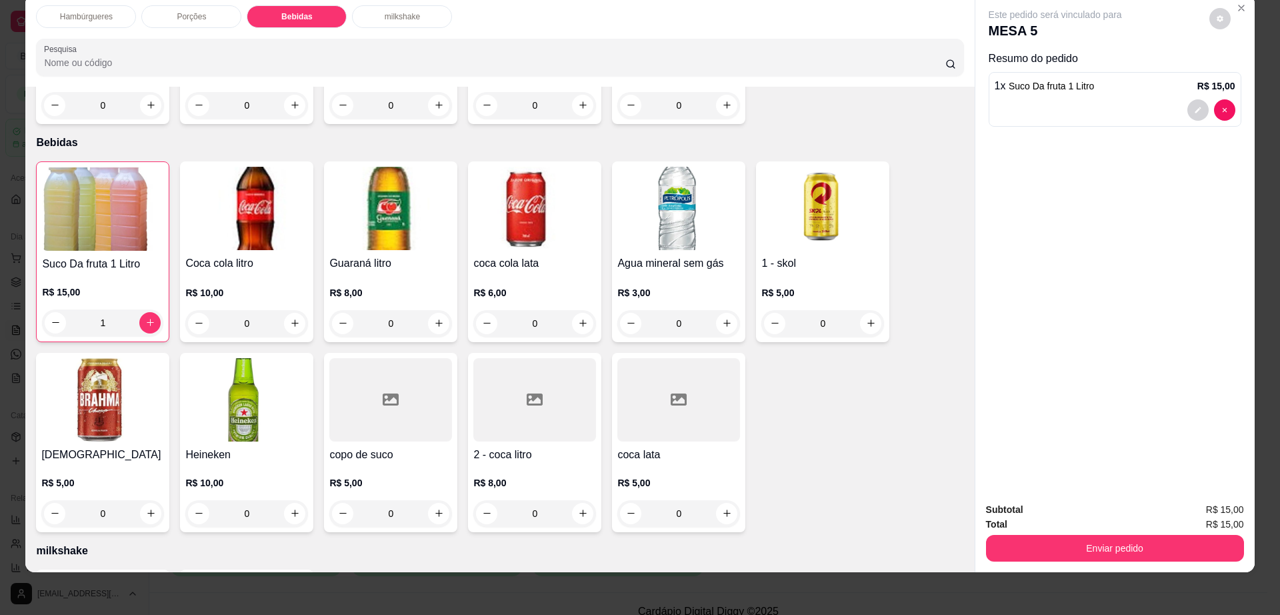
click at [1215, 7] on div "Este pedido será vinculado para MESA 5 Resumo do pedido 1 x Suco Da fruta 1 Lit…" at bounding box center [1114, 243] width 279 height 497
click at [1212, 11] on button "decrease-product-quantity" at bounding box center [1219, 18] width 21 height 21
click at [1243, 73] on span "Automatic updates" at bounding box center [1244, 72] width 27 height 16
click at [1239, 73] on input "Automatic updates" at bounding box center [1234, 76] width 9 height 9
checkbox input "false"
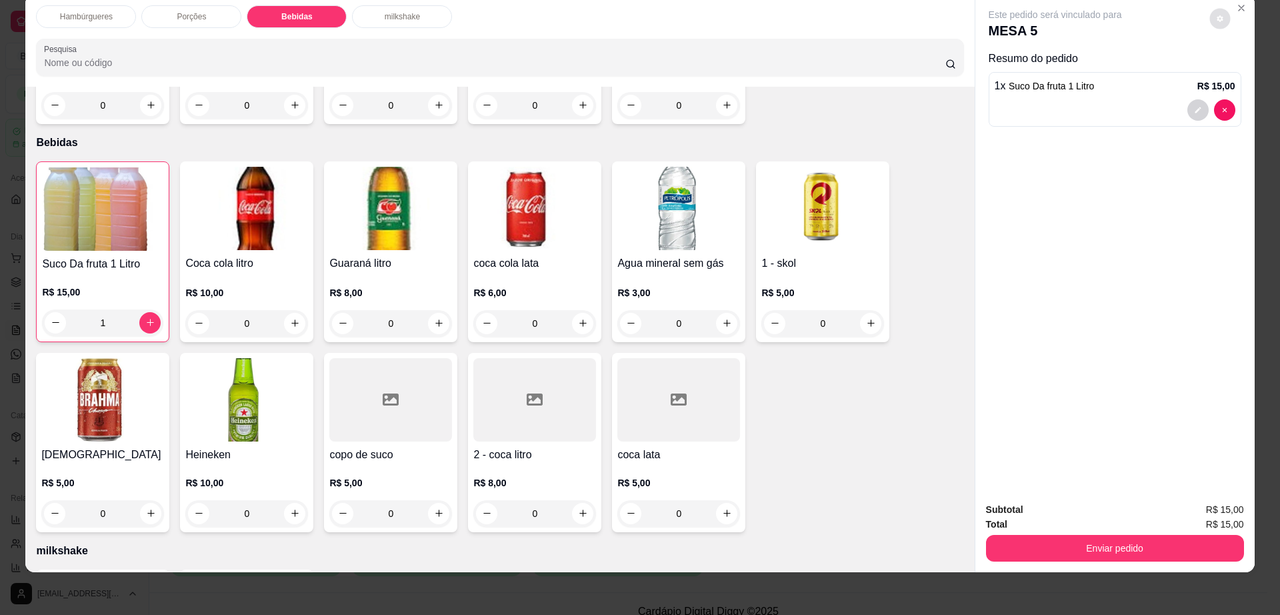
click at [1055, 571] on div "Subtotal R$ 15,00 Total R$ 15,00 Enviar pedido" at bounding box center [1114, 531] width 279 height 81
click at [1055, 570] on div "Subtotal R$ 15,00 Total R$ 15,00 Enviar pedido" at bounding box center [1114, 531] width 279 height 81
click at [1055, 555] on button "Enviar pedido" at bounding box center [1114, 548] width 250 height 26
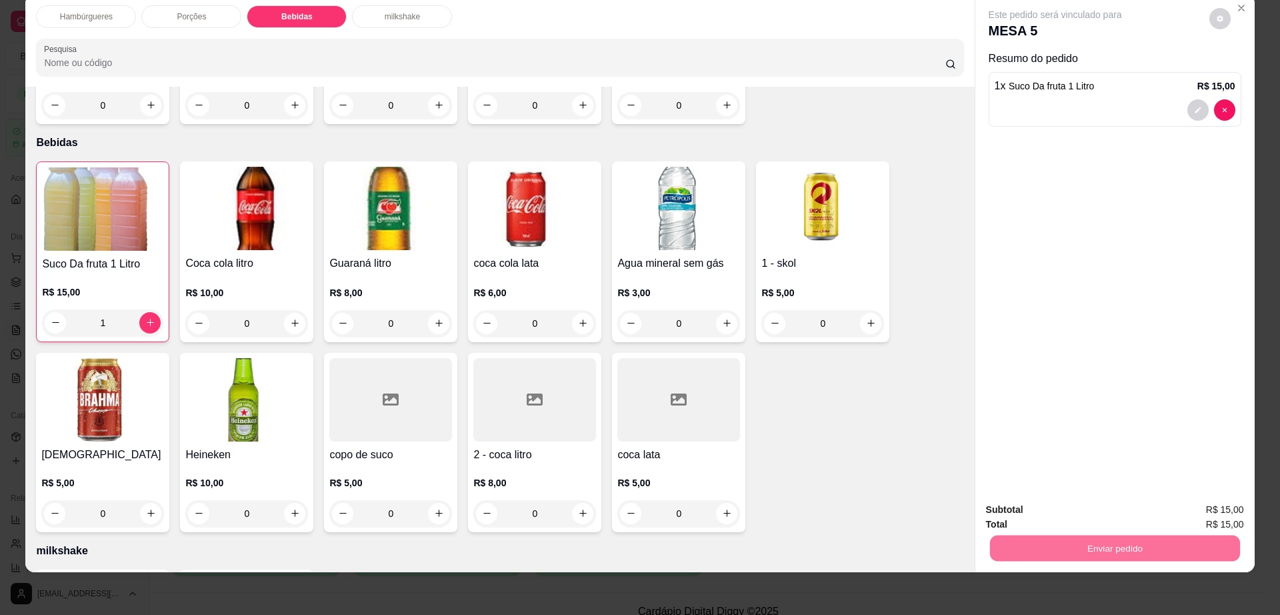
click at [1046, 517] on button "Não registrar e enviar pedido" at bounding box center [1069, 515] width 139 height 25
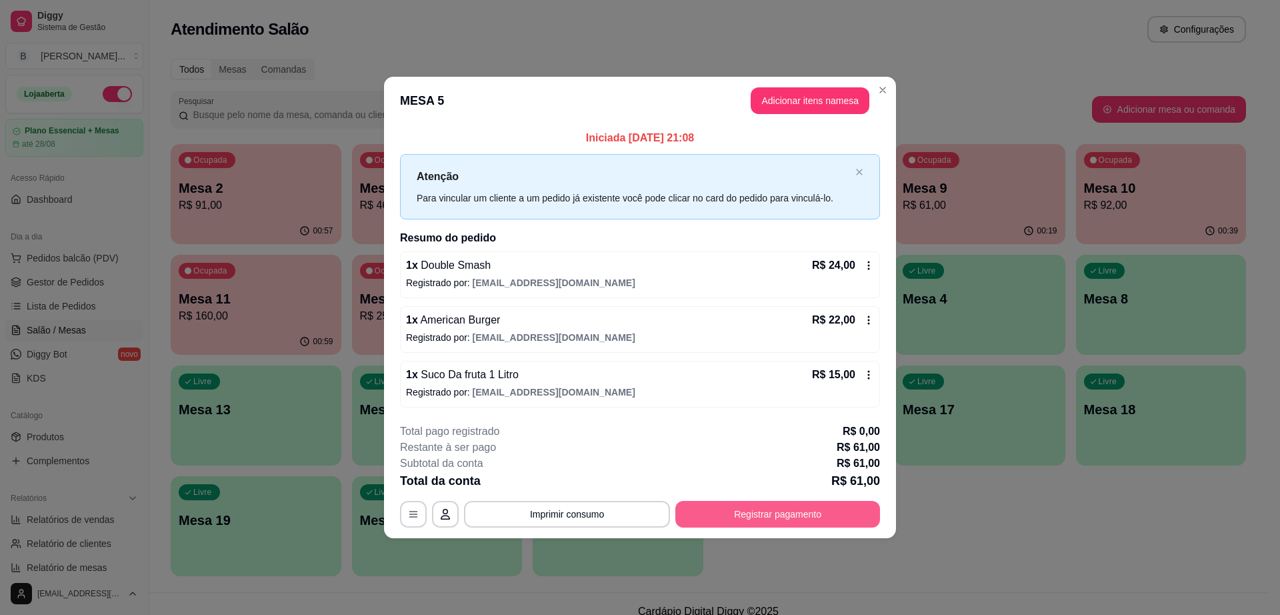
click at [855, 522] on button "Registrar pagamento" at bounding box center [777, 514] width 205 height 27
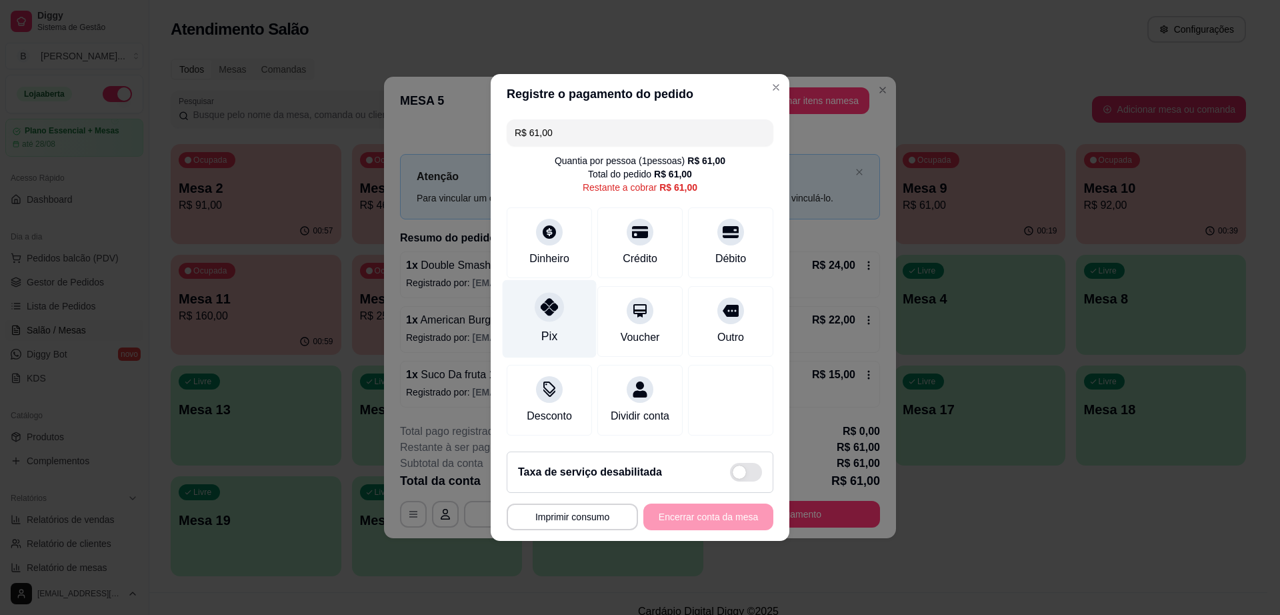
click at [552, 327] on div "Pix" at bounding box center [549, 335] width 16 height 17
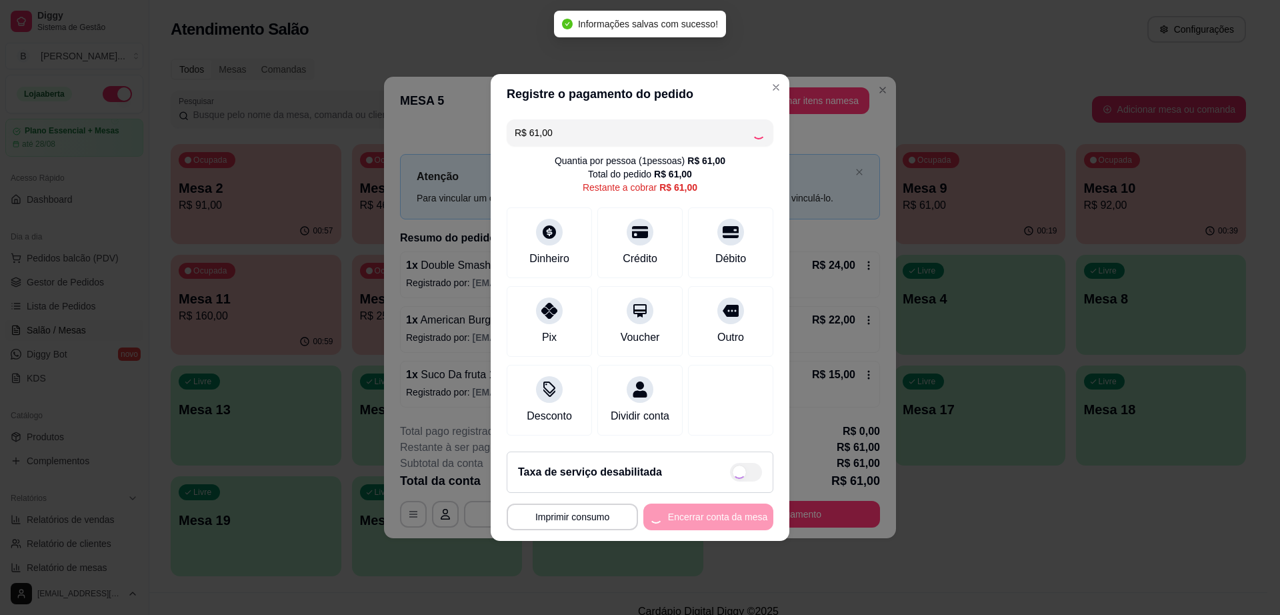
type input "R$ 0,00"
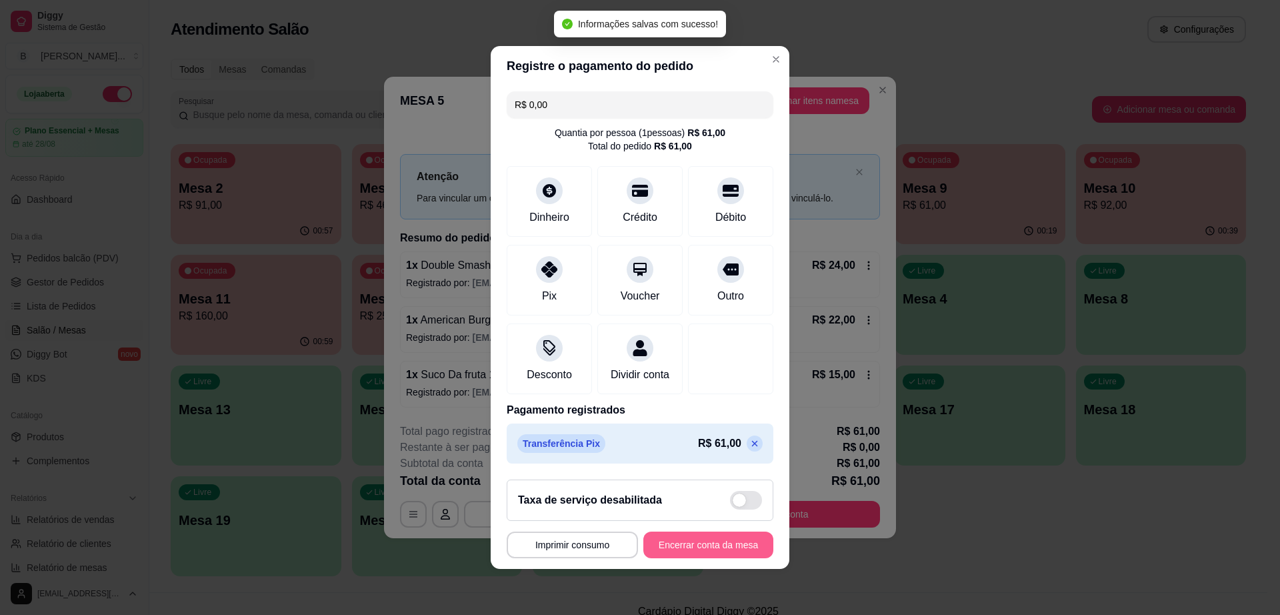
click at [697, 549] on button "Encerrar conta da mesa" at bounding box center [708, 544] width 130 height 27
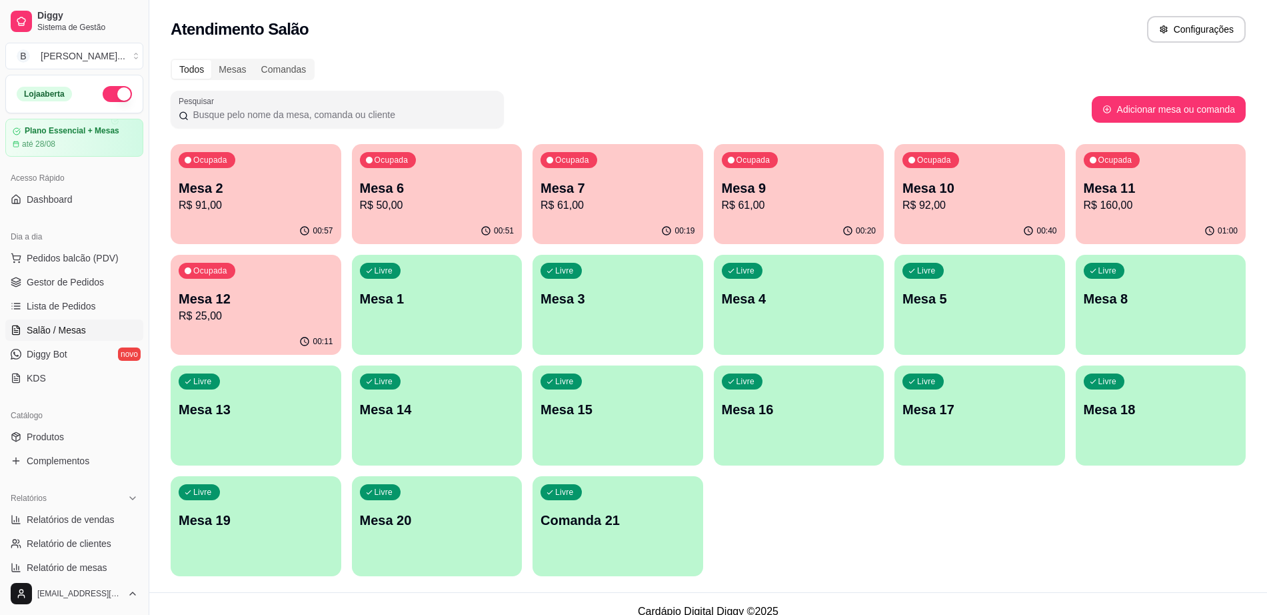
click at [598, 201] on p "R$ 61,00" at bounding box center [618, 205] width 155 height 16
click at [449, 215] on div "Ocupada Mesa 6 R$ 50,00" at bounding box center [437, 181] width 171 height 74
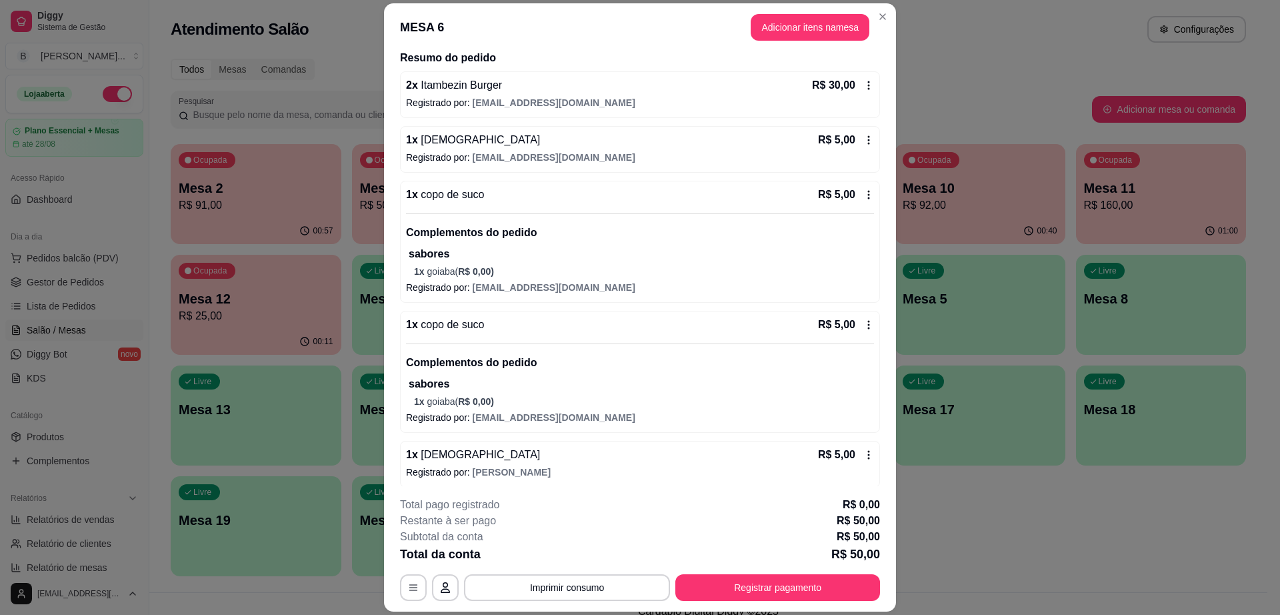
scroll to position [112, 0]
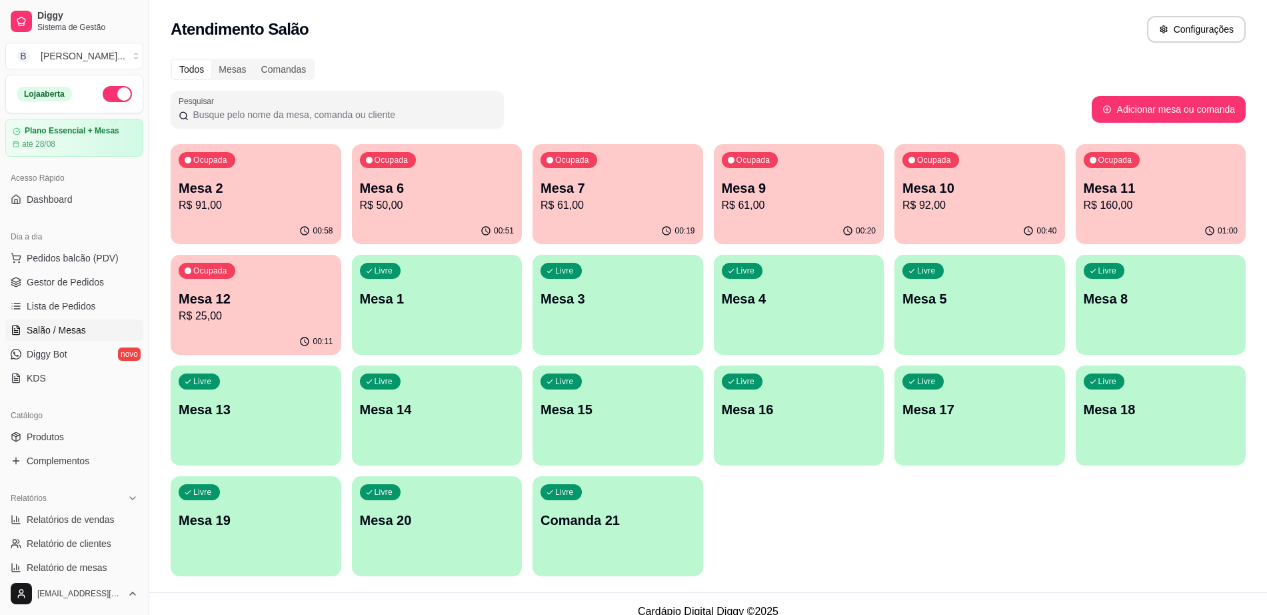
click at [277, 198] on p "R$ 91,00" at bounding box center [256, 205] width 155 height 16
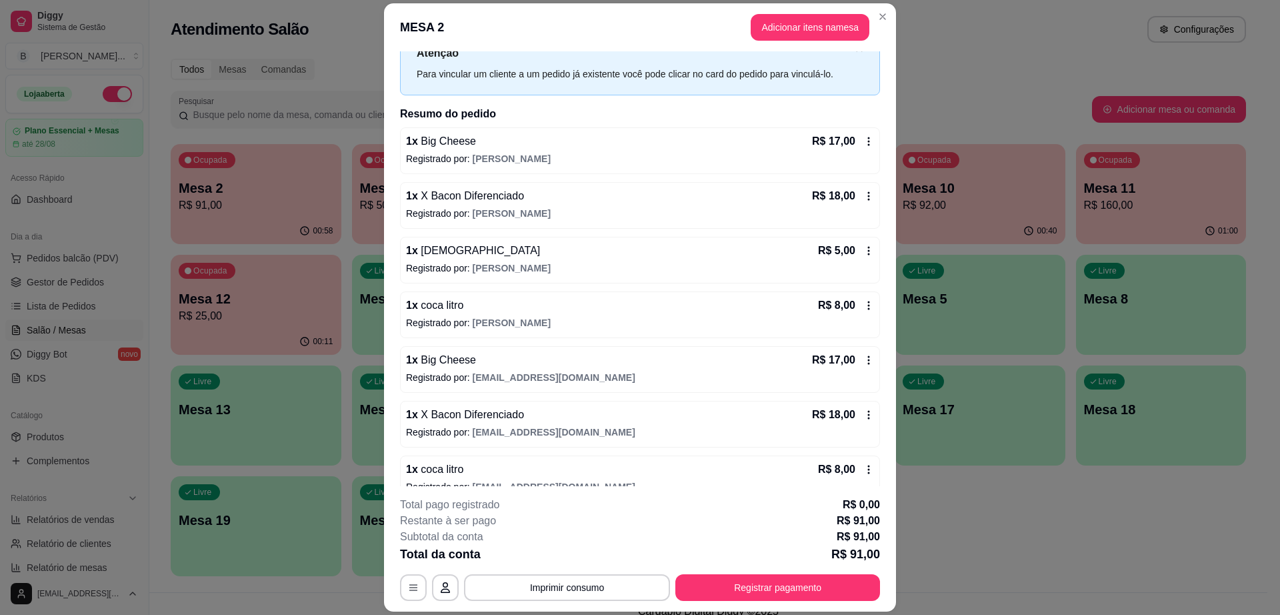
scroll to position [71, 0]
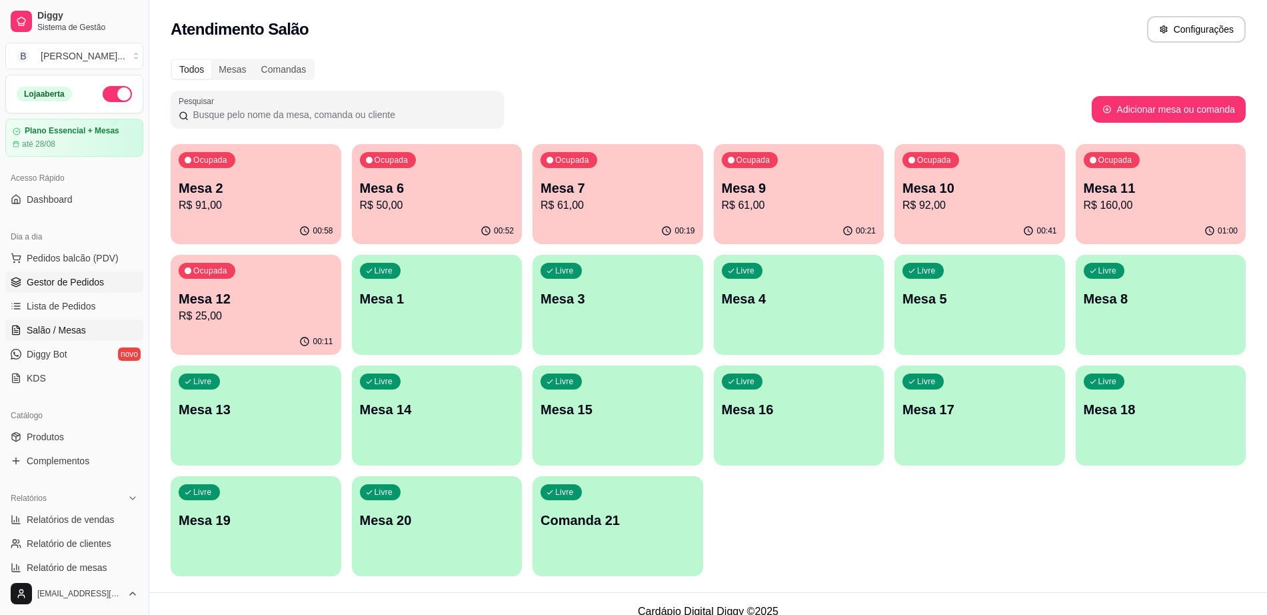
click at [95, 279] on span "Gestor de Pedidos" at bounding box center [65, 281] width 77 height 13
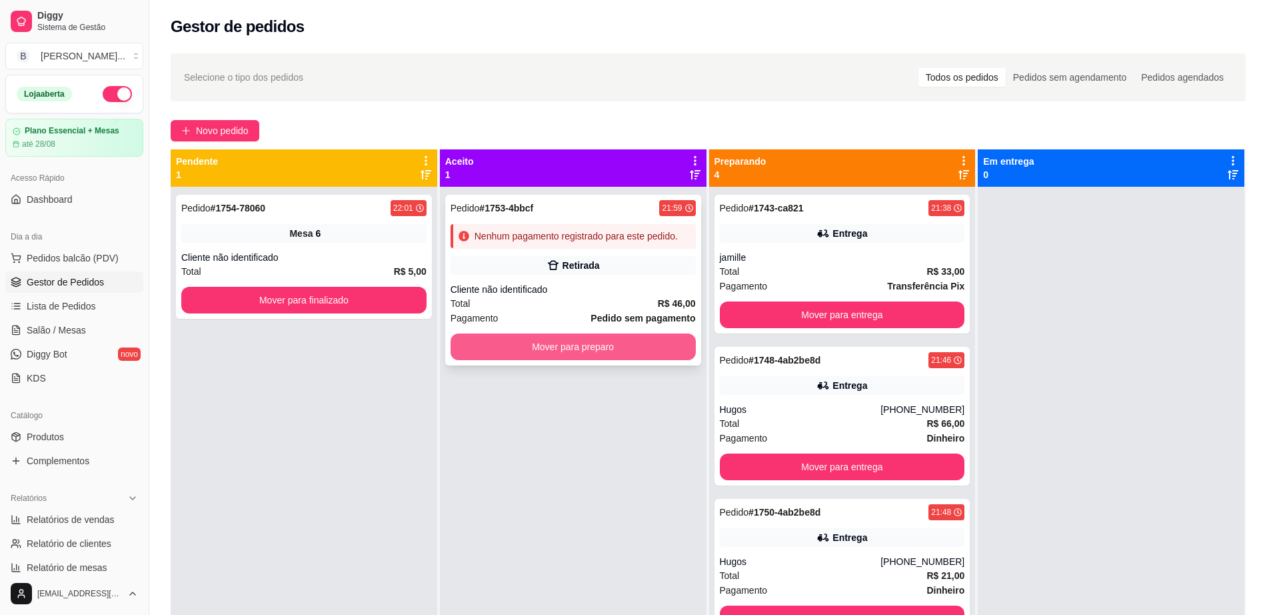
click at [615, 348] on button "Mover para preparo" at bounding box center [573, 346] width 245 height 27
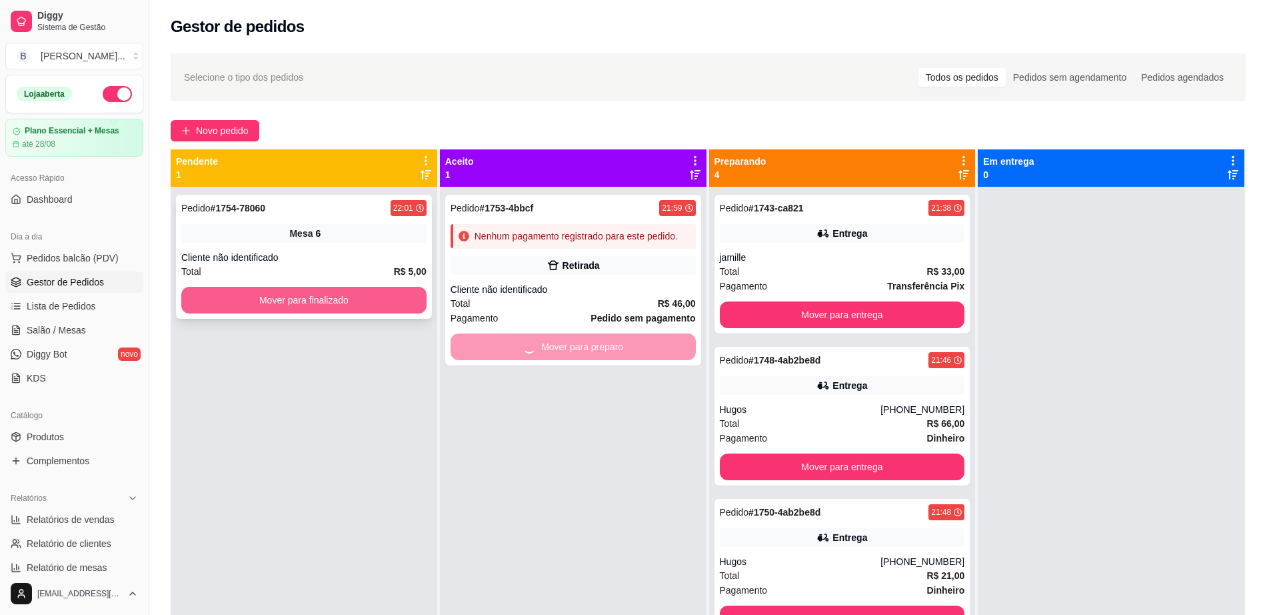
click at [275, 291] on button "Mover para finalizado" at bounding box center [303, 300] width 245 height 27
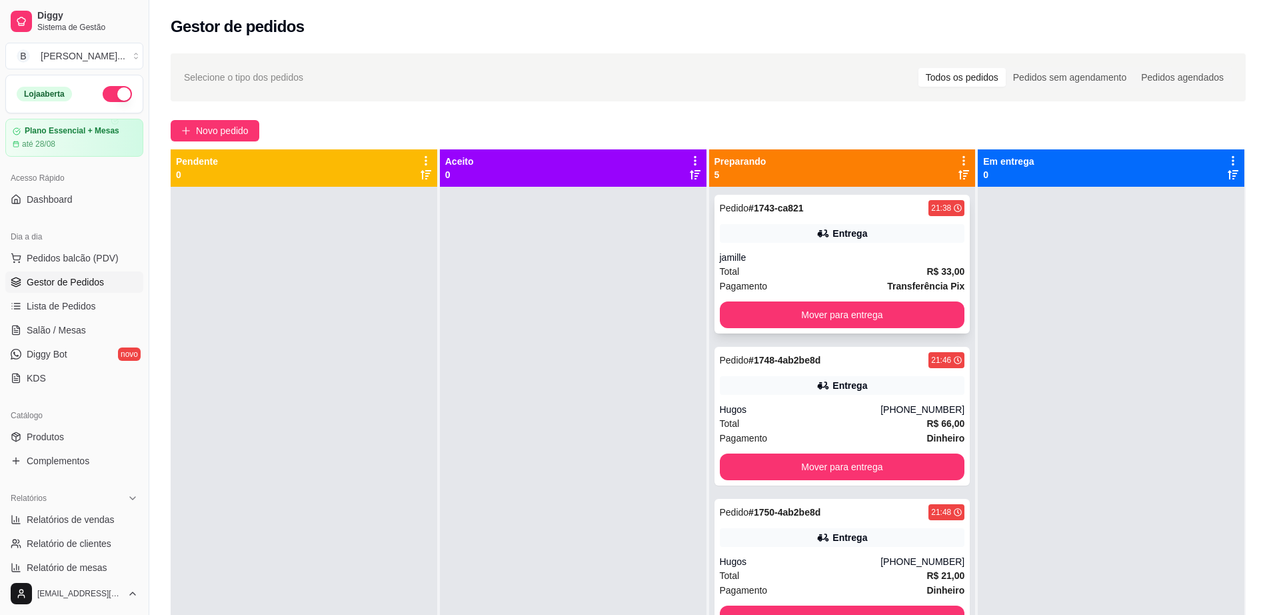
click at [853, 238] on div "Entrega" at bounding box center [842, 233] width 245 height 19
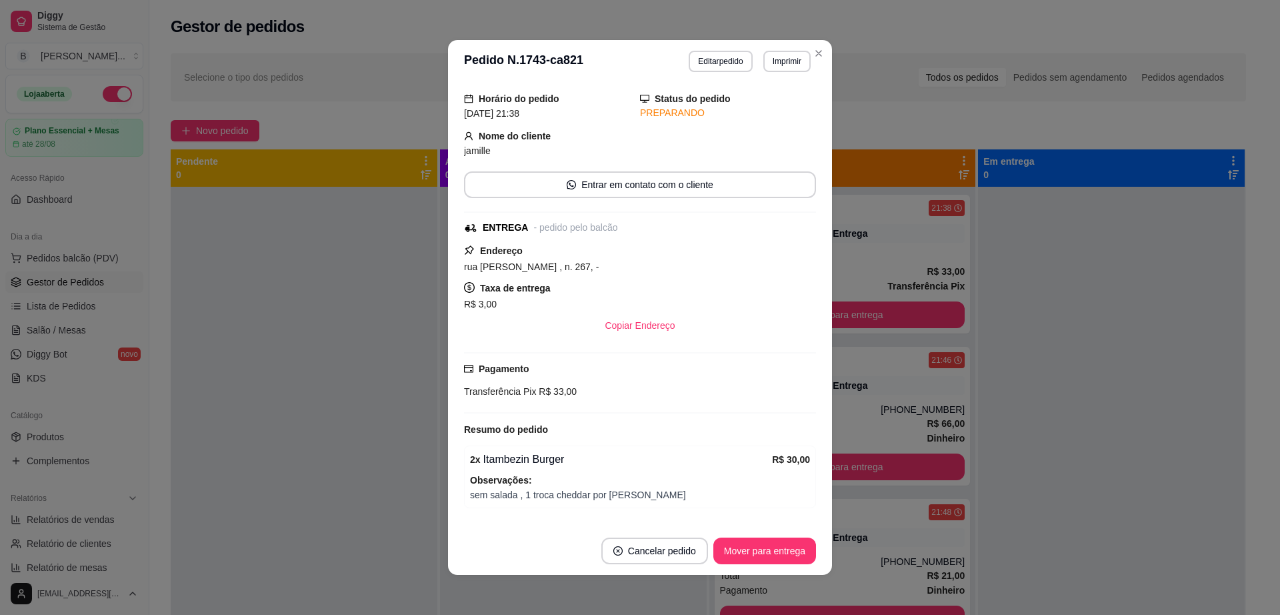
scroll to position [79, 0]
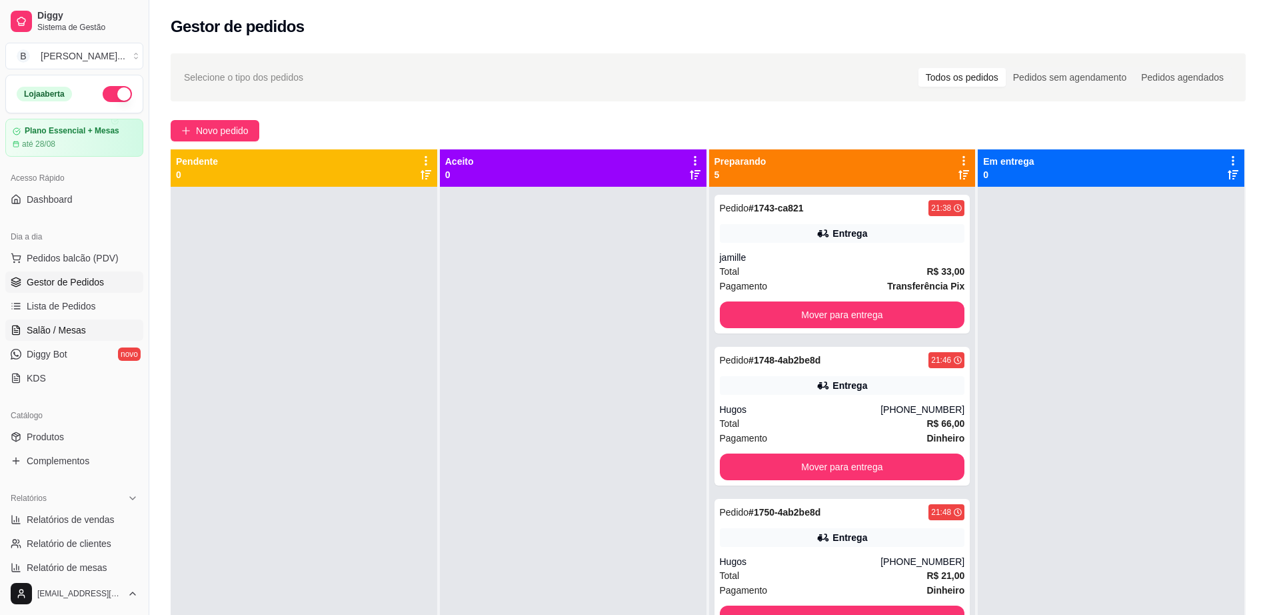
click at [81, 333] on span "Salão / Mesas" at bounding box center [56, 329] width 59 height 13
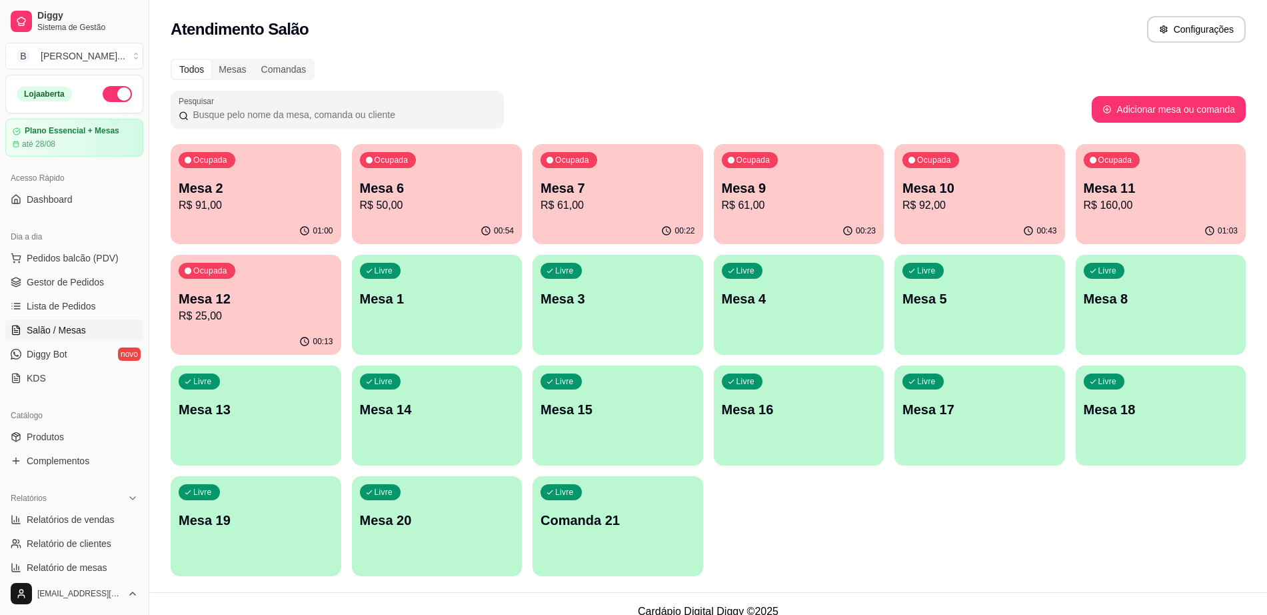
click at [1144, 213] on div "Ocupada Mesa 11 R$ 160,00" at bounding box center [1161, 181] width 171 height 74
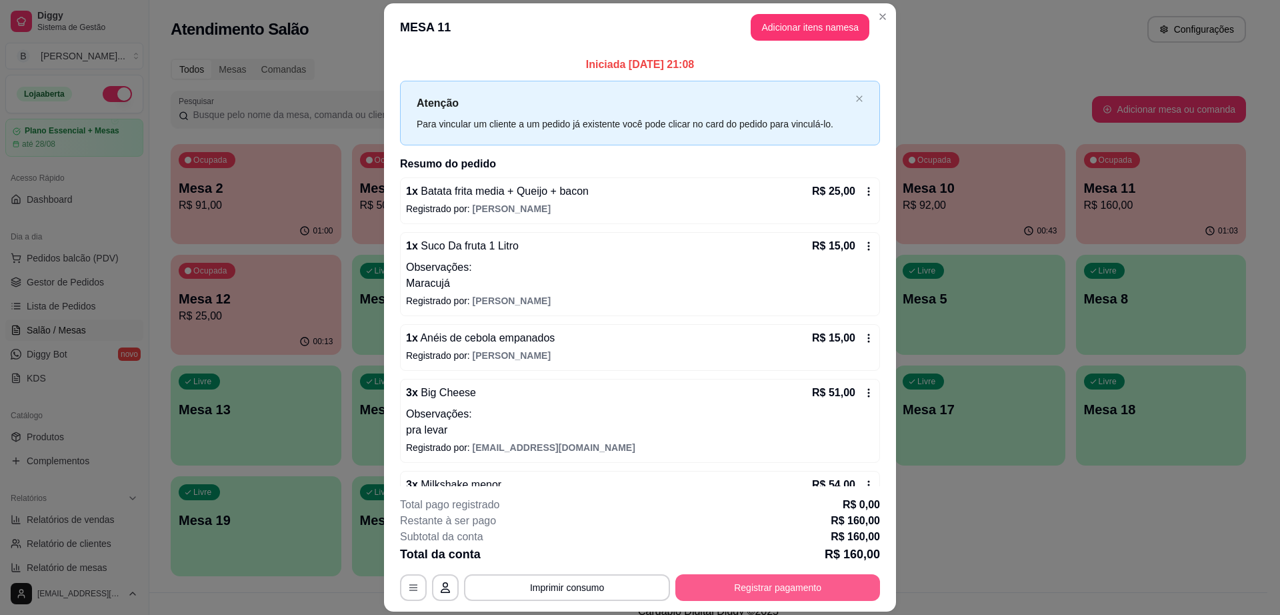
click at [777, 591] on button "Registrar pagamento" at bounding box center [777, 587] width 205 height 27
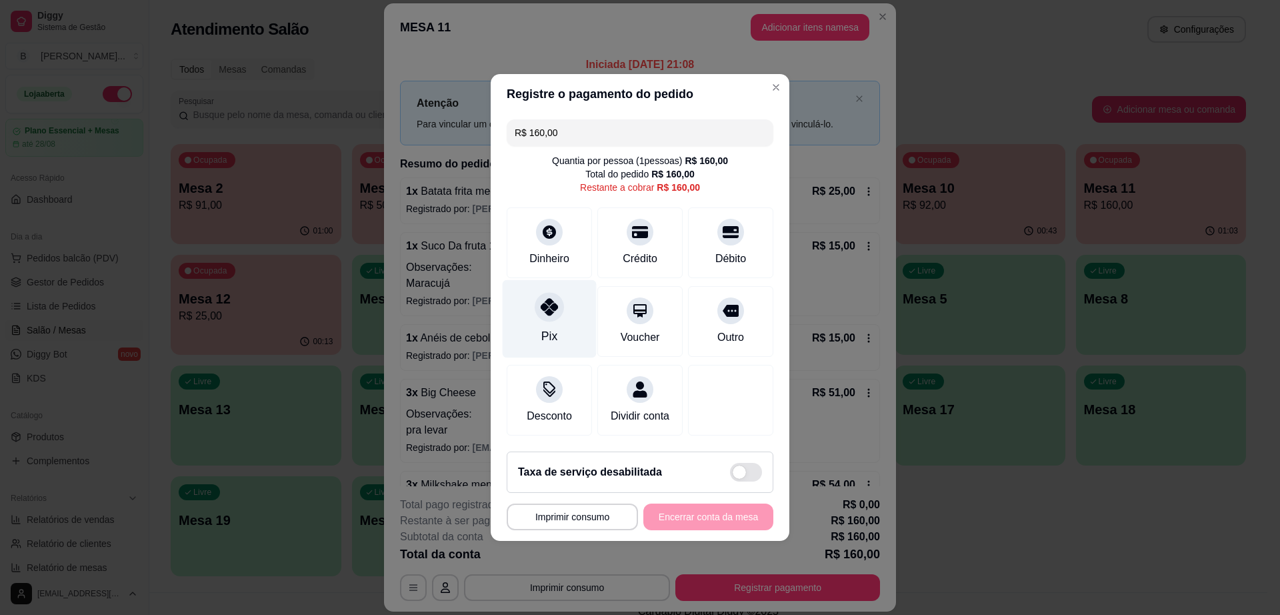
click at [554, 305] on icon at bounding box center [549, 306] width 17 height 17
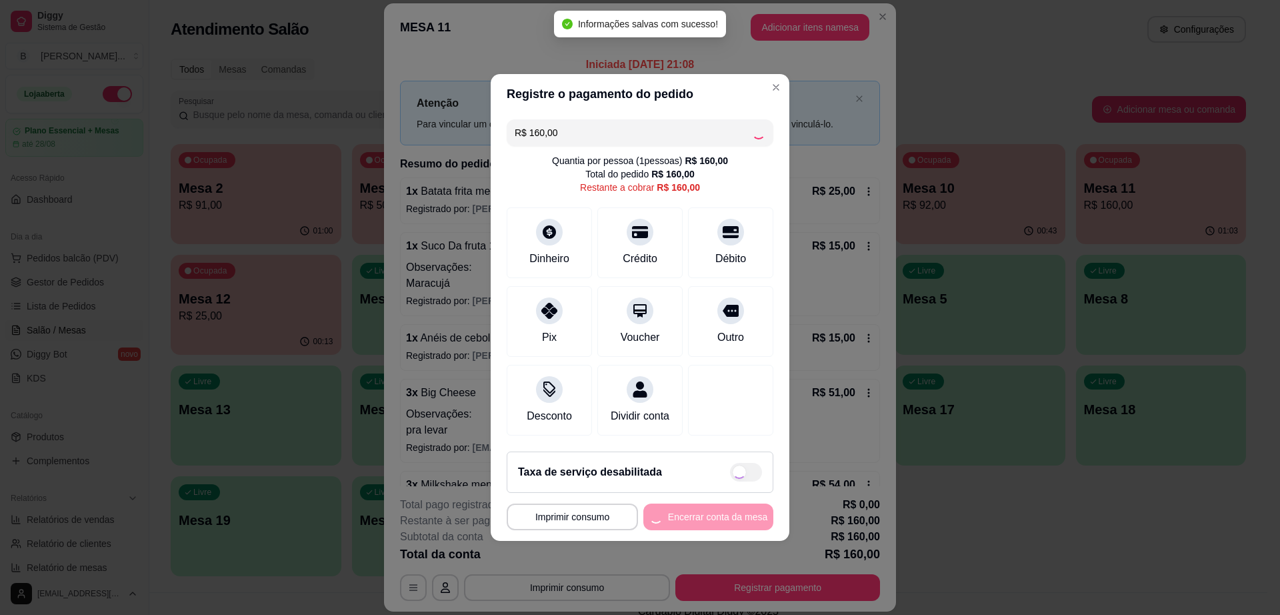
type input "R$ 0,00"
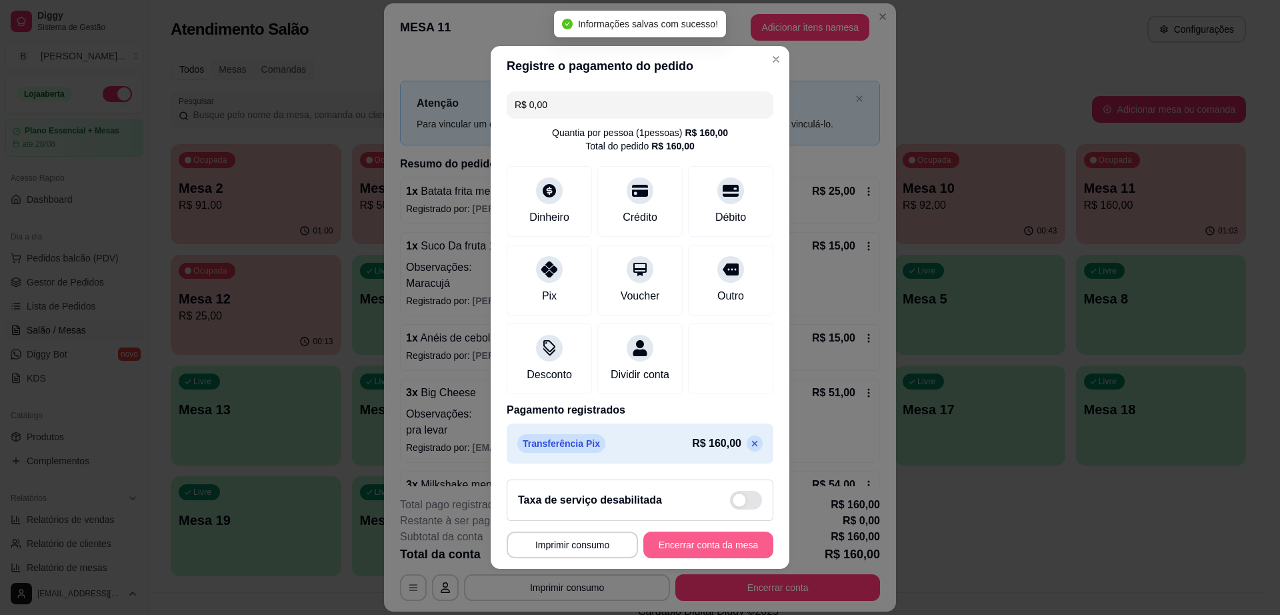
click at [693, 545] on button "Encerrar conta da mesa" at bounding box center [708, 544] width 130 height 27
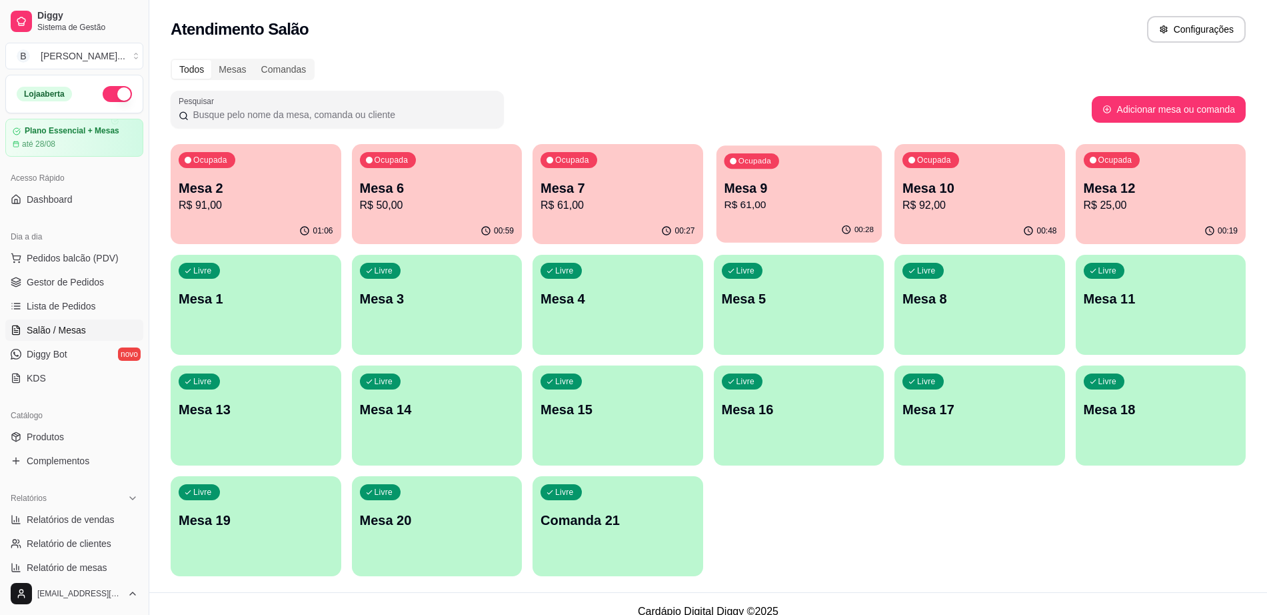
click at [760, 211] on p "R$ 61,00" at bounding box center [799, 204] width 150 height 15
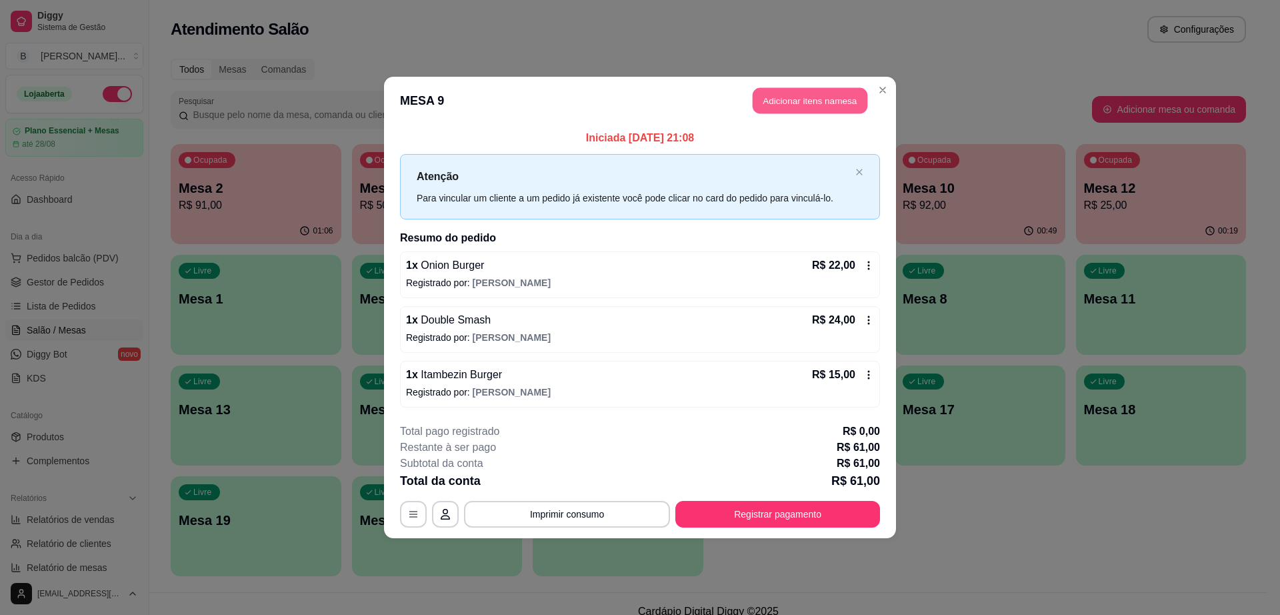
click at [811, 101] on button "Adicionar itens na mesa" at bounding box center [810, 101] width 115 height 26
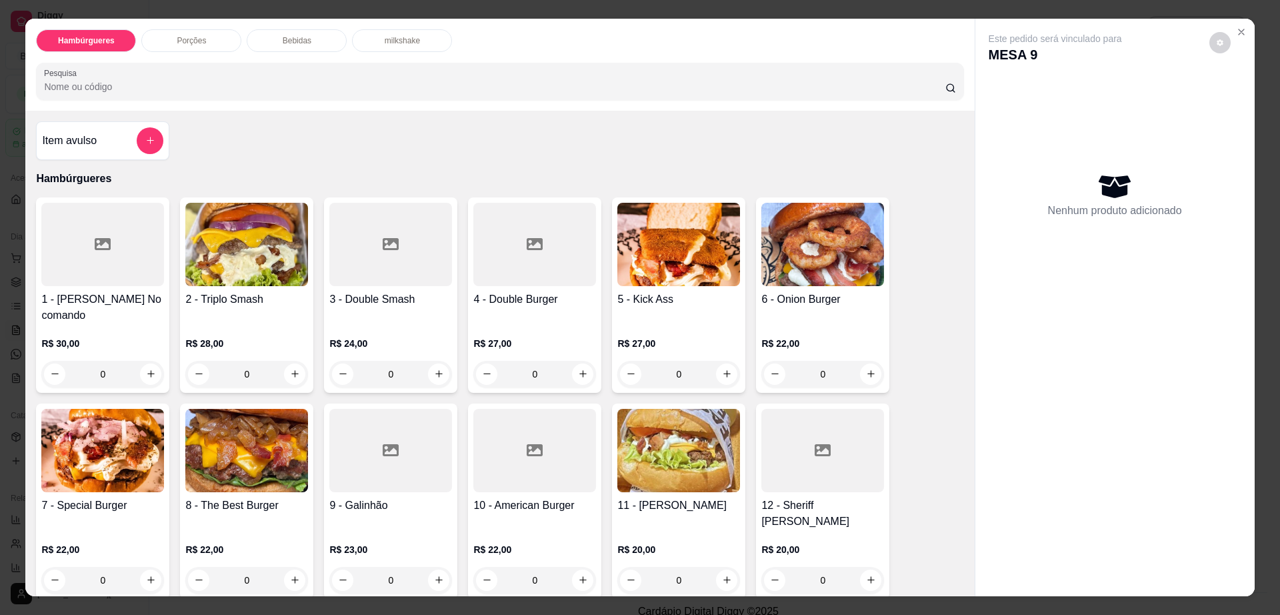
click at [296, 30] on div "Bebidas" at bounding box center [297, 40] width 100 height 23
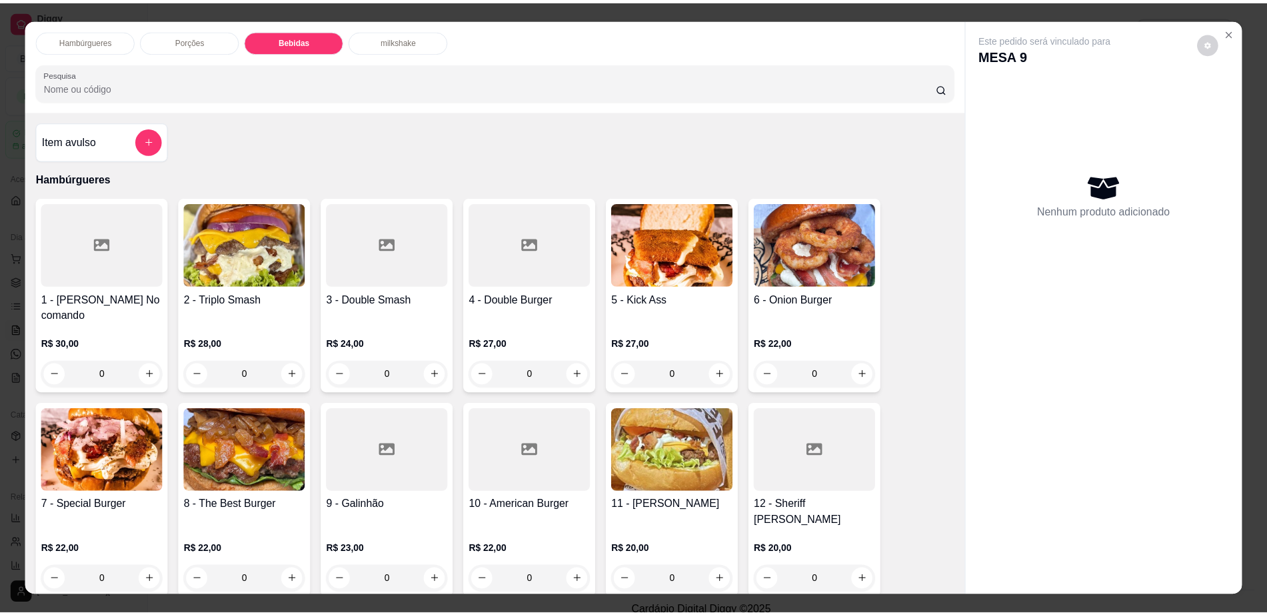
scroll to position [24, 0]
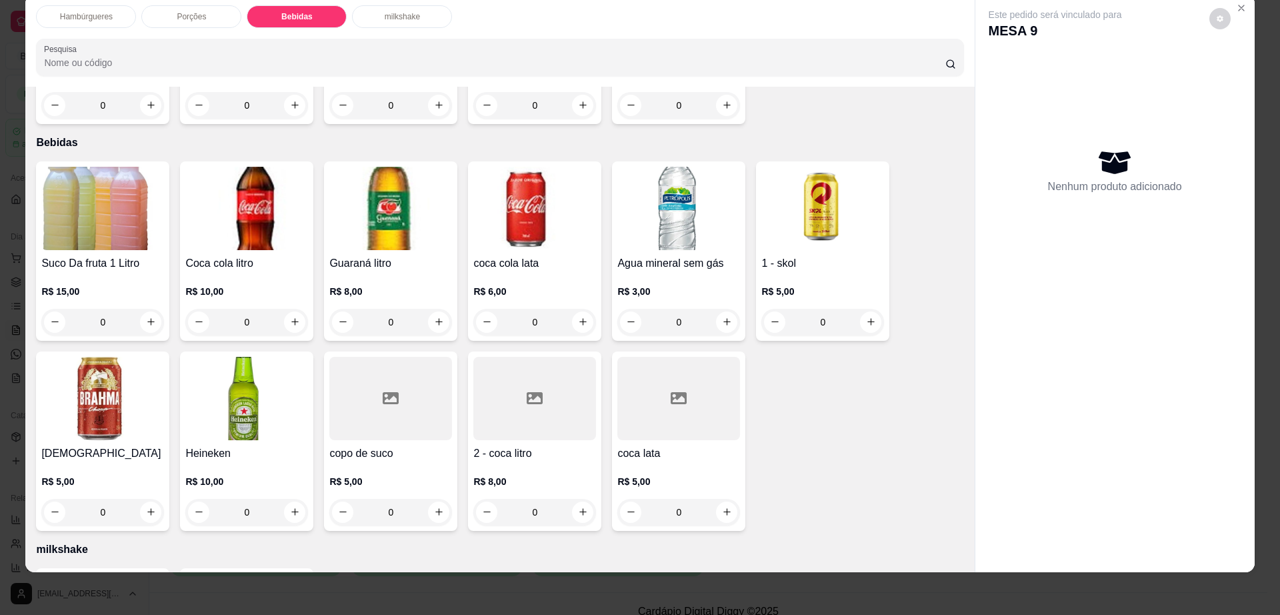
click at [260, 461] on div "R$ 10,00 0" at bounding box center [246, 493] width 123 height 64
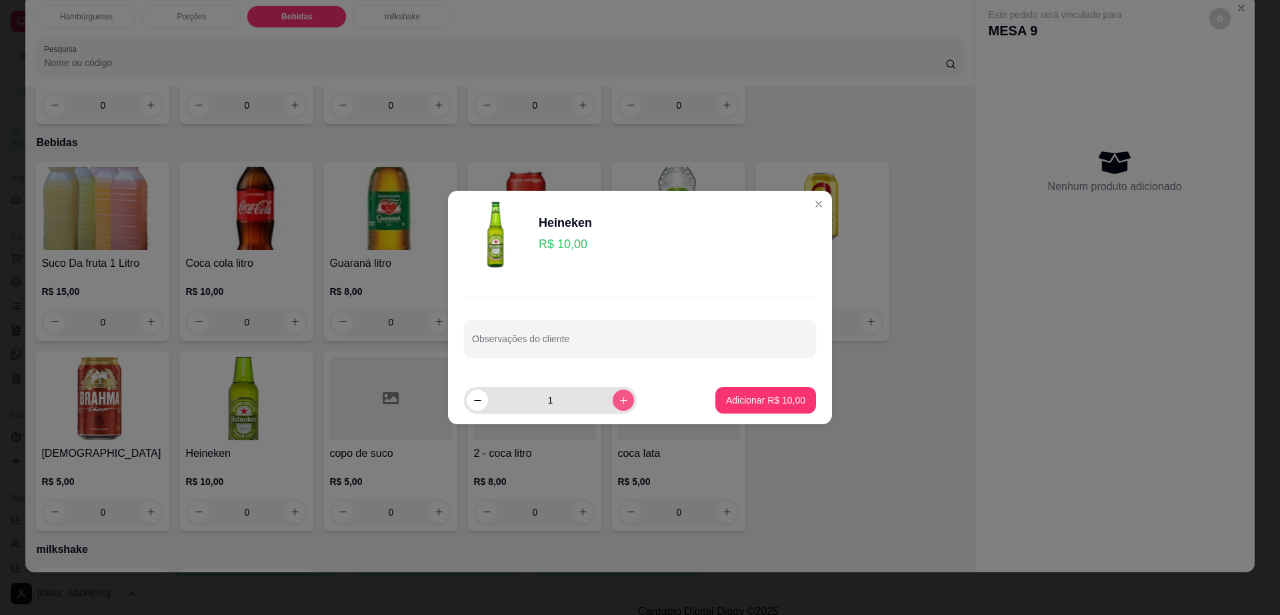
click at [617, 391] on button "increase-product-quantity" at bounding box center [623, 399] width 21 height 21
type input "2"
click at [724, 392] on button "Adicionar R$ 20,00" at bounding box center [766, 400] width 98 height 26
type input "2"
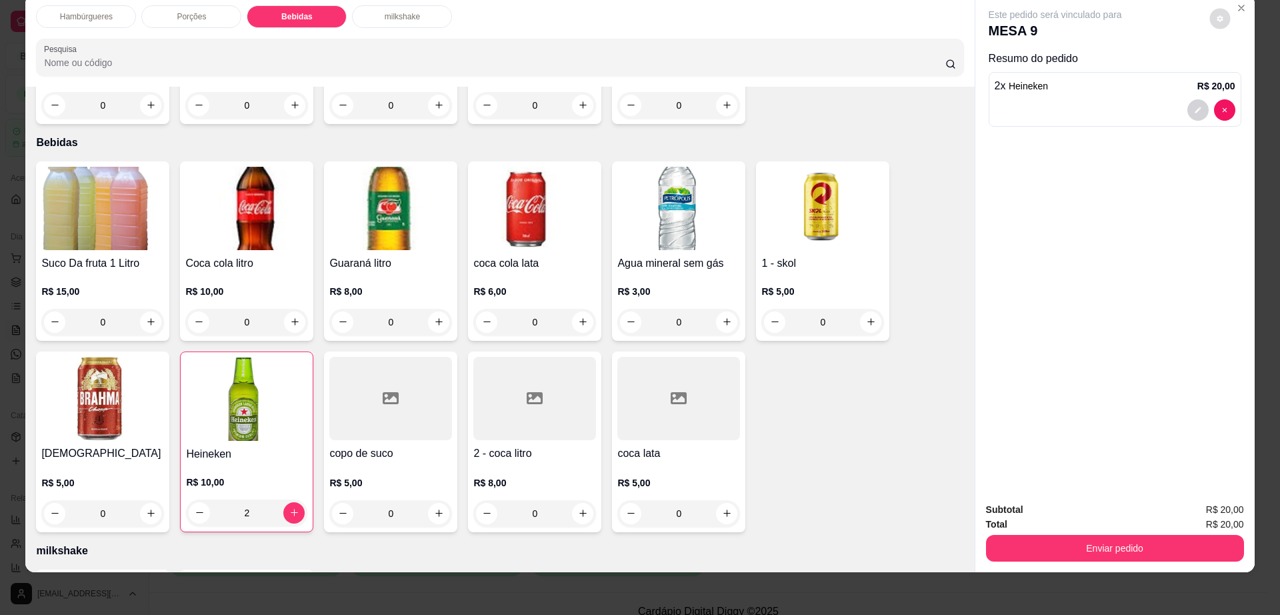
click at [1211, 11] on button "decrease-product-quantity" at bounding box center [1219, 18] width 21 height 21
click at [1047, 549] on button "Enviar pedido" at bounding box center [1115, 548] width 258 height 27
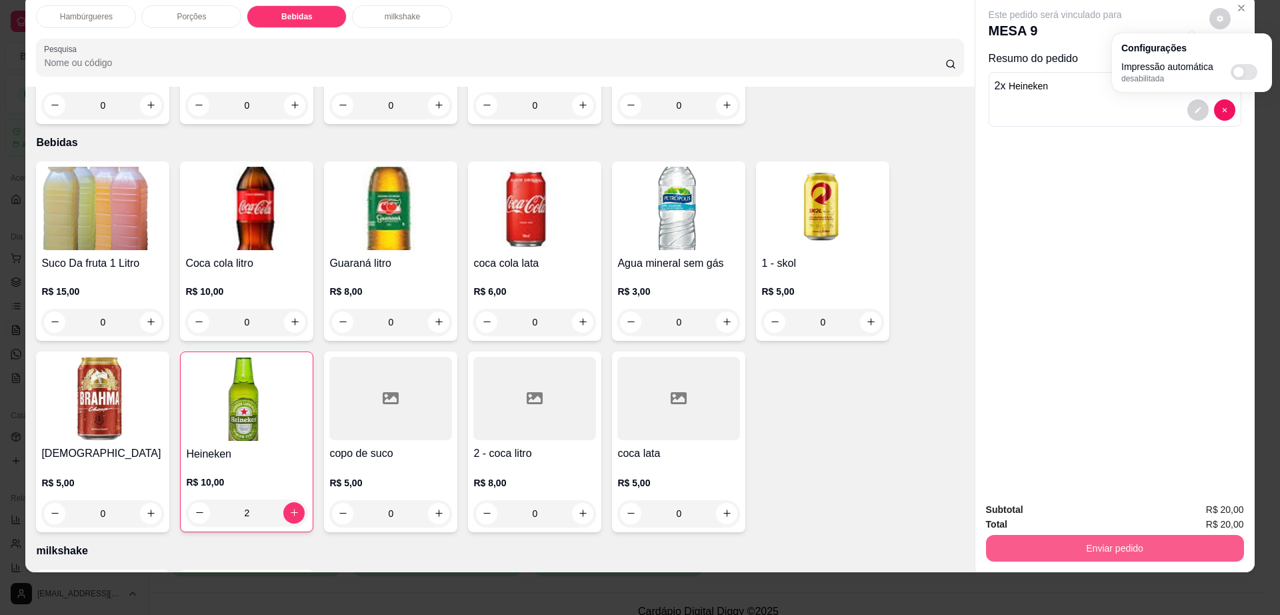
click at [1047, 549] on button "Enviar pedido" at bounding box center [1115, 548] width 258 height 27
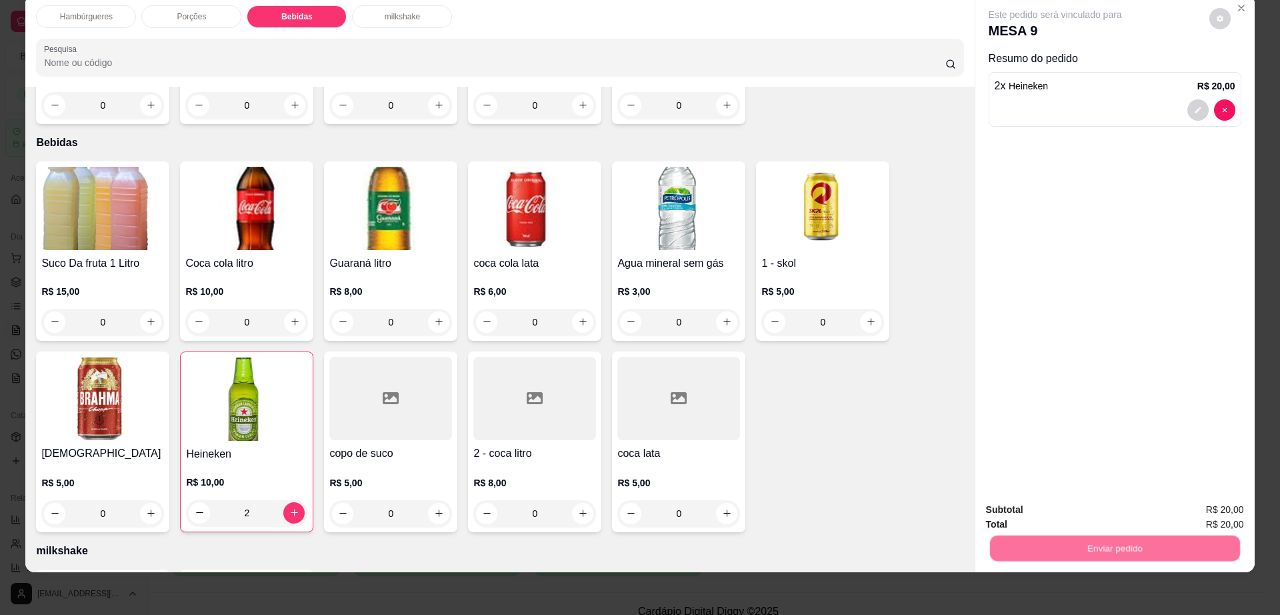
click at [1048, 513] on button "Não registrar e enviar pedido" at bounding box center [1069, 515] width 135 height 25
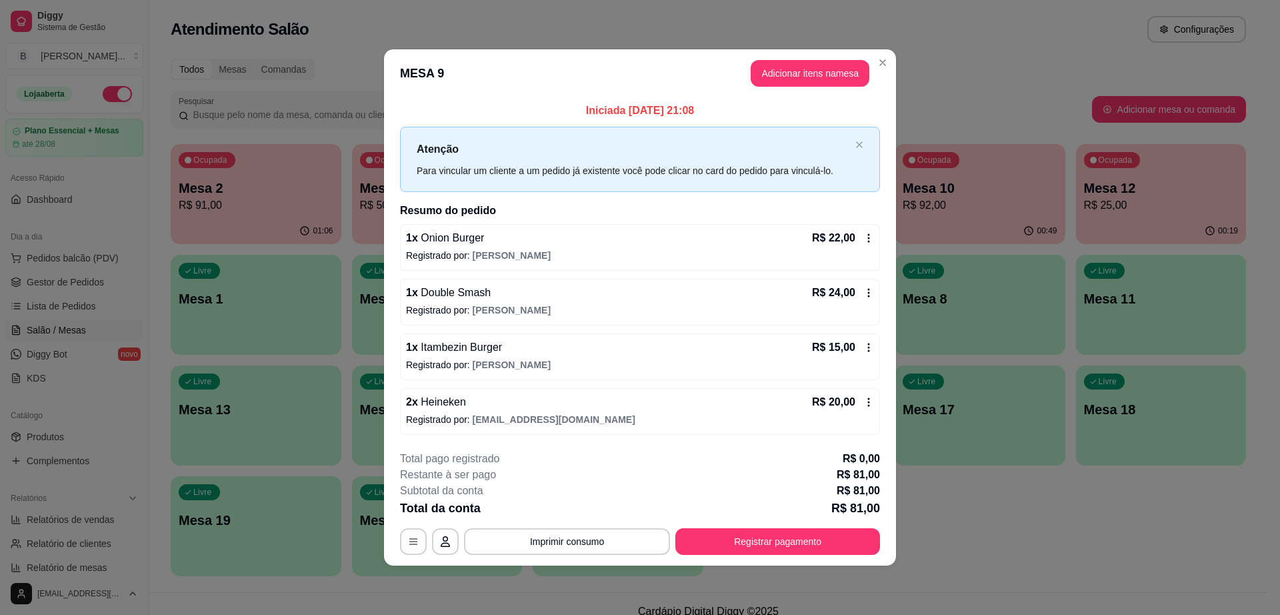
click at [885, 74] on header "MESA 9 Adicionar itens na mesa" at bounding box center [640, 73] width 512 height 48
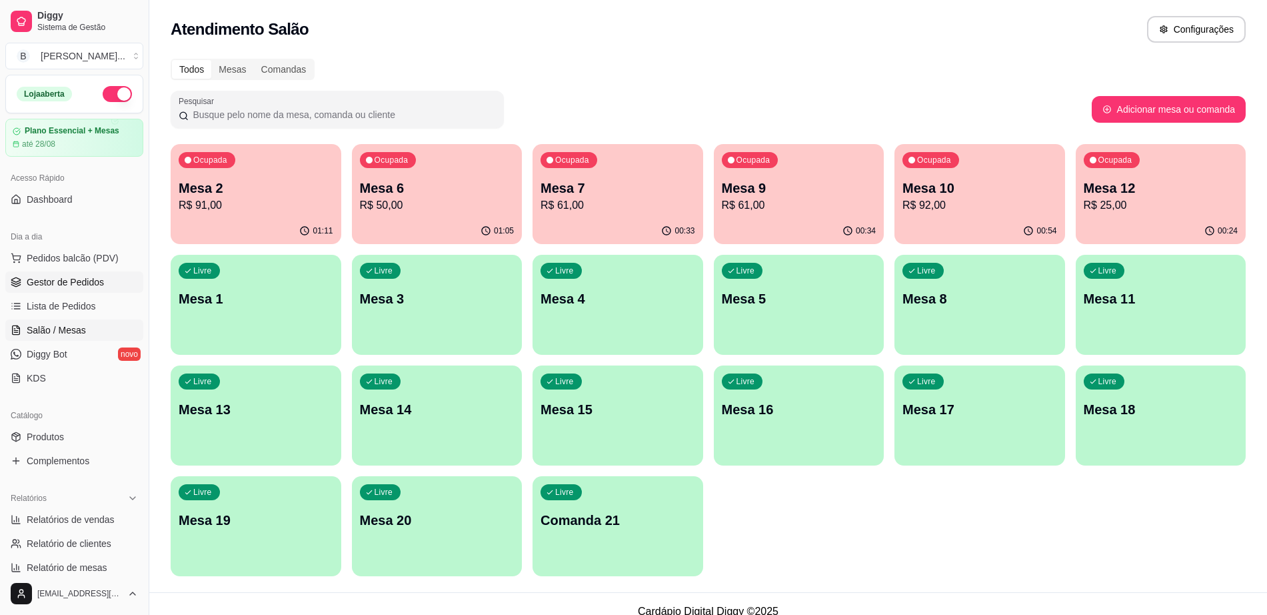
click at [63, 274] on link "Gestor de Pedidos" at bounding box center [74, 281] width 138 height 21
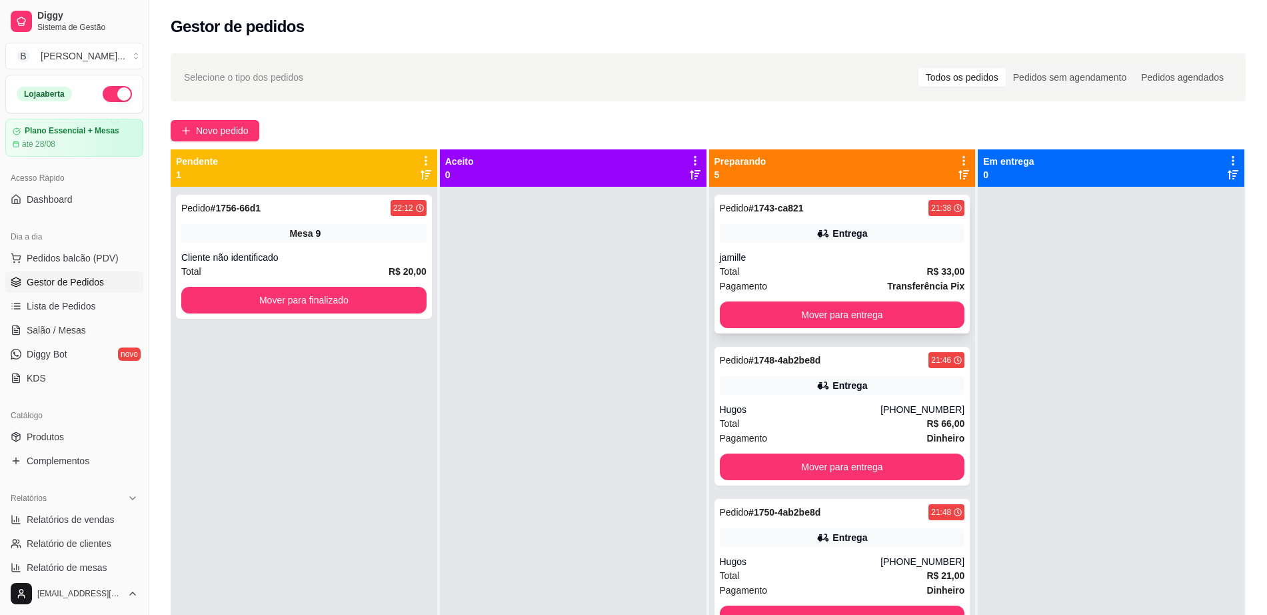
click at [841, 243] on div "Pedido # 1743-ca821 21:38 Entrega jamille Total R$ 33,00 Pagamento Transferênci…" at bounding box center [843, 264] width 256 height 139
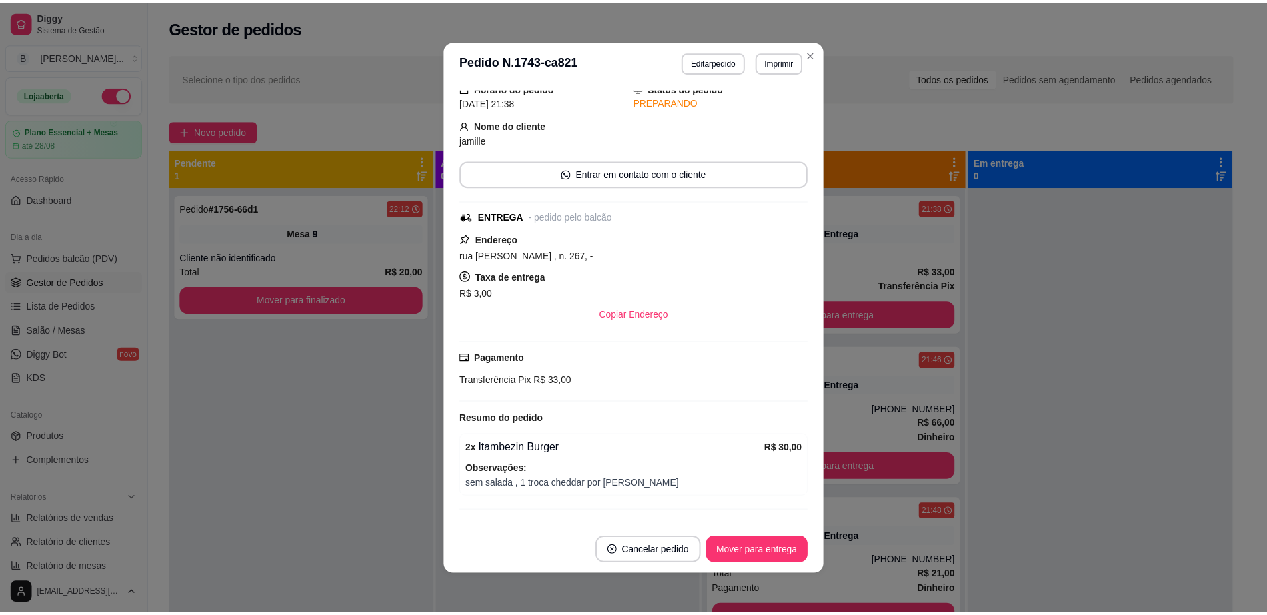
scroll to position [79, 0]
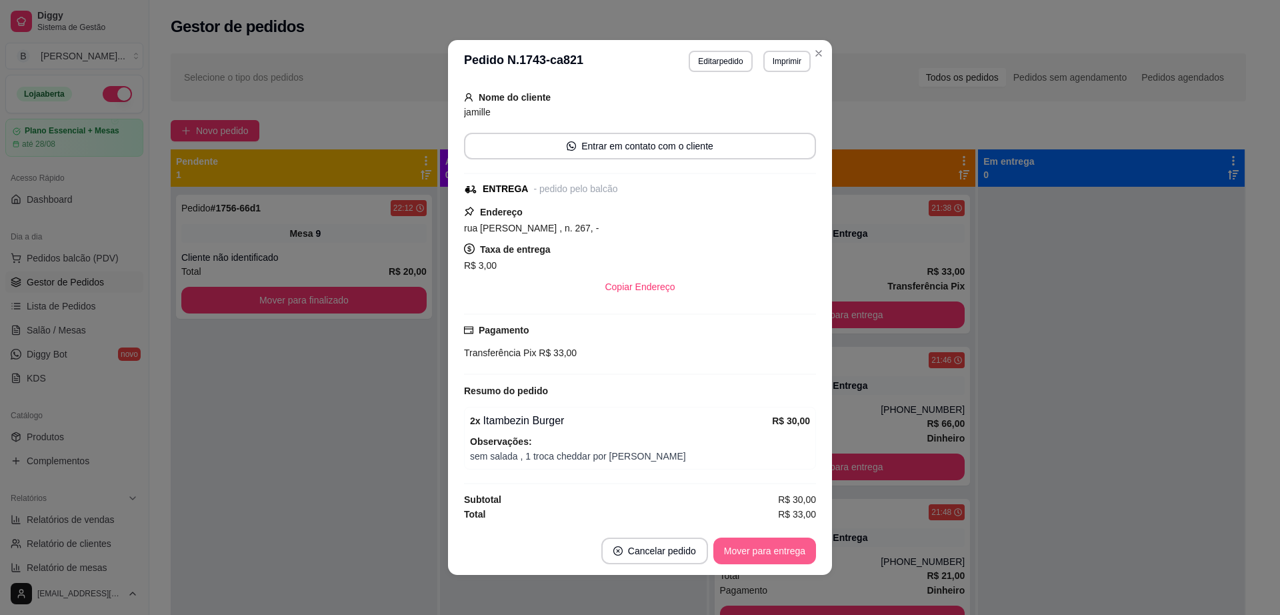
click at [752, 551] on button "Mover para entrega" at bounding box center [764, 550] width 103 height 27
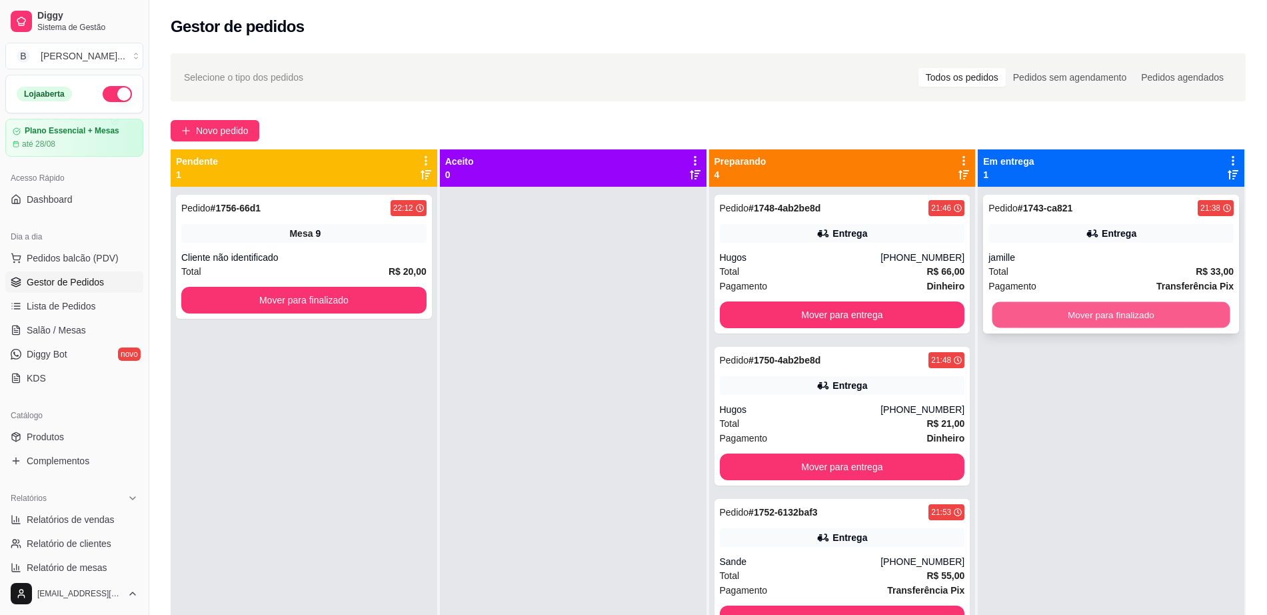
click at [1111, 313] on button "Mover para finalizado" at bounding box center [1112, 315] width 238 height 26
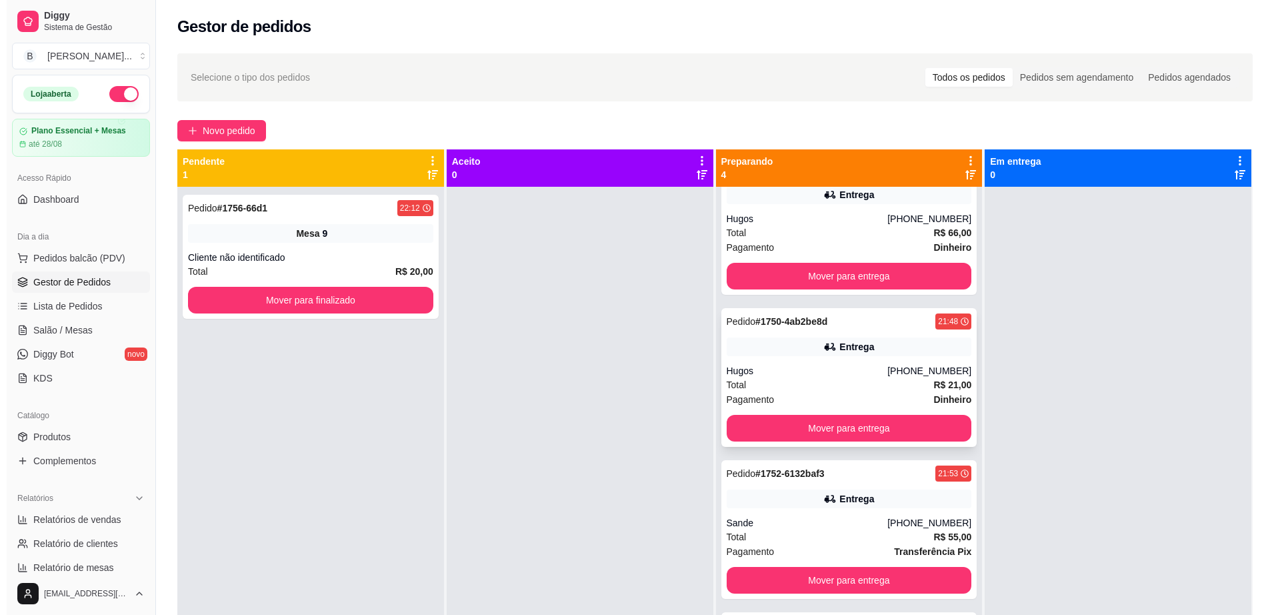
scroll to position [0, 0]
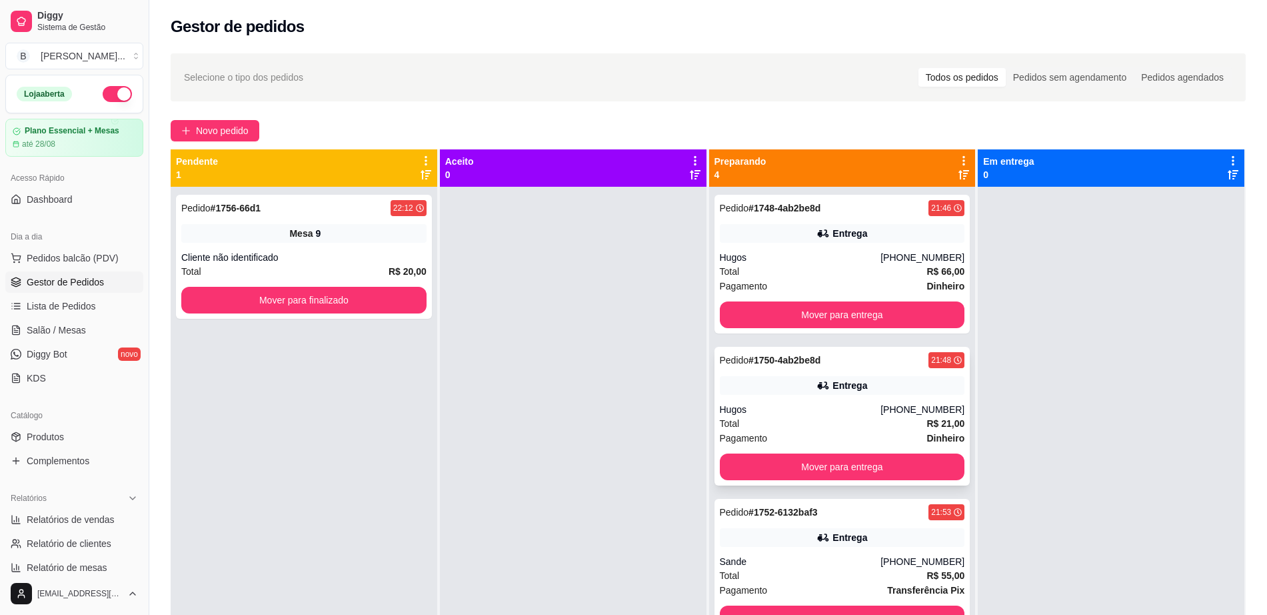
click at [845, 363] on div "Pedido # 1750-4ab2be8d 21:48" at bounding box center [842, 360] width 245 height 16
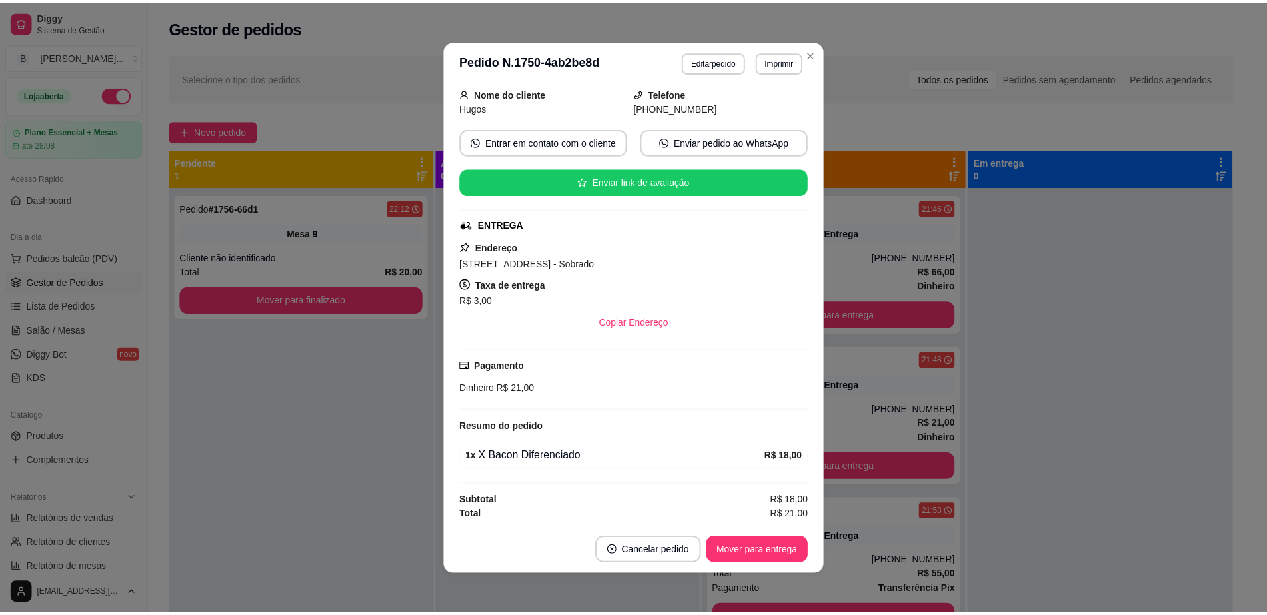
scroll to position [85, 0]
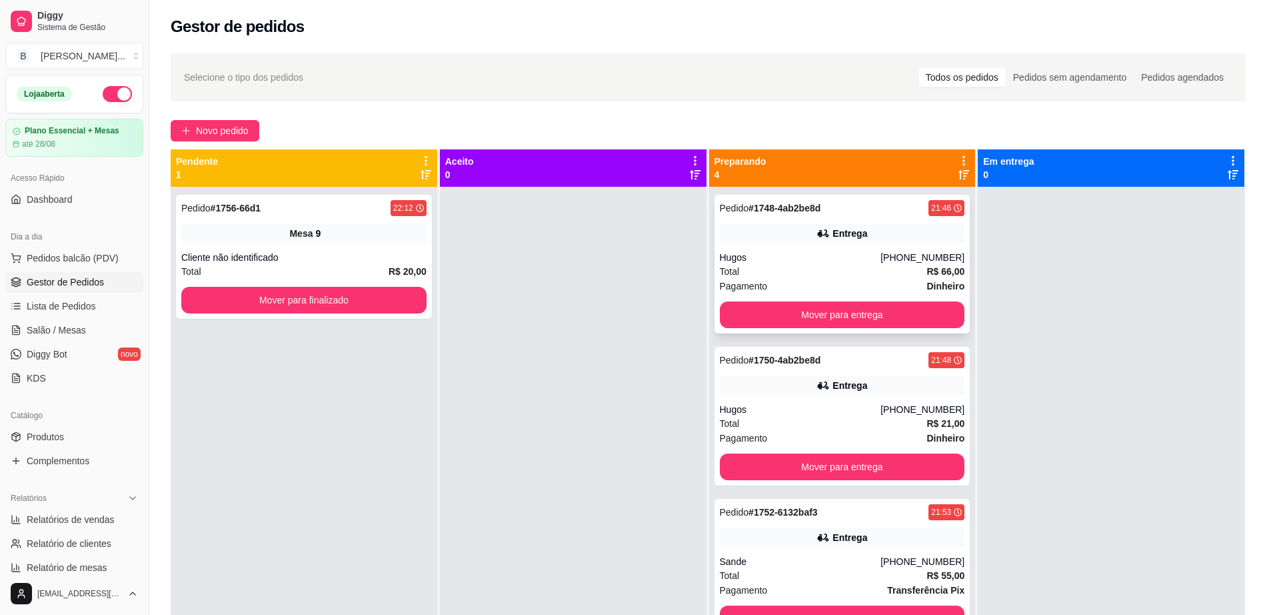
click at [837, 251] on div "Hugos" at bounding box center [800, 257] width 161 height 13
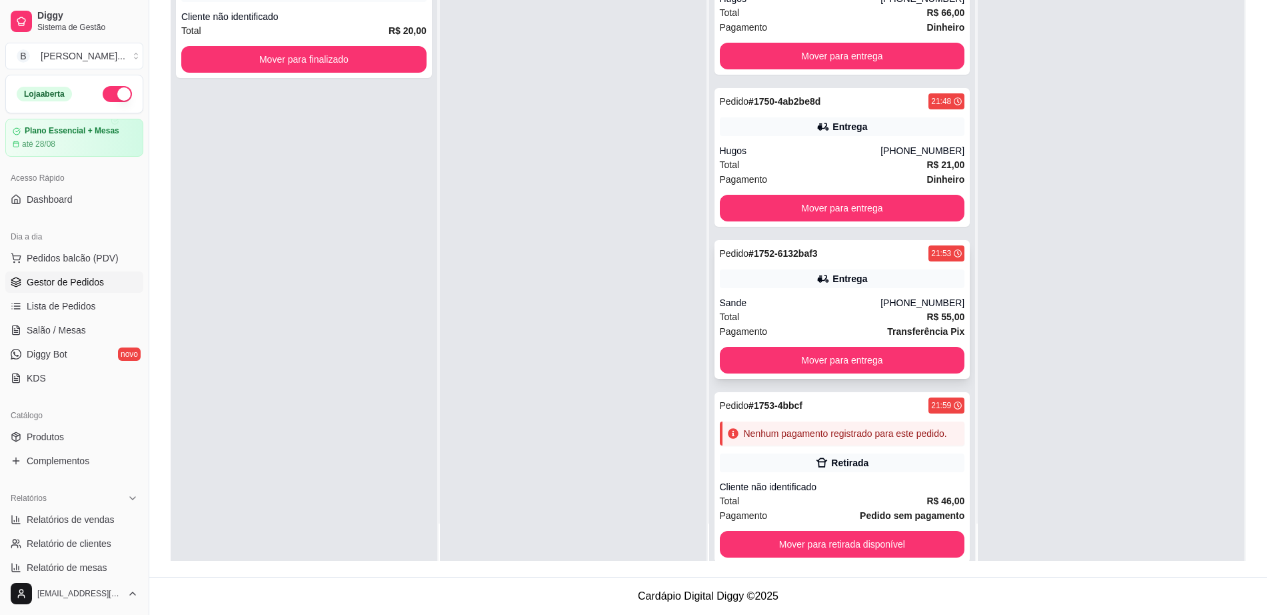
scroll to position [0, 0]
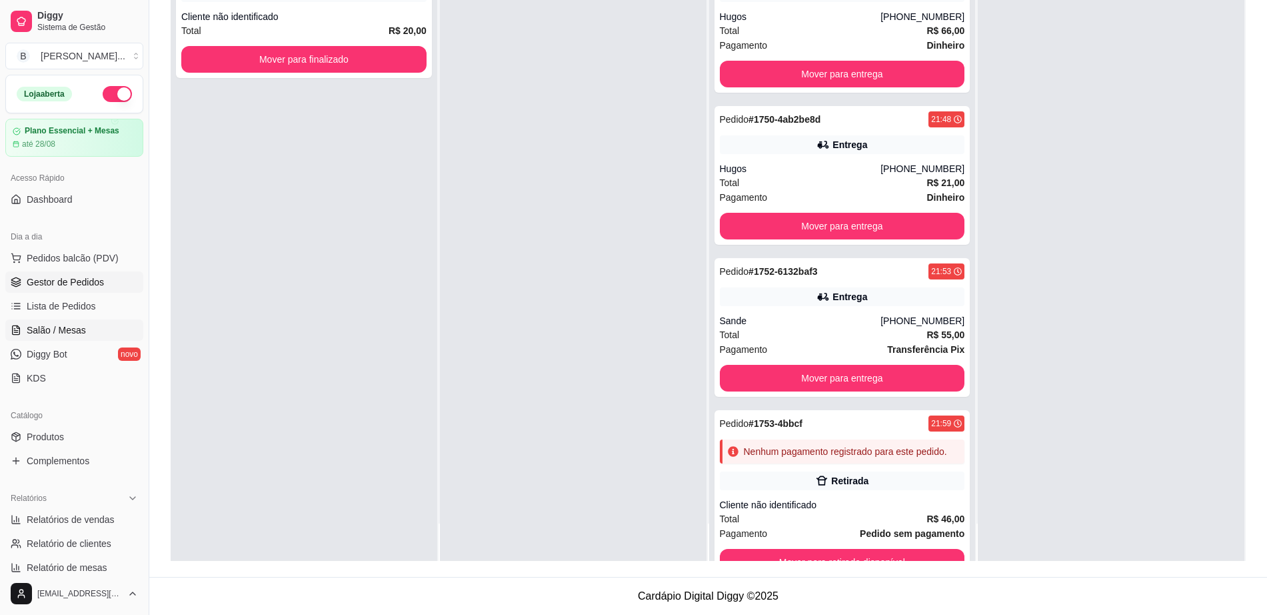
click at [66, 322] on link "Salão / Mesas" at bounding box center [74, 329] width 138 height 21
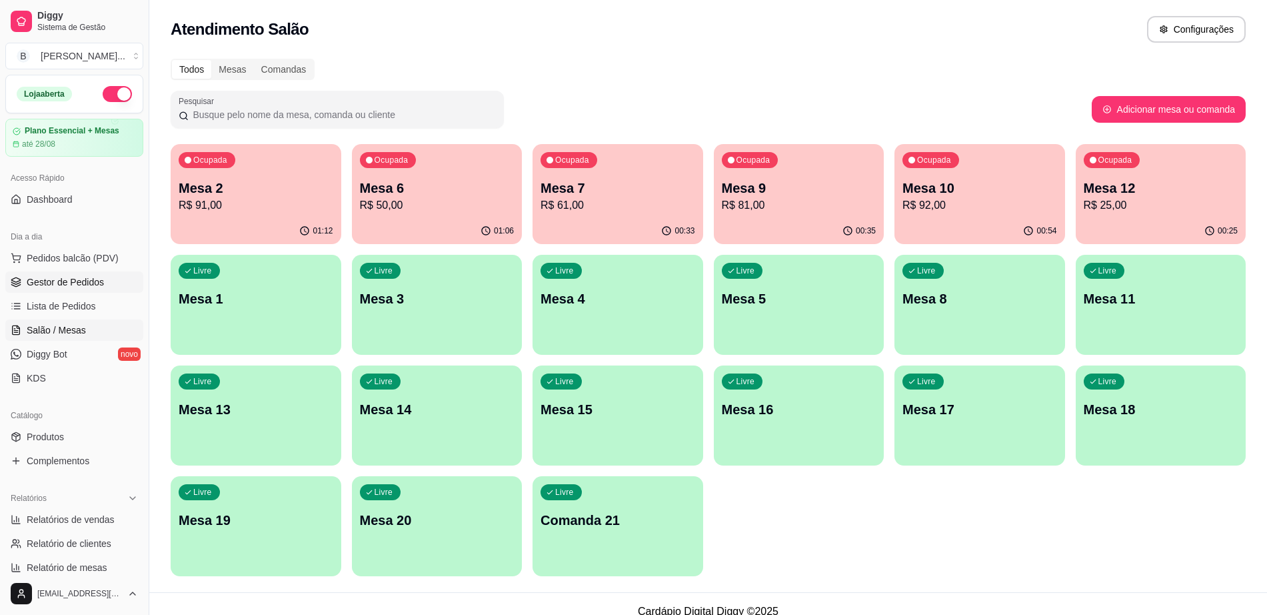
click at [77, 273] on link "Gestor de Pedidos" at bounding box center [74, 281] width 138 height 21
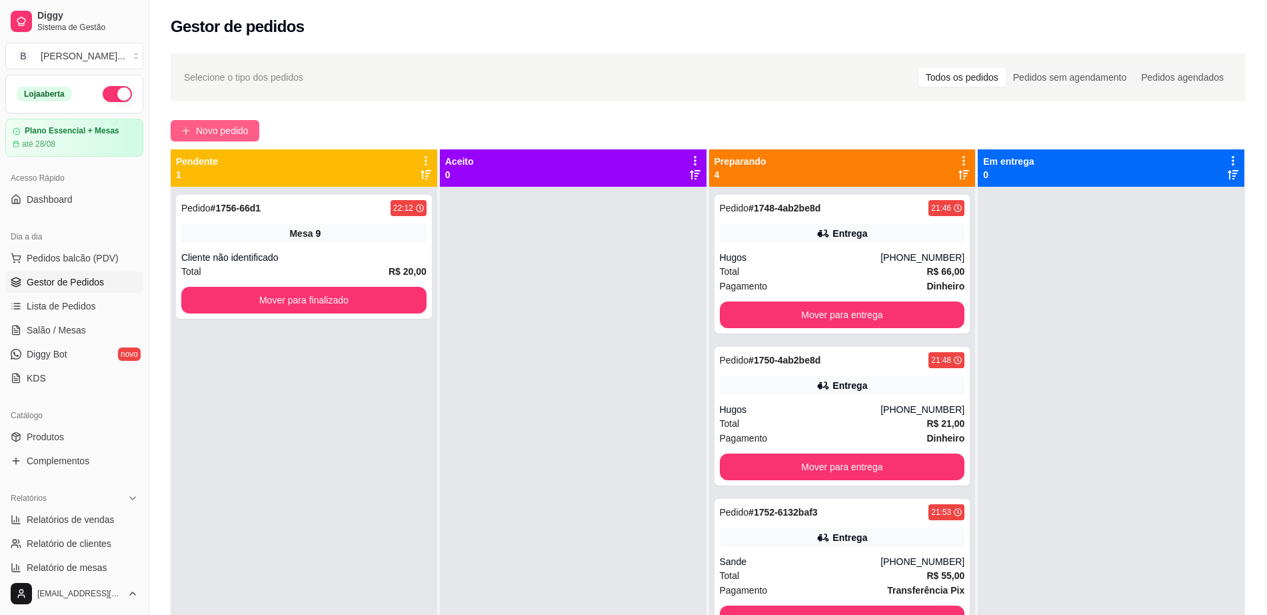
click at [195, 137] on button "Novo pedido" at bounding box center [215, 130] width 89 height 21
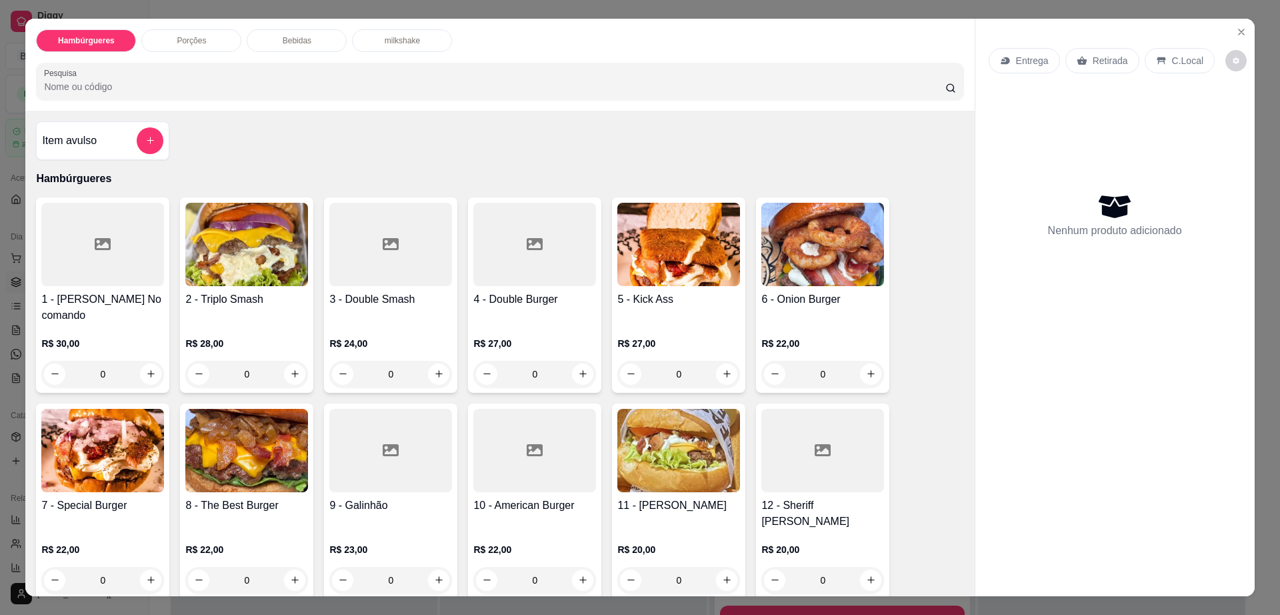
click at [561, 247] on div at bounding box center [534, 244] width 123 height 83
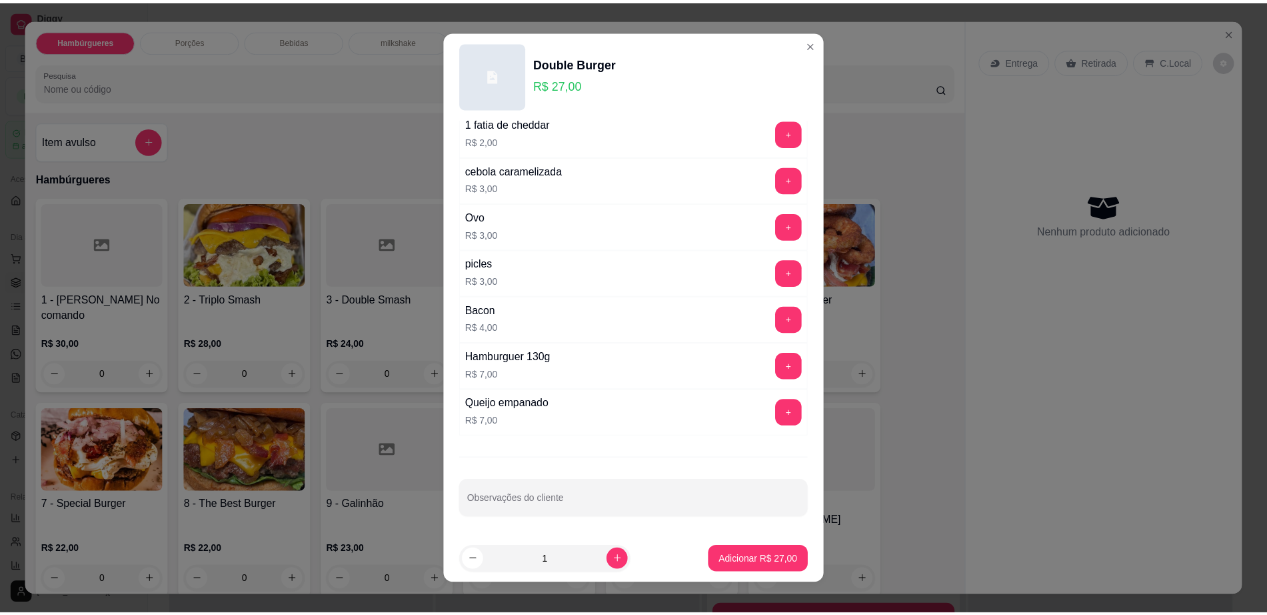
scroll to position [12, 0]
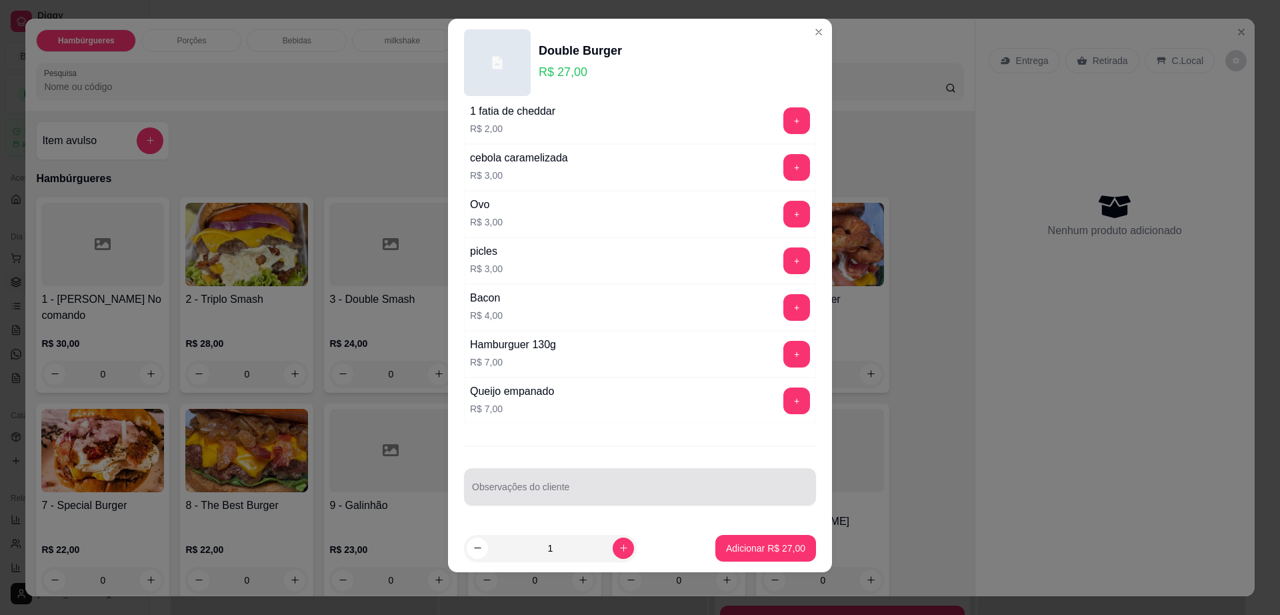
click at [545, 477] on div at bounding box center [640, 486] width 336 height 27
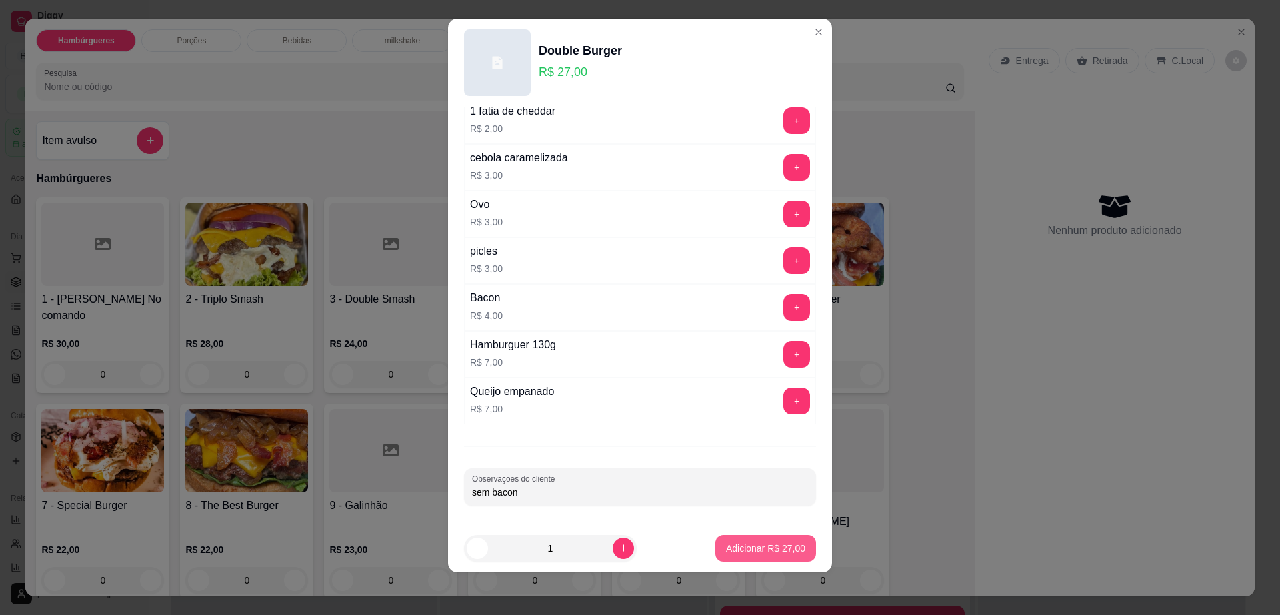
type input "sem bacon"
click at [718, 560] on button "Adicionar R$ 27,00" at bounding box center [766, 548] width 98 height 26
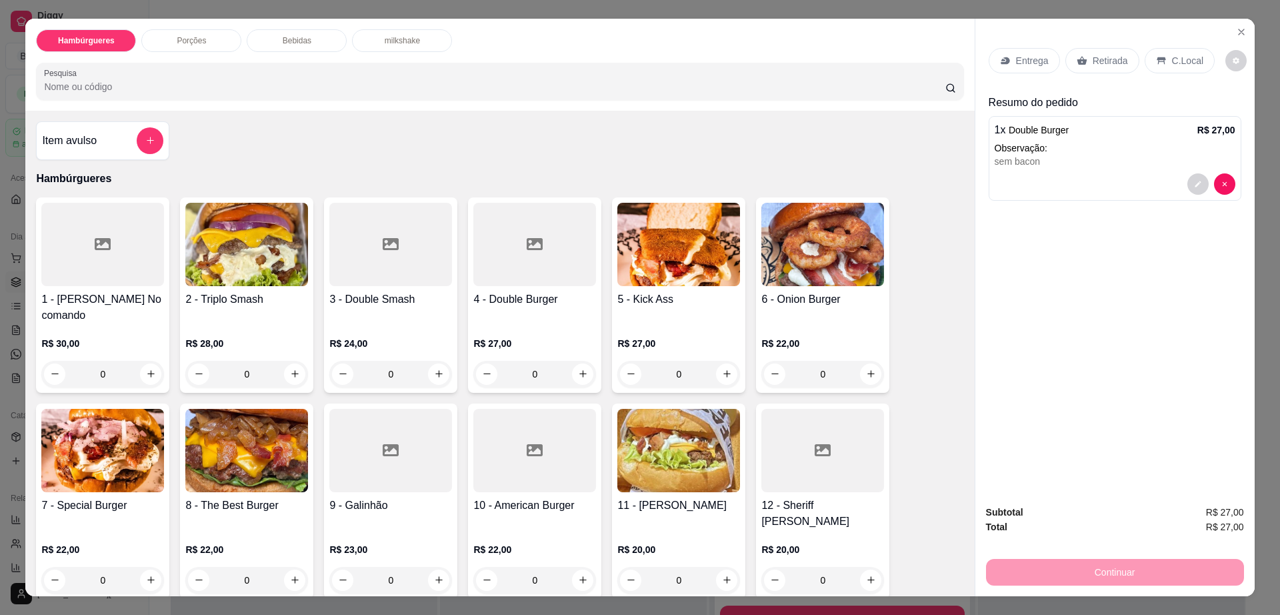
click at [1104, 62] on p "Retirada" at bounding box center [1110, 60] width 35 height 13
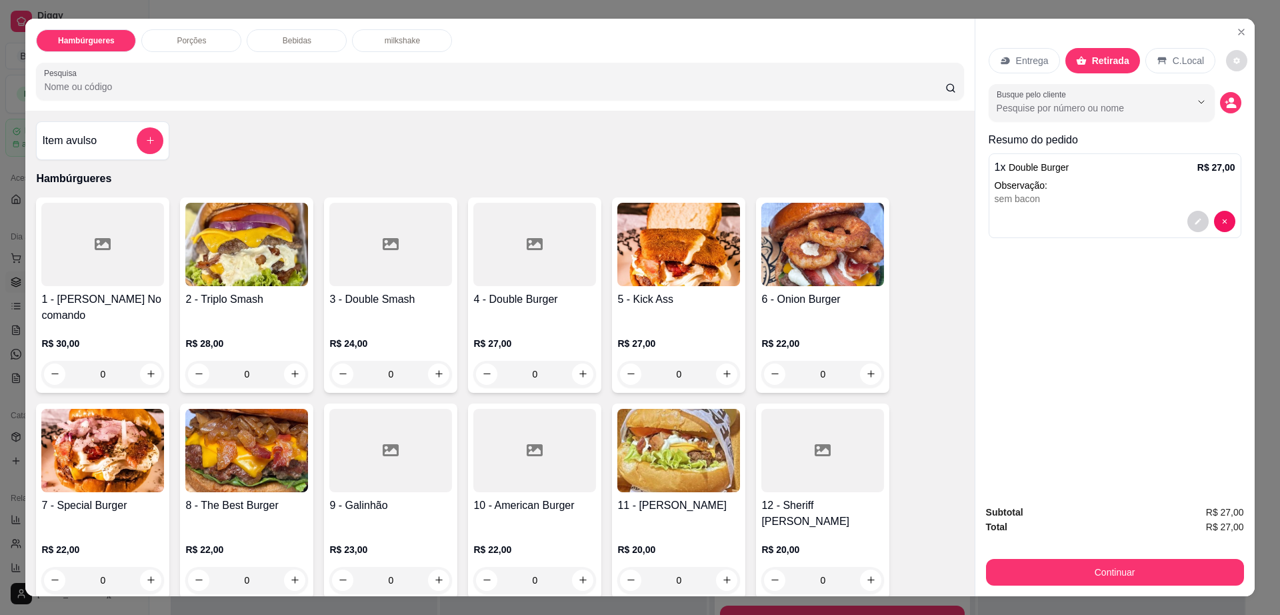
click at [1226, 63] on button "decrease-product-quantity" at bounding box center [1236, 60] width 21 height 21
click at [1106, 573] on button "Continuar" at bounding box center [1115, 572] width 258 height 27
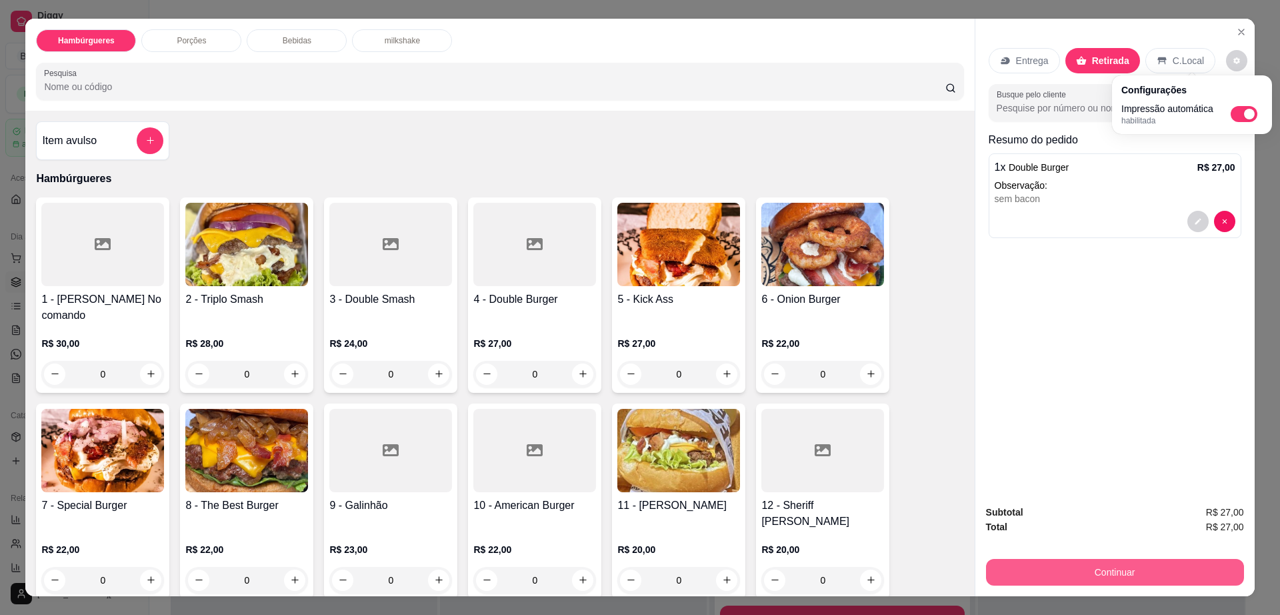
click at [1106, 573] on button "Continuar" at bounding box center [1115, 572] width 258 height 27
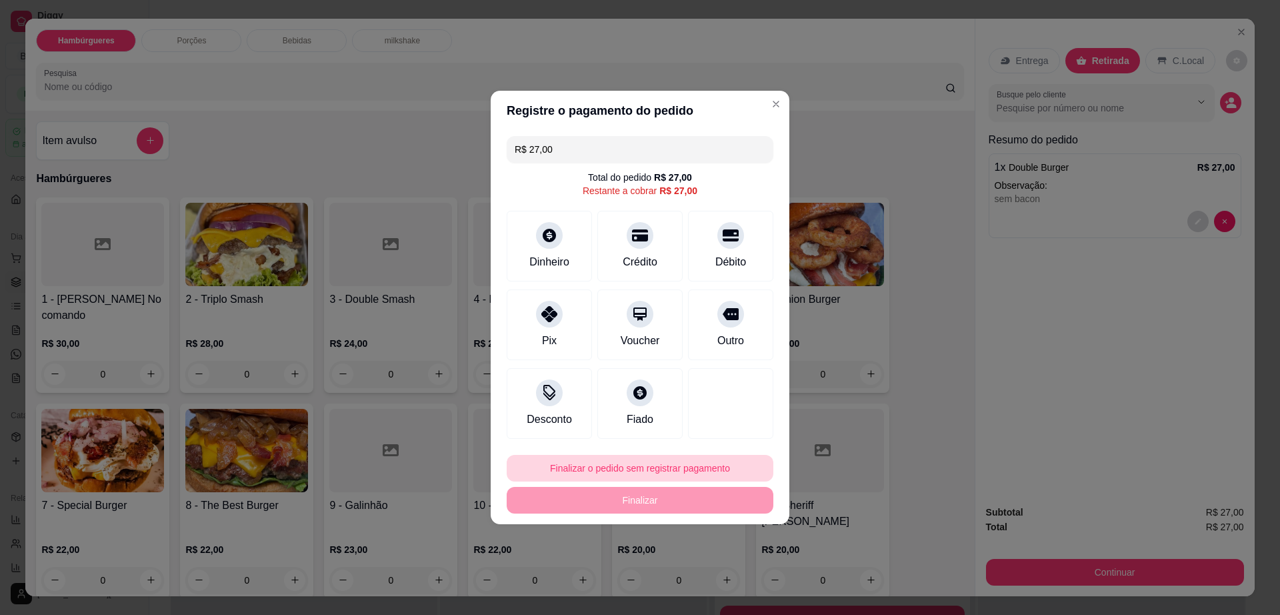
click at [611, 474] on button "Finalizar o pedido sem registrar pagamento" at bounding box center [640, 468] width 267 height 27
click at [711, 574] on button "Confirmar" at bounding box center [723, 577] width 49 height 21
type input "R$ 0,00"
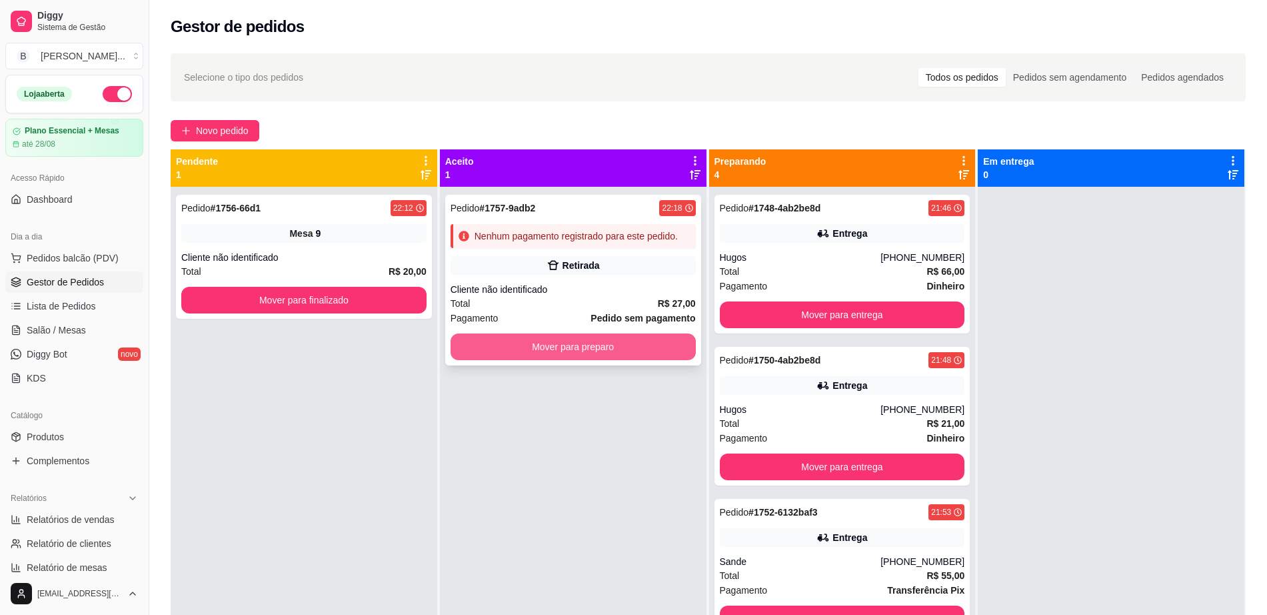
click at [581, 357] on button "Mover para preparo" at bounding box center [573, 346] width 245 height 27
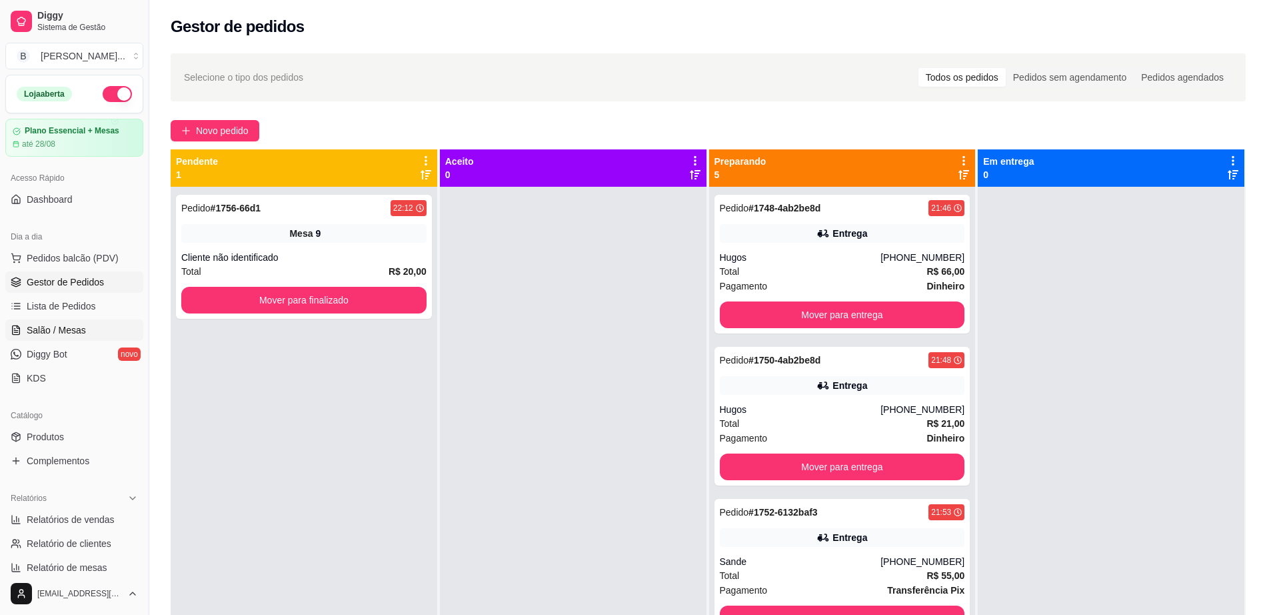
click at [80, 333] on span "Salão / Mesas" at bounding box center [56, 329] width 59 height 13
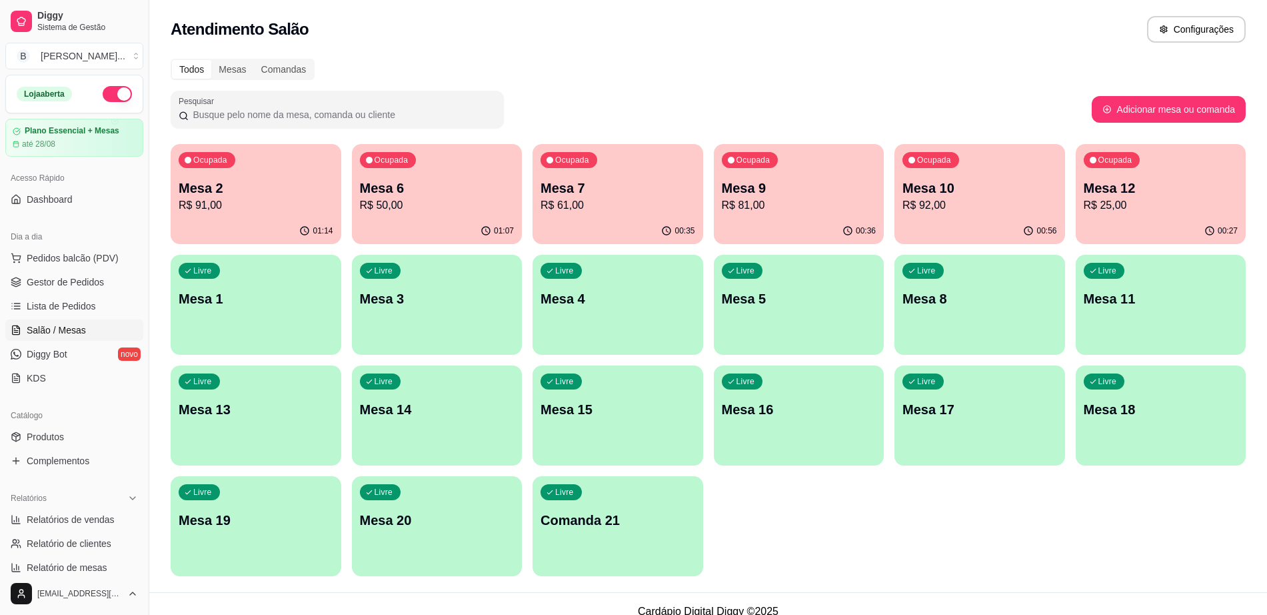
click at [418, 191] on p "Mesa 6" at bounding box center [437, 188] width 155 height 19
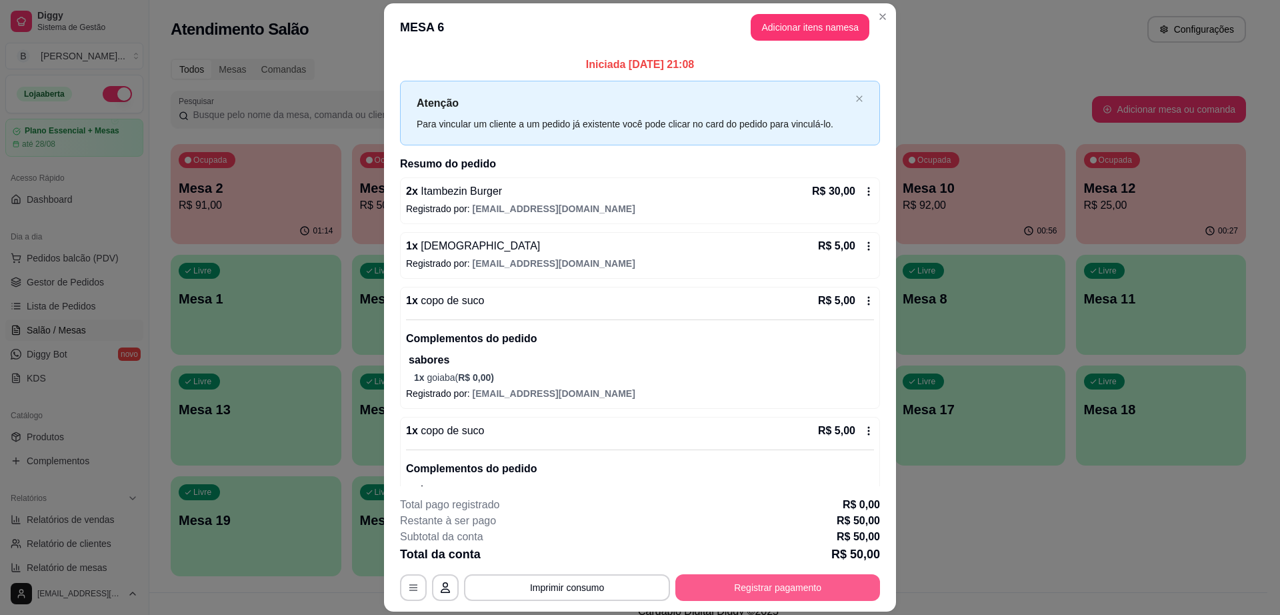
click at [787, 585] on button "Registrar pagamento" at bounding box center [777, 587] width 205 height 27
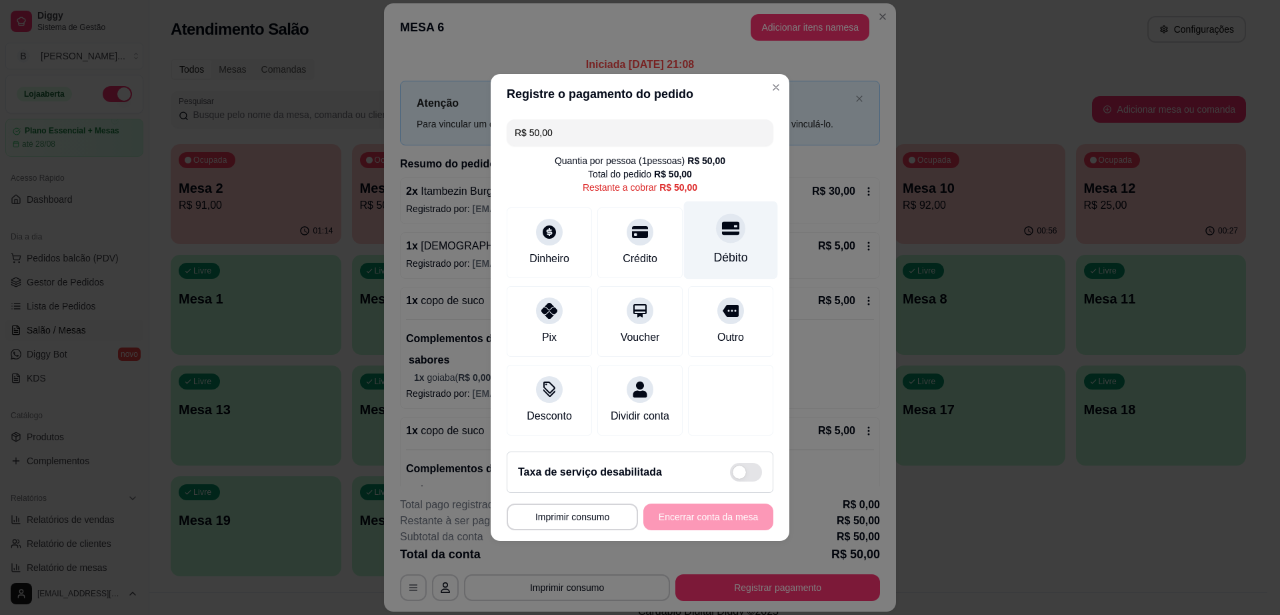
click at [723, 235] on div "Débito" at bounding box center [731, 240] width 94 height 78
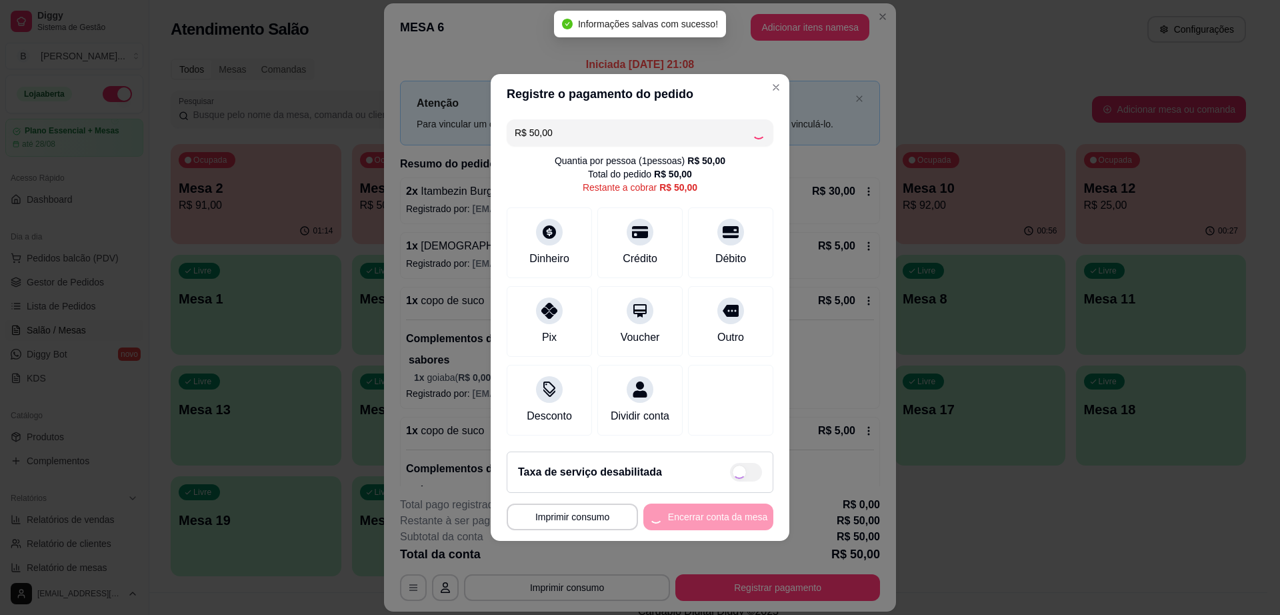
type input "R$ 0,00"
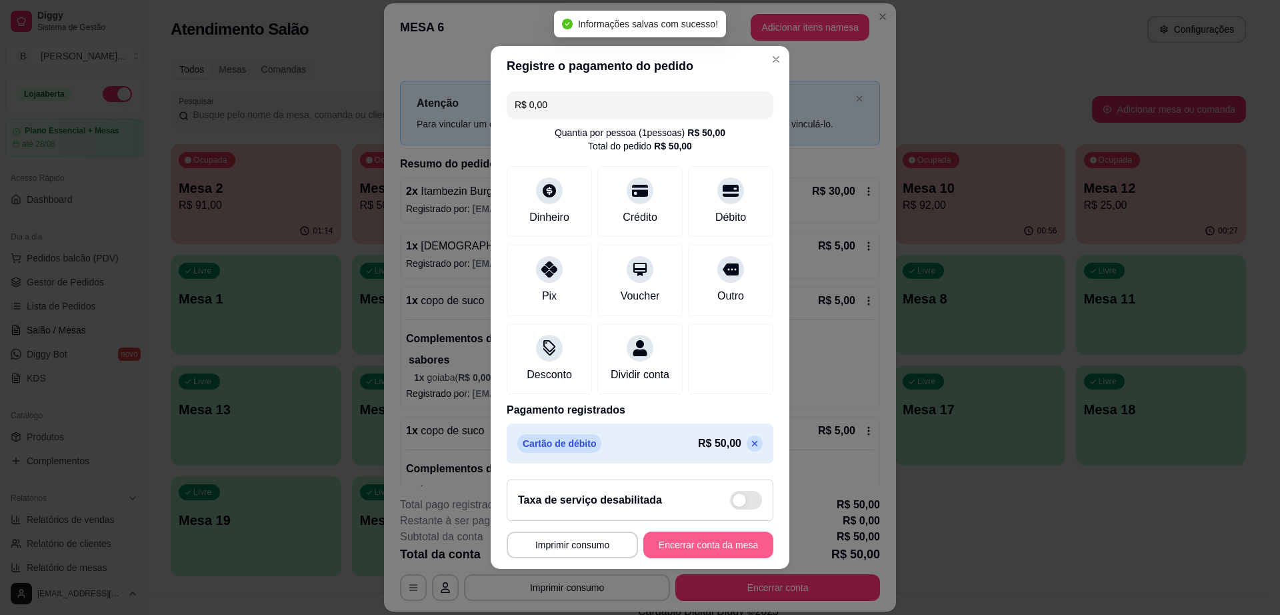
click at [714, 558] on button "Encerrar conta da mesa" at bounding box center [708, 544] width 130 height 27
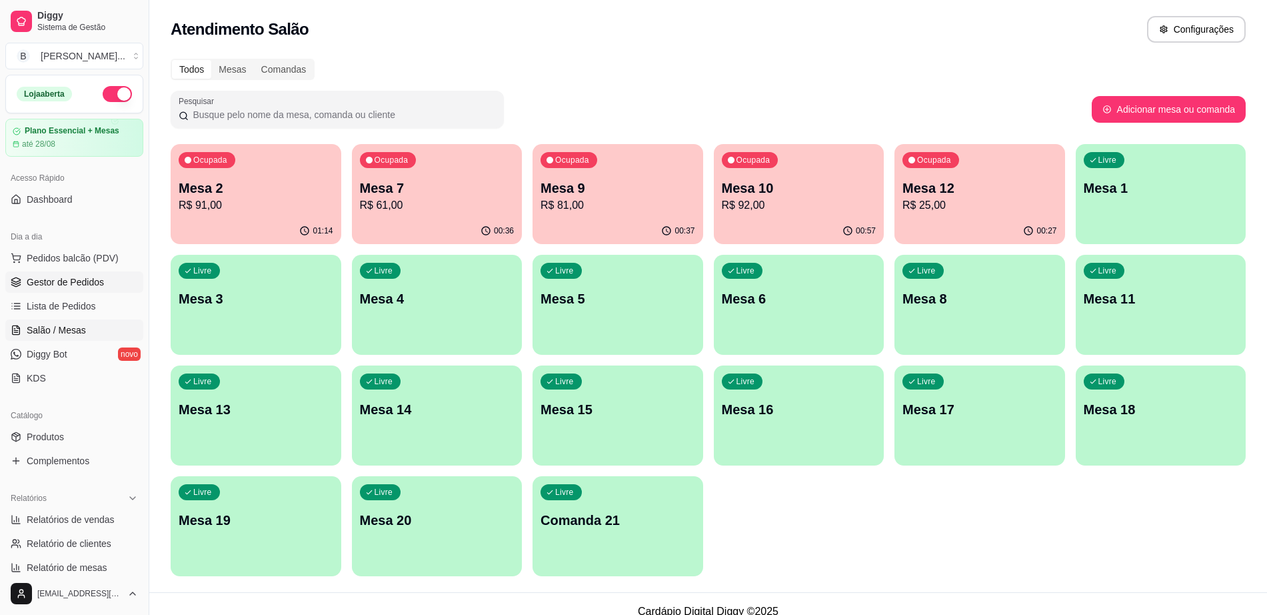
click at [78, 285] on span "Gestor de Pedidos" at bounding box center [65, 281] width 77 height 13
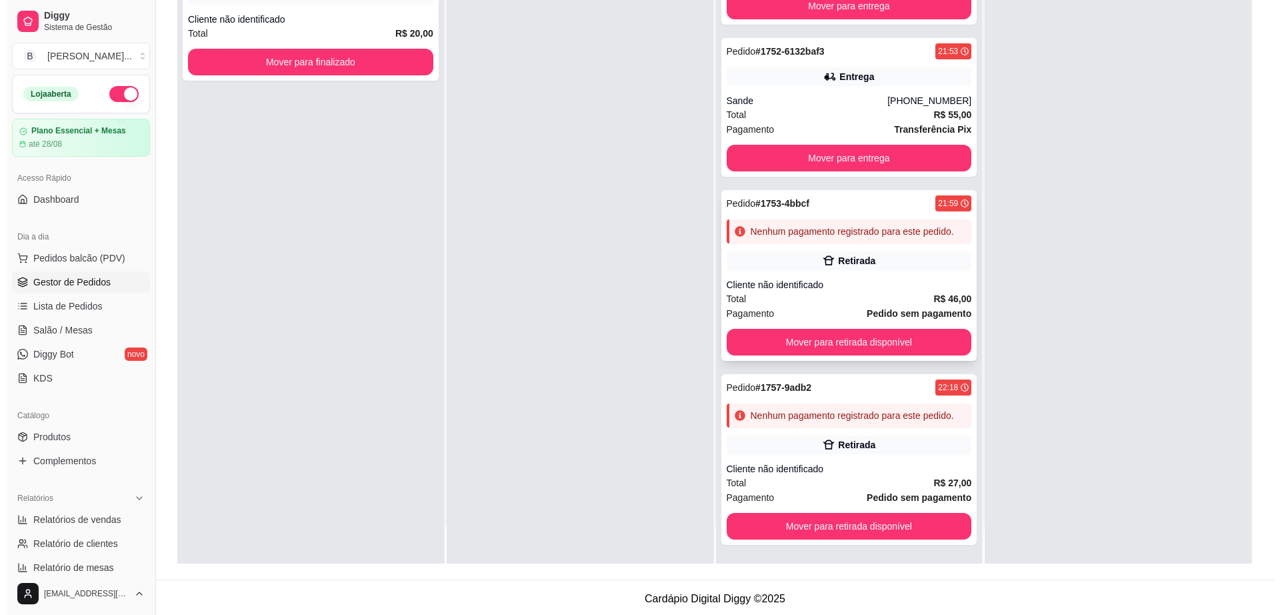
scroll to position [203, 0]
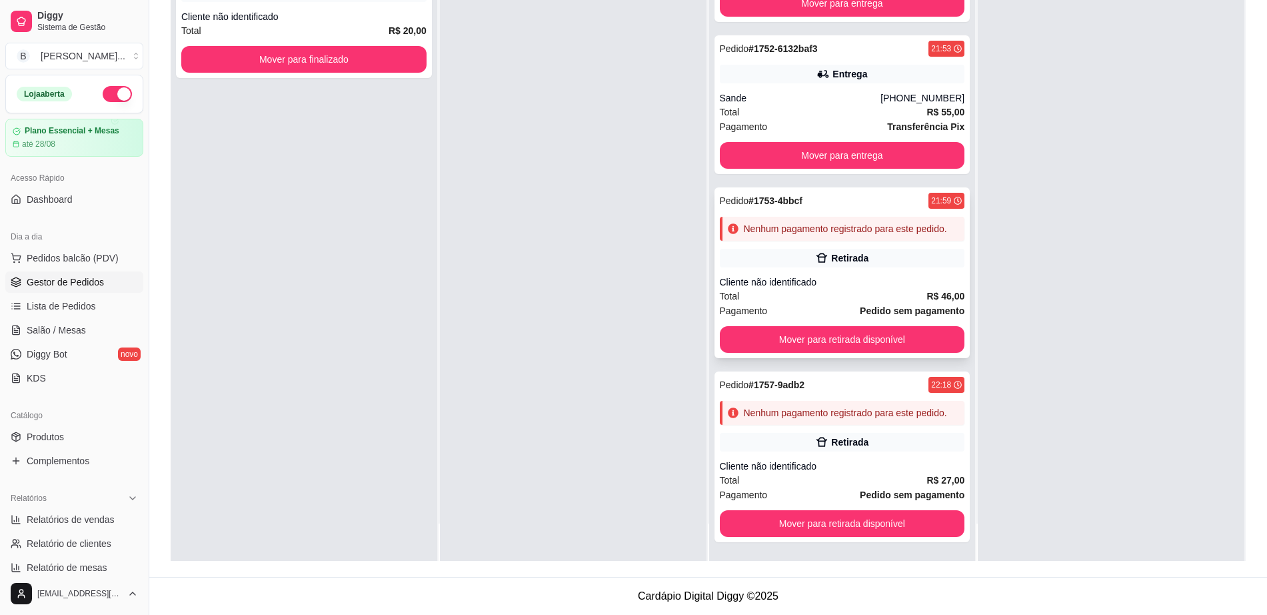
click at [885, 249] on div "Retirada" at bounding box center [842, 258] width 245 height 19
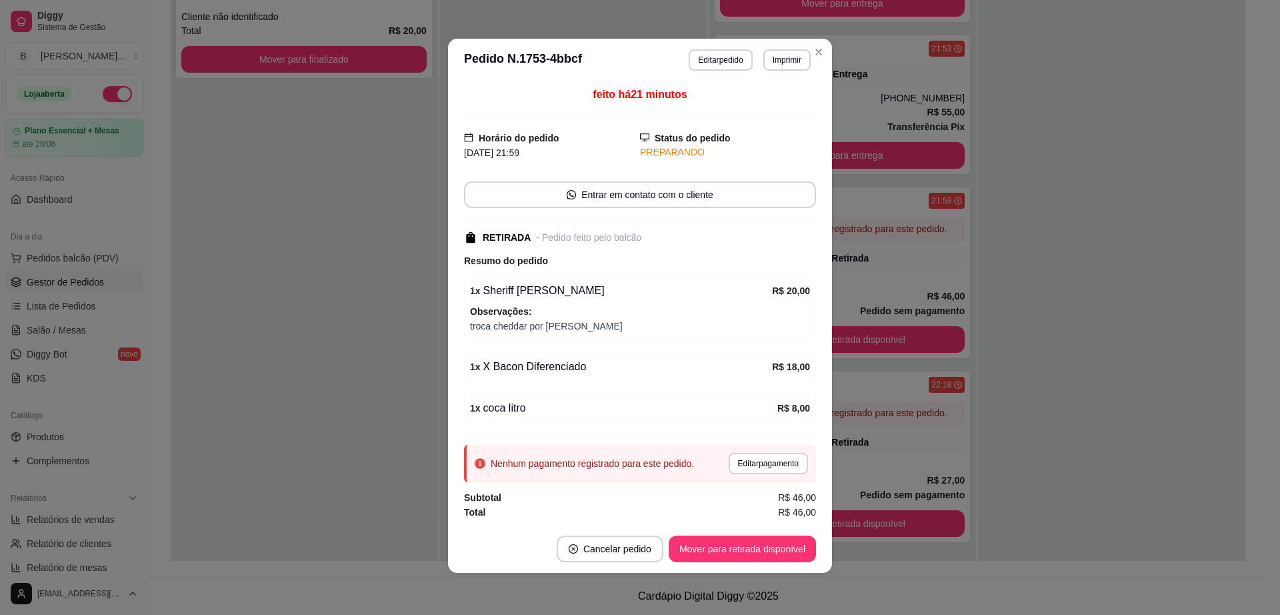
scroll to position [3, 0]
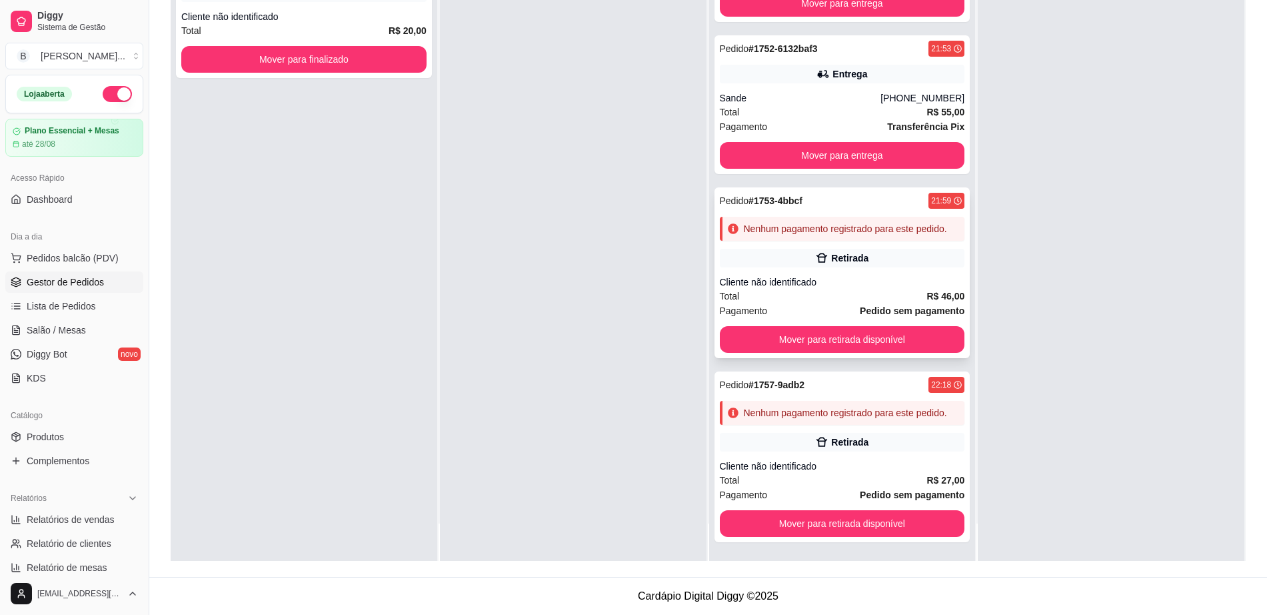
click at [909, 233] on div "Pedido # 1753-4bbcf 21:59 Nenhum pagamento registrado para este pedido. Retirad…" at bounding box center [843, 272] width 256 height 171
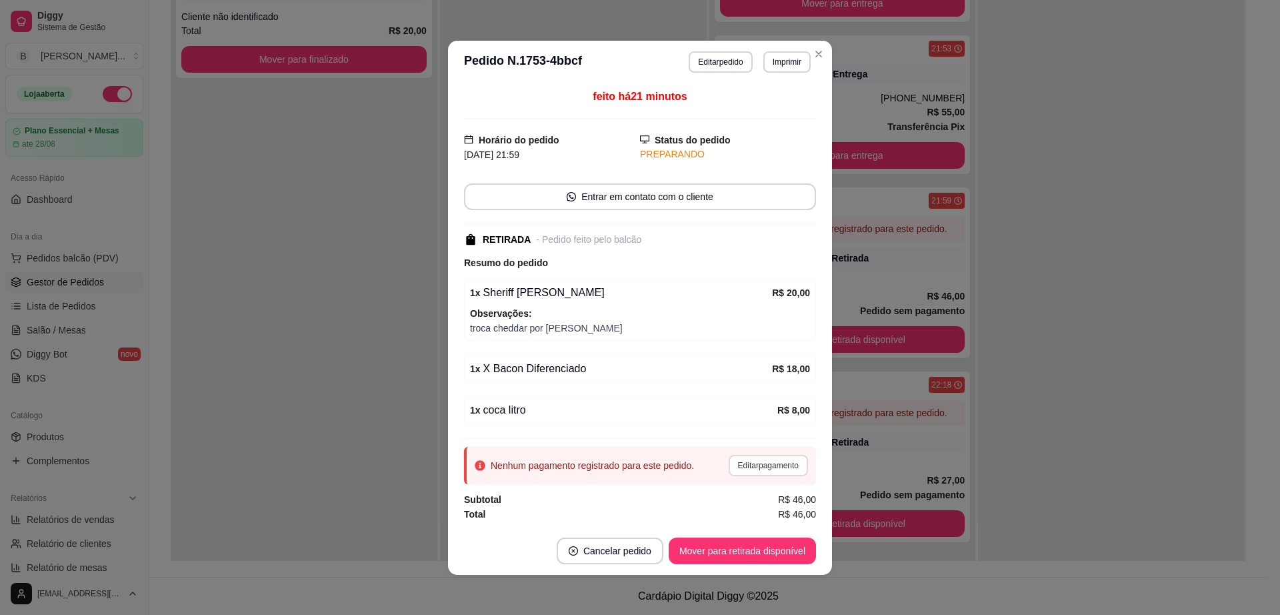
click at [785, 469] on button "Editar pagamento" at bounding box center [768, 465] width 79 height 21
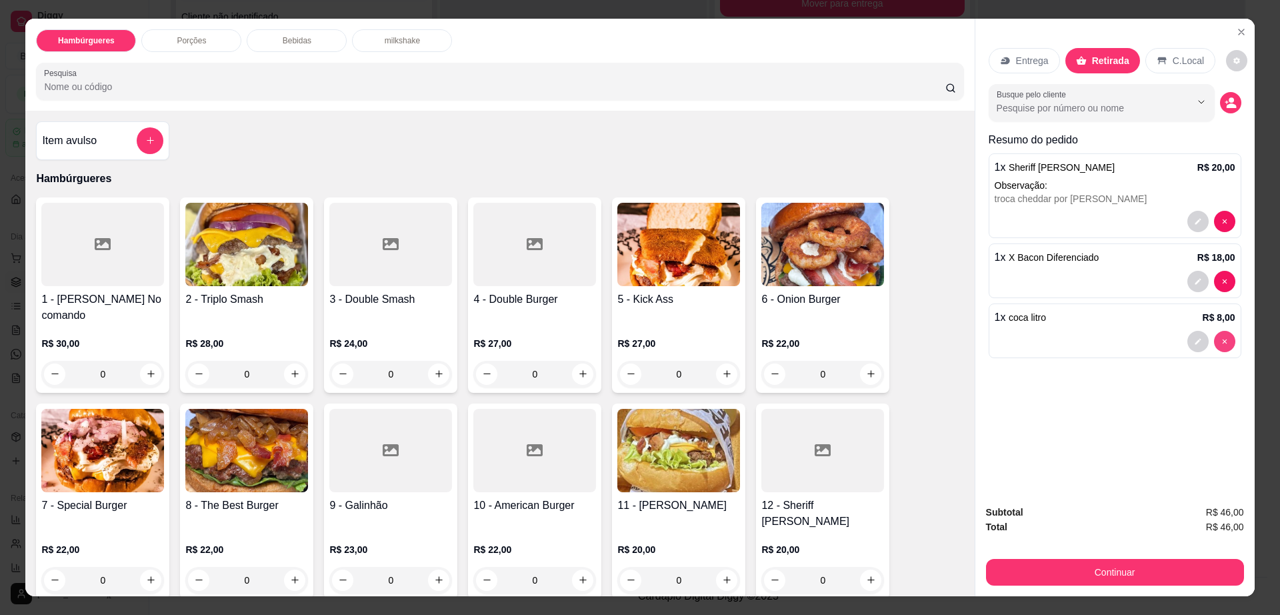
type input "0"
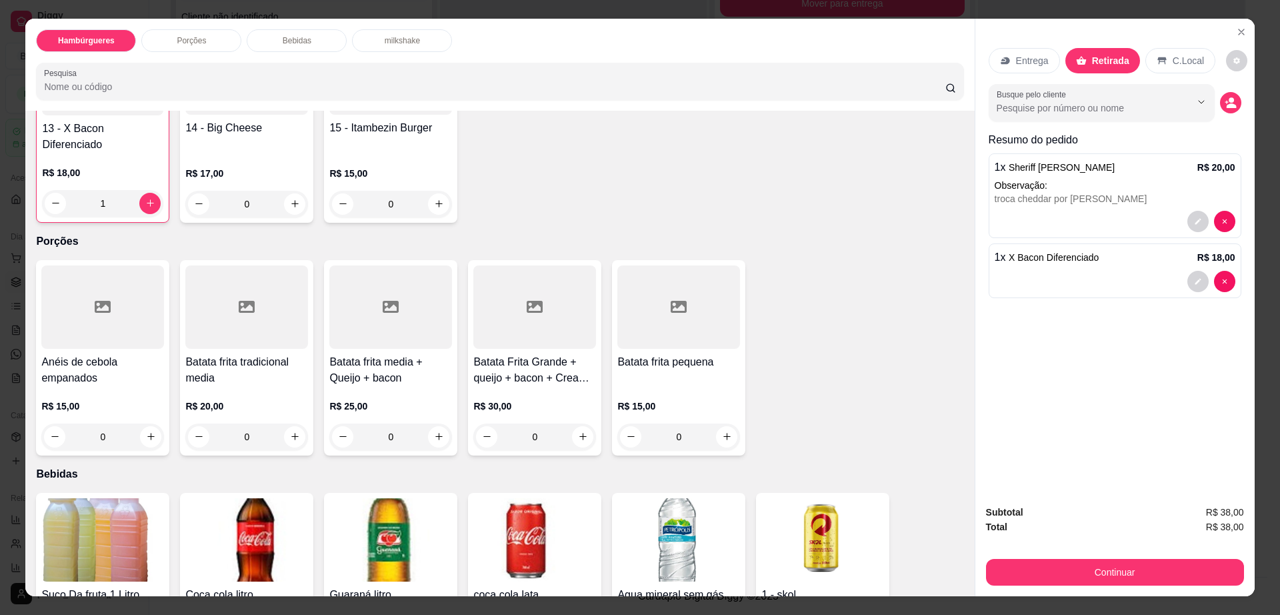
scroll to position [750, 0]
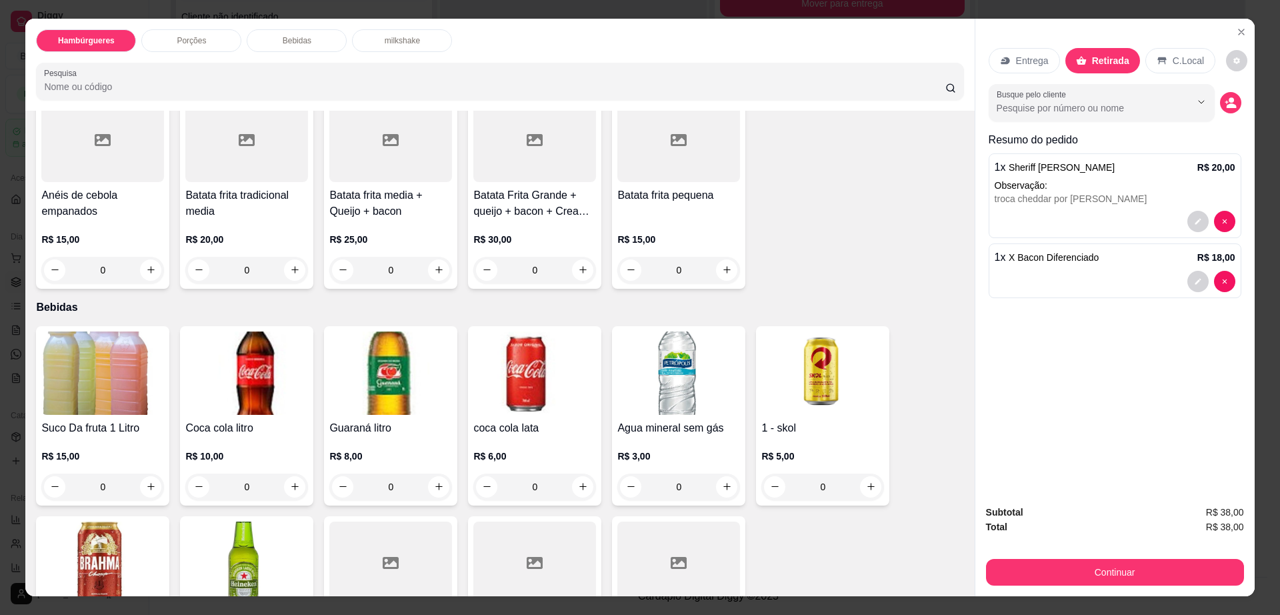
click at [503, 361] on img at bounding box center [534, 372] width 123 height 83
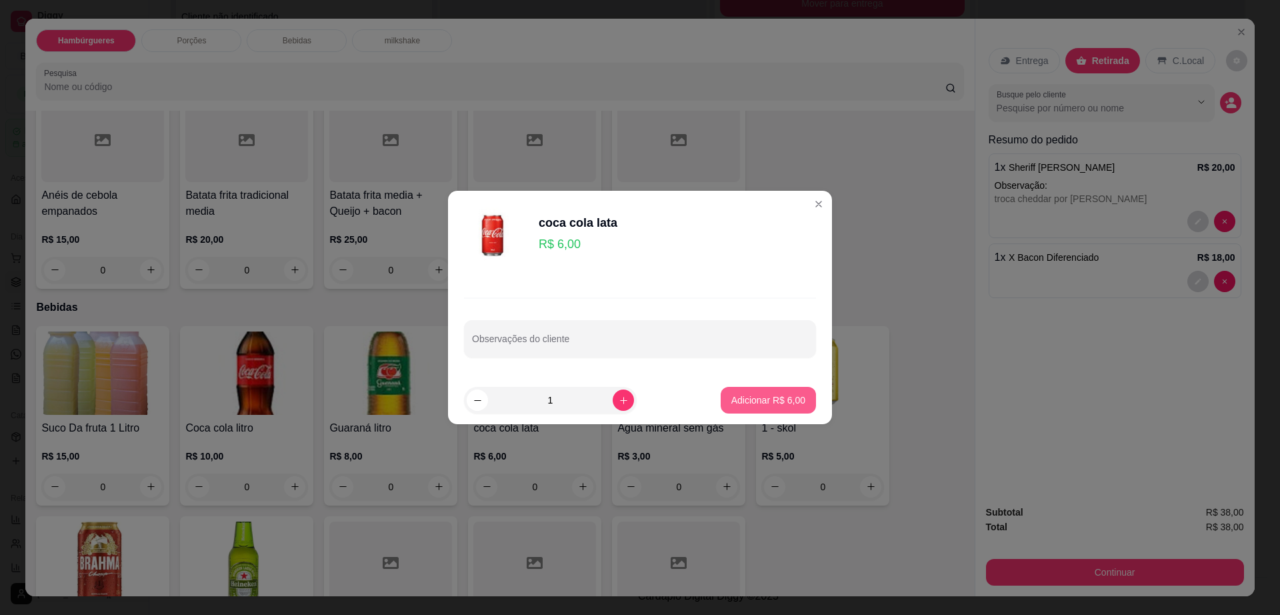
click at [756, 398] on p "Adicionar R$ 6,00" at bounding box center [768, 399] width 74 height 13
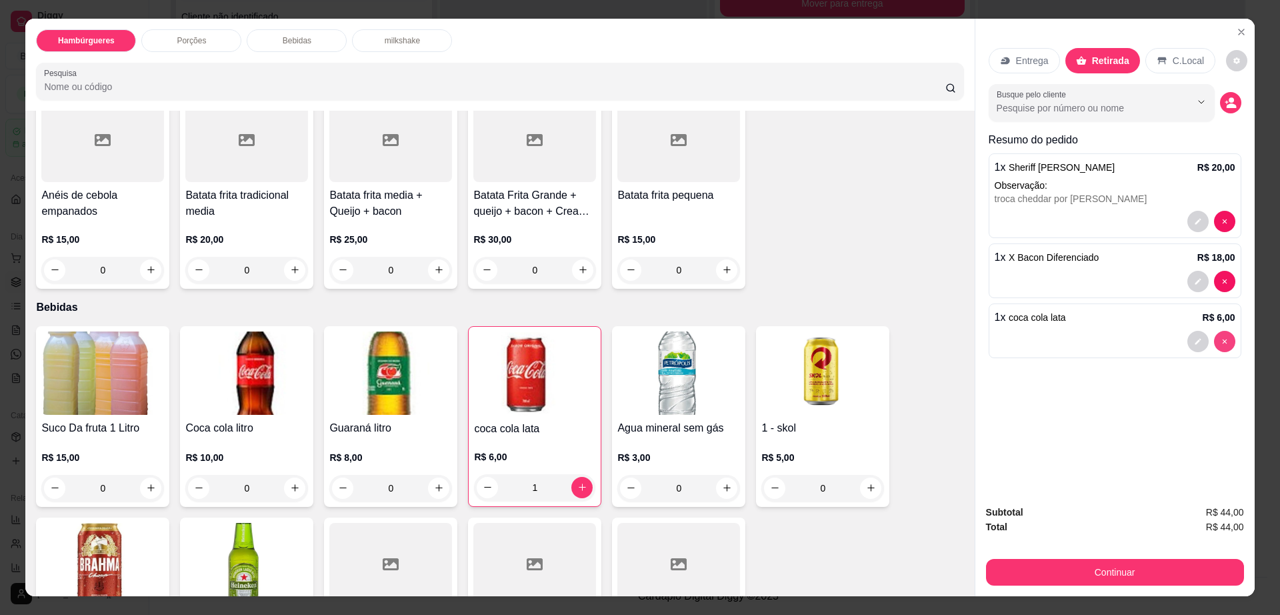
type input "0"
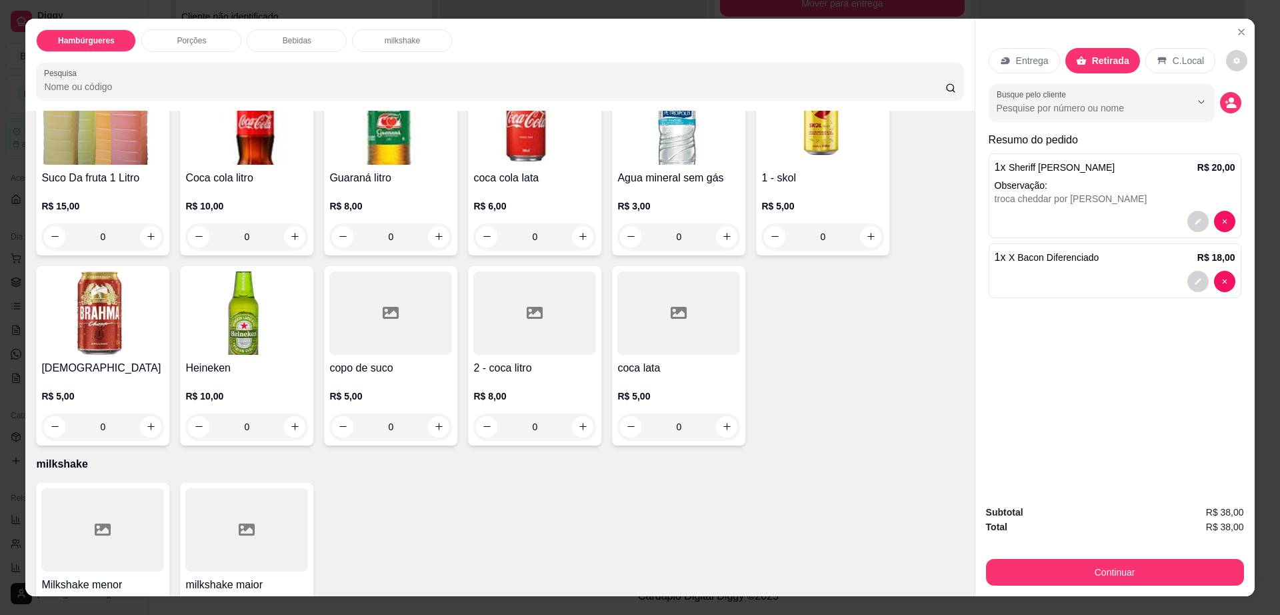
click at [637, 305] on div at bounding box center [678, 312] width 123 height 83
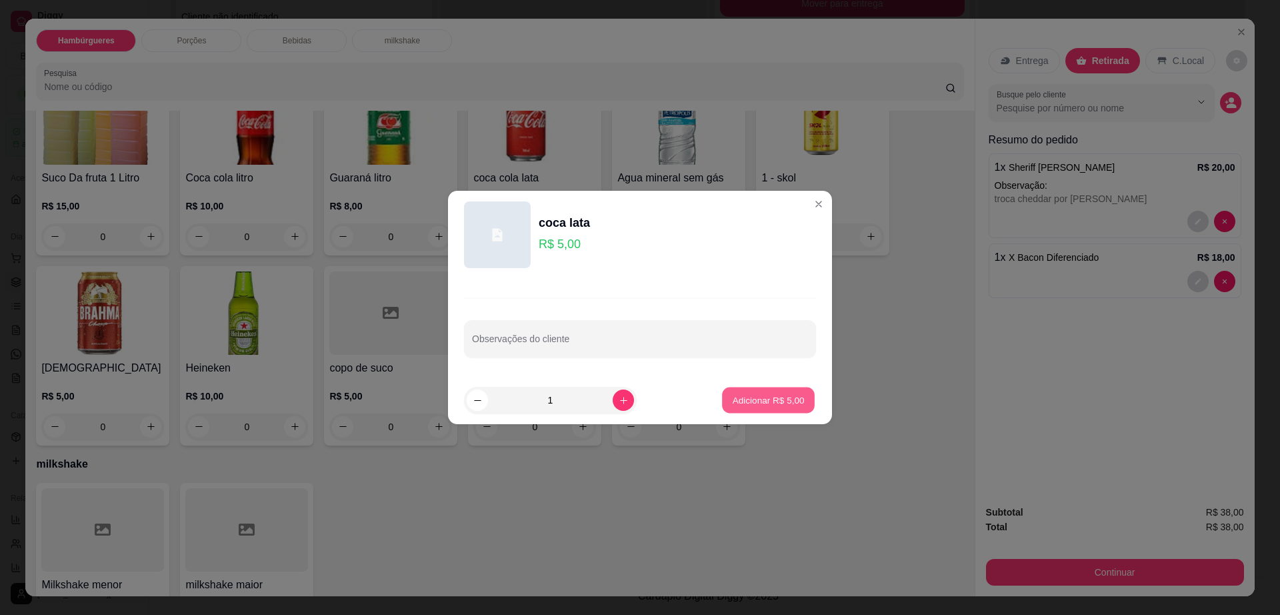
click at [749, 398] on p "Adicionar R$ 5,00" at bounding box center [768, 399] width 72 height 13
type input "1"
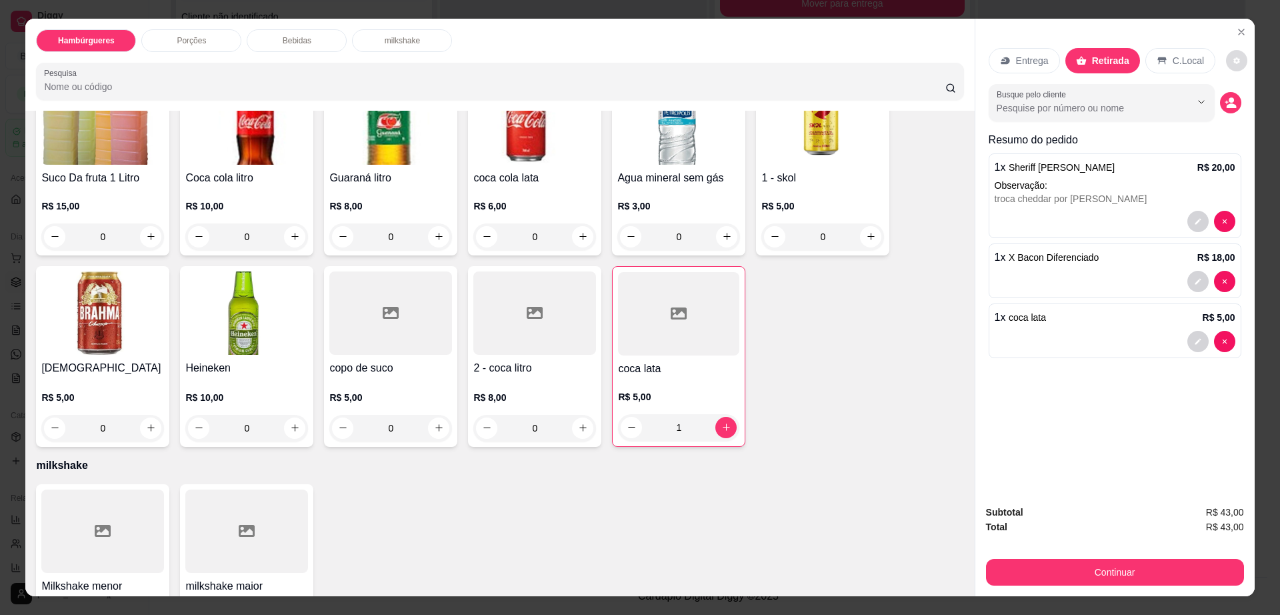
click at [1226, 53] on button "decrease-product-quantity" at bounding box center [1236, 60] width 21 height 21
click at [1104, 579] on button "Continuar" at bounding box center [1115, 572] width 258 height 27
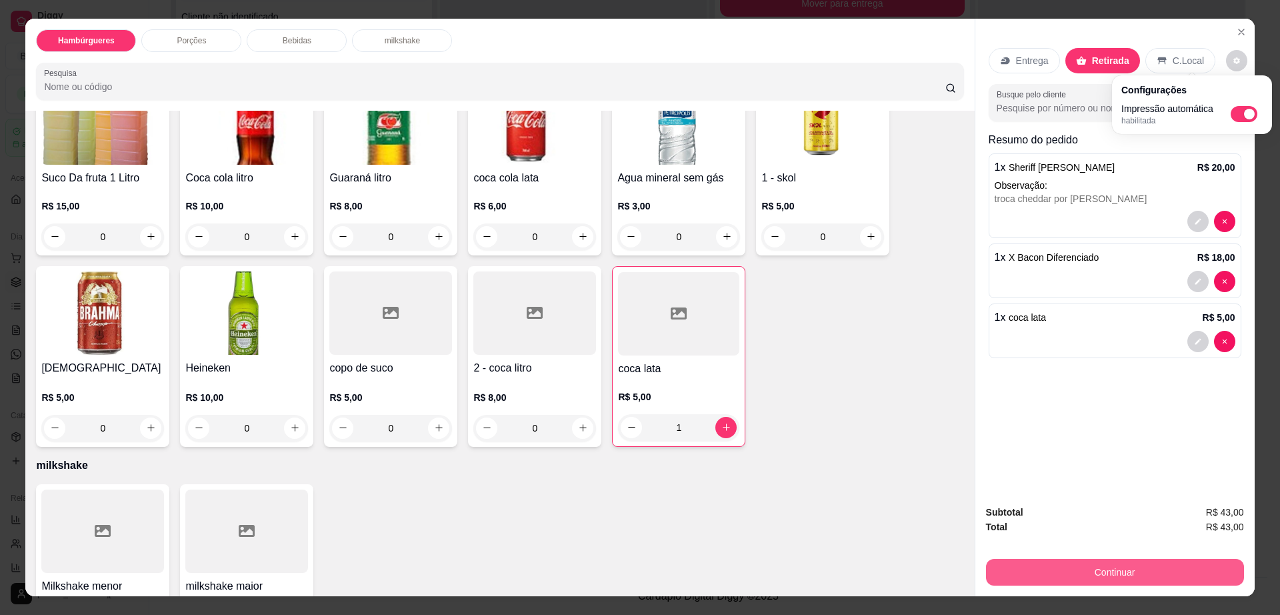
click at [1104, 579] on button "Continuar" at bounding box center [1115, 572] width 258 height 27
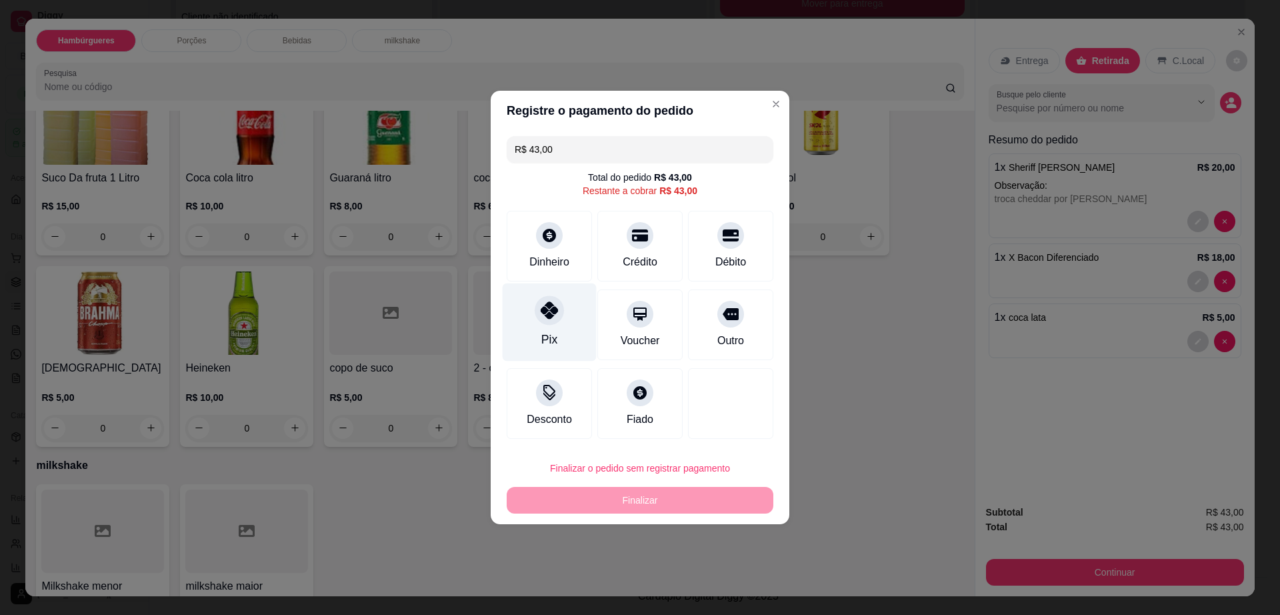
click at [547, 321] on div at bounding box center [549, 309] width 29 height 29
type input "R$ 0,00"
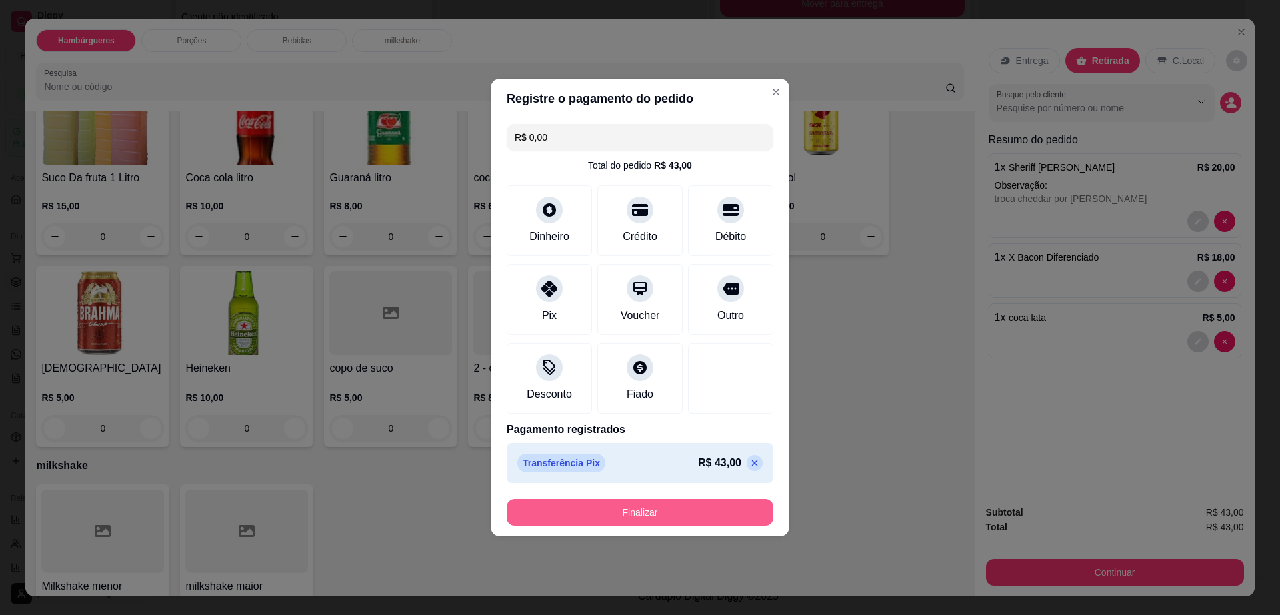
click at [655, 511] on button "Finalizar" at bounding box center [640, 512] width 267 height 27
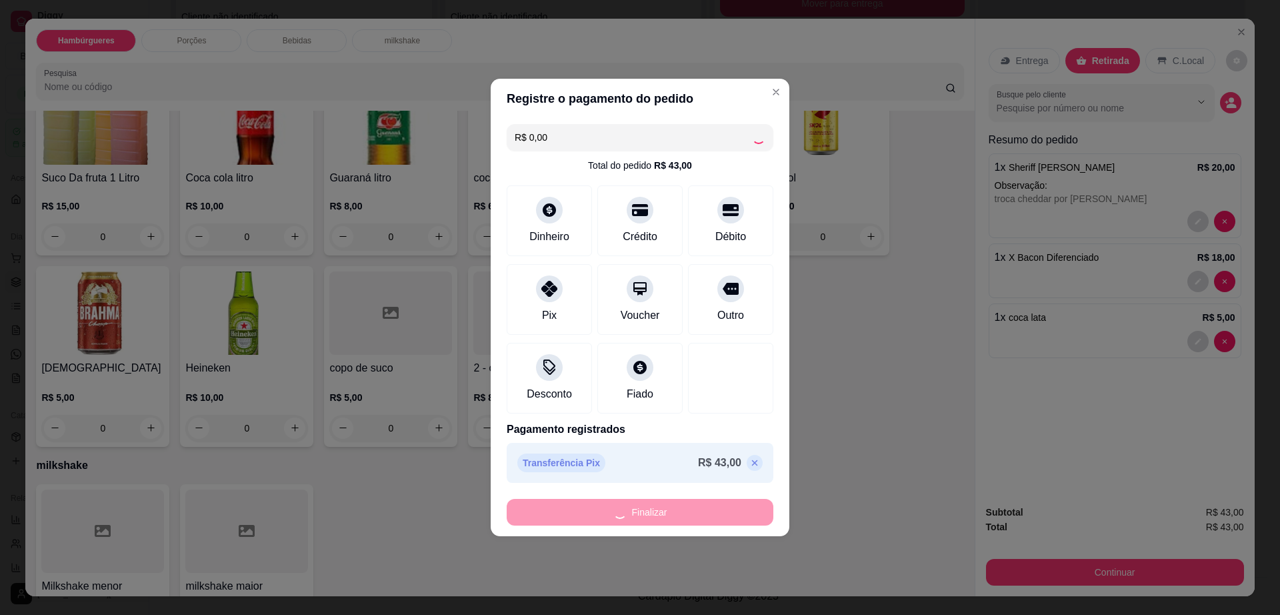
type input "0"
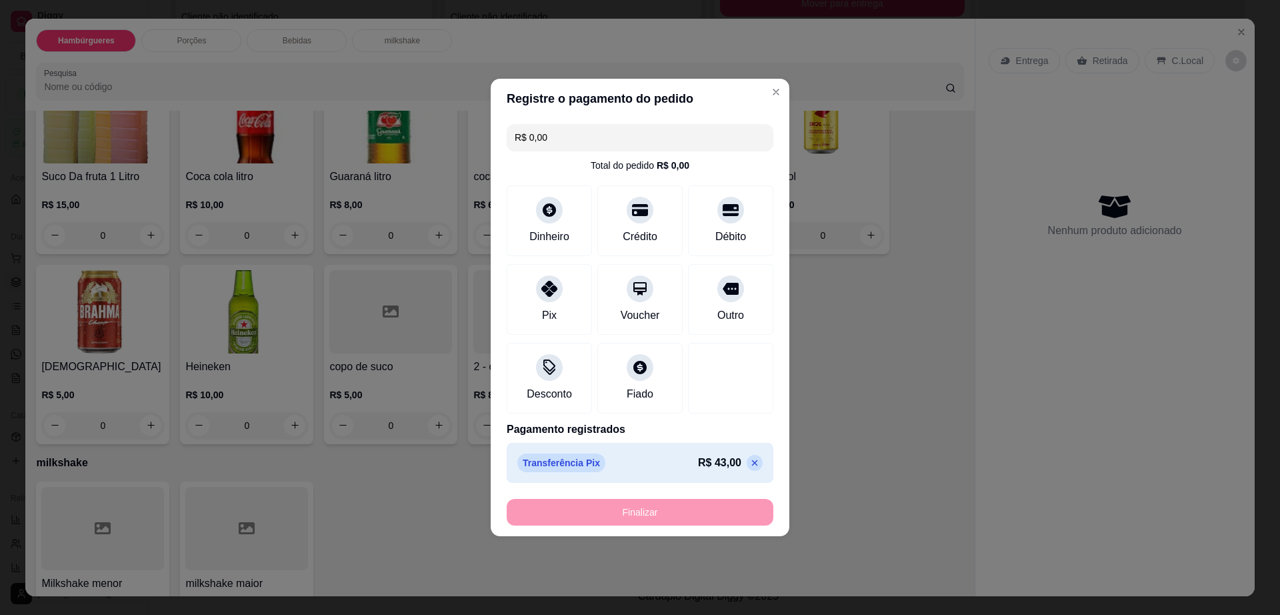
type input "-R$ 43,00"
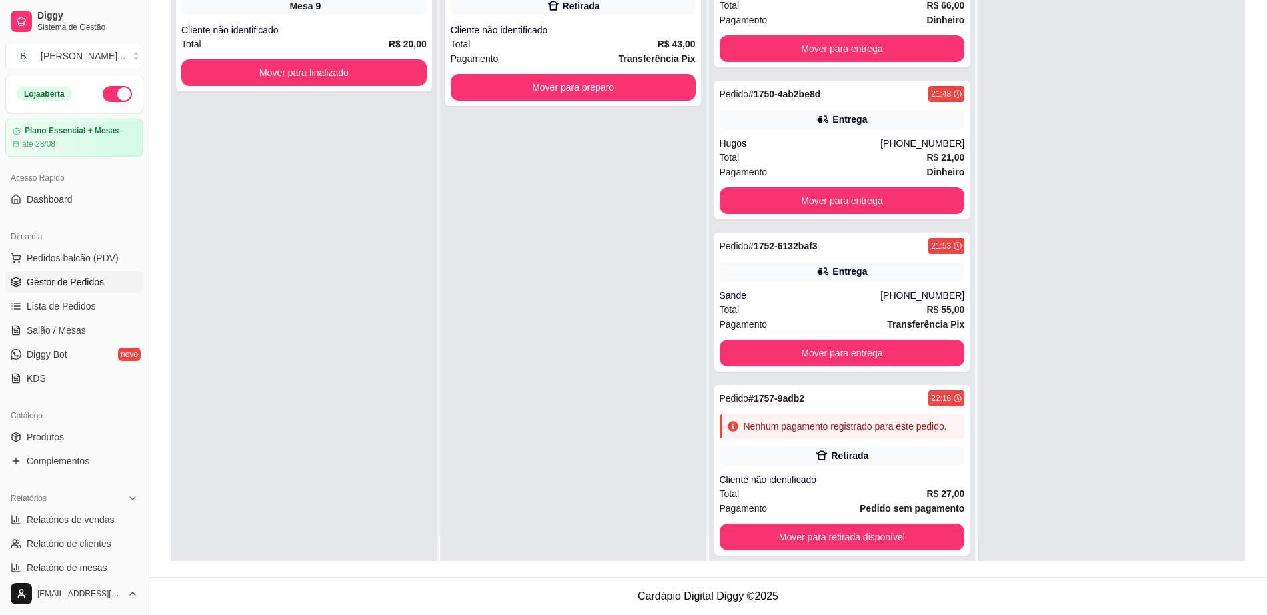
scroll to position [37, 0]
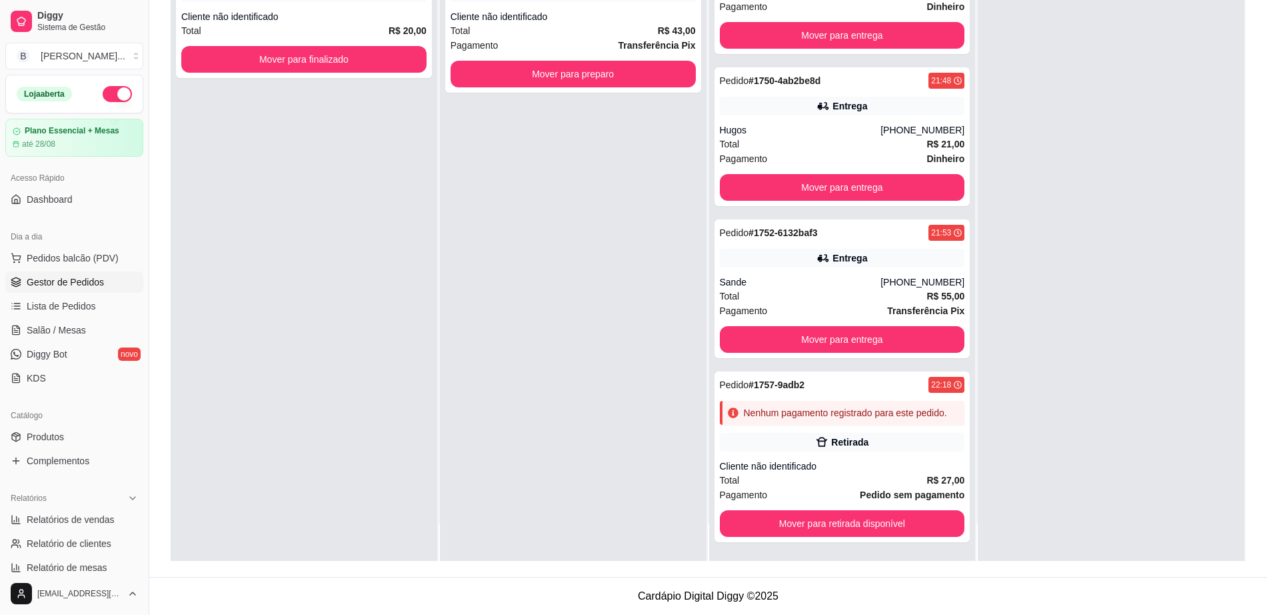
click at [41, 318] on ul "Pedidos balcão (PDV) Gestor de Pedidos Lista de Pedidos Salão / Mesas Diggy Bot…" at bounding box center [74, 317] width 138 height 141
click at [51, 323] on span "Salão / Mesas" at bounding box center [56, 329] width 59 height 13
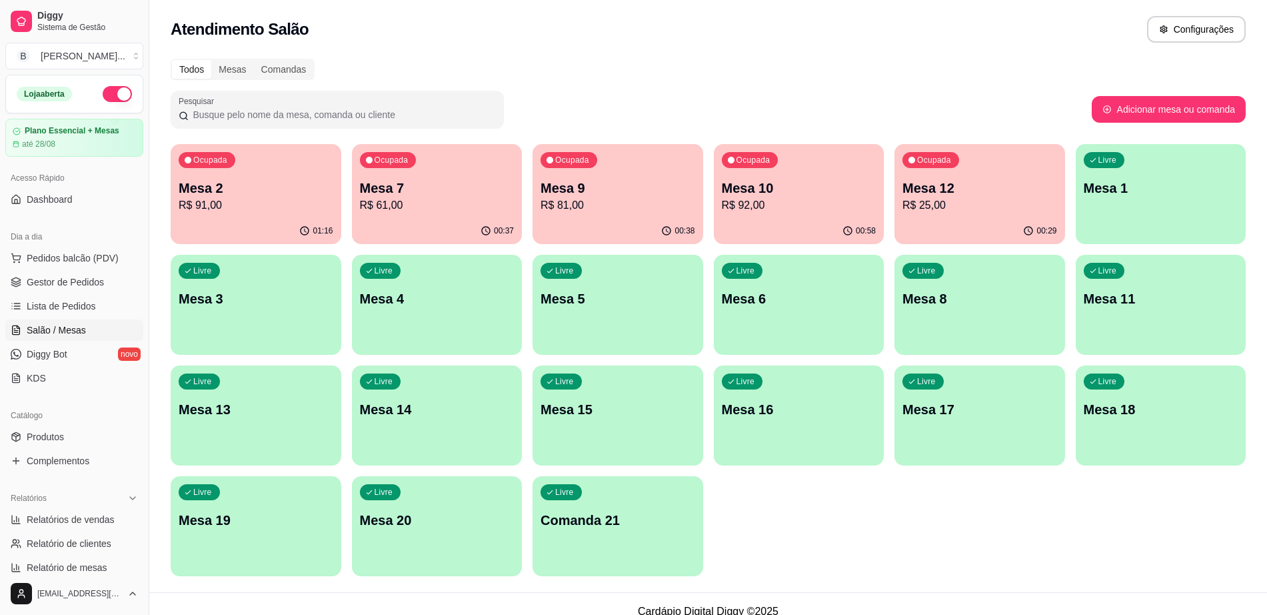
click at [1099, 323] on div "Livre Mesa 11" at bounding box center [1161, 297] width 171 height 84
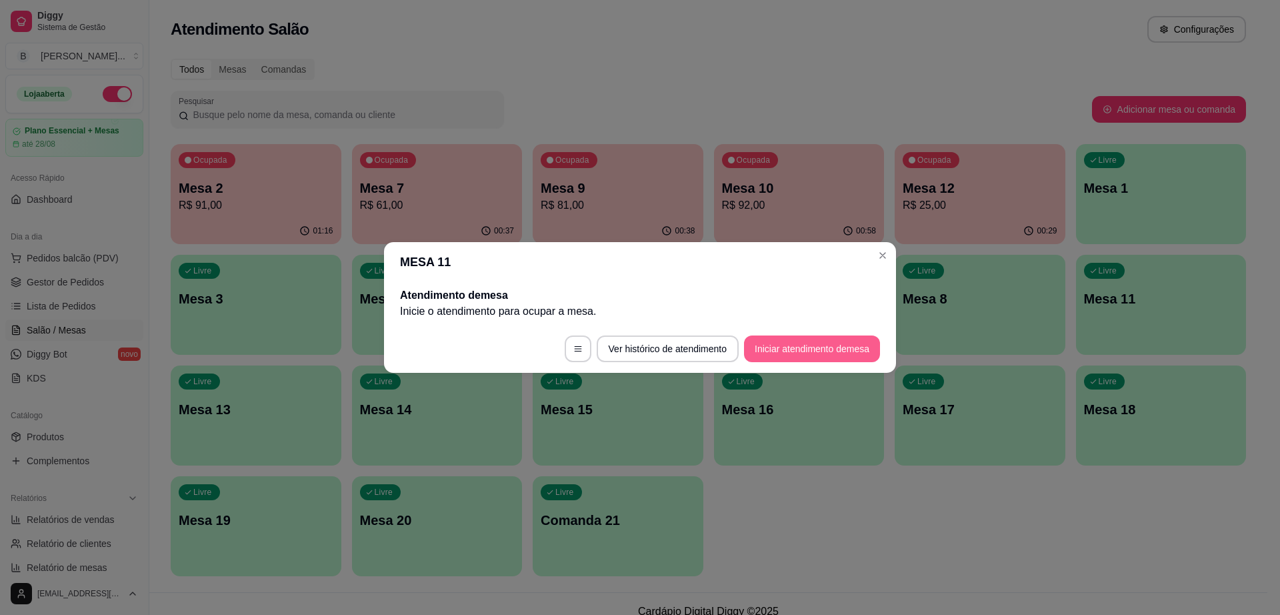
click at [859, 339] on button "Iniciar atendimento de mesa" at bounding box center [812, 348] width 136 height 27
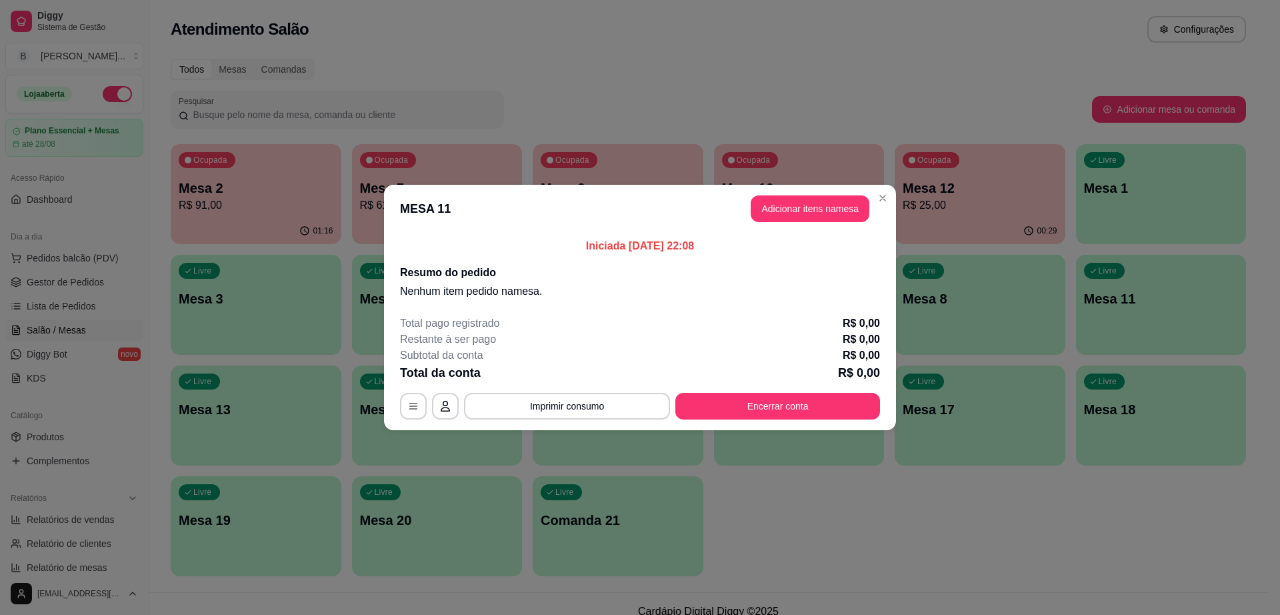
click at [812, 209] on button "Adicionar itens na mesa" at bounding box center [810, 208] width 119 height 27
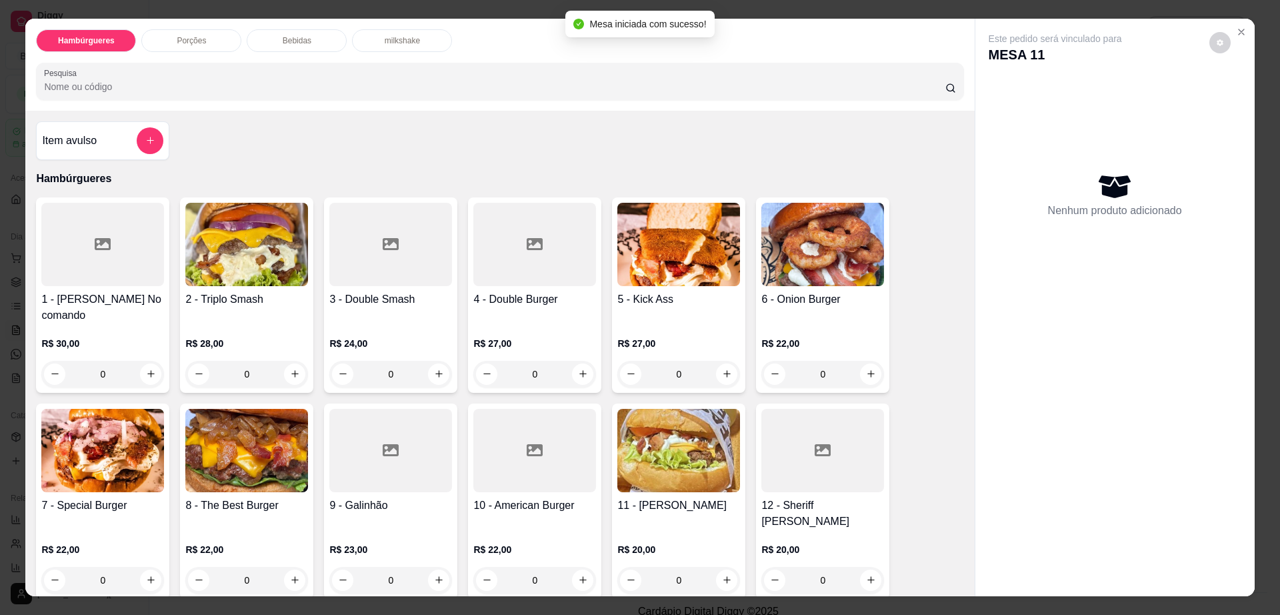
scroll to position [83, 0]
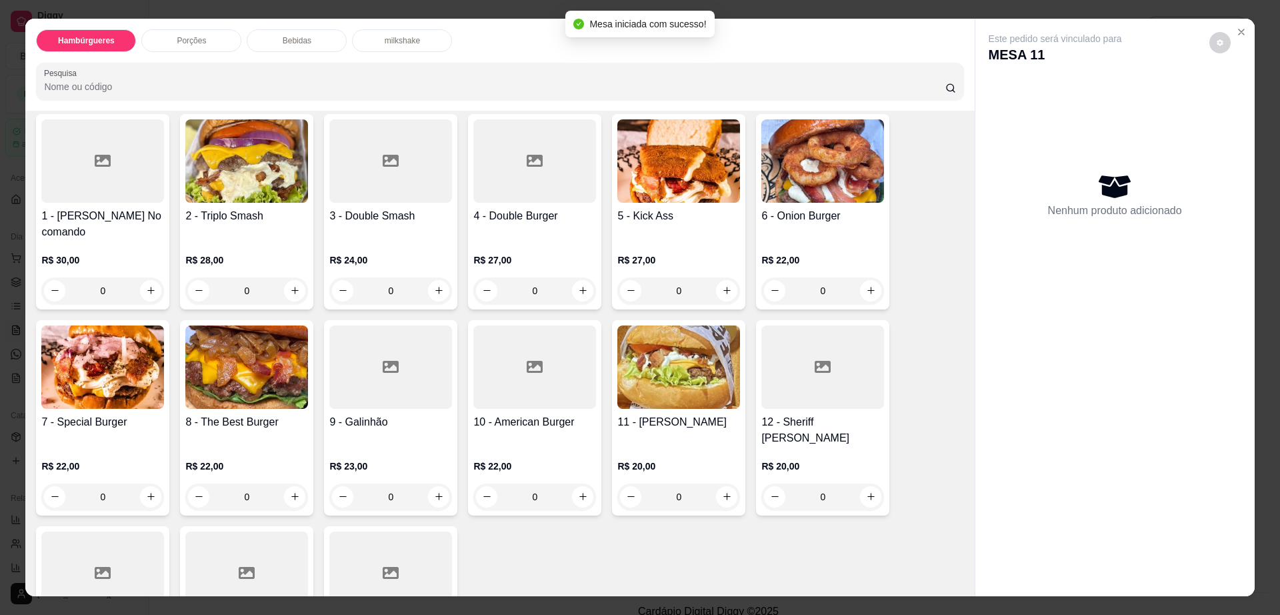
click at [802, 202] on img at bounding box center [822, 160] width 123 height 83
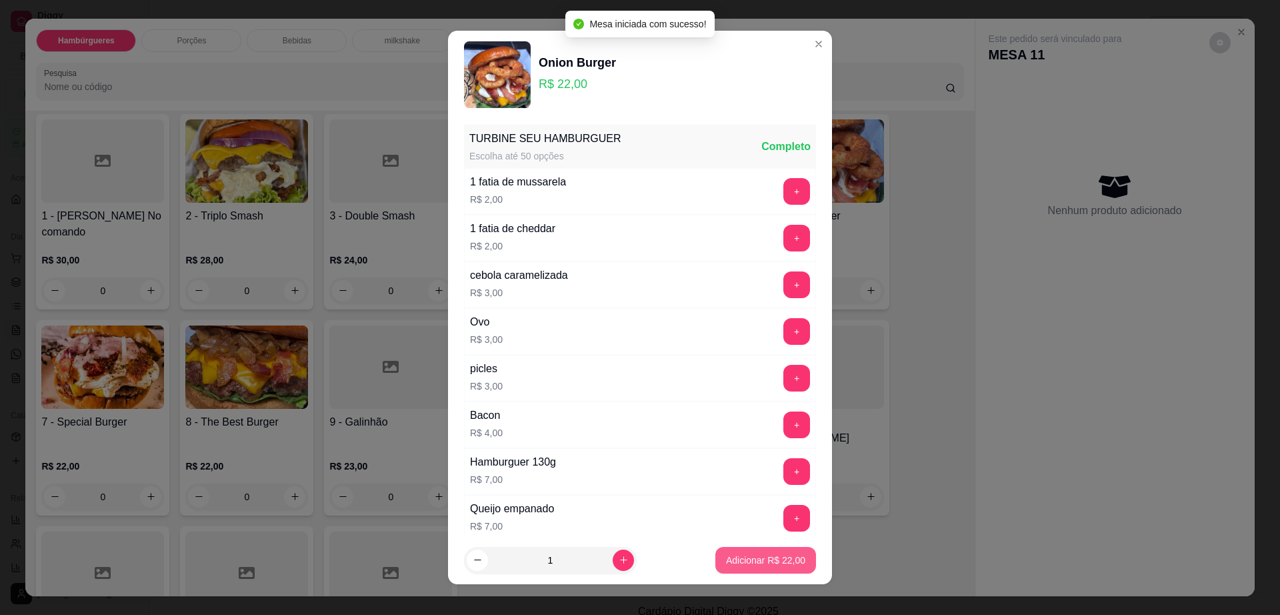
click at [756, 563] on p "Adicionar R$ 22,00" at bounding box center [765, 559] width 79 height 13
type input "1"
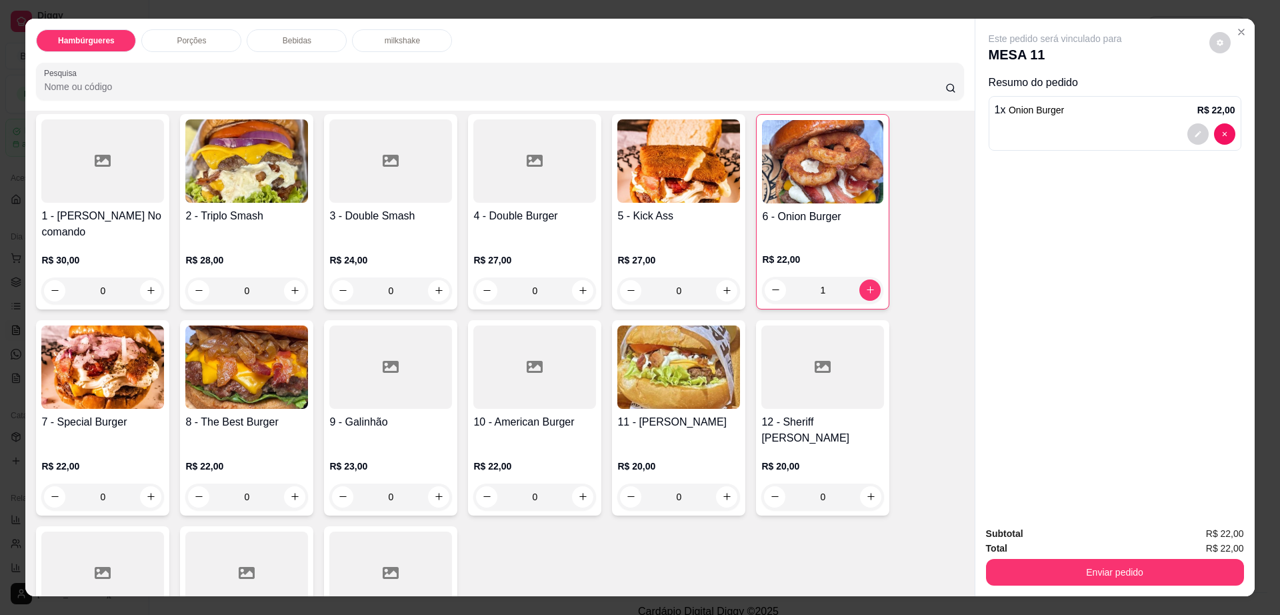
click at [139, 394] on div "7 - Special Burger R$ 22,00 0" at bounding box center [102, 417] width 133 height 195
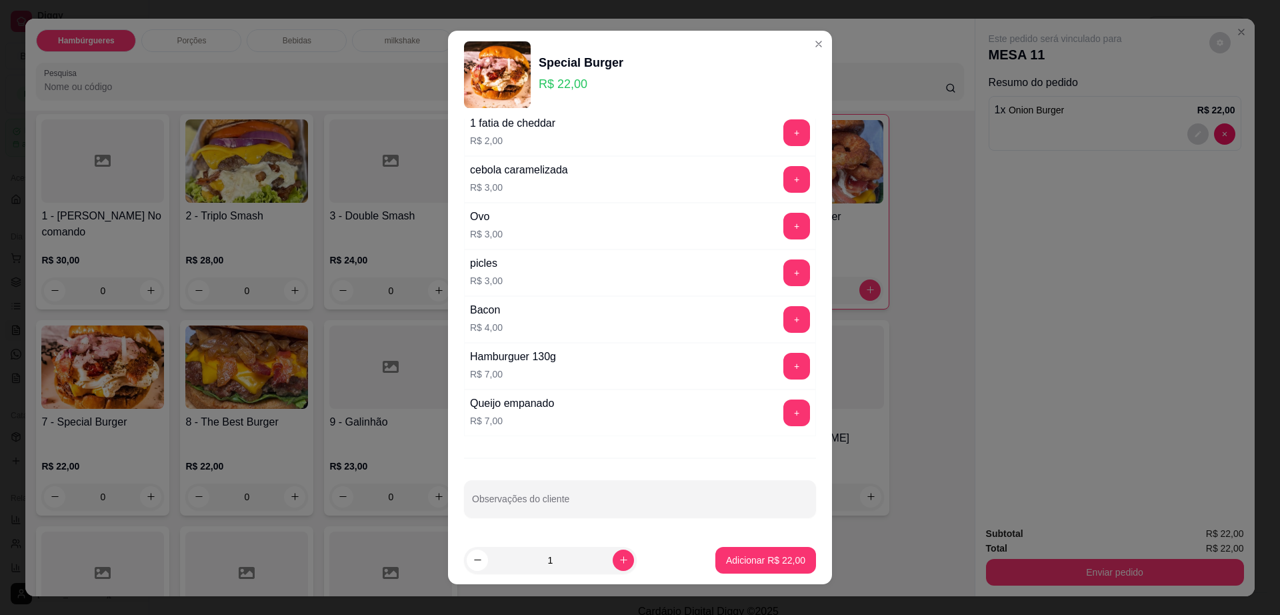
scroll to position [12, 0]
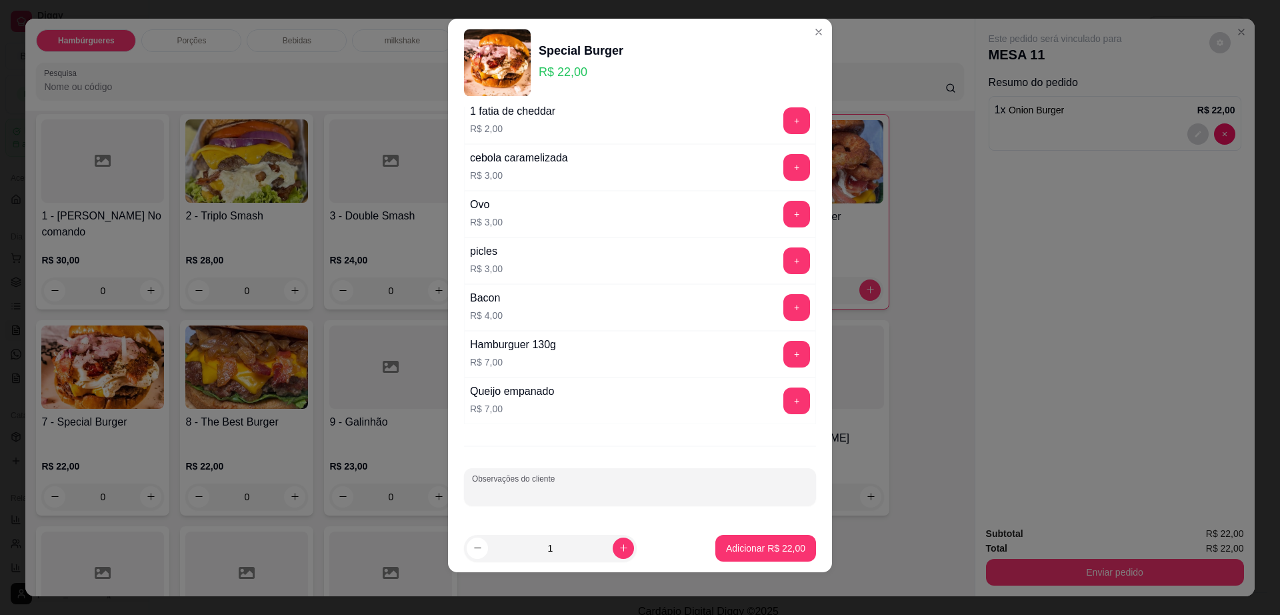
click at [573, 494] on input "Observações do cliente" at bounding box center [640, 491] width 336 height 13
type input "sem cebola"
click at [715, 551] on button "Adicionar R$ 22,00" at bounding box center [765, 548] width 101 height 27
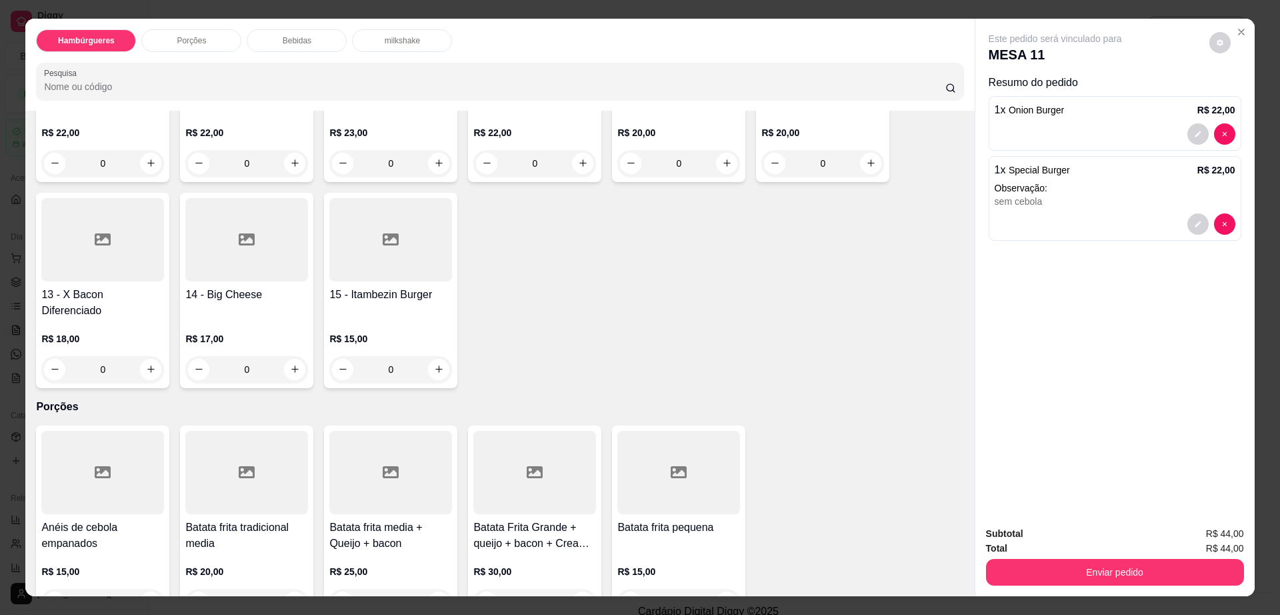
scroll to position [500, 0]
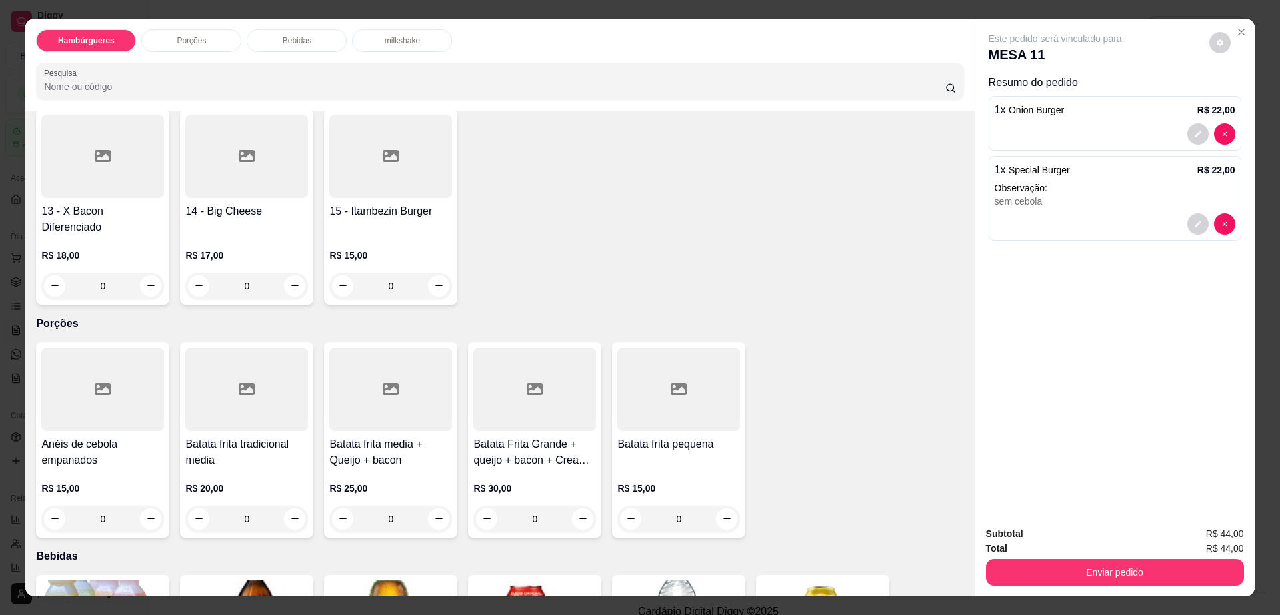
click at [369, 436] on h4 "Batata frita media + Queijo + bacon" at bounding box center [390, 452] width 123 height 32
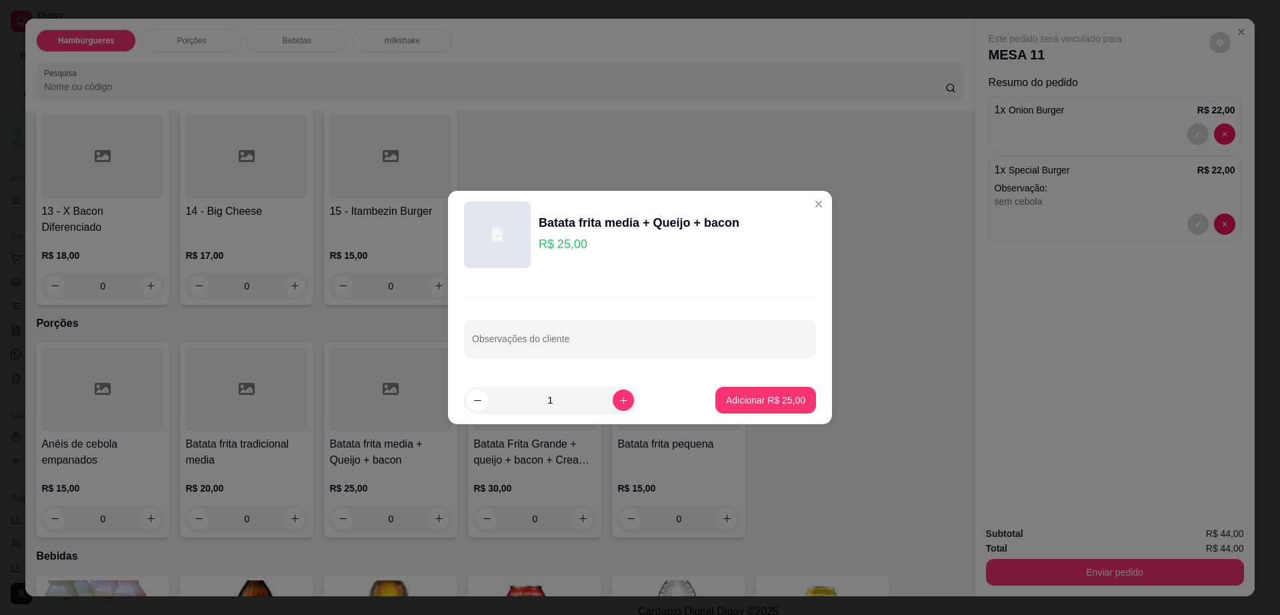
click at [783, 398] on p "Adicionar R$ 25,00" at bounding box center [765, 399] width 79 height 13
type input "1"
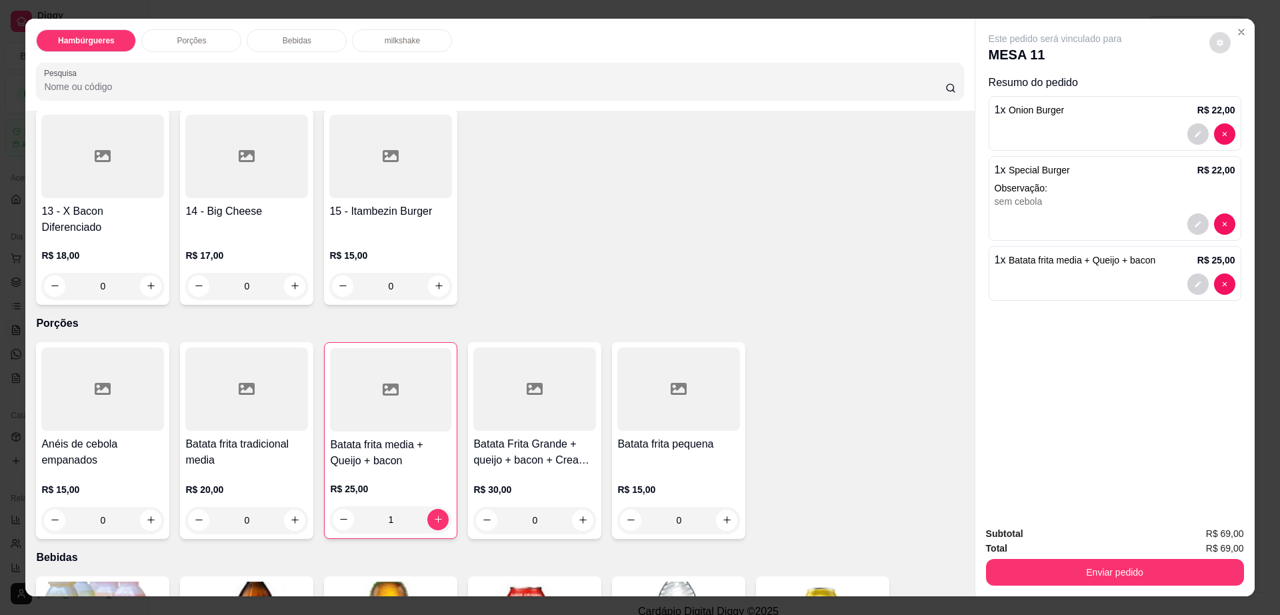
click at [1215, 47] on button "decrease-product-quantity" at bounding box center [1219, 42] width 21 height 21
click at [1242, 94] on span "Automatic updates" at bounding box center [1238, 96] width 11 height 11
click at [1239, 96] on input "Automatic updates" at bounding box center [1234, 100] width 9 height 9
checkbox input "true"
click at [1114, 586] on div "Subtotal R$ 69,00 Total R$ 69,00 Enviar pedido" at bounding box center [1114, 555] width 279 height 81
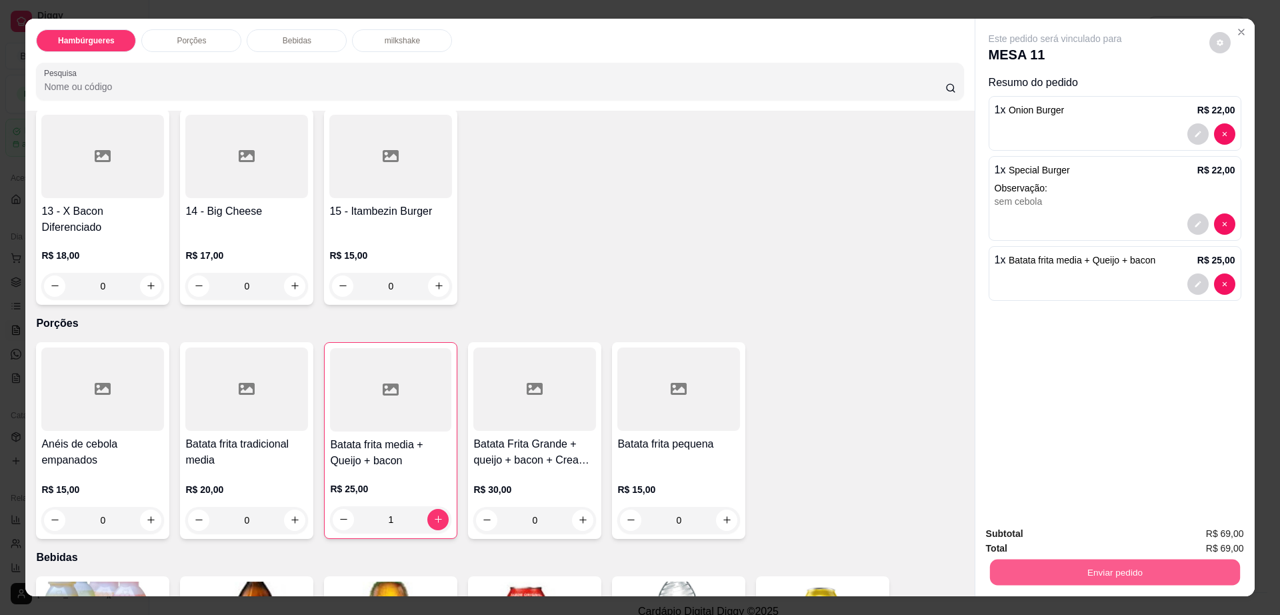
click at [1113, 578] on button "Enviar pedido" at bounding box center [1114, 572] width 250 height 26
click at [1113, 578] on button "Enviar pedido" at bounding box center [1115, 572] width 258 height 27
click at [1068, 527] on button "Não registrar e enviar pedido" at bounding box center [1069, 539] width 135 height 25
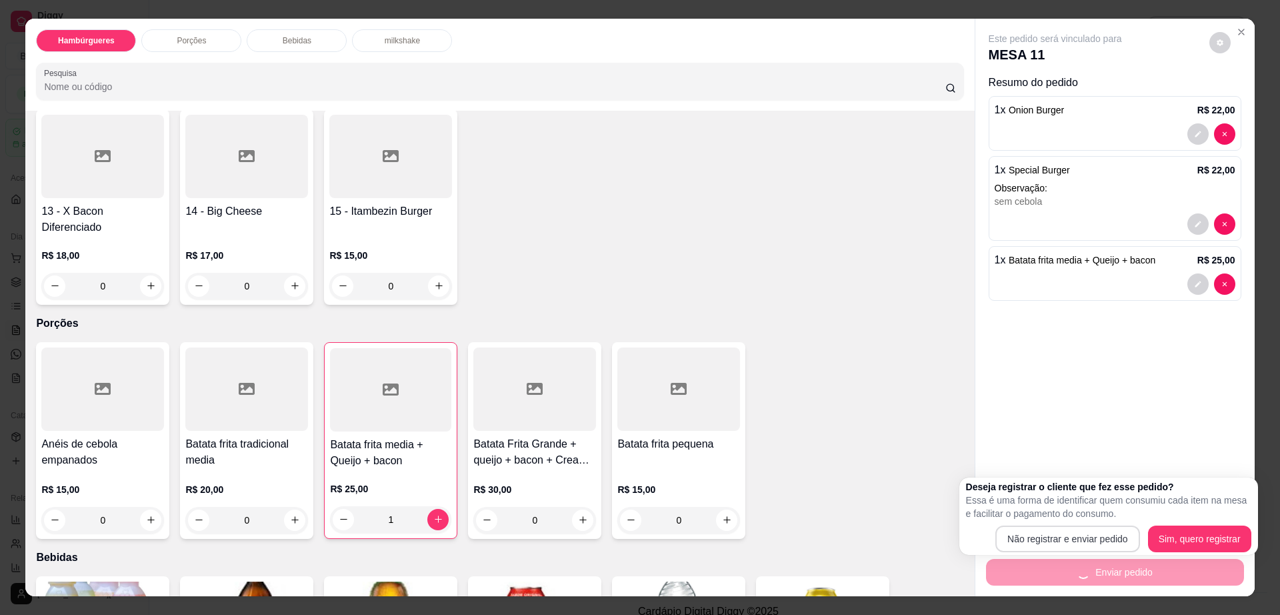
click at [1067, 537] on div "Subtotal R$ 69,00" at bounding box center [1115, 533] width 258 height 15
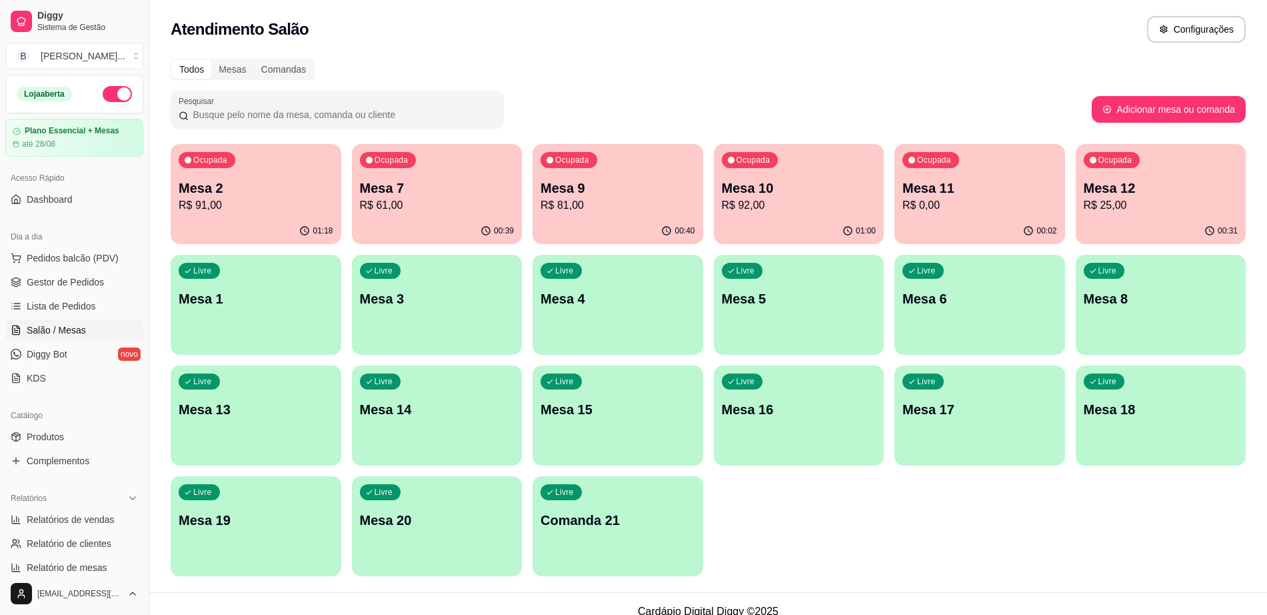
click at [1096, 207] on p "R$ 25,00" at bounding box center [1161, 205] width 155 height 16
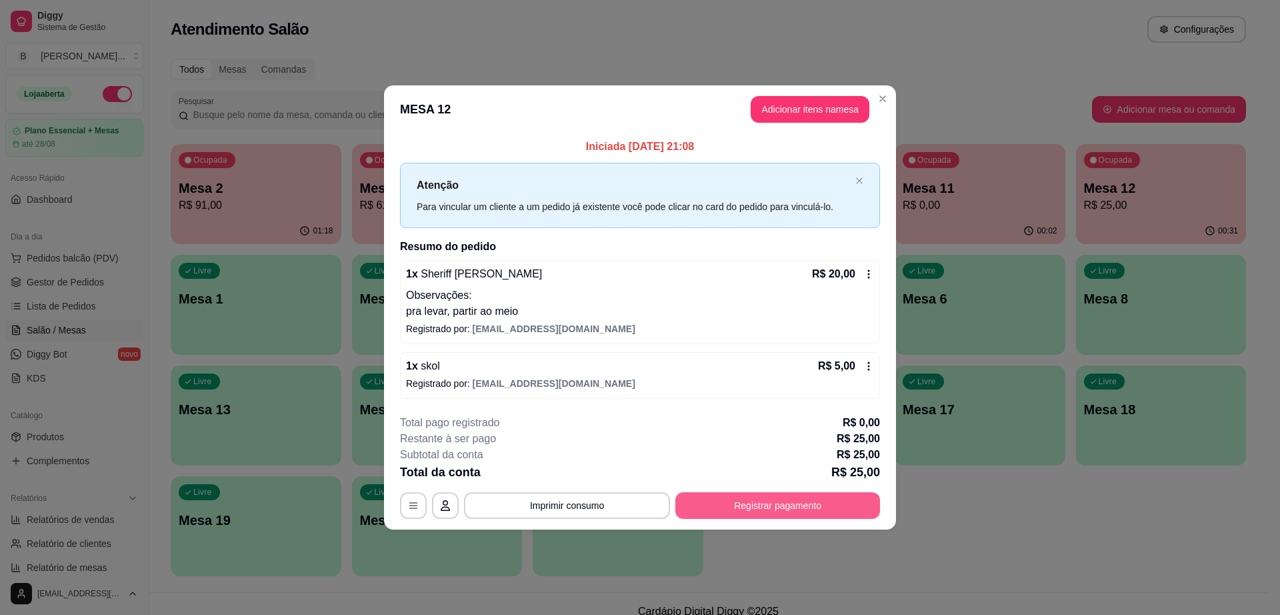
click at [765, 509] on button "Registrar pagamento" at bounding box center [777, 505] width 205 height 27
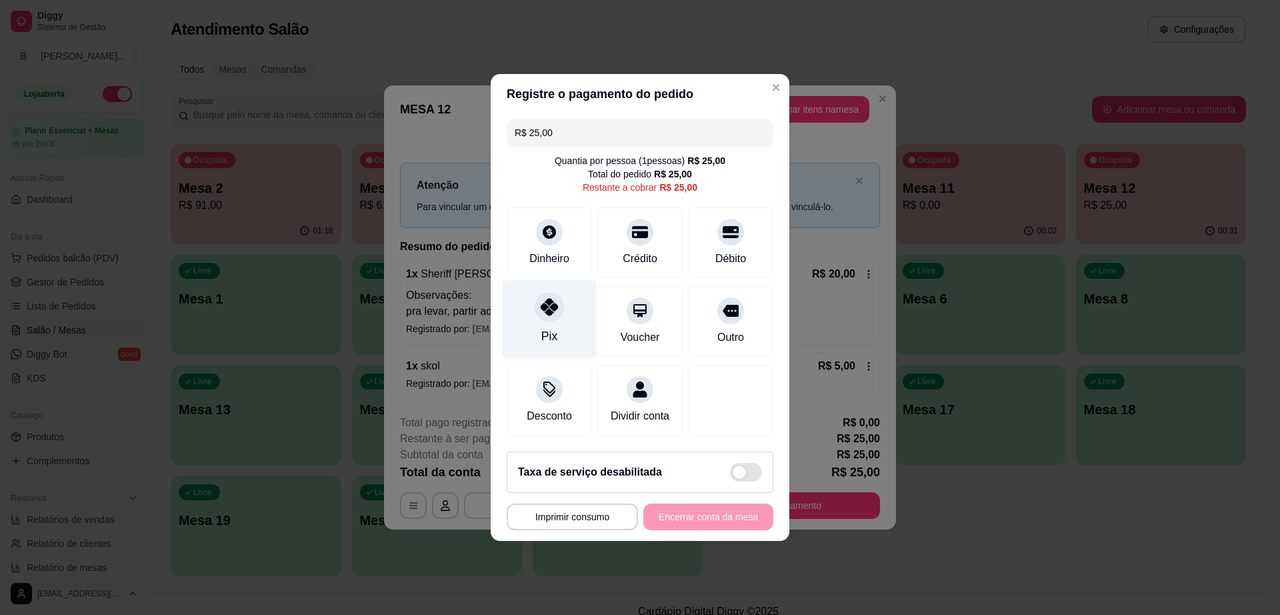
click at [551, 314] on div "Pix" at bounding box center [550, 319] width 94 height 78
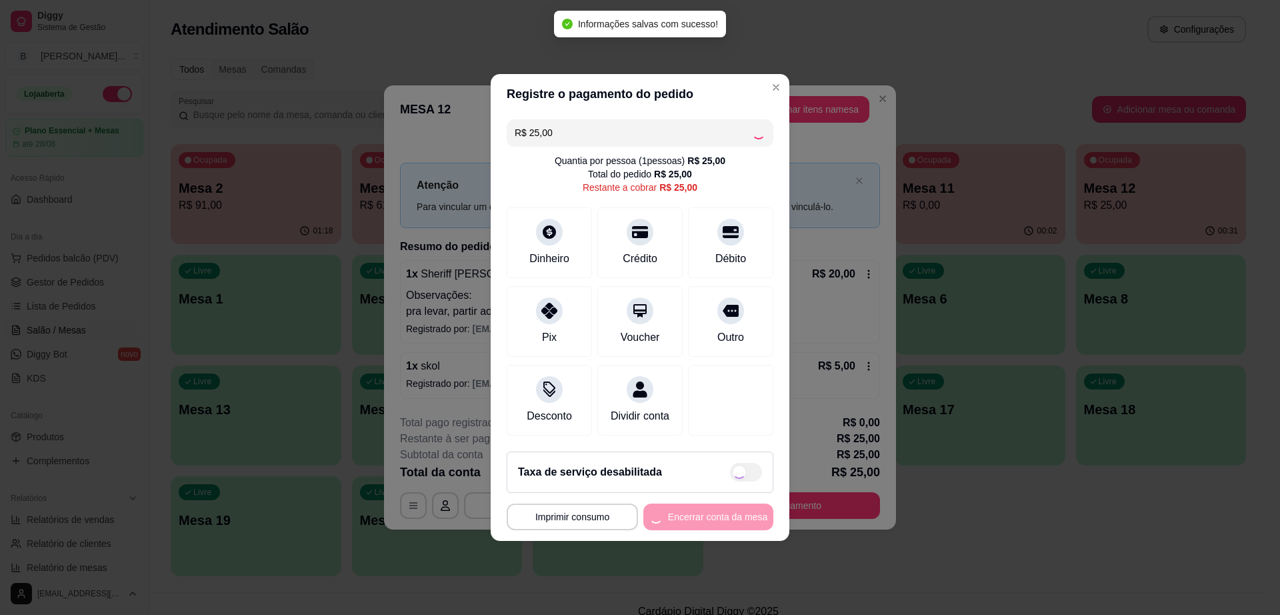
type input "R$ 0,00"
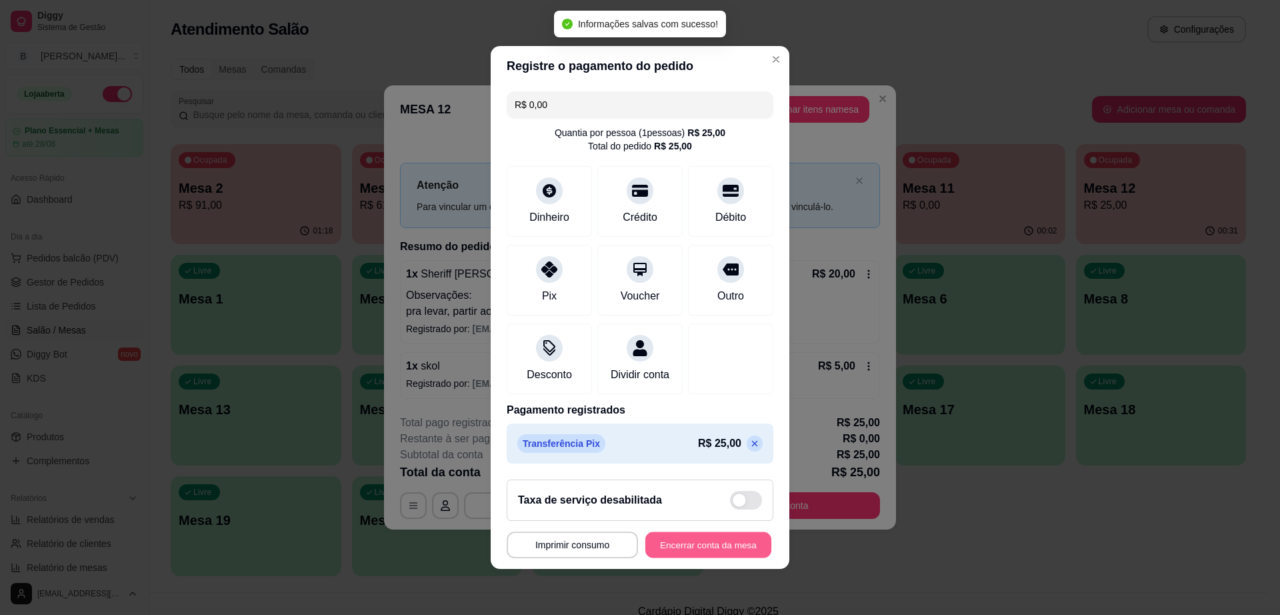
click at [709, 540] on button "Encerrar conta da mesa" at bounding box center [708, 545] width 126 height 26
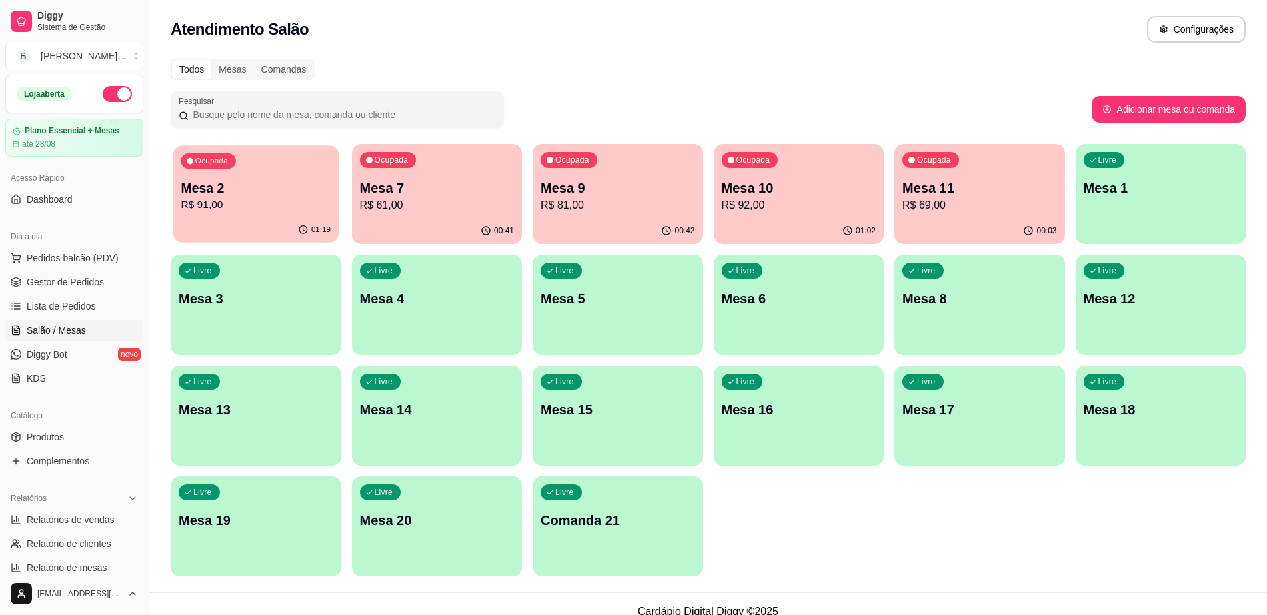
click at [207, 197] on p "R$ 91,00" at bounding box center [256, 204] width 150 height 15
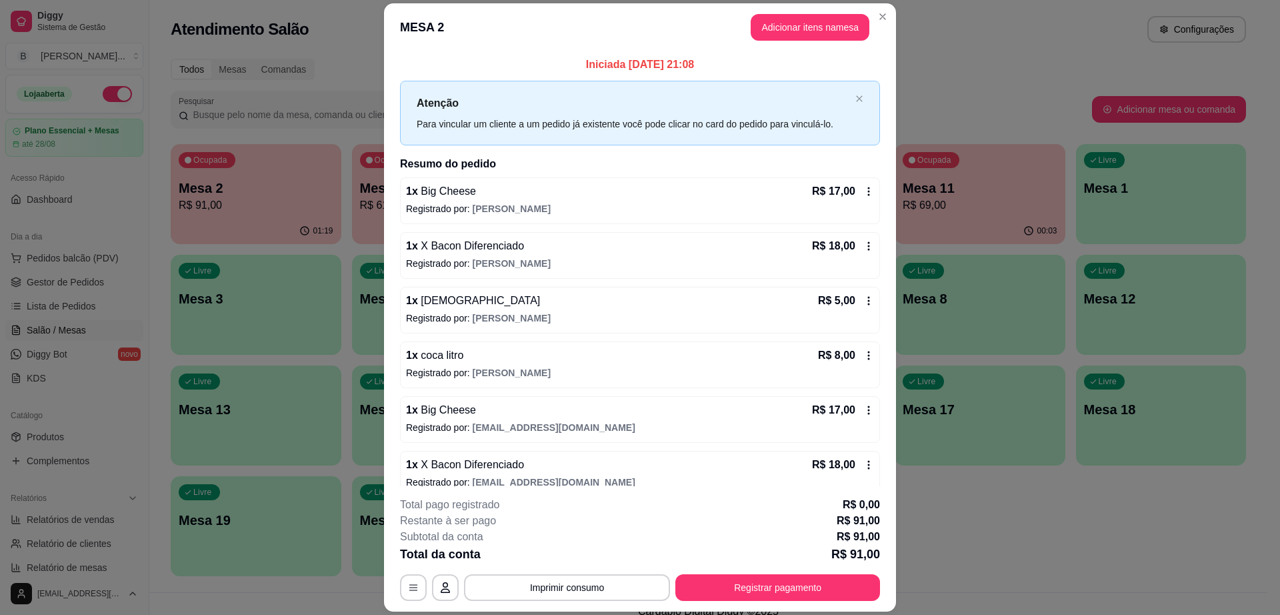
click at [611, 579] on button "Imprimir consumo" at bounding box center [567, 587] width 206 height 27
click at [553, 553] on button "Impressora cell" at bounding box center [564, 556] width 93 height 21
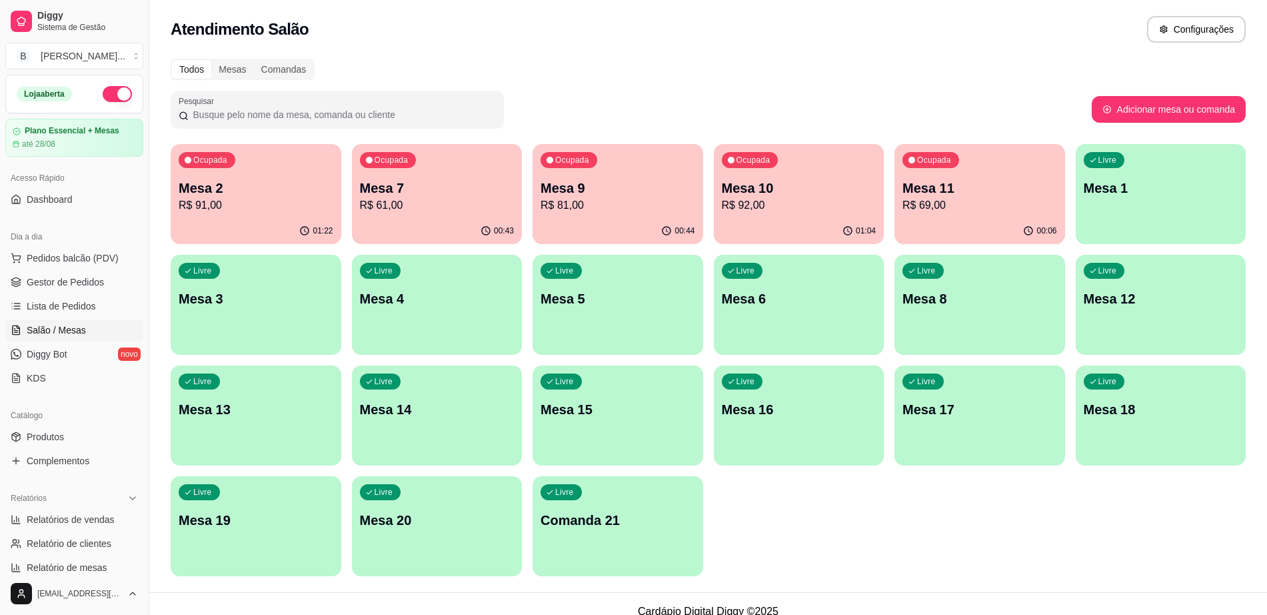
click at [410, 215] on div "Ocupada Mesa 7 R$ 61,00" at bounding box center [437, 181] width 171 height 74
click at [67, 279] on span "Gestor de Pedidos" at bounding box center [65, 281] width 77 height 13
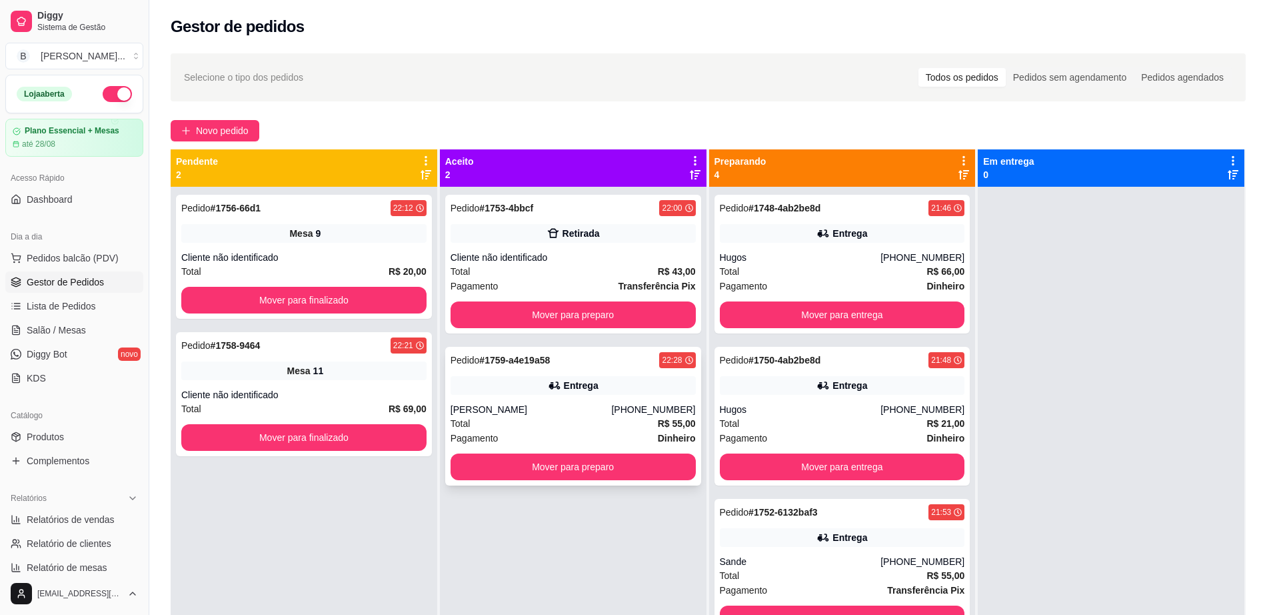
click at [562, 481] on div "Pedido # 1759-a4e19a58 22:28 Entrega Mel [PHONE_NUMBER] Total R$ 55,00 Pagament…" at bounding box center [573, 416] width 256 height 139
click at [470, 475] on button "Mover para preparo" at bounding box center [573, 466] width 245 height 27
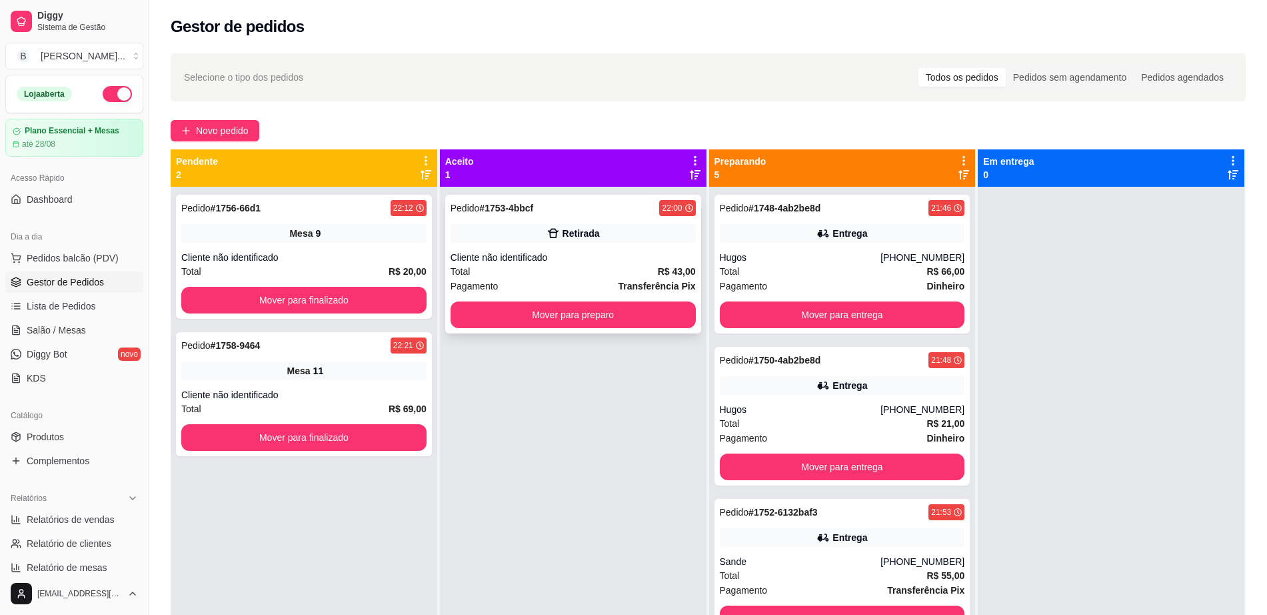
click at [596, 245] on div "Pedido # 1753-4bbcf 22:00 Retirada Cliente não identificado Total R$ 43,00 Paga…" at bounding box center [573, 264] width 256 height 139
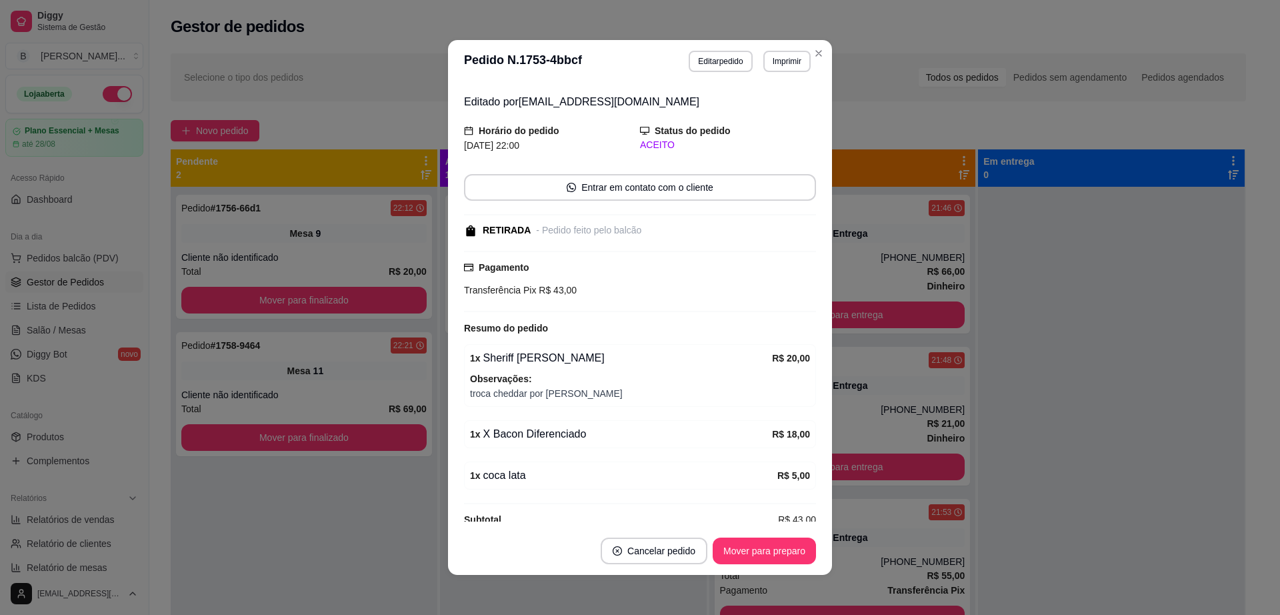
scroll to position [58, 0]
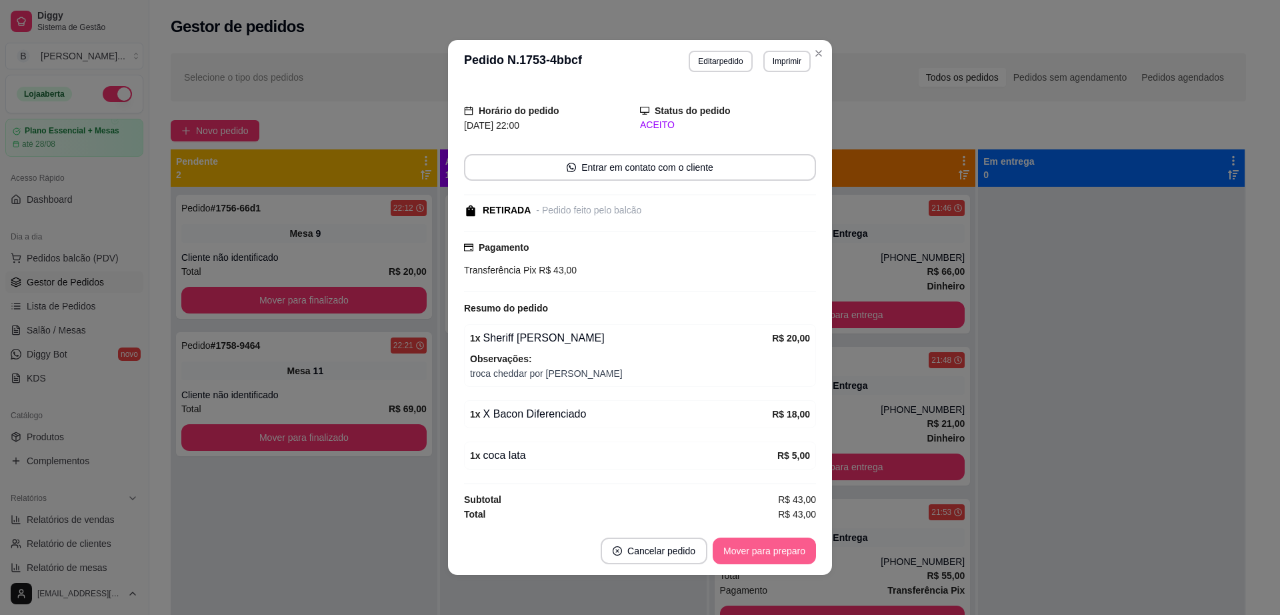
click at [781, 553] on button "Mover para preparo" at bounding box center [764, 550] width 103 height 27
click at [821, 45] on header "**********" at bounding box center [640, 61] width 384 height 43
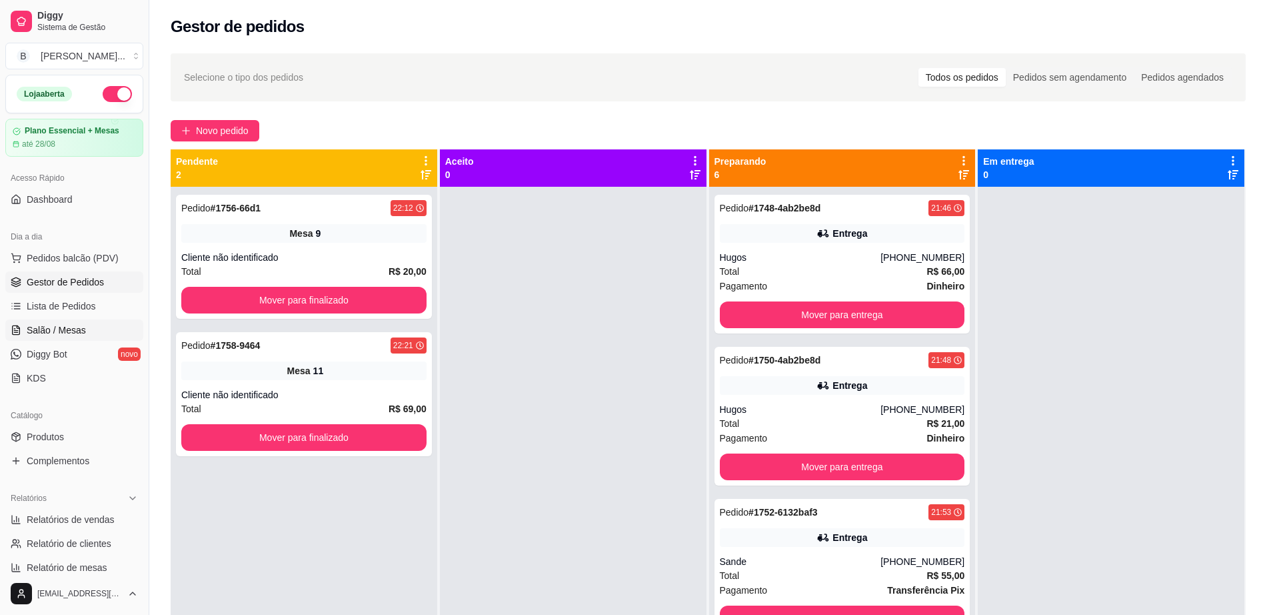
click at [55, 335] on span "Salão / Mesas" at bounding box center [56, 329] width 59 height 13
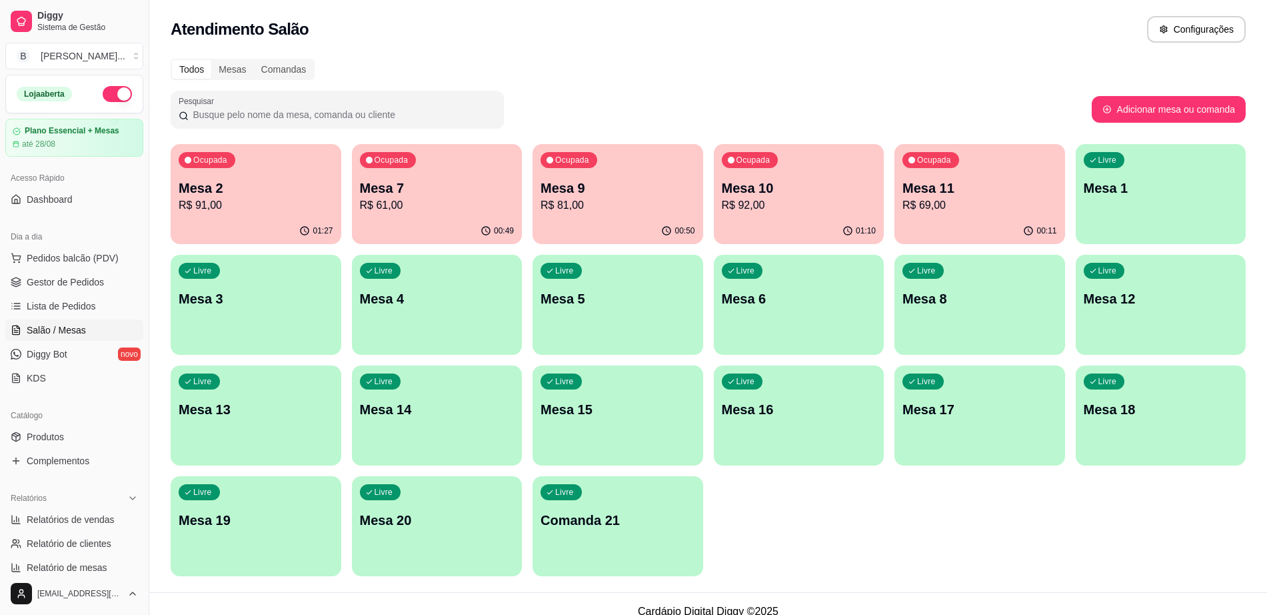
click at [589, 202] on p "R$ 81,00" at bounding box center [618, 205] width 155 height 16
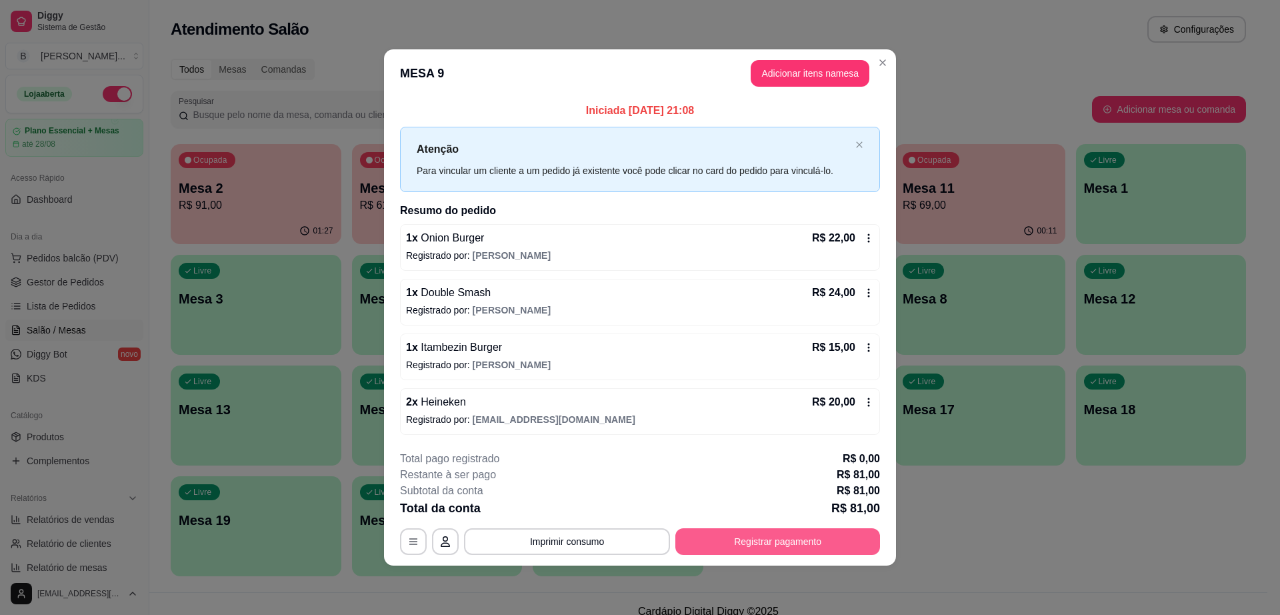
click at [777, 533] on button "Registrar pagamento" at bounding box center [777, 541] width 205 height 27
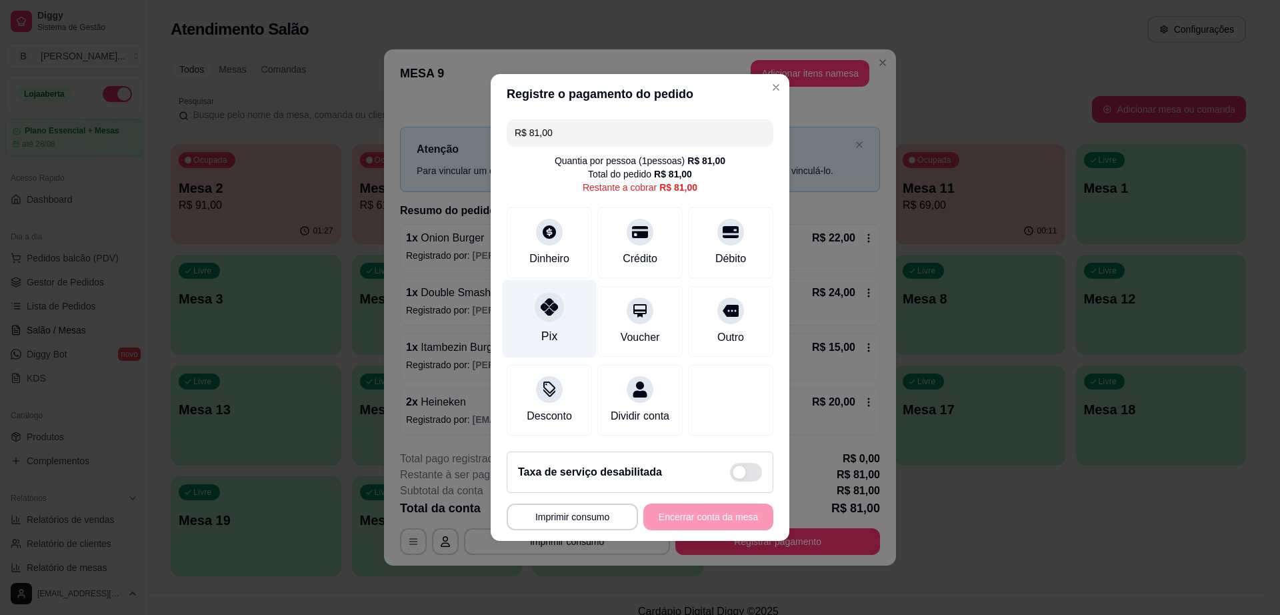
click at [565, 297] on div "Pix" at bounding box center [550, 319] width 94 height 78
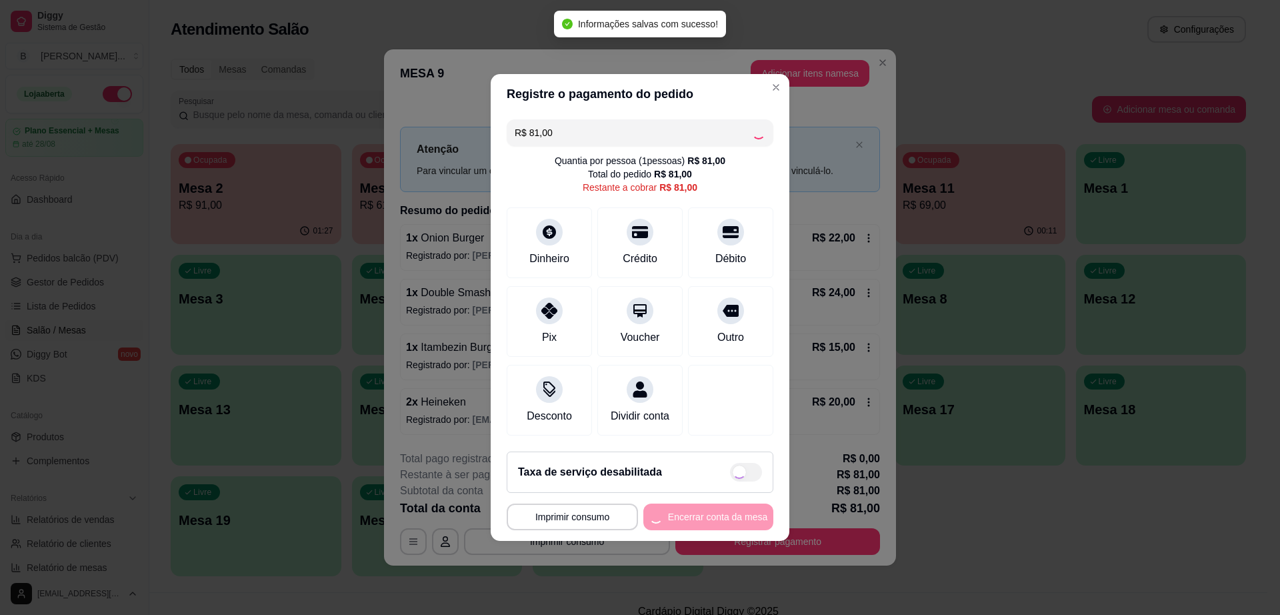
type input "R$ 0,00"
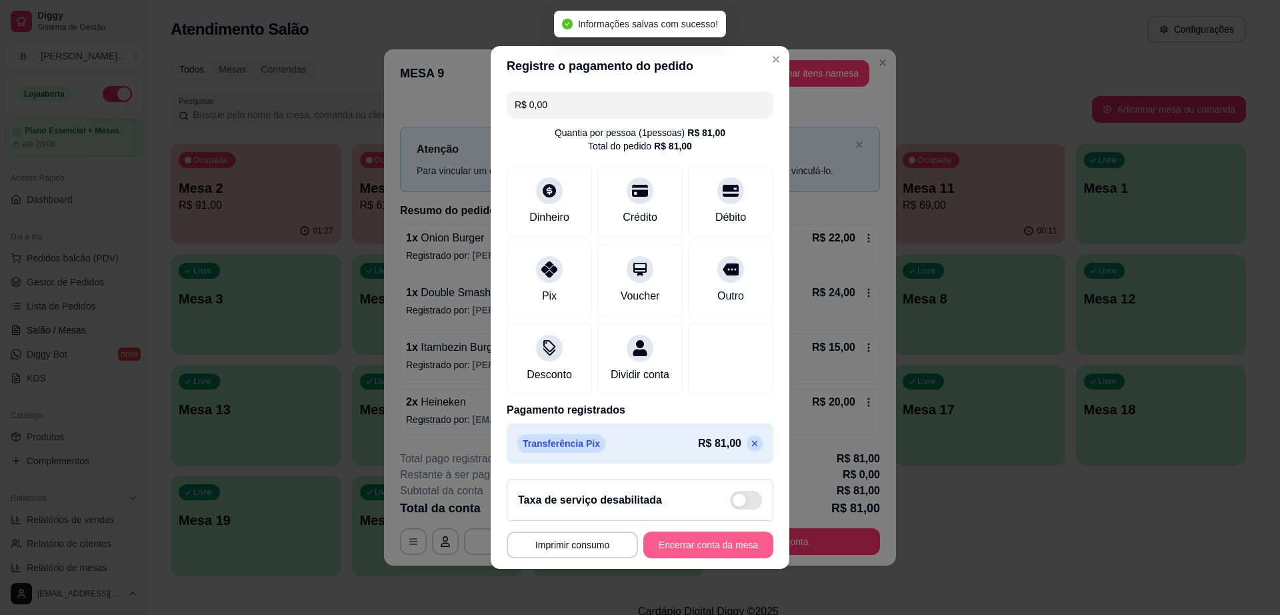
click at [721, 543] on button "Encerrar conta da mesa" at bounding box center [708, 544] width 130 height 27
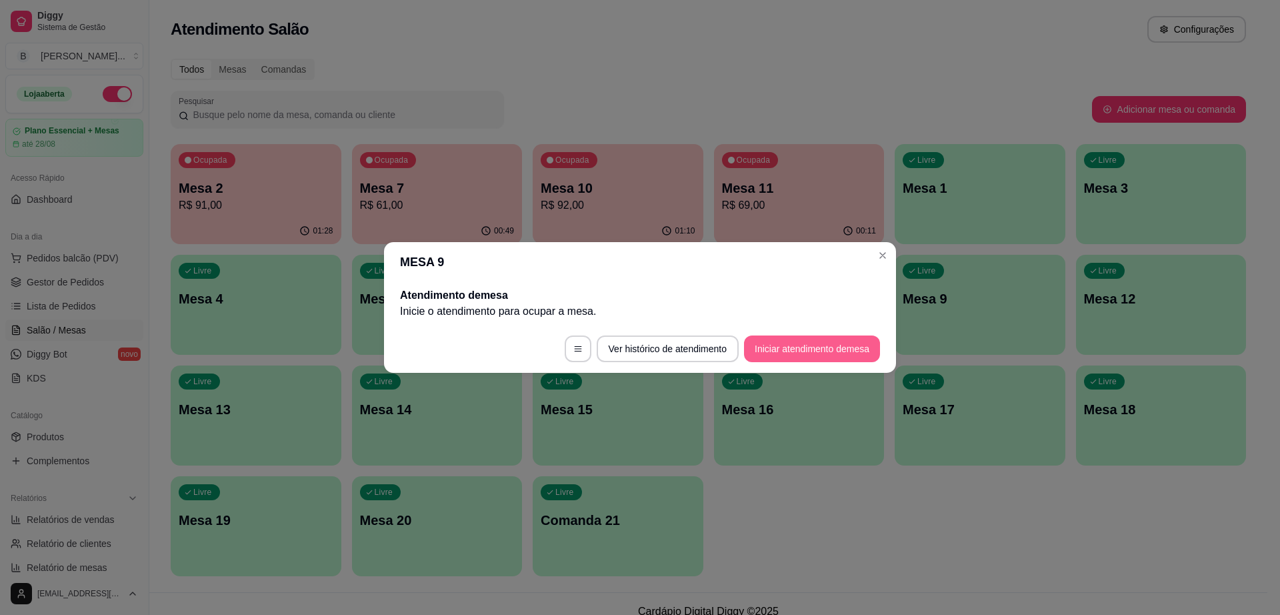
click at [839, 348] on button "Iniciar atendimento de mesa" at bounding box center [812, 348] width 136 height 27
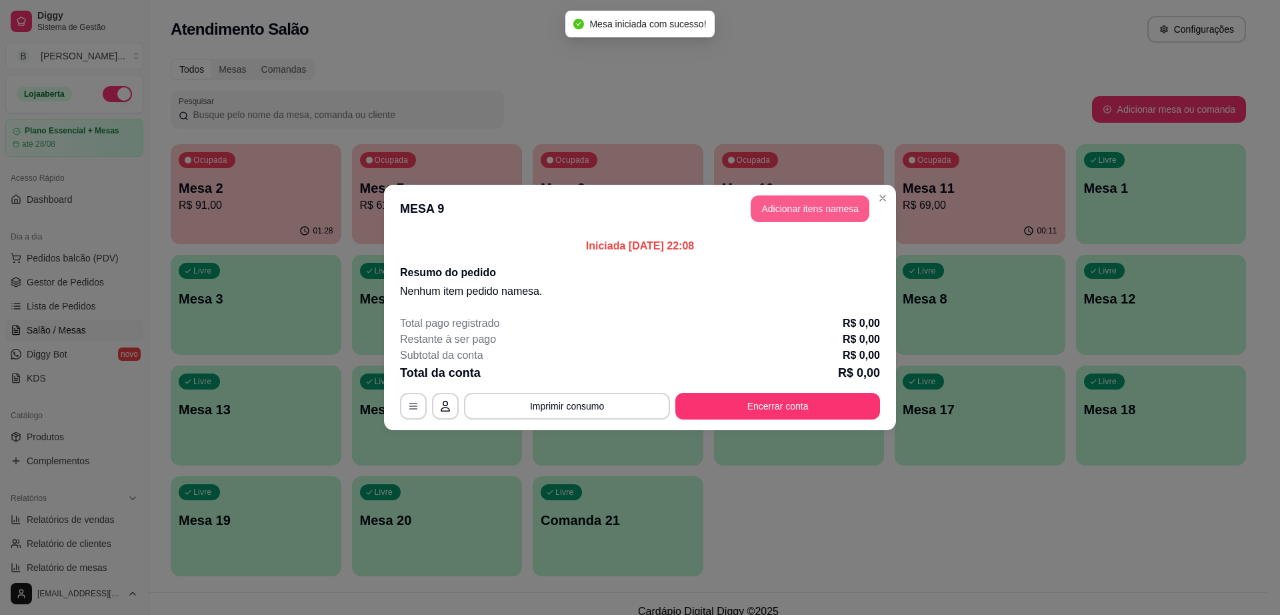
click at [810, 217] on button "Adicionar itens na mesa" at bounding box center [810, 208] width 119 height 27
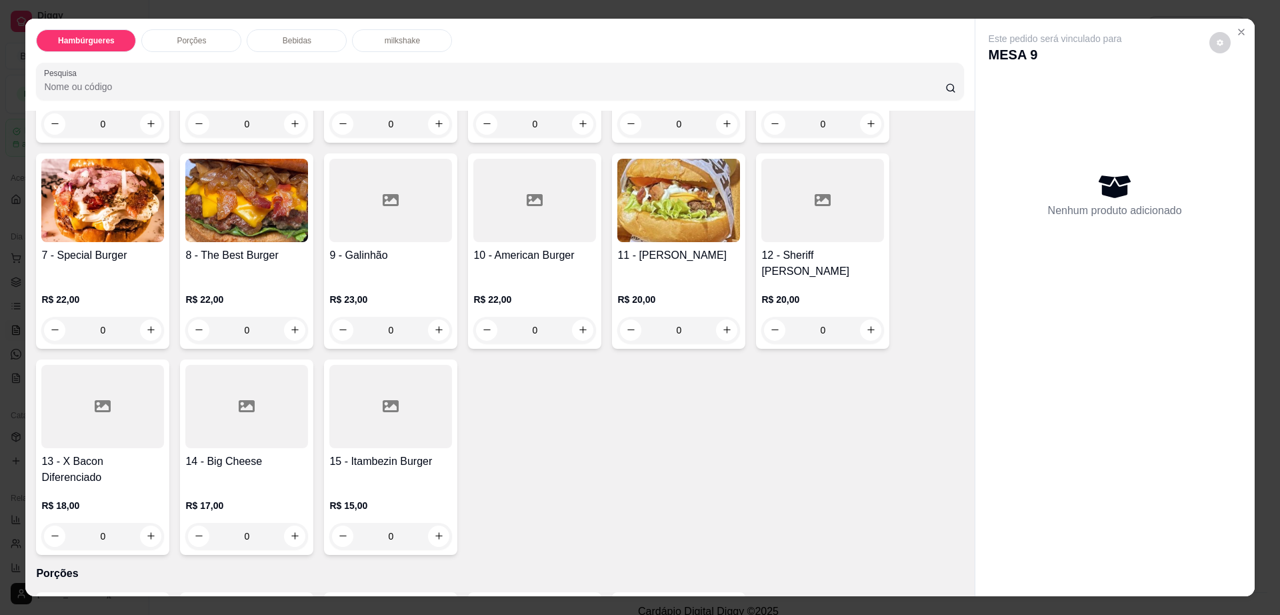
scroll to position [167, 0]
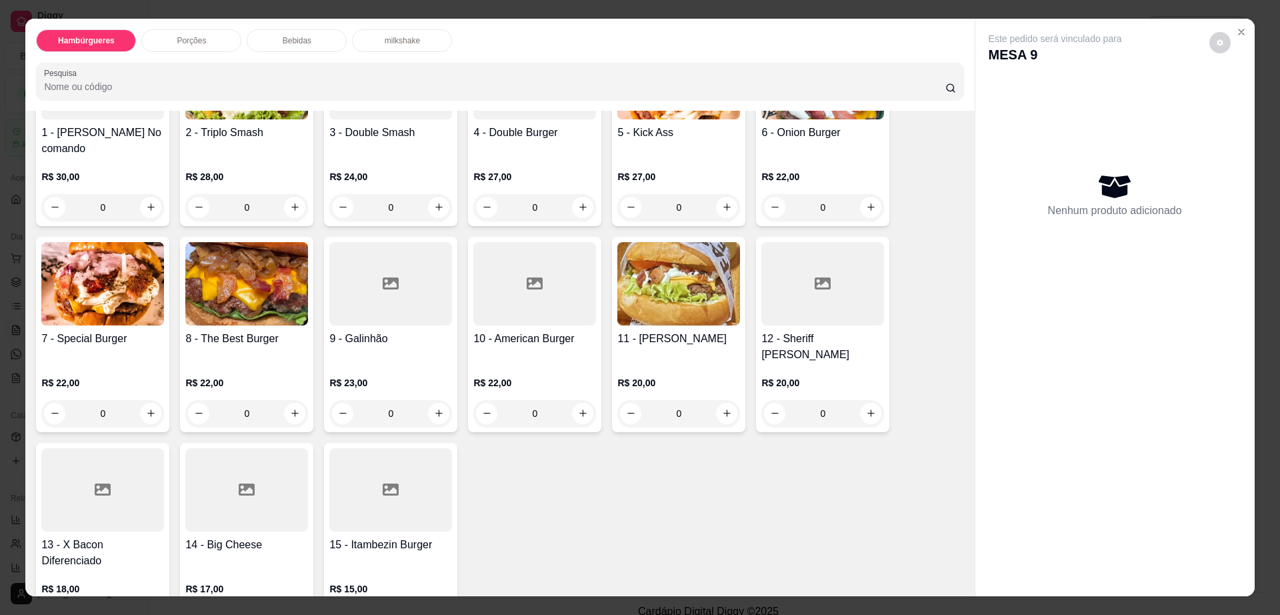
click at [635, 286] on img at bounding box center [678, 283] width 123 height 83
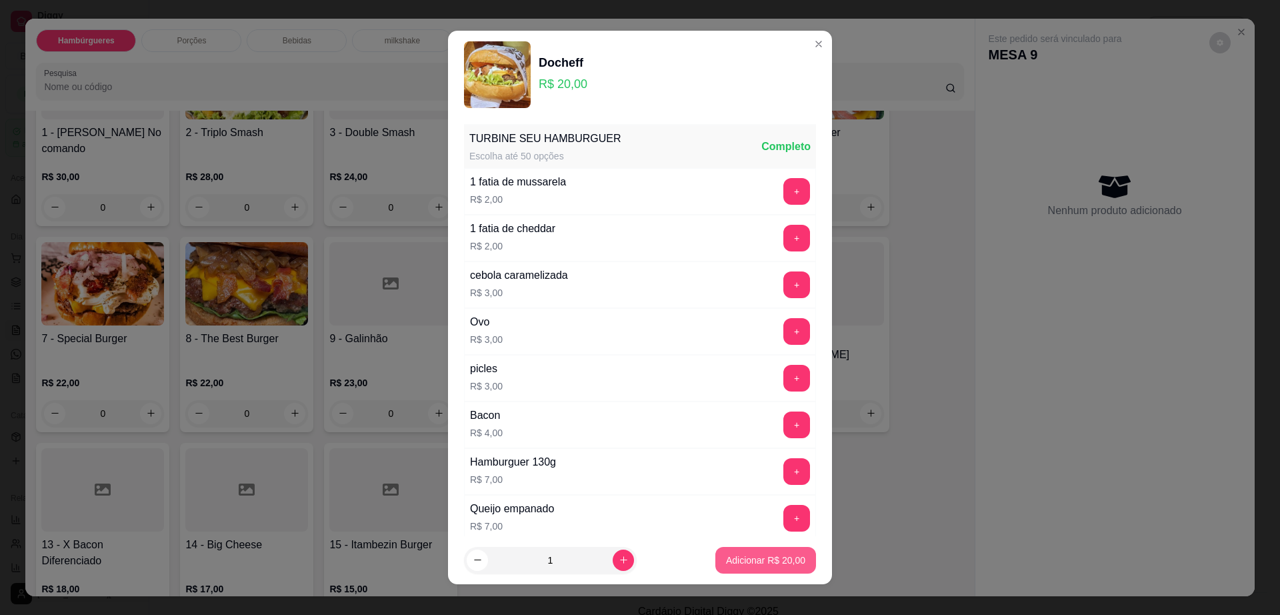
click at [726, 556] on p "Adicionar R$ 20,00" at bounding box center [765, 559] width 79 height 13
type input "1"
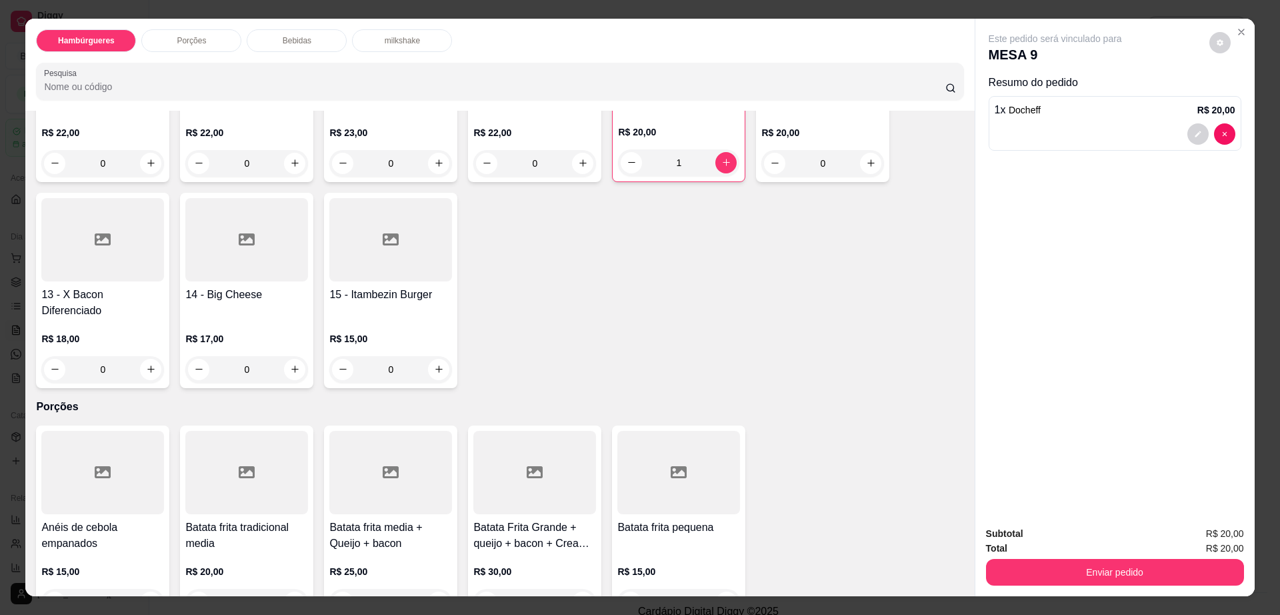
scroll to position [583, 0]
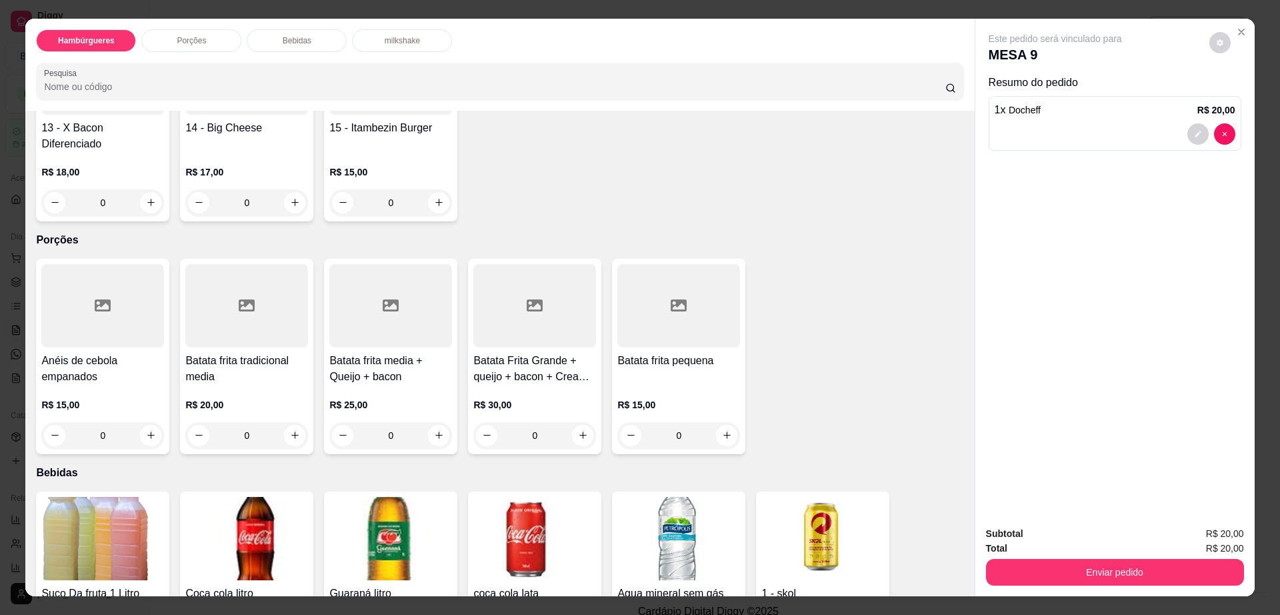
click at [377, 353] on h4 "Batata frita media + Queijo + bacon" at bounding box center [390, 369] width 123 height 32
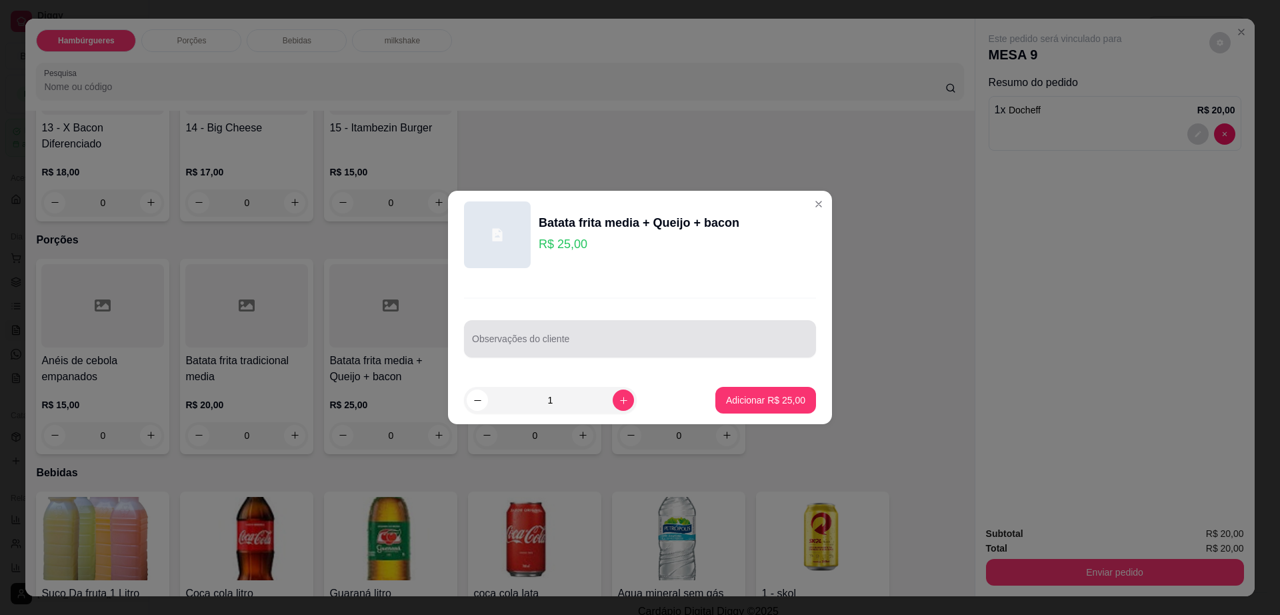
click at [527, 343] on input "Observações do cliente" at bounding box center [640, 343] width 336 height 13
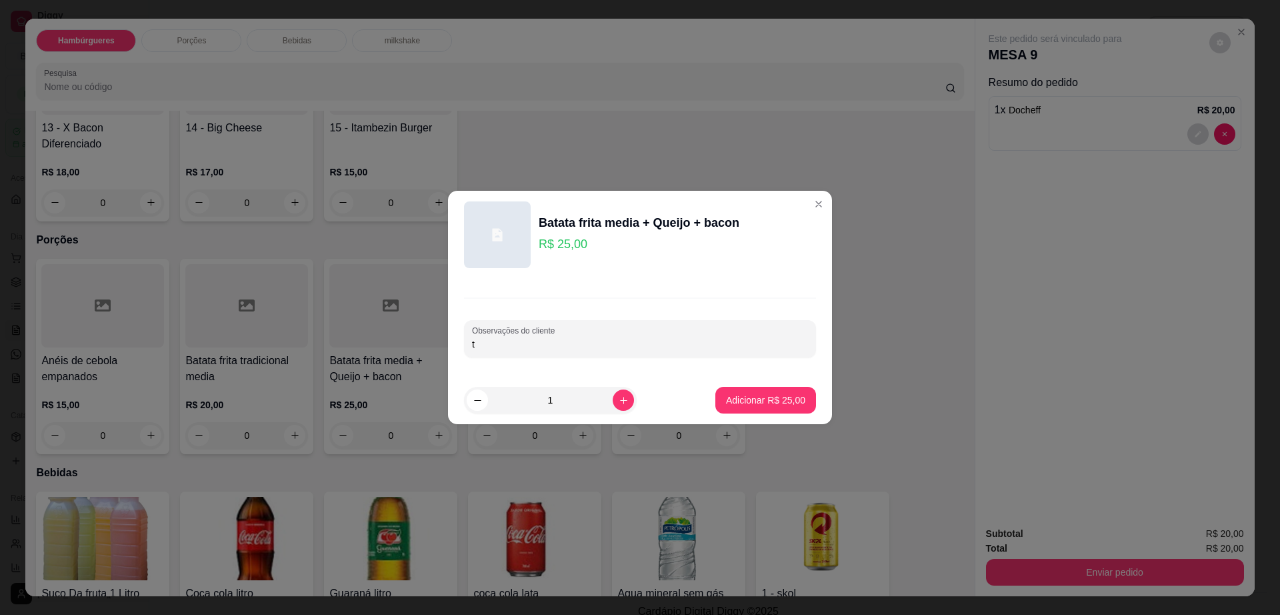
click at [527, 343] on input "t" at bounding box center [640, 343] width 336 height 13
type input "trocar mussarela por [PERSON_NAME]"
click at [753, 395] on p "Adicionar R$ 25,00" at bounding box center [765, 399] width 79 height 13
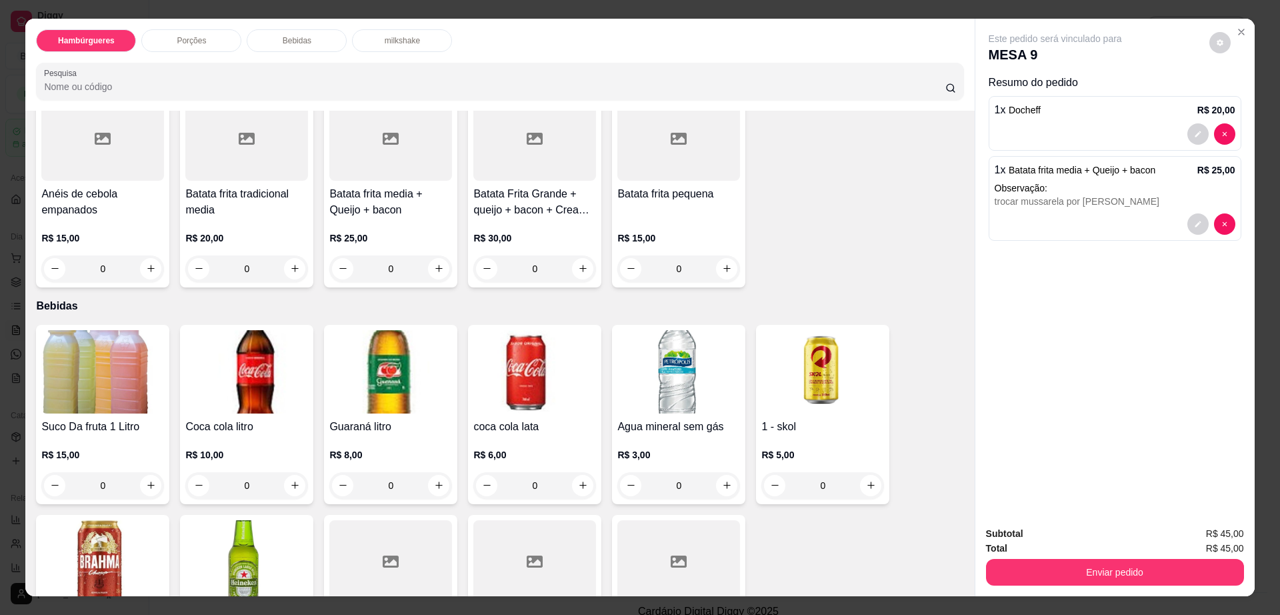
scroll to position [917, 0]
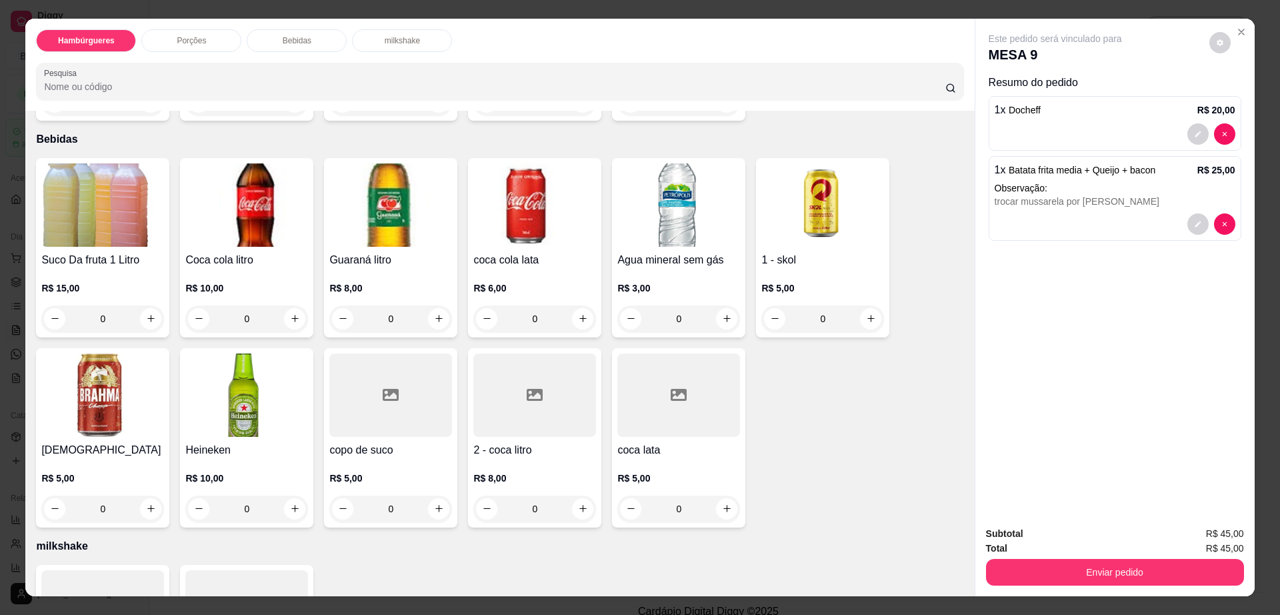
click at [675, 391] on div "coca lata R$ 5,00 0" at bounding box center [678, 437] width 133 height 179
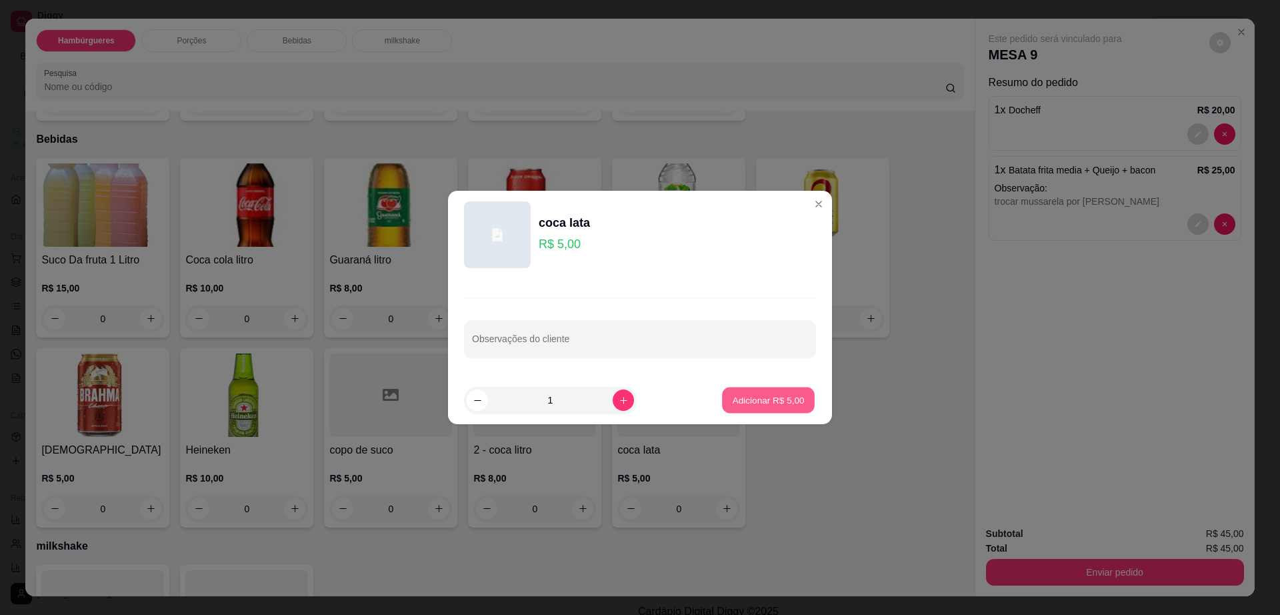
click at [776, 391] on button "Adicionar R$ 5,00" at bounding box center [768, 400] width 93 height 26
type input "1"
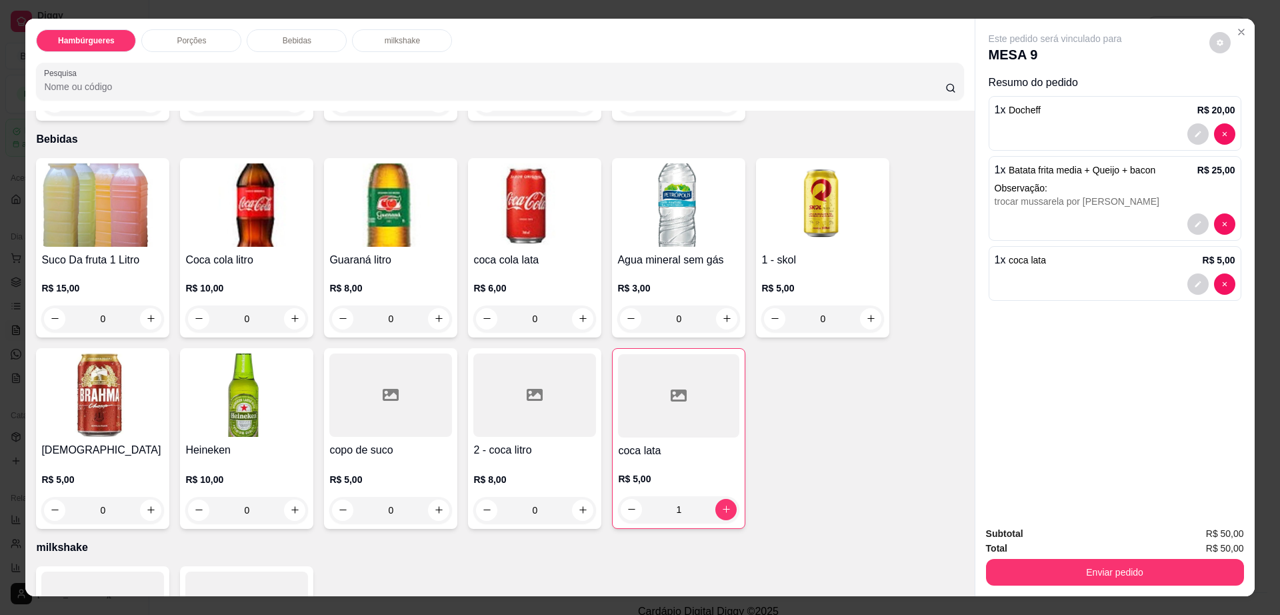
scroll to position [1029, 0]
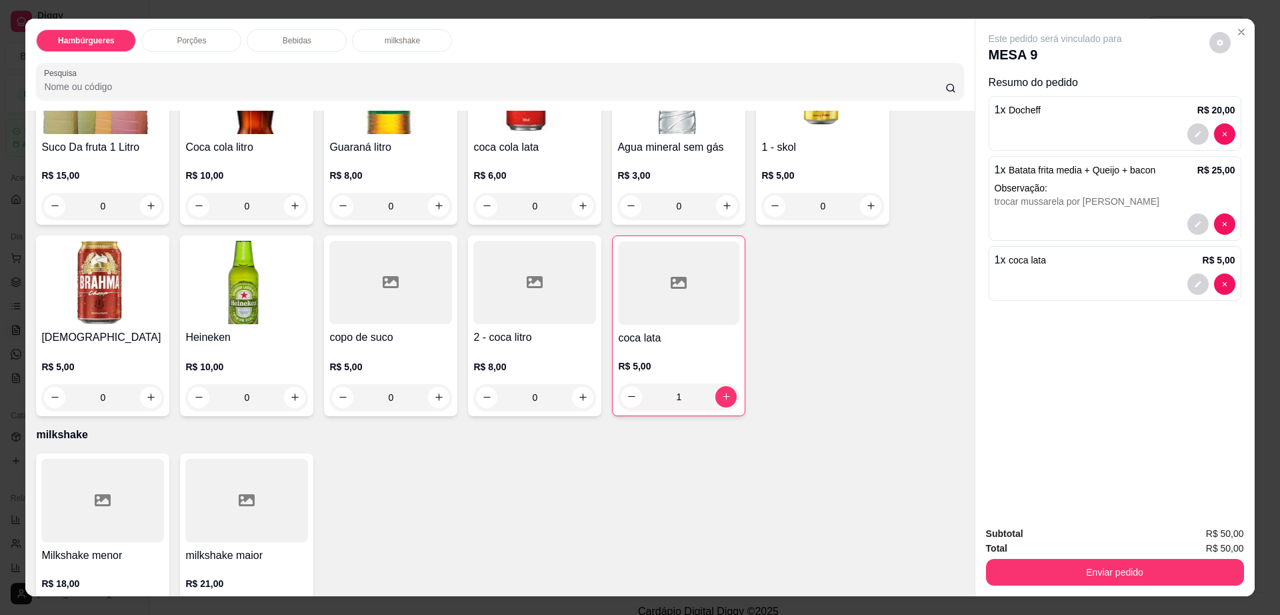
click at [386, 259] on div at bounding box center [390, 282] width 123 height 83
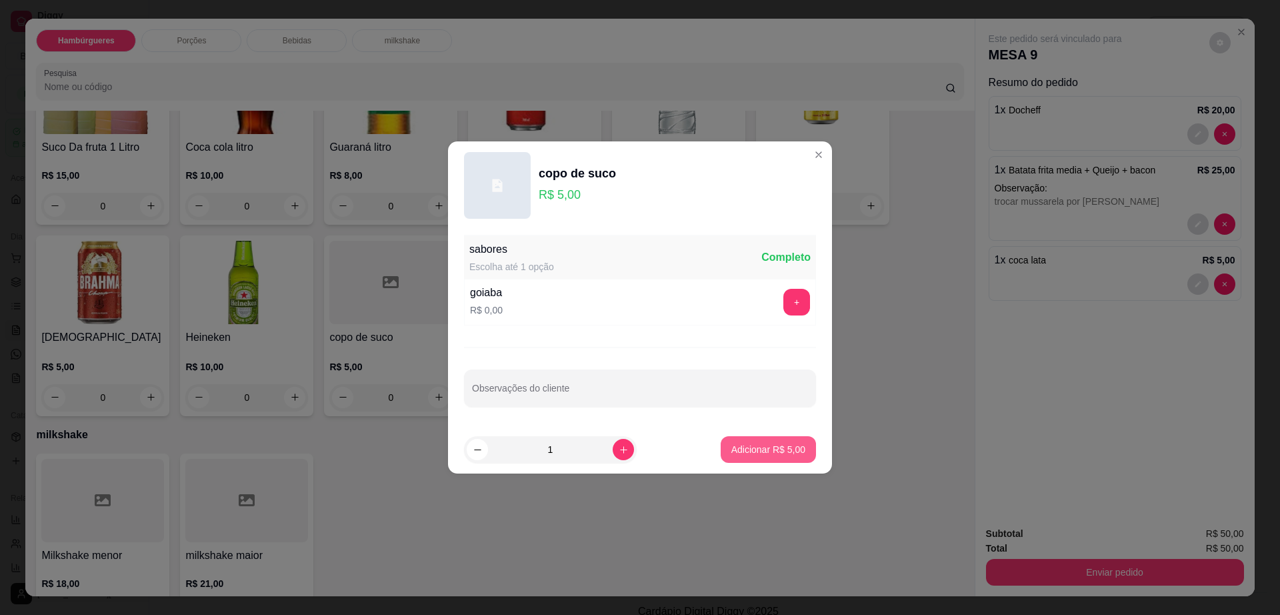
click at [731, 449] on p "Adicionar R$ 5,00" at bounding box center [768, 449] width 74 height 13
type input "1"
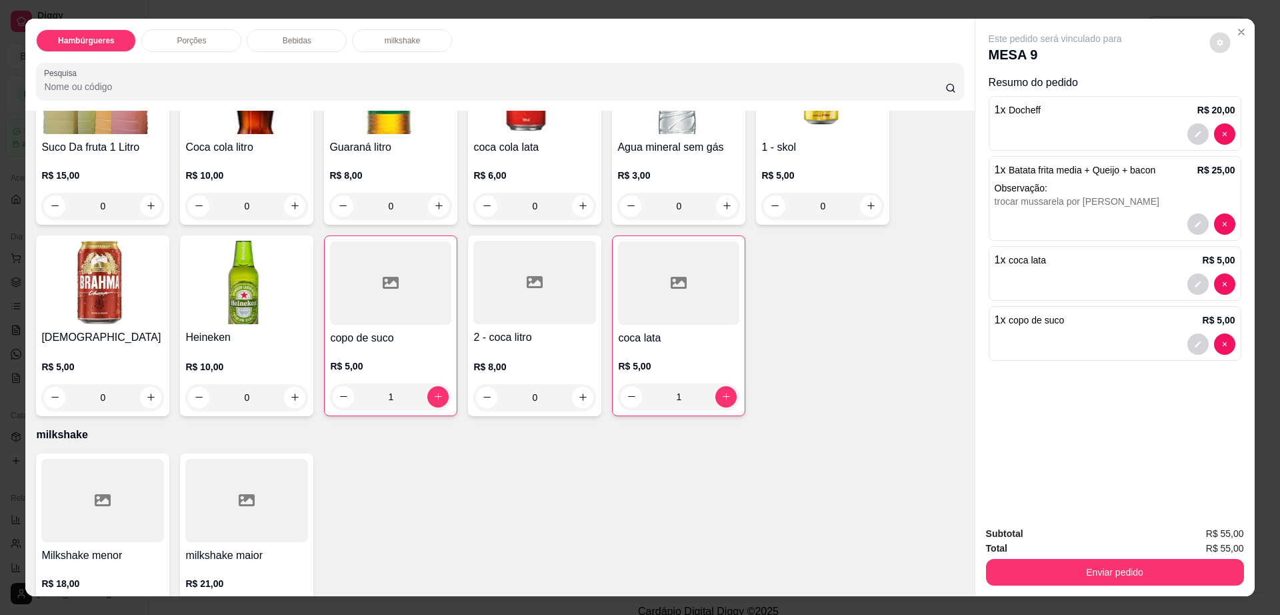
click at [1219, 43] on button "decrease-product-quantity" at bounding box center [1219, 42] width 21 height 21
click at [1122, 565] on button "Enviar pedido" at bounding box center [1115, 572] width 258 height 27
click at [1073, 539] on button "Não registrar e enviar pedido" at bounding box center [1069, 539] width 139 height 25
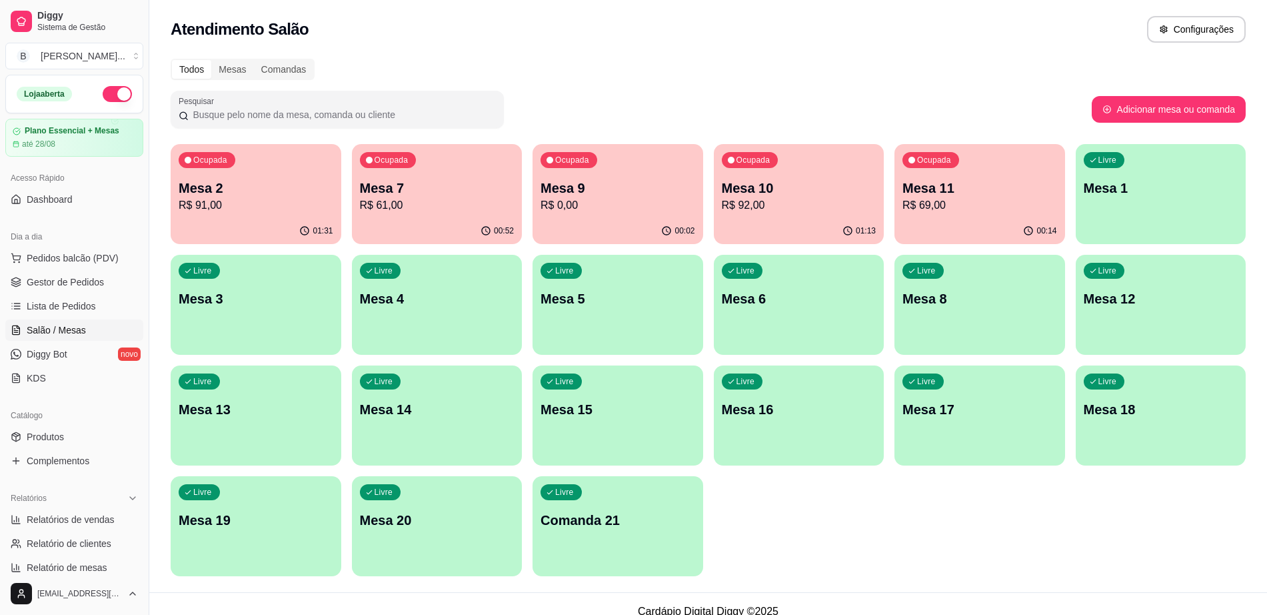
click at [595, 238] on div "00:02" at bounding box center [618, 231] width 171 height 26
click at [745, 199] on p "R$ 92,00" at bounding box center [799, 204] width 150 height 15
click at [297, 205] on p "R$ 91,00" at bounding box center [256, 205] width 155 height 16
click at [989, 176] on div "Ocupada Mesa 11 R$ 69,00" at bounding box center [980, 181] width 171 height 74
click at [982, 203] on p "R$ 69,00" at bounding box center [980, 204] width 150 height 15
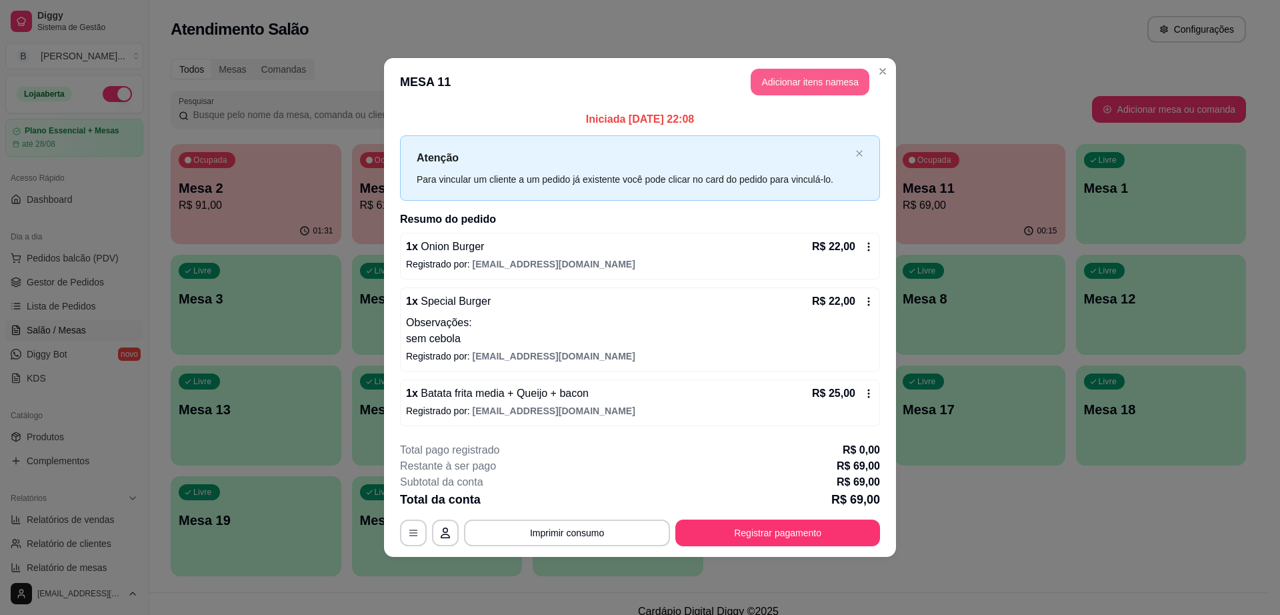
click at [782, 86] on button "Adicionar itens na mesa" at bounding box center [810, 82] width 119 height 27
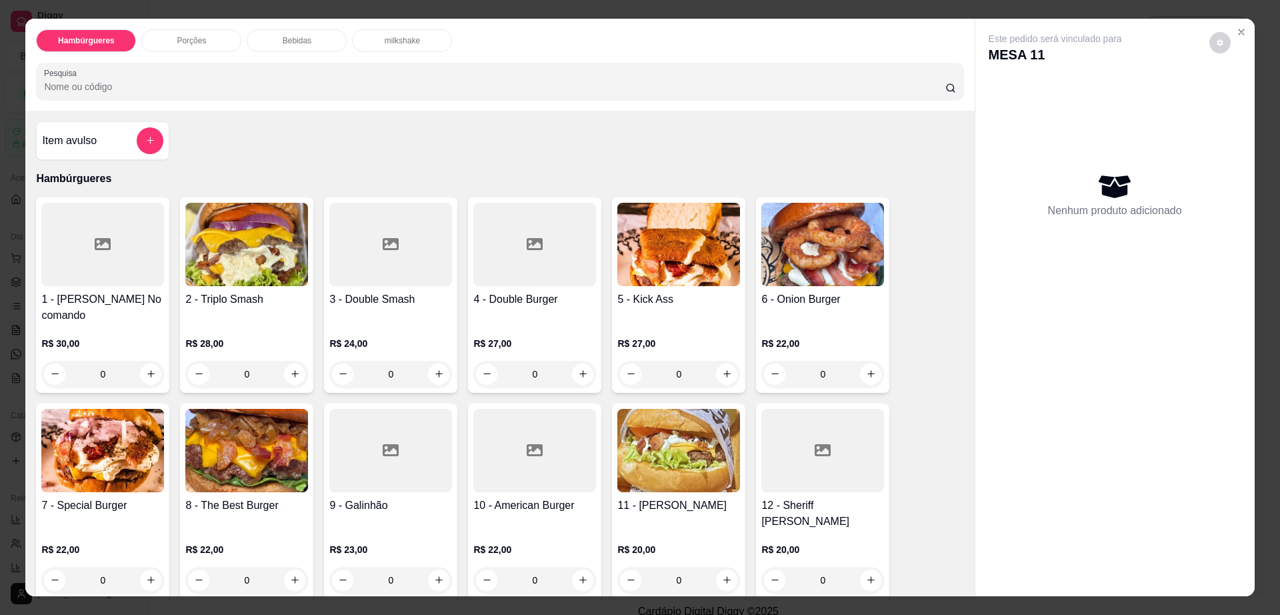
click at [283, 41] on p "Bebidas" at bounding box center [297, 40] width 29 height 11
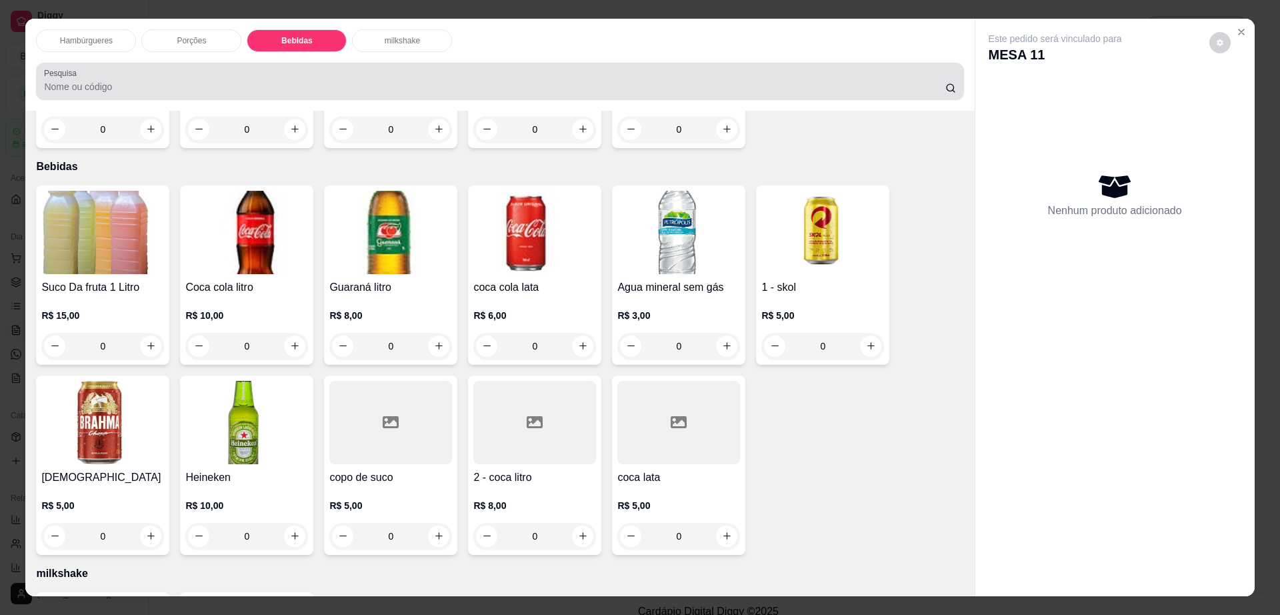
scroll to position [24, 0]
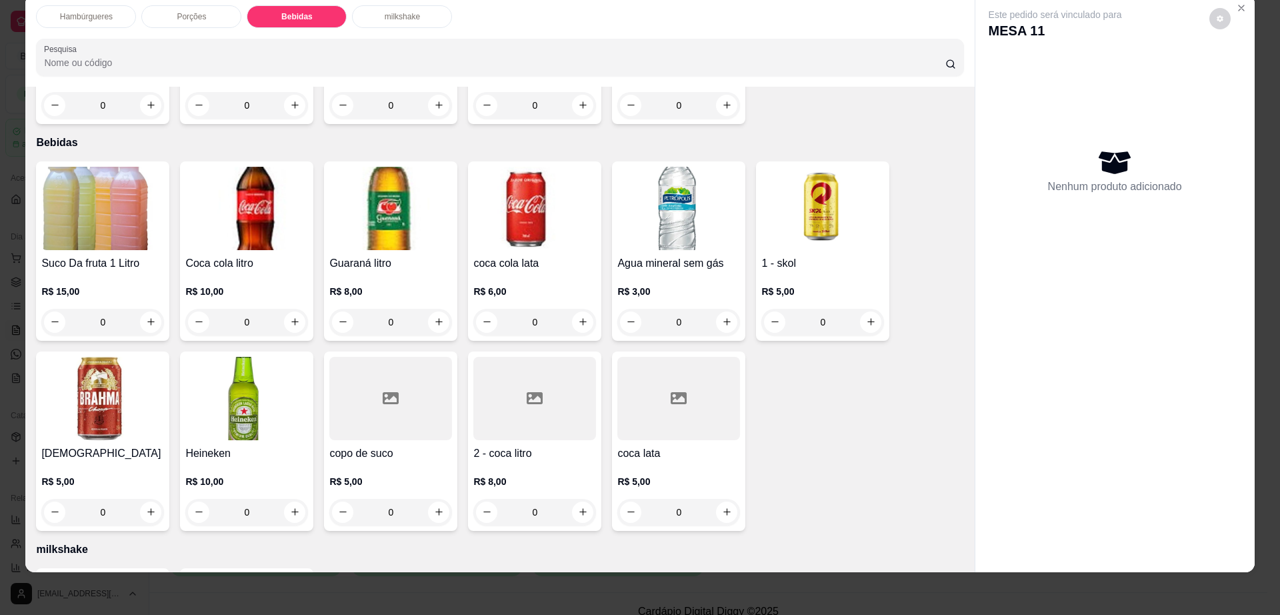
click at [133, 387] on img at bounding box center [102, 398] width 123 height 83
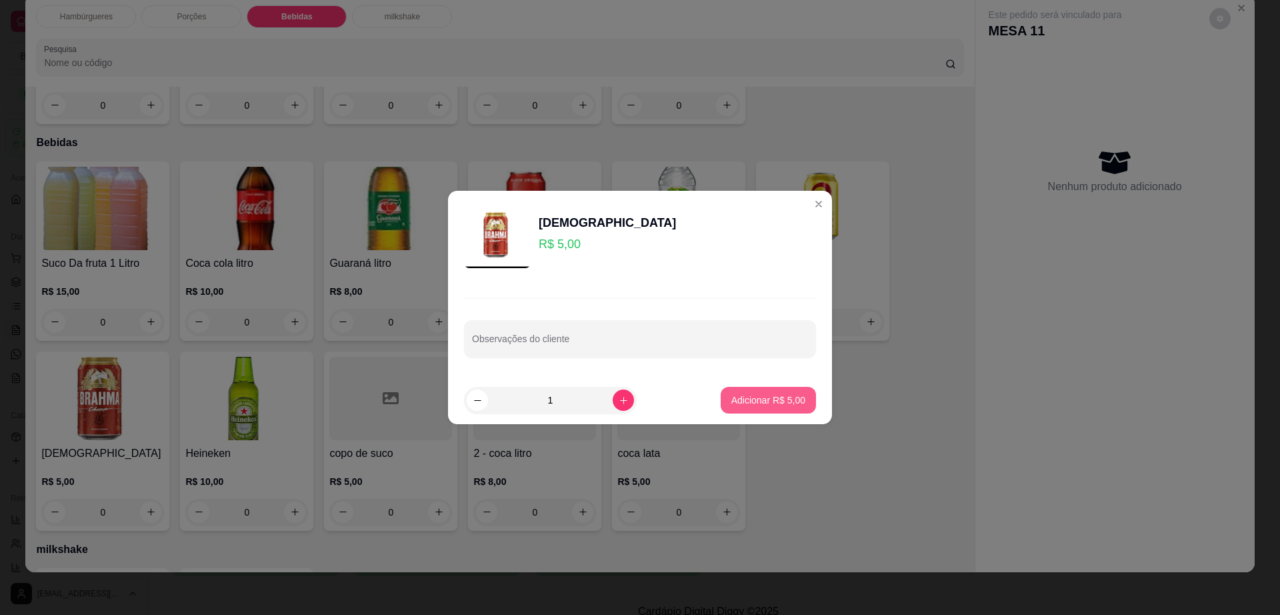
click at [751, 397] on p "Adicionar R$ 5,00" at bounding box center [768, 399] width 74 height 13
type input "1"
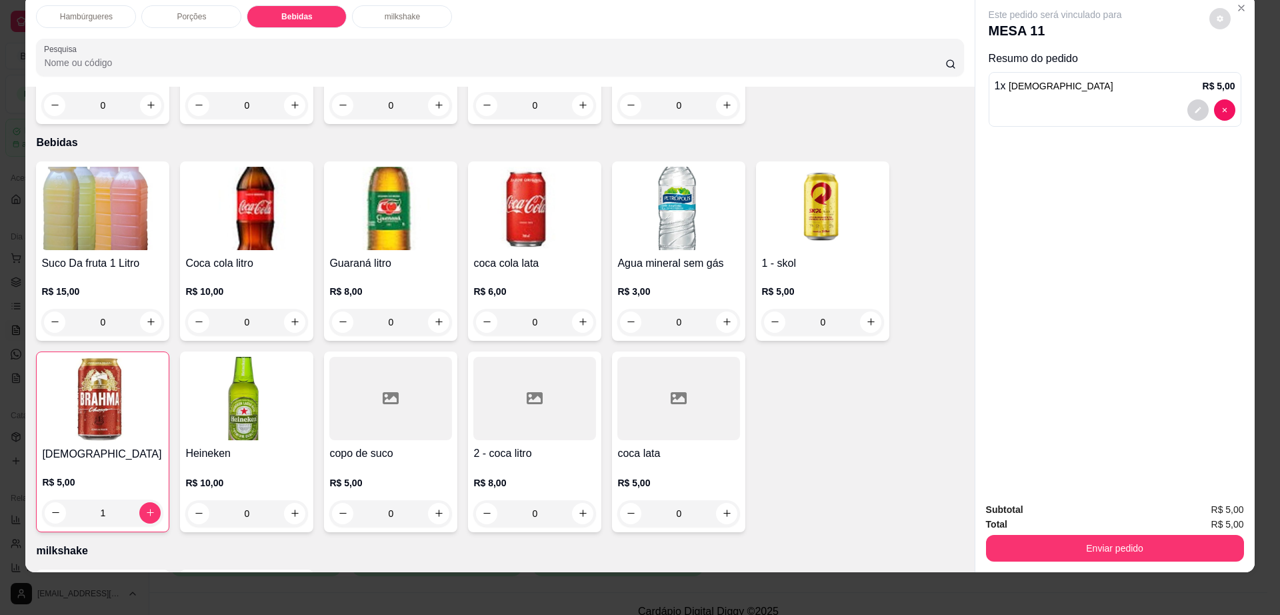
click at [1217, 13] on button "decrease-product-quantity" at bounding box center [1219, 18] width 21 height 21
click at [1245, 64] on span "Automatic updates" at bounding box center [1244, 72] width 27 height 16
click at [1239, 72] on input "Automatic updates" at bounding box center [1234, 76] width 9 height 9
checkbox input "false"
click at [1118, 468] on div "Este pedido será vinculado para MESA 11 Resumo do pedido 1 x [DEMOGRAPHIC_DATA]…" at bounding box center [1114, 243] width 279 height 497
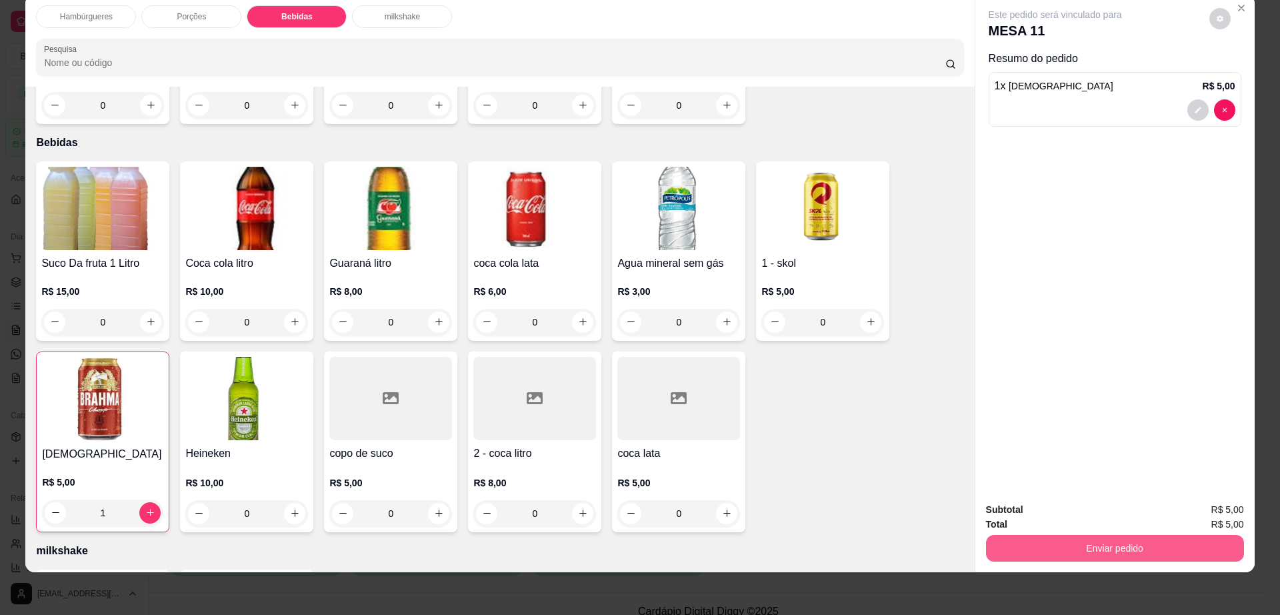
click at [1161, 541] on button "Enviar pedido" at bounding box center [1115, 548] width 258 height 27
click at [1079, 521] on button "Não registrar e enviar pedido" at bounding box center [1069, 515] width 139 height 25
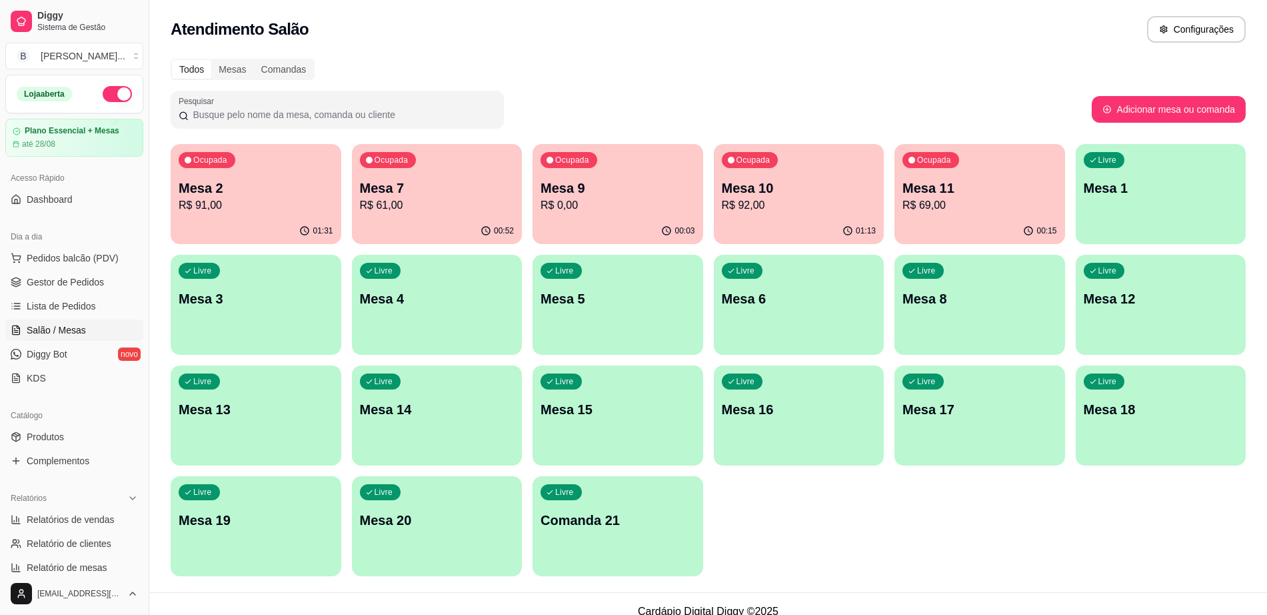
click at [444, 202] on p "R$ 61,00" at bounding box center [437, 205] width 155 height 16
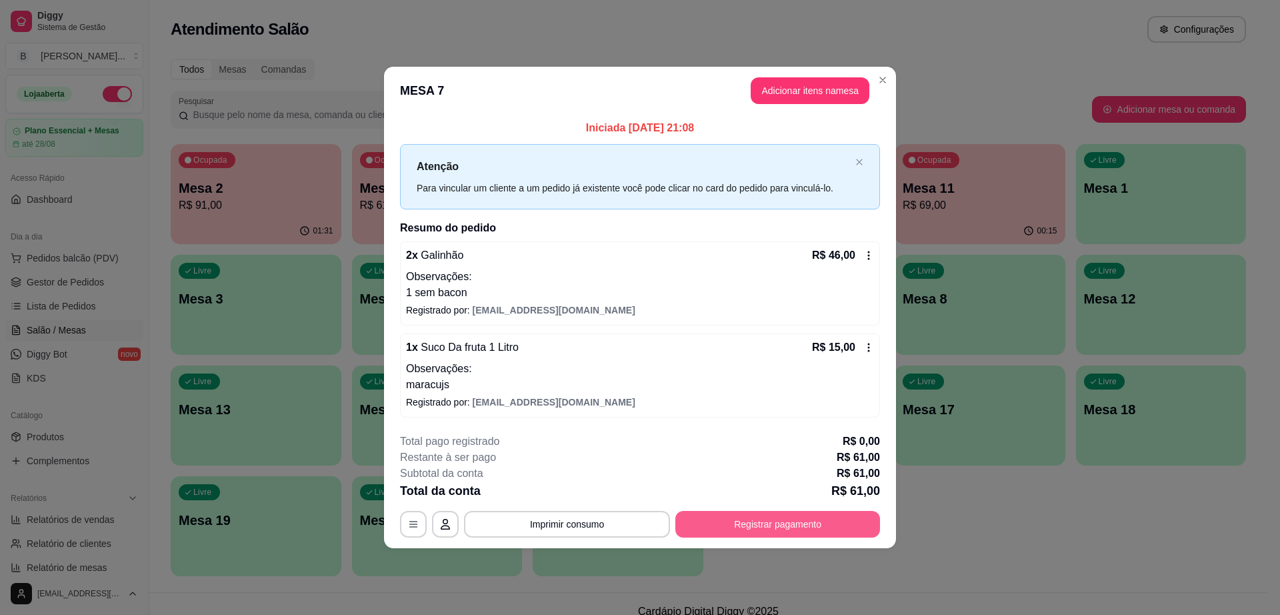
click at [765, 521] on button "Registrar pagamento" at bounding box center [777, 524] width 205 height 27
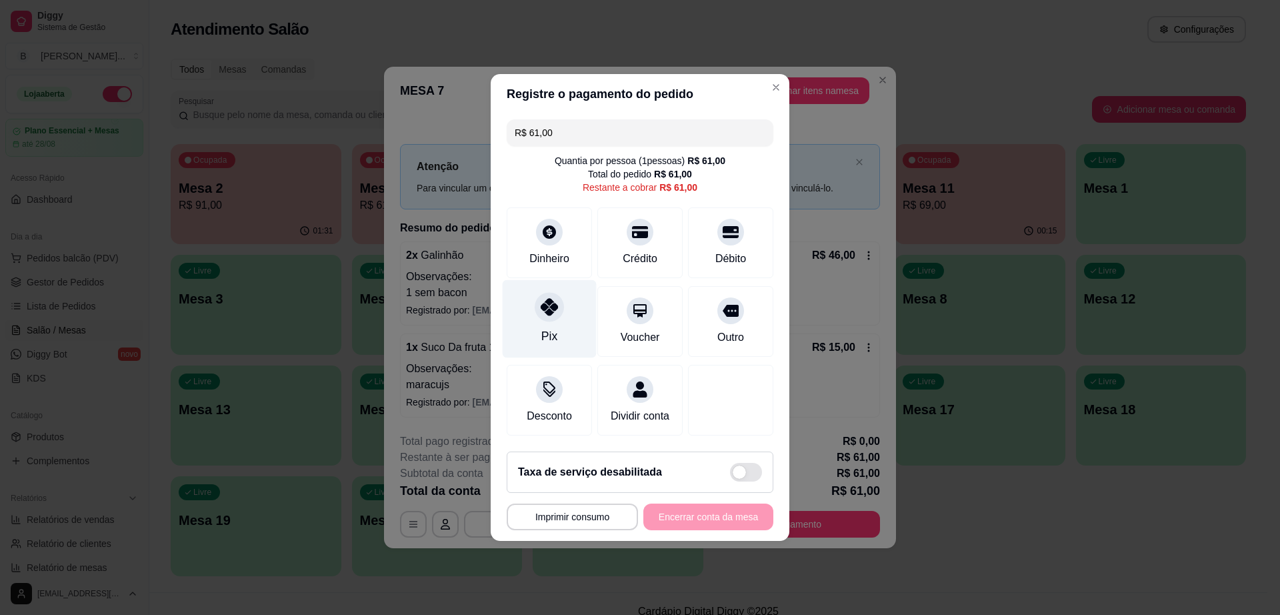
click at [518, 315] on div "Pix" at bounding box center [550, 319] width 94 height 78
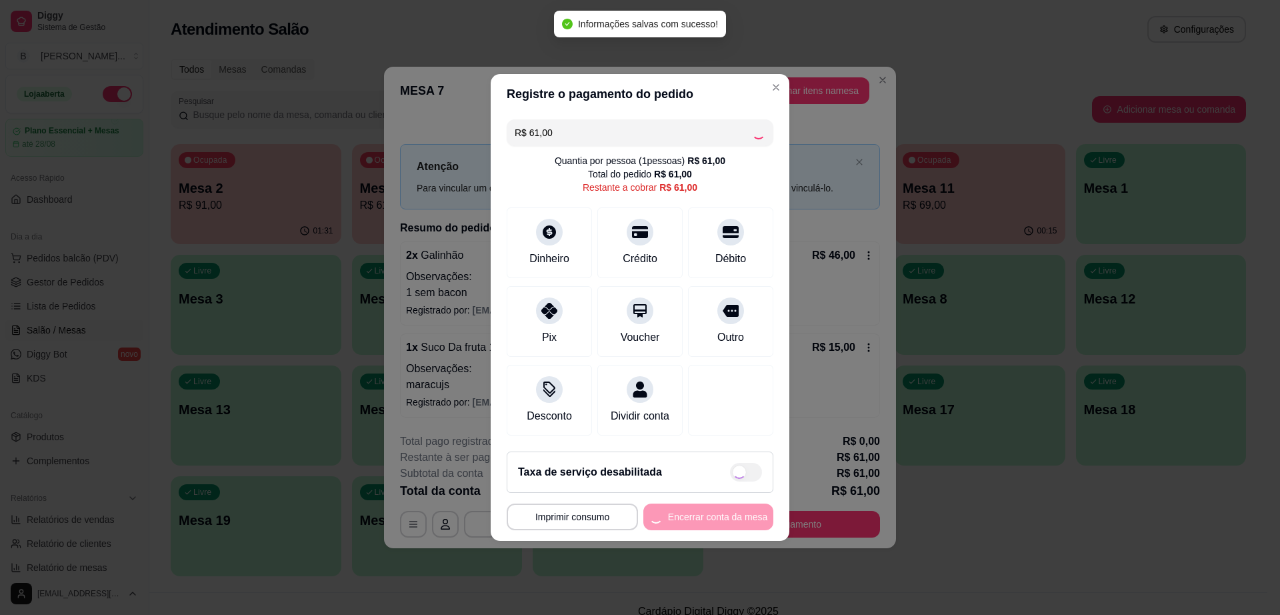
type input "R$ 0,00"
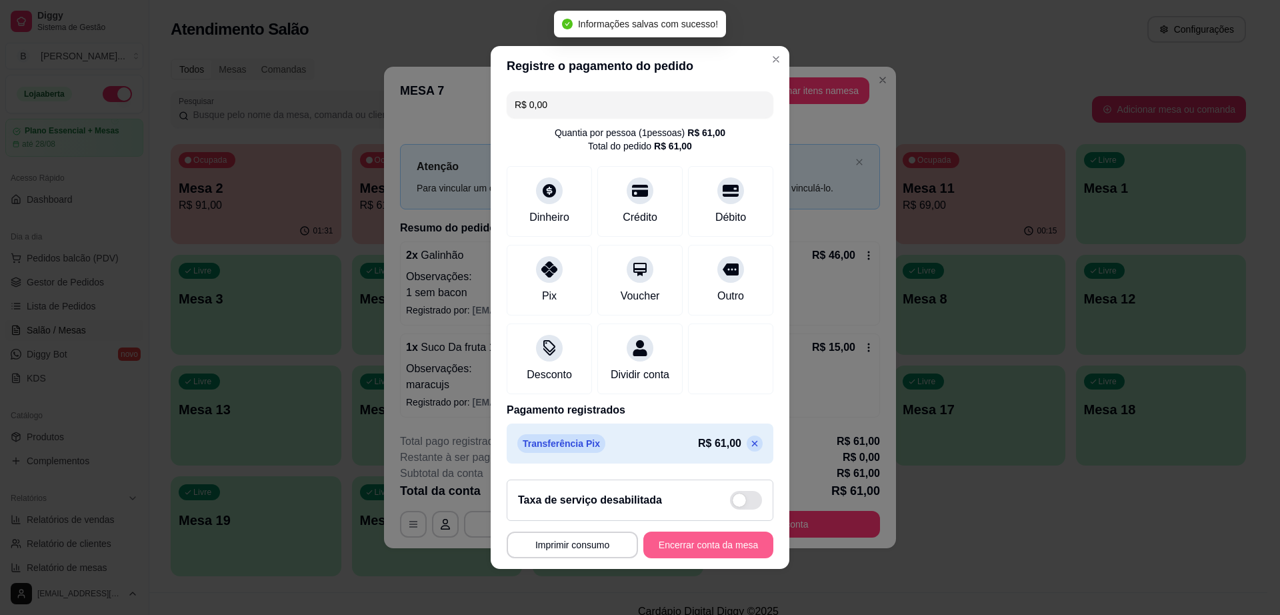
click at [721, 548] on button "Encerrar conta da mesa" at bounding box center [708, 544] width 130 height 27
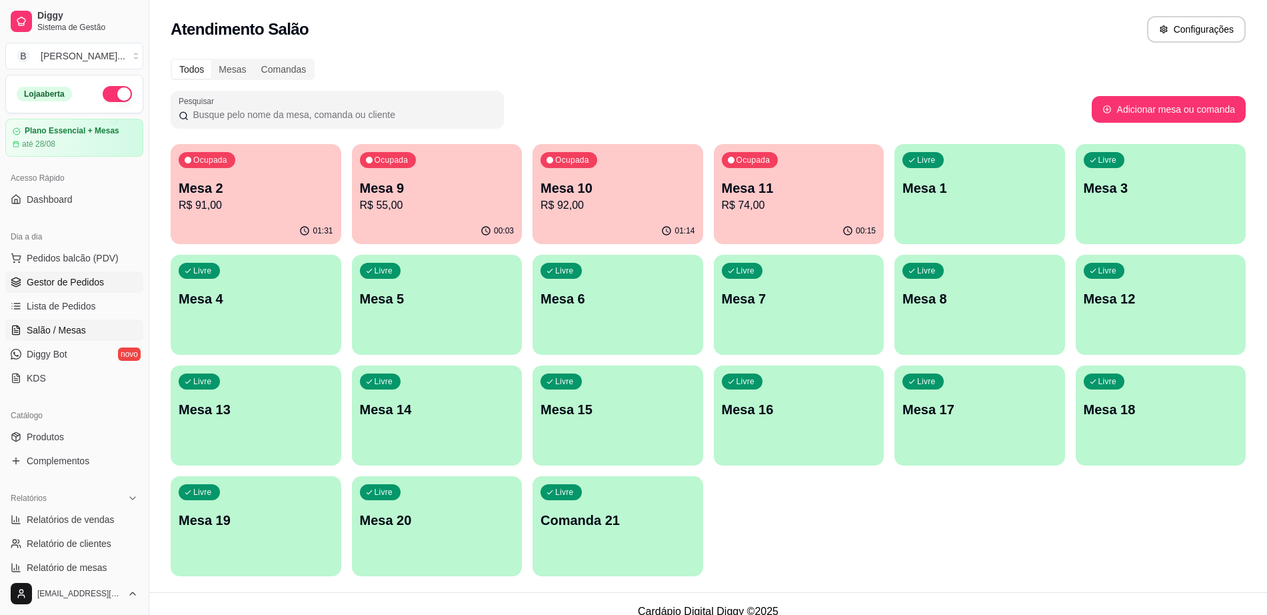
click at [109, 285] on link "Gestor de Pedidos" at bounding box center [74, 281] width 138 height 21
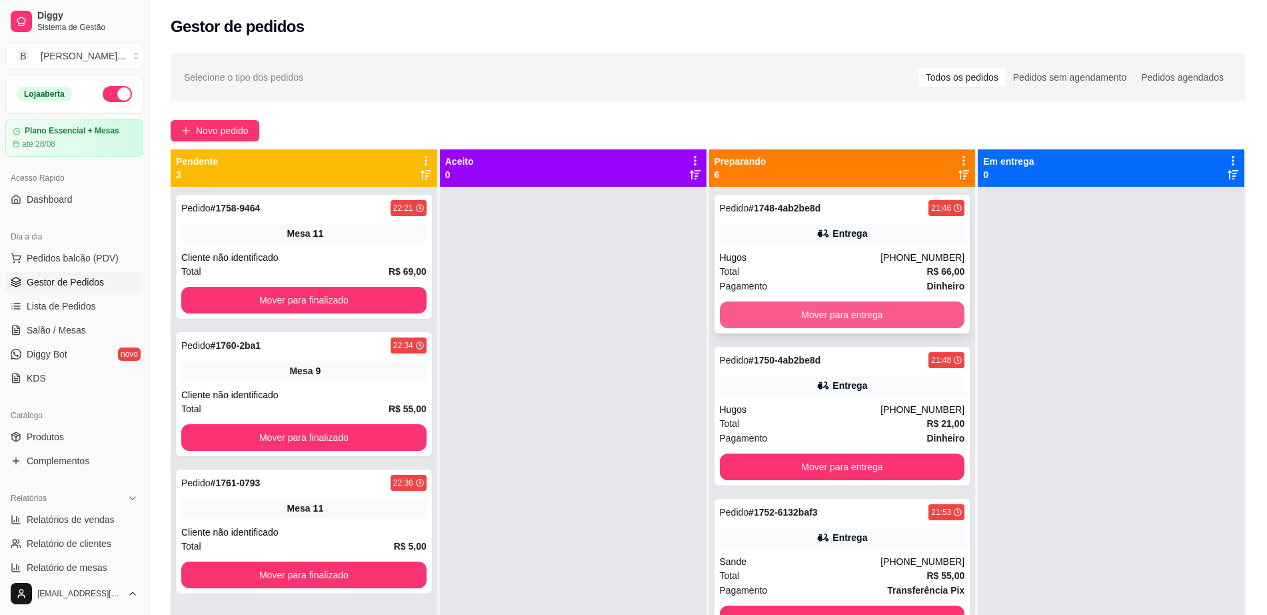
click at [747, 303] on button "Mover para entrega" at bounding box center [842, 314] width 245 height 27
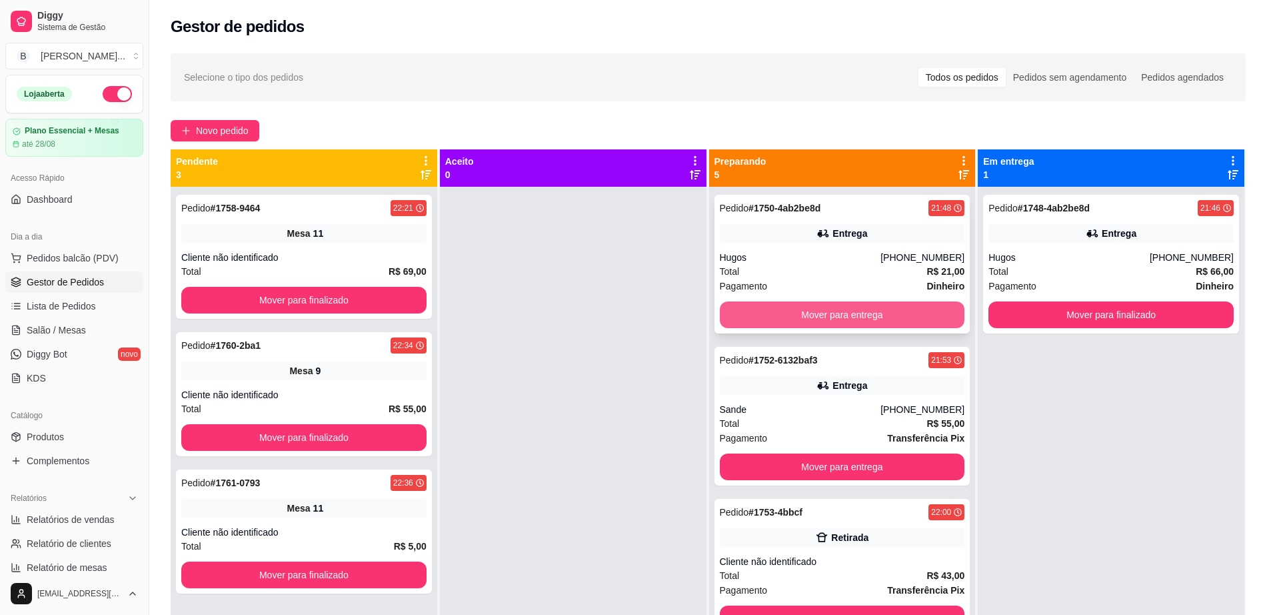
click at [749, 303] on button "Mover para entrega" at bounding box center [842, 314] width 245 height 27
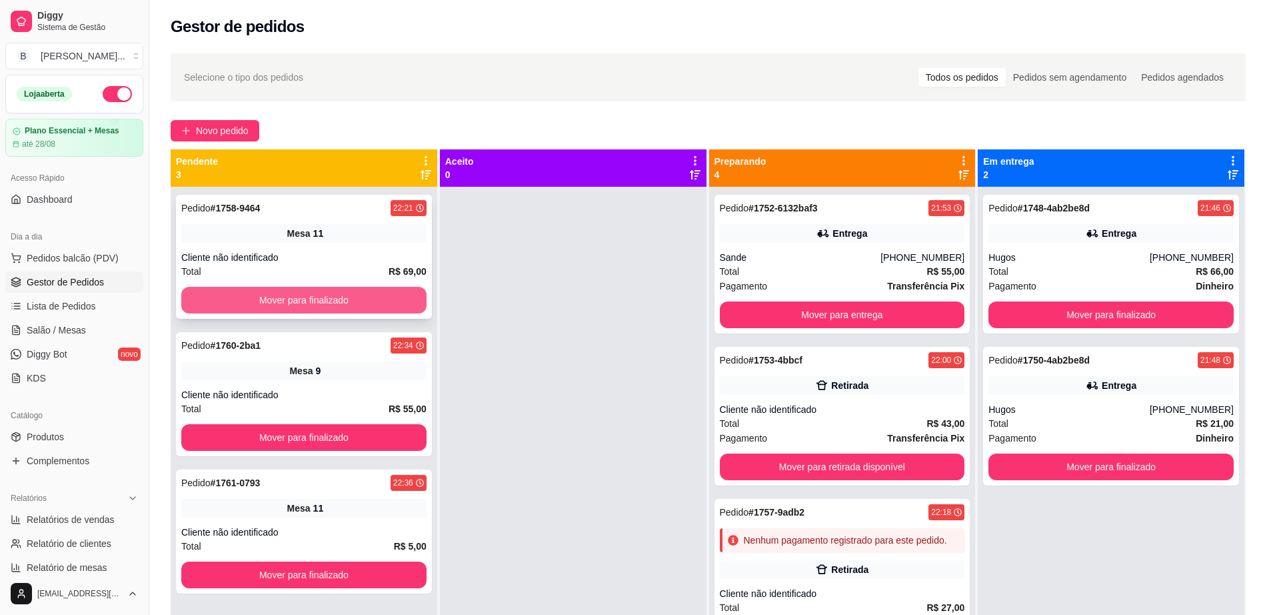
click at [321, 302] on button "Mover para finalizado" at bounding box center [303, 300] width 245 height 27
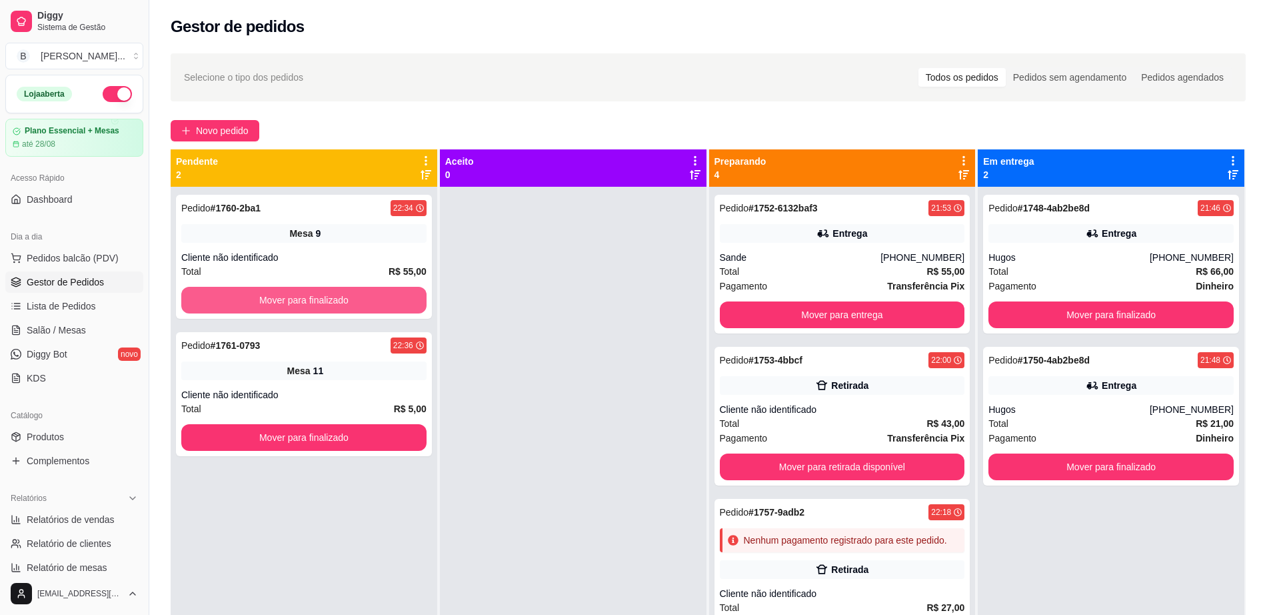
click at [321, 302] on button "Mover para finalizado" at bounding box center [303, 300] width 245 height 27
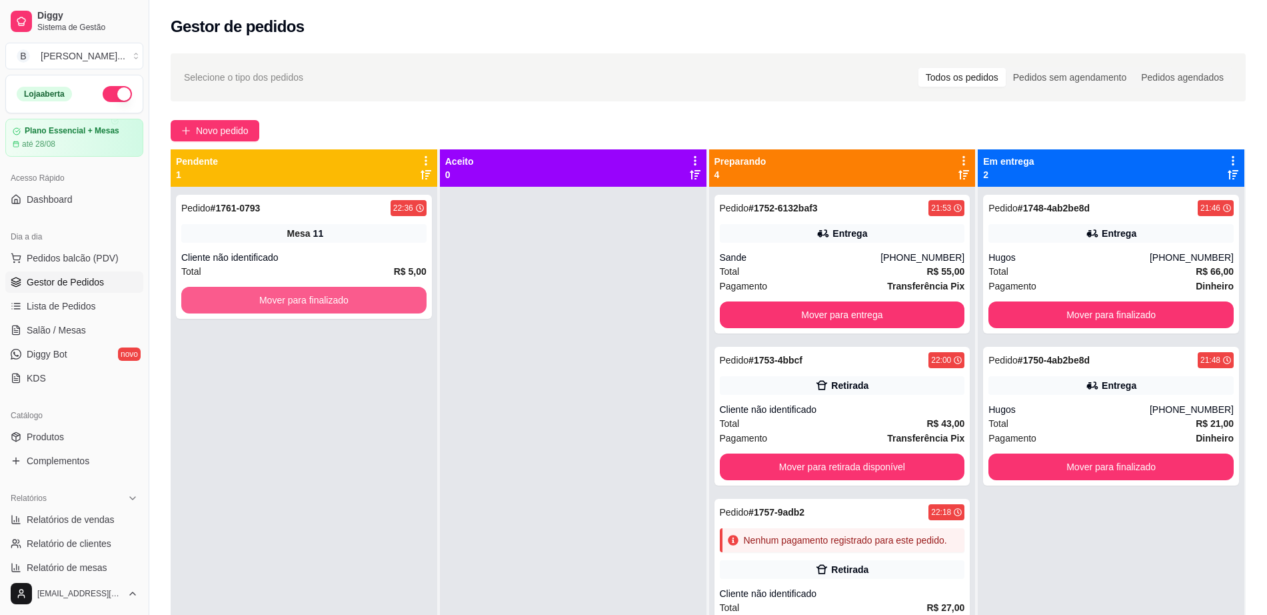
click at [321, 302] on button "Mover para finalizado" at bounding box center [303, 300] width 245 height 27
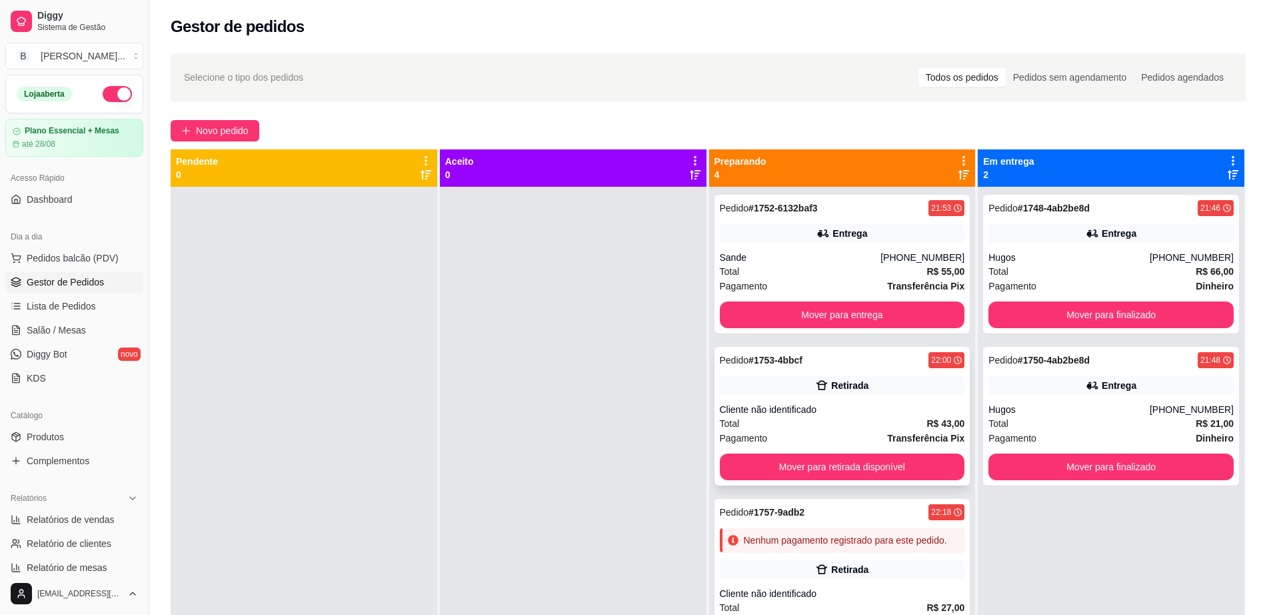
click at [787, 407] on div "Cliente não identificado" at bounding box center [842, 409] width 245 height 13
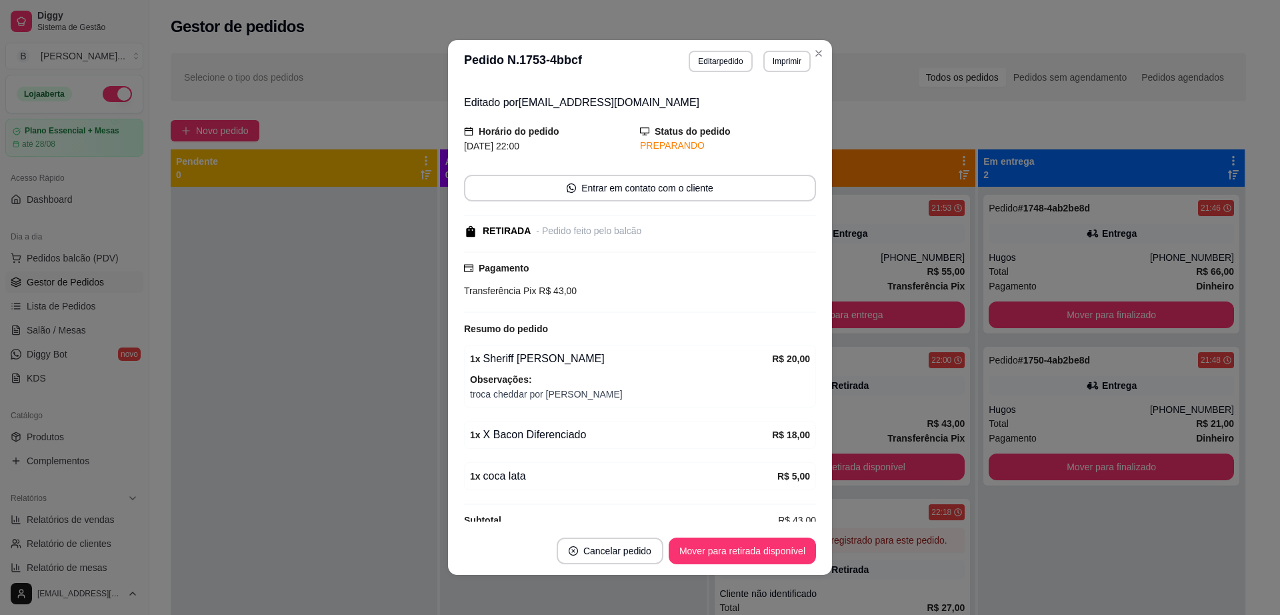
scroll to position [58, 0]
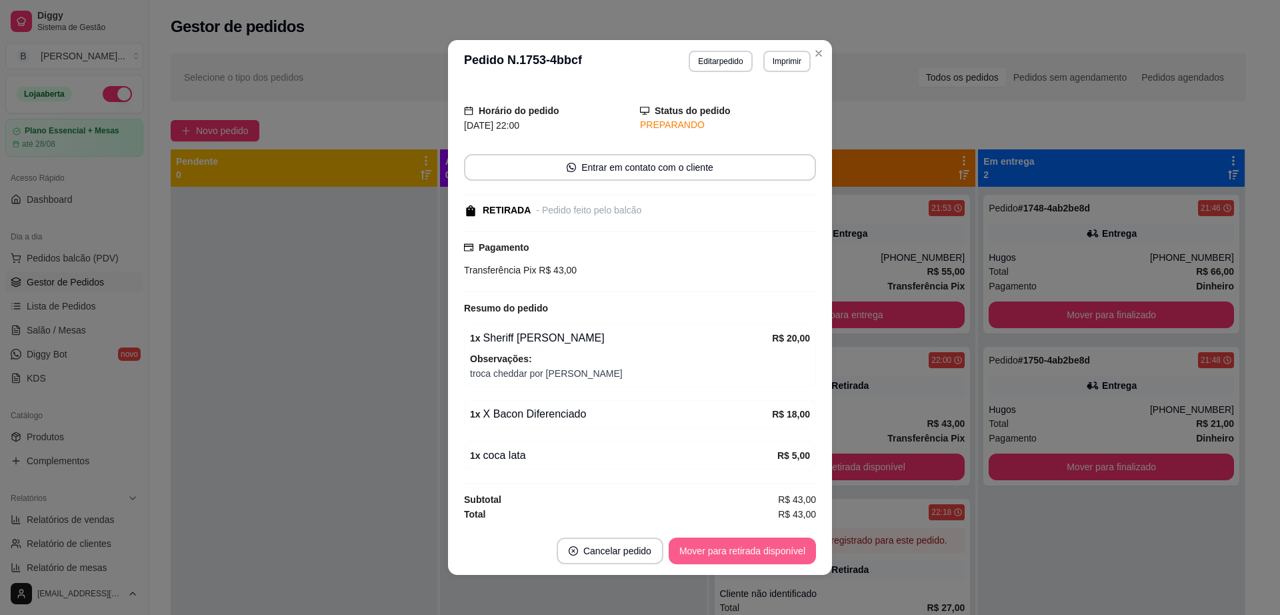
click at [739, 561] on button "Mover para retirada disponível" at bounding box center [742, 550] width 147 height 27
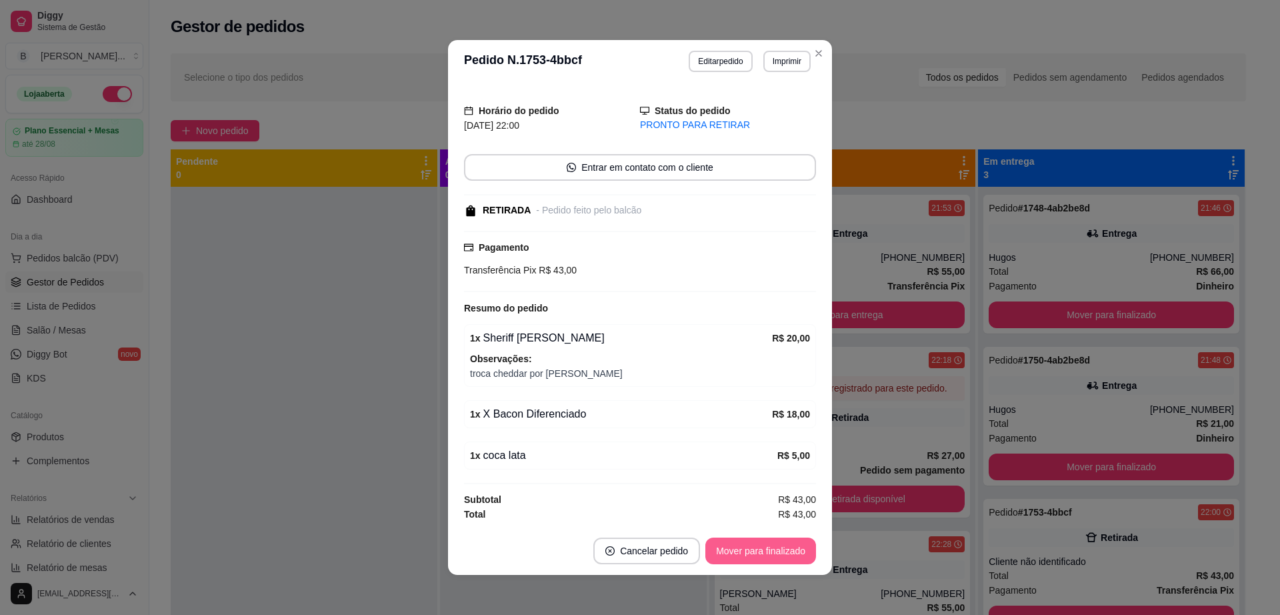
click at [743, 557] on button "Mover para finalizado" at bounding box center [760, 550] width 111 height 27
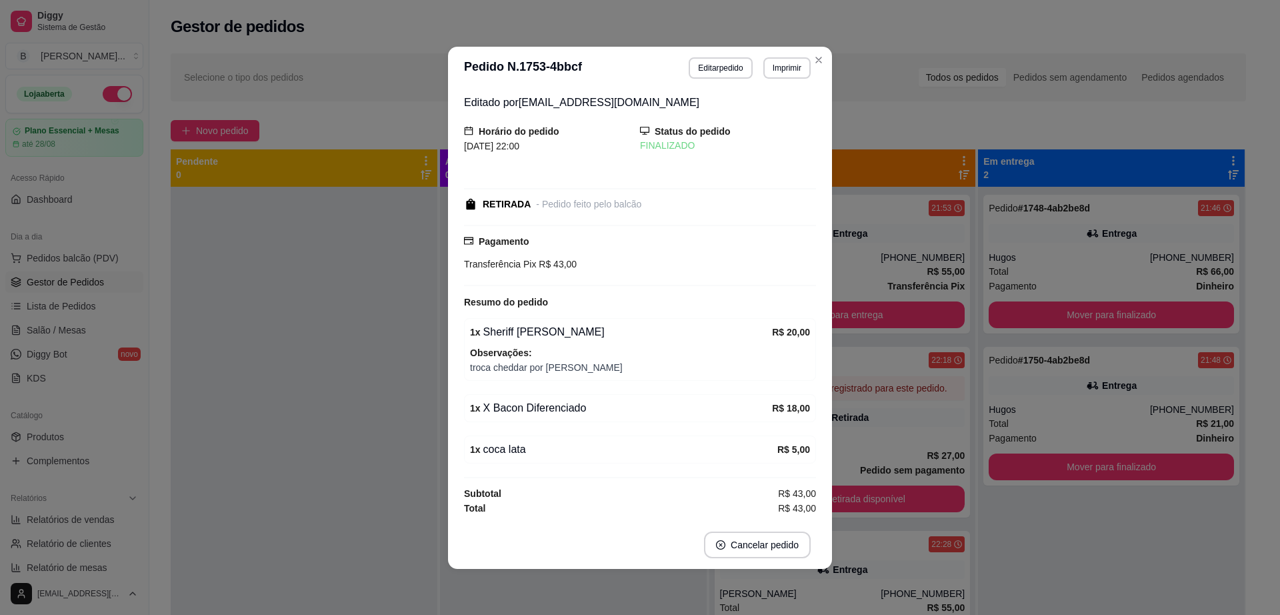
scroll to position [0, 0]
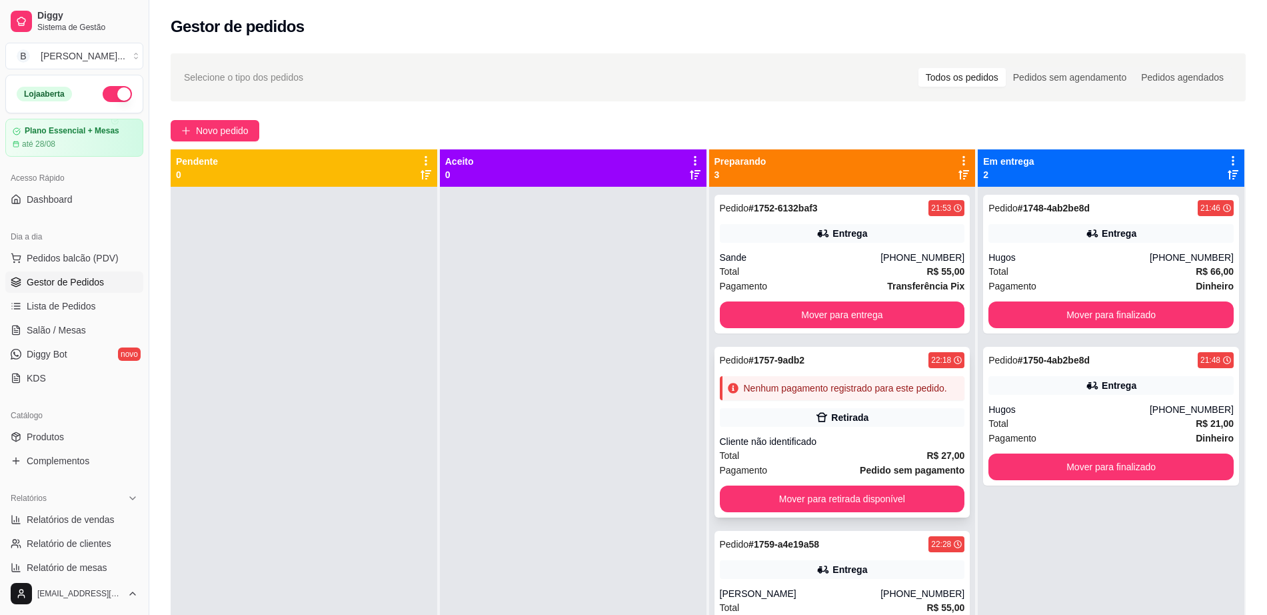
click at [839, 453] on div "Total R$ 27,00" at bounding box center [842, 455] width 245 height 15
click at [871, 420] on div "Retirada" at bounding box center [842, 417] width 245 height 19
click at [114, 333] on link "Salão / Mesas" at bounding box center [74, 329] width 138 height 21
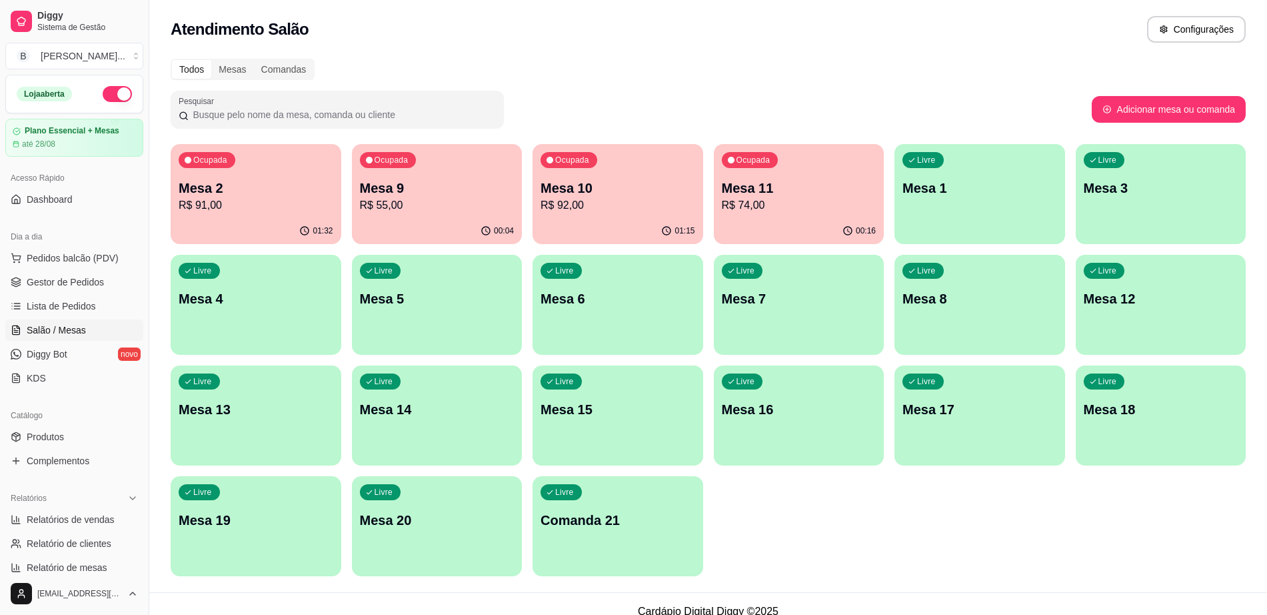
click at [761, 193] on p "Mesa 11" at bounding box center [799, 188] width 155 height 19
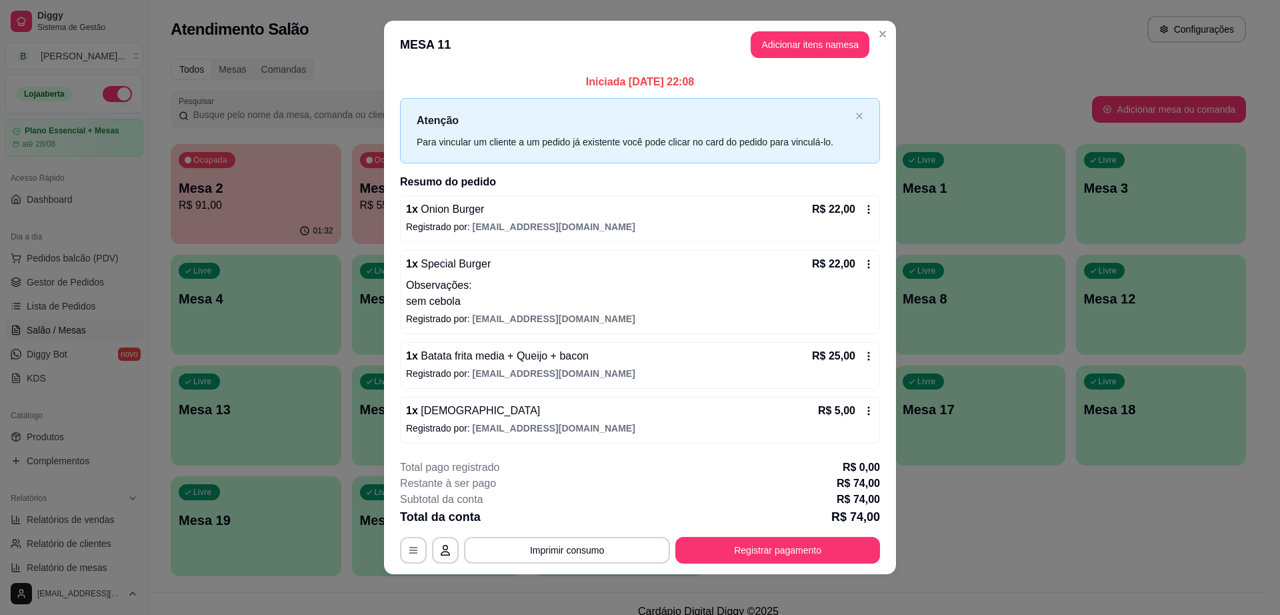
scroll to position [12, 0]
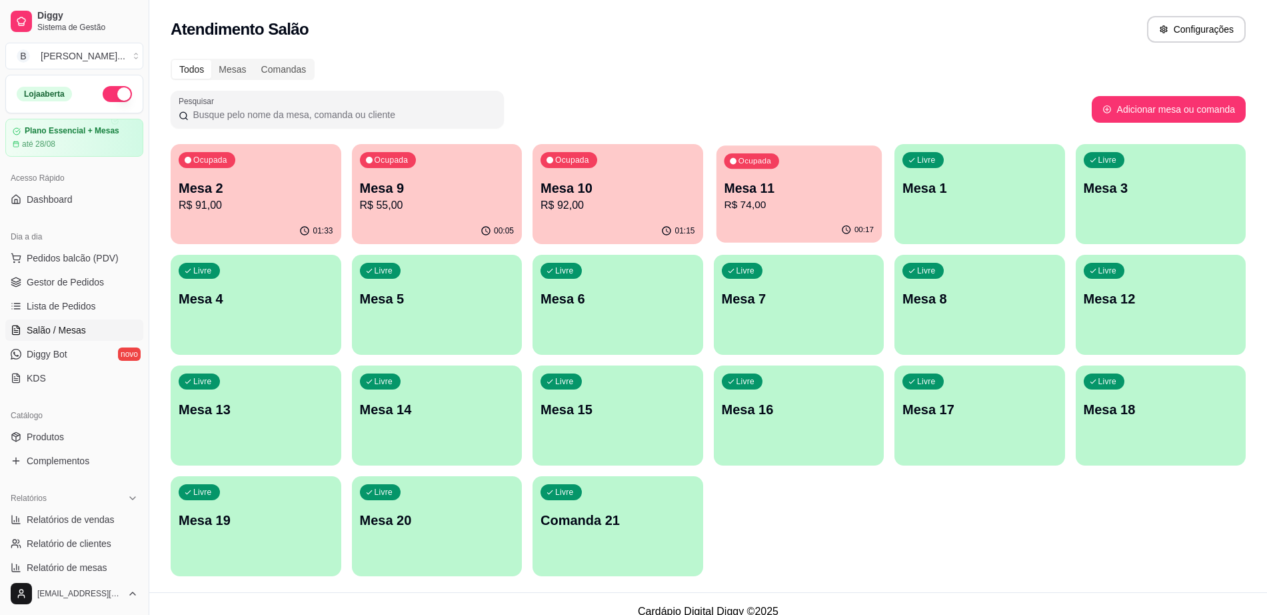
click at [785, 213] on p "R$ 74,00" at bounding box center [799, 204] width 150 height 15
click at [472, 206] on p "R$ 55,00" at bounding box center [437, 205] width 155 height 16
click at [111, 277] on link "Gestor de Pedidos" at bounding box center [74, 281] width 138 height 21
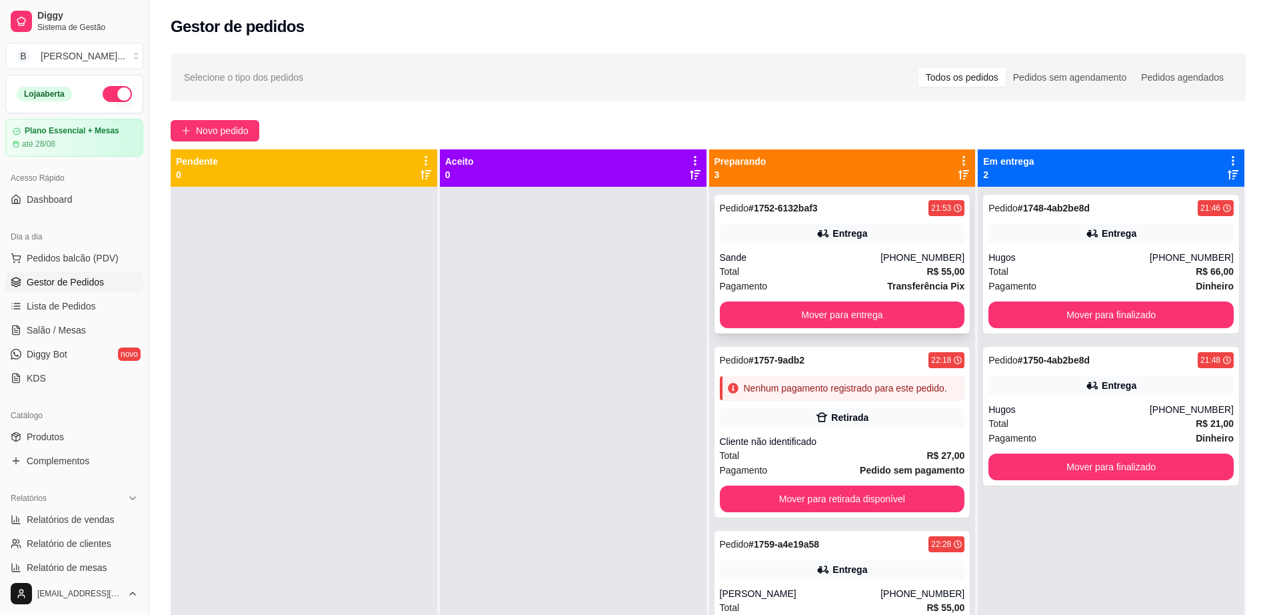
click at [875, 279] on div "Pagamento Transferência Pix" at bounding box center [842, 286] width 245 height 15
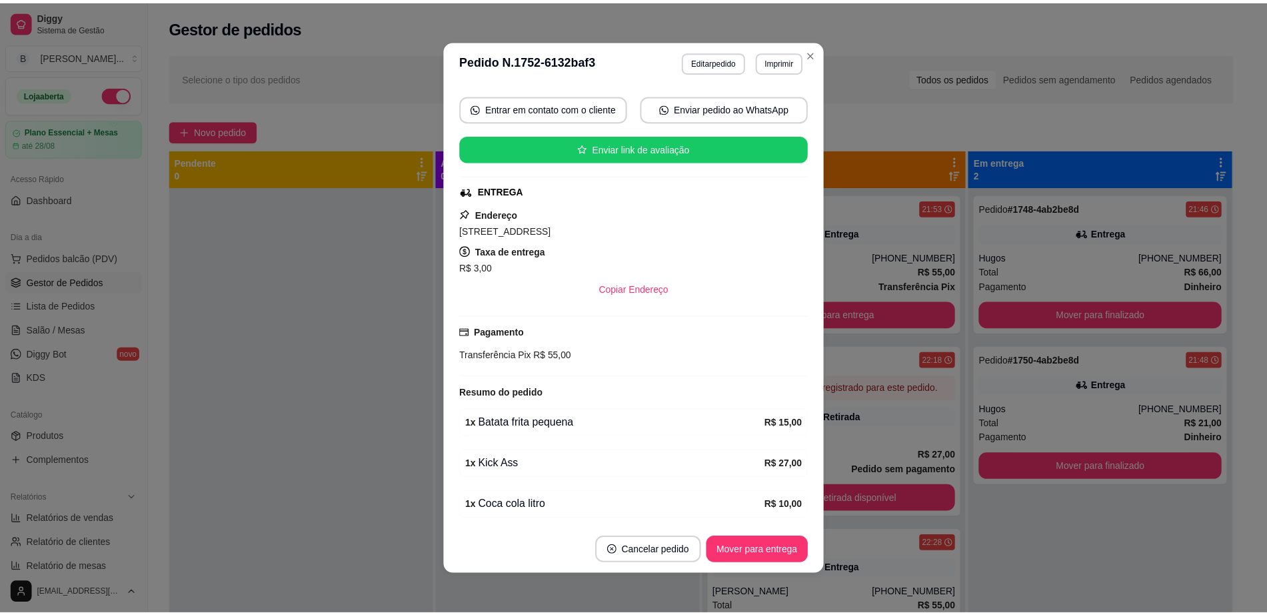
scroll to position [167, 0]
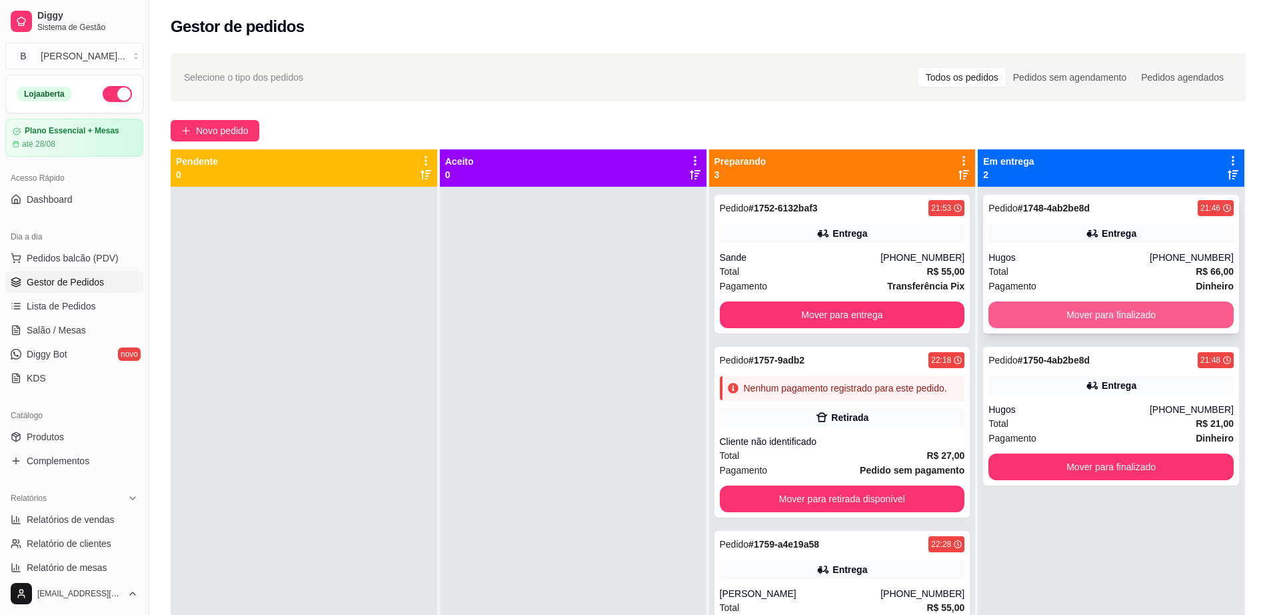
click at [1011, 307] on button "Mover para finalizado" at bounding box center [1111, 314] width 245 height 27
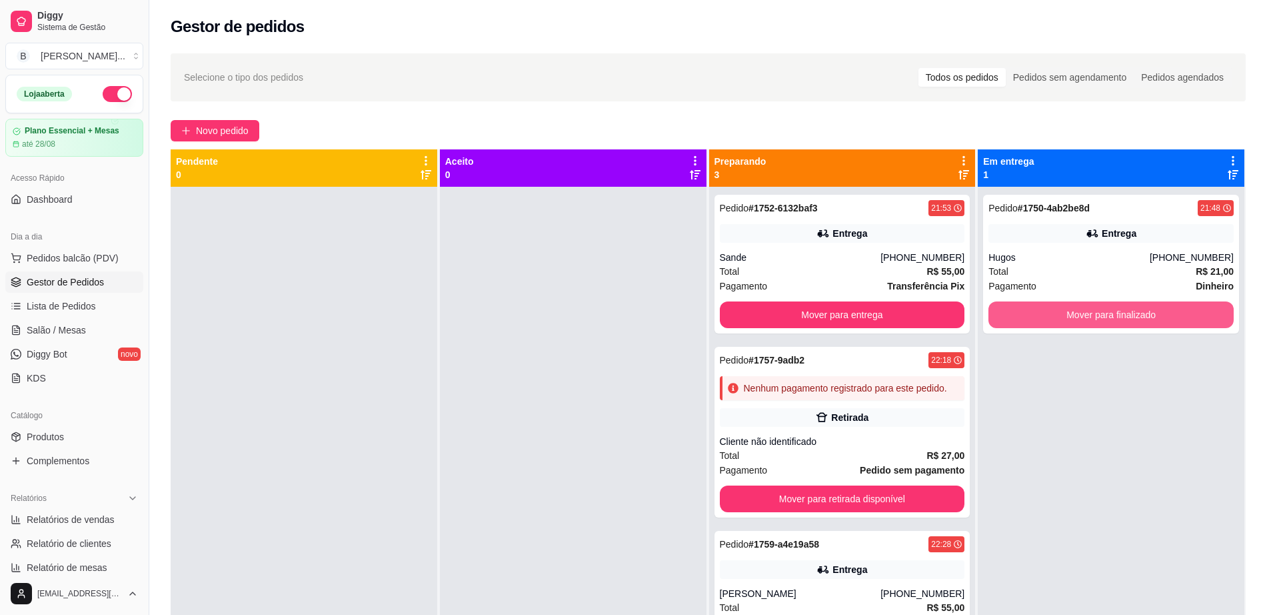
click at [1011, 307] on button "Mover para finalizado" at bounding box center [1111, 314] width 245 height 27
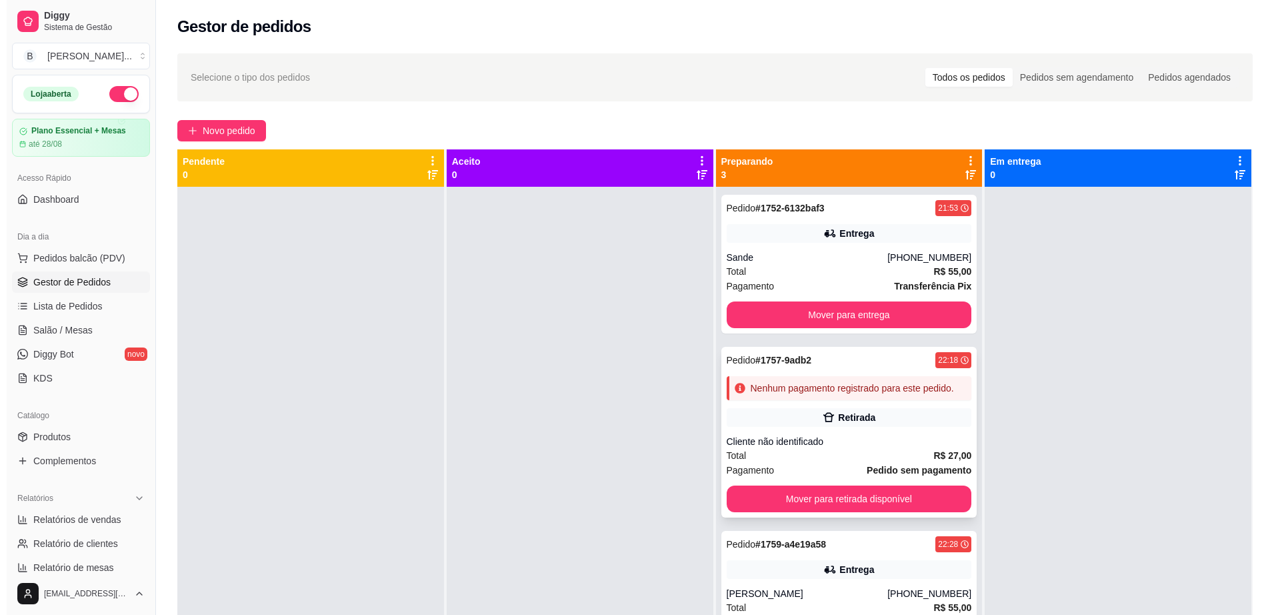
scroll to position [37, 0]
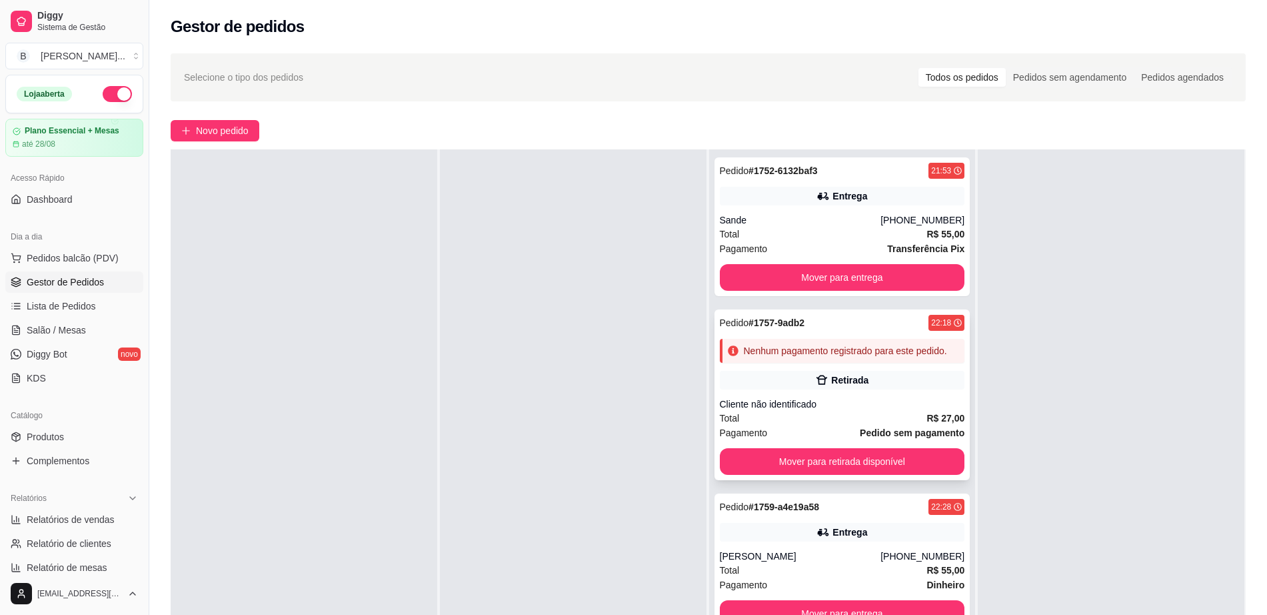
click at [890, 391] on div "Pedido # 1757-9adb2 22:18 Nenhum pagamento registrado para este pedido. Retirad…" at bounding box center [843, 394] width 256 height 171
click at [871, 401] on div "Cliente não identificado" at bounding box center [842, 403] width 245 height 13
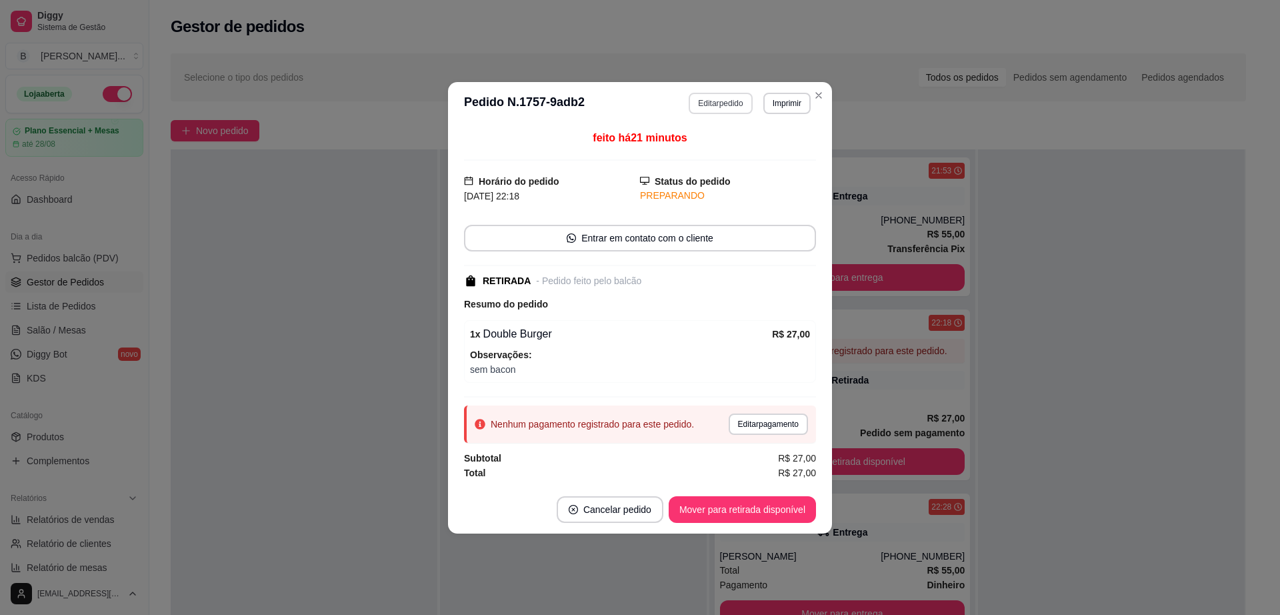
click at [705, 107] on button "Editar pedido" at bounding box center [720, 103] width 63 height 21
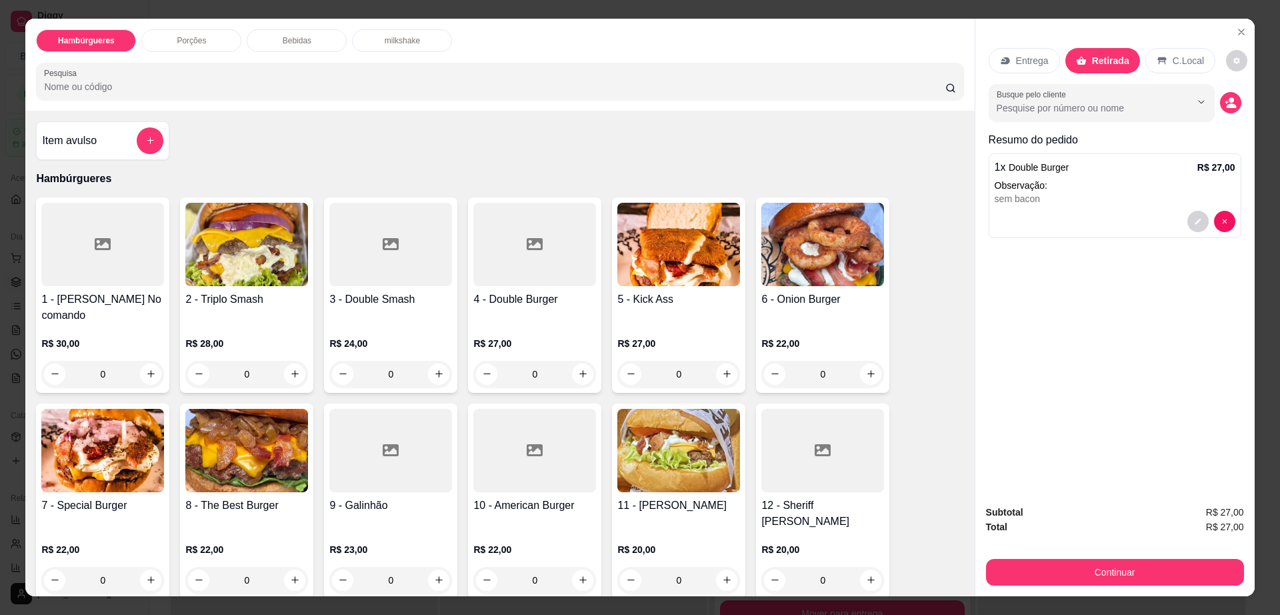
click at [312, 36] on div "Bebidas" at bounding box center [297, 40] width 100 height 23
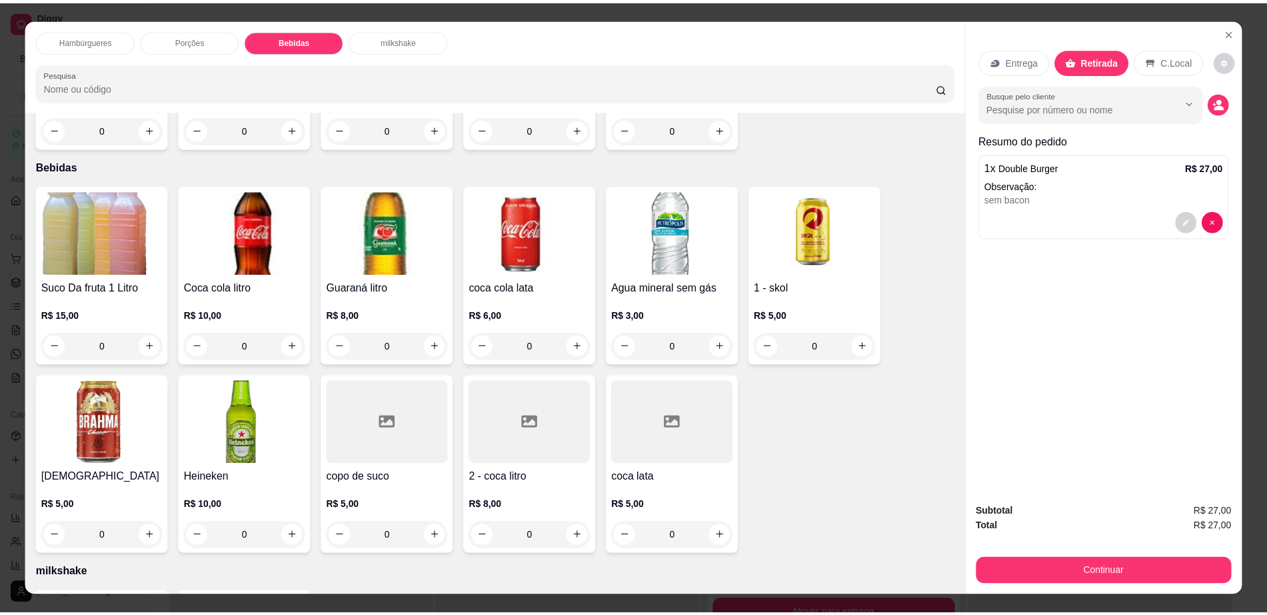
scroll to position [24, 0]
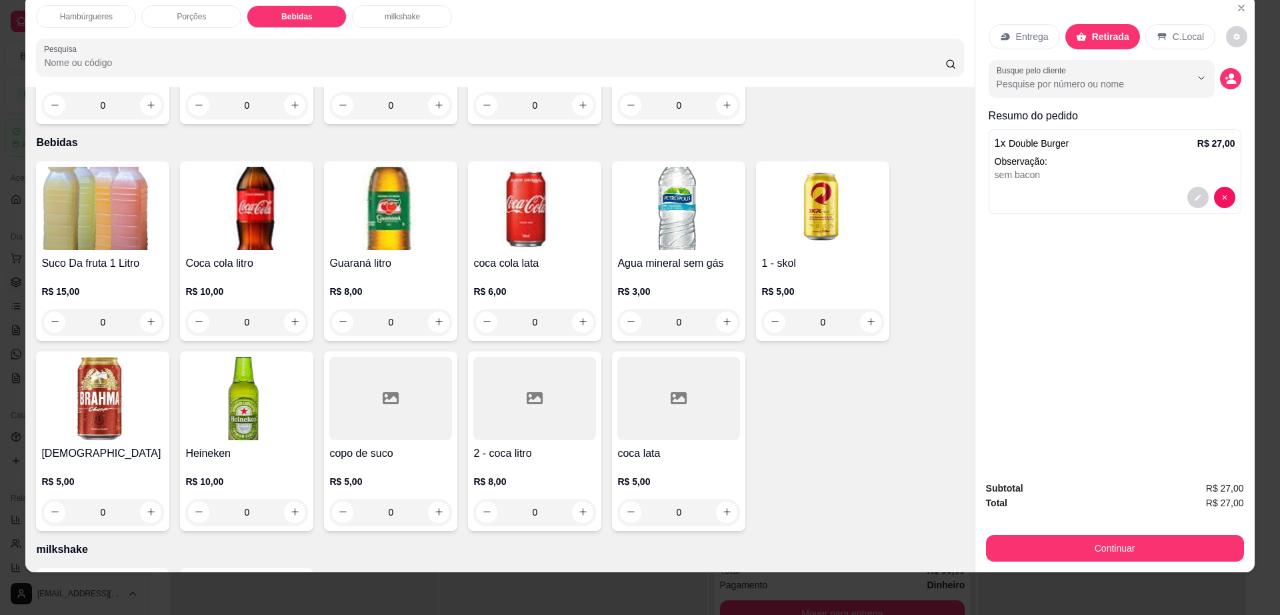
click at [521, 167] on img at bounding box center [534, 208] width 123 height 83
click at [687, 387] on div at bounding box center [678, 398] width 123 height 83
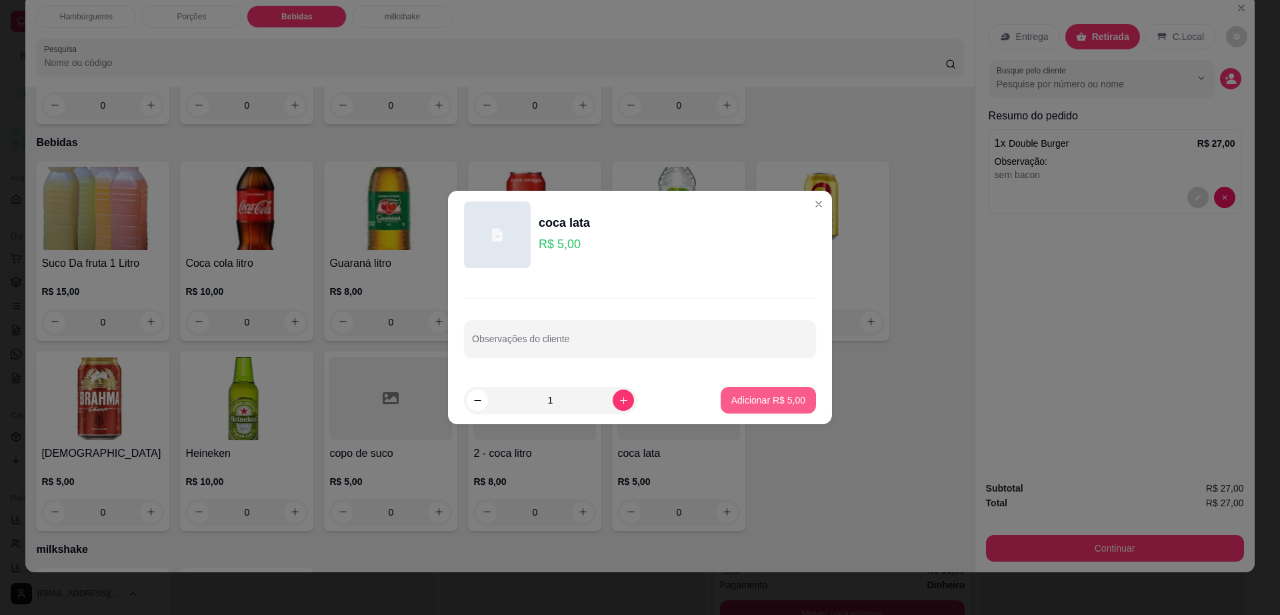
click at [777, 397] on p "Adicionar R$ 5,00" at bounding box center [768, 399] width 74 height 13
type input "1"
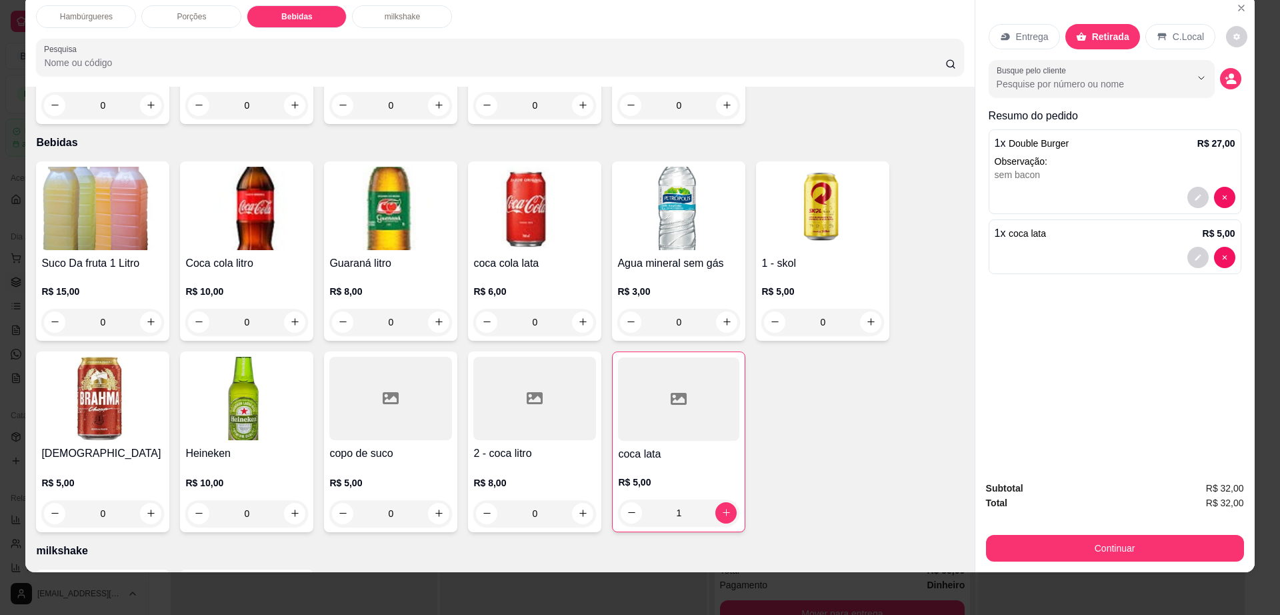
click at [243, 367] on img at bounding box center [246, 398] width 123 height 83
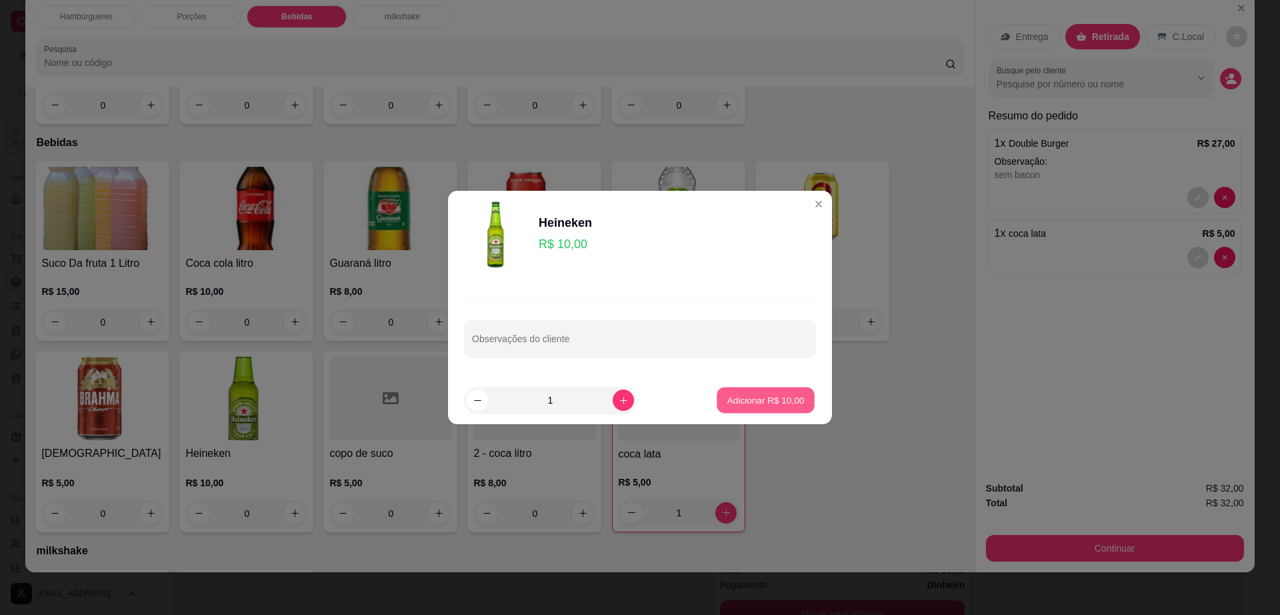
click at [755, 397] on p "Adicionar R$ 10,00" at bounding box center [765, 399] width 77 height 13
type input "1"
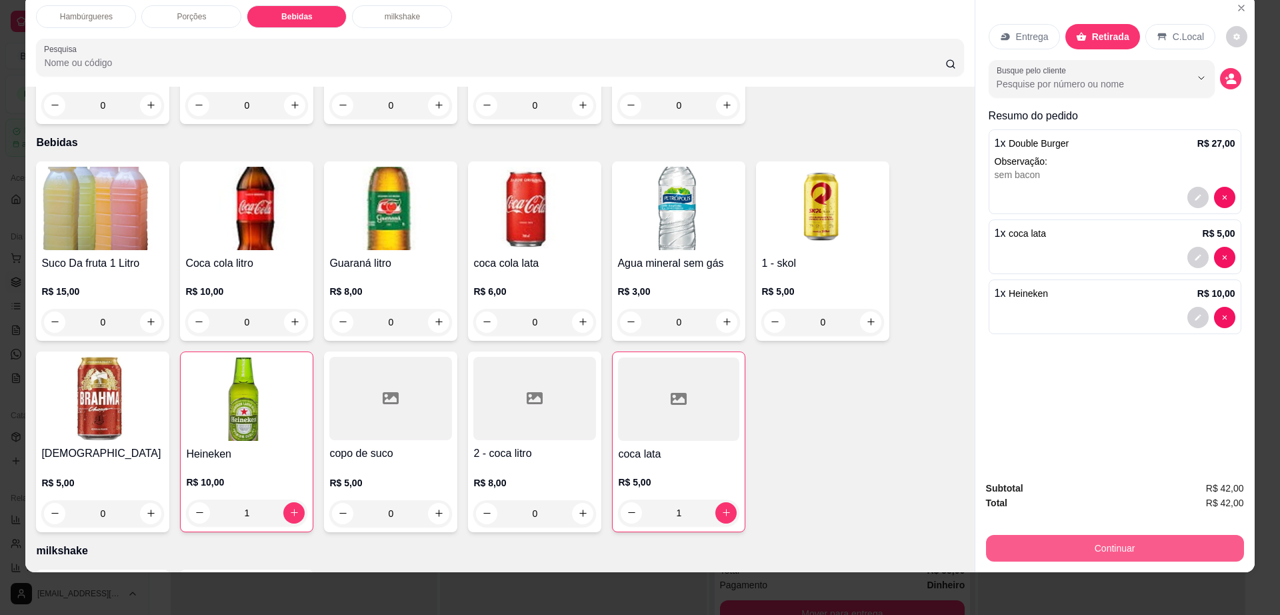
click at [1165, 539] on button "Continuar" at bounding box center [1115, 548] width 258 height 27
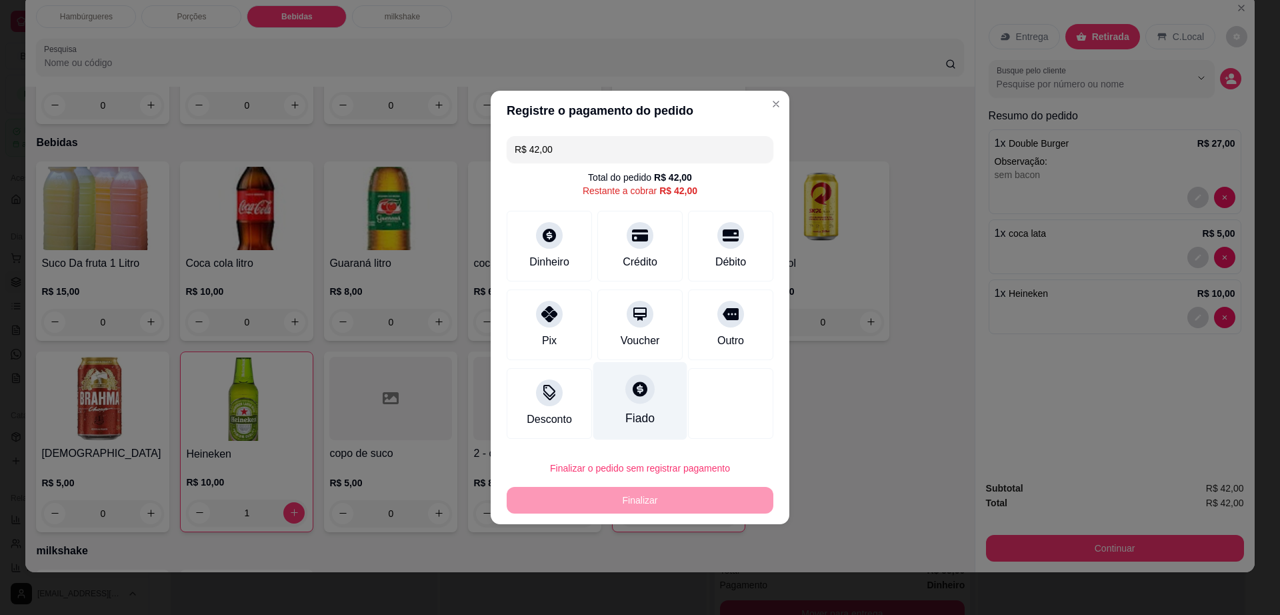
click at [633, 407] on div "Fiado" at bounding box center [640, 401] width 94 height 78
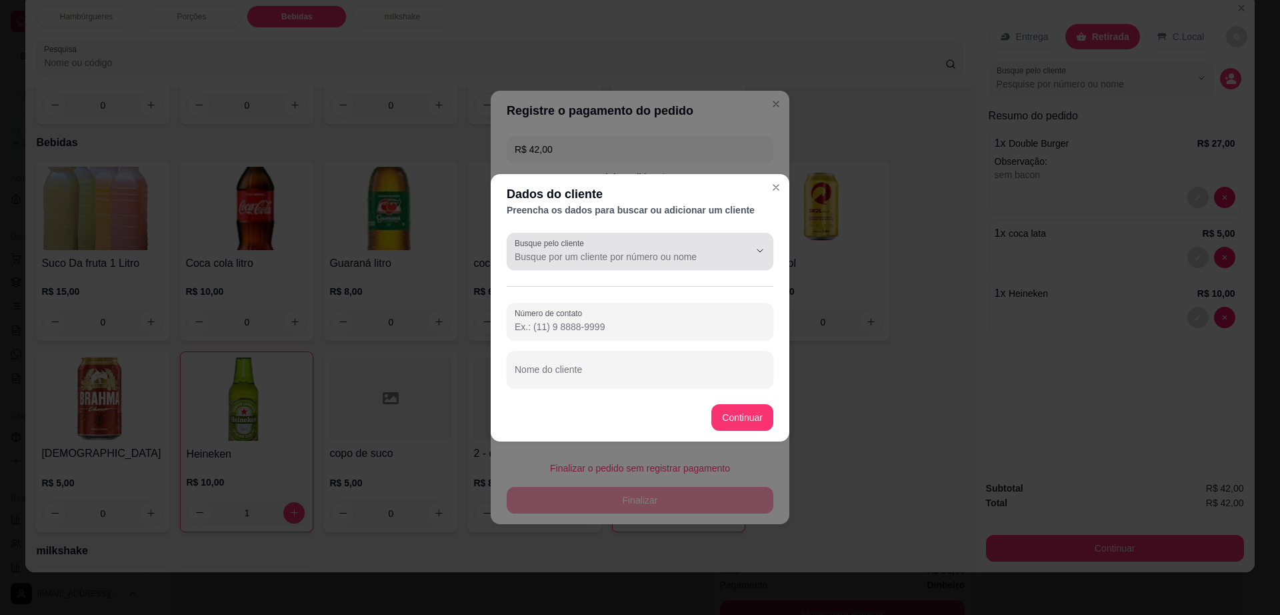
click at [616, 268] on div "Busque pelo cliente" at bounding box center [640, 251] width 267 height 37
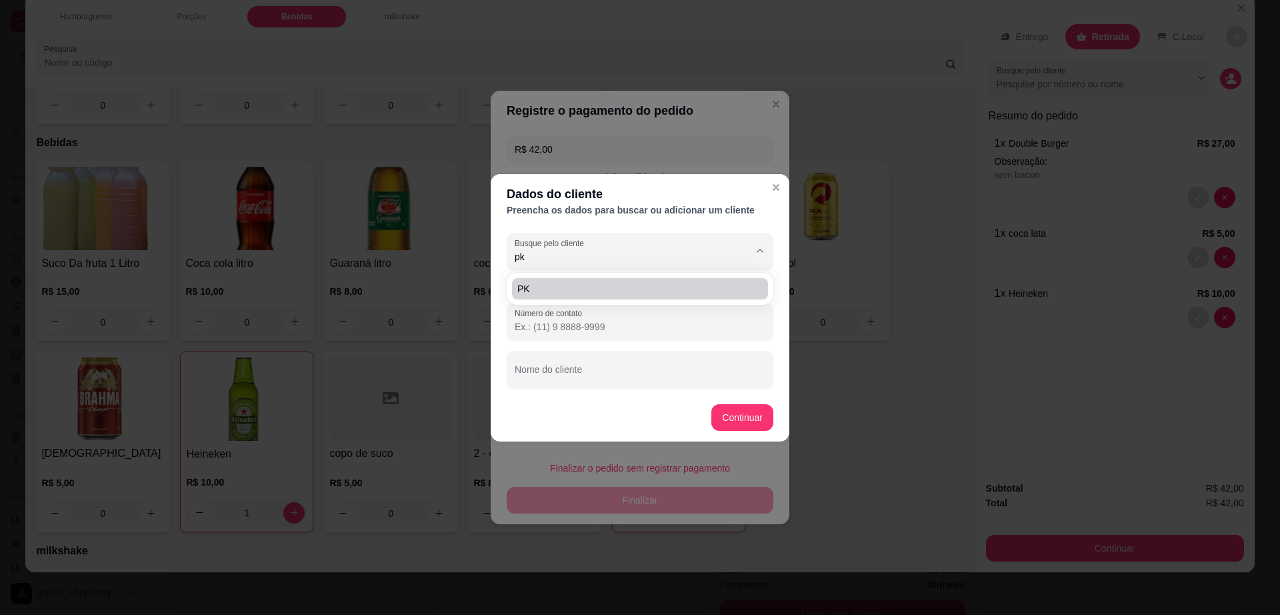
click at [612, 285] on span "PK" at bounding box center [633, 288] width 232 height 13
type input "PK"
type input "[PHONE_NUMBER]"
type input "PK"
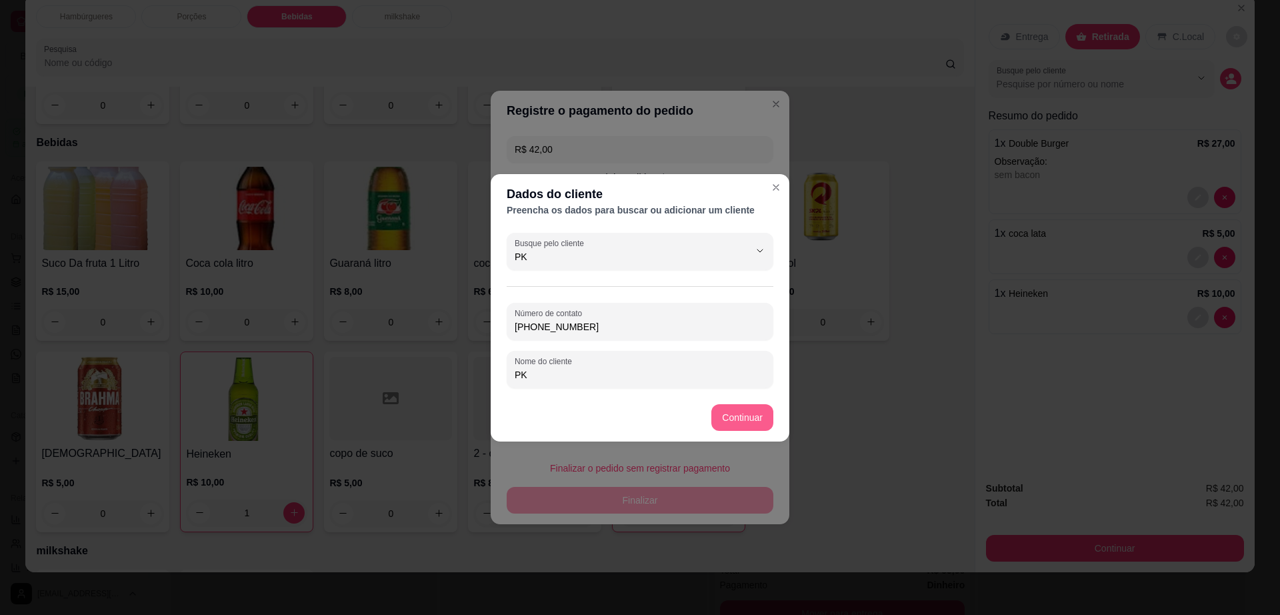
type input "PK"
type input "R$ 0,00"
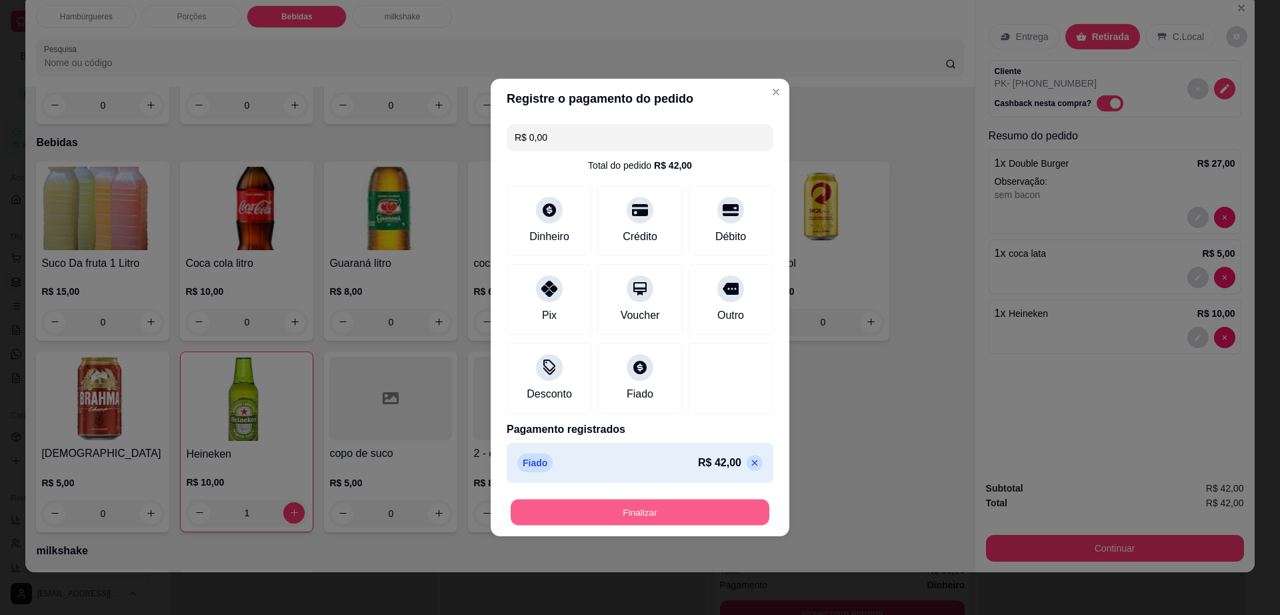
click at [717, 504] on button "Finalizar" at bounding box center [640, 512] width 259 height 26
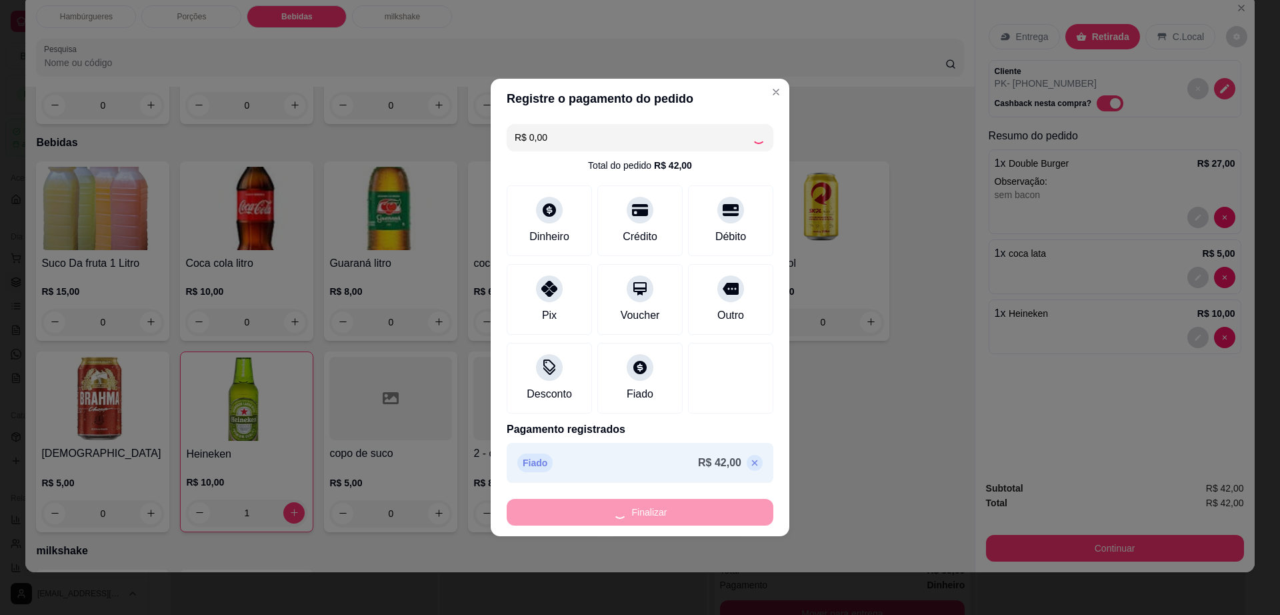
type input "0"
type input "-R$ 42,00"
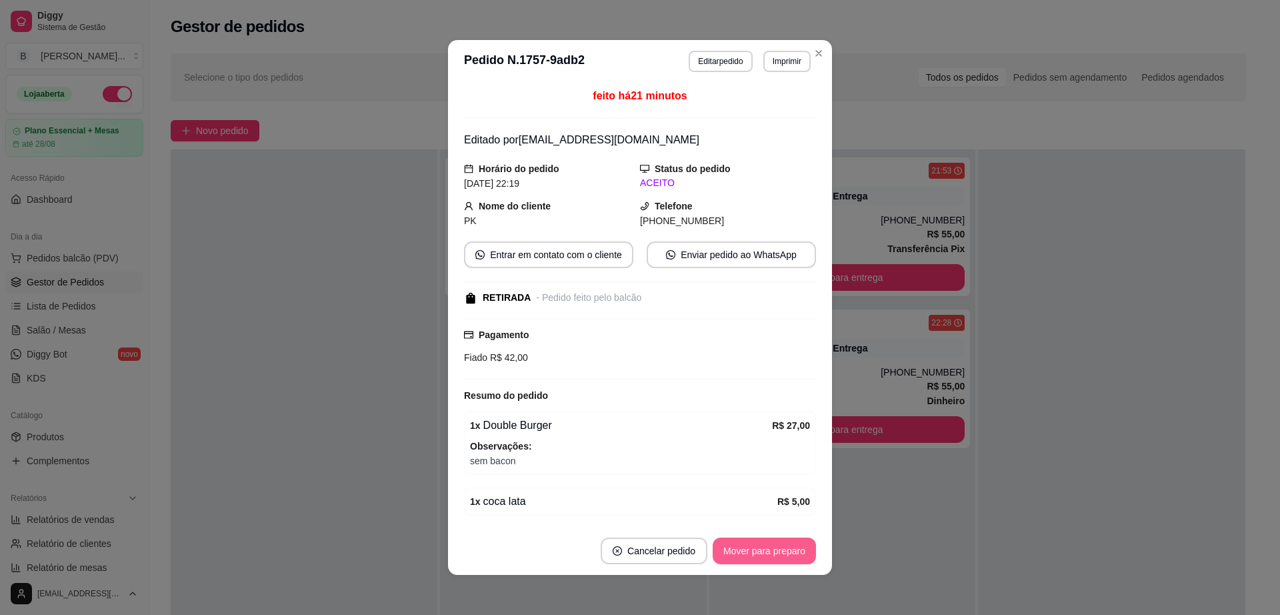
click at [779, 545] on button "Mover para preparo" at bounding box center [764, 550] width 103 height 27
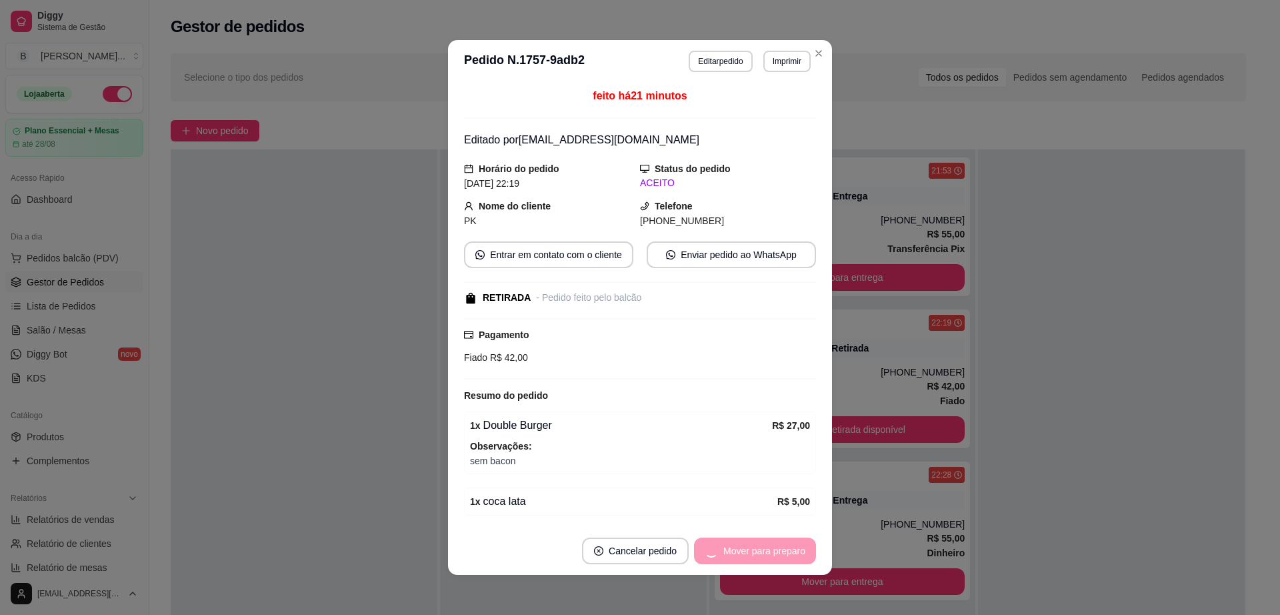
click at [779, 545] on div "Mover para preparo" at bounding box center [755, 550] width 122 height 27
click at [719, 539] on button "Mover para retirada disponível" at bounding box center [742, 550] width 147 height 27
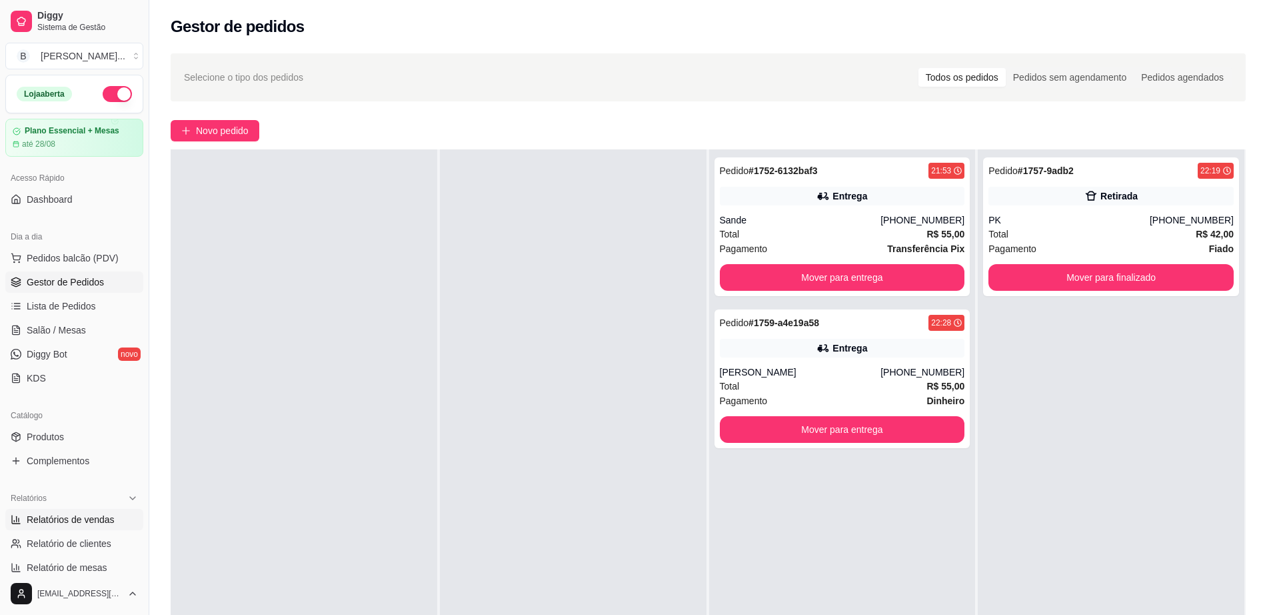
scroll to position [167, 0]
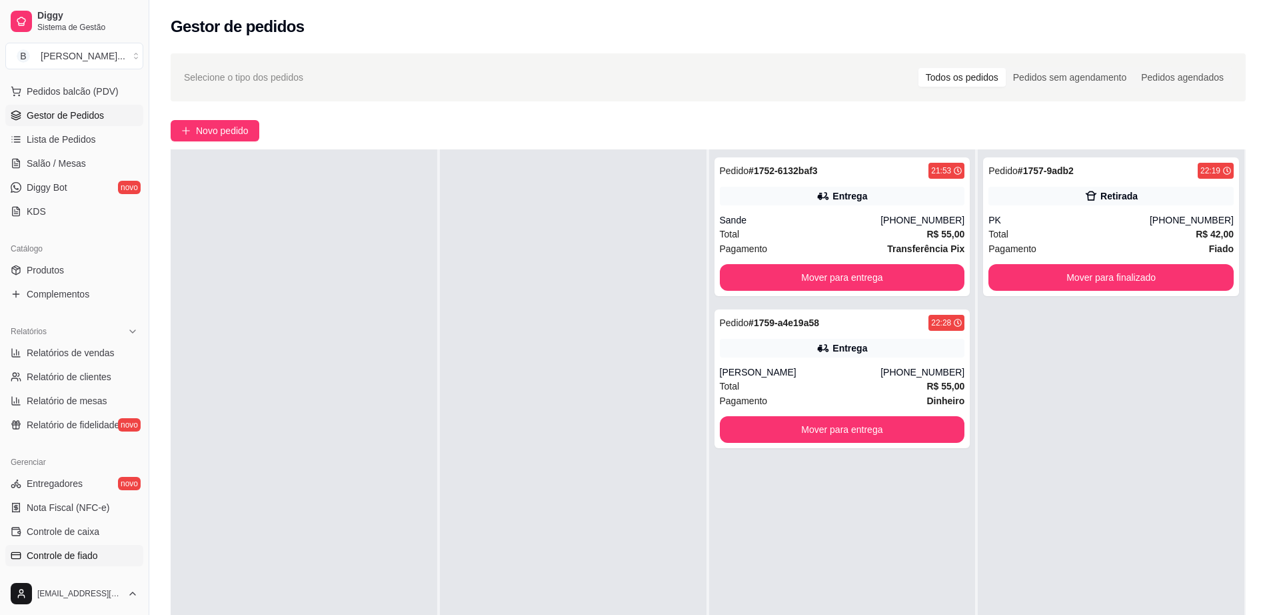
click at [94, 561] on span "Controle de fiado" at bounding box center [62, 555] width 71 height 13
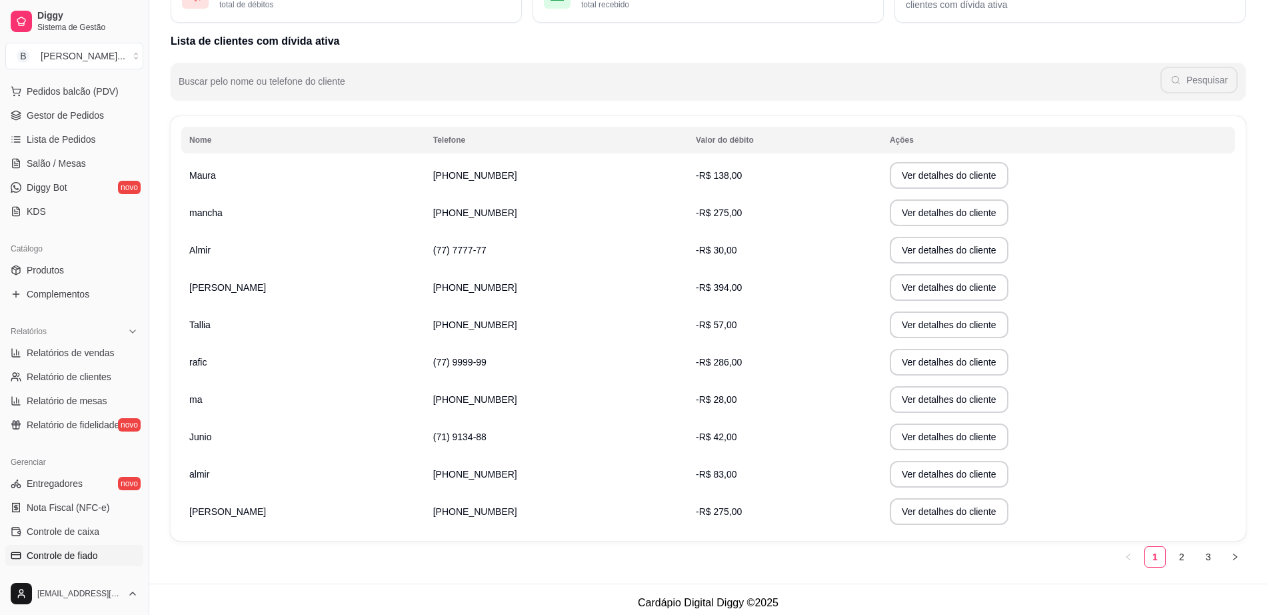
scroll to position [124, 0]
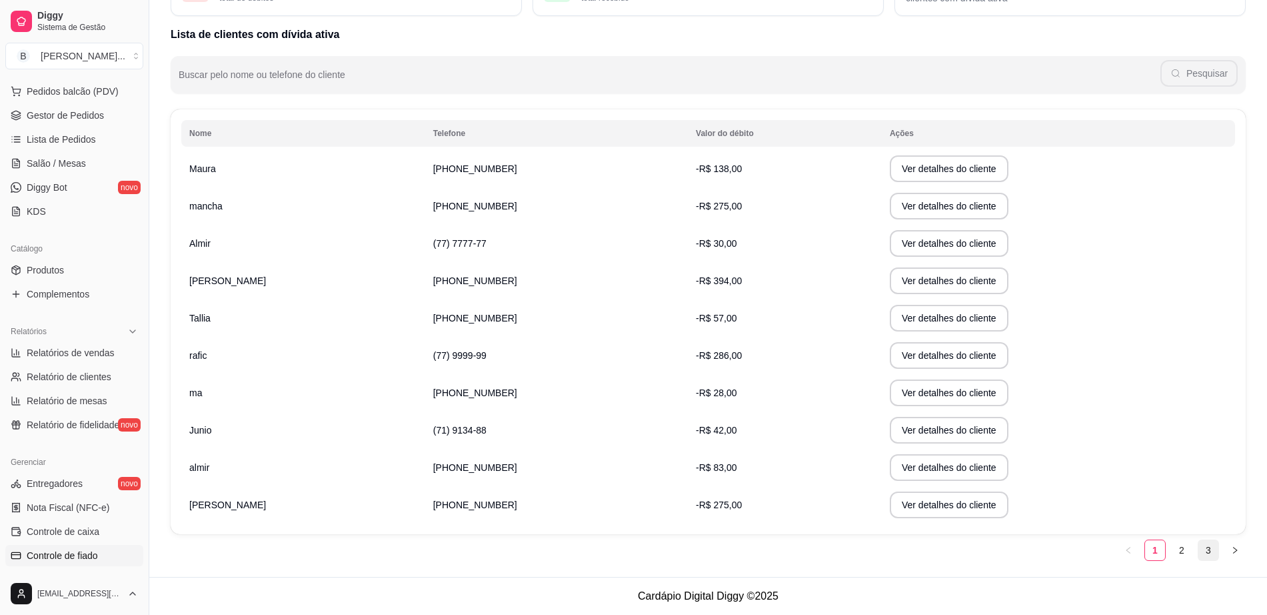
click at [1203, 549] on link "3" at bounding box center [1209, 550] width 20 height 20
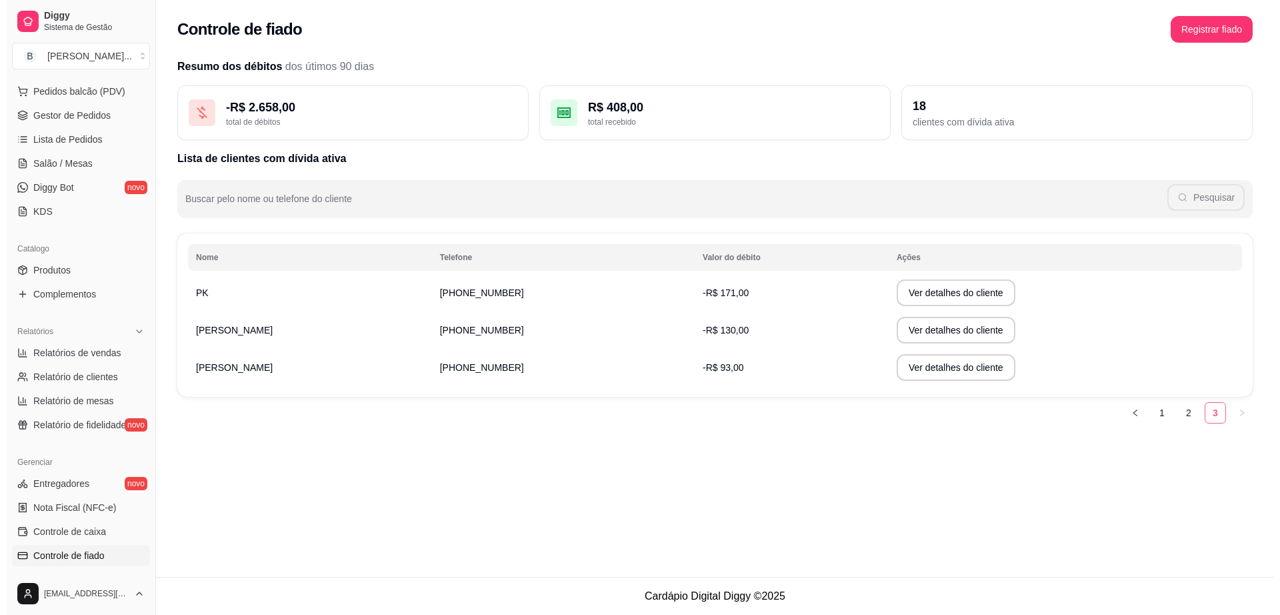
scroll to position [0, 0]
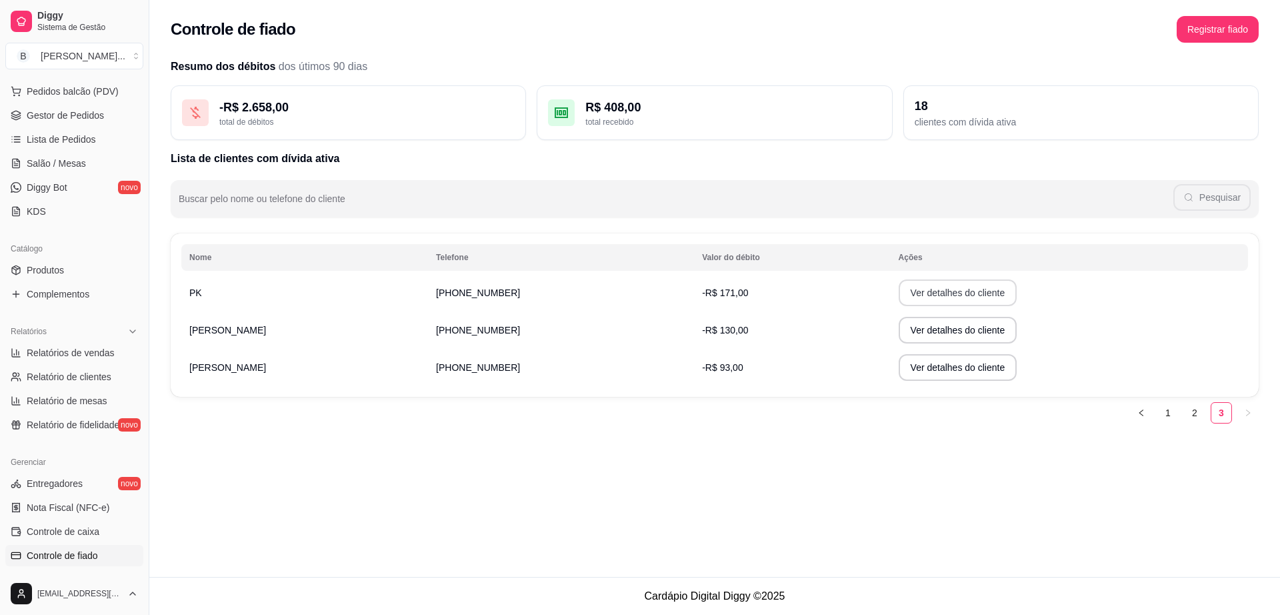
click at [921, 293] on button "Ver detalhes do cliente" at bounding box center [958, 292] width 119 height 27
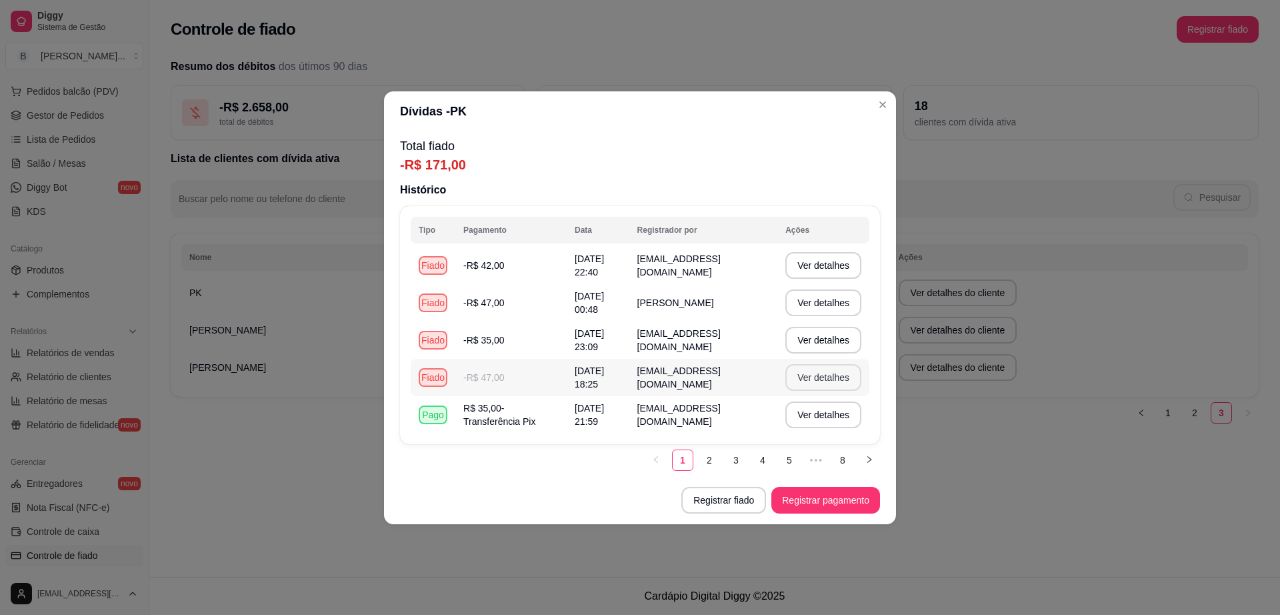
click at [845, 375] on button "Ver detalhes" at bounding box center [823, 377] width 76 height 27
click at [816, 331] on button "Ver detalhes" at bounding box center [823, 340] width 76 height 27
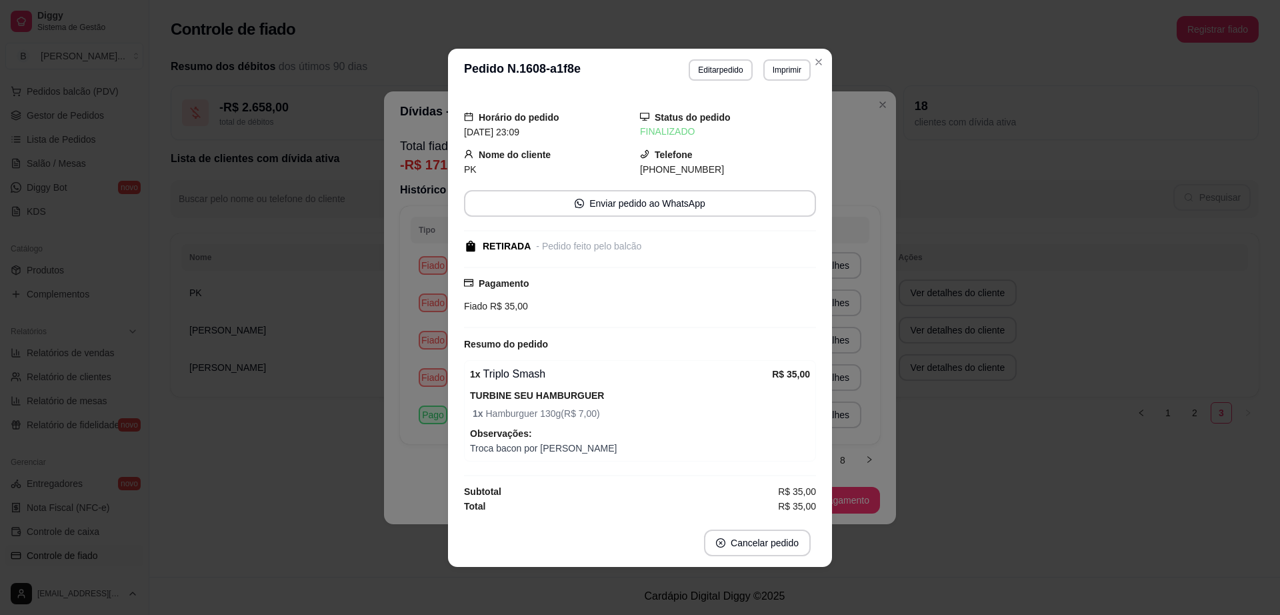
click at [863, 267] on div "**********" at bounding box center [640, 307] width 1280 height 615
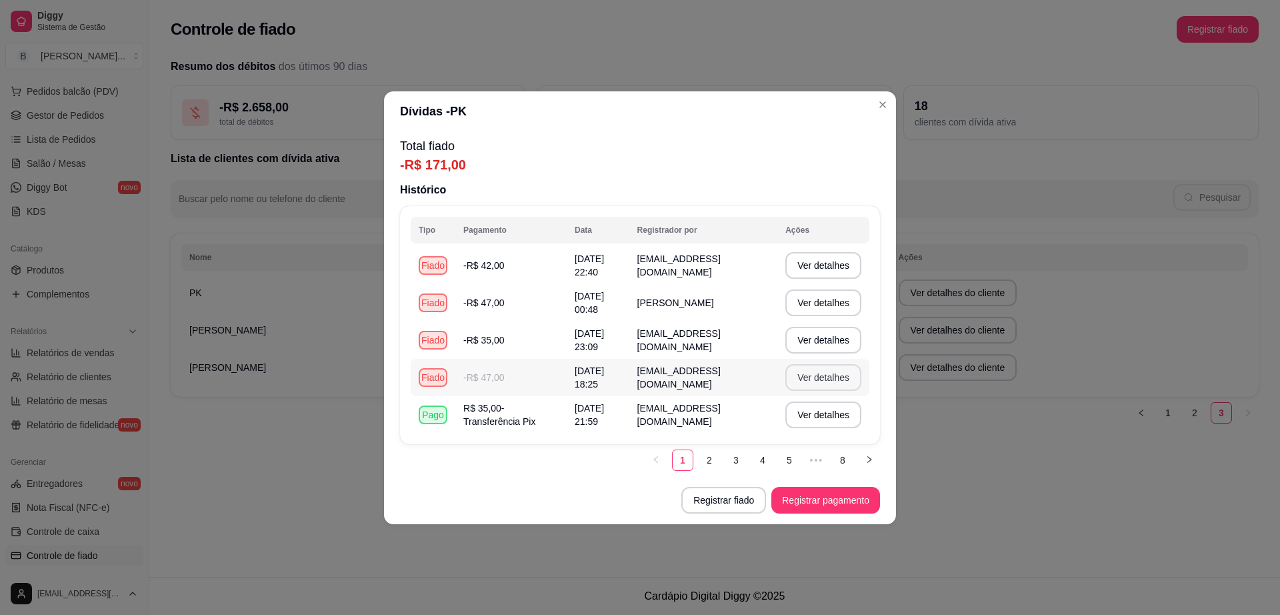
click at [803, 370] on button "Ver detalhes" at bounding box center [823, 377] width 76 height 27
click at [803, 370] on button "Ver detalhes" at bounding box center [823, 377] width 73 height 26
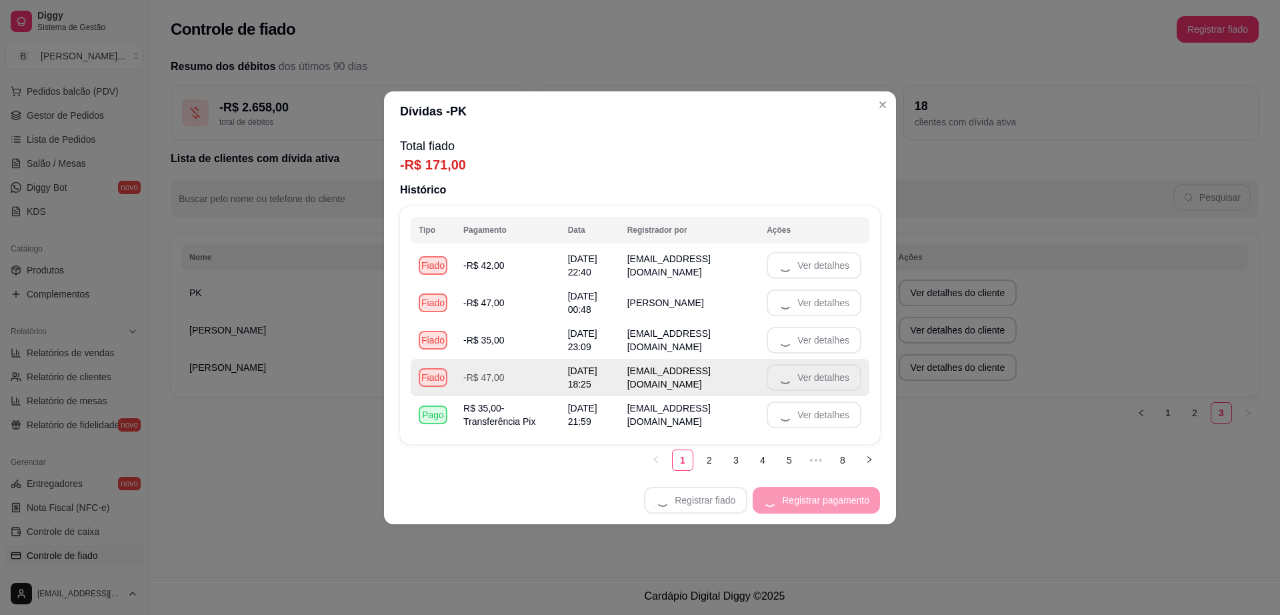
click at [803, 370] on td "Ver detalhes" at bounding box center [814, 377] width 111 height 37
click at [803, 370] on button "Ver detalhes" at bounding box center [814, 377] width 95 height 27
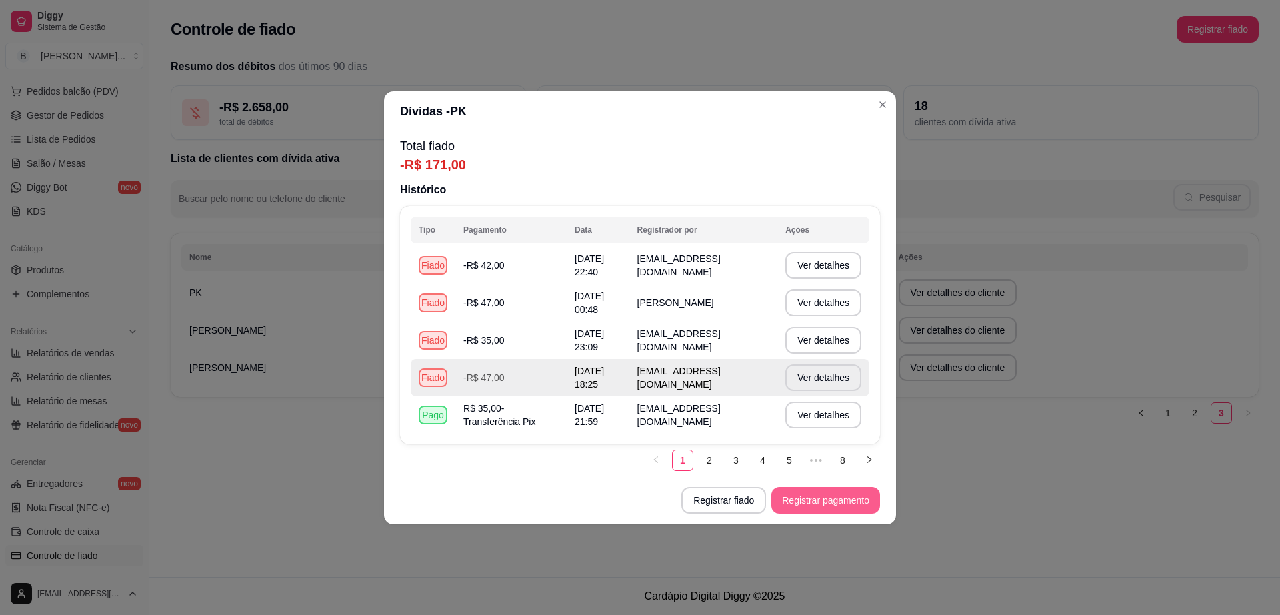
click at [832, 507] on button "Registrar pagamento" at bounding box center [825, 500] width 109 height 27
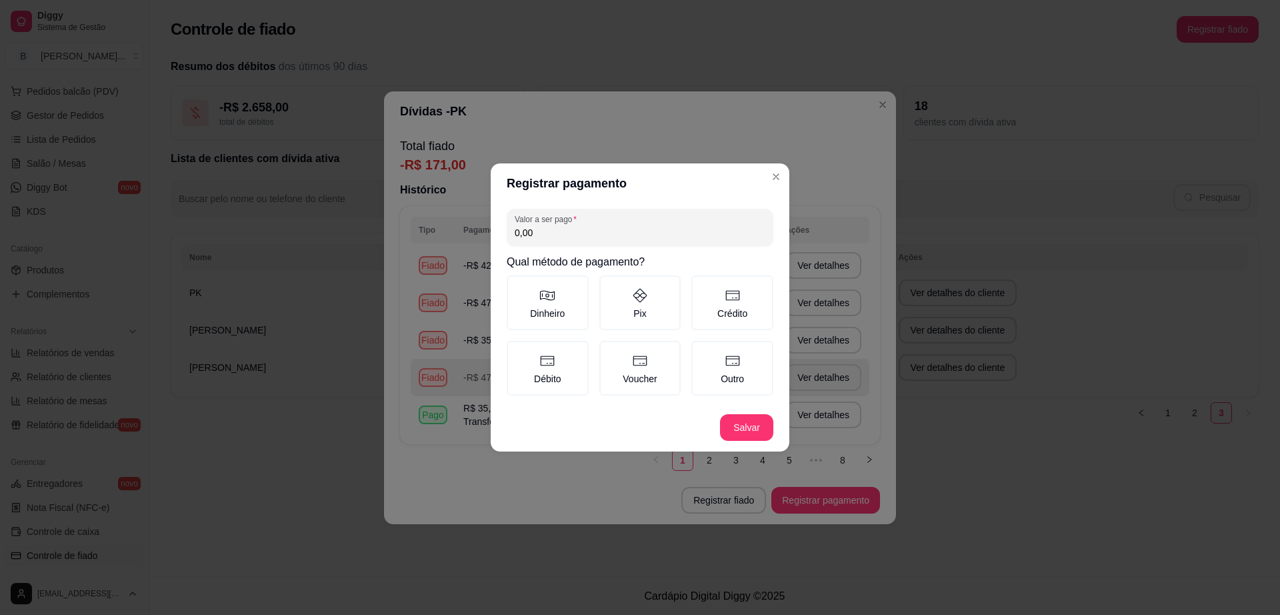
click at [583, 226] on input "0,00" at bounding box center [640, 232] width 251 height 13
type input "47,00"
click at [557, 358] on label "Débito" at bounding box center [548, 368] width 82 height 55
click at [517, 351] on button "Débito" at bounding box center [511, 345] width 11 height 11
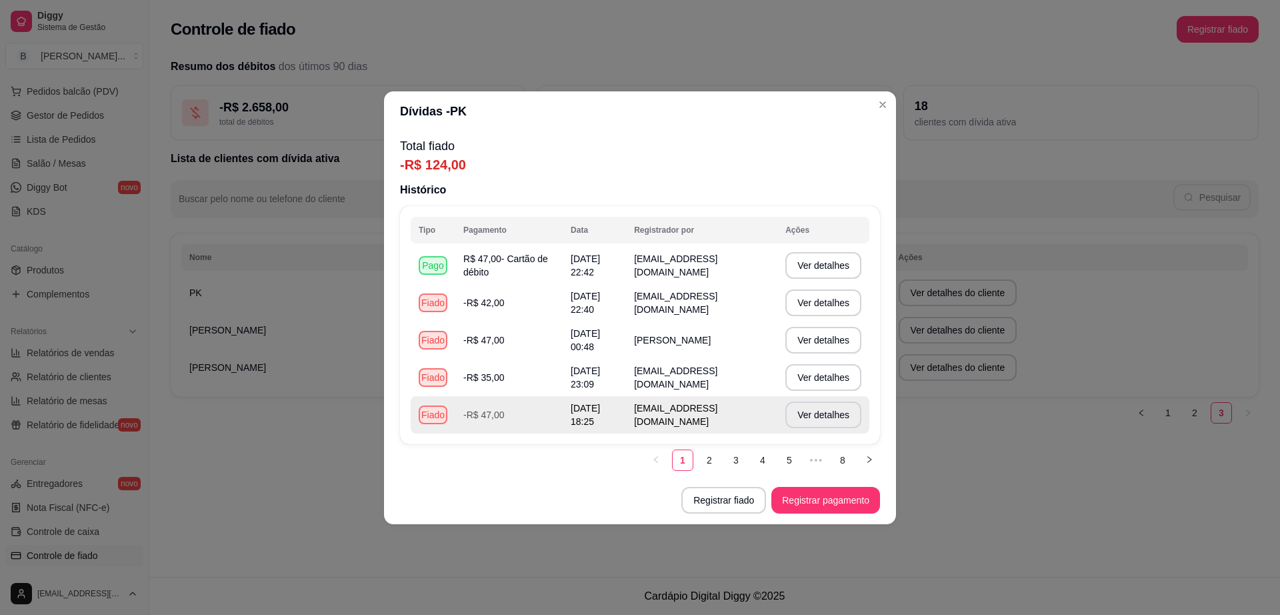
click at [511, 418] on td "-R$ 47,00" at bounding box center [508, 414] width 107 height 37
click at [817, 419] on button "Ver detalhes" at bounding box center [823, 414] width 76 height 27
click at [822, 415] on button "Ver detalhes" at bounding box center [823, 414] width 73 height 26
click at [822, 415] on td "Ver detalhes" at bounding box center [823, 414] width 92 height 37
click at [822, 415] on button "Ver detalhes" at bounding box center [823, 414] width 76 height 27
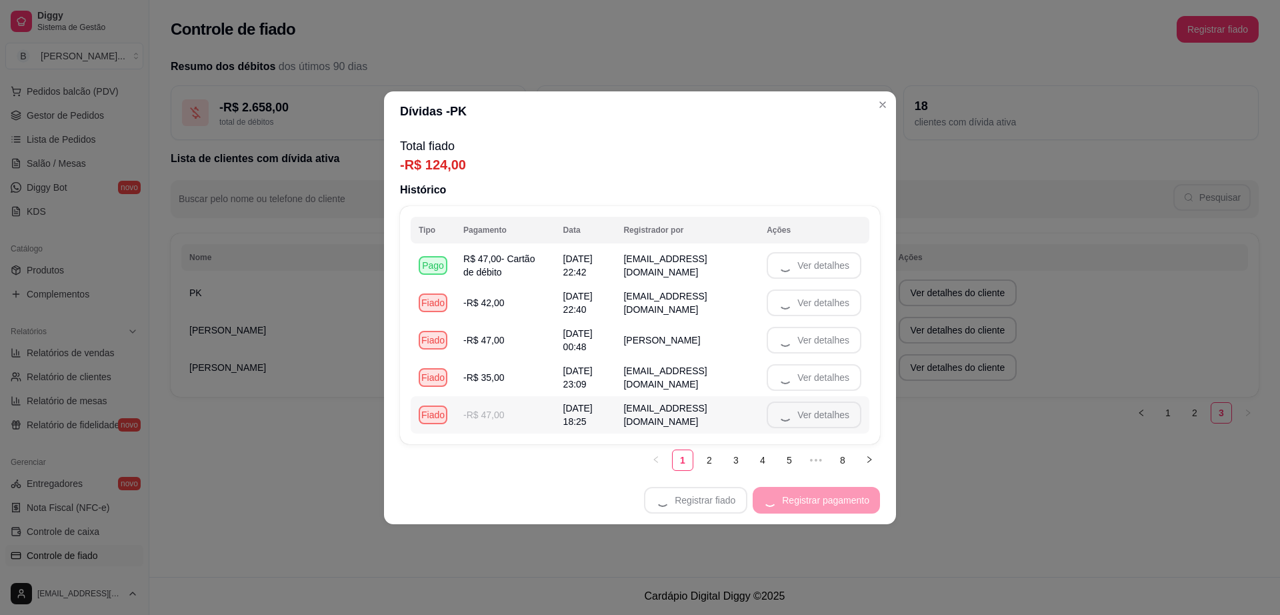
click at [822, 415] on td "Ver detalhes" at bounding box center [814, 414] width 111 height 37
click at [822, 415] on button "Ver detalhes" at bounding box center [814, 414] width 95 height 27
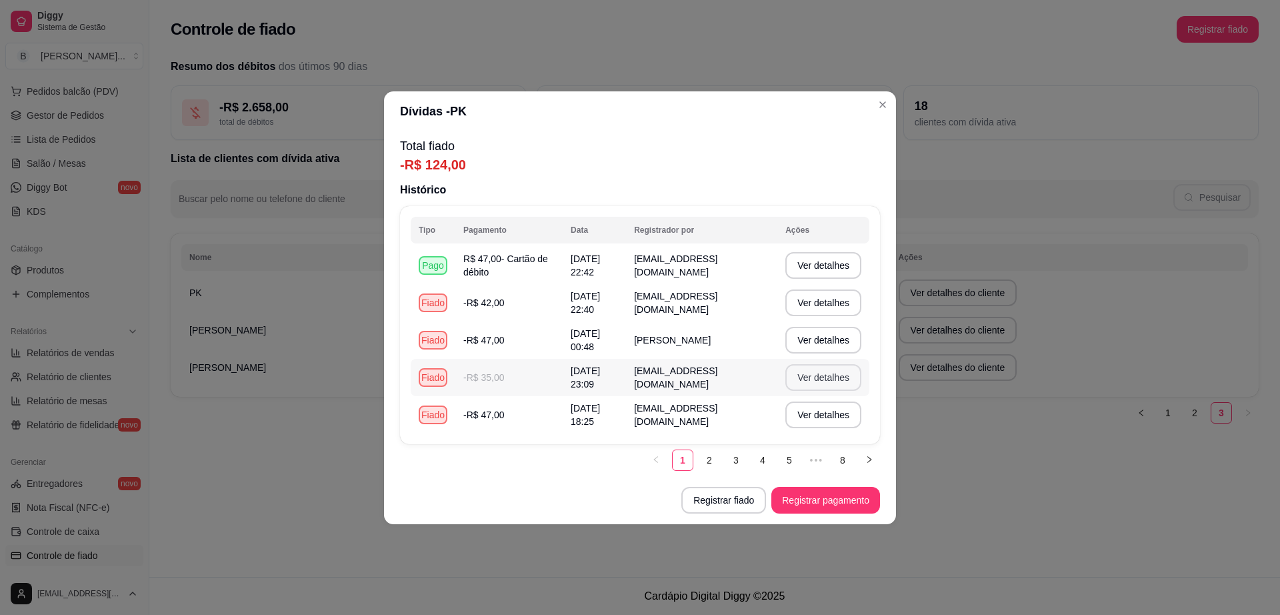
click at [811, 371] on button "Ver detalhes" at bounding box center [823, 377] width 76 height 27
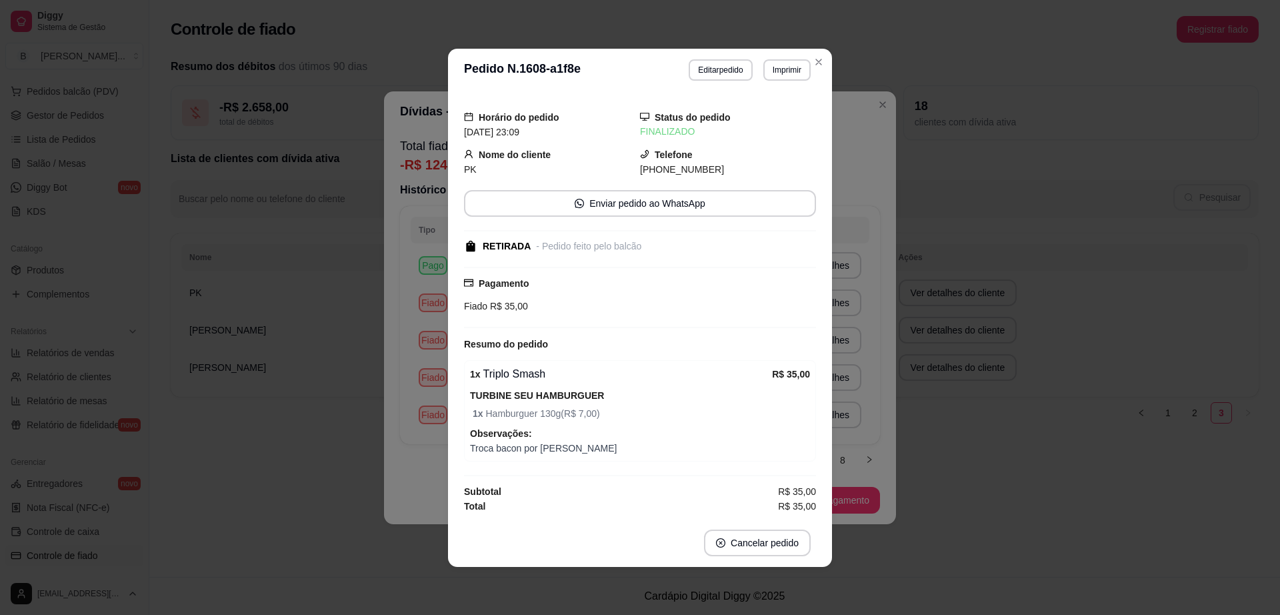
click at [246, 388] on div "**********" at bounding box center [640, 307] width 1280 height 615
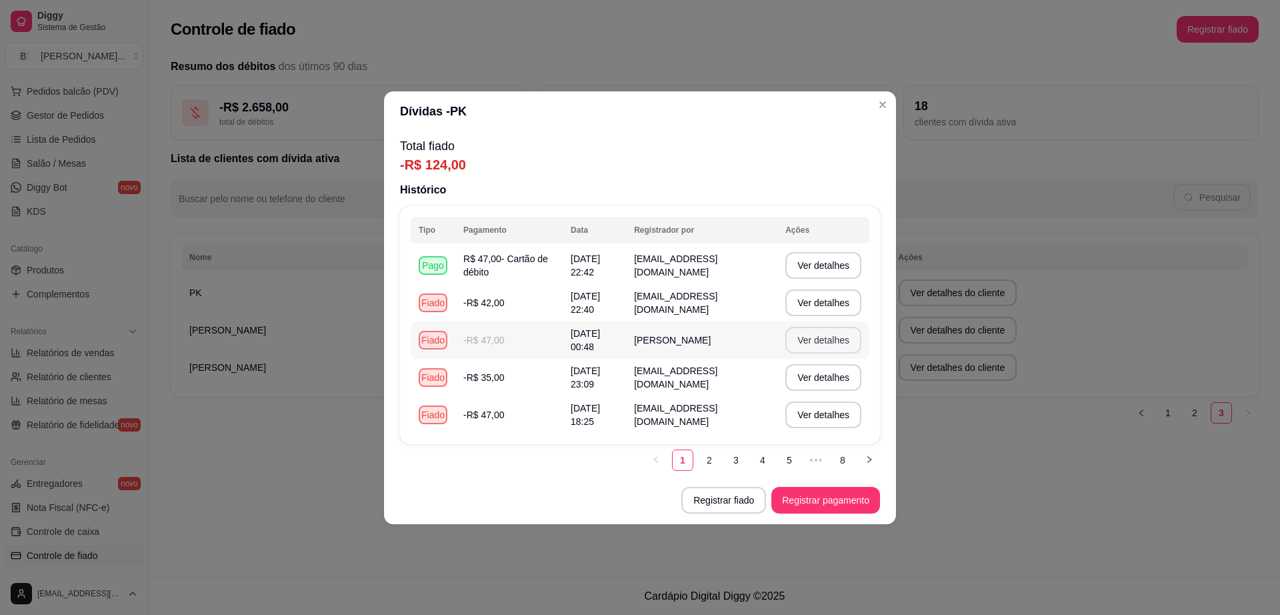
click at [801, 329] on button "Ver detalhes" at bounding box center [823, 340] width 76 height 27
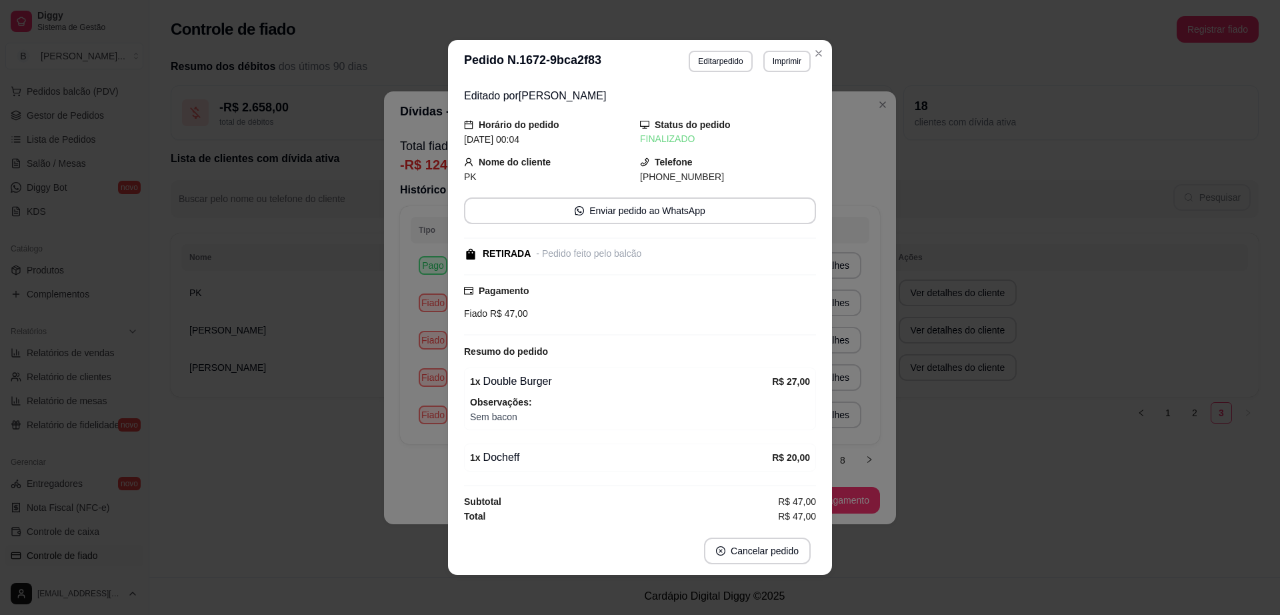
scroll to position [2, 0]
click at [351, 393] on div "**********" at bounding box center [640, 307] width 1280 height 615
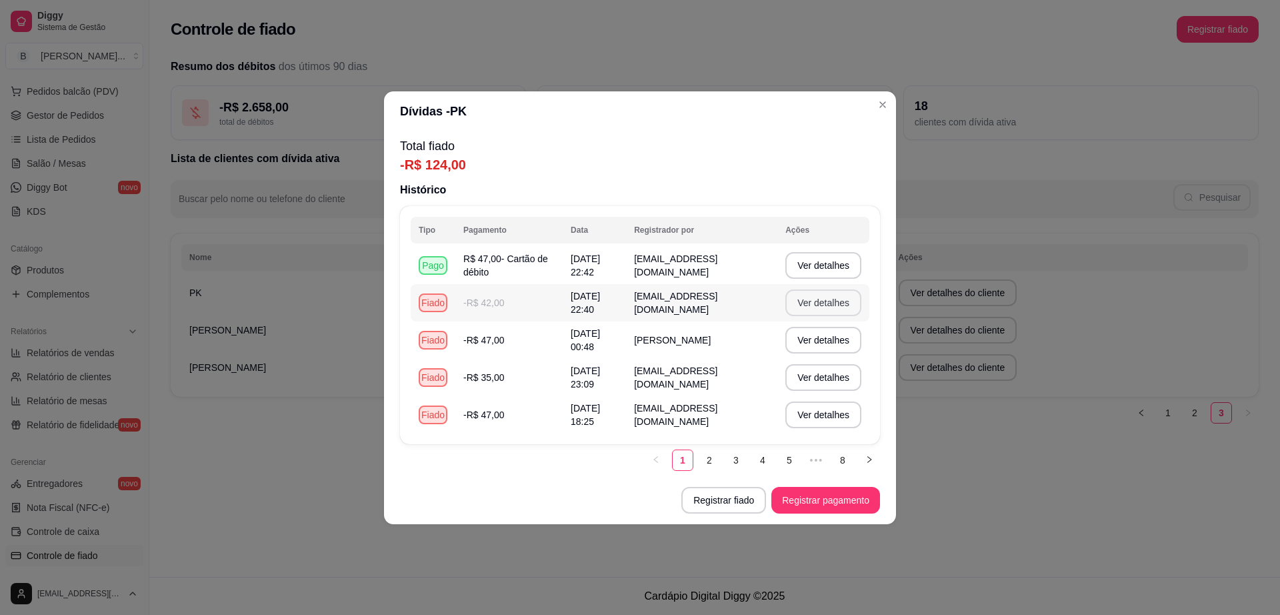
click at [818, 297] on button "Ver detalhes" at bounding box center [823, 302] width 76 height 27
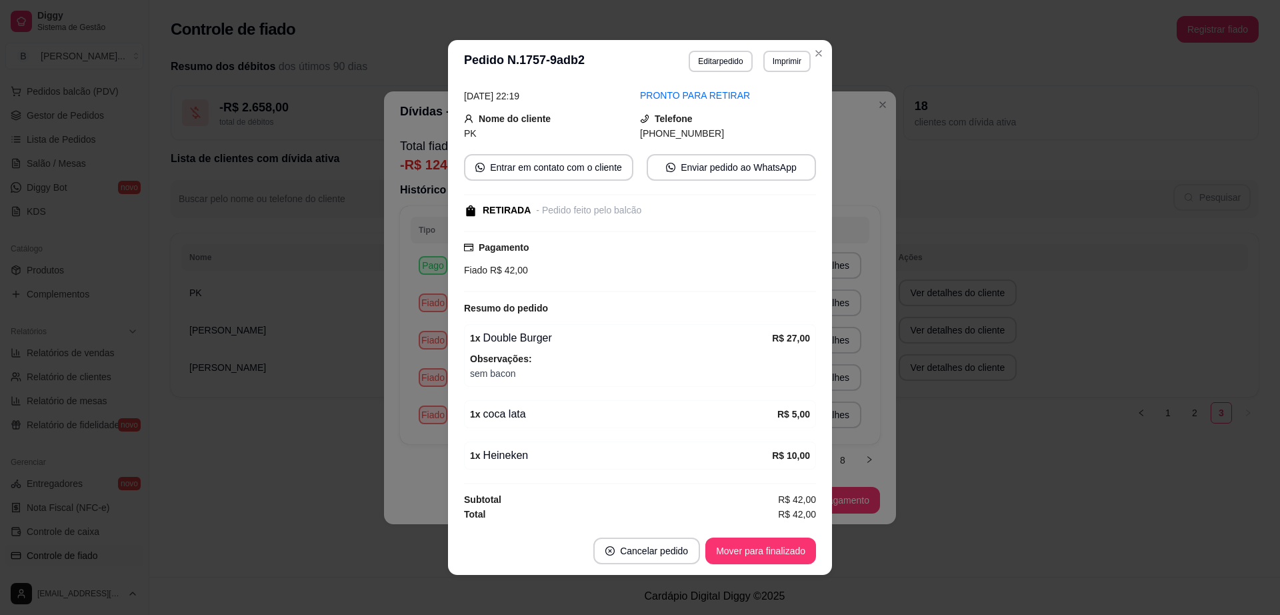
scroll to position [3, 0]
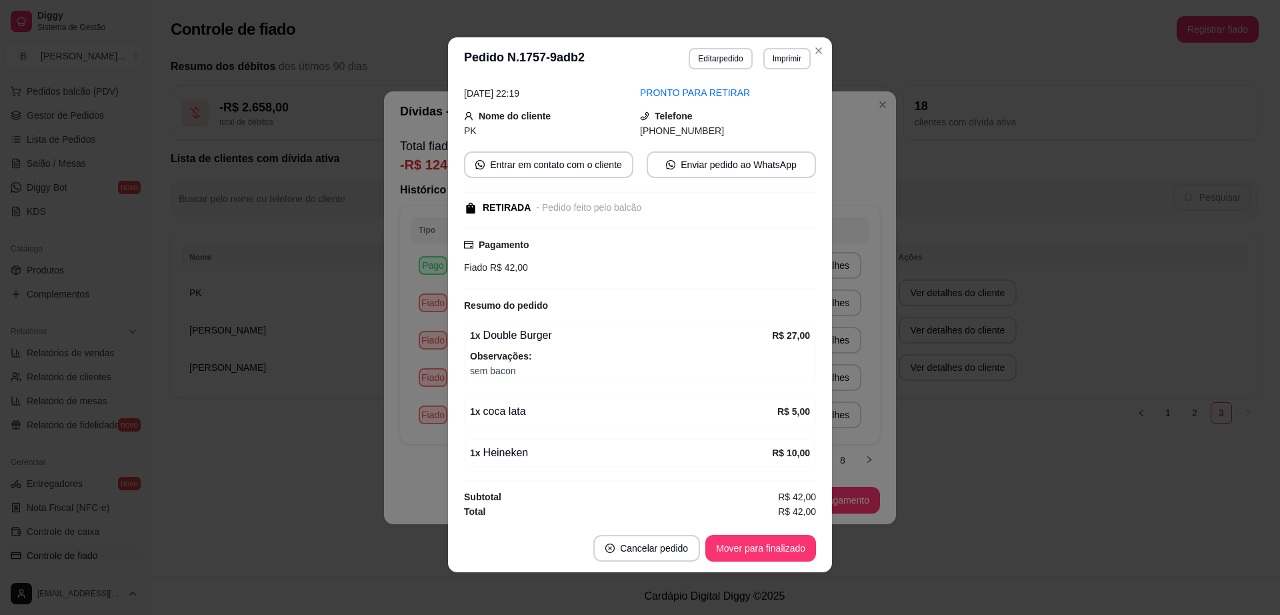
click at [413, 477] on div "**********" at bounding box center [640, 307] width 1280 height 615
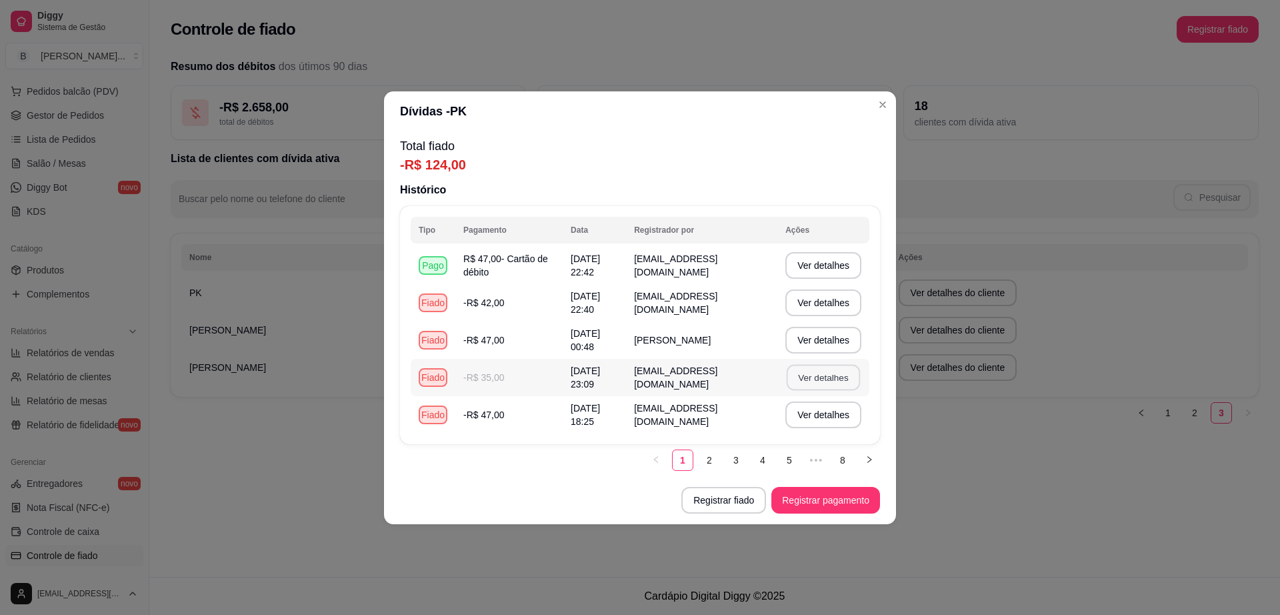
click at [843, 377] on button "Ver detalhes" at bounding box center [823, 377] width 73 height 26
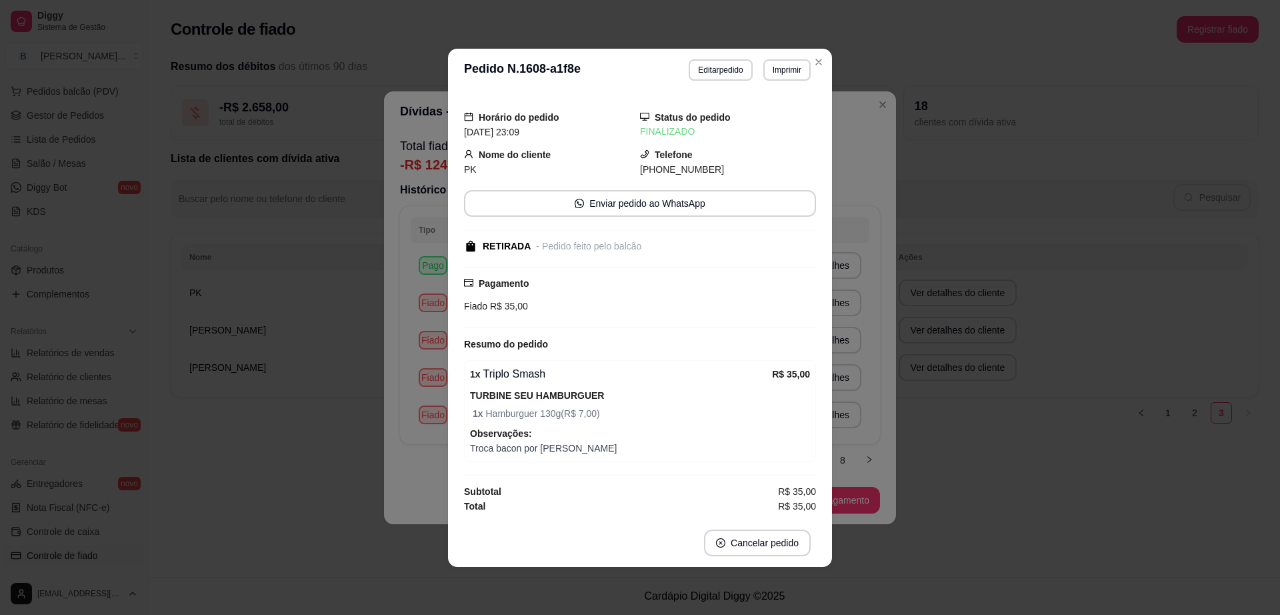
click at [365, 449] on div "**********" at bounding box center [640, 307] width 1280 height 615
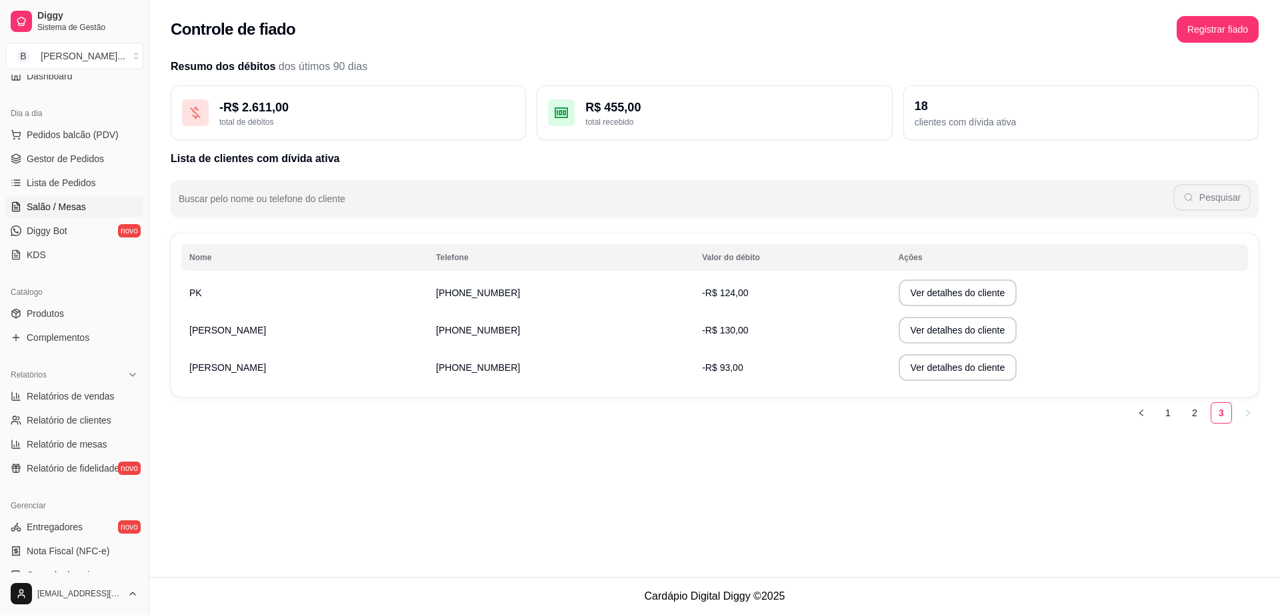
scroll to position [83, 0]
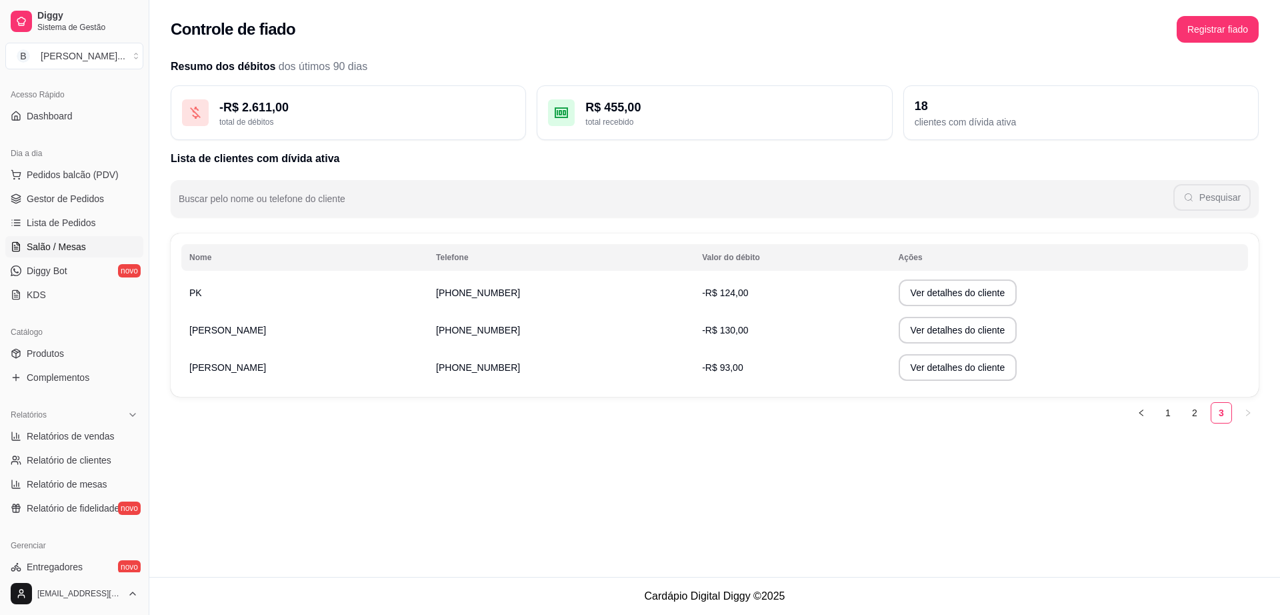
click at [94, 246] on link "Salão / Mesas" at bounding box center [74, 246] width 138 height 21
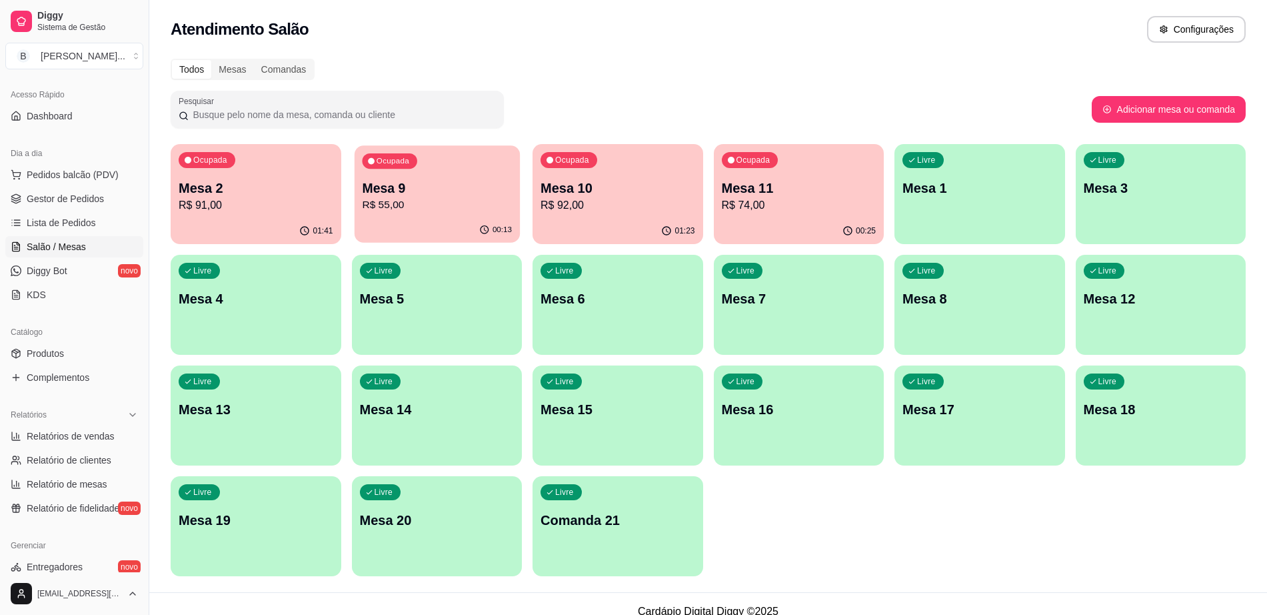
click at [399, 204] on p "R$ 55,00" at bounding box center [437, 204] width 150 height 15
click at [65, 201] on span "Gestor de Pedidos" at bounding box center [65, 198] width 77 height 13
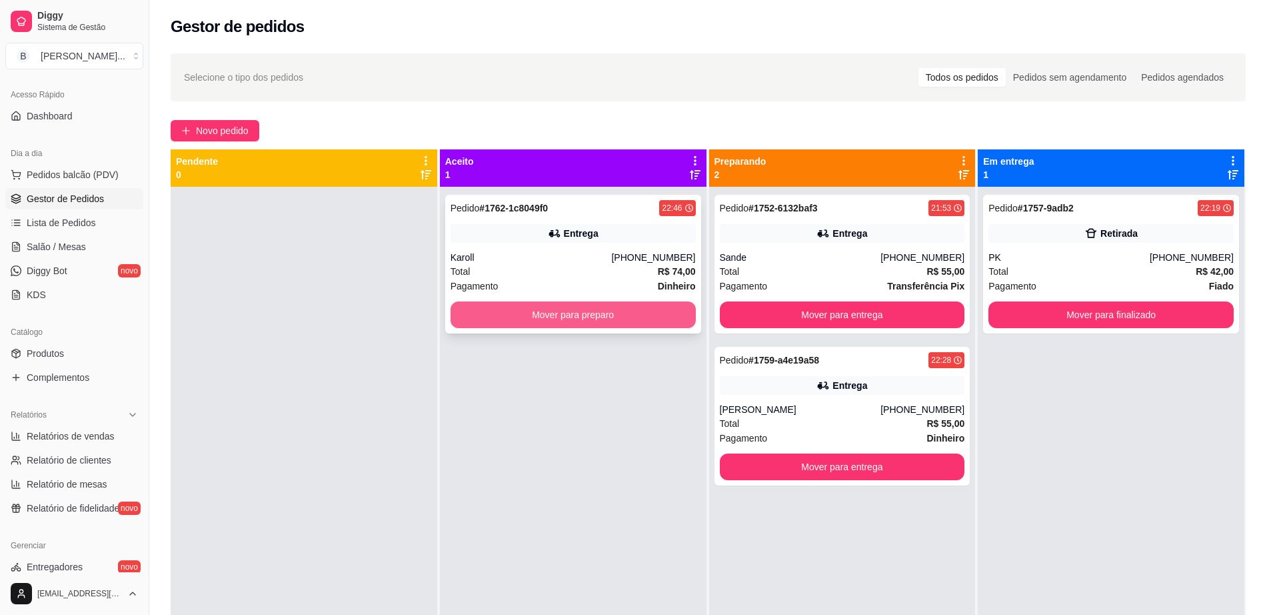
click at [647, 317] on button "Mover para preparo" at bounding box center [573, 314] width 245 height 27
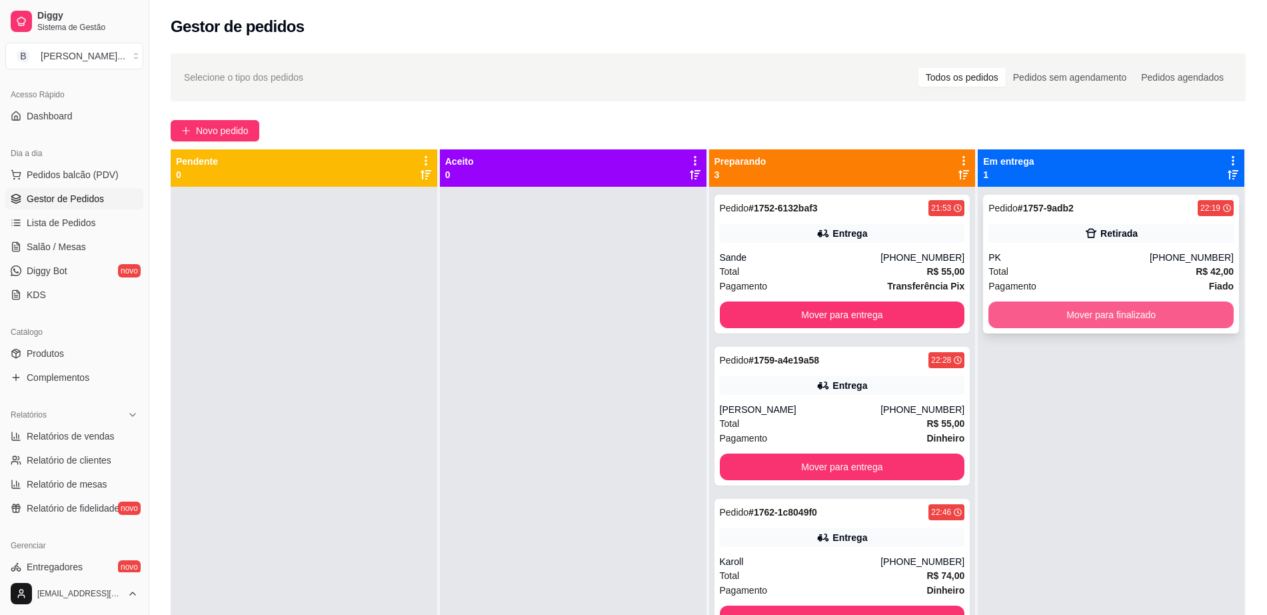
click at [1036, 310] on button "Mover para finalizado" at bounding box center [1111, 314] width 245 height 27
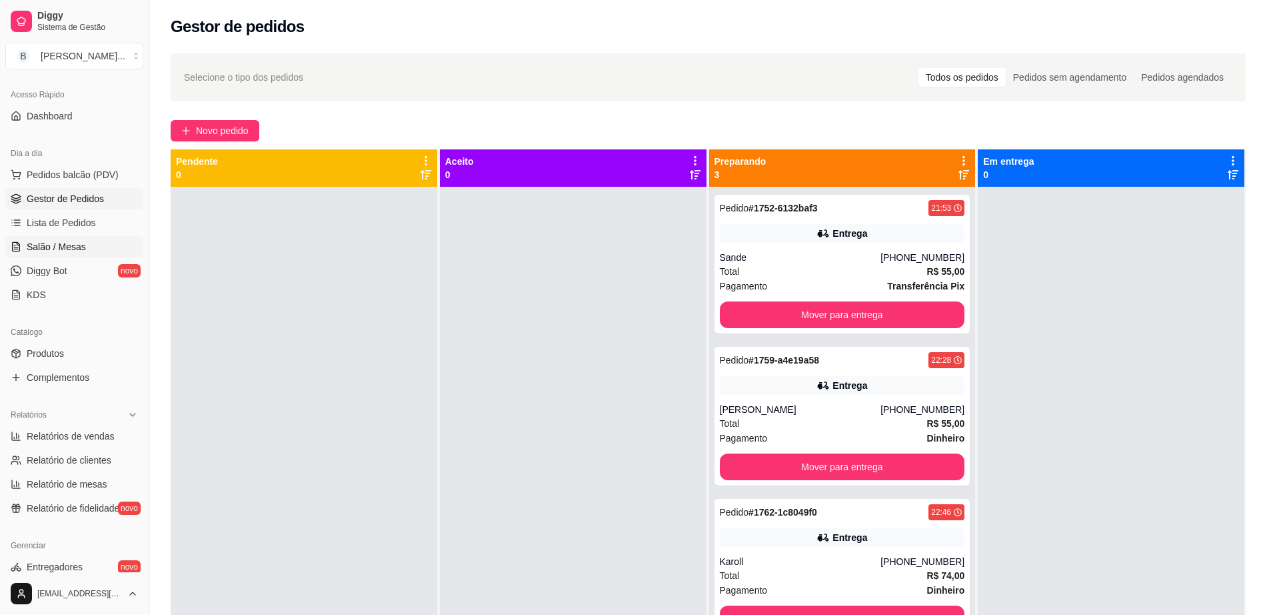
click at [89, 252] on link "Salão / Mesas" at bounding box center [74, 246] width 138 height 21
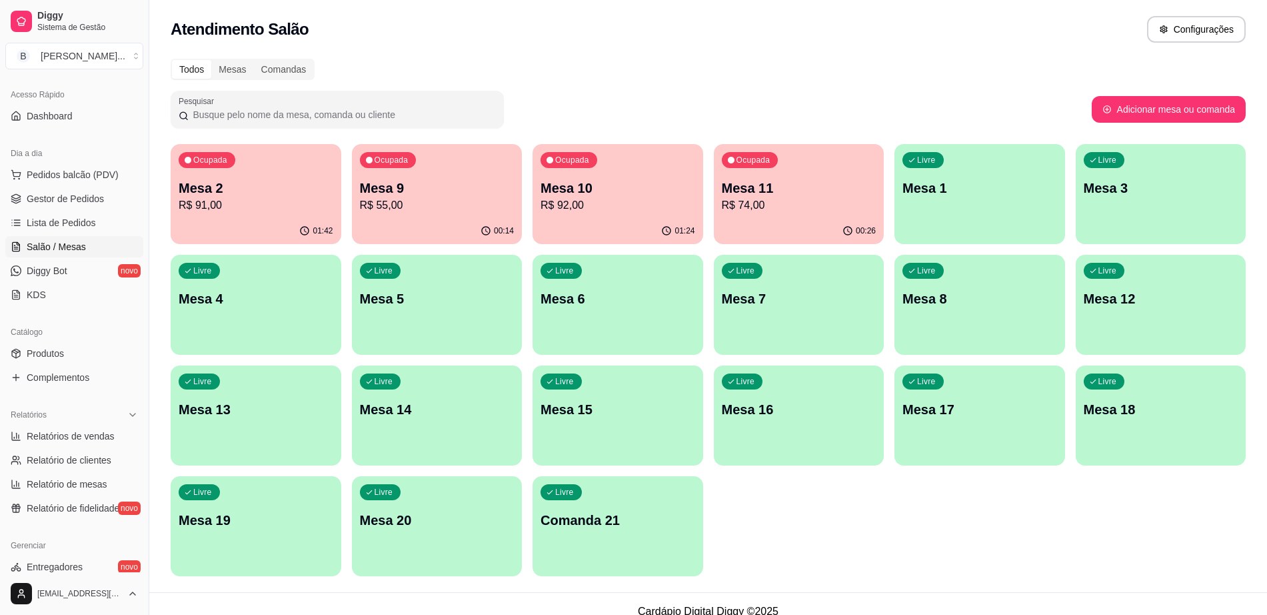
click at [745, 206] on p "R$ 74,00" at bounding box center [799, 205] width 155 height 16
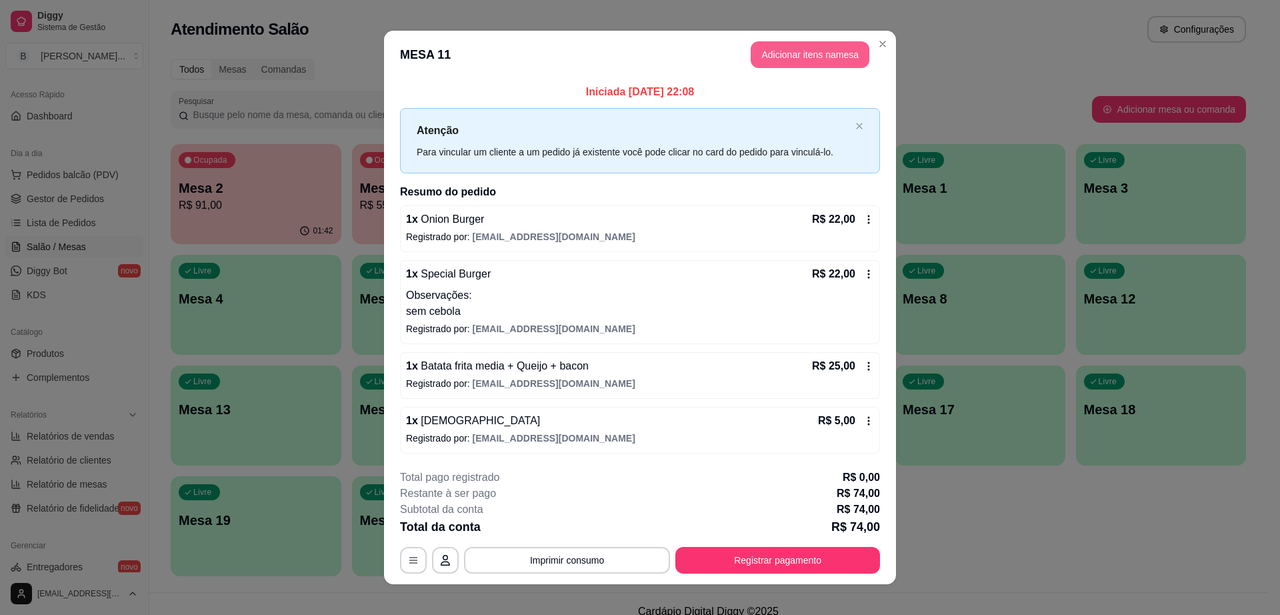
click at [807, 57] on button "Adicionar itens na mesa" at bounding box center [810, 54] width 119 height 27
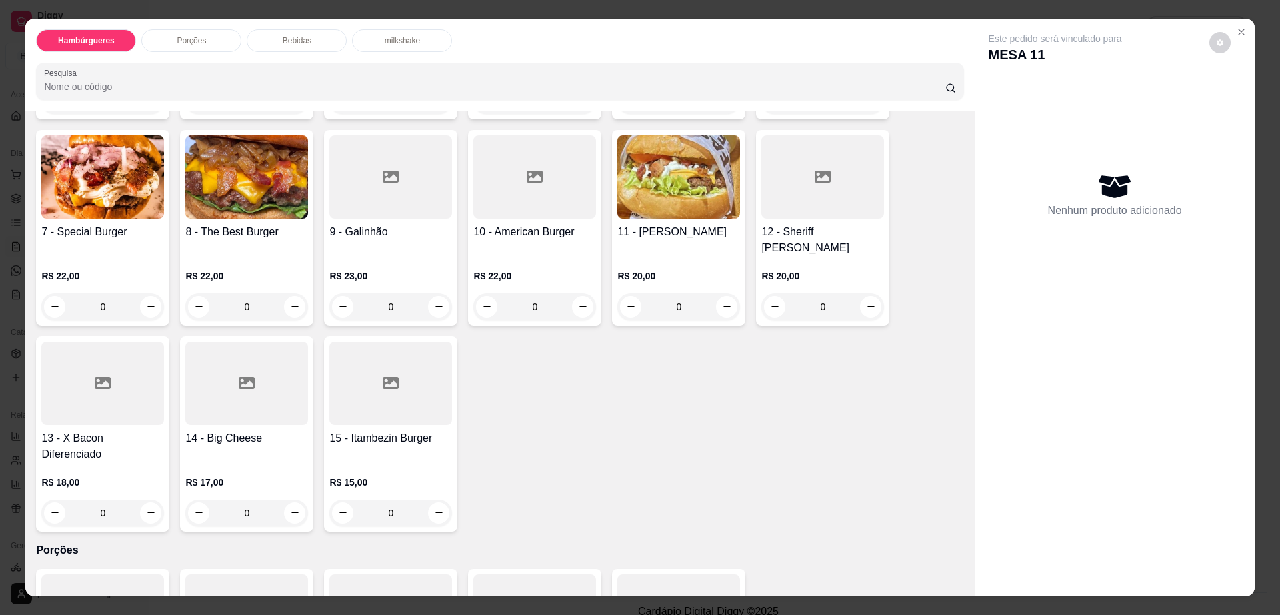
scroll to position [250, 0]
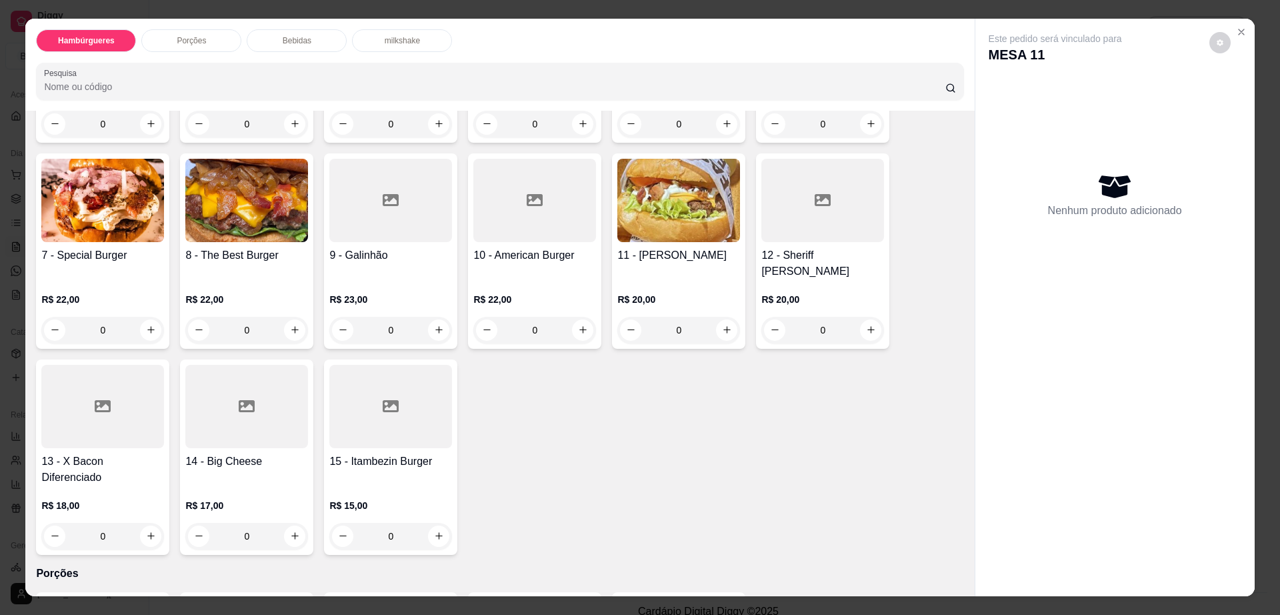
click at [72, 214] on img at bounding box center [102, 200] width 123 height 83
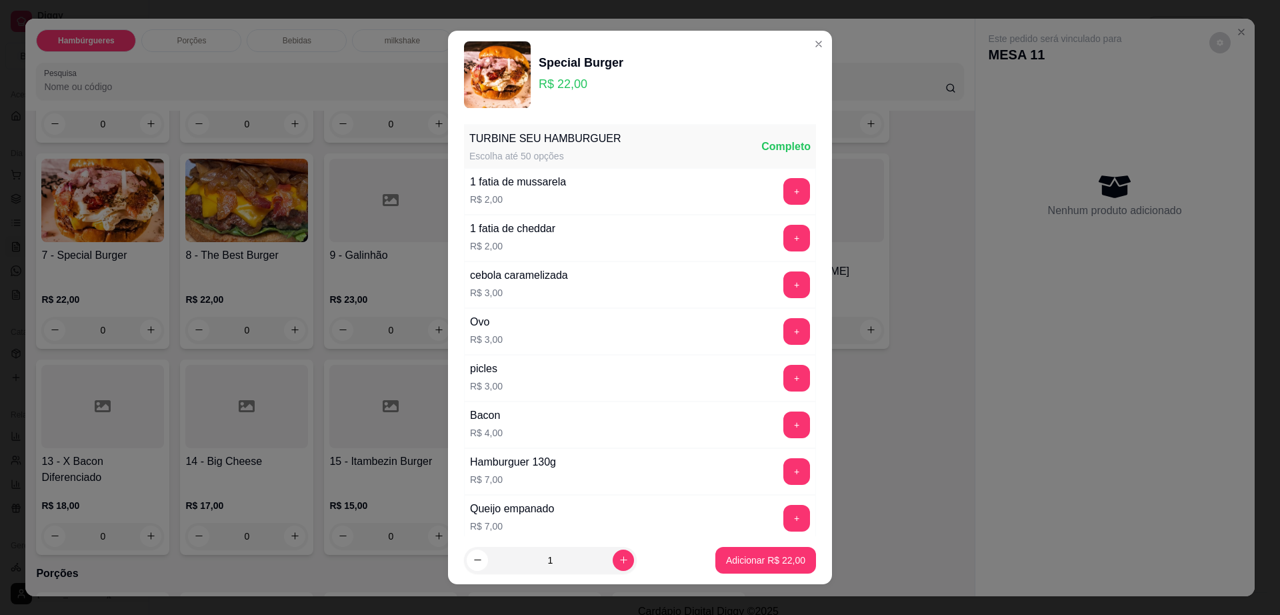
scroll to position [105, 0]
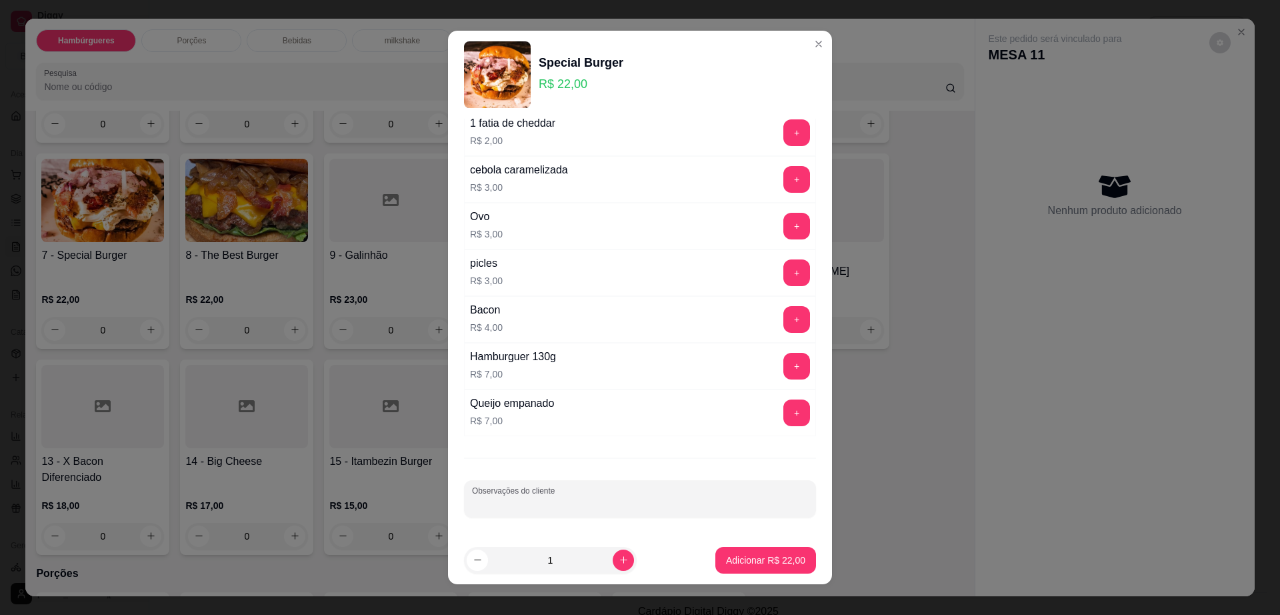
click at [664, 508] on input "Observações do cliente" at bounding box center [640, 503] width 336 height 13
type input "pra levar"
click at [765, 569] on button "Adicionar R$ 22,00" at bounding box center [766, 560] width 98 height 26
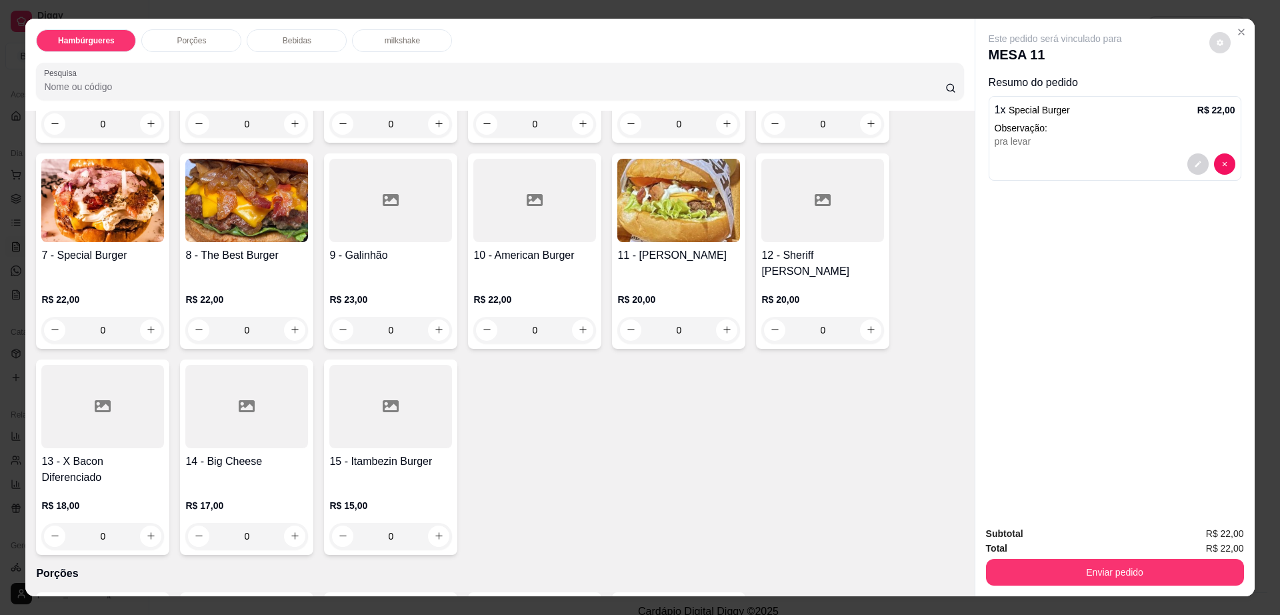
click at [1213, 51] on button "decrease-product-quantity" at bounding box center [1219, 42] width 21 height 21
click at [1233, 93] on span "Automatic updates" at bounding box center [1239, 96] width 13 height 11
click at [1233, 96] on input "Automatic updates" at bounding box center [1234, 100] width 9 height 9
checkbox input "true"
click at [1071, 572] on button "Enviar pedido" at bounding box center [1115, 572] width 258 height 27
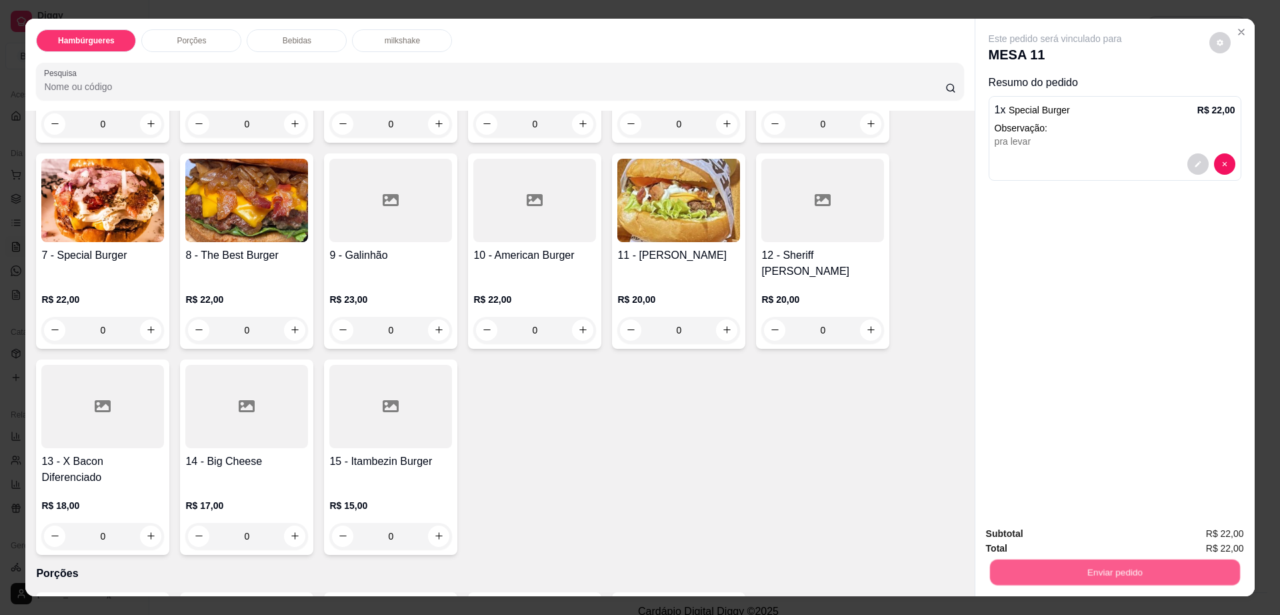
click at [1072, 571] on button "Enviar pedido" at bounding box center [1114, 572] width 250 height 26
click at [1067, 545] on button "Não registrar e enviar pedido" at bounding box center [1069, 539] width 139 height 25
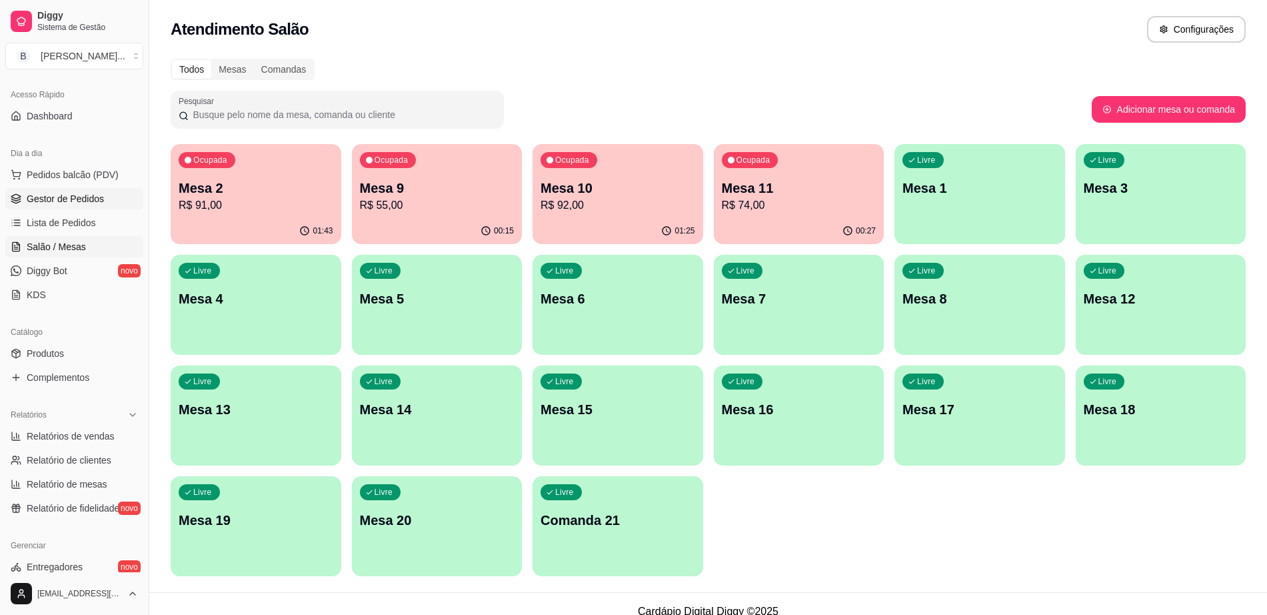
click at [97, 195] on span "Gestor de Pedidos" at bounding box center [65, 198] width 77 height 13
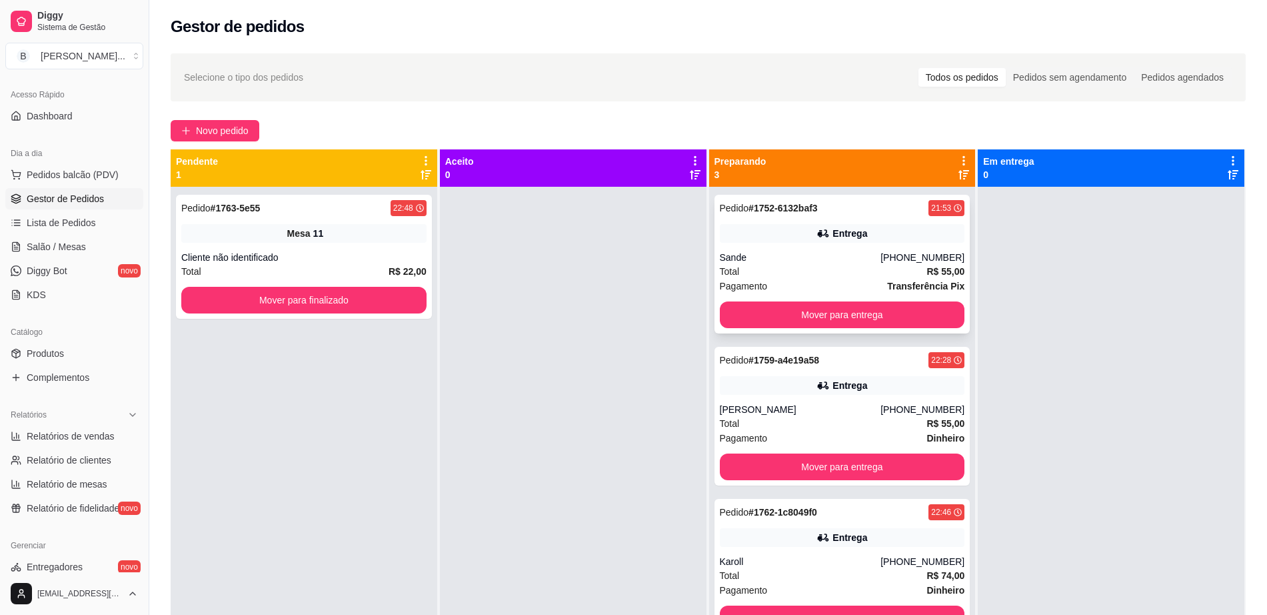
click at [817, 239] on icon at bounding box center [823, 233] width 13 height 13
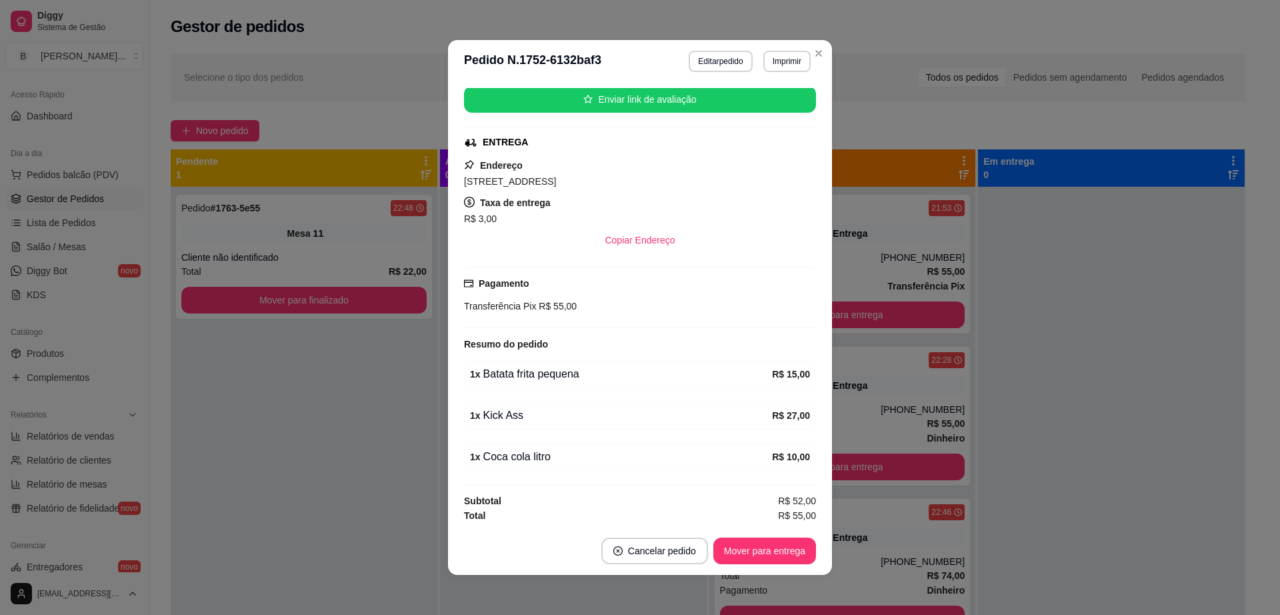
scroll to position [167, 0]
click at [731, 550] on button "Mover para entrega" at bounding box center [764, 550] width 103 height 27
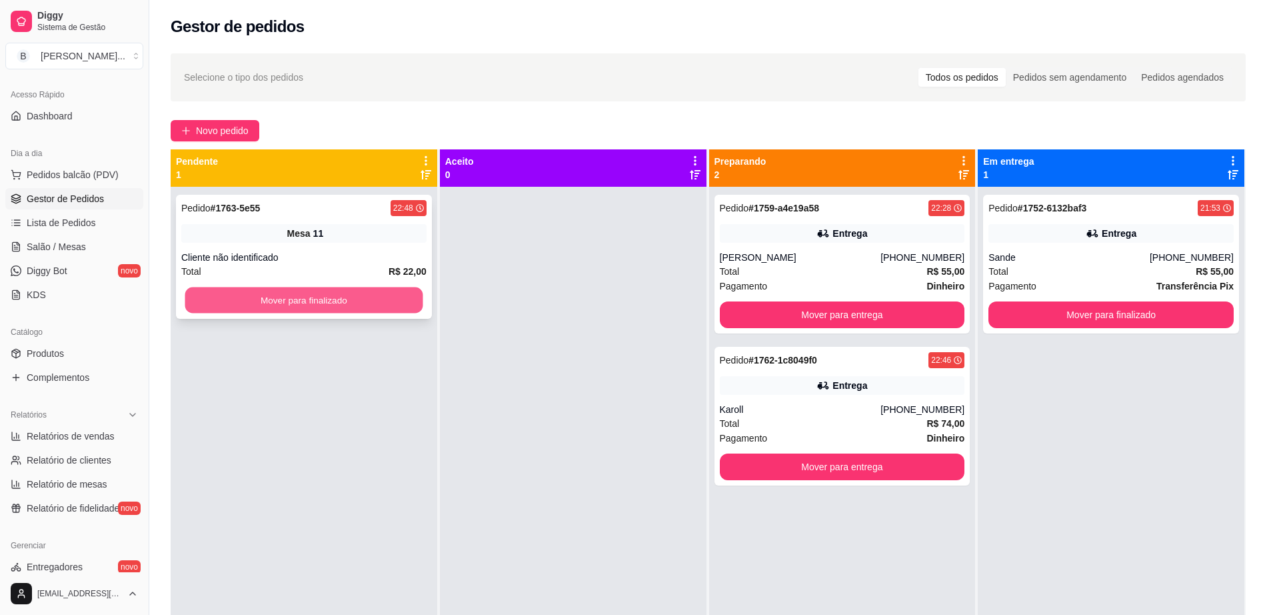
click at [354, 299] on button "Mover para finalizado" at bounding box center [304, 300] width 238 height 26
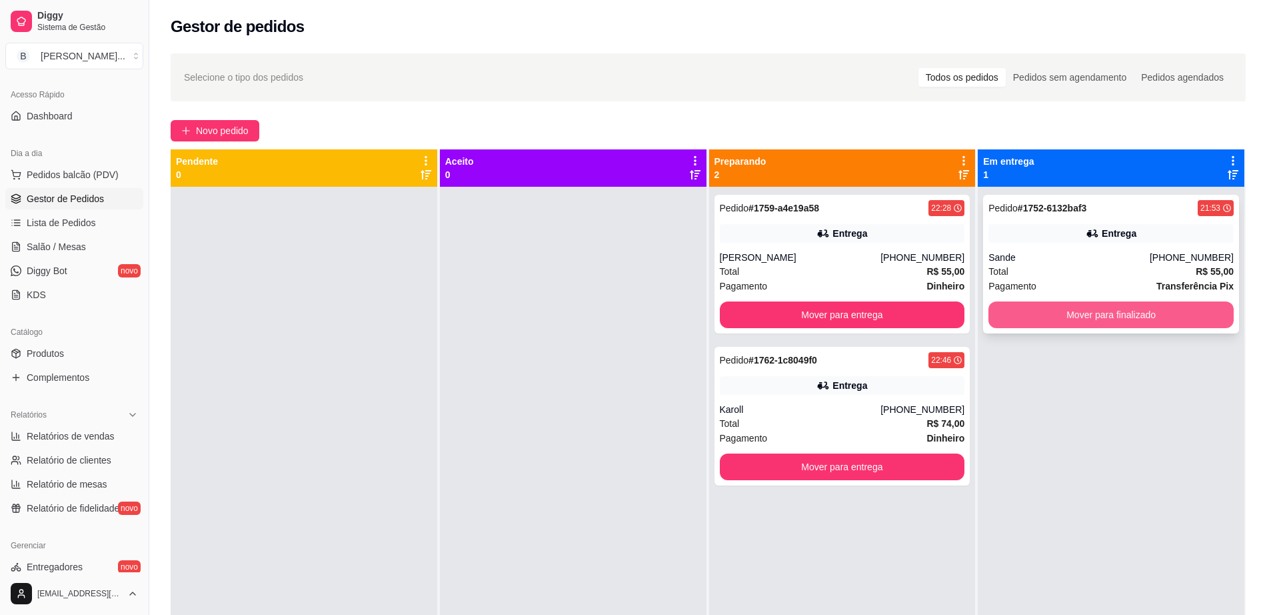
click at [1079, 307] on button "Mover para finalizado" at bounding box center [1111, 314] width 245 height 27
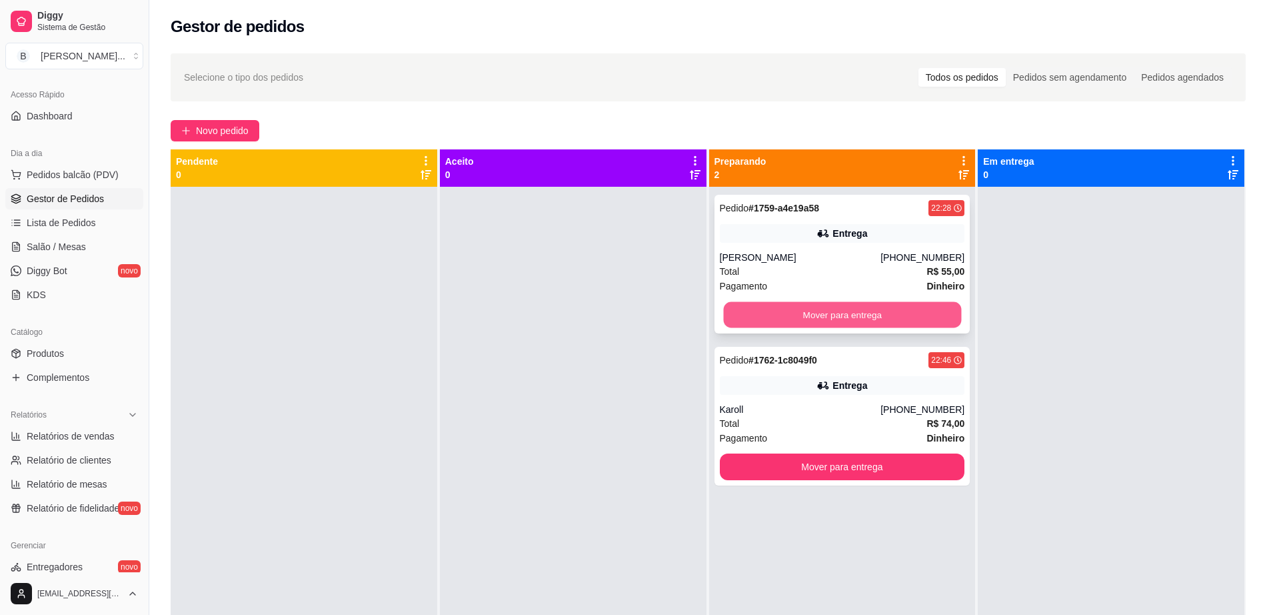
click at [746, 302] on button "Mover para entrega" at bounding box center [842, 315] width 238 height 26
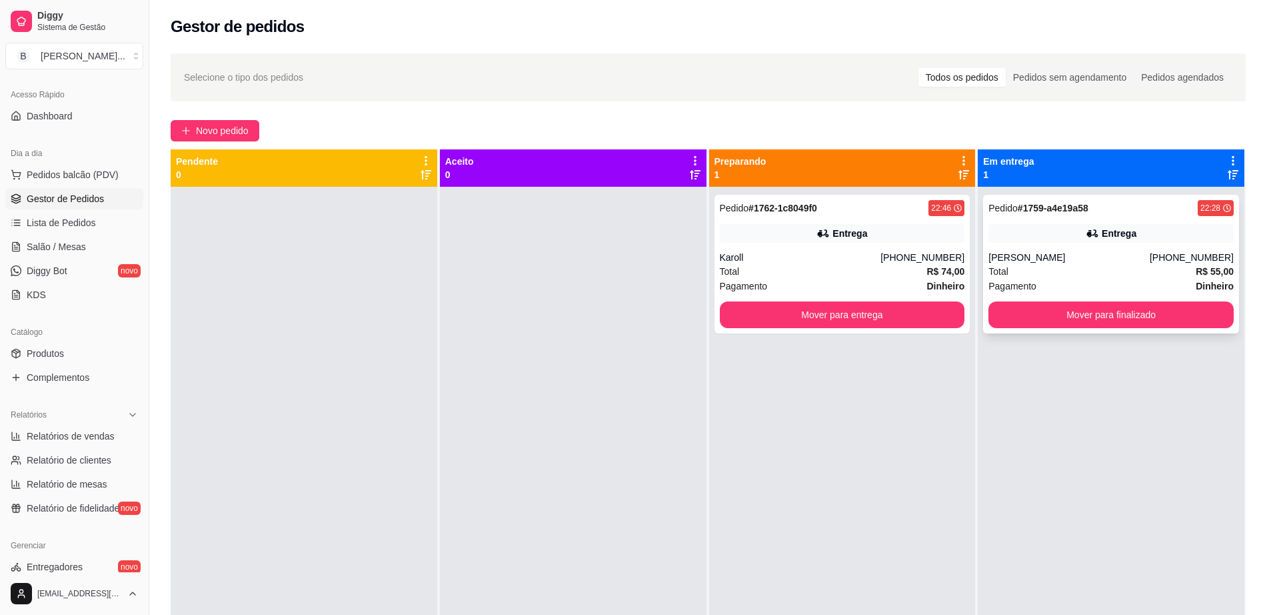
click at [1072, 297] on div "Pedido # 1759-a4e19a58 22:28 Entrega Mel [PHONE_NUMBER] Total R$ 55,00 Pagament…" at bounding box center [1111, 264] width 256 height 139
click at [1067, 323] on button "Mover para finalizado" at bounding box center [1111, 314] width 245 height 27
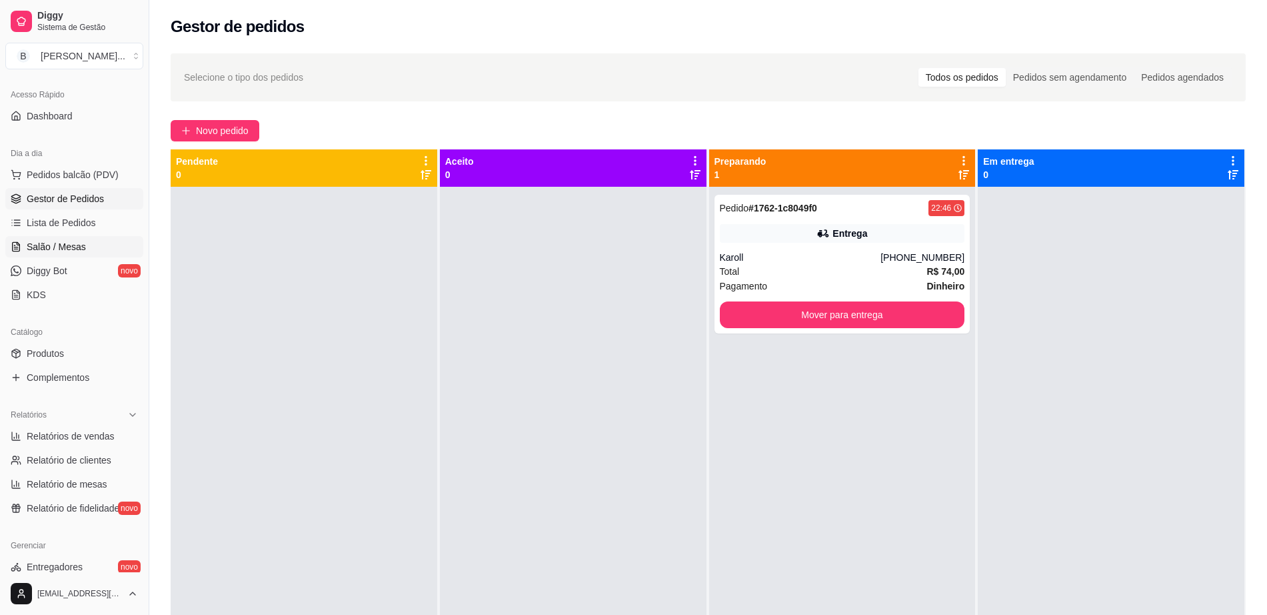
click at [77, 243] on span "Salão / Mesas" at bounding box center [56, 246] width 59 height 13
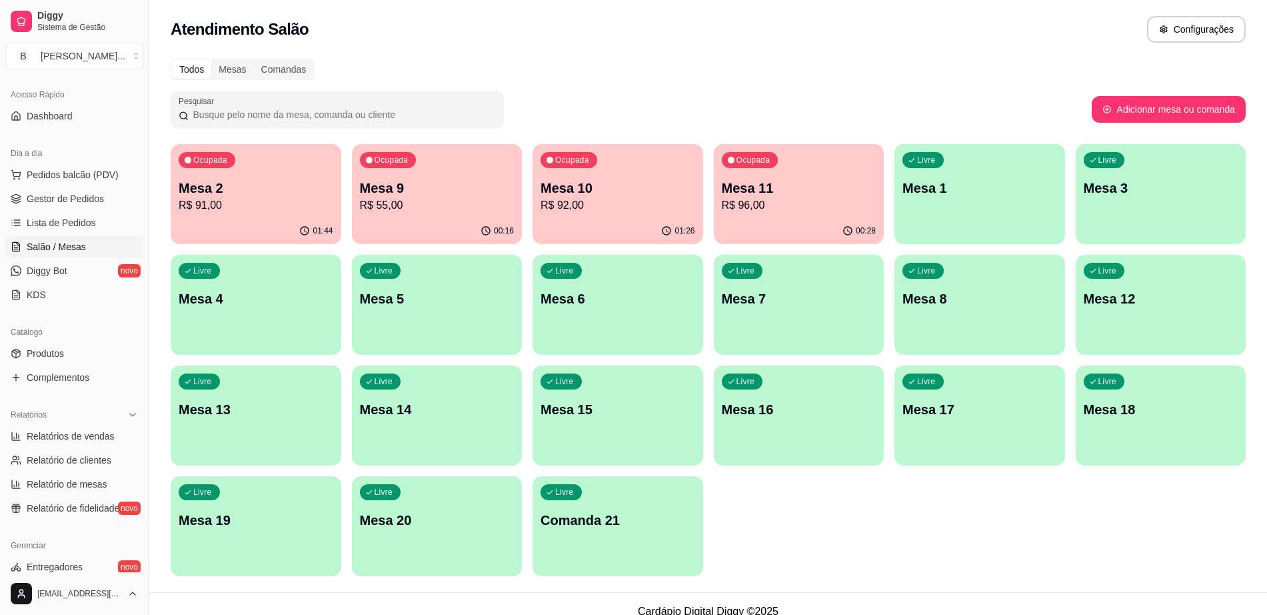
click at [624, 189] on p "Mesa 10" at bounding box center [618, 188] width 155 height 19
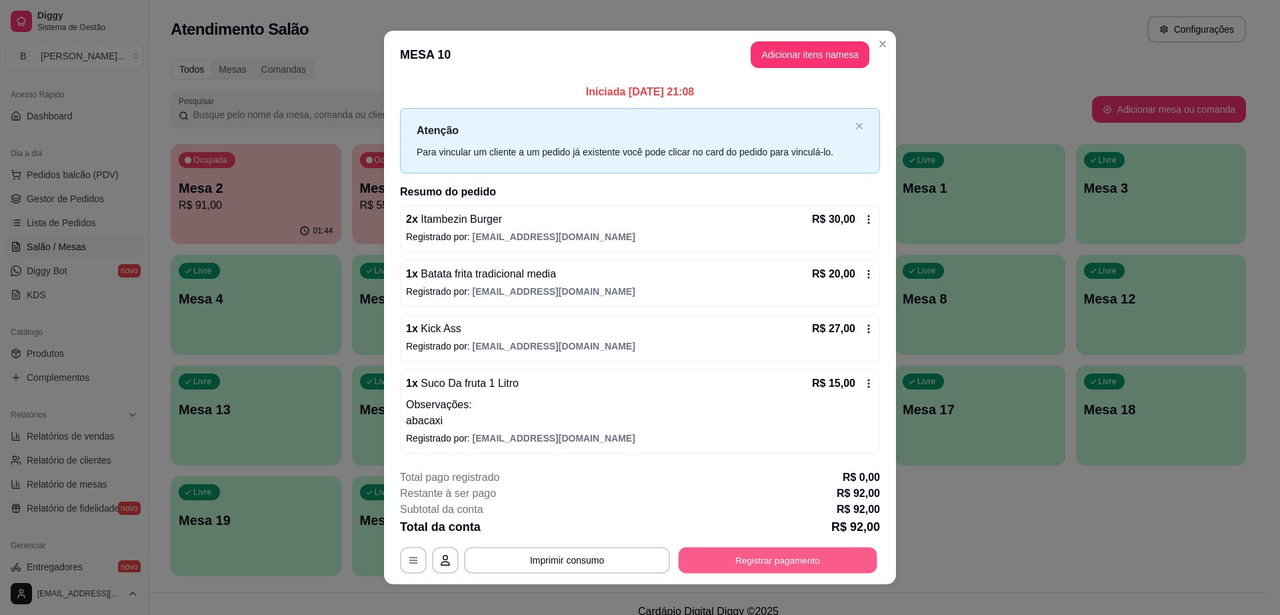
click at [748, 560] on button "Registrar pagamento" at bounding box center [778, 560] width 199 height 26
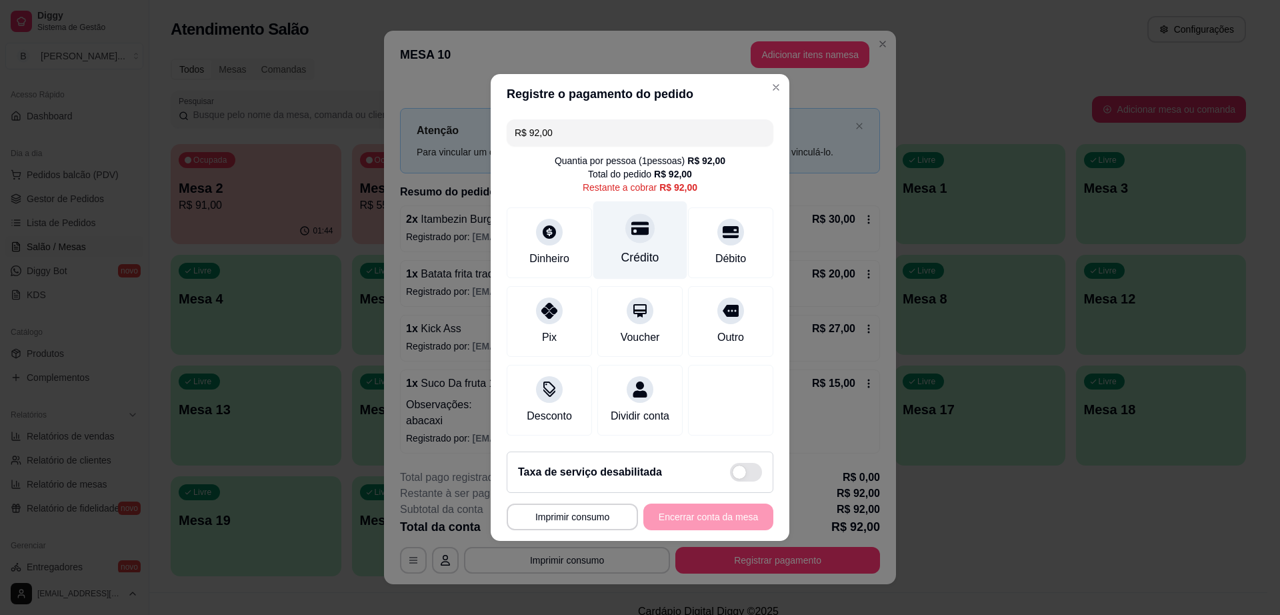
click at [643, 227] on icon at bounding box center [639, 227] width 17 height 17
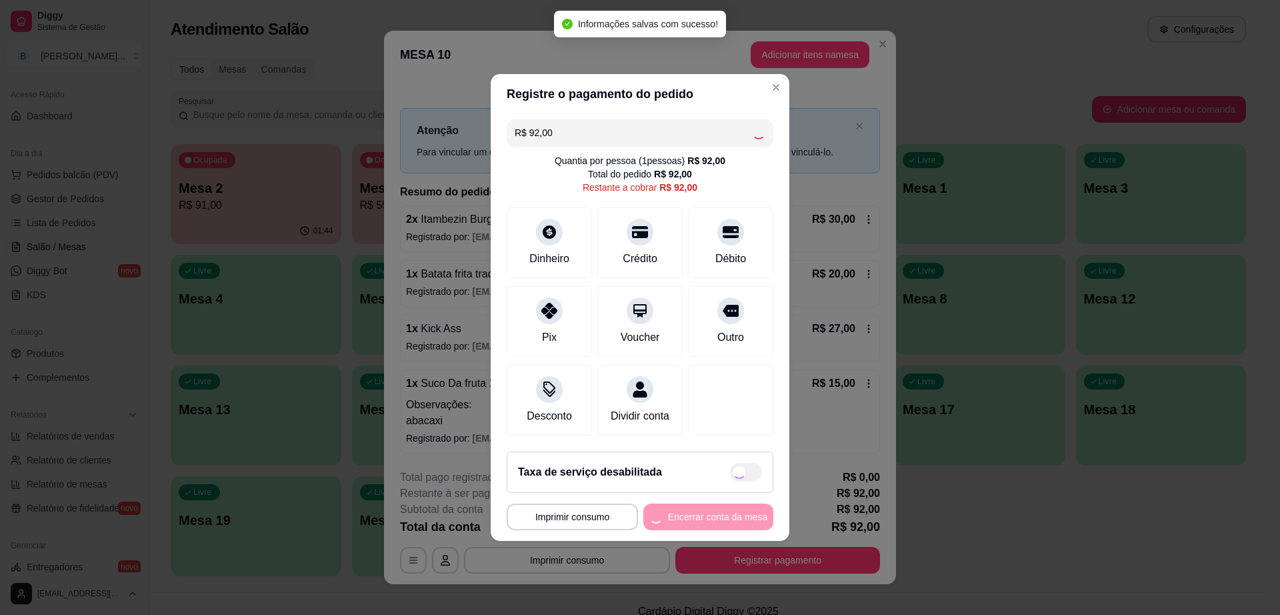
type input "R$ 0,00"
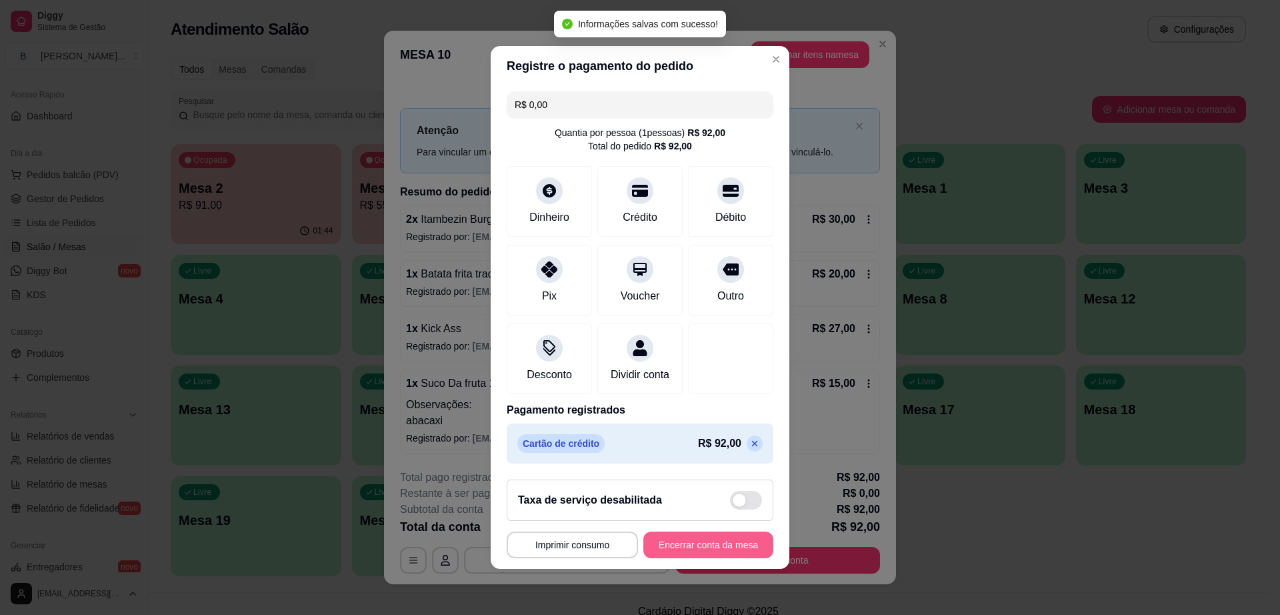
click at [695, 549] on button "Encerrar conta da mesa" at bounding box center [708, 544] width 130 height 27
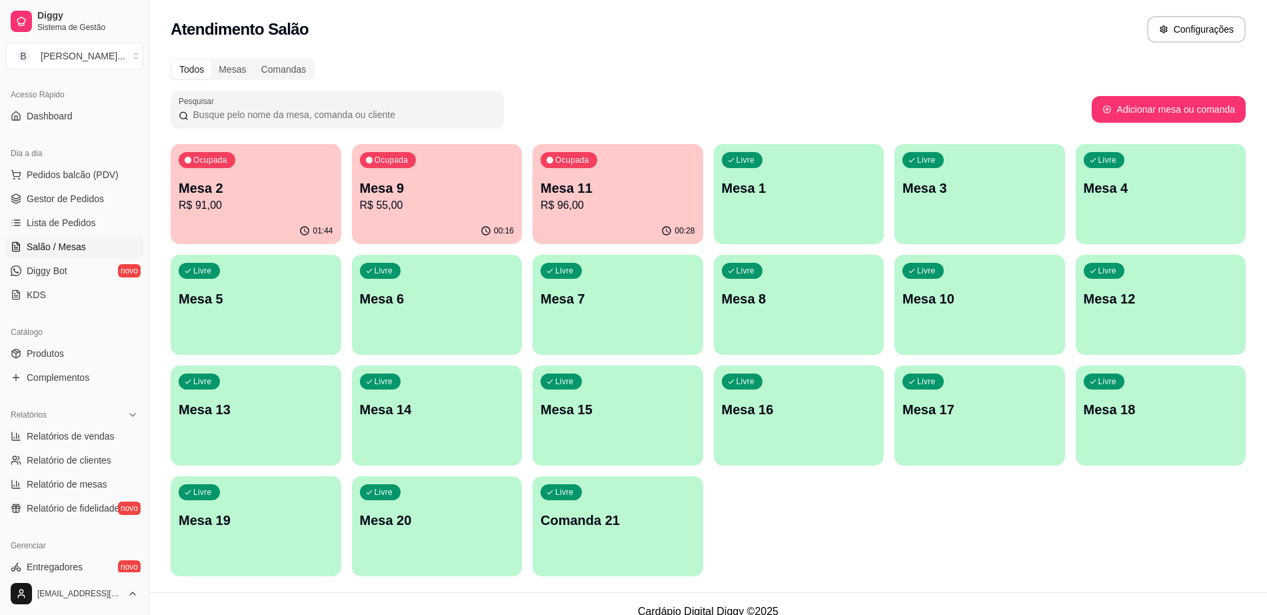
click at [98, 185] on ul "Pedidos balcão (PDV) Gestor de Pedidos Lista de Pedidos Salão / Mesas Diggy Bot…" at bounding box center [74, 234] width 138 height 141
click at [624, 189] on p "Mesa 11" at bounding box center [618, 188] width 155 height 19
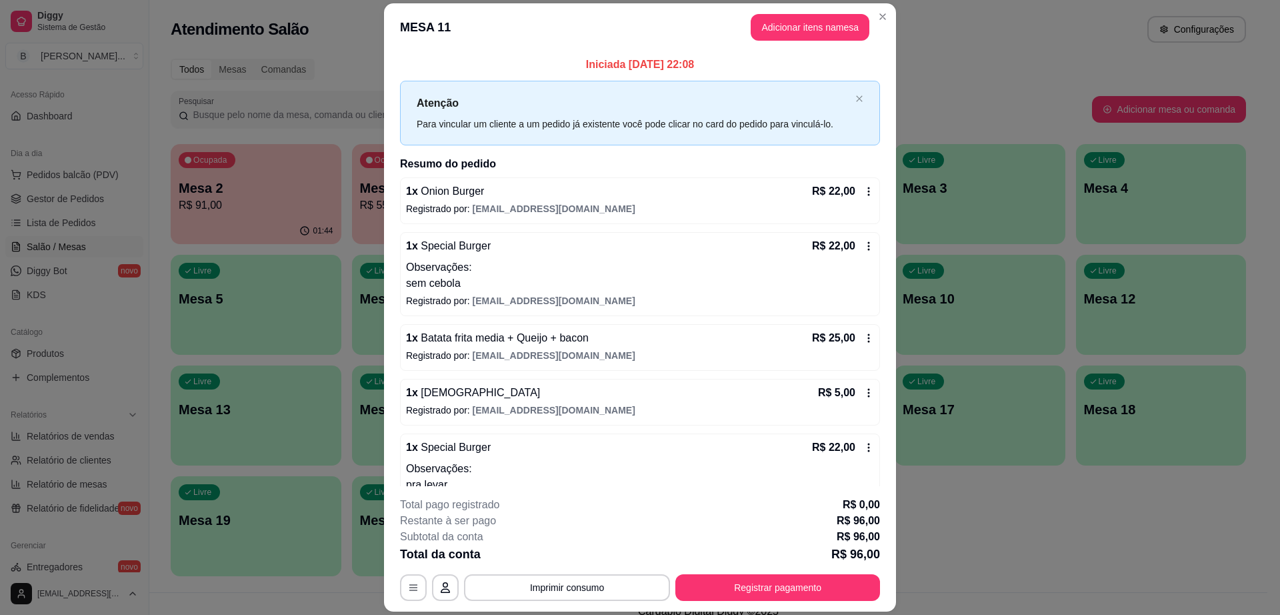
scroll to position [36, 0]
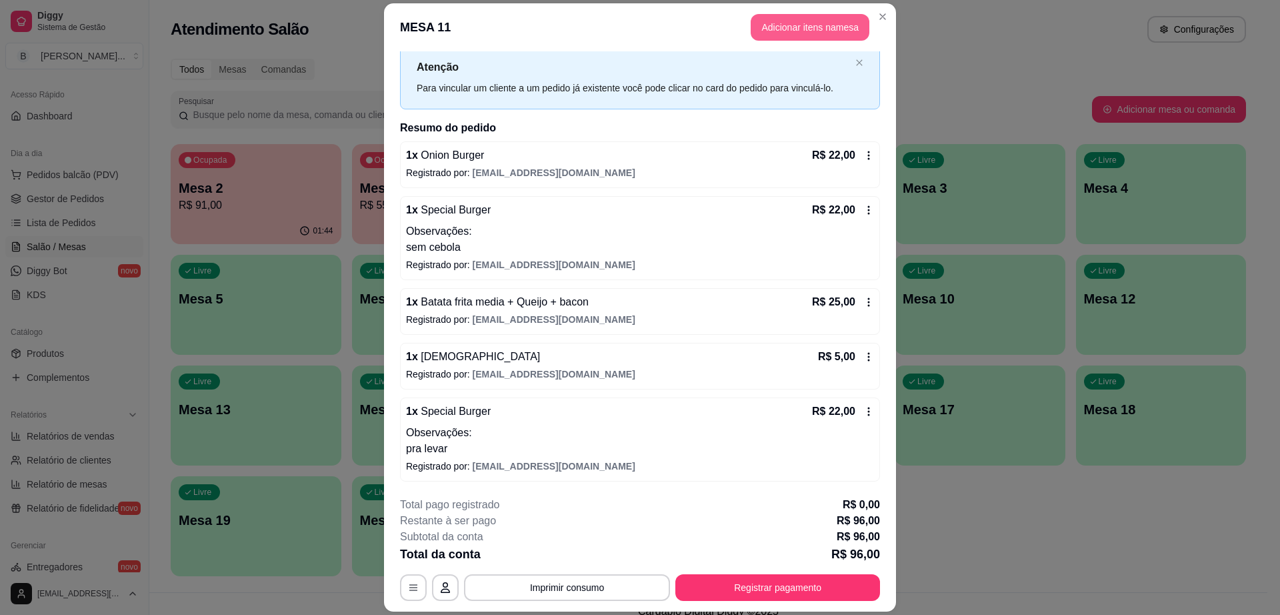
click at [799, 22] on button "Adicionar itens na mesa" at bounding box center [810, 27] width 119 height 27
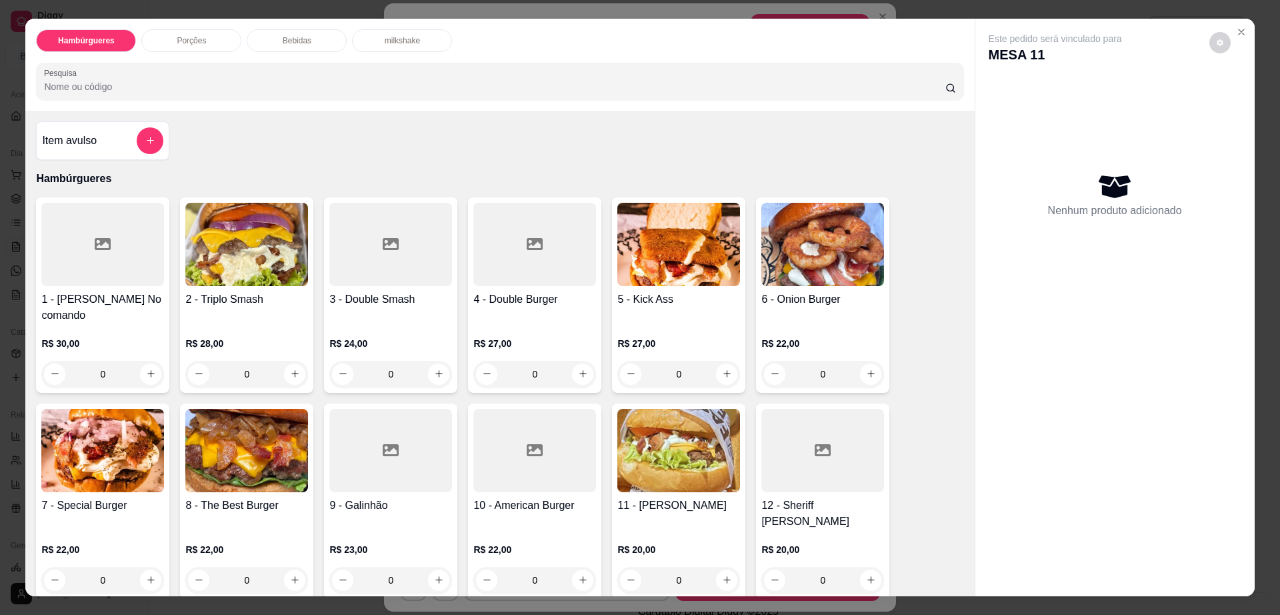
click at [287, 39] on p "Bebidas" at bounding box center [297, 40] width 29 height 11
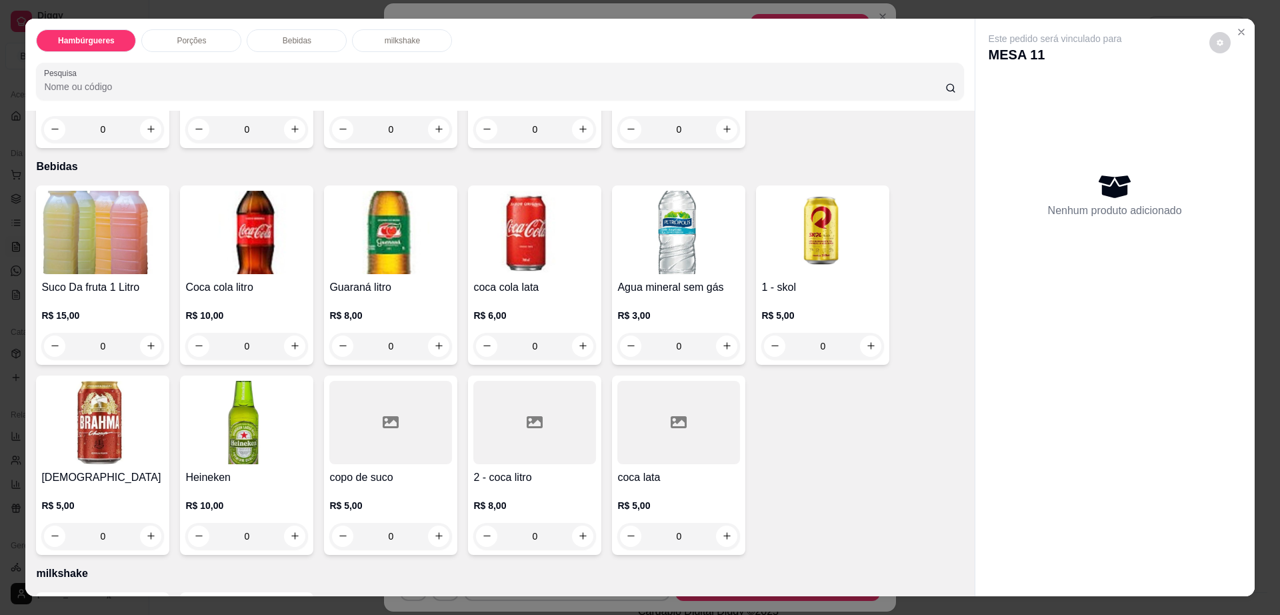
scroll to position [24, 0]
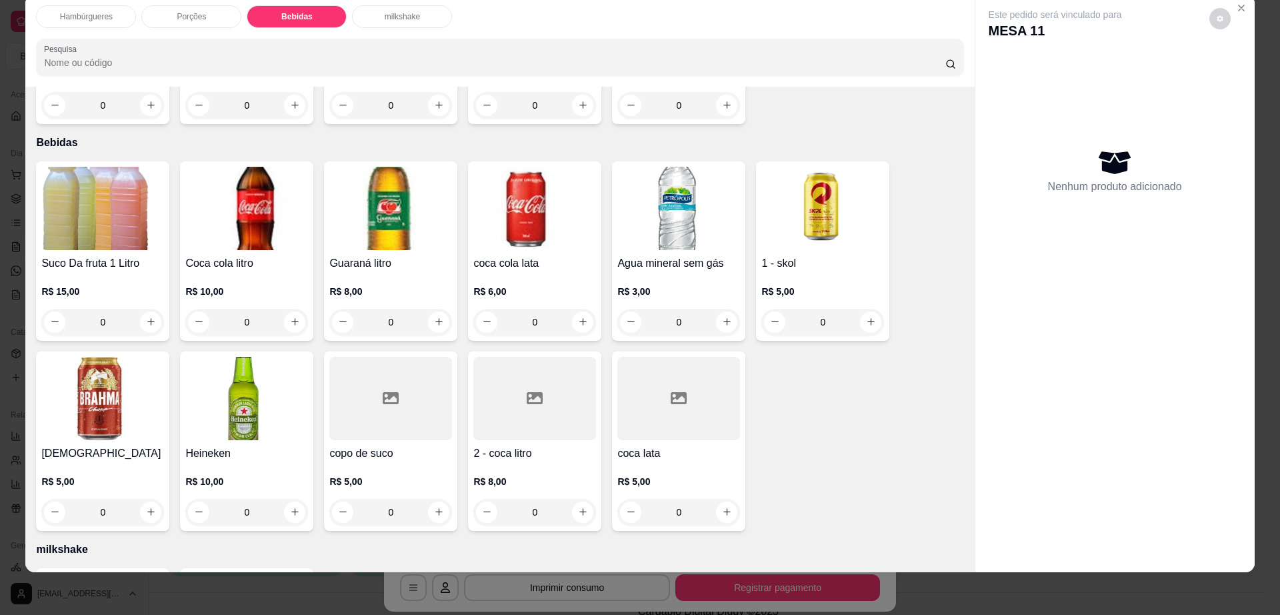
click at [617, 445] on h4 "coca lata" at bounding box center [678, 453] width 123 height 16
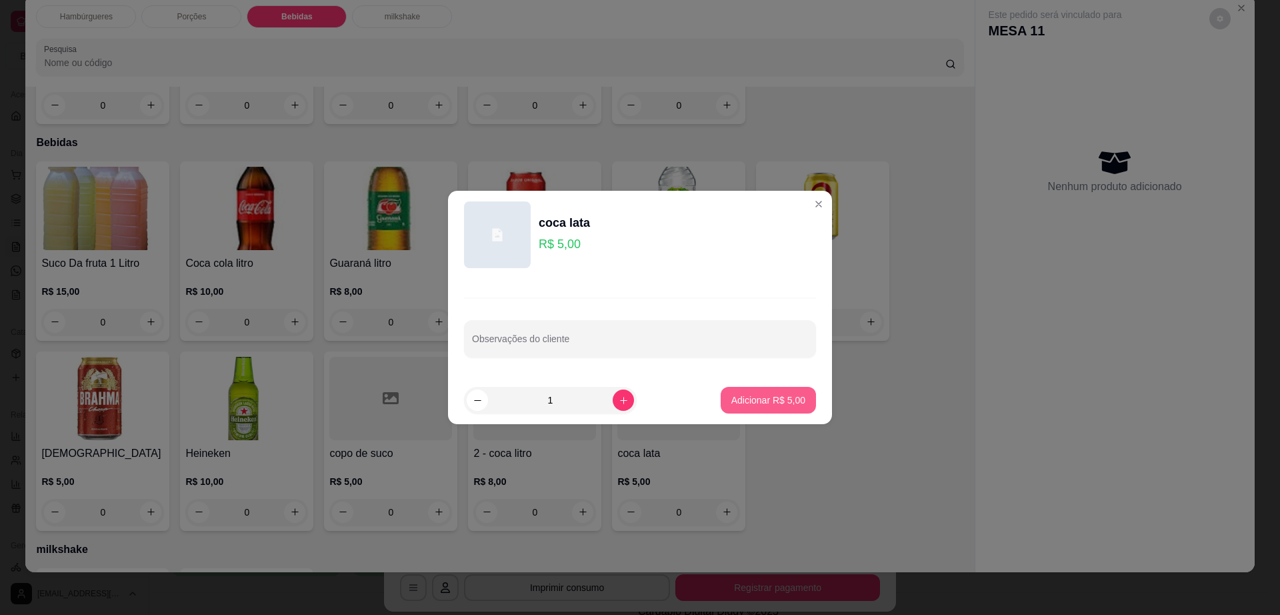
click at [764, 389] on button "Adicionar R$ 5,00" at bounding box center [768, 400] width 95 height 27
type input "1"
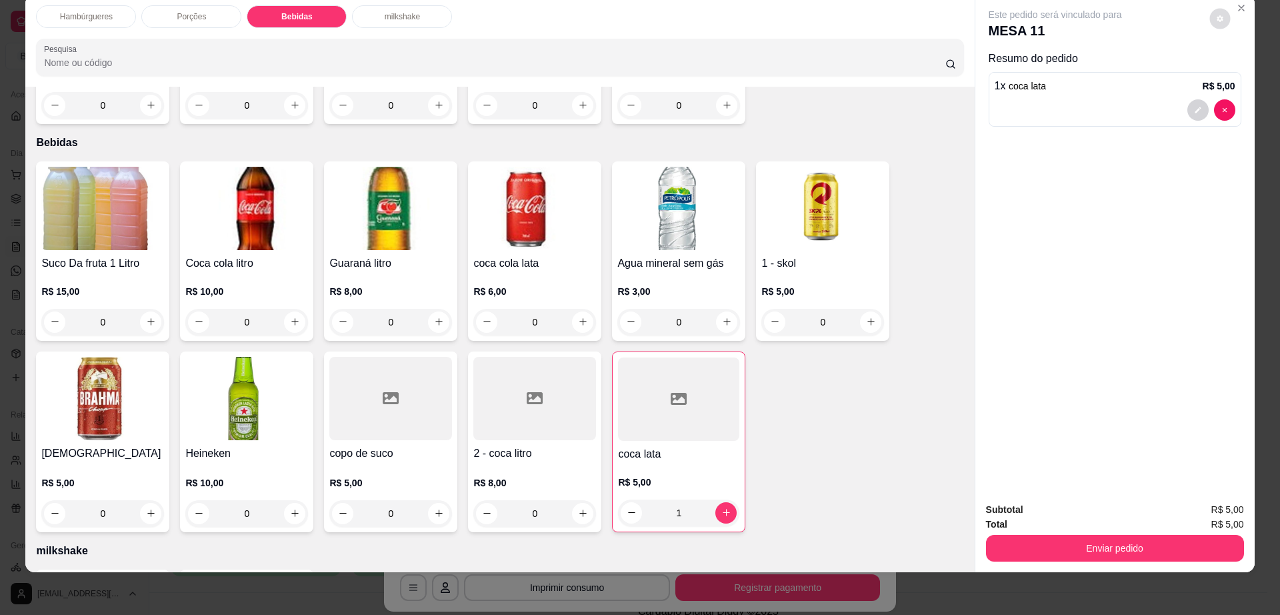
click at [1217, 17] on icon "decrease-product-quantity" at bounding box center [1220, 18] width 6 height 6
click at [1241, 71] on span "Automatic updates" at bounding box center [1244, 72] width 27 height 16
click at [1239, 72] on input "Automatic updates" at bounding box center [1234, 76] width 9 height 9
checkbox input "false"
click at [1025, 561] on button "Enviar pedido" at bounding box center [1115, 548] width 258 height 27
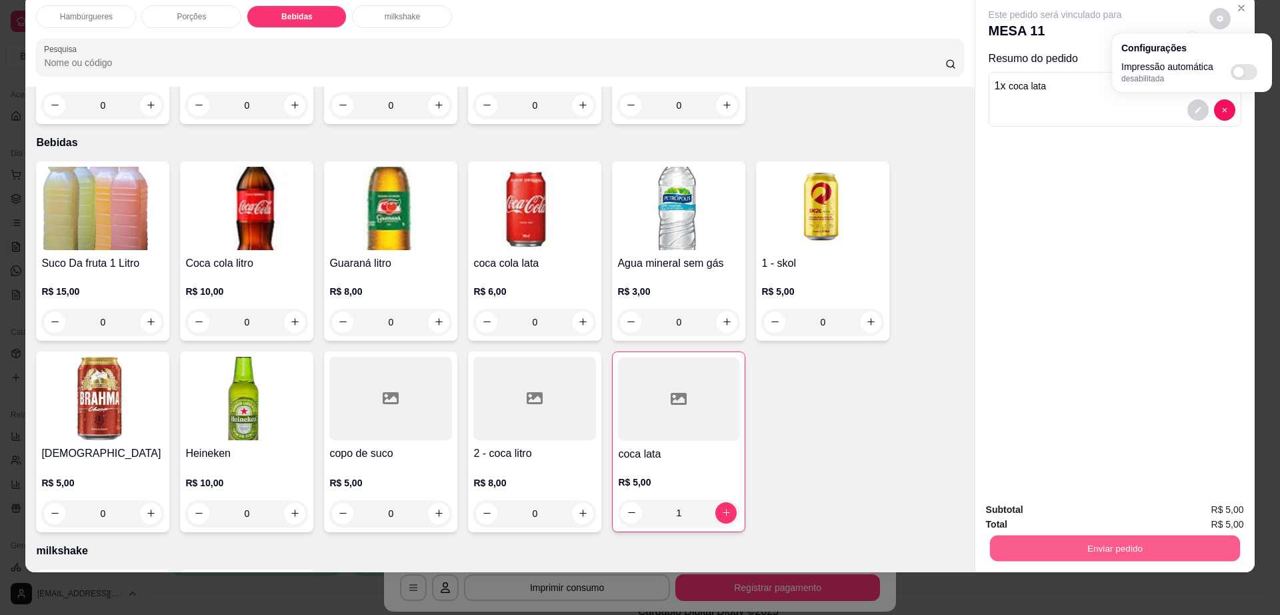
click at [1025, 561] on button "Enviar pedido" at bounding box center [1114, 548] width 250 height 26
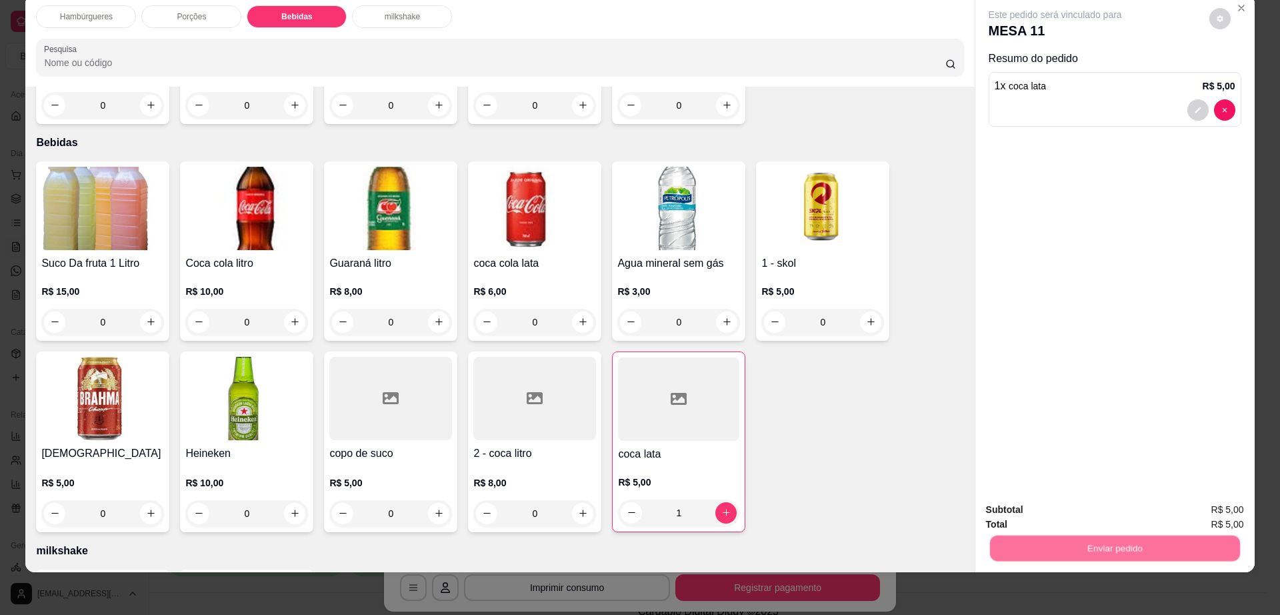
click at [1030, 522] on button "Não registrar e enviar pedido" at bounding box center [1069, 515] width 139 height 25
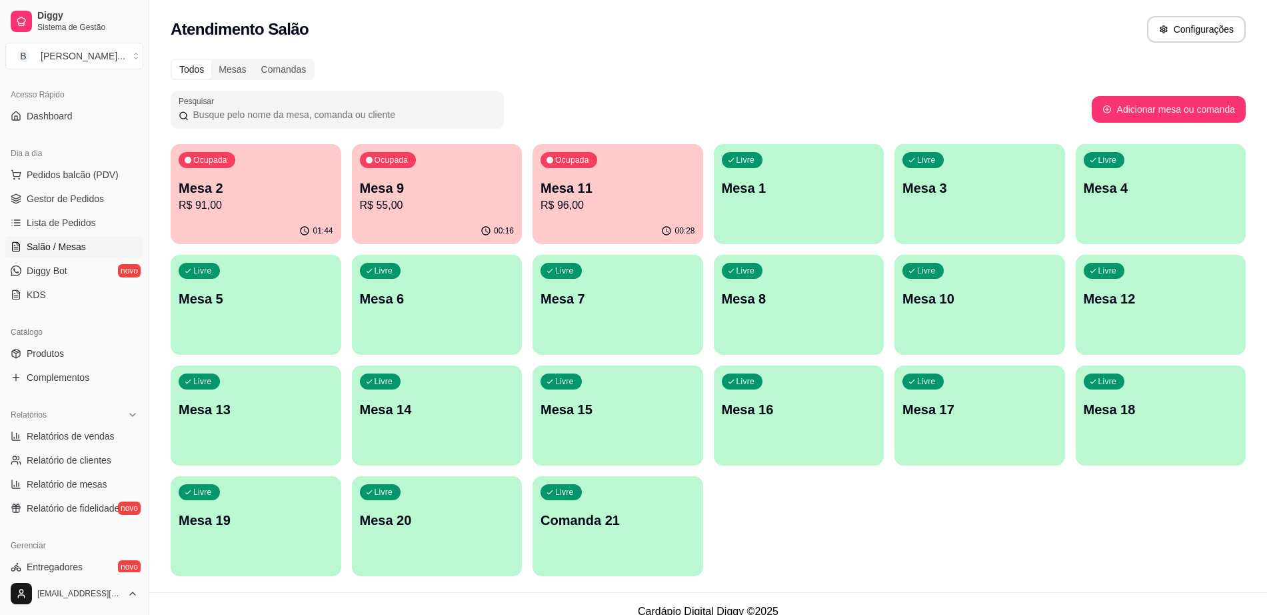
click at [442, 185] on p "Mesa 9" at bounding box center [437, 188] width 155 height 19
click at [83, 179] on span "Pedidos balcão (PDV)" at bounding box center [73, 174] width 92 height 13
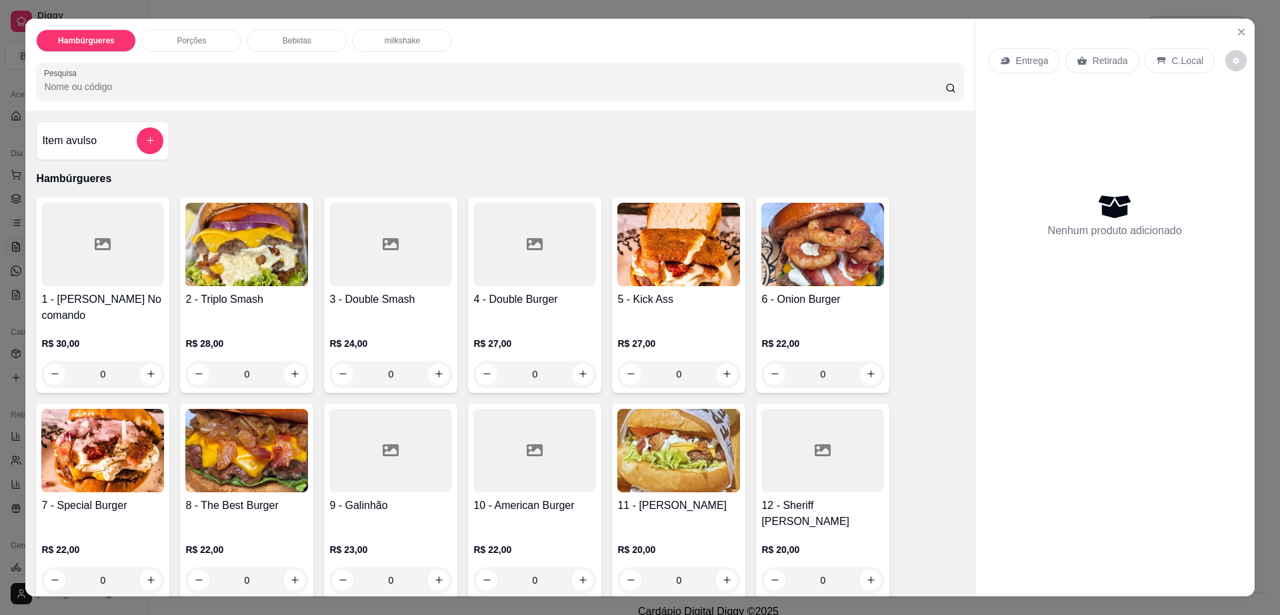
click at [87, 438] on img at bounding box center [102, 450] width 123 height 83
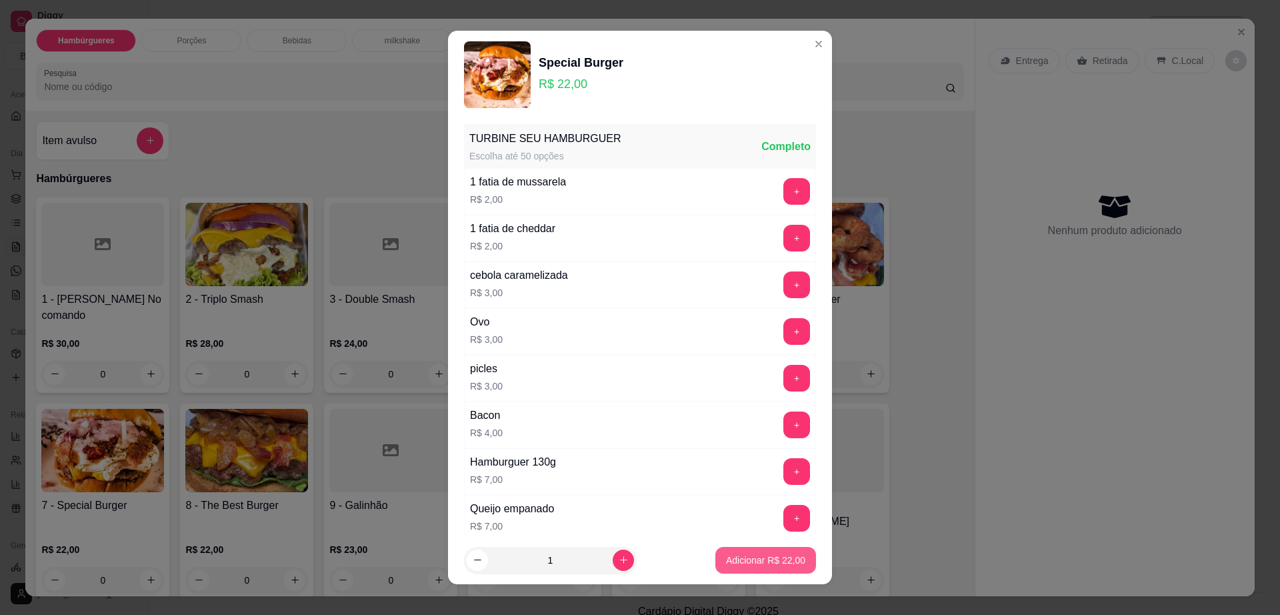
click at [788, 555] on button "Adicionar R$ 22,00" at bounding box center [765, 560] width 101 height 27
type input "1"
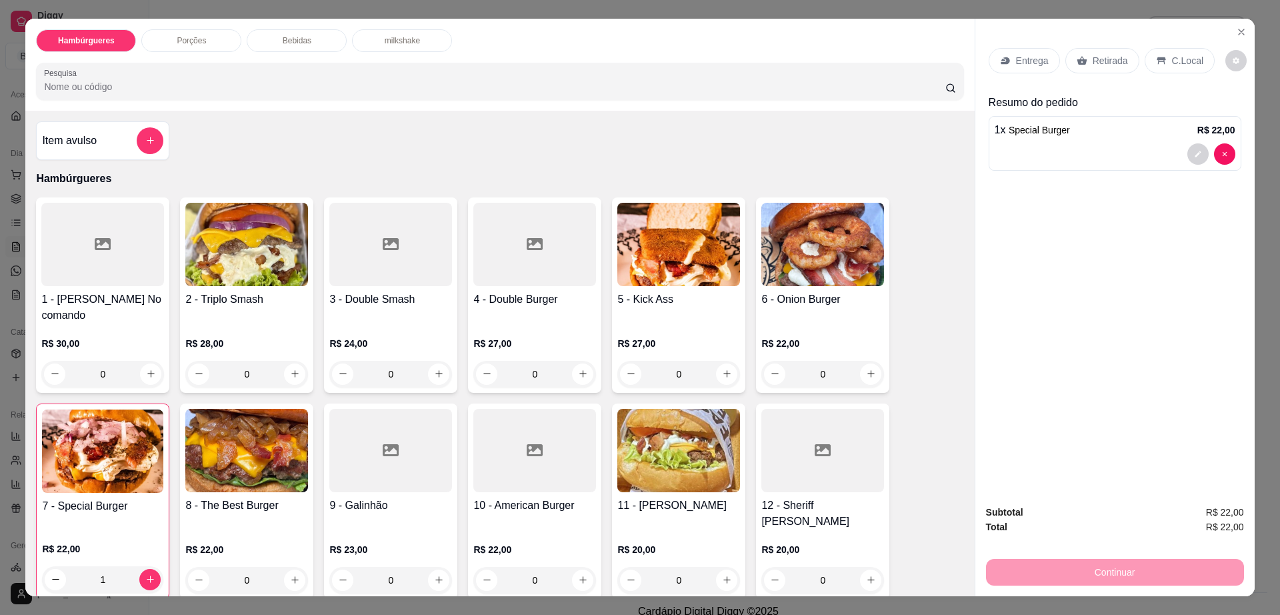
click at [317, 43] on div "Bebidas" at bounding box center [297, 40] width 100 height 23
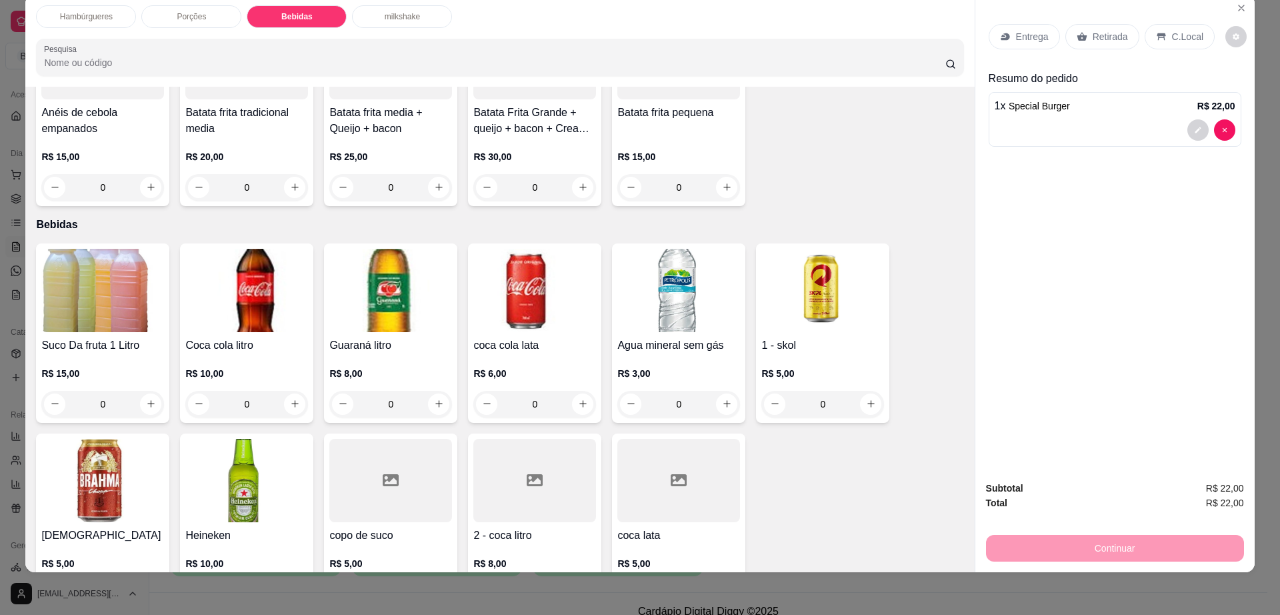
scroll to position [974, 0]
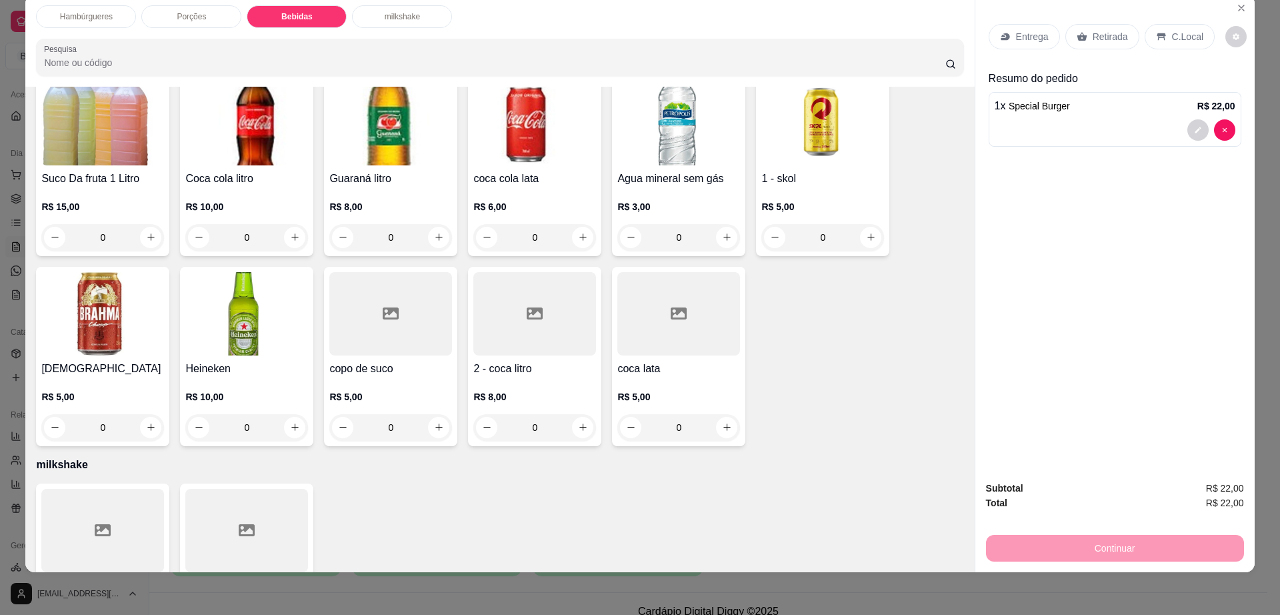
click at [108, 293] on img at bounding box center [102, 313] width 123 height 83
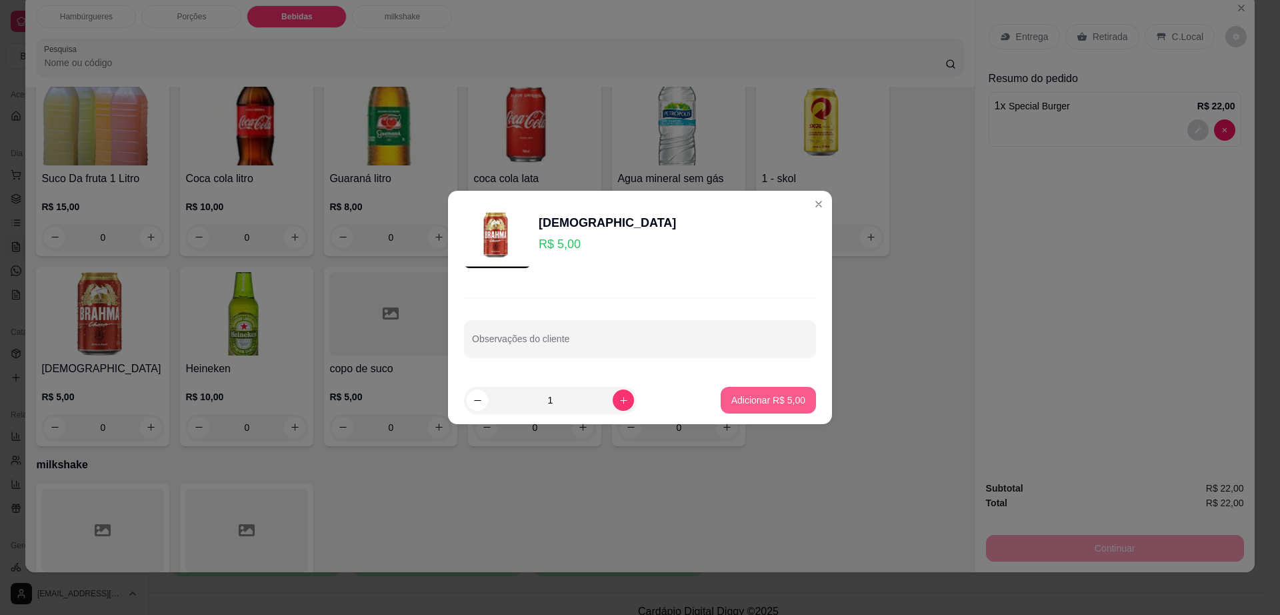
click at [795, 398] on button "Adicionar R$ 5,00" at bounding box center [768, 400] width 95 height 27
type input "1"
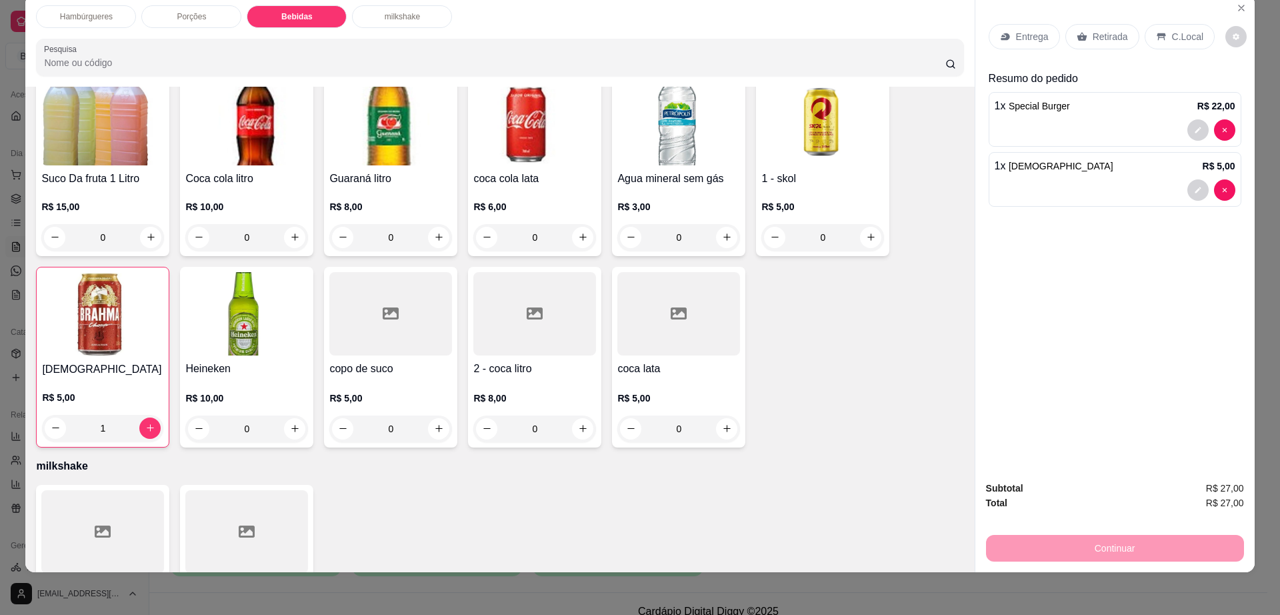
click at [1071, 29] on div "Retirada" at bounding box center [1102, 36] width 74 height 25
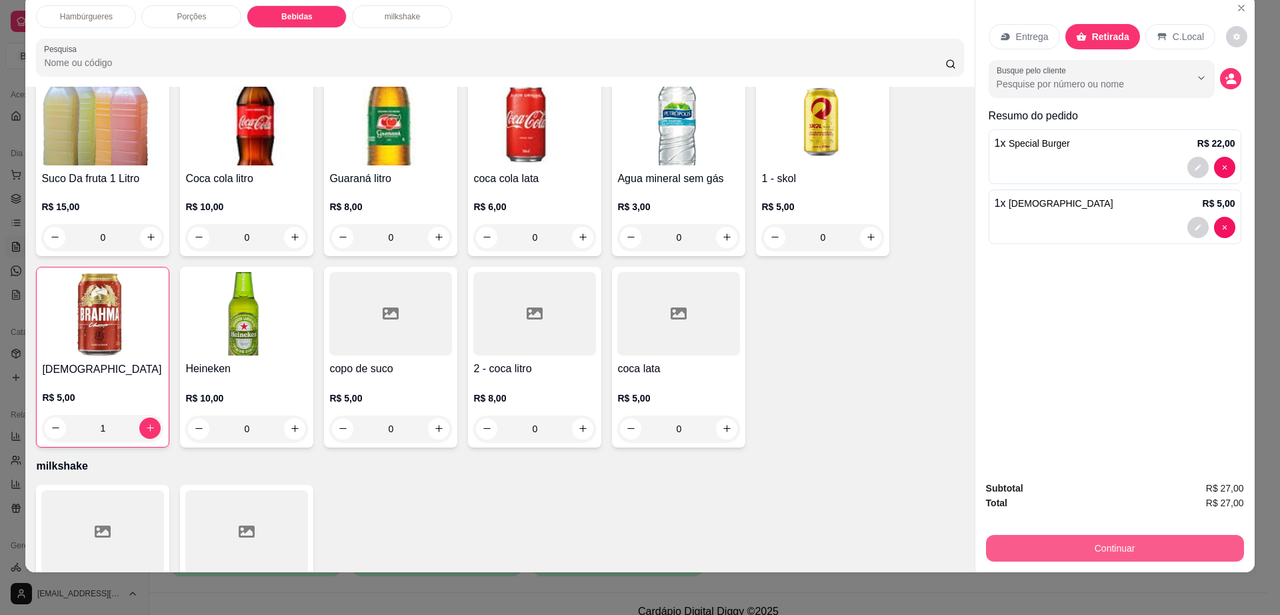
click at [1049, 541] on button "Continuar" at bounding box center [1115, 548] width 258 height 27
click at [1049, 541] on button "Continuar" at bounding box center [1114, 548] width 250 height 26
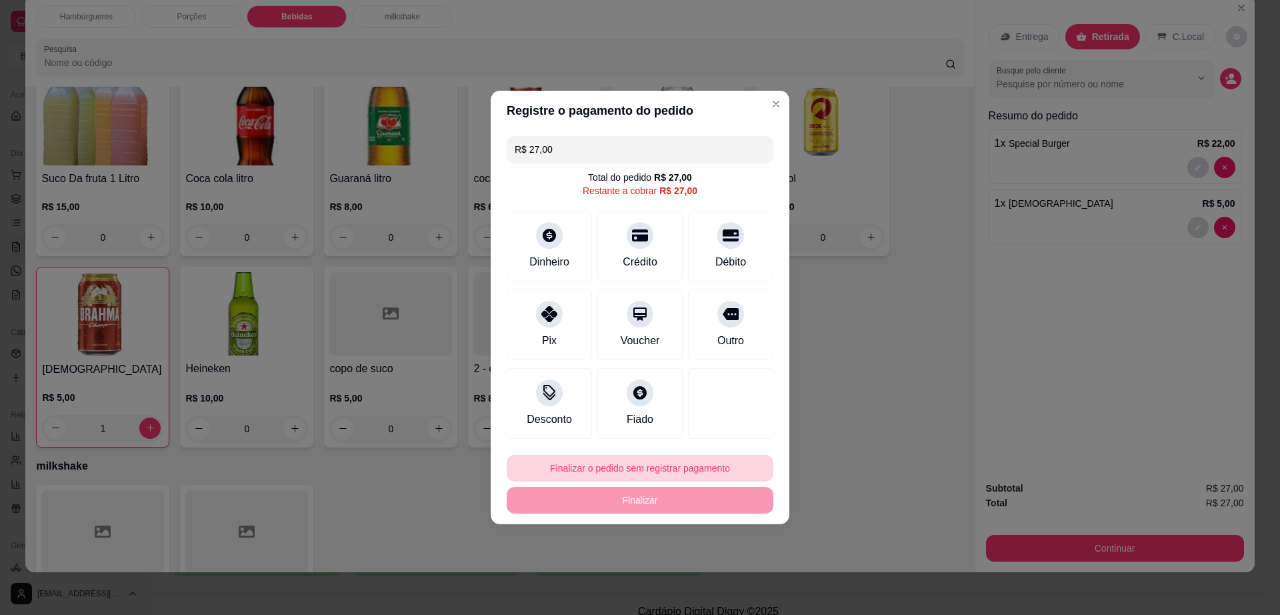
click at [619, 475] on button "Finalizar o pedido sem registrar pagamento" at bounding box center [640, 468] width 267 height 27
click at [710, 573] on button "Confirmar" at bounding box center [724, 577] width 47 height 20
type input "0"
type input "R$ 0,00"
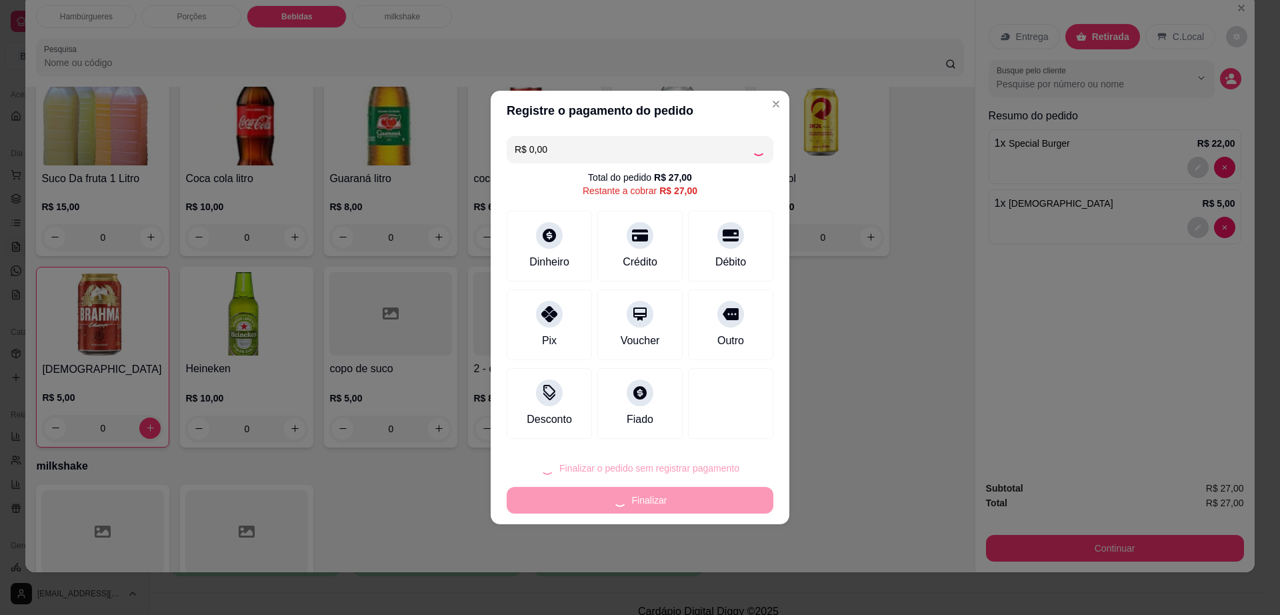
scroll to position [973, 0]
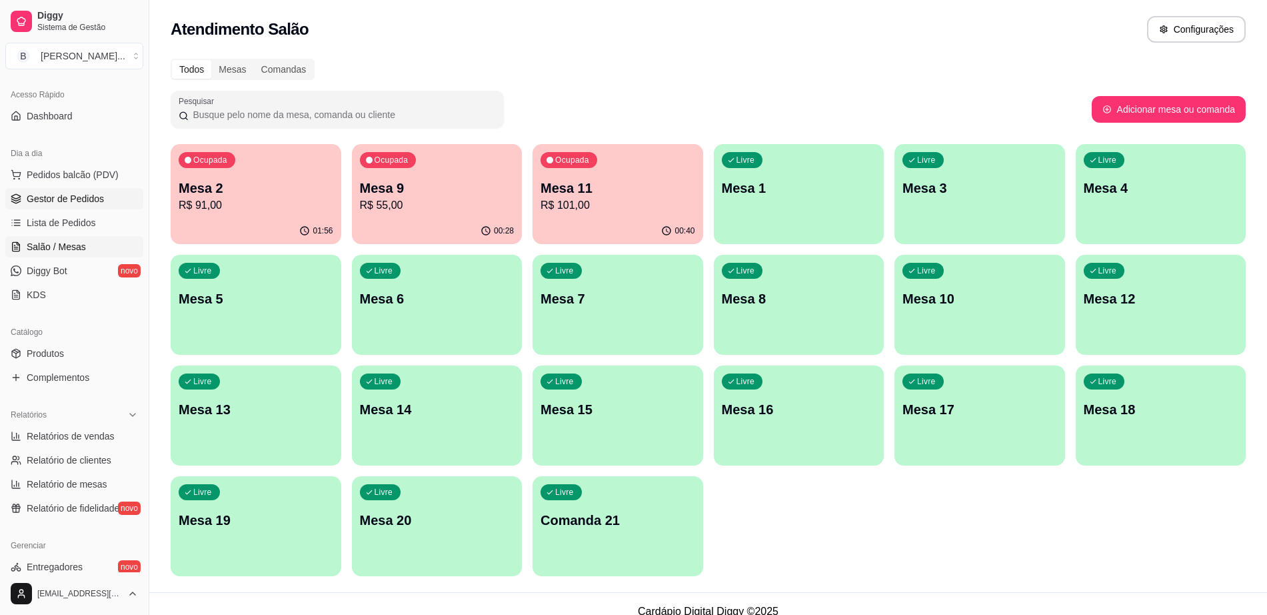
click at [51, 196] on span "Gestor de Pedidos" at bounding box center [65, 198] width 77 height 13
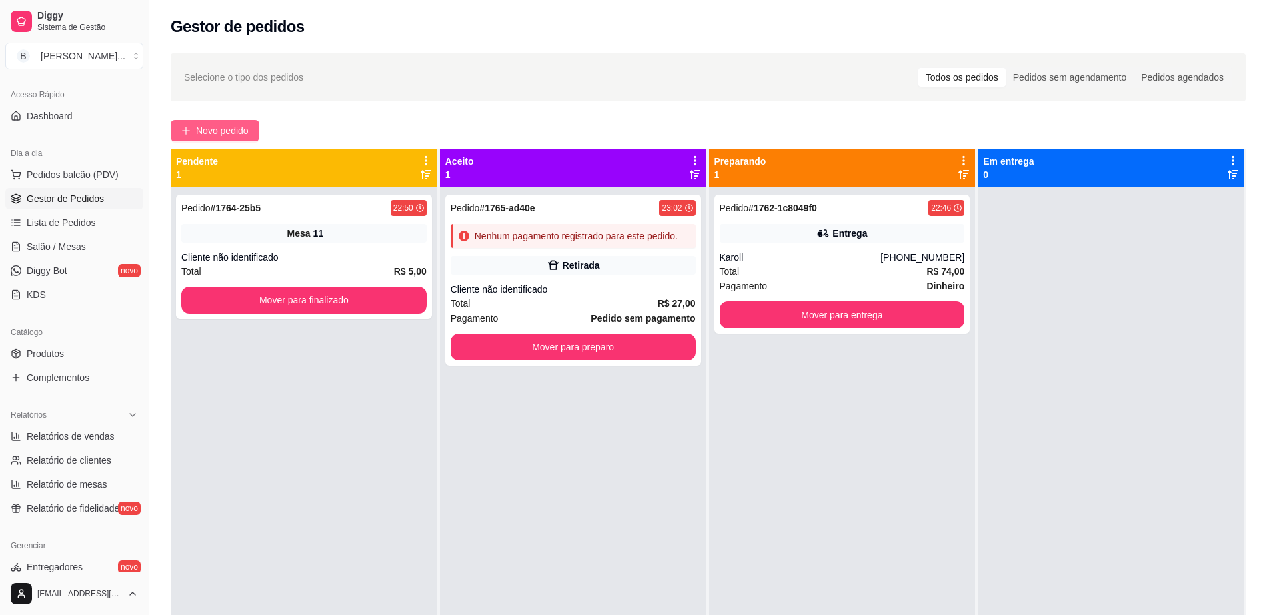
click at [231, 133] on span "Novo pedido" at bounding box center [222, 130] width 53 height 15
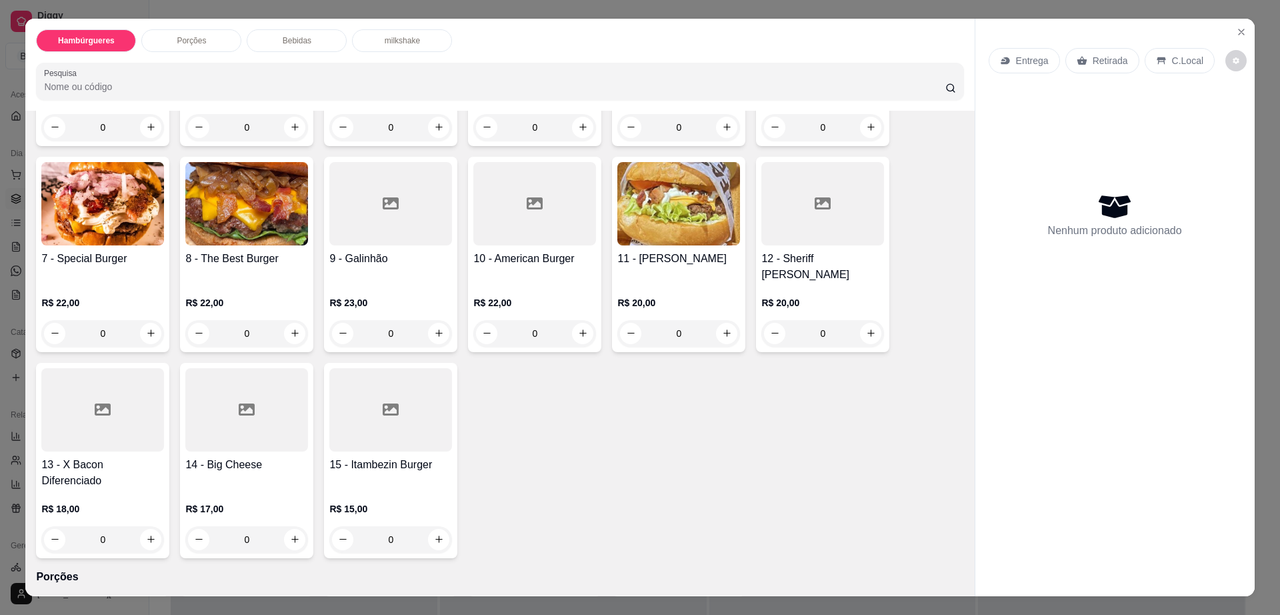
scroll to position [333, 0]
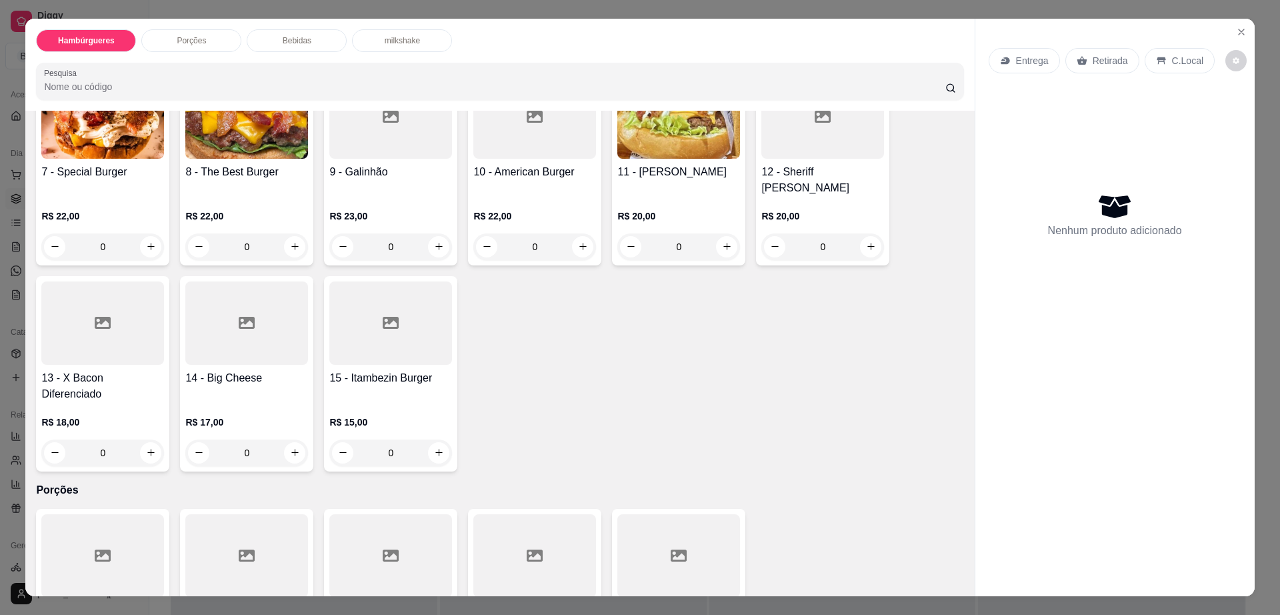
click at [63, 320] on div at bounding box center [102, 322] width 123 height 83
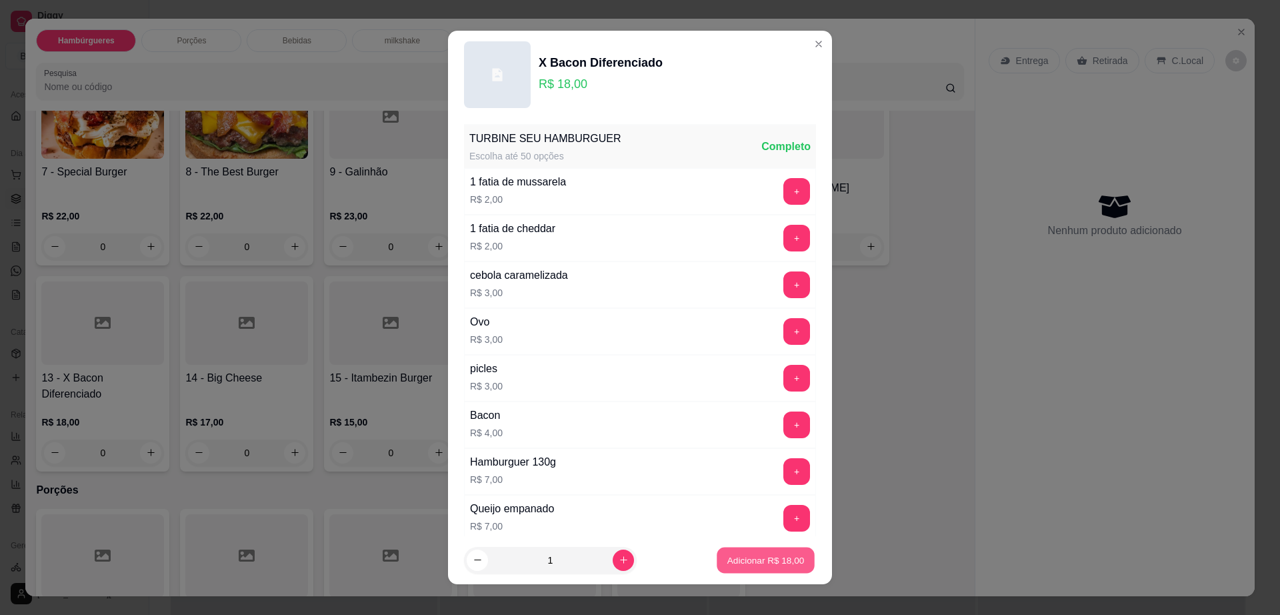
click at [767, 563] on p "Adicionar R$ 18,00" at bounding box center [765, 559] width 77 height 13
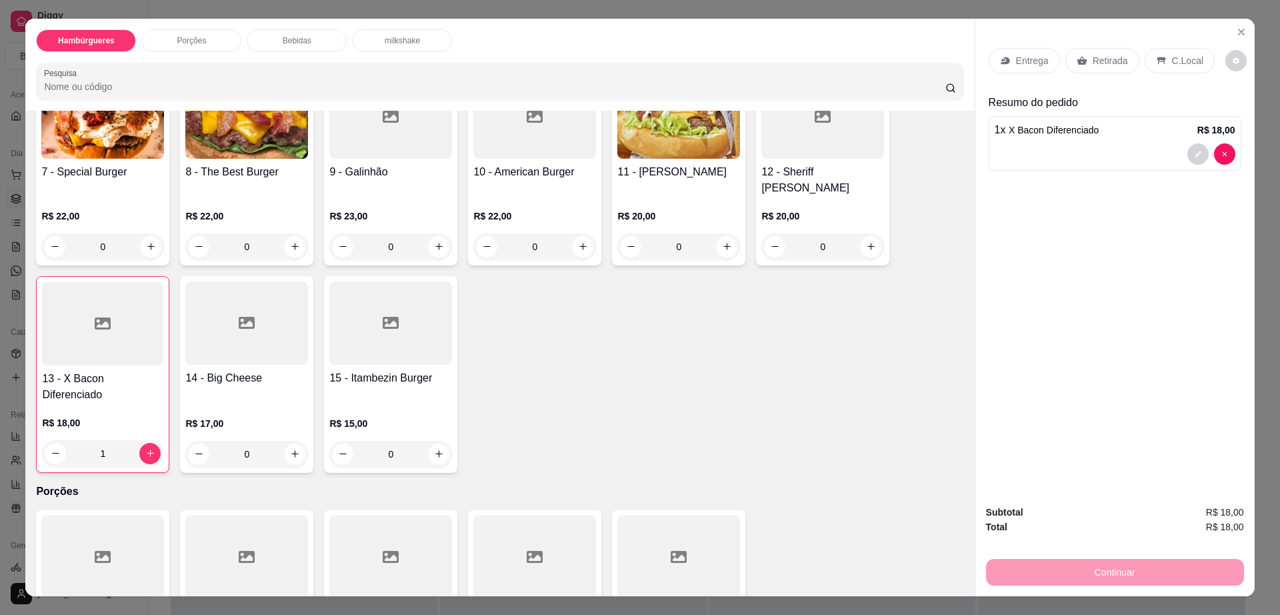
click at [1083, 53] on div "Retirada" at bounding box center [1102, 60] width 74 height 25
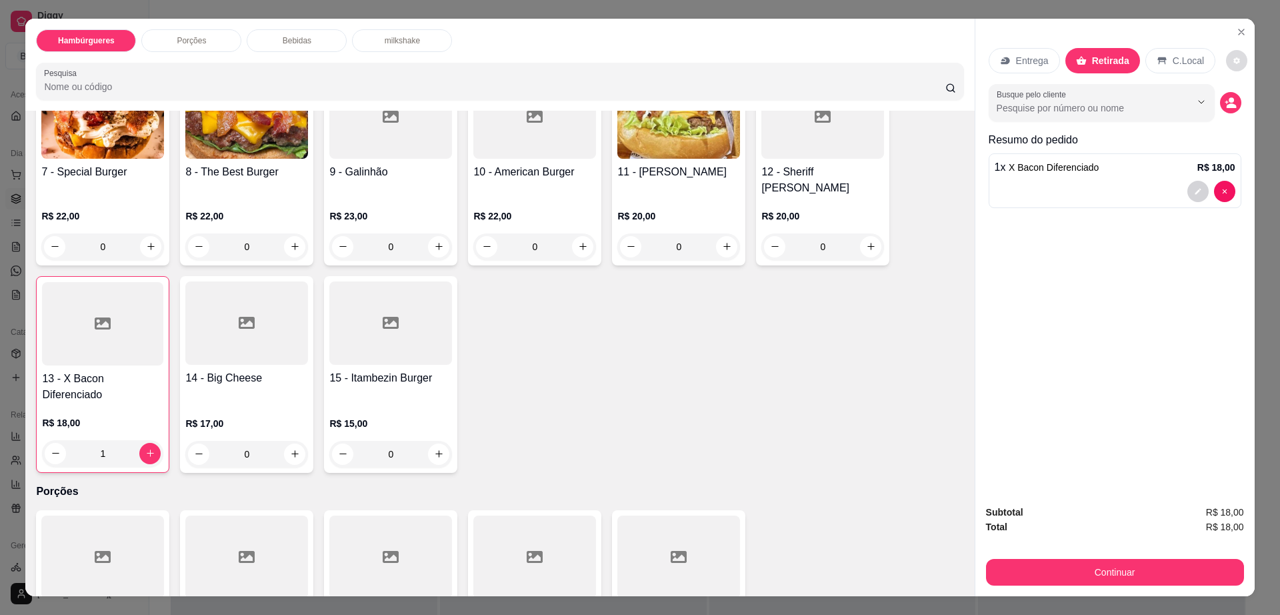
click at [1233, 59] on icon "decrease-product-quantity" at bounding box center [1237, 61] width 8 height 8
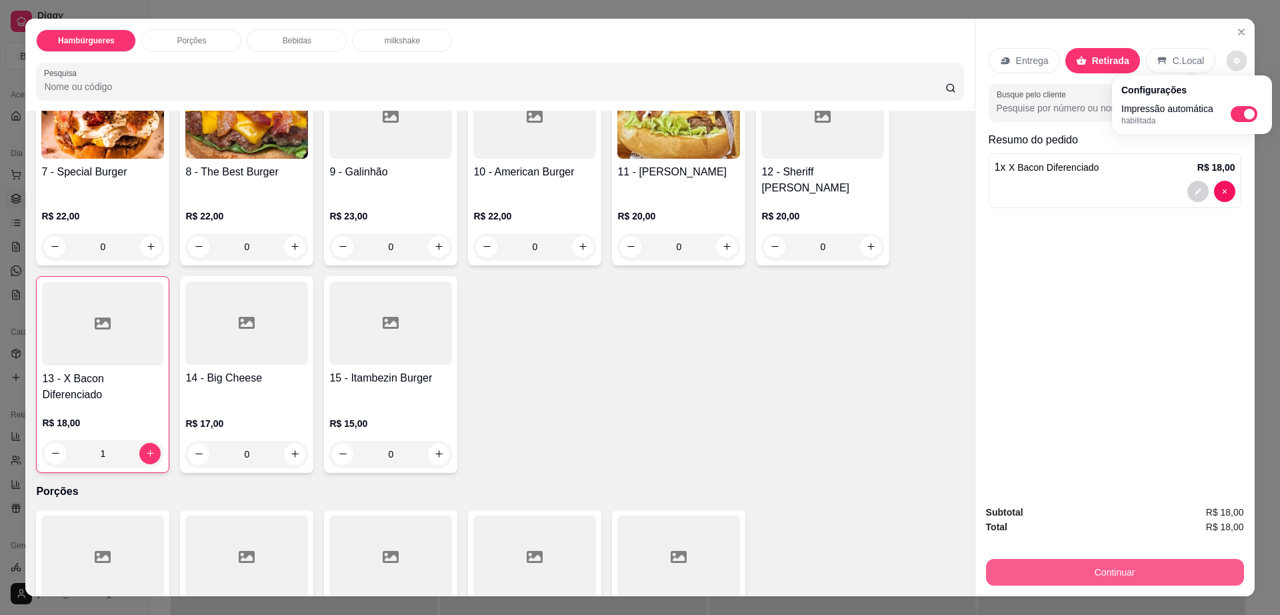
click at [1089, 565] on button "Continuar" at bounding box center [1115, 572] width 258 height 27
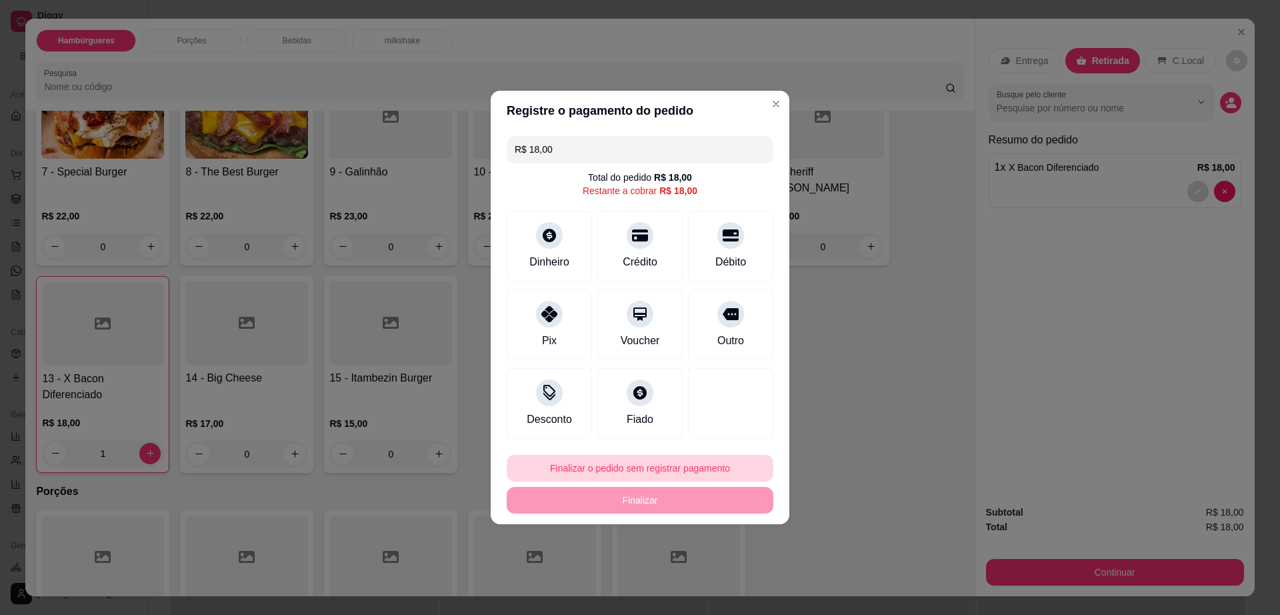
click at [641, 471] on button "Finalizar o pedido sem registrar pagamento" at bounding box center [640, 468] width 267 height 27
click at [722, 587] on button "Confirmar" at bounding box center [723, 577] width 49 height 21
type input "0"
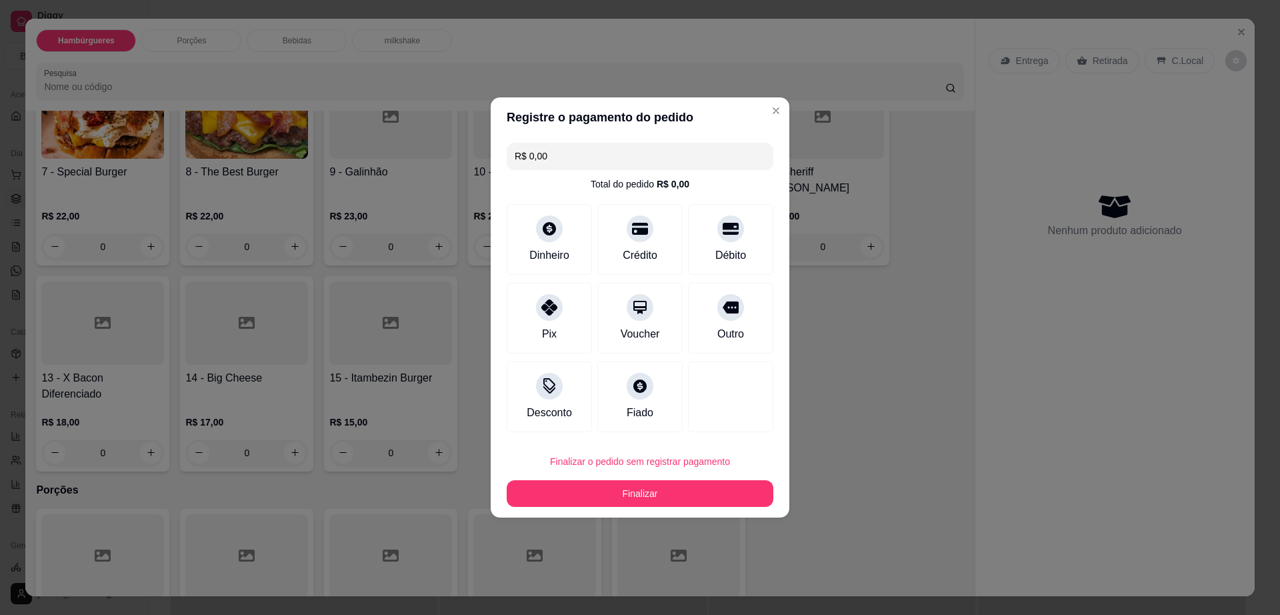
type input "R$ 0,00"
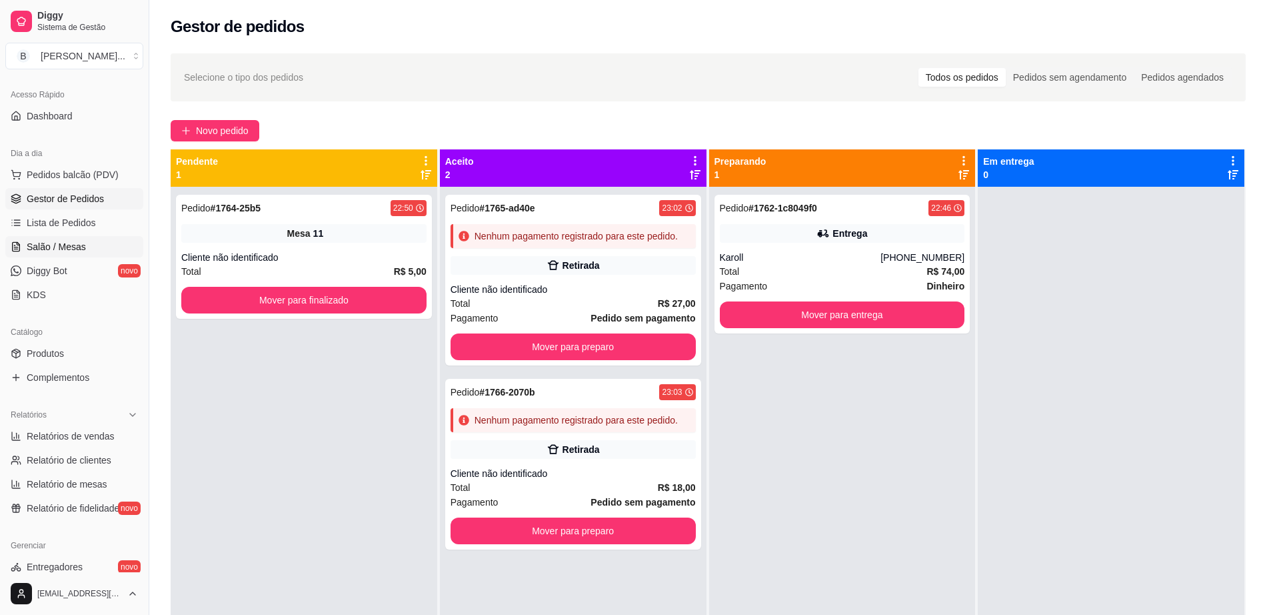
click at [76, 249] on span "Salão / Mesas" at bounding box center [56, 246] width 59 height 13
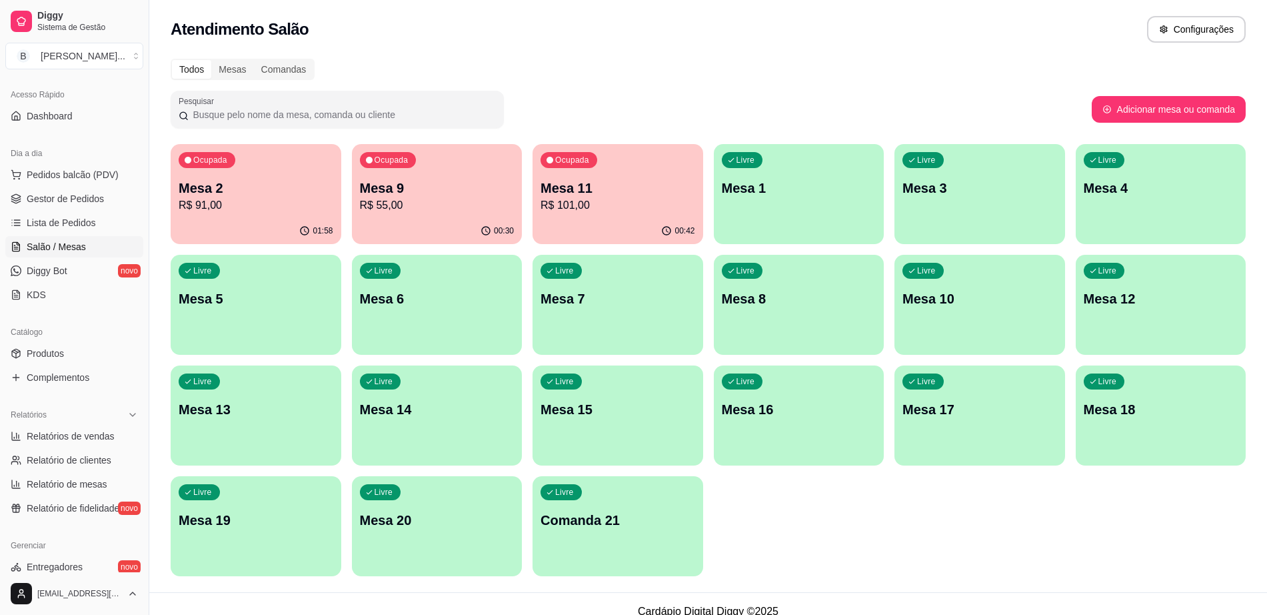
click at [940, 275] on div "Livre" at bounding box center [923, 271] width 41 height 16
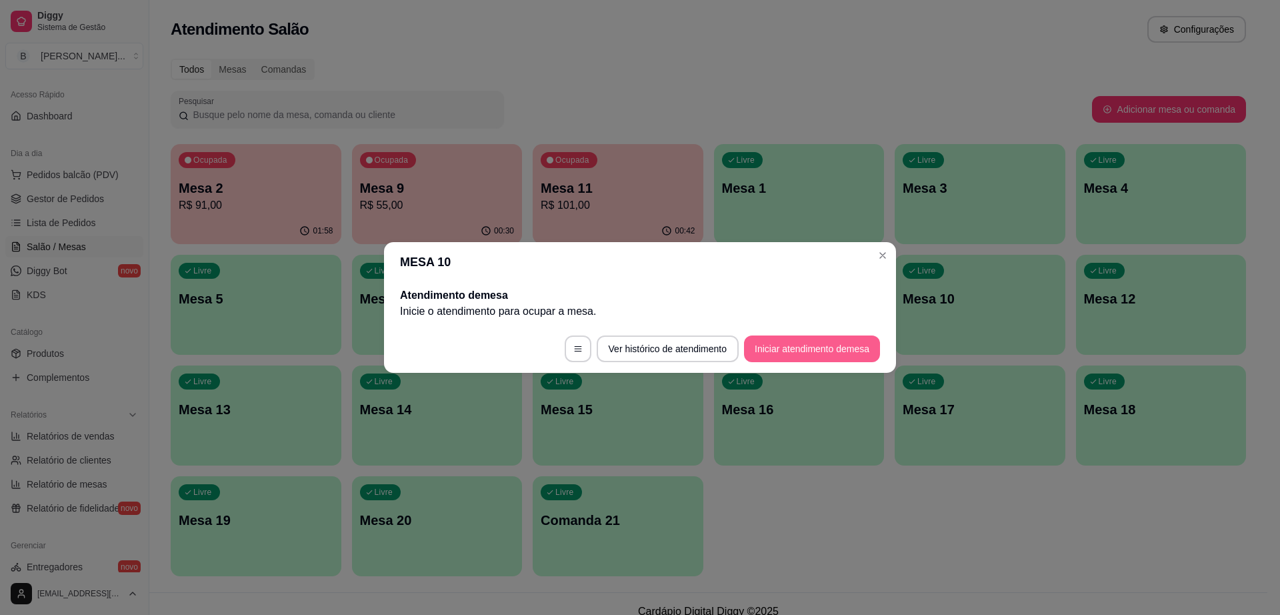
click at [853, 351] on button "Iniciar atendimento de mesa" at bounding box center [812, 348] width 136 height 27
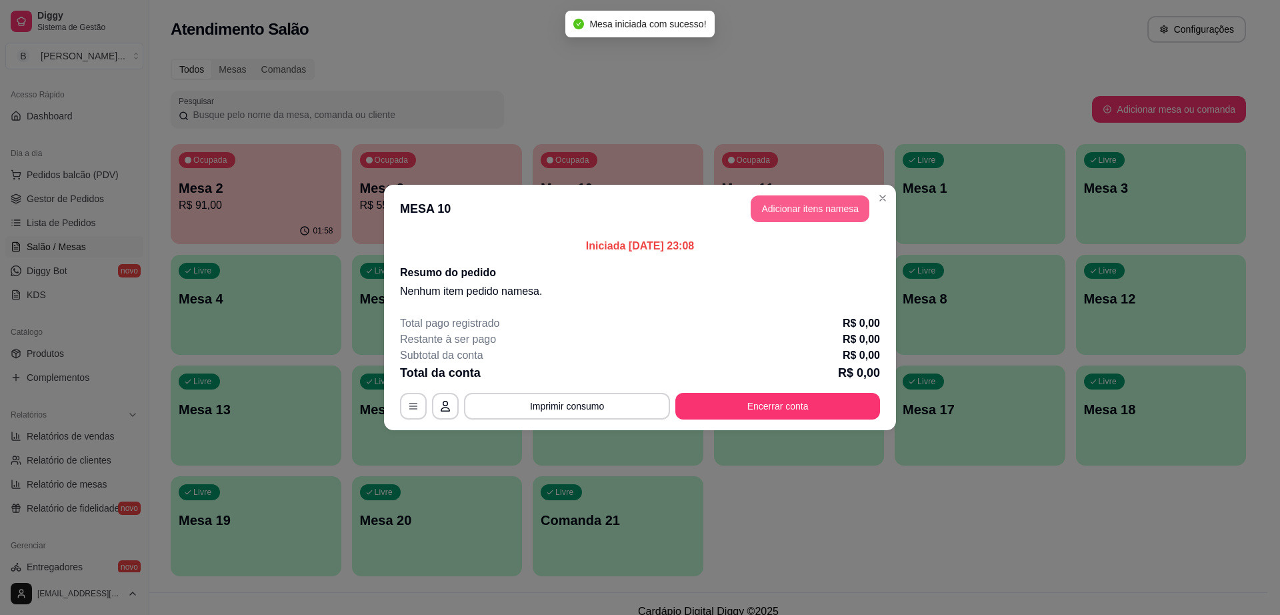
click at [845, 219] on button "Adicionar itens na mesa" at bounding box center [810, 208] width 119 height 27
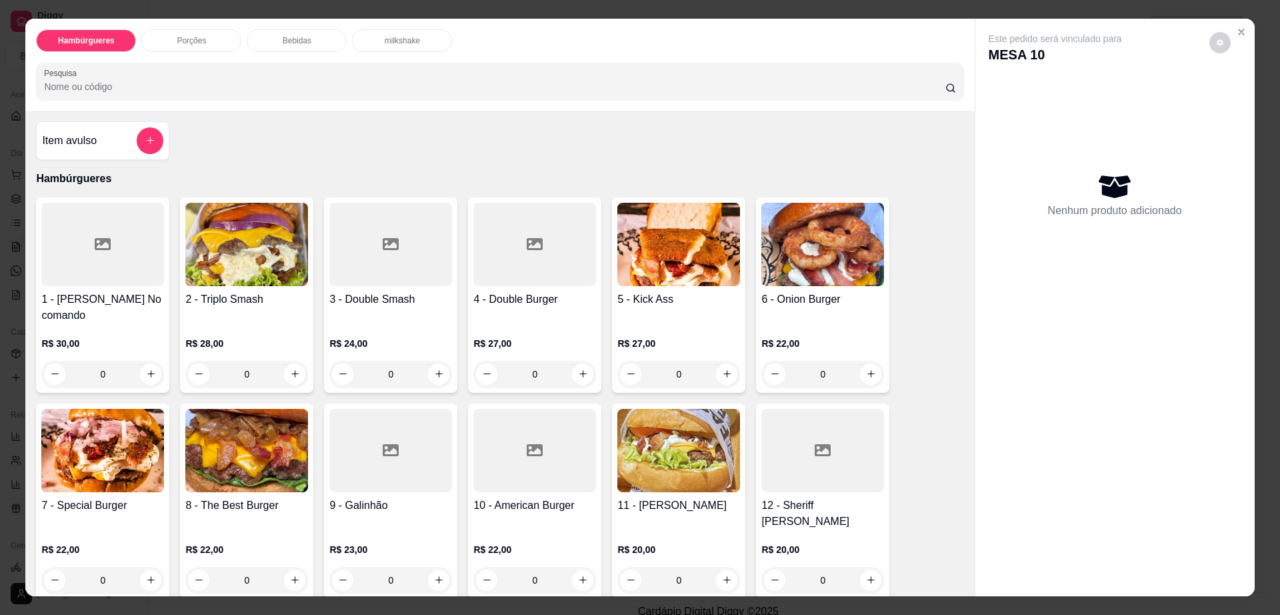
click at [786, 280] on img at bounding box center [822, 244] width 123 height 83
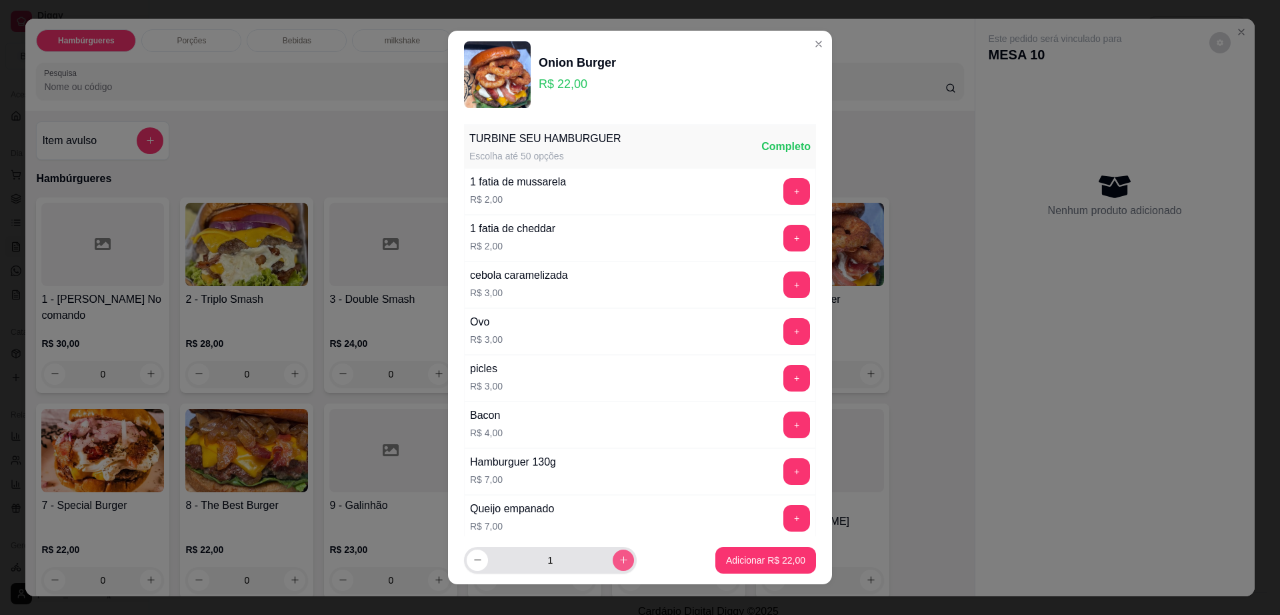
click at [613, 555] on button "increase-product-quantity" at bounding box center [623, 559] width 21 height 21
type input "2"
click at [729, 566] on p "Adicionar R$ 44,00" at bounding box center [765, 559] width 79 height 13
type input "2"
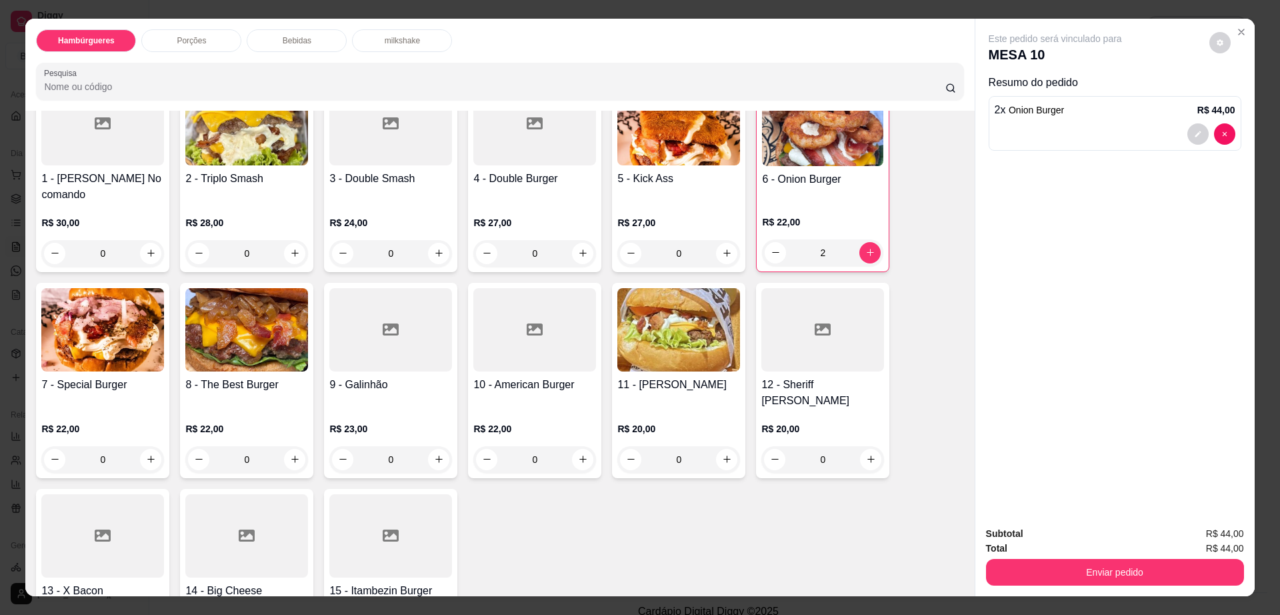
scroll to position [167, 0]
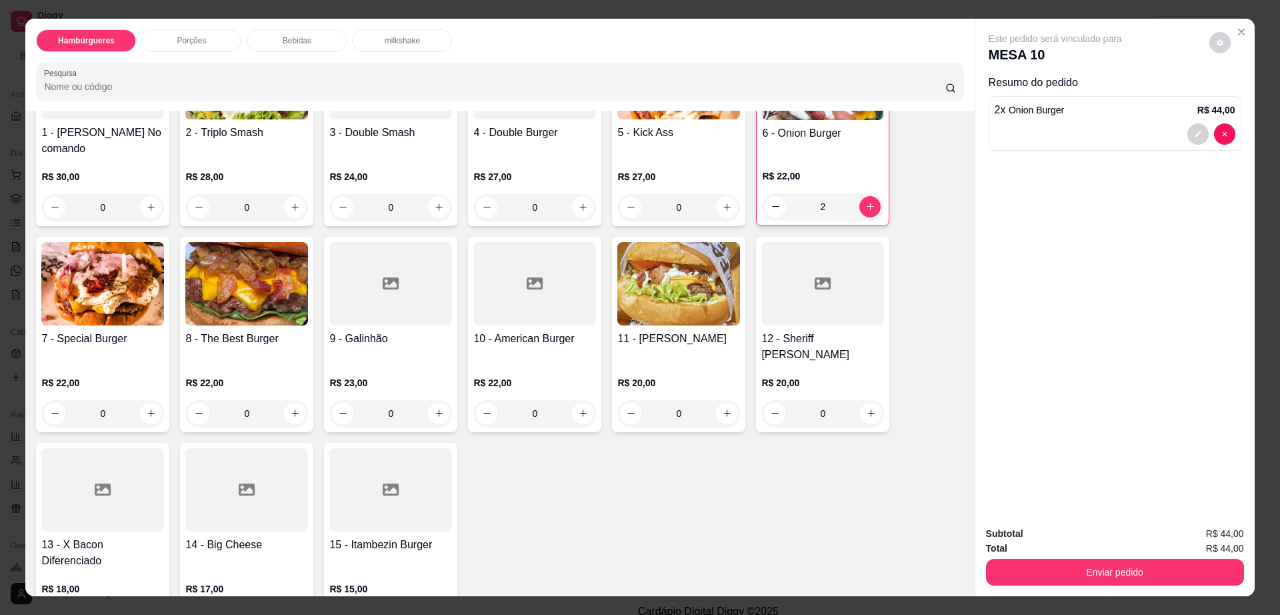
click at [223, 455] on div at bounding box center [246, 489] width 123 height 83
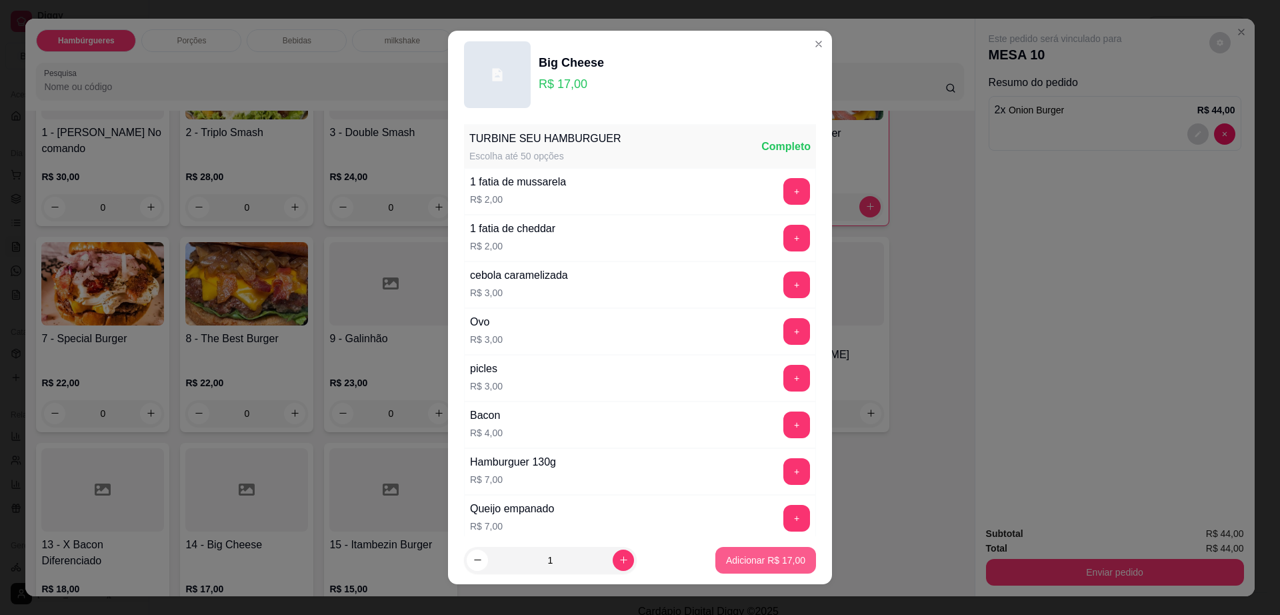
click at [750, 554] on p "Adicionar R$ 17,00" at bounding box center [765, 559] width 79 height 13
type input "1"
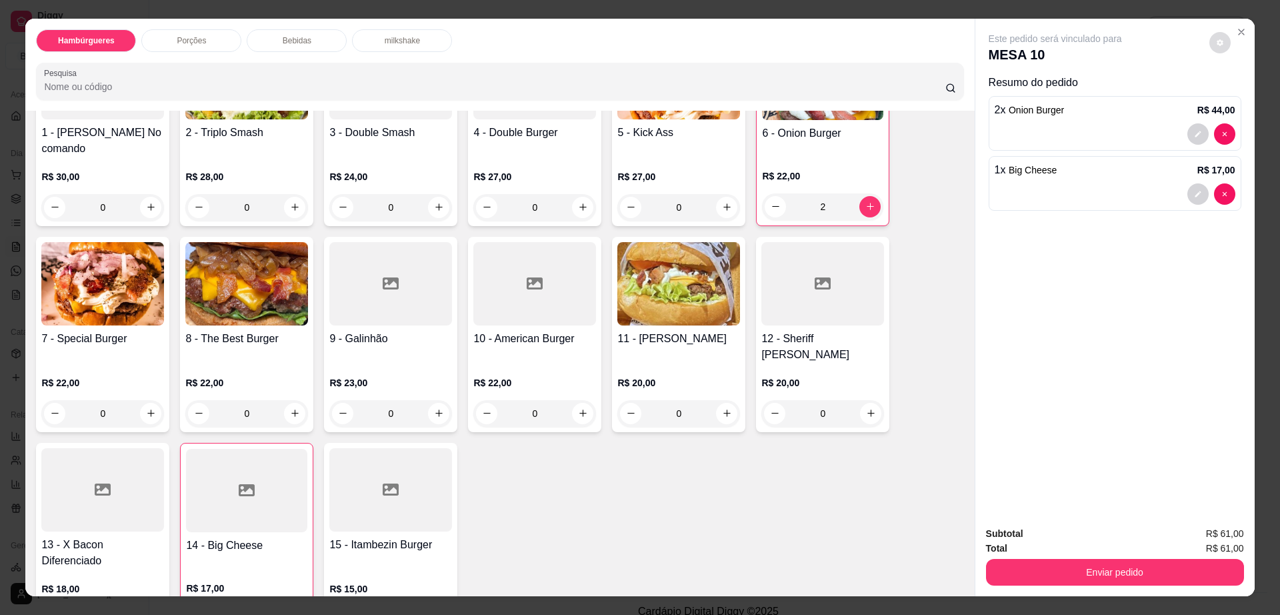
click at [1213, 36] on button "decrease-product-quantity" at bounding box center [1219, 42] width 21 height 21
click at [1241, 93] on span "Automatic updates" at bounding box center [1239, 96] width 13 height 11
click at [1239, 96] on input "Automatic updates" at bounding box center [1234, 100] width 9 height 9
checkbox input "true"
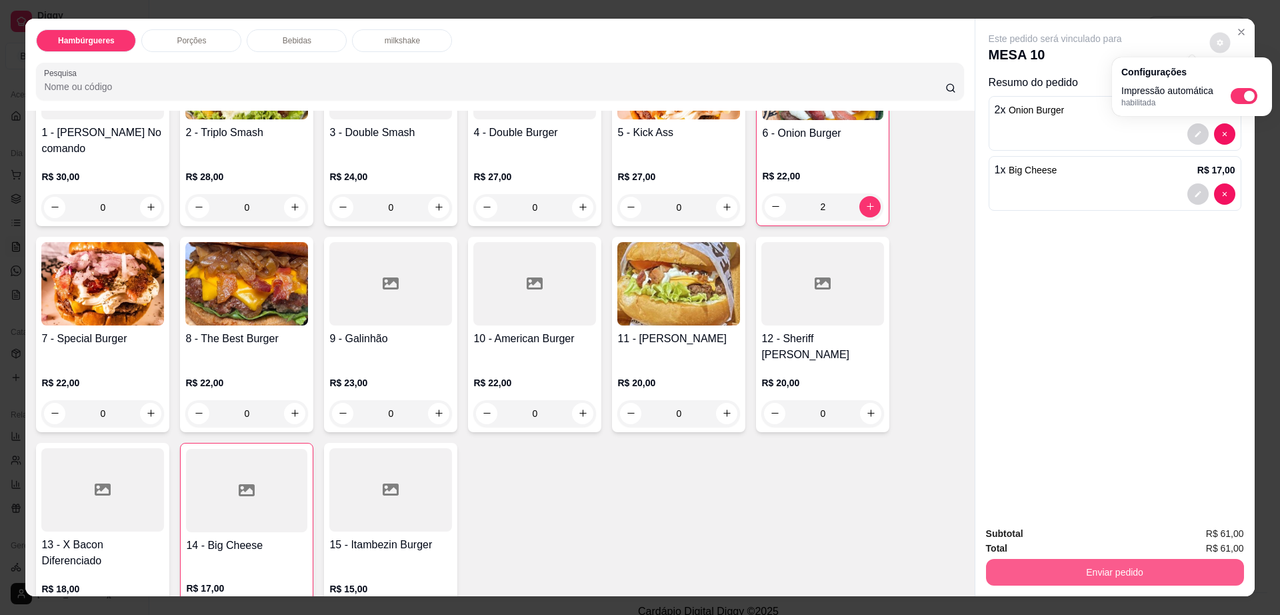
click at [1075, 581] on button "Enviar pedido" at bounding box center [1115, 572] width 258 height 27
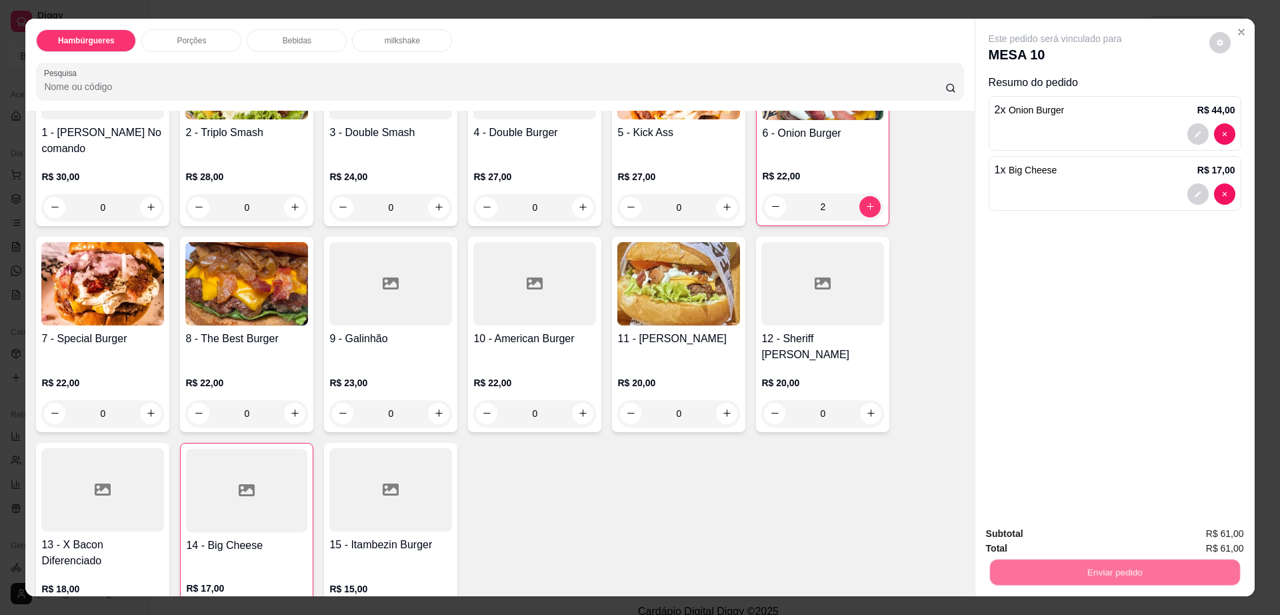
click at [1049, 546] on button "Não registrar e enviar pedido" at bounding box center [1069, 539] width 139 height 25
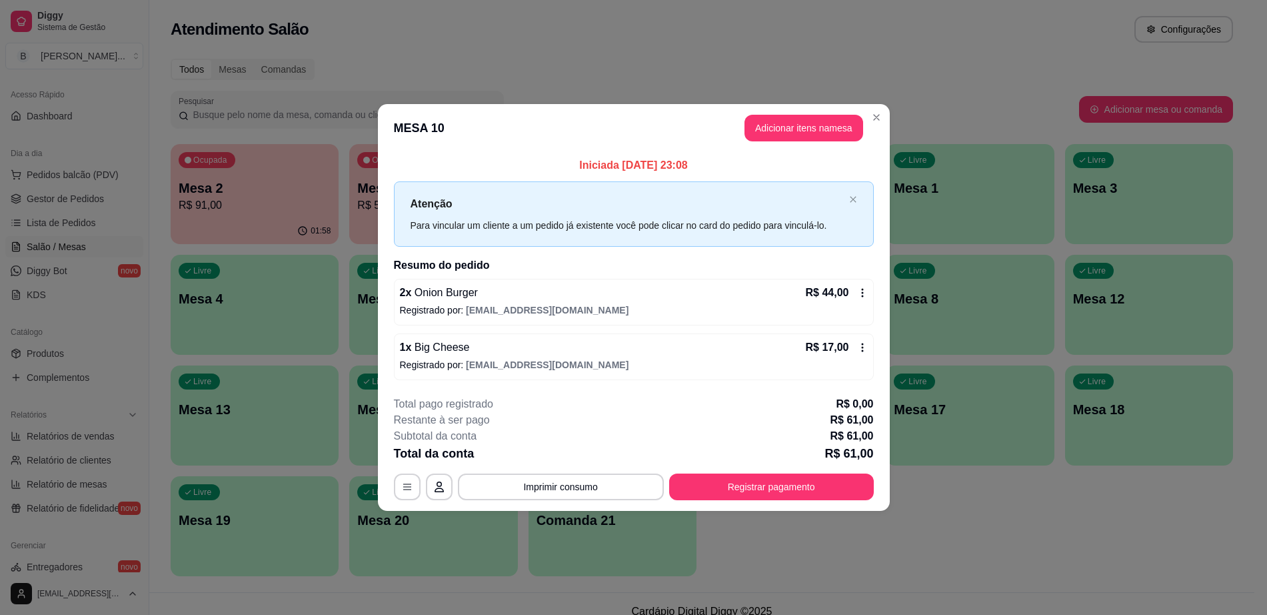
click at [289, 179] on p "Mesa 2" at bounding box center [255, 188] width 152 height 19
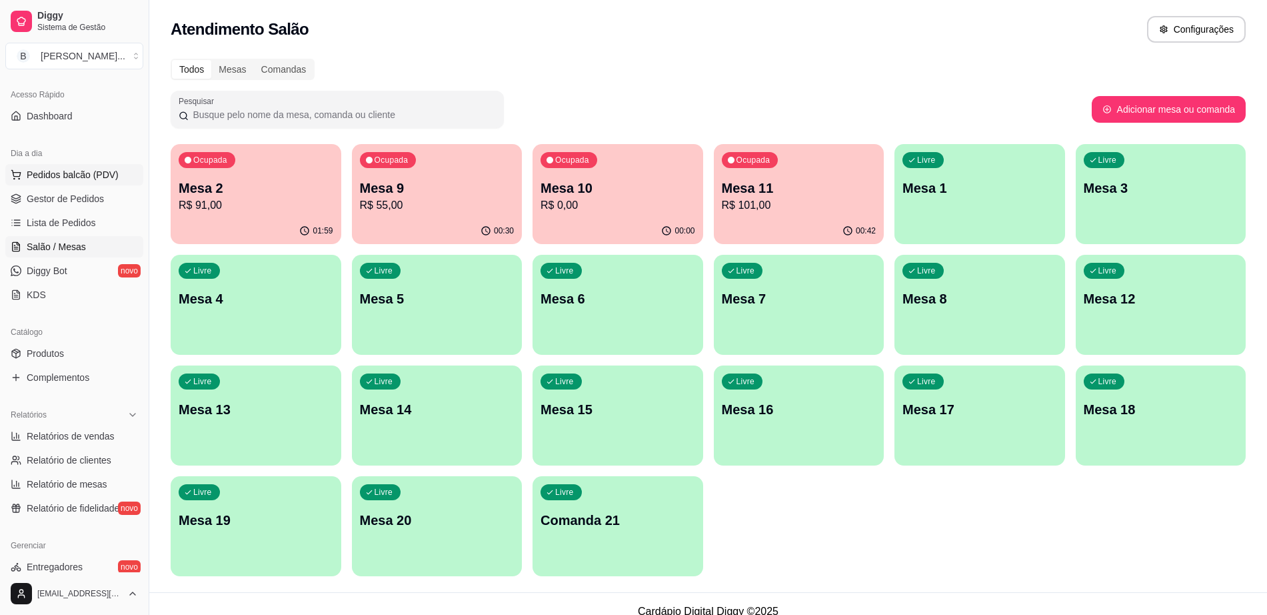
click at [91, 169] on span "Pedidos balcão (PDV)" at bounding box center [73, 174] width 92 height 13
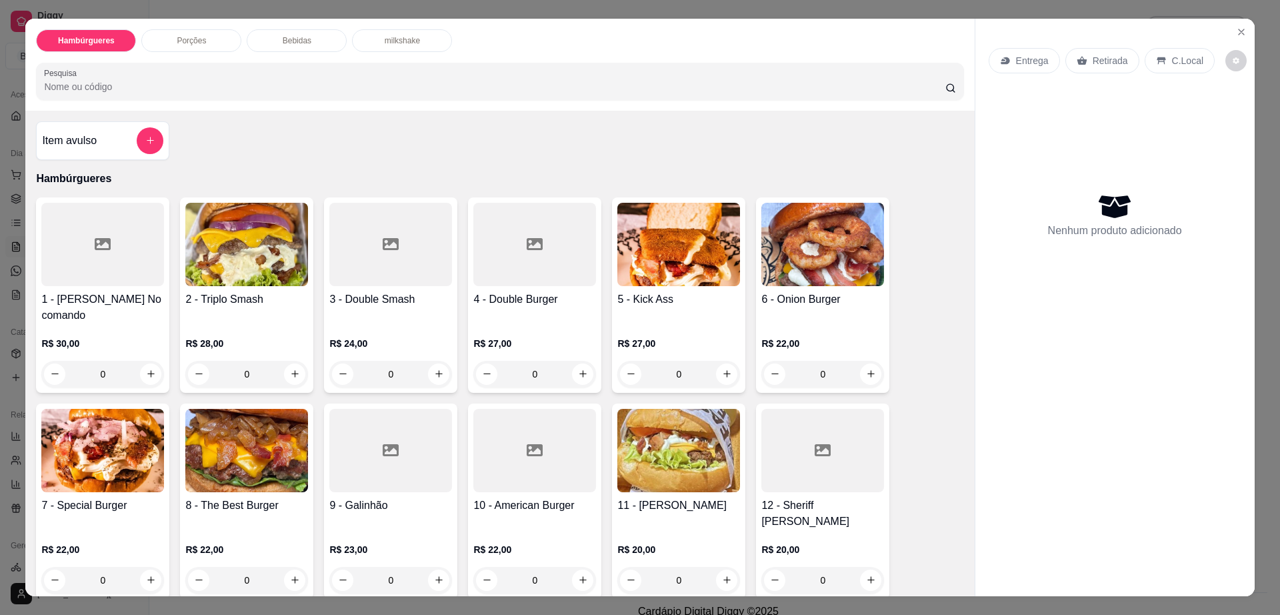
click at [550, 267] on div at bounding box center [534, 244] width 123 height 83
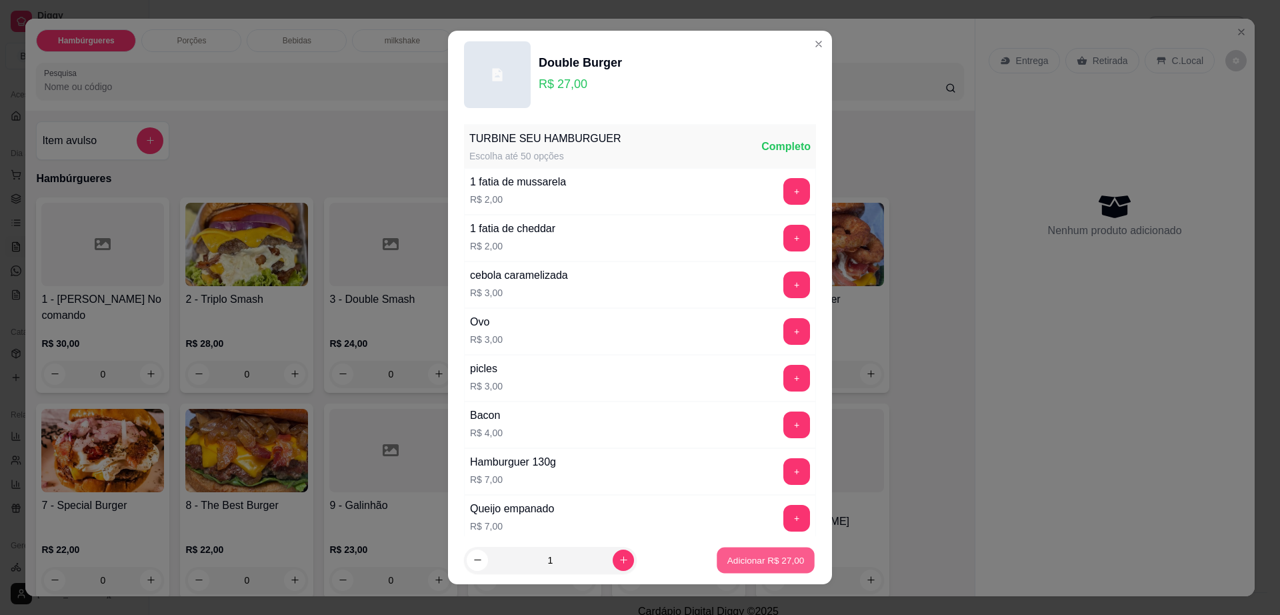
click at [730, 553] on p "Adicionar R$ 27,00" at bounding box center [765, 559] width 77 height 13
type input "1"
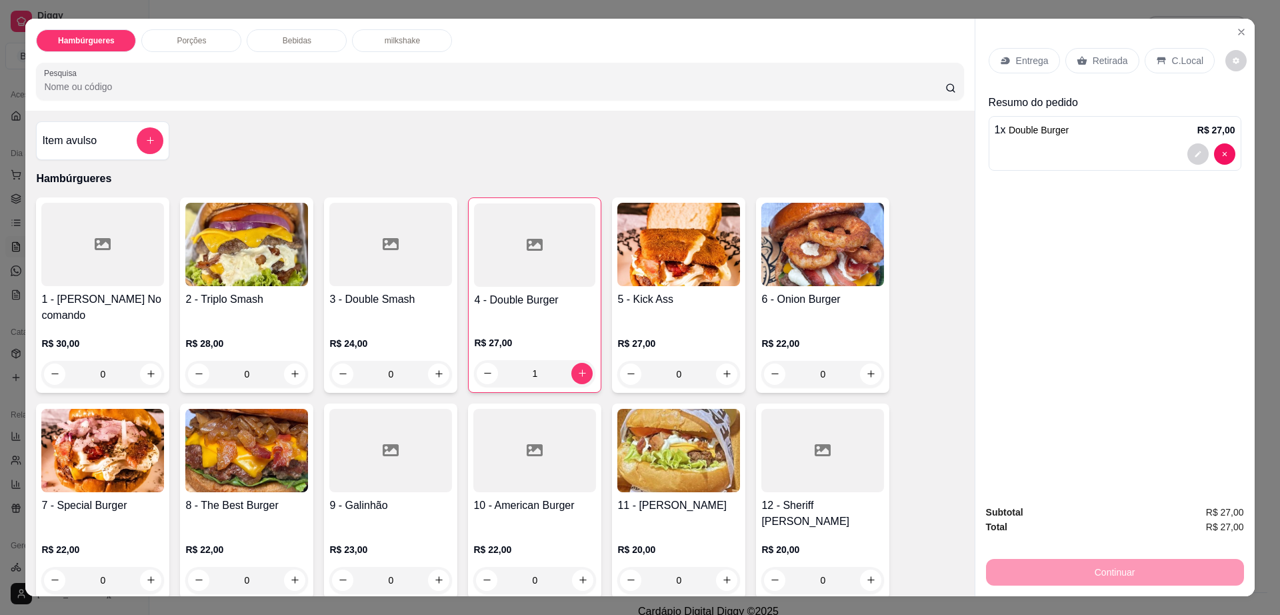
scroll to position [250, 0]
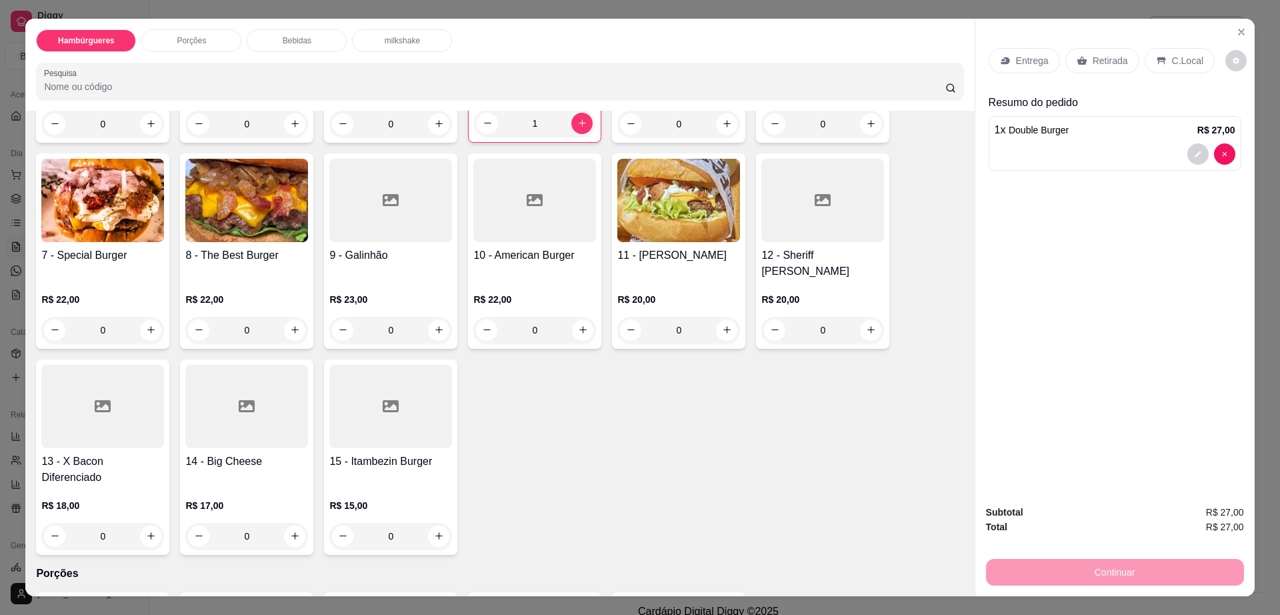
click at [284, 33] on div "Bebidas" at bounding box center [297, 40] width 100 height 23
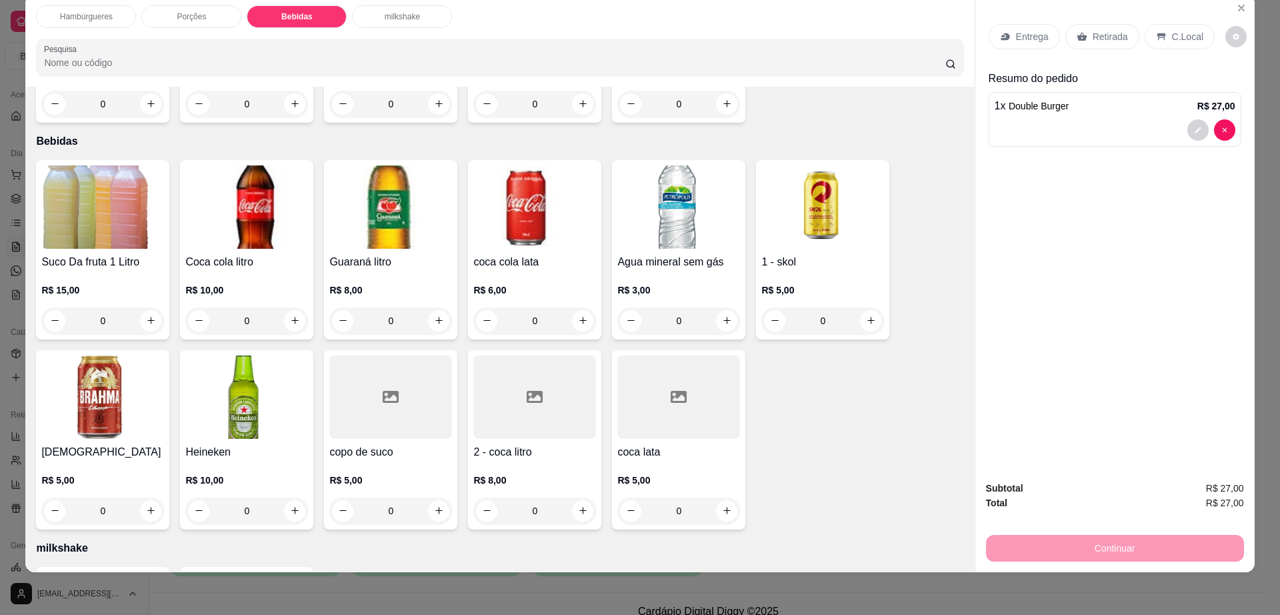
click at [650, 380] on div at bounding box center [678, 396] width 123 height 83
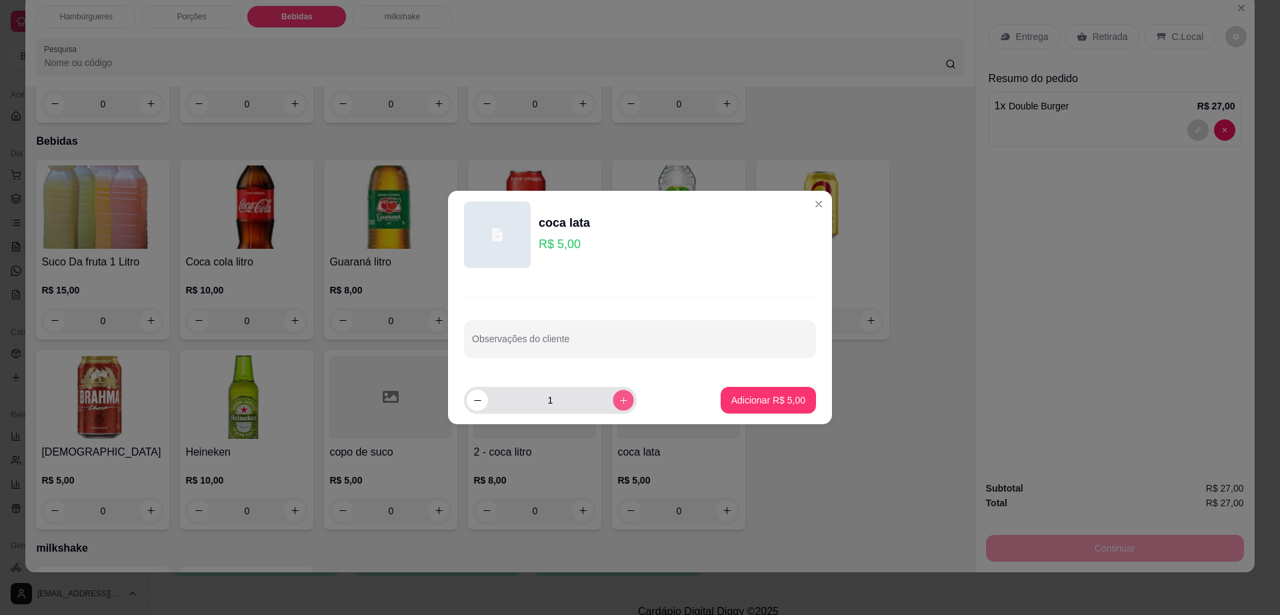
click at [619, 405] on button "increase-product-quantity" at bounding box center [623, 399] width 21 height 21
type input "2"
click at [737, 393] on p "Adicionar R$ 10,00" at bounding box center [765, 399] width 79 height 13
type input "2"
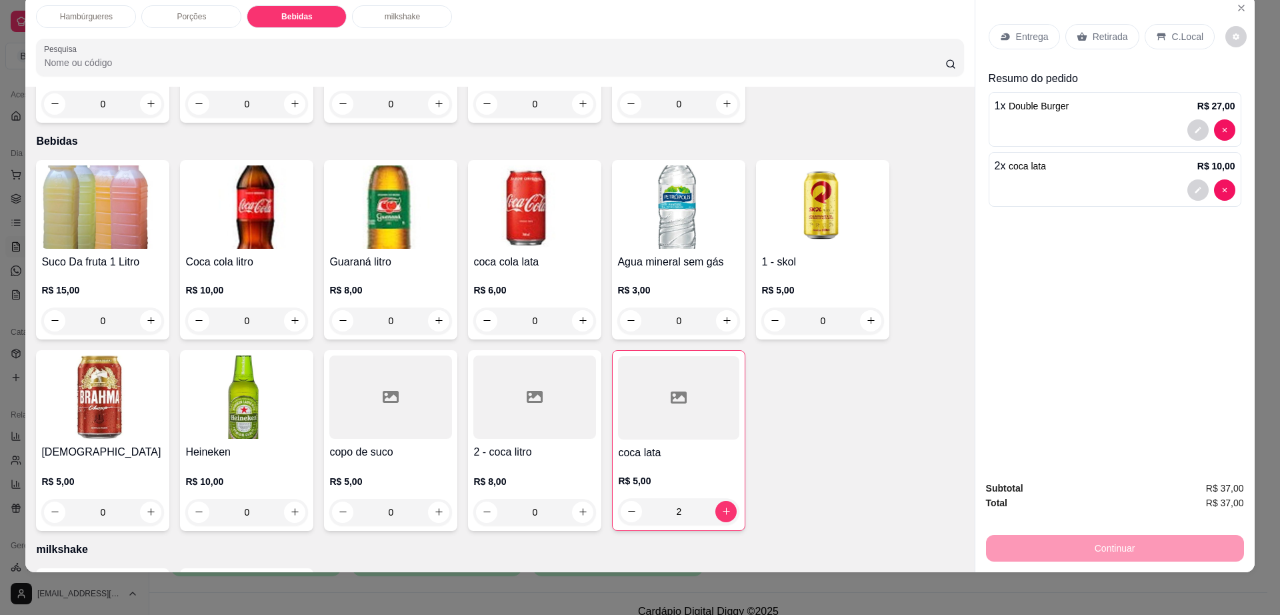
click at [1079, 38] on icon at bounding box center [1082, 36] width 11 height 11
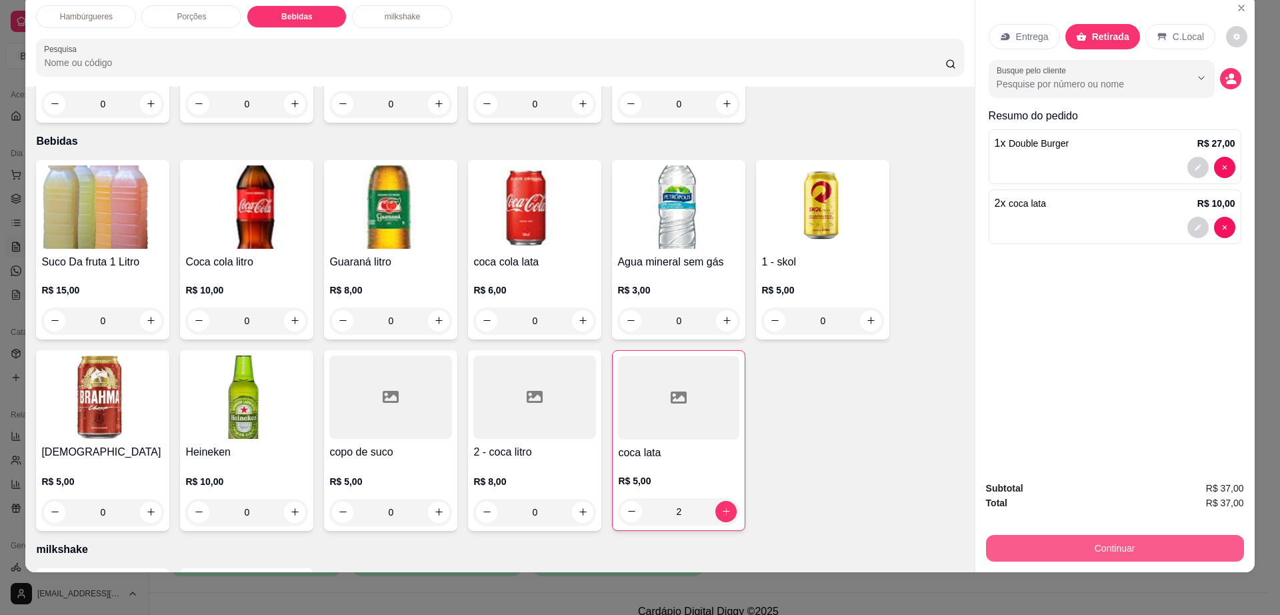
click at [1074, 546] on button "Continuar" at bounding box center [1115, 548] width 258 height 27
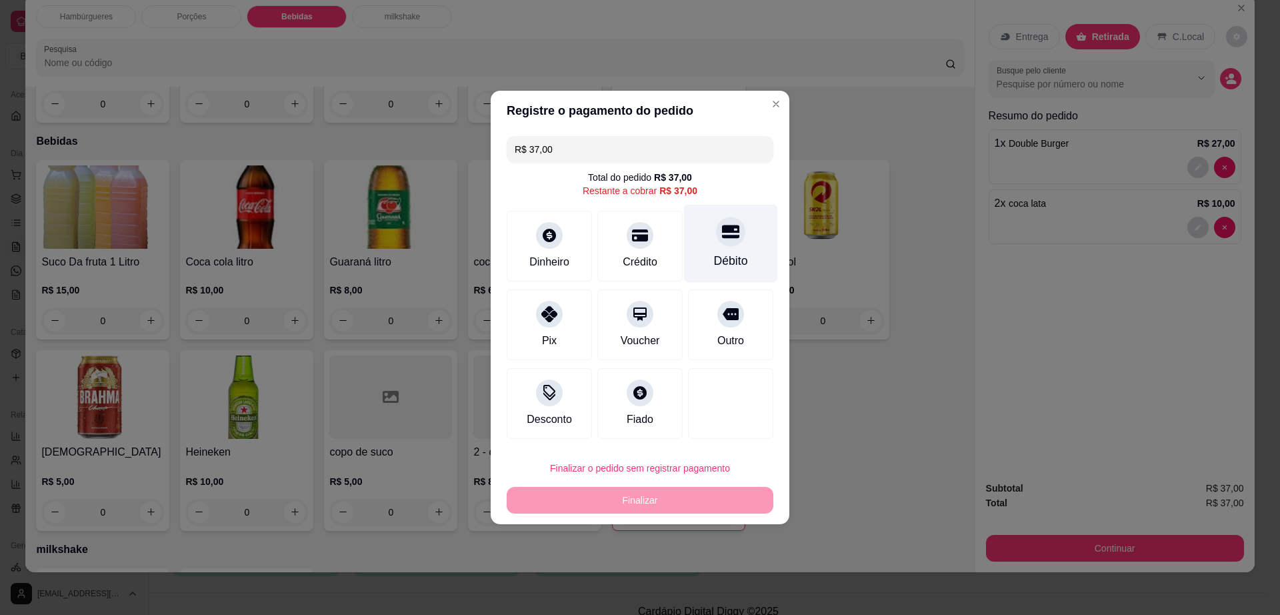
click at [728, 247] on div "Débito" at bounding box center [731, 244] width 94 height 78
type input "R$ 0,00"
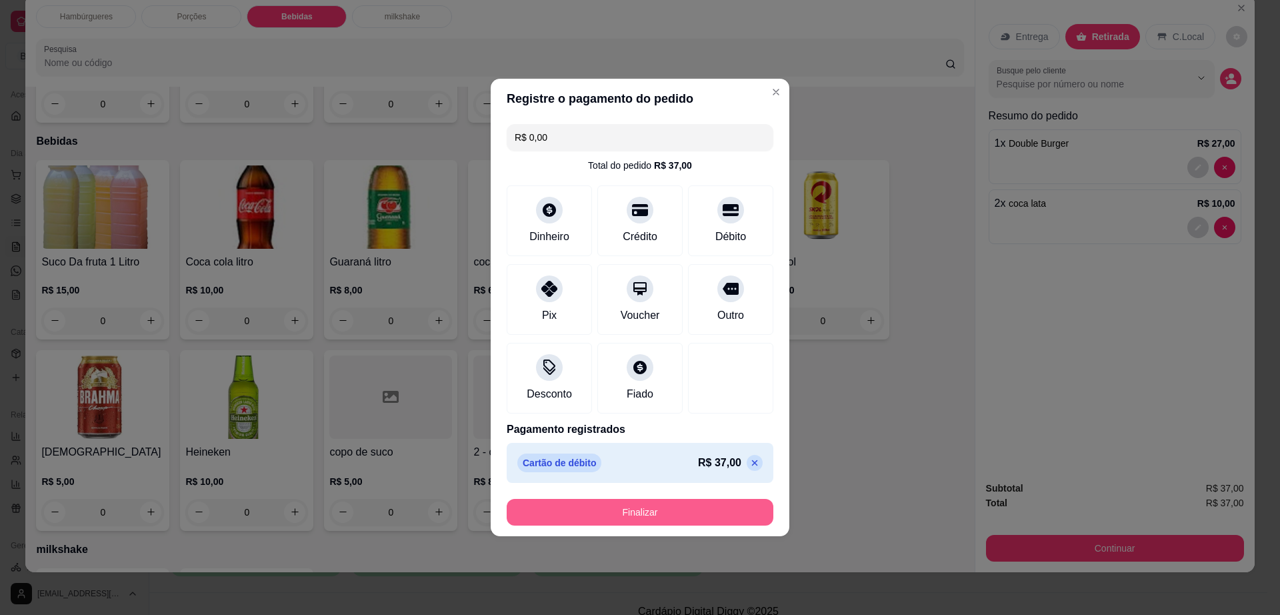
click at [700, 507] on button "Finalizar" at bounding box center [640, 512] width 267 height 27
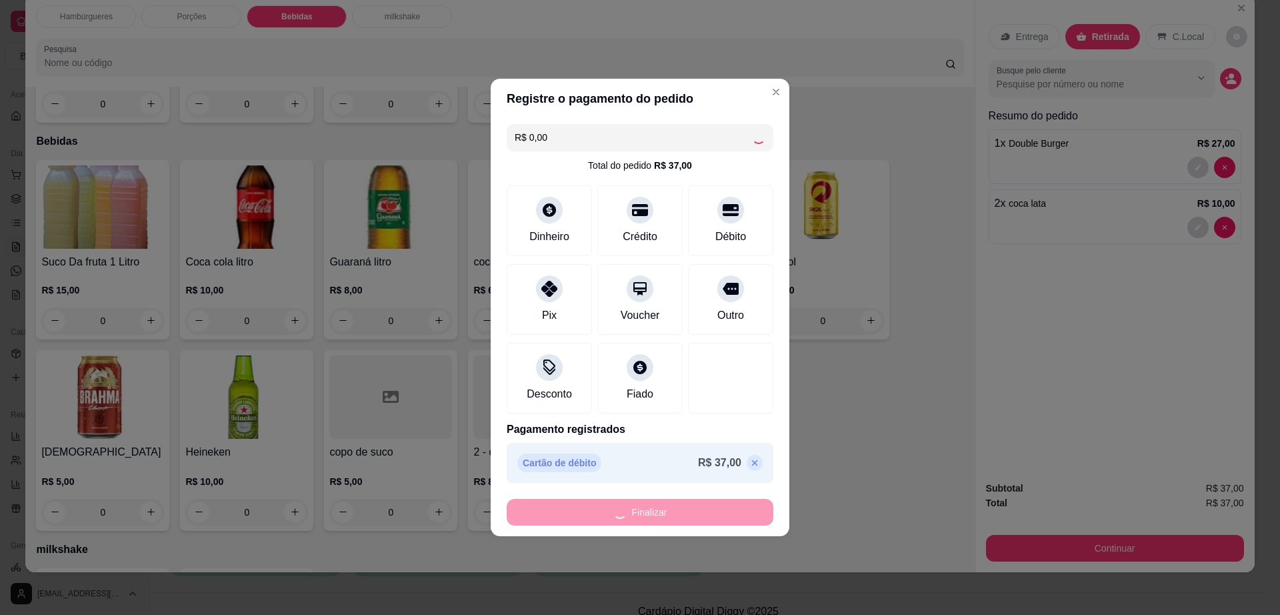
type input "0"
type input "-R$ 37,00"
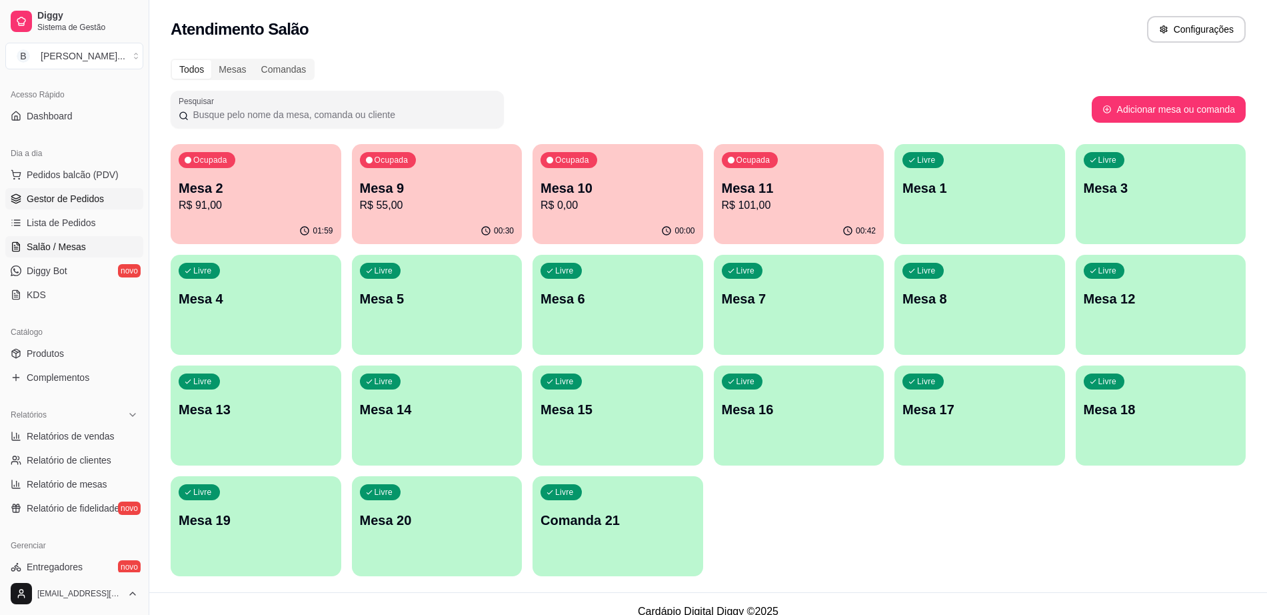
click at [91, 199] on span "Gestor de Pedidos" at bounding box center [65, 198] width 77 height 13
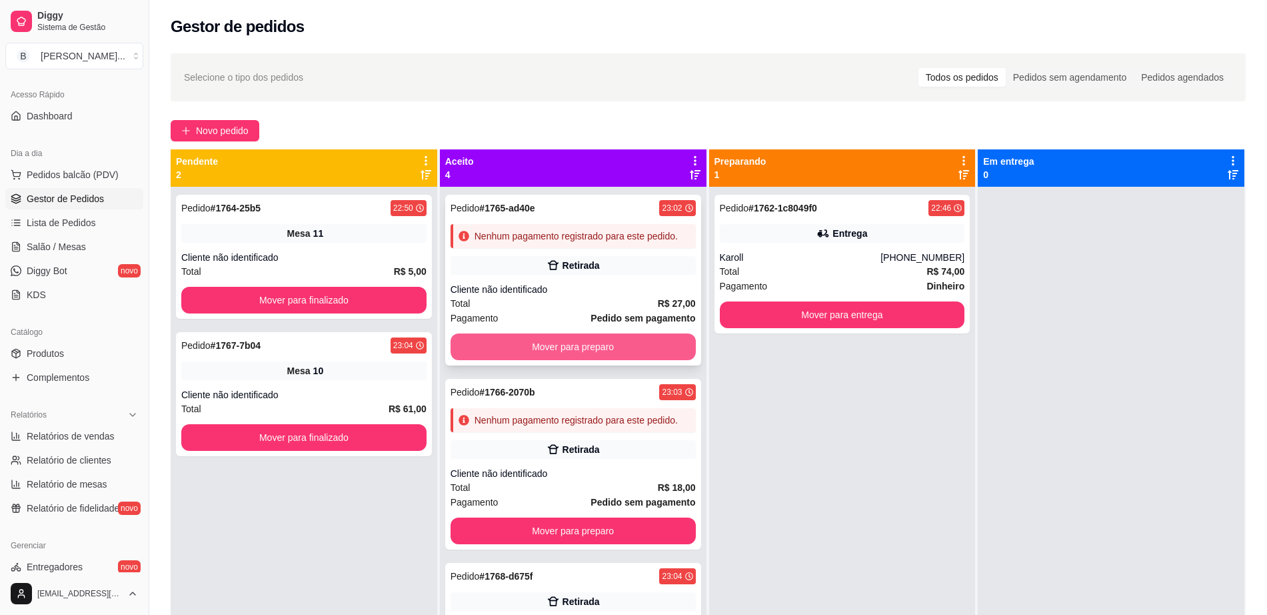
click at [591, 353] on button "Mover para preparo" at bounding box center [573, 346] width 245 height 27
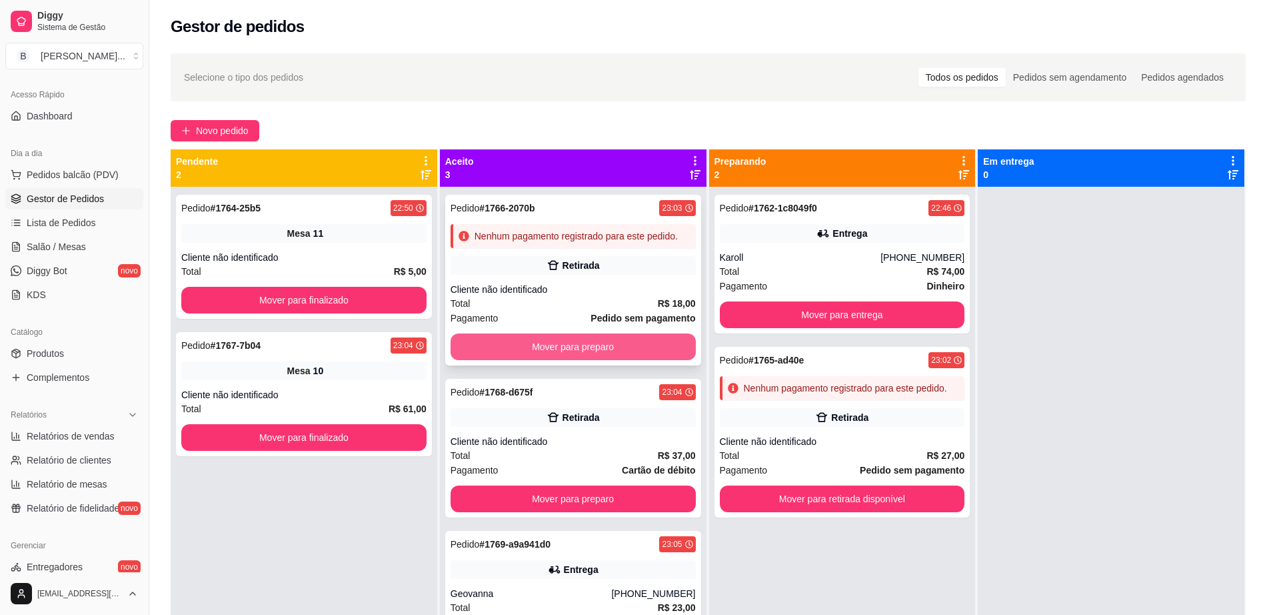
click at [585, 349] on button "Mover para preparo" at bounding box center [573, 346] width 245 height 27
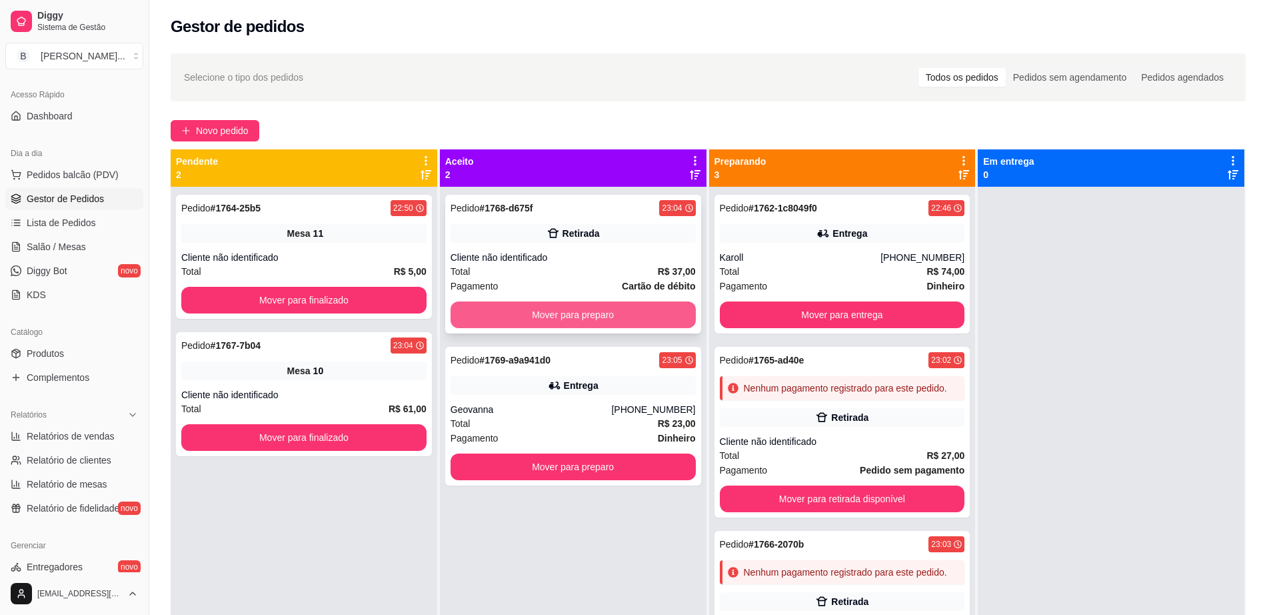
click at [588, 315] on button "Mover para preparo" at bounding box center [573, 314] width 245 height 27
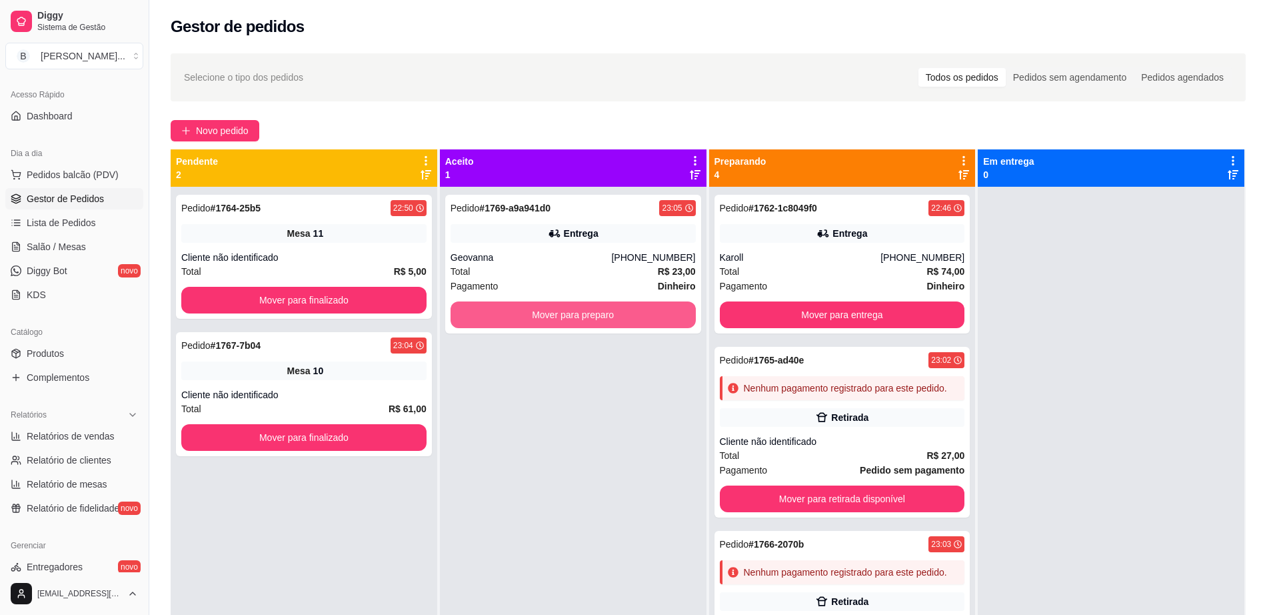
click at [588, 315] on button "Mover para preparo" at bounding box center [573, 314] width 245 height 27
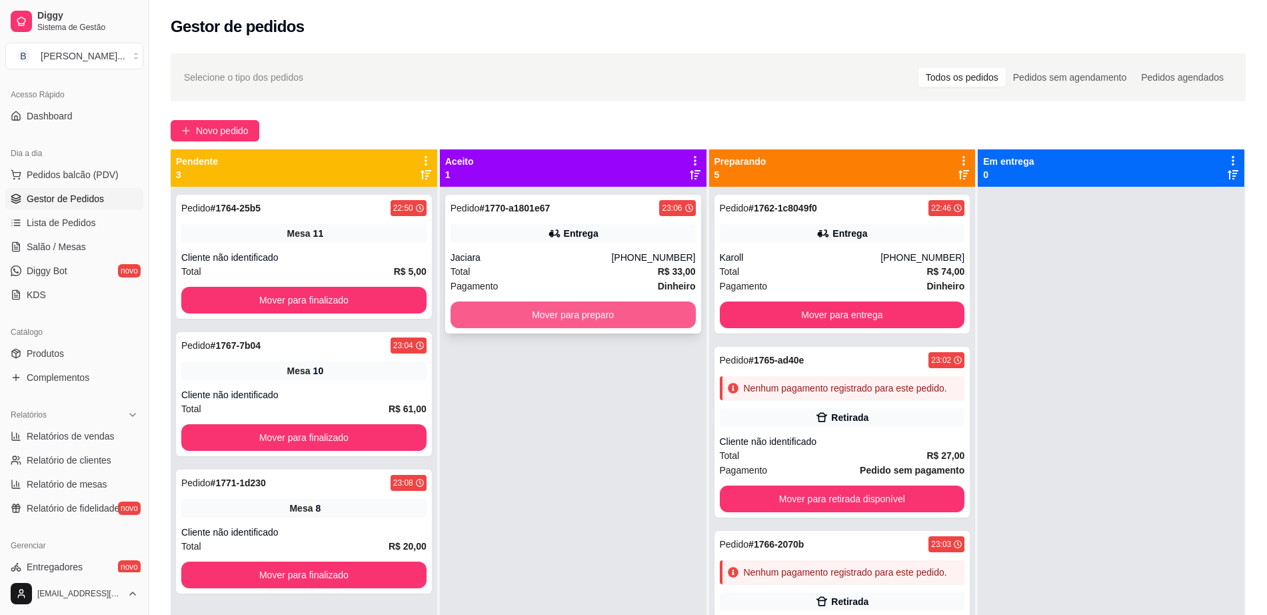
click at [579, 321] on button "Mover para preparo" at bounding box center [573, 314] width 245 height 27
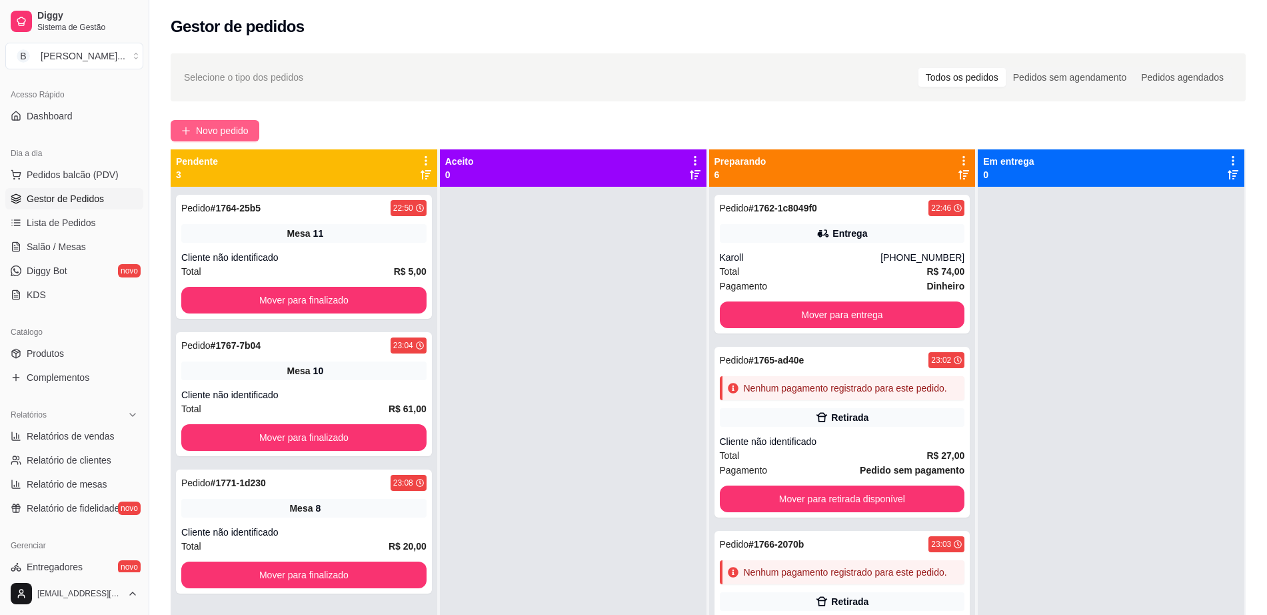
click at [225, 135] on span "Novo pedido" at bounding box center [222, 130] width 53 height 15
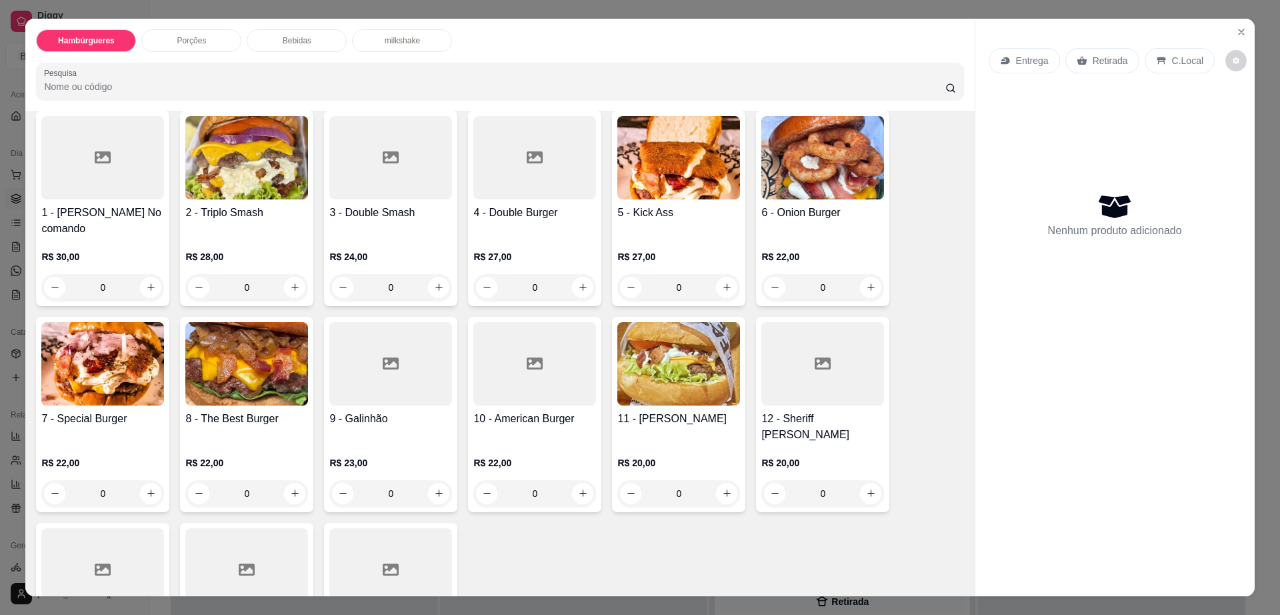
scroll to position [167, 0]
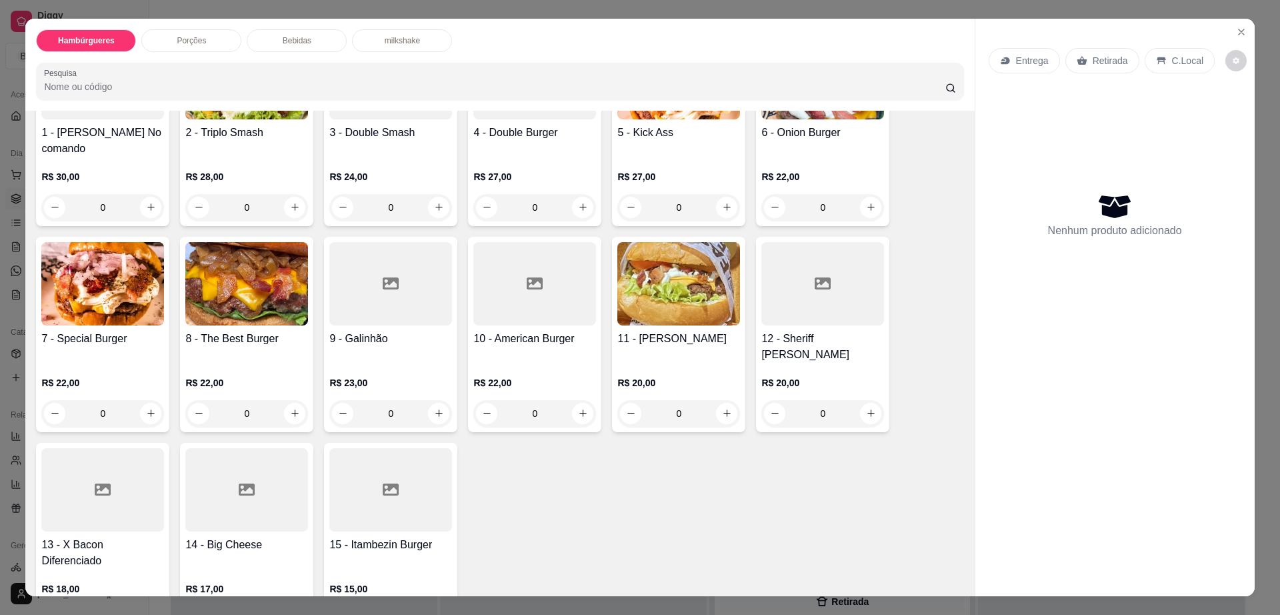
click at [241, 467] on div at bounding box center [246, 489] width 123 height 83
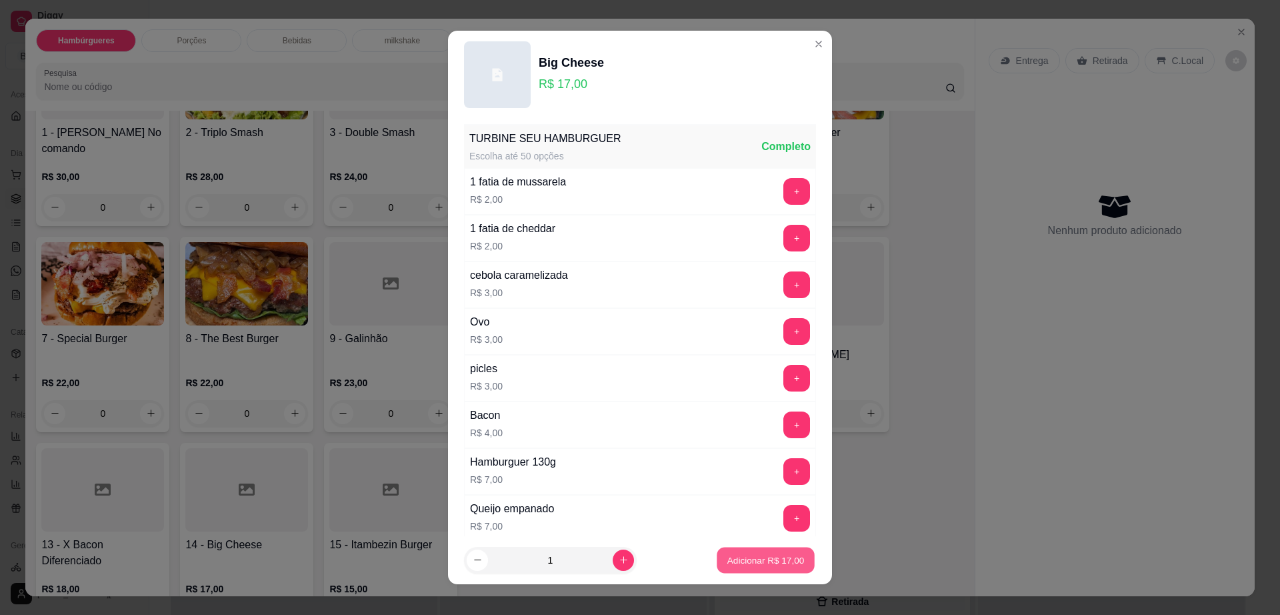
click at [729, 551] on button "Adicionar R$ 17,00" at bounding box center [766, 560] width 98 height 26
type input "1"
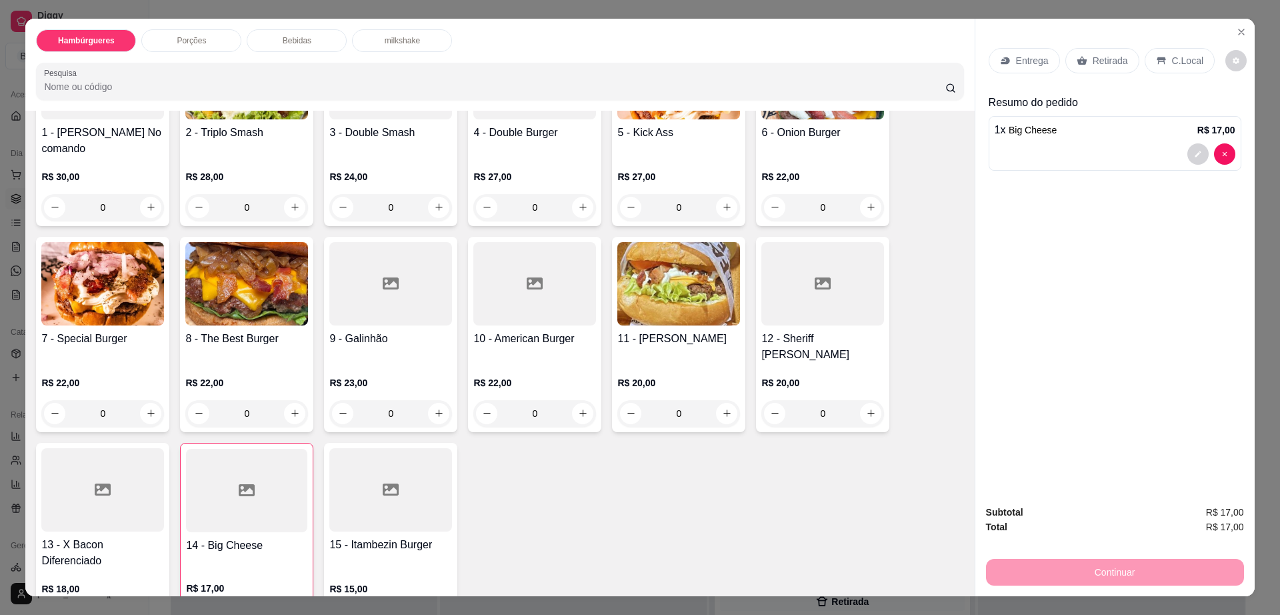
click at [303, 38] on p "Bebidas" at bounding box center [297, 40] width 29 height 11
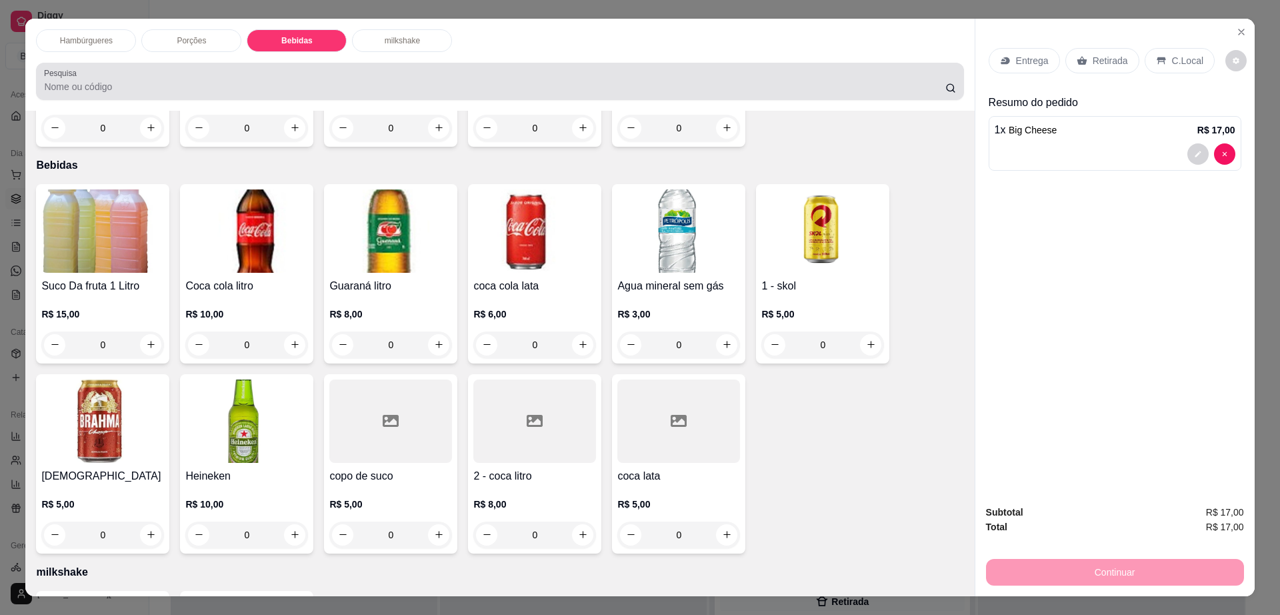
scroll to position [24, 0]
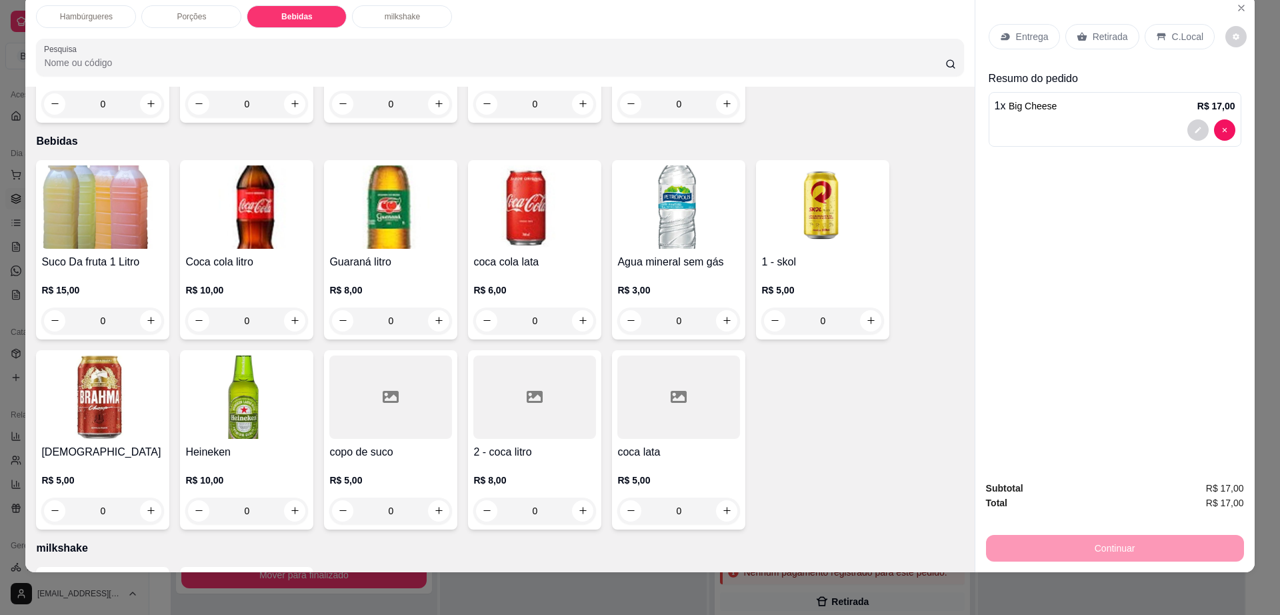
click at [544, 171] on img at bounding box center [534, 206] width 123 height 83
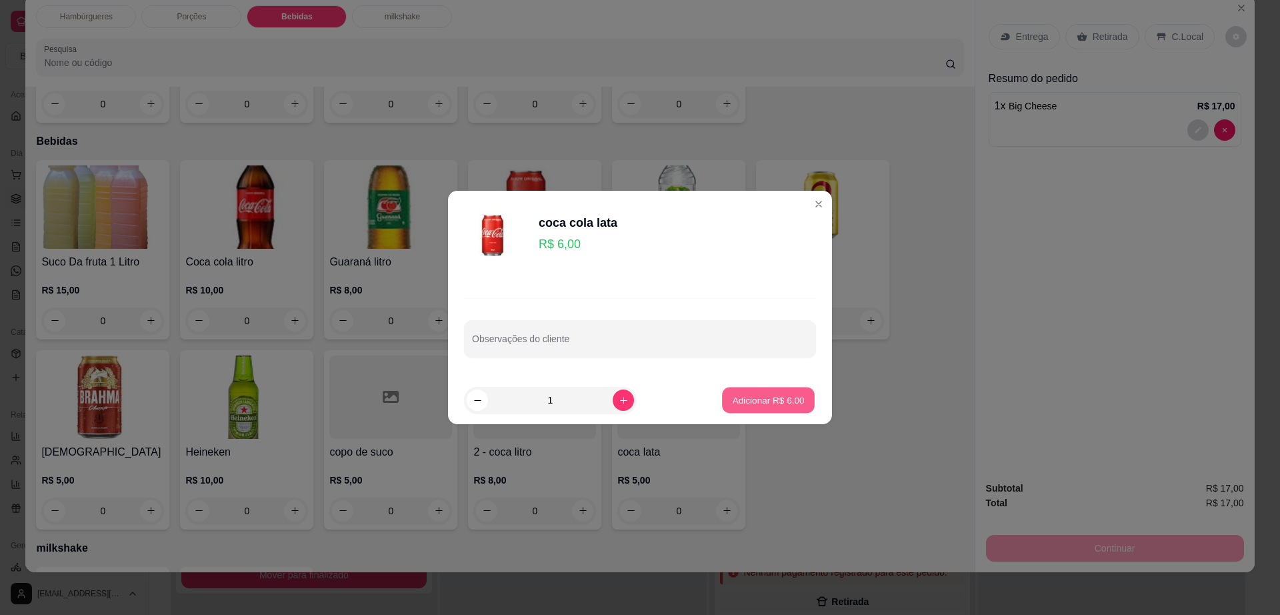
click at [752, 403] on p "Adicionar R$ 6,00" at bounding box center [768, 399] width 72 height 13
type input "1"
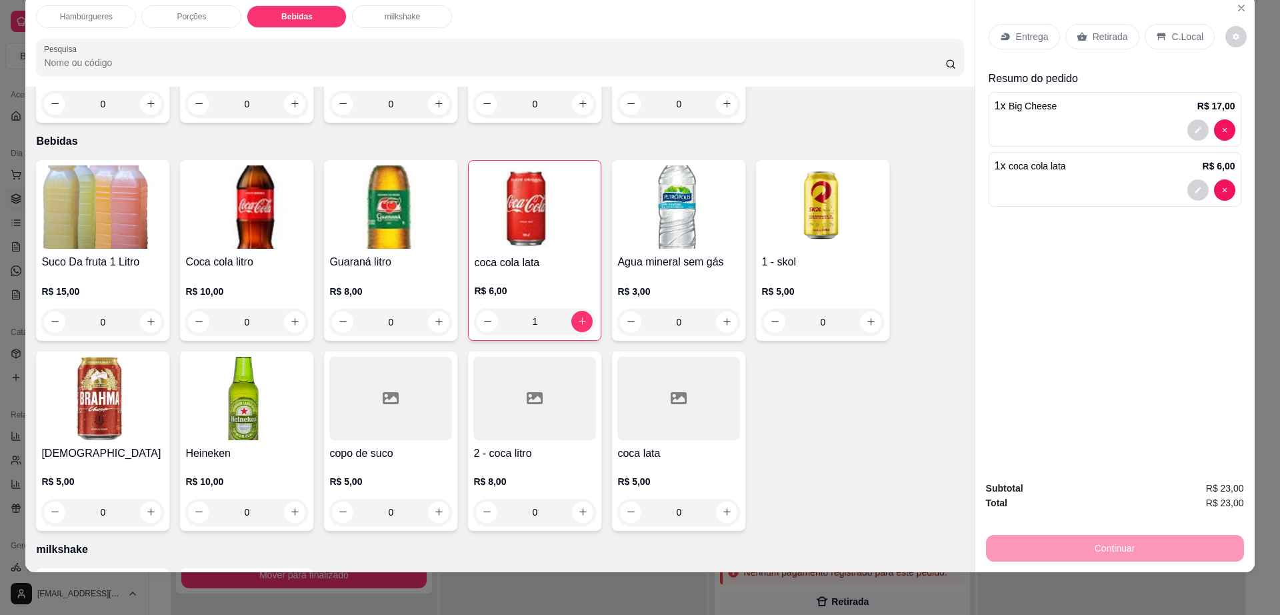
click at [1098, 35] on p "Retirada" at bounding box center [1110, 36] width 35 height 13
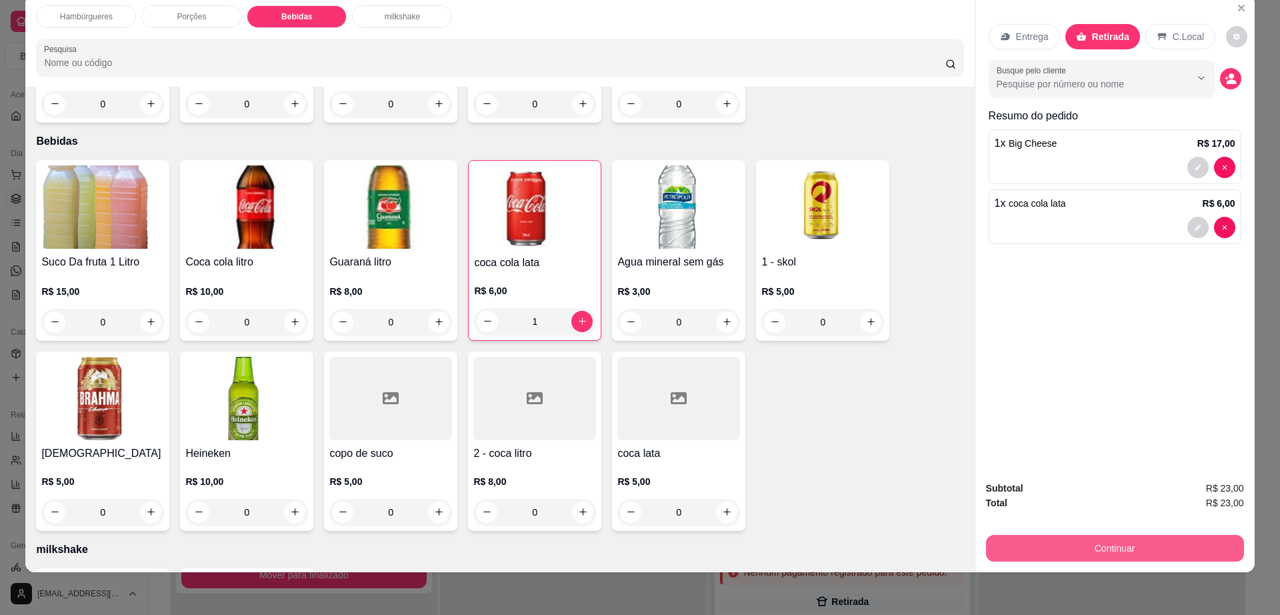
click at [1201, 561] on button "Continuar" at bounding box center [1115, 548] width 258 height 27
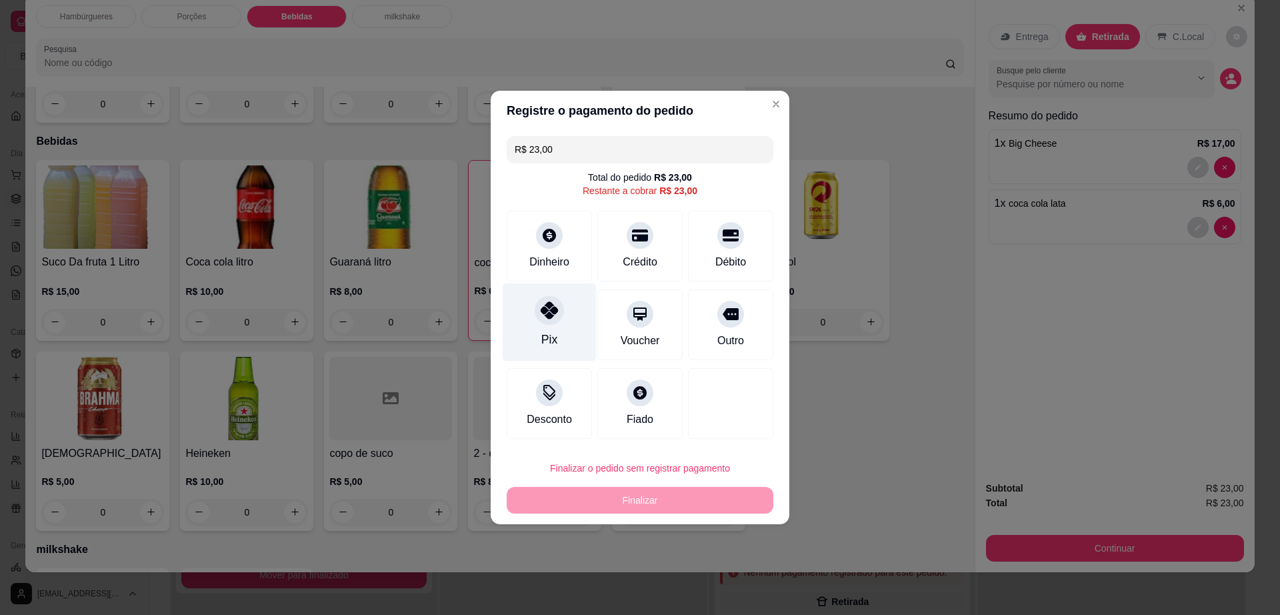
click at [566, 323] on div "Pix" at bounding box center [550, 322] width 94 height 78
type input "R$ 0,00"
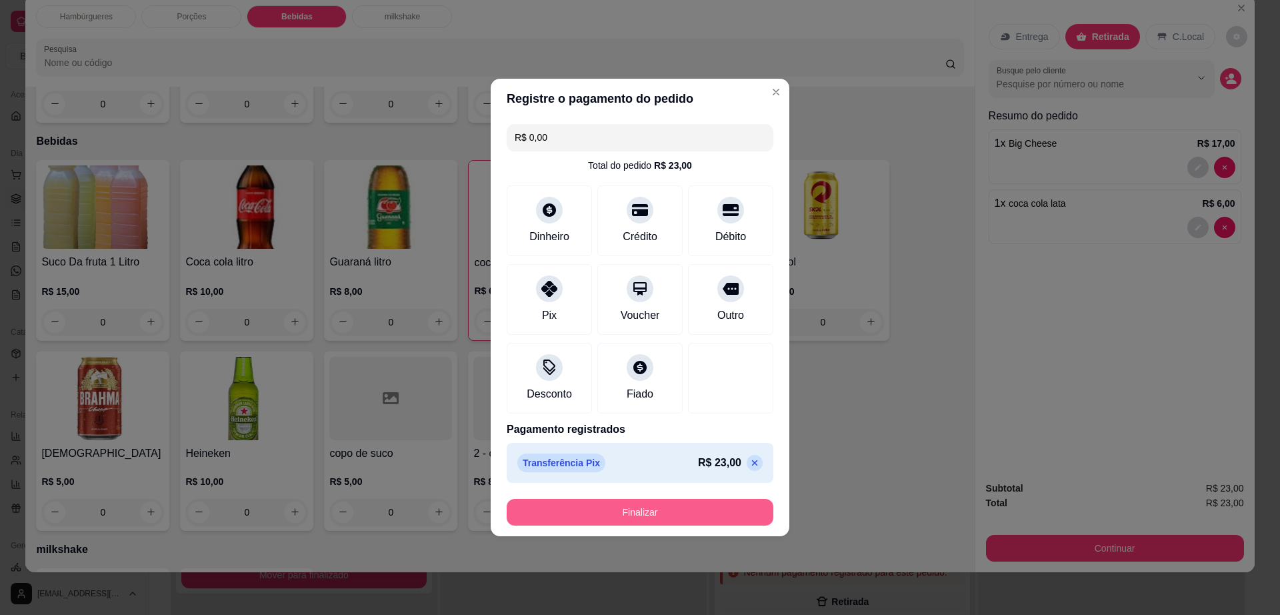
click at [659, 515] on button "Finalizar" at bounding box center [640, 512] width 267 height 27
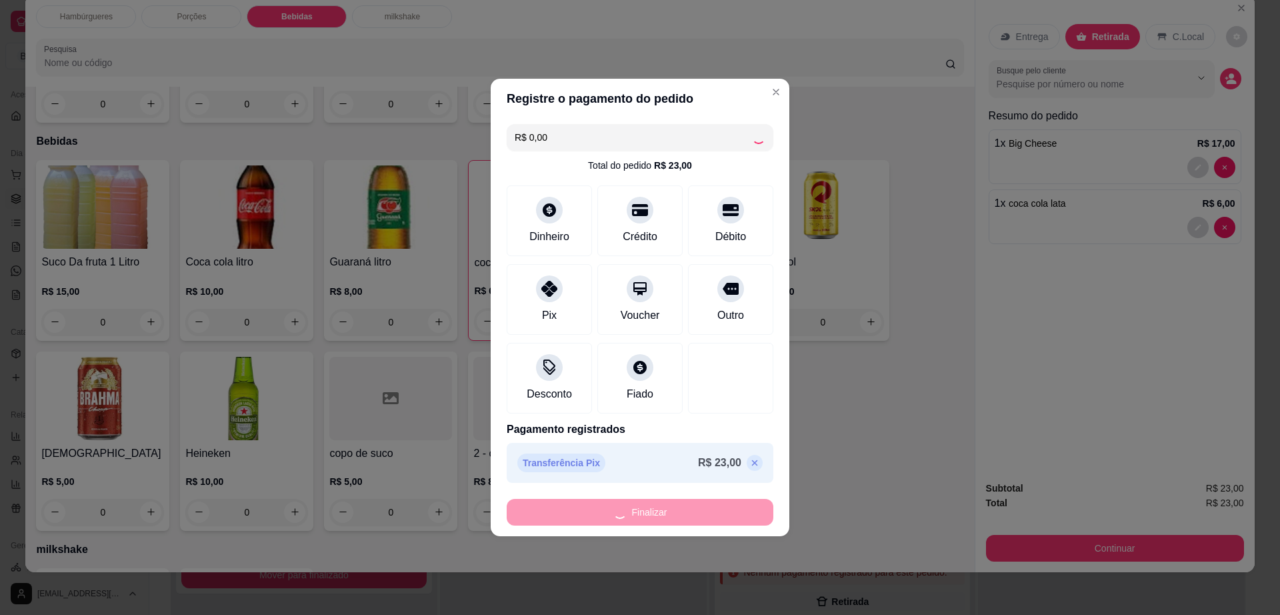
type input "0"
type input "-R$ 23,00"
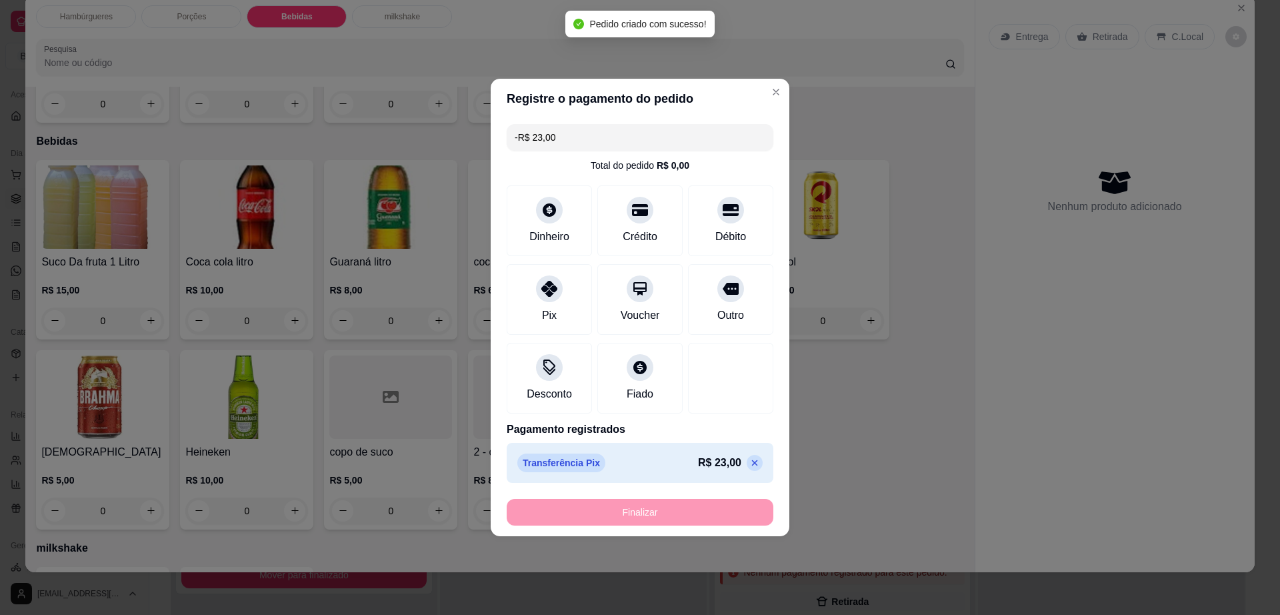
scroll to position [889, 0]
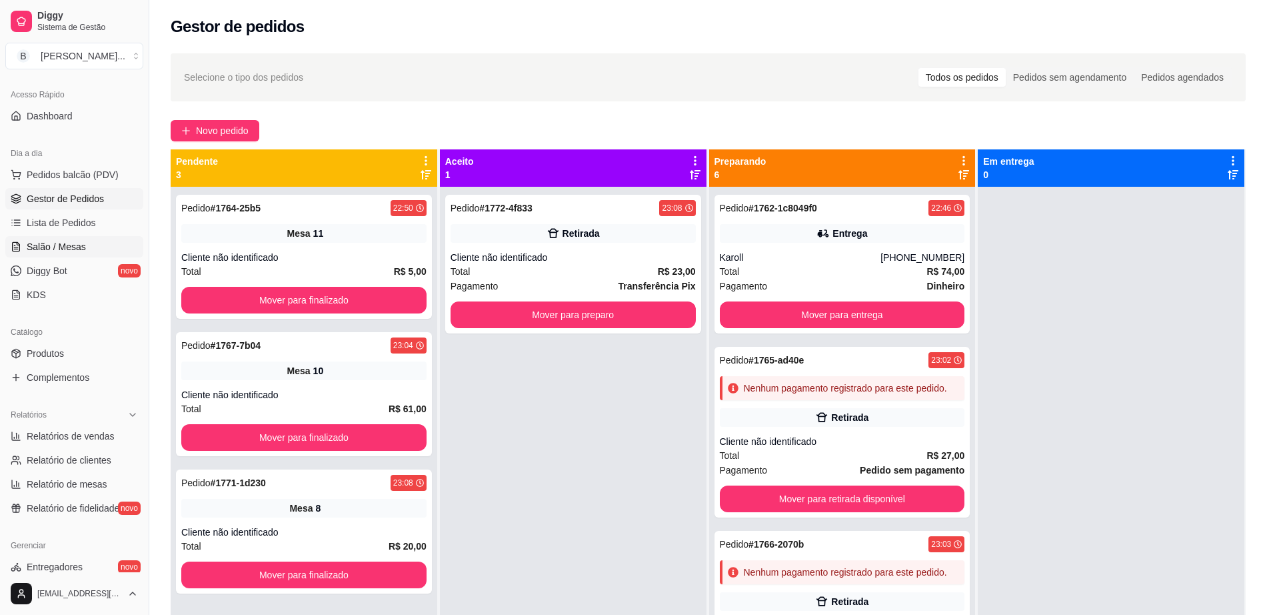
click at [93, 243] on link "Salão / Mesas" at bounding box center [74, 246] width 138 height 21
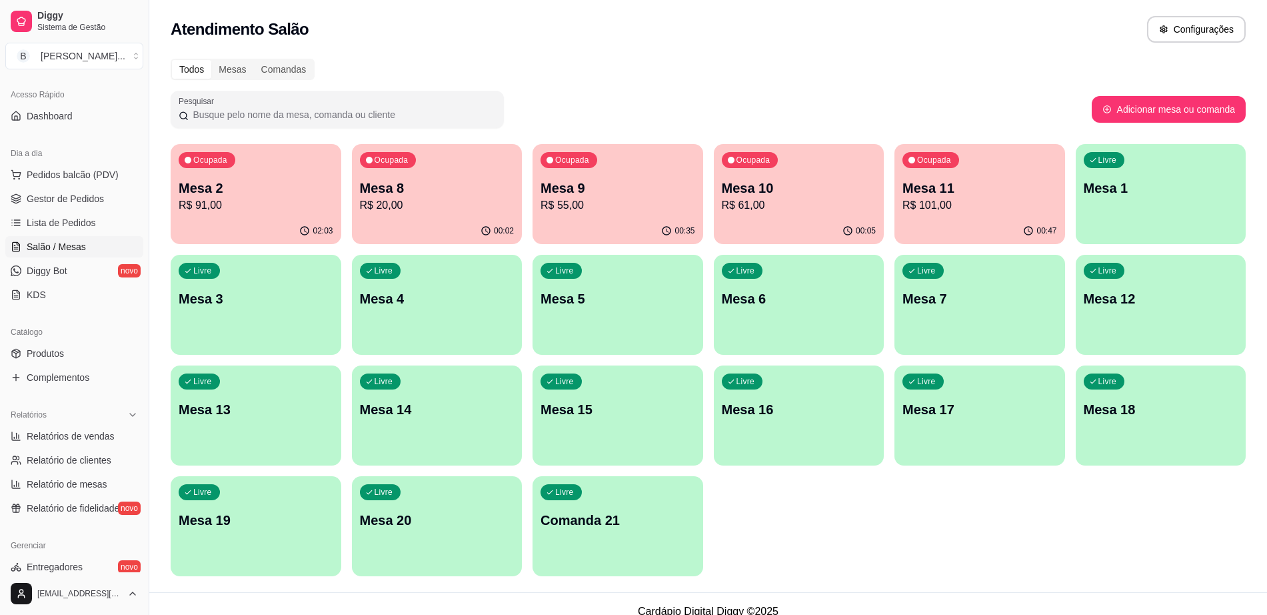
click at [980, 197] on p "R$ 101,00" at bounding box center [980, 205] width 155 height 16
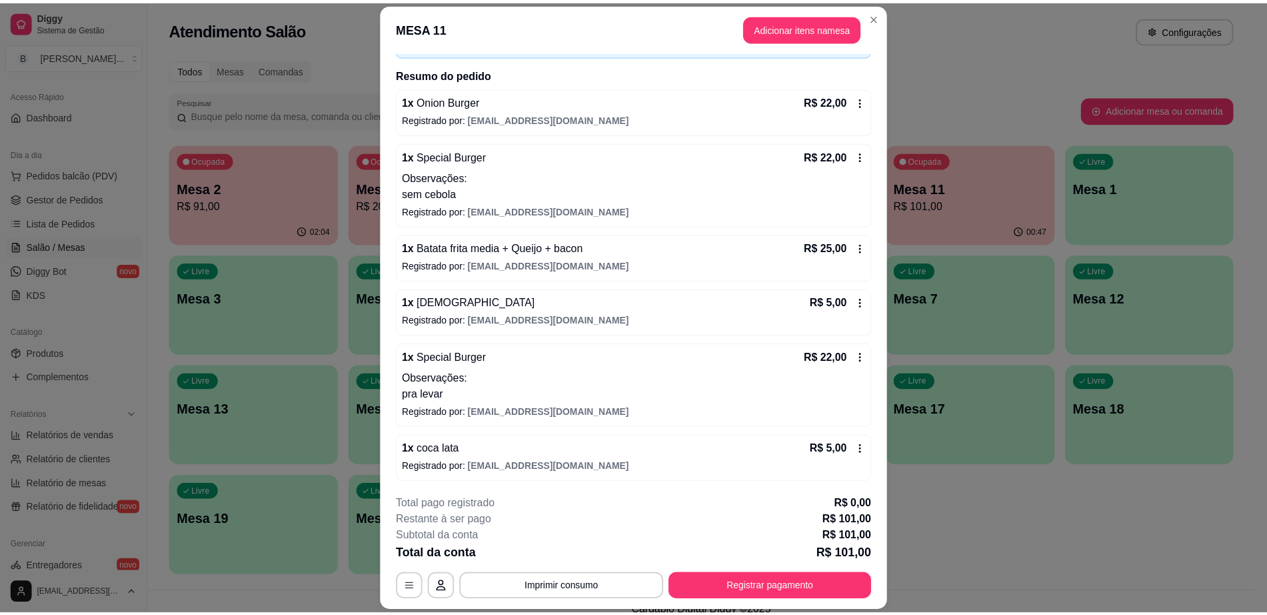
scroll to position [91, 0]
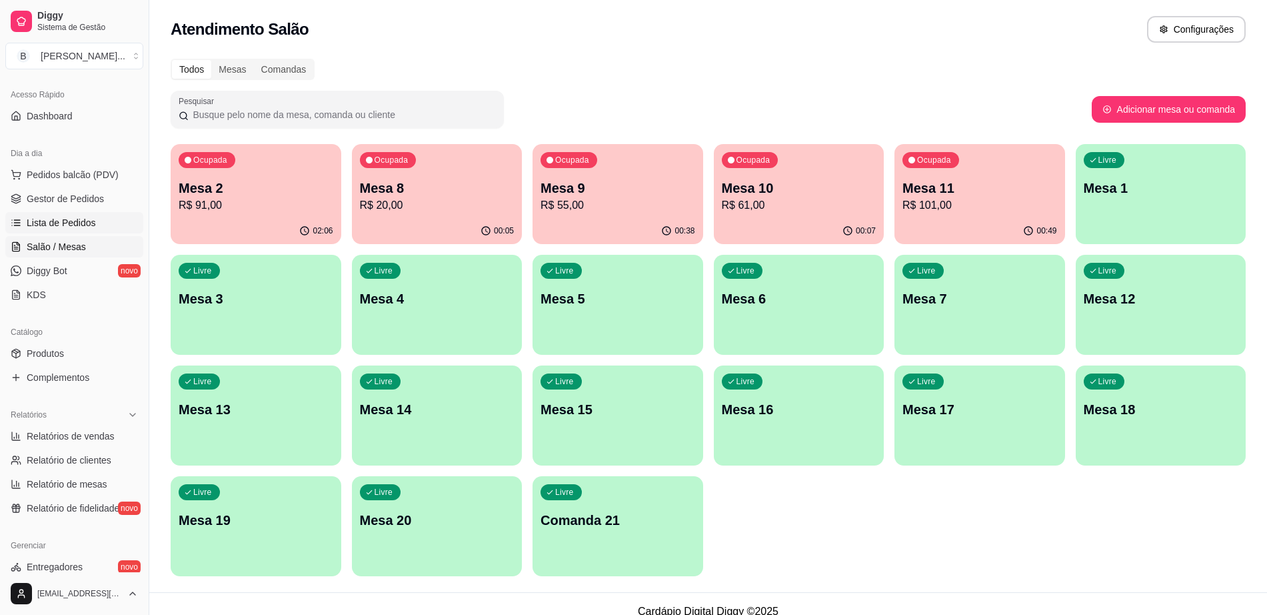
click at [55, 225] on span "Lista de Pedidos" at bounding box center [61, 222] width 69 height 13
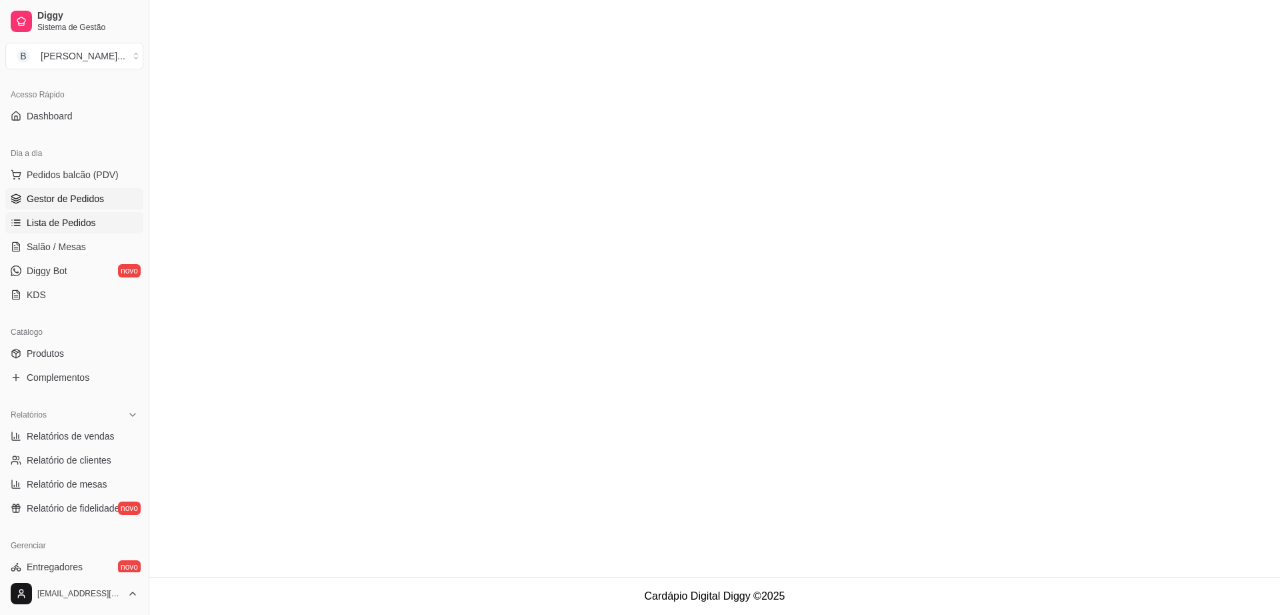
click at [69, 196] on span "Gestor de Pedidos" at bounding box center [65, 198] width 77 height 13
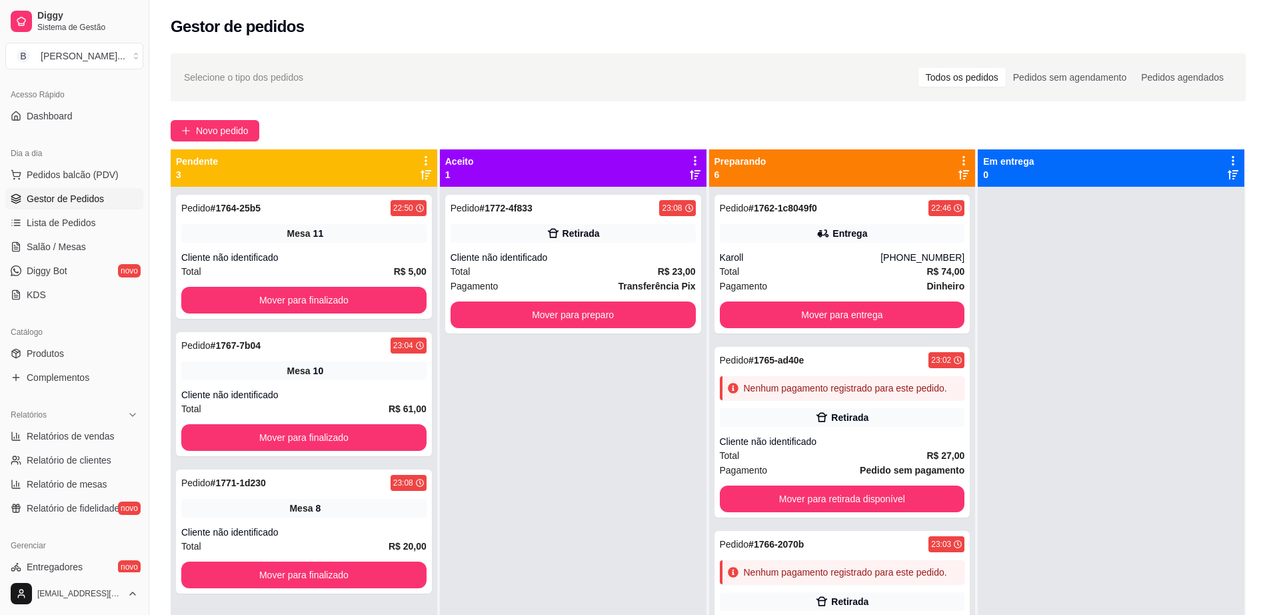
click at [69, 196] on span "Gestor de Pedidos" at bounding box center [65, 198] width 77 height 13
click at [598, 305] on button "Mover para preparo" at bounding box center [573, 314] width 245 height 27
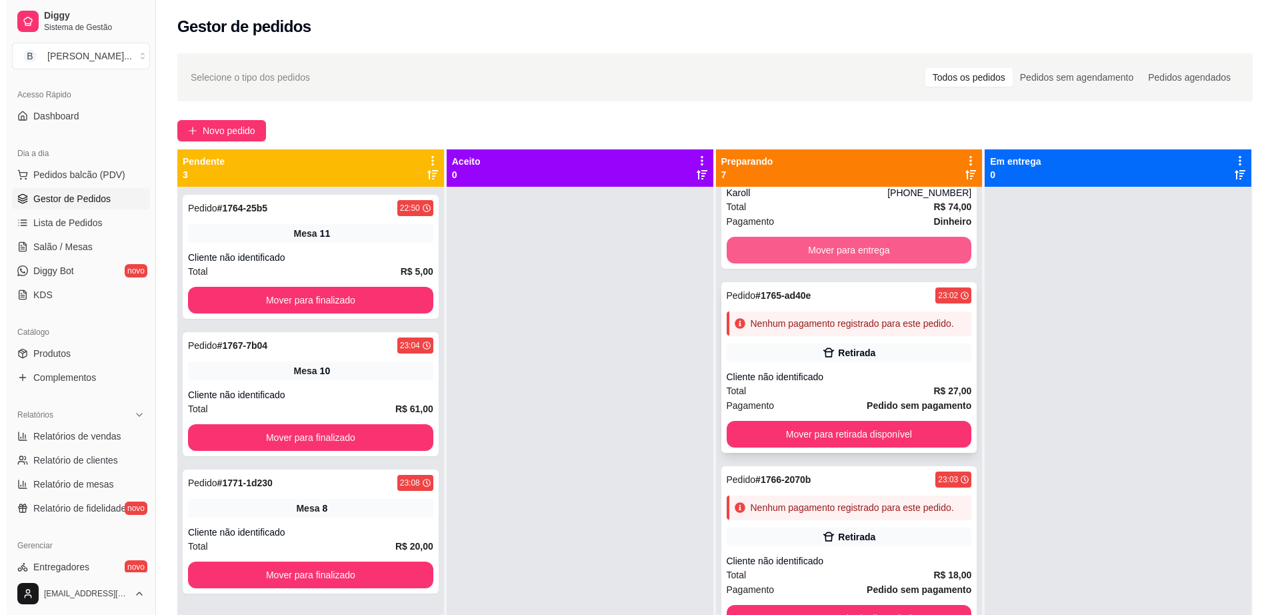
scroll to position [250, 0]
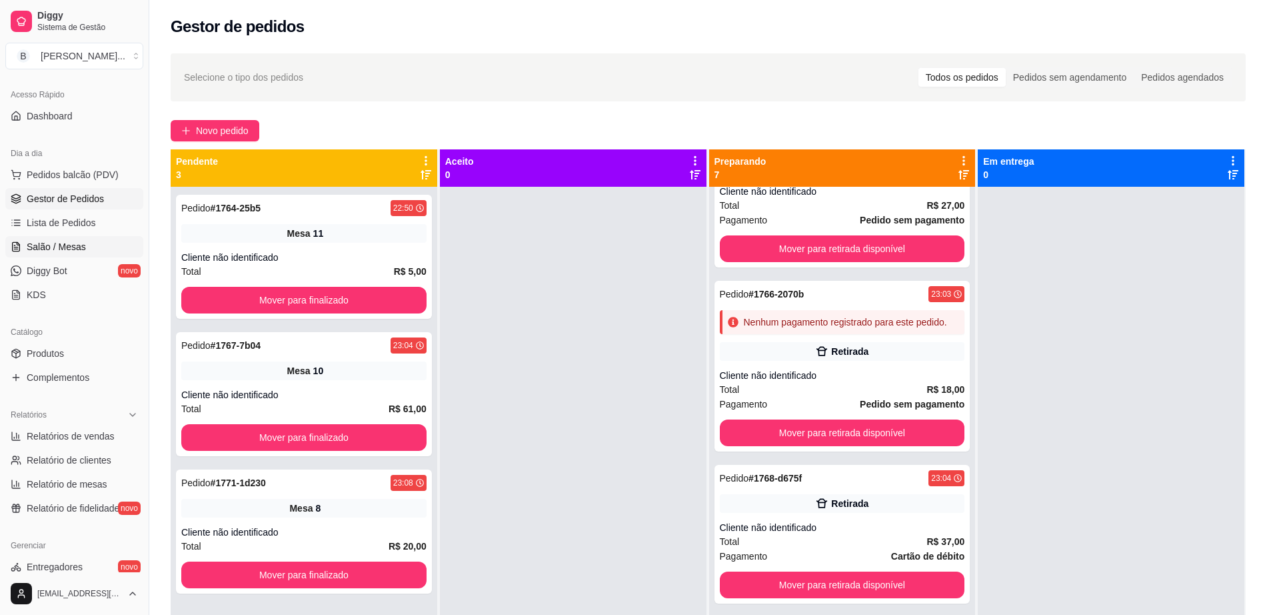
click at [47, 241] on span "Salão / Mesas" at bounding box center [56, 246] width 59 height 13
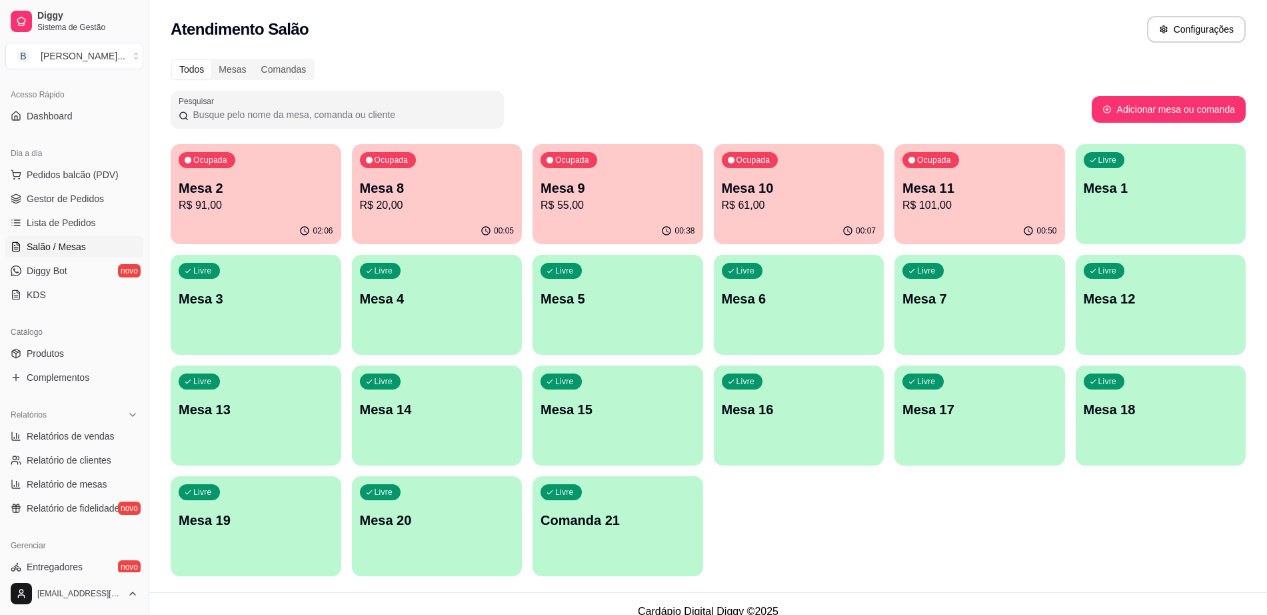
click at [735, 183] on p "Mesa 10" at bounding box center [799, 188] width 155 height 19
click at [777, 195] on p "Mesa 10" at bounding box center [799, 188] width 155 height 19
click at [765, 201] on p "R$ 61,00" at bounding box center [799, 204] width 150 height 15
click at [946, 175] on div "Ocupada Mesa 11 R$ 101,00" at bounding box center [980, 181] width 171 height 74
click at [222, 231] on div "02:06" at bounding box center [255, 229] width 165 height 25
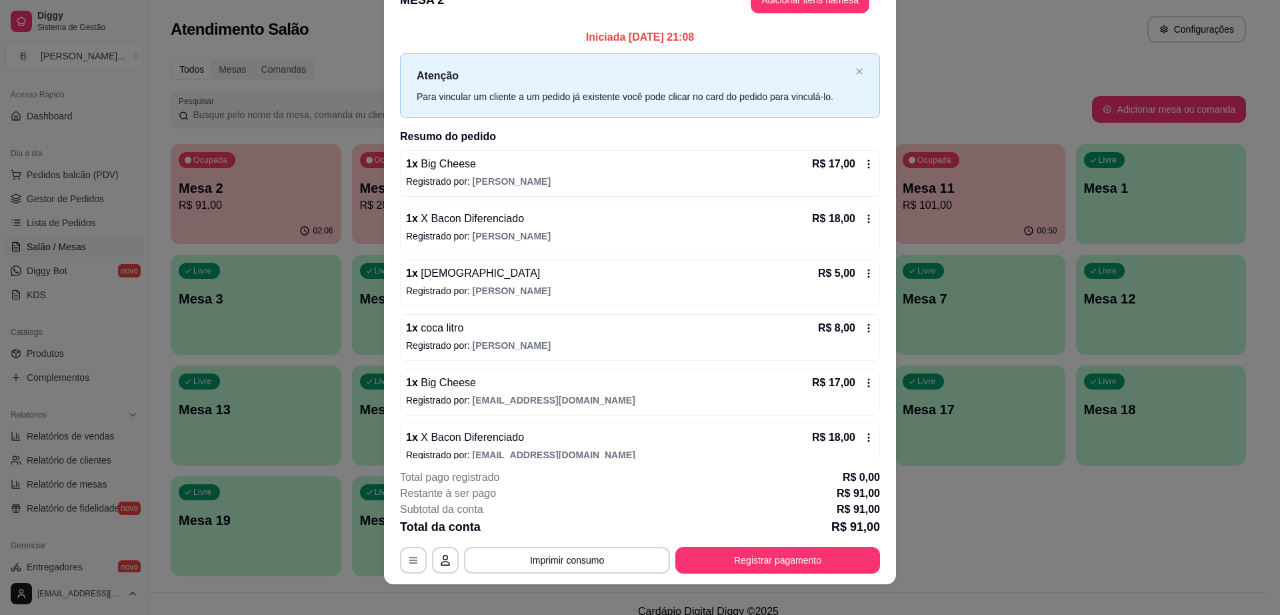
scroll to position [39, 0]
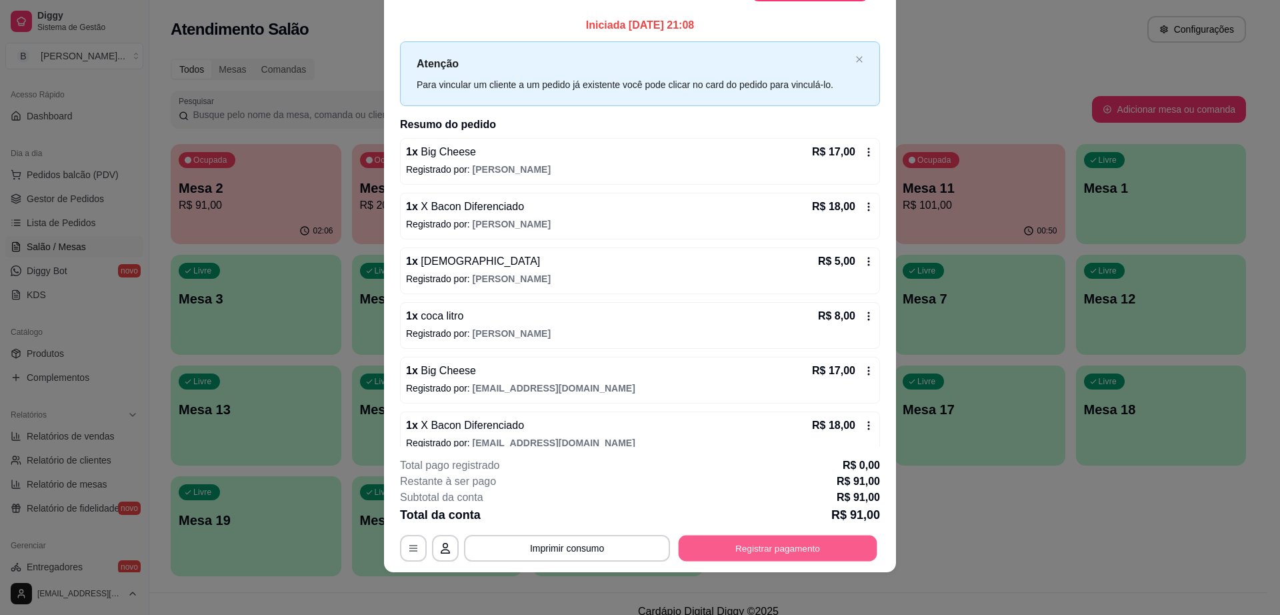
click at [711, 540] on button "Registrar pagamento" at bounding box center [778, 548] width 199 height 26
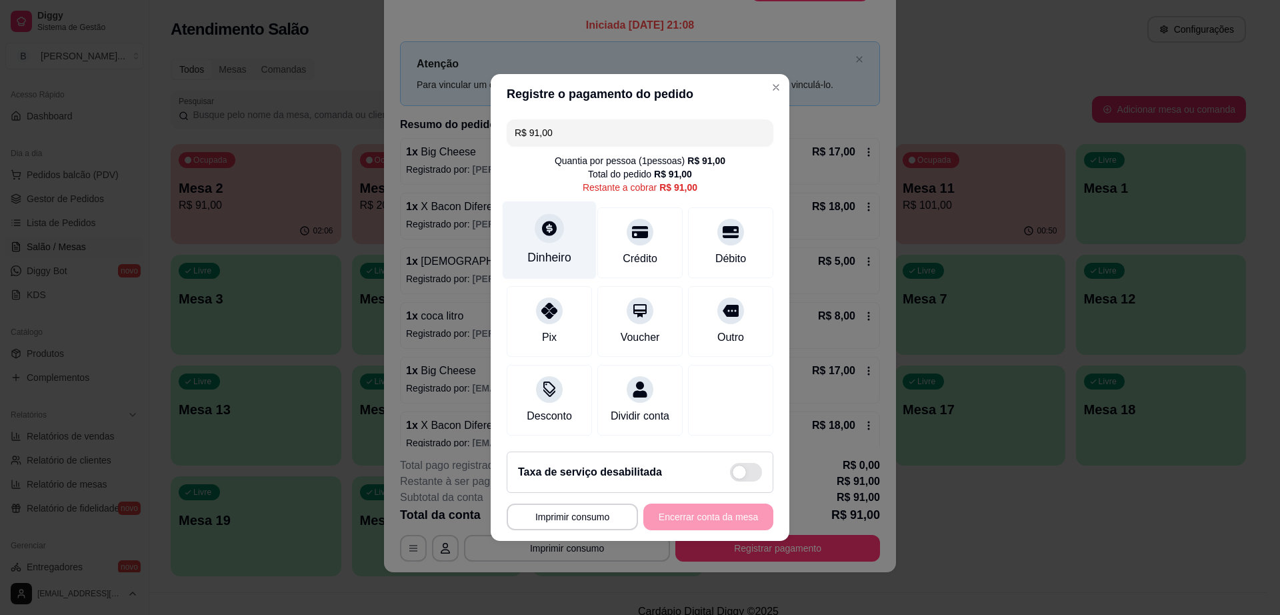
click at [557, 249] on div "Dinheiro" at bounding box center [549, 257] width 44 height 17
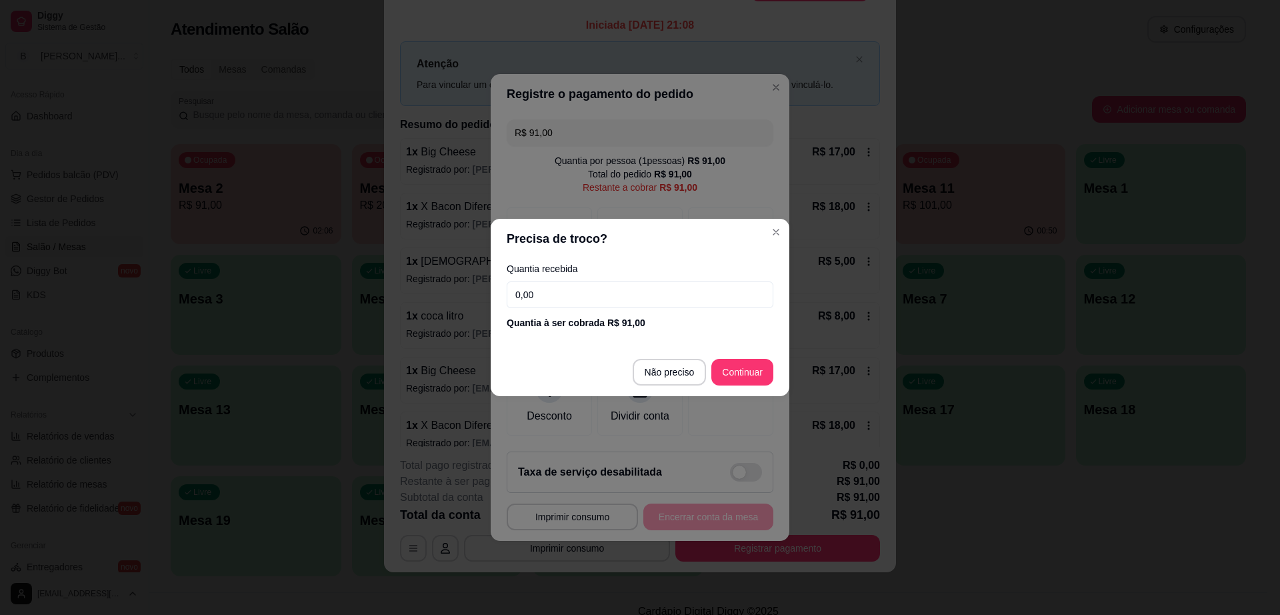
click at [593, 285] on input "0,00" at bounding box center [640, 294] width 267 height 27
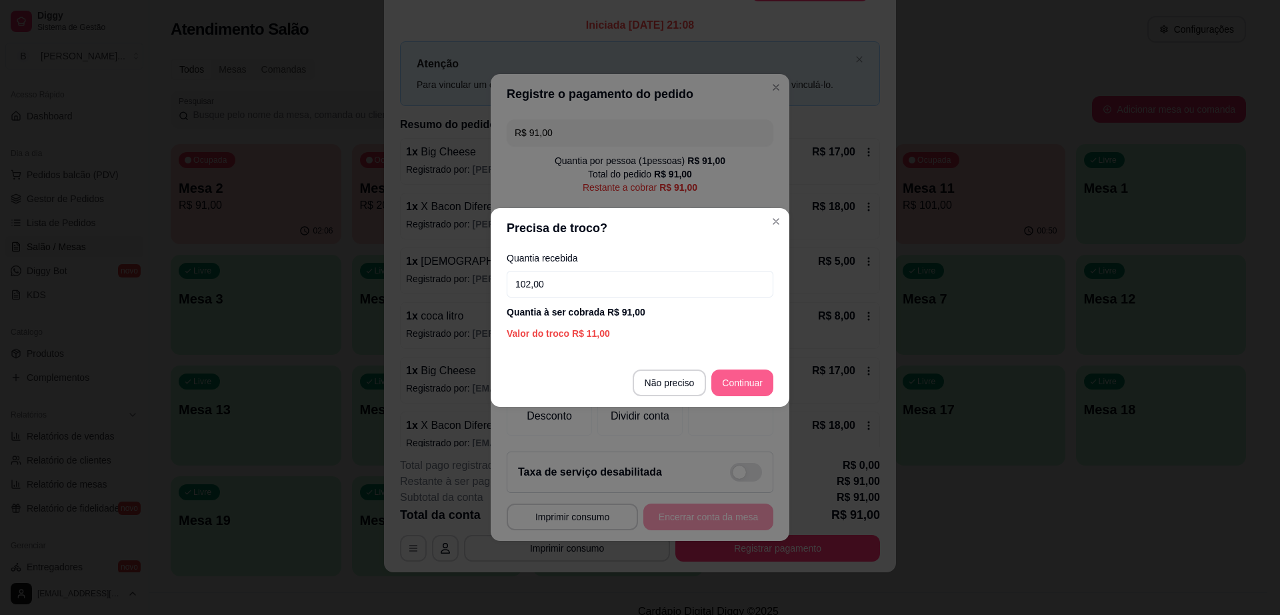
type input "102,00"
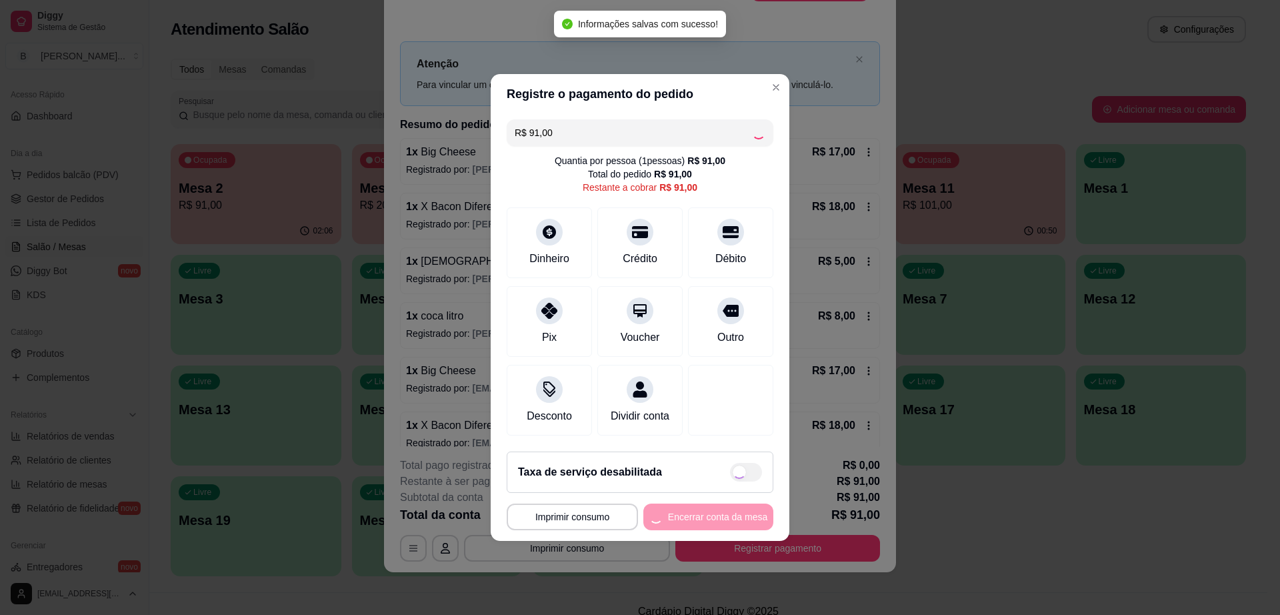
type input "R$ 0,00"
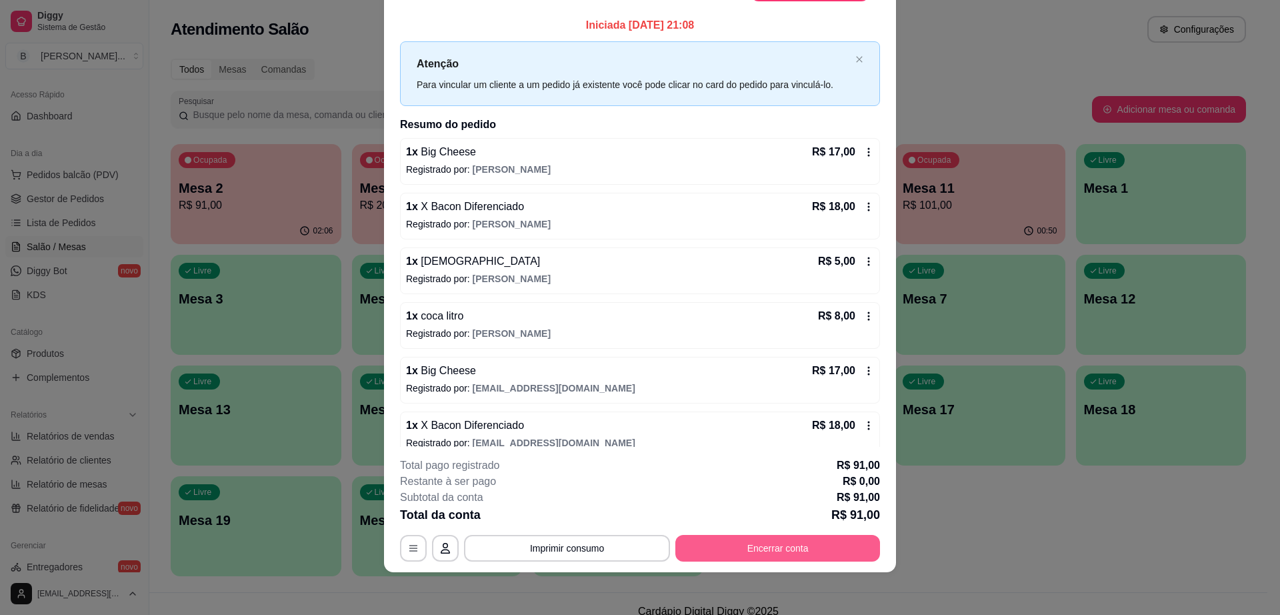
click at [802, 541] on button "Encerrar conta" at bounding box center [777, 548] width 205 height 27
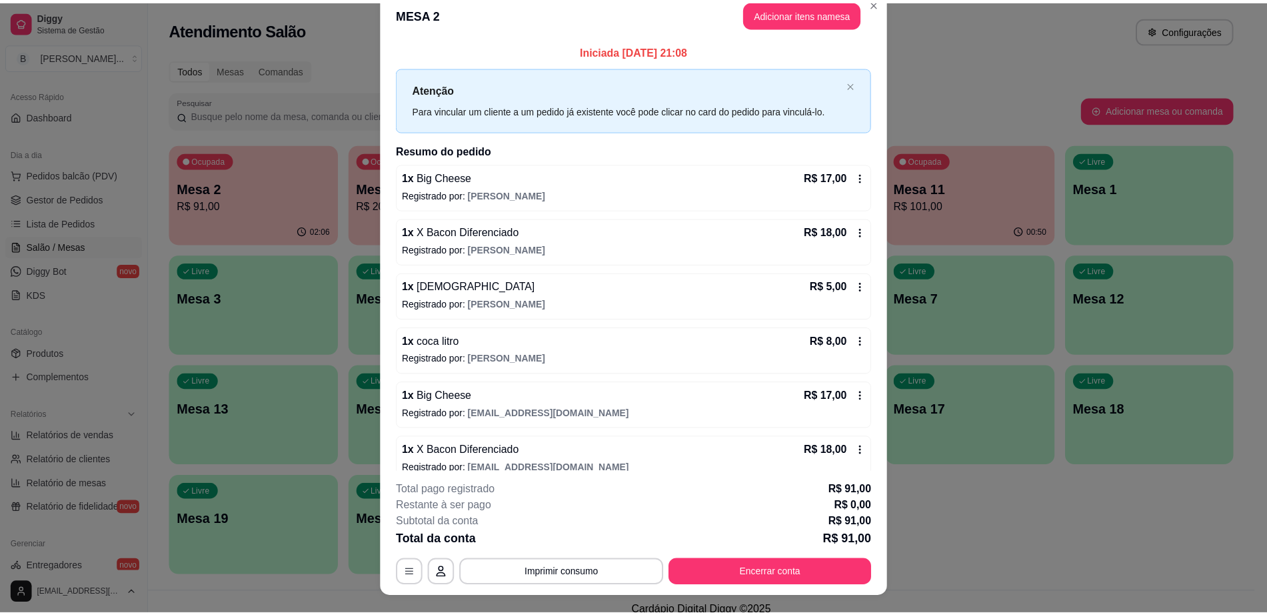
scroll to position [0, 0]
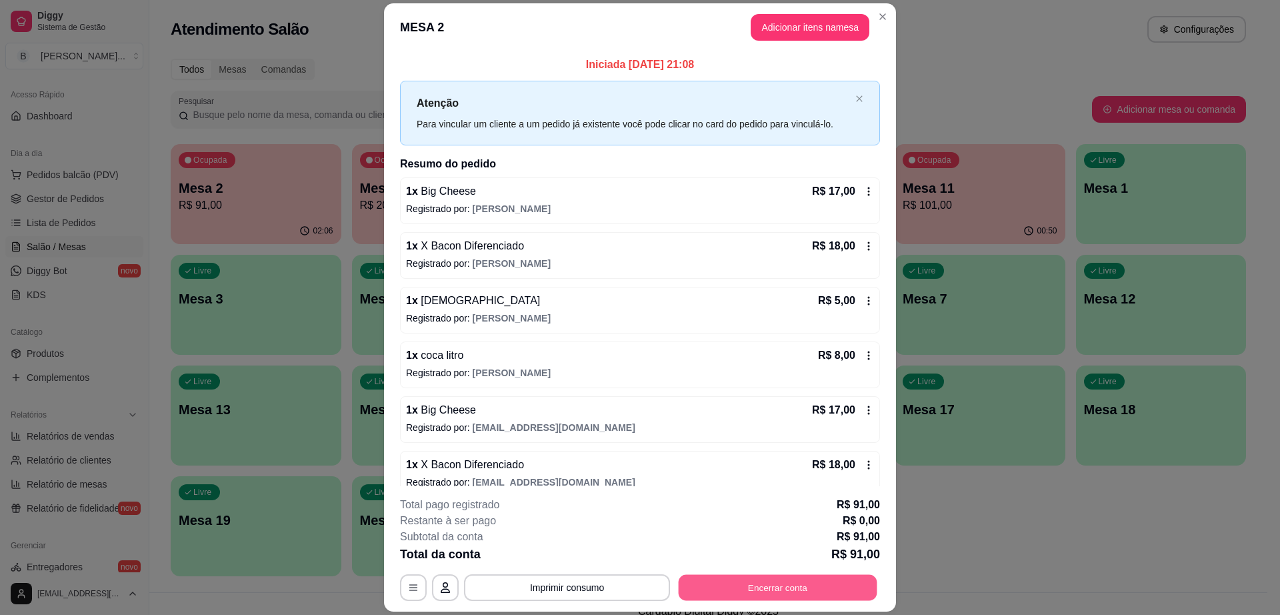
click at [801, 581] on button "Encerrar conta" at bounding box center [778, 588] width 199 height 26
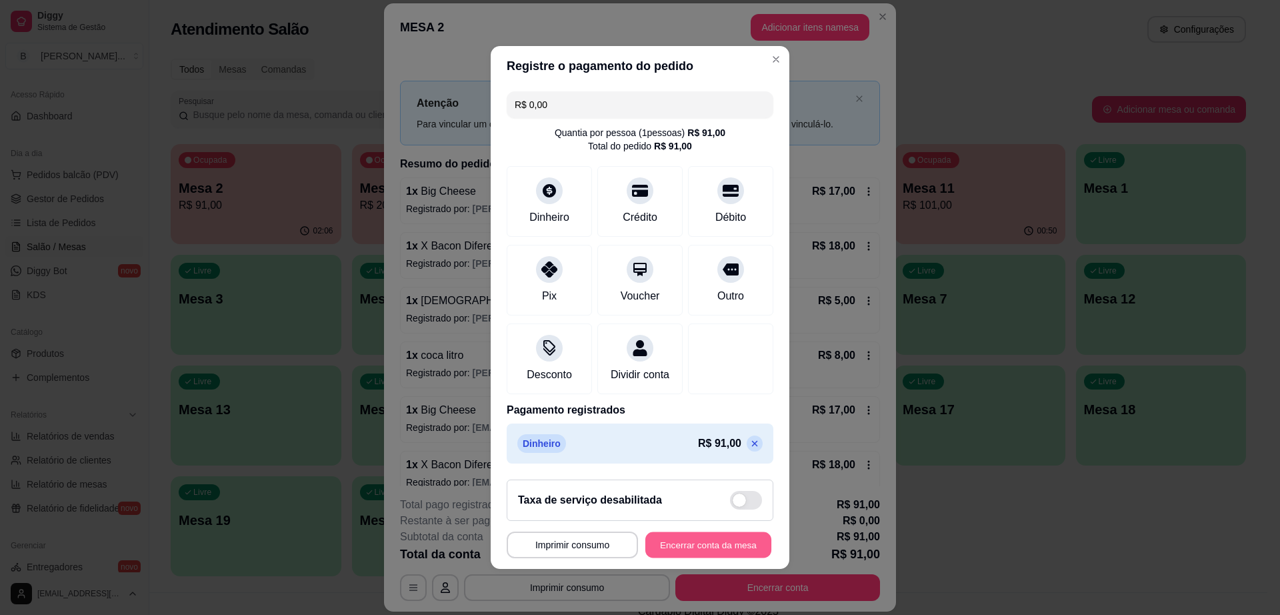
click at [681, 555] on button "Encerrar conta da mesa" at bounding box center [708, 545] width 126 height 26
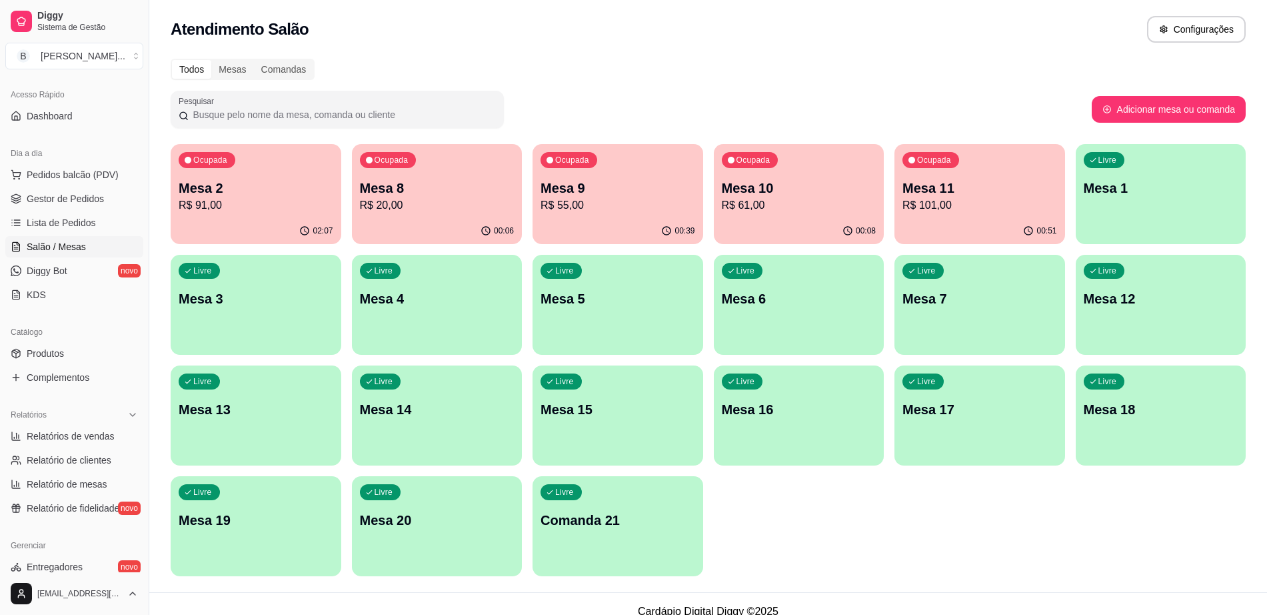
click at [806, 224] on div "00:08" at bounding box center [799, 231] width 171 height 26
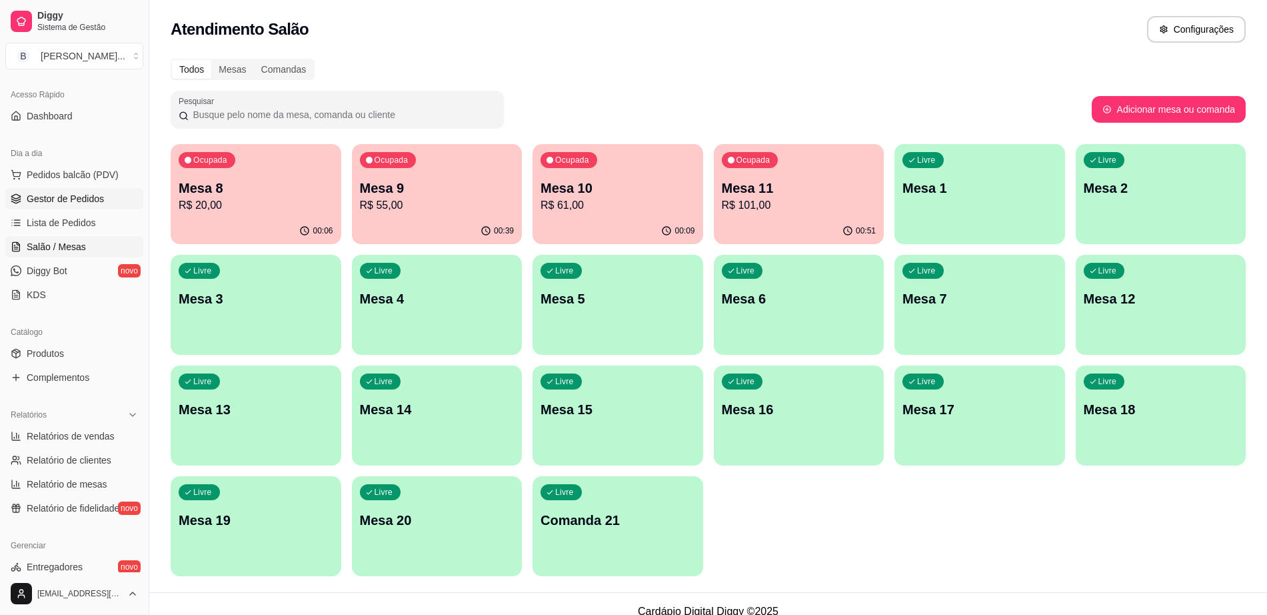
click at [104, 202] on link "Gestor de Pedidos" at bounding box center [74, 198] width 138 height 21
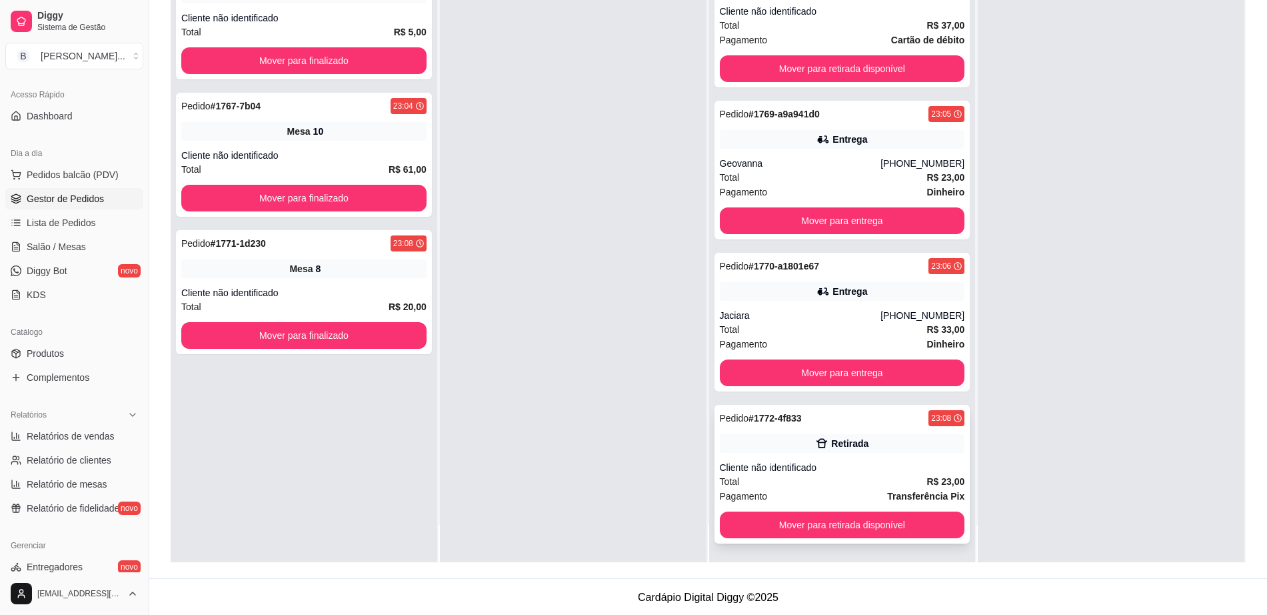
scroll to position [203, 0]
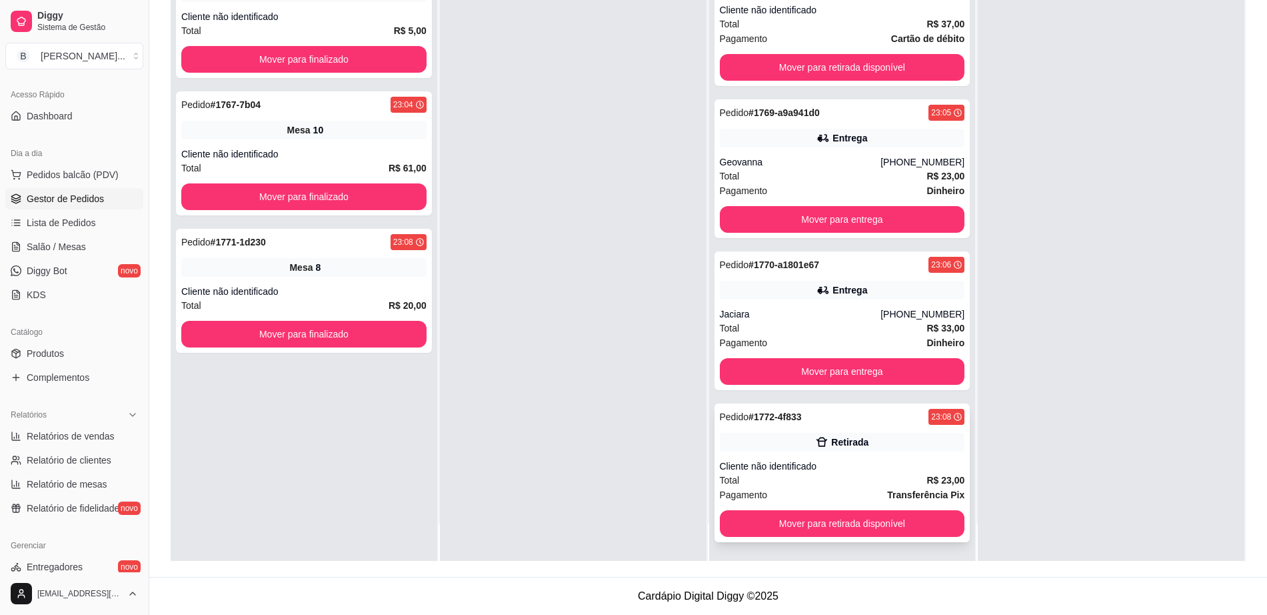
click at [837, 486] on div "Total R$ 23,00" at bounding box center [842, 480] width 245 height 15
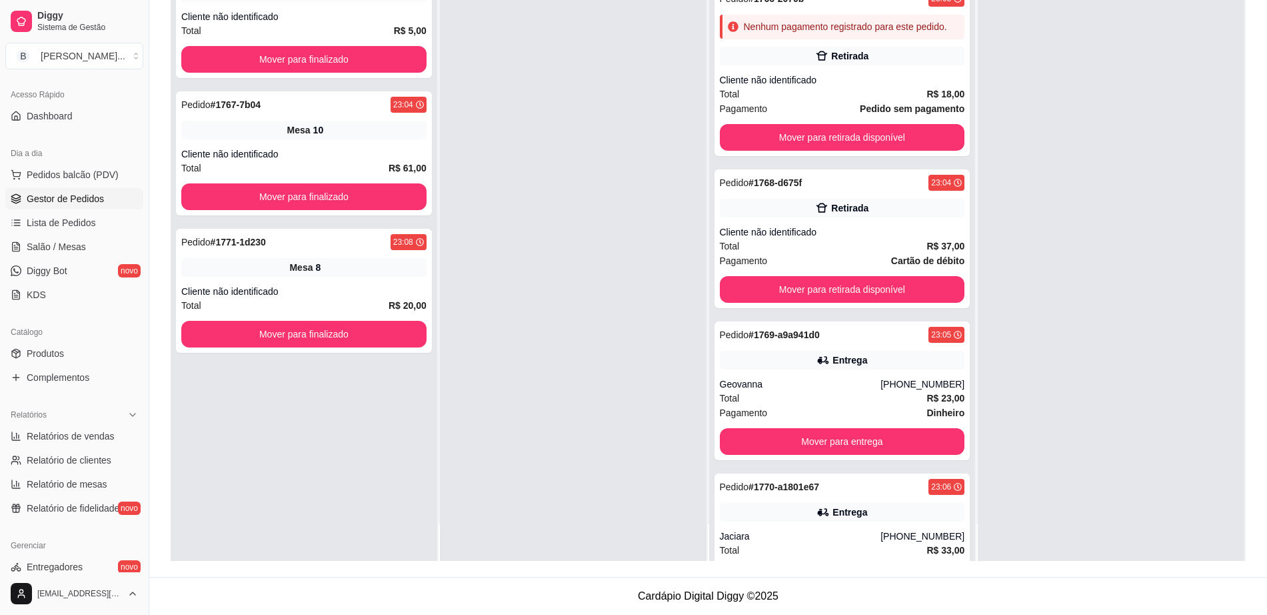
scroll to position [303, 0]
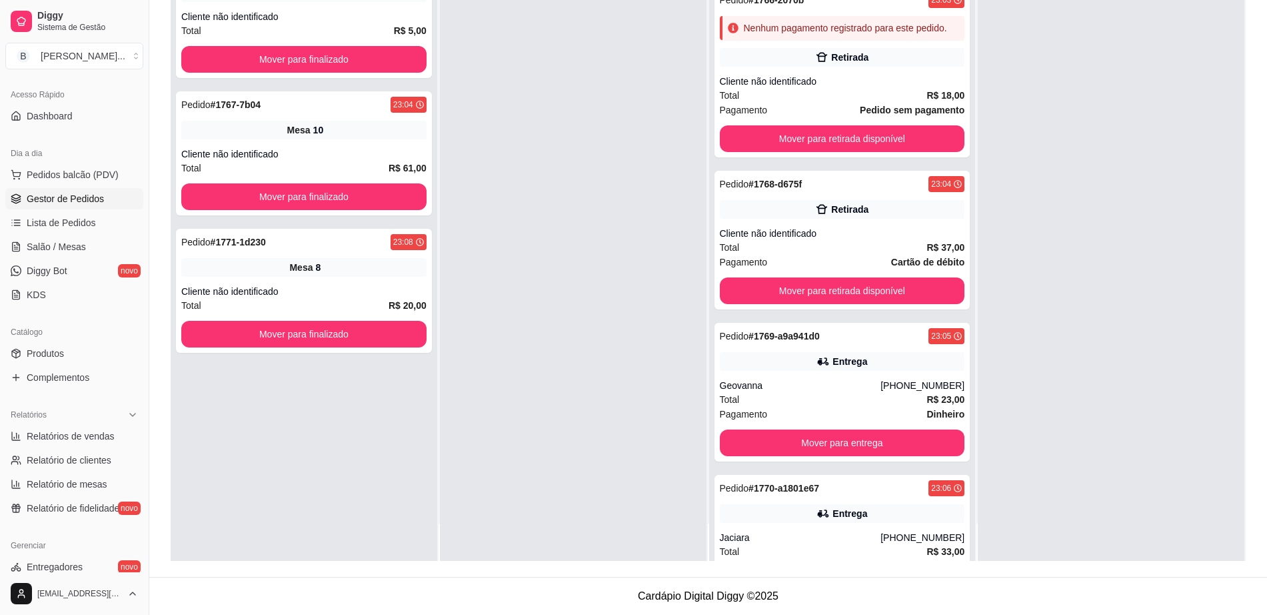
click at [823, 255] on div "Total R$ 37,00" at bounding box center [842, 247] width 245 height 15
click at [869, 67] on div "Retirada" at bounding box center [842, 57] width 245 height 19
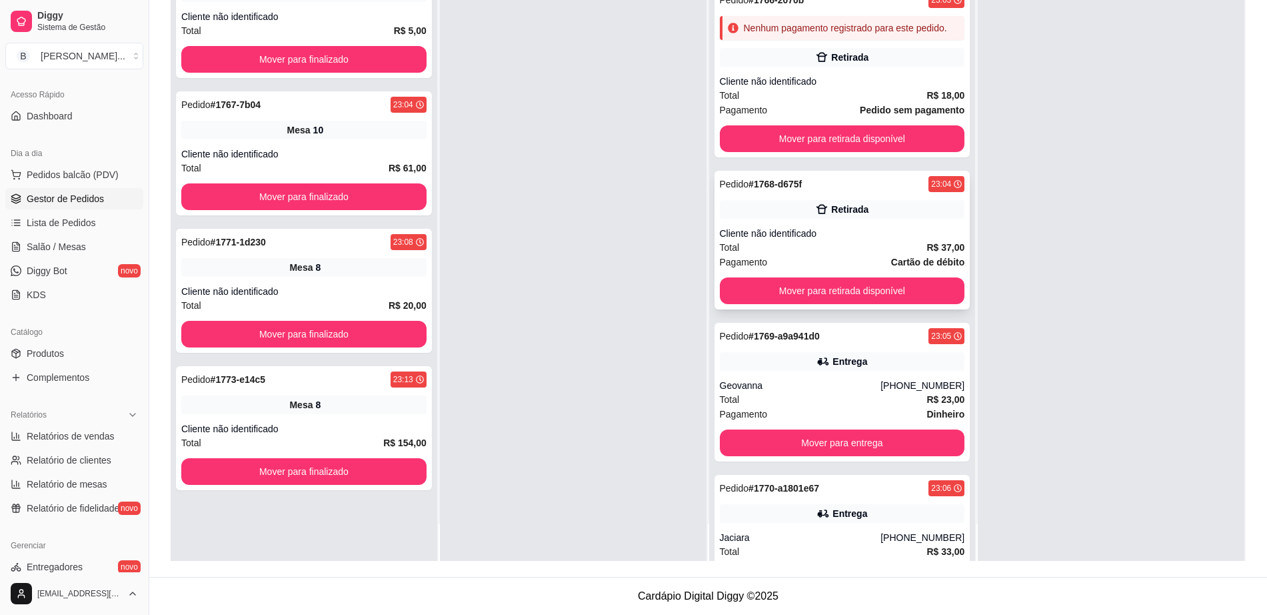
scroll to position [220, 0]
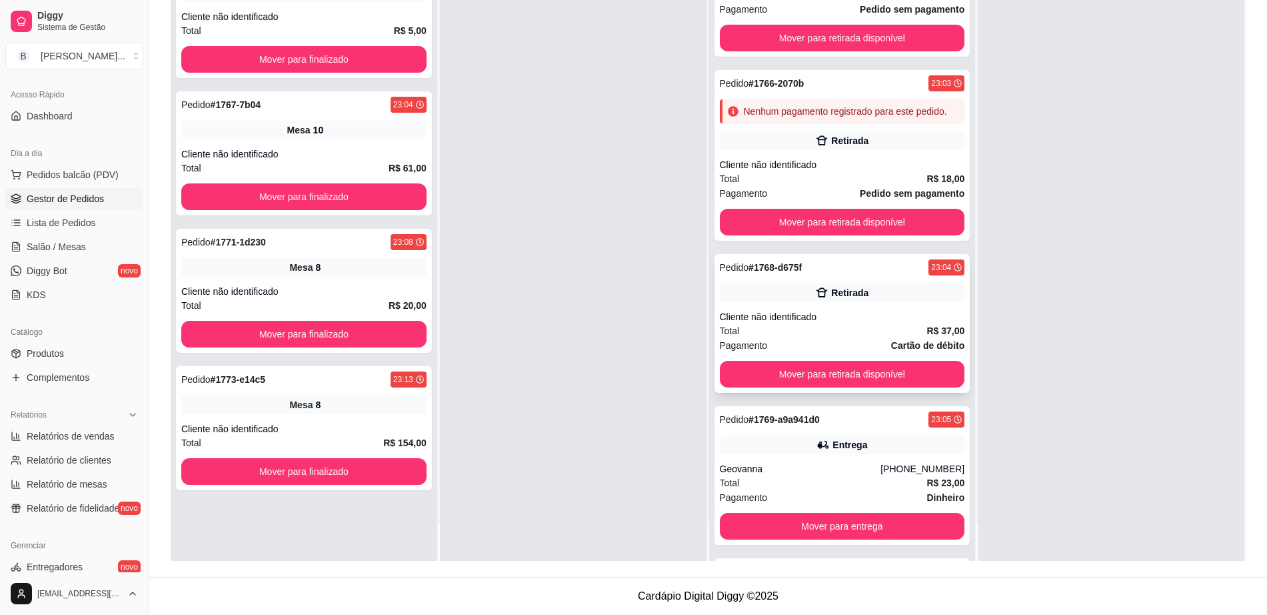
click at [846, 275] on div "Pedido # 1768-d675f 23:04" at bounding box center [842, 267] width 245 height 16
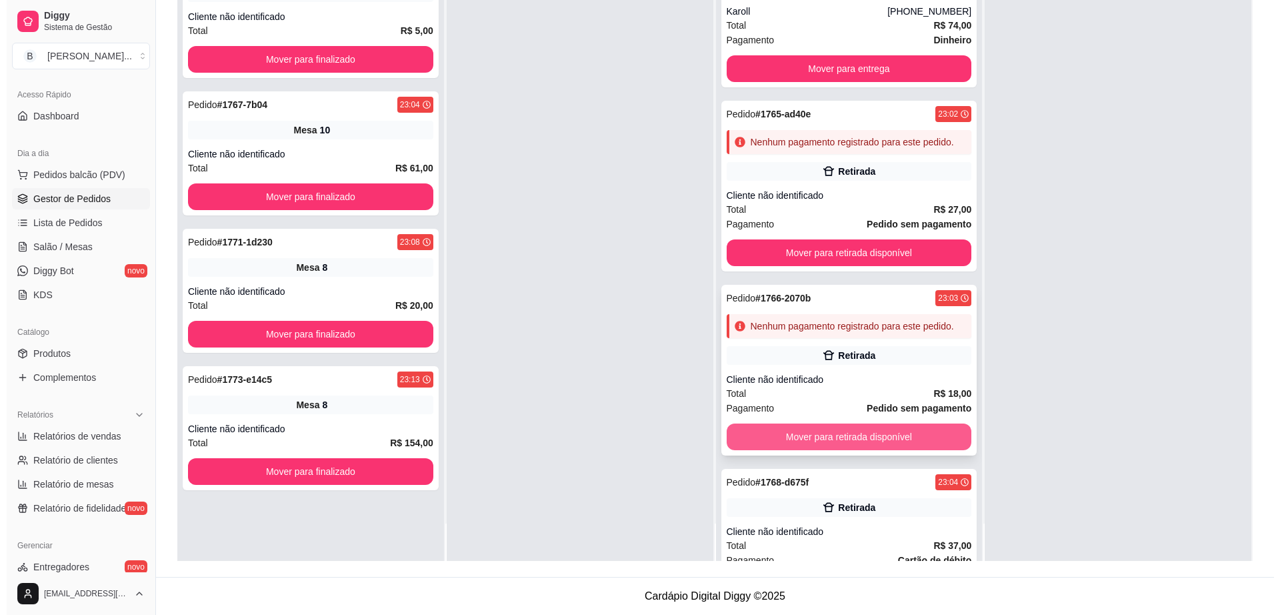
scroll to position [0, 0]
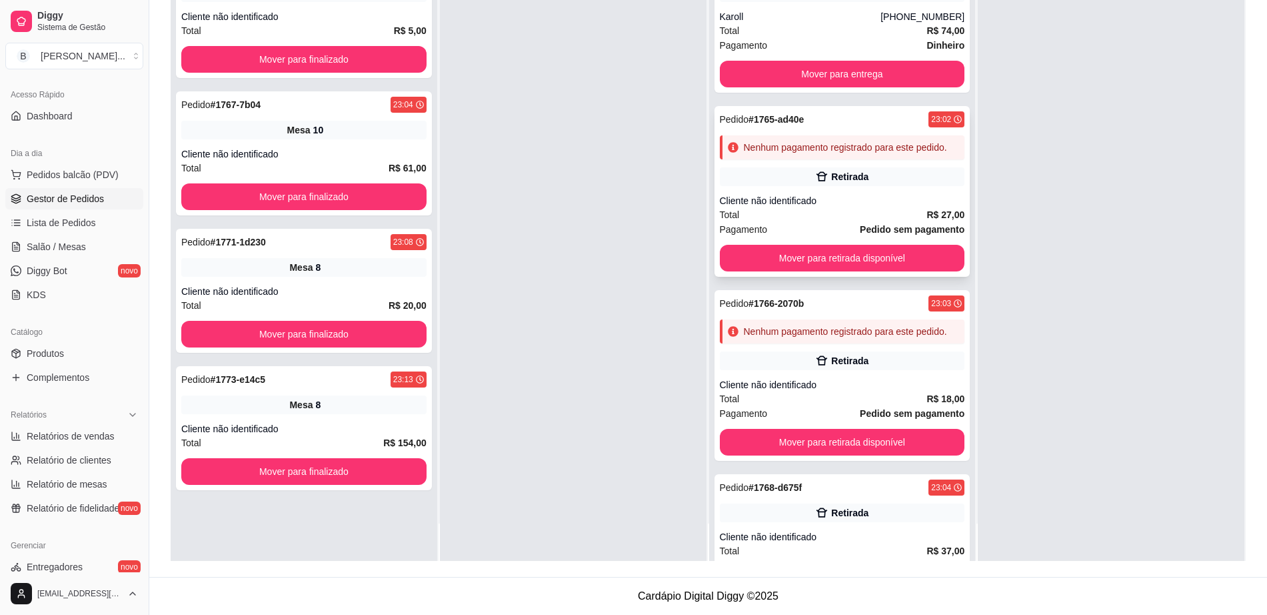
click at [811, 186] on div "Retirada" at bounding box center [842, 176] width 245 height 19
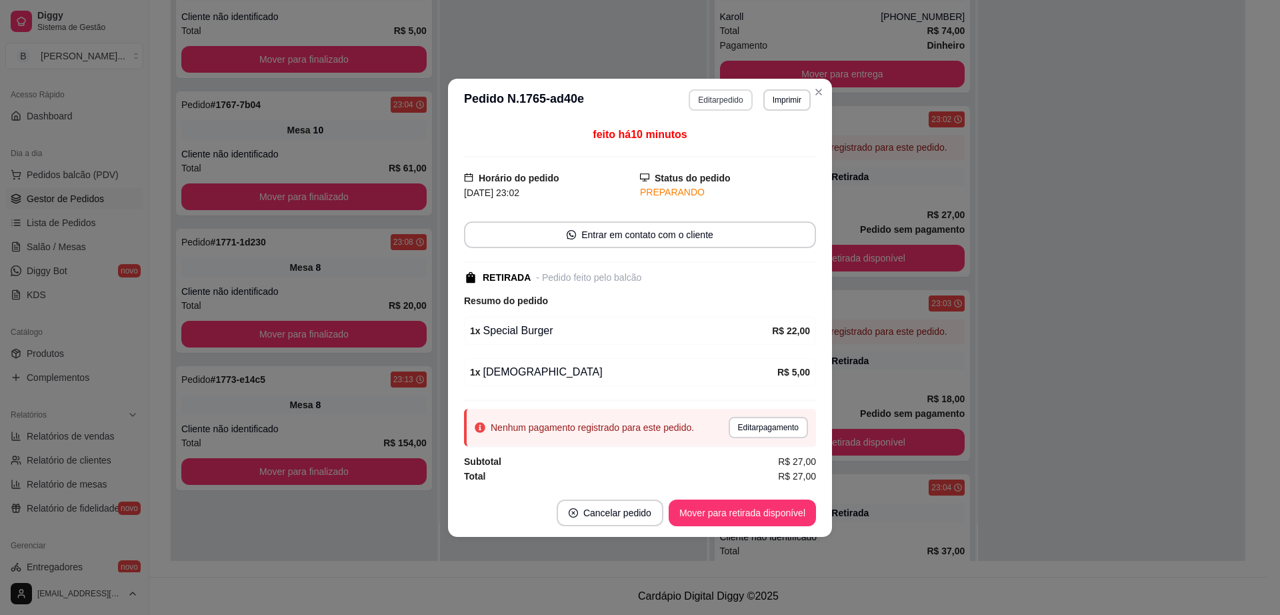
click at [719, 103] on button "Editar pedido" at bounding box center [720, 99] width 63 height 21
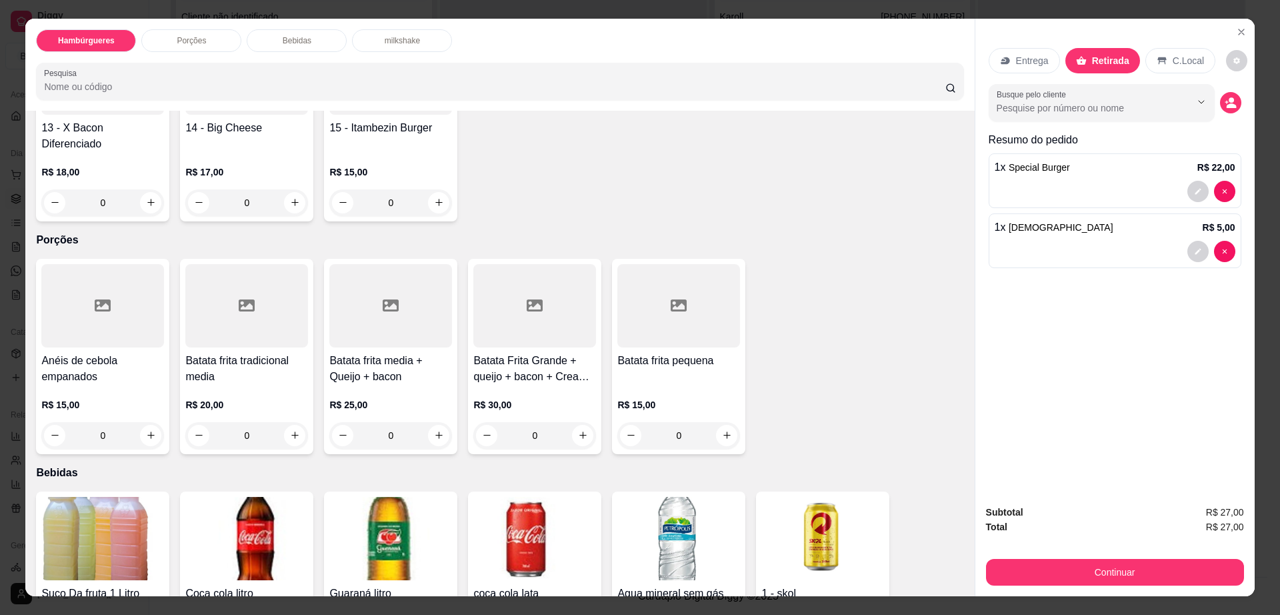
scroll to position [833, 0]
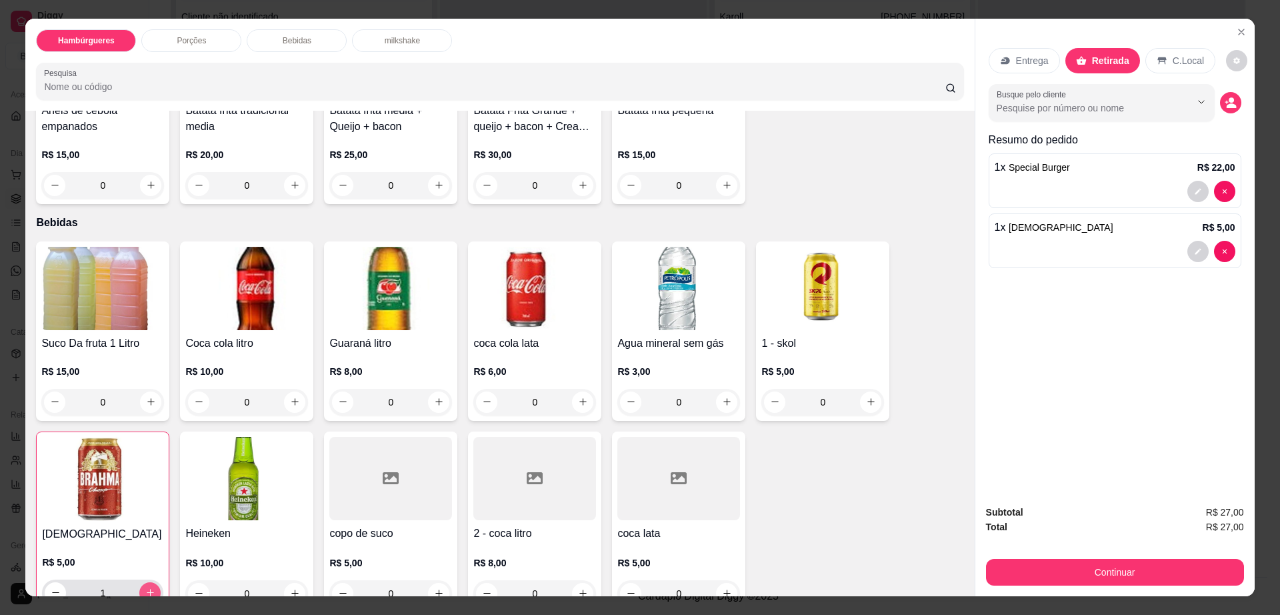
click at [130, 579] on input "1" at bounding box center [102, 592] width 73 height 27
click at [93, 526] on h4 "[DEMOGRAPHIC_DATA]" at bounding box center [102, 534] width 121 height 16
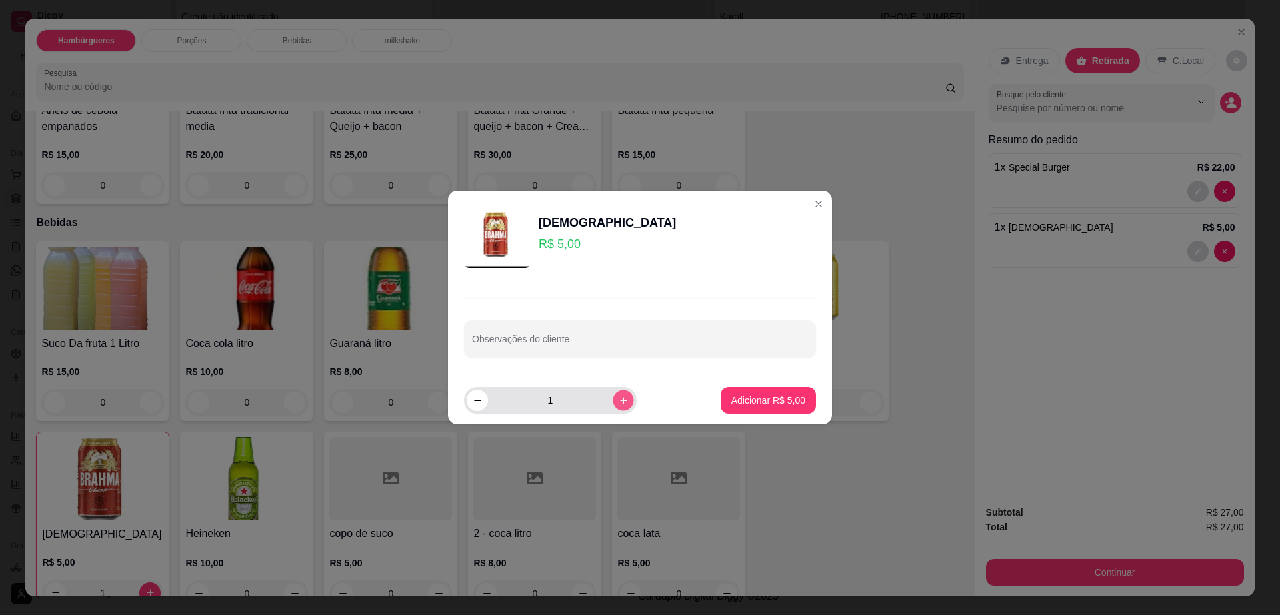
click at [621, 395] on button "increase-product-quantity" at bounding box center [623, 399] width 21 height 21
type input "2"
click at [703, 392] on footer "2 Adicionar R$ 10,00" at bounding box center [640, 400] width 384 height 48
click at [717, 392] on button "Adicionar R$ 10,00" at bounding box center [766, 400] width 98 height 26
type input "3"
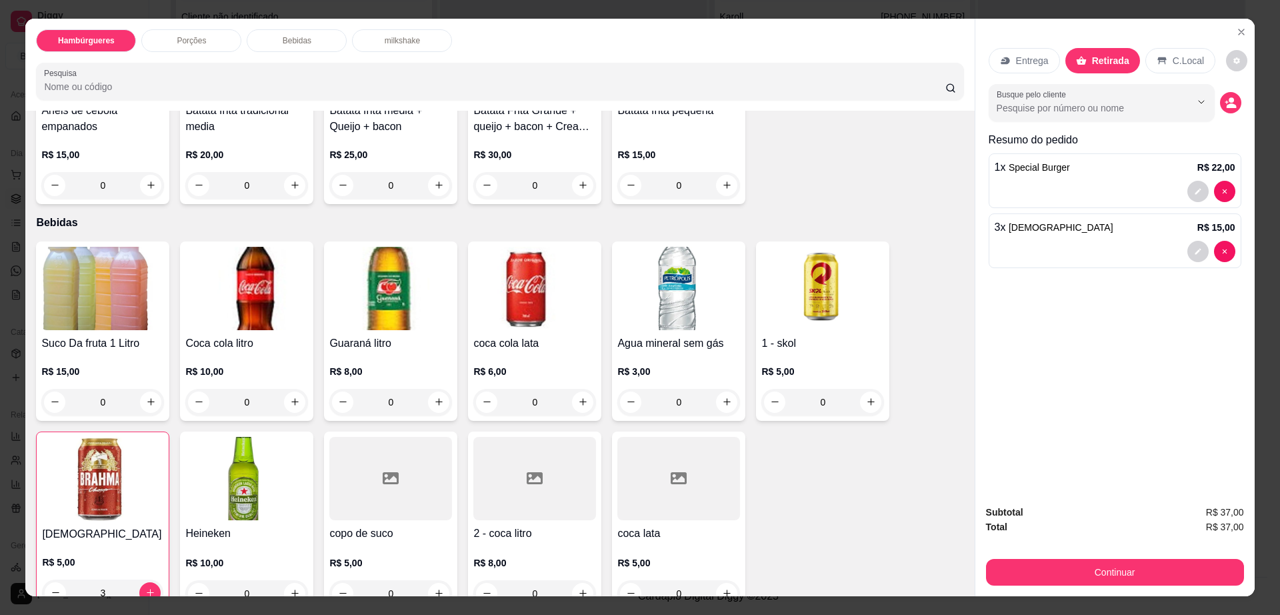
click at [111, 542] on div "R$ 5,00 3" at bounding box center [102, 574] width 121 height 64
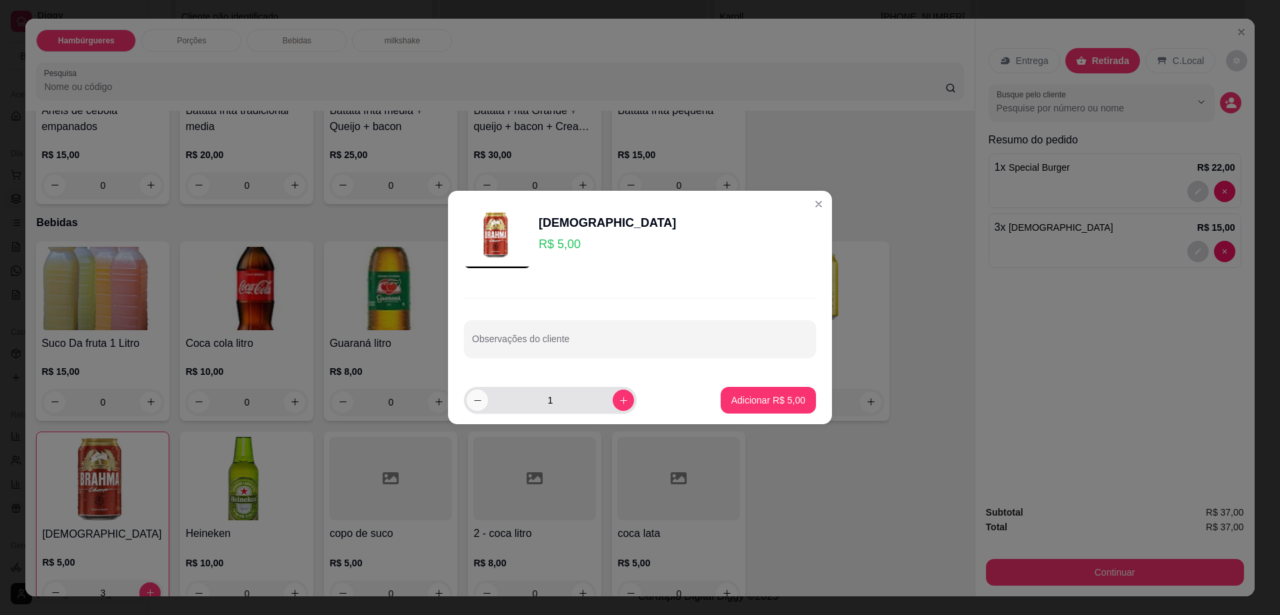
click at [483, 405] on button "decrease-product-quantity" at bounding box center [477, 399] width 21 height 21
type input "0"
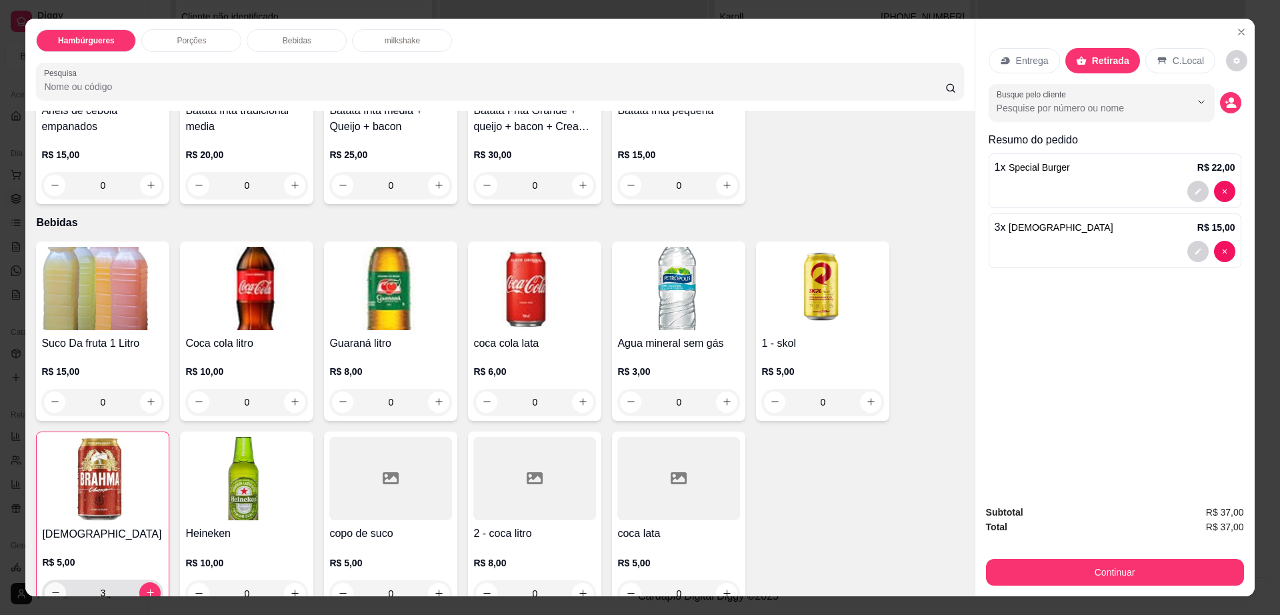
click at [51, 587] on icon "decrease-product-quantity" at bounding box center [56, 592] width 10 height 10
type input "2"
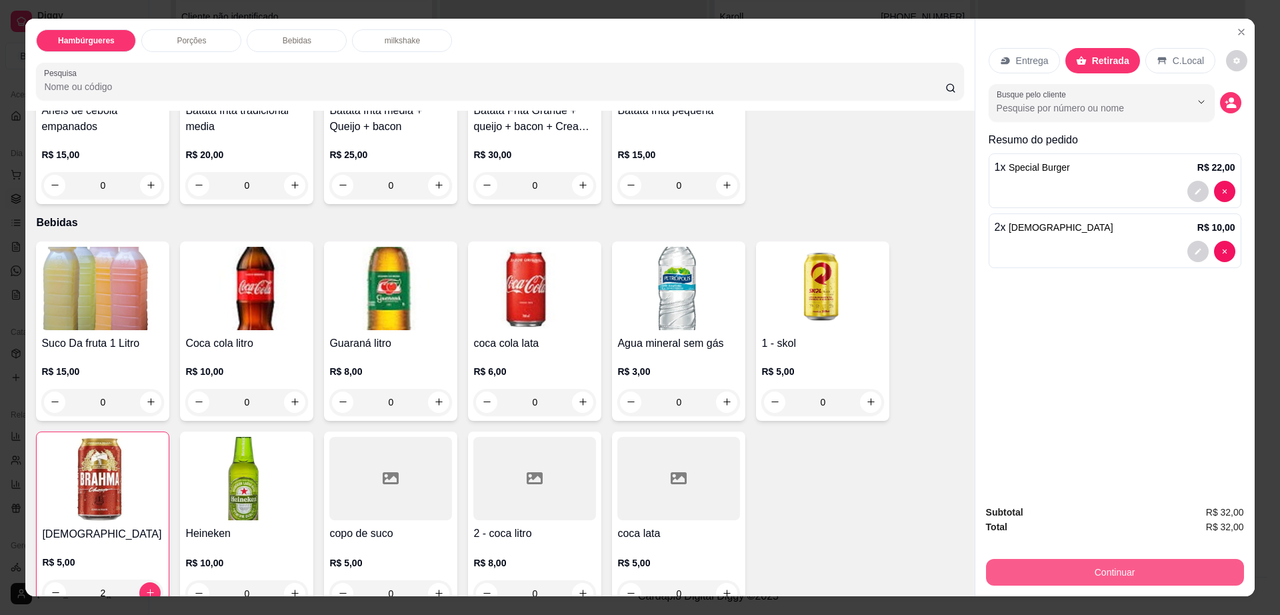
click at [1187, 567] on button "Continuar" at bounding box center [1115, 572] width 258 height 27
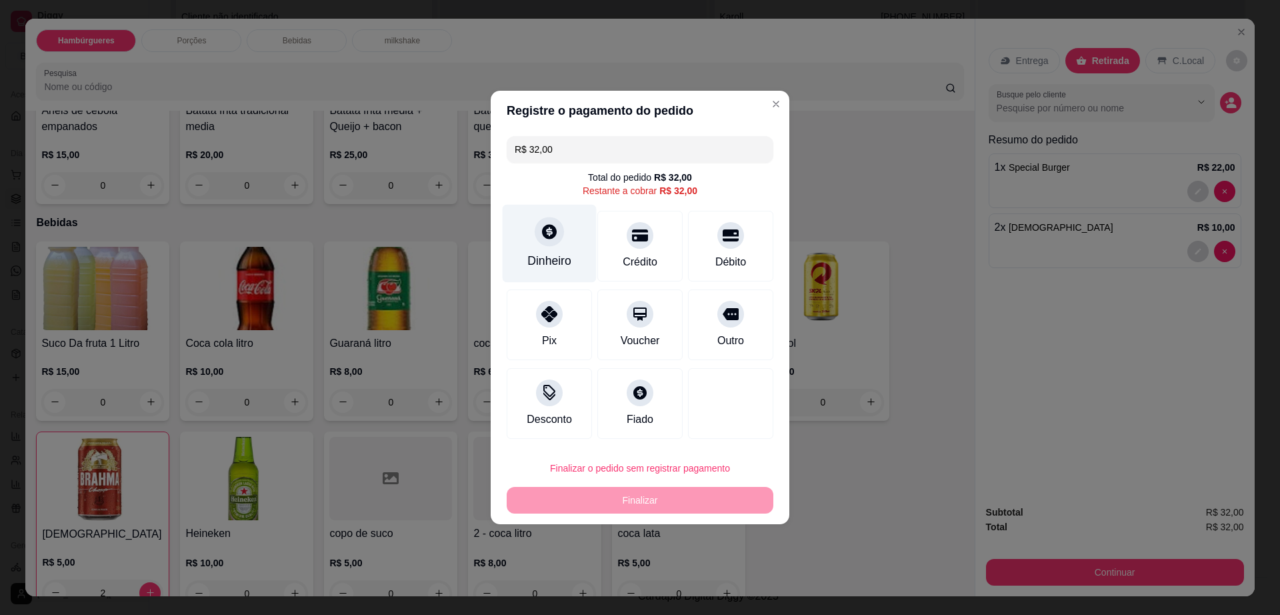
click at [541, 219] on div at bounding box center [549, 231] width 29 height 29
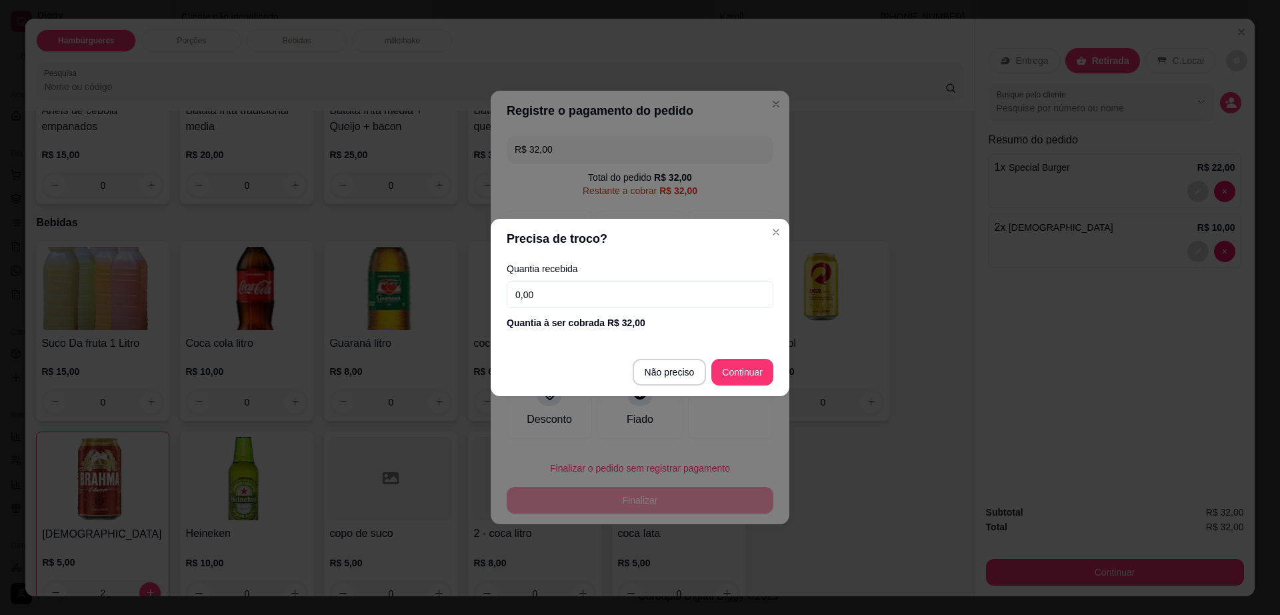
click at [595, 288] on input "0,00" at bounding box center [640, 294] width 267 height 27
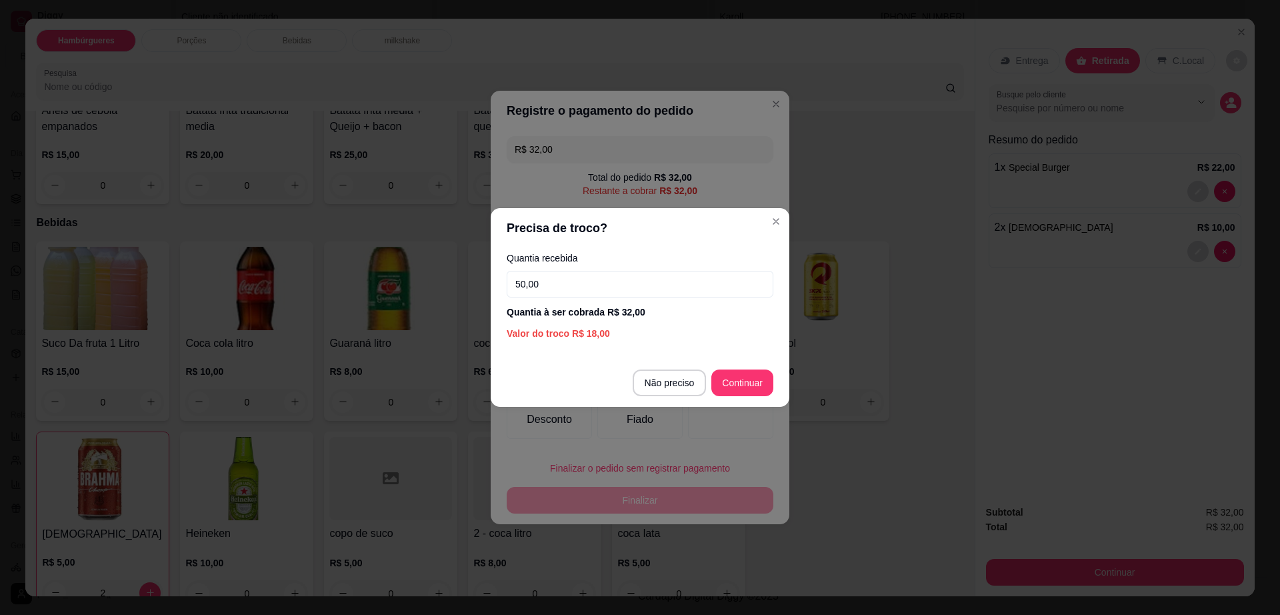
type input "50,00"
type input "R$ 0,00"
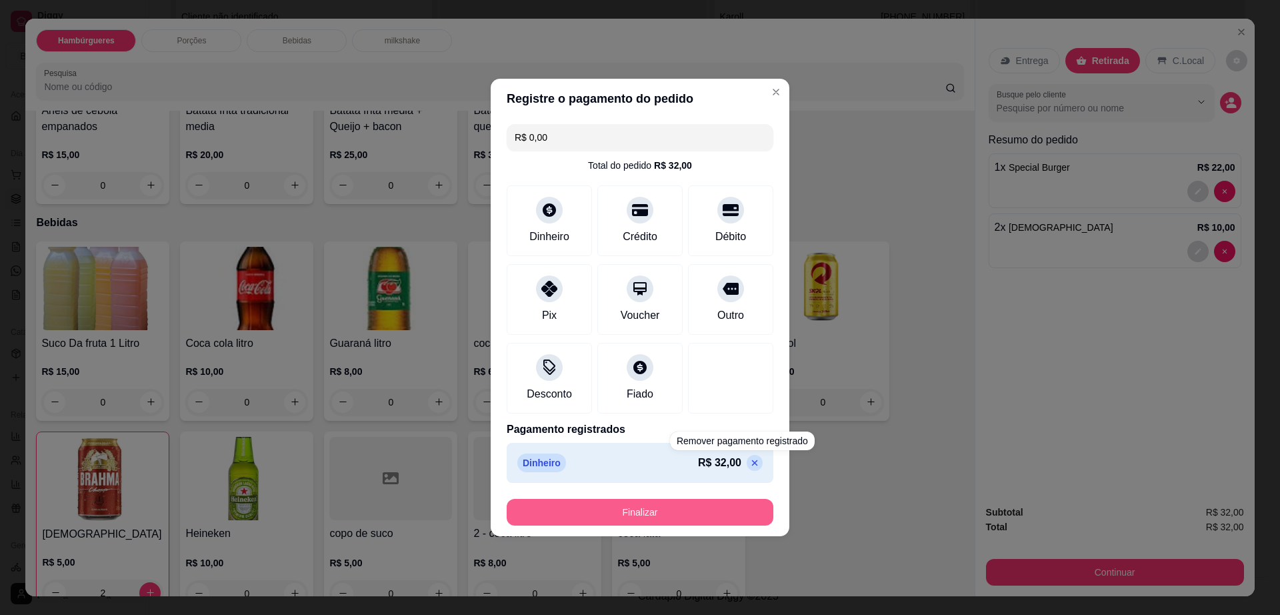
click at [721, 499] on button "Finalizar" at bounding box center [640, 512] width 267 height 27
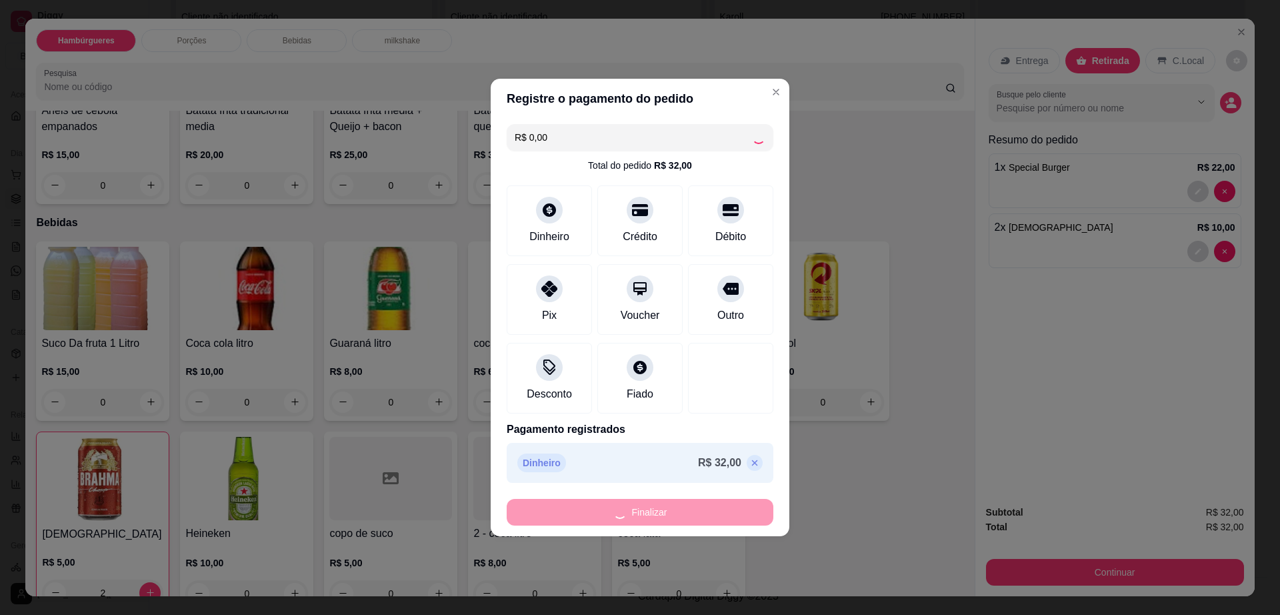
type input "0"
type input "-R$ 32,00"
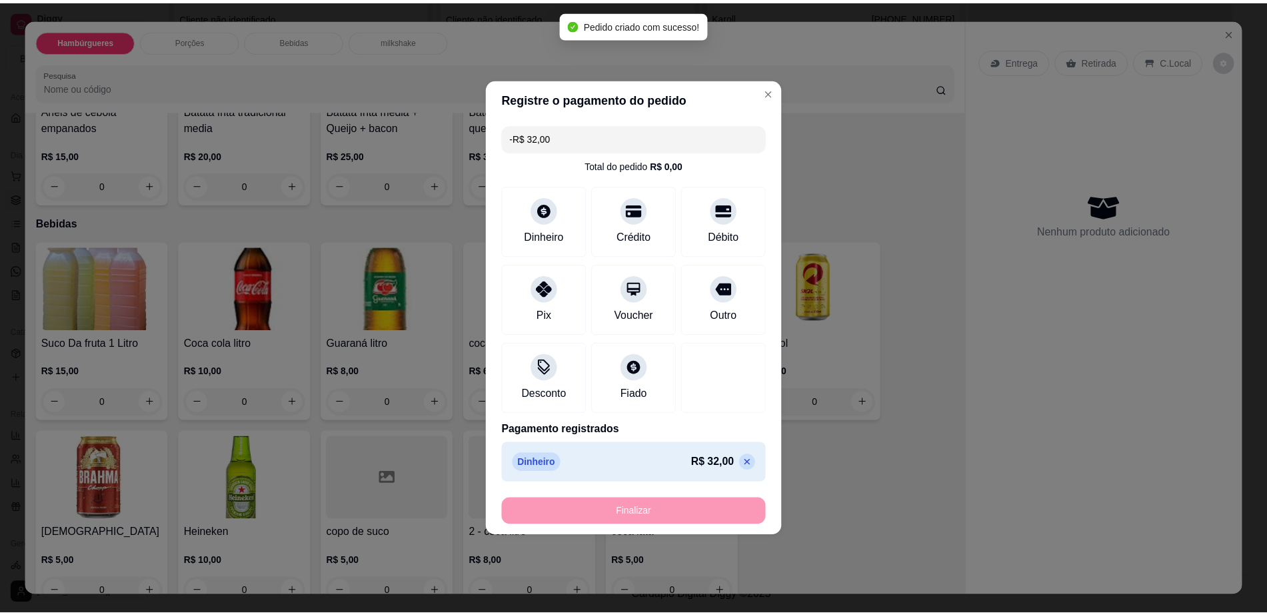
scroll to position [832, 0]
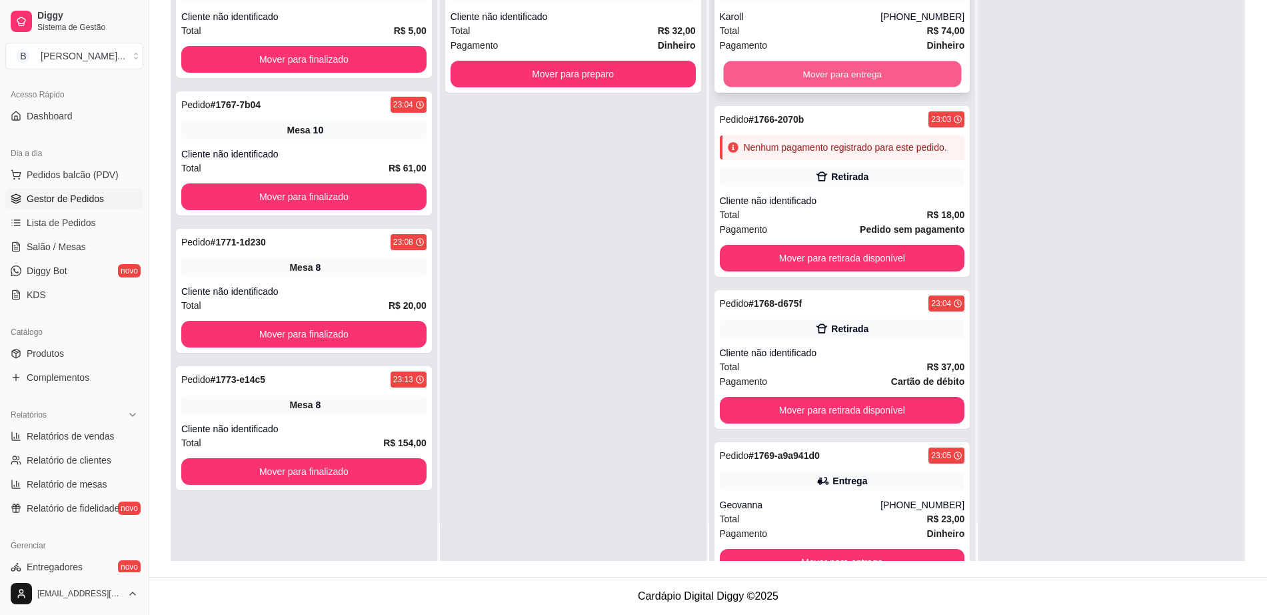
click at [837, 69] on button "Mover para entrega" at bounding box center [842, 74] width 238 height 26
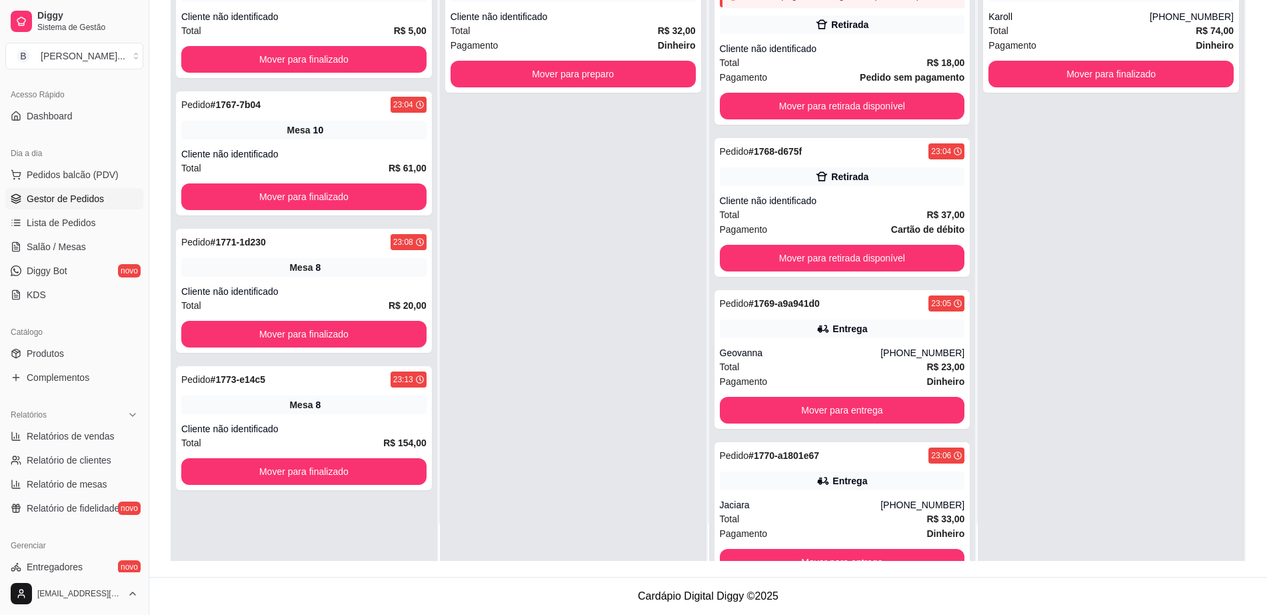
click at [75, 197] on span "Gestor de Pedidos" at bounding box center [65, 198] width 77 height 13
click at [71, 238] on link "Salão / Mesas" at bounding box center [74, 246] width 138 height 21
click at [71, 255] on link "Salão / Mesas" at bounding box center [74, 246] width 138 height 21
click at [68, 241] on span "Salão / Mesas" at bounding box center [56, 246] width 59 height 13
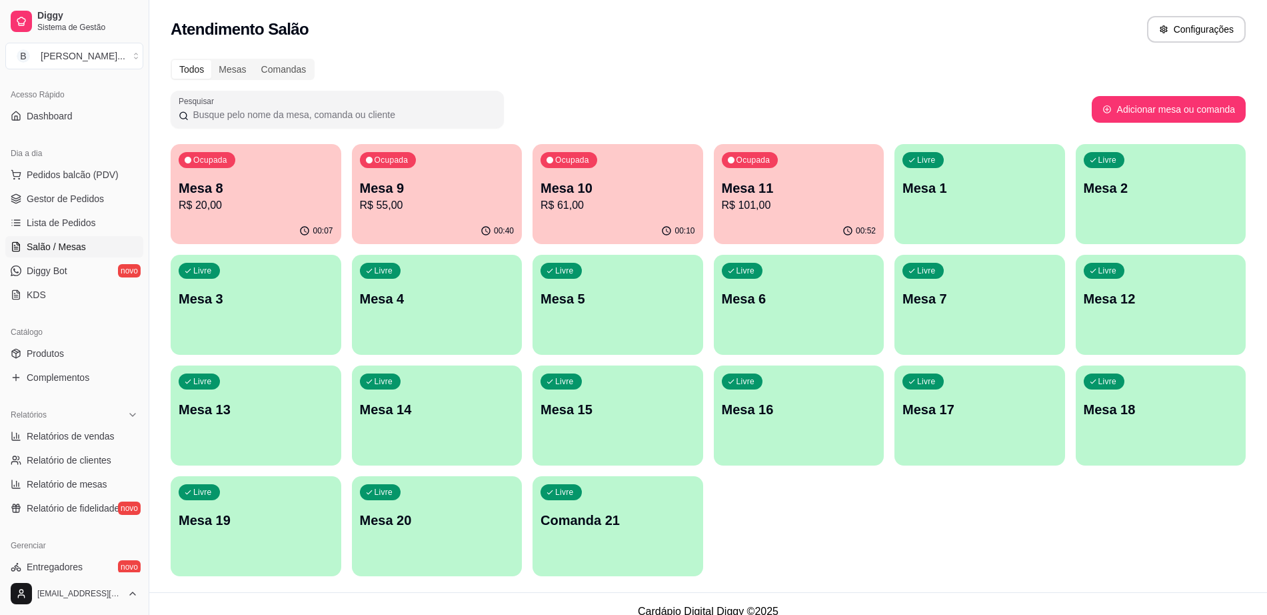
click at [748, 209] on p "R$ 101,00" at bounding box center [799, 205] width 155 height 16
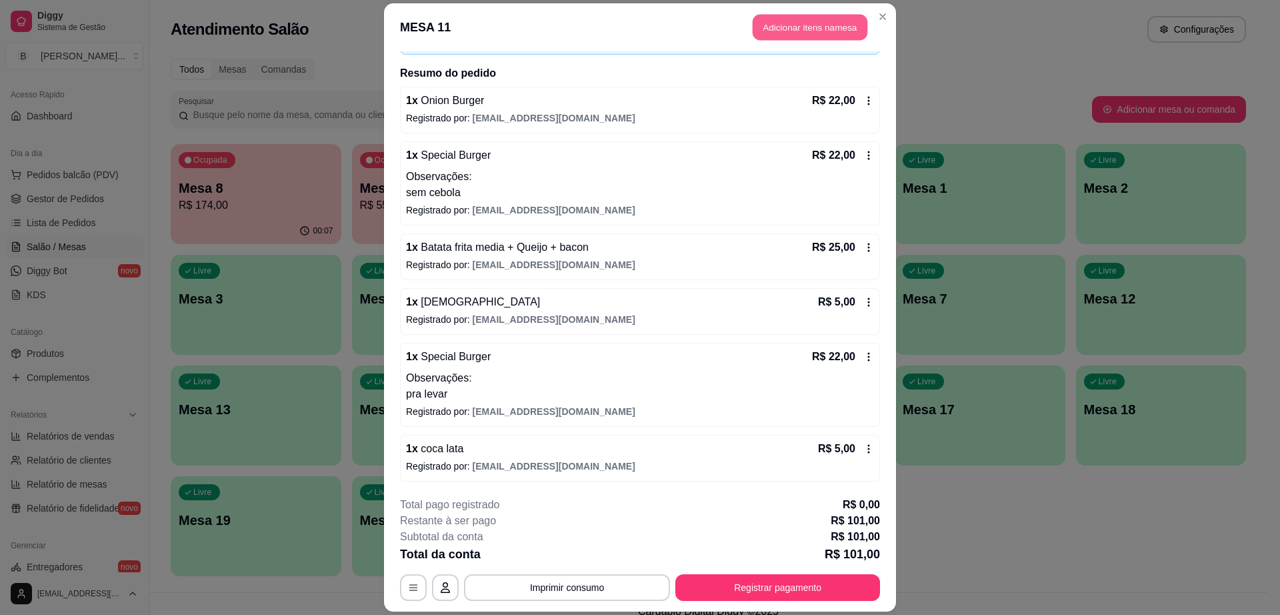
click at [781, 35] on button "Adicionar itens na mesa" at bounding box center [810, 27] width 115 height 26
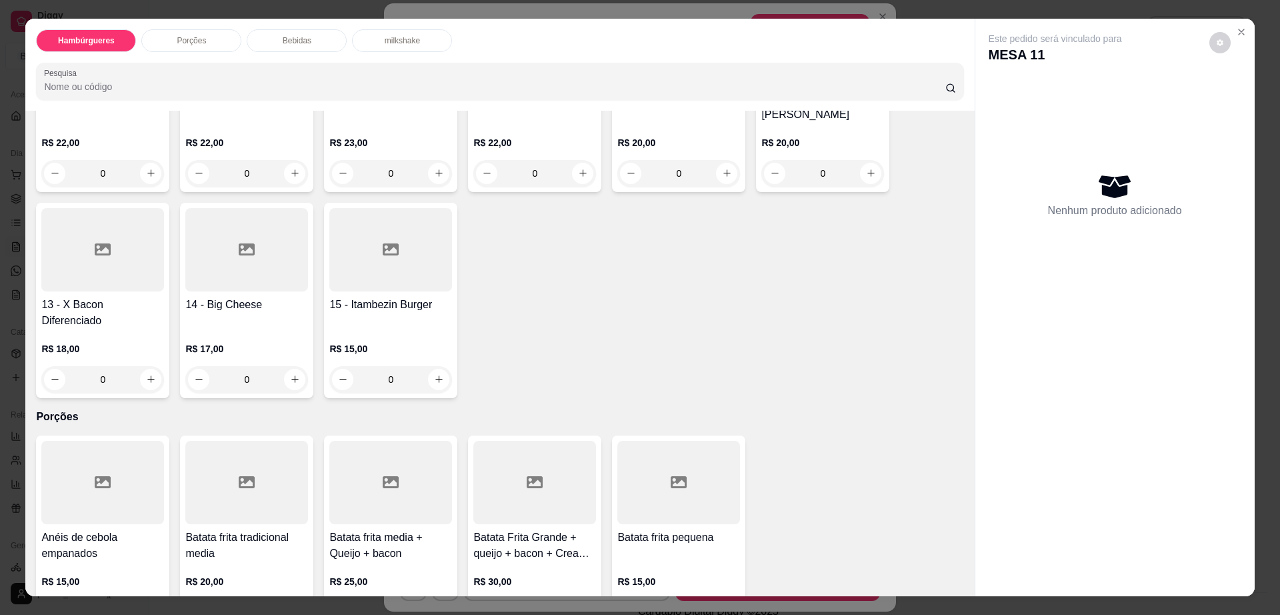
scroll to position [667, 0]
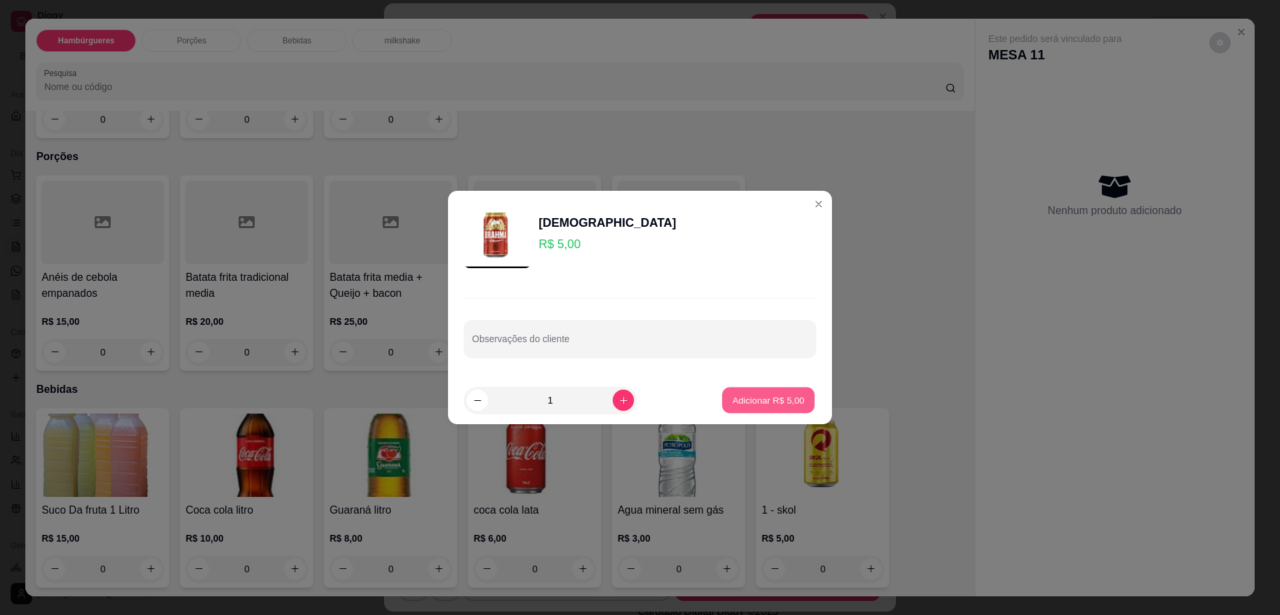
click at [732, 397] on p "Adicionar R$ 5,00" at bounding box center [768, 399] width 72 height 13
type input "1"
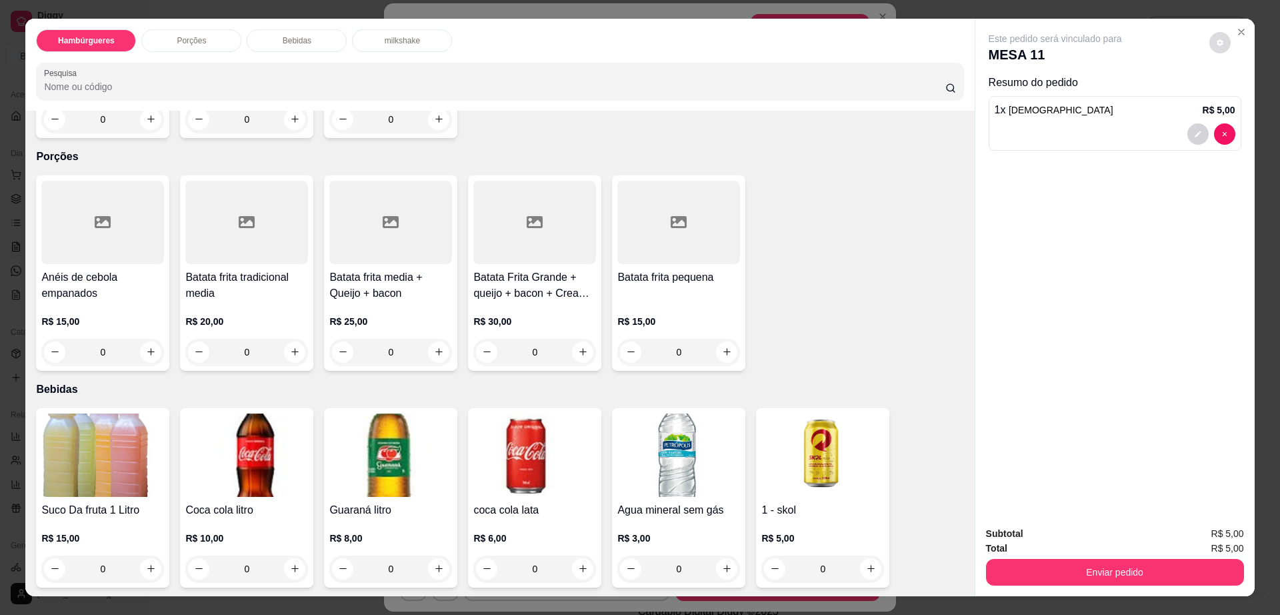
click at [1219, 35] on button "decrease-product-quantity" at bounding box center [1219, 42] width 21 height 21
click at [1263, 107] on div "Configurações Impressão automática habilitada" at bounding box center [1192, 86] width 147 height 53
click at [1247, 95] on span "Automatic updates" at bounding box center [1249, 96] width 11 height 11
click at [1239, 96] on input "Automatic updates" at bounding box center [1234, 100] width 9 height 9
checkbox input "false"
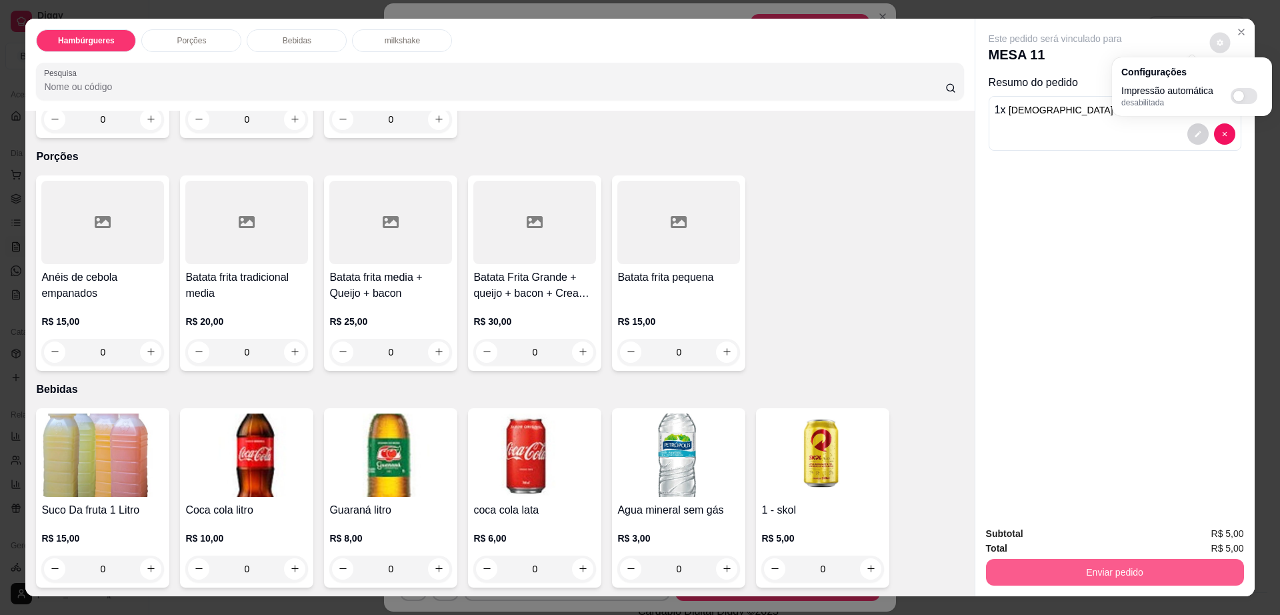
click at [1100, 573] on button "Enviar pedido" at bounding box center [1115, 572] width 258 height 27
click at [1100, 573] on button "Enviar pedido" at bounding box center [1114, 572] width 250 height 26
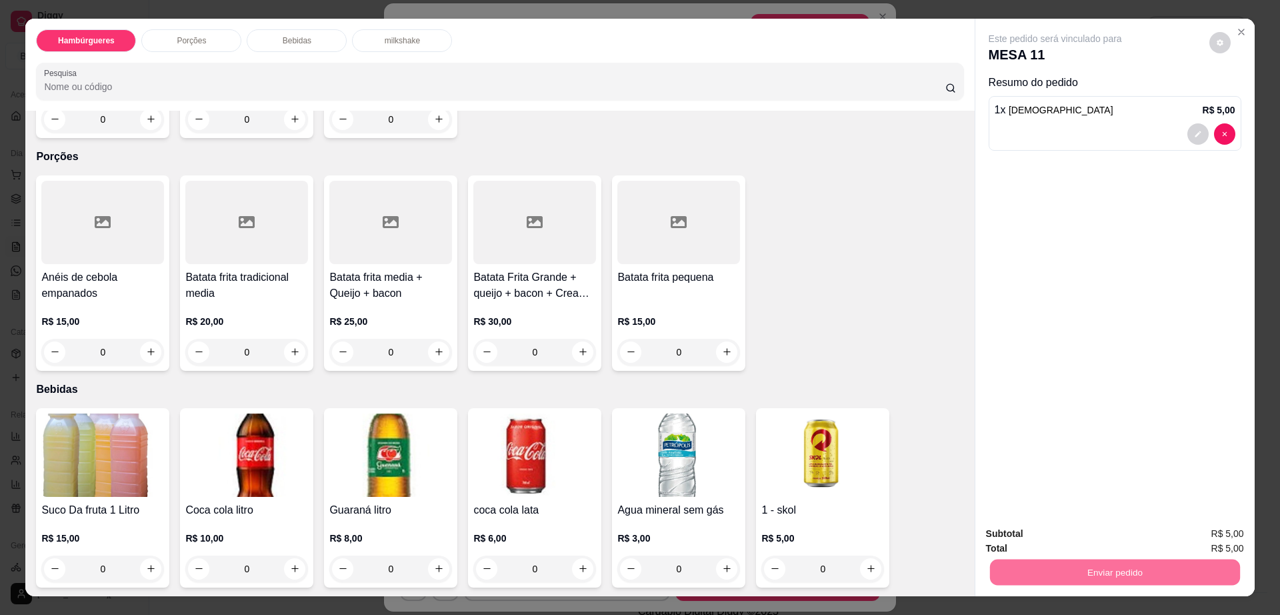
click at [1055, 543] on button "Não registrar e enviar pedido" at bounding box center [1069, 539] width 135 height 25
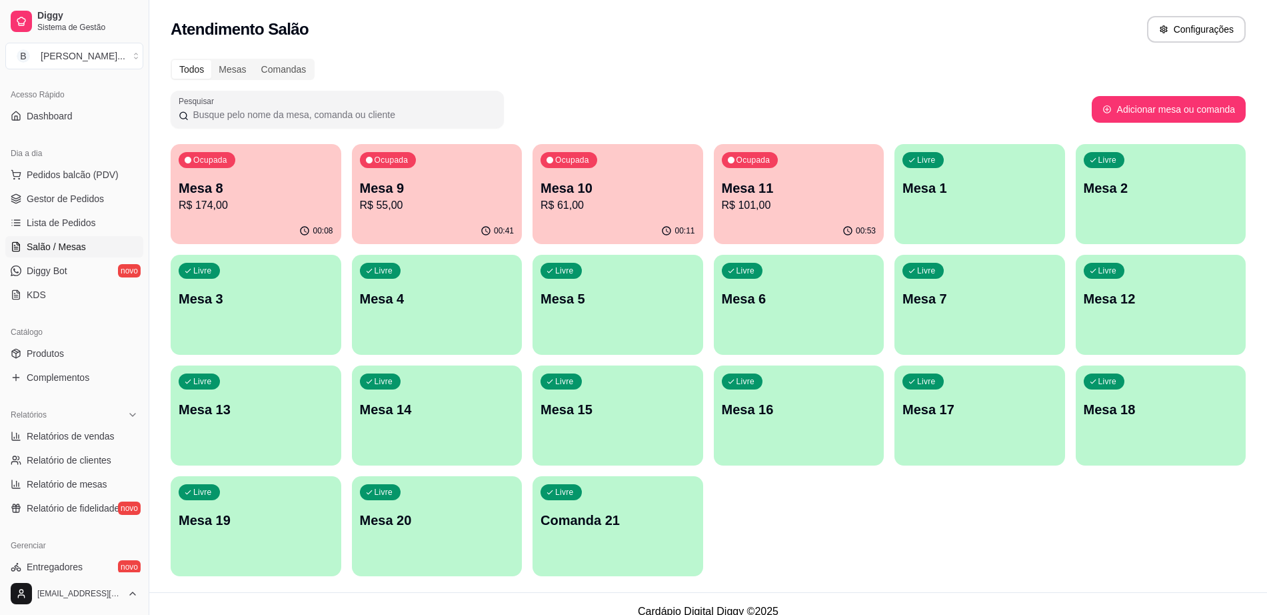
click at [797, 208] on p "R$ 101,00" at bounding box center [799, 205] width 155 height 16
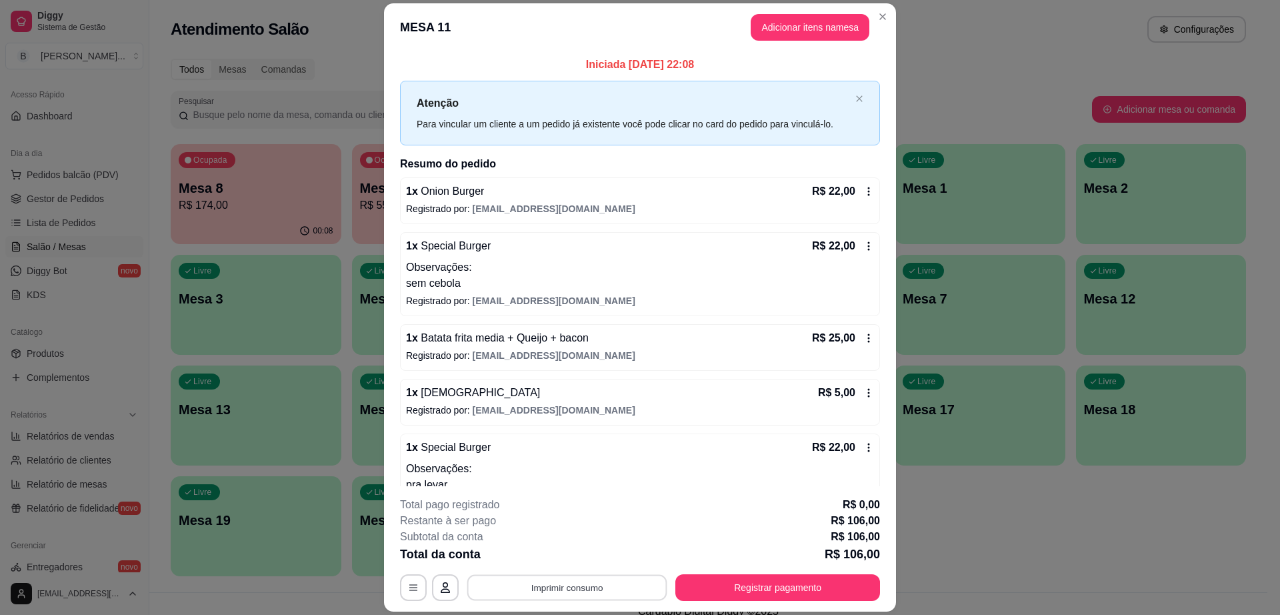
click at [608, 597] on button "Imprimir consumo" at bounding box center [567, 588] width 200 height 26
click at [586, 555] on button "Impressora cell" at bounding box center [564, 556] width 93 height 21
click at [582, 592] on button "Imprimir consumo" at bounding box center [567, 587] width 206 height 27
click at [584, 570] on div "**********" at bounding box center [640, 549] width 480 height 104
click at [586, 591] on button "Imprimir consumo" at bounding box center [567, 587] width 206 height 27
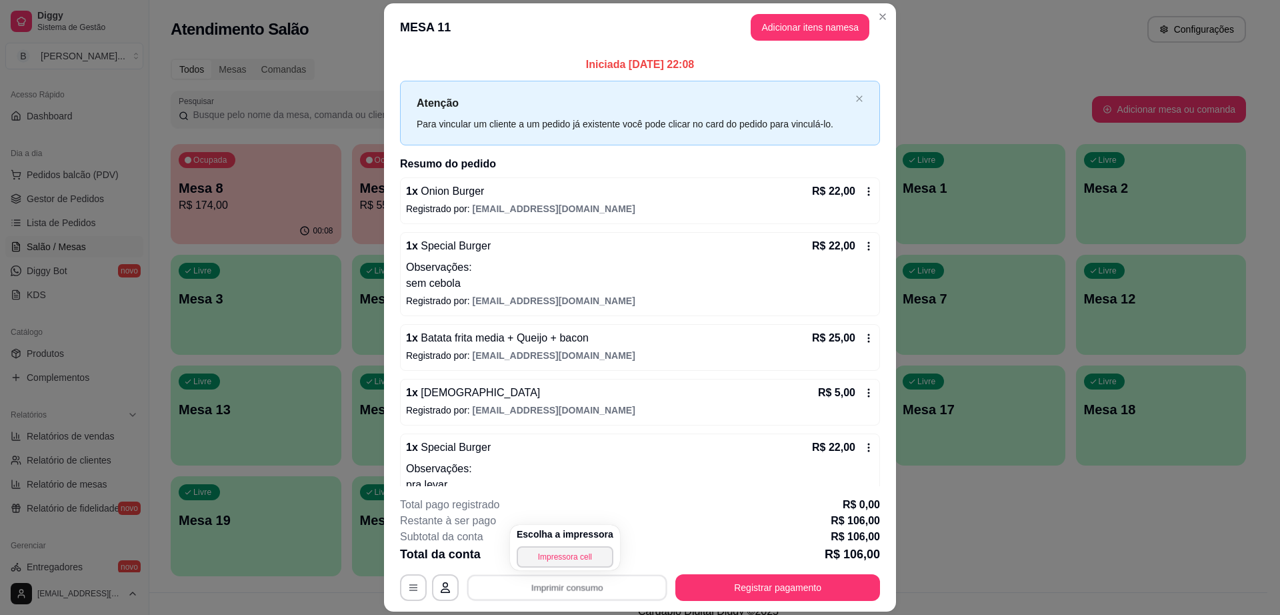
click at [582, 544] on div "Escolha a impressora Impressora cell" at bounding box center [565, 547] width 110 height 45
click at [585, 560] on button "Impressora cell" at bounding box center [565, 556] width 97 height 21
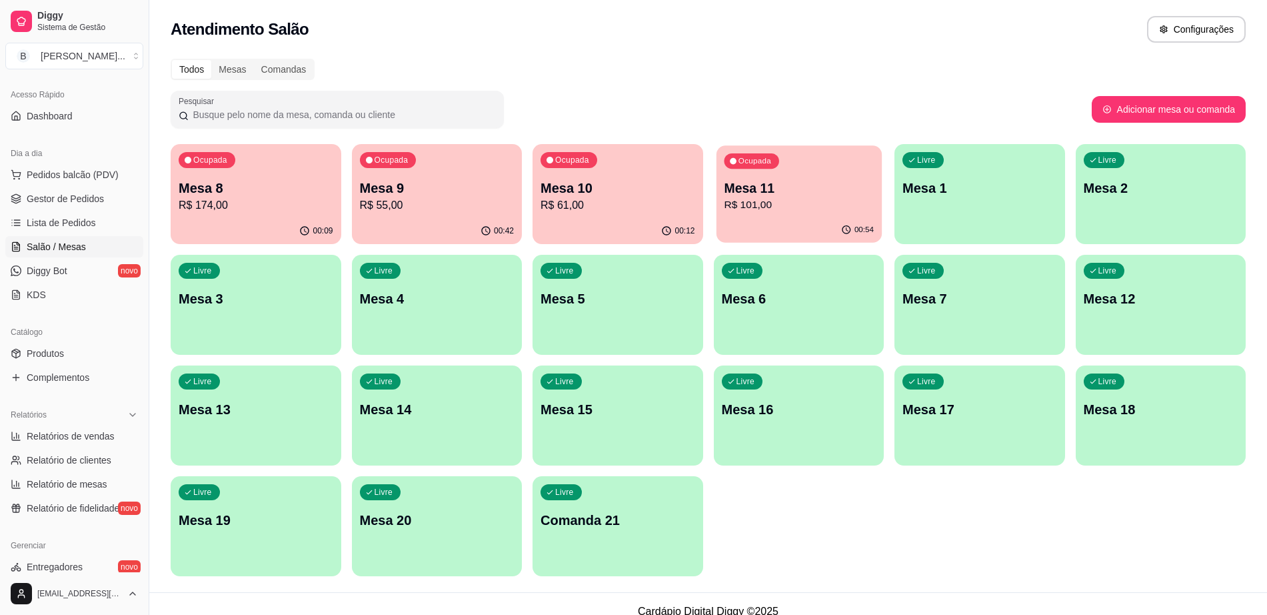
click at [751, 193] on p "Mesa 11" at bounding box center [799, 188] width 150 height 18
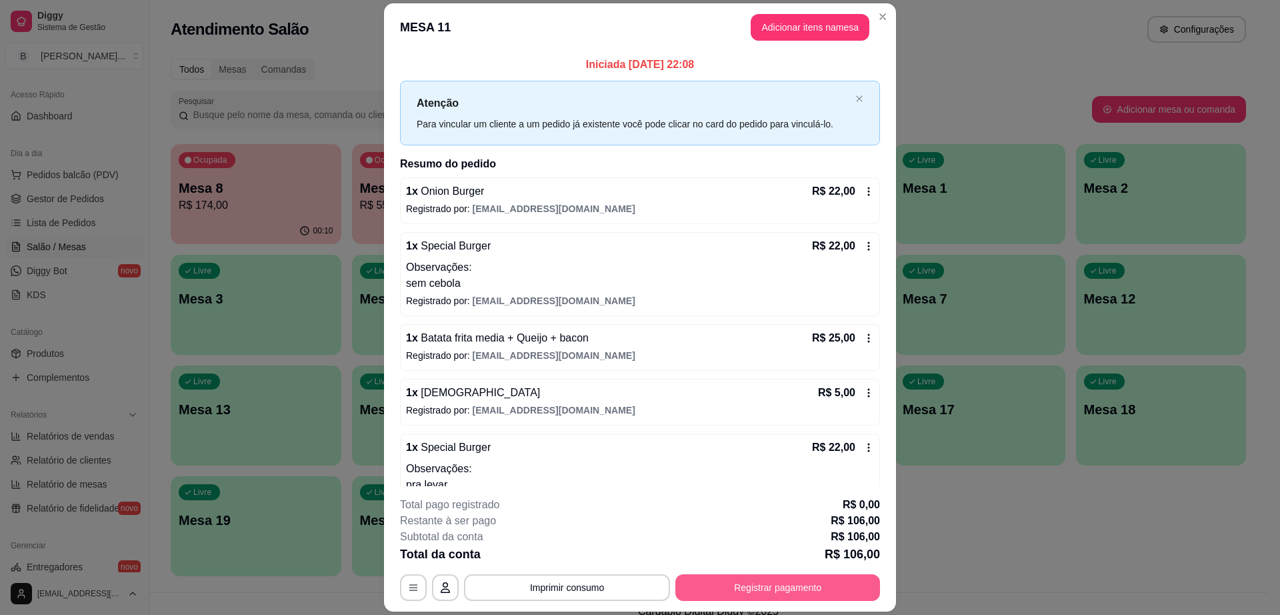
click at [835, 582] on button "Registrar pagamento" at bounding box center [777, 587] width 205 height 27
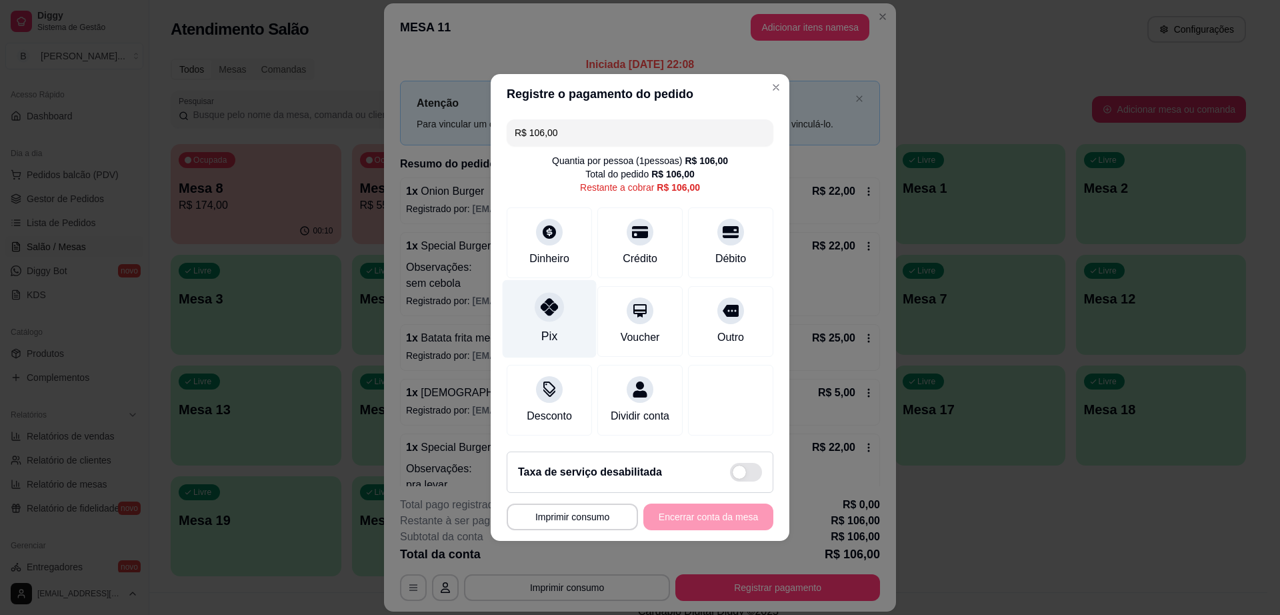
click at [543, 327] on div "Pix" at bounding box center [549, 335] width 16 height 17
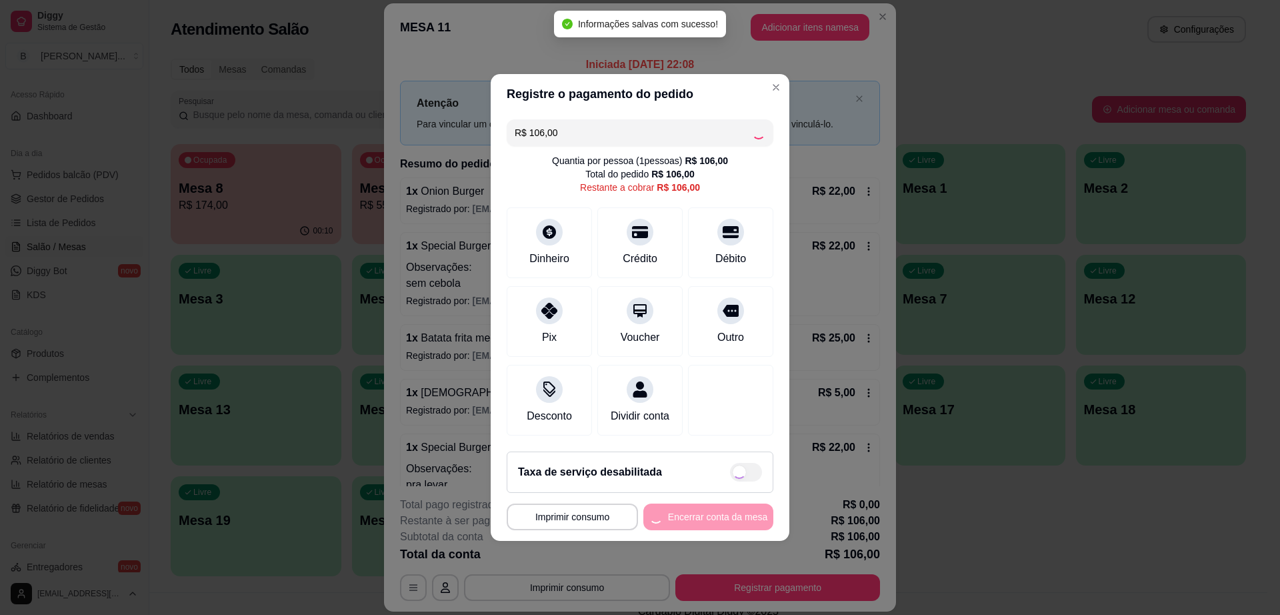
type input "R$ 0,00"
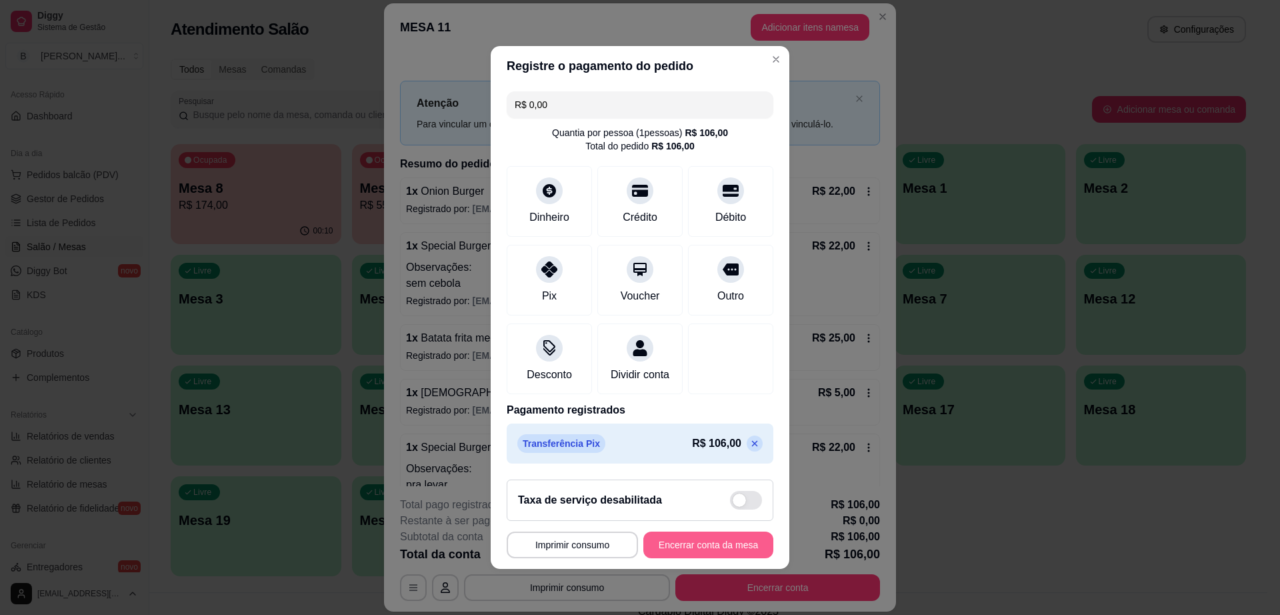
click at [703, 549] on button "Encerrar conta da mesa" at bounding box center [708, 544] width 130 height 27
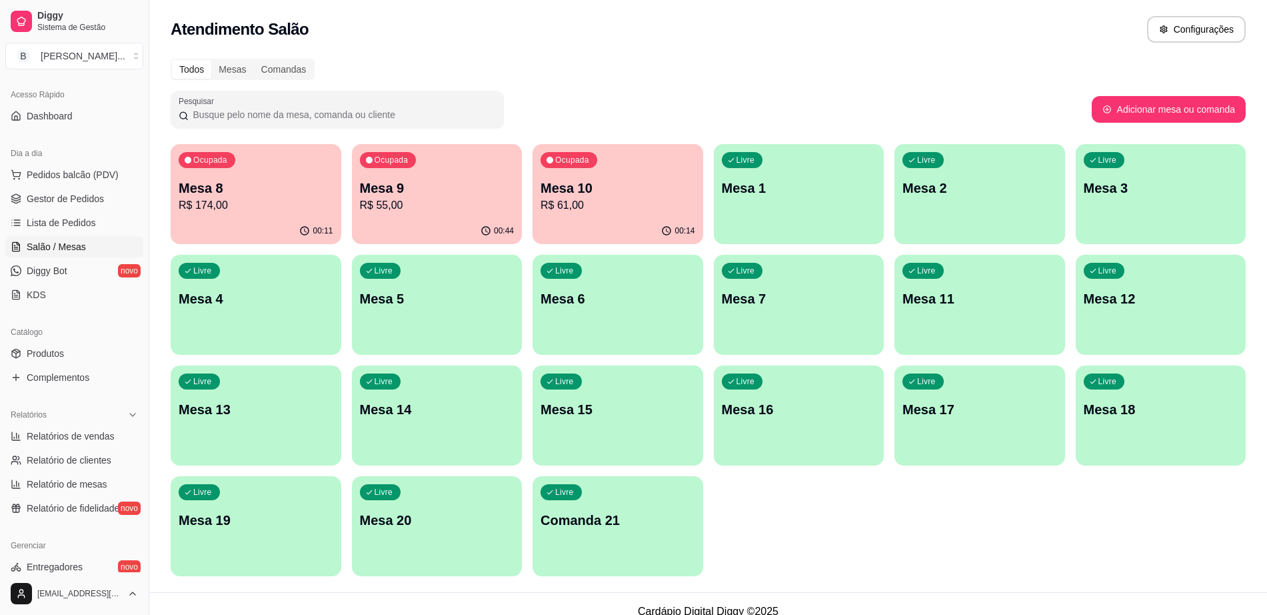
click at [425, 185] on p "Mesa 9" at bounding box center [437, 188] width 155 height 19
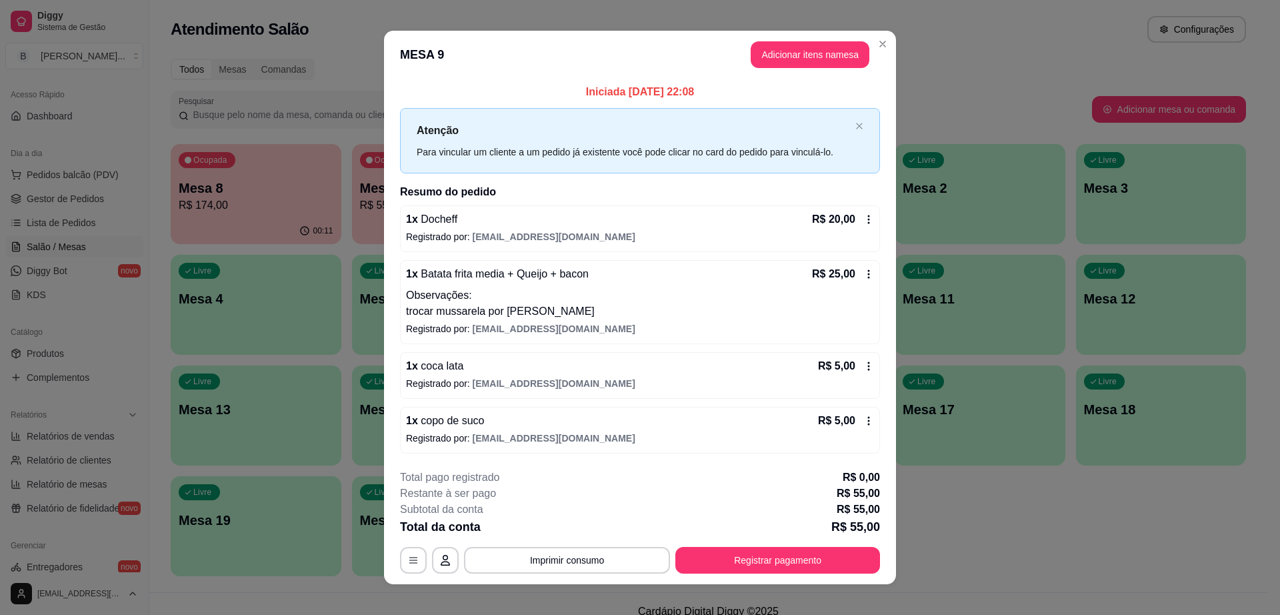
scroll to position [12, 0]
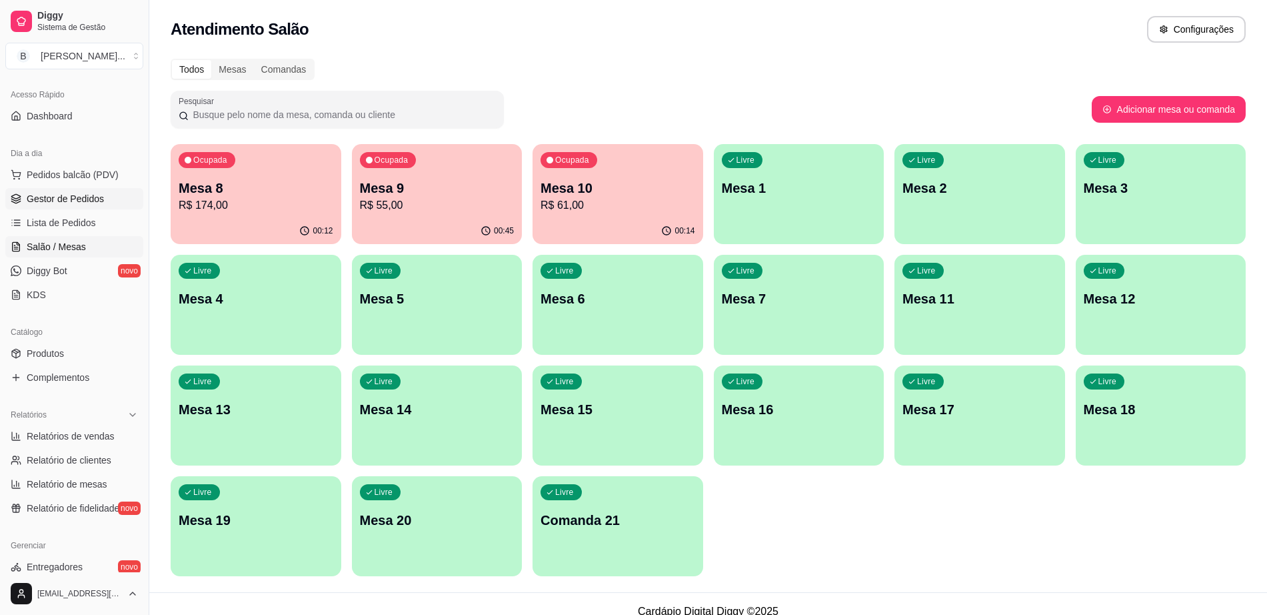
click at [77, 197] on span "Gestor de Pedidos" at bounding box center [65, 198] width 77 height 13
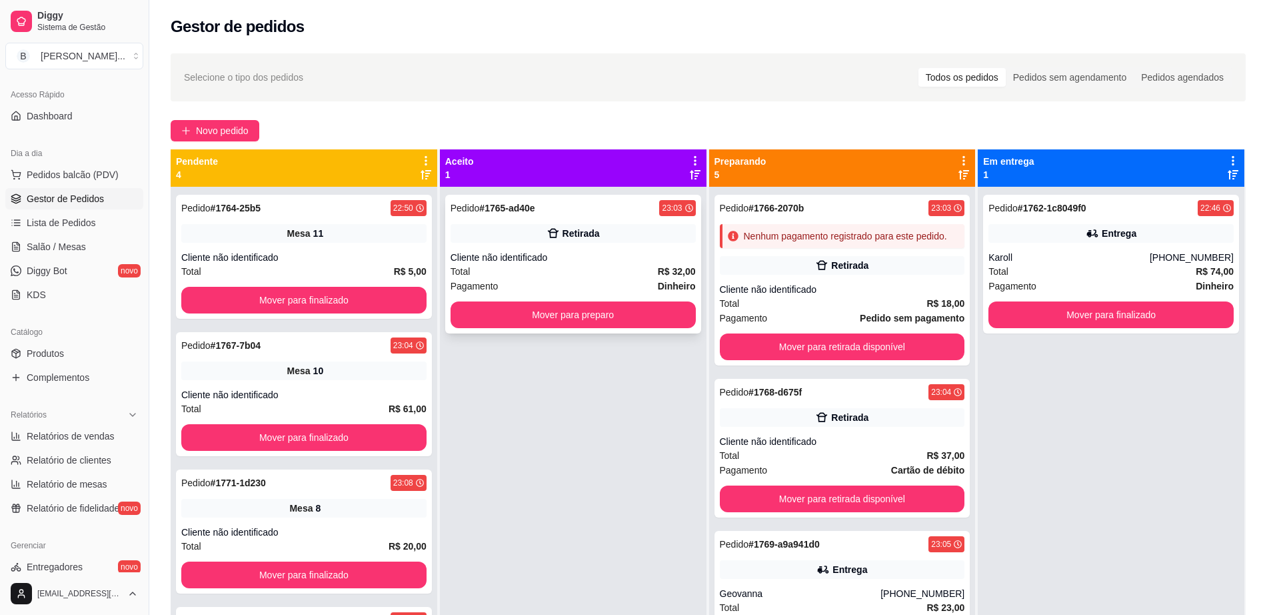
click at [561, 271] on div "Total R$ 32,00" at bounding box center [573, 271] width 245 height 15
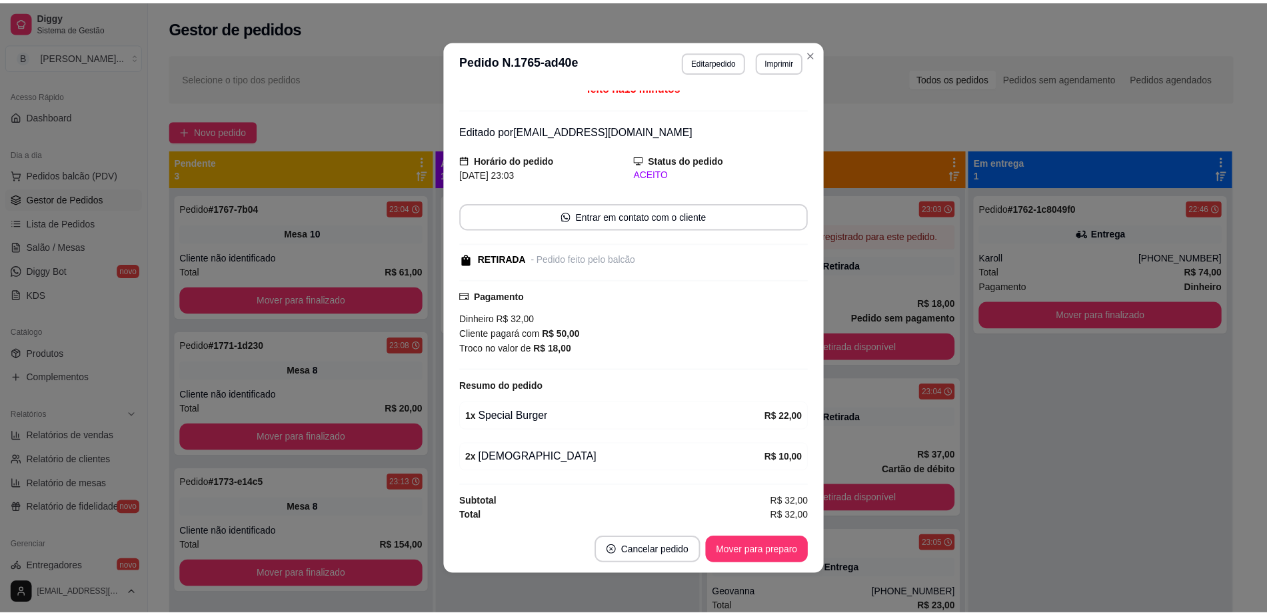
scroll to position [11, 0]
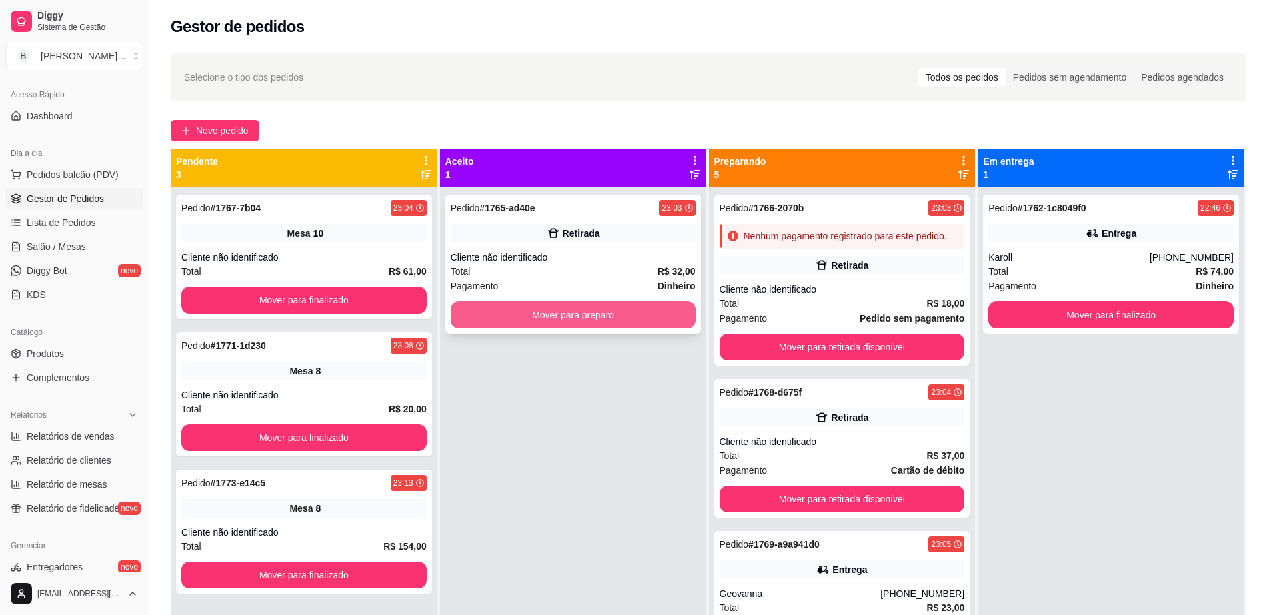
click at [615, 303] on button "Mover para preparo" at bounding box center [573, 314] width 245 height 27
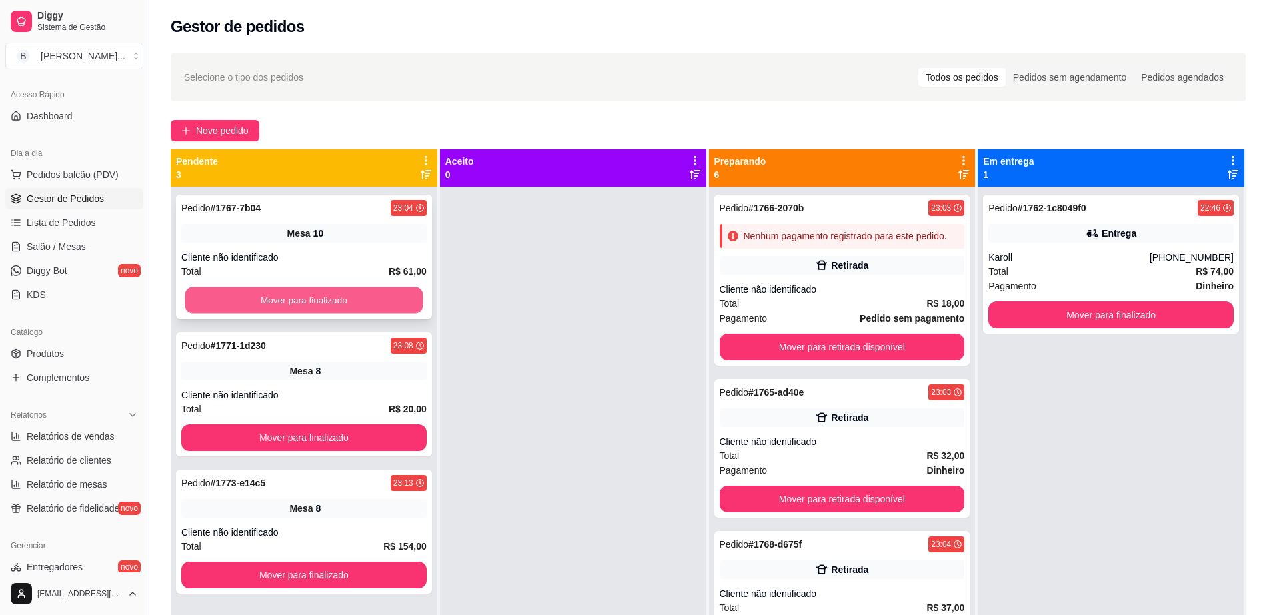
click at [325, 293] on button "Mover para finalizado" at bounding box center [304, 300] width 238 height 26
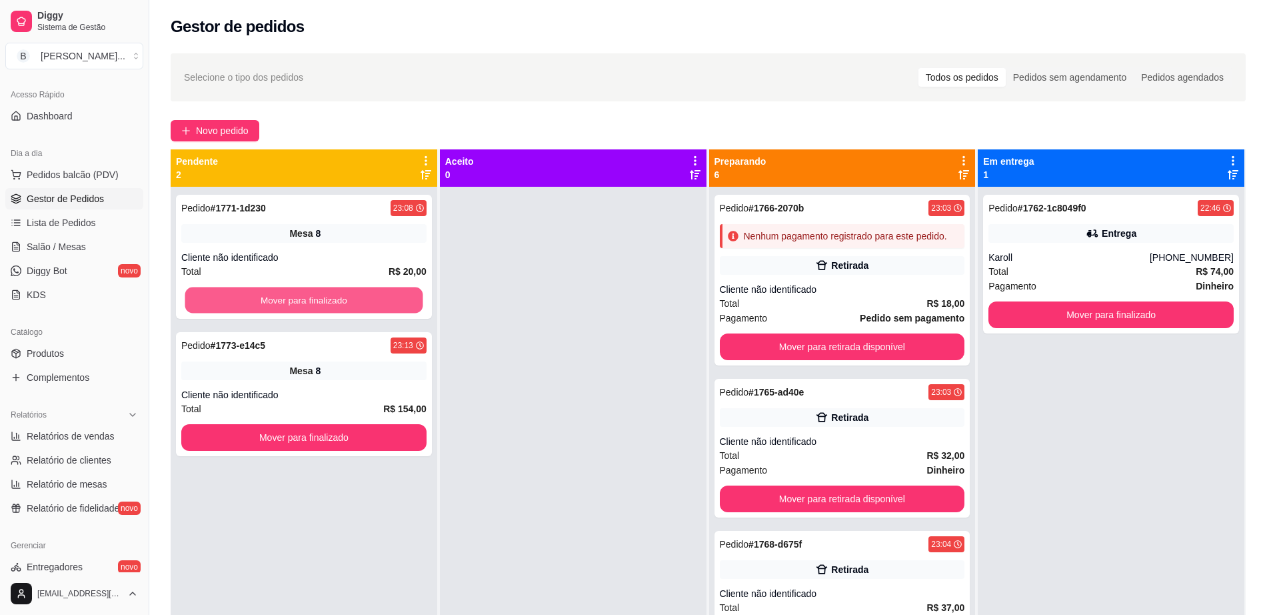
click at [325, 293] on button "Mover para finalizado" at bounding box center [304, 300] width 238 height 26
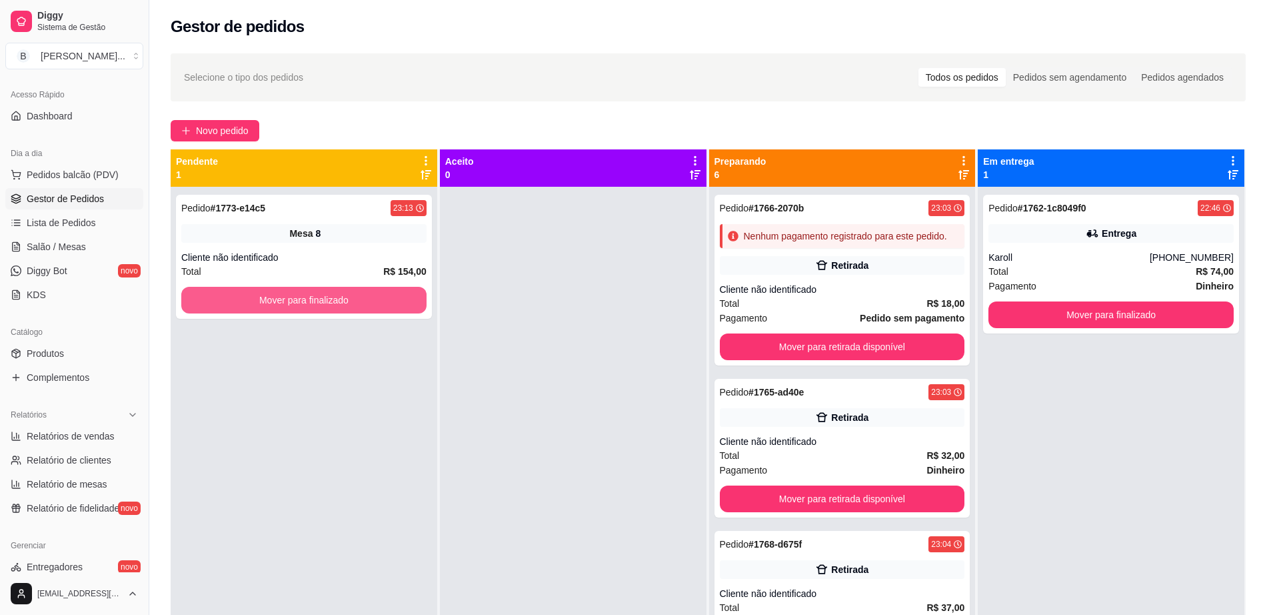
click at [325, 293] on button "Mover para finalizado" at bounding box center [303, 300] width 245 height 27
click at [787, 270] on div "Retirada" at bounding box center [842, 265] width 245 height 19
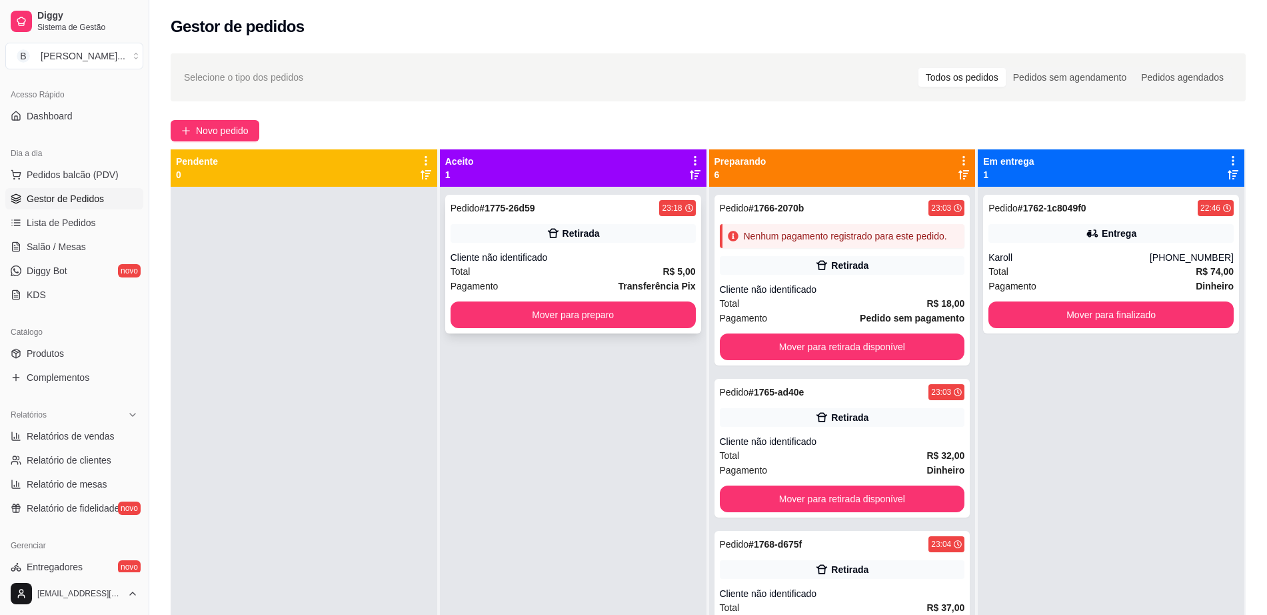
click at [647, 267] on div "Total R$ 5,00" at bounding box center [573, 271] width 245 height 15
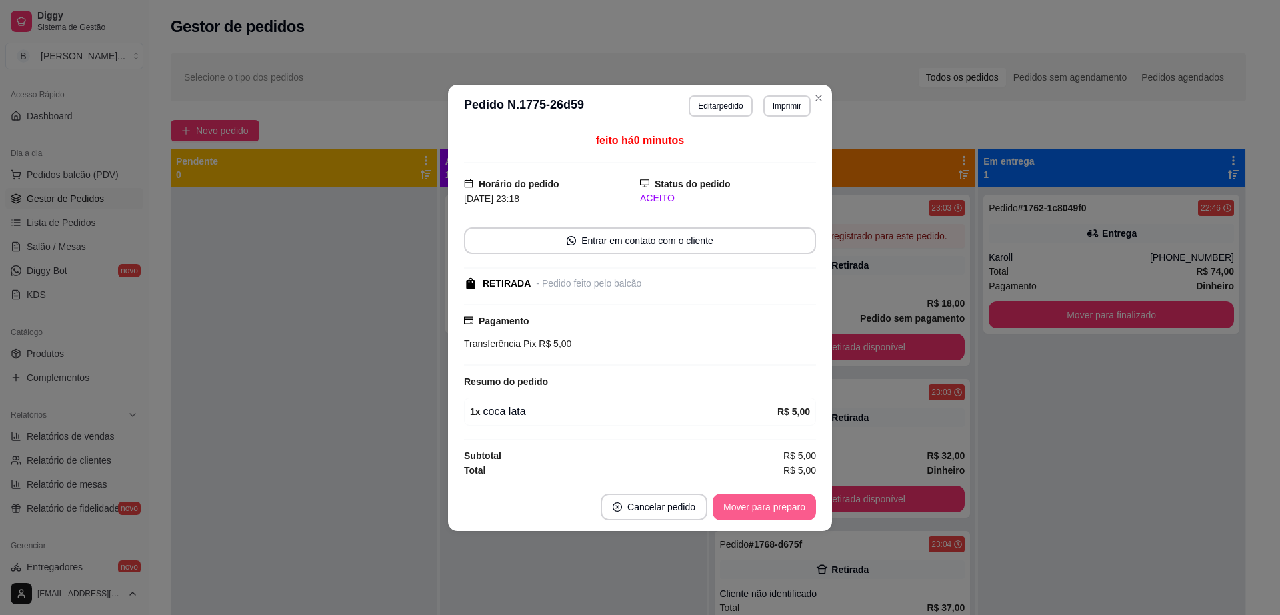
click at [769, 499] on button "Mover para preparo" at bounding box center [764, 506] width 103 height 27
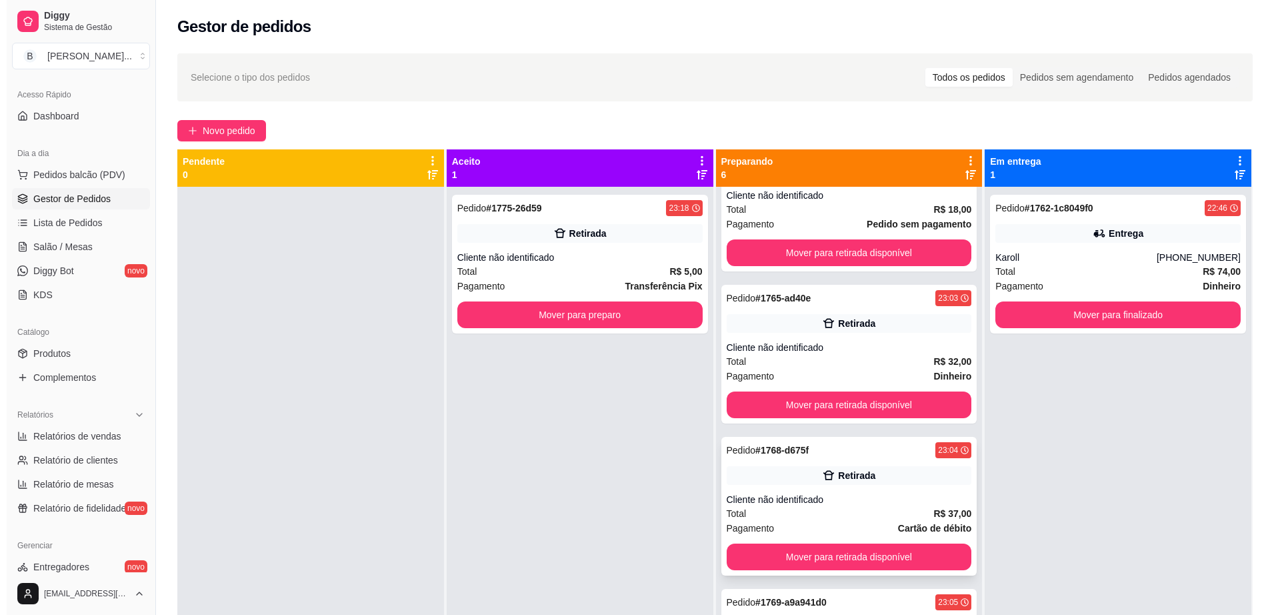
scroll to position [83, 0]
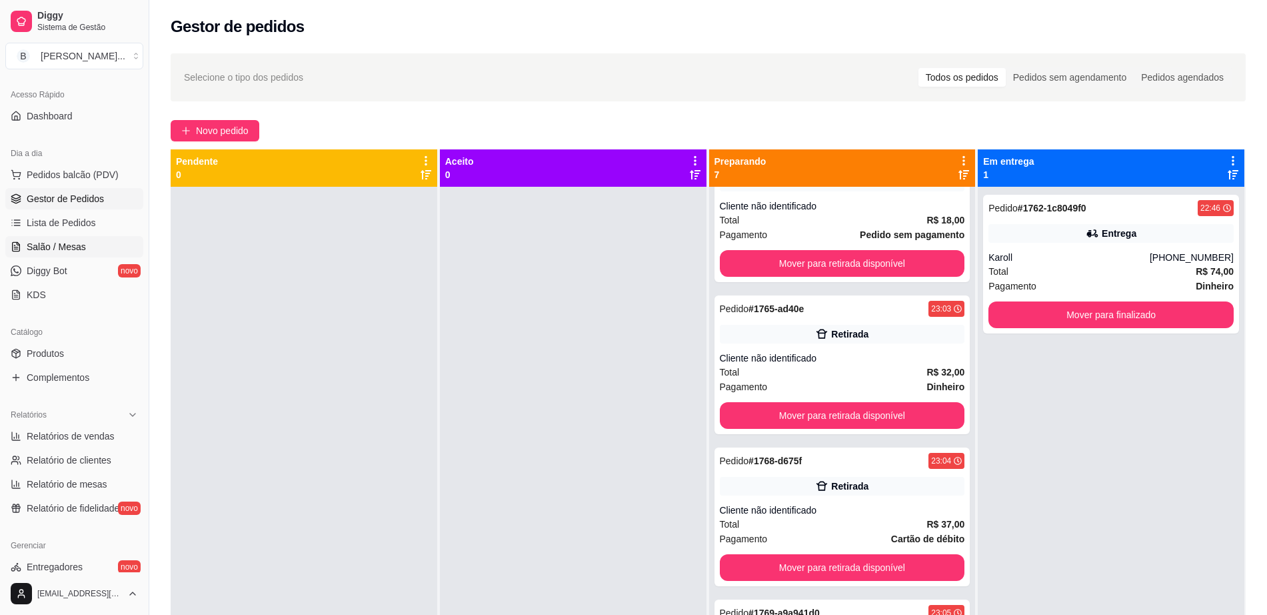
click at [87, 249] on link "Salão / Mesas" at bounding box center [74, 246] width 138 height 21
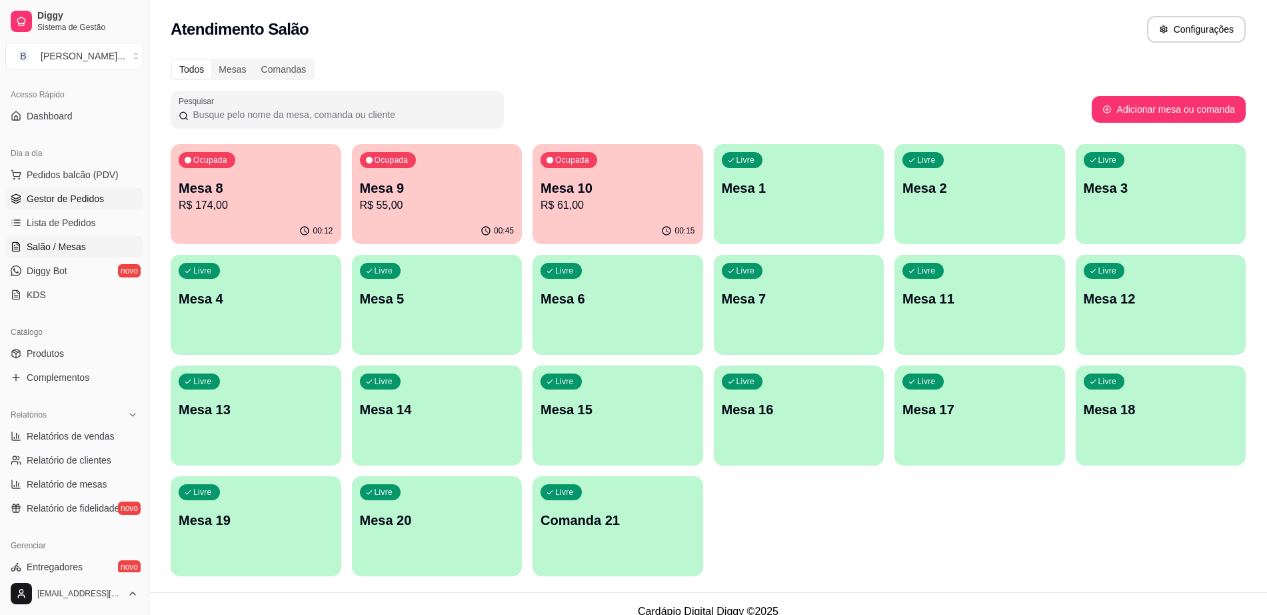
click at [81, 195] on span "Gestor de Pedidos" at bounding box center [65, 198] width 77 height 13
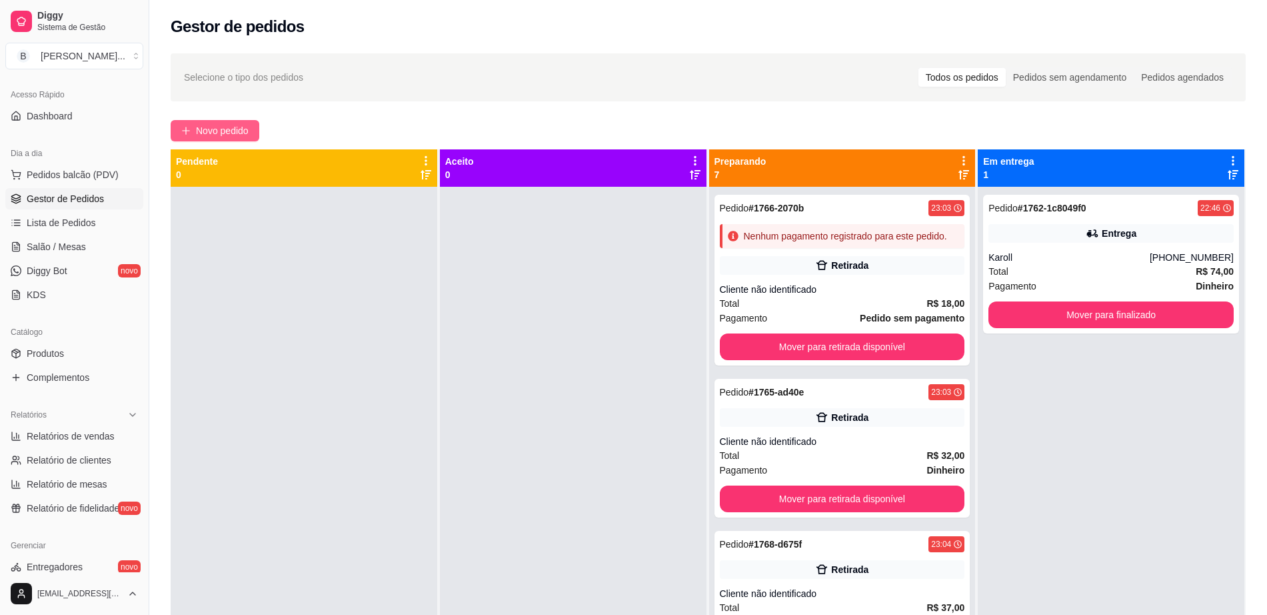
click at [218, 127] on span "Novo pedido" at bounding box center [222, 130] width 53 height 15
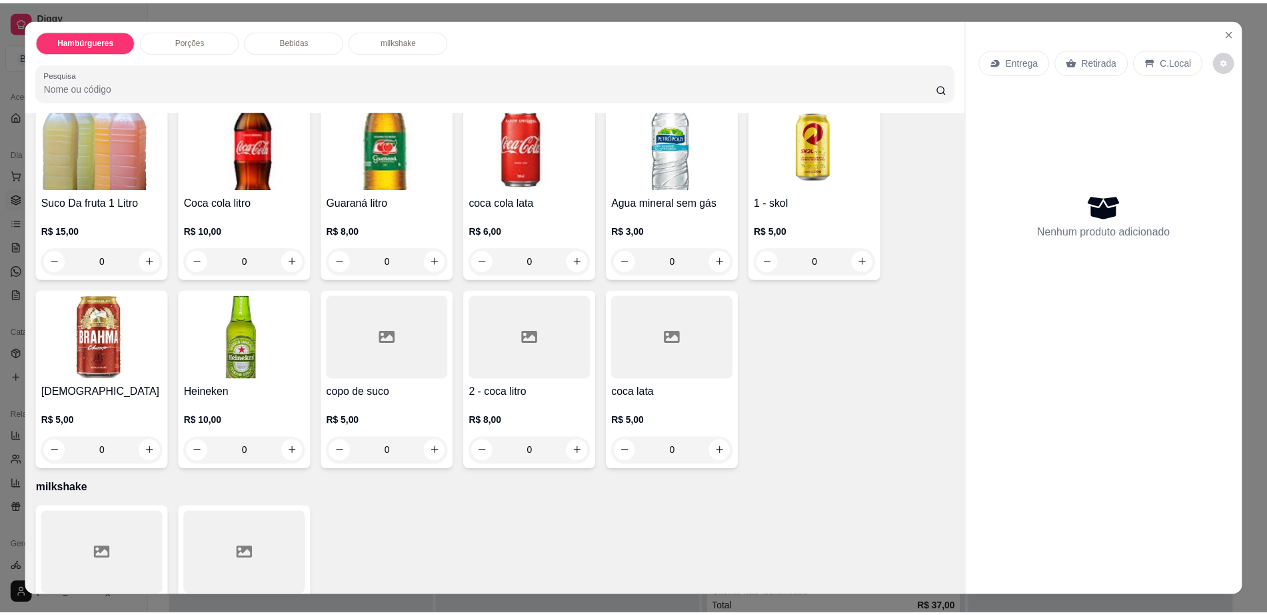
scroll to position [1027, 0]
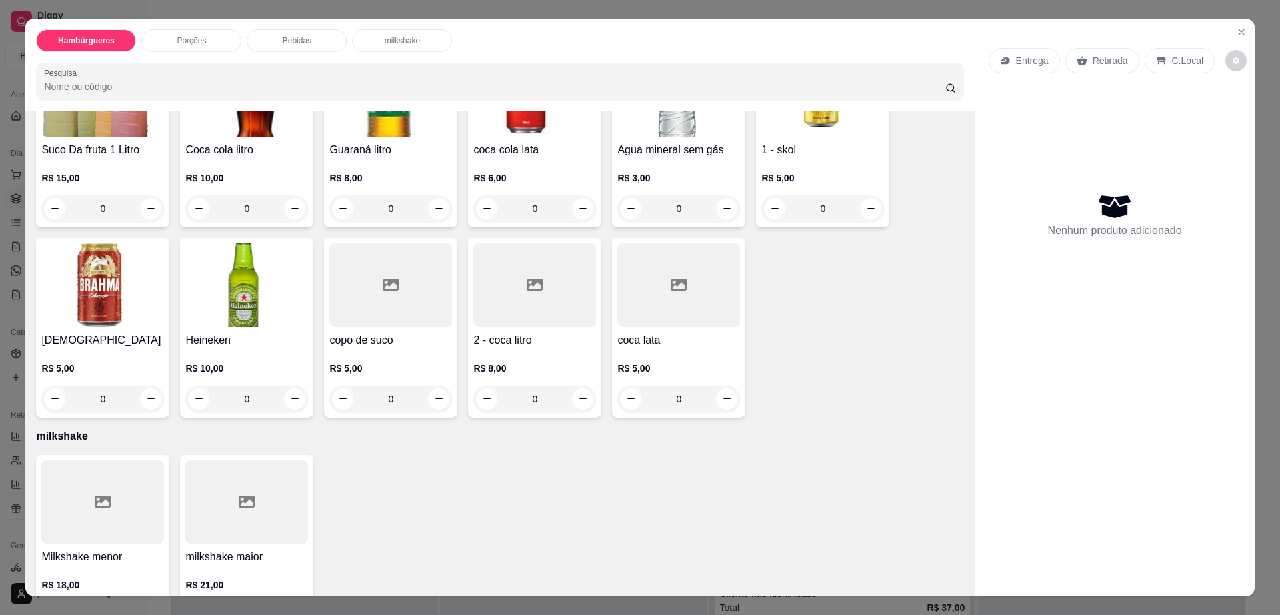
click at [84, 332] on h4 "[DEMOGRAPHIC_DATA]" at bounding box center [102, 340] width 123 height 16
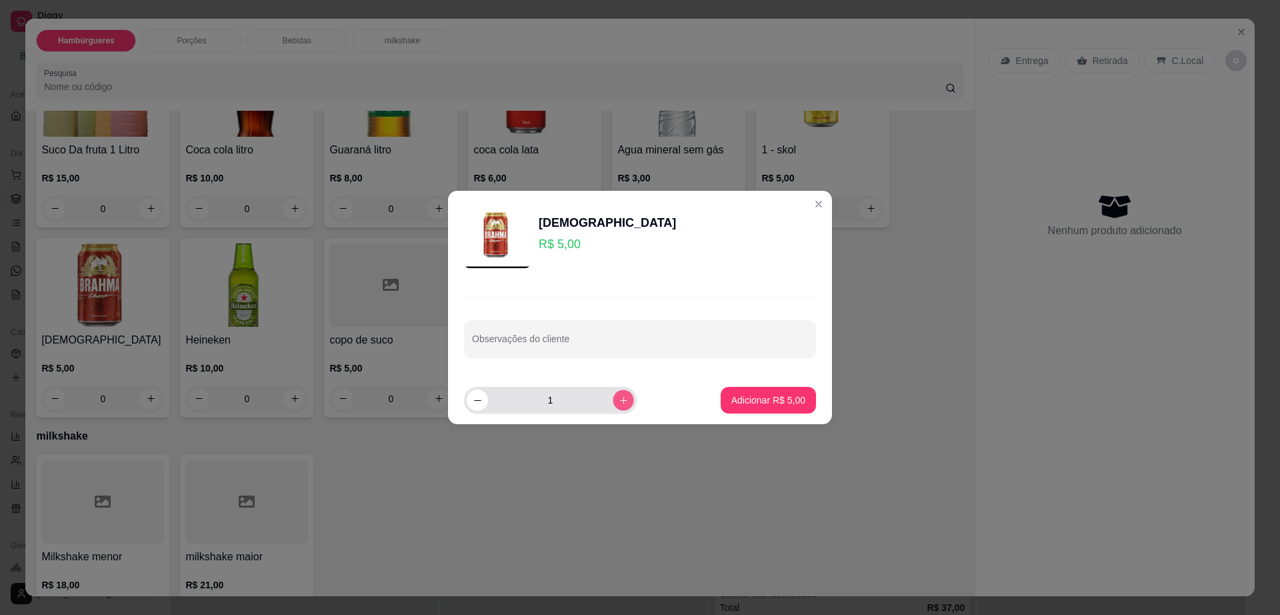
click at [617, 393] on button "increase-product-quantity" at bounding box center [623, 399] width 21 height 21
type input "3"
click at [726, 403] on p "Adicionar R$ 15,00" at bounding box center [765, 399] width 79 height 13
type input "3"
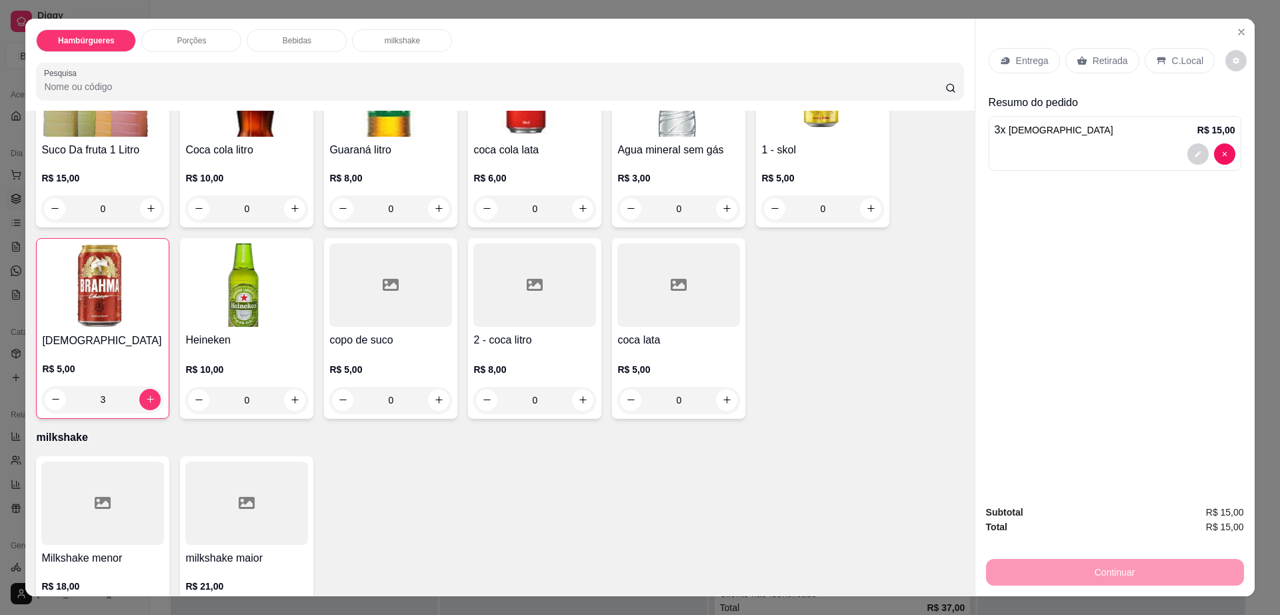
click at [1095, 54] on p "Retirada" at bounding box center [1110, 60] width 35 height 13
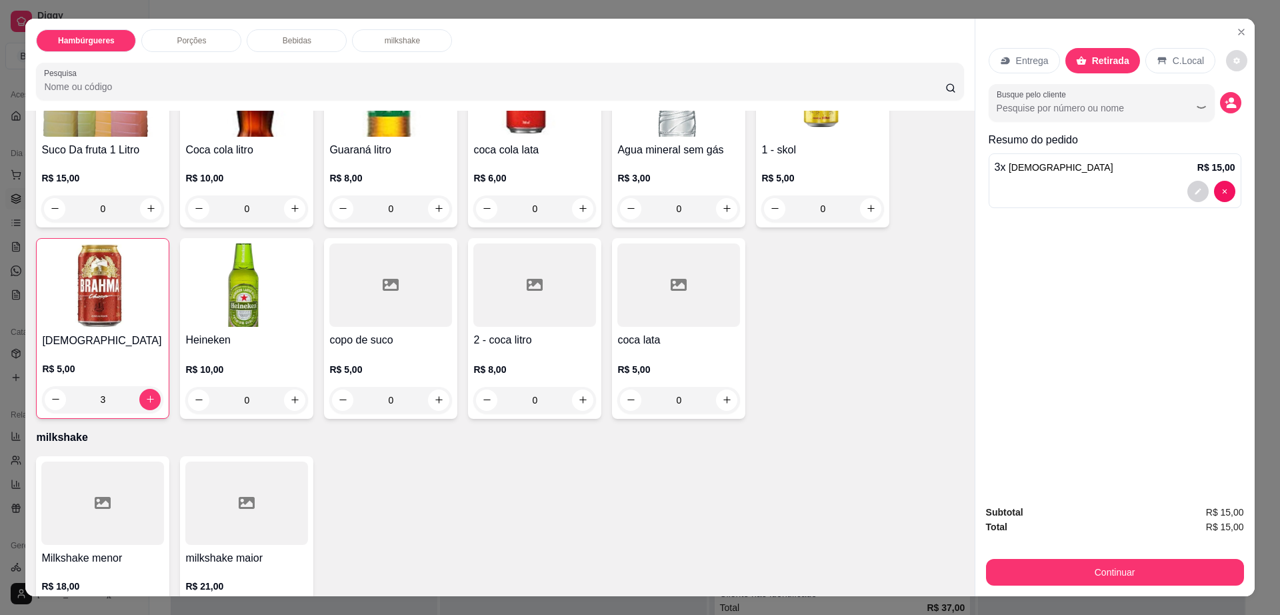
click at [1233, 59] on icon "decrease-product-quantity" at bounding box center [1237, 61] width 8 height 8
click at [1247, 101] on div "Configurações Impressão automática habilitada" at bounding box center [1192, 104] width 147 height 53
click at [1247, 117] on span "Automatic updates" at bounding box center [1249, 114] width 11 height 11
click at [1239, 117] on input "Automatic updates" at bounding box center [1234, 118] width 9 height 9
checkbox input "false"
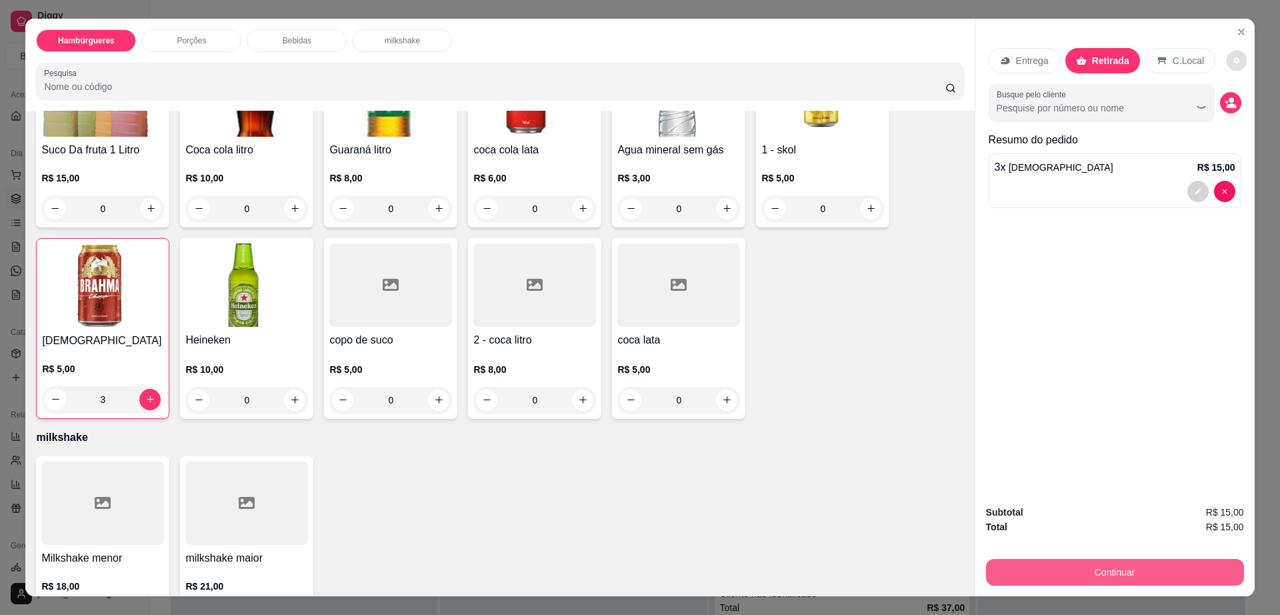
click at [1110, 583] on button "Continuar" at bounding box center [1115, 572] width 258 height 27
click at [1111, 578] on button "Continuar" at bounding box center [1114, 572] width 250 height 26
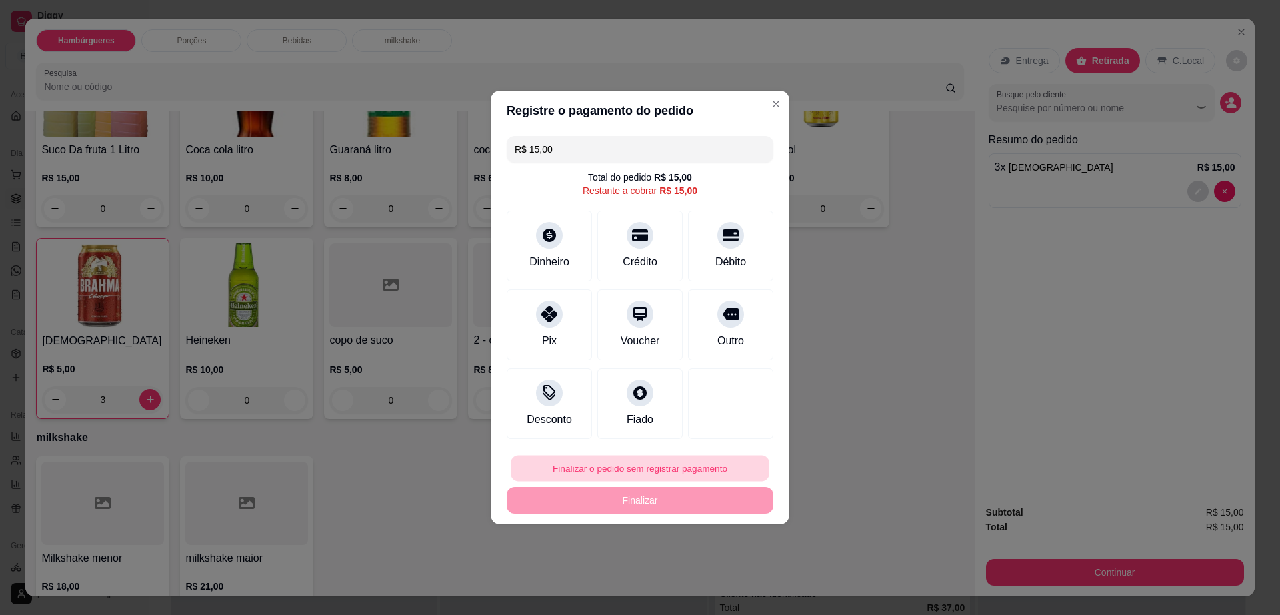
click at [681, 467] on button "Finalizar o pedido sem registrar pagamento" at bounding box center [640, 468] width 259 height 26
click at [715, 582] on button "Confirmar" at bounding box center [723, 577] width 49 height 21
type input "0"
type input "R$ 0,00"
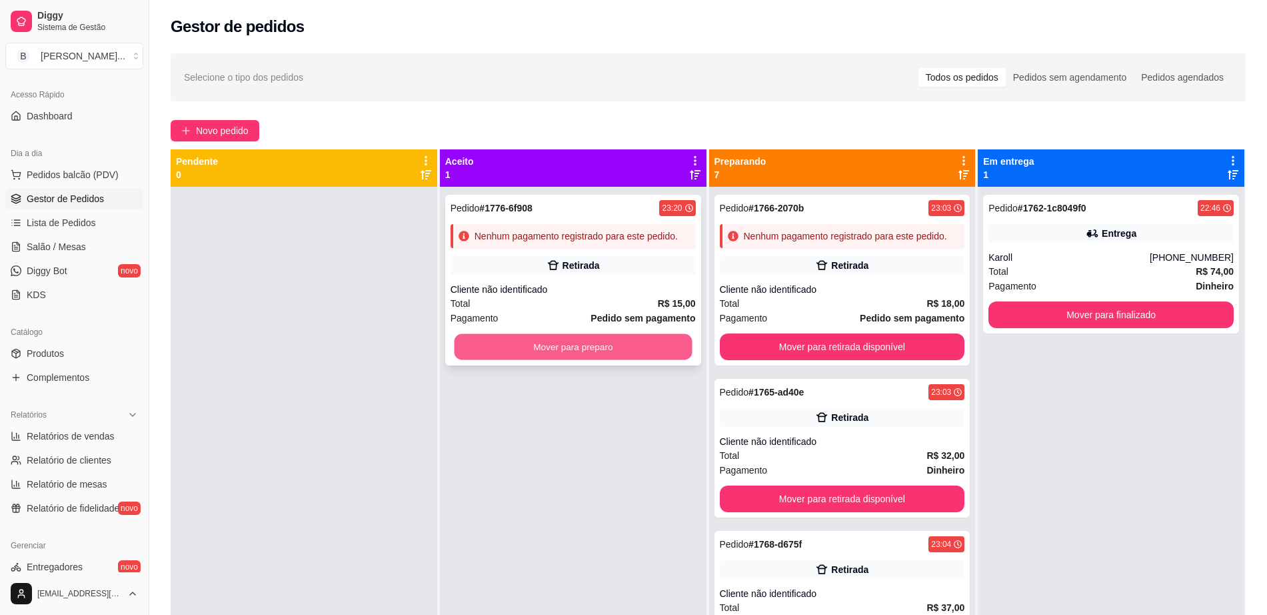
click at [578, 354] on button "Mover para preparo" at bounding box center [573, 347] width 238 height 26
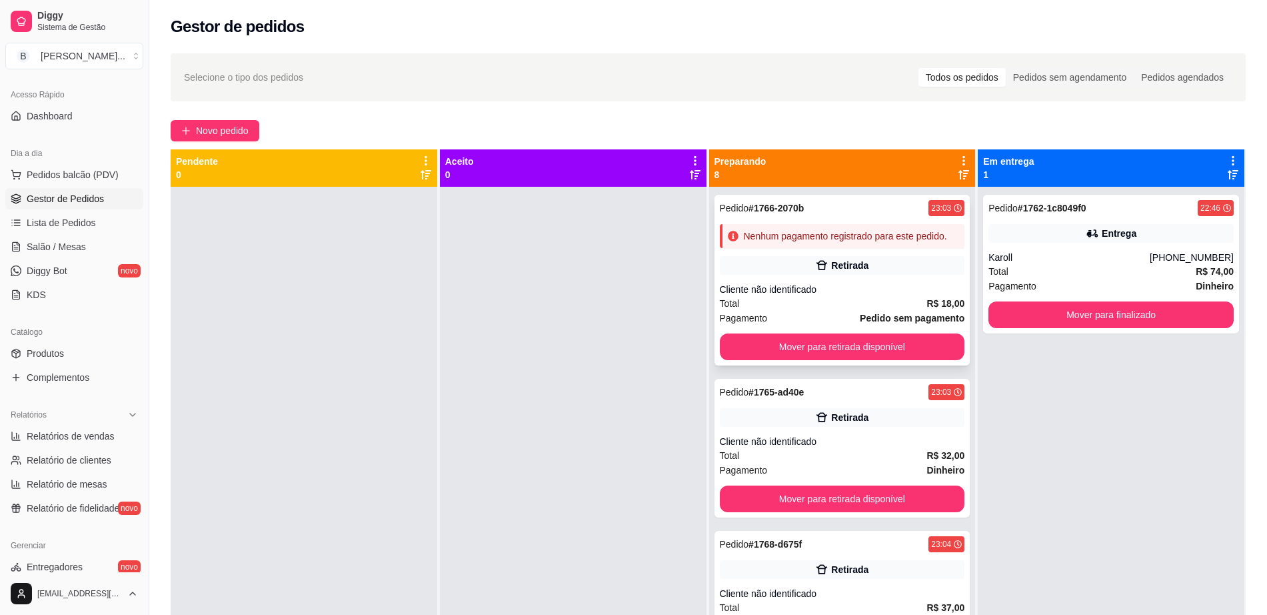
click at [836, 325] on div "Pagamento Pedido sem pagamento" at bounding box center [842, 318] width 245 height 15
click at [1129, 314] on button "Mover para finalizado" at bounding box center [1111, 314] width 245 height 27
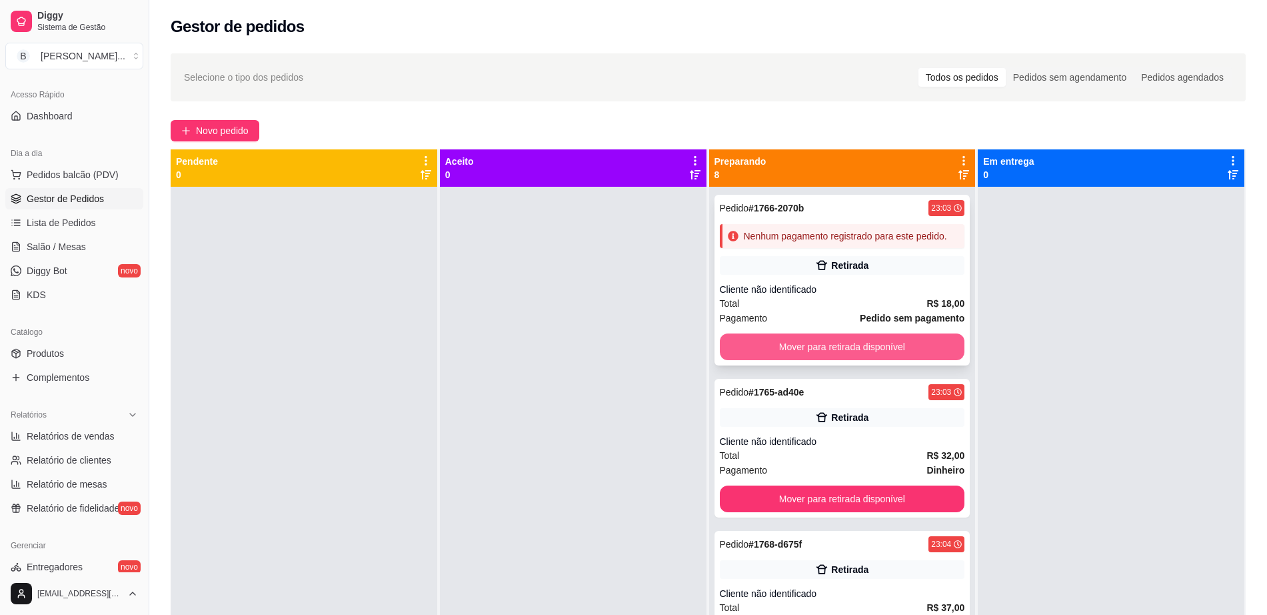
click at [843, 360] on button "Mover para retirada disponível" at bounding box center [842, 346] width 245 height 27
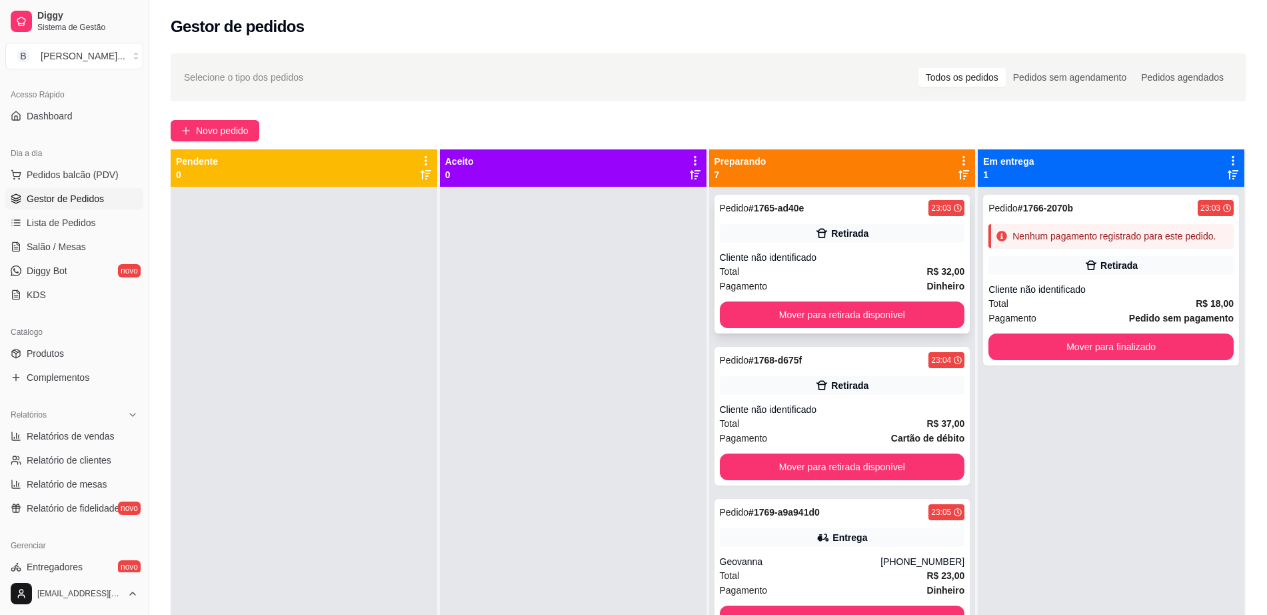
click at [846, 242] on div "Retirada" at bounding box center [842, 233] width 245 height 19
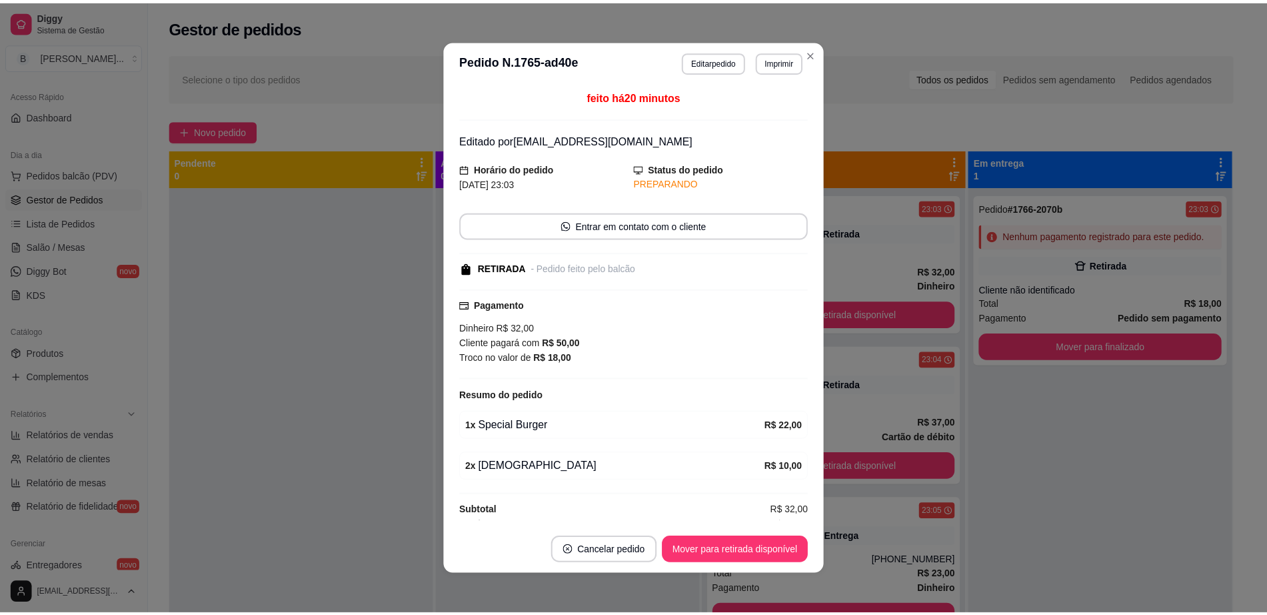
scroll to position [11, 0]
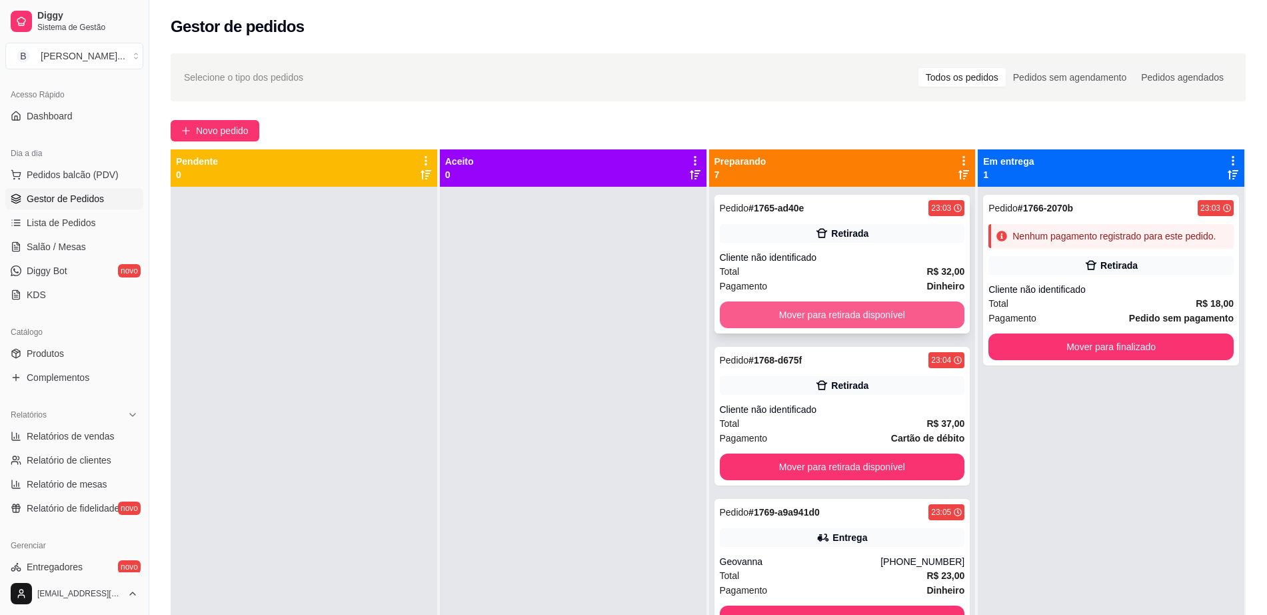
click at [895, 321] on button "Mover para retirada disponível" at bounding box center [842, 314] width 245 height 27
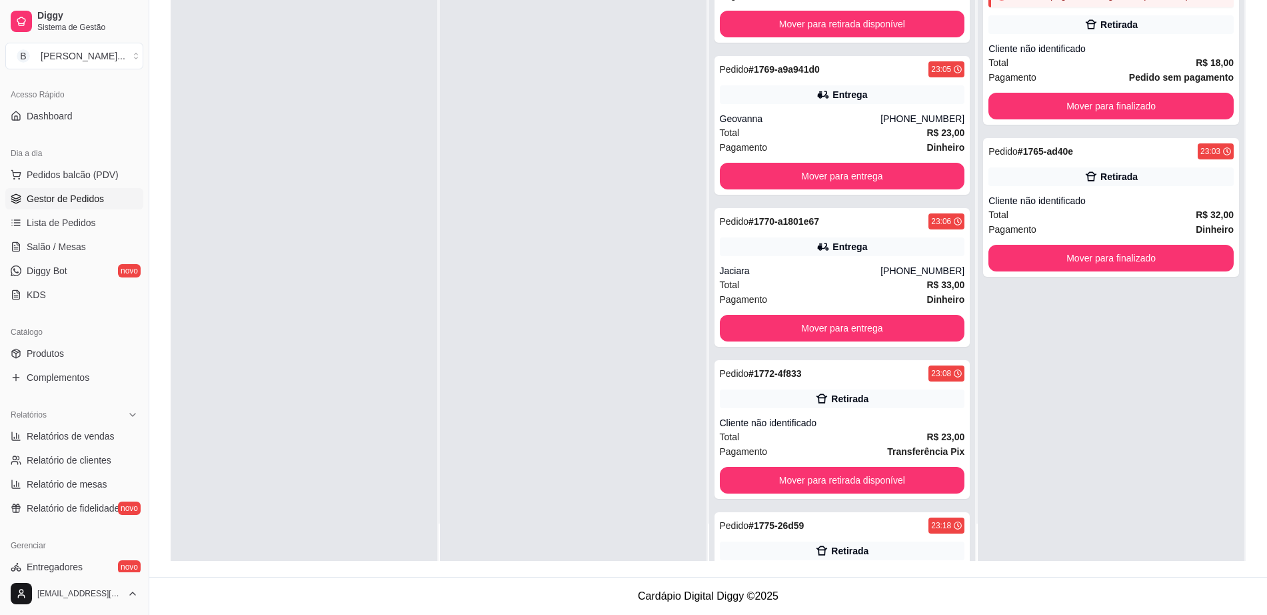
scroll to position [0, 0]
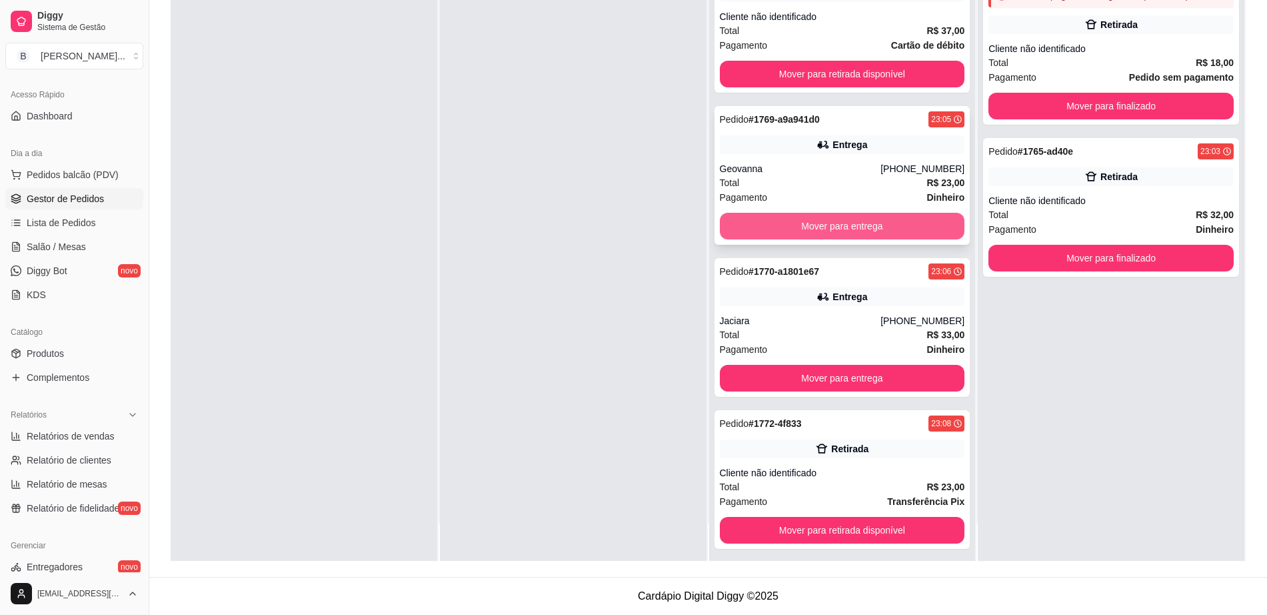
click at [853, 230] on button "Mover para entrega" at bounding box center [842, 226] width 245 height 27
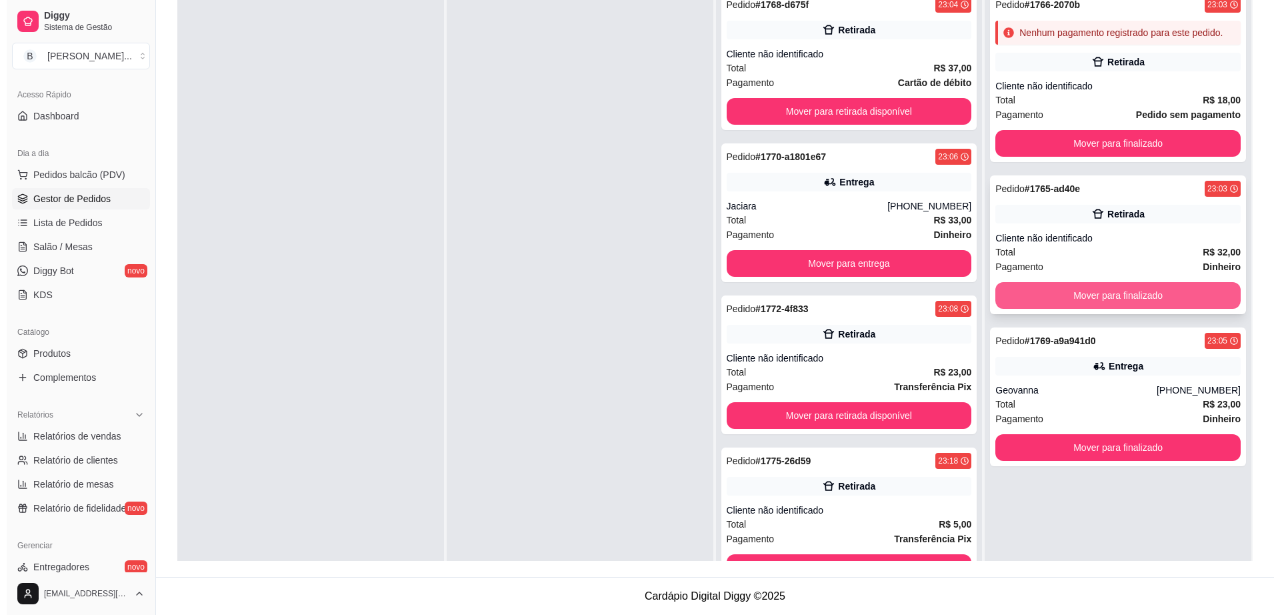
scroll to position [120, 0]
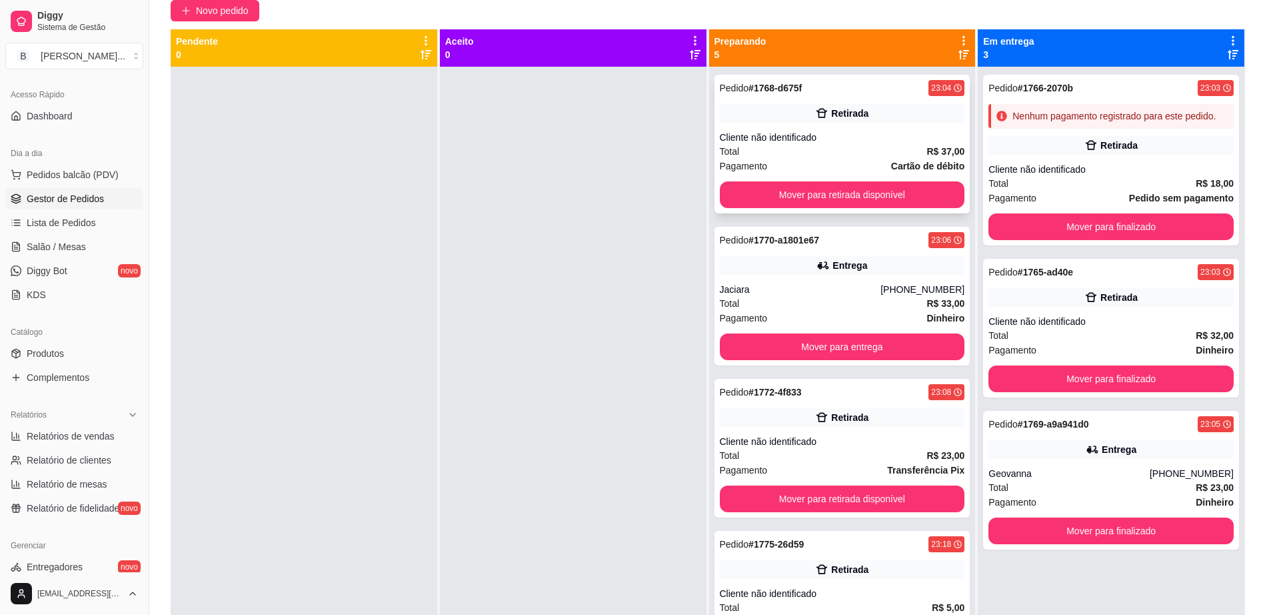
click at [813, 157] on div "Total R$ 37,00" at bounding box center [842, 151] width 245 height 15
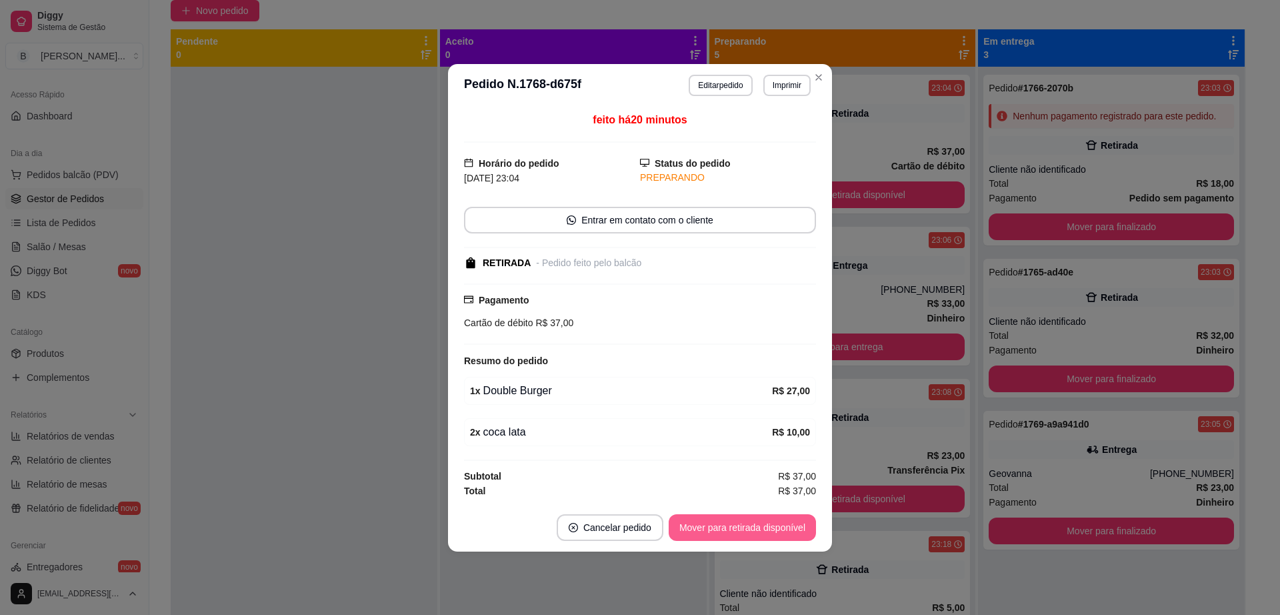
click at [766, 533] on button "Mover para retirada disponível" at bounding box center [742, 527] width 147 height 27
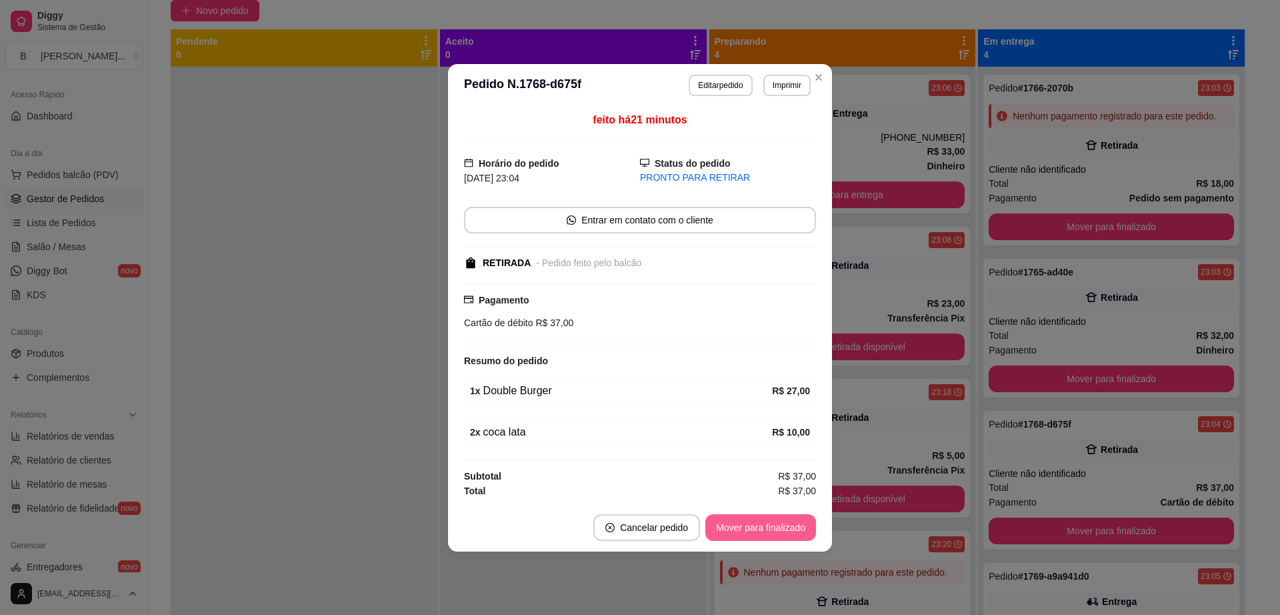
click at [751, 526] on button "Mover para finalizado" at bounding box center [760, 527] width 111 height 27
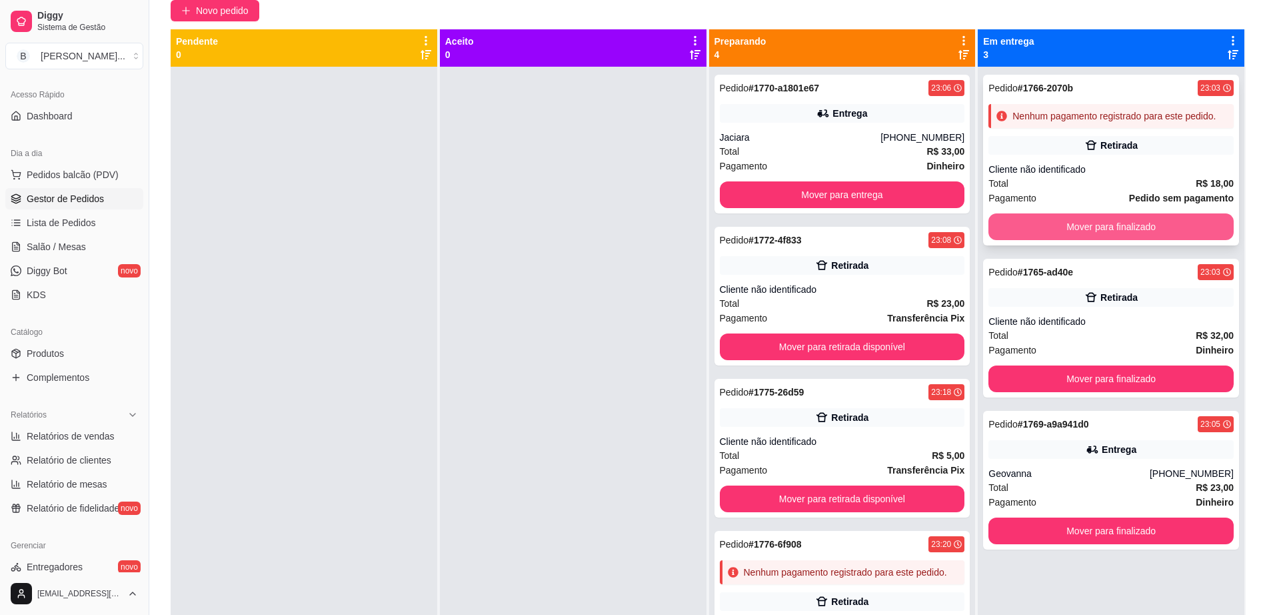
click at [1055, 235] on button "Mover para finalizado" at bounding box center [1111, 226] width 245 height 27
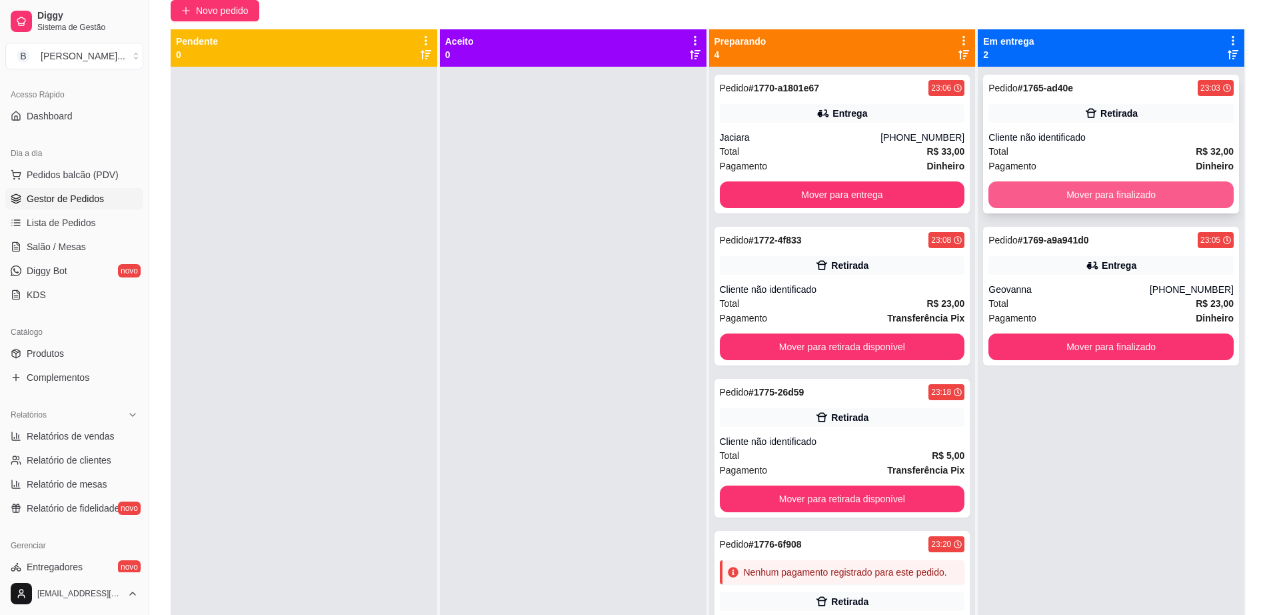
click at [1061, 189] on button "Mover para finalizado" at bounding box center [1111, 194] width 245 height 27
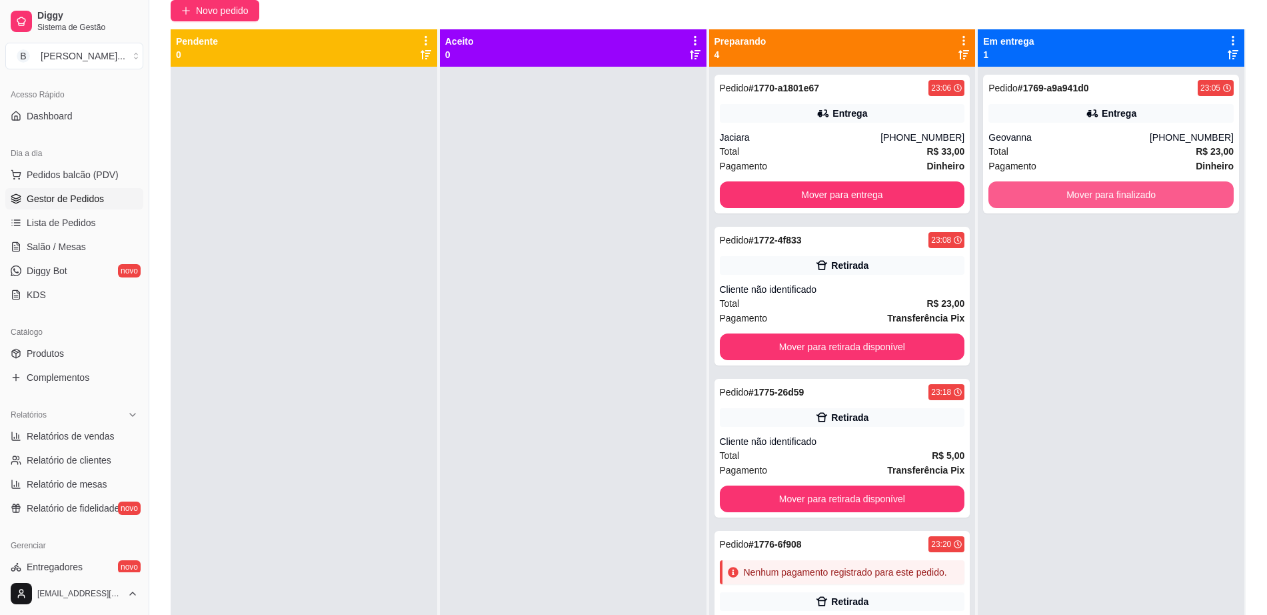
click at [1061, 189] on button "Mover para finalizado" at bounding box center [1111, 194] width 245 height 27
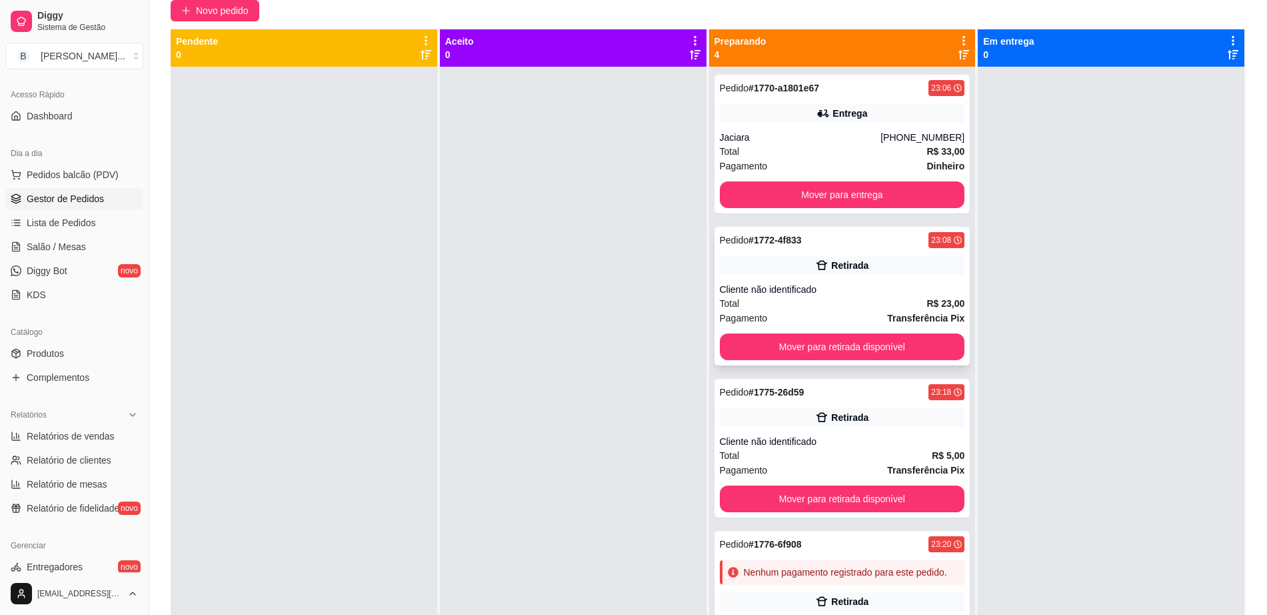
click at [831, 270] on div "Retirada" at bounding box center [849, 265] width 37 height 13
click at [891, 351] on button "Mover para retirada disponível" at bounding box center [842, 346] width 245 height 27
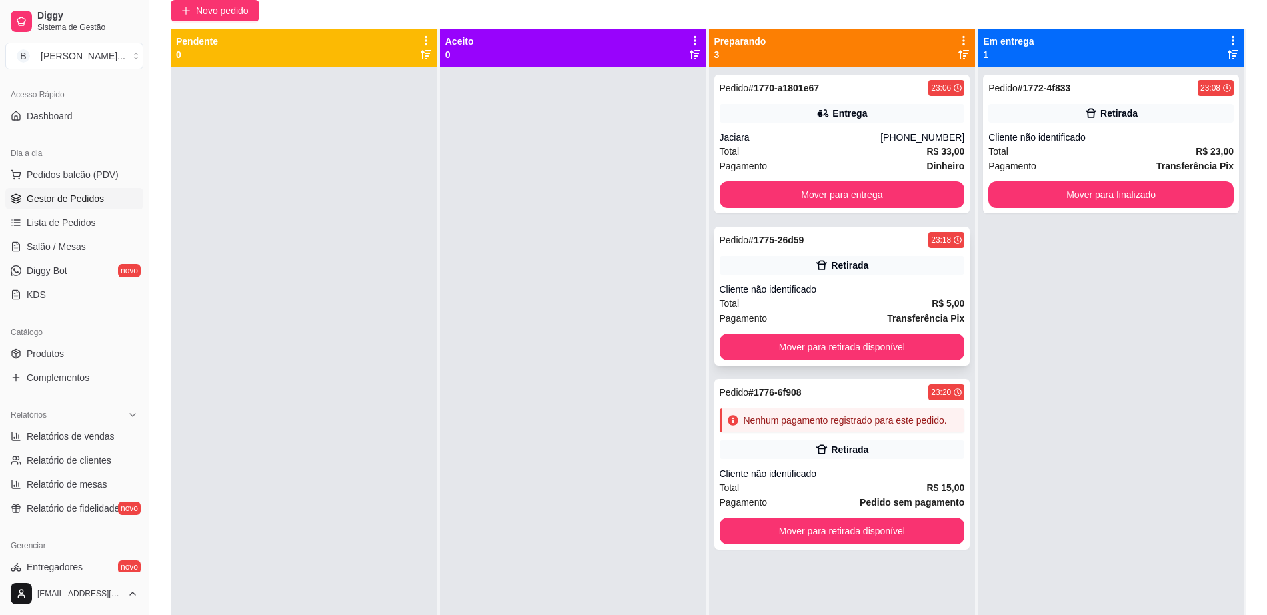
click at [893, 307] on div "Total R$ 5,00" at bounding box center [842, 303] width 245 height 15
click at [937, 350] on button "Mover para retirada disponível" at bounding box center [842, 346] width 245 height 27
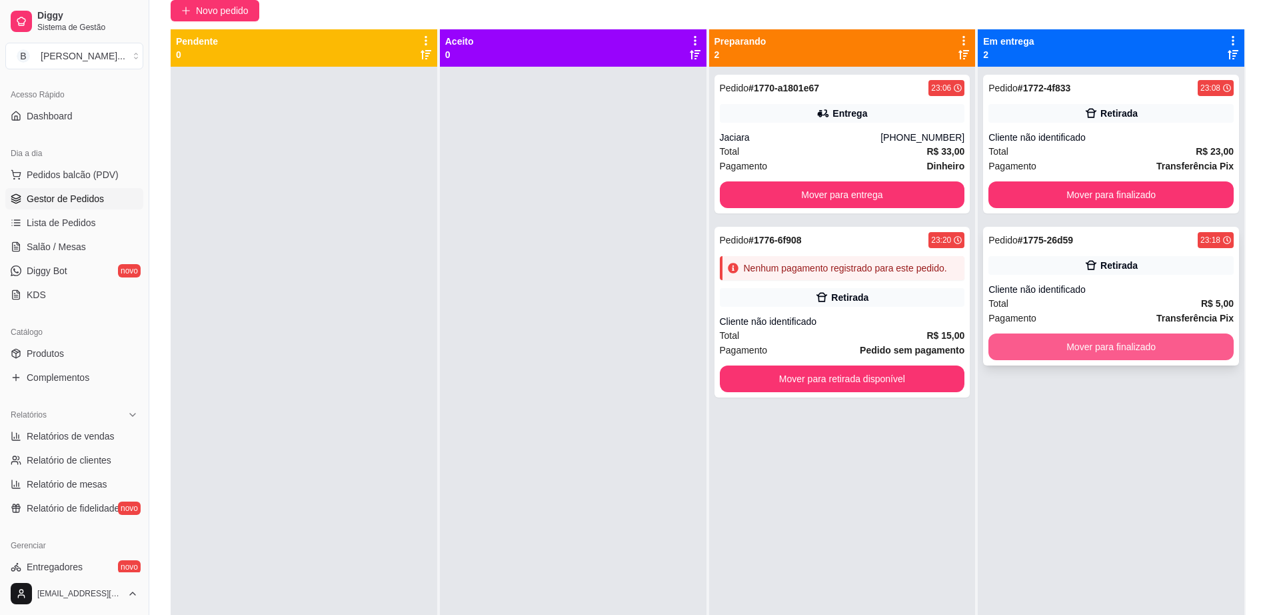
click at [1087, 341] on button "Mover para finalizado" at bounding box center [1111, 346] width 245 height 27
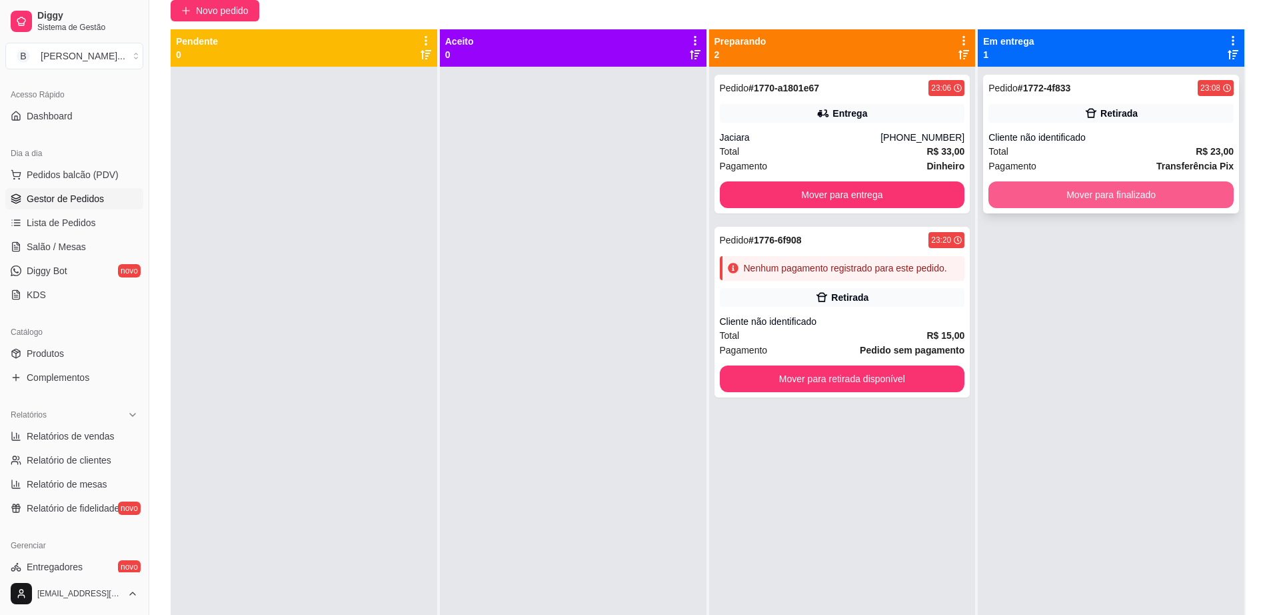
click at [1098, 189] on button "Mover para finalizado" at bounding box center [1111, 194] width 245 height 27
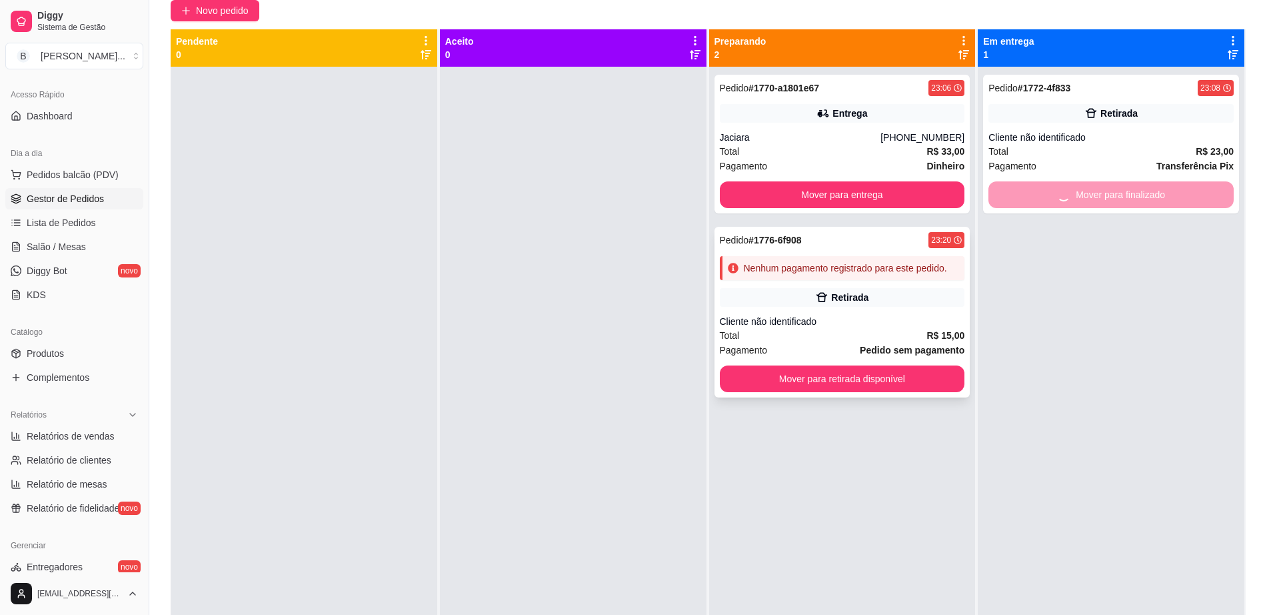
click at [854, 265] on div "Nenhum pagamento registrado para este pedido." at bounding box center [845, 267] width 203 height 13
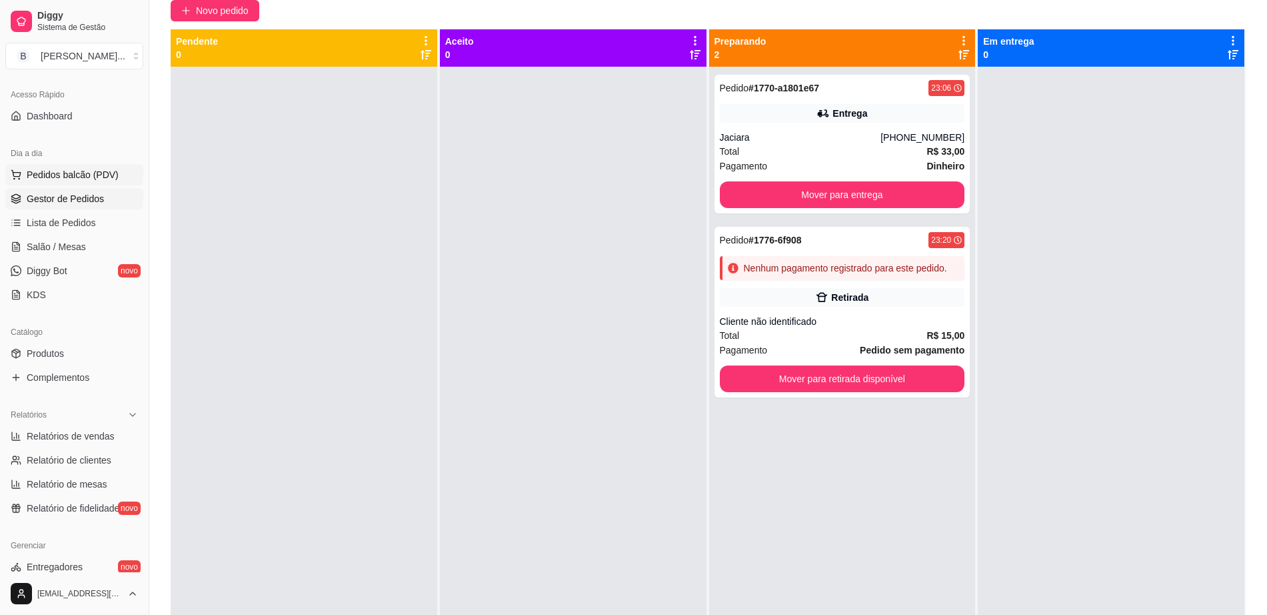
click at [120, 175] on button "Pedidos balcão (PDV)" at bounding box center [74, 174] width 138 height 21
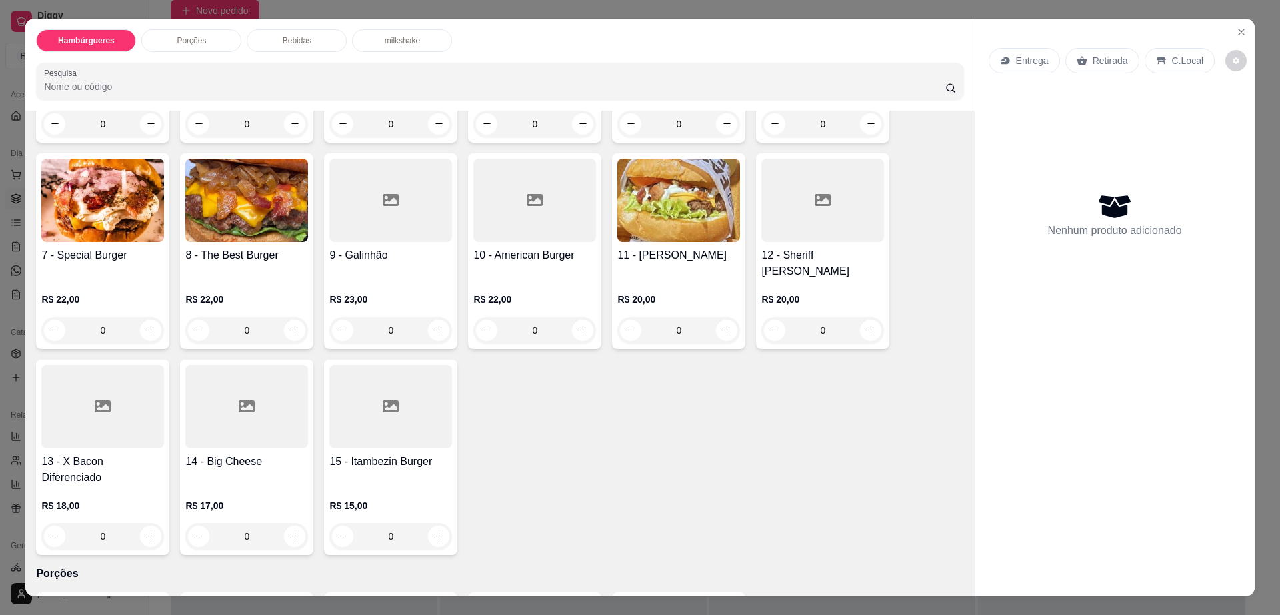
scroll to position [583, 0]
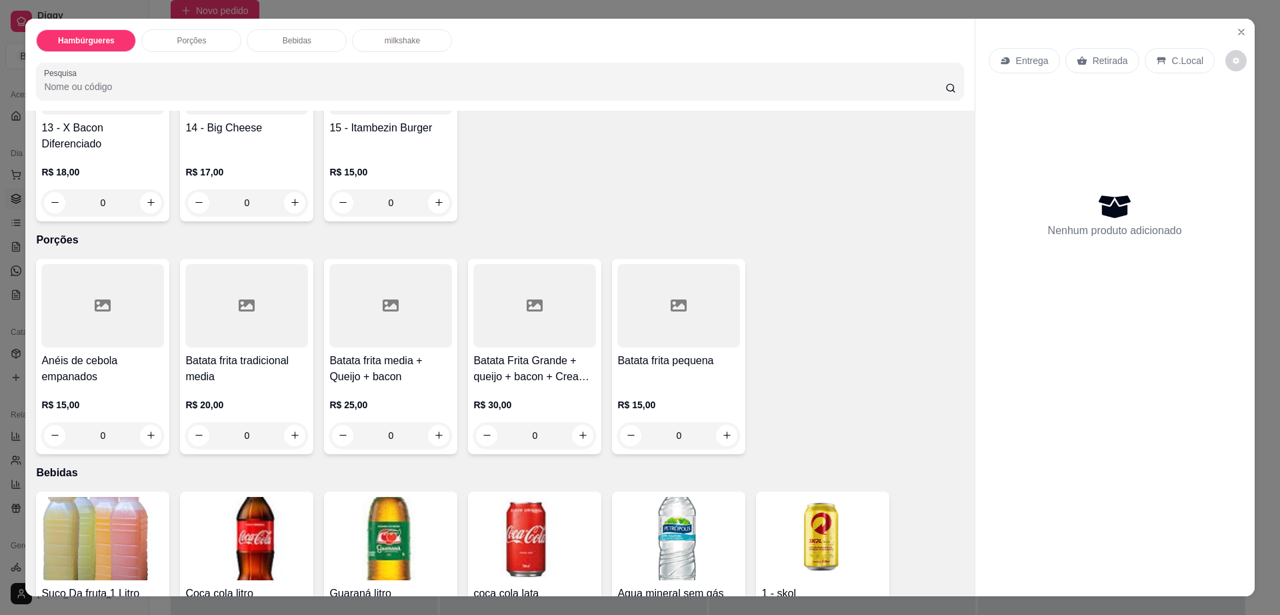
click at [303, 52] on div "Hambúrgueres Porções Bebidas milkshake Pesquisa" at bounding box center [499, 65] width 949 height 92
click at [308, 38] on div "Bebidas" at bounding box center [297, 40] width 100 height 23
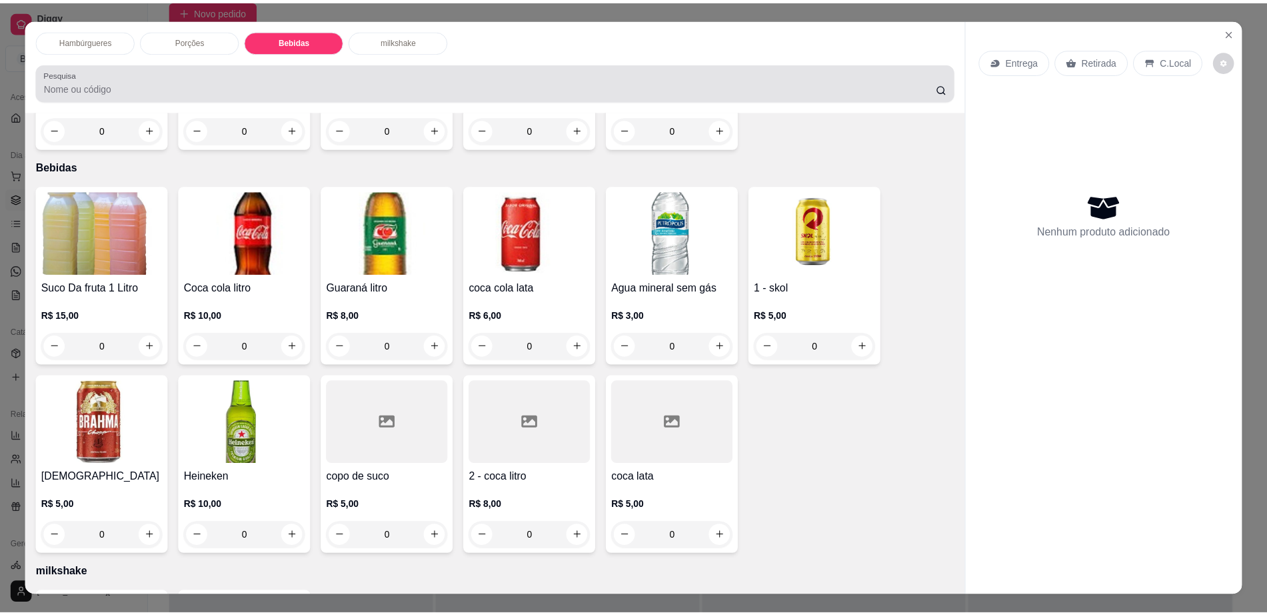
scroll to position [24, 0]
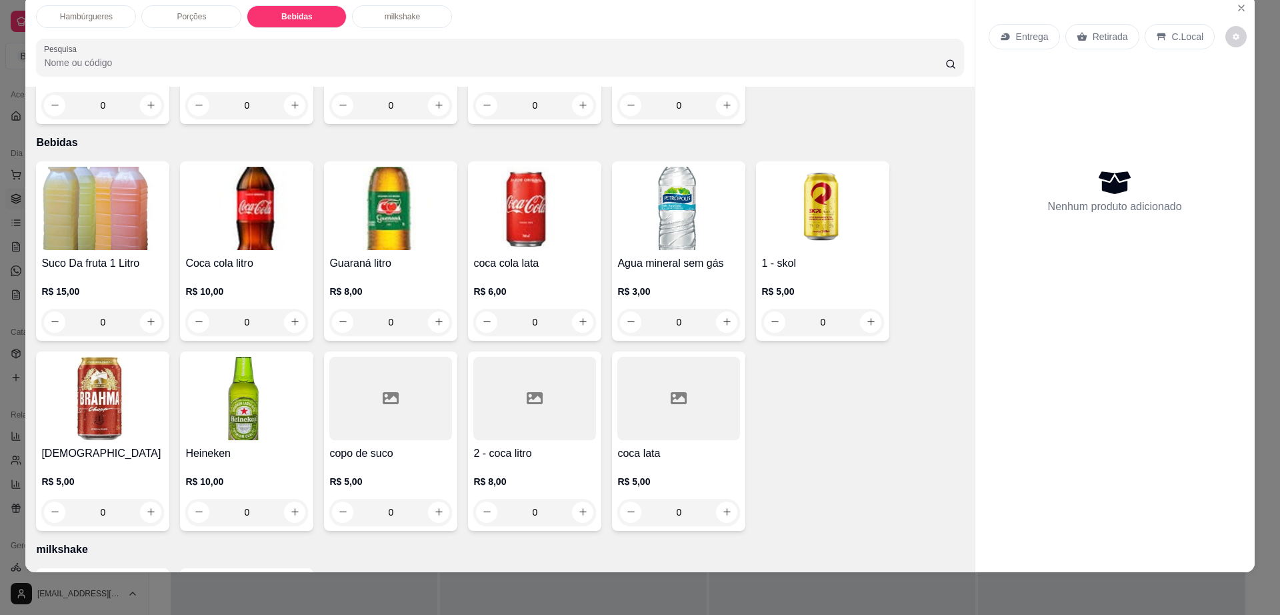
click at [159, 395] on div "Brahma R$ 5,00 0" at bounding box center [102, 440] width 133 height 179
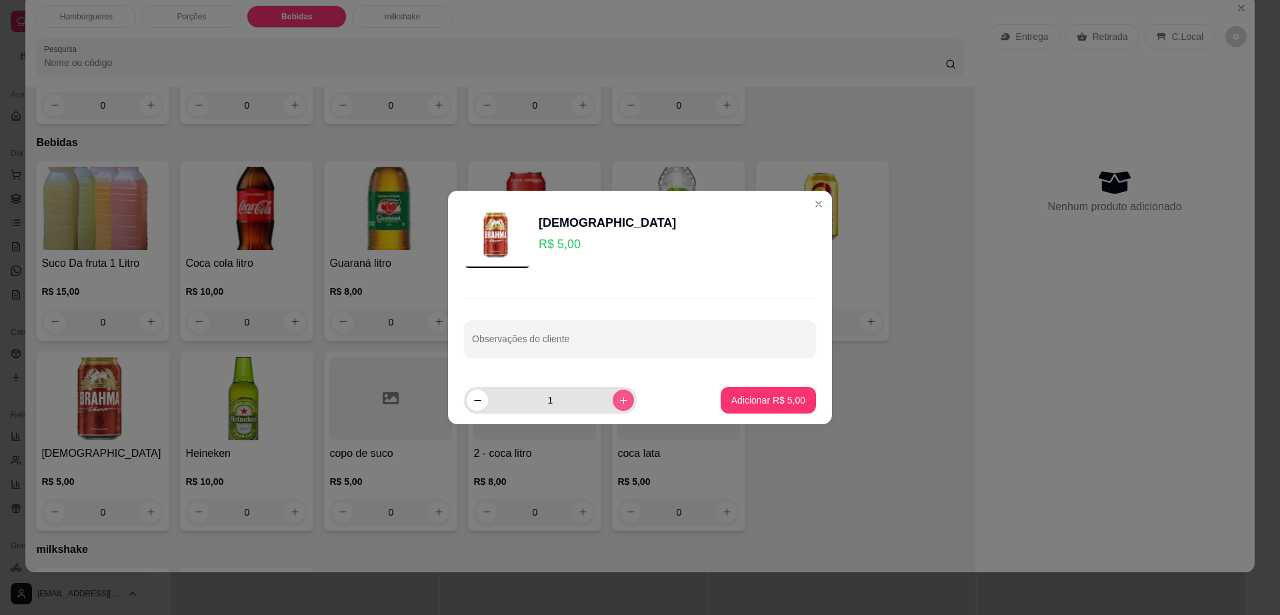
click at [619, 397] on icon "increase-product-quantity" at bounding box center [624, 400] width 10 height 10
type input "4"
click at [741, 399] on p "Adicionar R$ 20,00" at bounding box center [765, 399] width 77 height 13
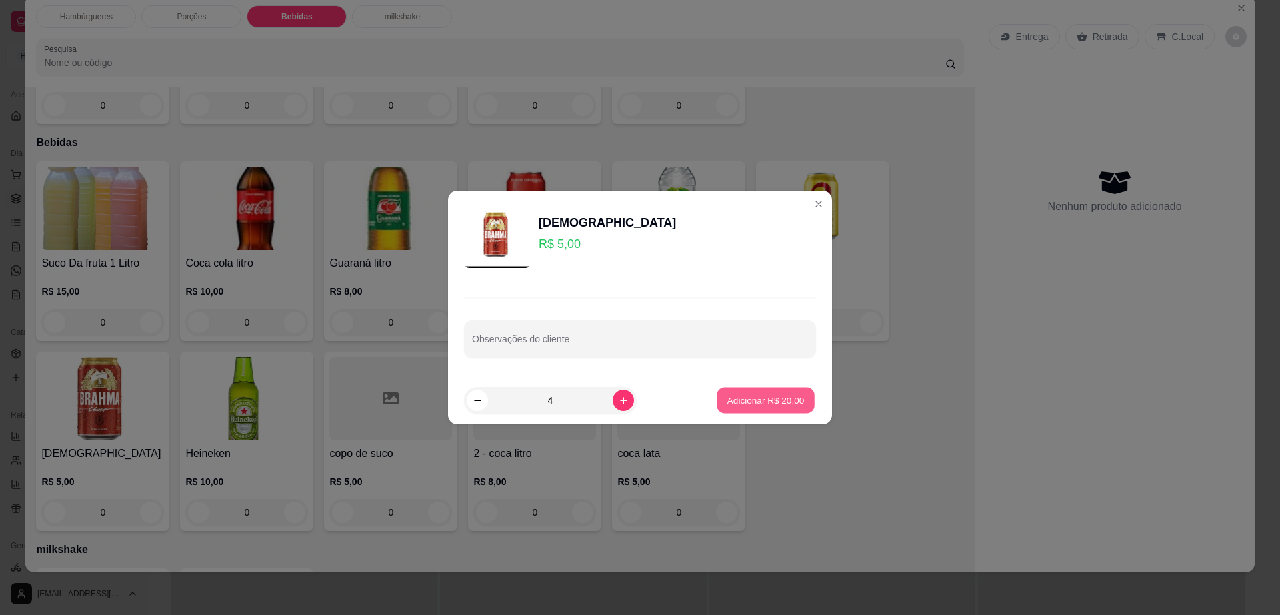
type input "4"
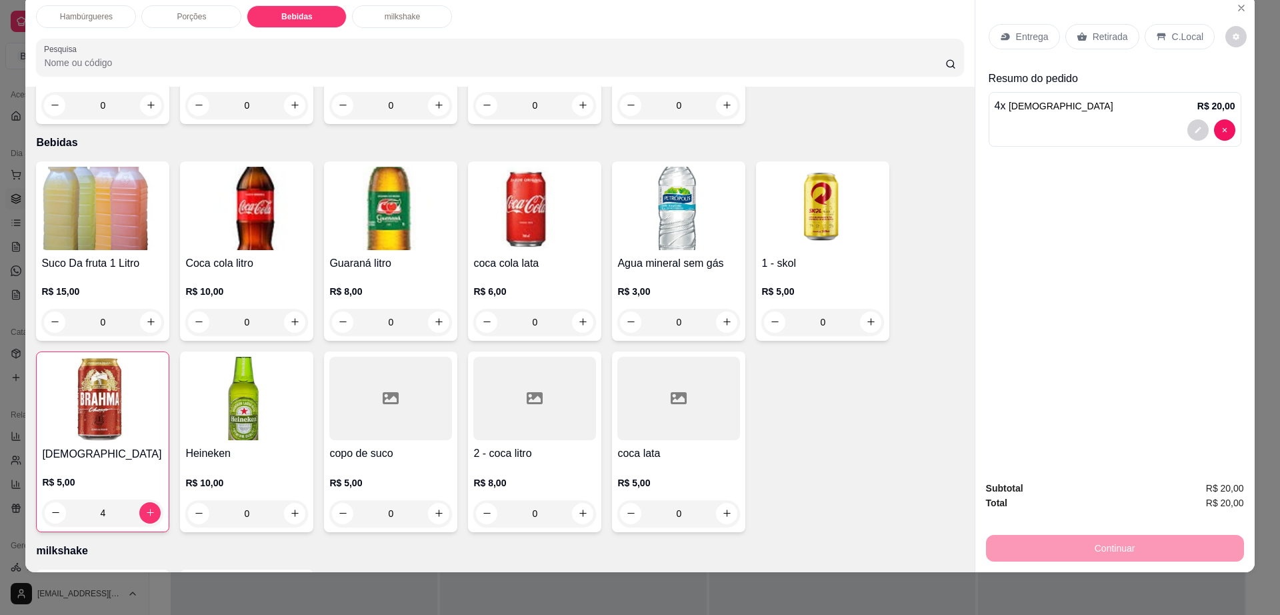
click at [1077, 35] on icon at bounding box center [1082, 36] width 11 height 11
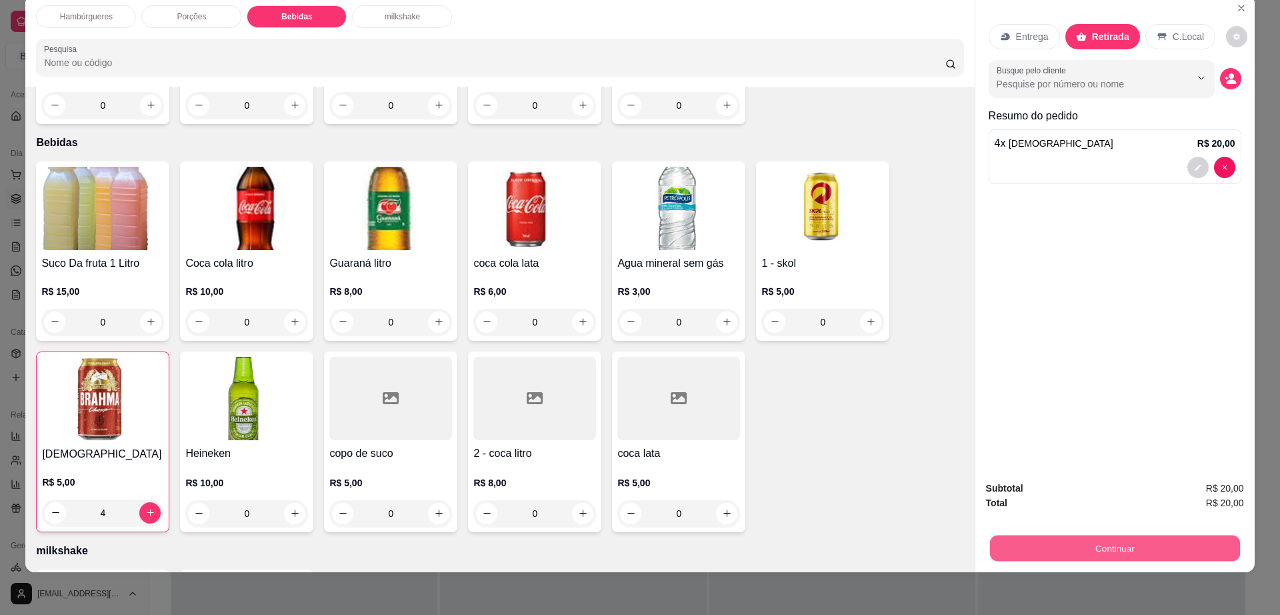
click at [991, 540] on button "Continuar" at bounding box center [1114, 548] width 250 height 26
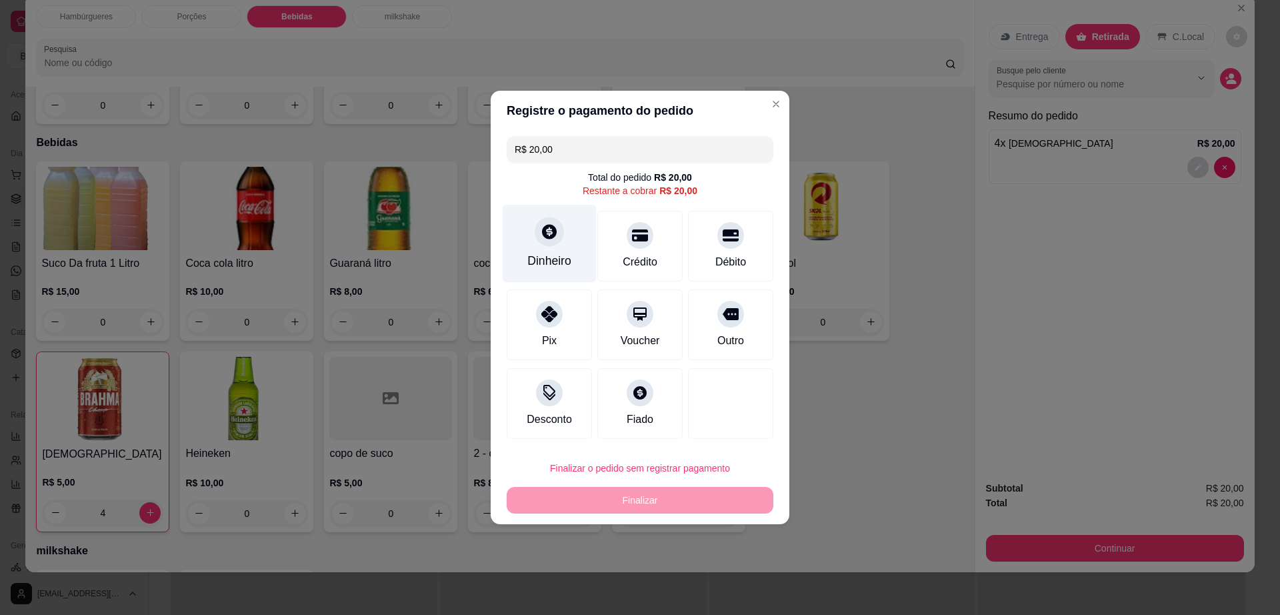
click at [535, 231] on div at bounding box center [549, 231] width 29 height 29
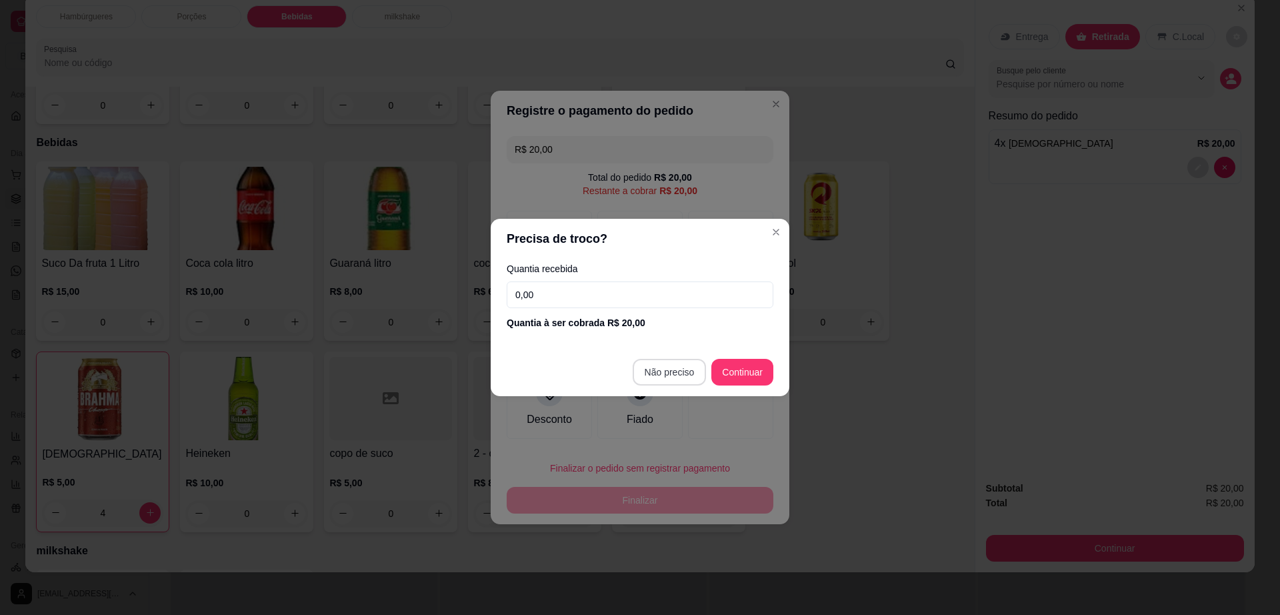
type input "R$ 0,00"
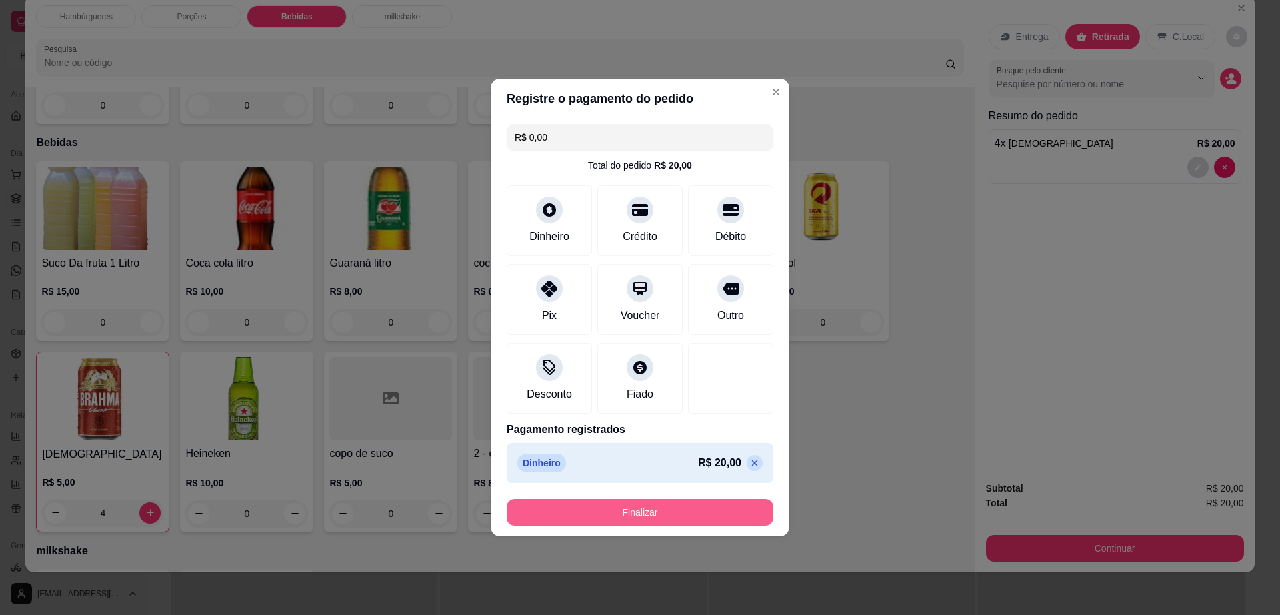
click at [680, 505] on button "Finalizar" at bounding box center [640, 512] width 267 height 27
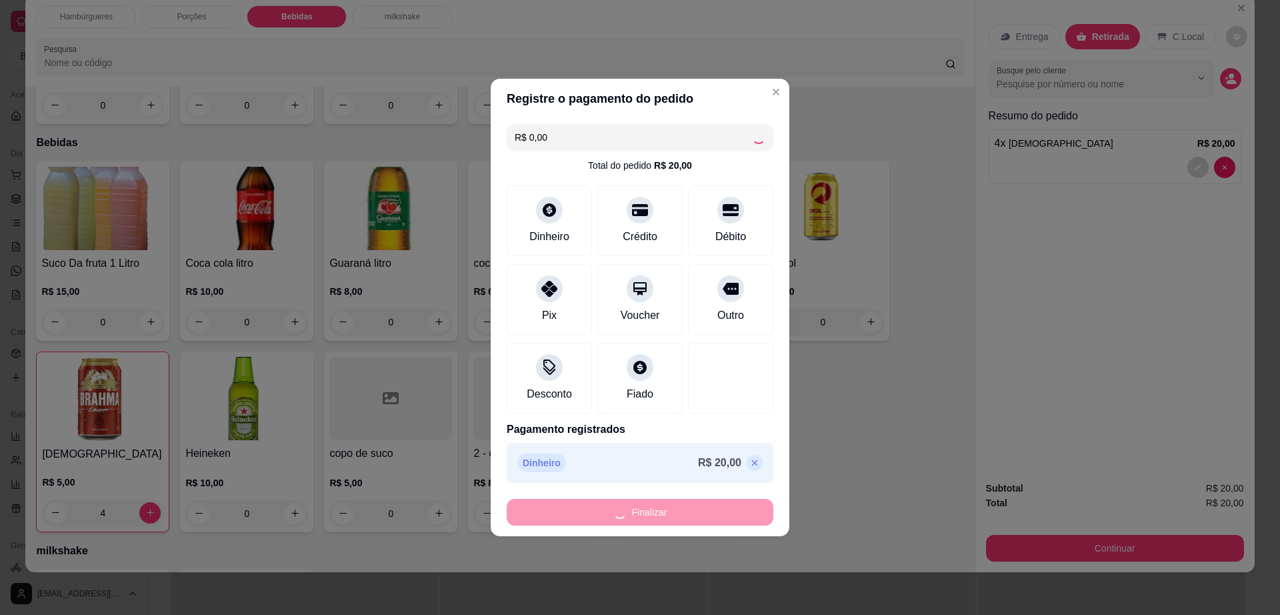
type input "0"
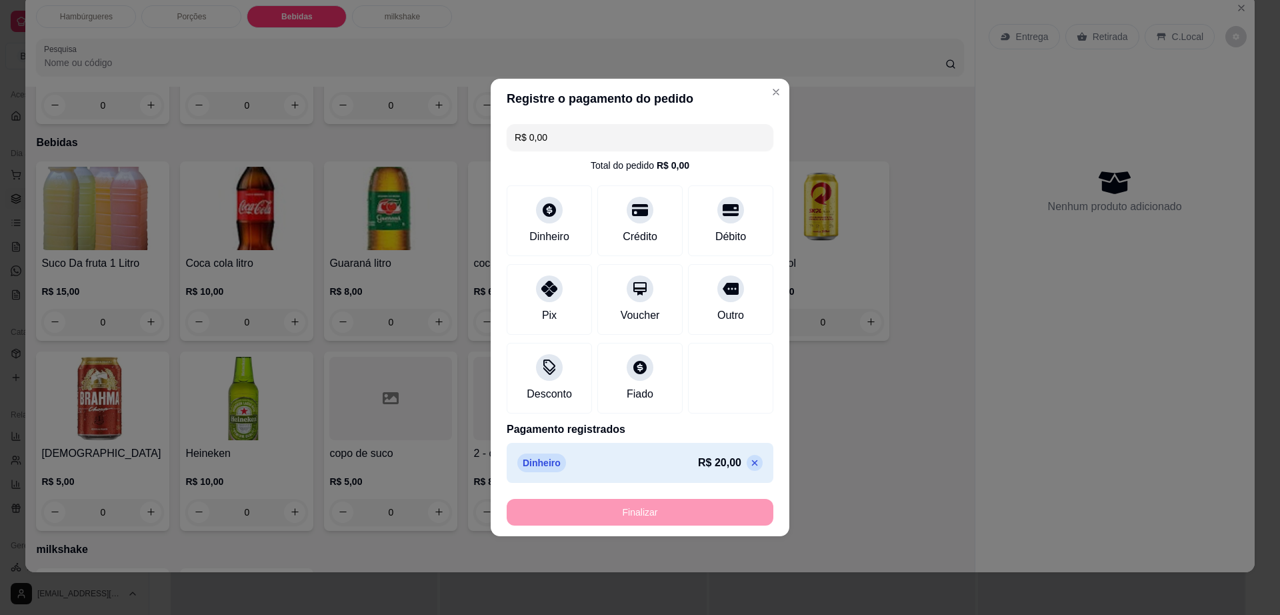
type input "-R$ 20,00"
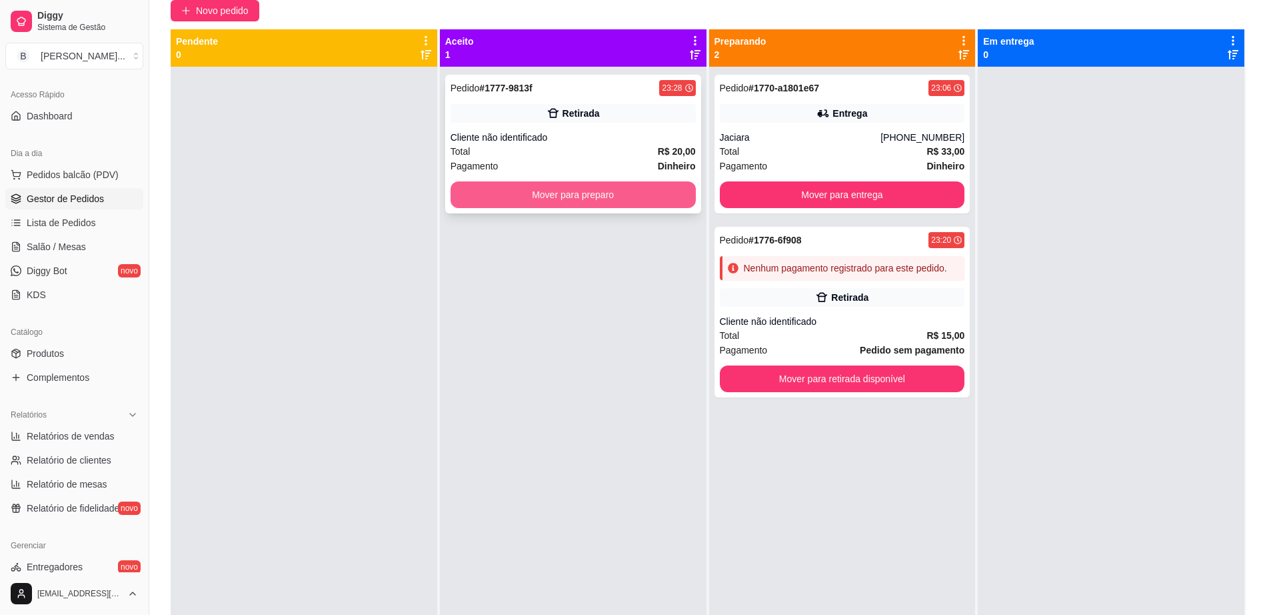
click at [587, 200] on button "Mover para preparo" at bounding box center [573, 194] width 245 height 27
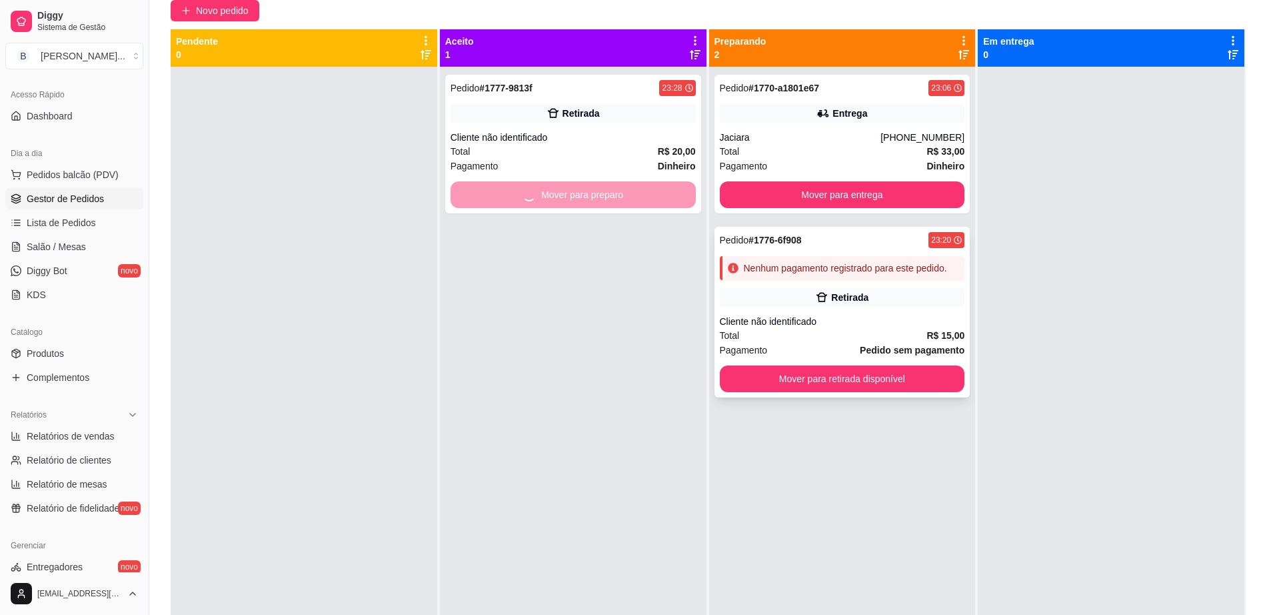
click at [869, 315] on div "Cliente não identificado" at bounding box center [842, 321] width 245 height 13
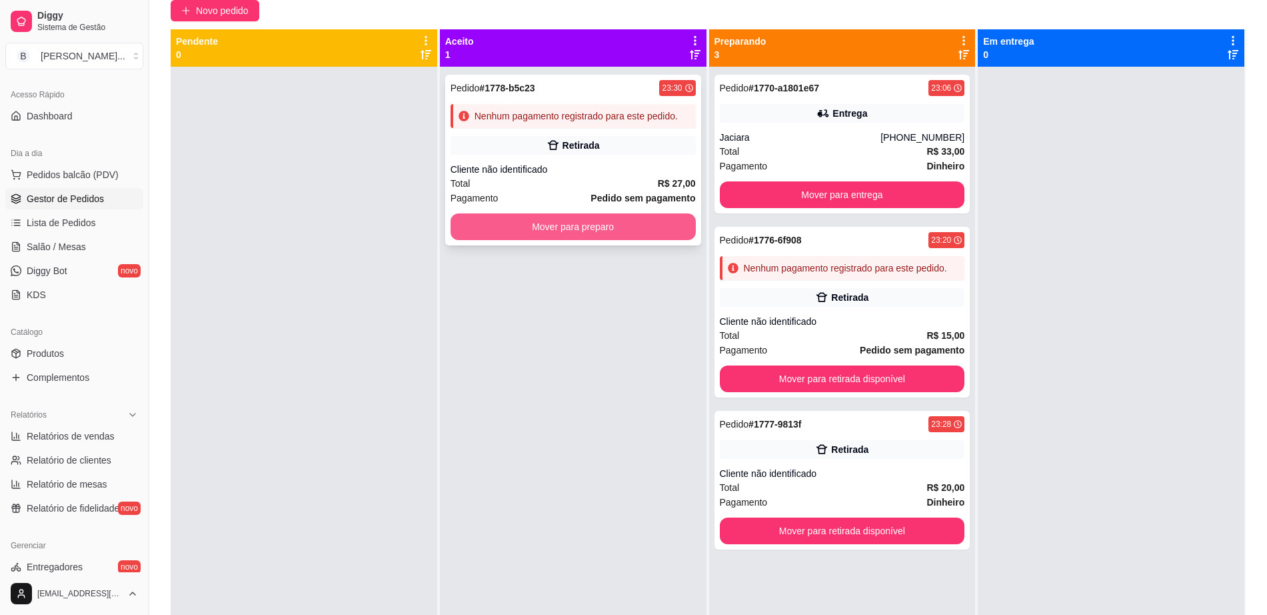
click at [662, 237] on button "Mover para preparo" at bounding box center [573, 226] width 245 height 27
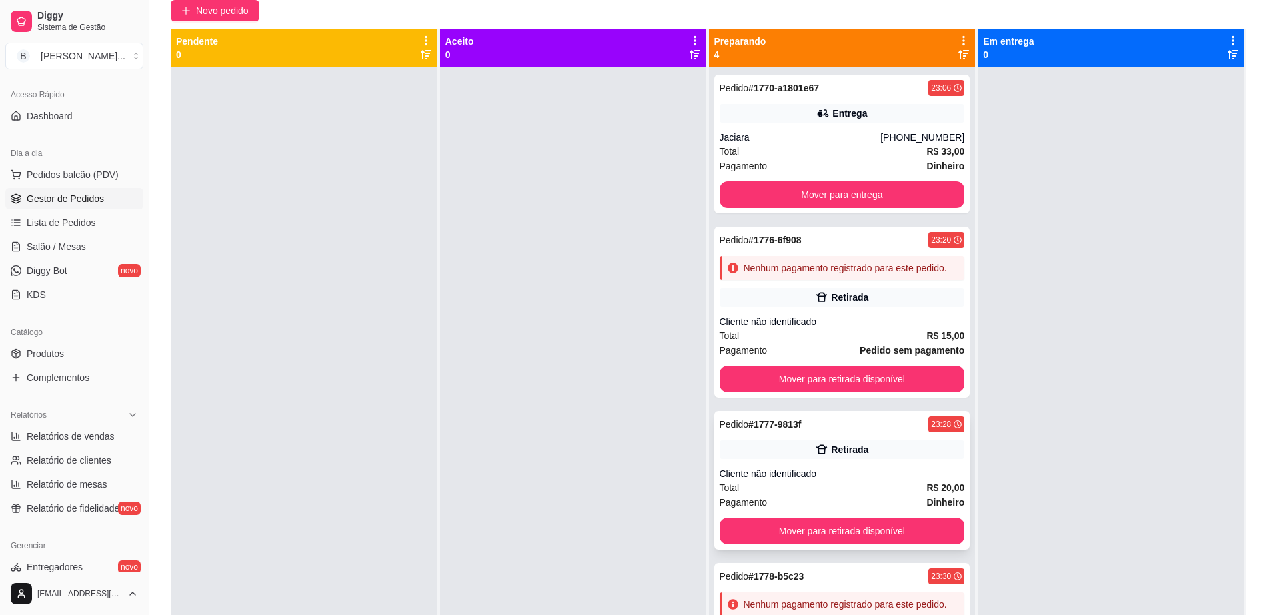
click at [777, 429] on strong "# 1777-9813f" at bounding box center [775, 424] width 53 height 11
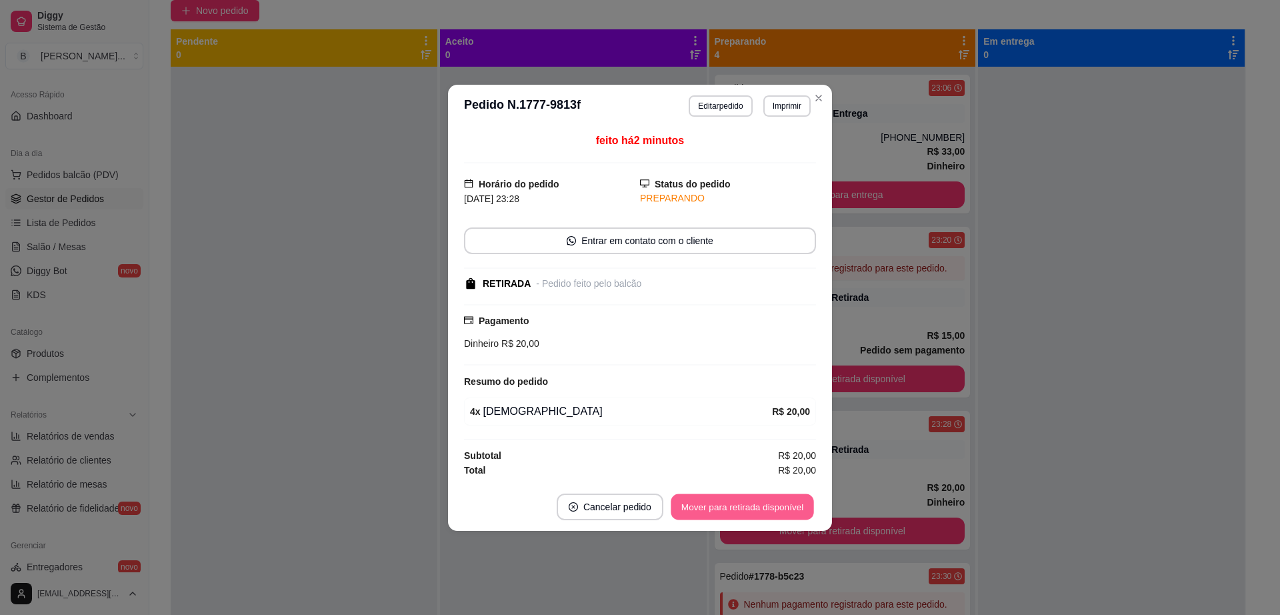
click at [743, 519] on button "Mover para retirada disponível" at bounding box center [742, 506] width 143 height 26
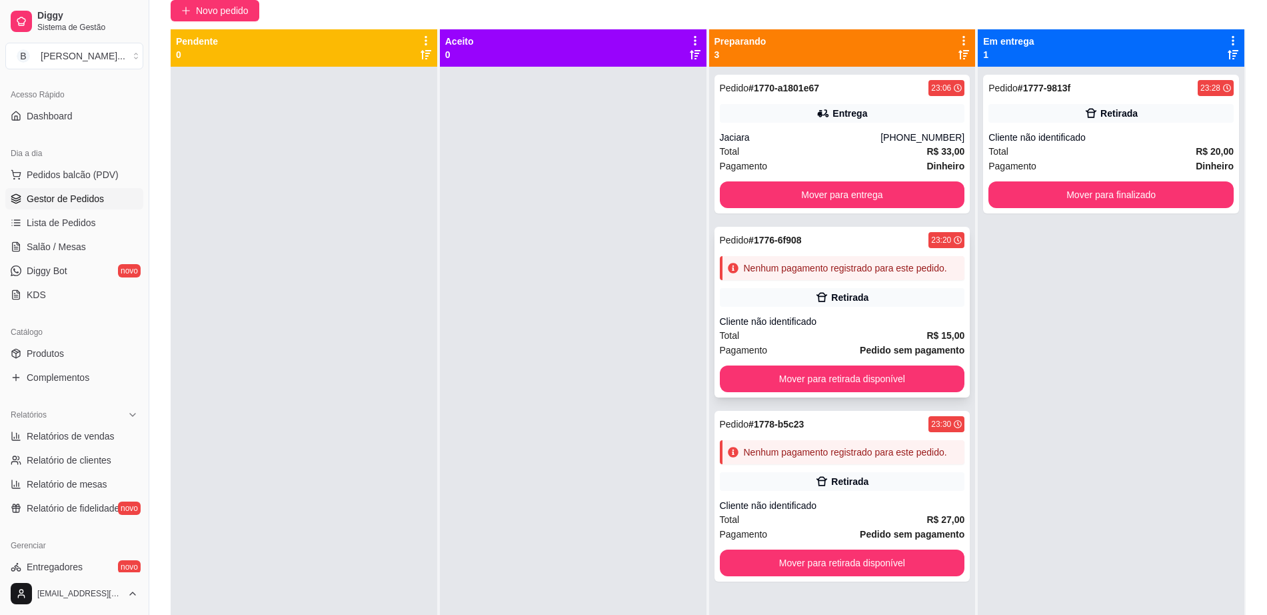
click at [777, 341] on div "Total R$ 15,00" at bounding box center [842, 335] width 245 height 15
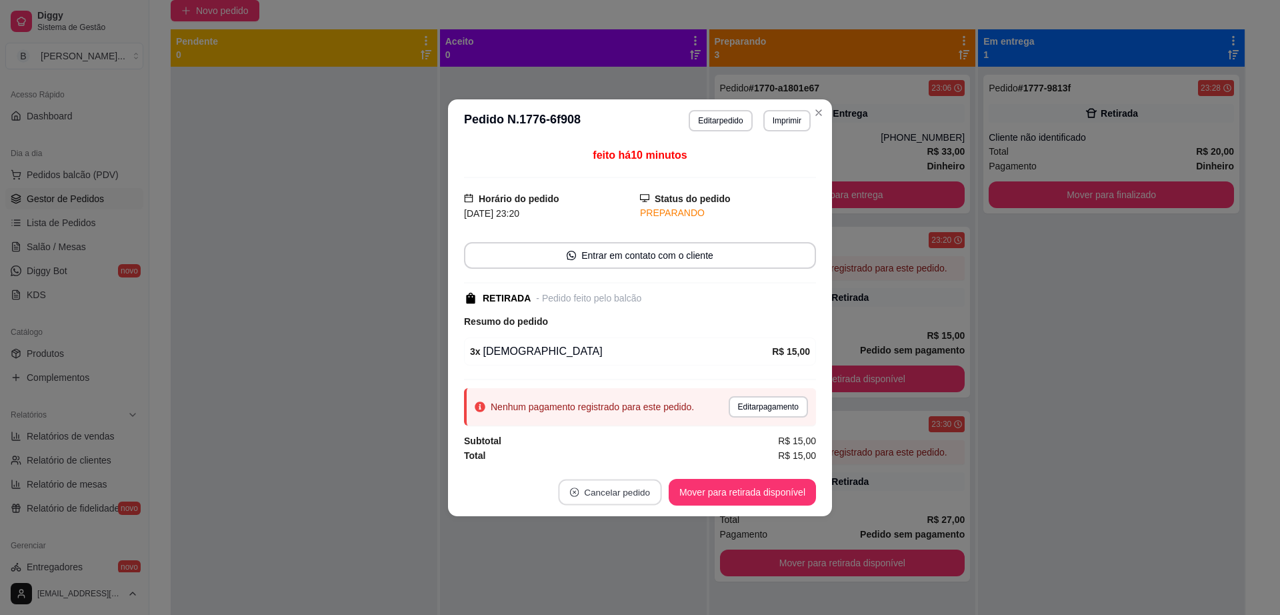
click at [614, 489] on button "Cancelar pedido" at bounding box center [609, 492] width 103 height 26
click at [628, 455] on button "Sim" at bounding box center [647, 458] width 52 height 26
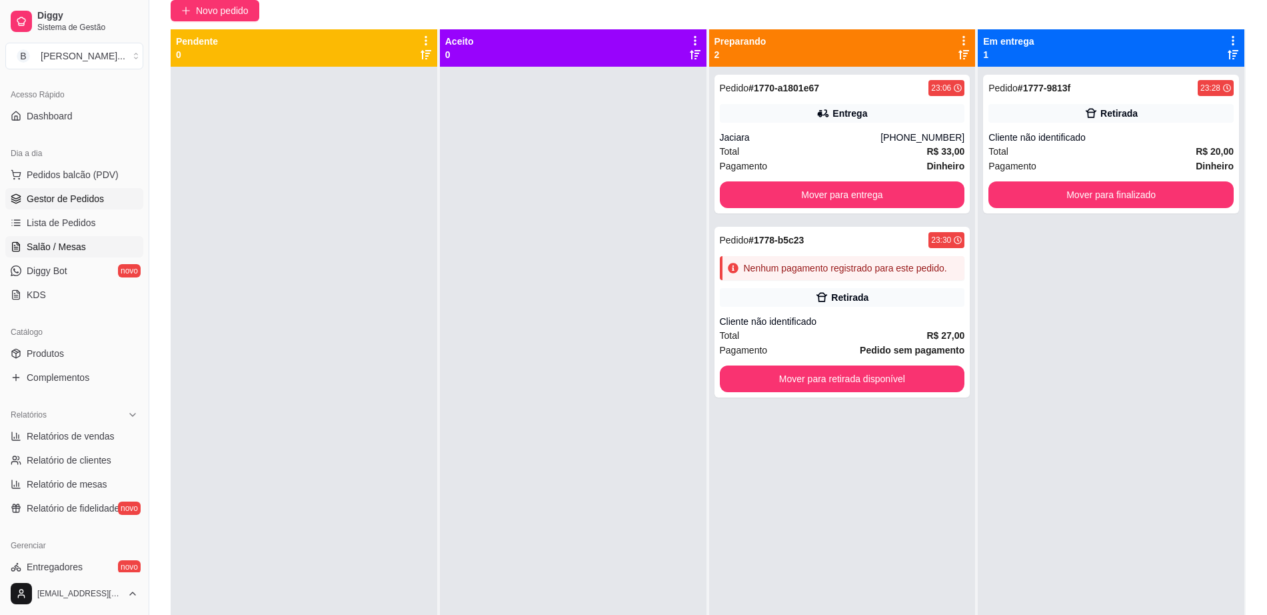
click at [66, 239] on link "Salão / Mesas" at bounding box center [74, 246] width 138 height 21
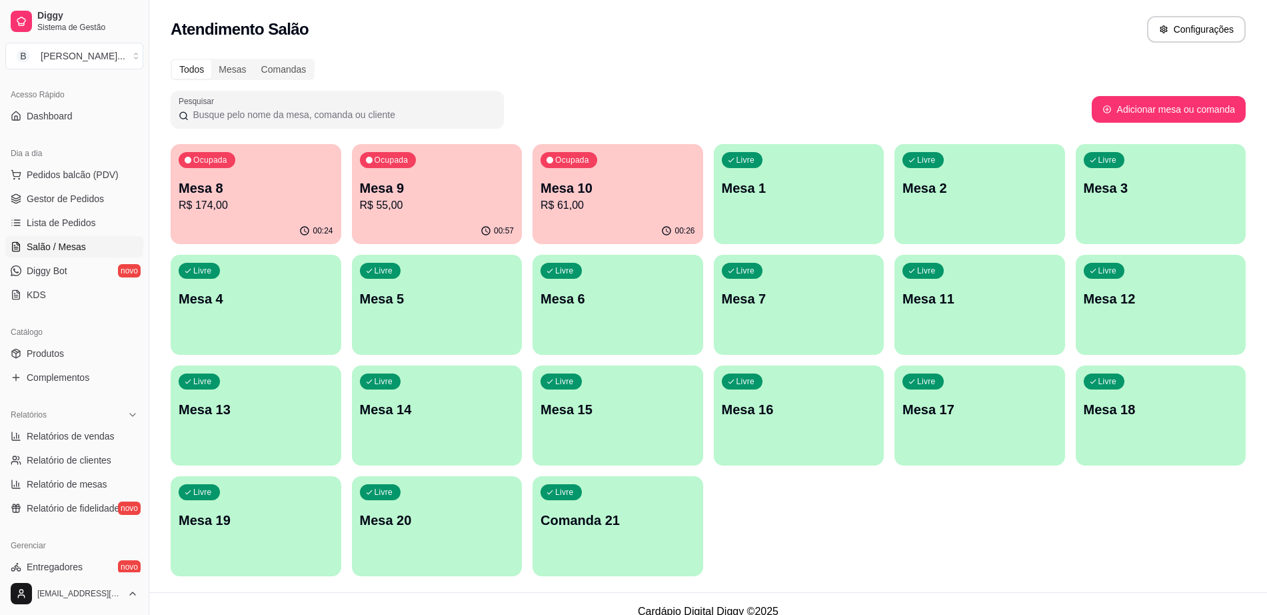
click at [571, 423] on div "Livre Mesa 15" at bounding box center [618, 407] width 171 height 84
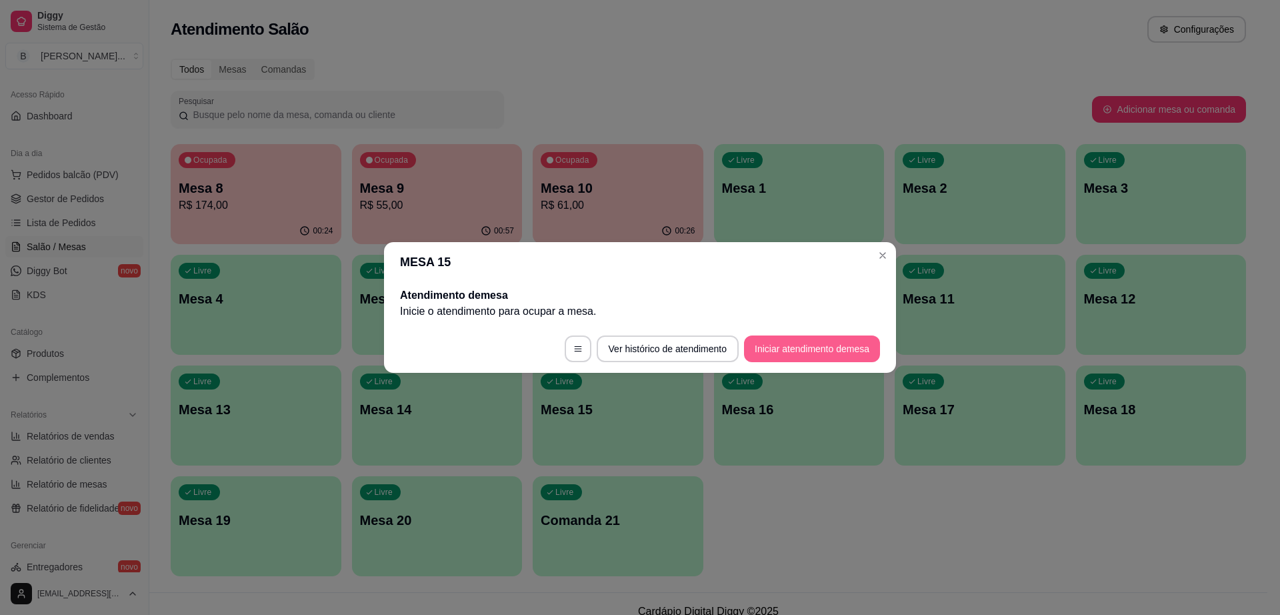
click at [830, 344] on button "Iniciar atendimento de mesa" at bounding box center [812, 348] width 136 height 27
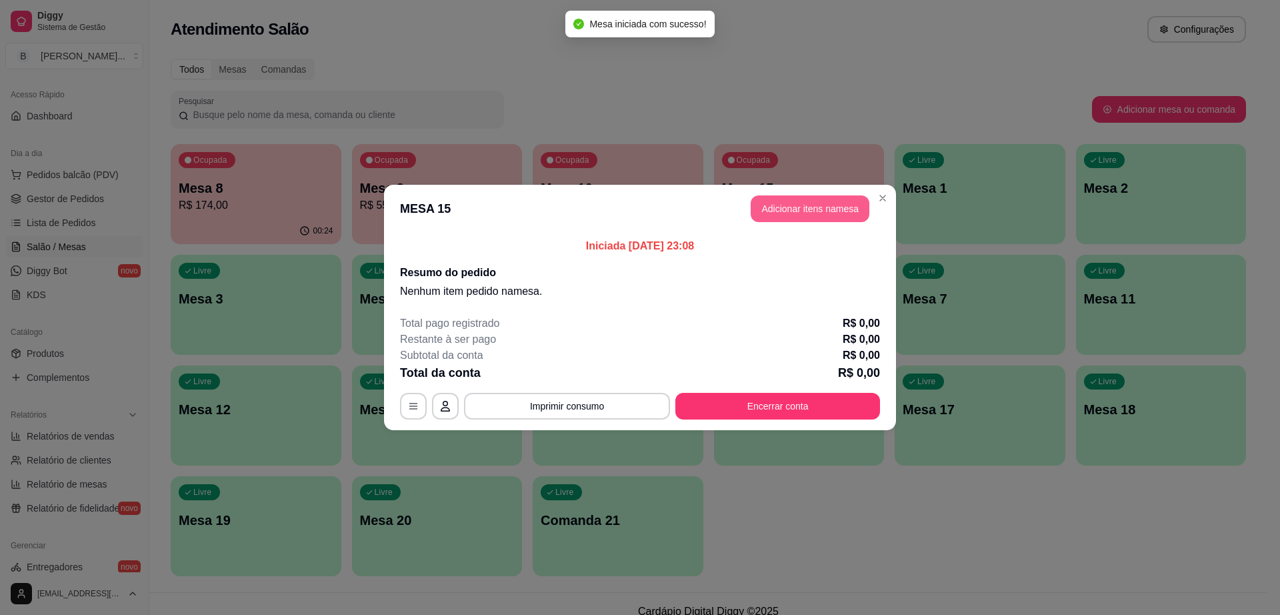
click at [817, 217] on button "Adicionar itens na mesa" at bounding box center [810, 208] width 119 height 27
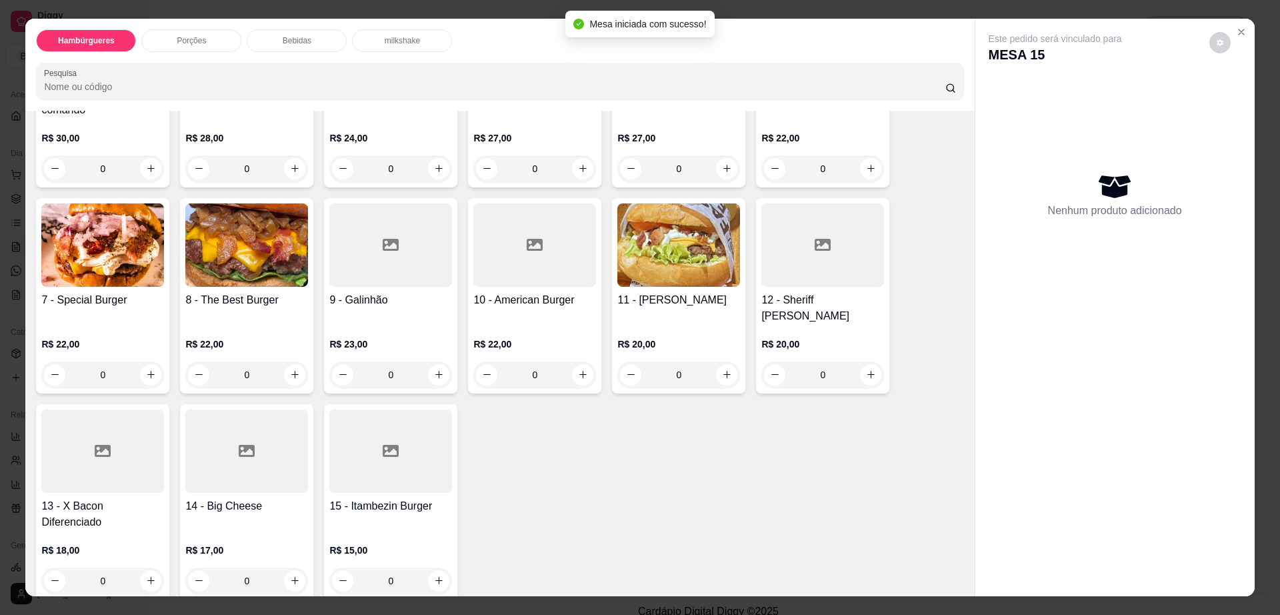
scroll to position [250, 0]
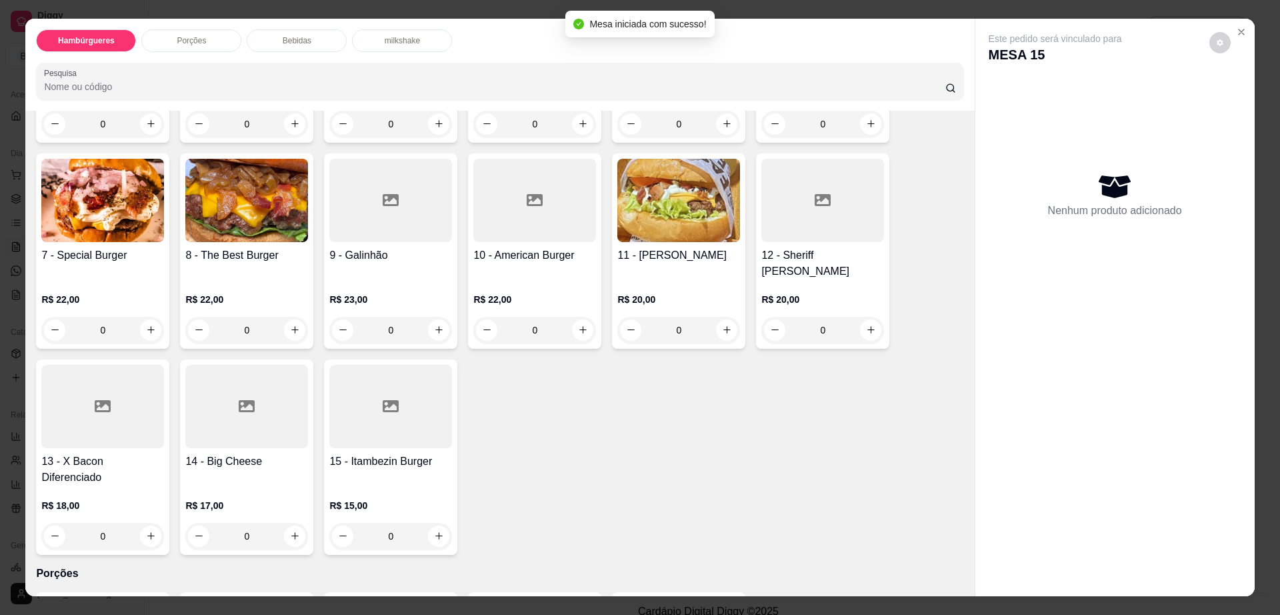
click at [305, 37] on div "Bebidas" at bounding box center [297, 40] width 100 height 23
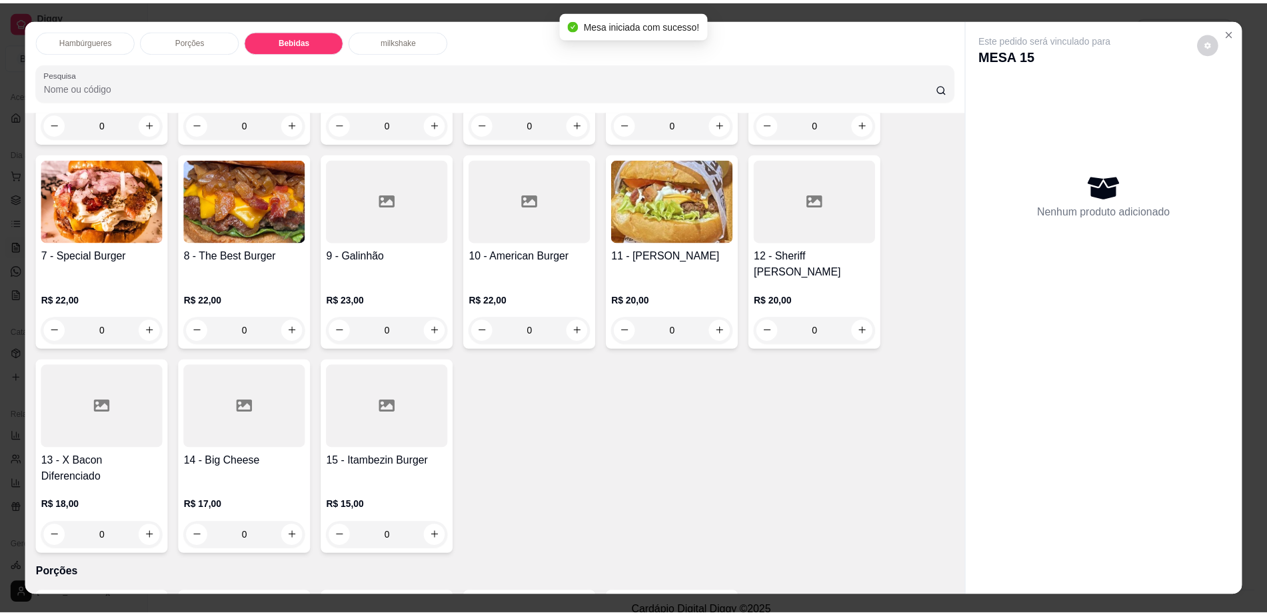
scroll to position [24, 0]
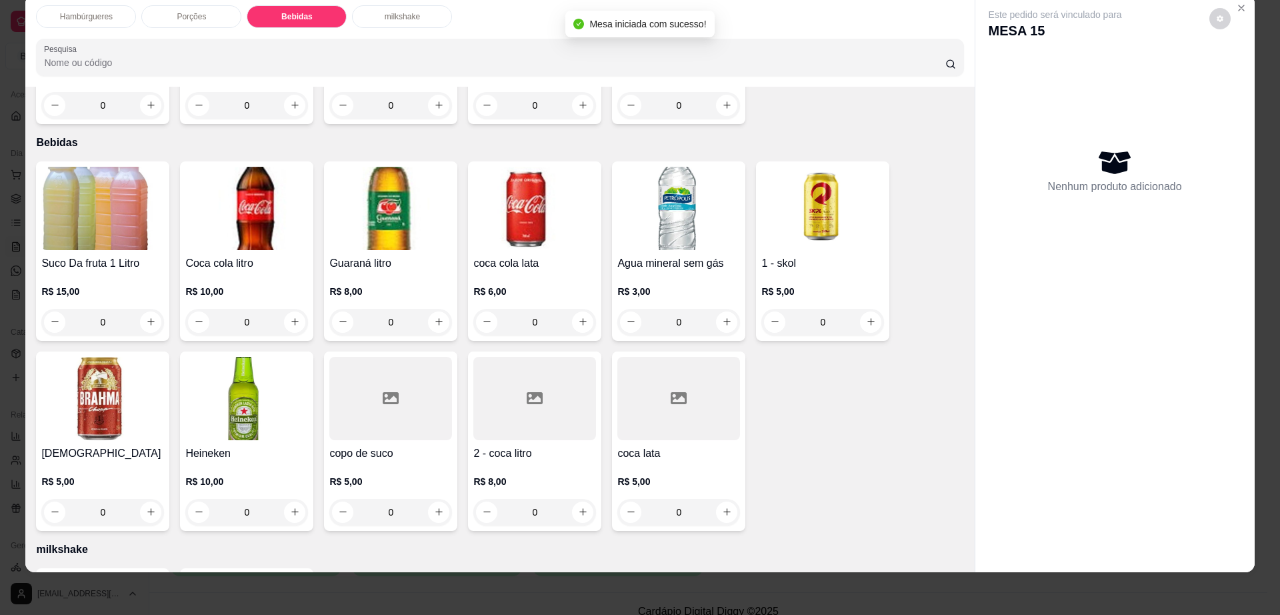
click at [85, 391] on img at bounding box center [102, 398] width 123 height 83
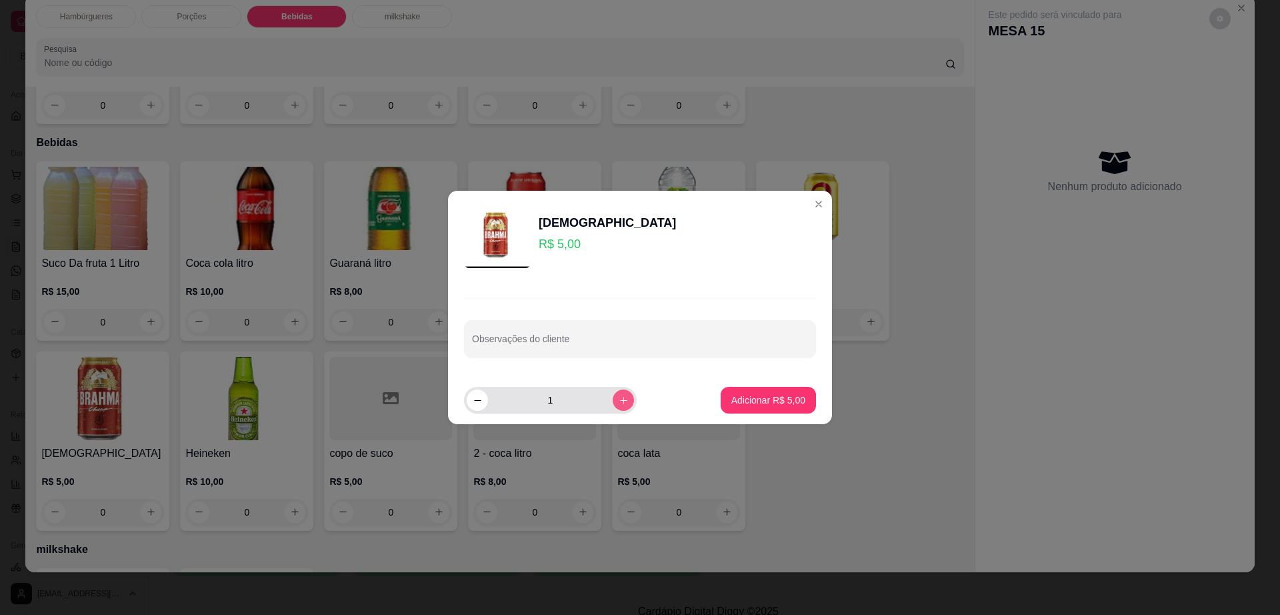
click at [619, 402] on icon "increase-product-quantity" at bounding box center [624, 400] width 10 height 10
type input "4"
click at [727, 397] on p "Adicionar R$ 20,00" at bounding box center [765, 399] width 77 height 13
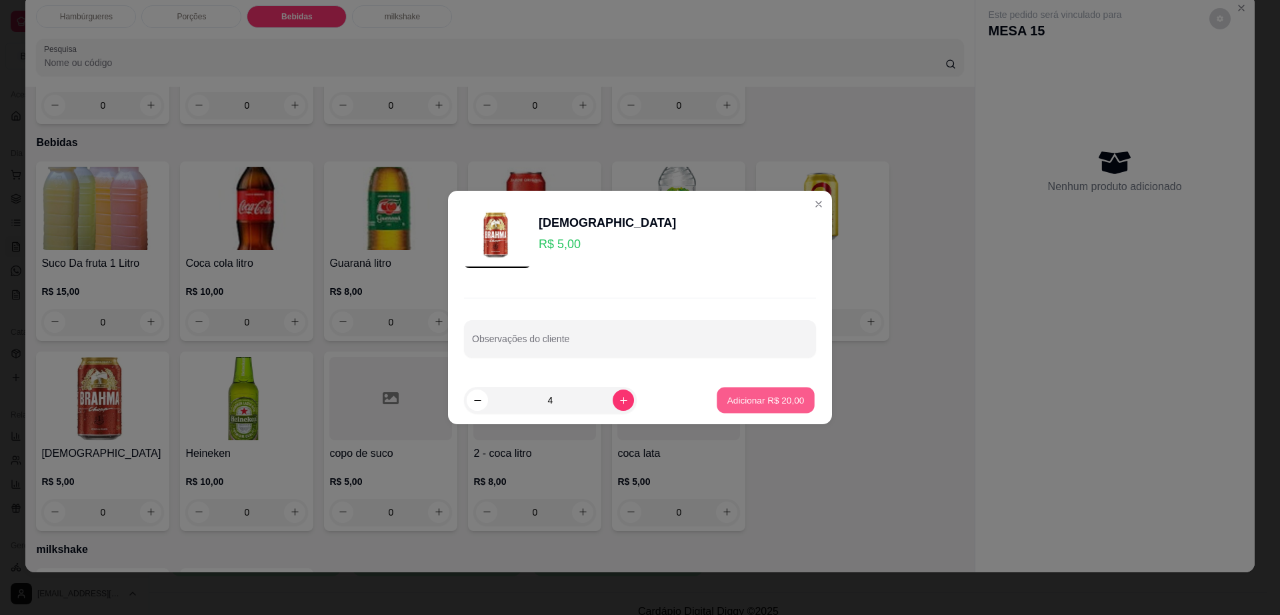
type input "4"
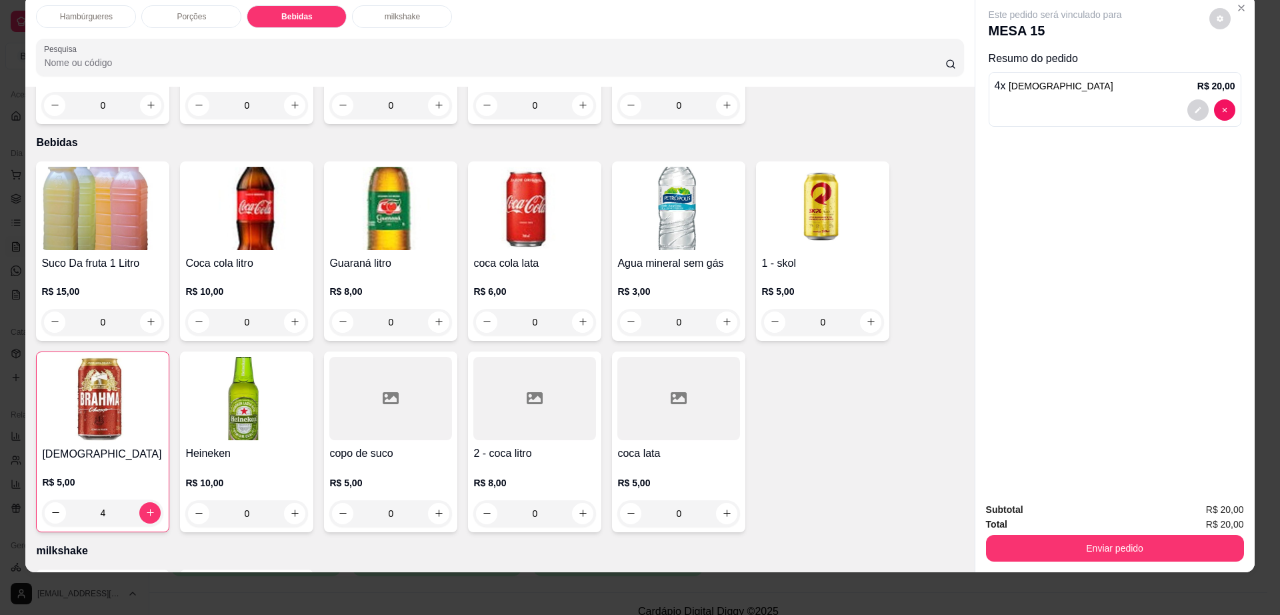
click at [1219, 27] on div "Este pedido será vinculado para MESA 15" at bounding box center [1110, 24] width 242 height 32
click at [1217, 17] on icon "decrease-product-quantity" at bounding box center [1220, 18] width 6 height 6
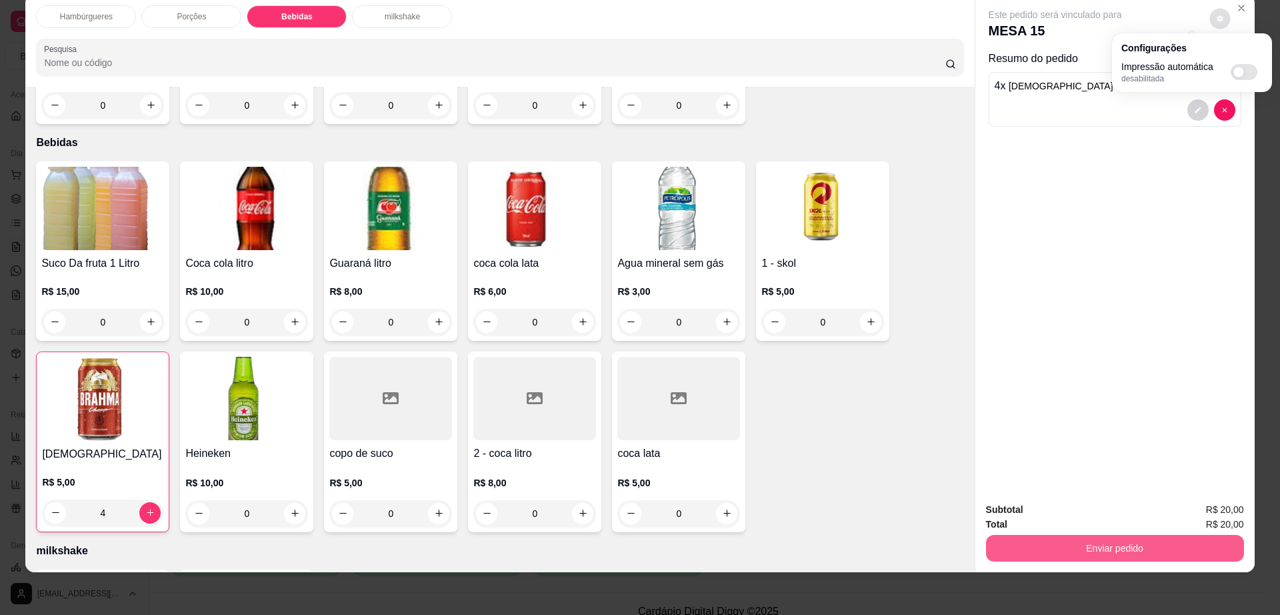
click at [994, 538] on button "Enviar pedido" at bounding box center [1115, 548] width 258 height 27
click at [994, 538] on button "Enviar pedido" at bounding box center [1114, 548] width 250 height 26
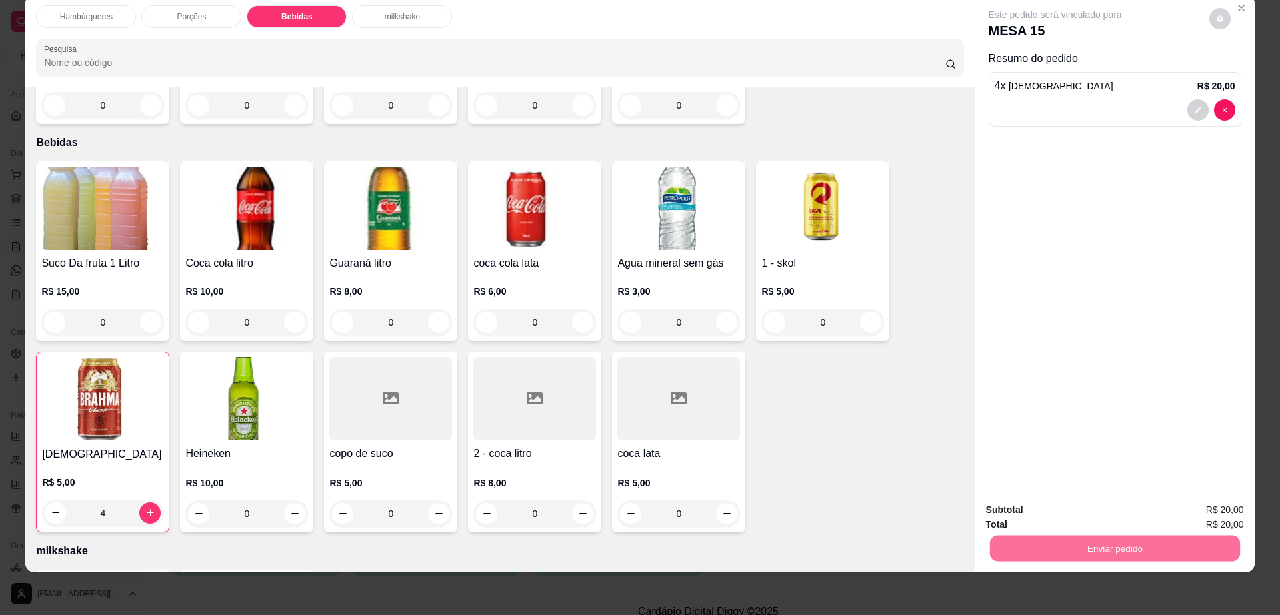
click at [1010, 515] on button "Não registrar e enviar pedido" at bounding box center [1069, 515] width 139 height 25
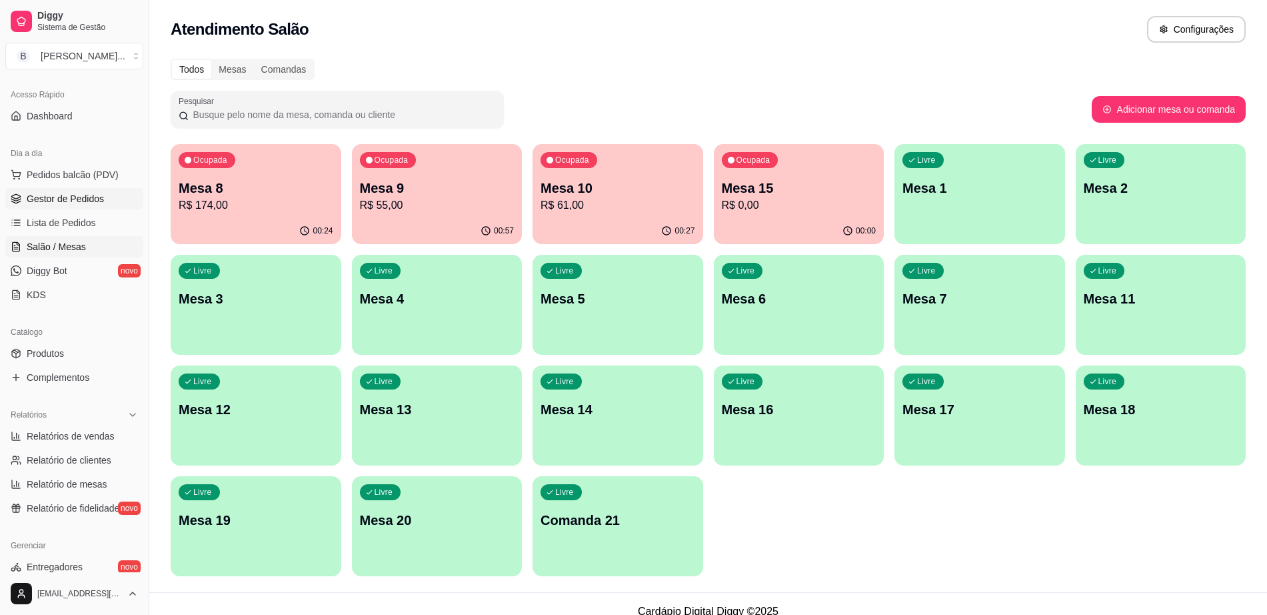
click at [61, 197] on span "Gestor de Pedidos" at bounding box center [65, 198] width 77 height 13
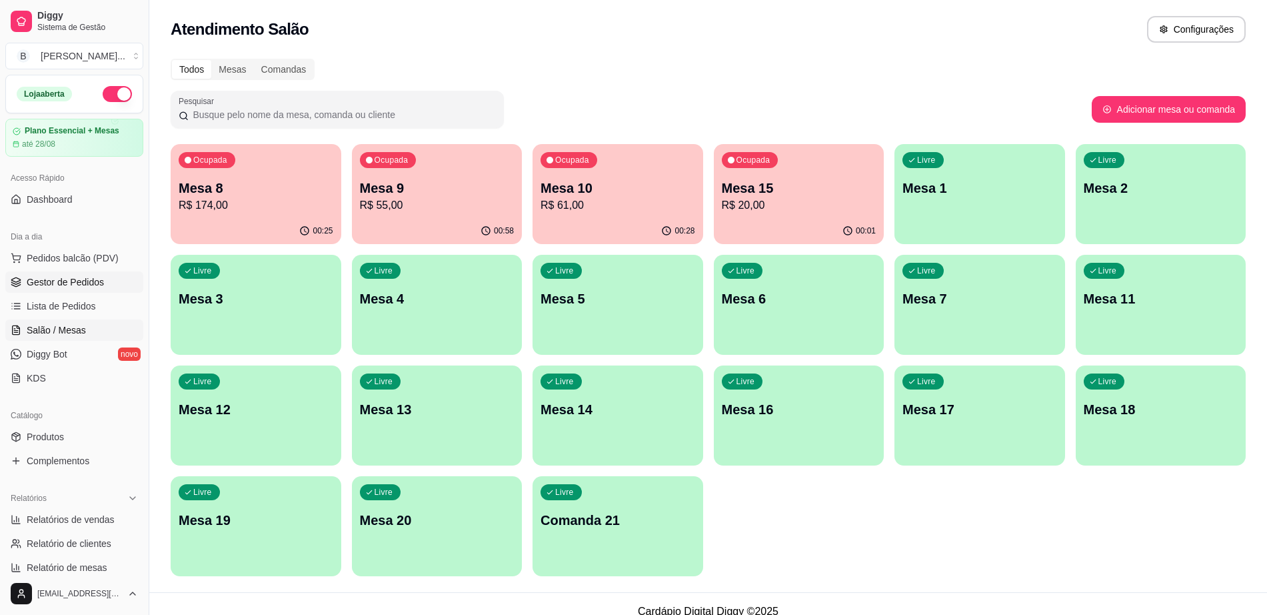
click at [77, 275] on span "Gestor de Pedidos" at bounding box center [65, 281] width 77 height 13
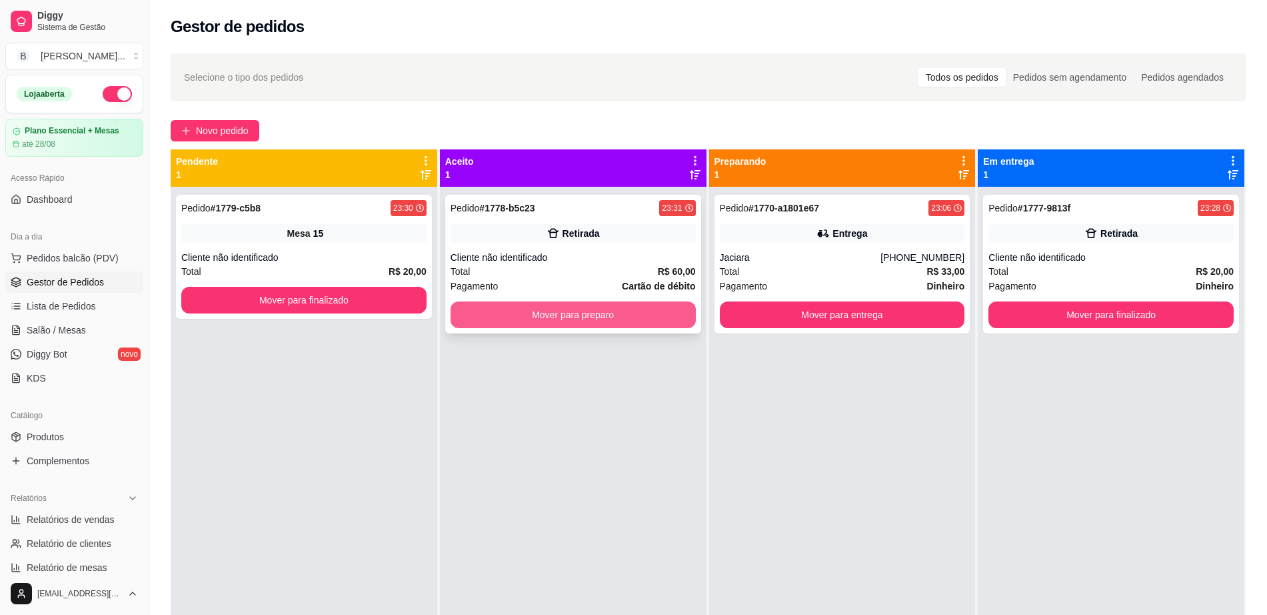
click at [556, 319] on button "Mover para preparo" at bounding box center [573, 314] width 245 height 27
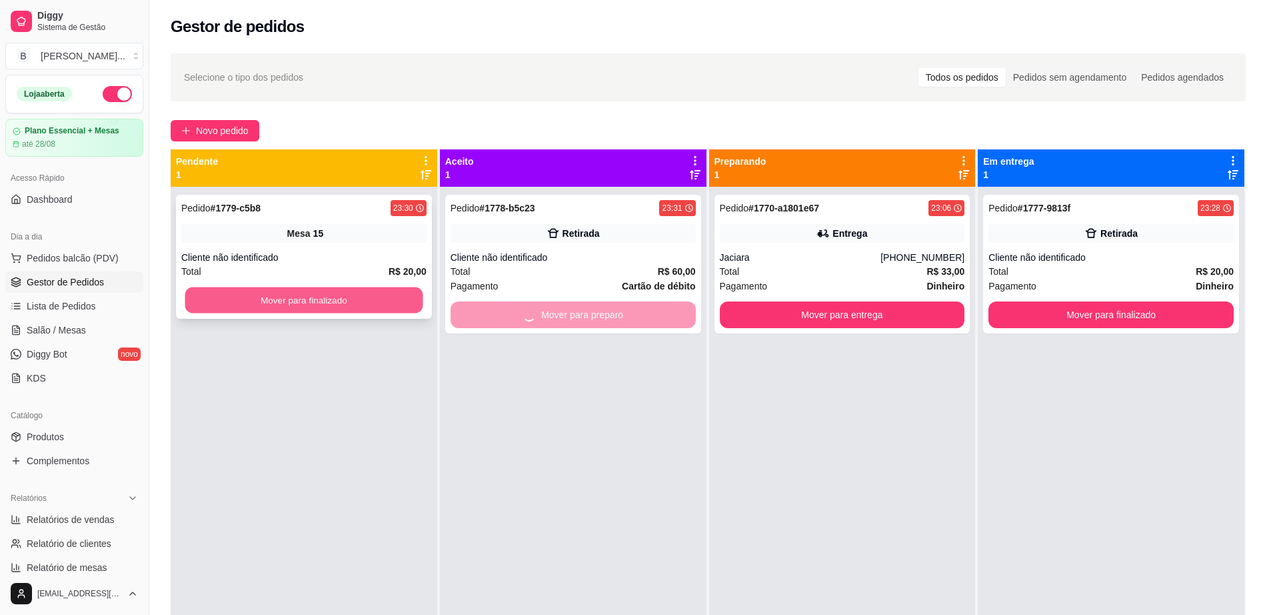
click at [379, 305] on button "Mover para finalizado" at bounding box center [304, 300] width 238 height 26
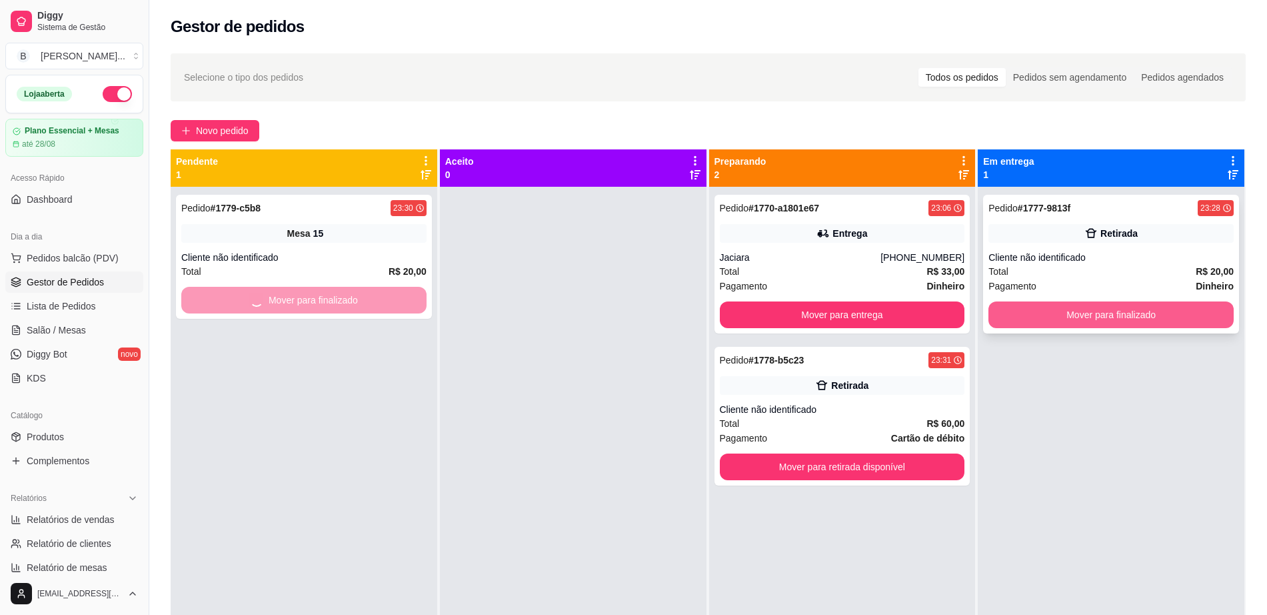
click at [1063, 309] on button "Mover para finalizado" at bounding box center [1111, 314] width 245 height 27
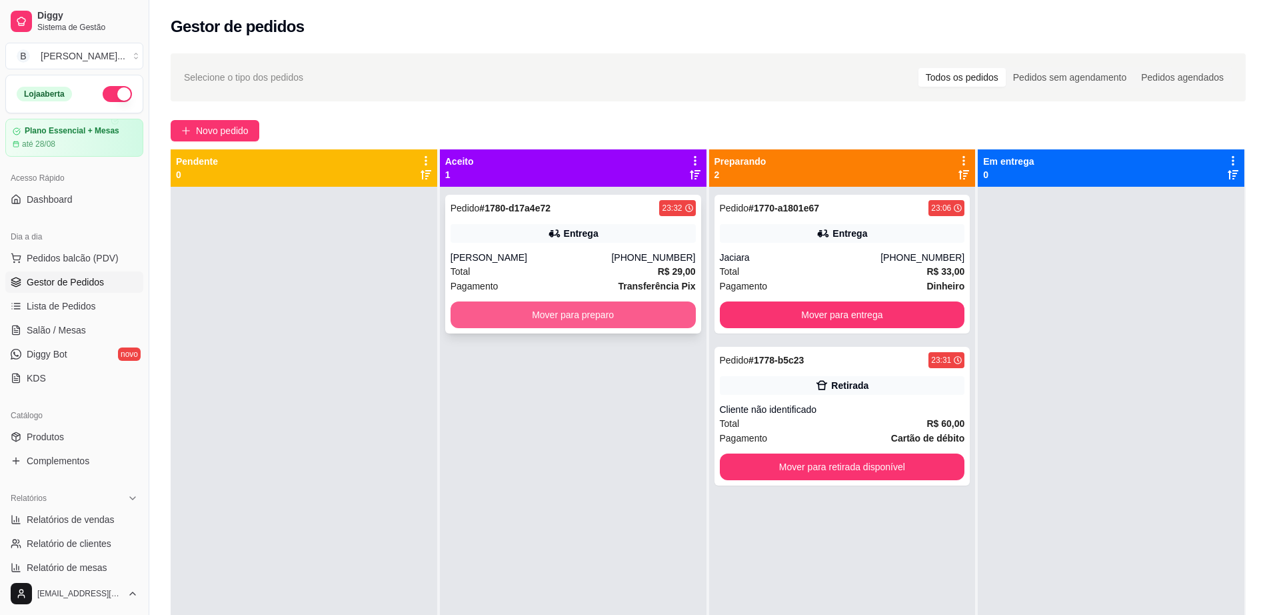
click at [619, 315] on button "Mover para preparo" at bounding box center [573, 314] width 245 height 27
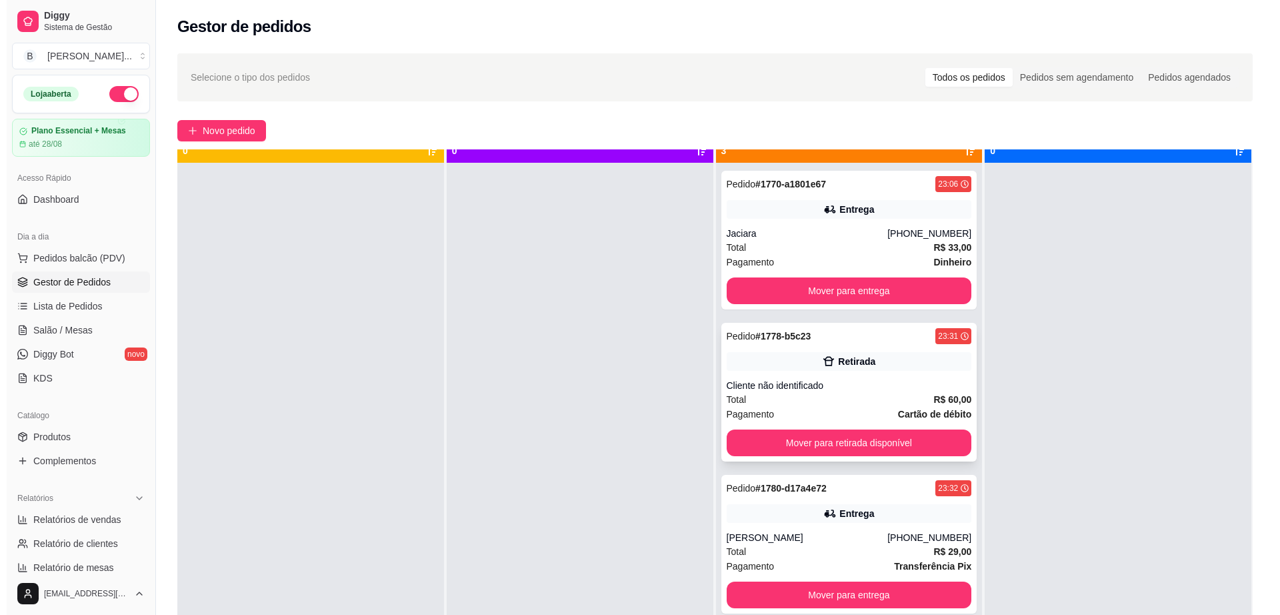
scroll to position [37, 0]
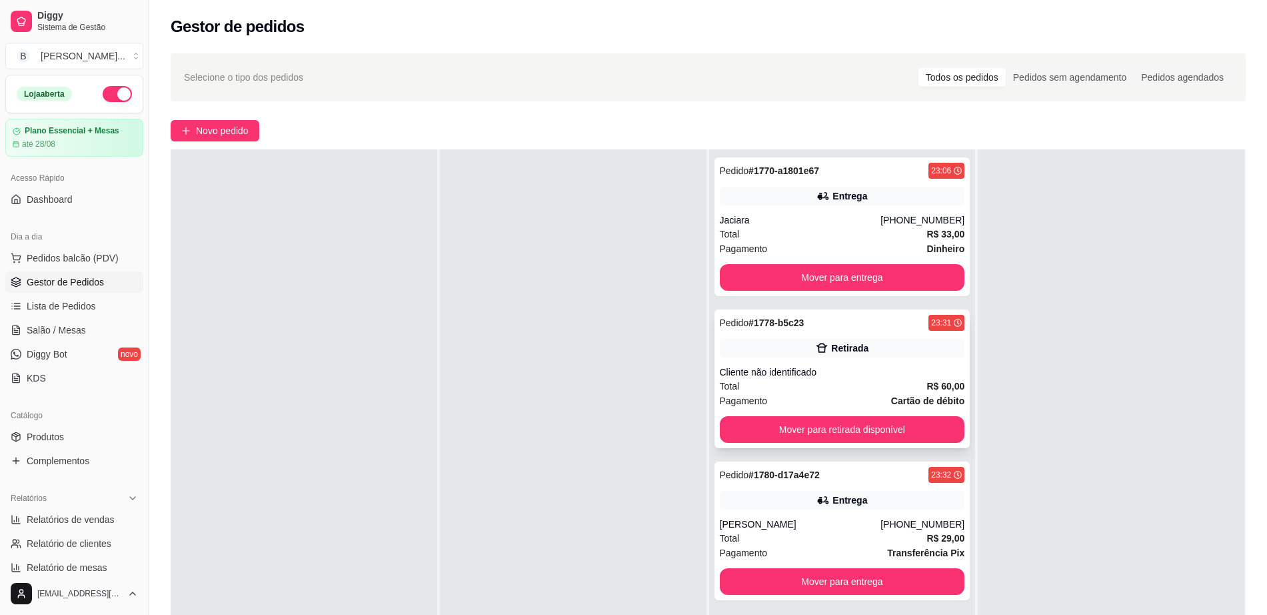
click at [837, 377] on div "Cliente não identificado" at bounding box center [842, 371] width 245 height 13
click at [864, 279] on button "Mover para entrega" at bounding box center [842, 277] width 245 height 27
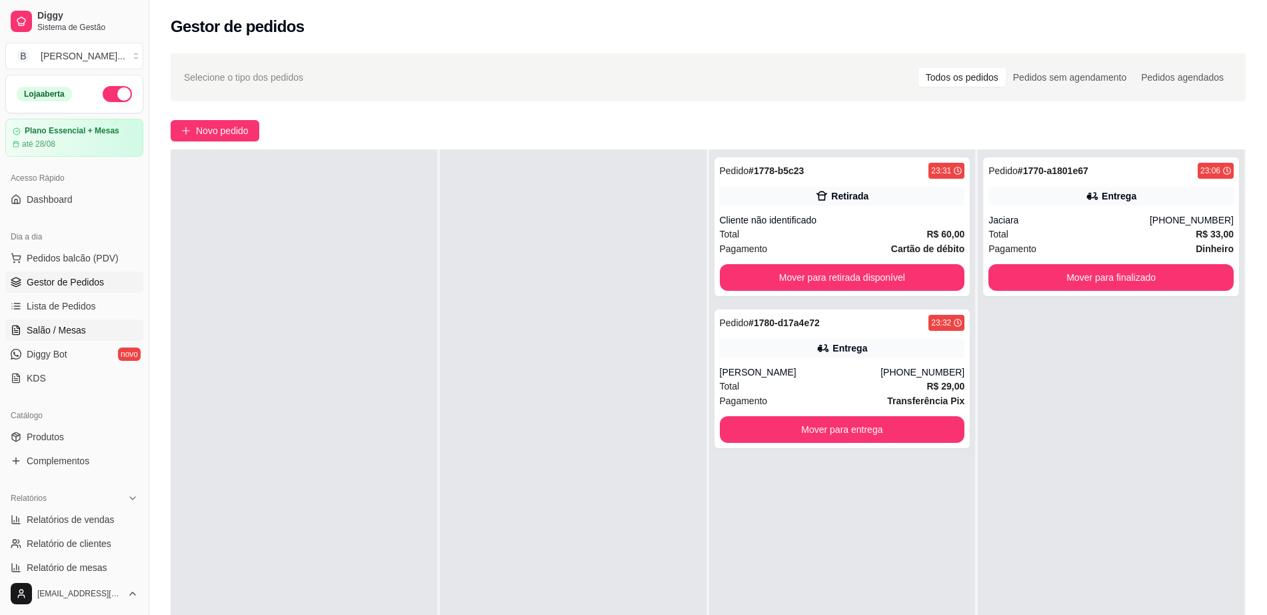
click at [55, 337] on link "Salão / Mesas" at bounding box center [74, 329] width 138 height 21
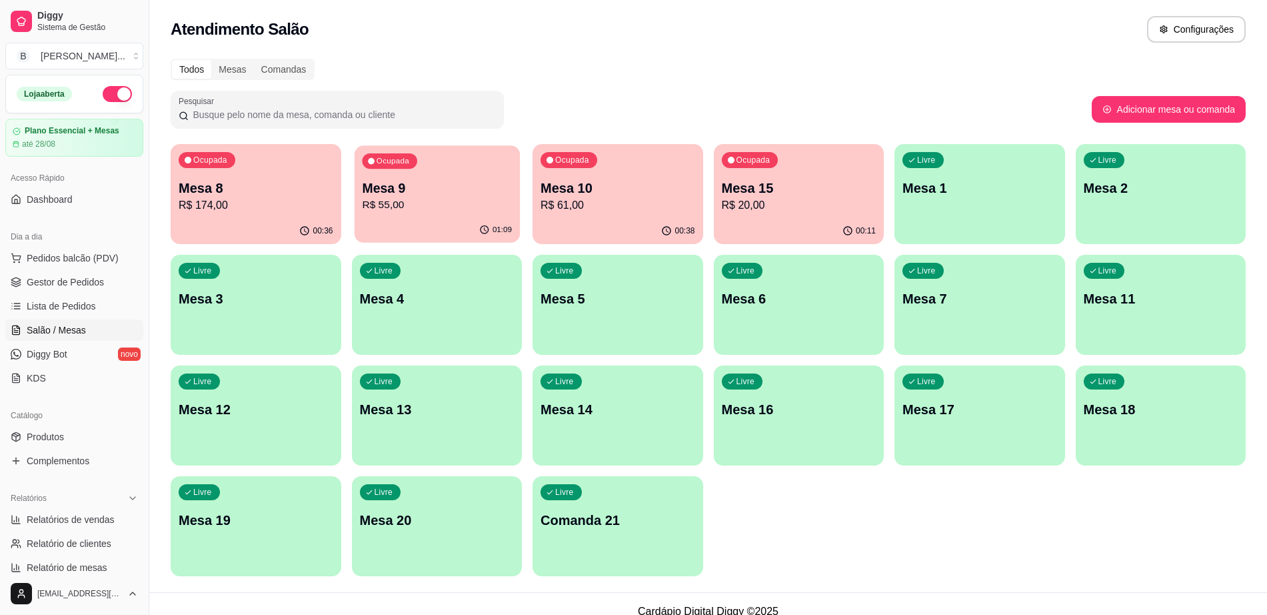
click at [415, 222] on div "01:09" at bounding box center [436, 229] width 165 height 25
click at [183, 207] on p "R$ 174,00" at bounding box center [256, 205] width 155 height 16
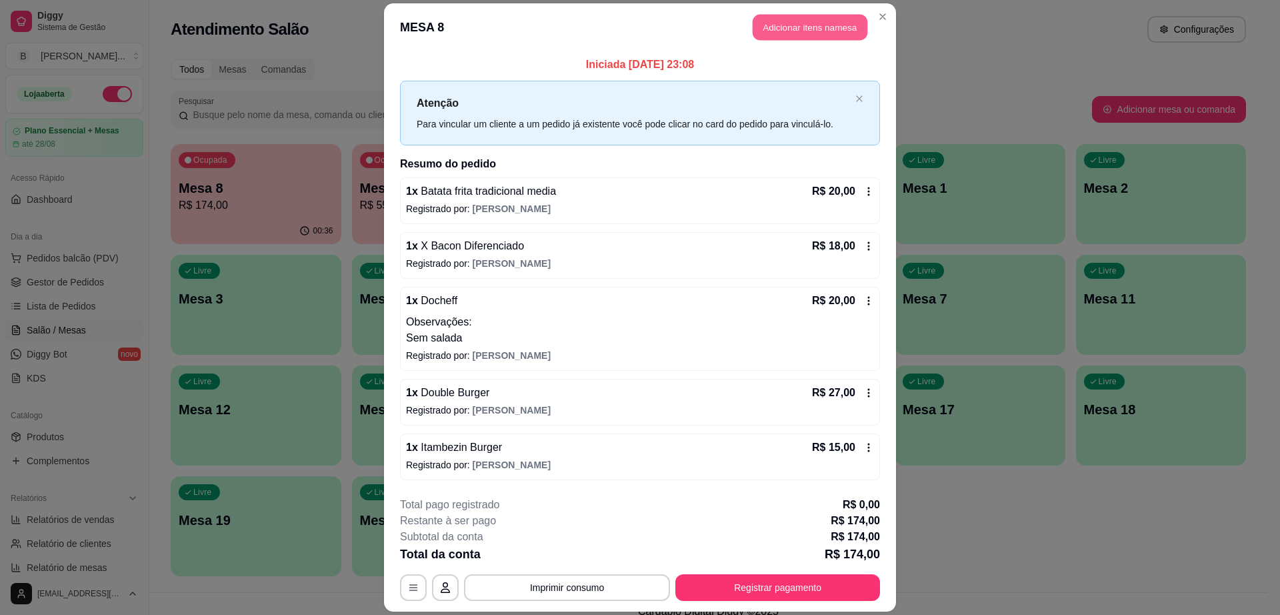
click at [767, 29] on button "Adicionar itens na mesa" at bounding box center [810, 27] width 115 height 26
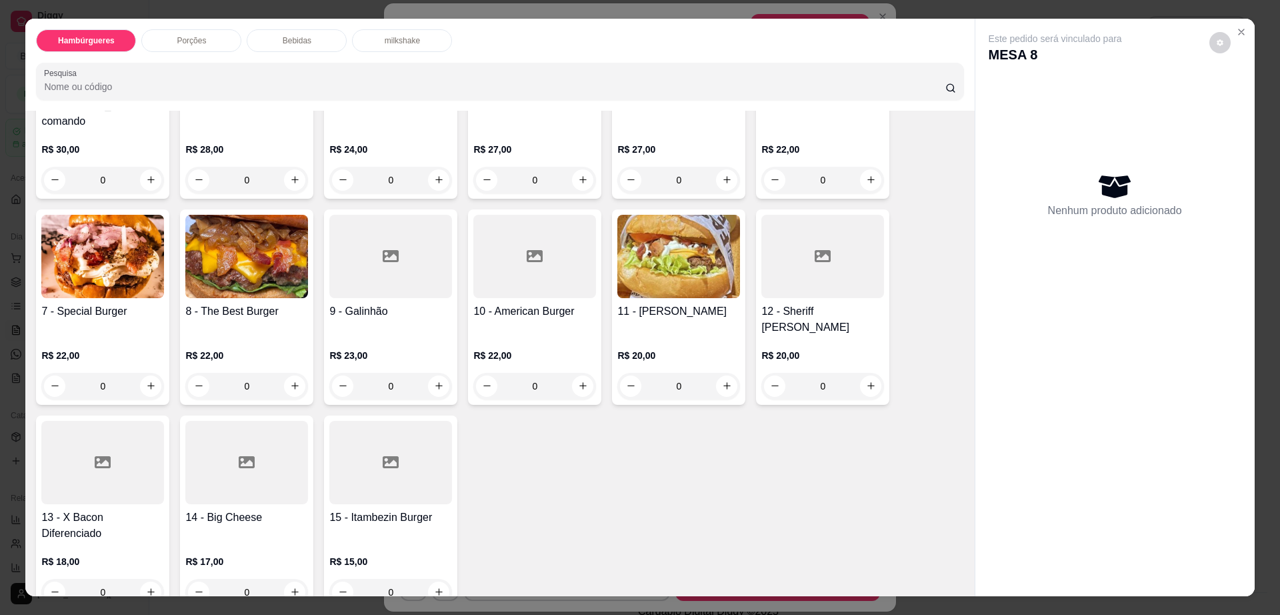
scroll to position [250, 0]
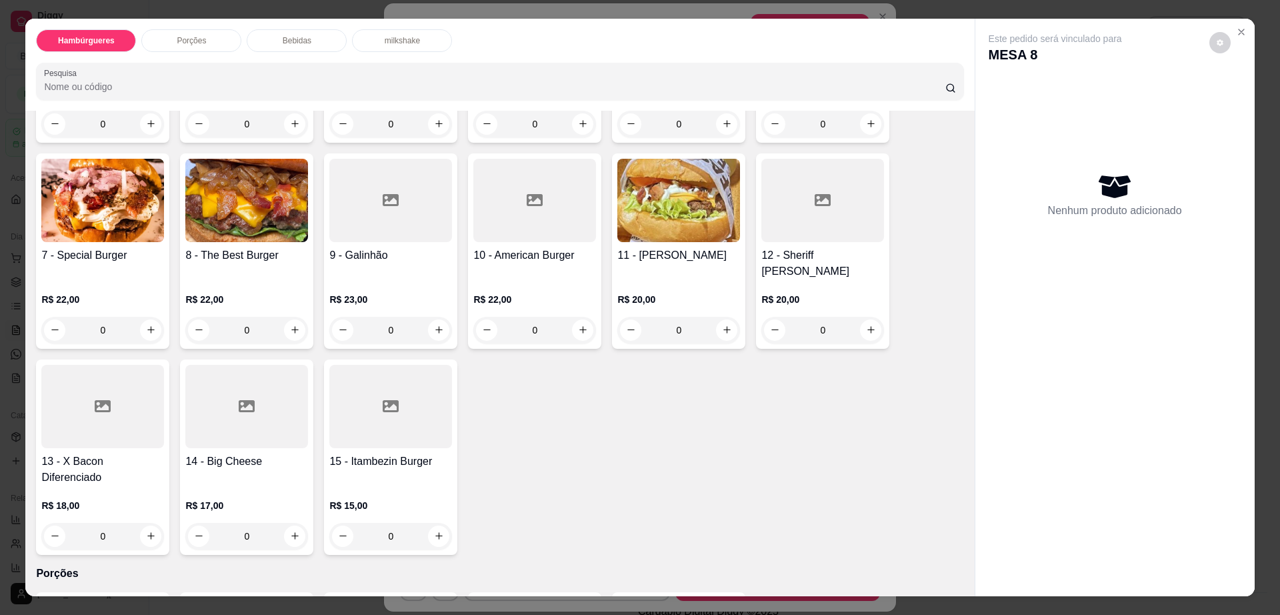
click at [206, 34] on div "Porções" at bounding box center [191, 40] width 100 height 23
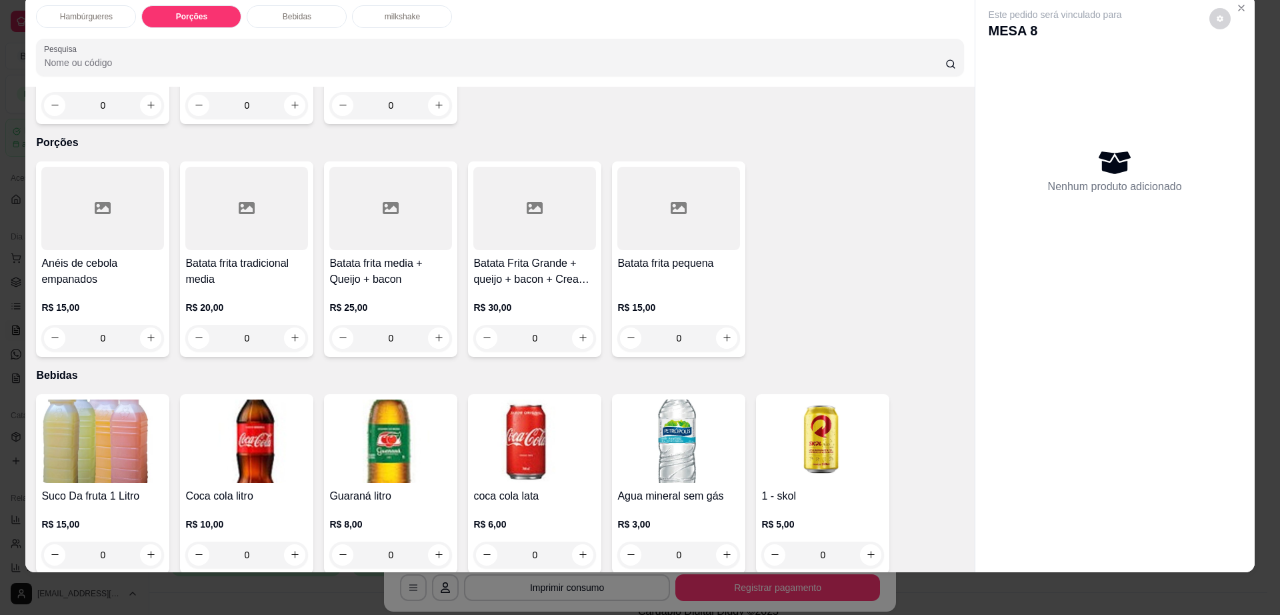
click at [222, 205] on div "Batata frita tradicional media R$ 20,00 0" at bounding box center [246, 258] width 133 height 195
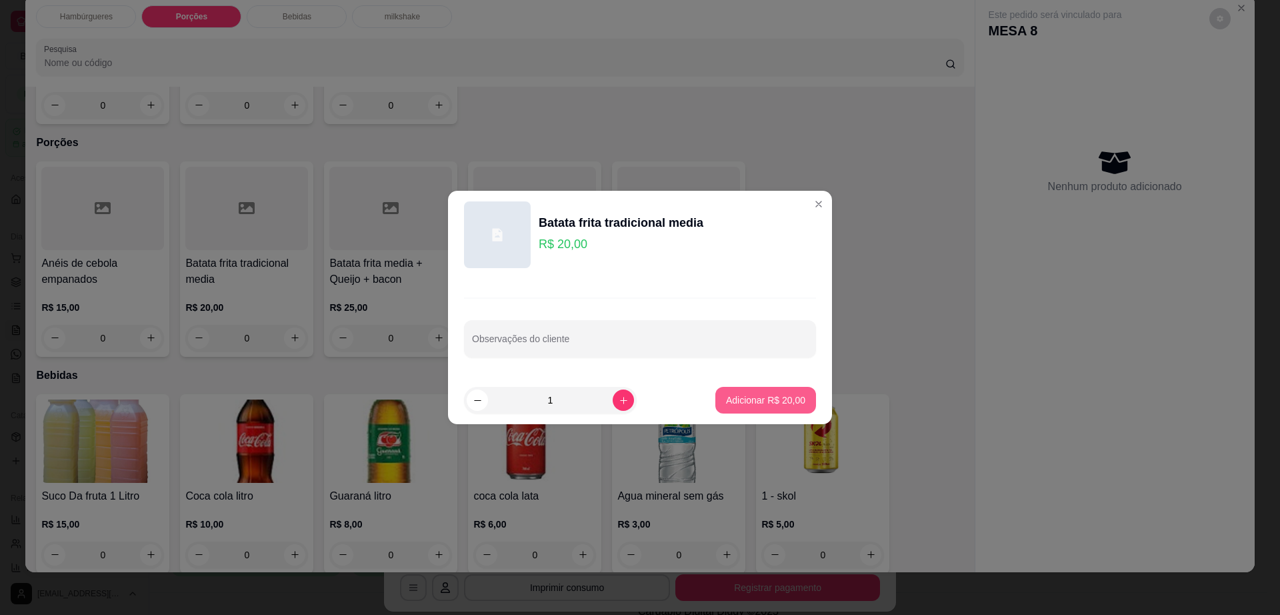
click at [731, 396] on p "Adicionar R$ 20,00" at bounding box center [765, 399] width 79 height 13
type input "1"
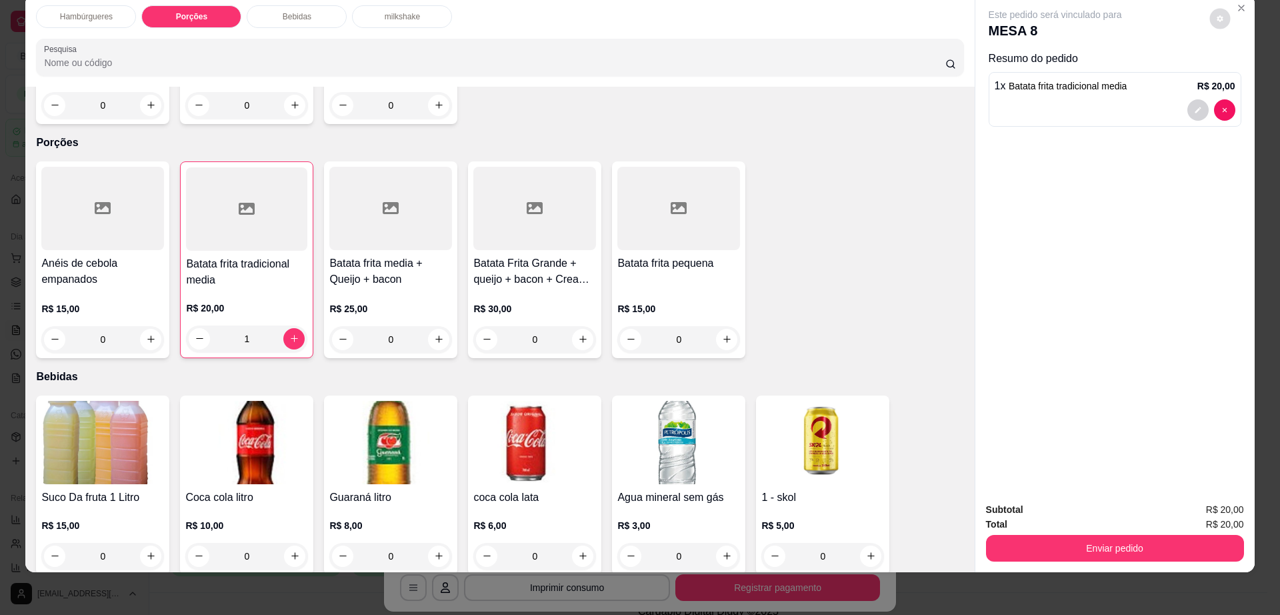
click at [1217, 20] on icon "decrease-product-quantity" at bounding box center [1220, 18] width 6 height 6
click at [1247, 69] on span "Automatic updates" at bounding box center [1244, 72] width 27 height 16
click at [1239, 72] on input "Automatic updates" at bounding box center [1234, 76] width 9 height 9
checkbox input "true"
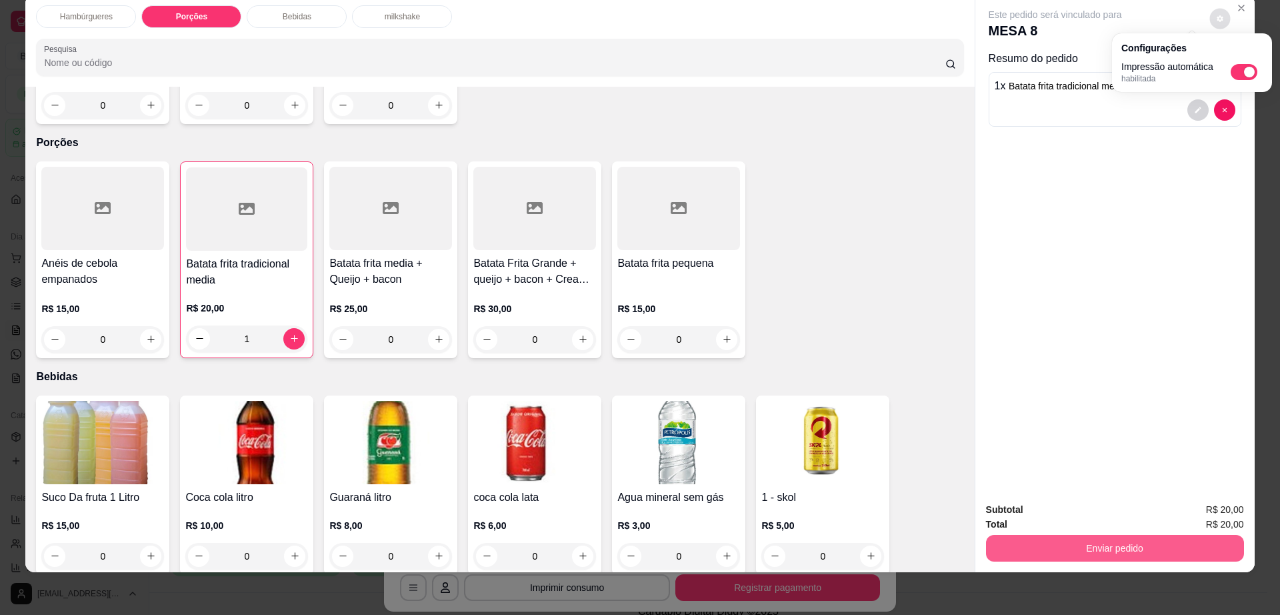
click at [1061, 546] on button "Enviar pedido" at bounding box center [1115, 548] width 258 height 27
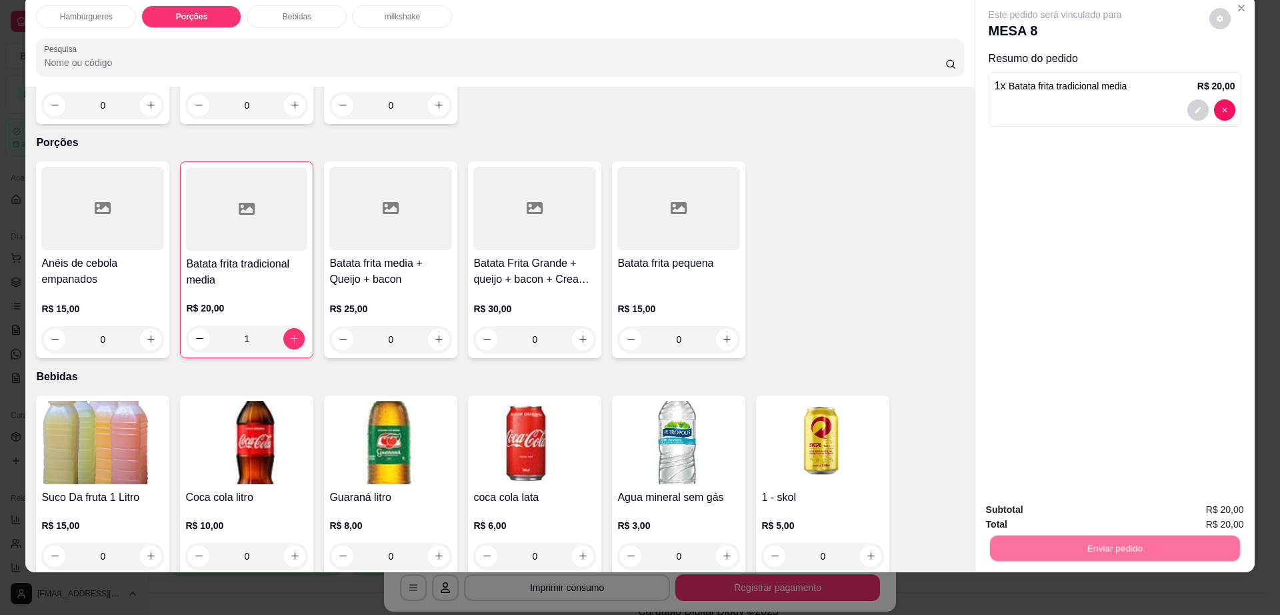
click at [1037, 515] on button "Não registrar e enviar pedido" at bounding box center [1069, 515] width 135 height 25
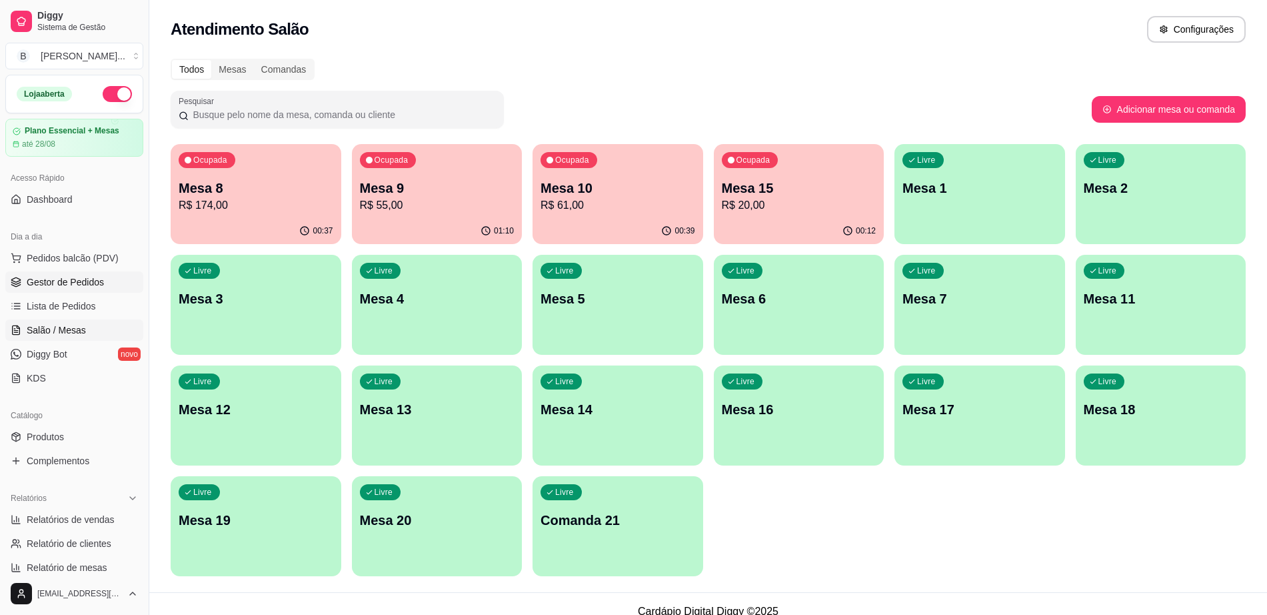
click at [112, 285] on link "Gestor de Pedidos" at bounding box center [74, 281] width 138 height 21
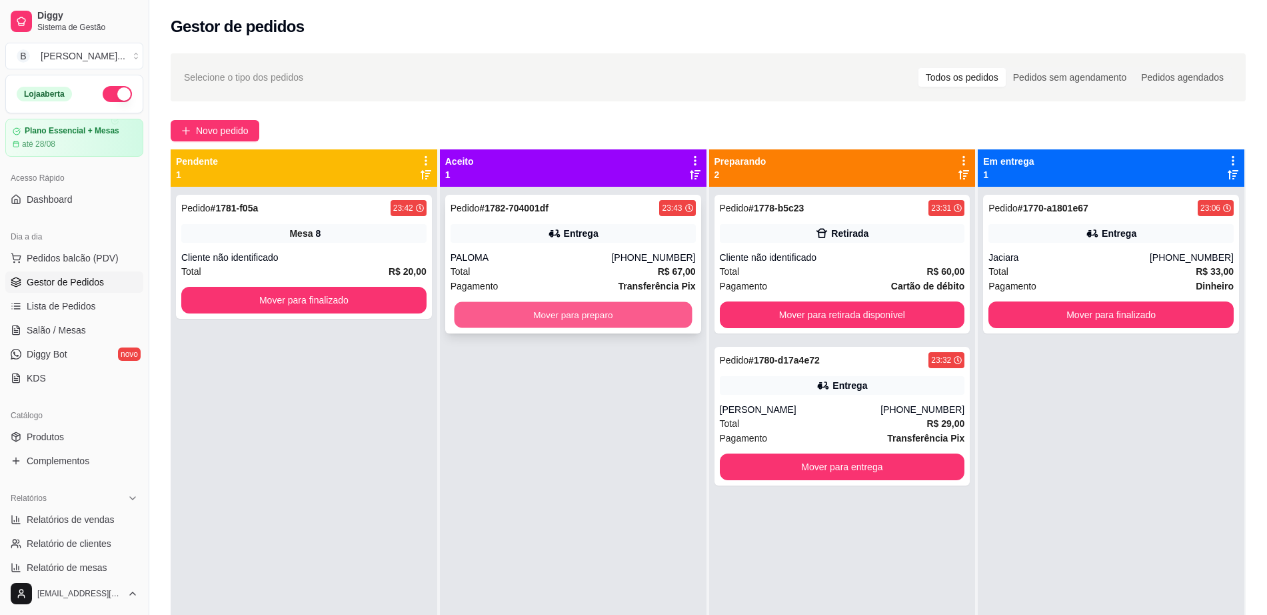
click at [536, 317] on button "Mover para preparo" at bounding box center [573, 315] width 238 height 26
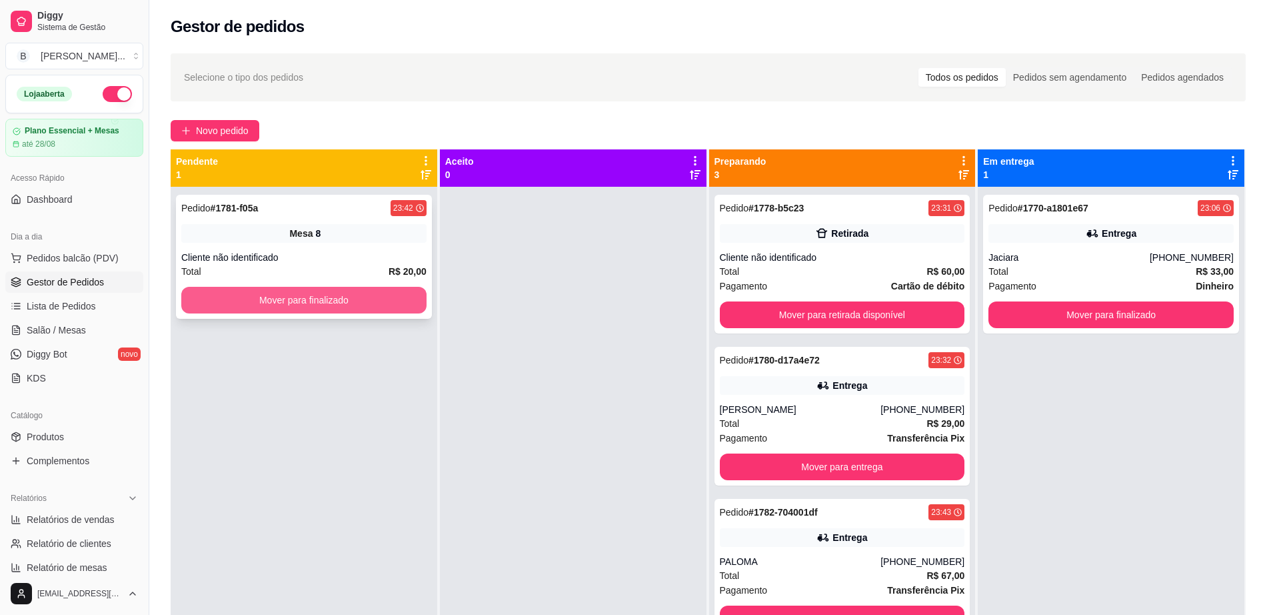
click at [311, 297] on button "Mover para finalizado" at bounding box center [303, 300] width 245 height 27
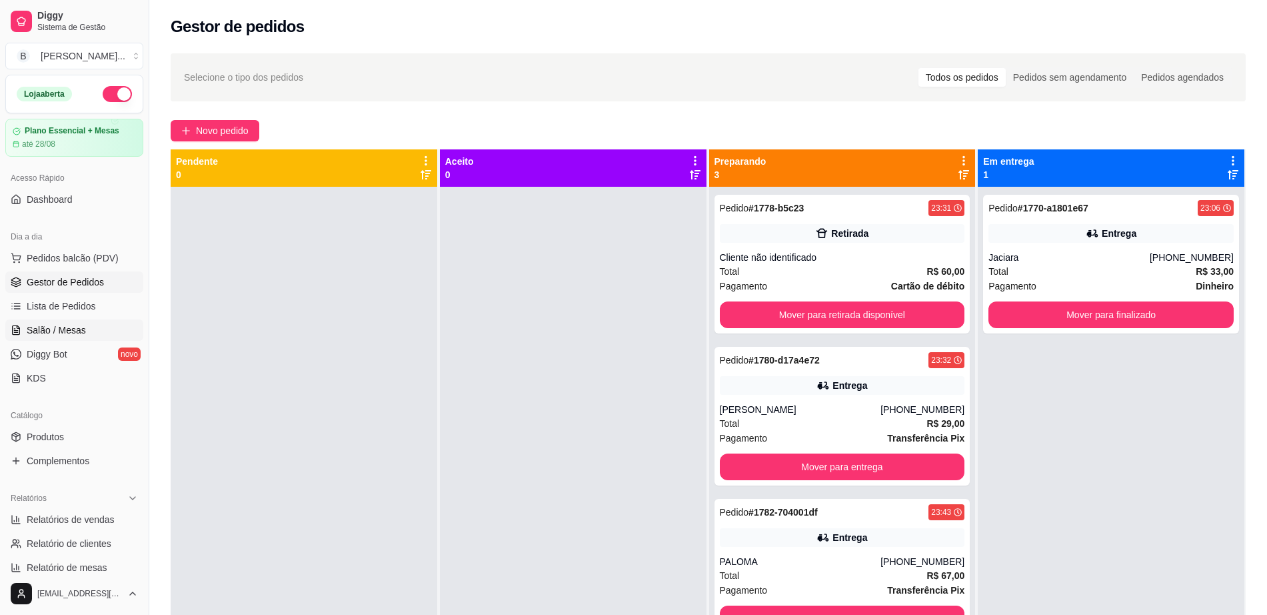
click at [68, 328] on span "Salão / Mesas" at bounding box center [56, 329] width 59 height 13
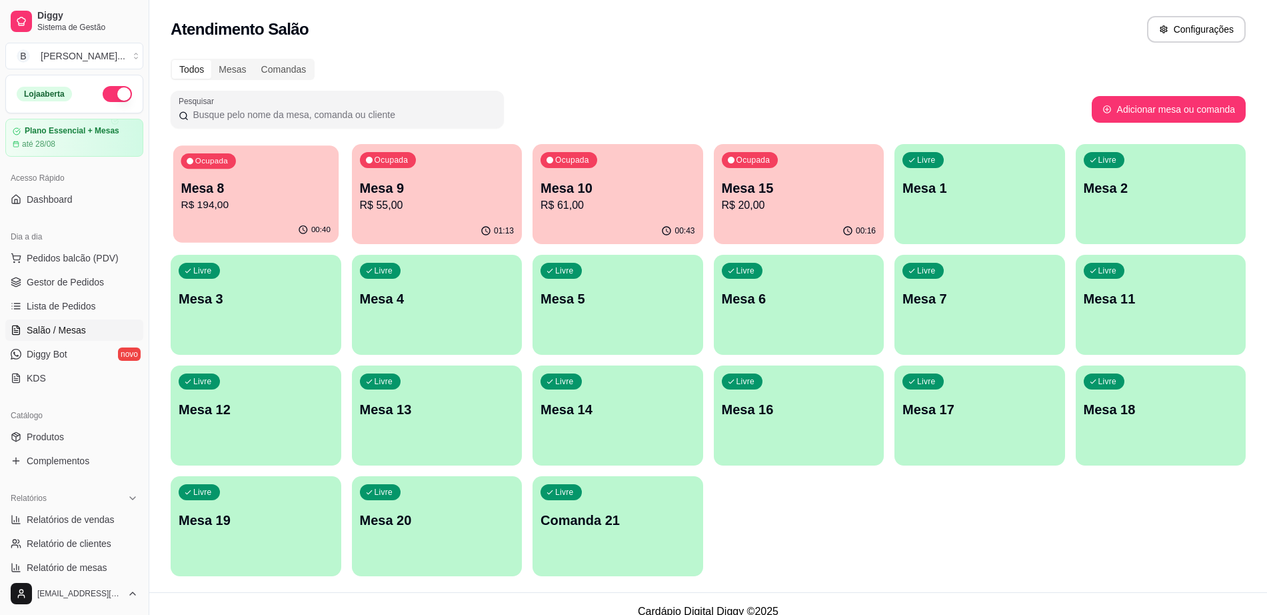
click at [225, 205] on p "R$ 194,00" at bounding box center [256, 204] width 150 height 15
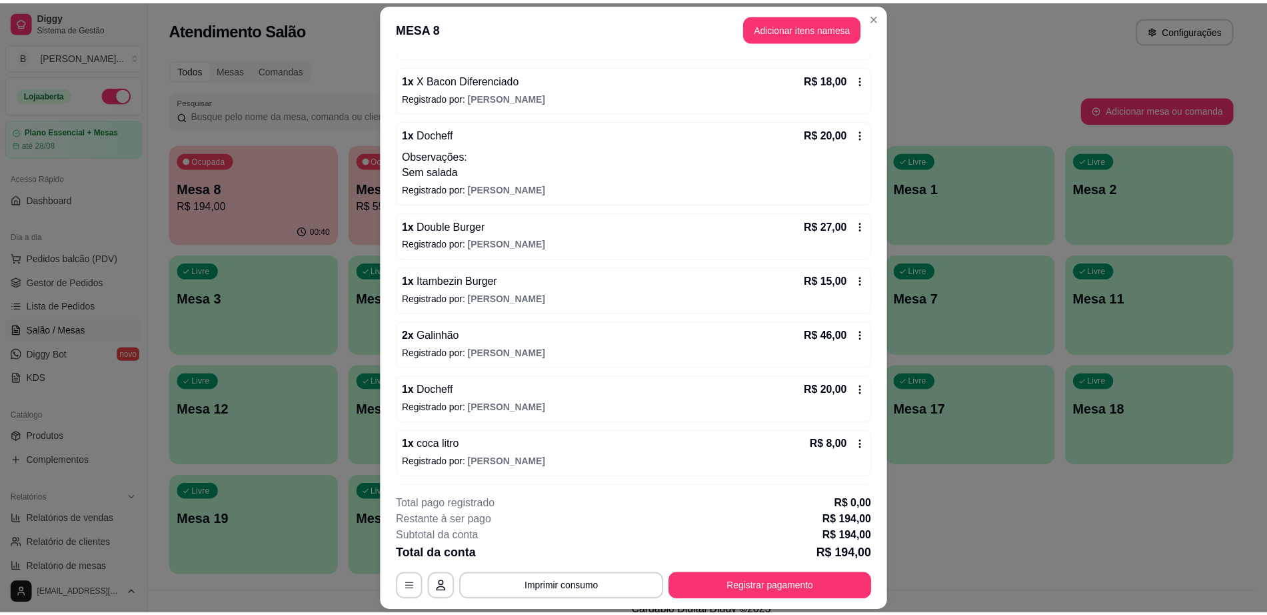
scroll to position [217, 0]
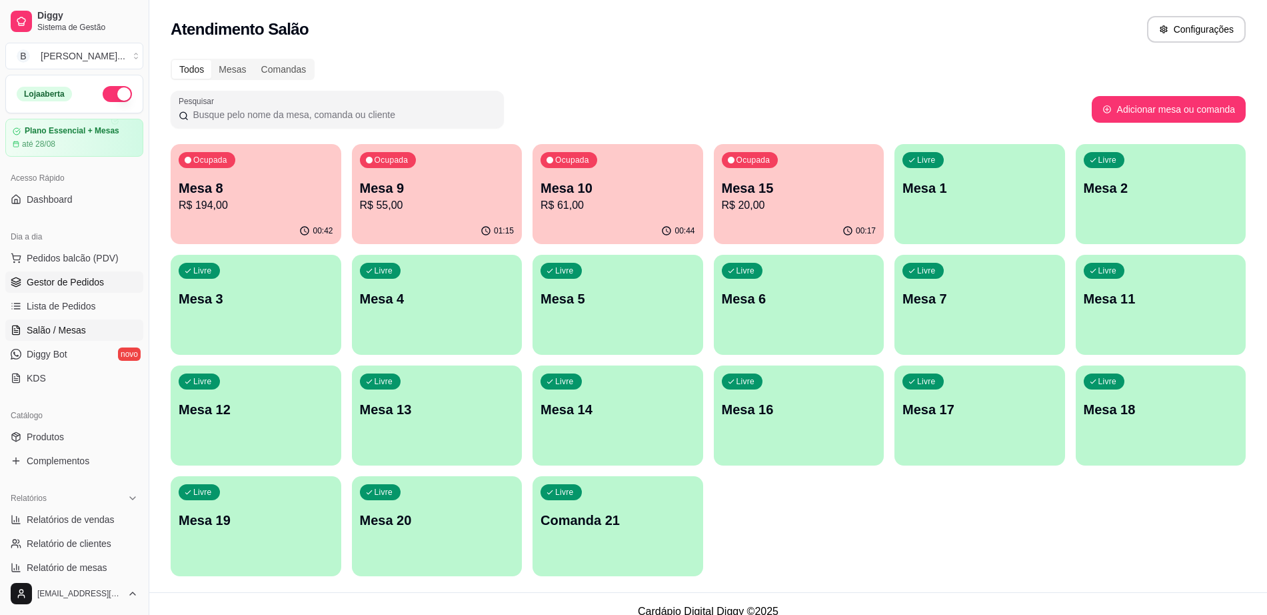
click at [77, 278] on span "Gestor de Pedidos" at bounding box center [65, 281] width 77 height 13
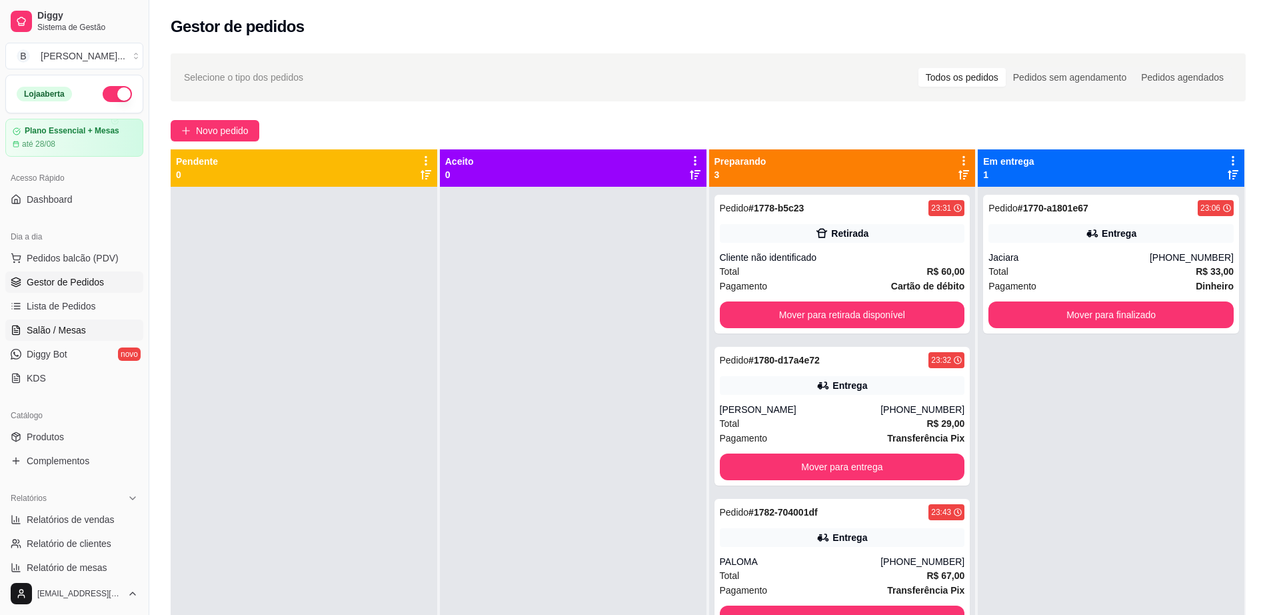
click at [95, 321] on link "Salão / Mesas" at bounding box center [74, 329] width 138 height 21
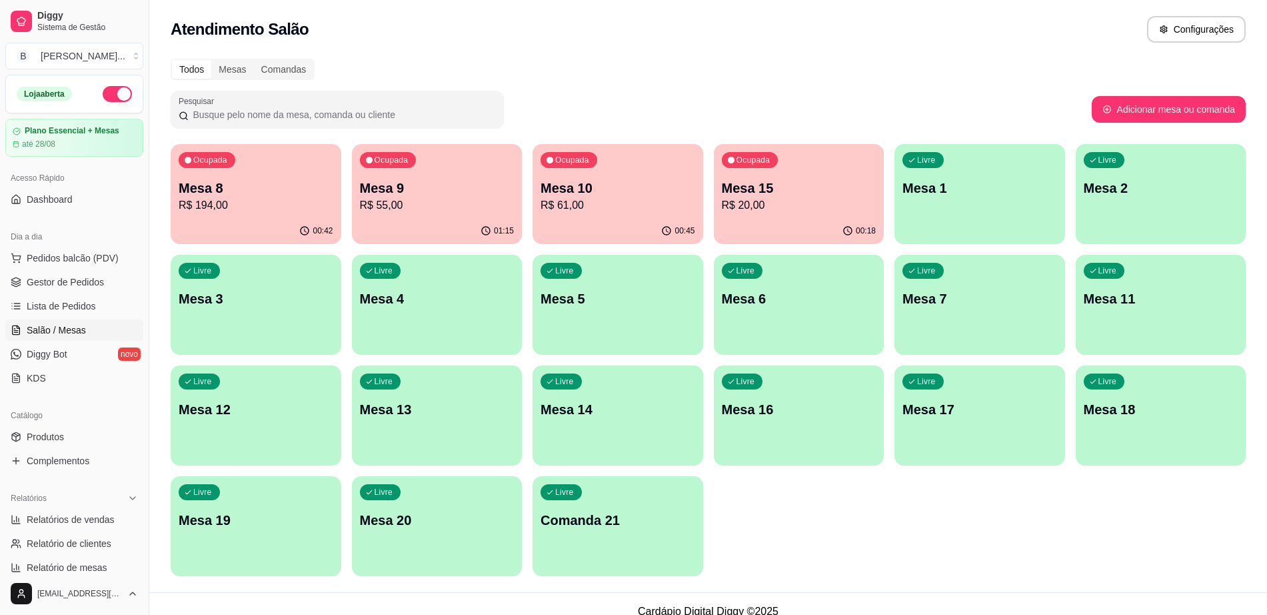
click at [798, 225] on div "00:18" at bounding box center [799, 231] width 171 height 26
click at [71, 278] on span "Gestor de Pedidos" at bounding box center [65, 281] width 77 height 13
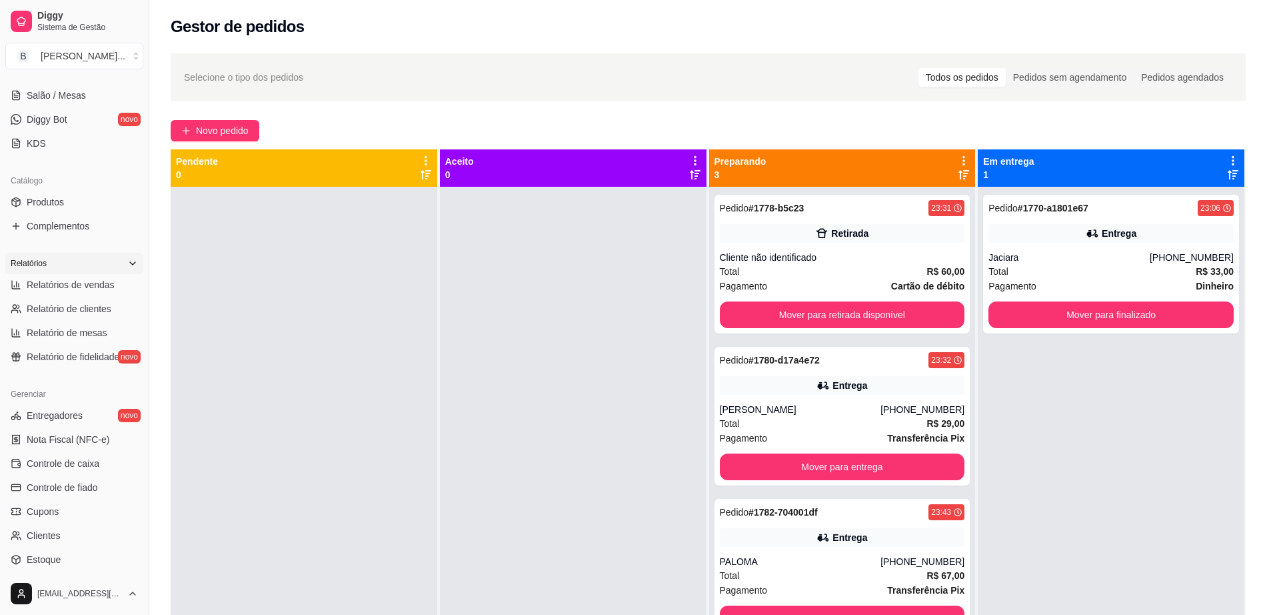
scroll to position [250, 0]
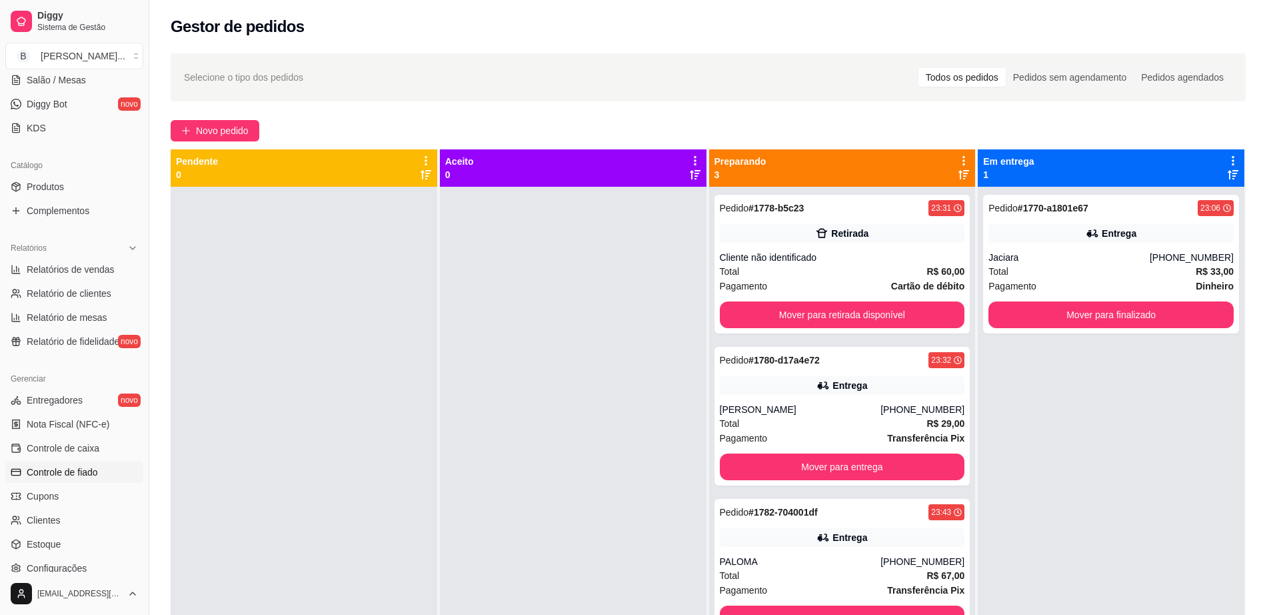
click at [89, 470] on span "Controle de fiado" at bounding box center [62, 471] width 71 height 13
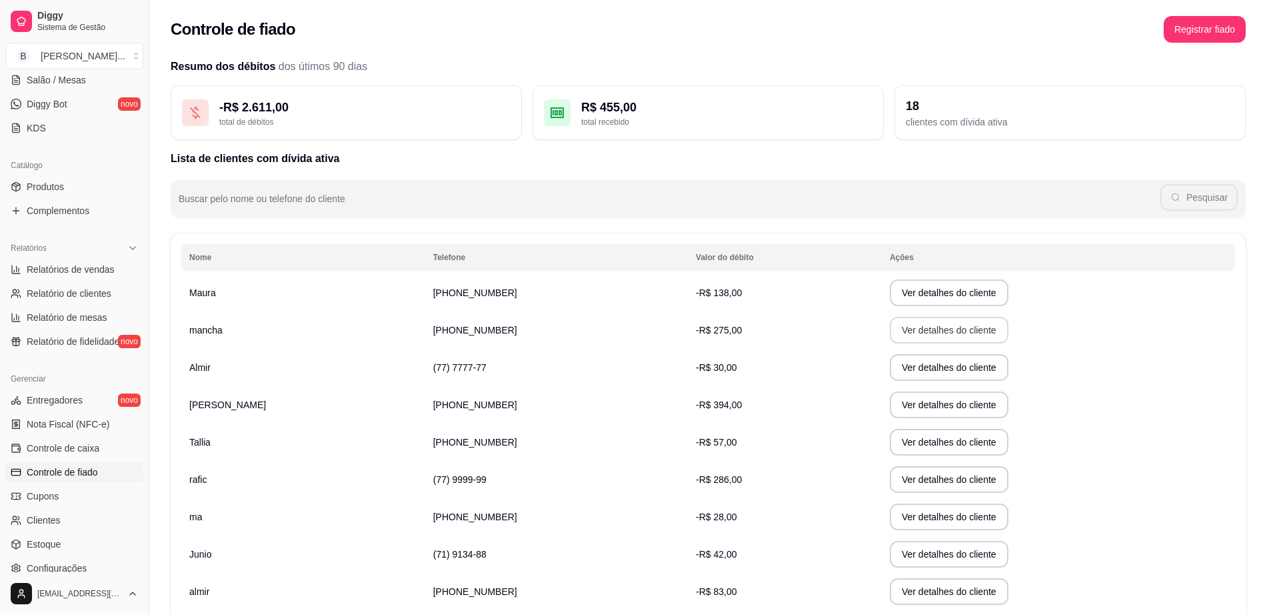
click at [890, 335] on button "Ver detalhes do cliente" at bounding box center [949, 330] width 119 height 27
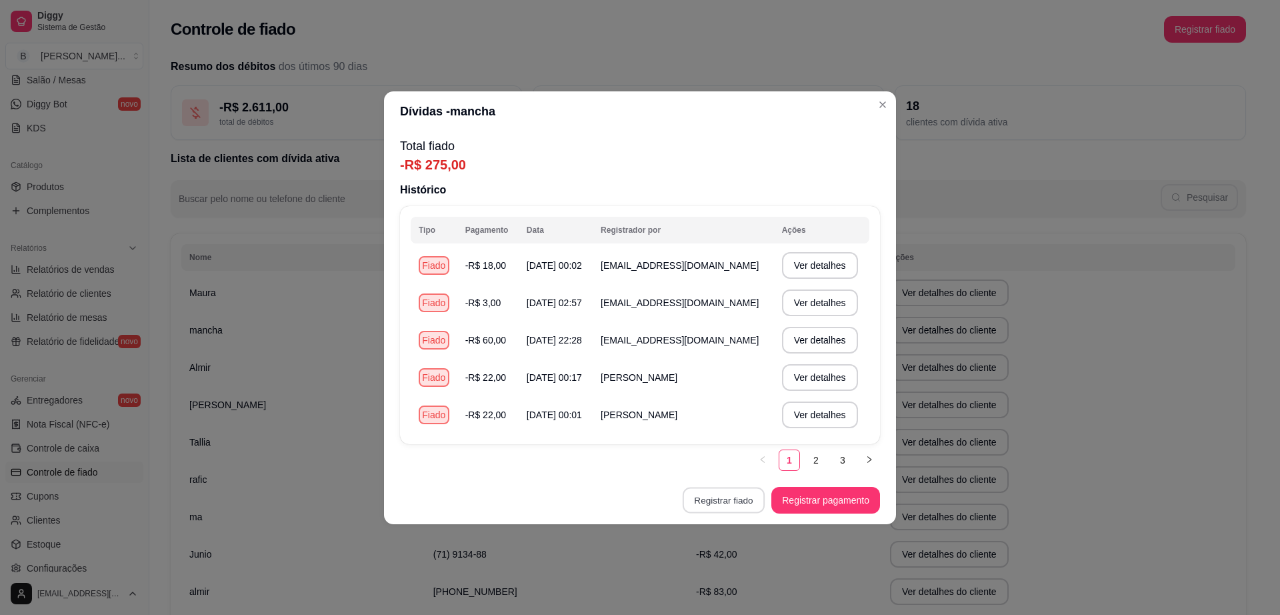
click at [751, 506] on button "Registrar fiado" at bounding box center [724, 500] width 82 height 26
click at [593, 263] on td "21/08/2025 às 00:02" at bounding box center [556, 265] width 74 height 37
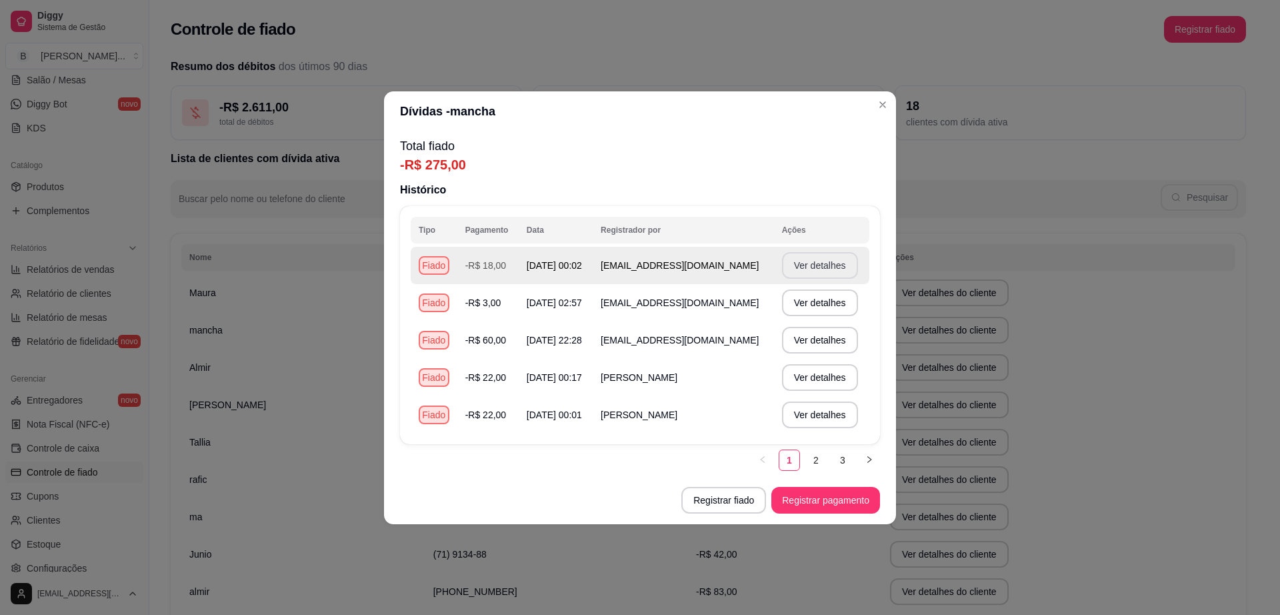
click at [799, 268] on button "Ver detalhes" at bounding box center [820, 265] width 76 height 27
click at [796, 263] on button "Ver detalhes" at bounding box center [819, 265] width 73 height 26
click at [796, 263] on button "Ver detalhes" at bounding box center [820, 265] width 76 height 27
click at [637, 252] on td "[EMAIL_ADDRESS][DOMAIN_NAME]" at bounding box center [683, 265] width 181 height 37
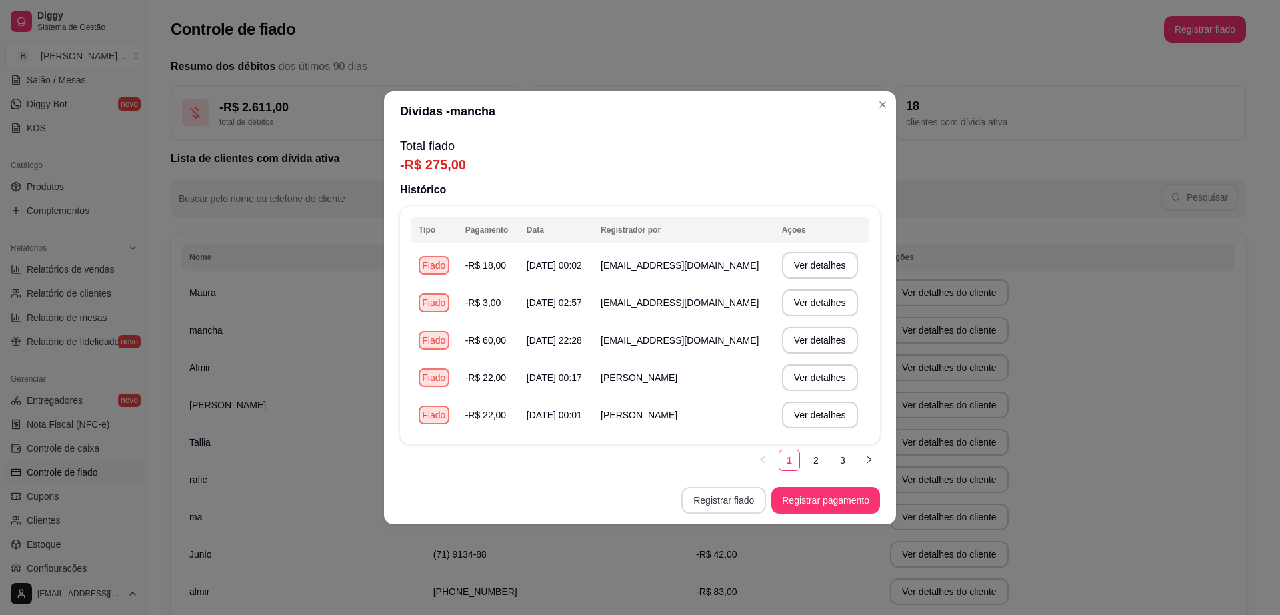
click at [730, 497] on button "Registrar fiado" at bounding box center [723, 500] width 85 height 27
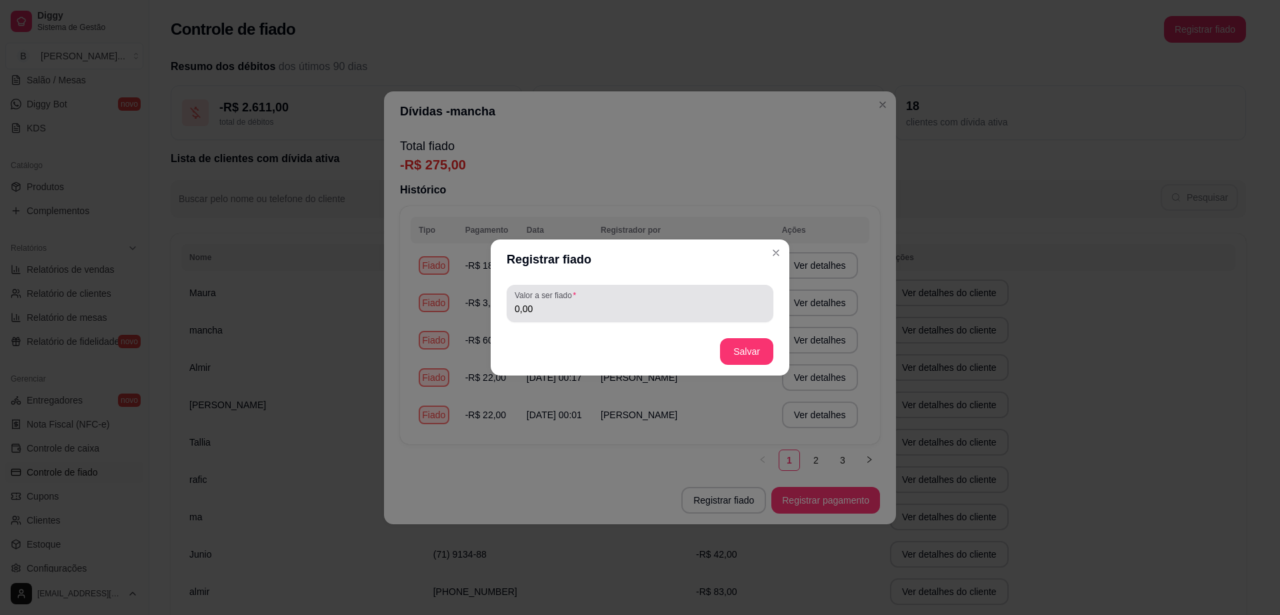
click at [663, 307] on input "0,00" at bounding box center [640, 308] width 251 height 13
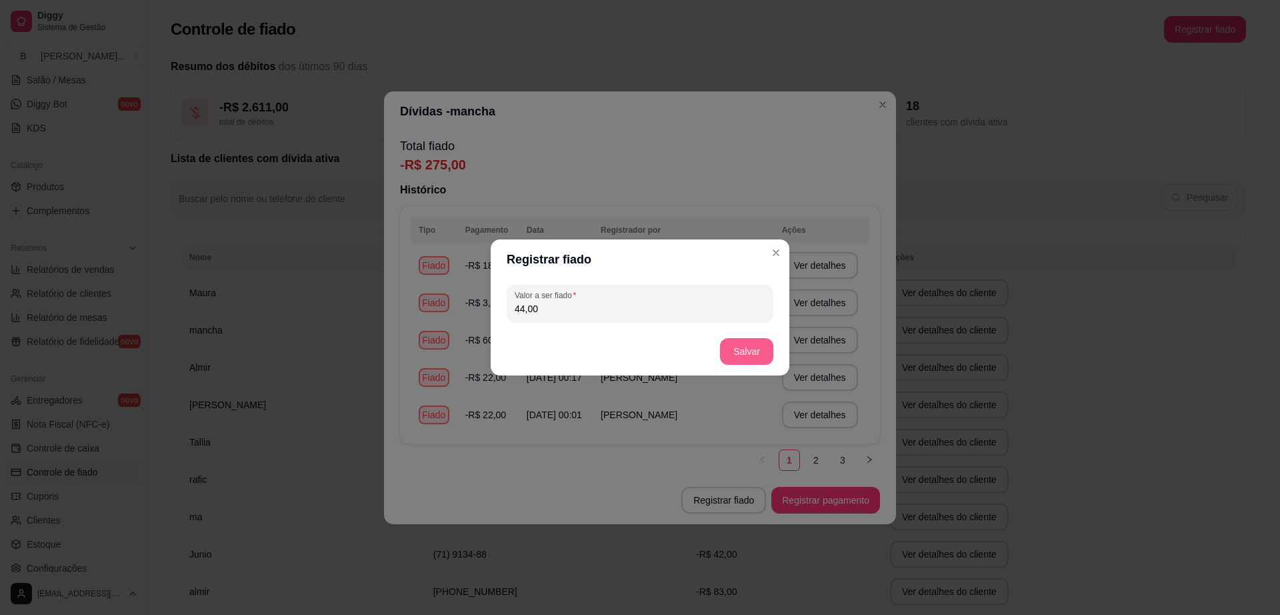
type input "44,00"
click at [757, 356] on button "Salvar" at bounding box center [746, 351] width 53 height 27
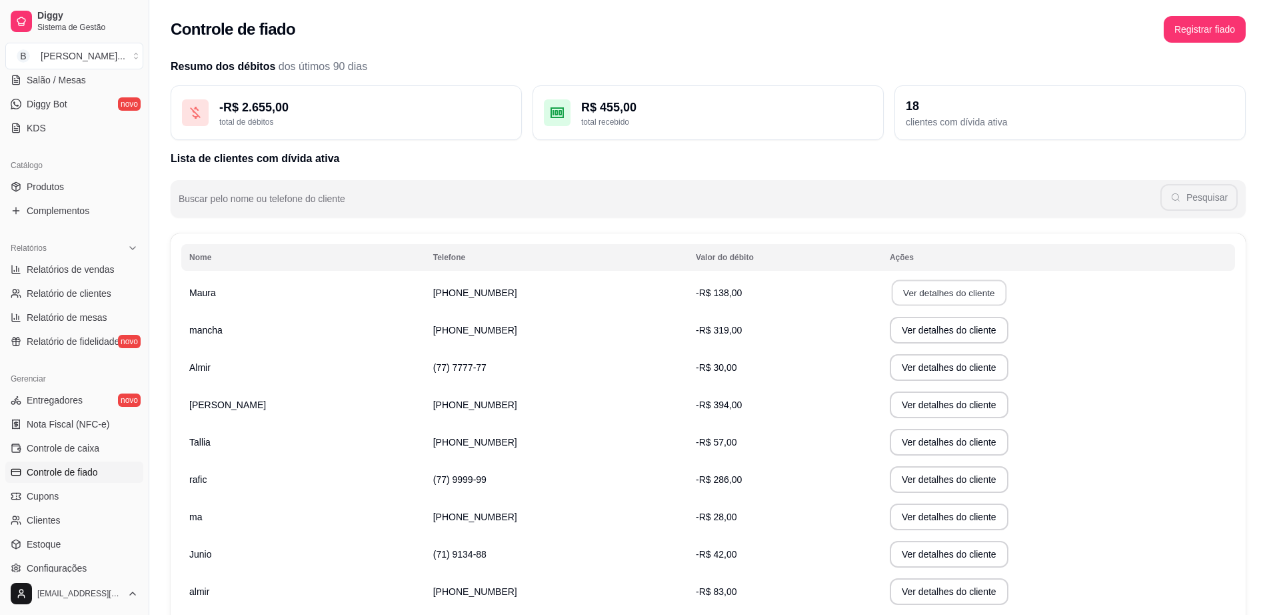
click at [892, 297] on button "Ver detalhes do cliente" at bounding box center [949, 293] width 115 height 26
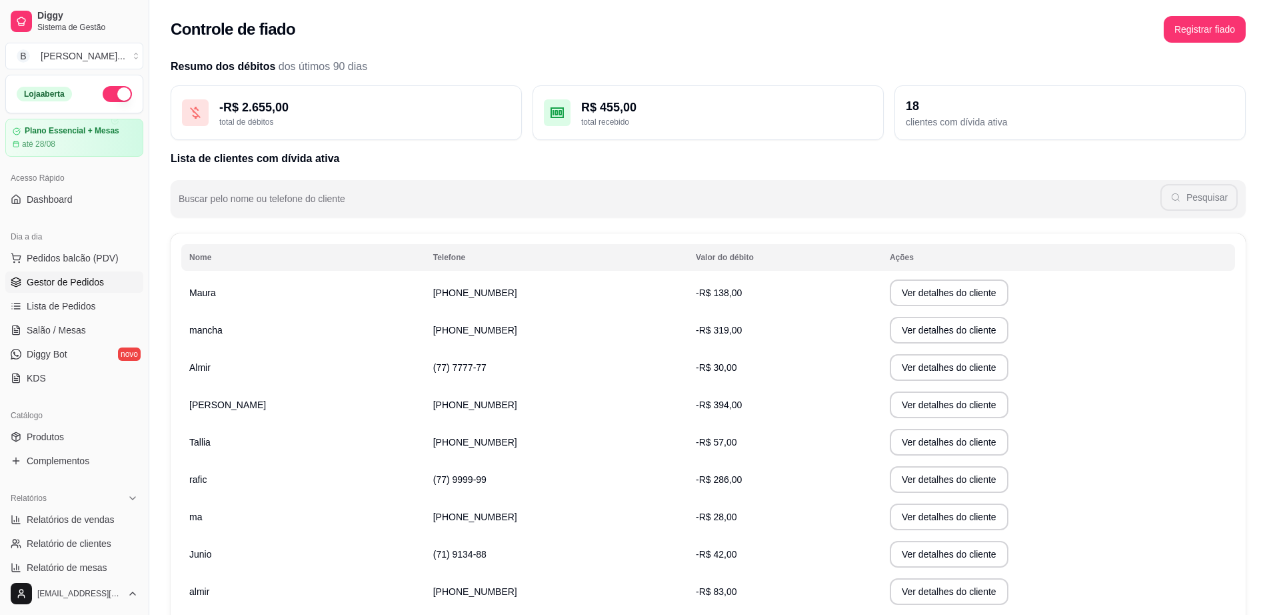
click at [105, 285] on link "Gestor de Pedidos" at bounding box center [74, 281] width 138 height 21
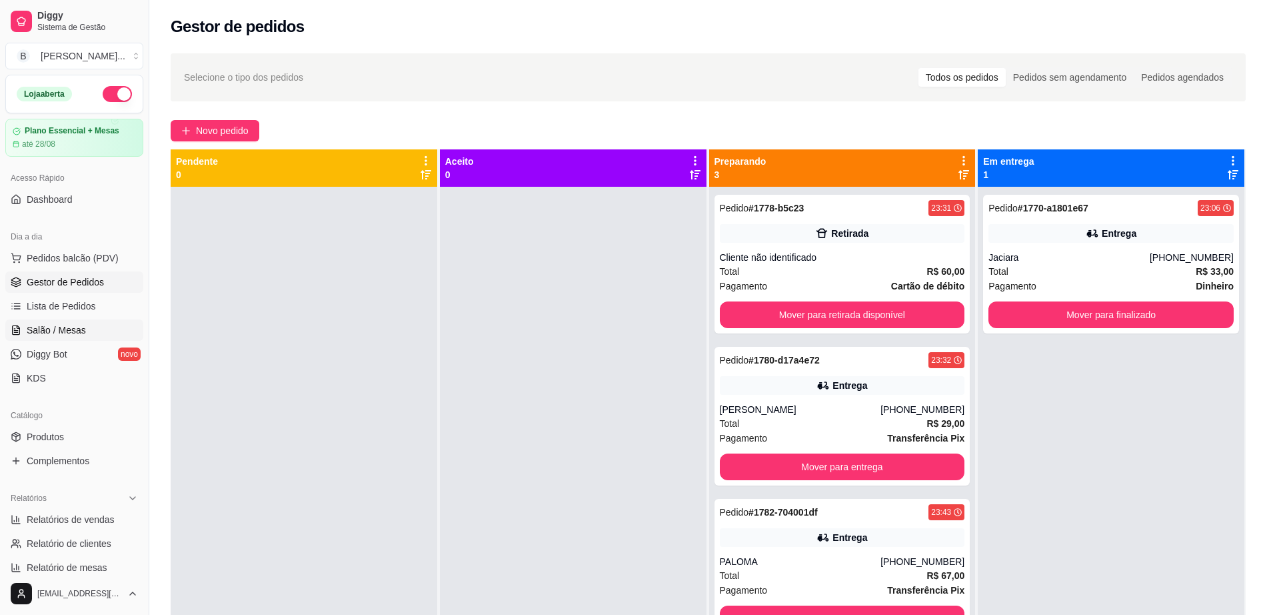
click at [75, 331] on span "Salão / Mesas" at bounding box center [56, 329] width 59 height 13
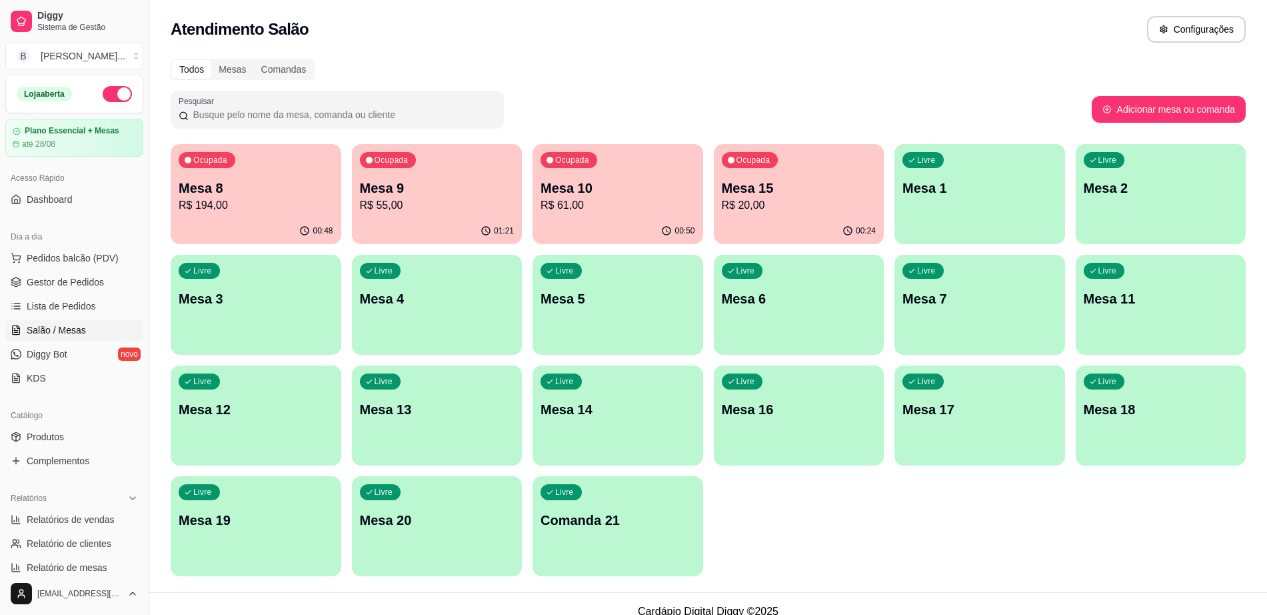
click at [771, 182] on p "Mesa 15" at bounding box center [799, 188] width 155 height 19
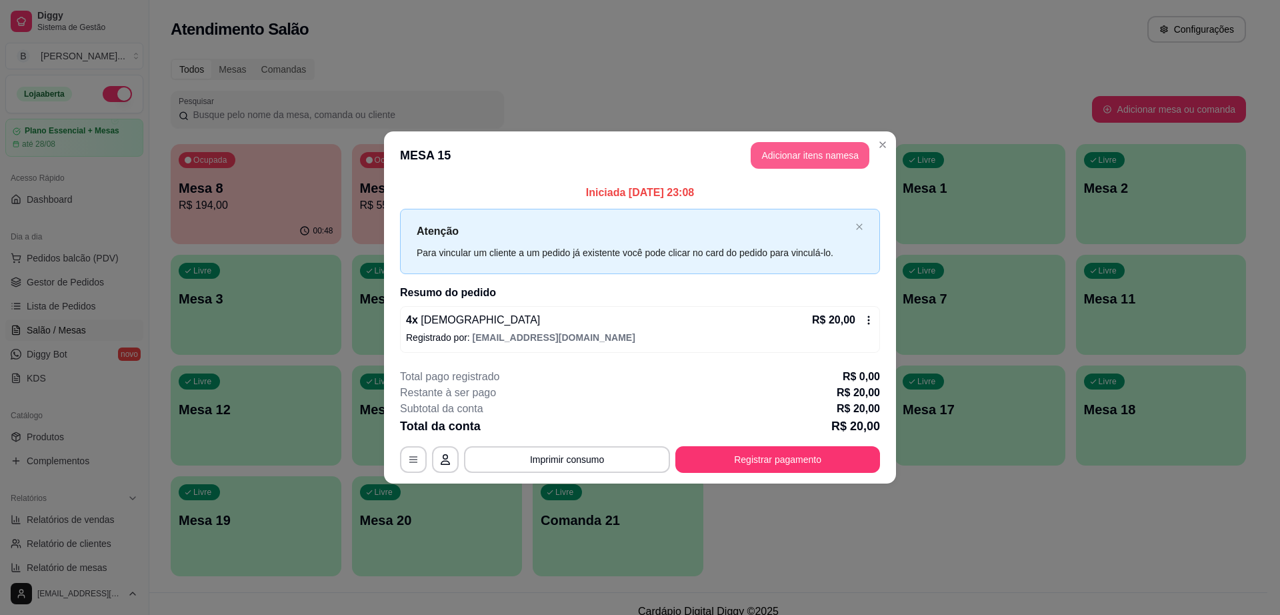
click at [825, 150] on button "Adicionar itens na mesa" at bounding box center [810, 155] width 119 height 27
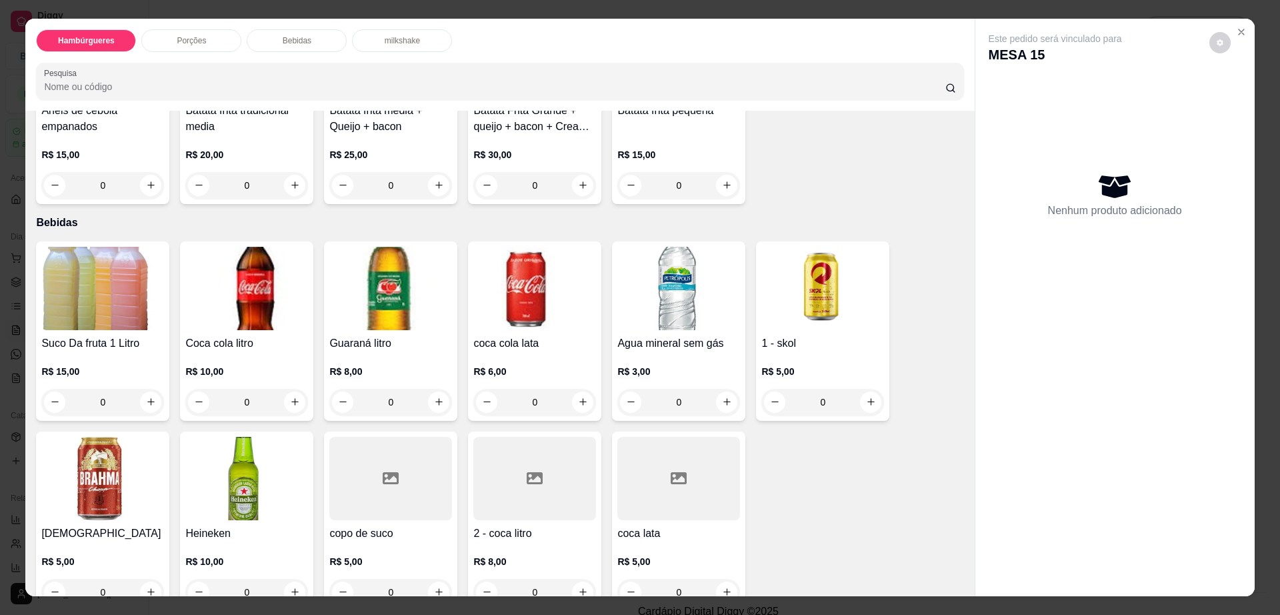
scroll to position [1027, 0]
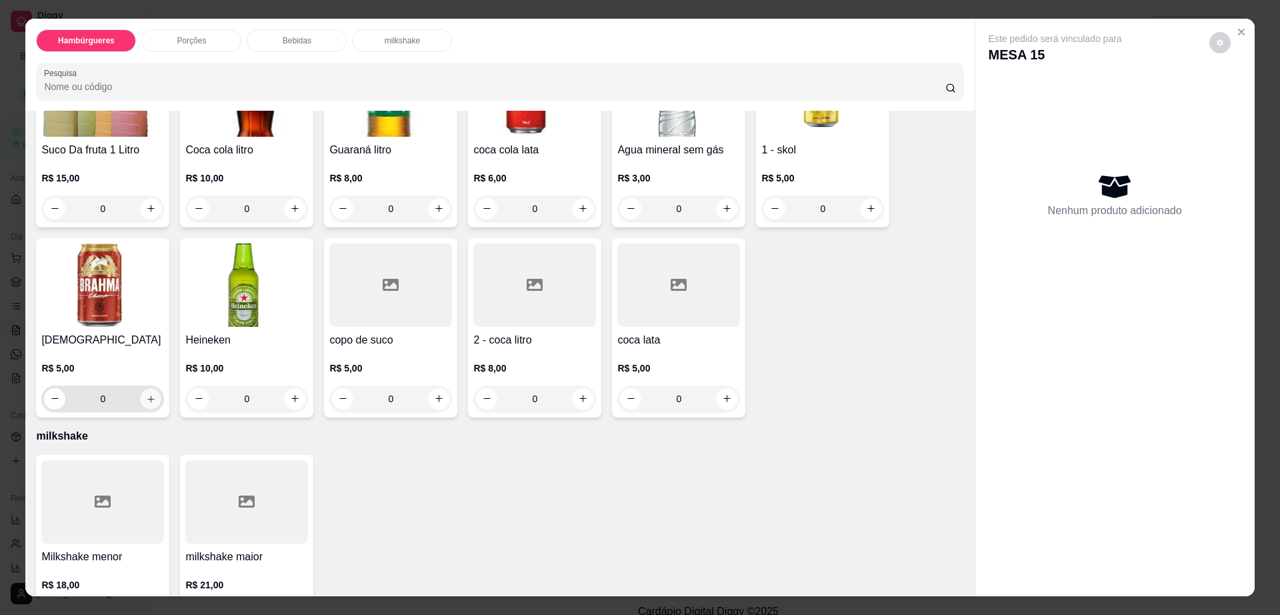
click at [141, 388] on button "increase-product-quantity" at bounding box center [151, 398] width 21 height 21
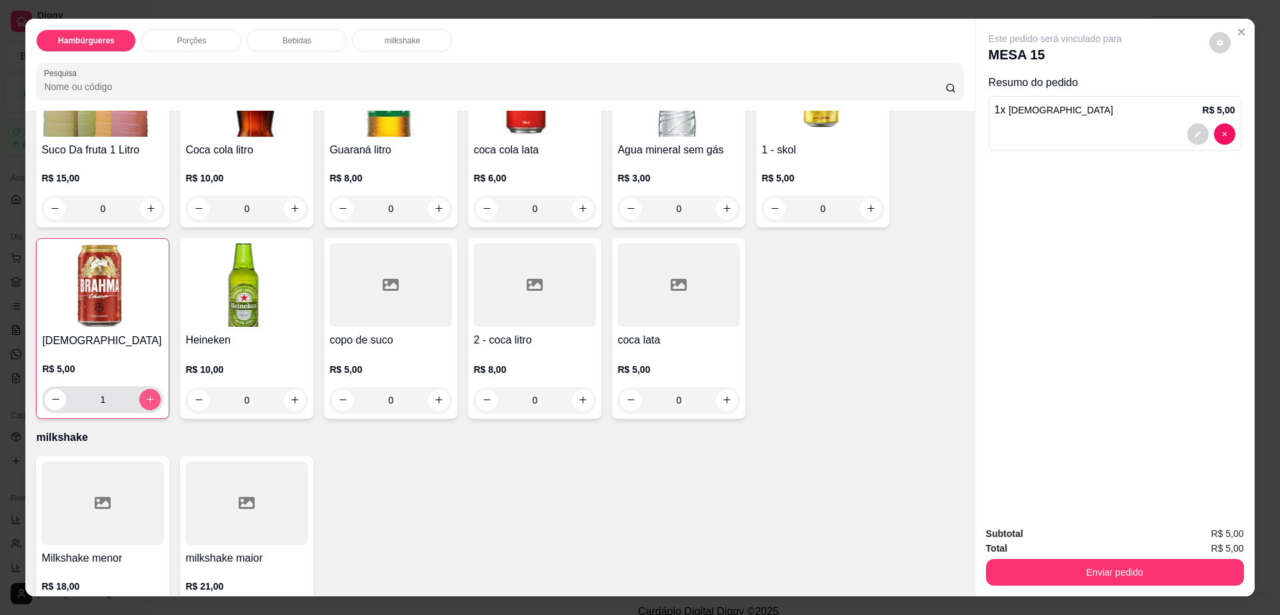
click at [145, 394] on icon "increase-product-quantity" at bounding box center [150, 399] width 10 height 10
type input "2"
click at [1220, 46] on button "decrease-product-quantity" at bounding box center [1219, 42] width 21 height 21
click at [1237, 88] on span "Automatic updates" at bounding box center [1244, 96] width 27 height 16
click at [1237, 96] on input "Automatic updates" at bounding box center [1234, 100] width 9 height 9
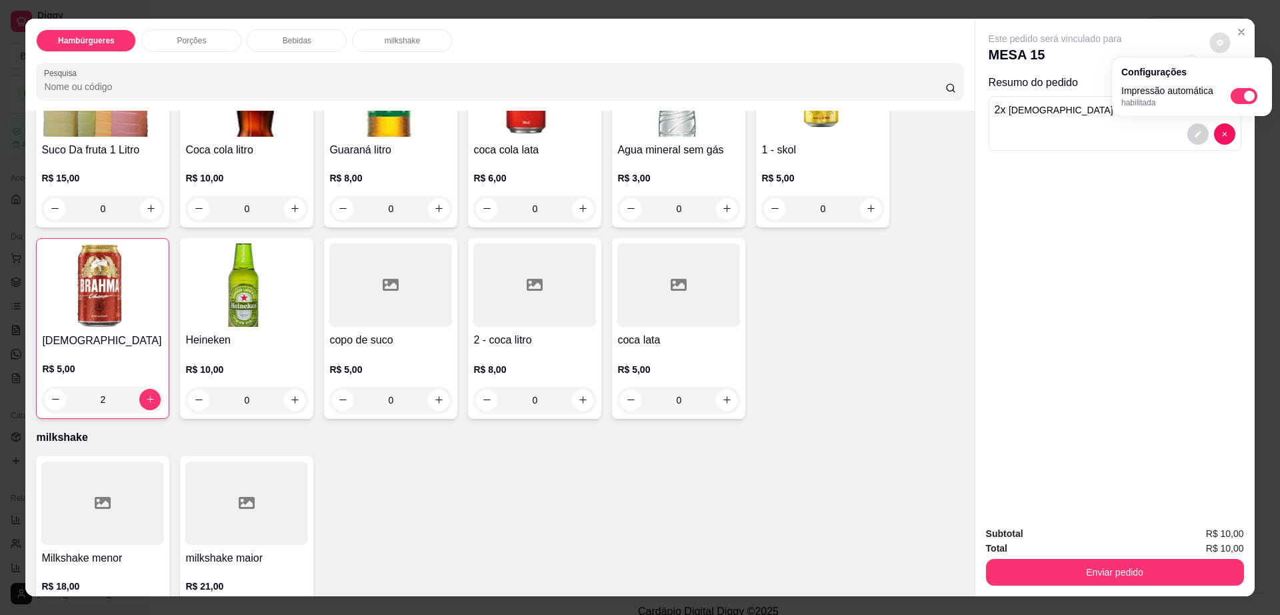
checkbox input "false"
click at [1082, 573] on button "Enviar pedido" at bounding box center [1115, 572] width 258 height 27
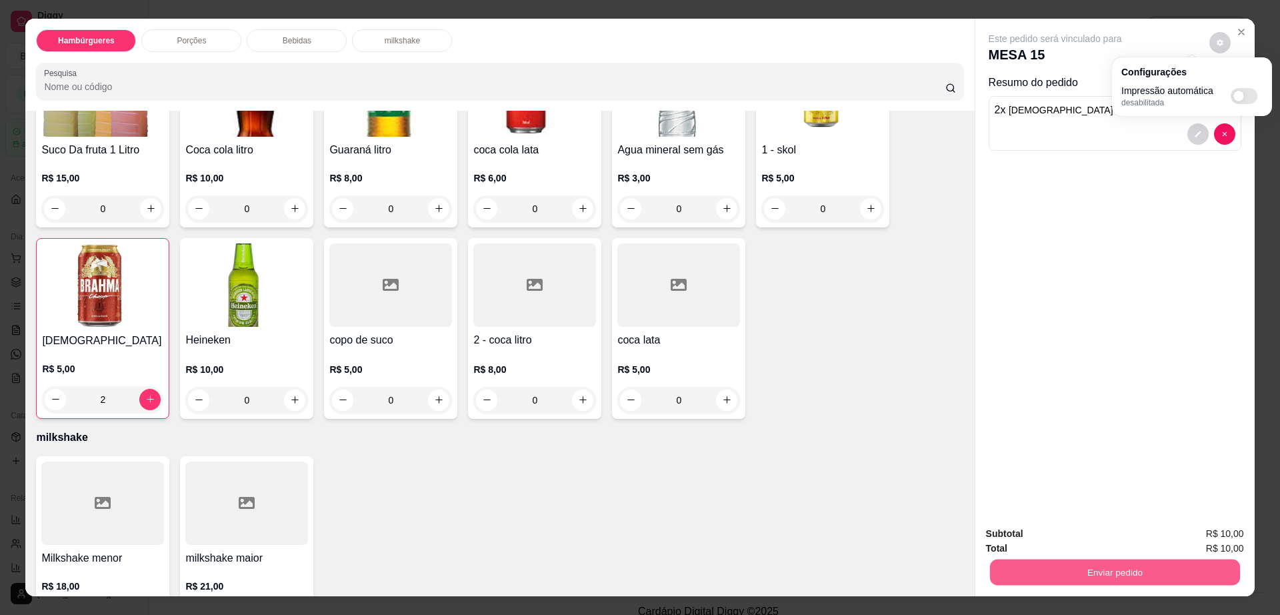
click at [1082, 573] on button "Enviar pedido" at bounding box center [1114, 572] width 250 height 26
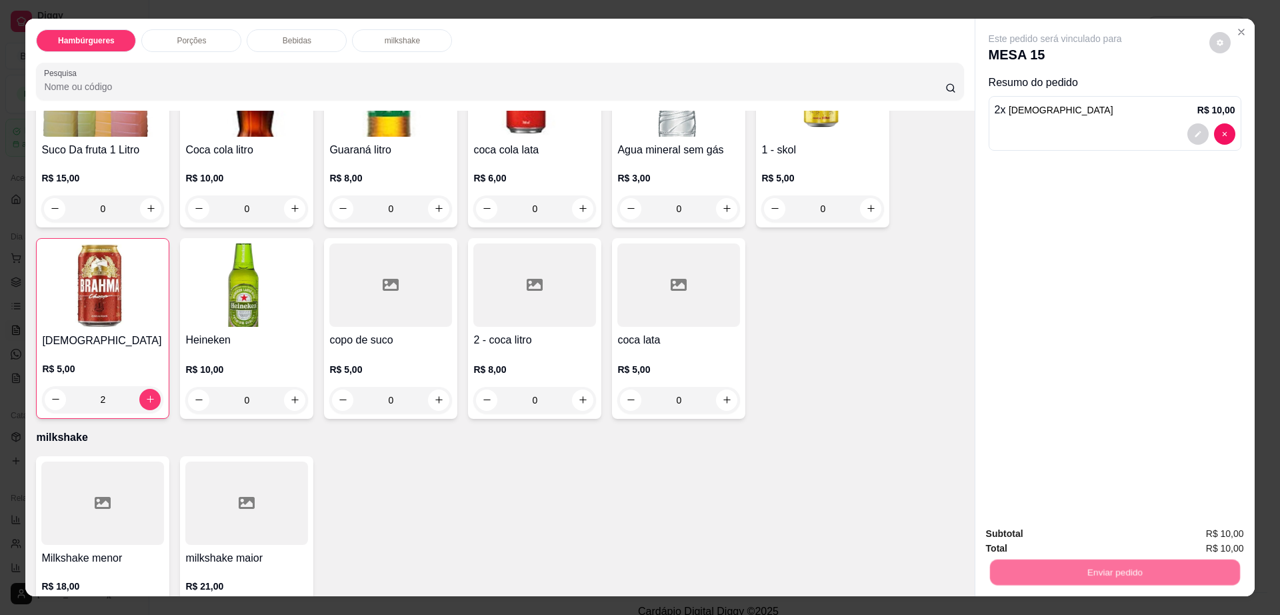
click at [1069, 536] on button "Não registrar e enviar pedido" at bounding box center [1069, 539] width 139 height 25
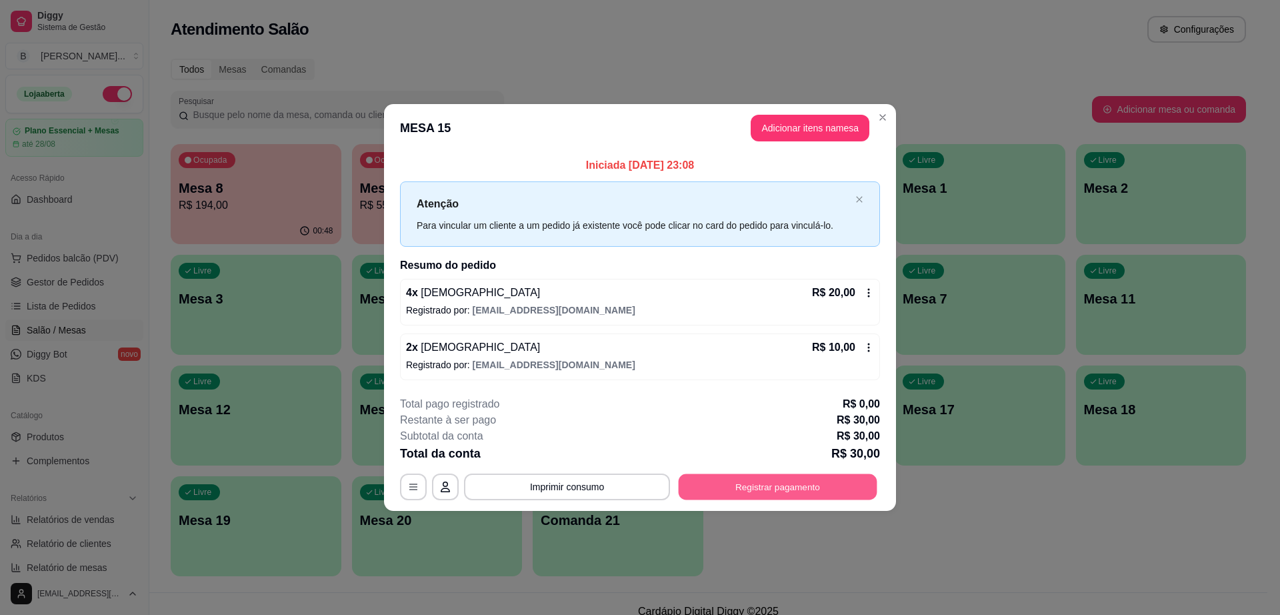
click at [709, 474] on button "Registrar pagamento" at bounding box center [778, 486] width 199 height 26
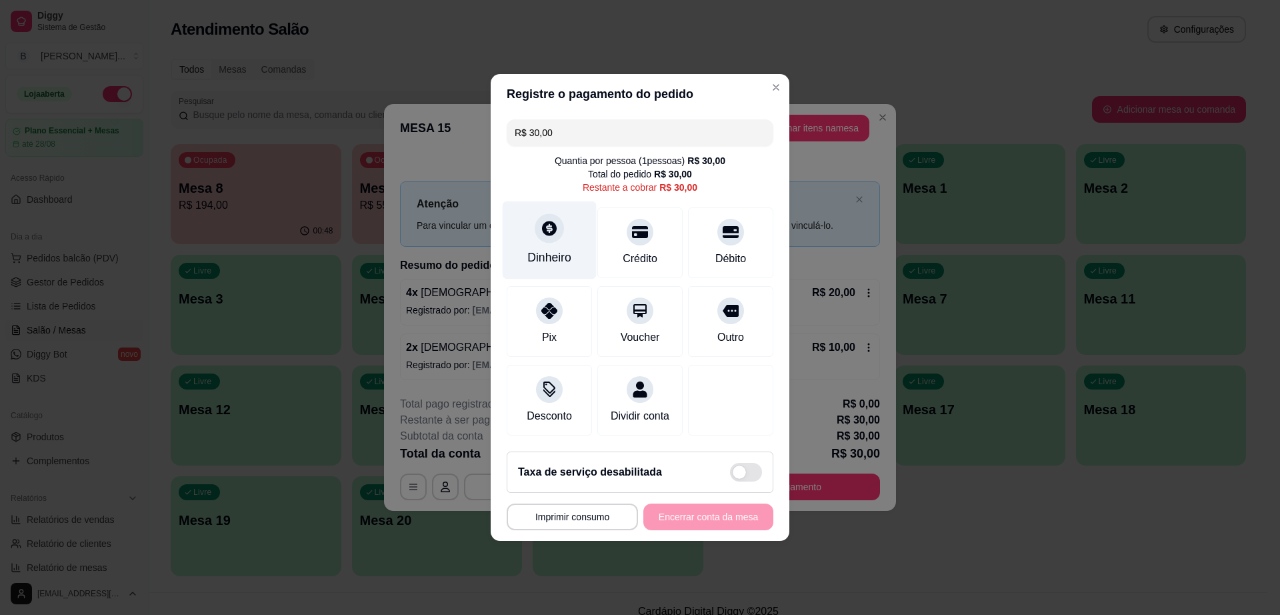
click at [551, 221] on icon at bounding box center [549, 228] width 15 height 15
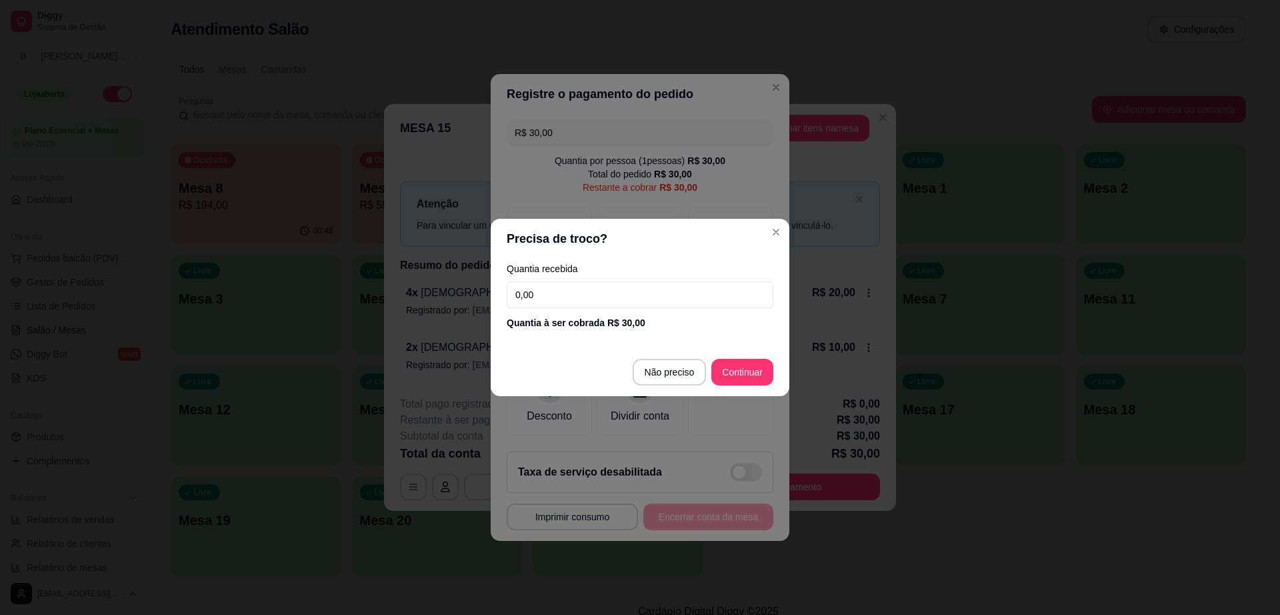
click at [574, 287] on input "0,00" at bounding box center [640, 294] width 267 height 27
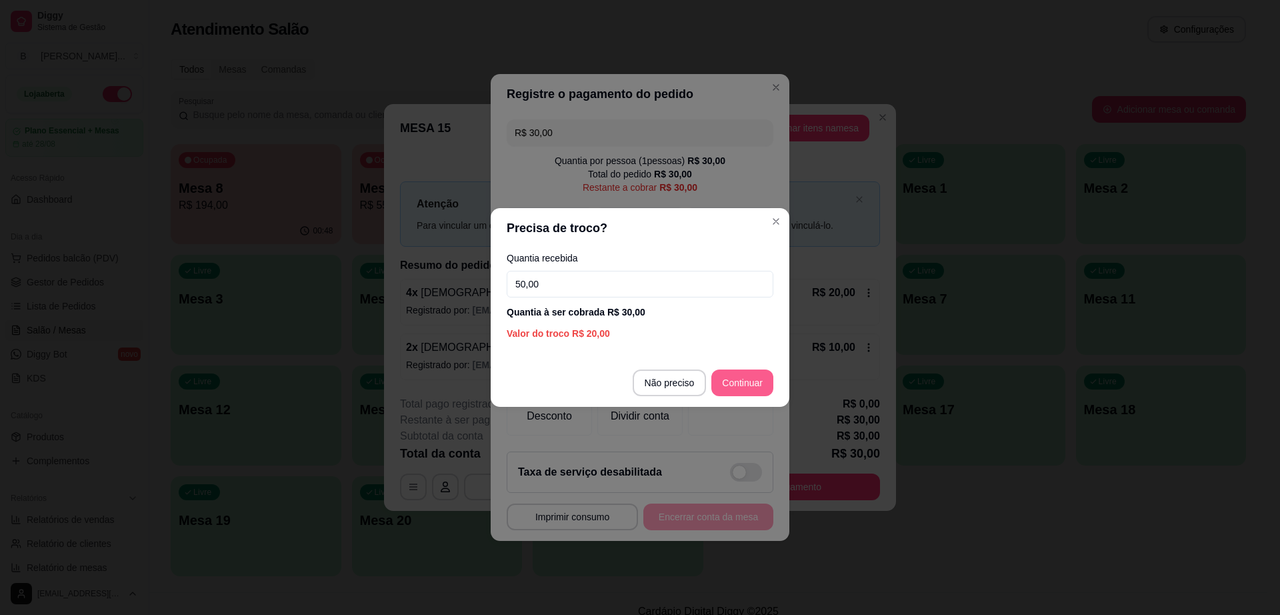
type input "50,00"
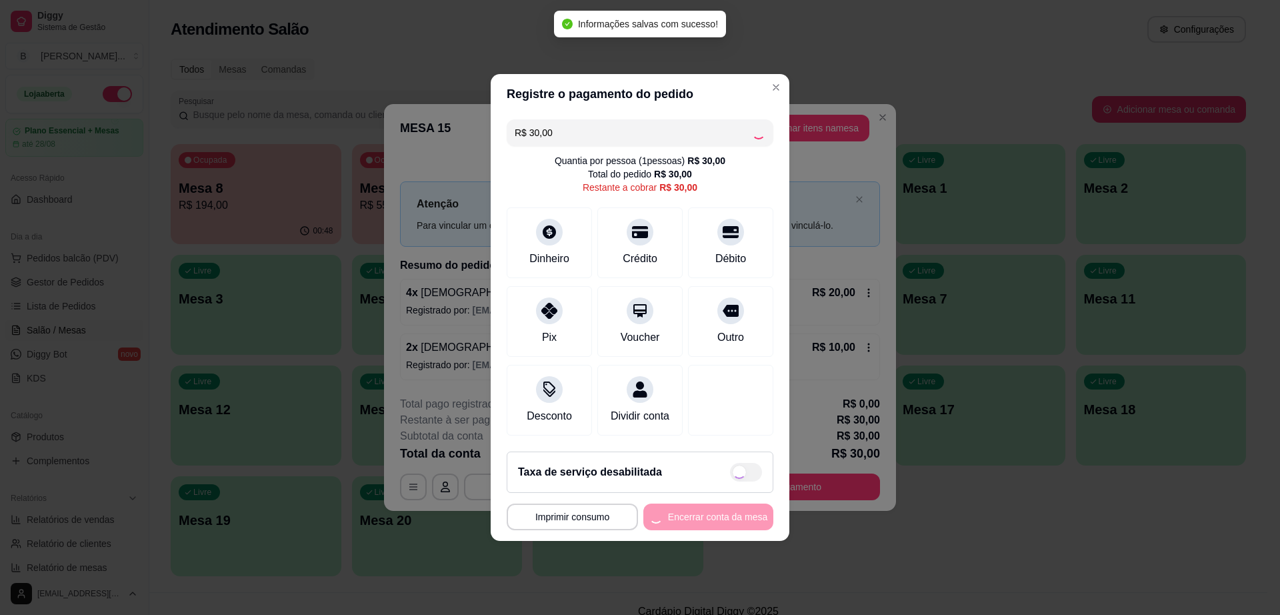
type input "R$ 0,00"
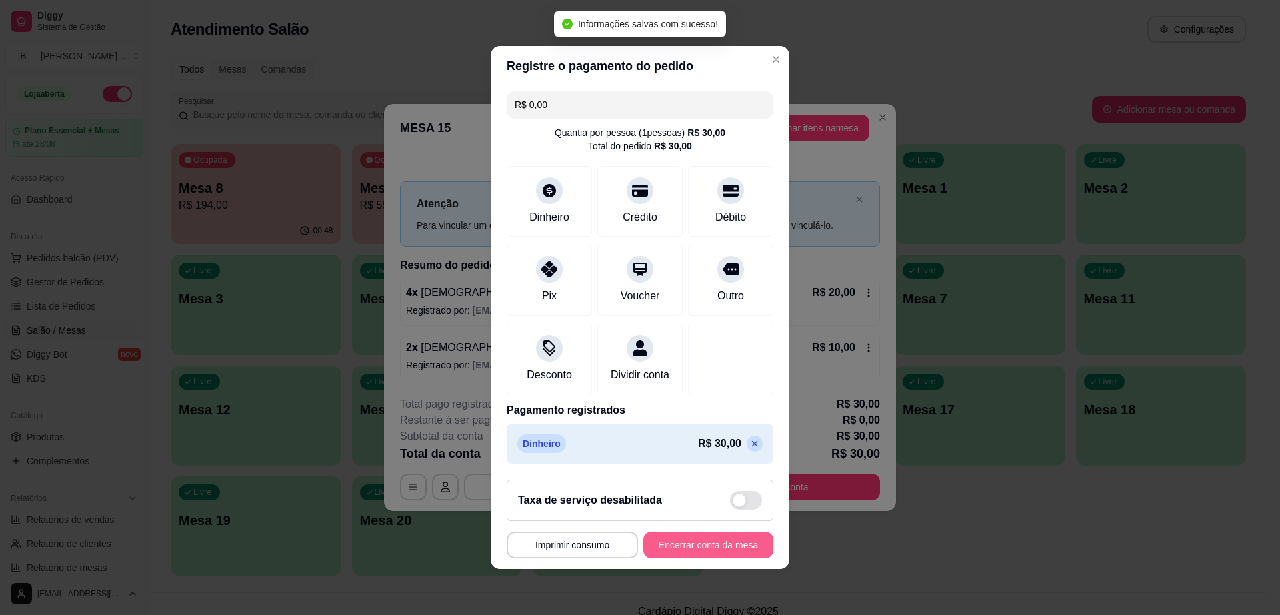
click at [726, 541] on button "Encerrar conta da mesa" at bounding box center [708, 544] width 130 height 27
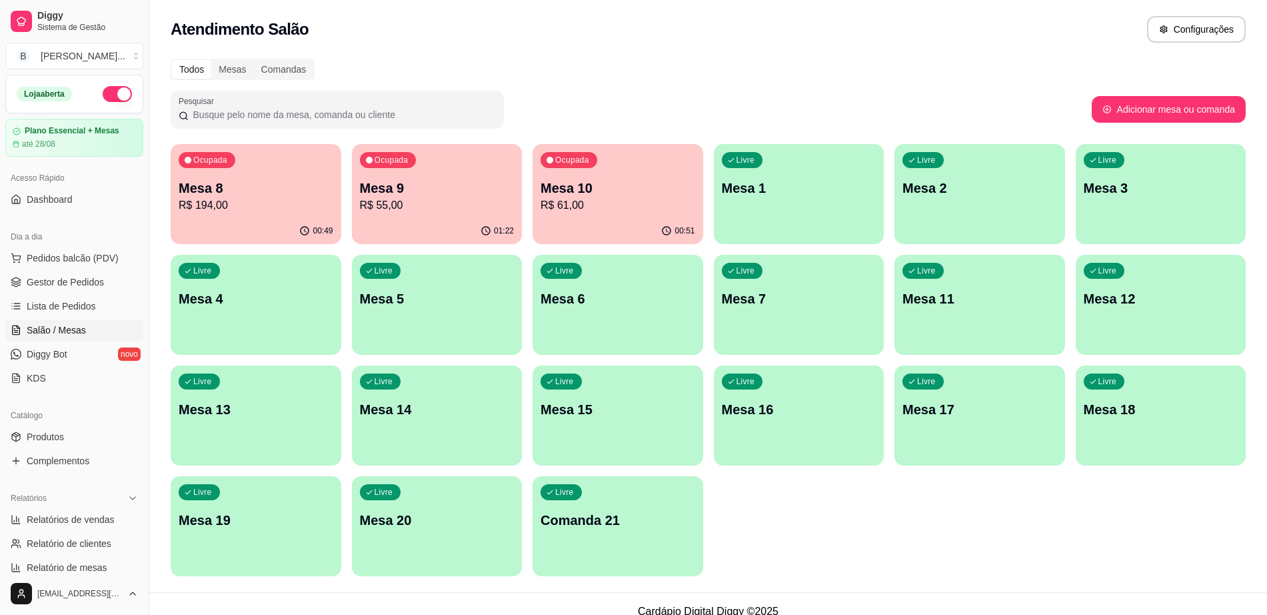
click at [633, 199] on p "R$ 61,00" at bounding box center [618, 205] width 155 height 16
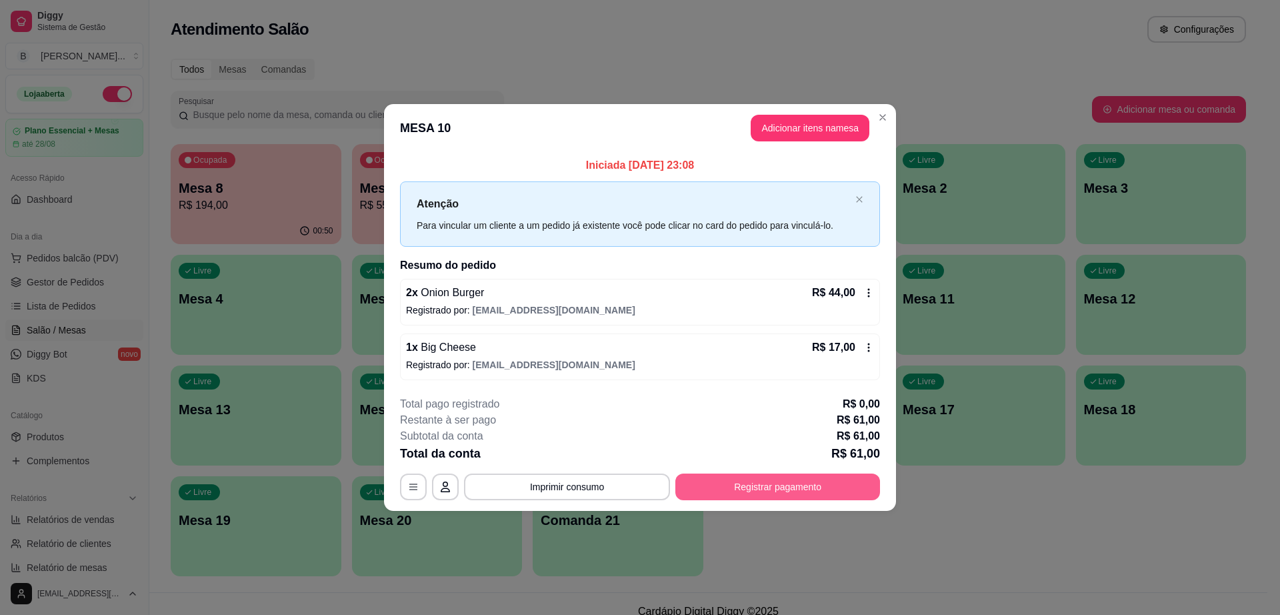
click at [795, 491] on button "Registrar pagamento" at bounding box center [777, 486] width 205 height 27
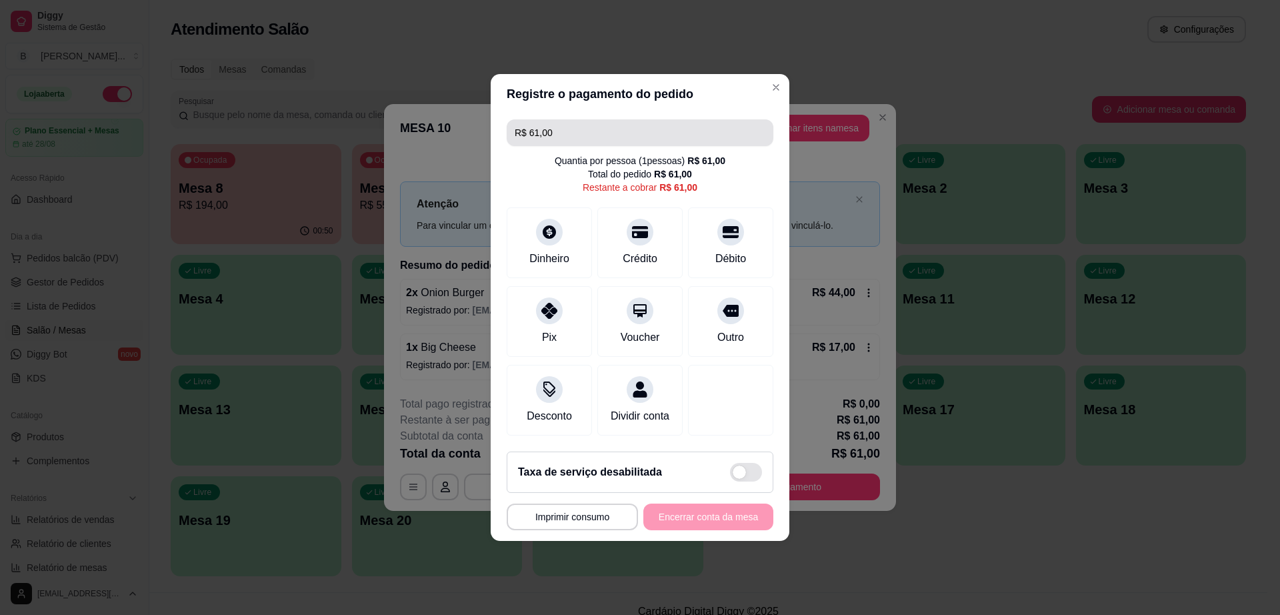
click at [592, 135] on input "R$ 61,00" at bounding box center [640, 132] width 251 height 27
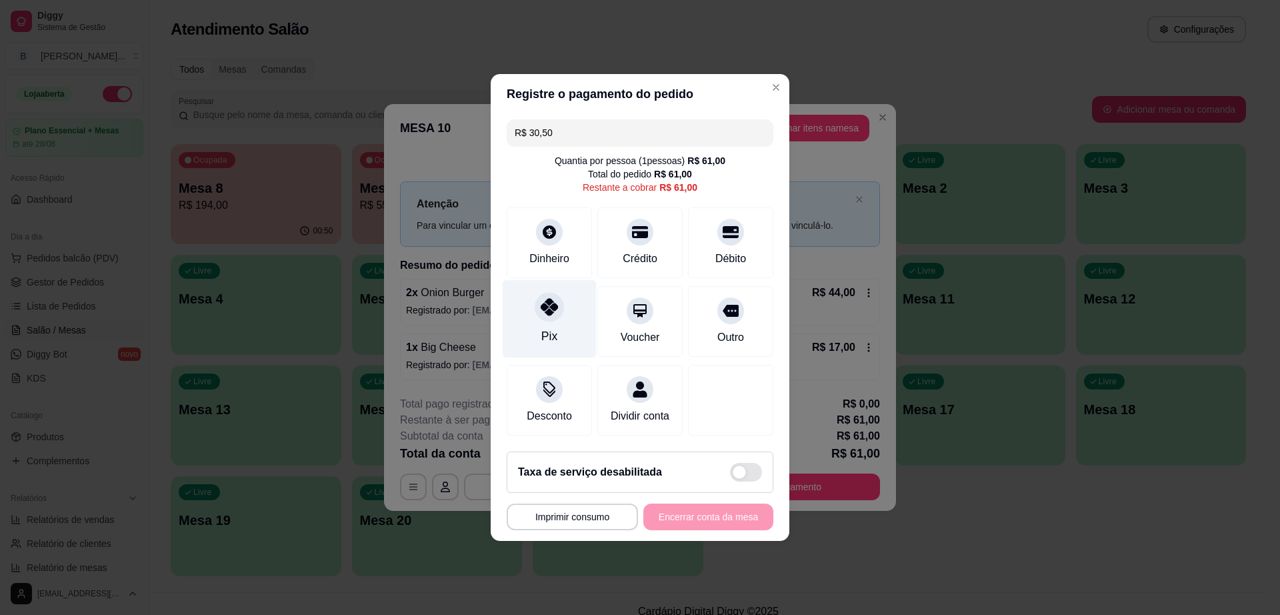
click at [545, 298] on icon at bounding box center [549, 306] width 17 height 17
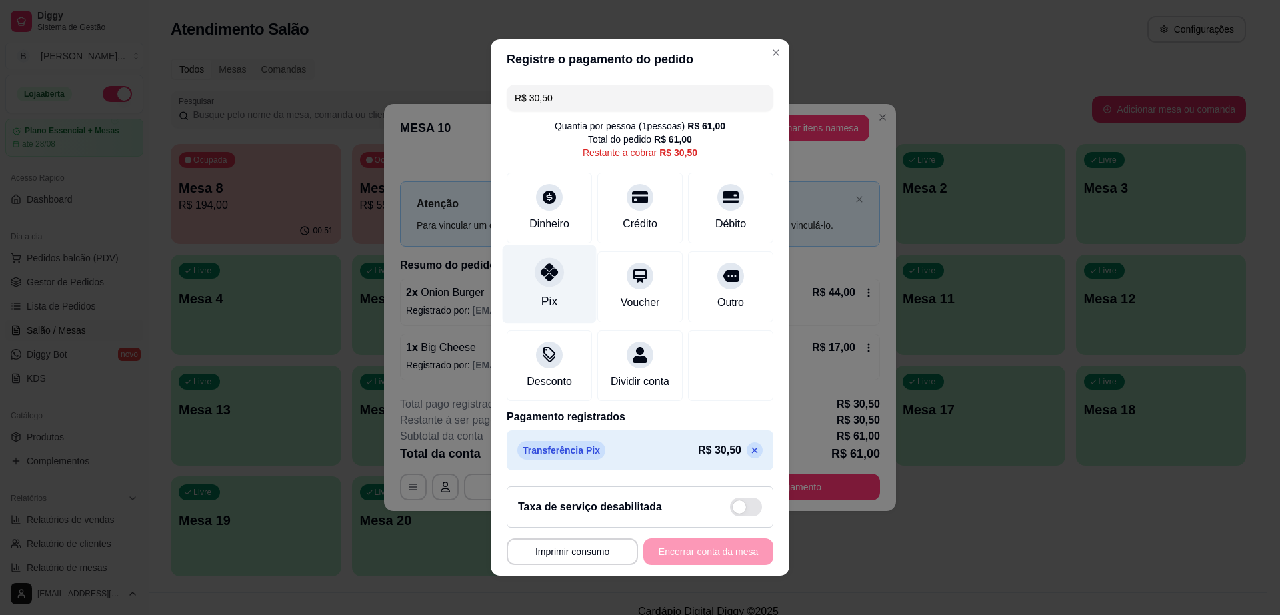
click at [541, 269] on icon at bounding box center [549, 271] width 17 height 17
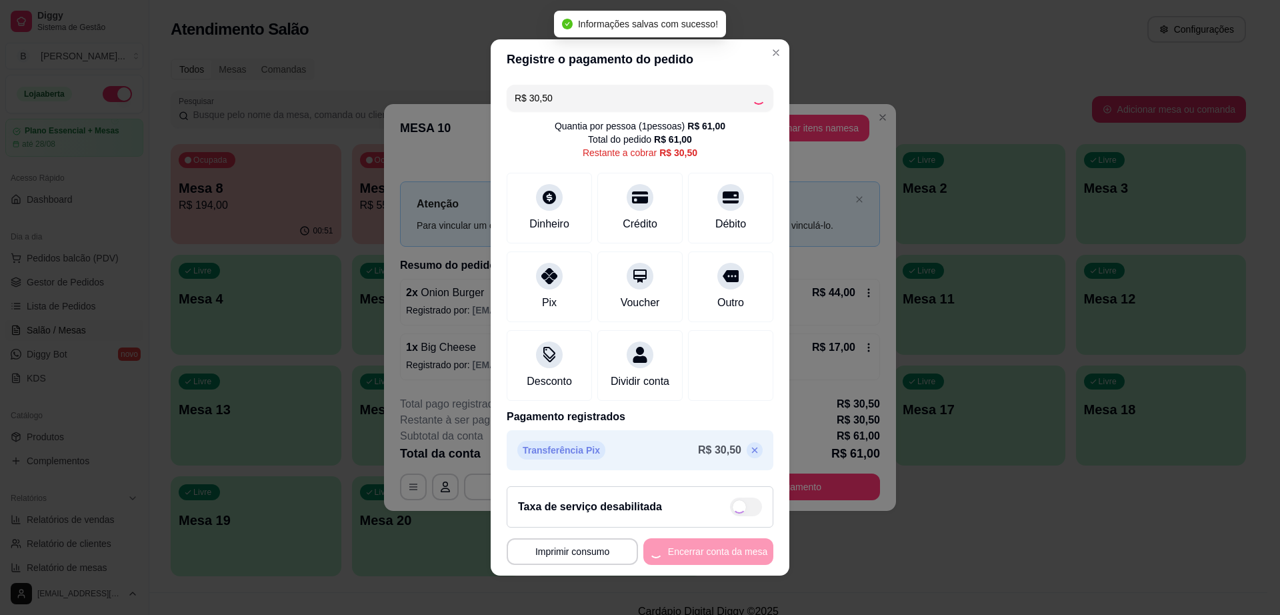
type input "R$ 0,00"
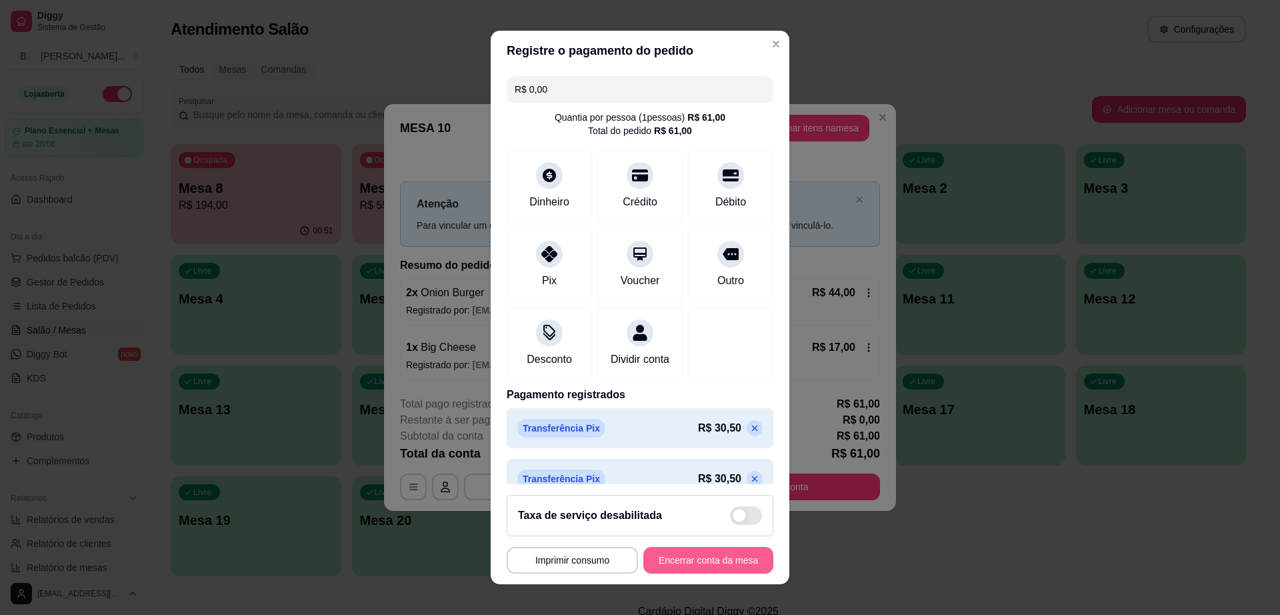
click at [709, 561] on button "Encerrar conta da mesa" at bounding box center [708, 560] width 130 height 27
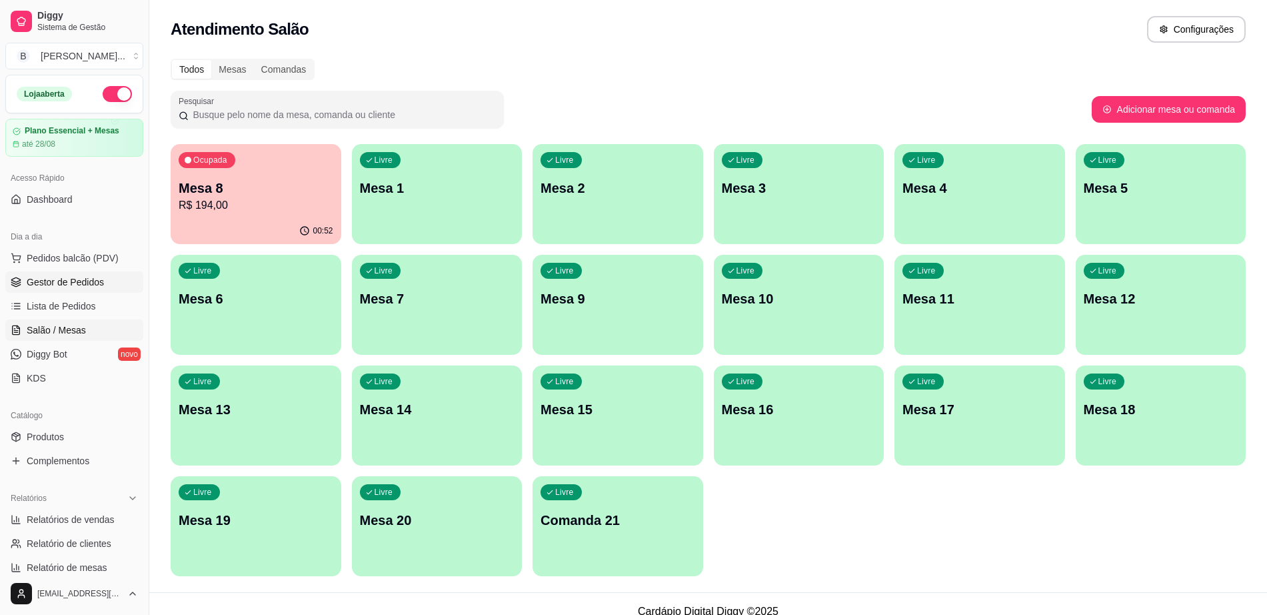
click at [62, 287] on span "Gestor de Pedidos" at bounding box center [65, 281] width 77 height 13
click at [71, 273] on link "Gestor de Pedidos" at bounding box center [74, 281] width 138 height 21
click at [50, 287] on span "Gestor de Pedidos" at bounding box center [65, 281] width 77 height 13
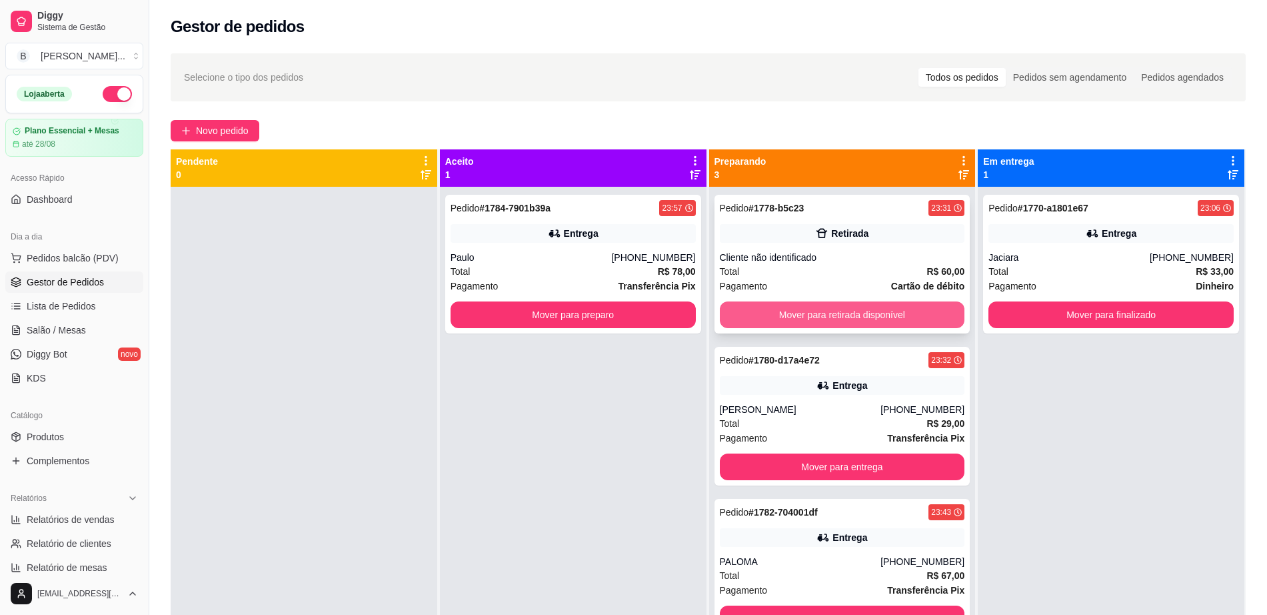
click at [863, 311] on button "Mover para retirada disponível" at bounding box center [842, 314] width 245 height 27
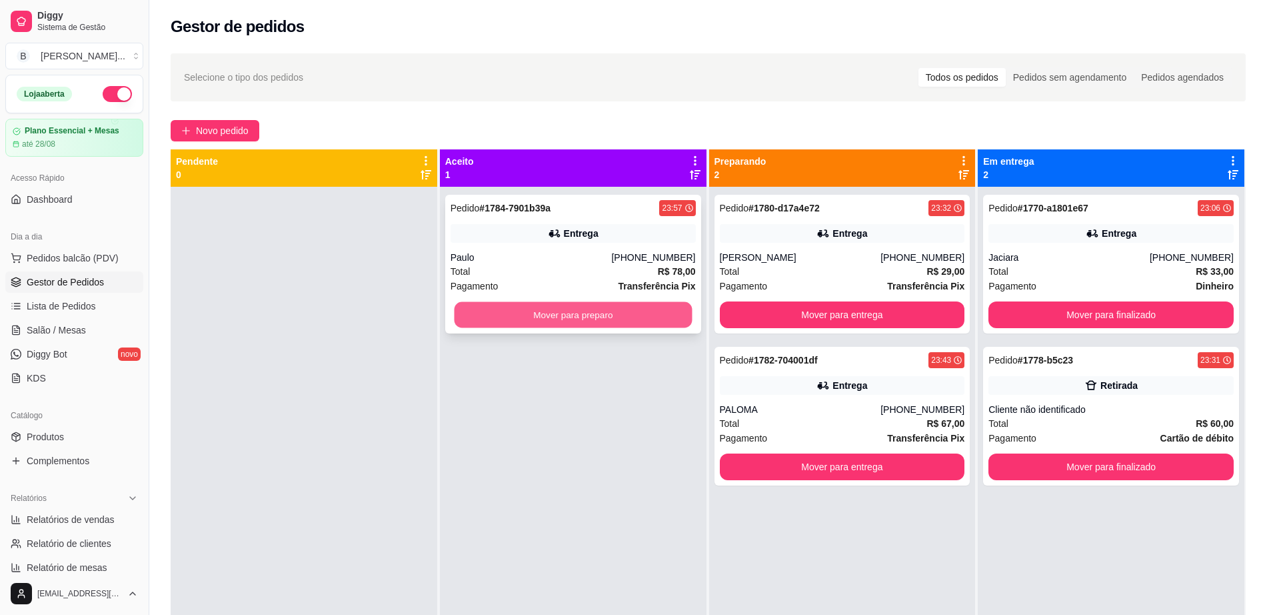
click at [632, 313] on button "Mover para preparo" at bounding box center [573, 315] width 238 height 26
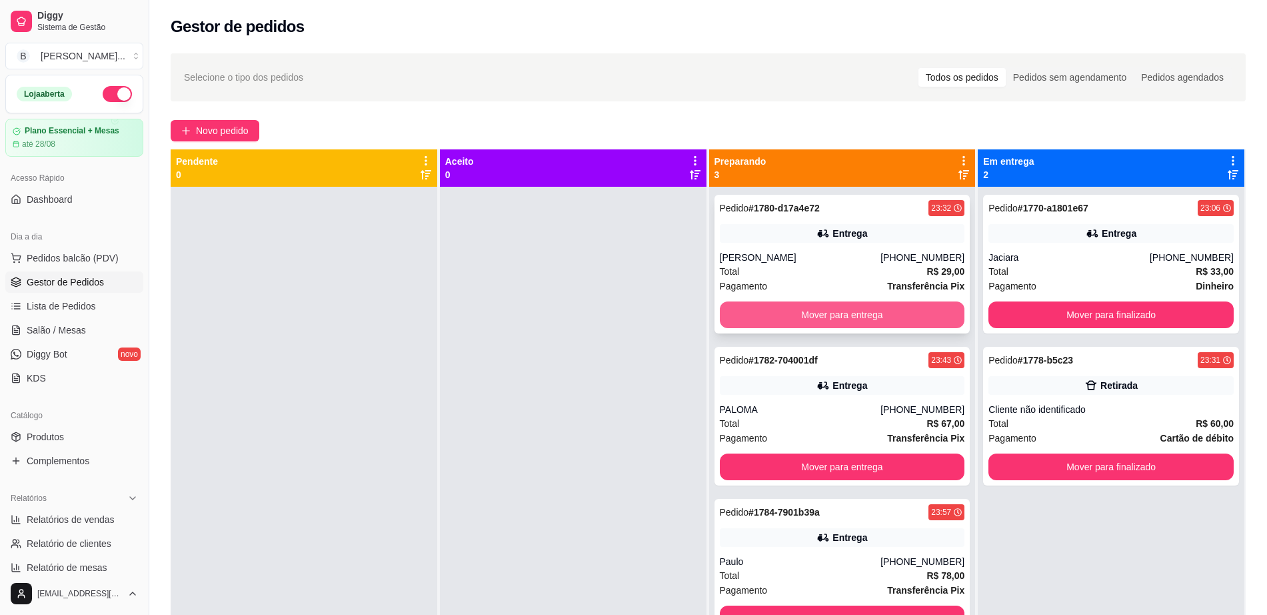
click at [852, 321] on button "Mover para entrega" at bounding box center [842, 314] width 245 height 27
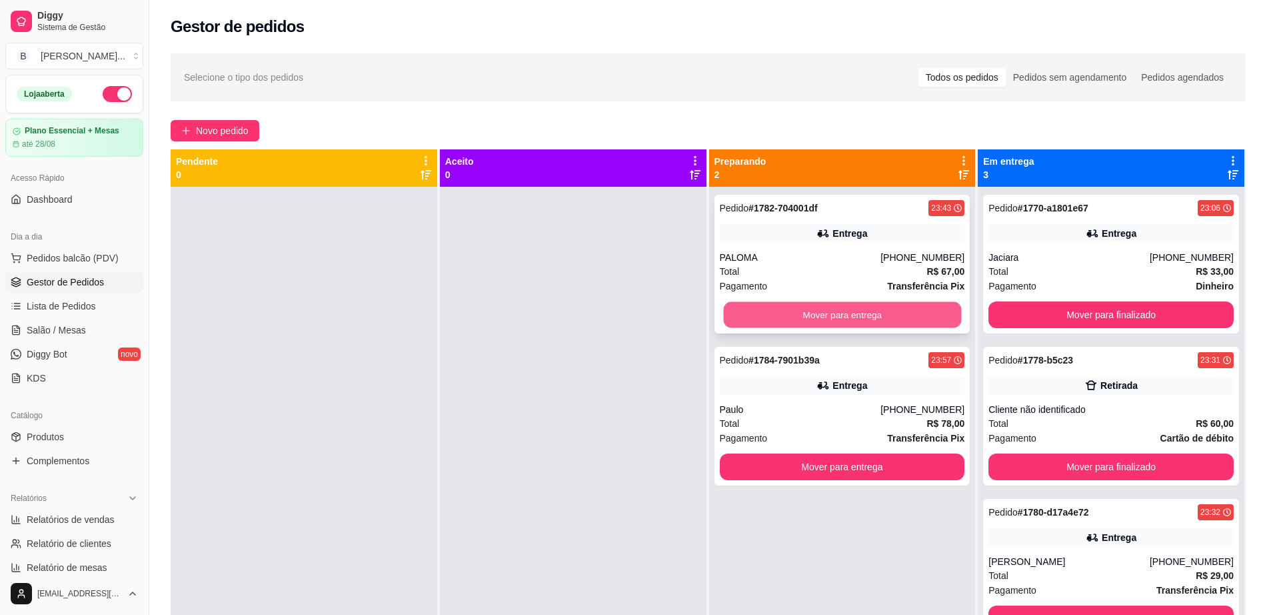
click at [844, 311] on button "Mover para entrega" at bounding box center [842, 315] width 238 height 26
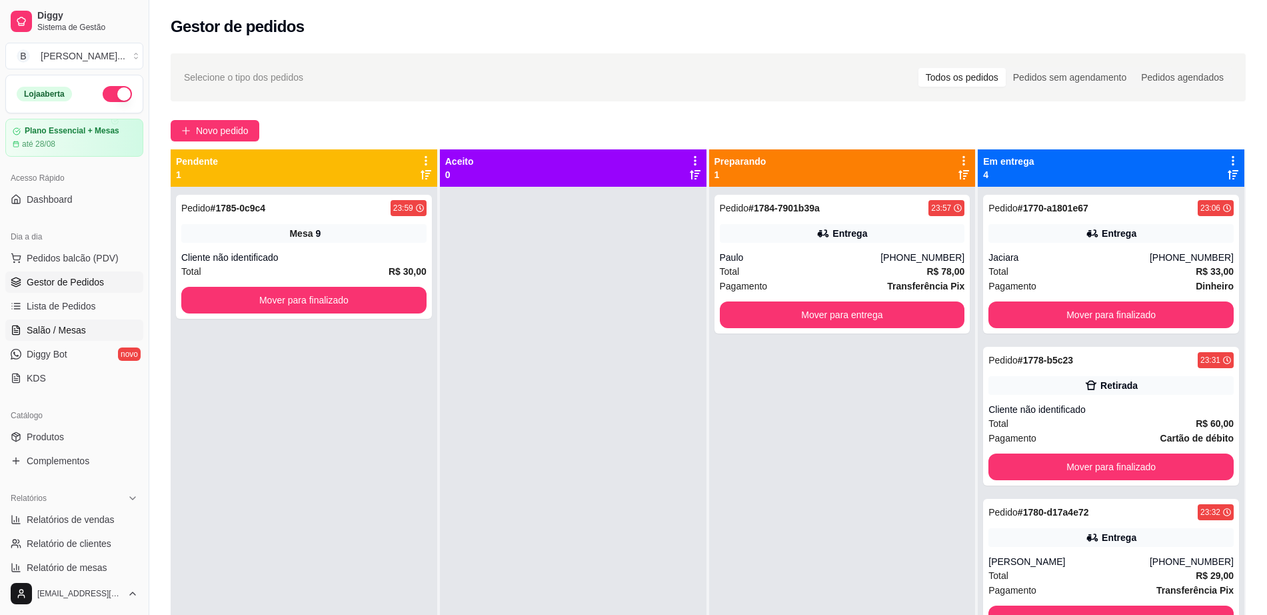
click at [105, 332] on link "Salão / Mesas" at bounding box center [74, 329] width 138 height 21
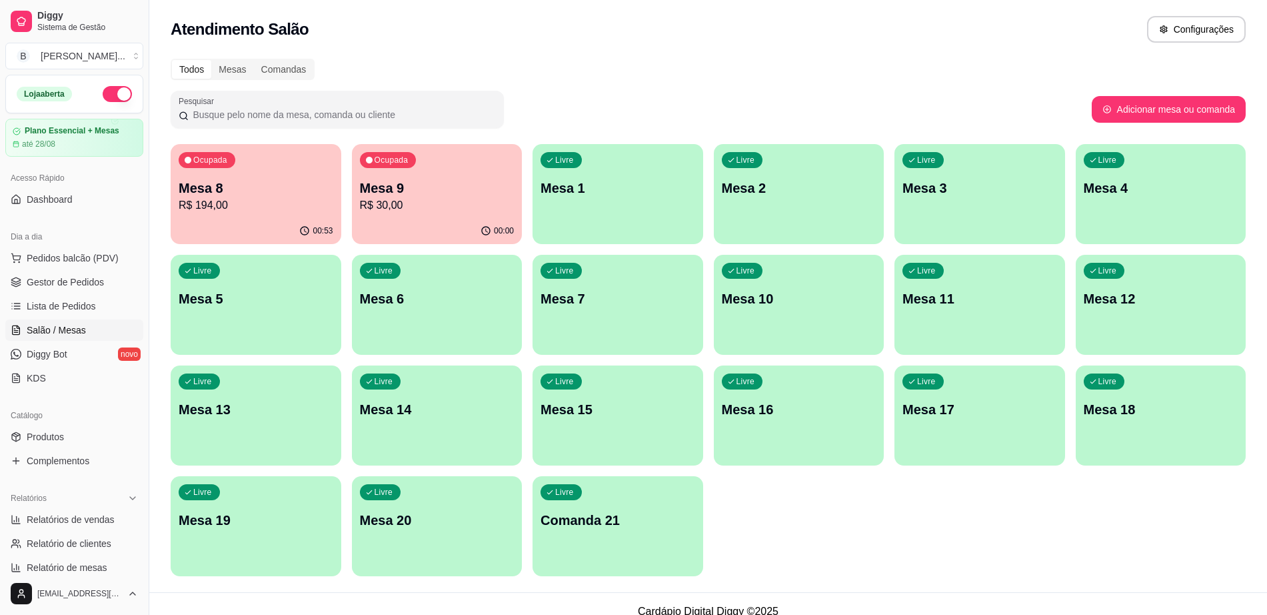
click at [312, 203] on p "R$ 194,00" at bounding box center [256, 205] width 155 height 16
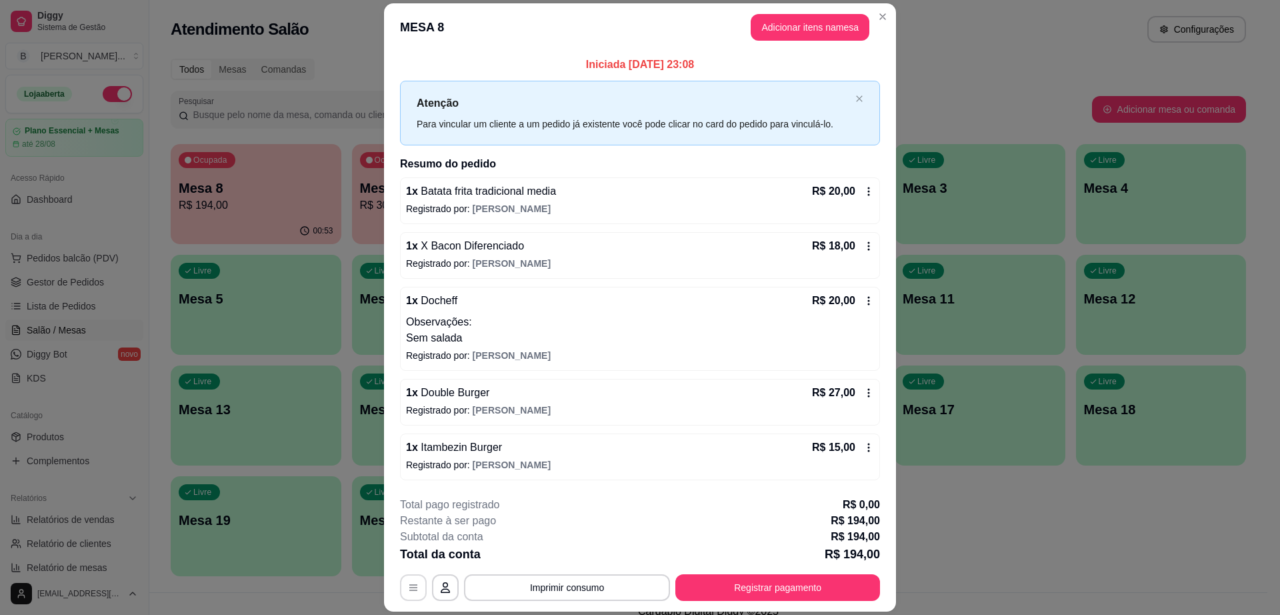
click at [414, 577] on button "button" at bounding box center [413, 587] width 27 height 27
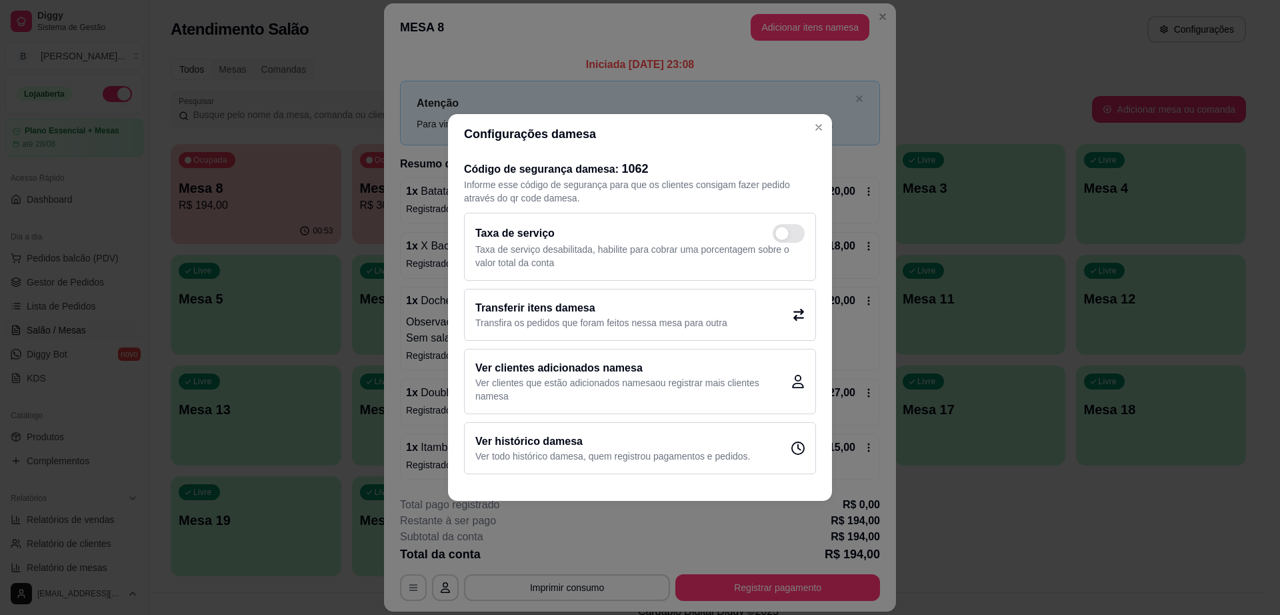
click at [661, 371] on h2 "Ver clientes adicionados na mesa" at bounding box center [633, 368] width 316 height 16
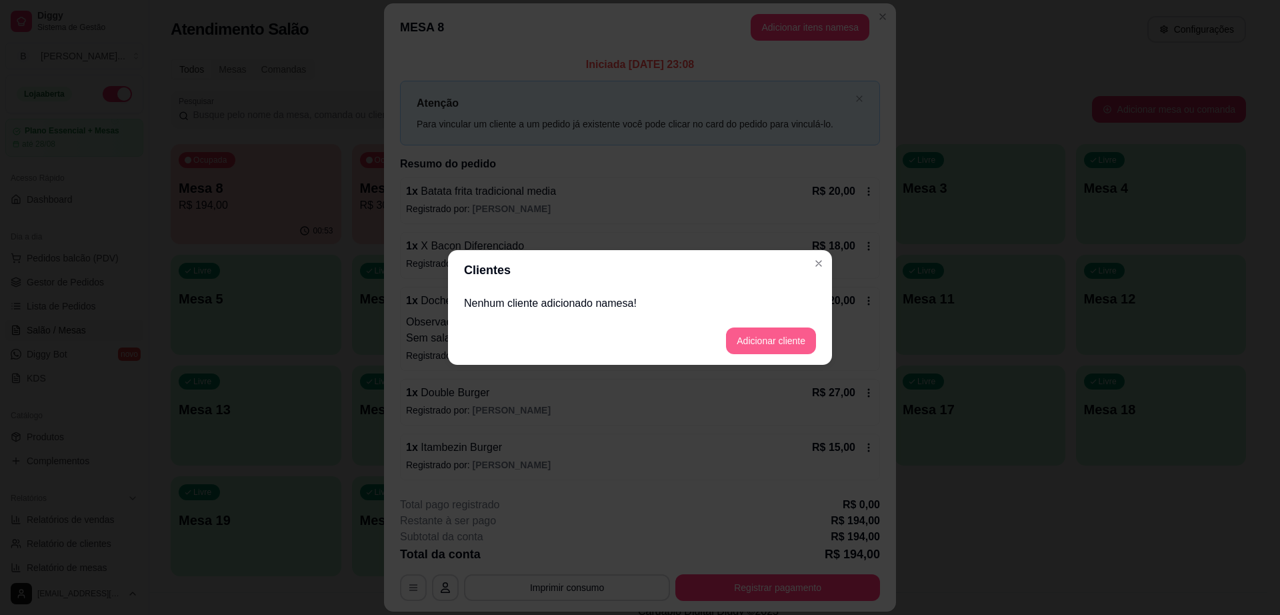
click at [770, 329] on button "Adicionar cliente" at bounding box center [771, 340] width 90 height 27
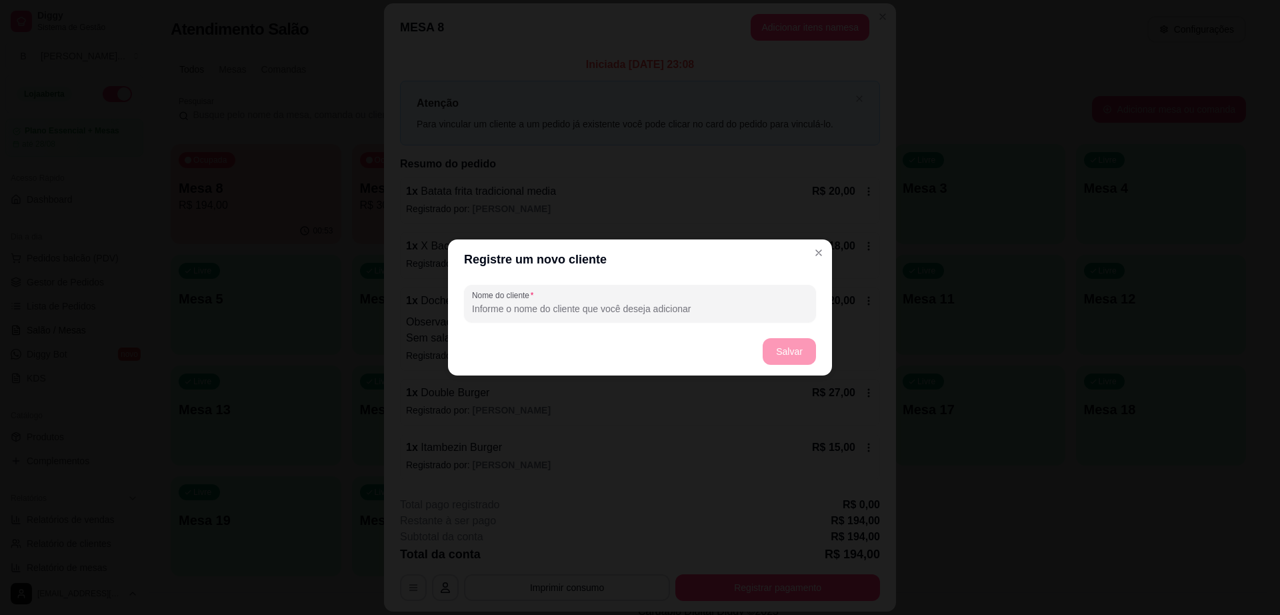
click at [665, 311] on input "Nome do cliente" at bounding box center [640, 308] width 336 height 13
type input "rapaz de oculos"
click at [791, 356] on button "Salvar" at bounding box center [789, 351] width 53 height 27
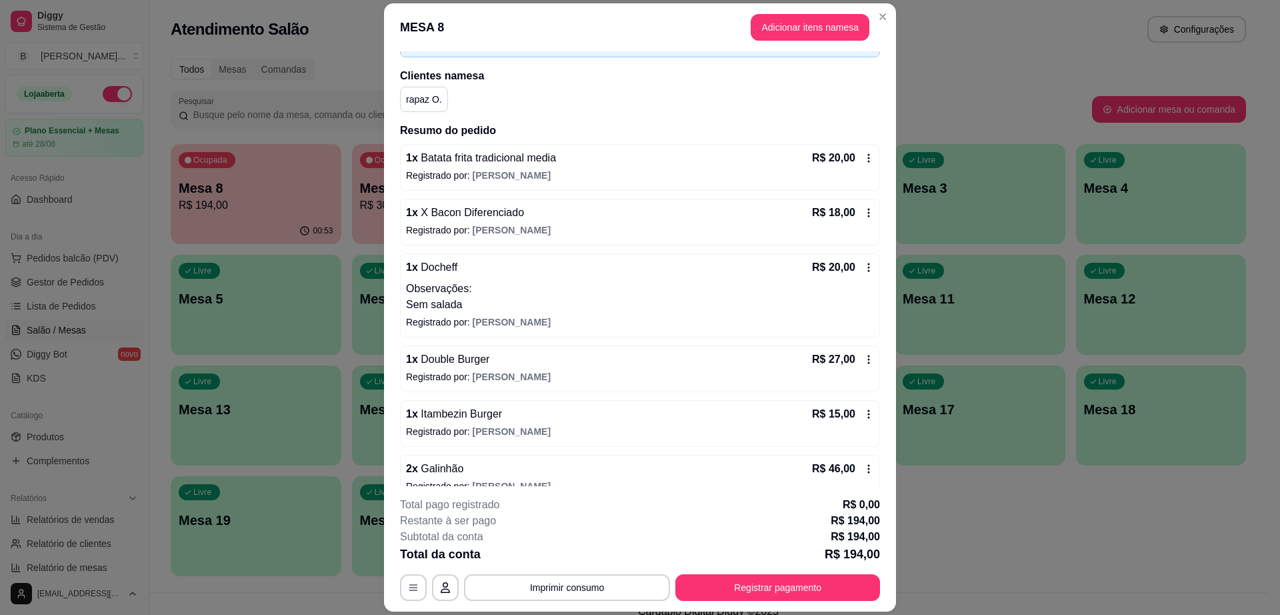
scroll to position [167, 0]
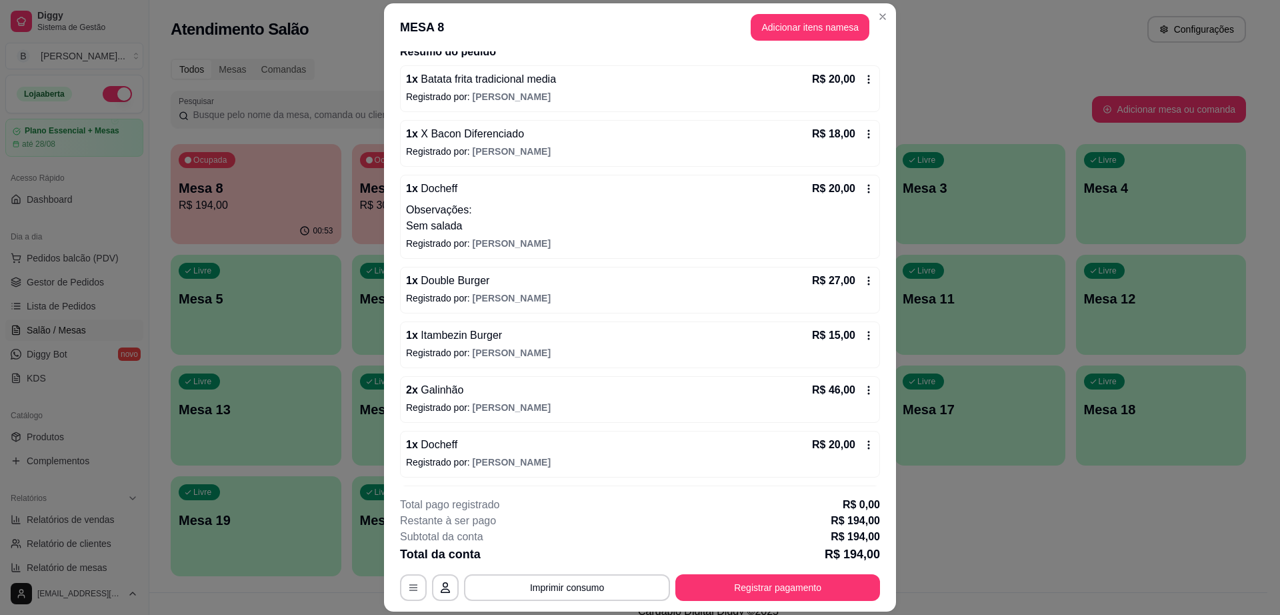
click at [527, 389] on div "2 x Galinhão R$ 46,00" at bounding box center [640, 390] width 468 height 16
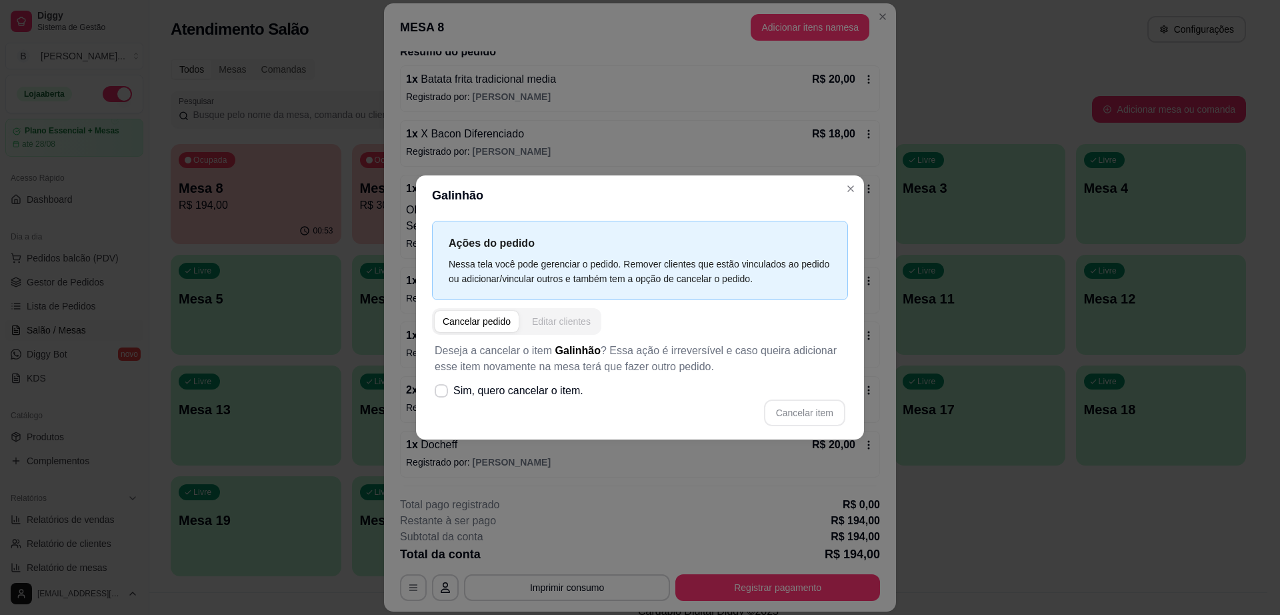
click at [562, 324] on div "Editar clientes" at bounding box center [561, 321] width 59 height 13
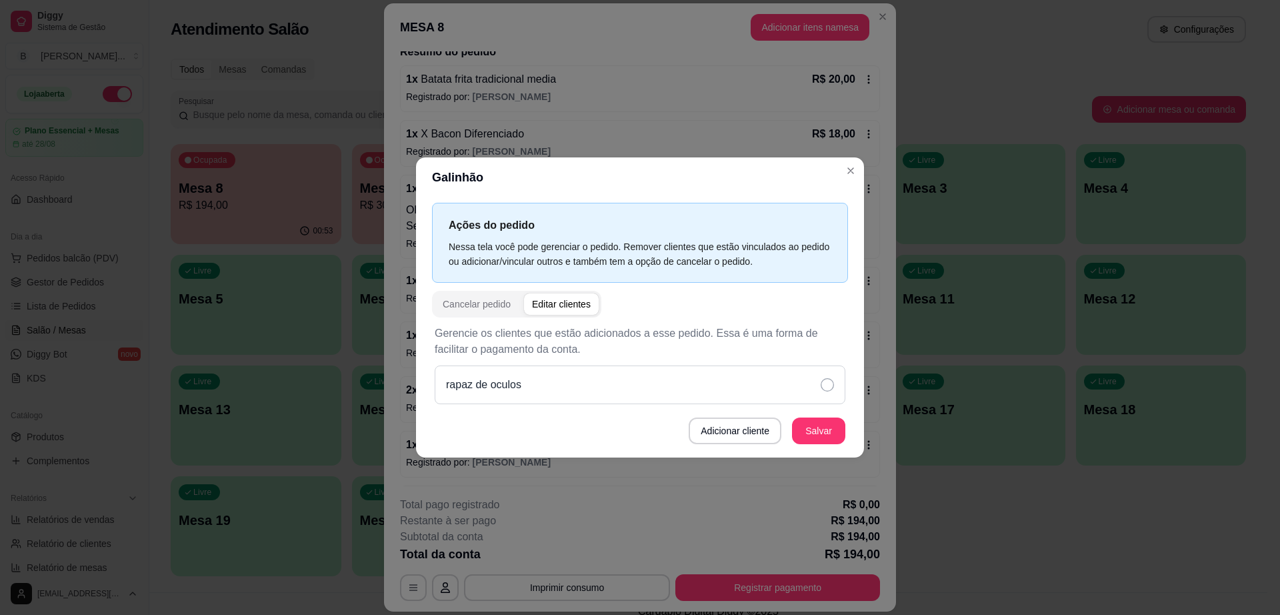
click at [541, 385] on div "rapaz de oculos" at bounding box center [640, 384] width 411 height 39
click at [821, 425] on button "Salvar" at bounding box center [818, 430] width 53 height 27
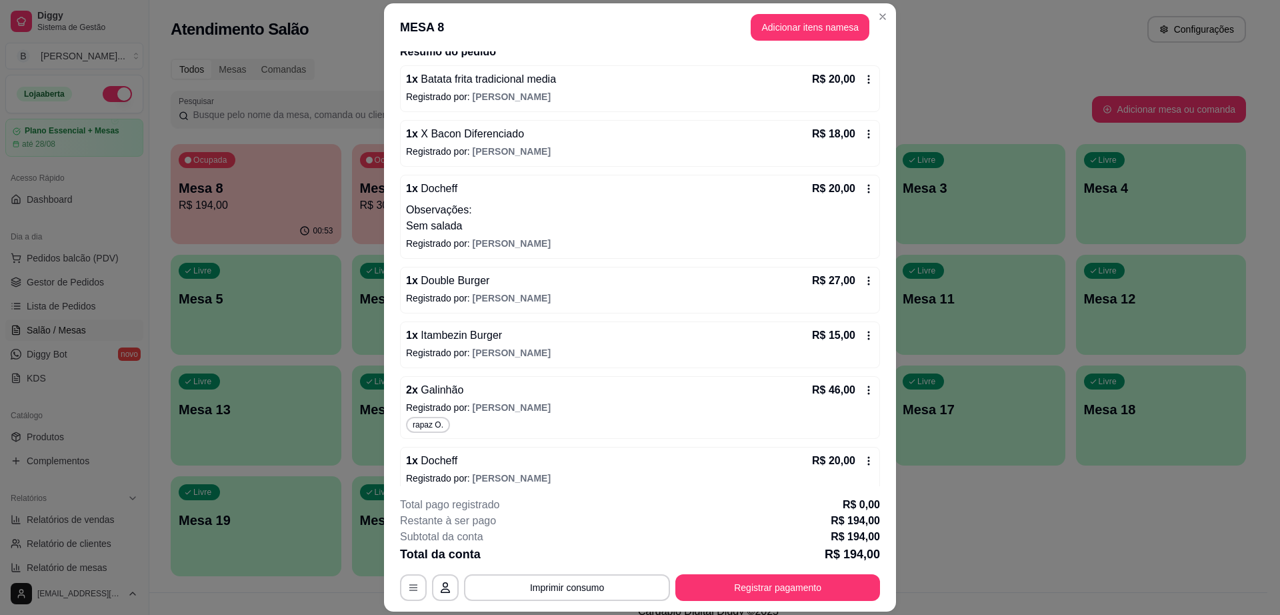
scroll to position [288, 0]
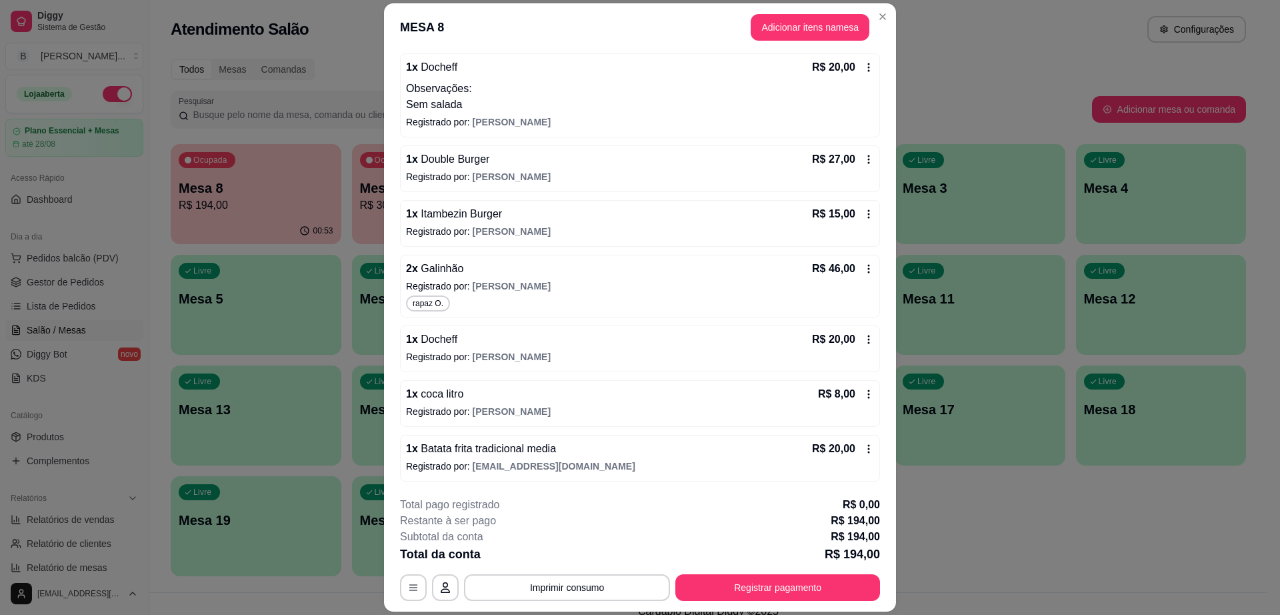
click at [693, 217] on div "1 x Itambezin Burger R$ 15,00" at bounding box center [640, 214] width 468 height 16
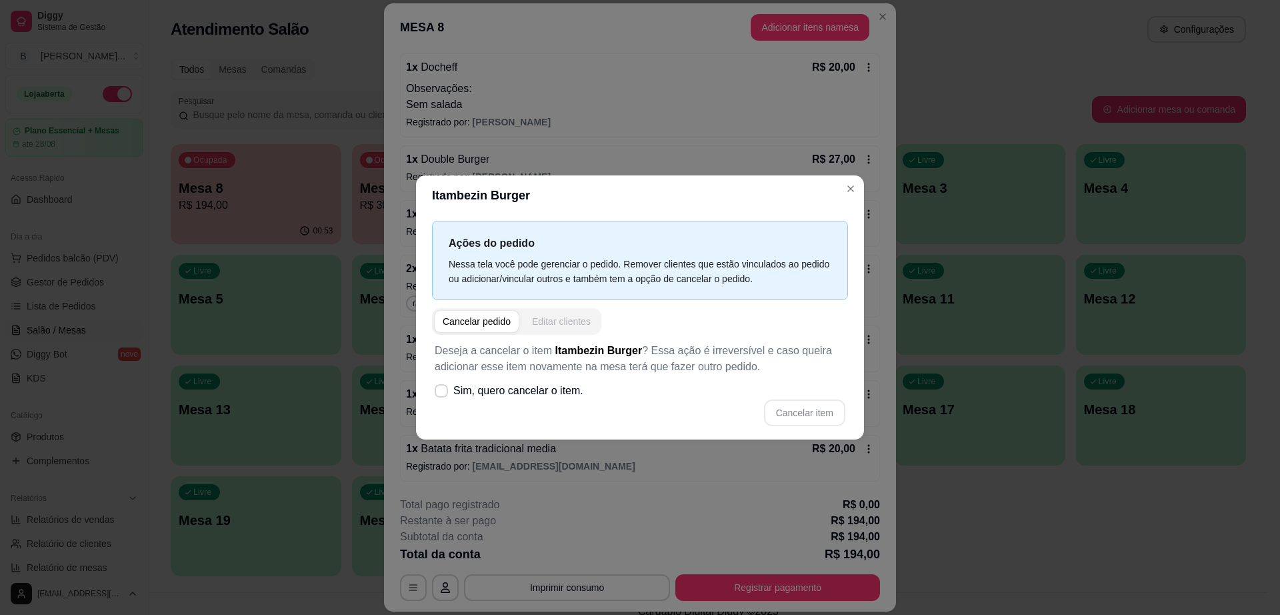
click at [567, 328] on div "Editar clientes" at bounding box center [561, 321] width 59 height 13
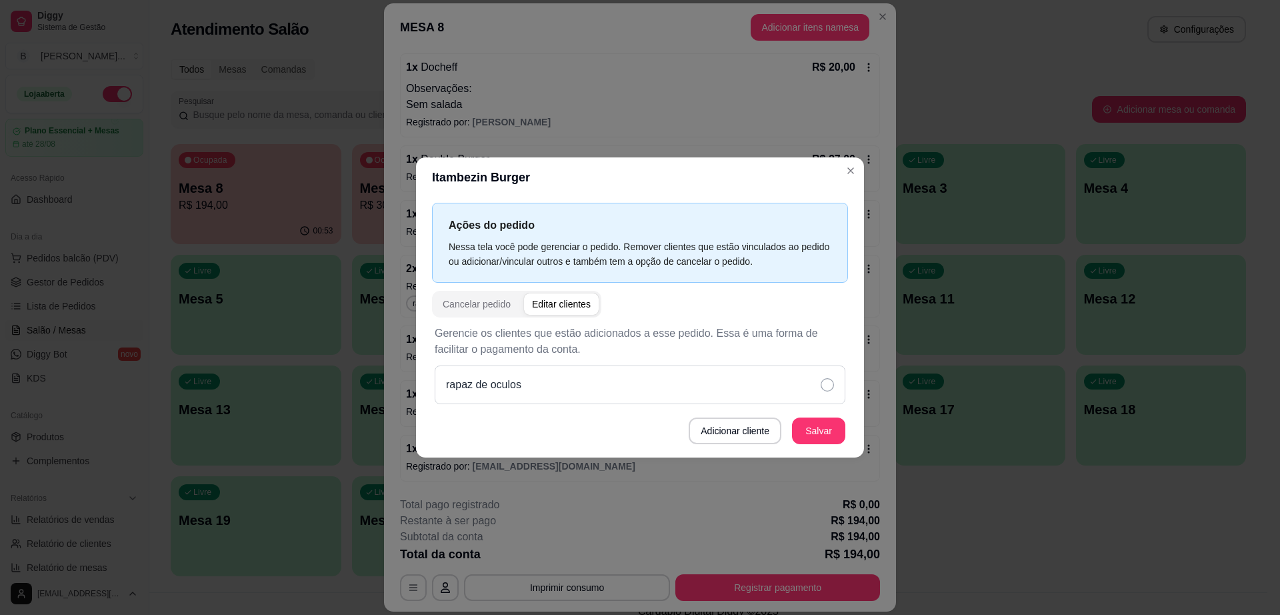
click at [821, 401] on div "rapaz de oculos" at bounding box center [640, 384] width 411 height 39
click at [827, 427] on button "Salvar" at bounding box center [818, 430] width 53 height 27
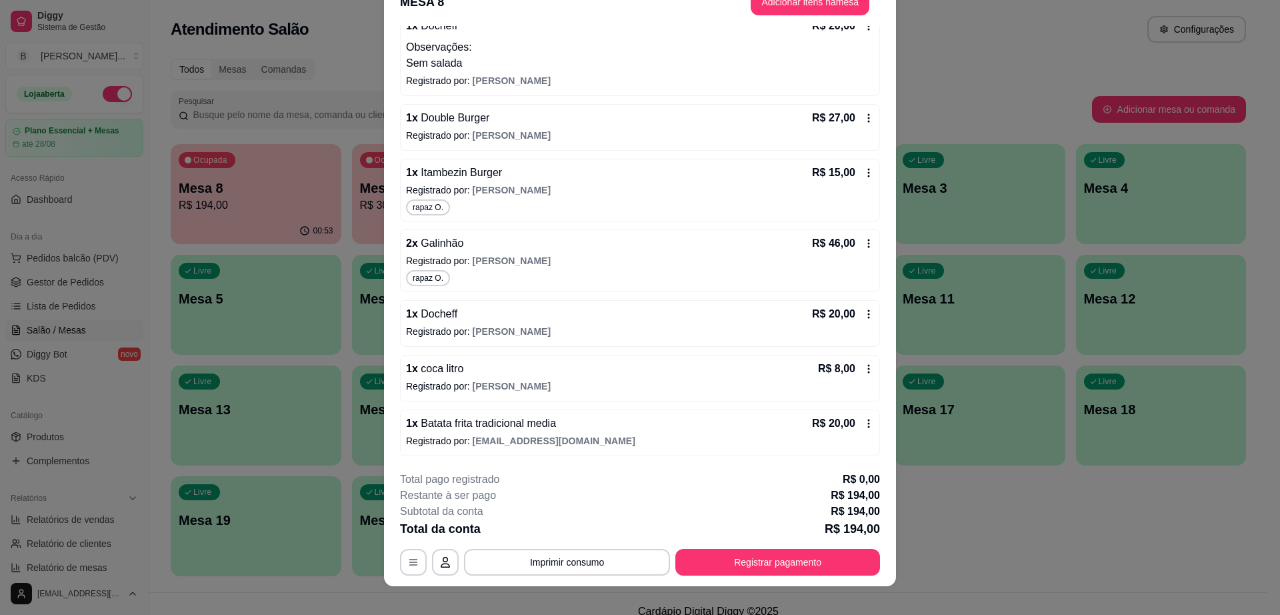
scroll to position [39, 0]
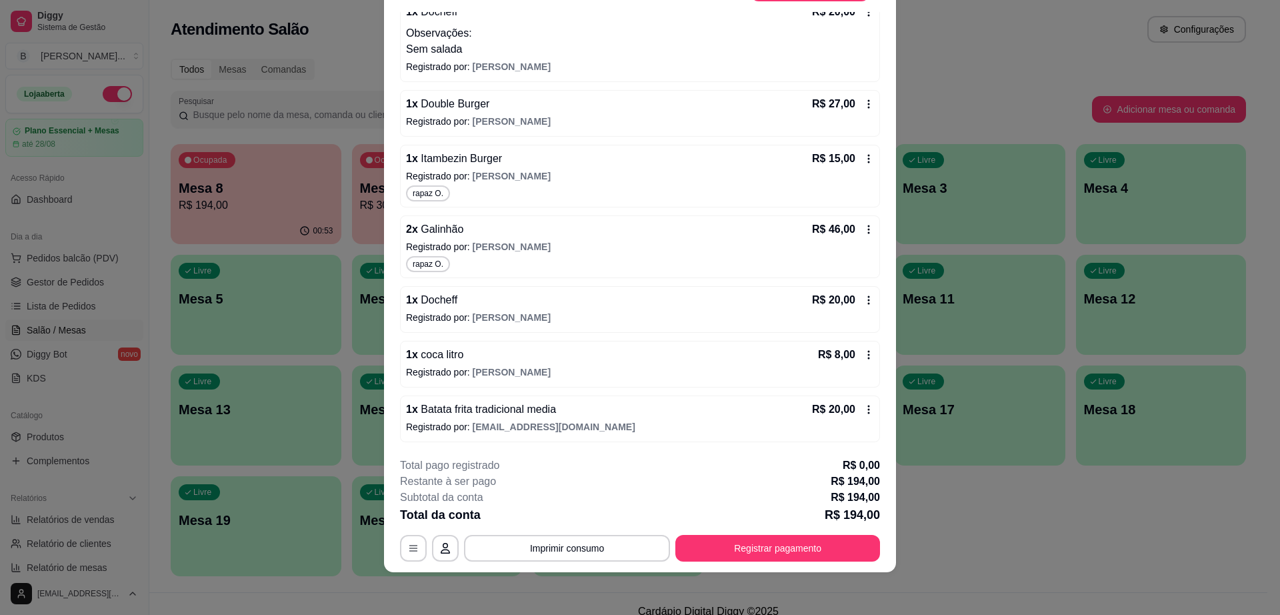
click at [705, 417] on div "1 x Batata frita tradicional media R$ 20,00" at bounding box center [640, 409] width 468 height 16
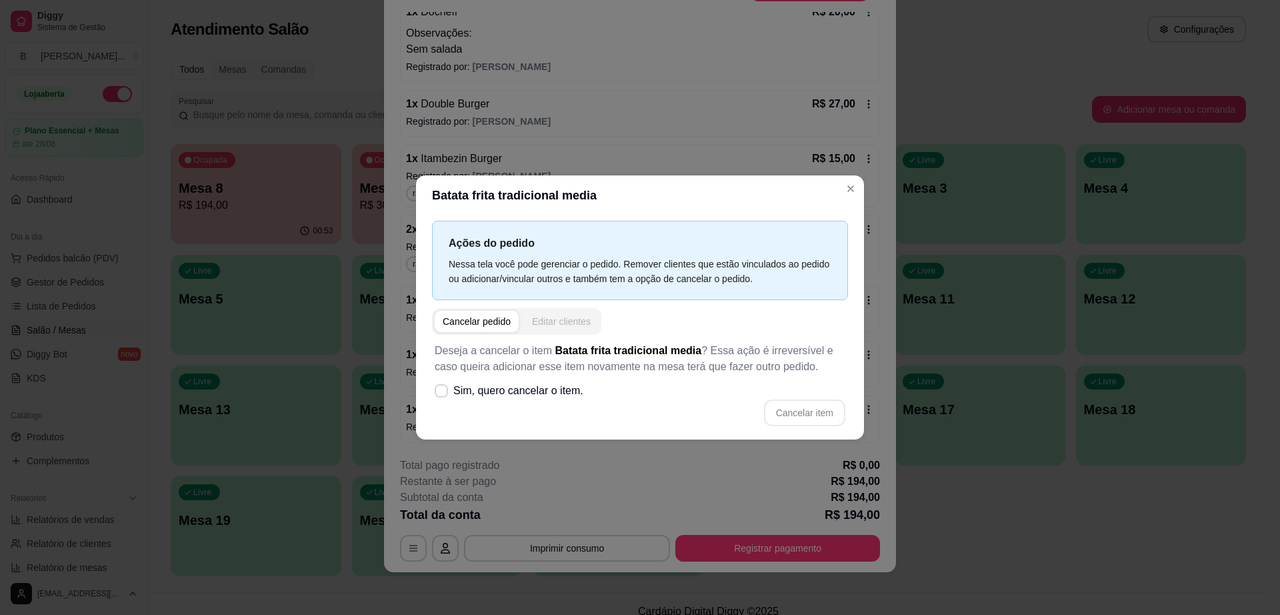
click at [566, 314] on button "Editar clientes" at bounding box center [561, 321] width 75 height 21
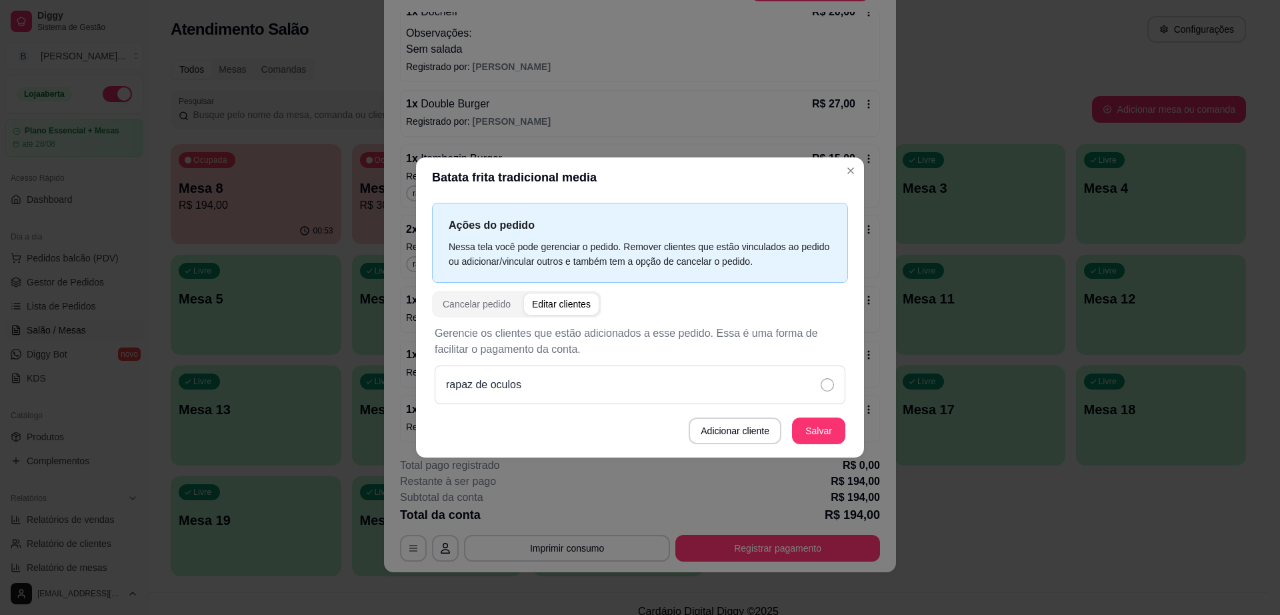
click at [818, 387] on div "rapaz de oculos" at bounding box center [640, 384] width 411 height 39
click at [831, 428] on button "Salvar" at bounding box center [818, 430] width 53 height 27
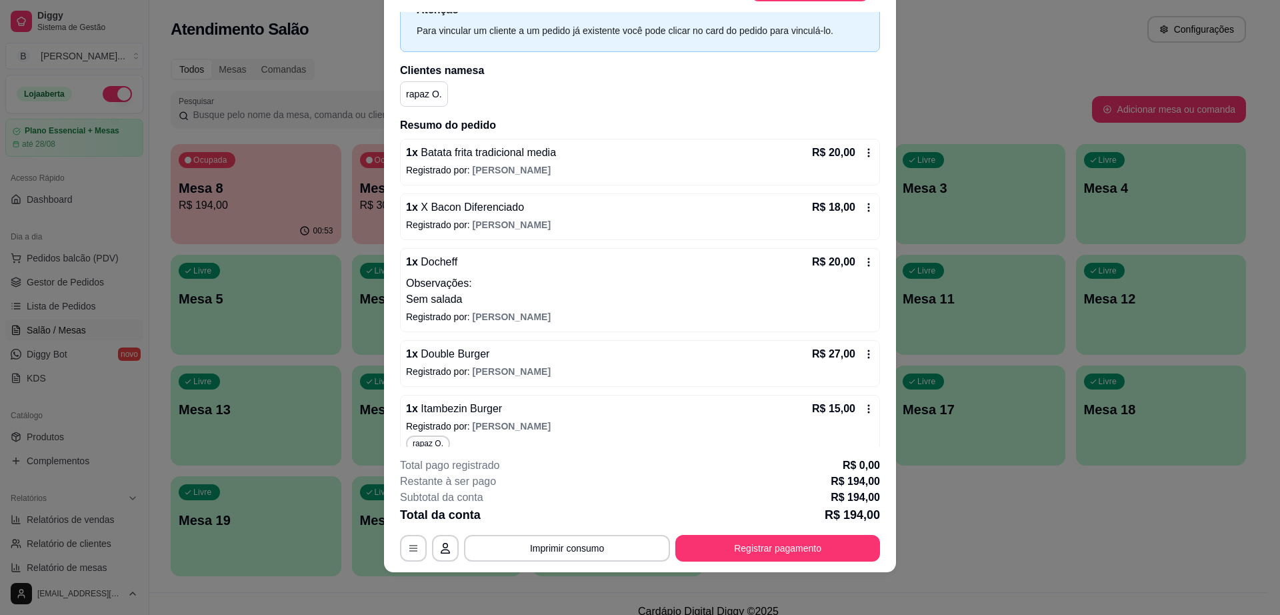
scroll to position [0, 0]
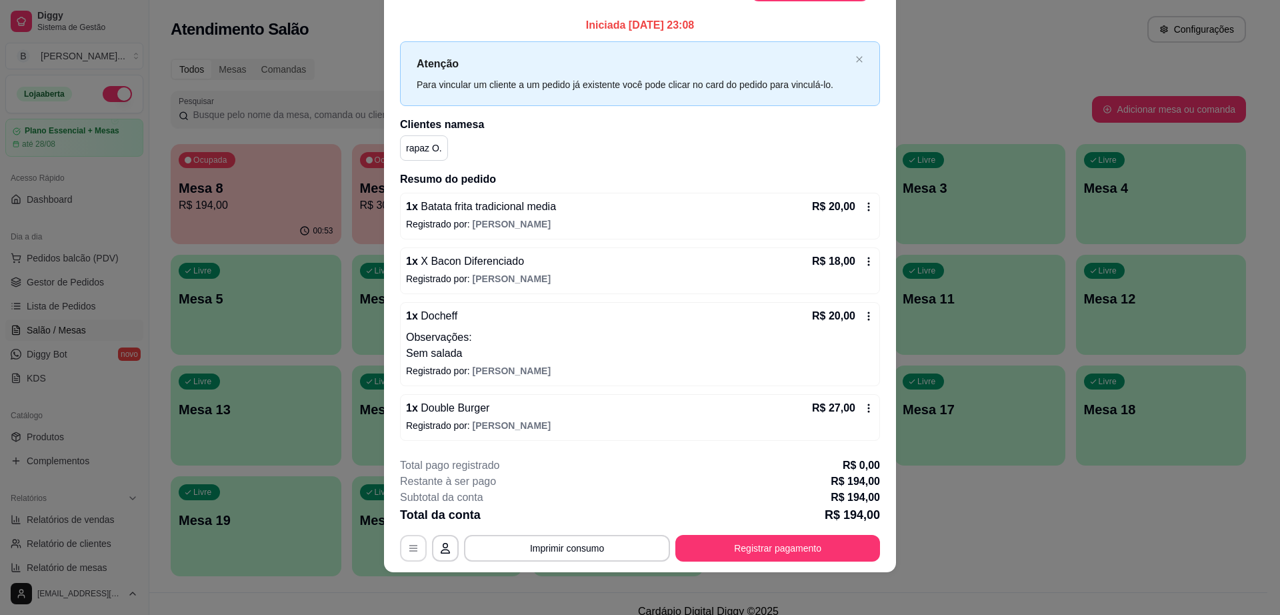
click at [409, 545] on icon "button" at bounding box center [413, 548] width 8 height 6
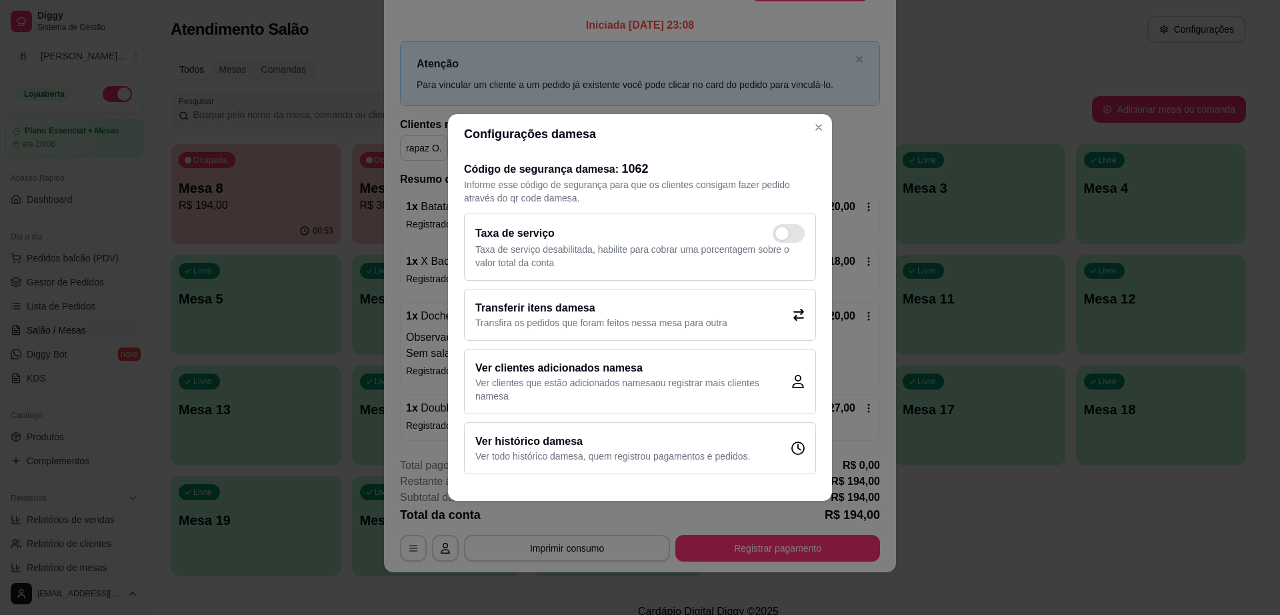
click at [629, 388] on p "Ver clientes que estão adicionados na mesa ou registrar mais clientes na mesa" at bounding box center [633, 389] width 316 height 27
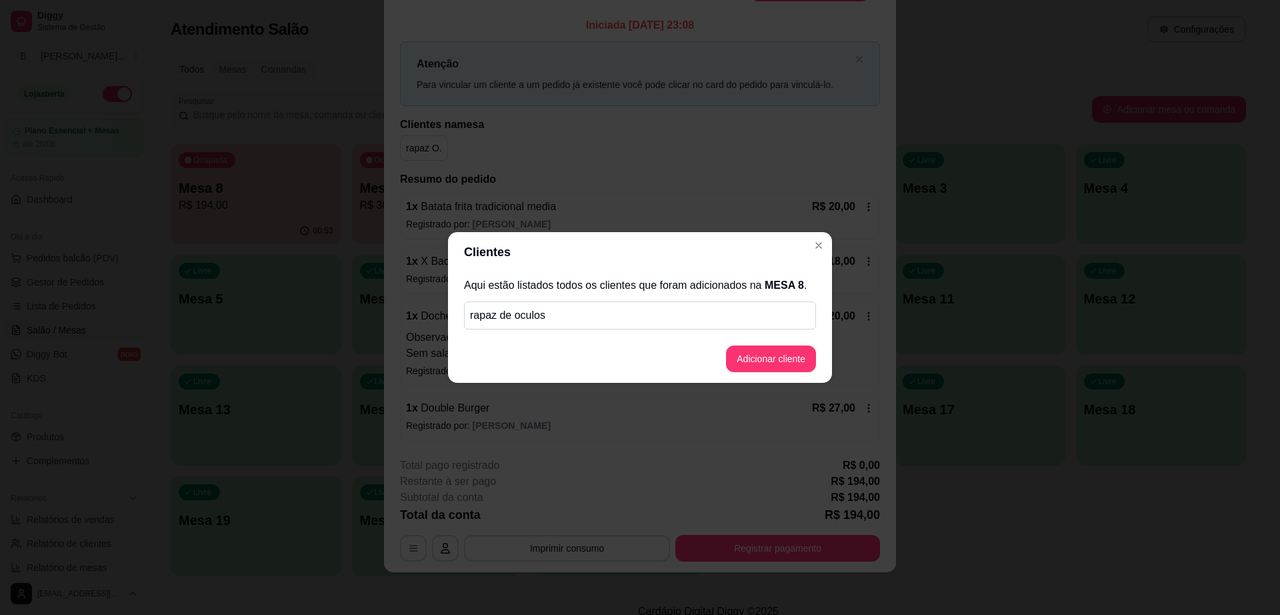
click at [803, 373] on footer "Adicionar cliente" at bounding box center [640, 359] width 384 height 48
click at [796, 365] on button "Adicionar cliente" at bounding box center [771, 358] width 90 height 27
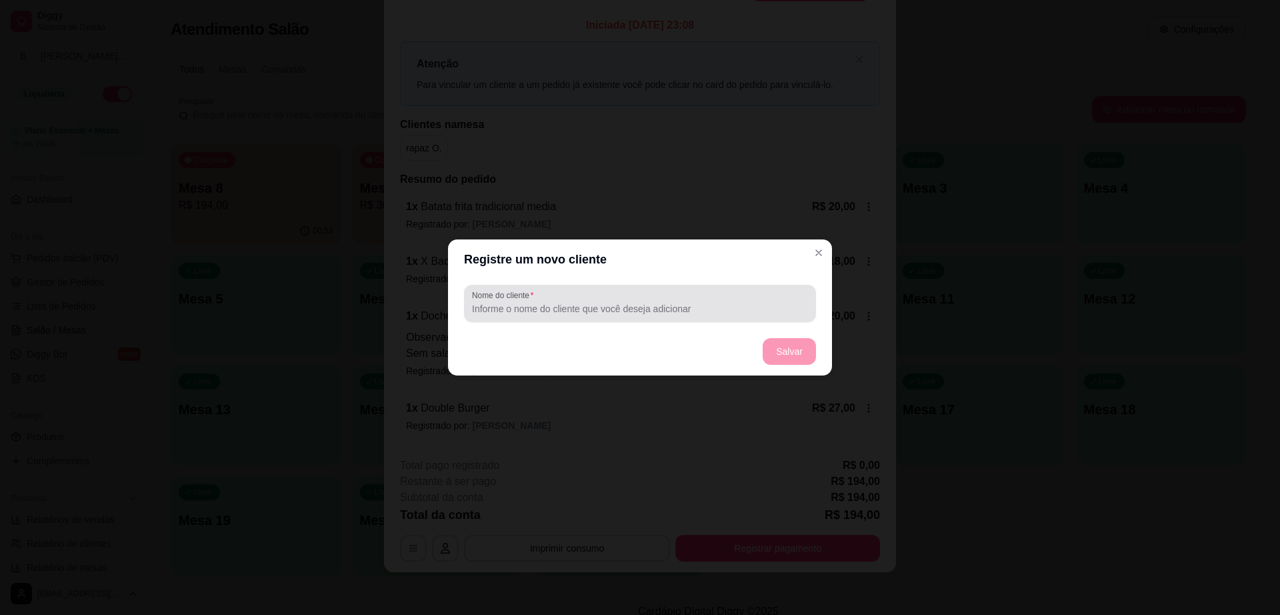
click at [581, 310] on input "Nome do cliente" at bounding box center [640, 308] width 336 height 13
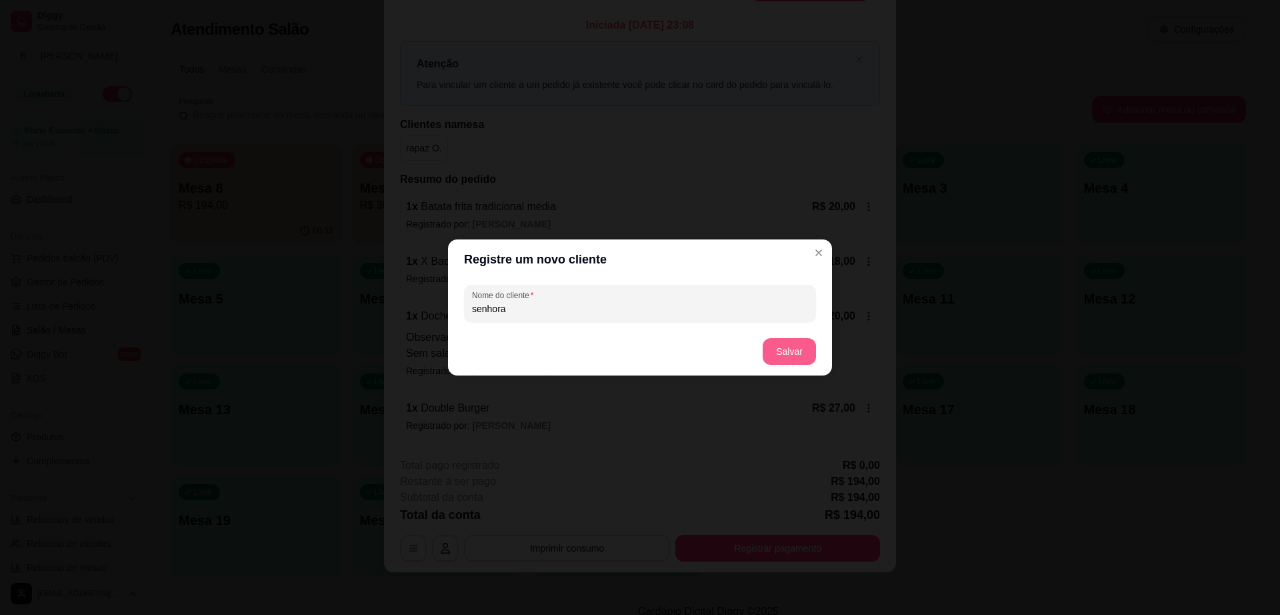
type input "senhora"
click at [802, 348] on button "Salvar" at bounding box center [789, 351] width 53 height 27
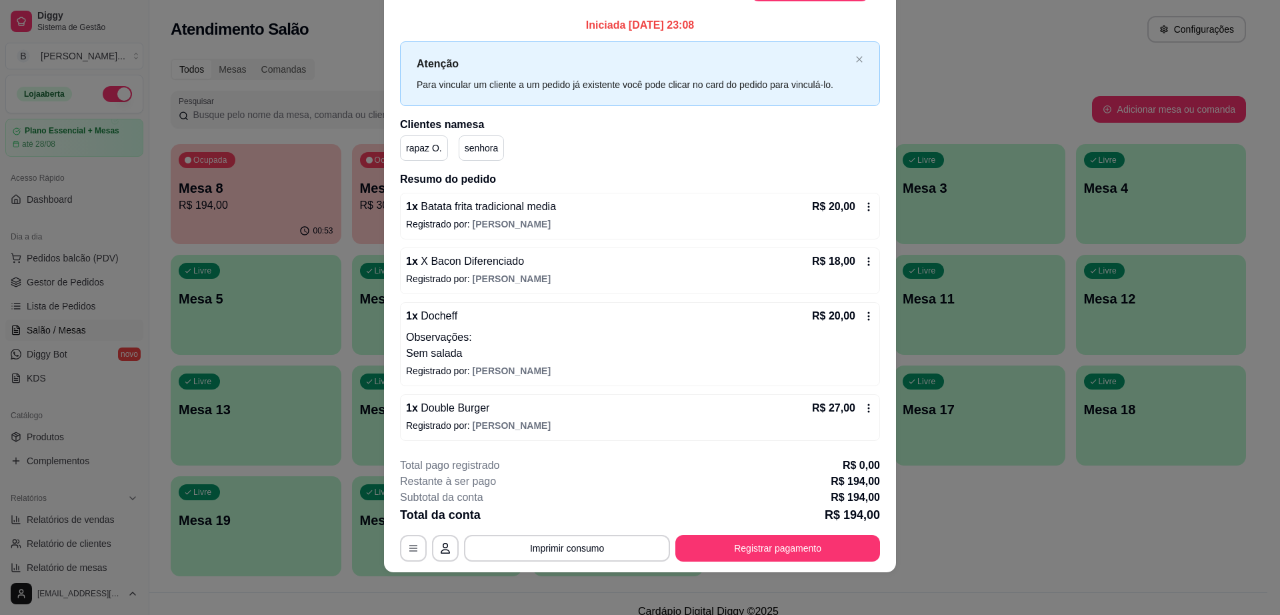
click at [532, 259] on div "1 x X Bacon Diferenciado R$ 18,00" at bounding box center [640, 261] width 468 height 16
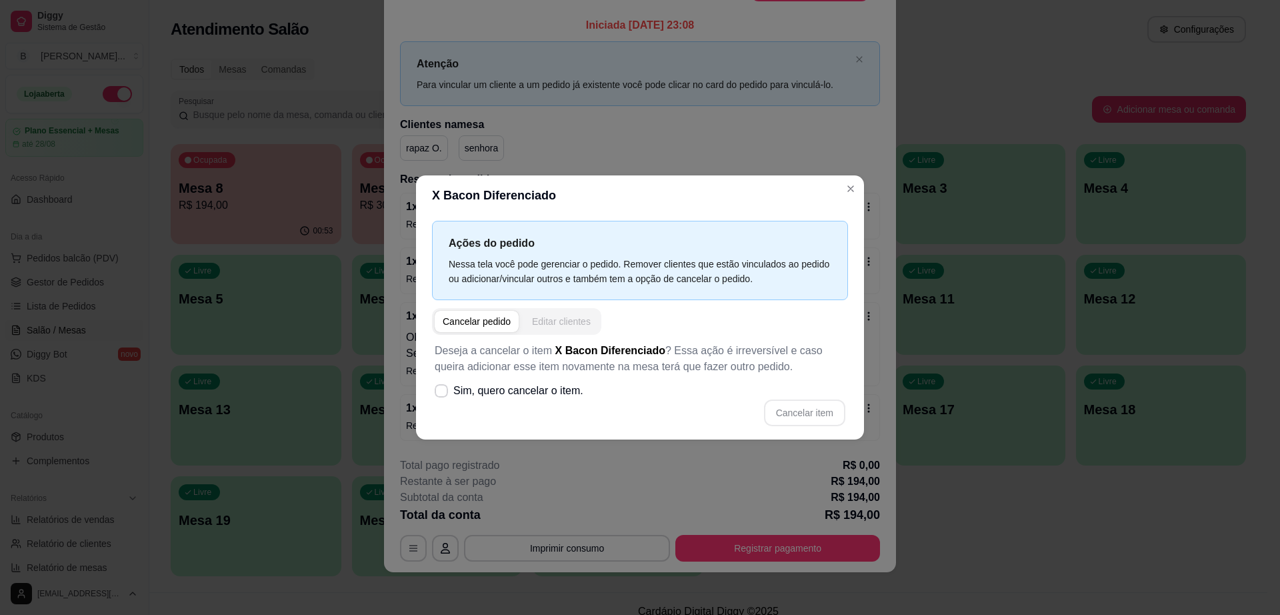
click at [577, 320] on div "Editar clientes" at bounding box center [561, 321] width 59 height 13
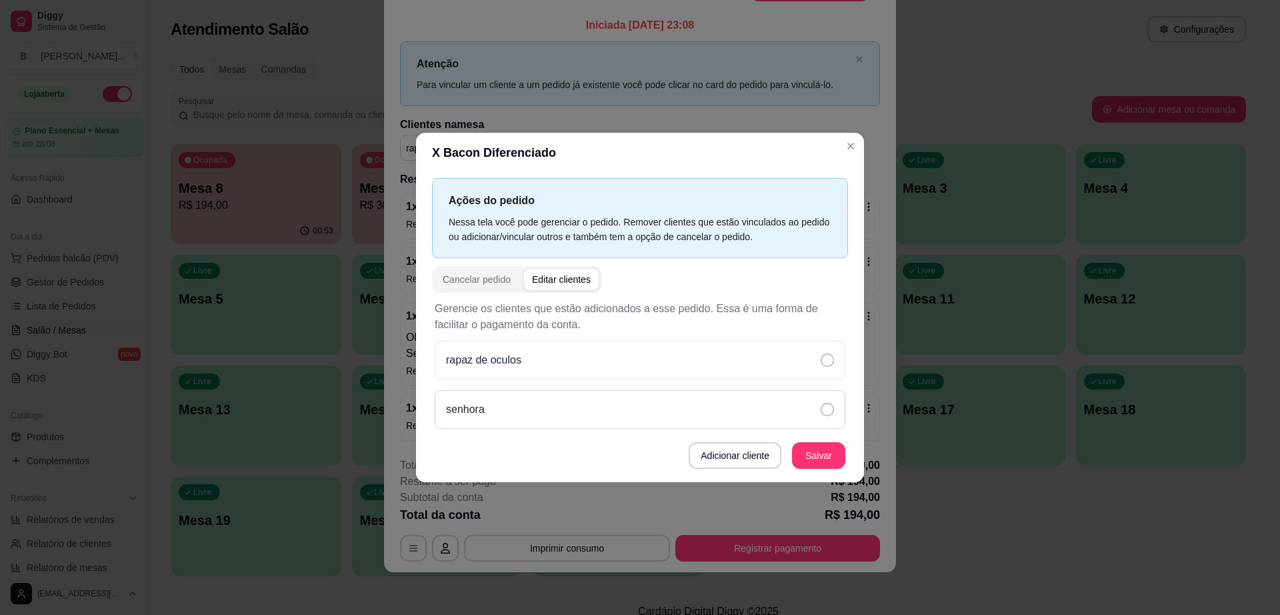
click at [580, 407] on div "senhora" at bounding box center [640, 409] width 411 height 39
click at [808, 453] on button "Salvar" at bounding box center [818, 455] width 53 height 27
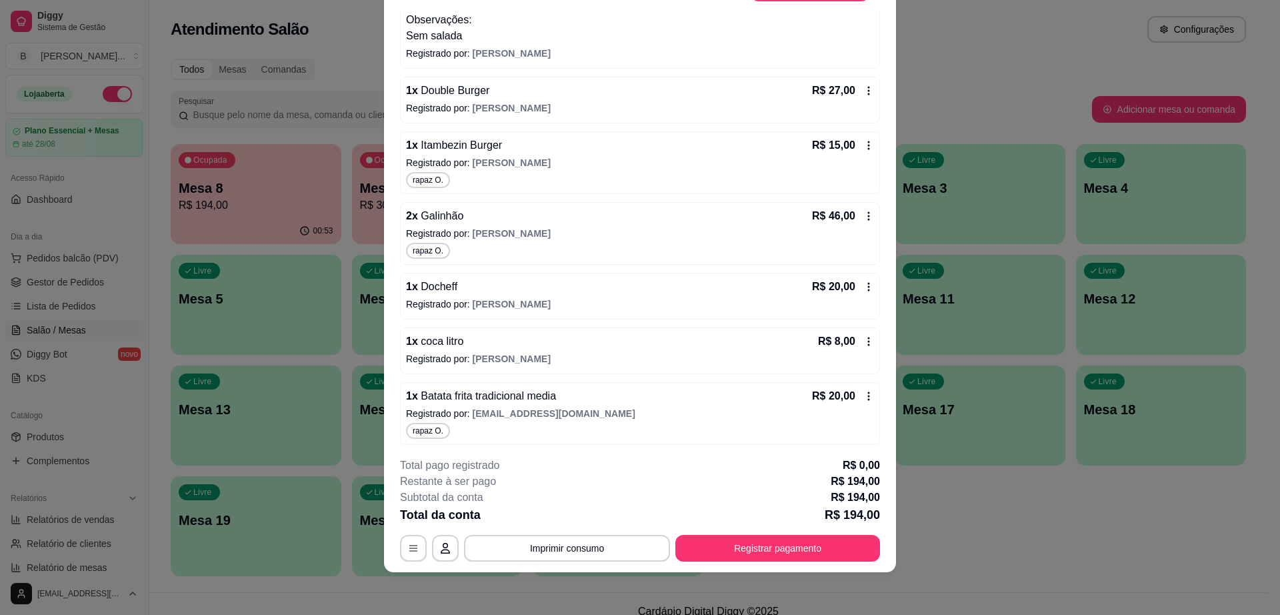
scroll to position [336, 0]
click at [412, 541] on button "button" at bounding box center [413, 548] width 27 height 27
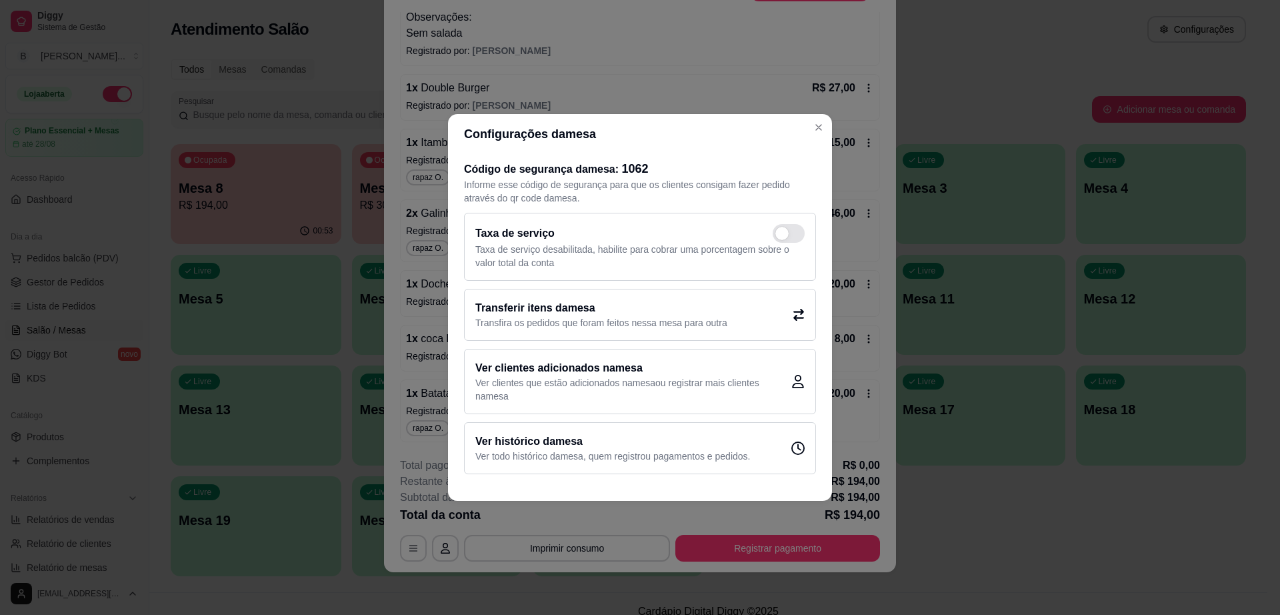
click at [585, 382] on p "Ver clientes que estão adicionados na mesa ou registrar mais clientes na mesa" at bounding box center [633, 389] width 316 height 27
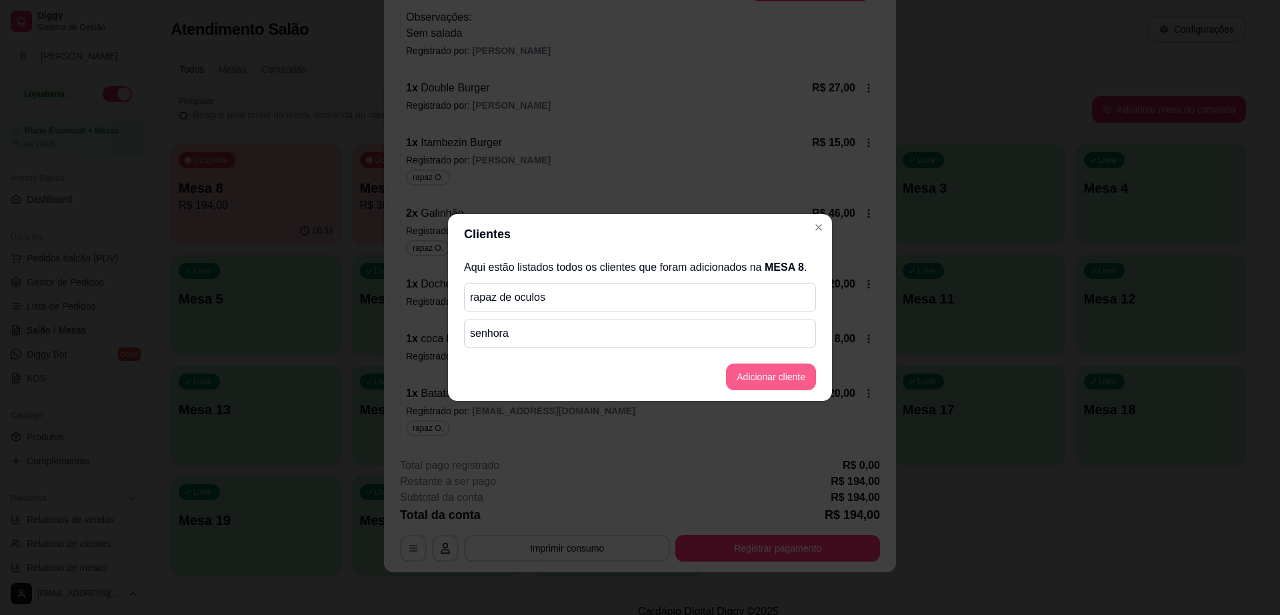
click at [742, 377] on button "Adicionar cliente" at bounding box center [771, 376] width 90 height 27
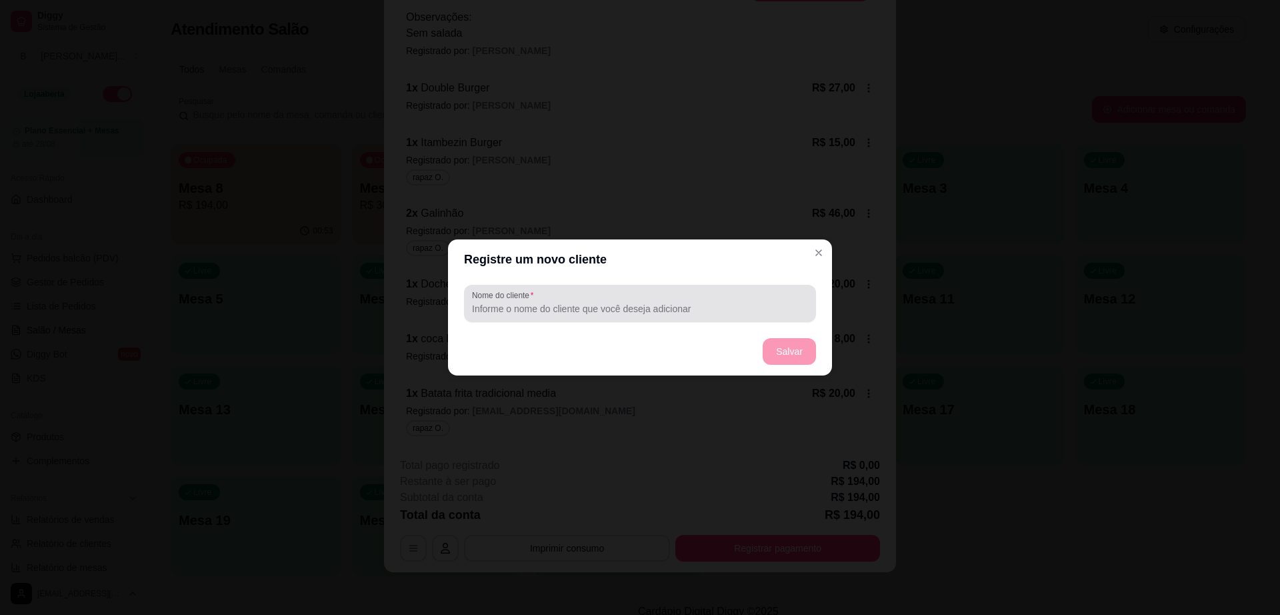
click at [619, 299] on div at bounding box center [640, 303] width 336 height 27
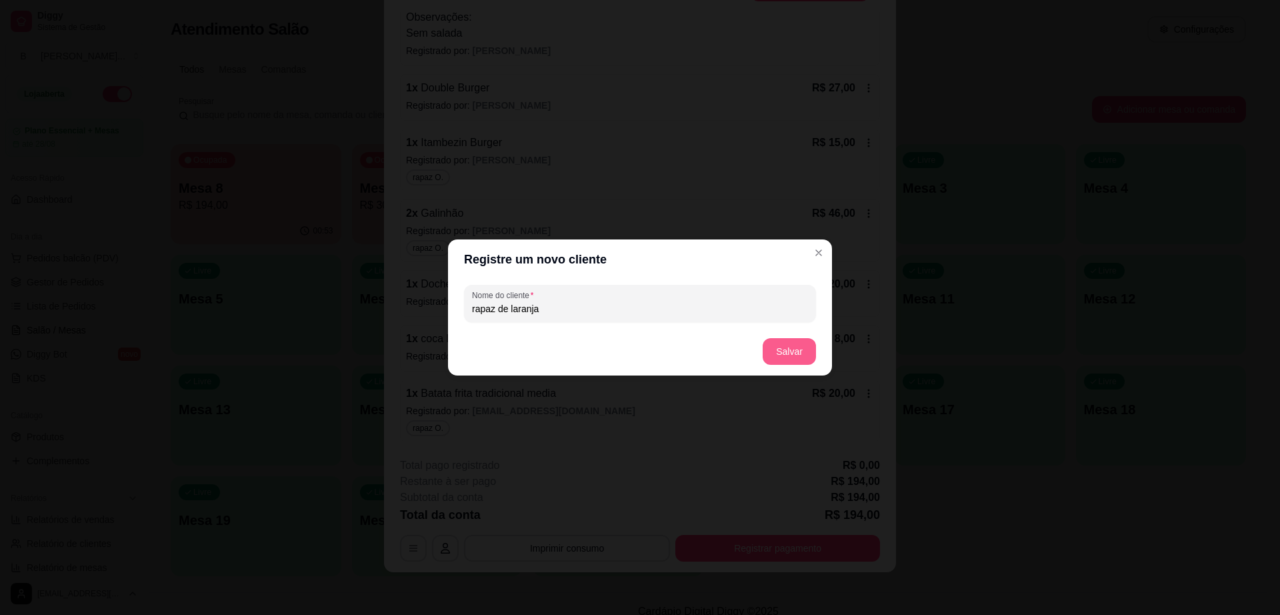
type input "rapaz de laranja"
click at [779, 346] on button "Salvar" at bounding box center [789, 351] width 53 height 27
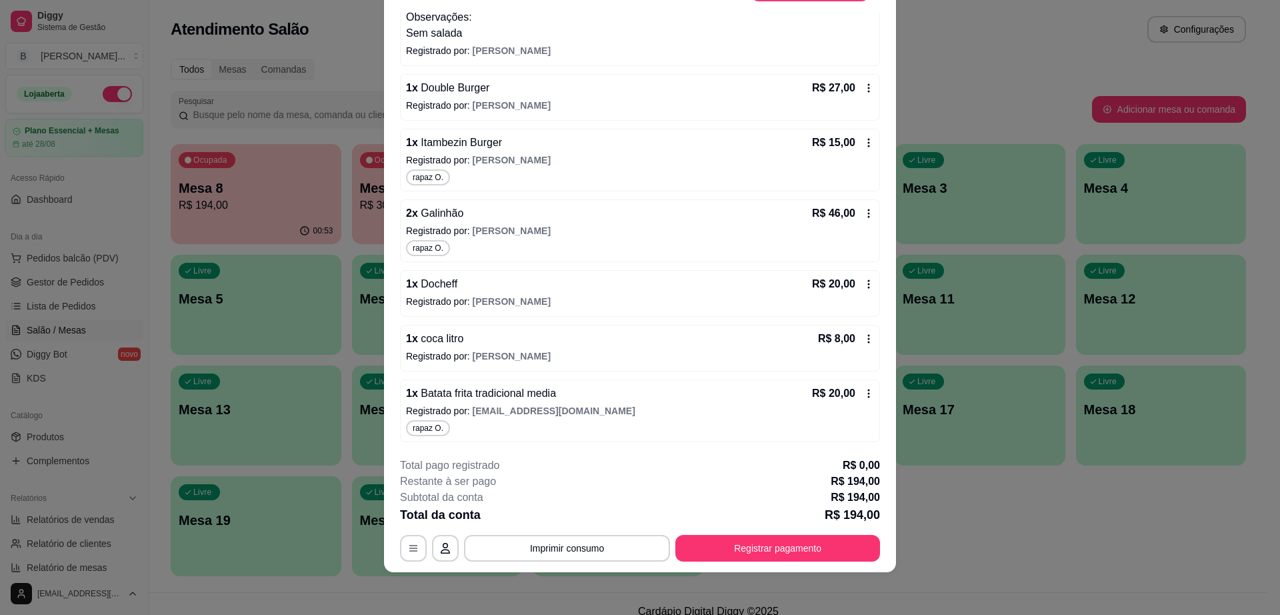
click at [503, 73] on div "1 x Batata frita tradicional media R$ 20,00 Registrado por: William 1 x X Bacon…" at bounding box center [640, 149] width 480 height 585
click at [513, 92] on div "1 x Double Burger R$ 27,00" at bounding box center [640, 88] width 468 height 16
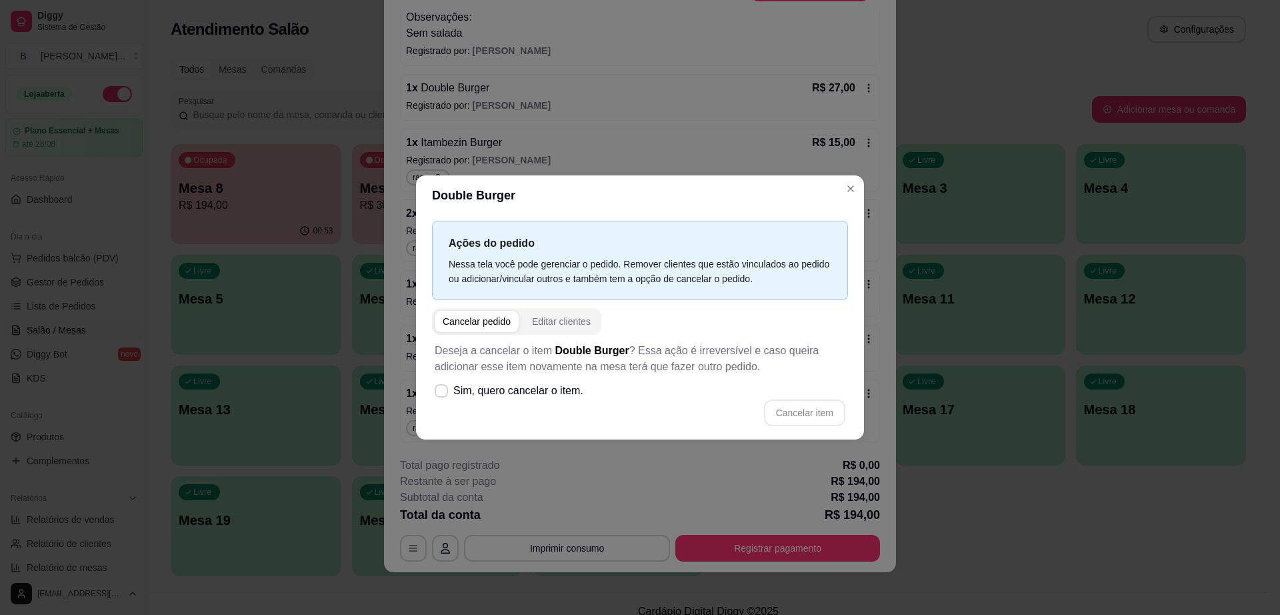
click at [563, 315] on div "Editar clientes" at bounding box center [561, 321] width 59 height 13
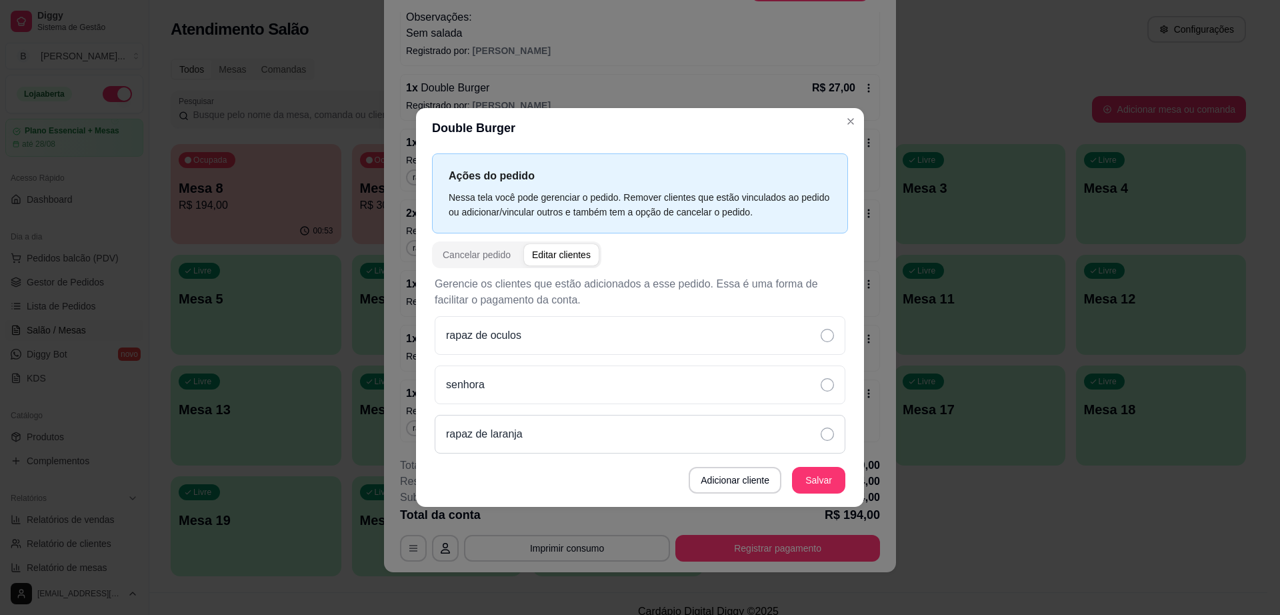
click at [547, 424] on div "rapaz de laranja" at bounding box center [640, 434] width 411 height 39
click at [814, 483] on button "Salvar" at bounding box center [818, 480] width 53 height 27
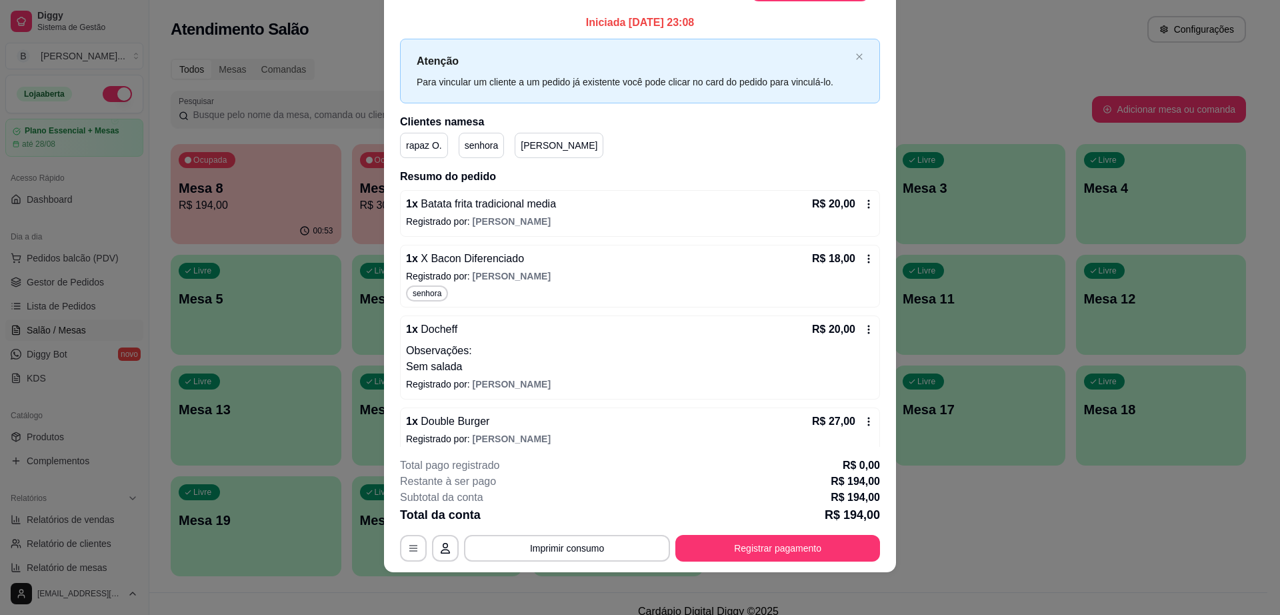
scroll to position [0, 0]
click at [682, 225] on p "Registrado por: William" at bounding box center [640, 223] width 468 height 13
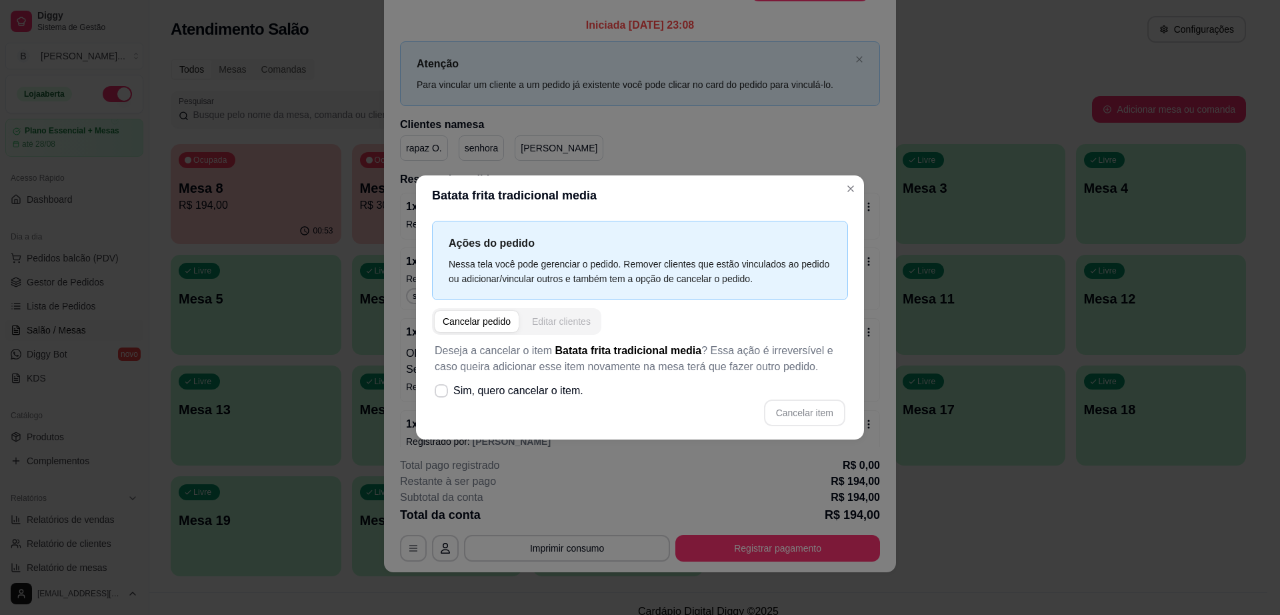
click at [561, 323] on div "Editar clientes" at bounding box center [561, 321] width 59 height 13
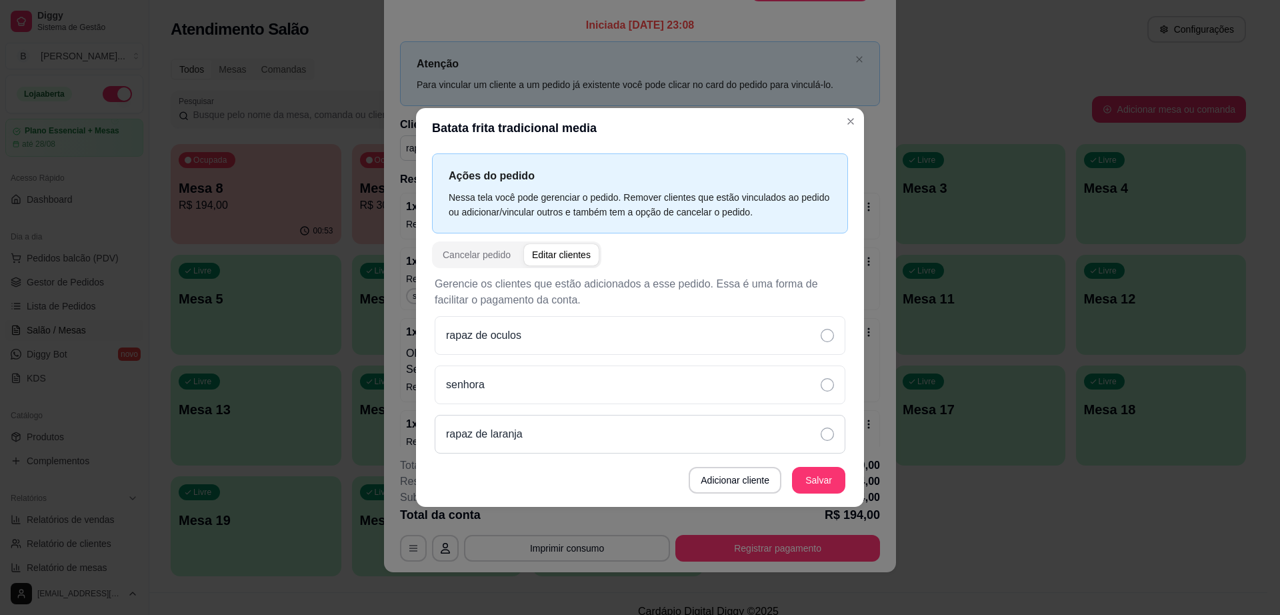
click at [549, 423] on div "rapaz de laranja" at bounding box center [640, 434] width 411 height 39
click at [828, 469] on button "Salvar" at bounding box center [818, 480] width 53 height 27
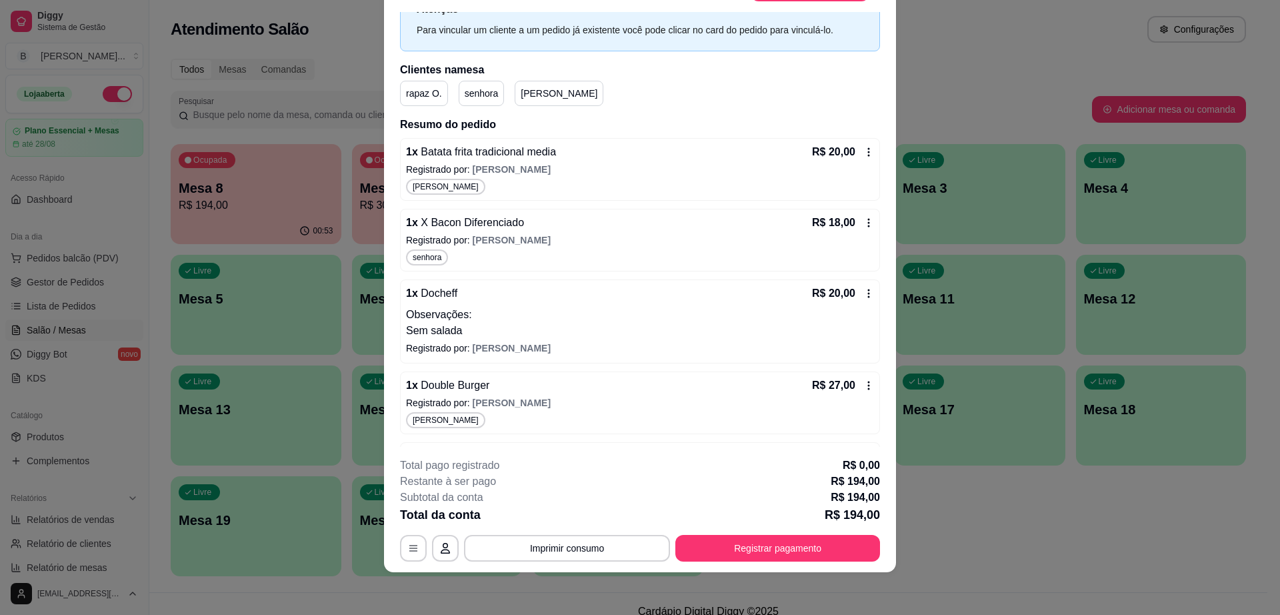
scroll to position [83, 0]
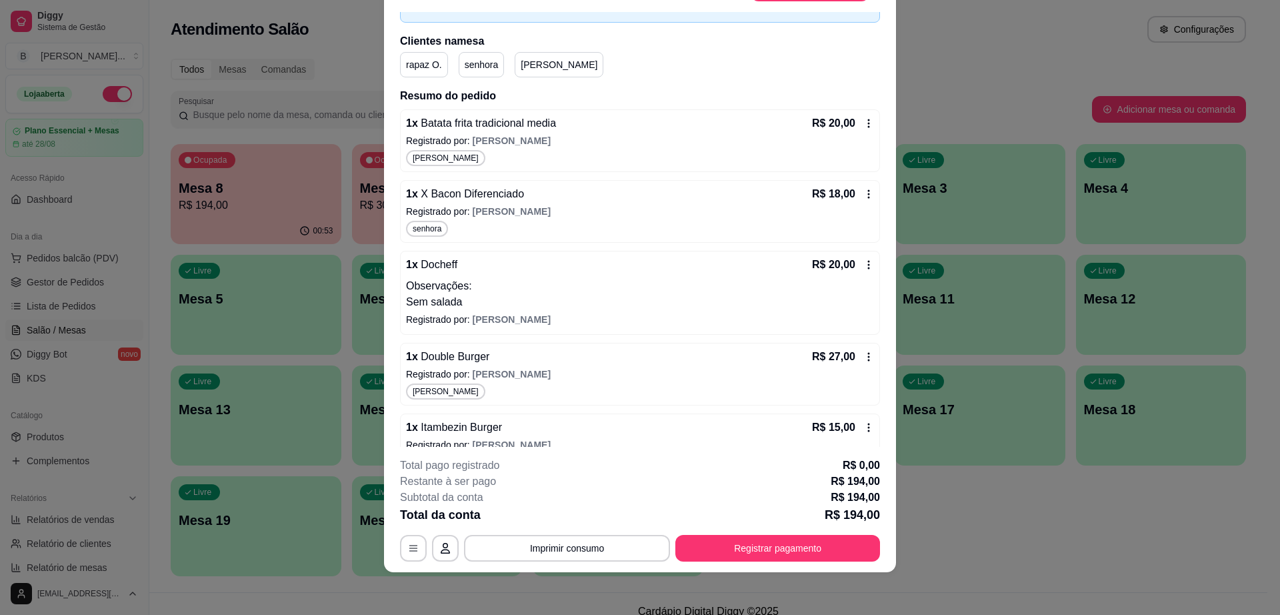
click at [575, 289] on p "Observações:" at bounding box center [640, 286] width 468 height 16
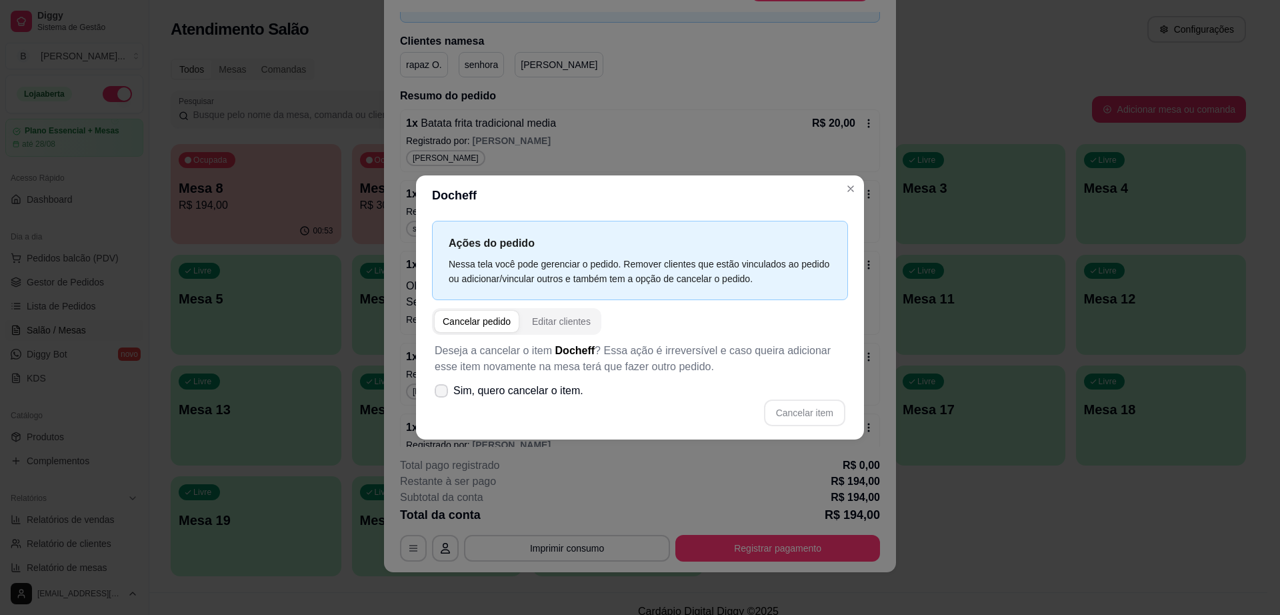
click at [433, 393] on label "Sim, quero cancelar o item." at bounding box center [508, 390] width 159 height 27
click at [434, 393] on input "Sim, quero cancelar o item." at bounding box center [438, 397] width 9 height 9
click at [433, 393] on label "Sim, quero cancelar o item." at bounding box center [508, 390] width 159 height 27
click at [434, 393] on input "Sim, quero cancelar o item." at bounding box center [438, 397] width 9 height 9
checkbox input "false"
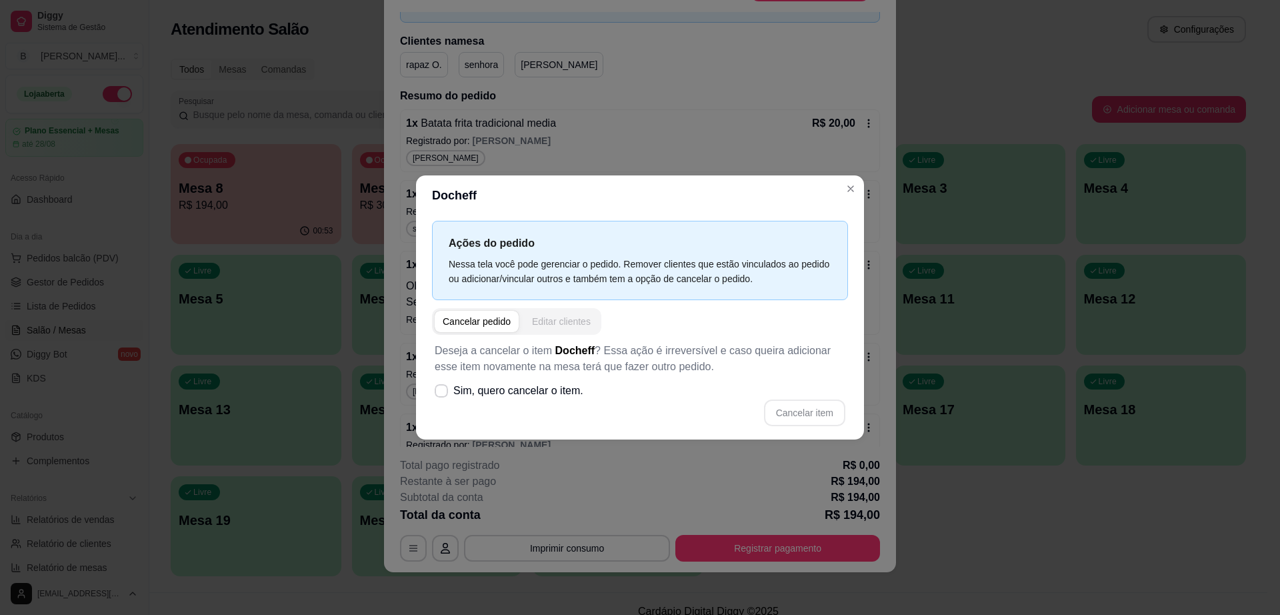
click at [577, 325] on div "Editar clientes" at bounding box center [561, 321] width 59 height 13
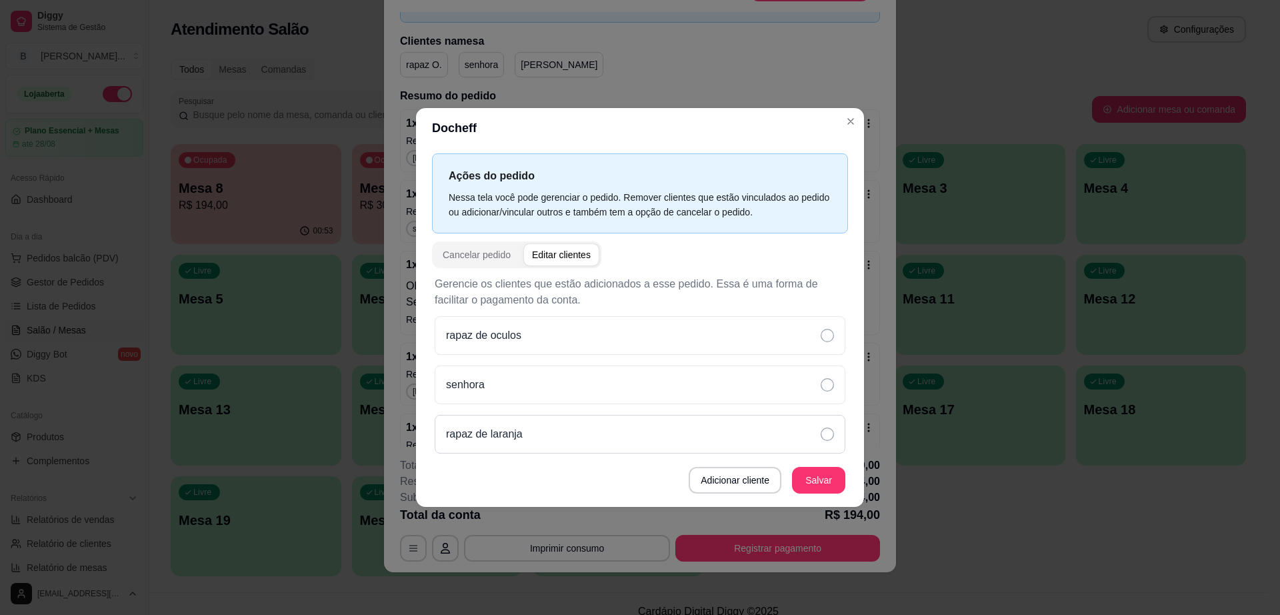
click at [577, 429] on div "rapaz de laranja" at bounding box center [640, 434] width 411 height 39
click at [811, 479] on button "Salvar" at bounding box center [819, 480] width 52 height 26
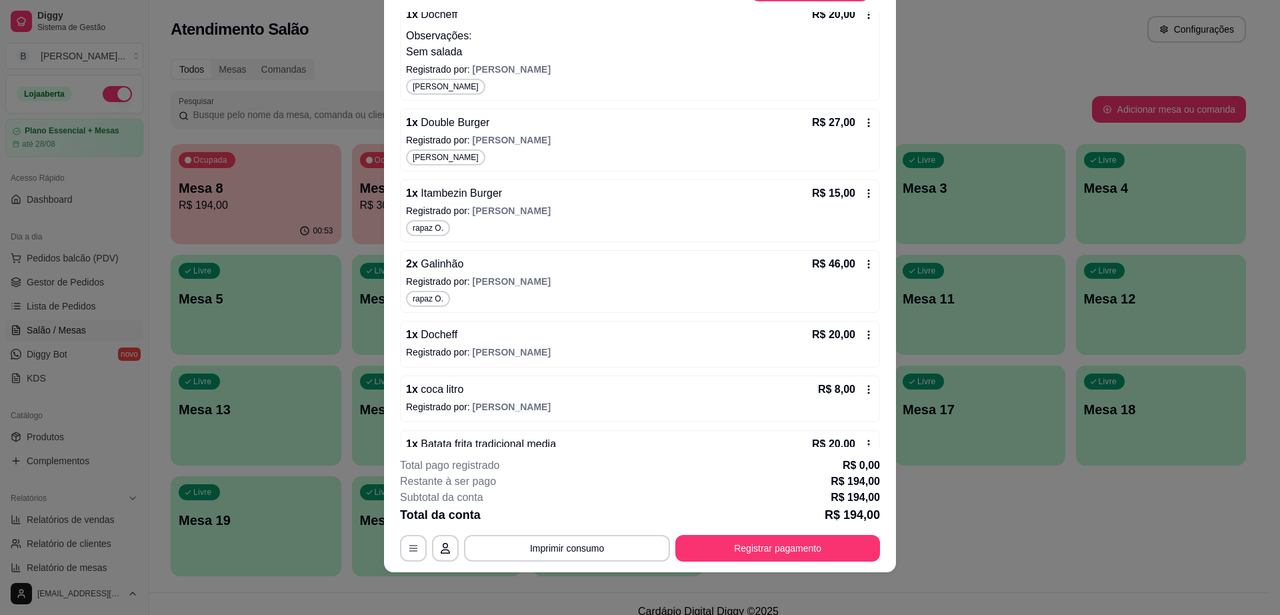
scroll to position [384, 0]
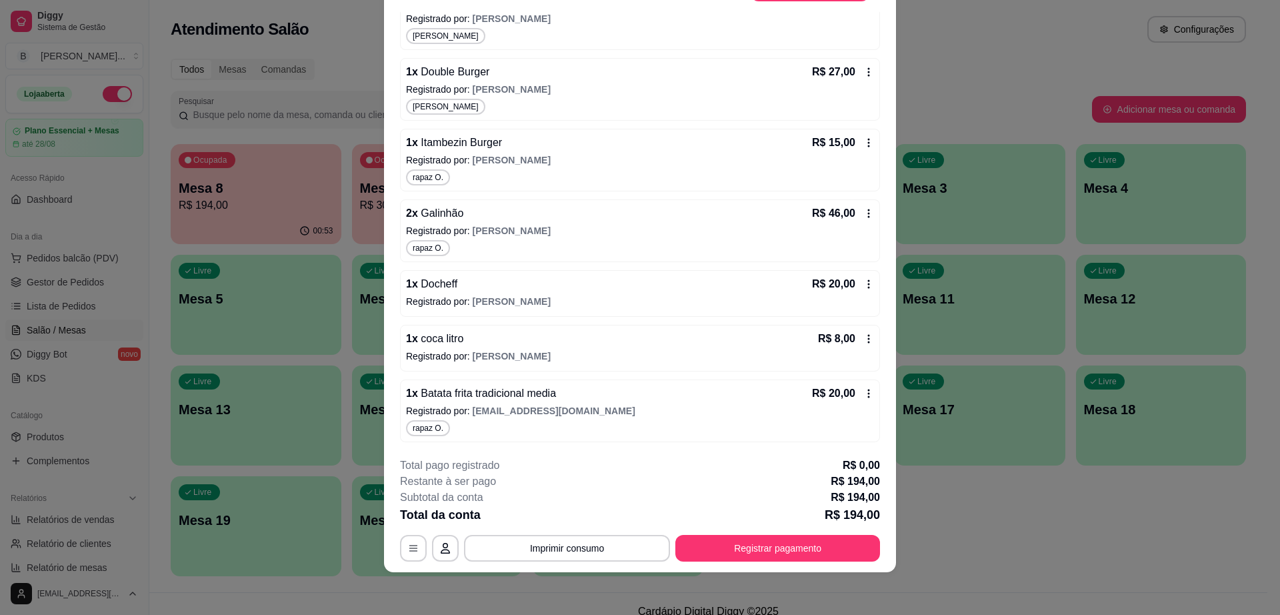
click at [610, 276] on div "1 x Docheff R$ 20,00" at bounding box center [640, 284] width 468 height 16
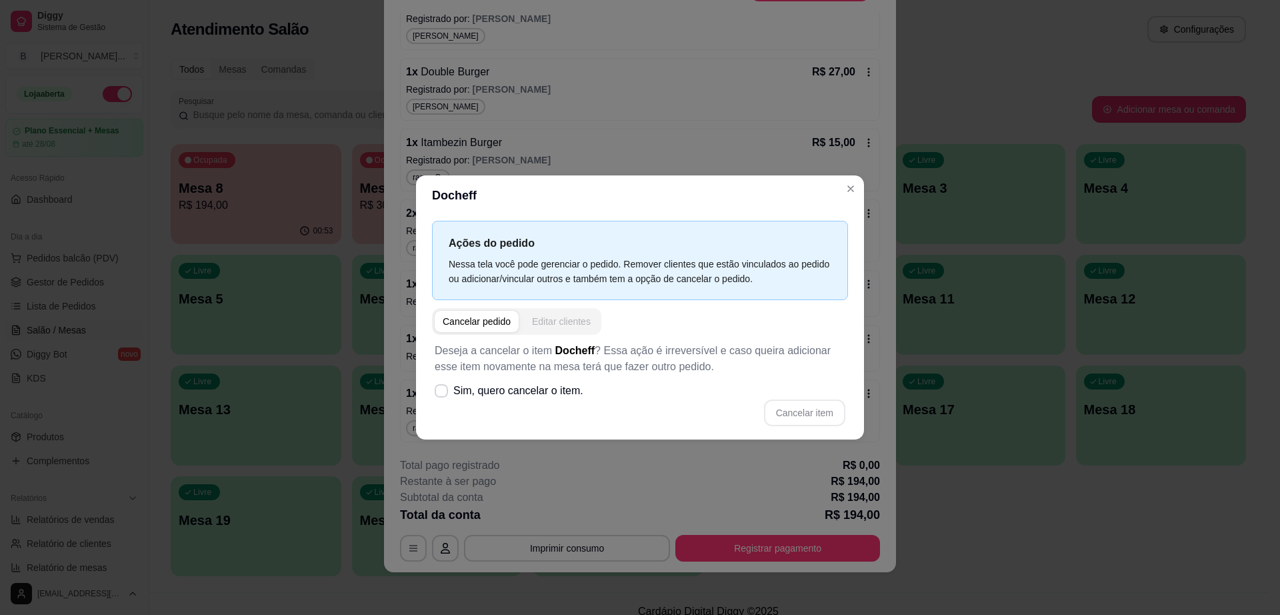
click at [570, 331] on button "Editar clientes" at bounding box center [561, 321] width 75 height 21
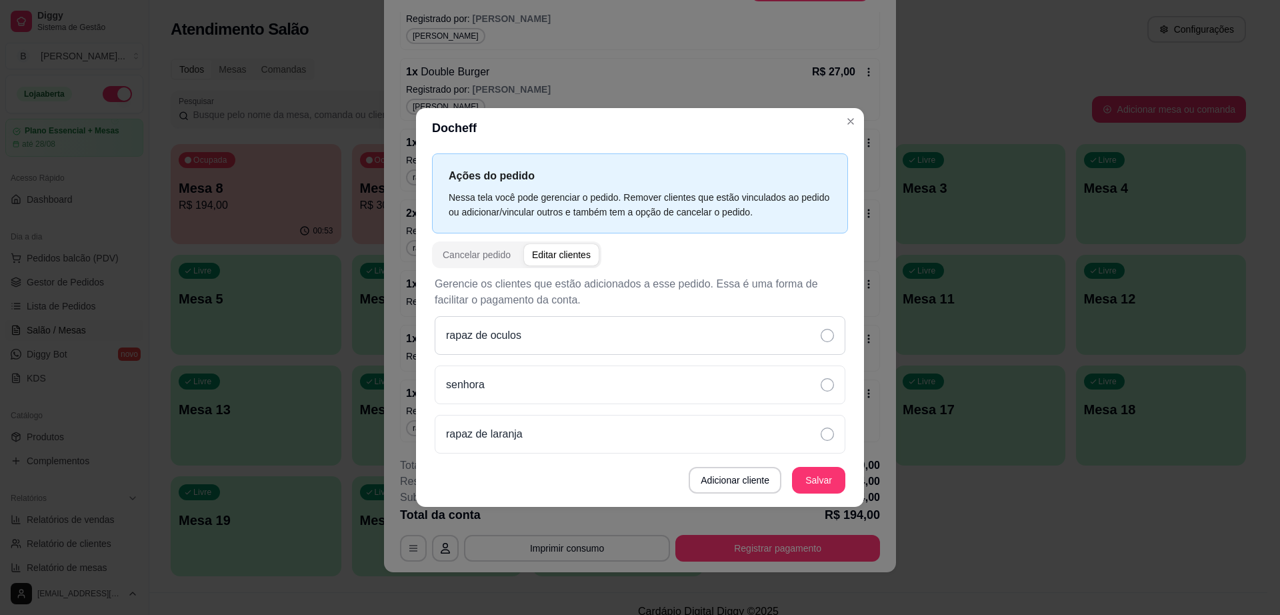
click at [607, 341] on div "rapaz de oculos" at bounding box center [640, 335] width 411 height 39
click at [836, 478] on button "Salvar" at bounding box center [819, 480] width 52 height 26
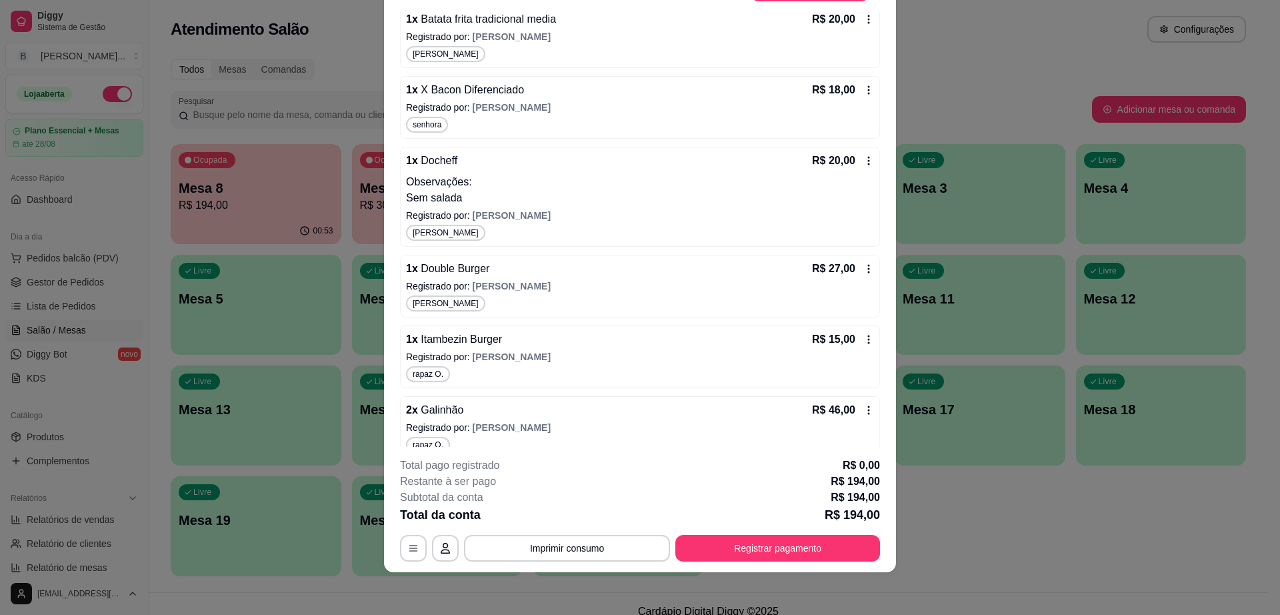
scroll to position [400, 0]
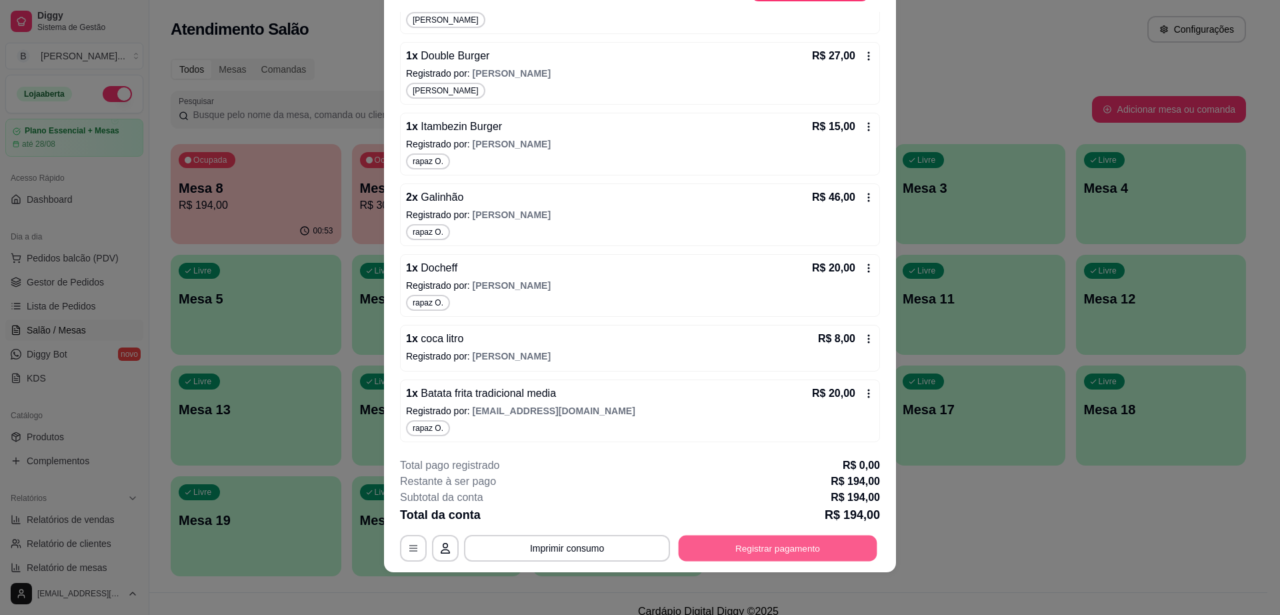
click at [702, 555] on button "Registrar pagamento" at bounding box center [778, 548] width 199 height 26
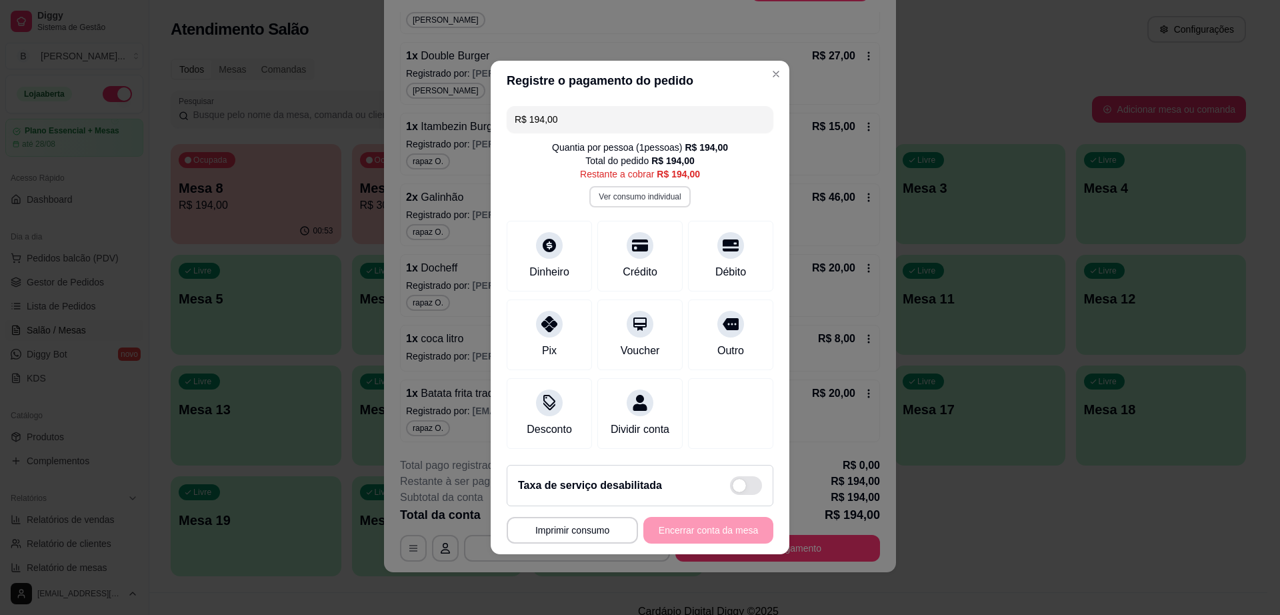
click at [643, 189] on button "Ver consumo individual" at bounding box center [639, 196] width 101 height 21
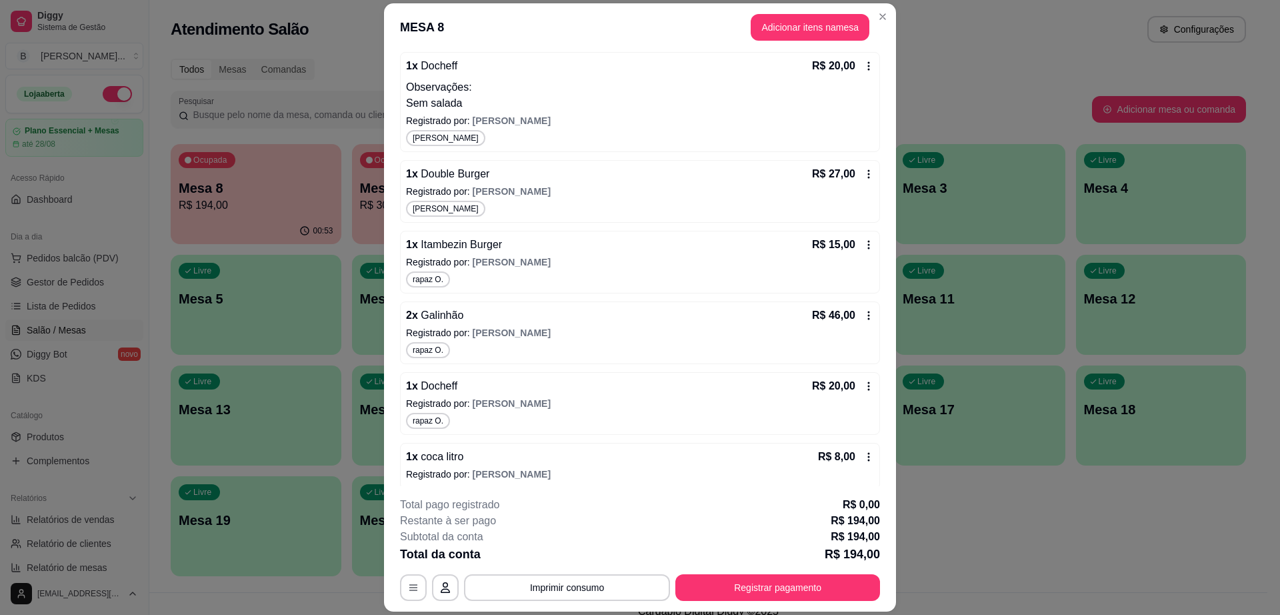
scroll to position [233, 0]
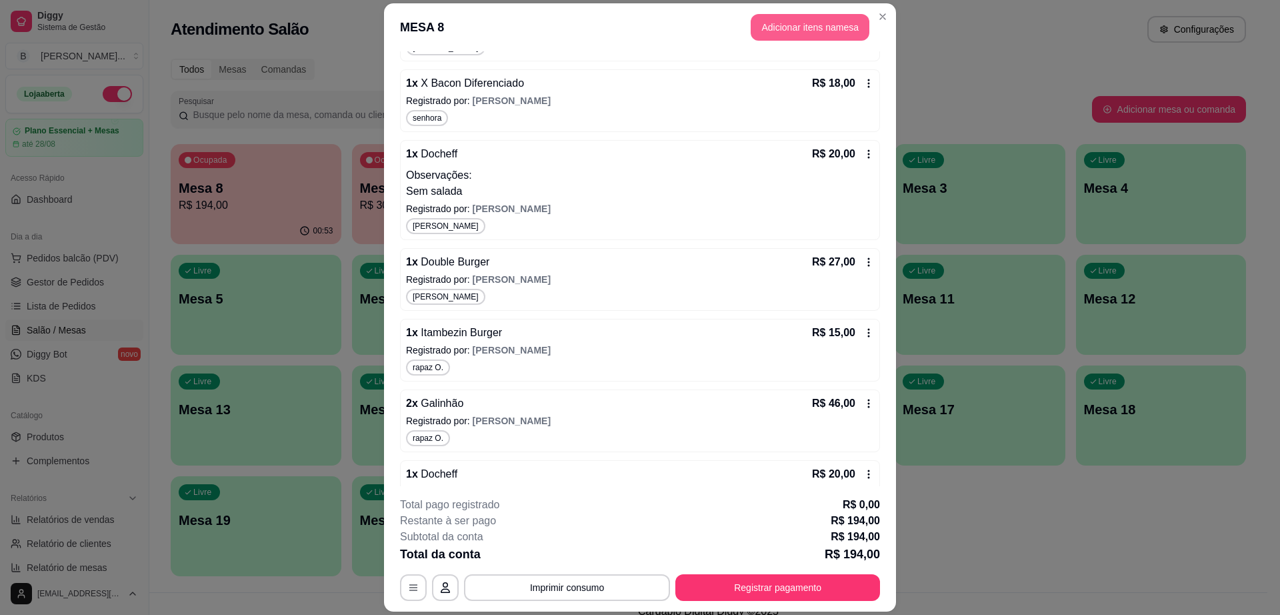
click at [805, 20] on button "Adicionar itens na mesa" at bounding box center [810, 27] width 119 height 27
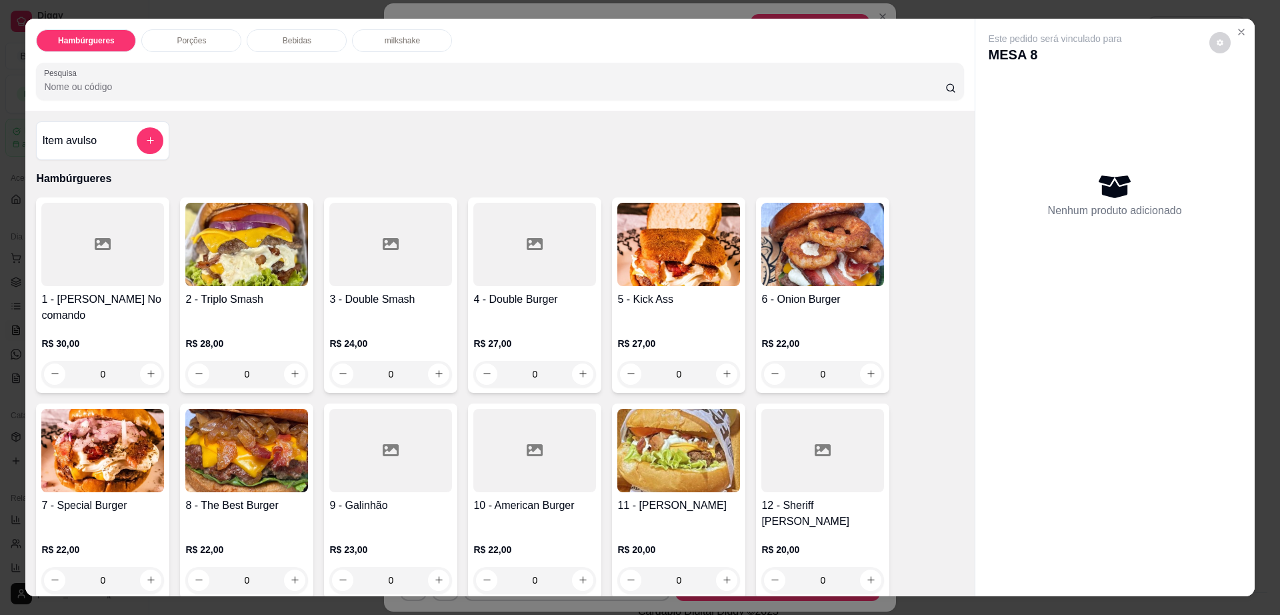
click at [308, 38] on div "Bebidas" at bounding box center [297, 40] width 100 height 23
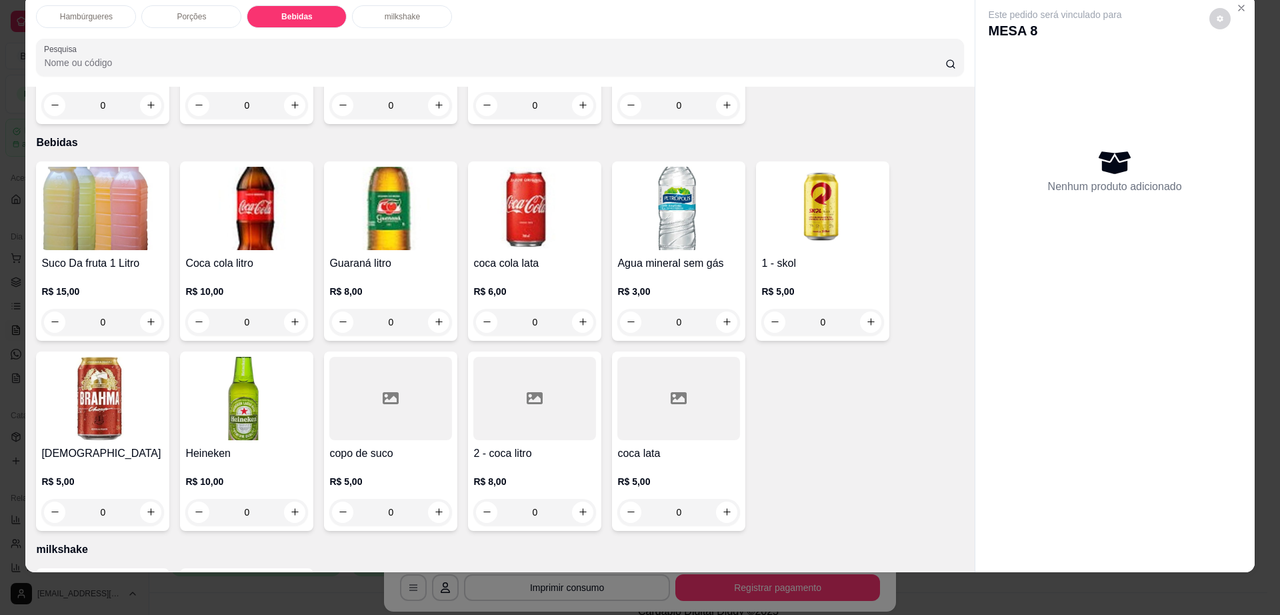
scroll to position [973, 0]
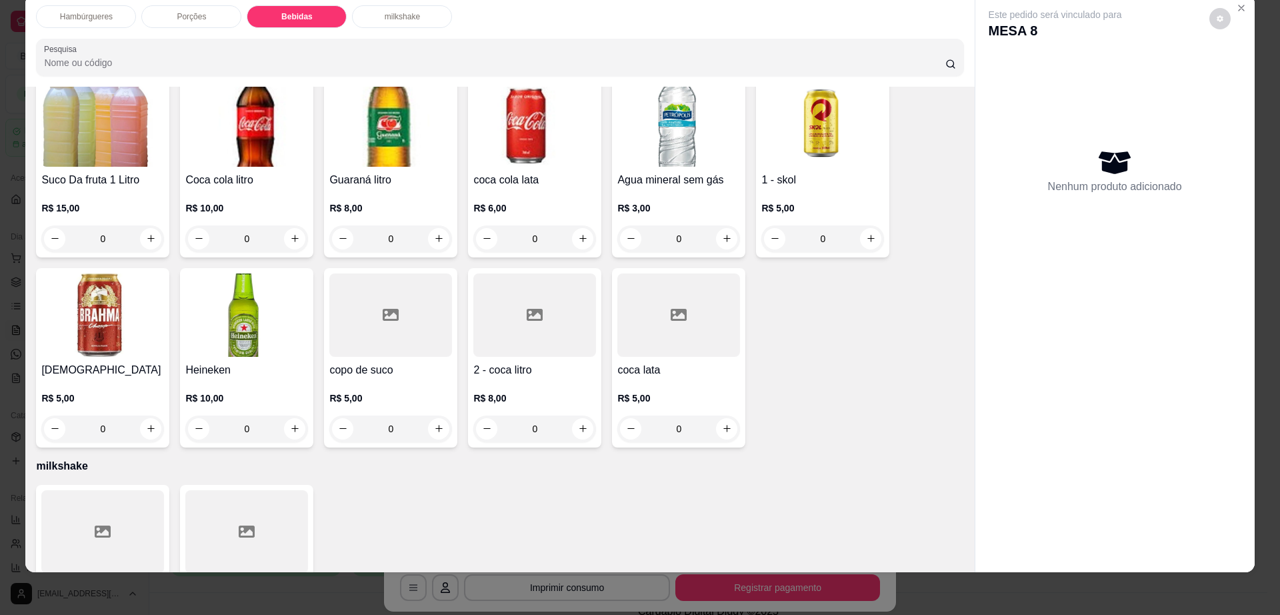
click at [400, 299] on div at bounding box center [390, 314] width 123 height 83
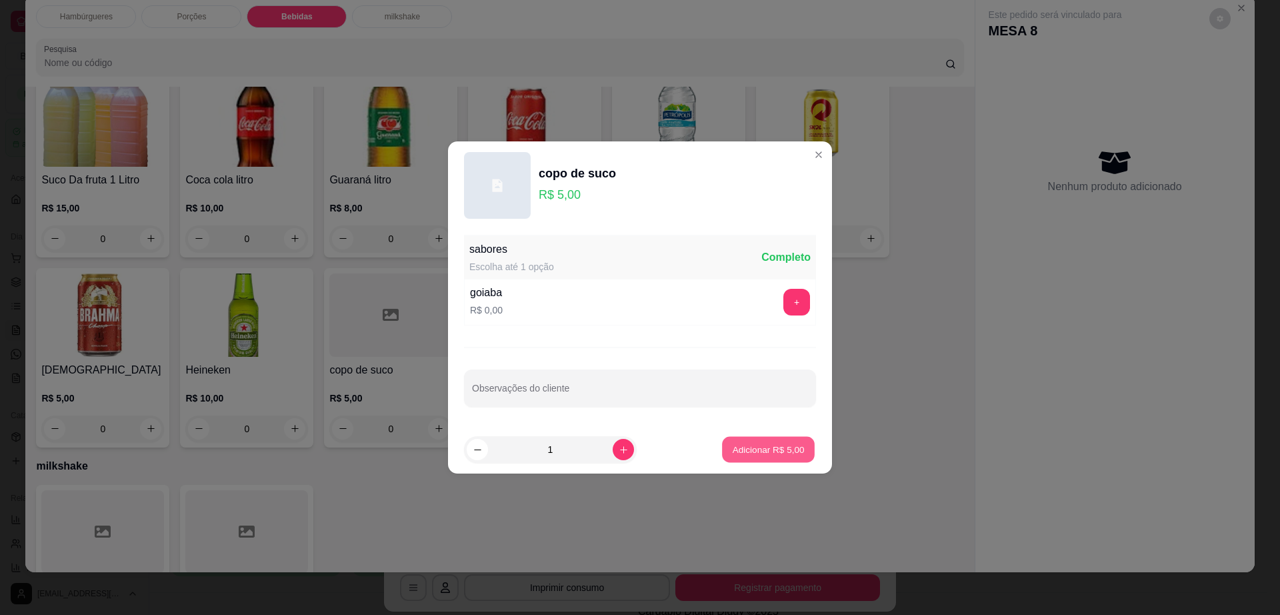
click at [763, 438] on button "Adicionar R$ 5,00" at bounding box center [768, 450] width 93 height 26
type input "1"
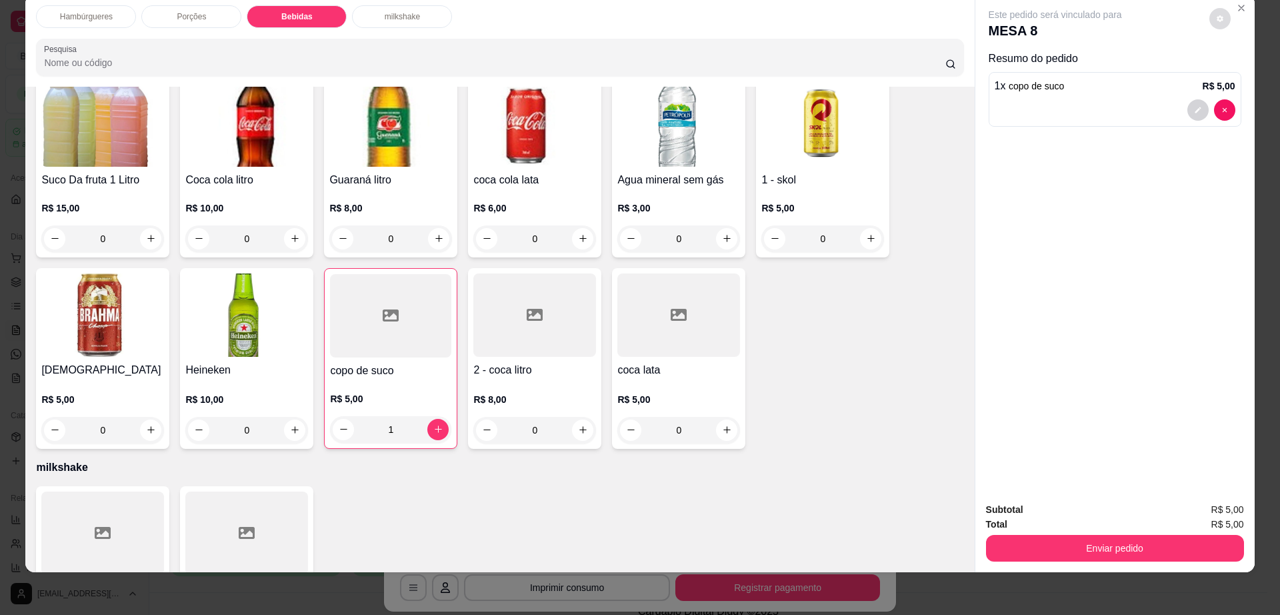
click at [1216, 16] on icon "decrease-product-quantity" at bounding box center [1220, 19] width 8 height 8
click at [1205, 543] on button "Enviar pedido" at bounding box center [1115, 548] width 258 height 27
click at [1208, 541] on button "Enviar pedido" at bounding box center [1115, 548] width 258 height 27
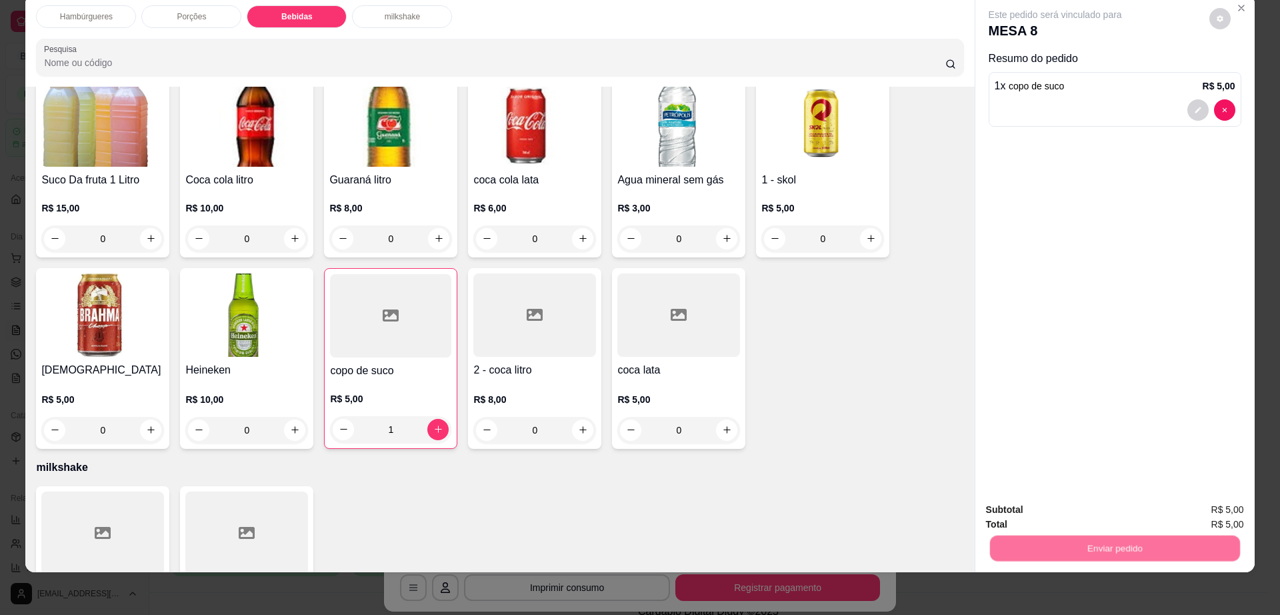
click at [1193, 514] on button "Sim, quero registrar" at bounding box center [1195, 515] width 99 height 25
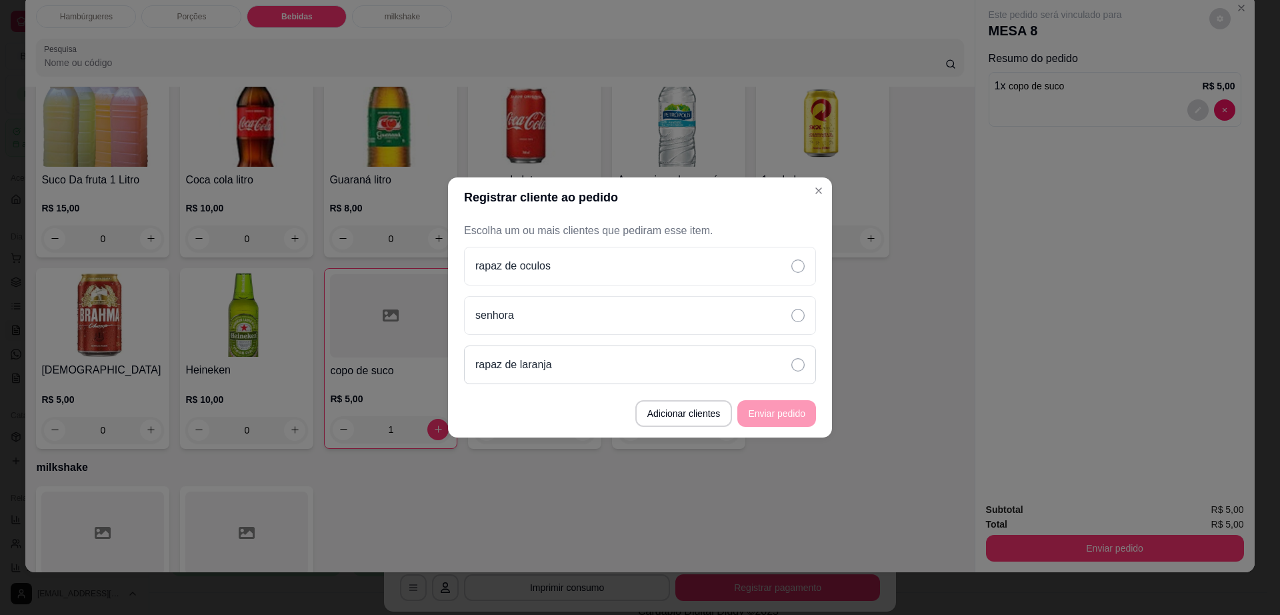
click at [595, 372] on div "rapaz de laranja" at bounding box center [640, 364] width 352 height 39
click at [784, 413] on button "Enviar pedido" at bounding box center [776, 413] width 79 height 27
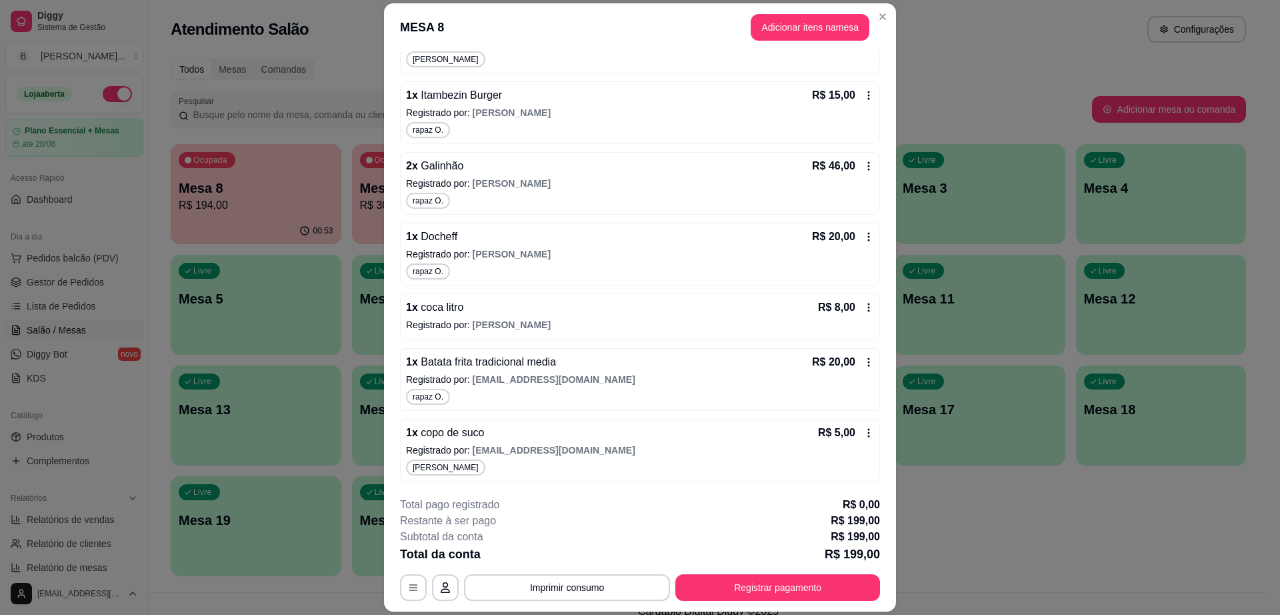
scroll to position [39, 0]
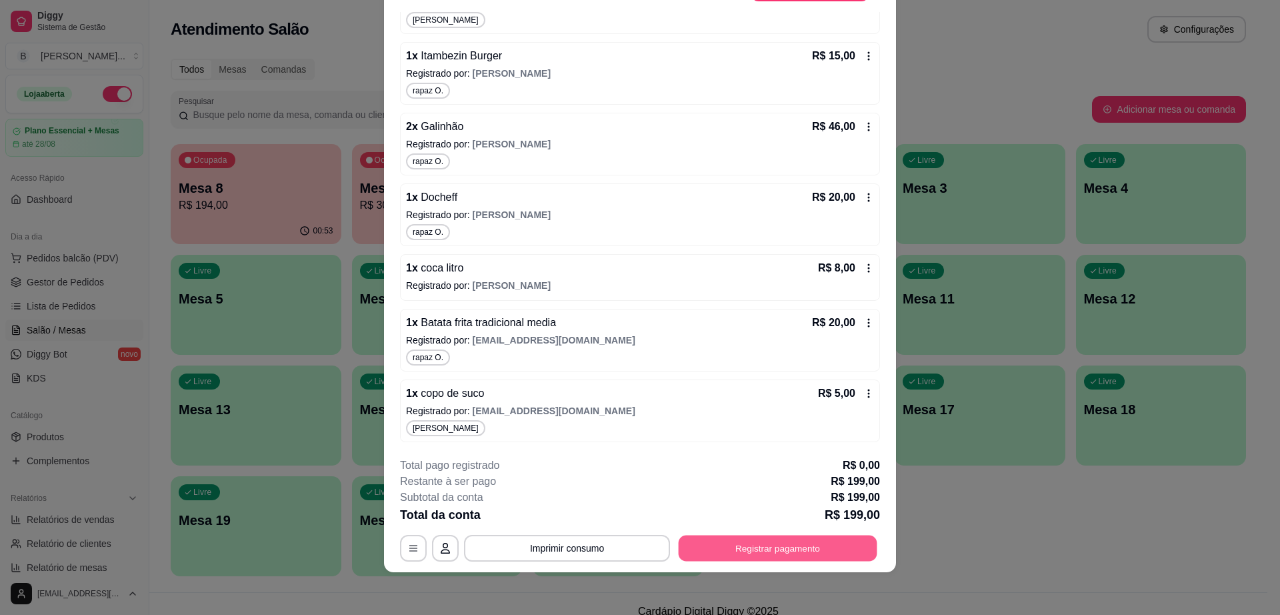
click at [833, 539] on button "Registrar pagamento" at bounding box center [778, 548] width 199 height 26
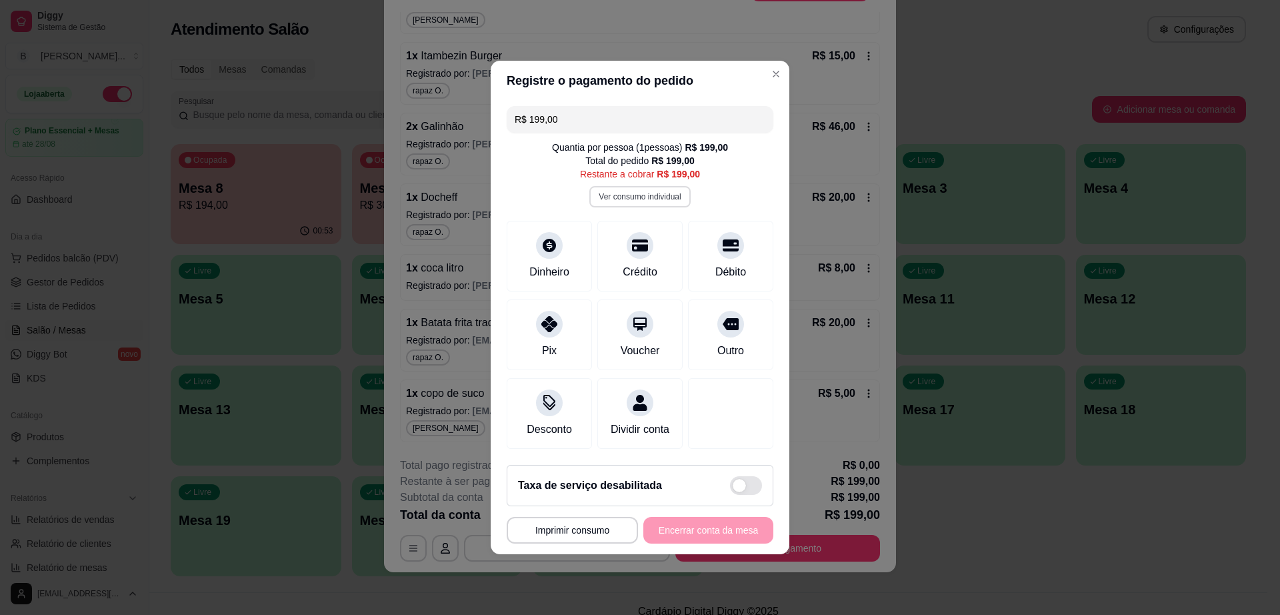
click at [605, 193] on button "Ver consumo individual" at bounding box center [639, 196] width 101 height 21
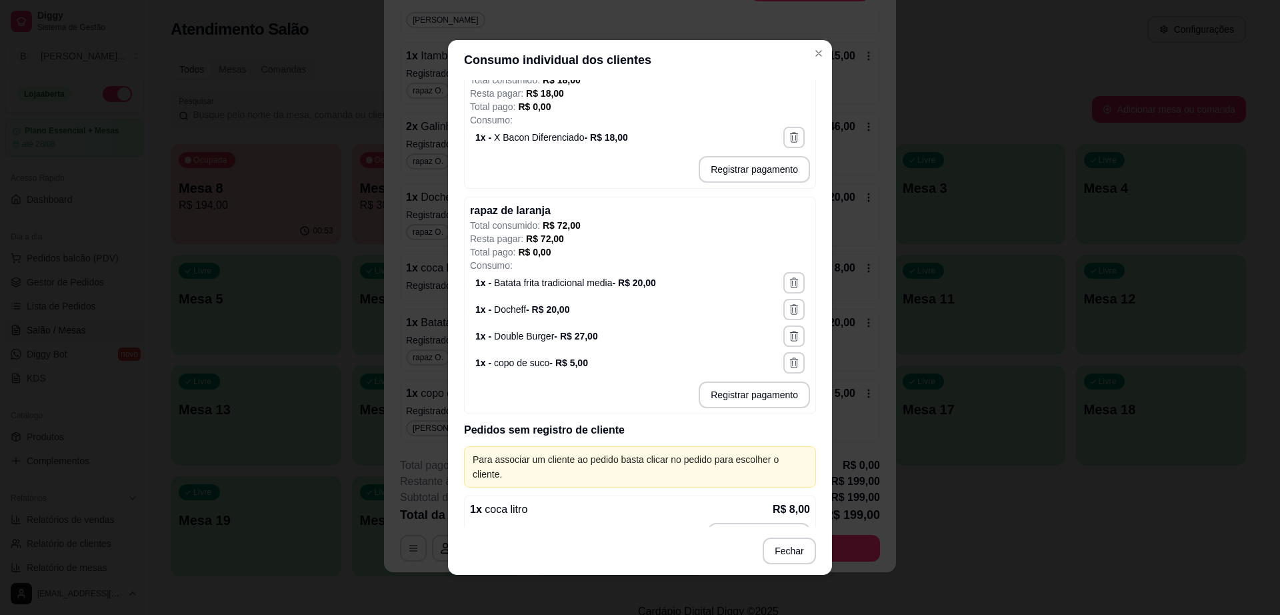
scroll to position [3, 0]
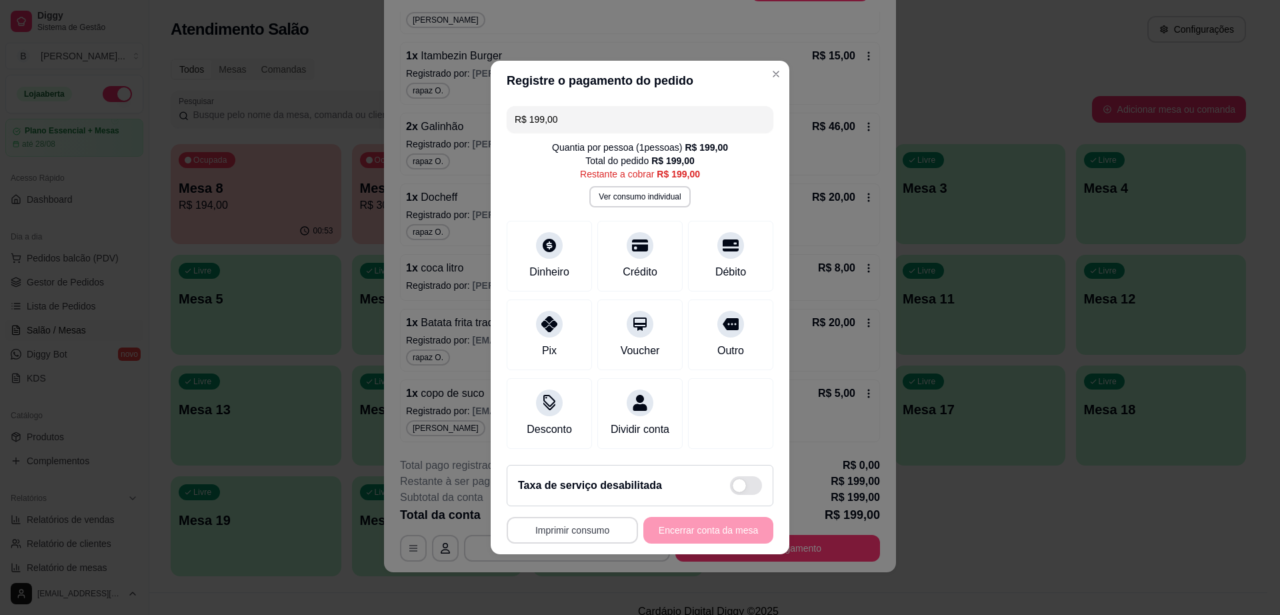
click at [583, 533] on button "Imprimir consumo" at bounding box center [572, 530] width 131 height 27
click at [590, 500] on button "Impressora cell" at bounding box center [573, 507] width 93 height 21
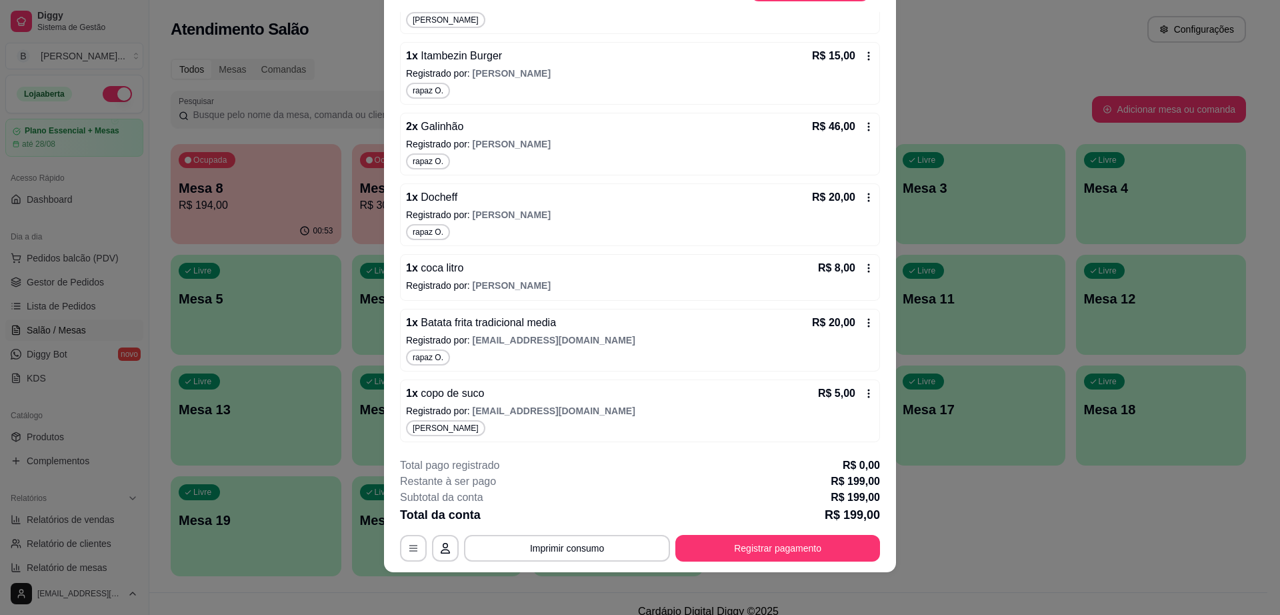
click at [565, 546] on button "Imprimir consumo" at bounding box center [567, 548] width 206 height 27
click at [575, 512] on button "Impressora cell" at bounding box center [564, 517] width 93 height 21
click at [799, 533] on div "**********" at bounding box center [640, 509] width 480 height 104
click at [799, 551] on button "Registrar pagamento" at bounding box center [777, 548] width 205 height 27
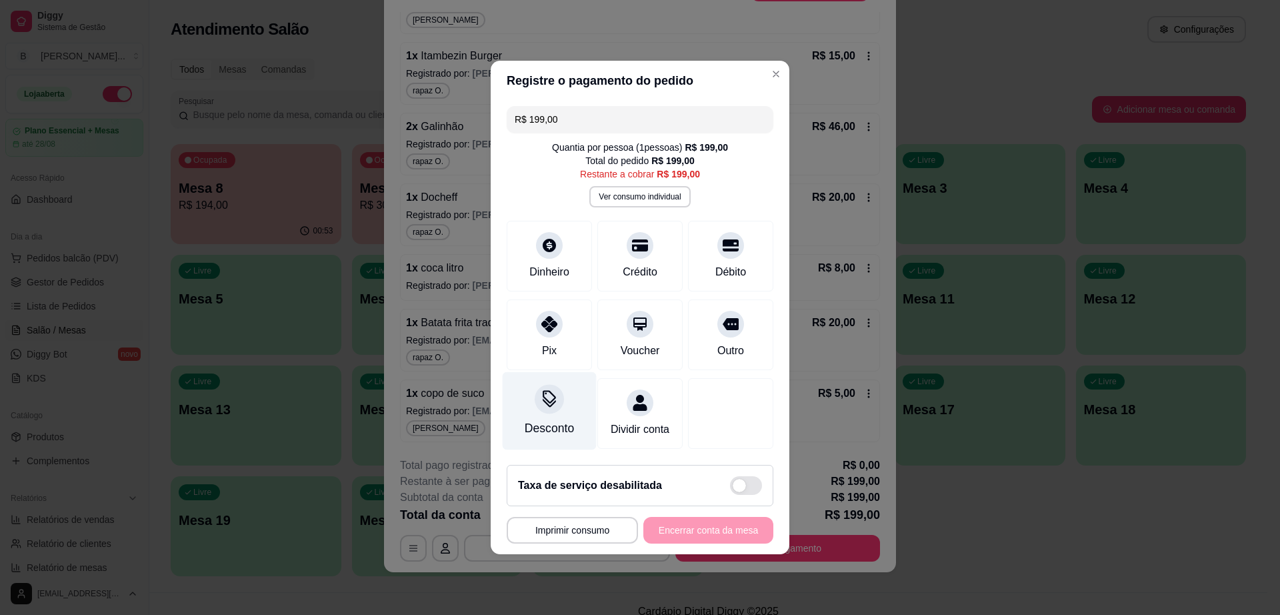
click at [571, 397] on div "Desconto" at bounding box center [550, 411] width 94 height 78
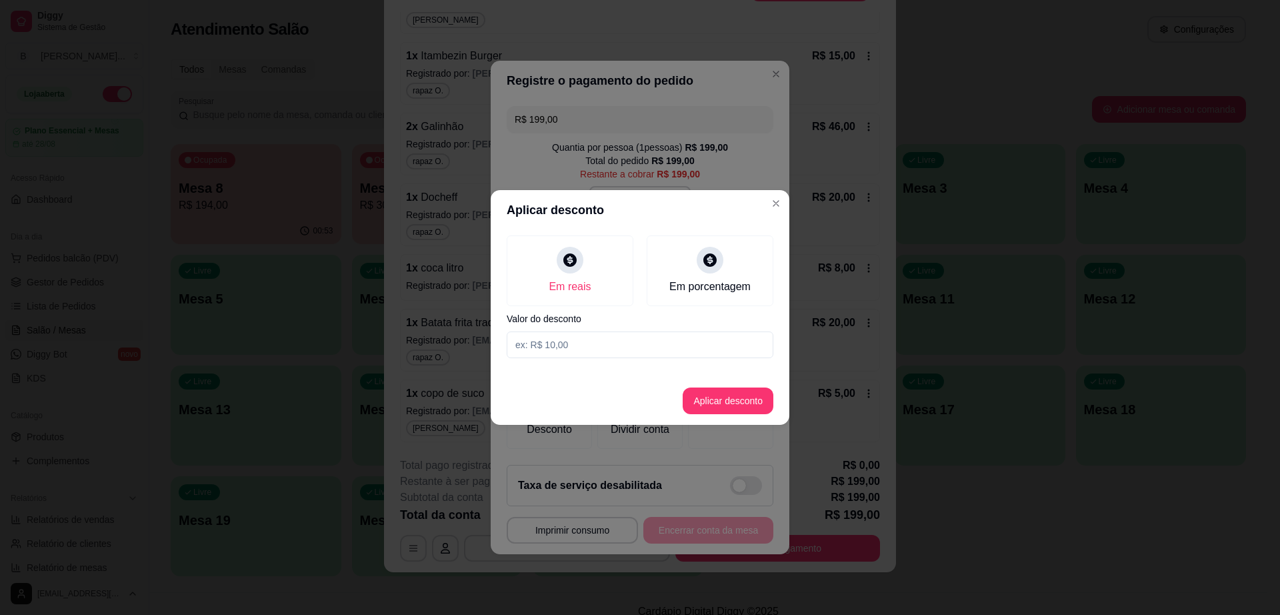
click at [589, 349] on input at bounding box center [640, 344] width 267 height 27
type input "2,00"
click at [747, 397] on button "Aplicar desconto" at bounding box center [728, 400] width 91 height 27
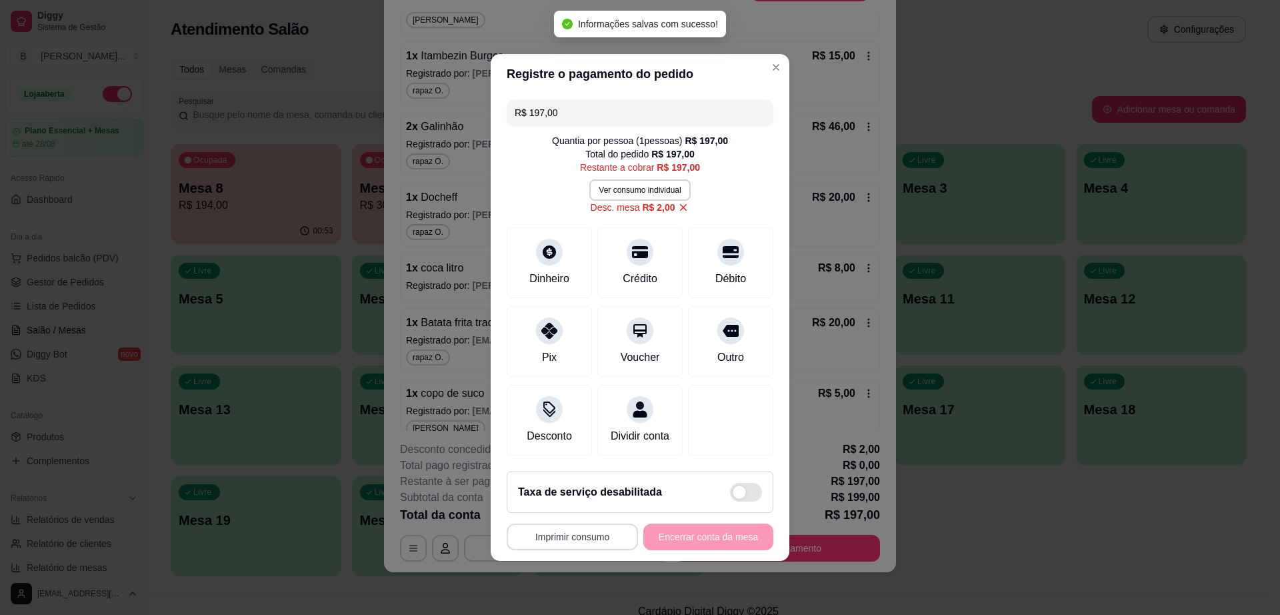
click at [548, 550] on button "Imprimir consumo" at bounding box center [572, 536] width 131 height 27
click at [576, 519] on button "Impressora cell" at bounding box center [573, 513] width 97 height 21
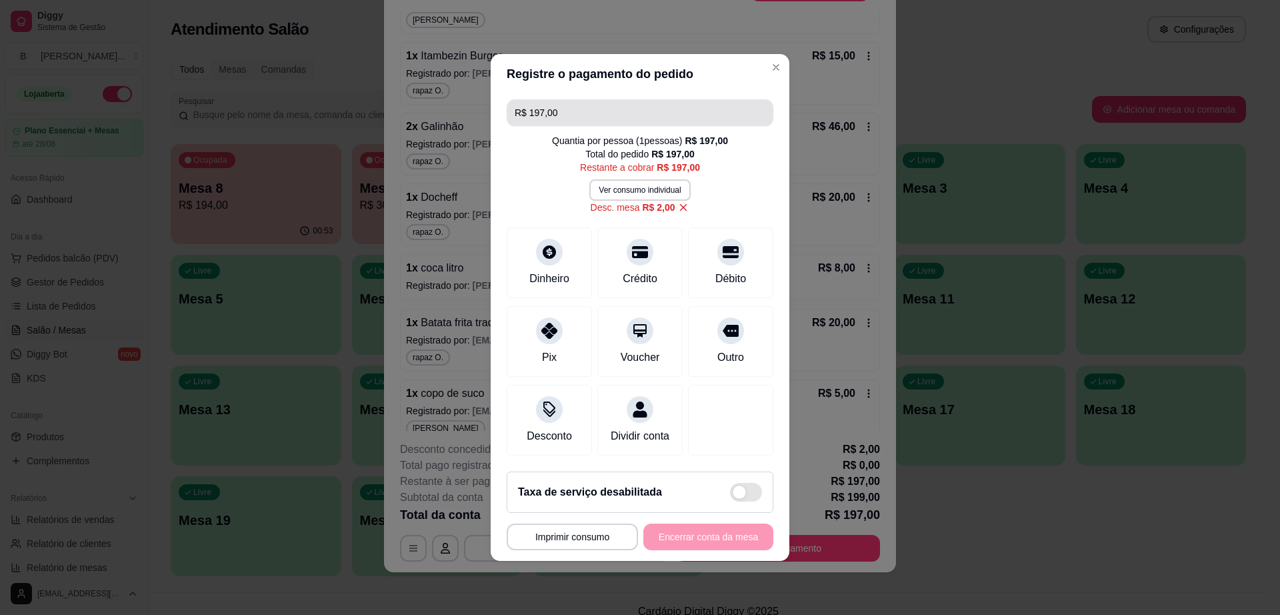
click at [608, 102] on input "R$ 197,00" at bounding box center [640, 112] width 251 height 27
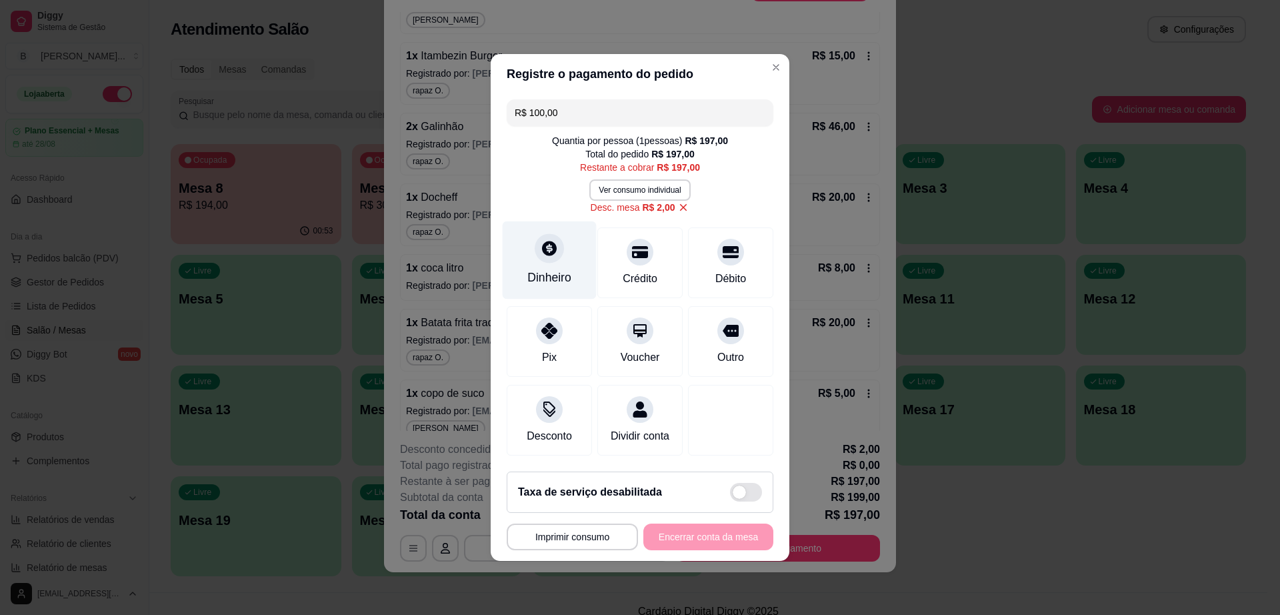
click at [557, 243] on div at bounding box center [549, 247] width 29 height 29
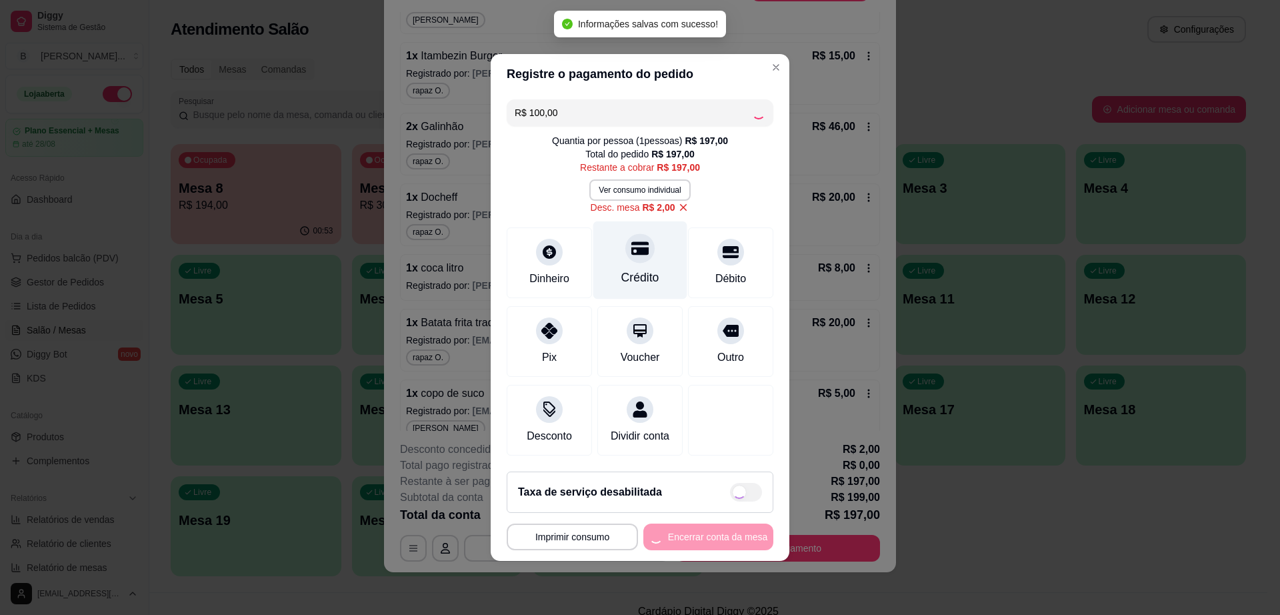
click at [629, 259] on div "Crédito" at bounding box center [640, 260] width 94 height 78
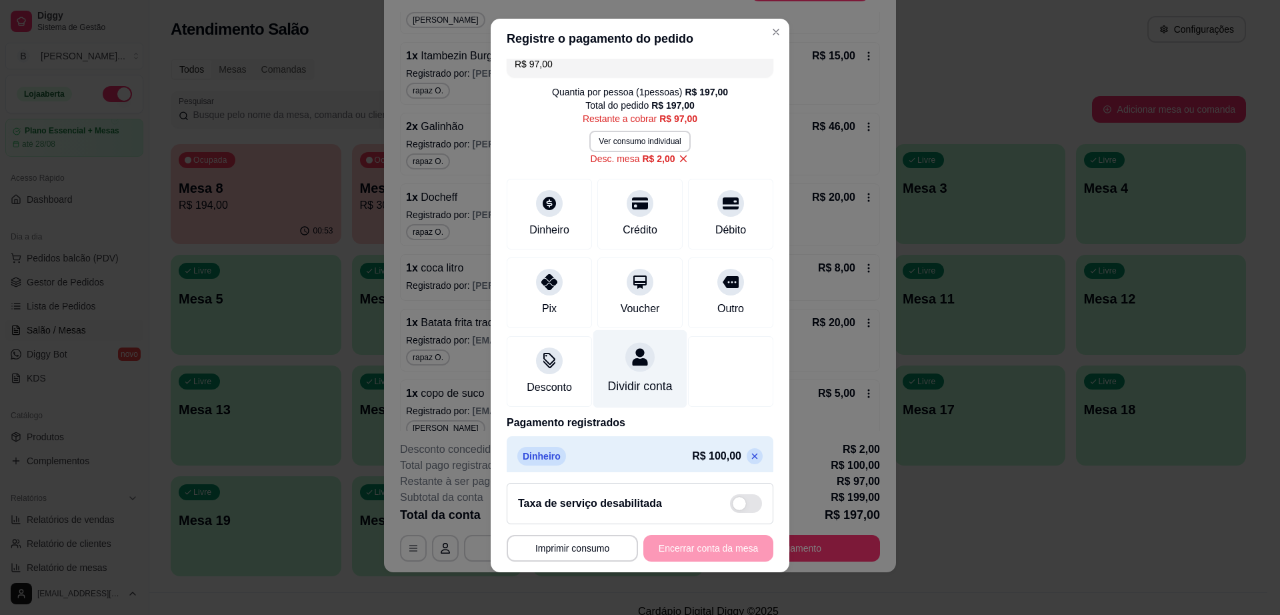
scroll to position [0, 0]
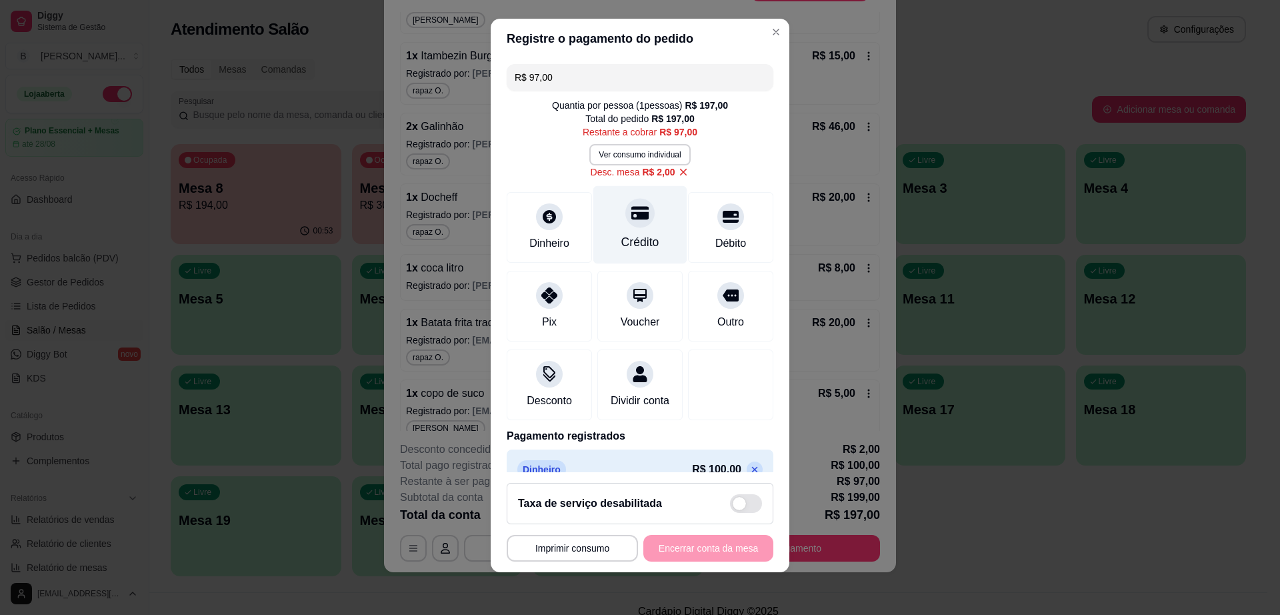
click at [613, 231] on div "Crédito" at bounding box center [640, 225] width 94 height 78
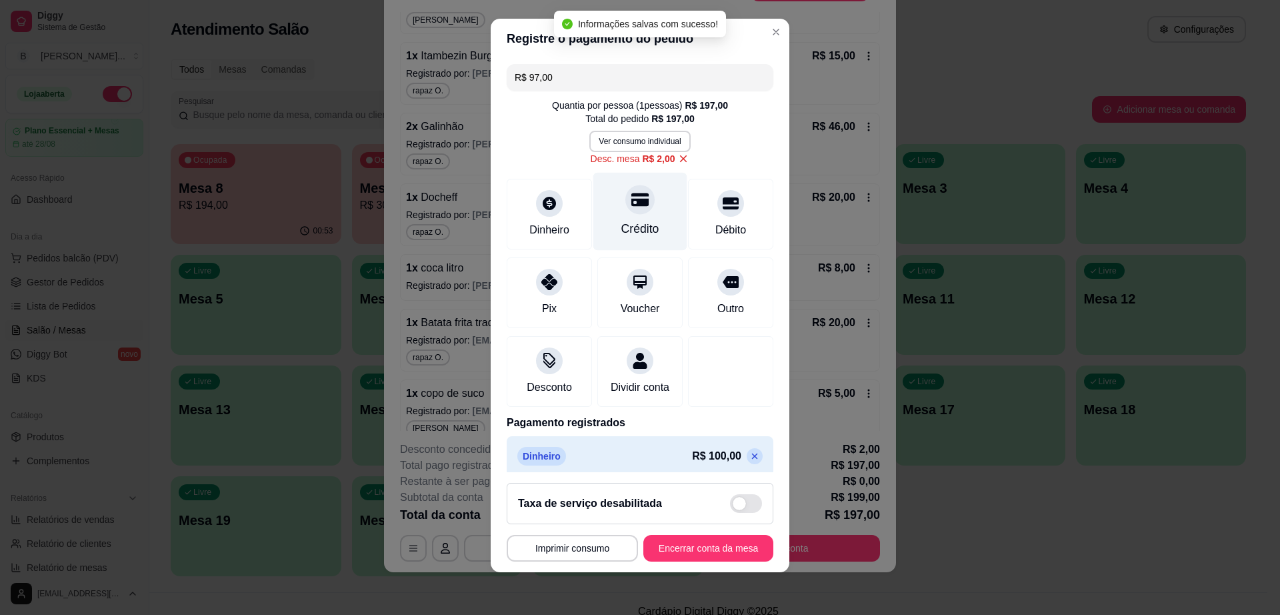
type input "R$ 0,00"
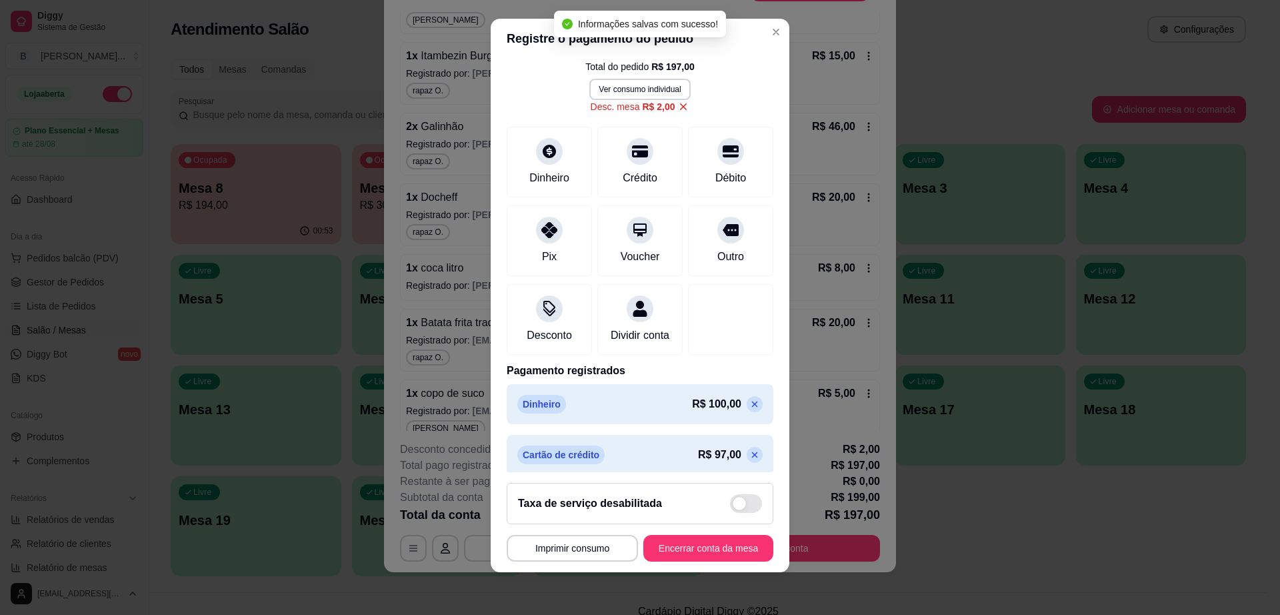
scroll to position [76, 0]
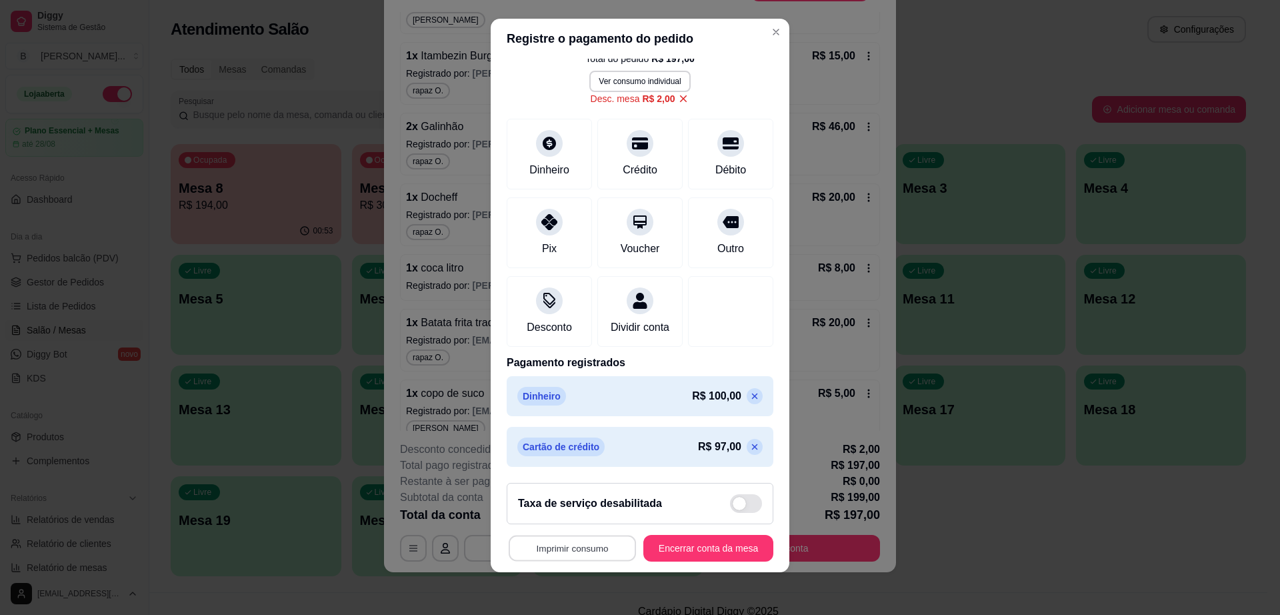
click at [601, 546] on button "Imprimir consumo" at bounding box center [572, 548] width 127 height 26
click at [577, 513] on button "Impressora cell" at bounding box center [566, 517] width 93 height 21
click at [683, 549] on button "Encerrar conta da mesa" at bounding box center [708, 548] width 130 height 27
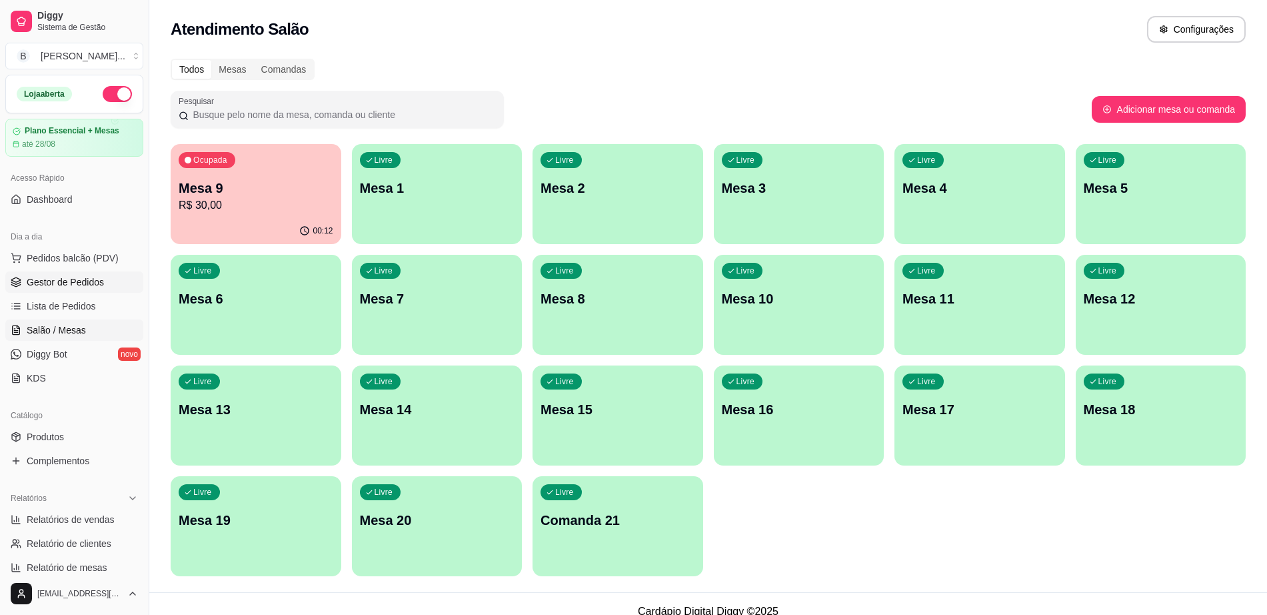
click at [35, 279] on span "Gestor de Pedidos" at bounding box center [65, 281] width 77 height 13
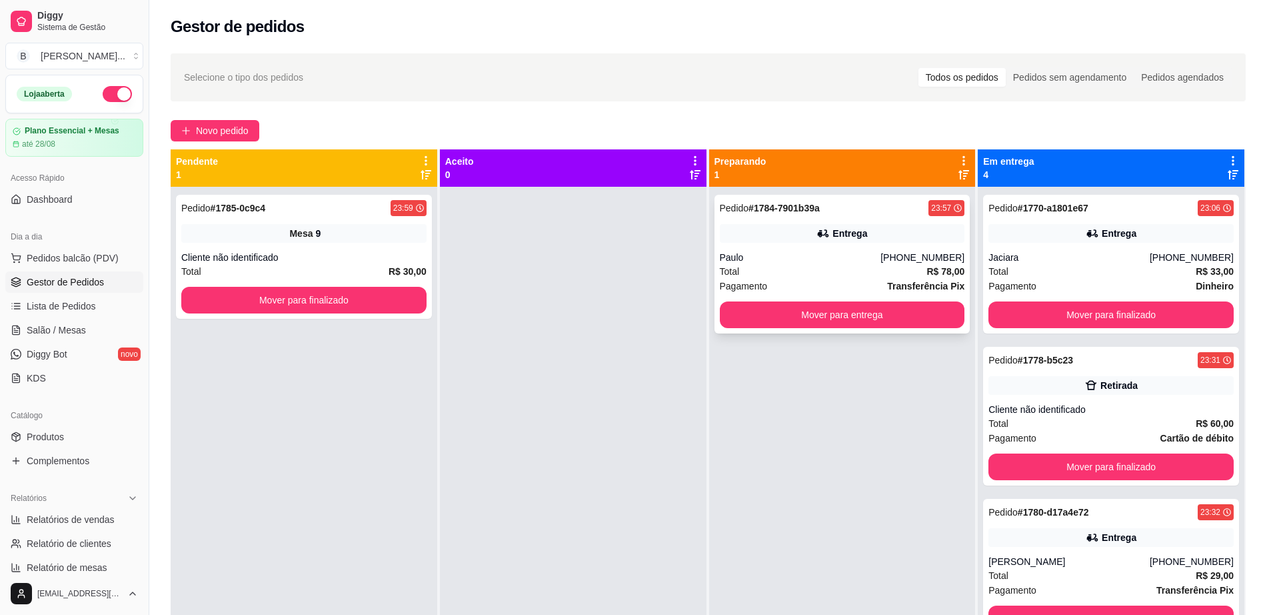
click at [879, 243] on div "Pedido # 1784-7901b39a 23:57 Entrega Paulo (77) 99992-6274 Total R$ 78,00 Pagam…" at bounding box center [843, 264] width 256 height 139
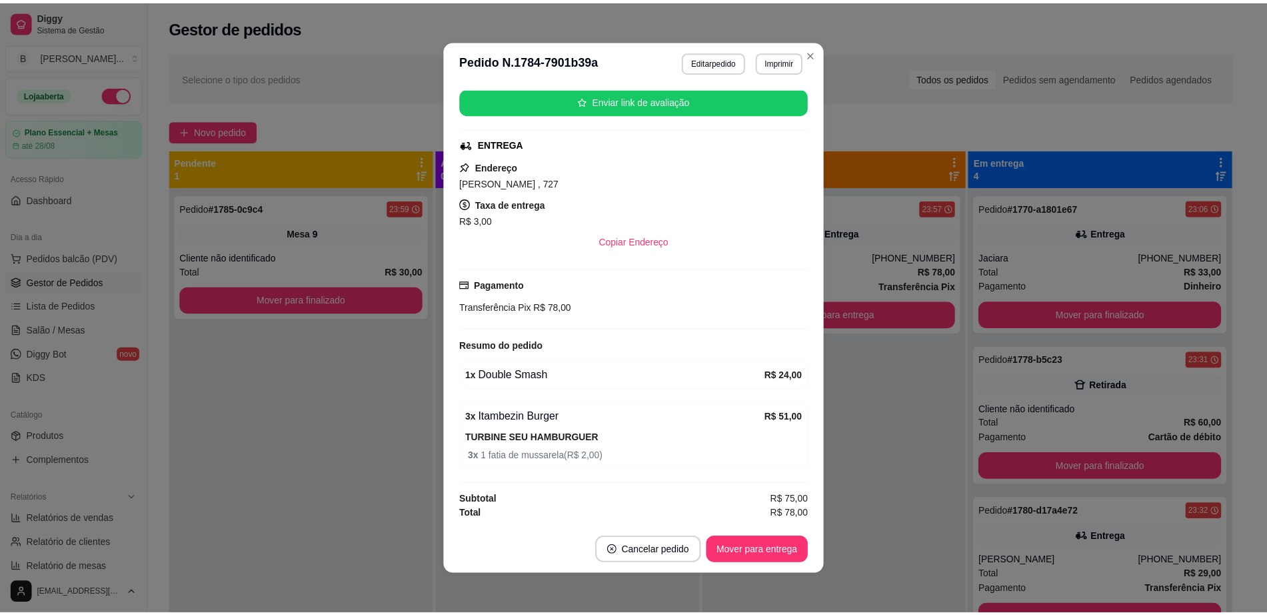
scroll to position [3, 0]
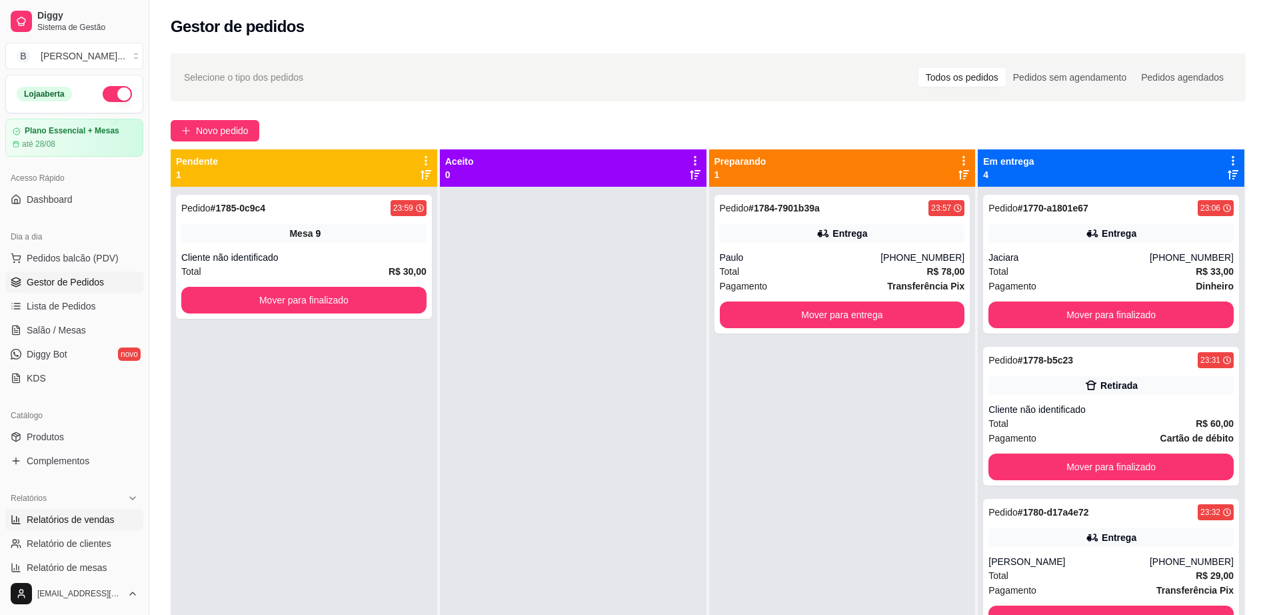
click at [95, 516] on span "Relatórios de vendas" at bounding box center [71, 519] width 88 height 13
select select "ALL"
select select "0"
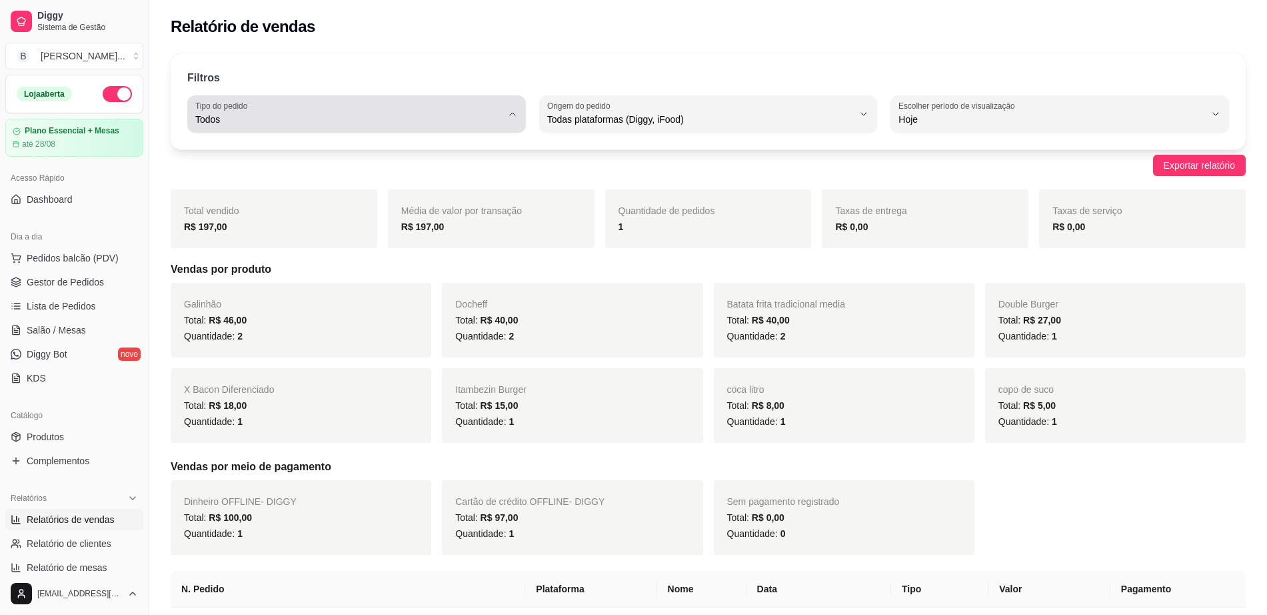
click at [384, 116] on span "Todos" at bounding box center [348, 119] width 307 height 13
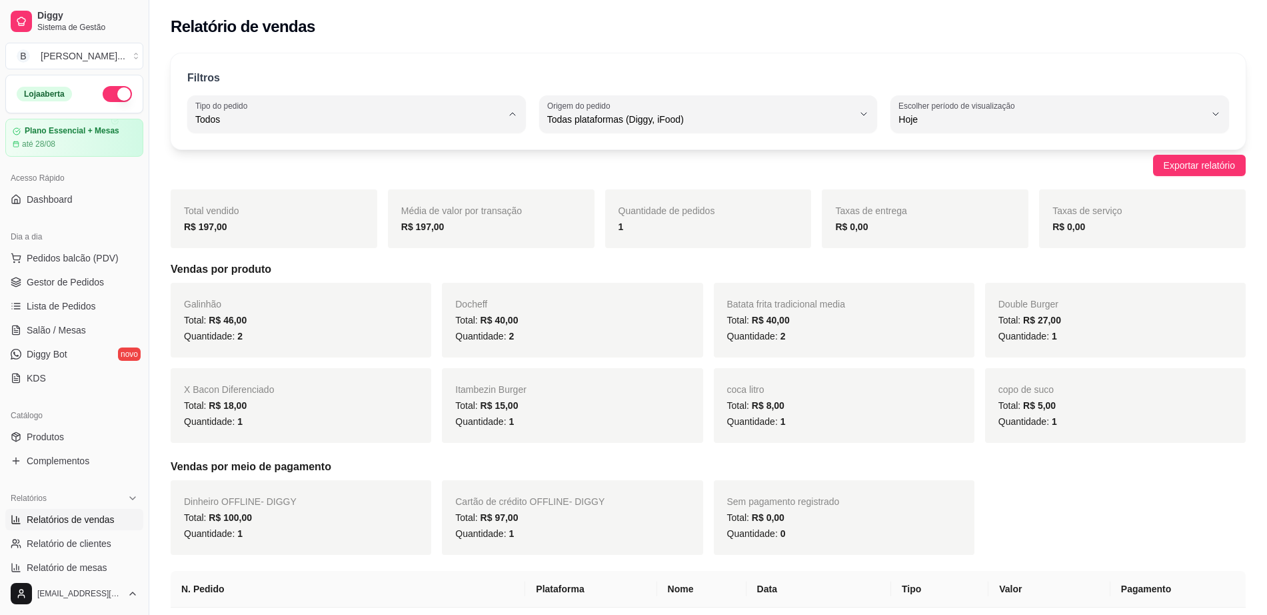
click at [389, 174] on span "Entrega" at bounding box center [350, 173] width 291 height 13
type input "DELIVERY"
select select "DELIVERY"
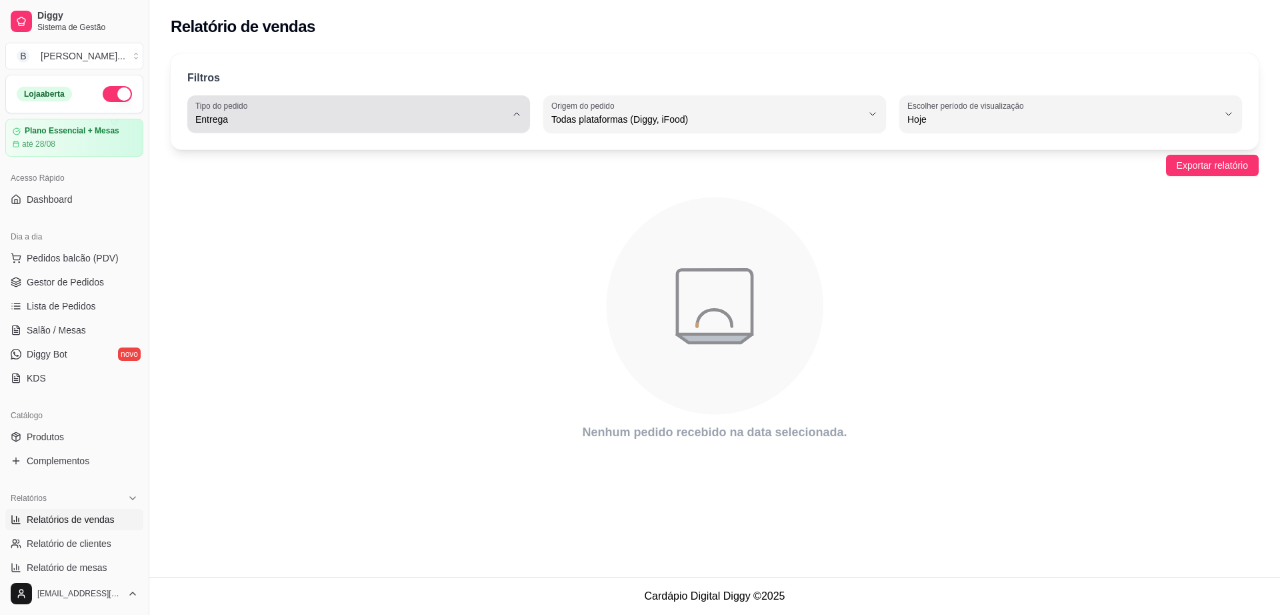
click at [397, 108] on div "Entrega" at bounding box center [350, 114] width 311 height 27
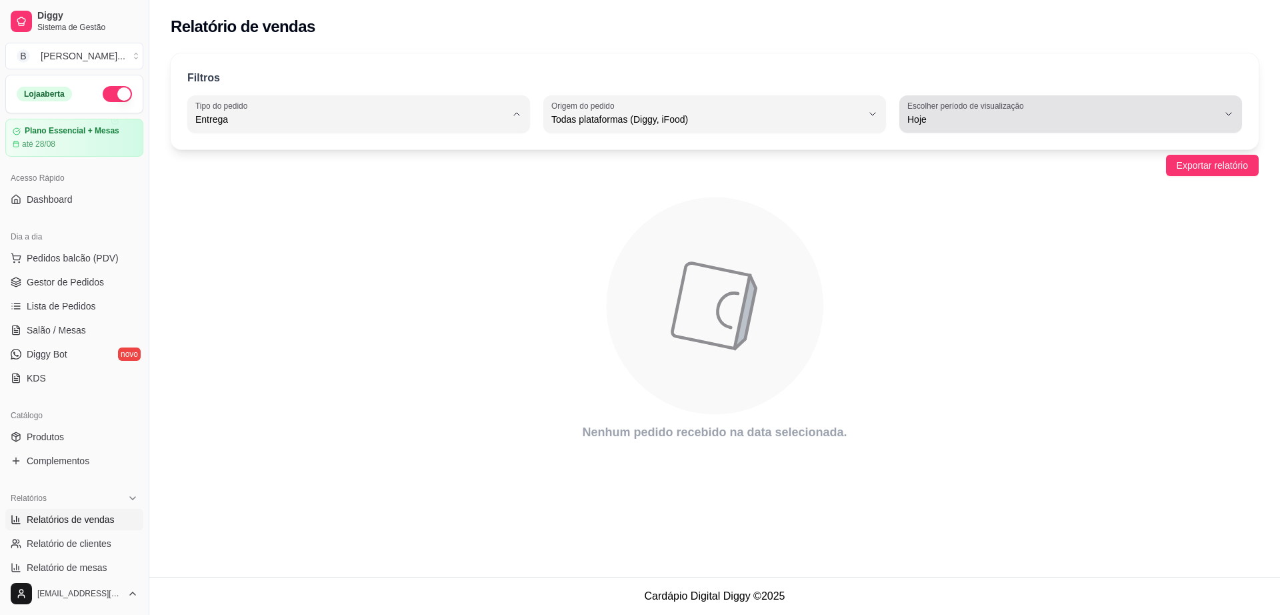
click at [921, 122] on span "Hoje" at bounding box center [1062, 119] width 311 height 13
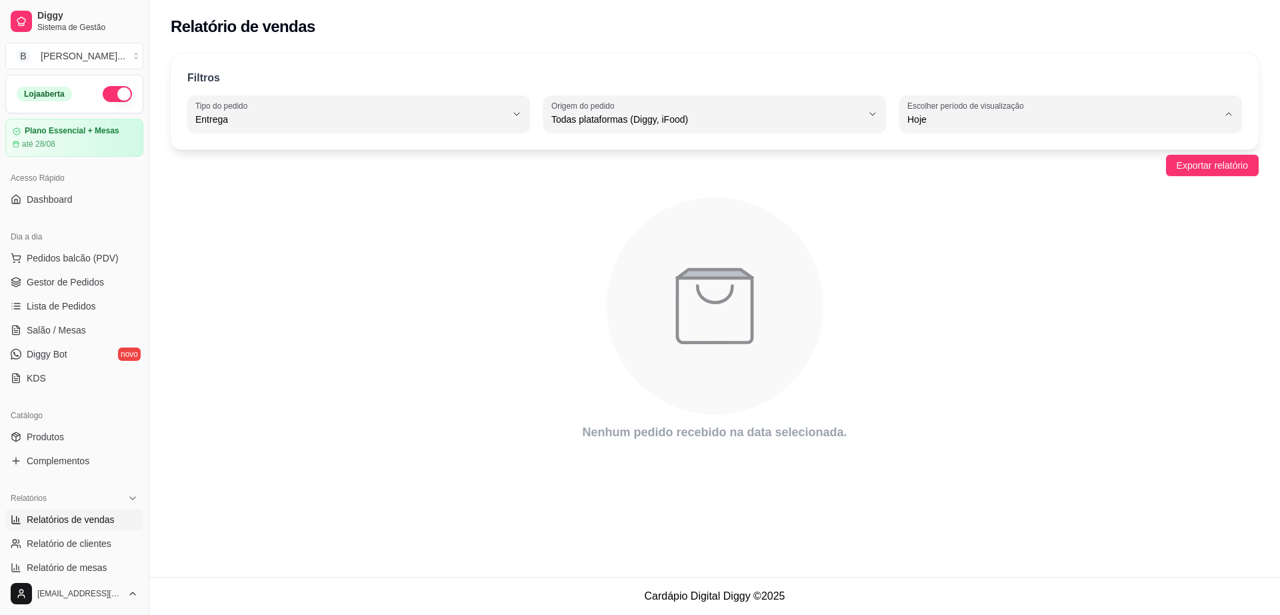
click at [941, 179] on span "Ontem" at bounding box center [1065, 173] width 296 height 13
type input "1"
select select "1"
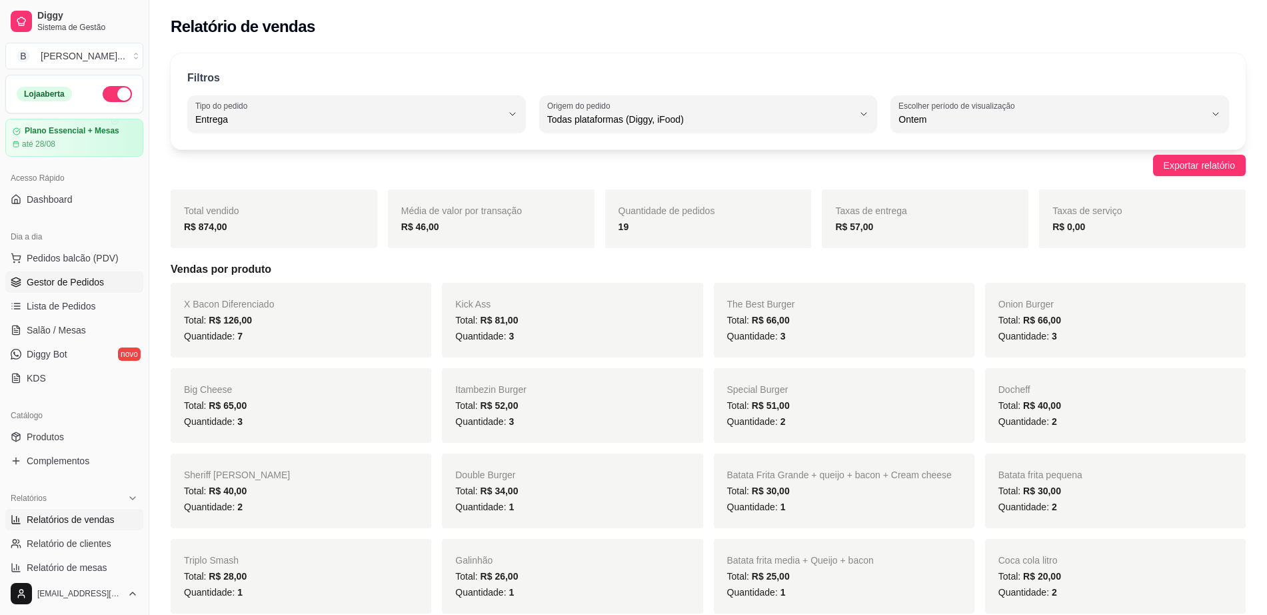
click at [56, 281] on span "Gestor de Pedidos" at bounding box center [65, 281] width 77 height 13
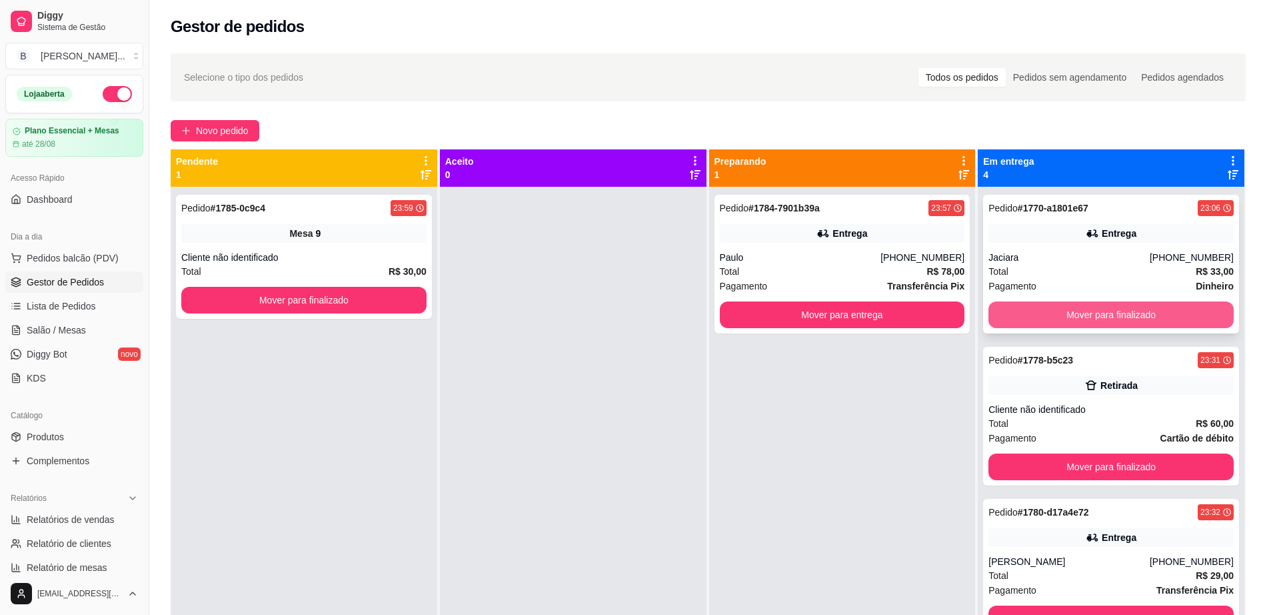
click at [1081, 306] on button "Mover para finalizado" at bounding box center [1111, 314] width 245 height 27
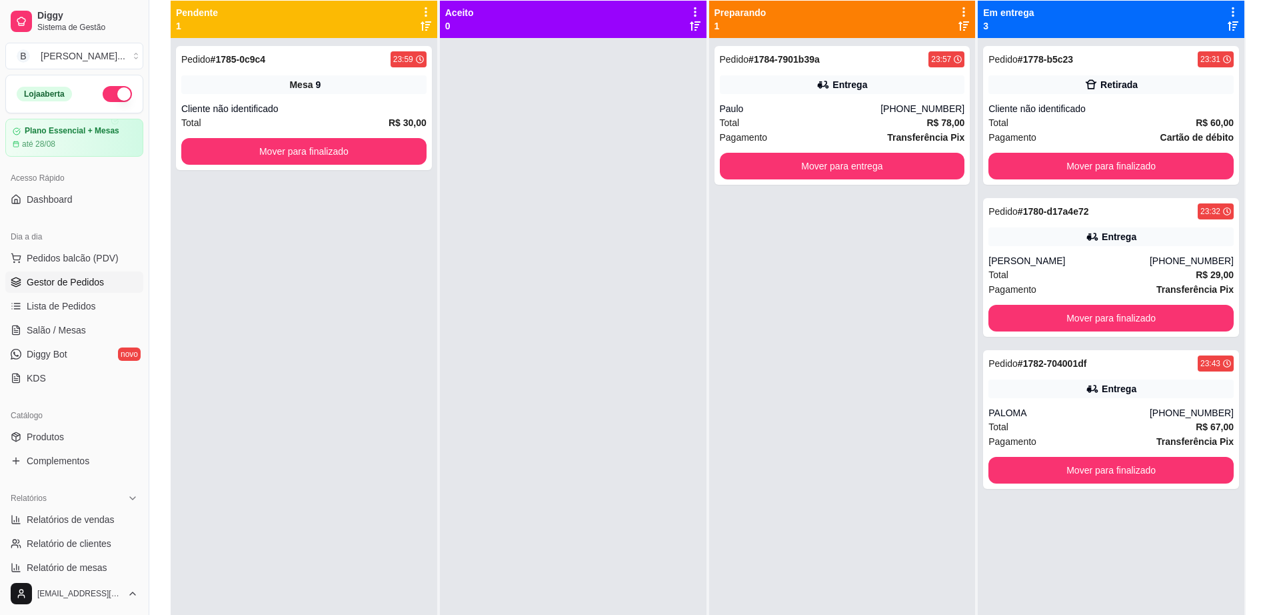
scroll to position [120, 0]
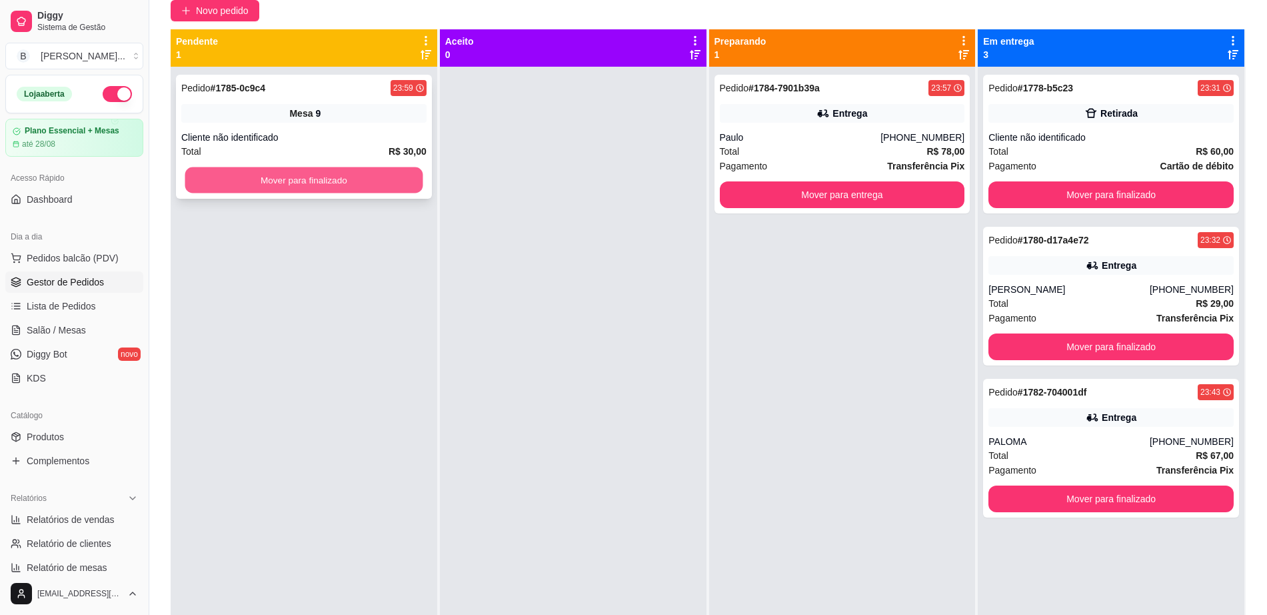
click at [355, 173] on button "Mover para finalizado" at bounding box center [304, 180] width 238 height 26
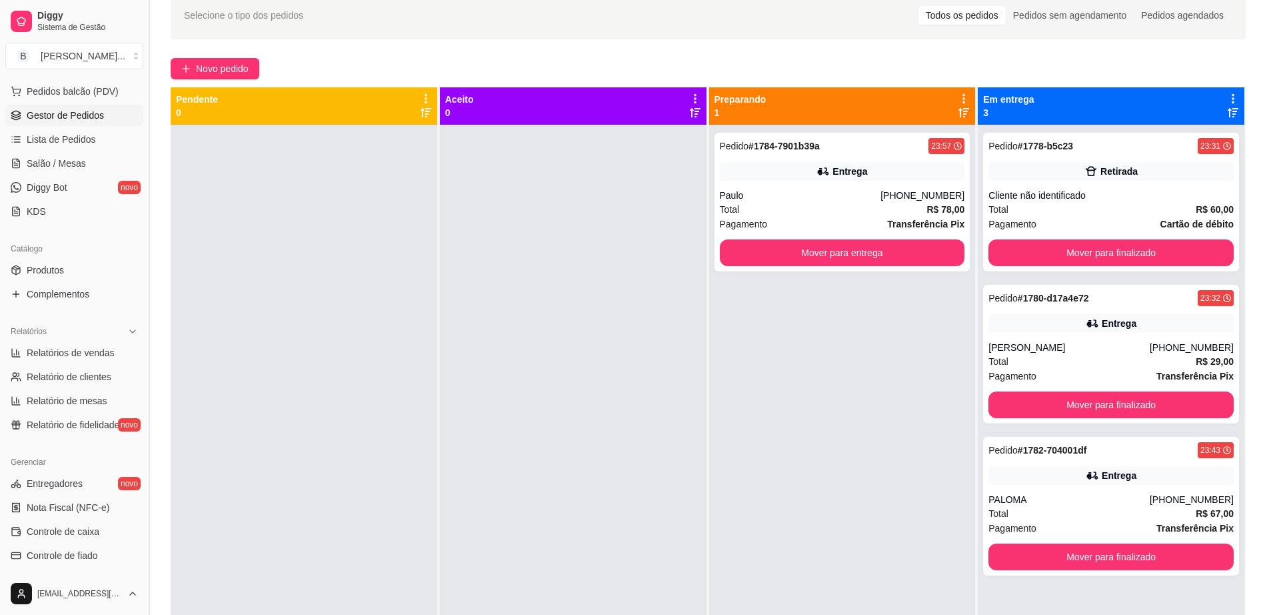
scroll to position [37, 0]
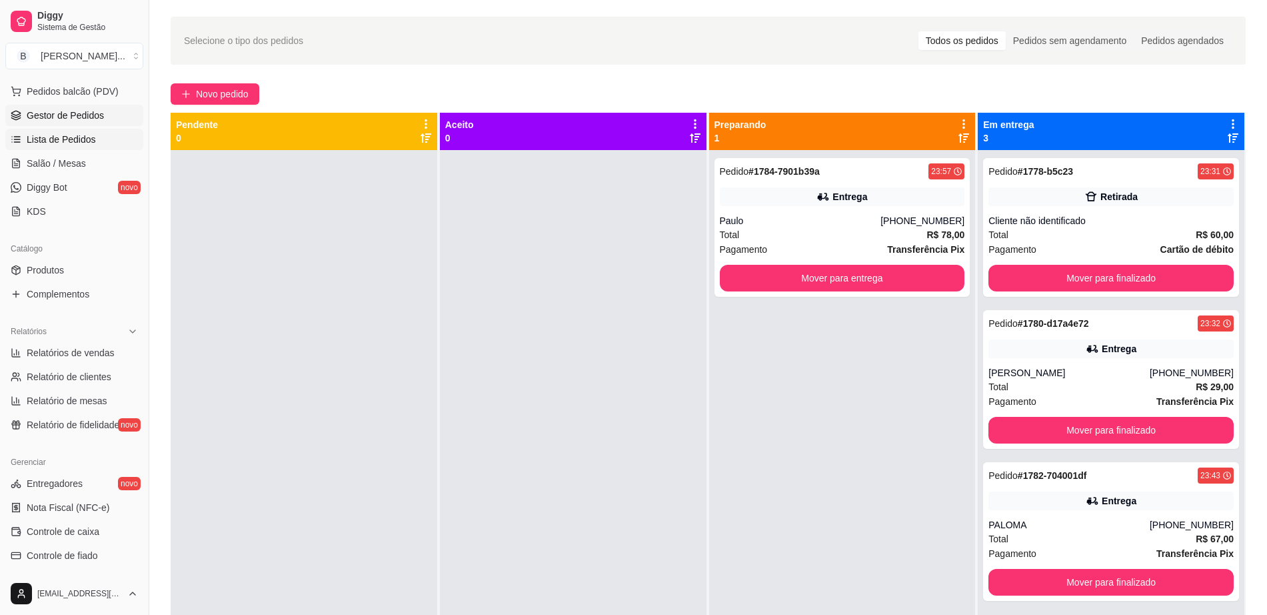
click at [73, 141] on span "Lista de Pedidos" at bounding box center [61, 139] width 69 height 13
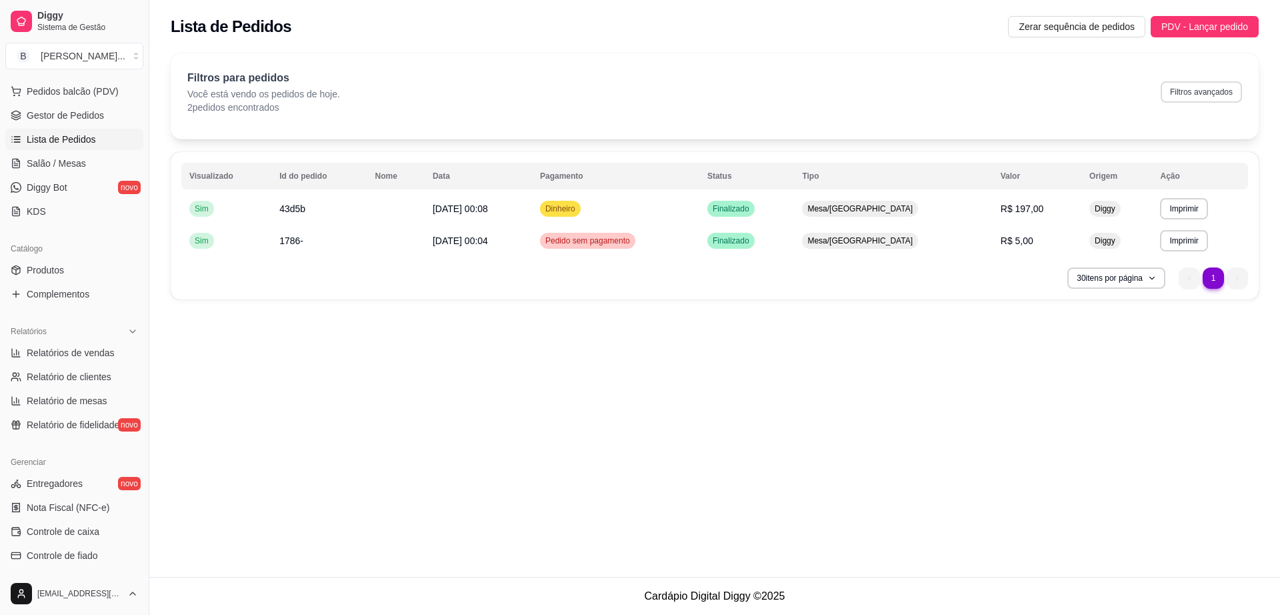
click at [1203, 97] on button "Filtros avançados" at bounding box center [1201, 91] width 81 height 21
select select "0"
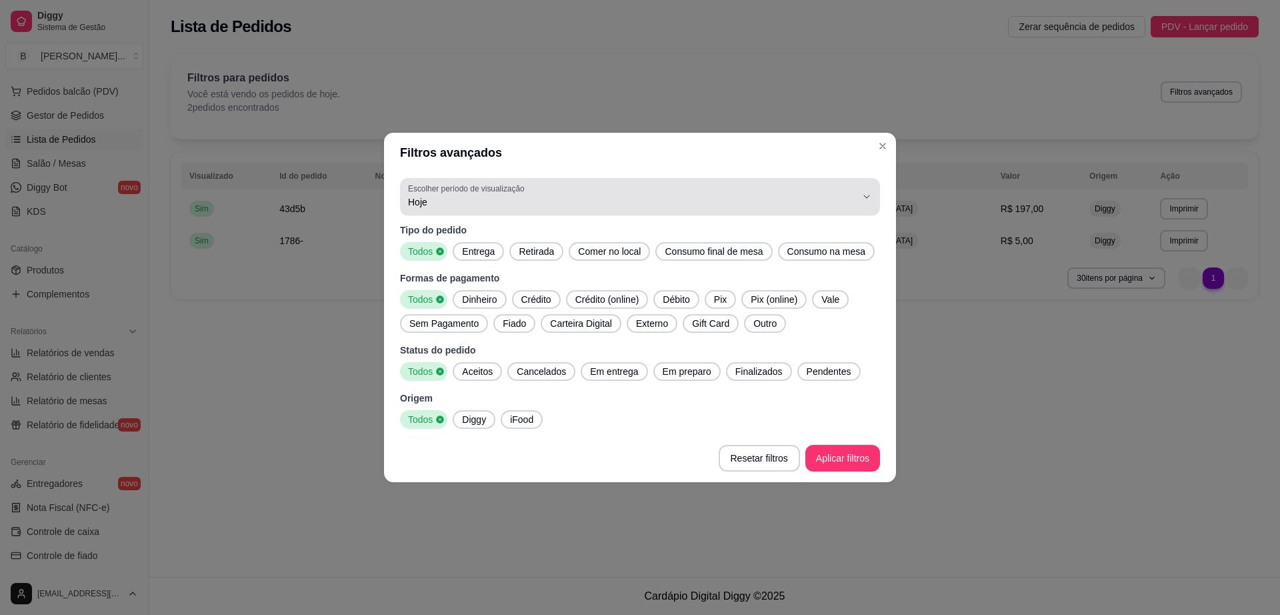
click at [753, 195] on span "Hoje" at bounding box center [632, 201] width 448 height 13
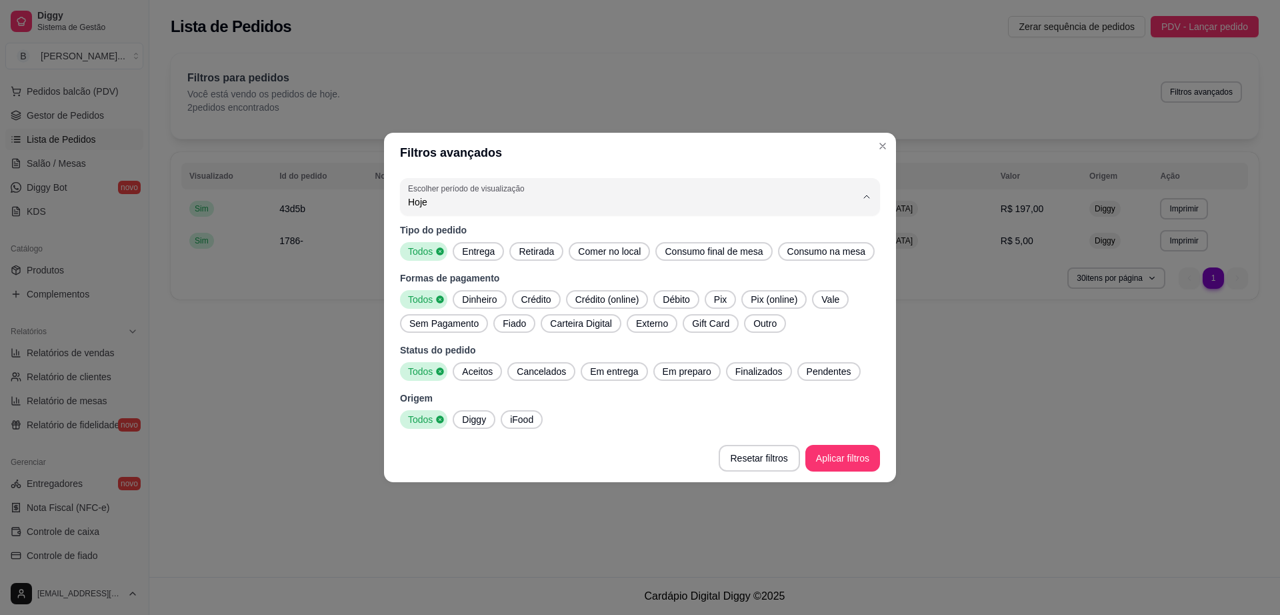
click at [649, 254] on span "Ontem" at bounding box center [633, 255] width 427 height 13
type input "1"
select select "1"
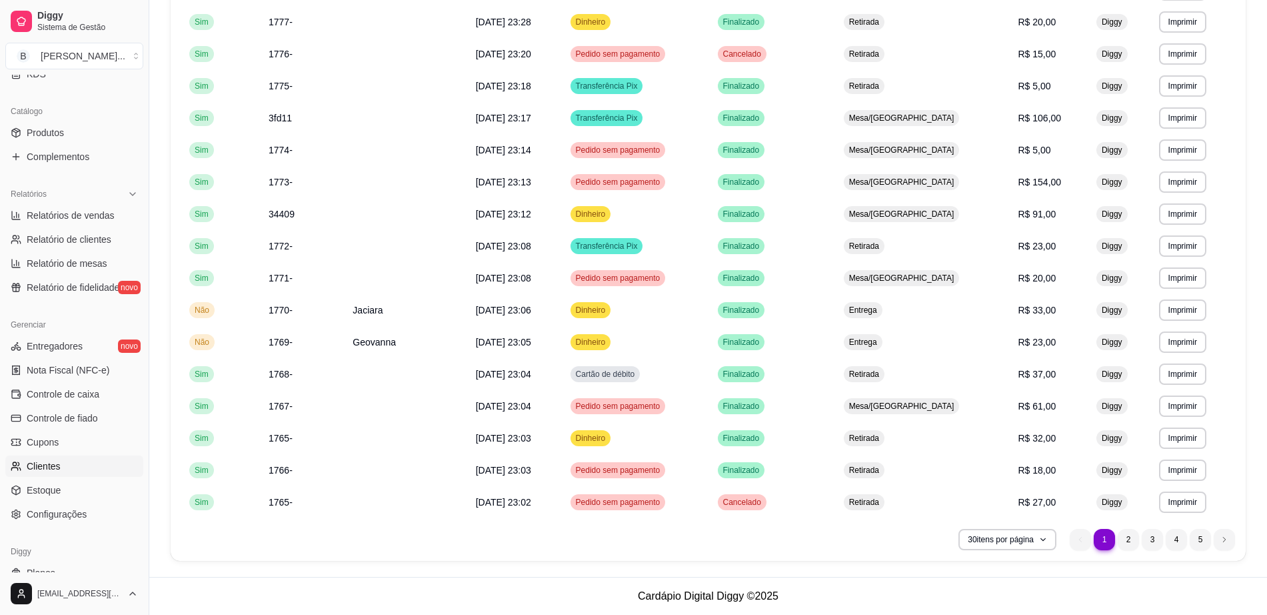
scroll to position [333, 0]
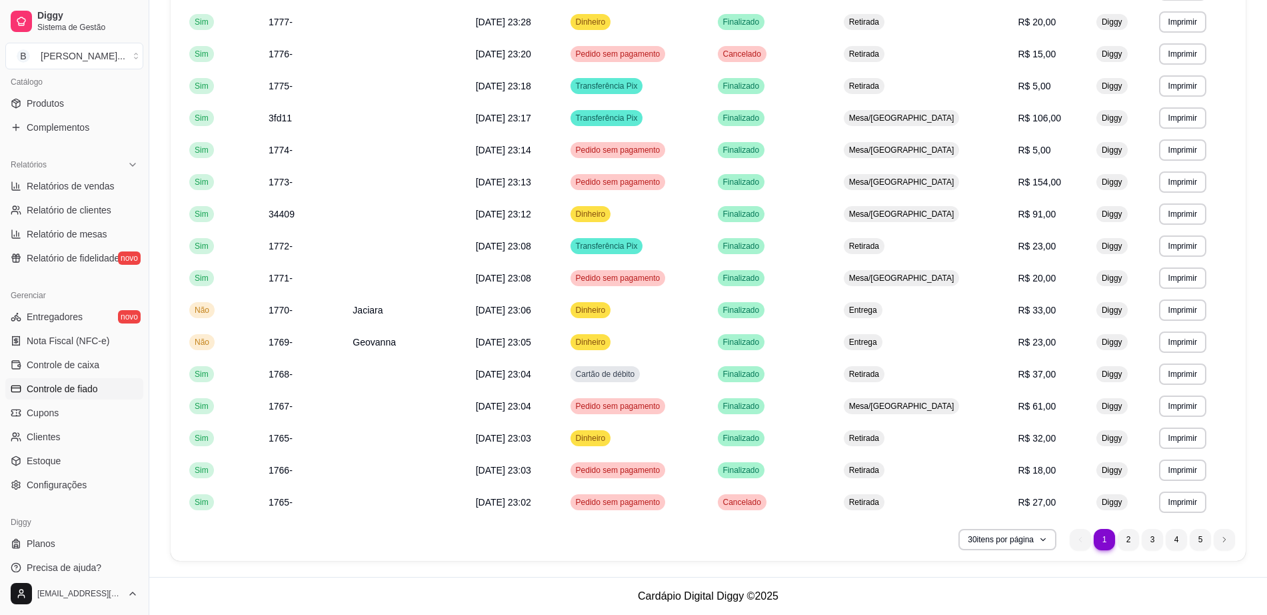
click at [99, 390] on link "Controle de fiado" at bounding box center [74, 388] width 138 height 21
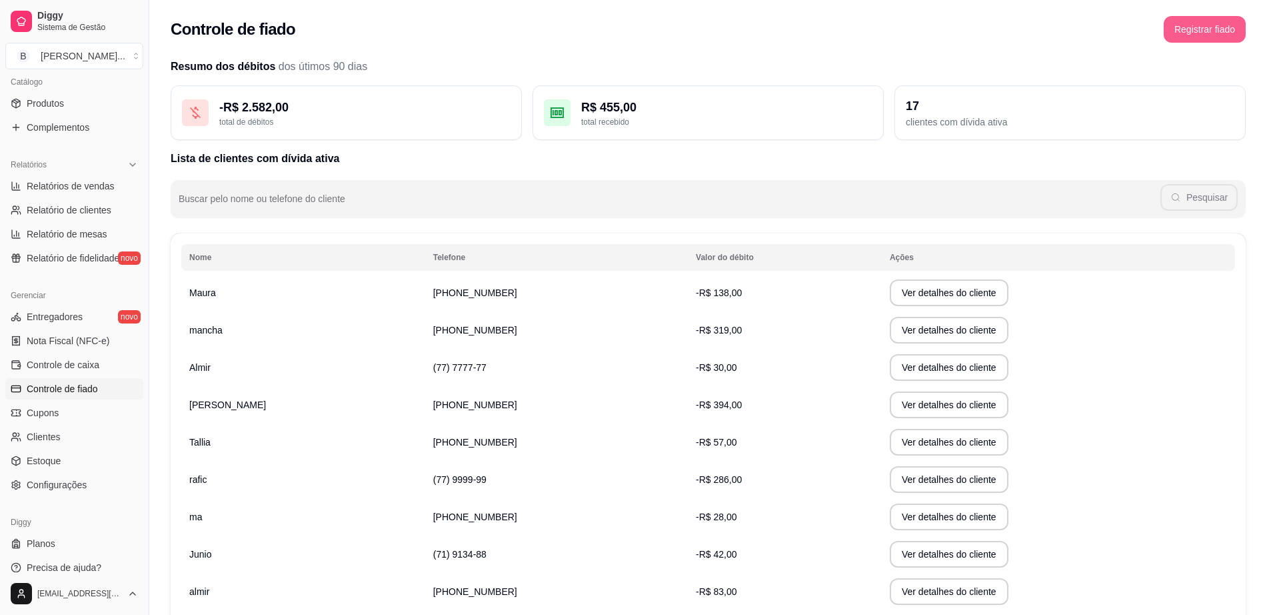
click at [1201, 29] on button "Registrar fiado" at bounding box center [1205, 29] width 82 height 27
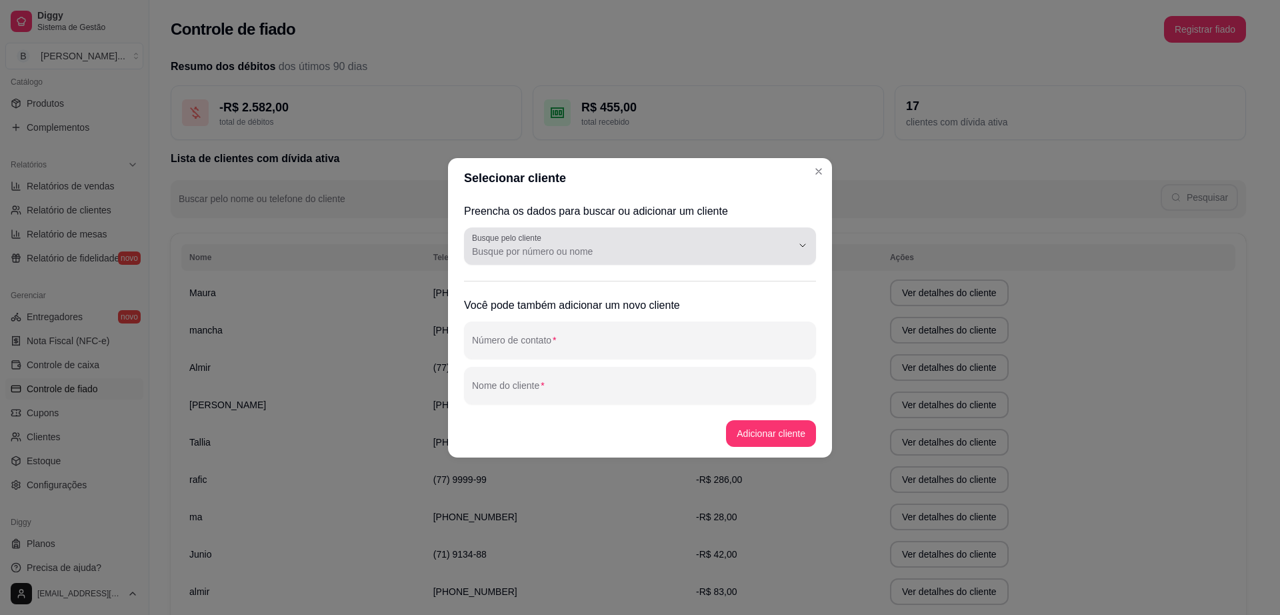
click at [640, 239] on div at bounding box center [640, 246] width 336 height 27
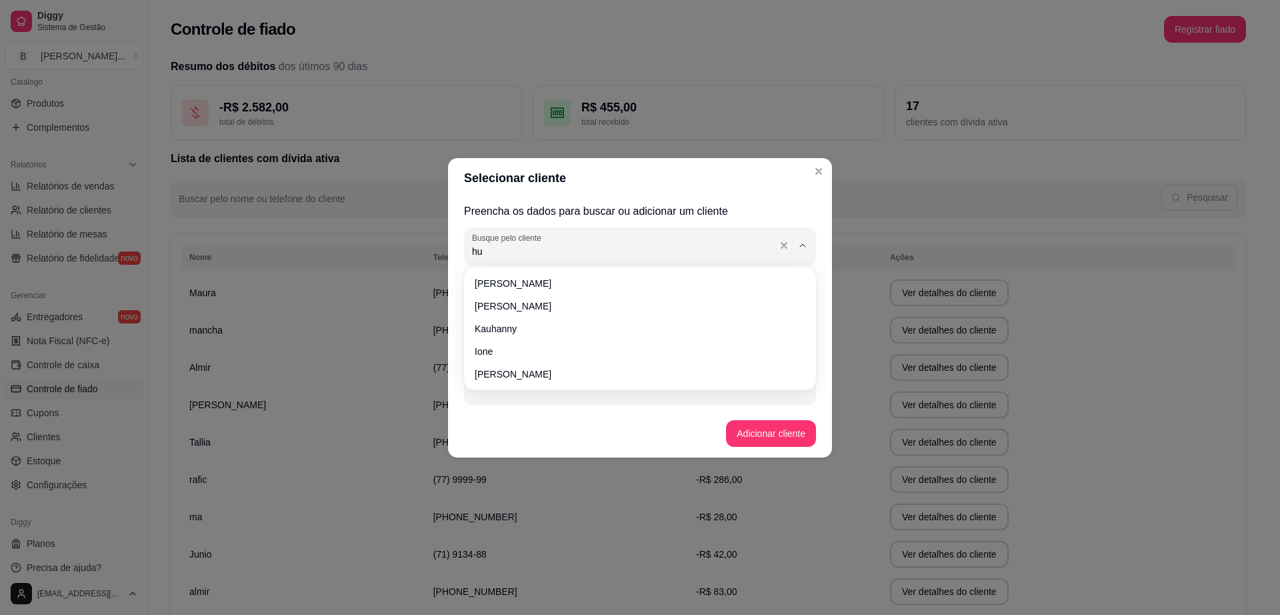
type input "hug"
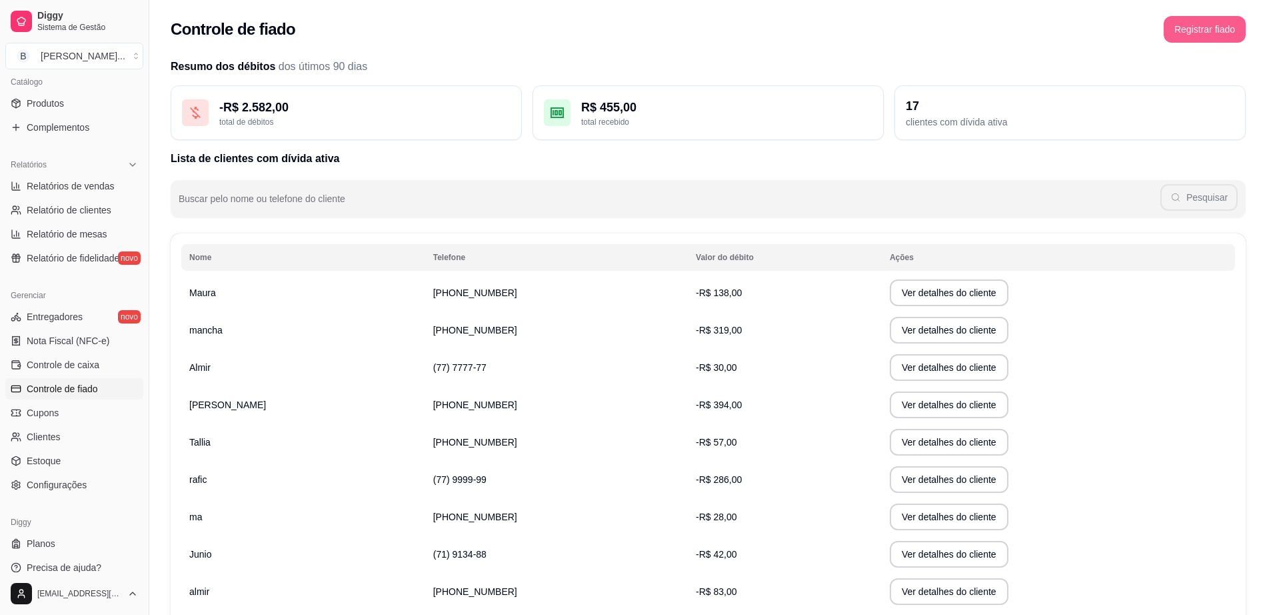
click at [1187, 25] on button "Registrar fiado" at bounding box center [1205, 29] width 82 height 27
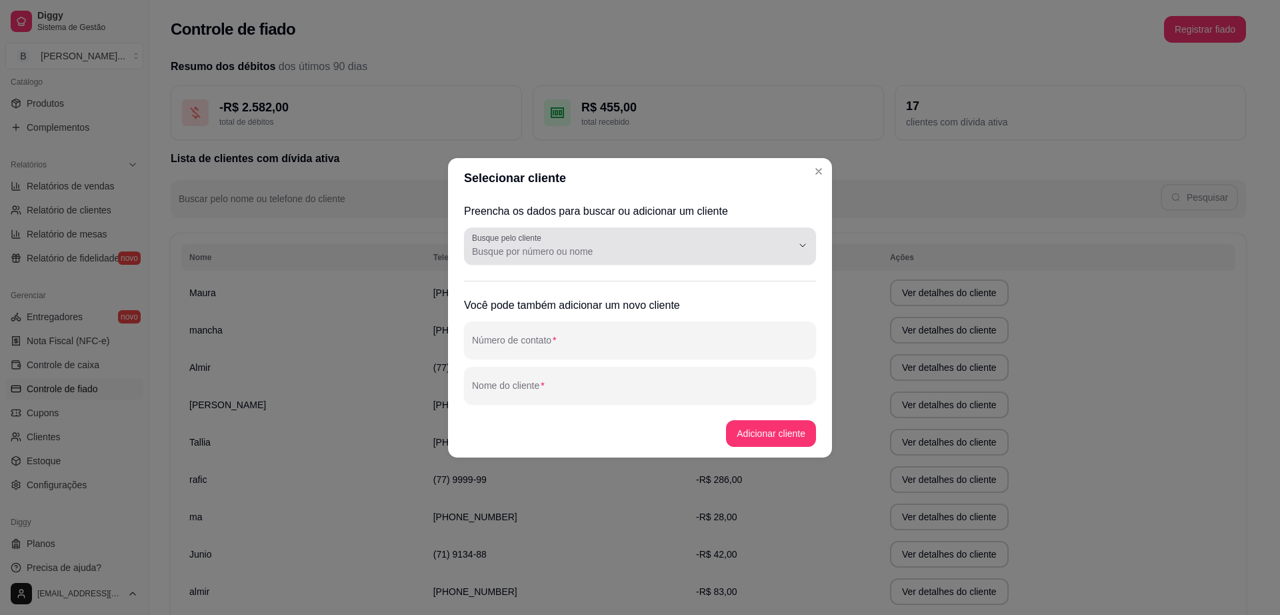
click at [562, 237] on div at bounding box center [640, 246] width 336 height 27
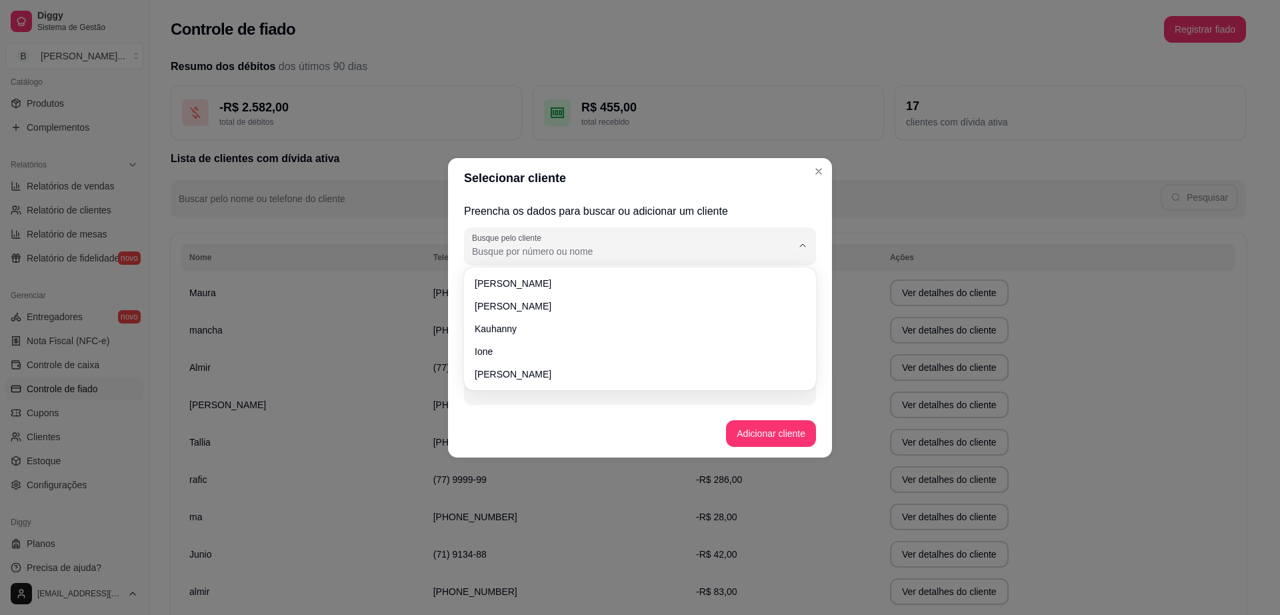
click at [571, 252] on input "Busque pelo cliente" at bounding box center [621, 251] width 299 height 13
type input "hug"
type input "hugo"
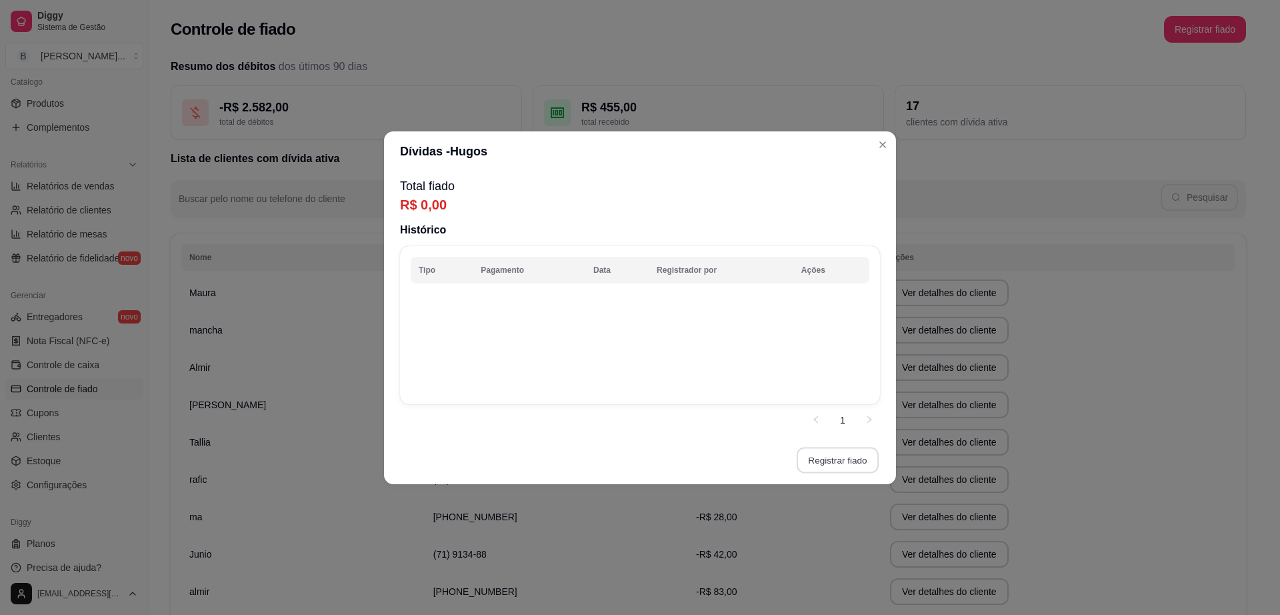
click at [832, 467] on button "Registrar fiado" at bounding box center [838, 460] width 82 height 26
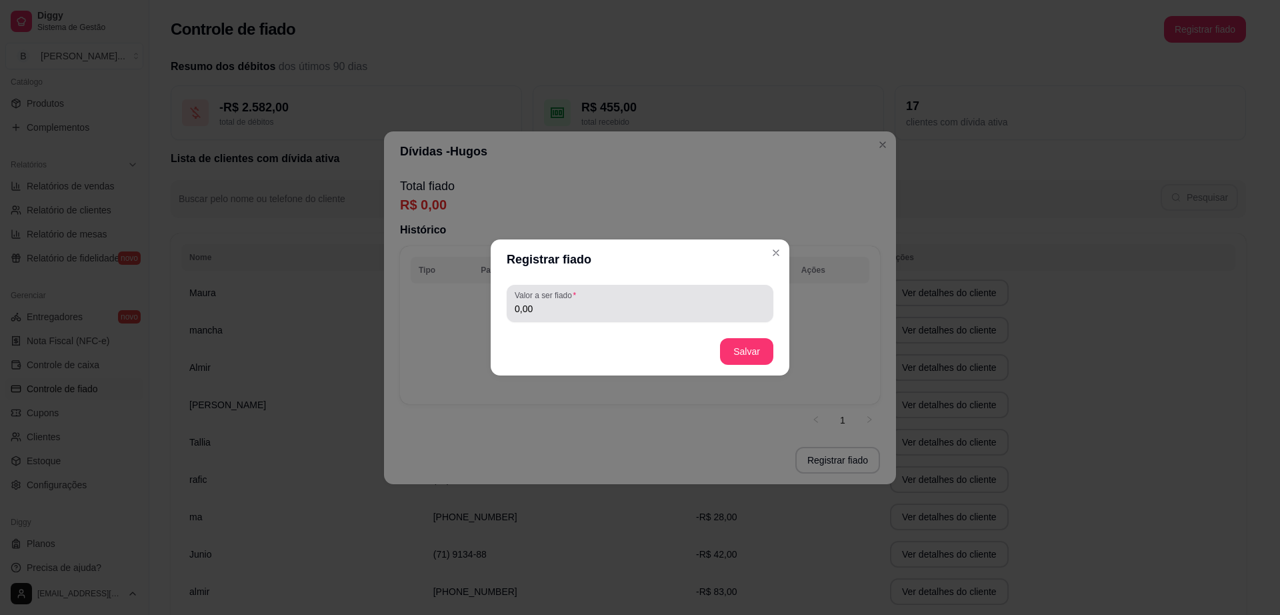
click at [689, 303] on input "0,00" at bounding box center [640, 308] width 251 height 13
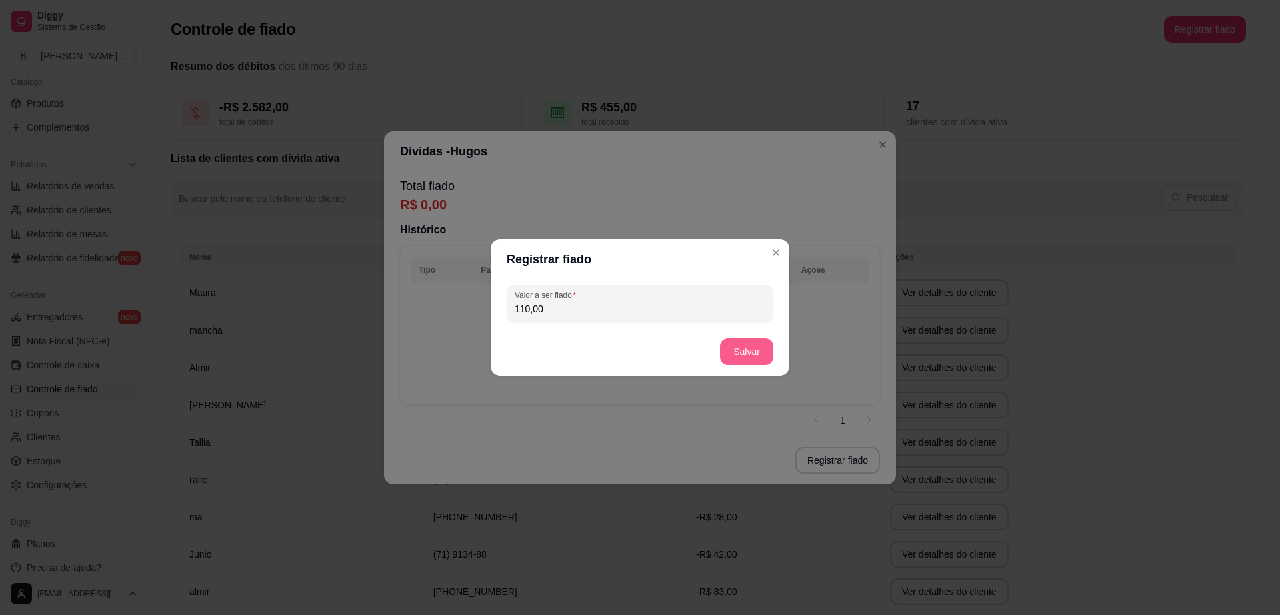
type input "110,00"
click at [748, 351] on button "Salvar" at bounding box center [746, 351] width 53 height 27
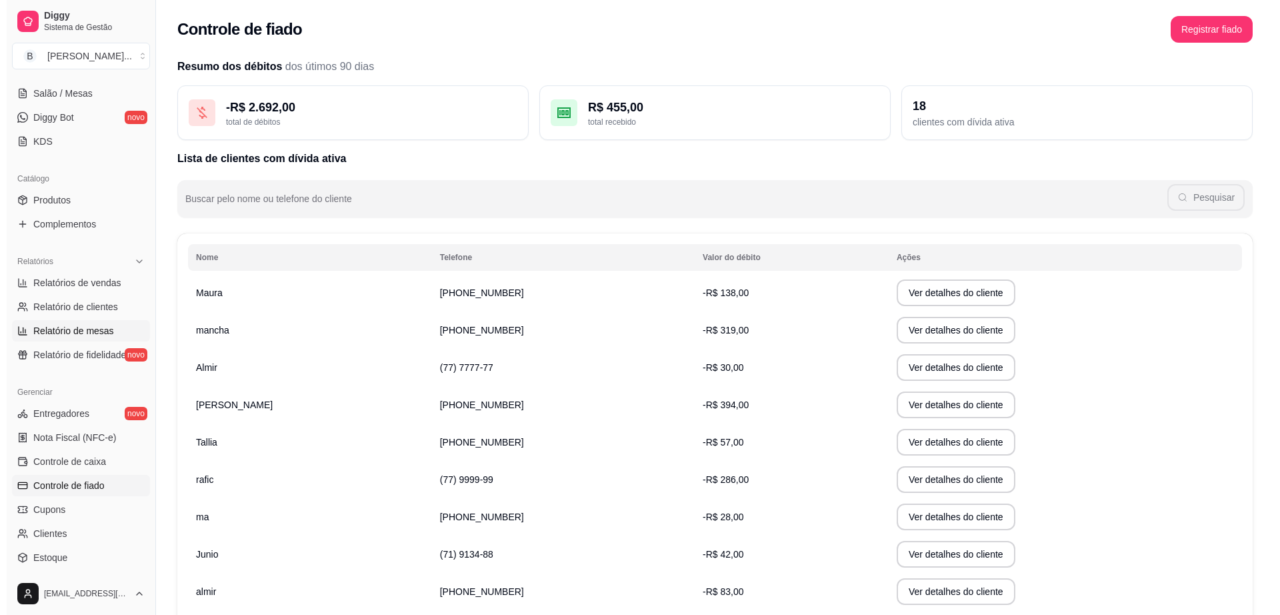
scroll to position [83, 0]
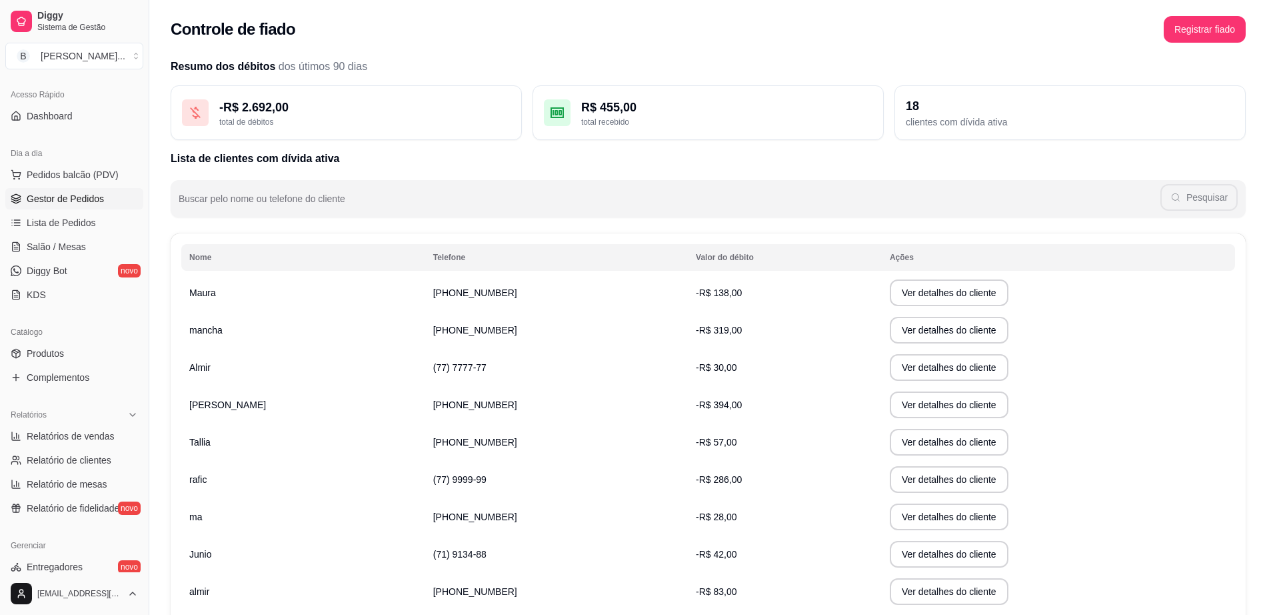
click at [94, 196] on span "Gestor de Pedidos" at bounding box center [65, 198] width 77 height 13
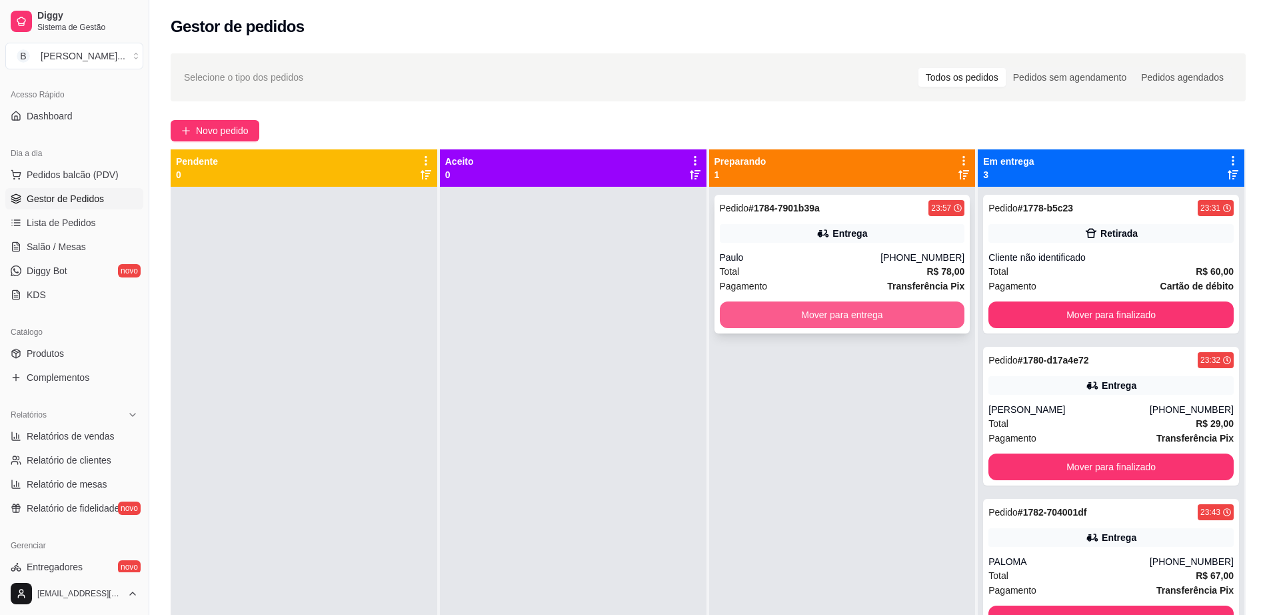
click at [827, 319] on button "Mover para entrega" at bounding box center [842, 314] width 245 height 27
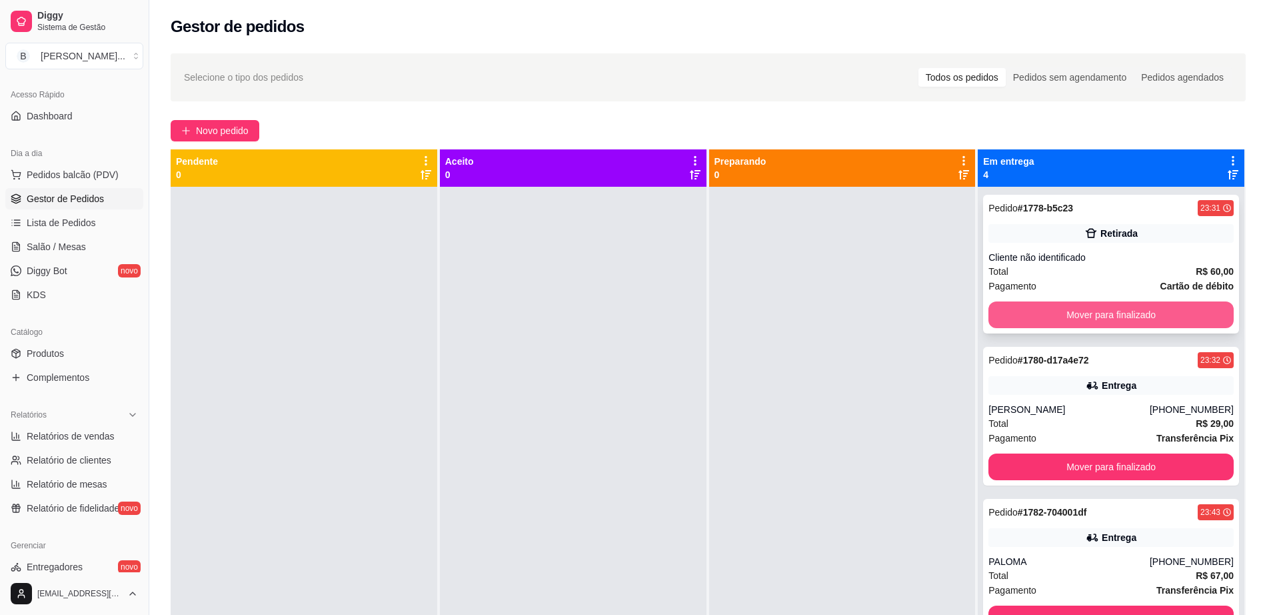
click at [1058, 307] on button "Mover para finalizado" at bounding box center [1111, 314] width 245 height 27
click at [1095, 309] on button "Mover para finalizado" at bounding box center [1111, 314] width 245 height 27
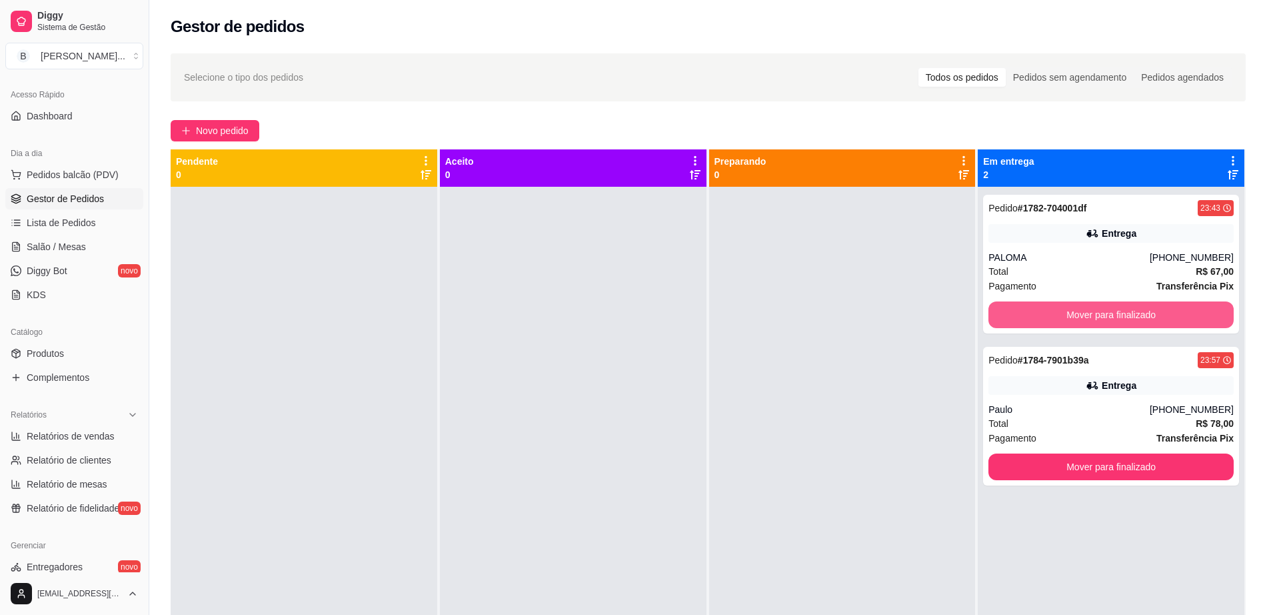
click at [1095, 309] on button "Mover para finalizado" at bounding box center [1111, 314] width 245 height 27
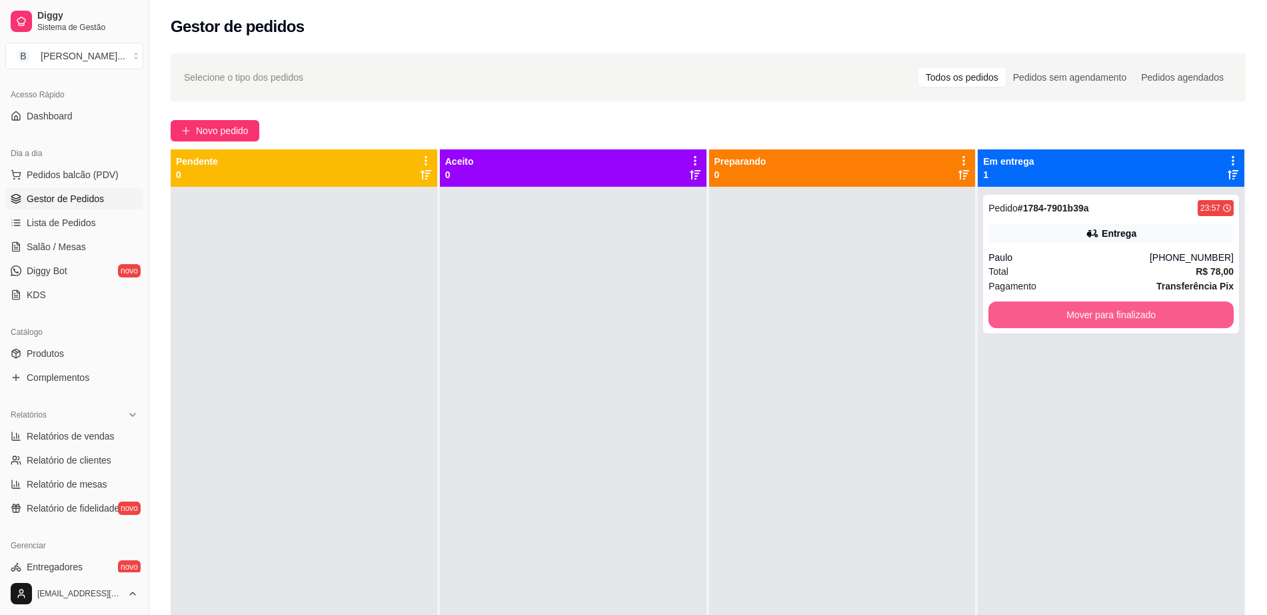
click at [1095, 309] on button "Mover para finalizado" at bounding box center [1111, 314] width 245 height 27
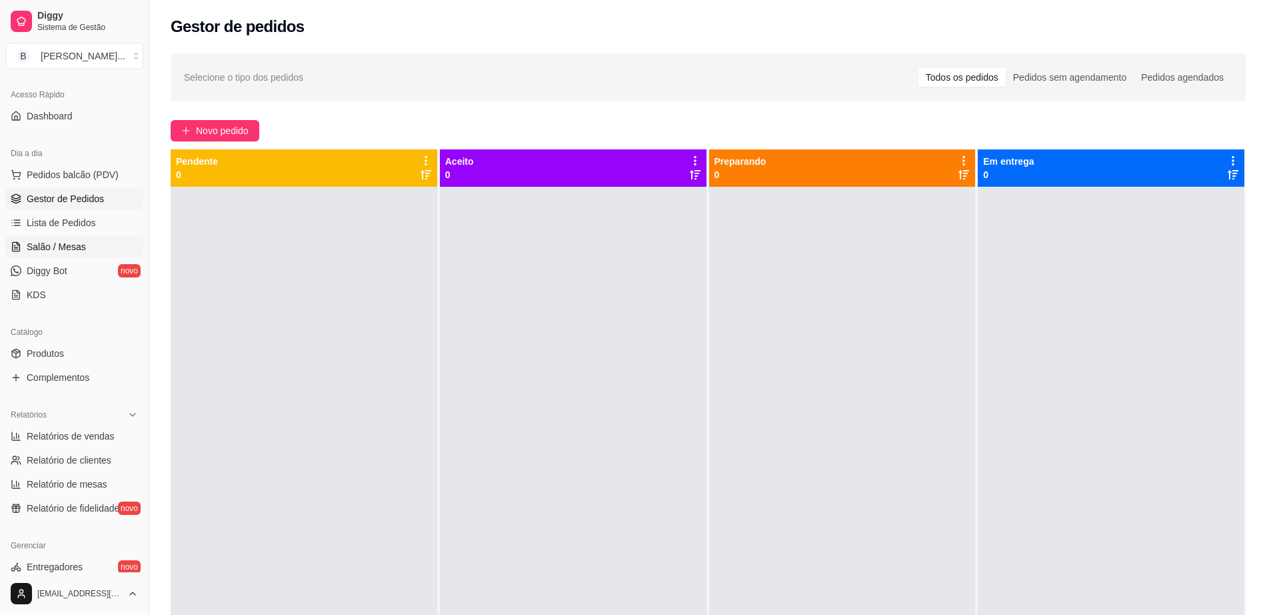
click at [99, 237] on link "Salão / Mesas" at bounding box center [74, 246] width 138 height 21
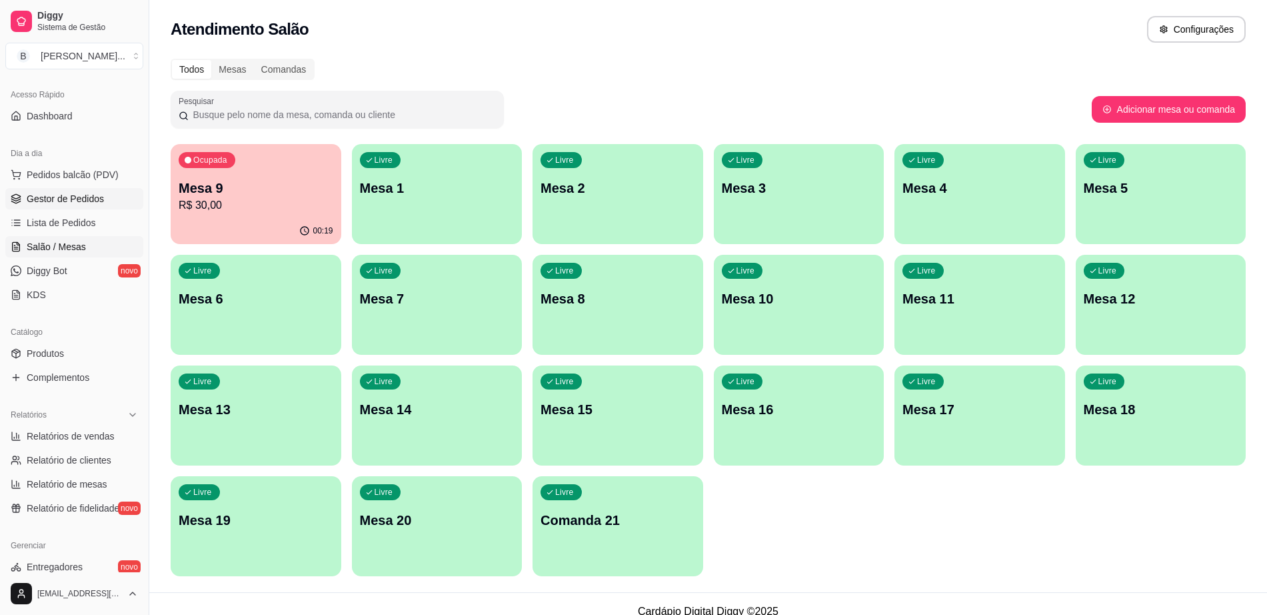
click at [107, 201] on link "Gestor de Pedidos" at bounding box center [74, 198] width 138 height 21
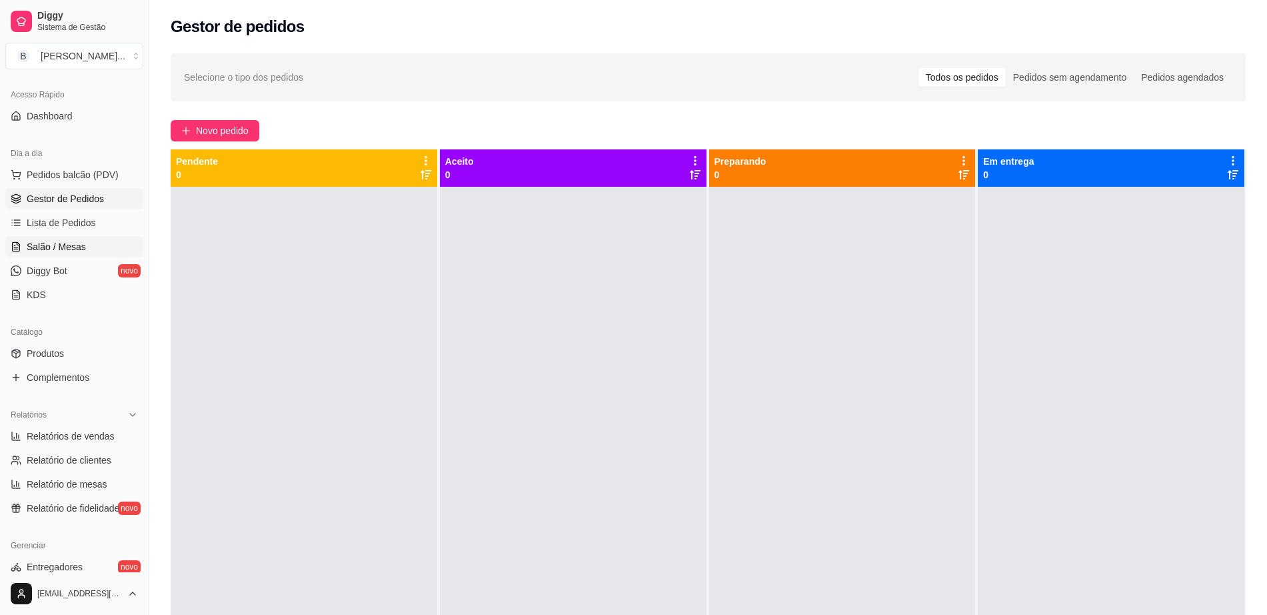
click at [104, 250] on link "Salão / Mesas" at bounding box center [74, 246] width 138 height 21
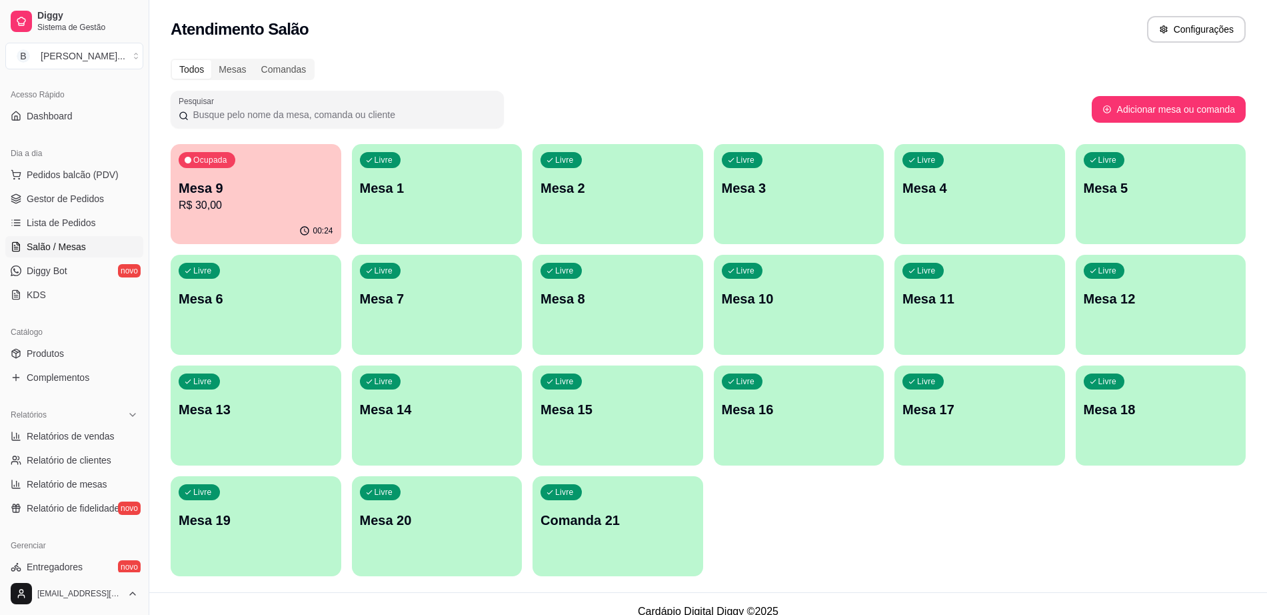
click at [259, 216] on div "Ocupada Mesa 9 R$ 30,00" at bounding box center [256, 181] width 171 height 74
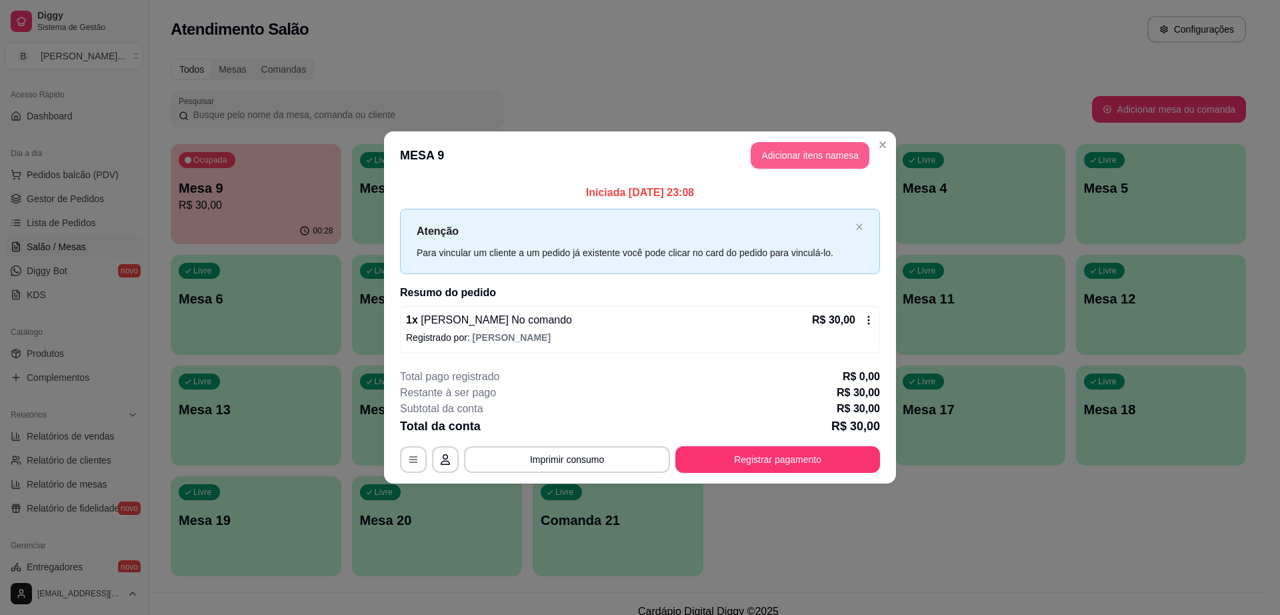
click at [819, 155] on button "Adicionar itens na mesa" at bounding box center [810, 155] width 119 height 27
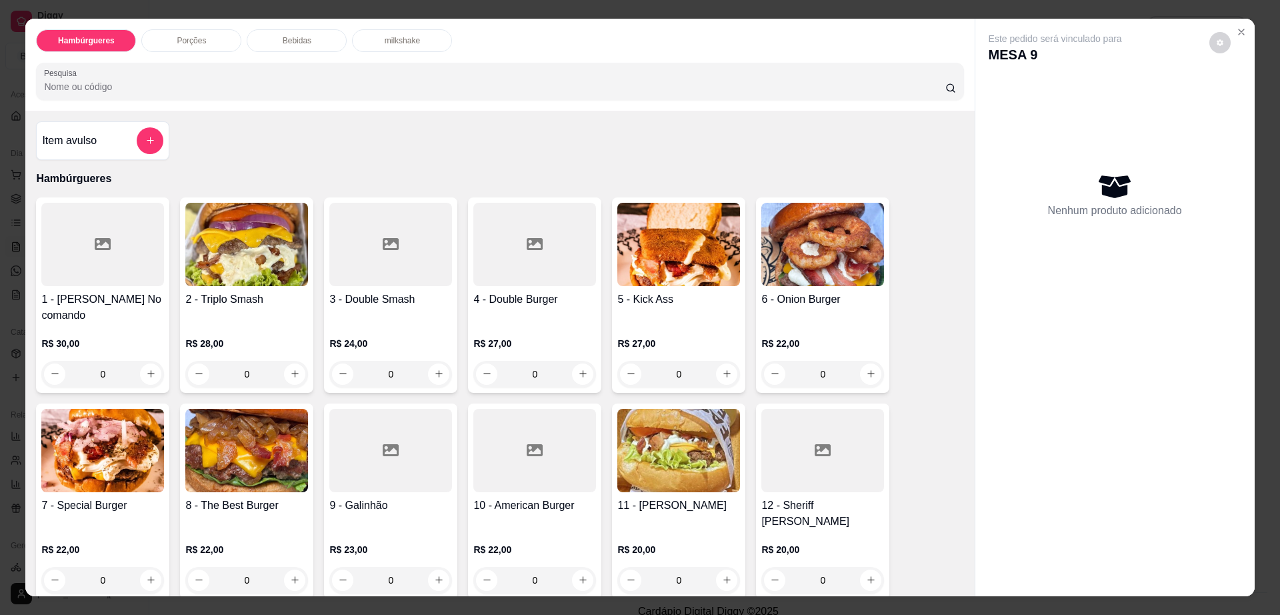
click at [297, 35] on p "Bebidas" at bounding box center [297, 40] width 29 height 11
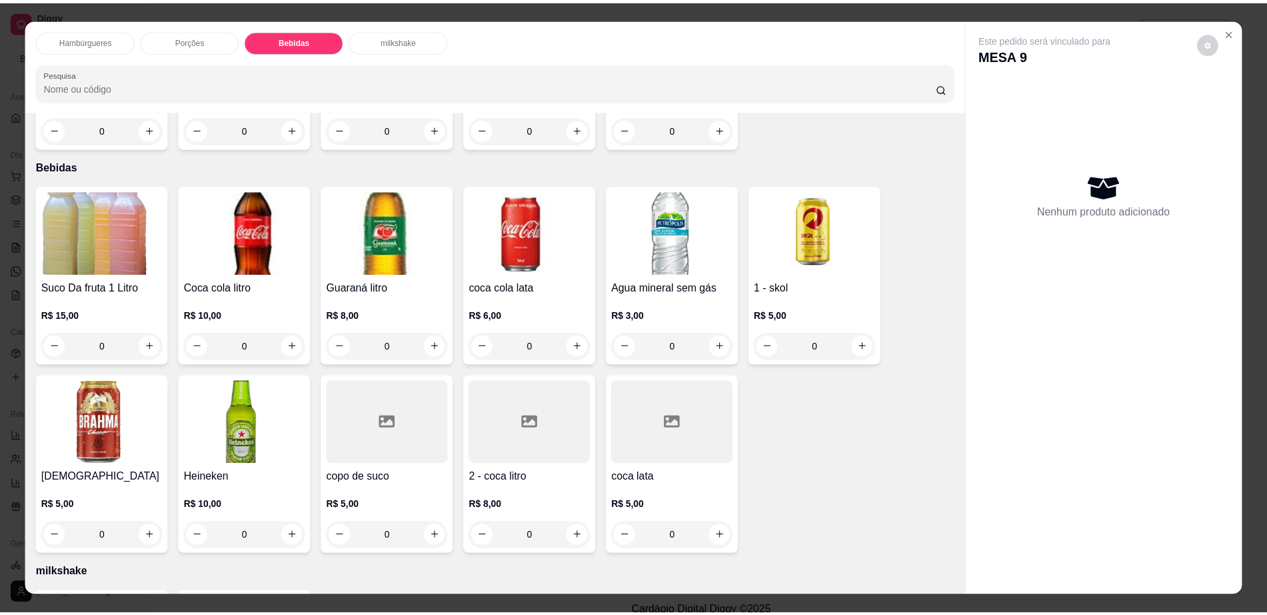
scroll to position [24, 0]
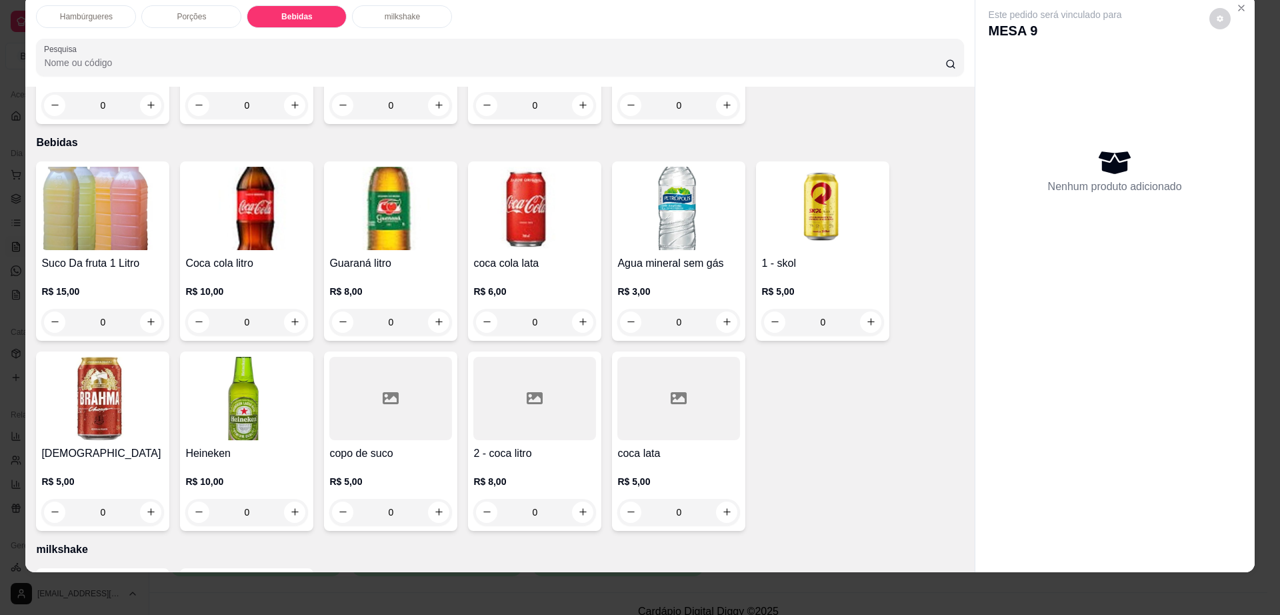
click at [679, 445] on h4 "coca lata" at bounding box center [678, 453] width 123 height 16
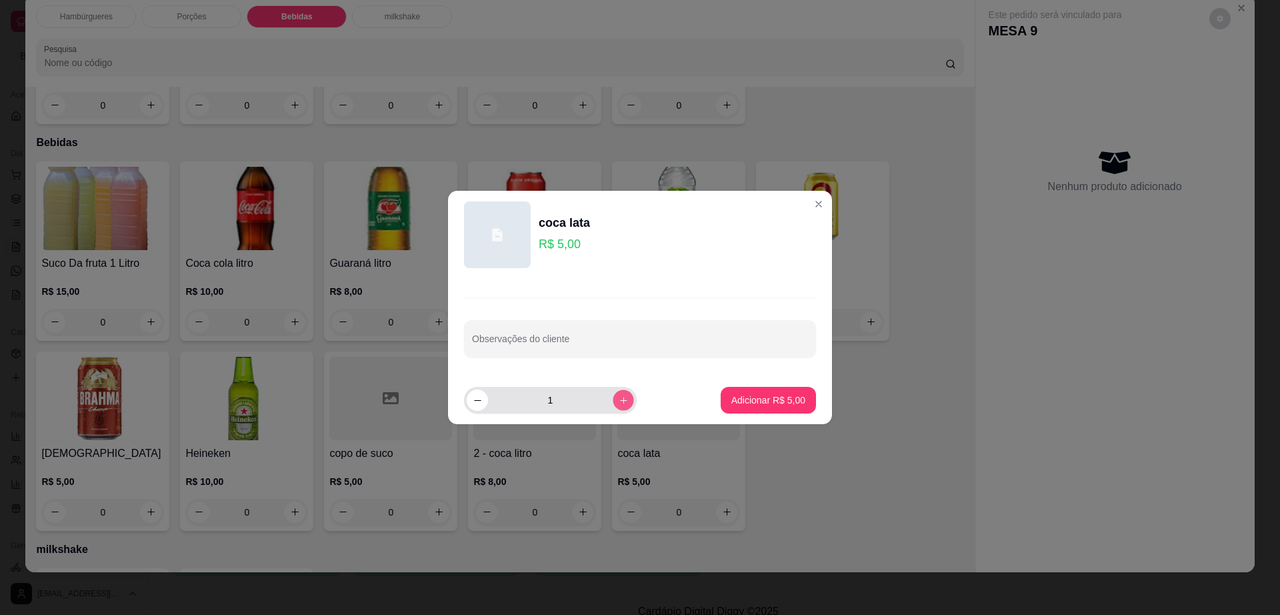
click at [613, 393] on button "increase-product-quantity" at bounding box center [623, 399] width 21 height 21
type input "2"
click at [727, 403] on p "Adicionar R$ 10,00" at bounding box center [765, 399] width 77 height 13
type input "2"
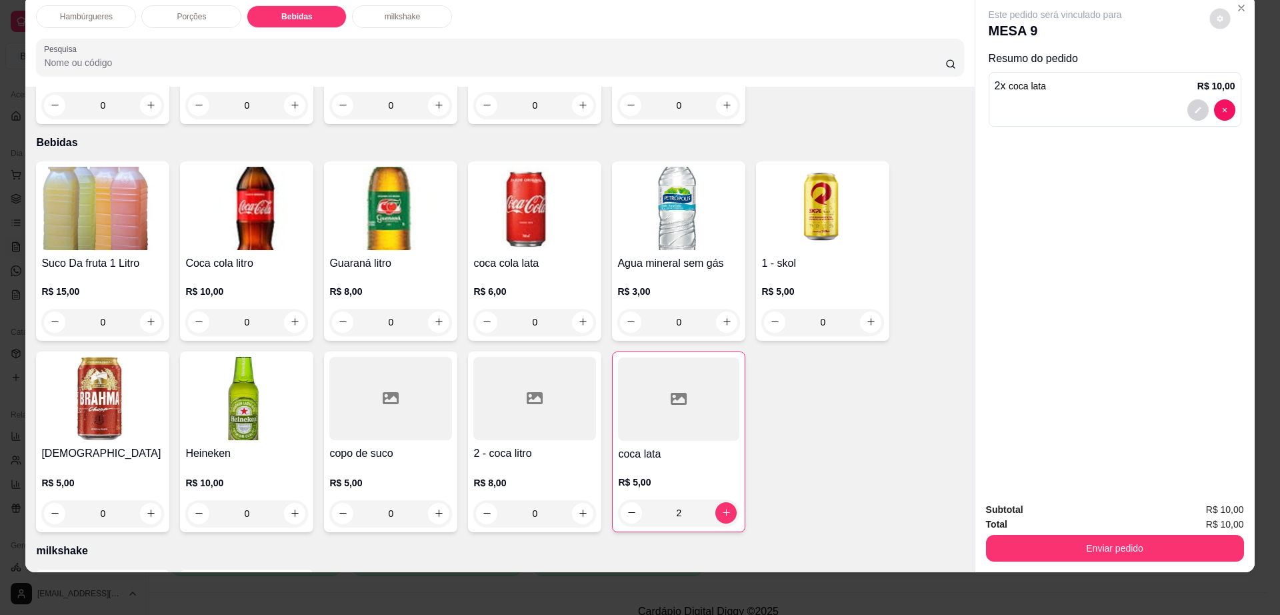
click at [1212, 13] on button "decrease-product-quantity" at bounding box center [1219, 18] width 21 height 21
click at [1041, 551] on button "Enviar pedido" at bounding box center [1115, 548] width 258 height 27
click at [1143, 558] on button "Enviar pedido" at bounding box center [1114, 548] width 250 height 26
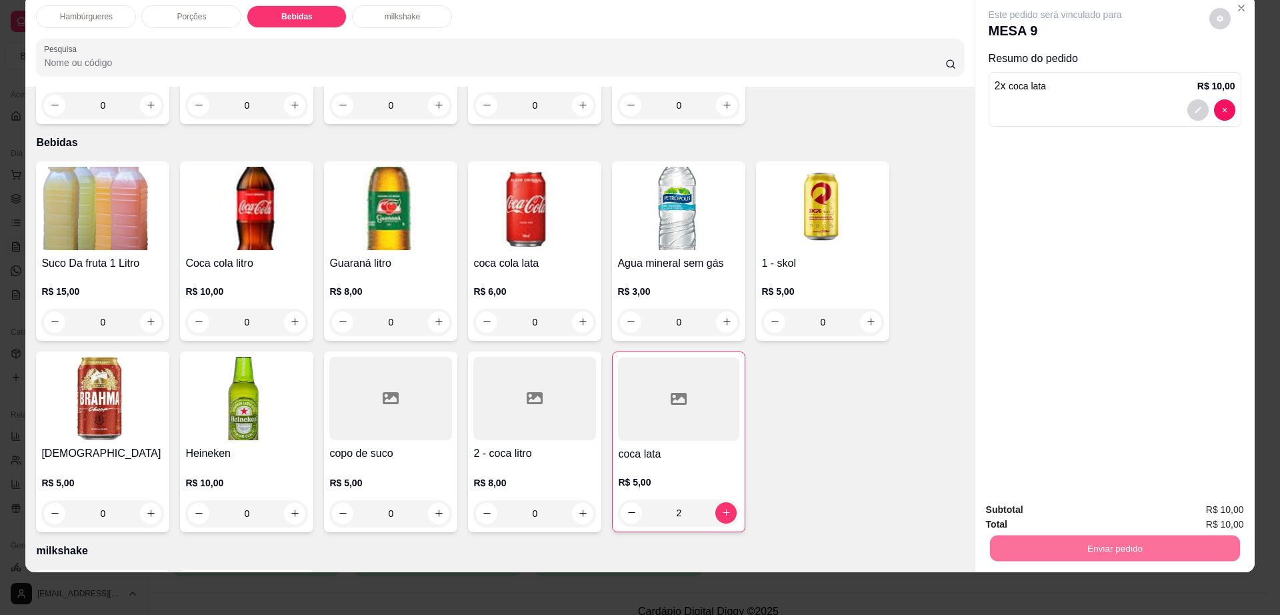
click at [1101, 517] on button "Não registrar e enviar pedido" at bounding box center [1069, 515] width 135 height 25
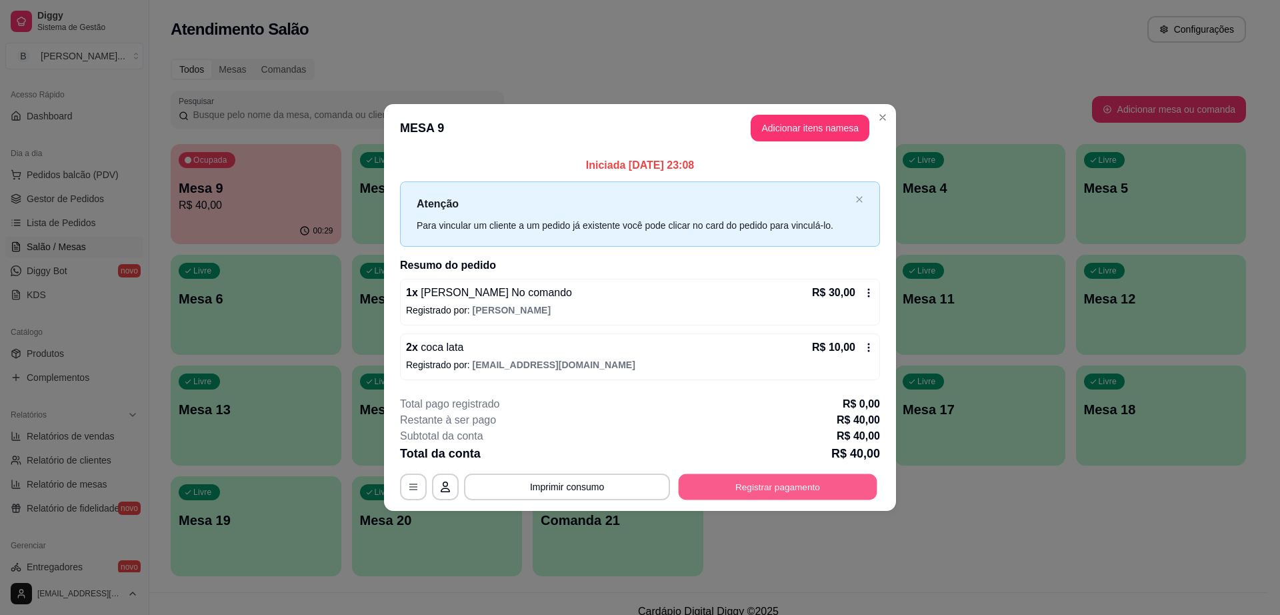
click at [781, 490] on button "Registrar pagamento" at bounding box center [778, 486] width 199 height 26
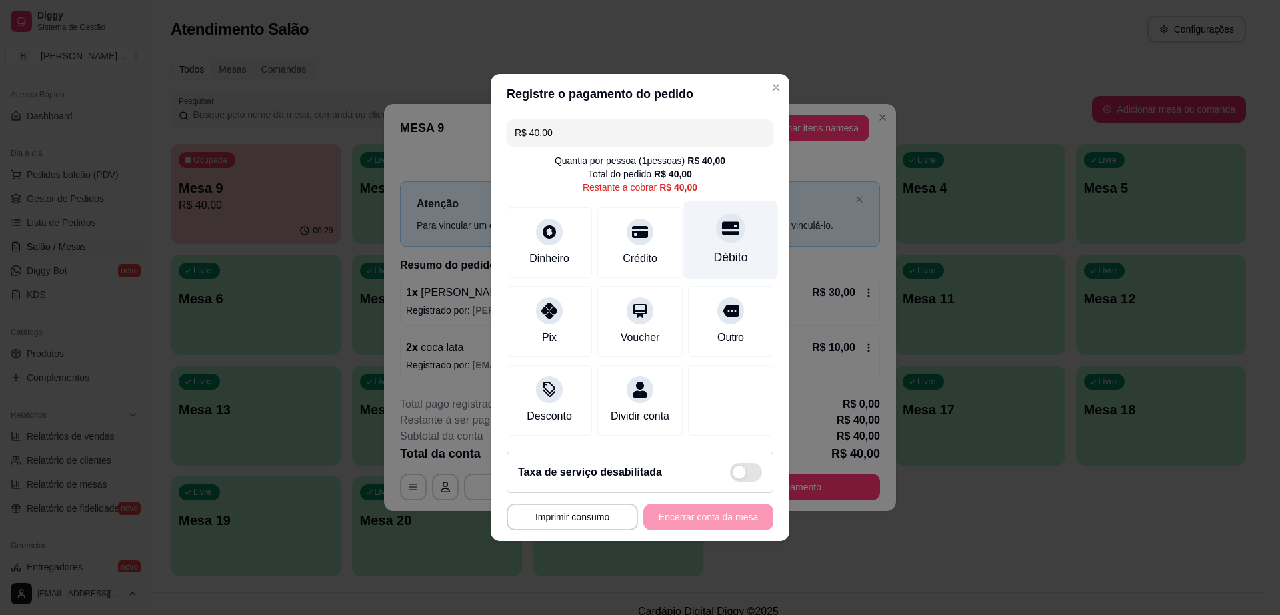
click at [722, 223] on icon at bounding box center [730, 227] width 17 height 17
type input "R$ 0,00"
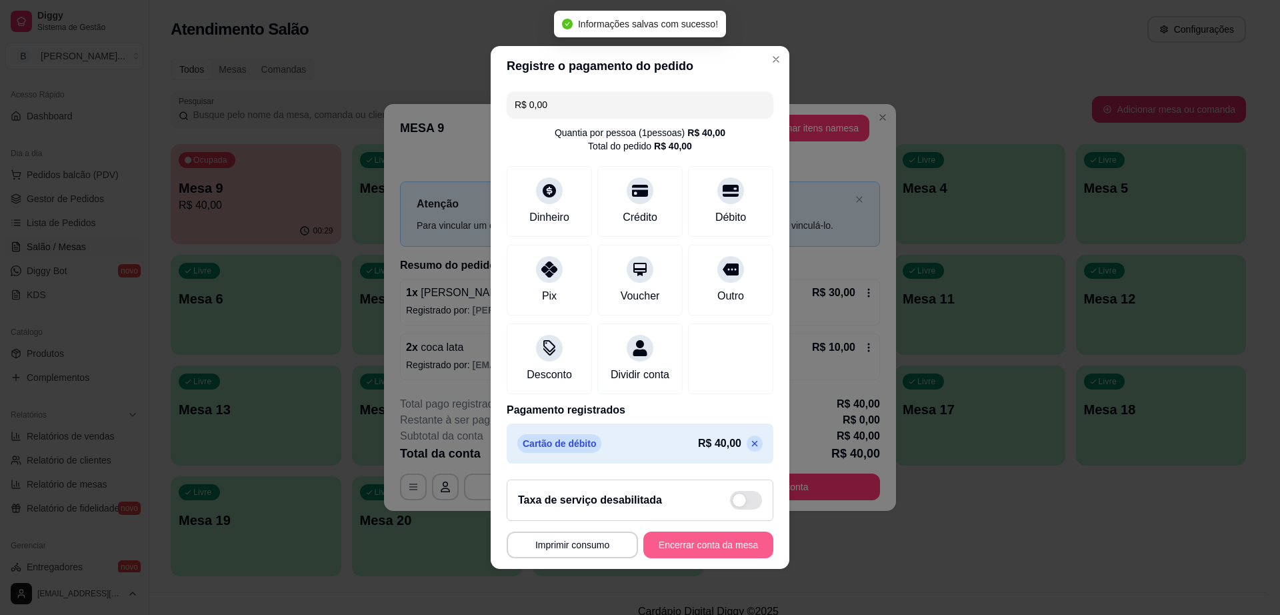
click at [732, 550] on button "Encerrar conta da mesa" at bounding box center [708, 544] width 130 height 27
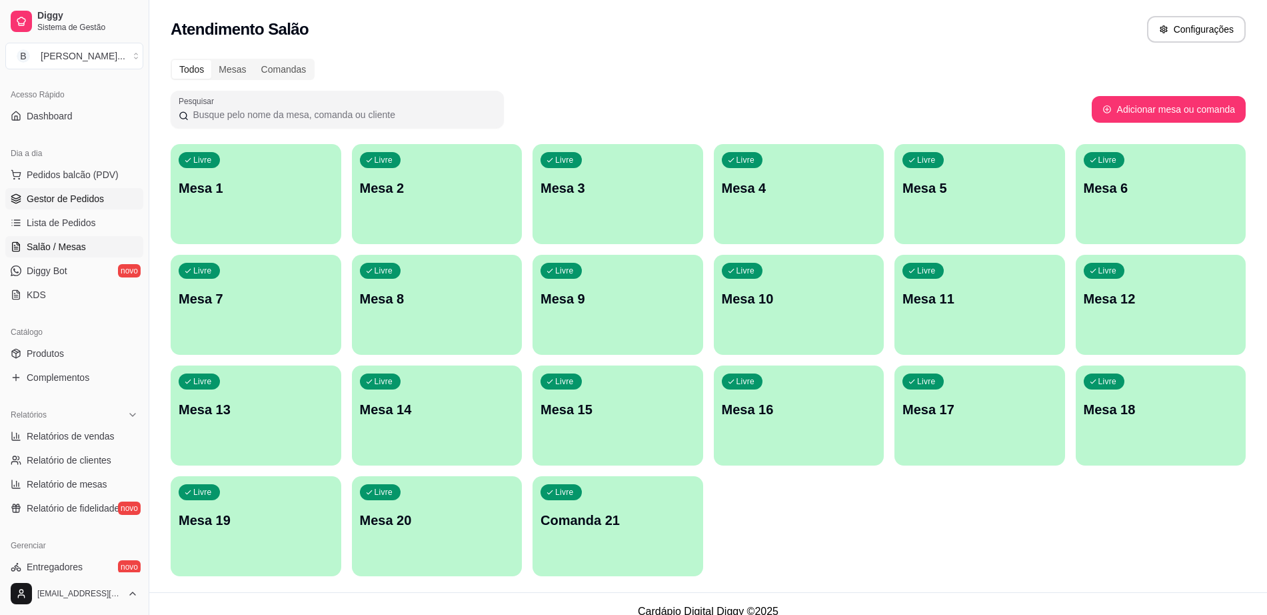
click at [91, 203] on span "Gestor de Pedidos" at bounding box center [65, 198] width 77 height 13
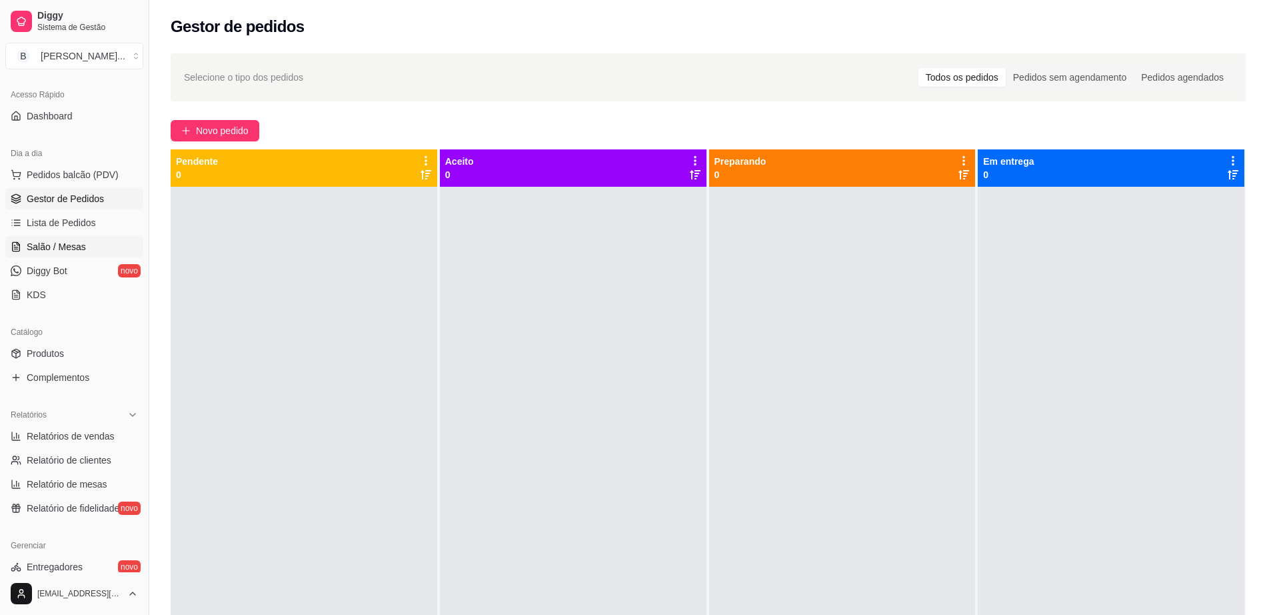
click at [95, 241] on link "Salão / Mesas" at bounding box center [74, 246] width 138 height 21
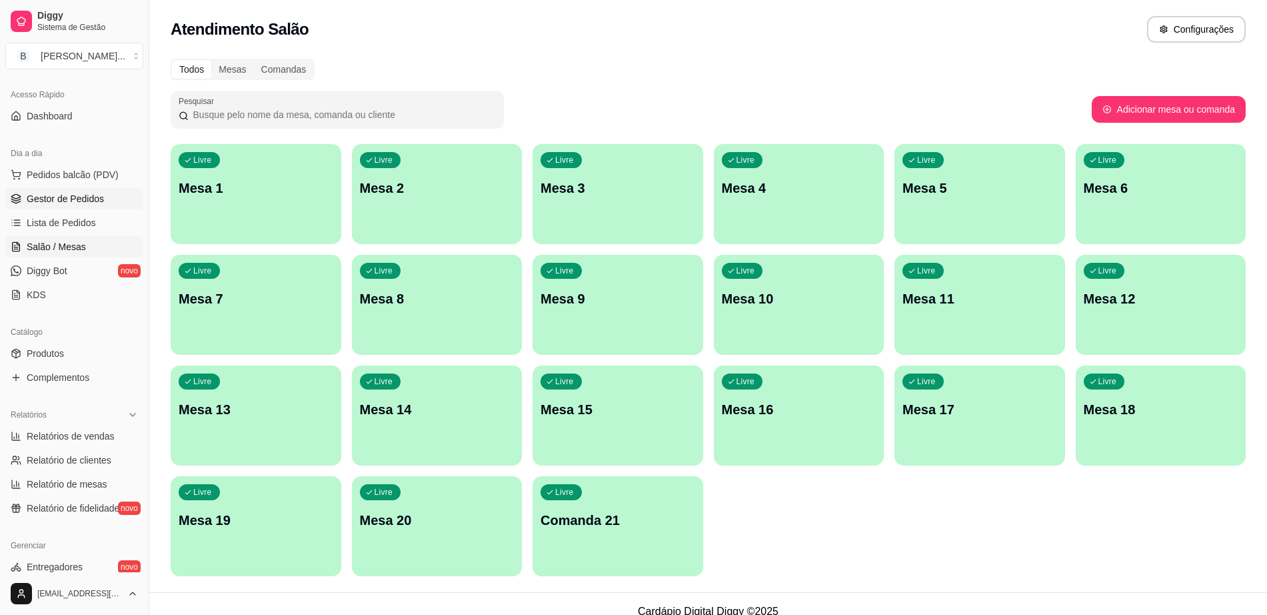
click at [67, 190] on link "Gestor de Pedidos" at bounding box center [74, 198] width 138 height 21
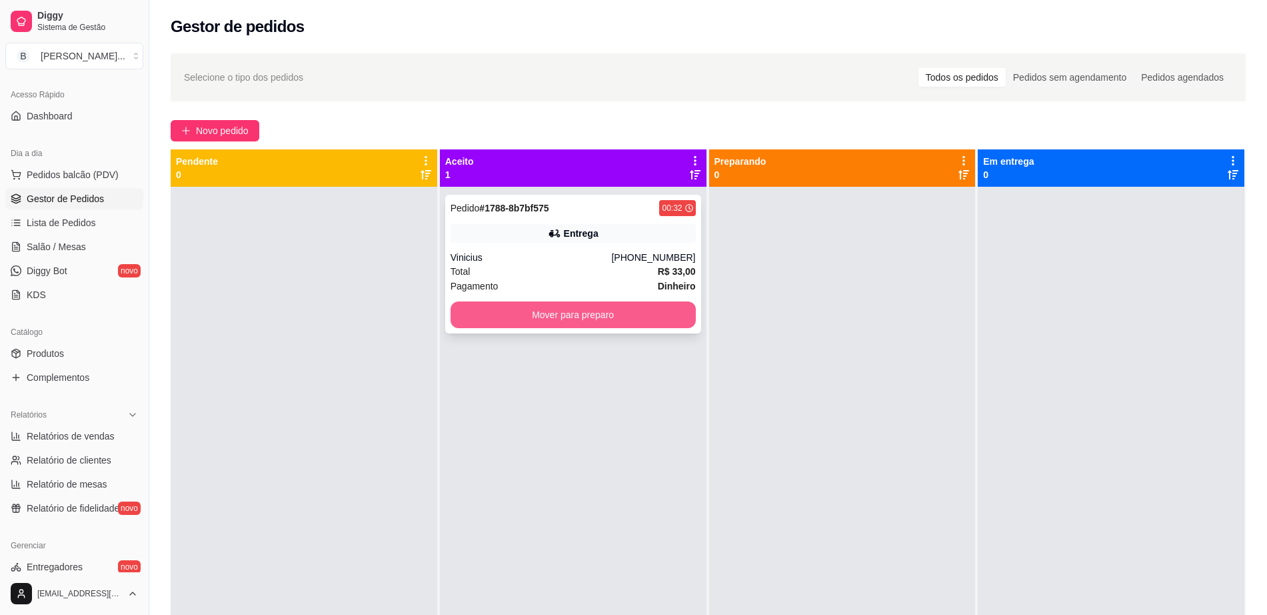
click at [556, 316] on button "Mover para preparo" at bounding box center [573, 314] width 245 height 27
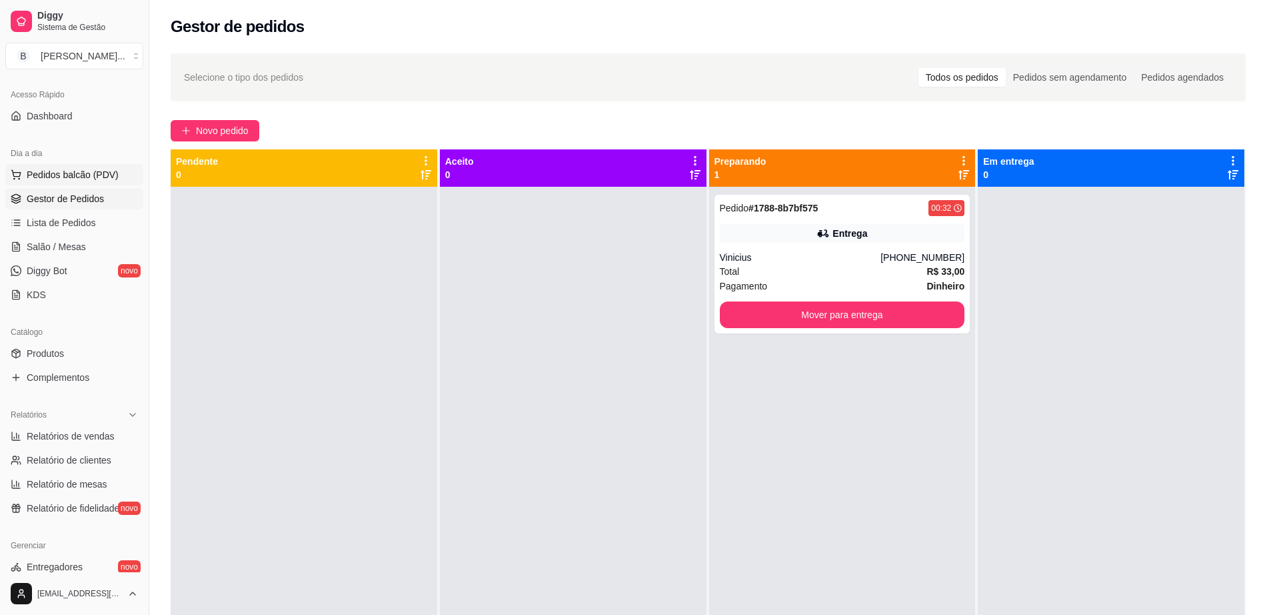
click at [109, 171] on span "Pedidos balcão (PDV)" at bounding box center [73, 174] width 92 height 13
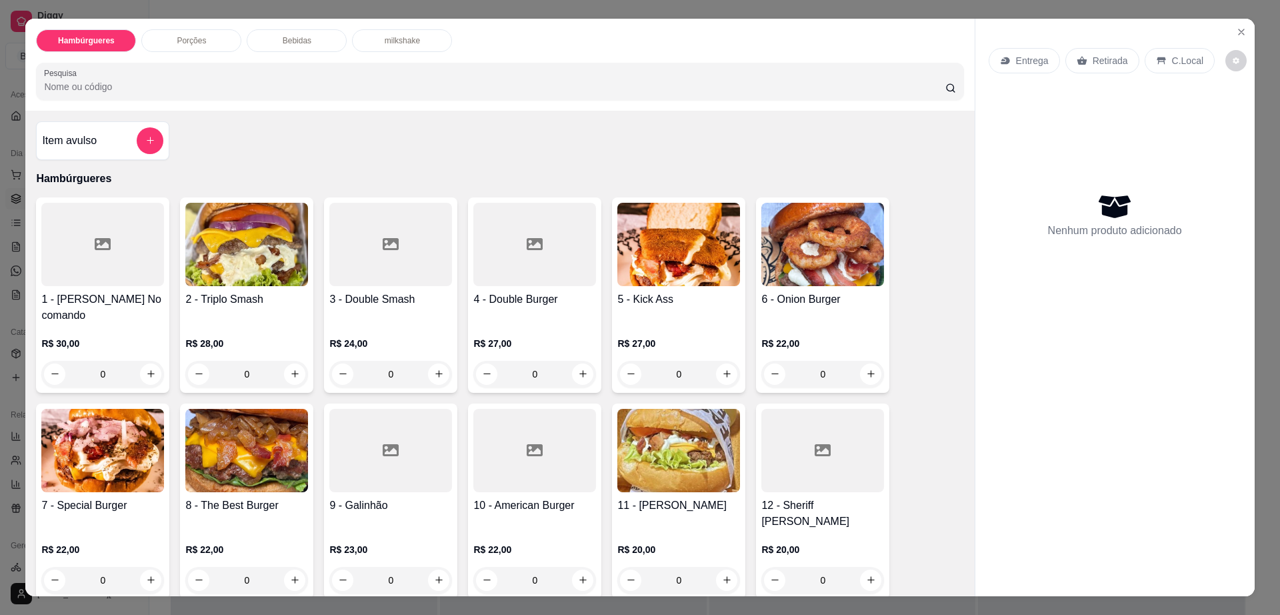
click at [527, 248] on icon at bounding box center [535, 244] width 16 height 12
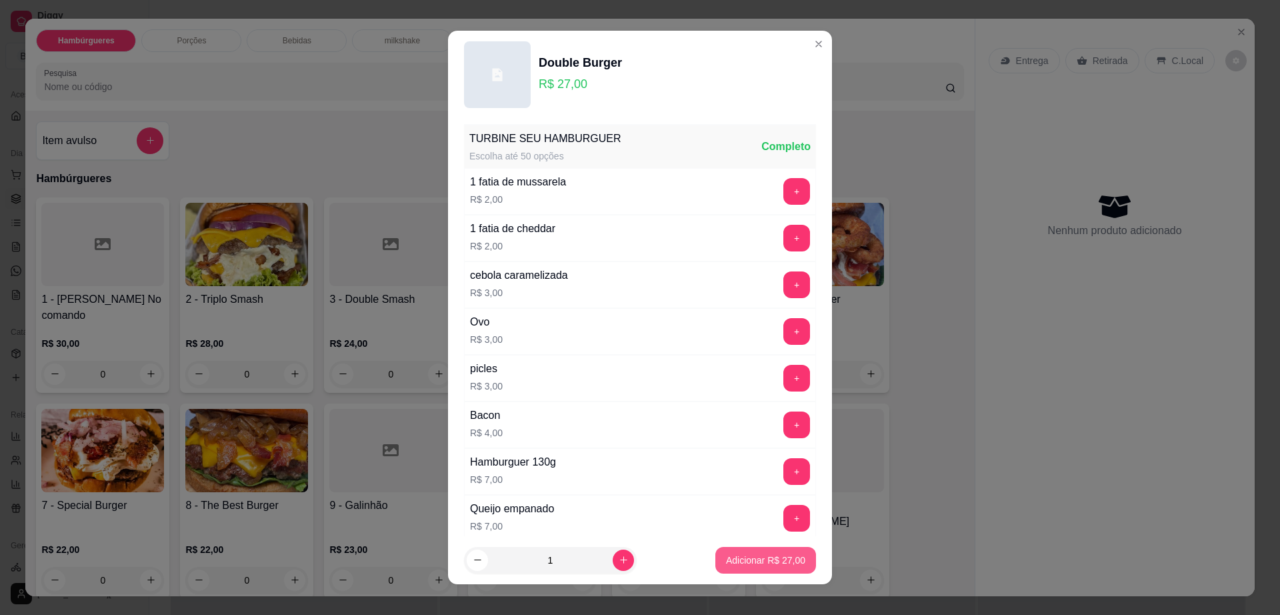
click at [754, 569] on button "Adicionar R$ 27,00" at bounding box center [765, 560] width 101 height 27
type input "1"
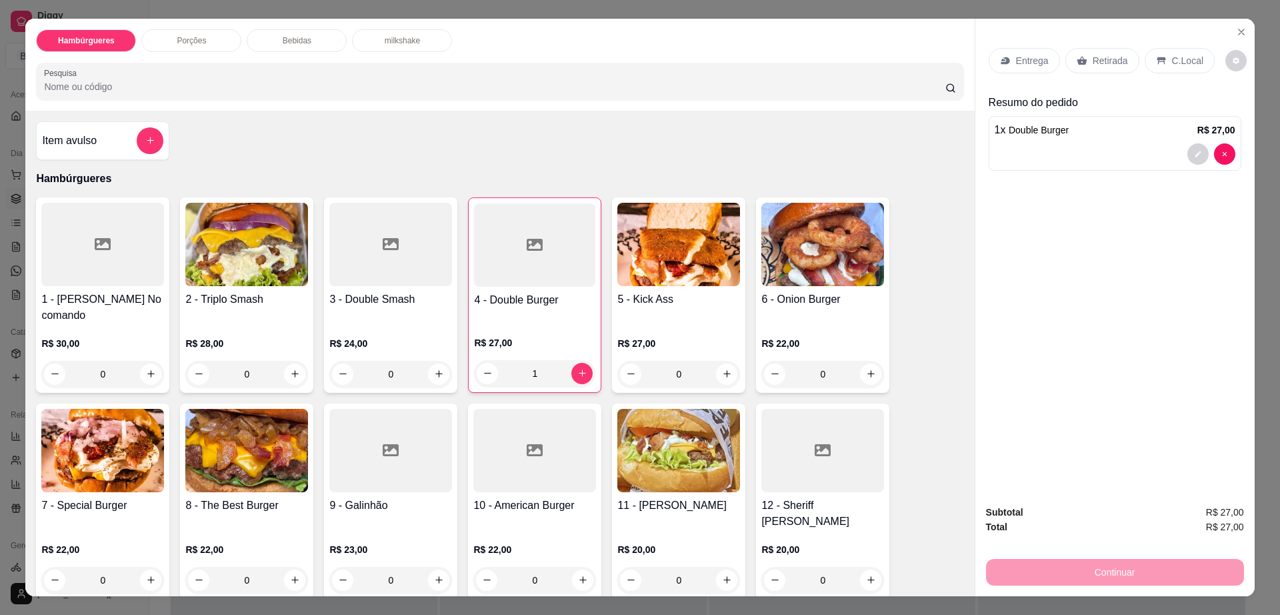
click at [1022, 49] on div "Entrega" at bounding box center [1024, 60] width 71 height 25
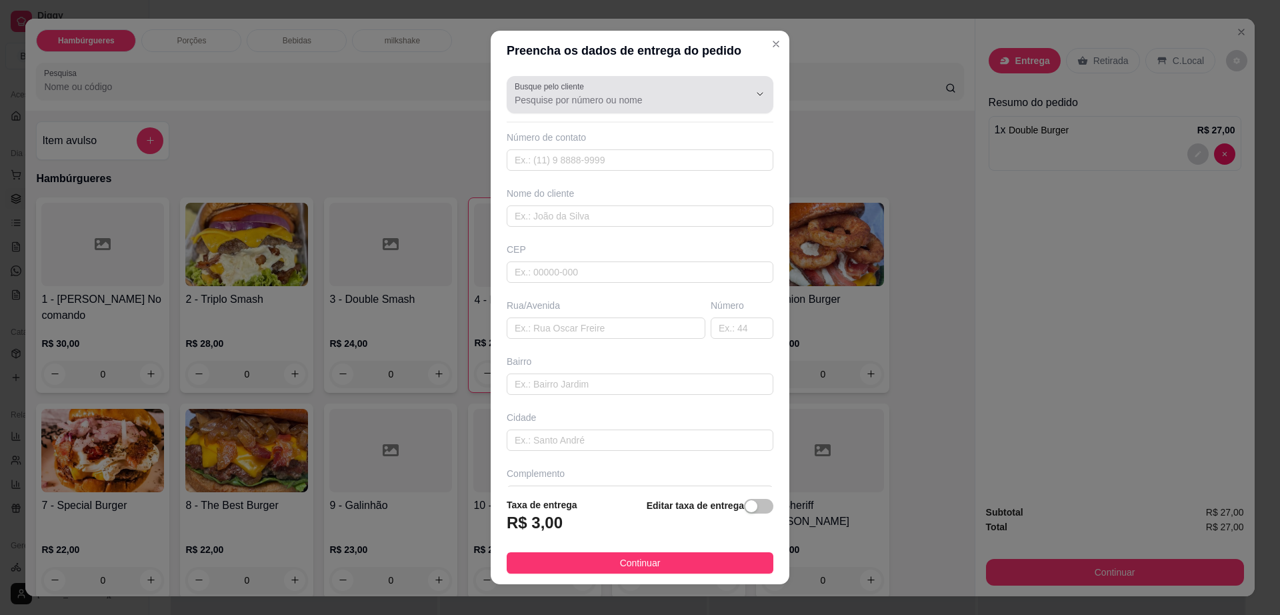
click at [585, 111] on div "Busque pelo cliente" at bounding box center [640, 94] width 267 height 37
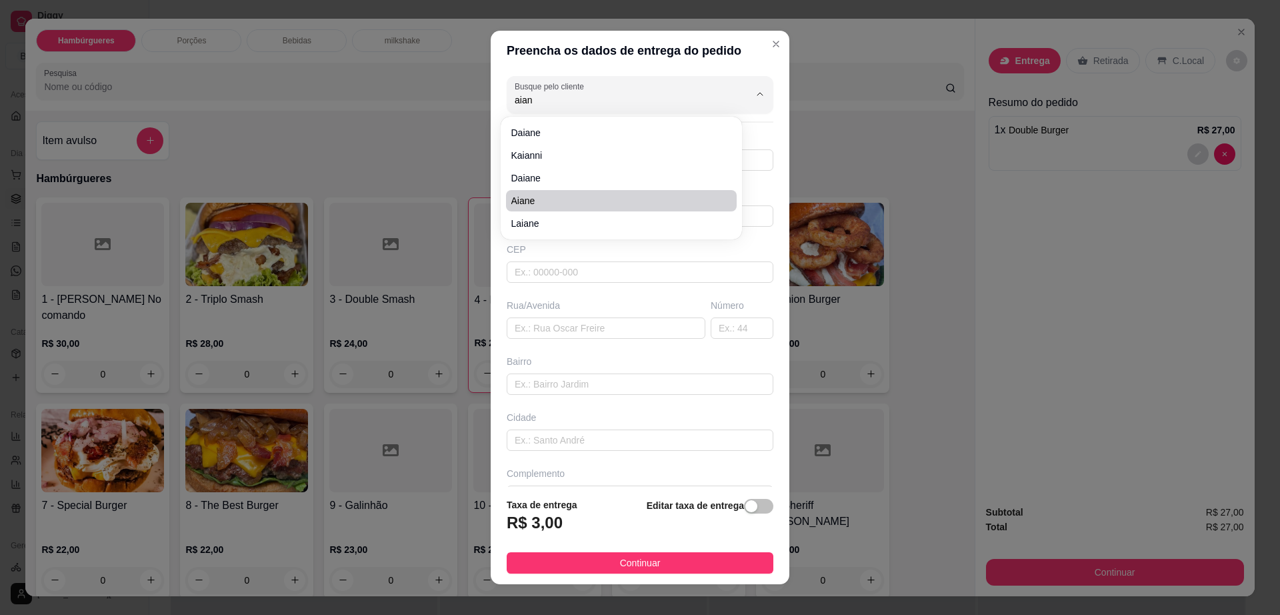
click at [581, 197] on span "Aiane" at bounding box center [614, 200] width 207 height 13
type input "Aiane"
type input "77998438881"
type input "Aiane"
type input "45140000"
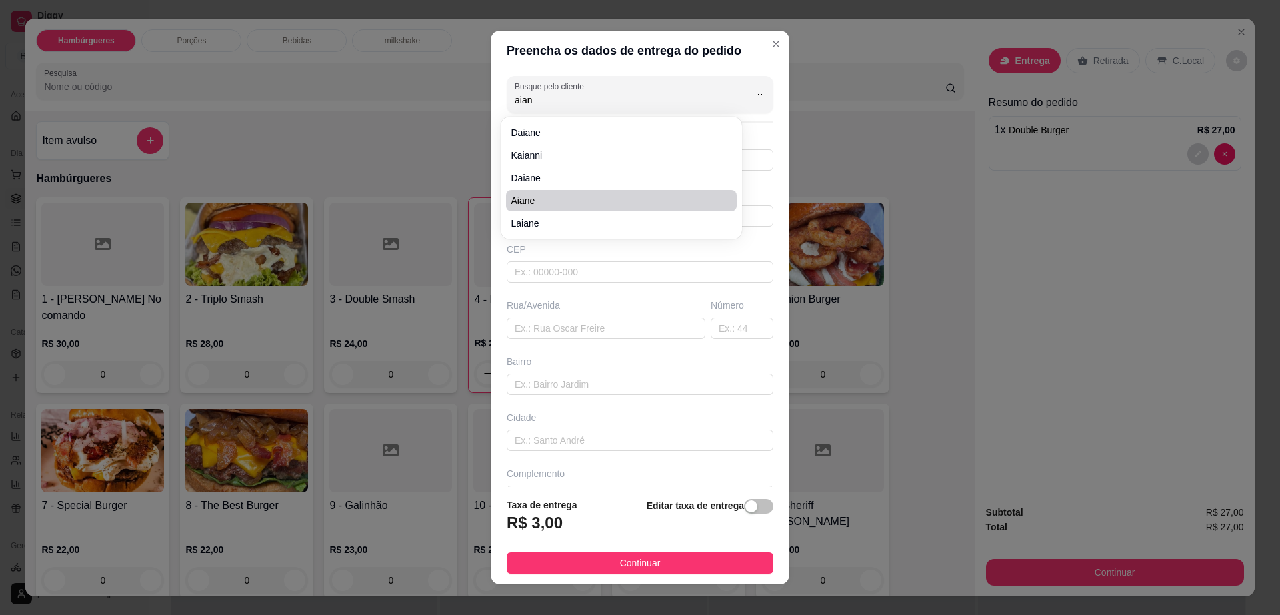
type input "Av Espírito Santo"
type input "188"
type input "Sidney Pereira"
type input "Itambé"
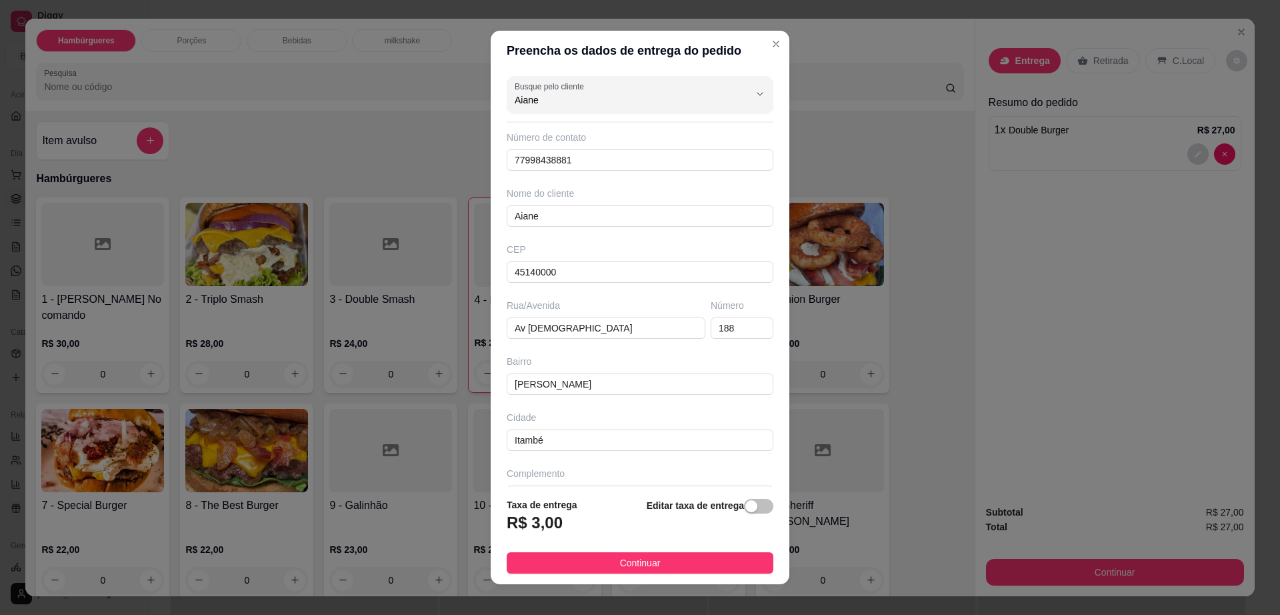
type input "Aiane"
click at [691, 574] on footer "Taxa de entrega R$ 3,00 Editar taxa de entrega Continuar" at bounding box center [640, 535] width 299 height 97
click at [693, 569] on button "Continuar" at bounding box center [640, 562] width 267 height 21
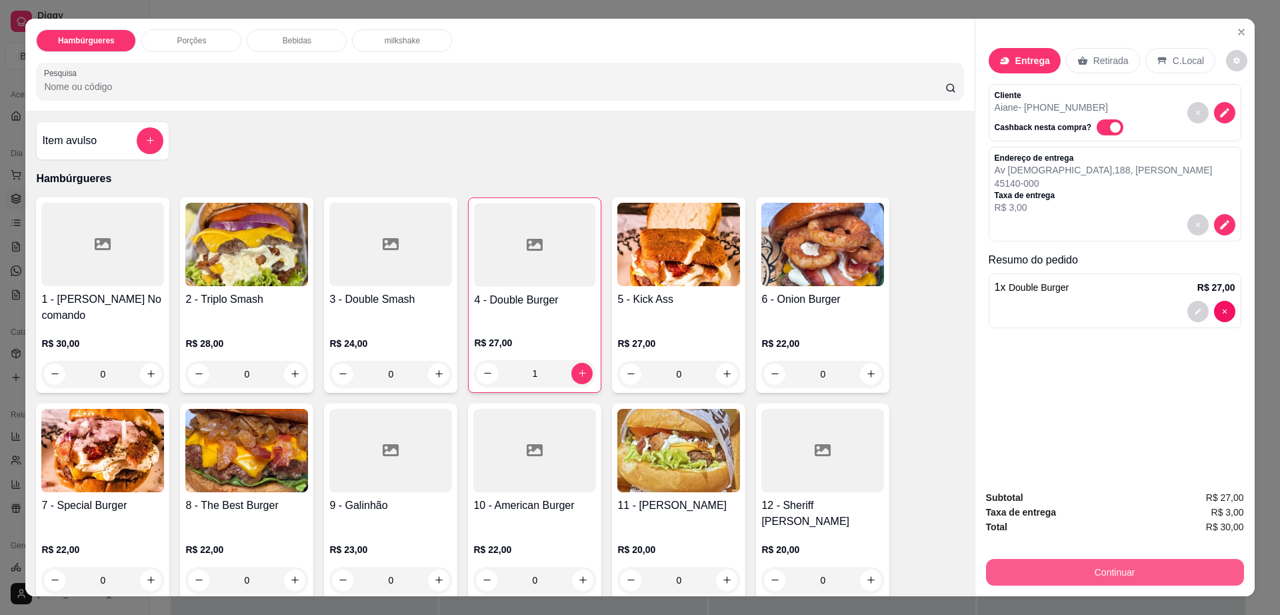
click at [1139, 571] on button "Continuar" at bounding box center [1115, 572] width 258 height 27
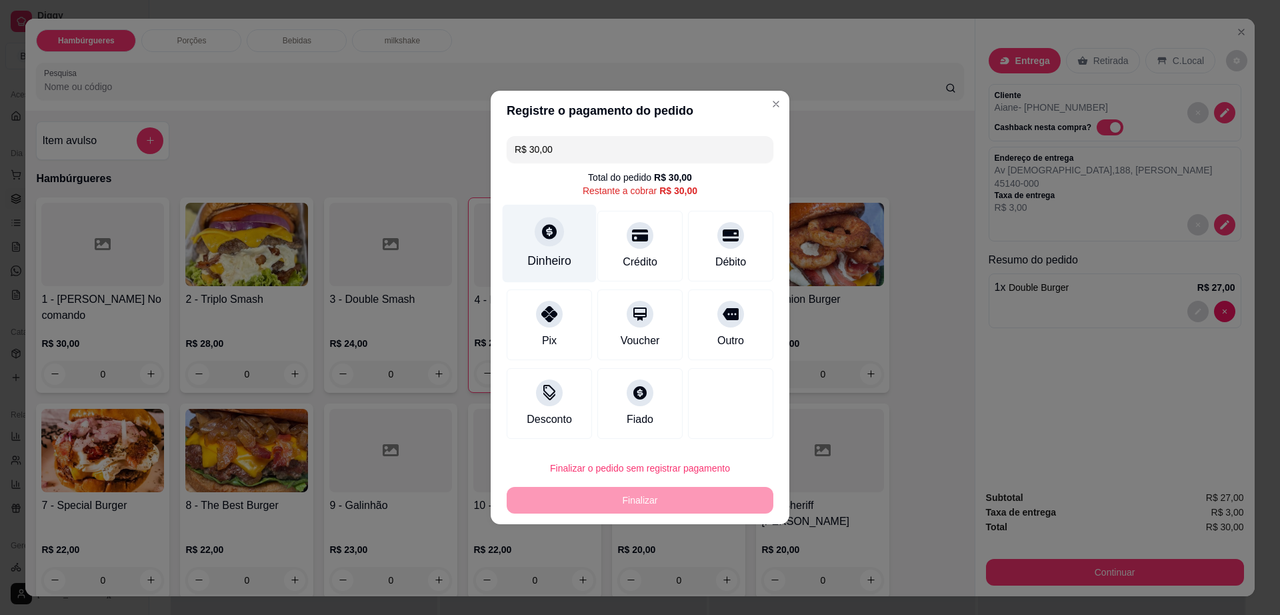
click at [555, 253] on div "Dinheiro" at bounding box center [550, 244] width 94 height 78
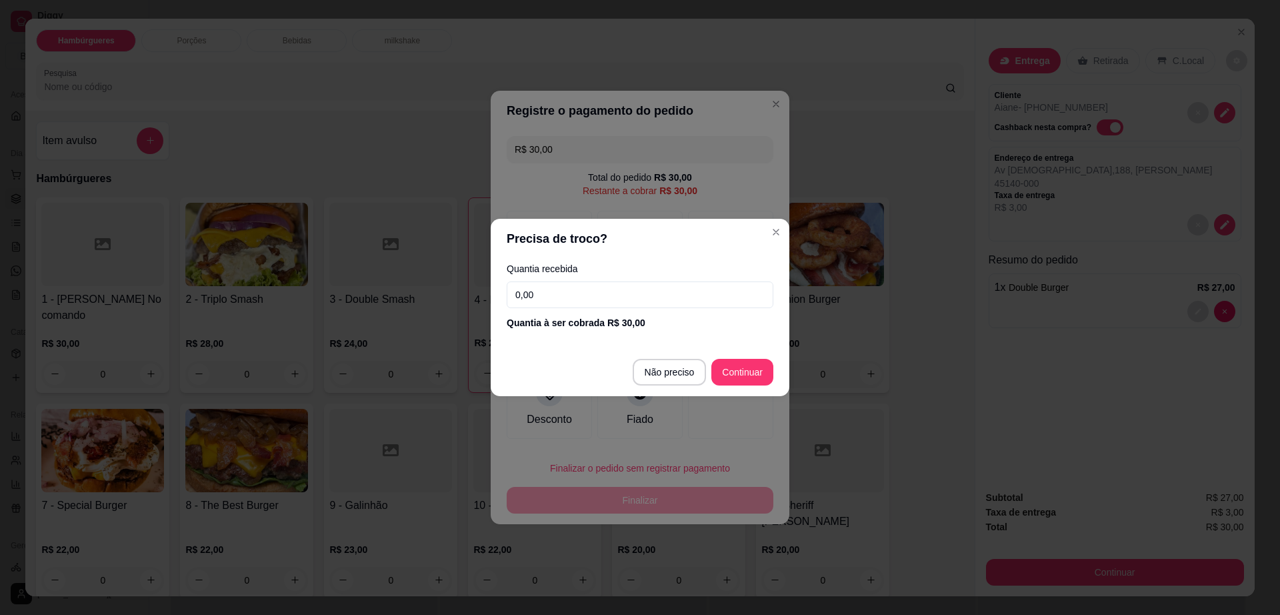
click at [579, 296] on input "0,00" at bounding box center [640, 294] width 267 height 27
type input "50,00"
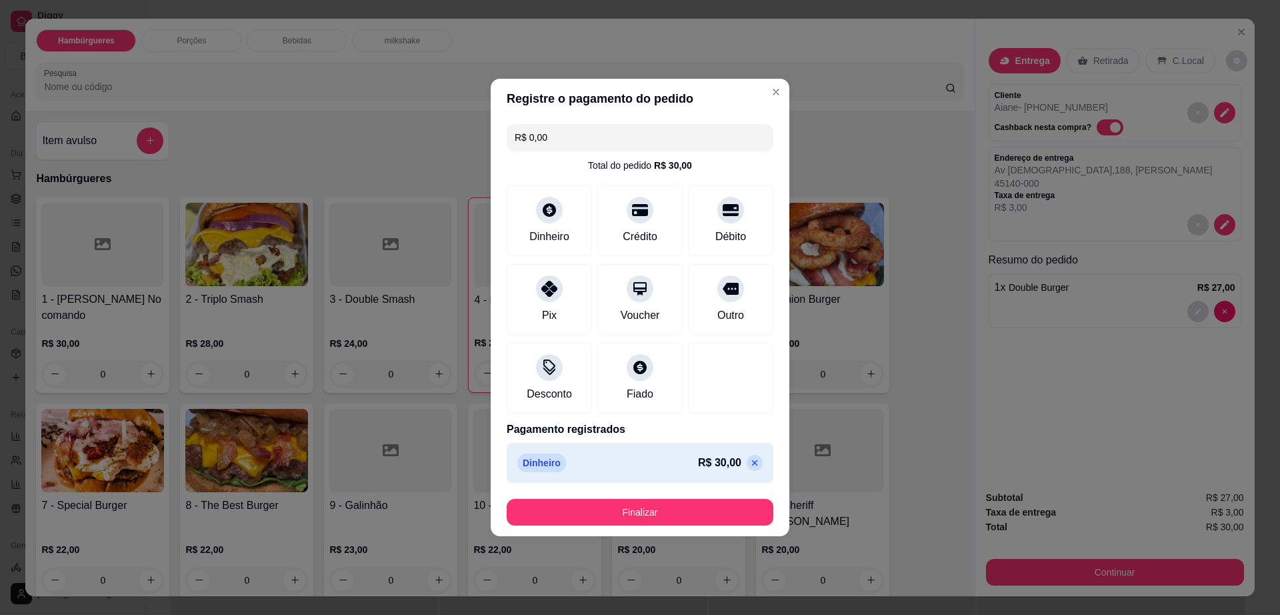
type input "R$ 0,00"
click at [693, 509] on button "Finalizar" at bounding box center [640, 512] width 267 height 27
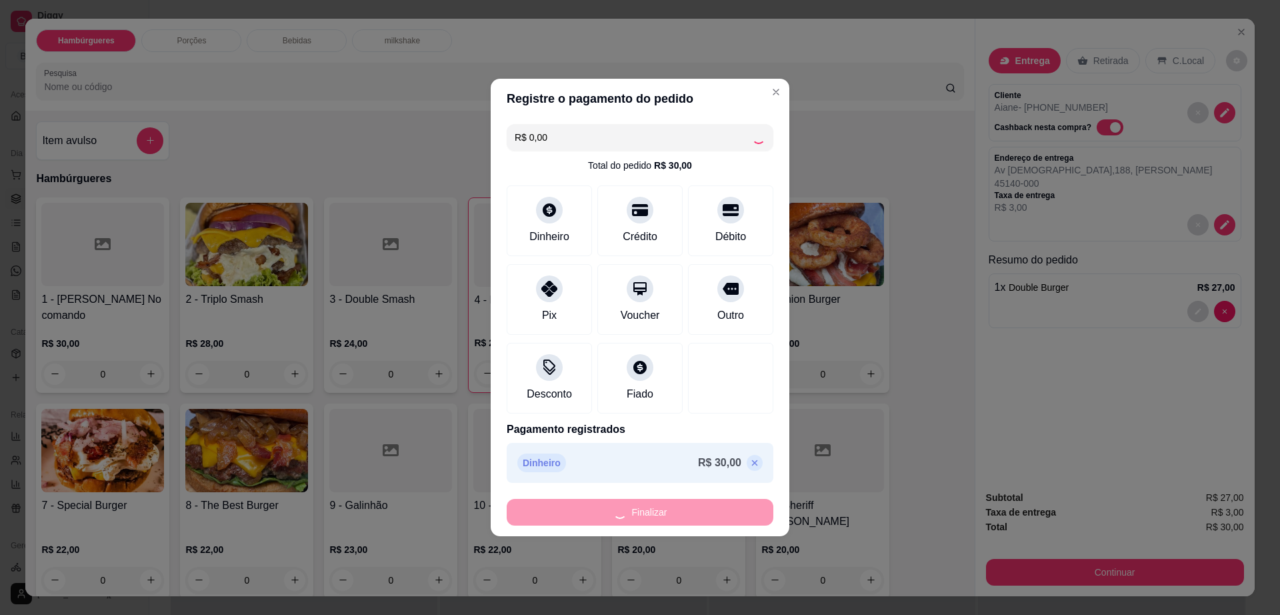
type input "0"
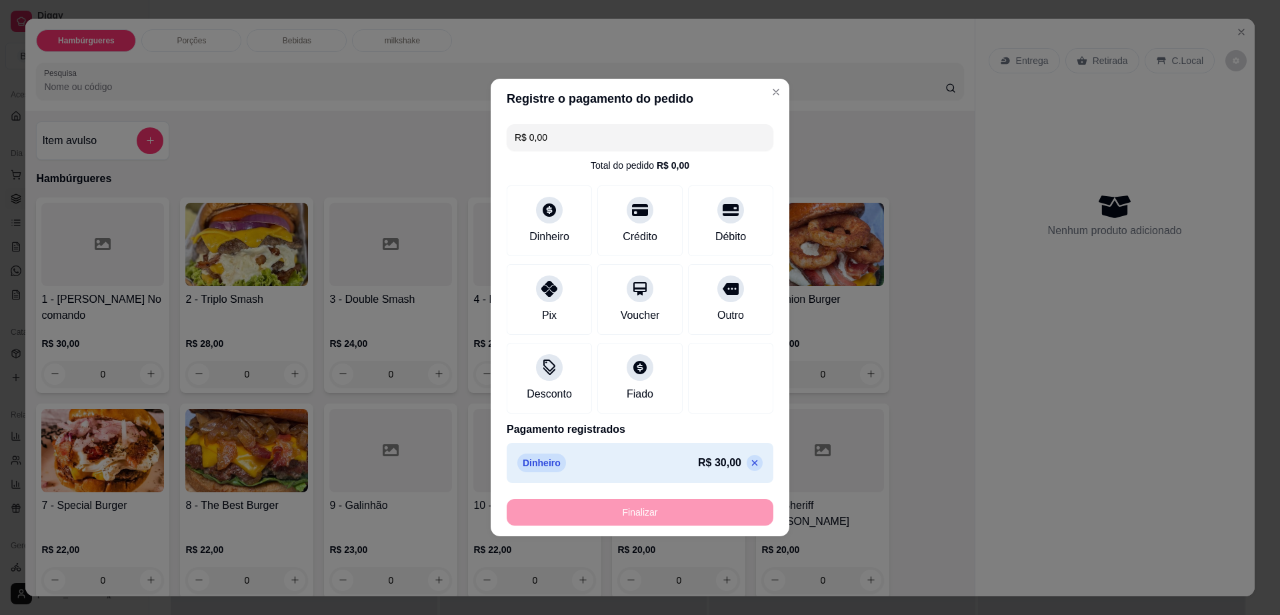
type input "-R$ 30,00"
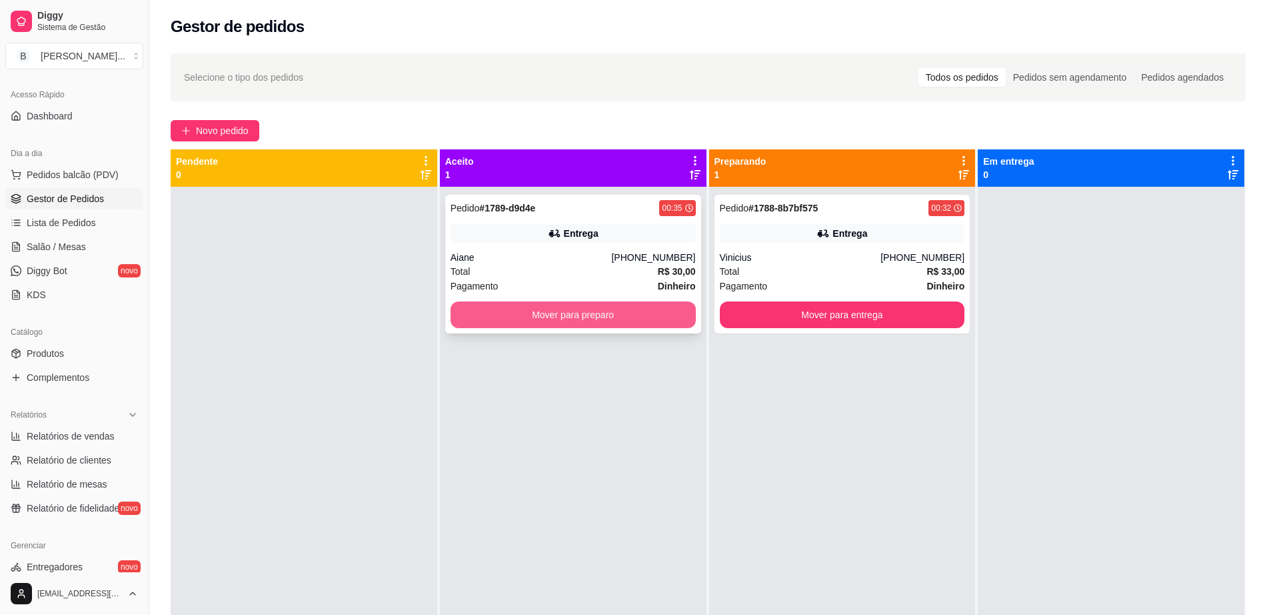
click at [600, 318] on button "Mover para preparo" at bounding box center [573, 314] width 245 height 27
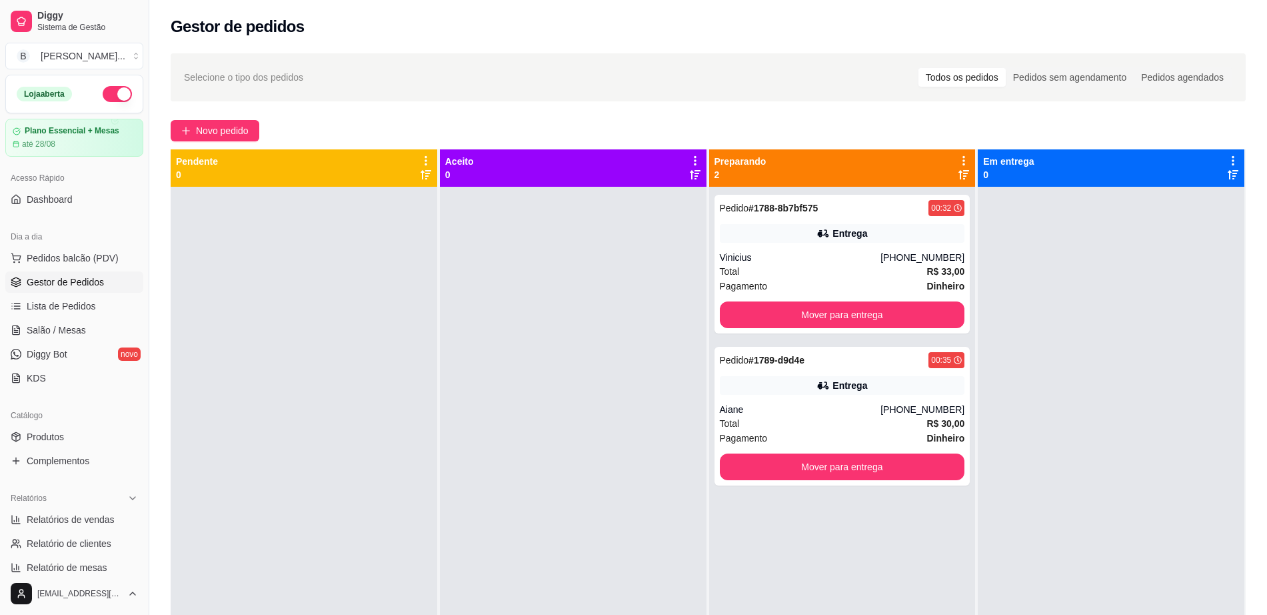
click at [104, 95] on button "button" at bounding box center [117, 94] width 29 height 16
click at [91, 259] on span "Pedidos balcão (PDV)" at bounding box center [73, 257] width 92 height 13
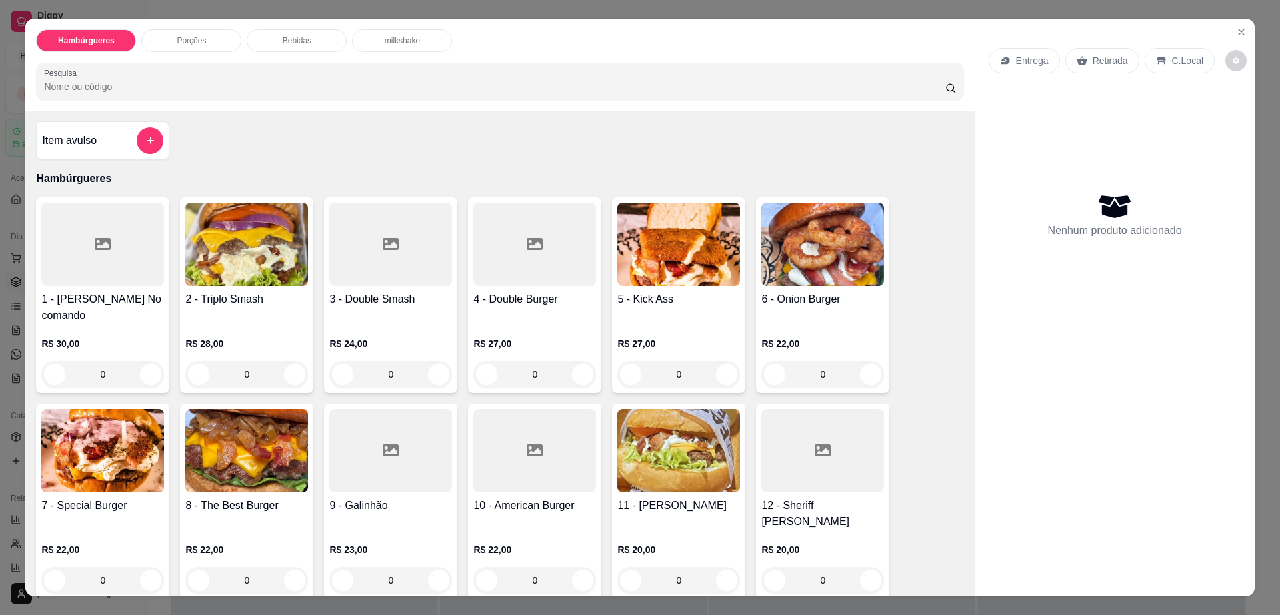
click at [216, 33] on div "Porções" at bounding box center [191, 40] width 100 height 23
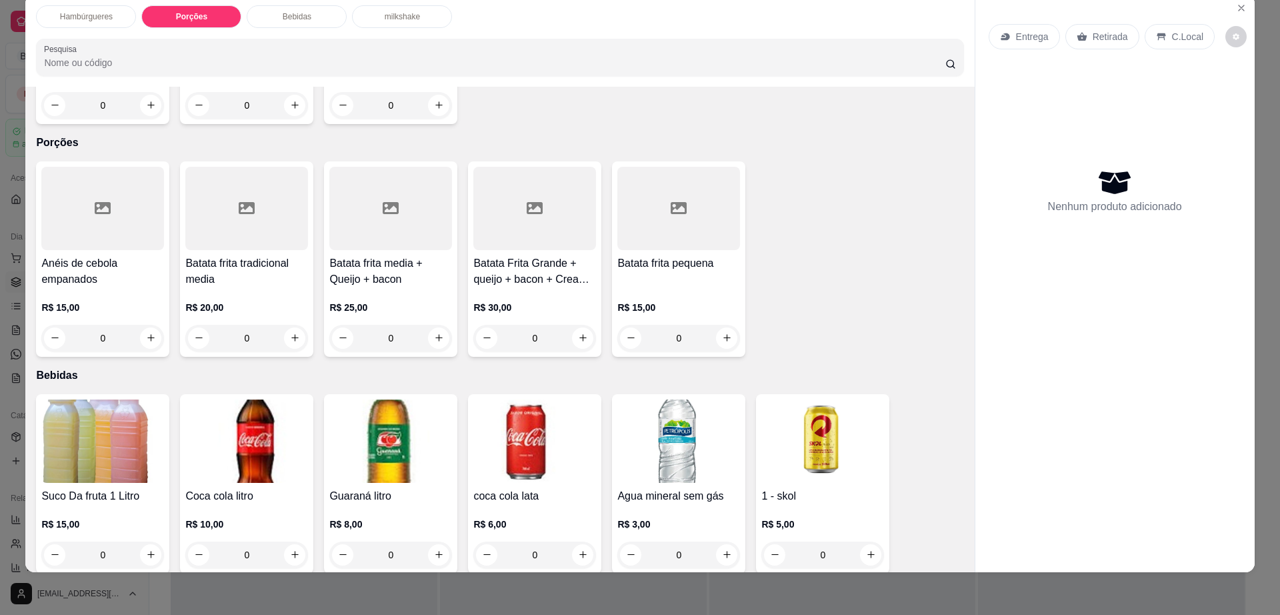
click at [247, 203] on div "Batata frita tradicional media R$ 20,00 0" at bounding box center [246, 258] width 133 height 195
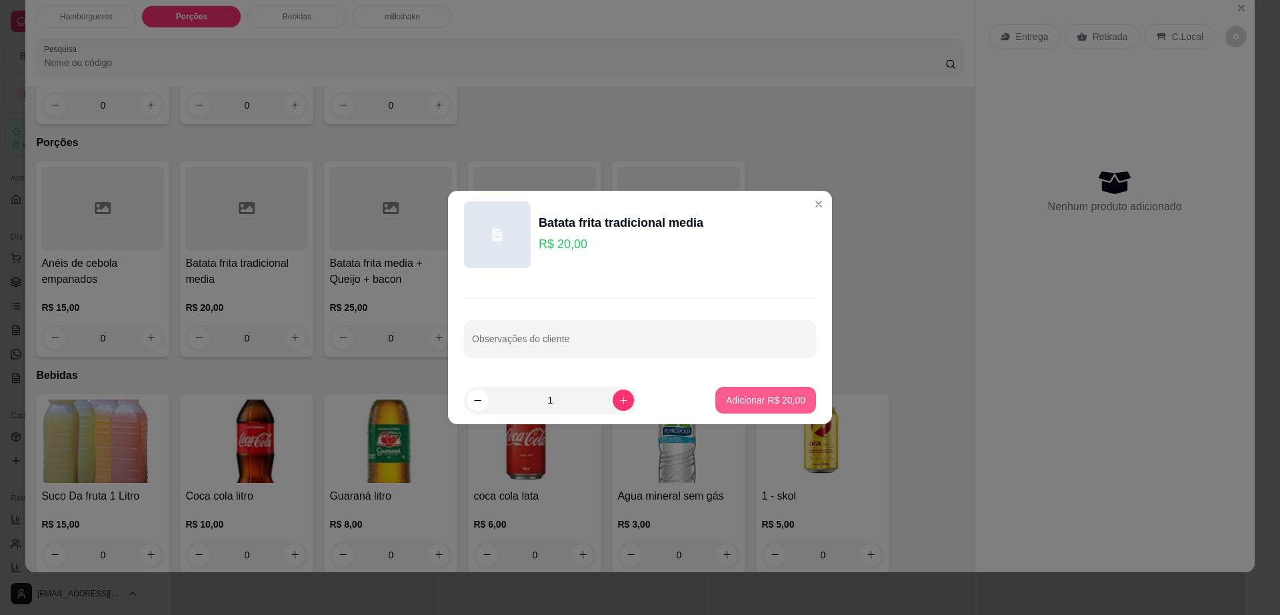
click at [764, 393] on p "Adicionar R$ 20,00" at bounding box center [765, 399] width 79 height 13
type input "1"
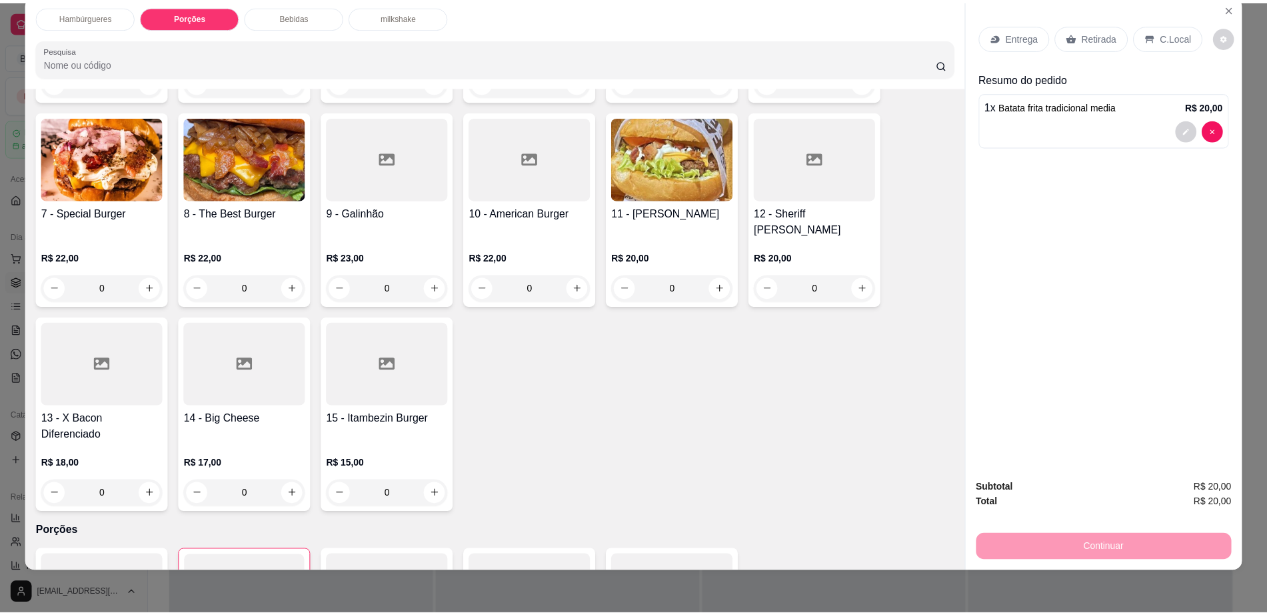
scroll to position [240, 0]
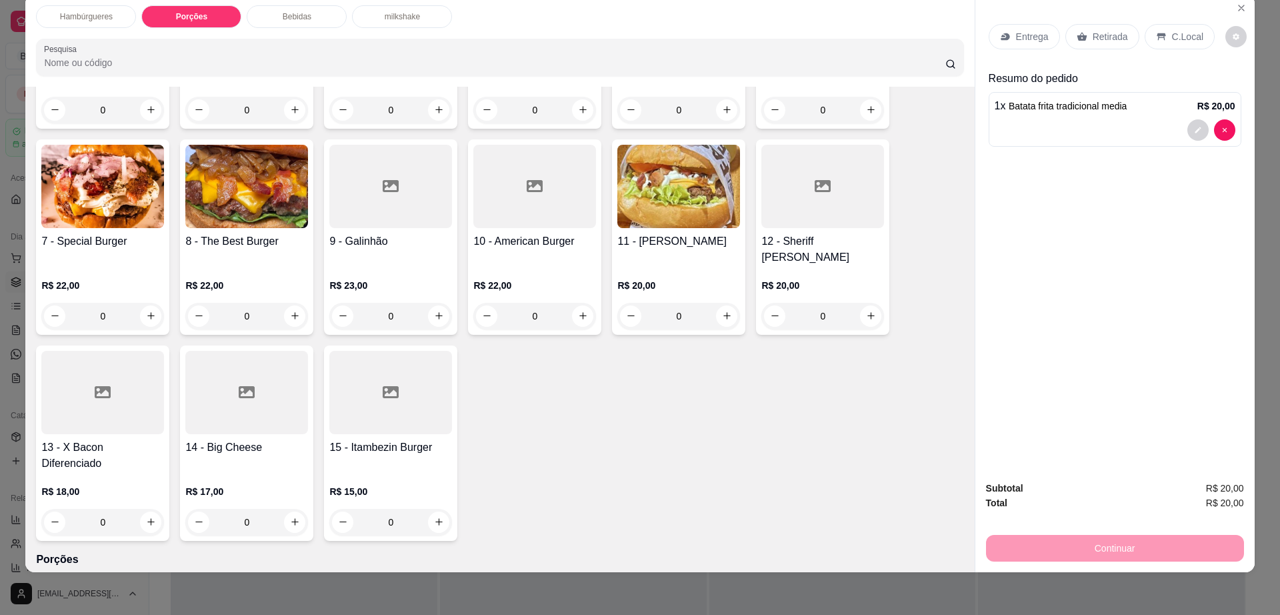
click at [697, 192] on img at bounding box center [678, 186] width 123 height 83
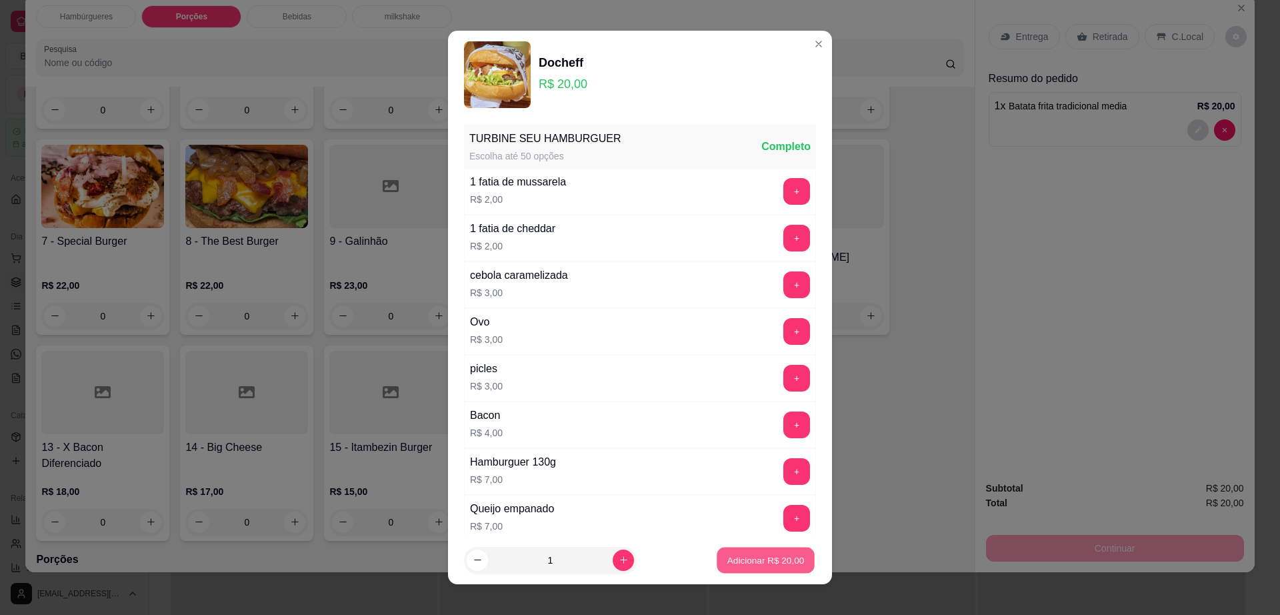
click at [755, 565] on p "Adicionar R$ 20,00" at bounding box center [765, 559] width 77 height 13
type input "1"
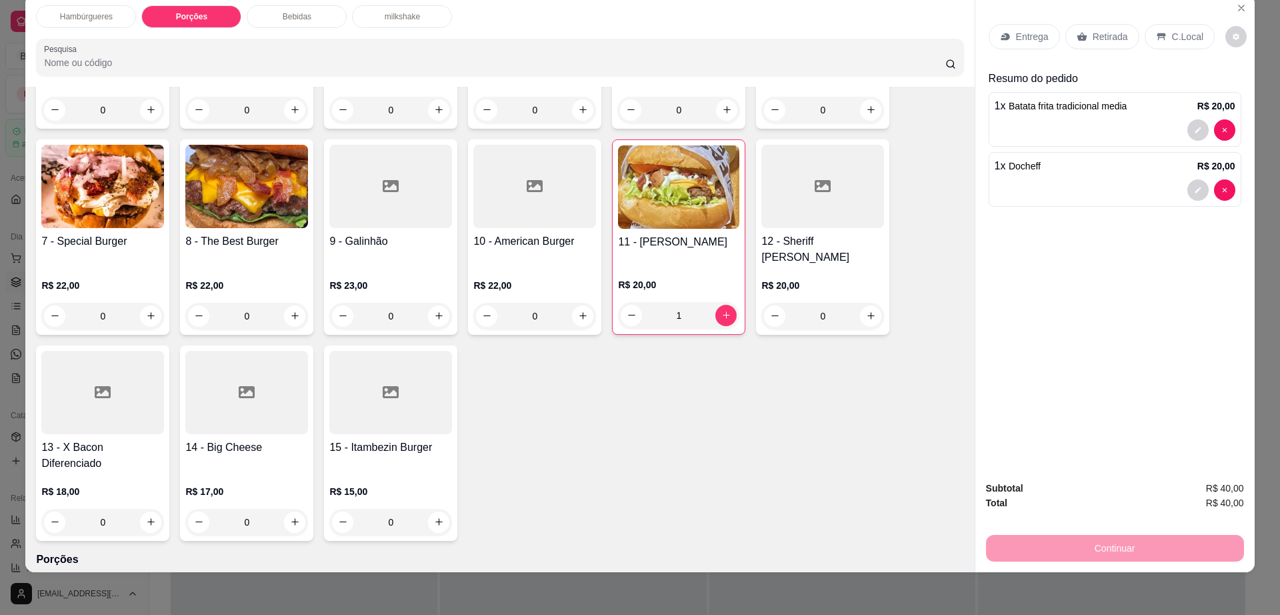
click at [1021, 36] on p "Entrega" at bounding box center [1032, 36] width 33 height 13
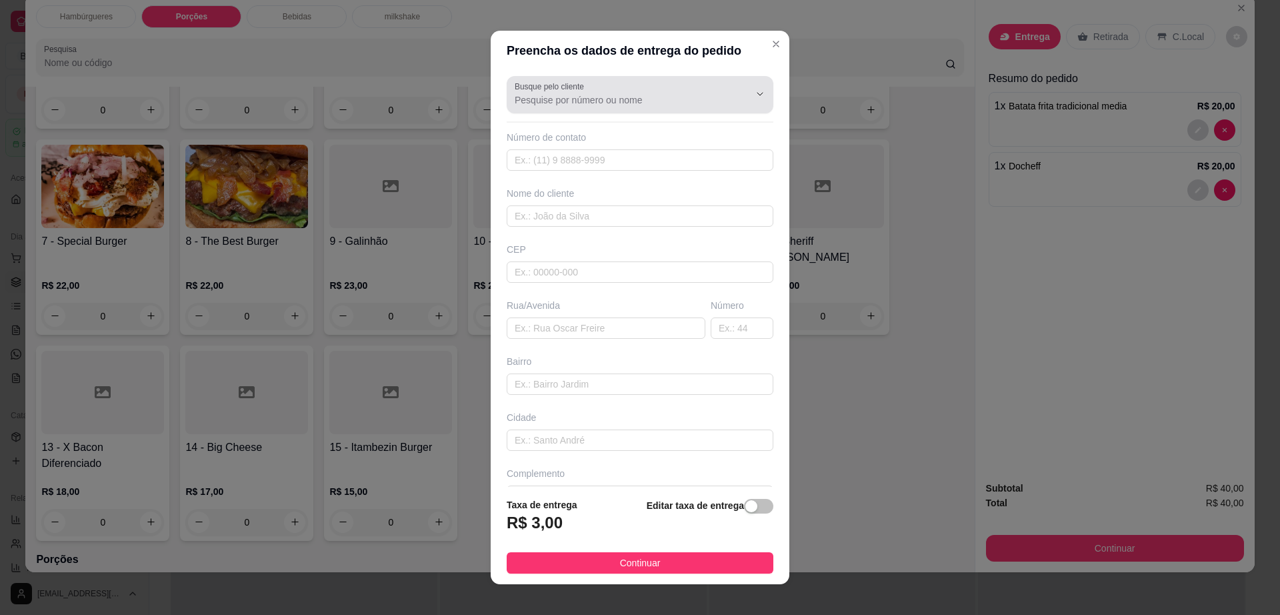
click at [527, 100] on input "Busque pelo cliente" at bounding box center [621, 99] width 213 height 13
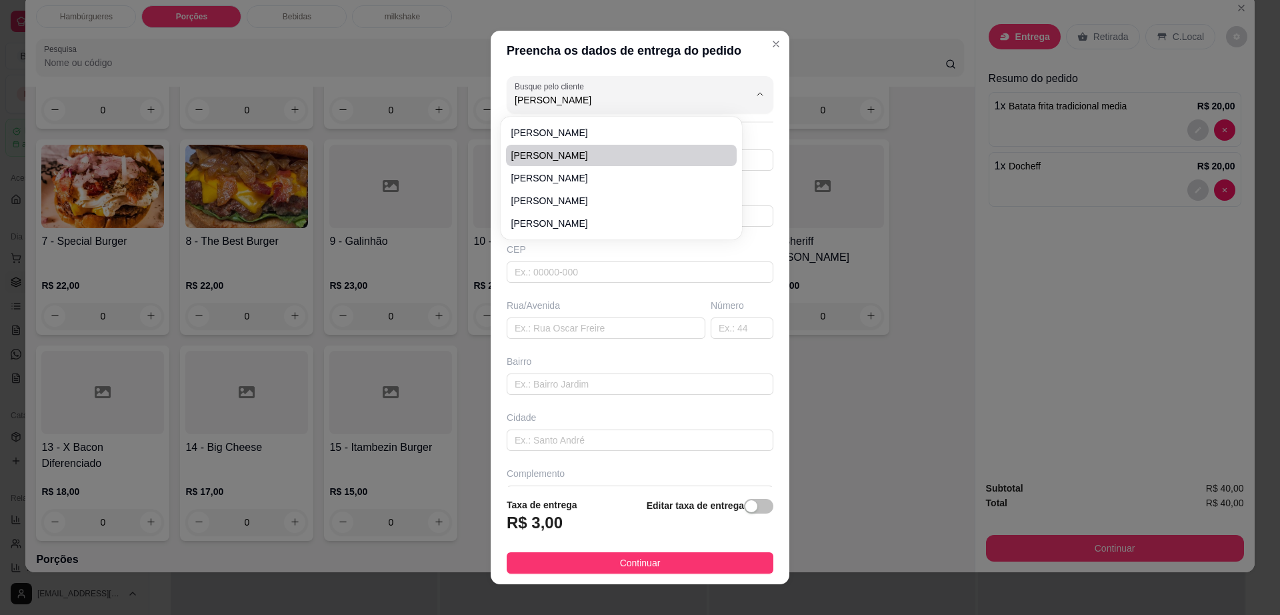
click at [560, 161] on span "Lucas" at bounding box center [614, 155] width 207 height 13
type input "Lucas"
type input "7799202946"
type input "Lucas"
type input "45140000"
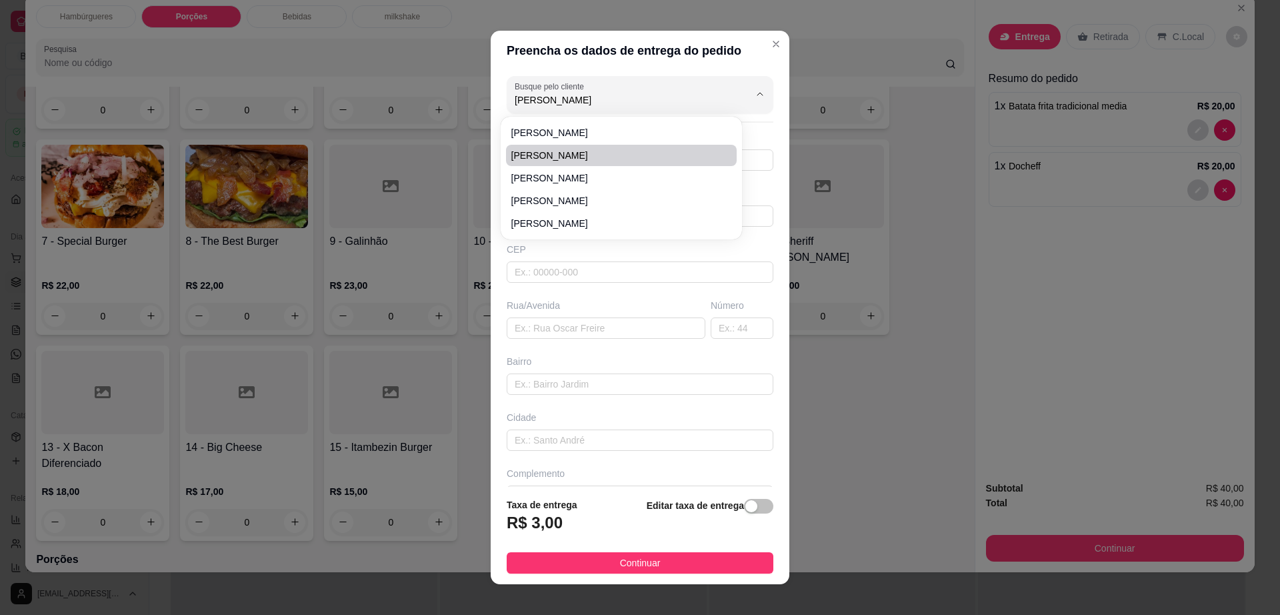
type input "Rua hijino santos melo"
type input "153"
type input "Centro"
type input "Itambé"
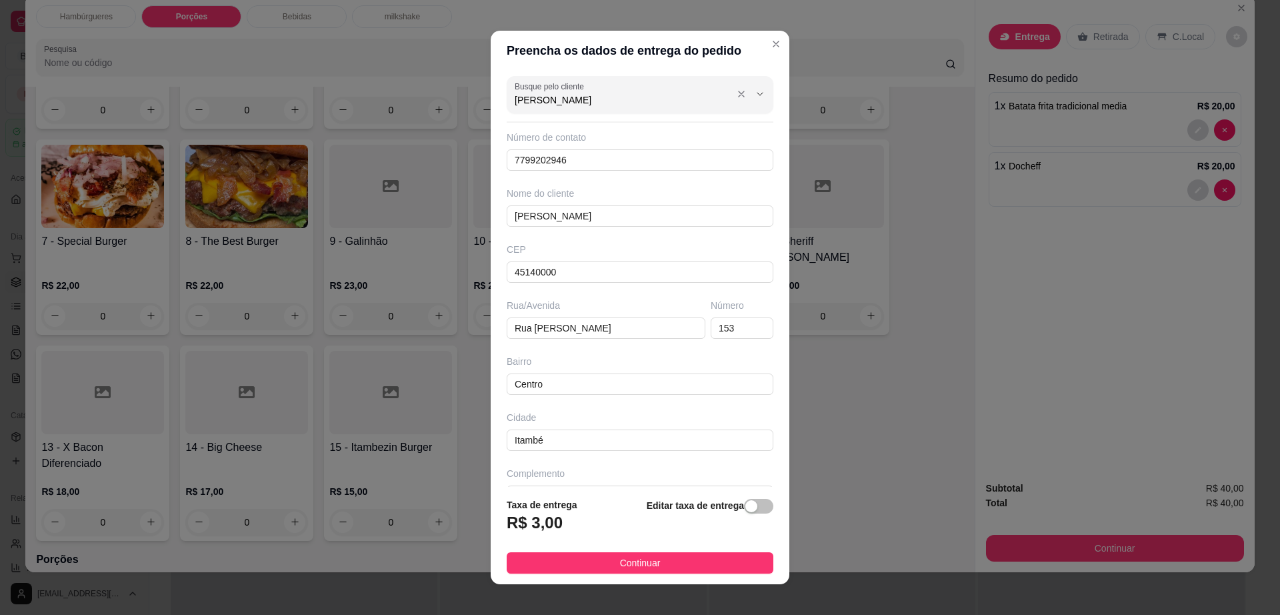
click at [584, 103] on input "Lucas" at bounding box center [621, 99] width 213 height 13
type input "Lucas"
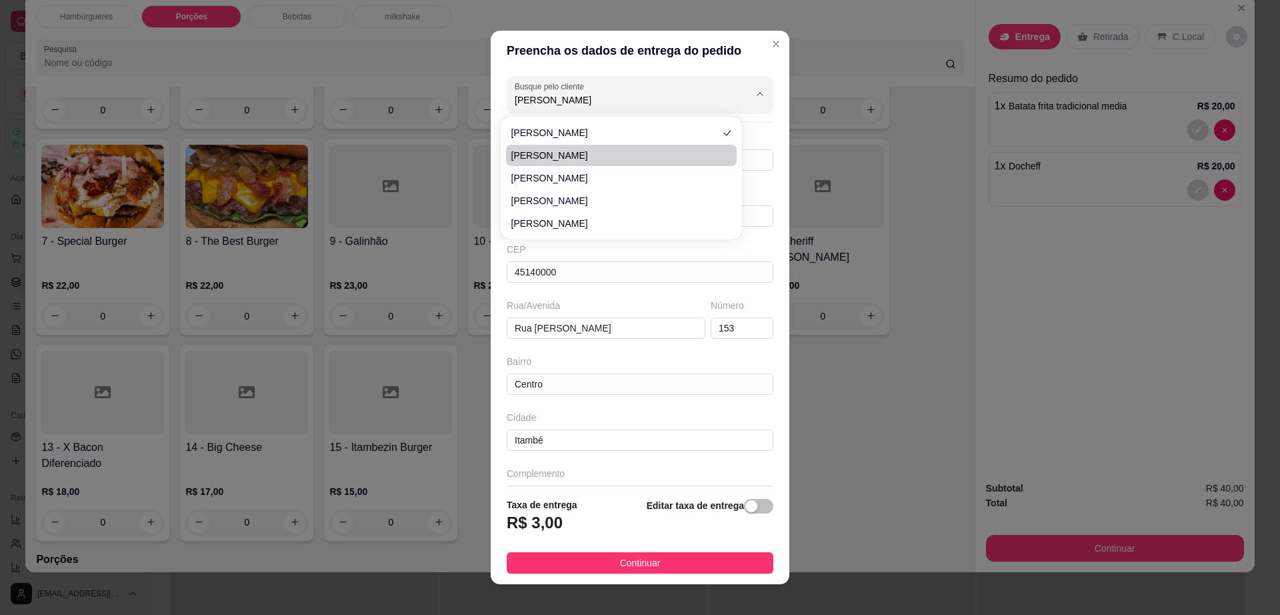
click at [587, 150] on span "Lucas" at bounding box center [614, 155] width 207 height 13
type input "77998308401"
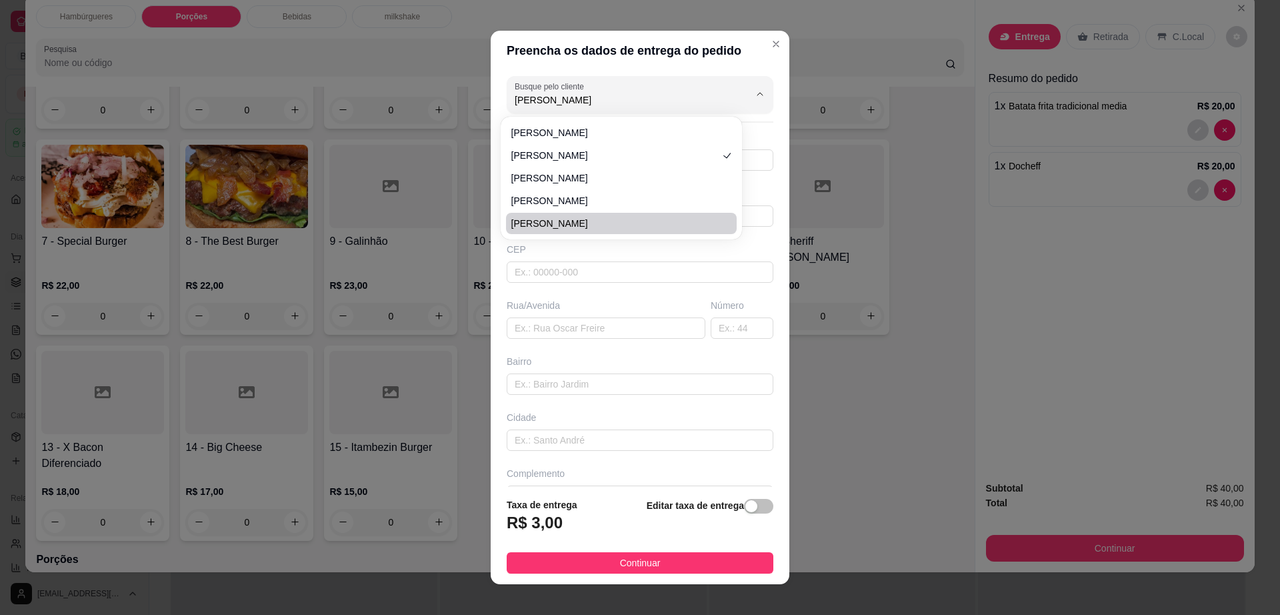
click at [604, 306] on div "Rua/Avenida" at bounding box center [606, 305] width 199 height 13
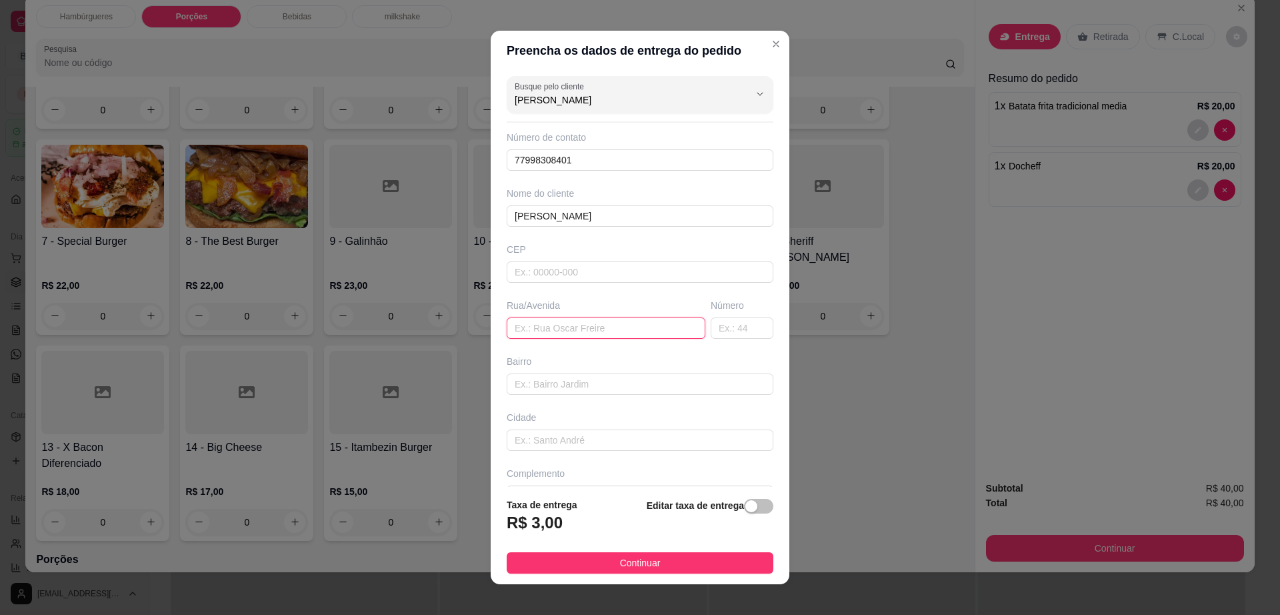
click at [601, 319] on input "text" at bounding box center [606, 327] width 199 height 21
paste input "Avenida Piauí 302"
type input "Avenida Piauí 302"
click at [650, 563] on button "Continuar" at bounding box center [640, 562] width 267 height 21
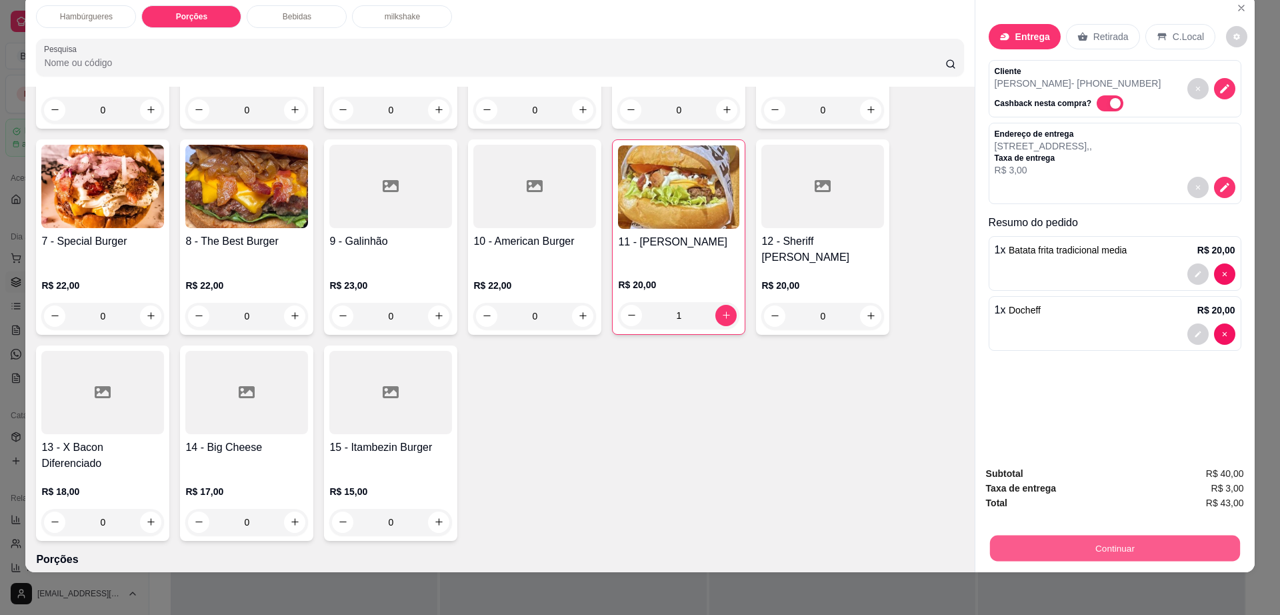
click at [1067, 556] on button "Continuar" at bounding box center [1114, 548] width 250 height 26
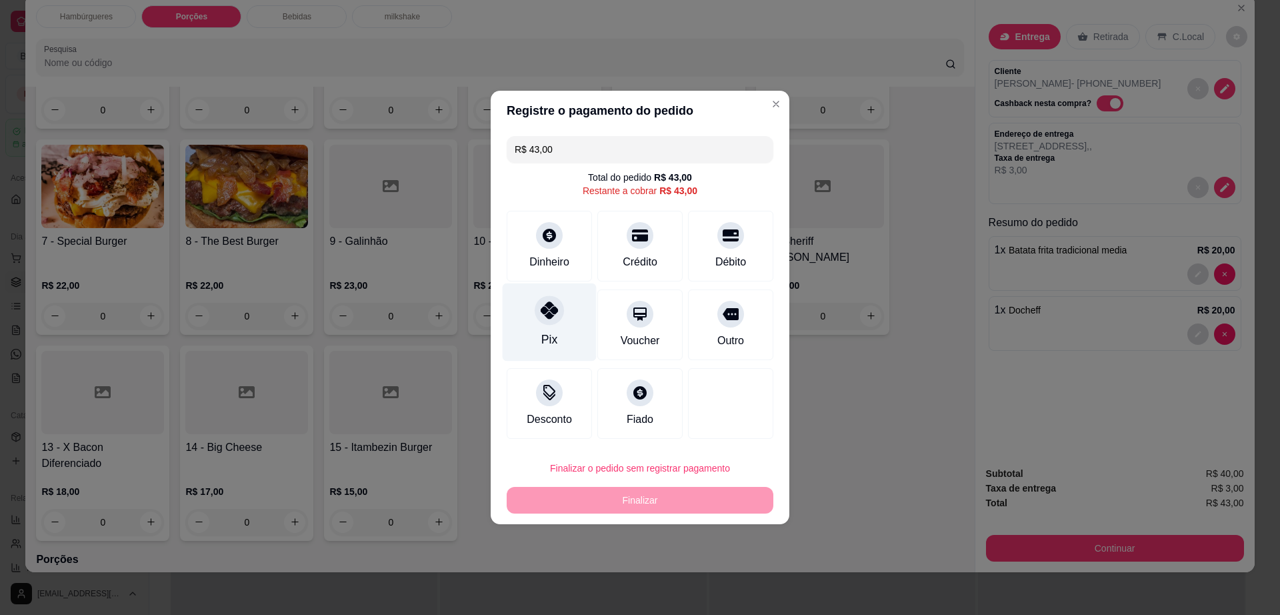
click at [555, 302] on icon at bounding box center [549, 309] width 17 height 17
type input "R$ 0,00"
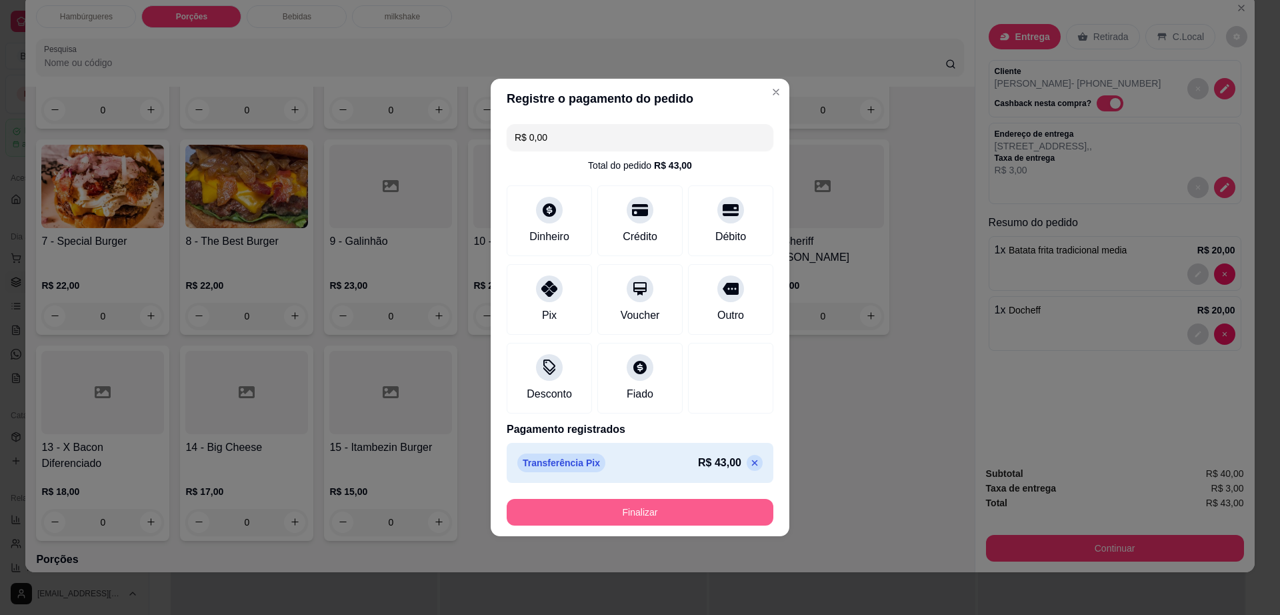
click at [571, 506] on button "Finalizar" at bounding box center [640, 512] width 267 height 27
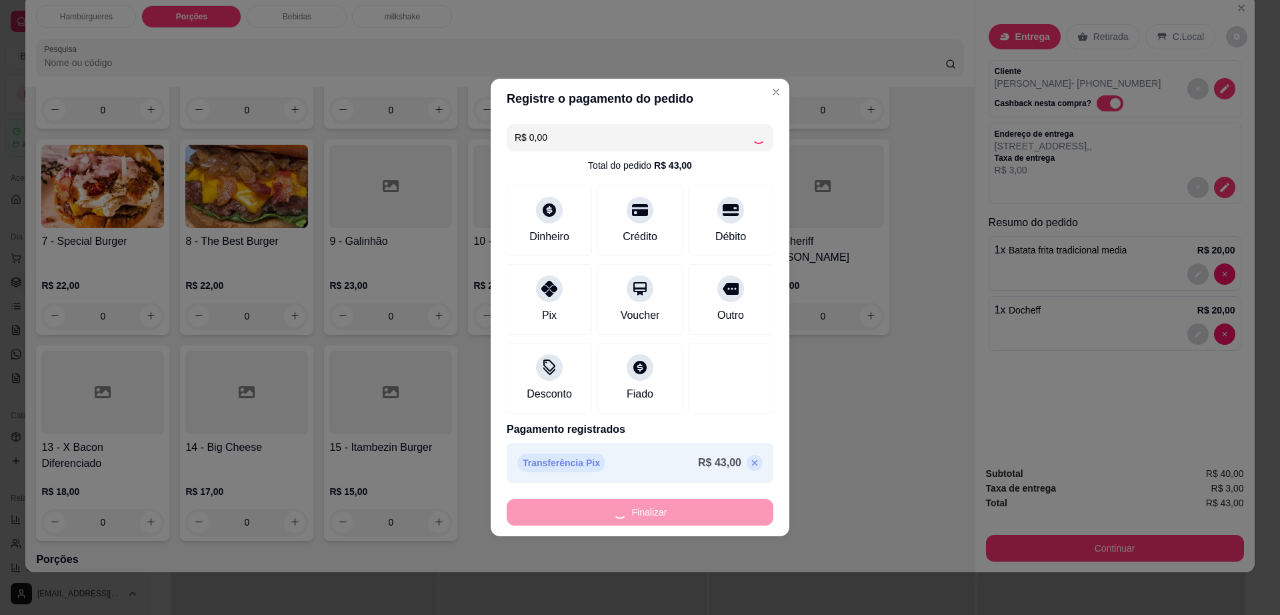
type input "0"
type input "-R$ 43,00"
